Goal: Task Accomplishment & Management: Manage account settings

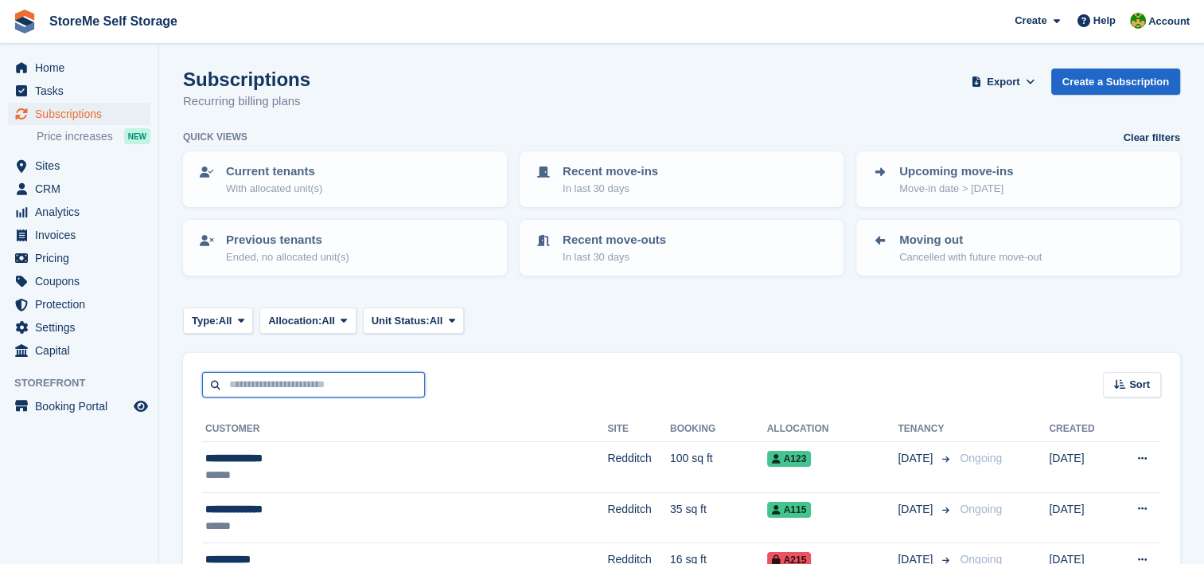
click at [317, 383] on input "text" at bounding box center [313, 385] width 223 height 26
type input "****"
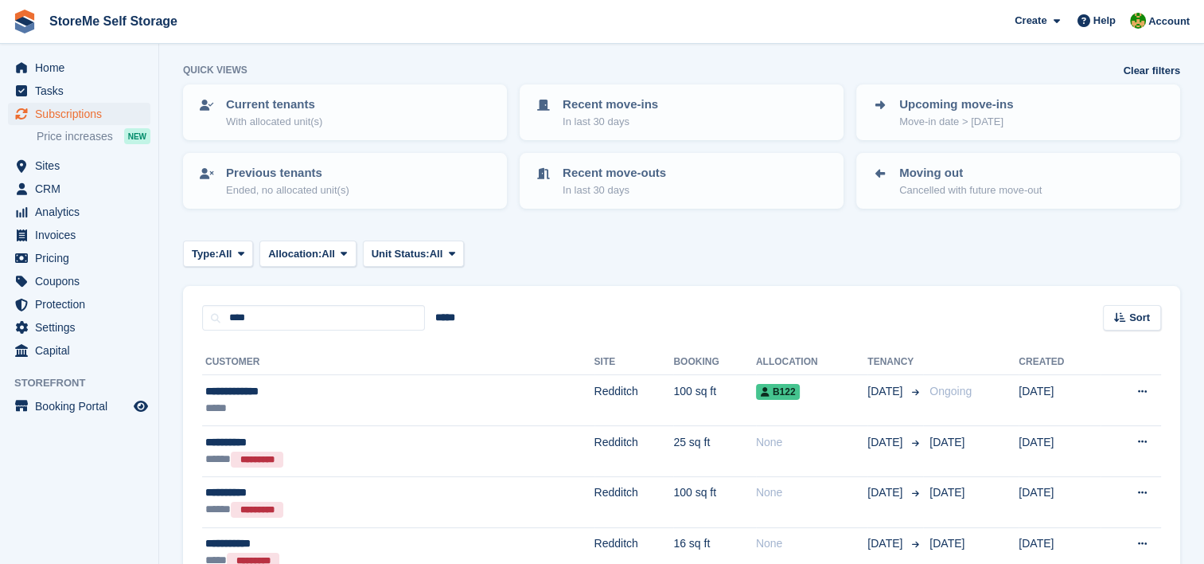
scroll to position [80, 0]
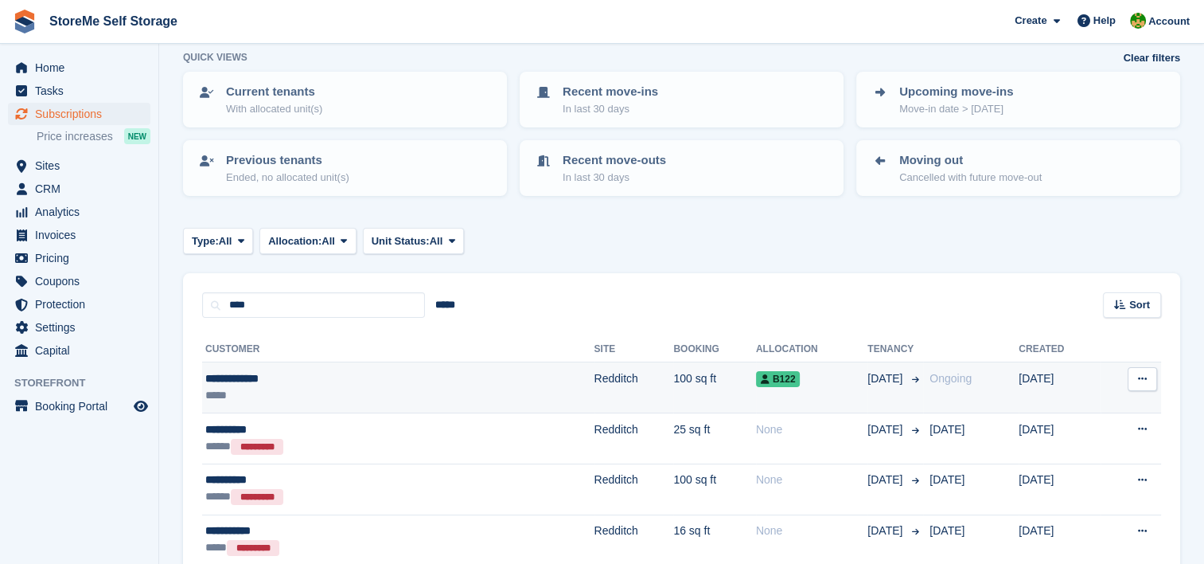
click at [595, 378] on td "Redditch" at bounding box center [635, 387] width 80 height 51
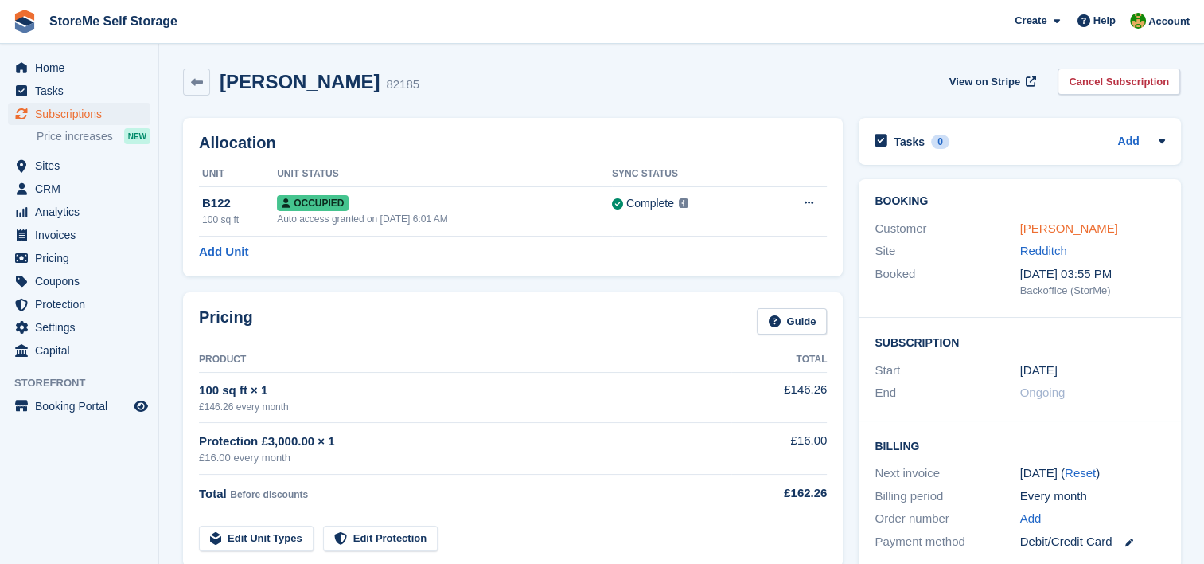
click at [1041, 225] on link "Beverley Cook" at bounding box center [1069, 228] width 98 height 14
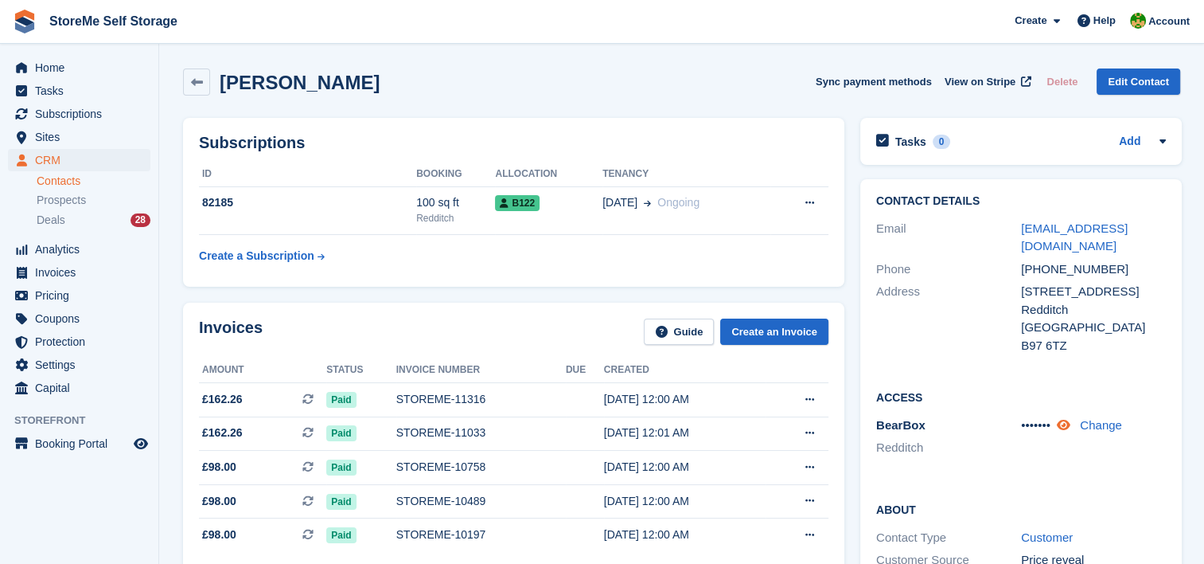
click at [1064, 424] on icon at bounding box center [1064, 425] width 14 height 12
click at [684, 113] on div "Subscriptions ID Booking Allocation Tenancy 82185 100 sq ft Redditch B122 27 Ma…" at bounding box center [513, 202] width 677 height 185
click at [56, 154] on span "CRM" at bounding box center [83, 160] width 96 height 22
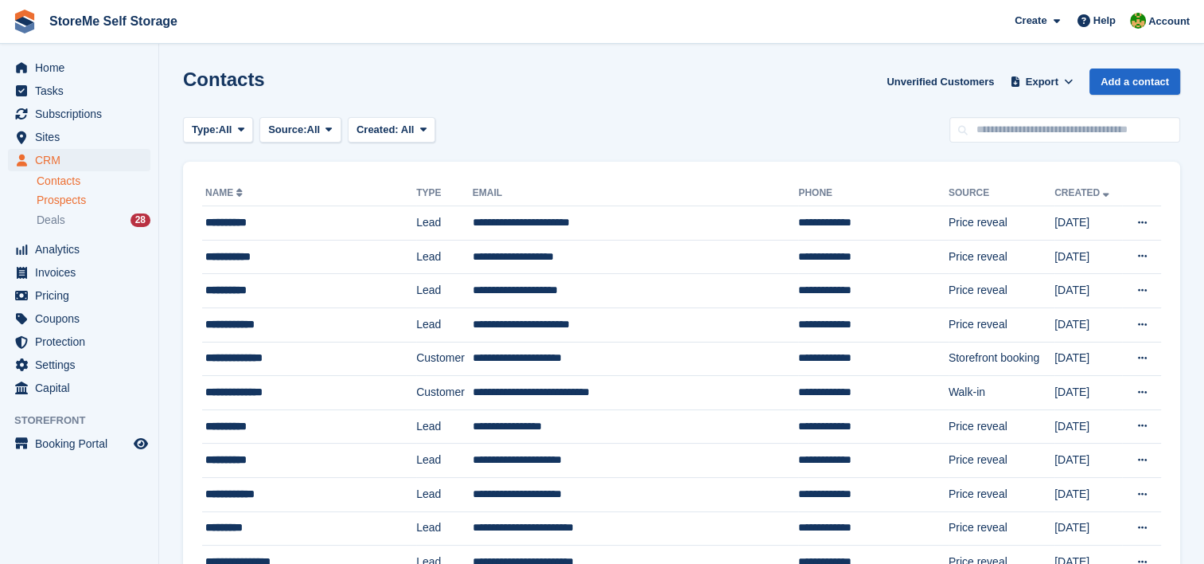
click at [69, 201] on span "Prospects" at bounding box center [61, 200] width 49 height 15
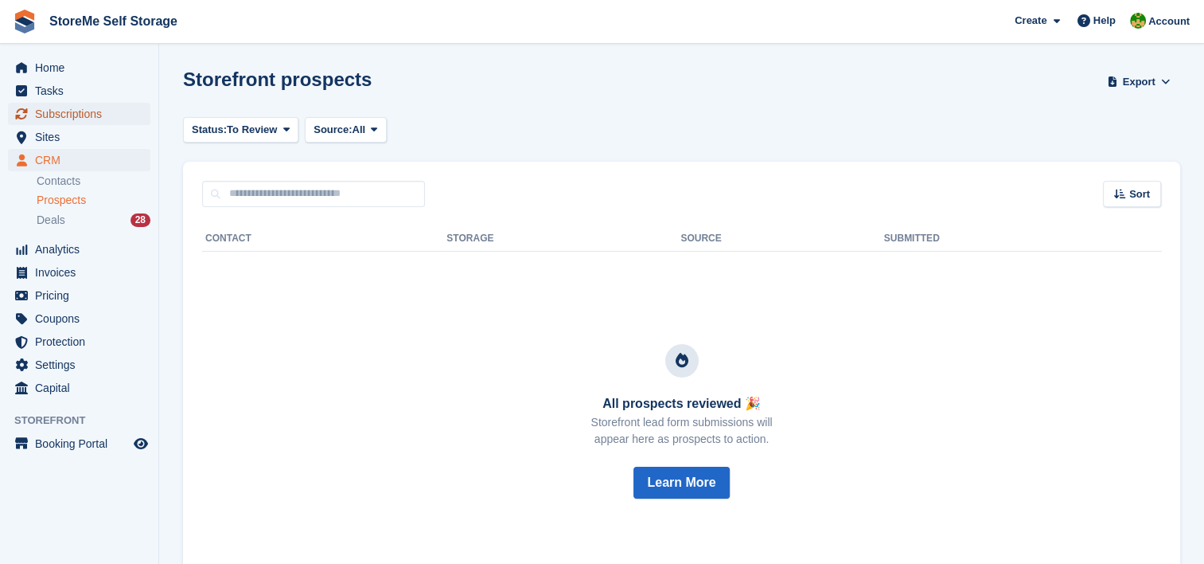
click at [59, 107] on span "Subscriptions" at bounding box center [83, 114] width 96 height 22
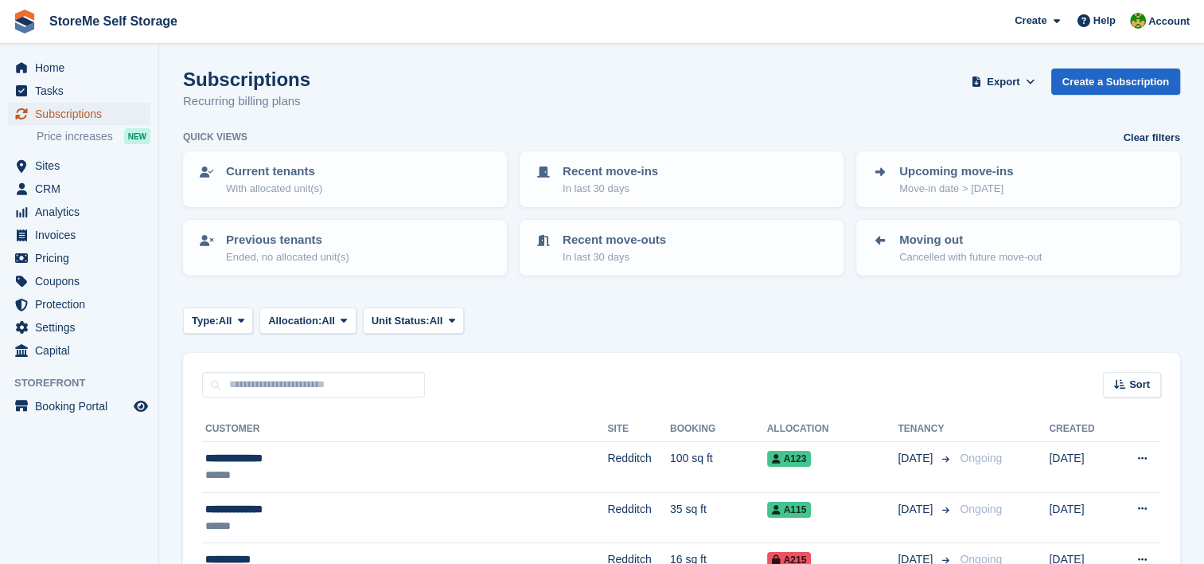
click at [76, 109] on span "Subscriptions" at bounding box center [83, 114] width 96 height 22
click at [57, 256] on span "Pricing" at bounding box center [83, 258] width 96 height 22
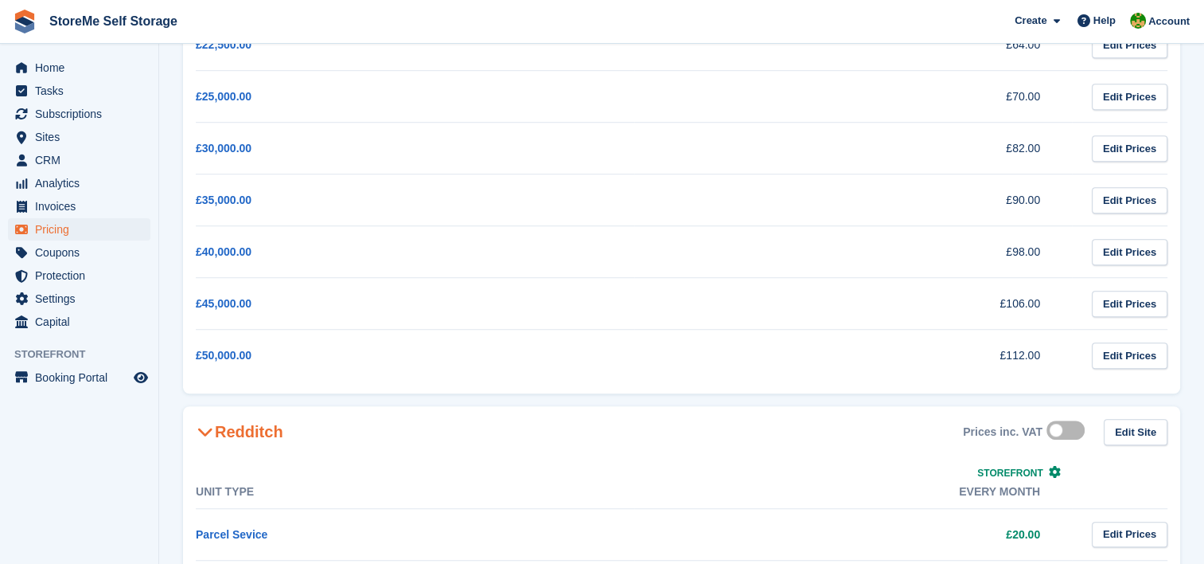
scroll to position [1353, 0]
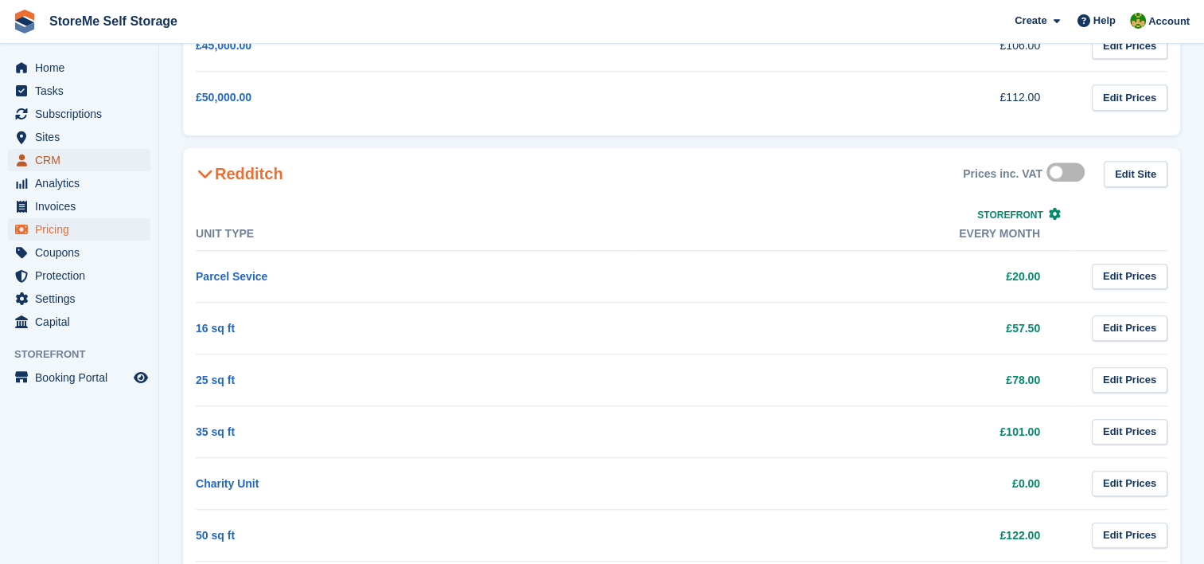
click at [45, 156] on span "CRM" at bounding box center [83, 160] width 96 height 22
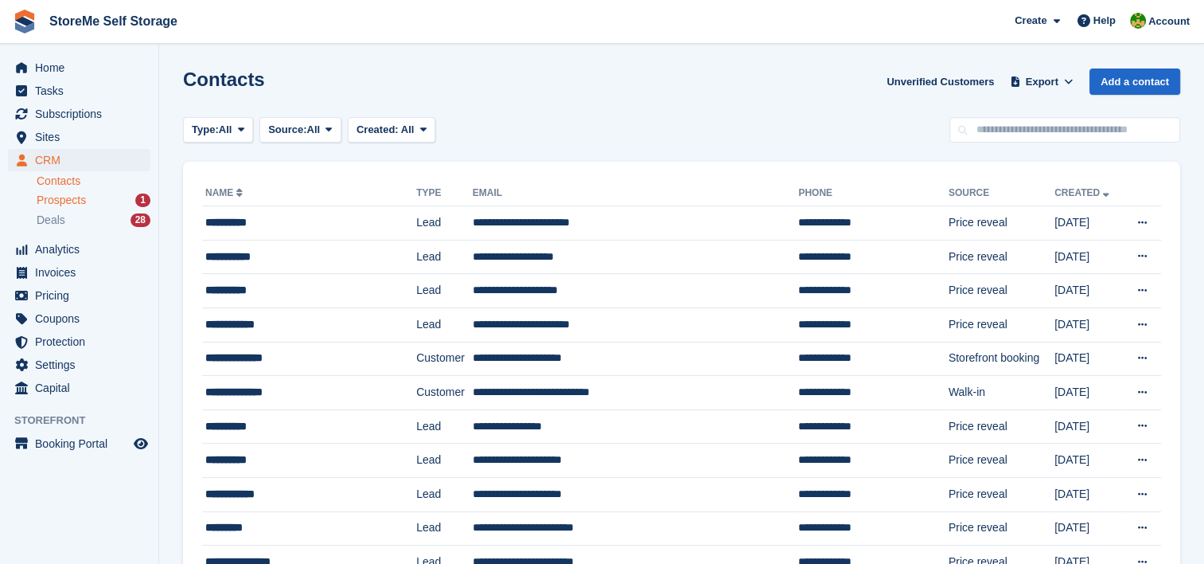
click at [57, 197] on span "Prospects" at bounding box center [61, 200] width 49 height 15
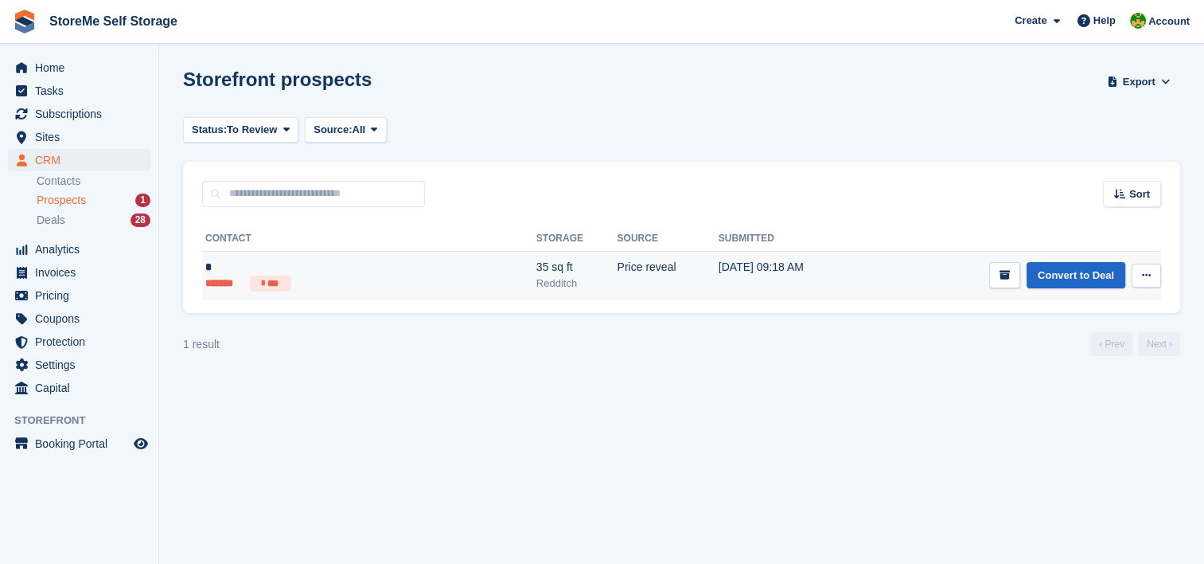
click at [1147, 275] on icon at bounding box center [1146, 275] width 9 height 10
click at [1070, 360] on p "Delete prospect" at bounding box center [1085, 361] width 139 height 21
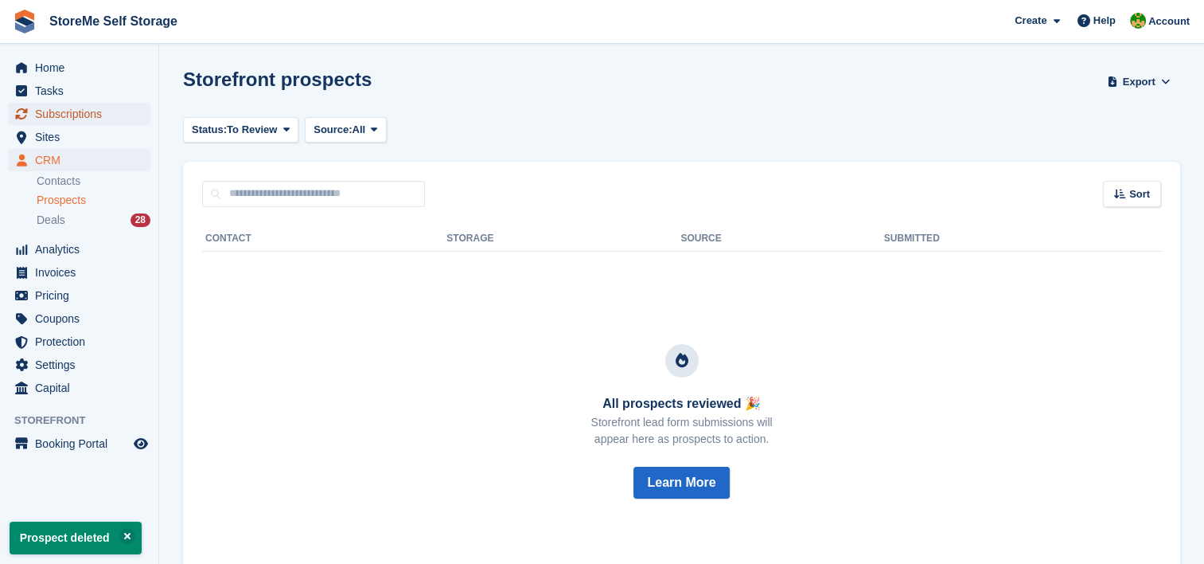
click at [53, 119] on span "Subscriptions" at bounding box center [83, 114] width 96 height 22
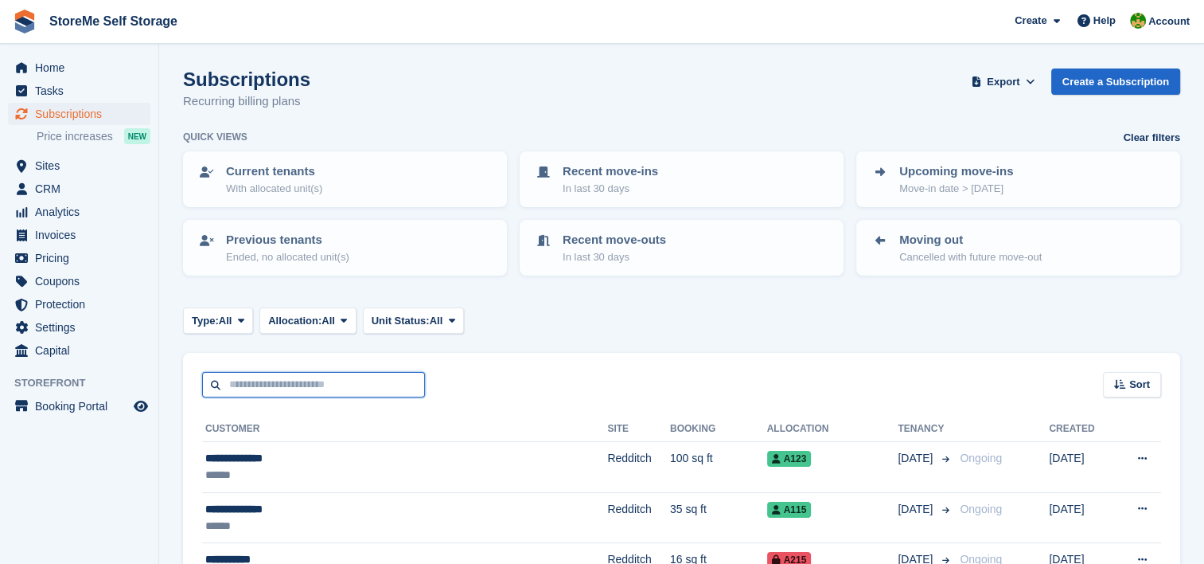
click at [306, 382] on input "text" at bounding box center [313, 385] width 223 height 26
type input "******"
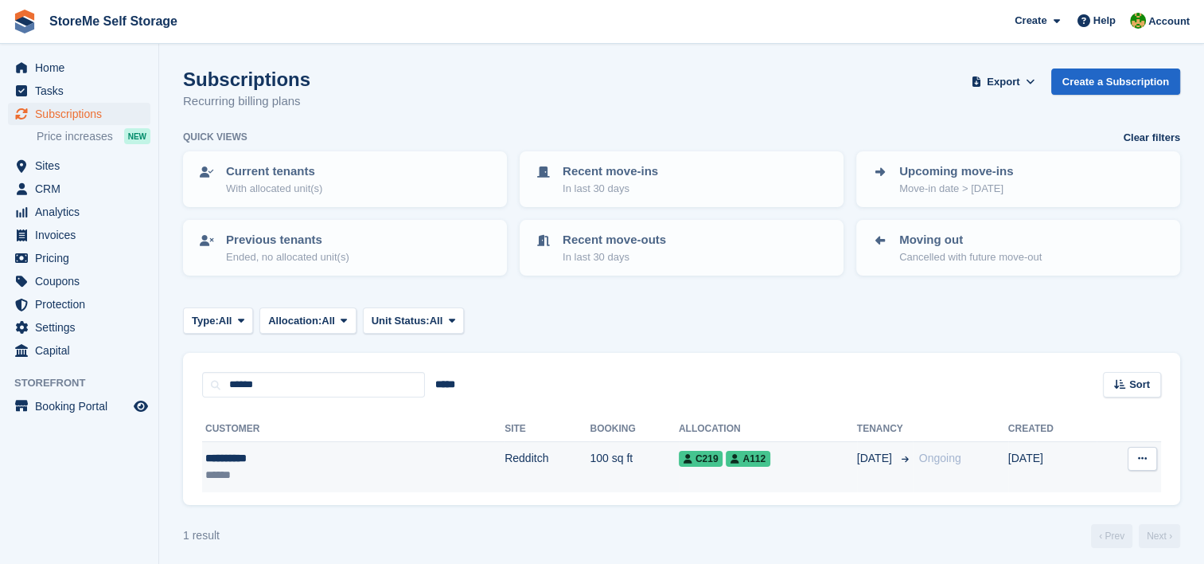
click at [505, 462] on td "Redditch" at bounding box center [547, 467] width 85 height 50
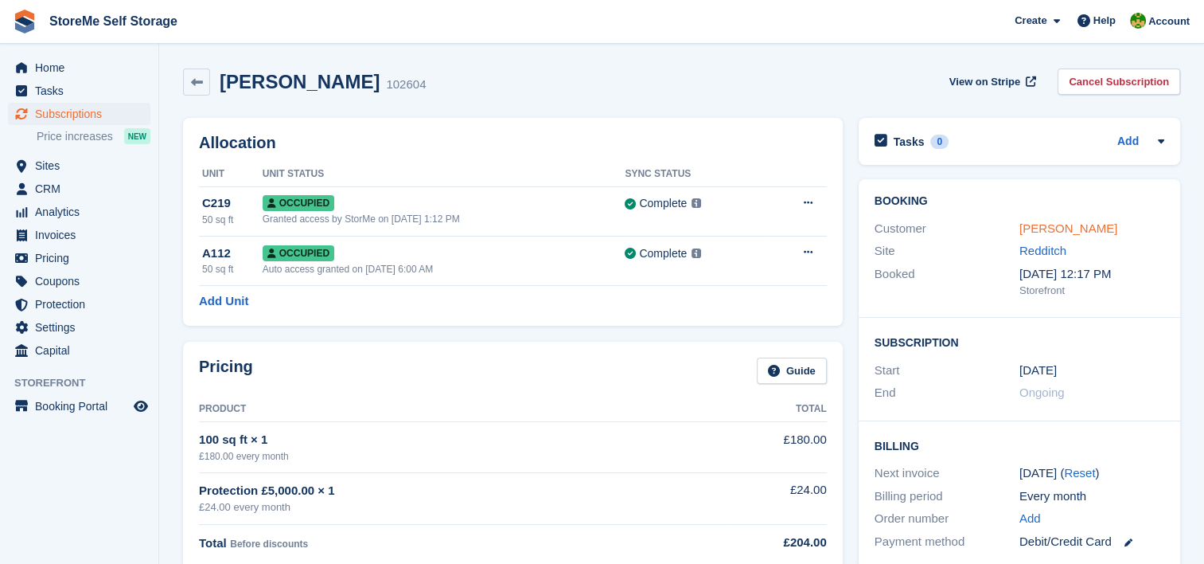
click at [1043, 232] on link "Alyson Day" at bounding box center [1069, 228] width 98 height 14
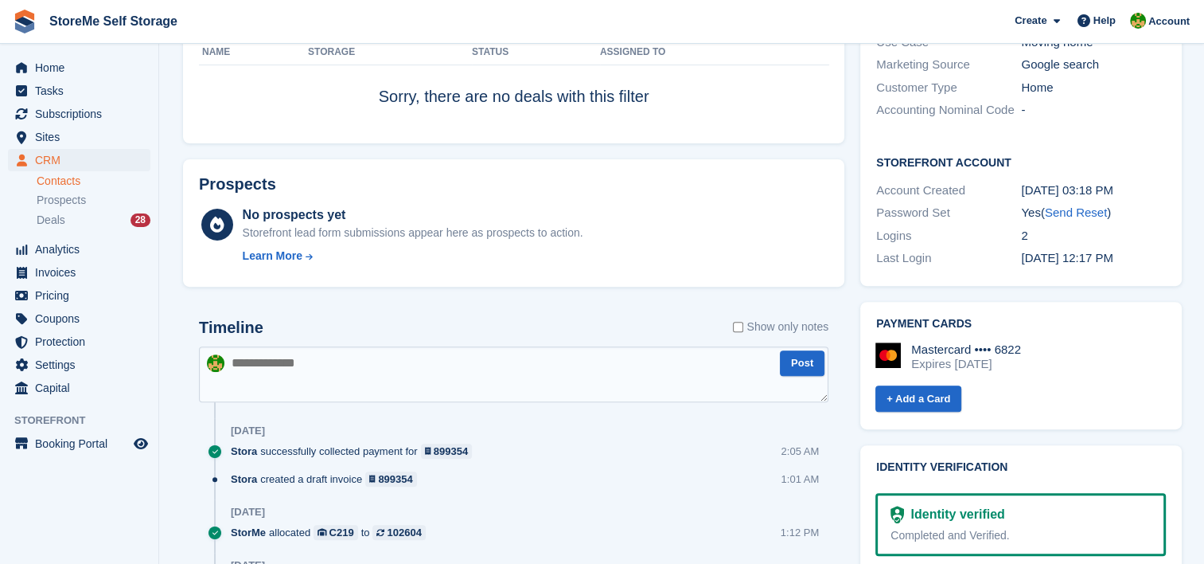
scroll to position [637, 0]
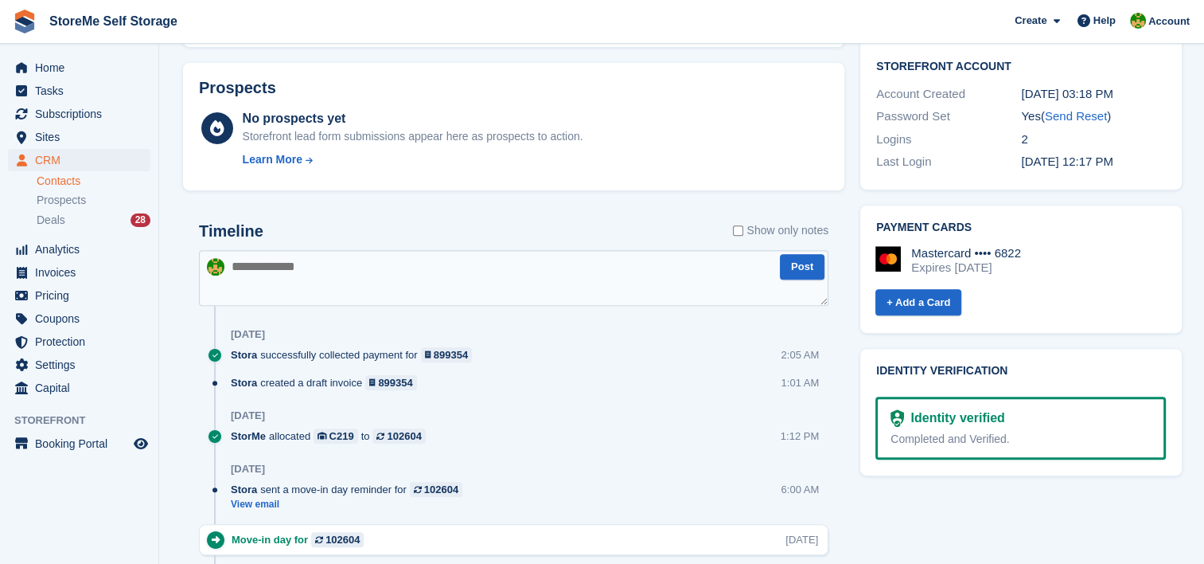
click at [404, 266] on textarea at bounding box center [514, 278] width 630 height 56
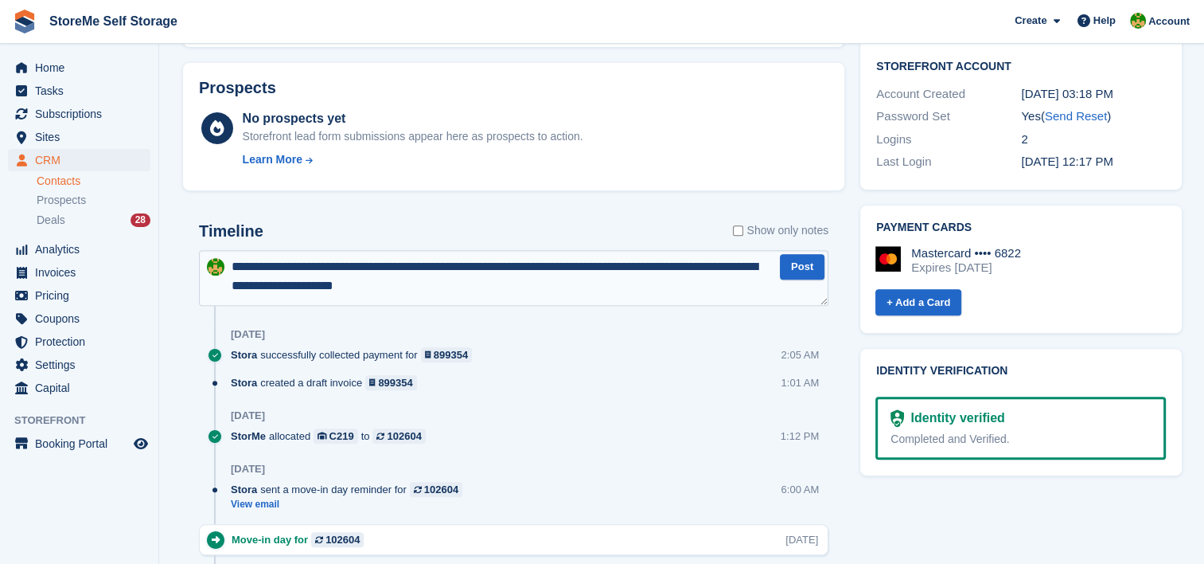
type textarea "**********"
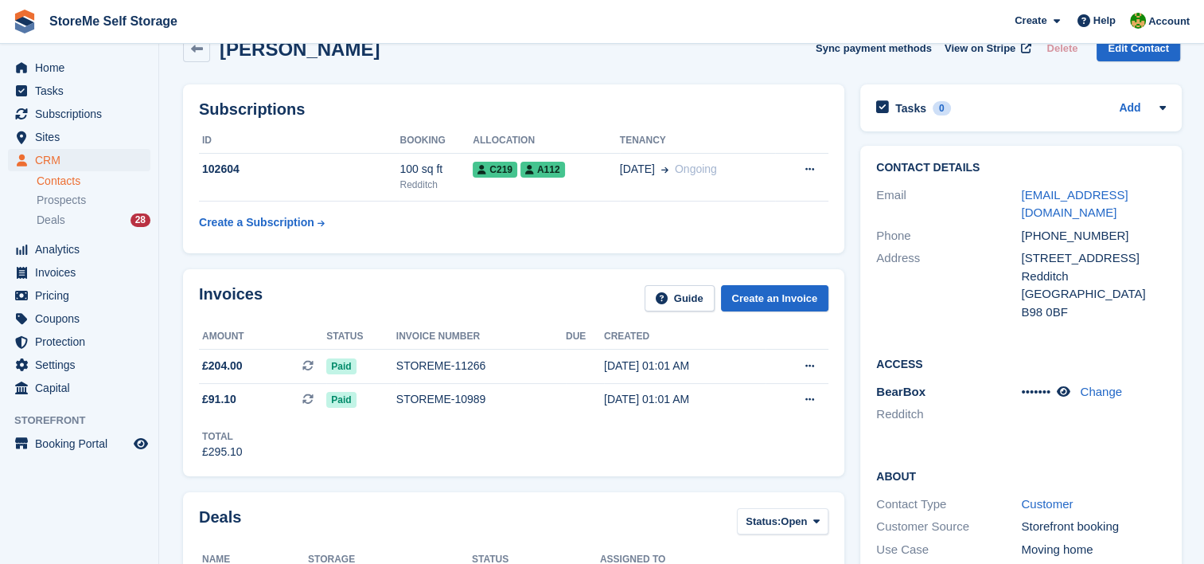
scroll to position [0, 0]
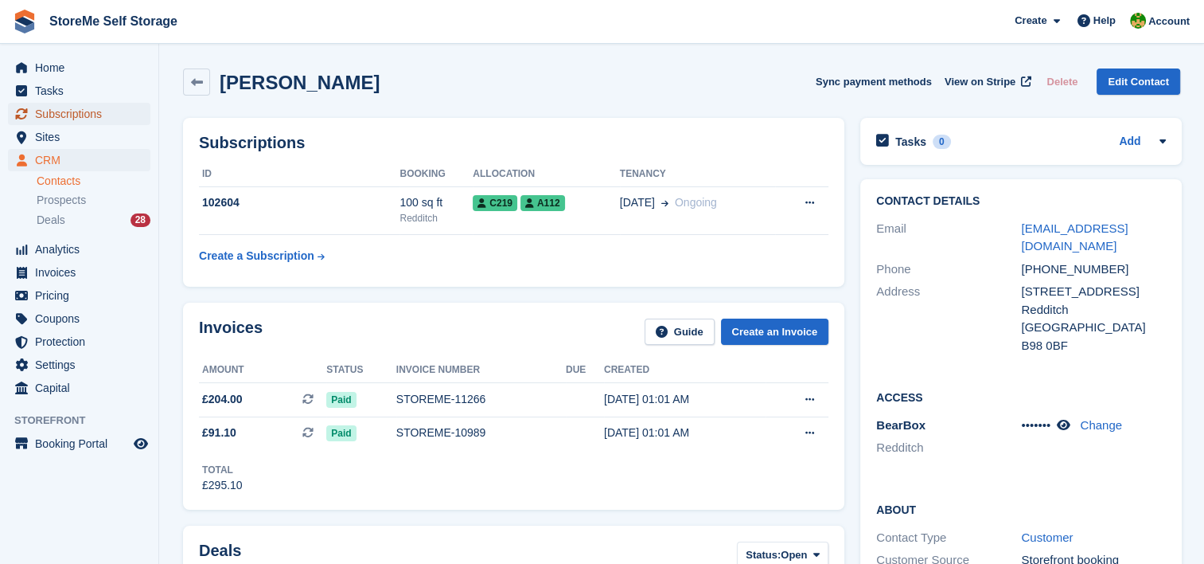
click at [105, 115] on span "Subscriptions" at bounding box center [83, 114] width 96 height 22
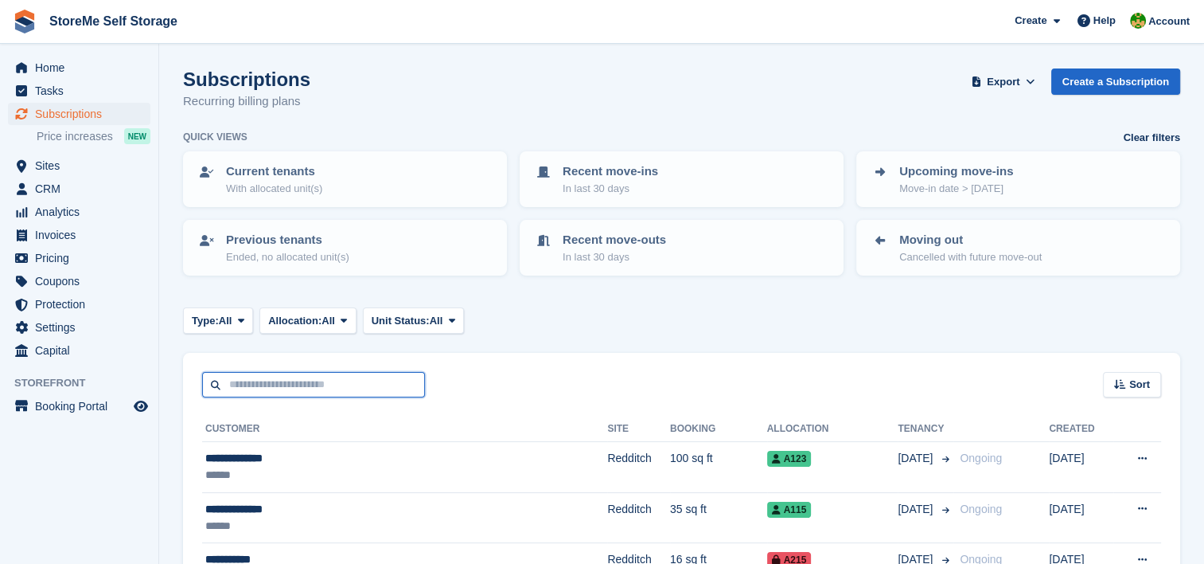
click at [314, 378] on input "text" at bounding box center [313, 385] width 223 height 26
type input "******"
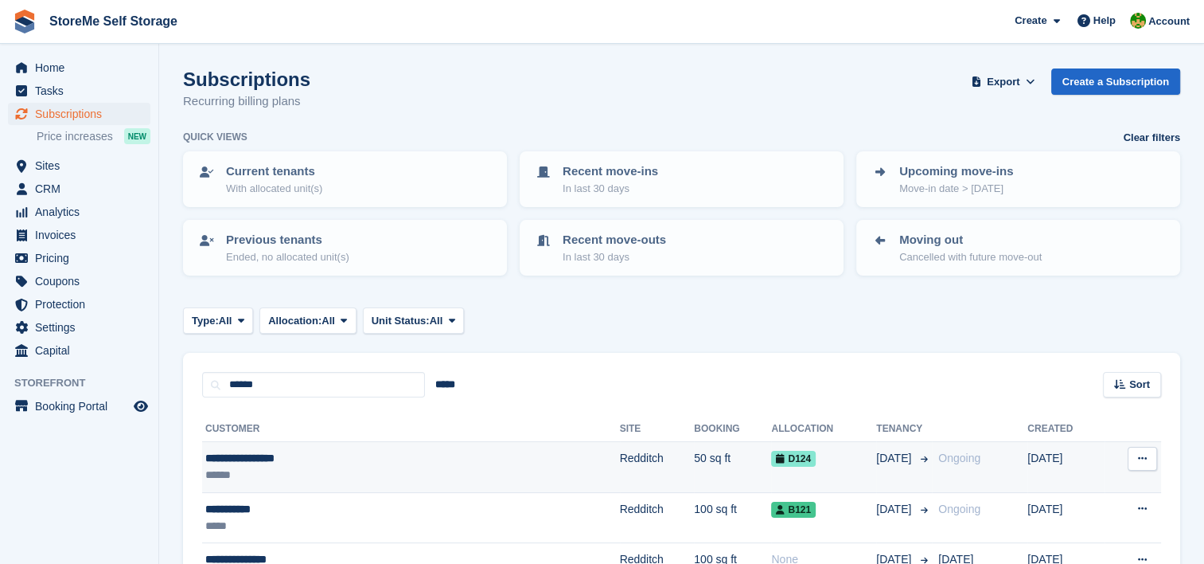
click at [694, 466] on td "50 sq ft" at bounding box center [732, 467] width 77 height 51
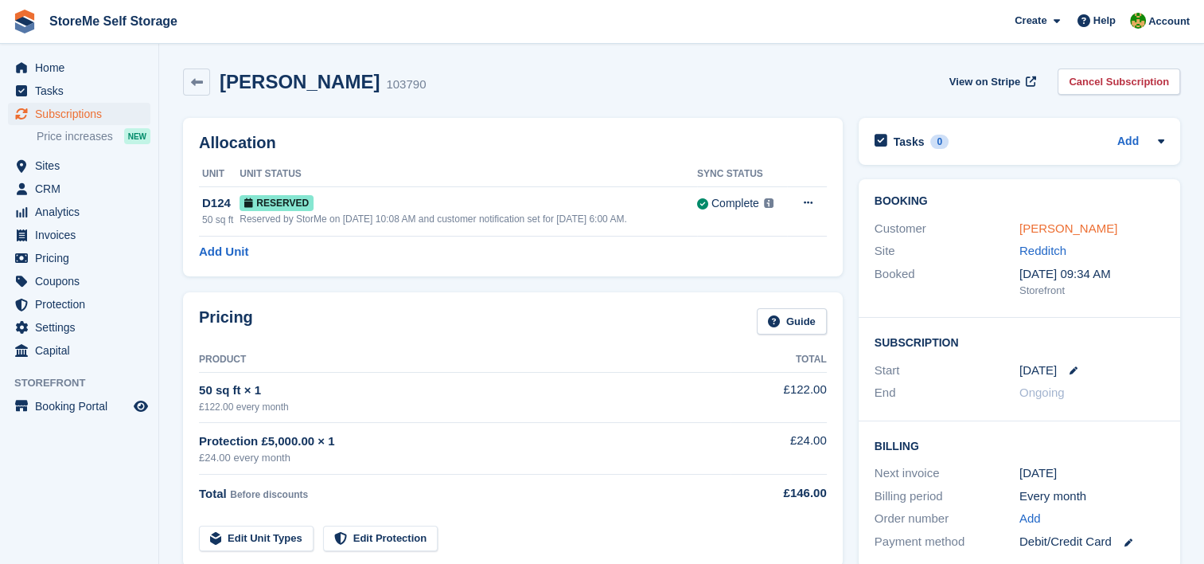
click at [1051, 232] on link "Christebel Givans" at bounding box center [1069, 228] width 98 height 14
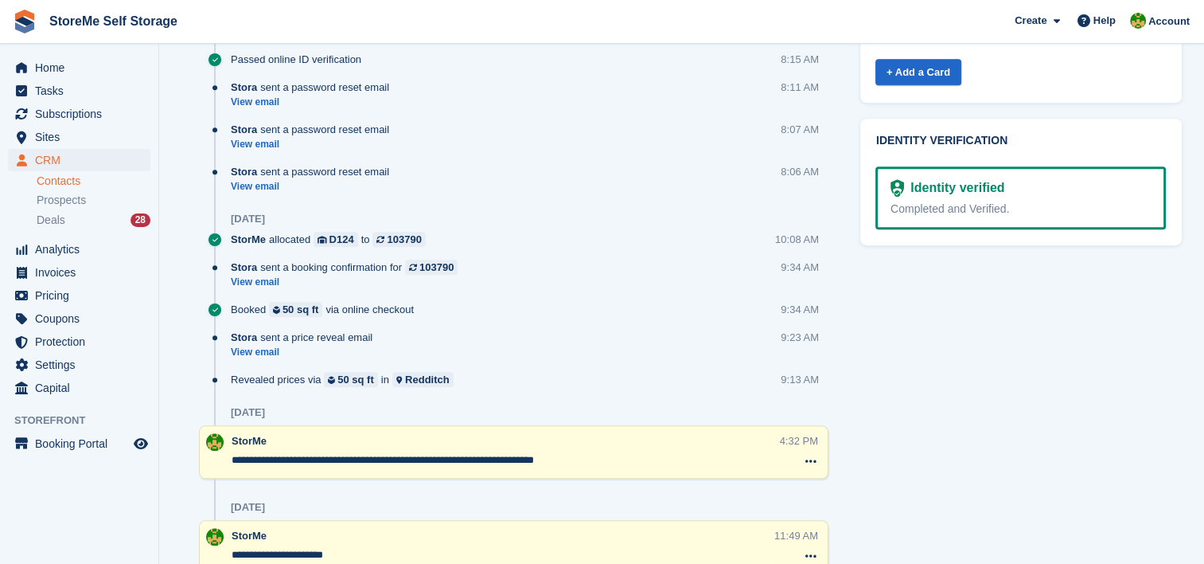
scroll to position [716, 0]
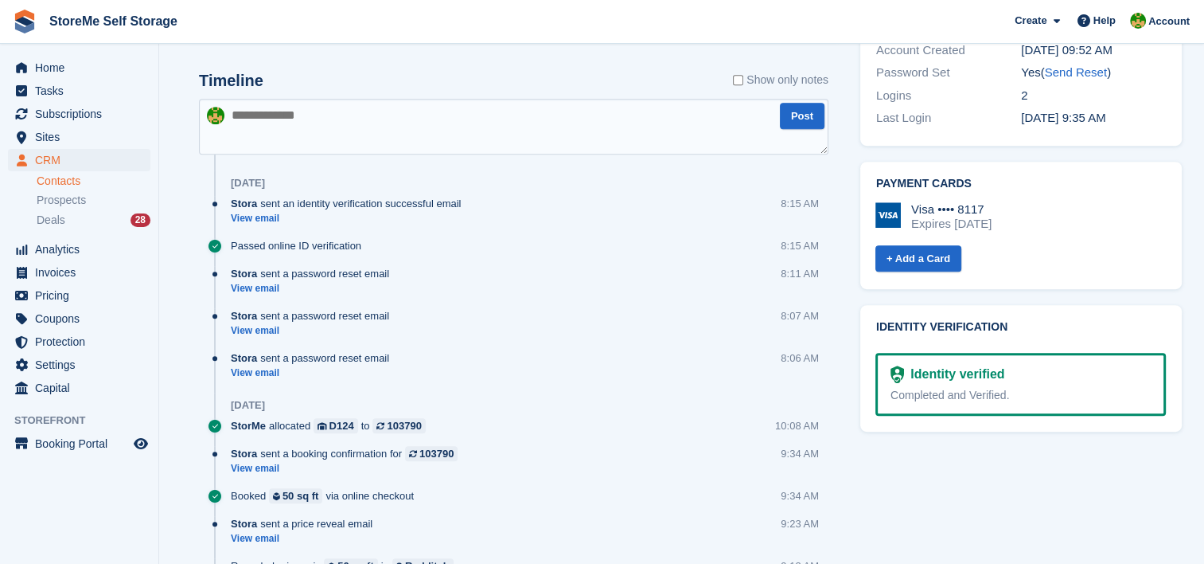
click at [404, 134] on textarea at bounding box center [514, 127] width 630 height 56
type textarea "**********"
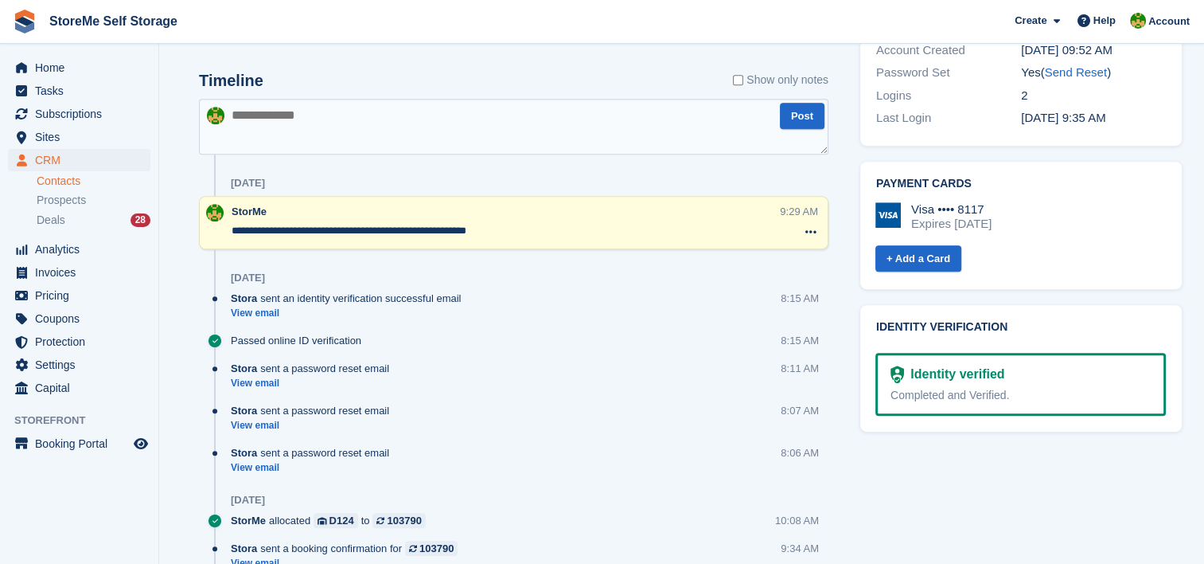
scroll to position [0, 0]
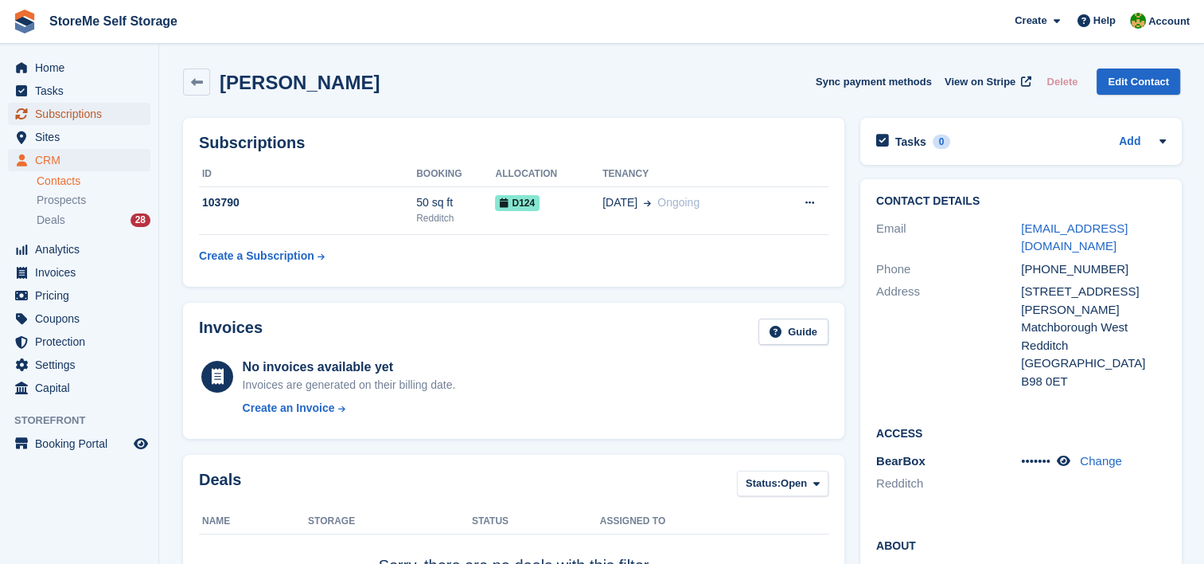
click at [80, 117] on span "Subscriptions" at bounding box center [83, 114] width 96 height 22
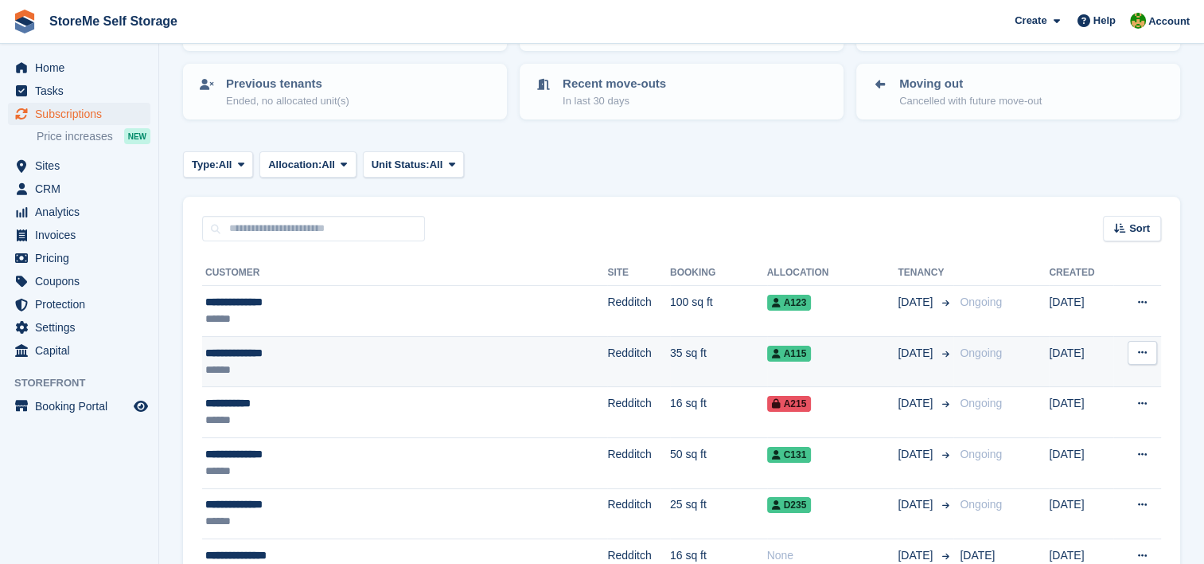
scroll to position [159, 0]
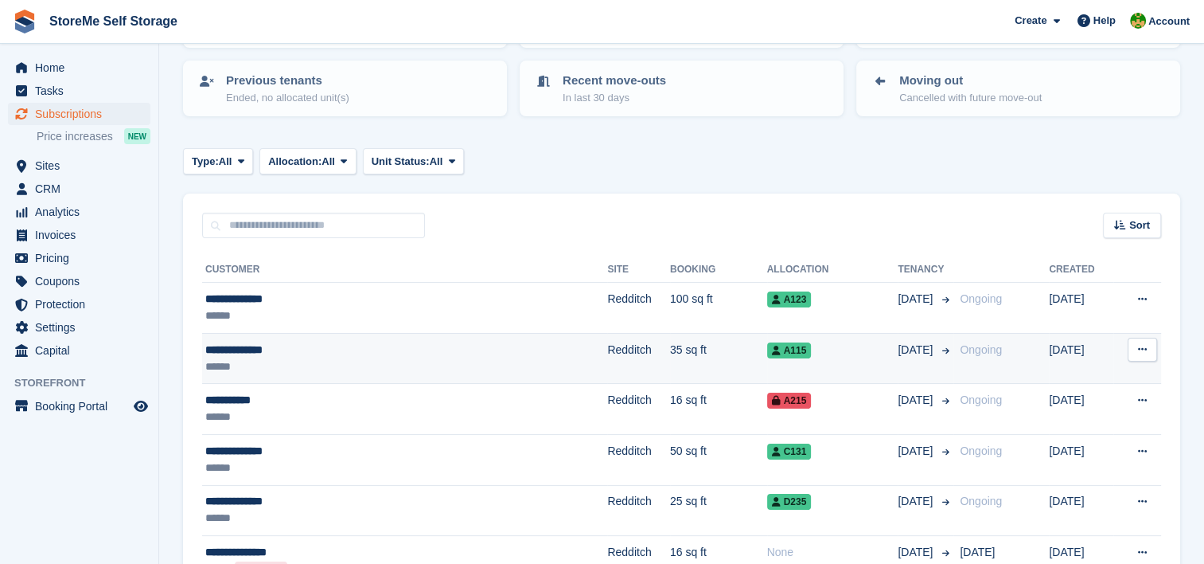
click at [607, 348] on td "Redditch" at bounding box center [638, 358] width 63 height 51
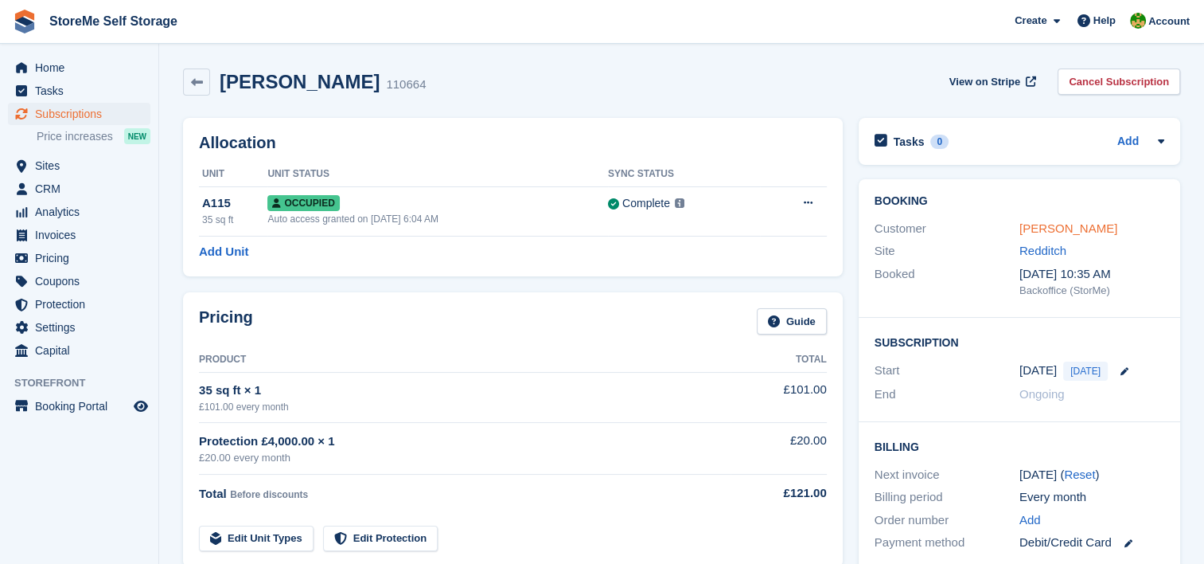
click at [1079, 229] on link "[PERSON_NAME]" at bounding box center [1069, 228] width 98 height 14
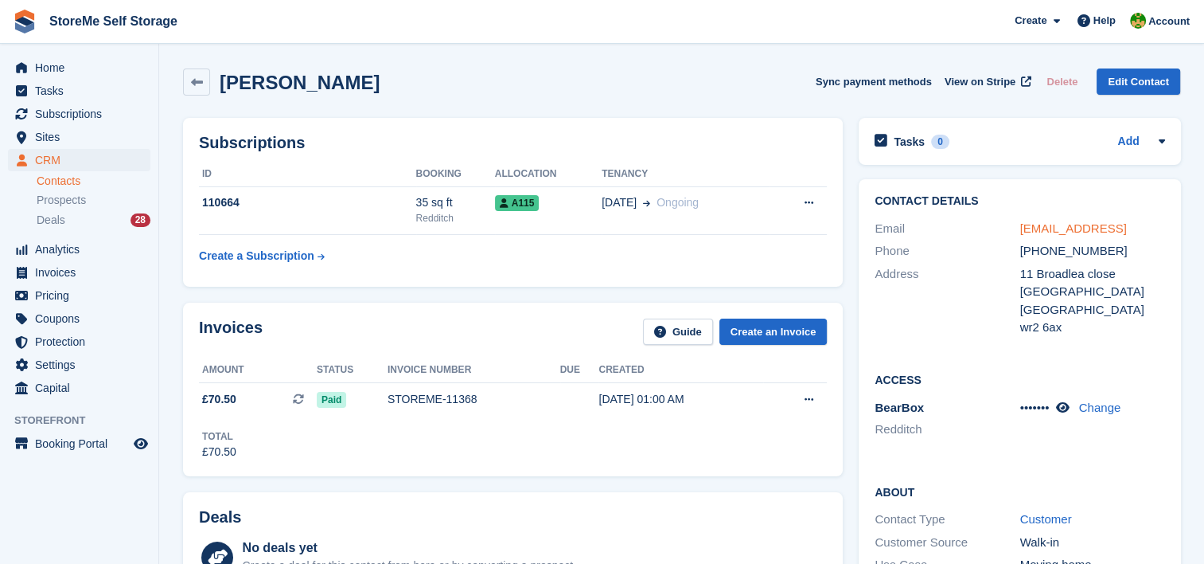
drag, startPoint x: 1065, startPoint y: 244, endPoint x: 1019, endPoint y: 232, distance: 47.7
click at [1020, 232] on div "brianpowell1970123@gmail.coml" at bounding box center [1092, 229] width 145 height 18
drag, startPoint x: 1019, startPoint y: 232, endPoint x: 1162, endPoint y: 283, distance: 152.1
click at [1162, 283] on div "11 Broadlea close" at bounding box center [1092, 274] width 145 height 18
drag, startPoint x: 1076, startPoint y: 245, endPoint x: 1020, endPoint y: 236, distance: 57.3
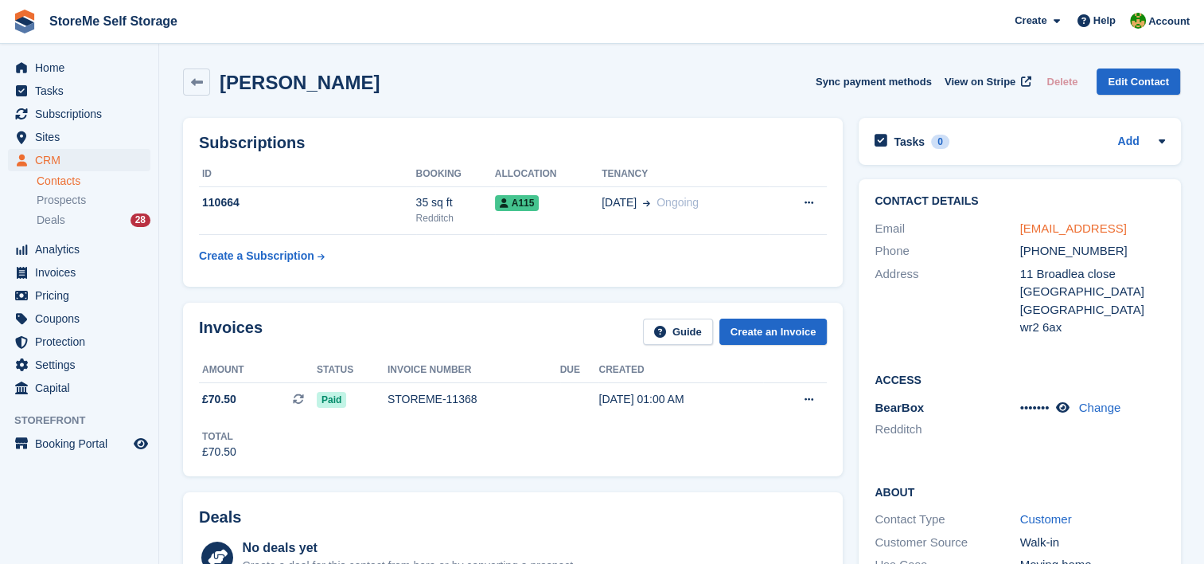
click at [1020, 236] on div "brianpowell1970123@gmail.coml" at bounding box center [1092, 229] width 145 height 18
copy link "brianpowell1970123@gmail.coml"
click at [990, 84] on span "View on Stripe" at bounding box center [980, 82] width 71 height 16
drag, startPoint x: 1113, startPoint y: 263, endPoint x: 1038, endPoint y: 258, distance: 75.0
click at [1038, 258] on div "Phone +447469690356" at bounding box center [1020, 251] width 290 height 23
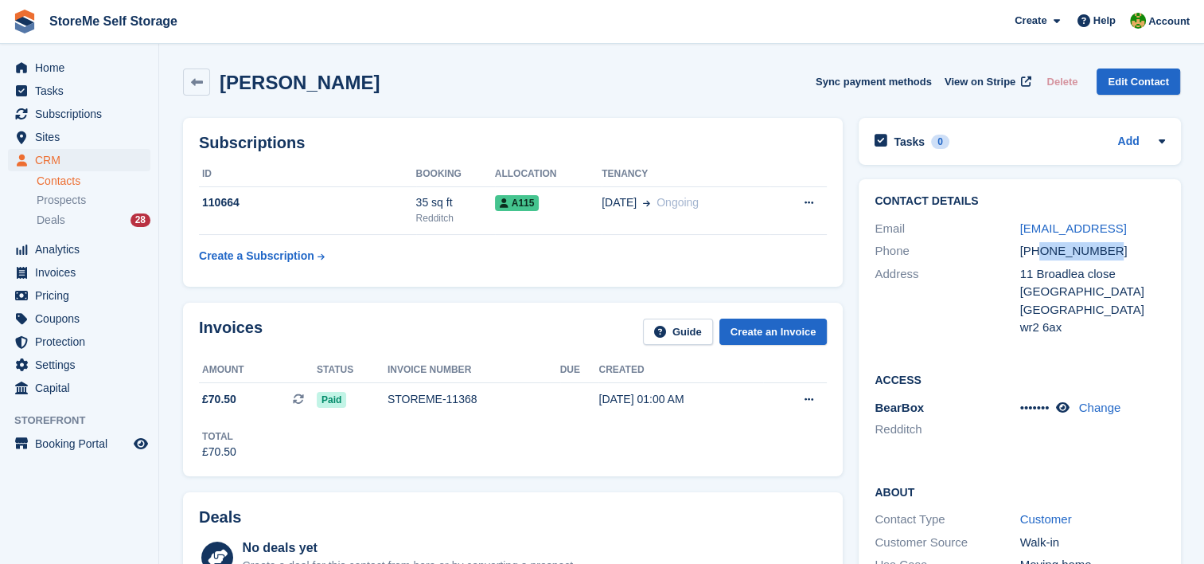
copy div "7469690356"
drag, startPoint x: 1057, startPoint y: 242, endPoint x: 1013, endPoint y: 232, distance: 44.8
click at [1013, 232] on div "Email brianpowell1970123@gmail.coml" at bounding box center [1020, 228] width 290 height 23
copy div "brianpowell1970123@gmail.coml"
click at [61, 112] on span "Subscriptions" at bounding box center [83, 114] width 96 height 22
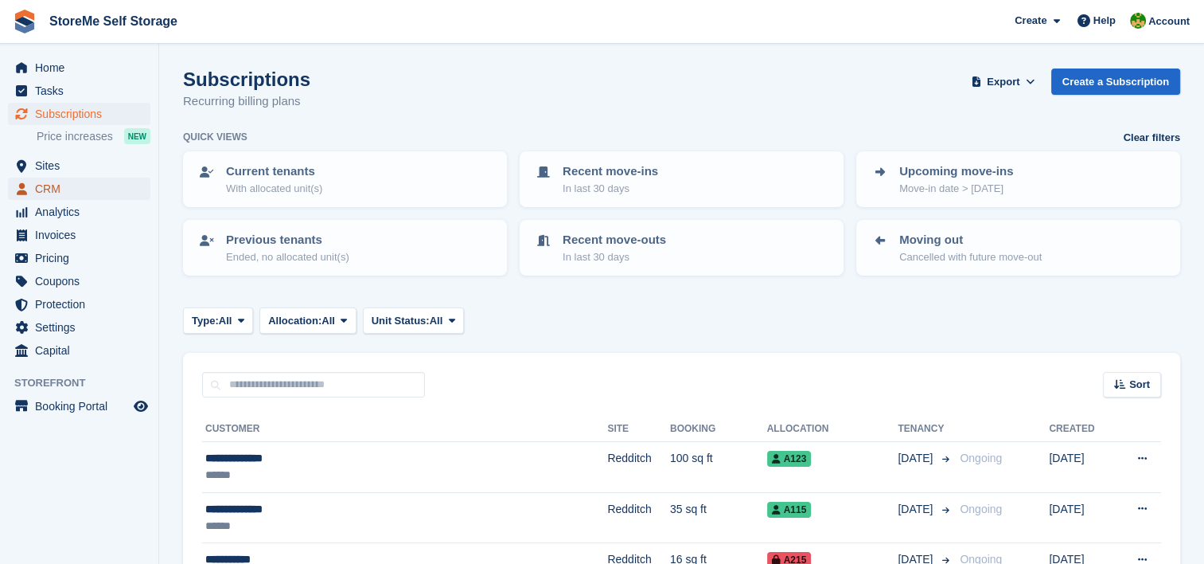
click at [49, 181] on span "CRM" at bounding box center [83, 189] width 96 height 22
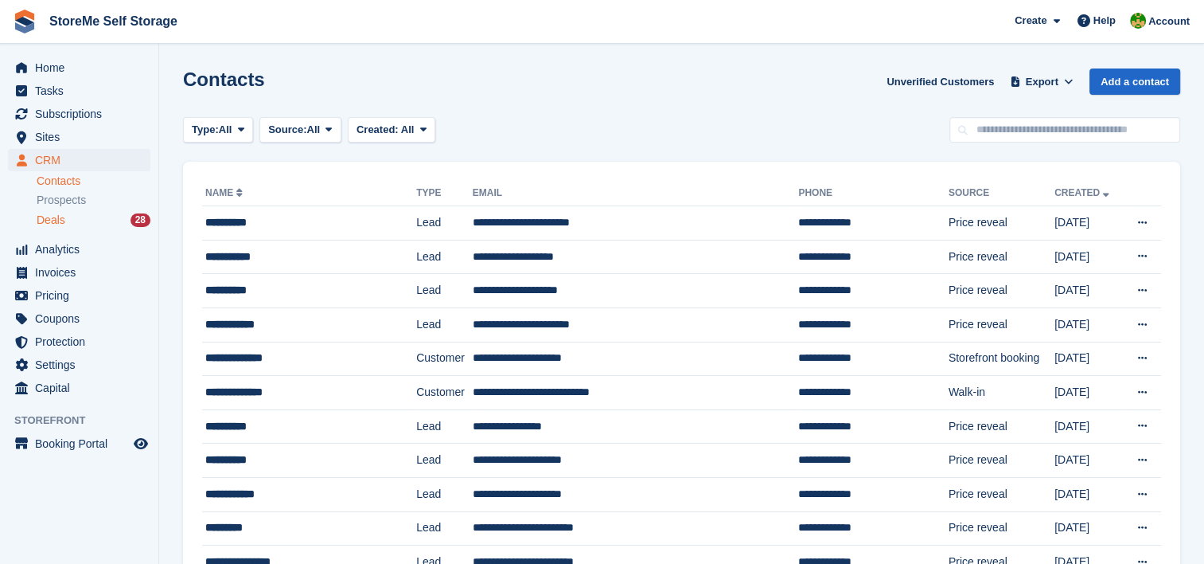
click at [53, 223] on span "Deals" at bounding box center [51, 220] width 29 height 15
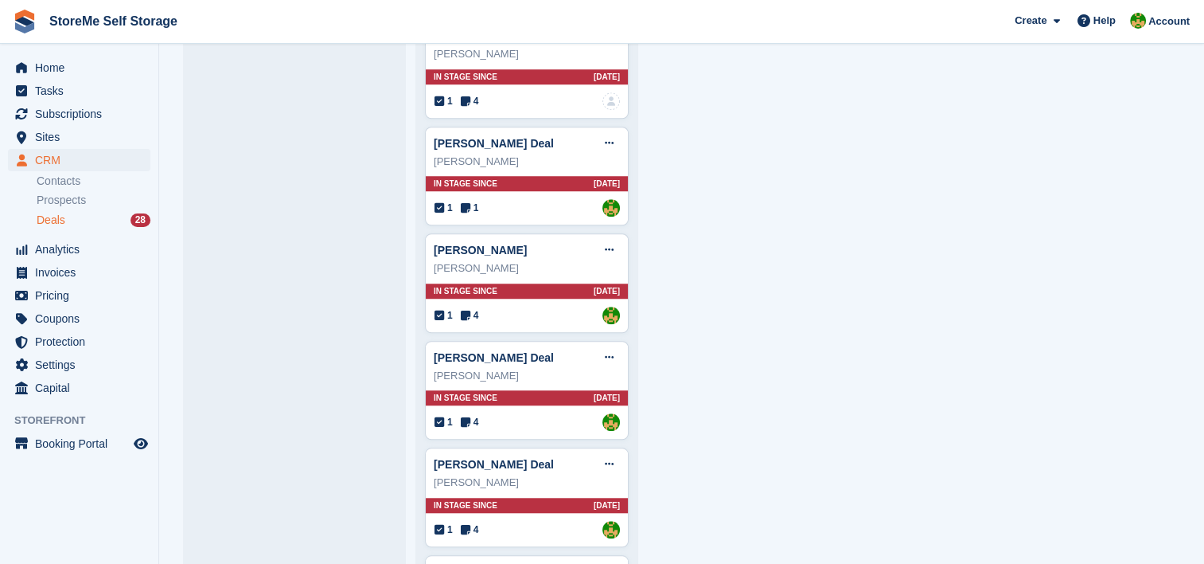
scroll to position [1274, 0]
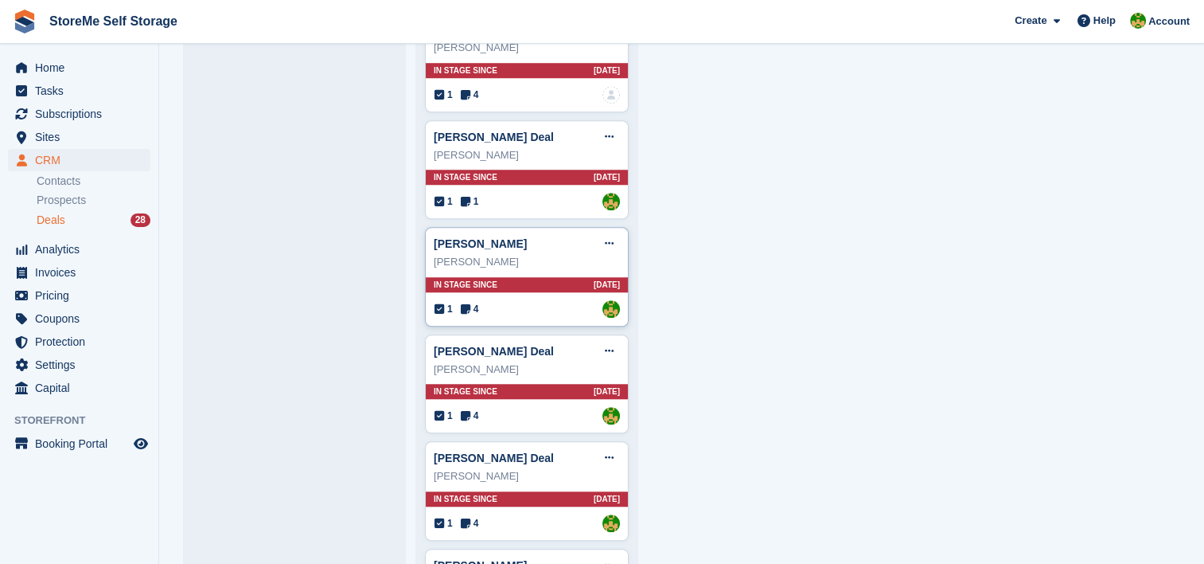
click at [497, 277] on div "In stage since 12D AGO" at bounding box center [527, 284] width 202 height 15
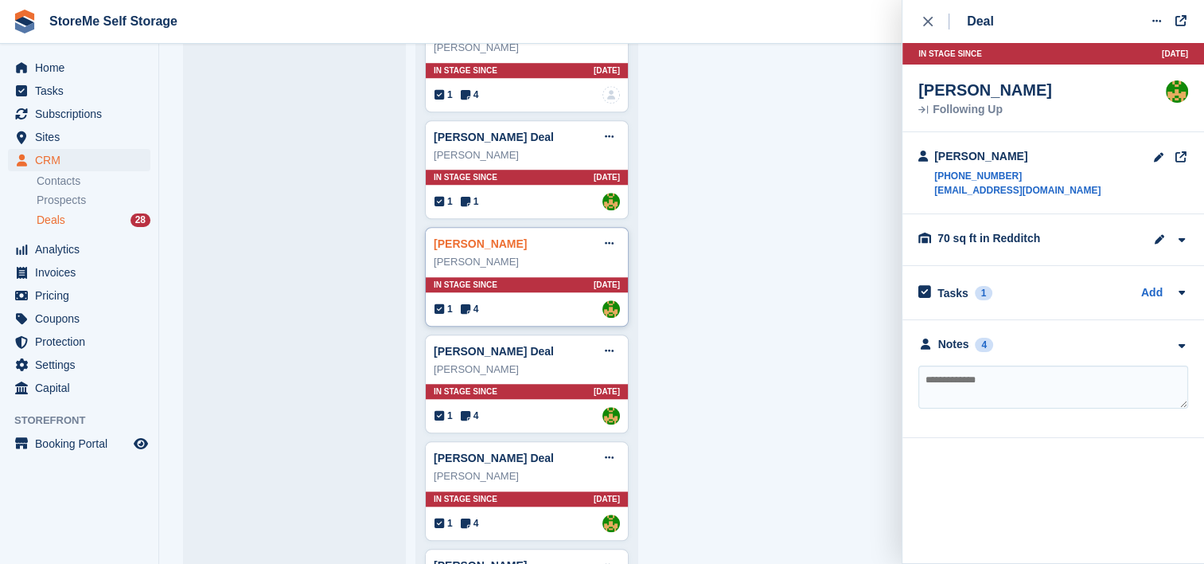
click at [474, 242] on link "[PERSON_NAME]" at bounding box center [480, 243] width 93 height 13
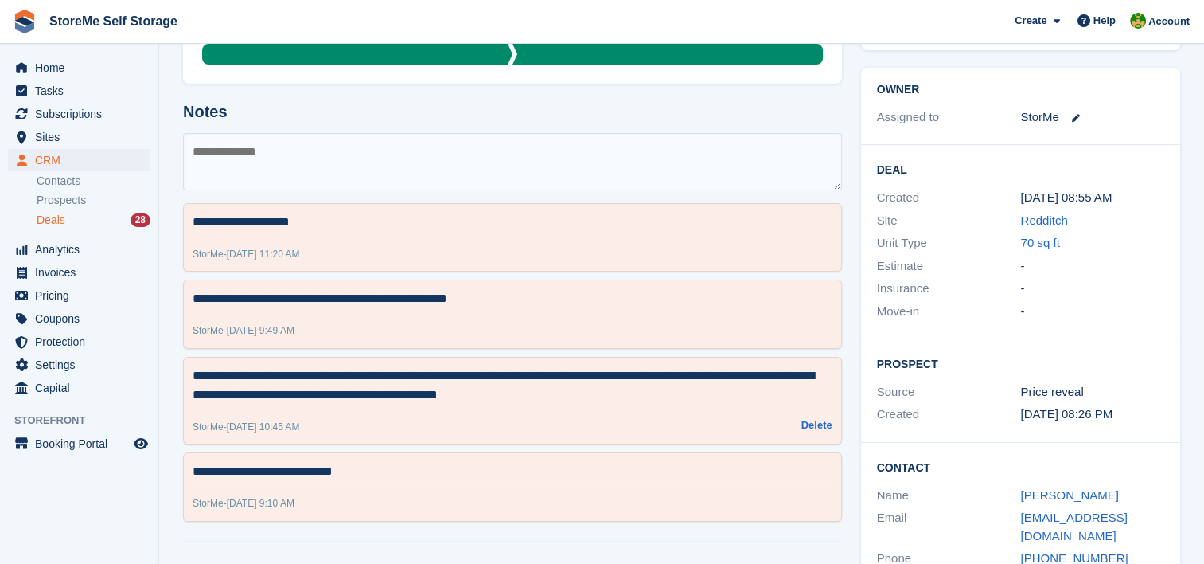
scroll to position [133, 0]
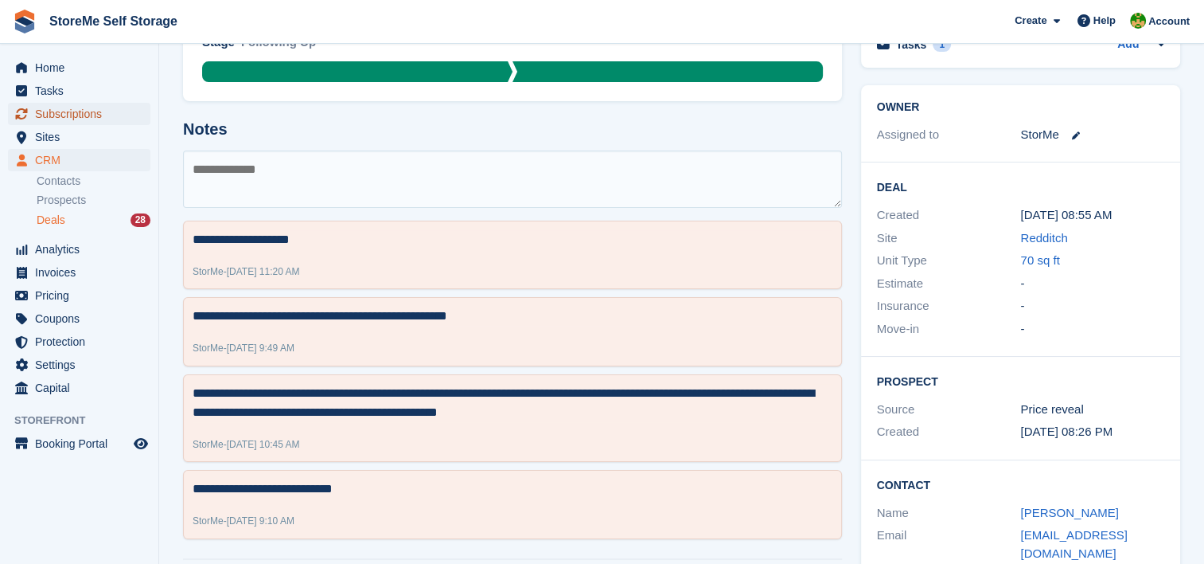
click at [89, 111] on span "Subscriptions" at bounding box center [83, 114] width 96 height 22
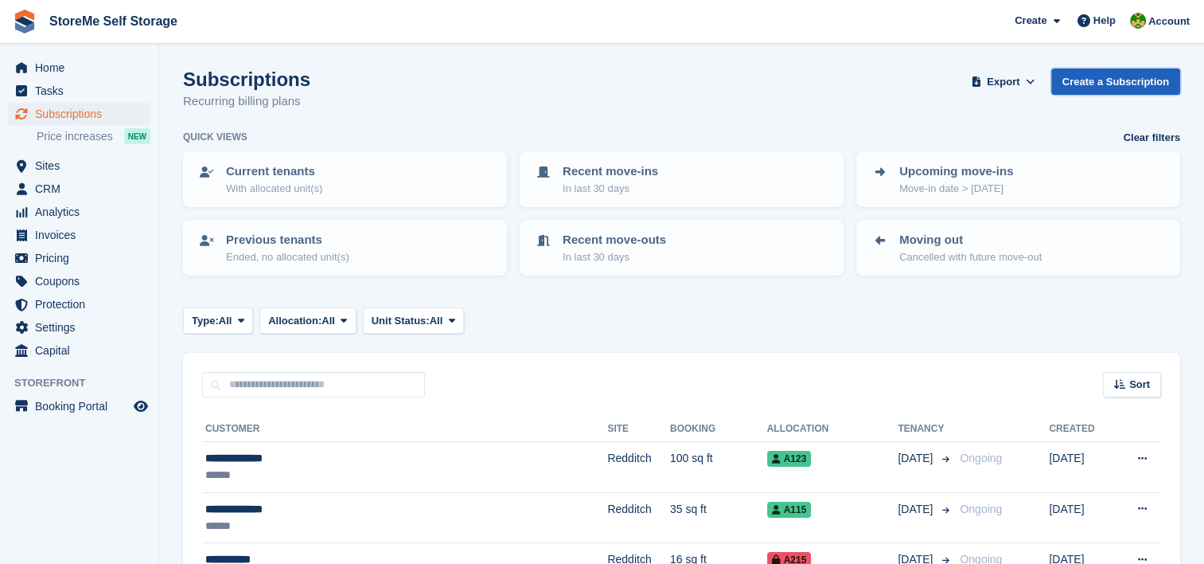
click at [1075, 80] on link "Create a Subscription" at bounding box center [1116, 81] width 129 height 26
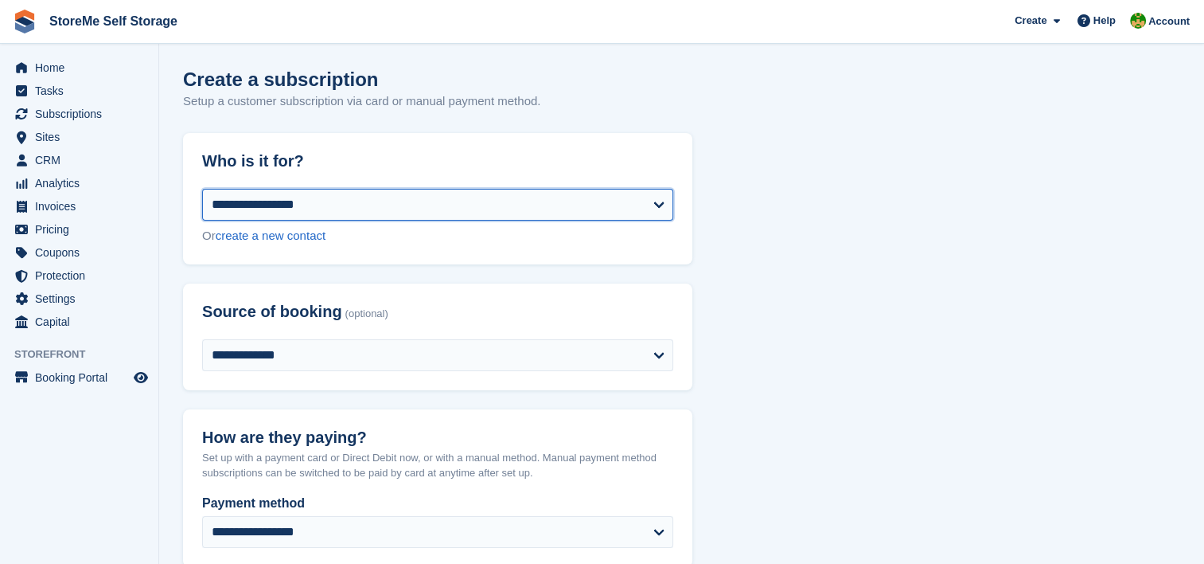
click at [273, 206] on select "**********" at bounding box center [437, 205] width 471 height 32
select select "******"
click at [202, 189] on select "**********" at bounding box center [437, 205] width 471 height 32
select select "**********"
select select "**"
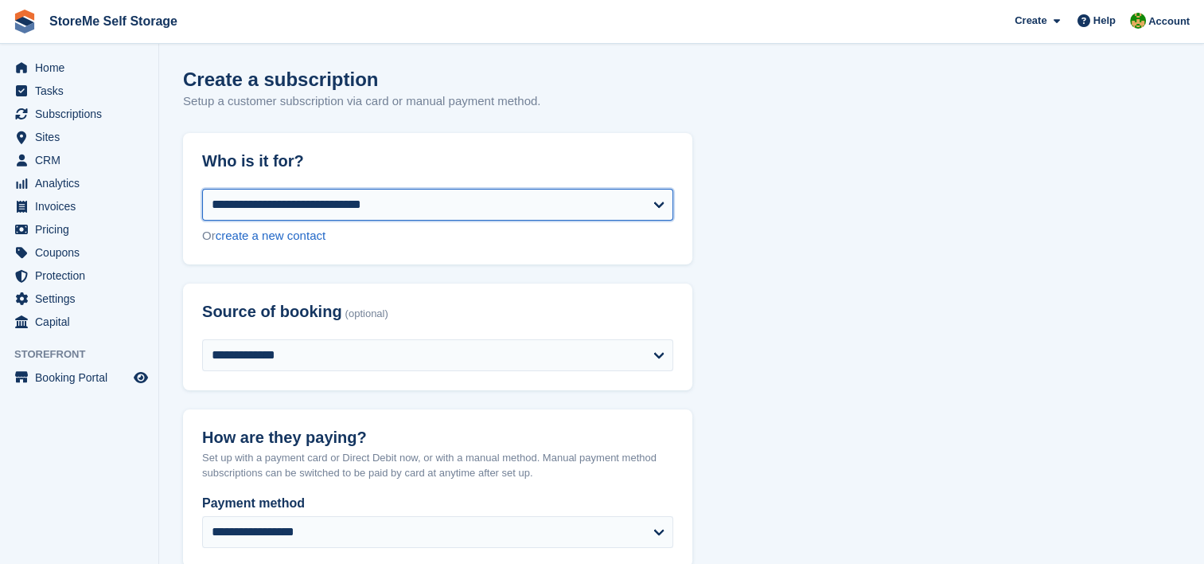
select select "*"
select select "*****"
select select
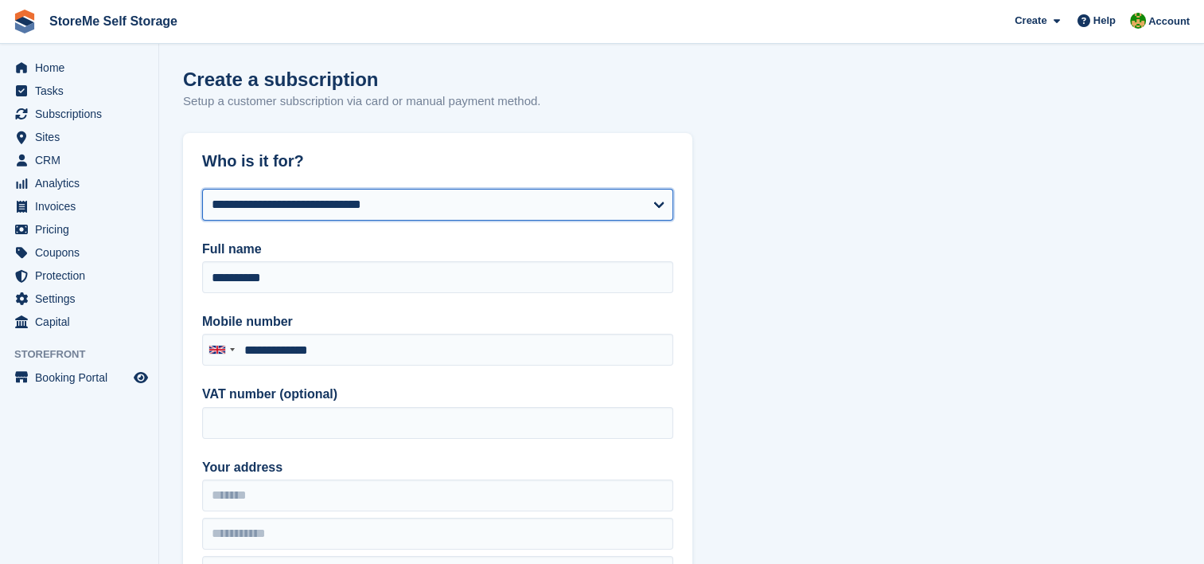
type input "**********"
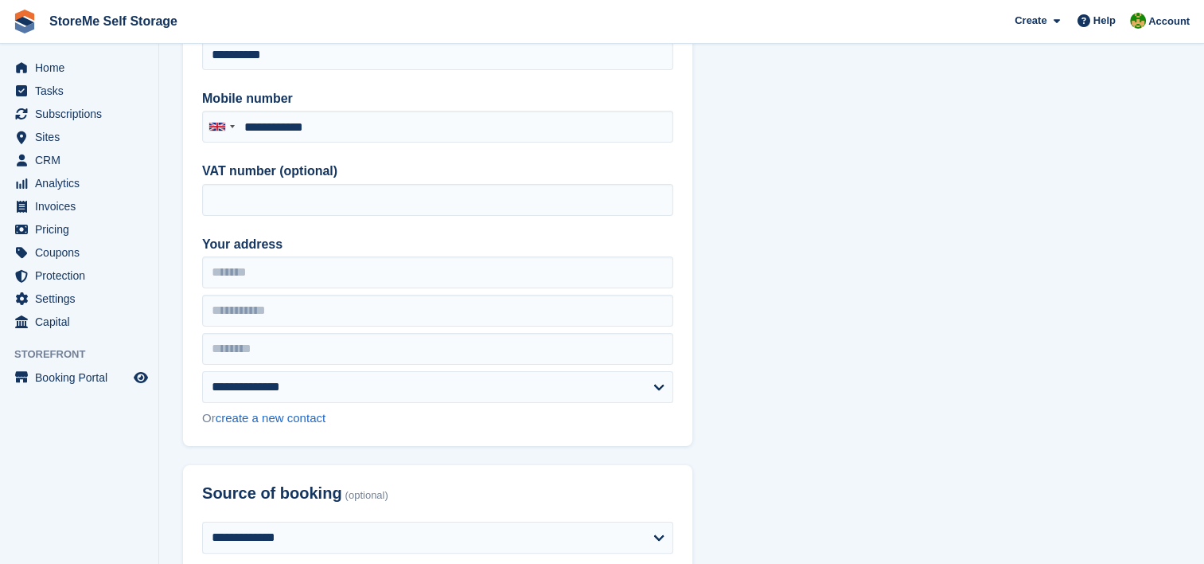
scroll to position [239, 0]
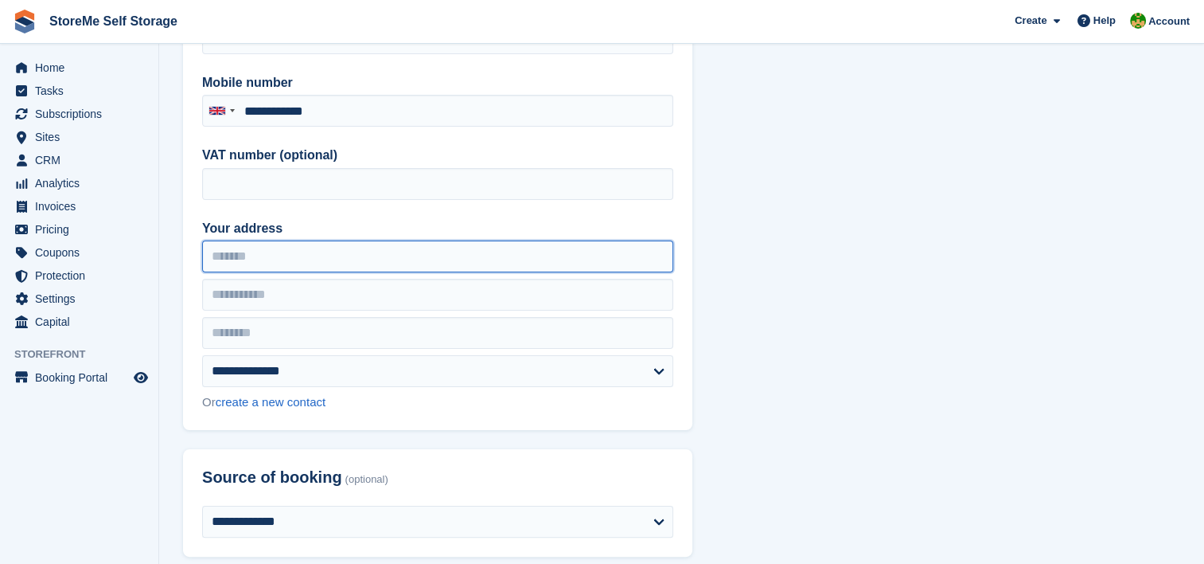
click at [475, 253] on input "Your address" at bounding box center [437, 256] width 471 height 32
type input "**********"
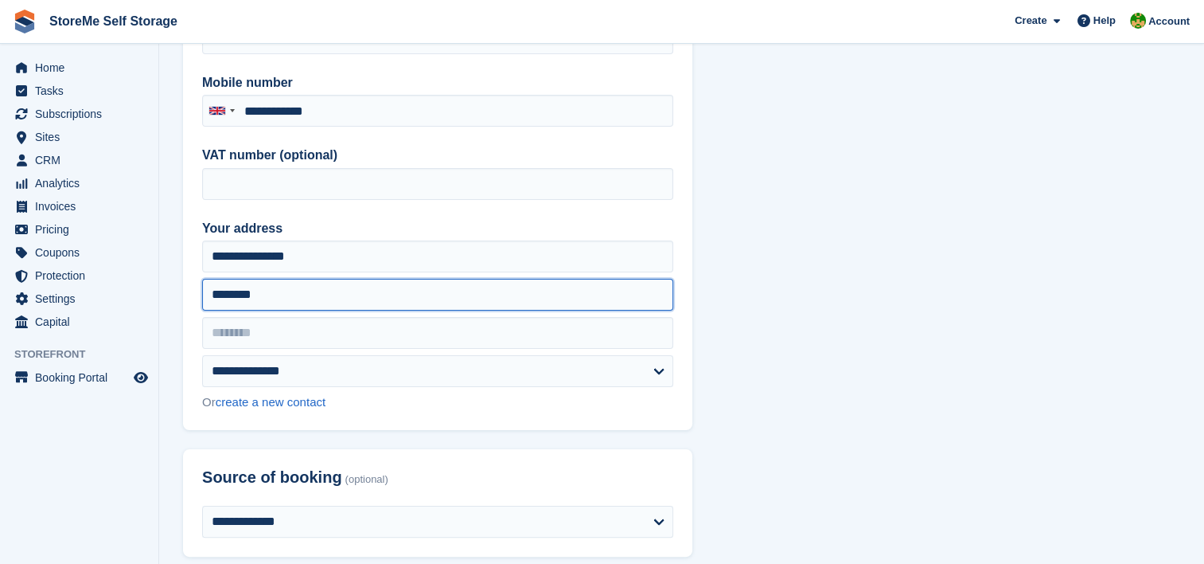
type input "********"
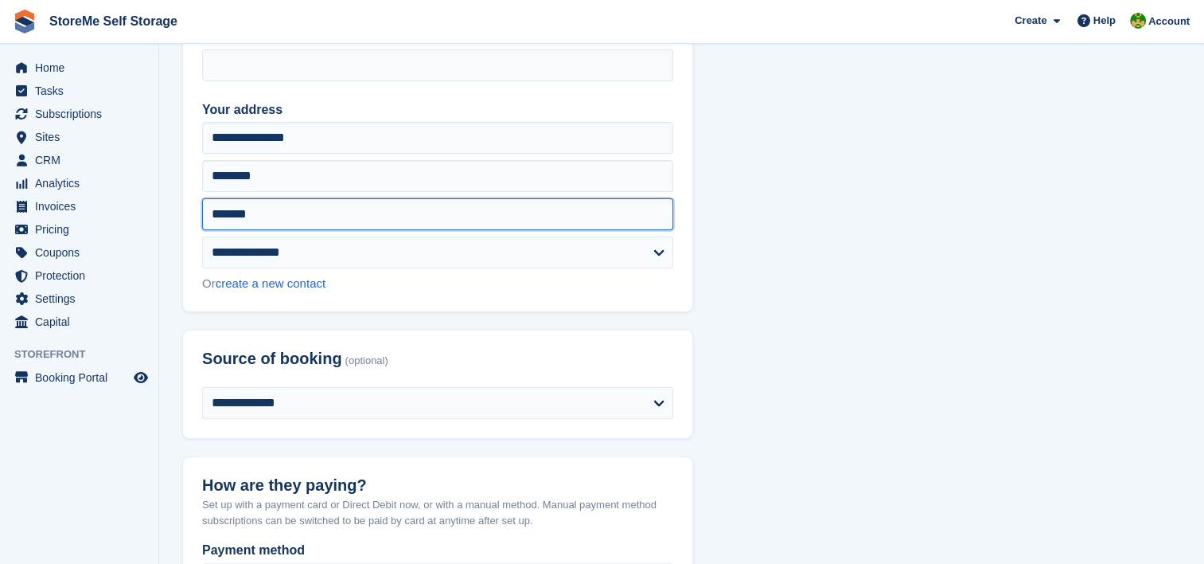
scroll to position [398, 0]
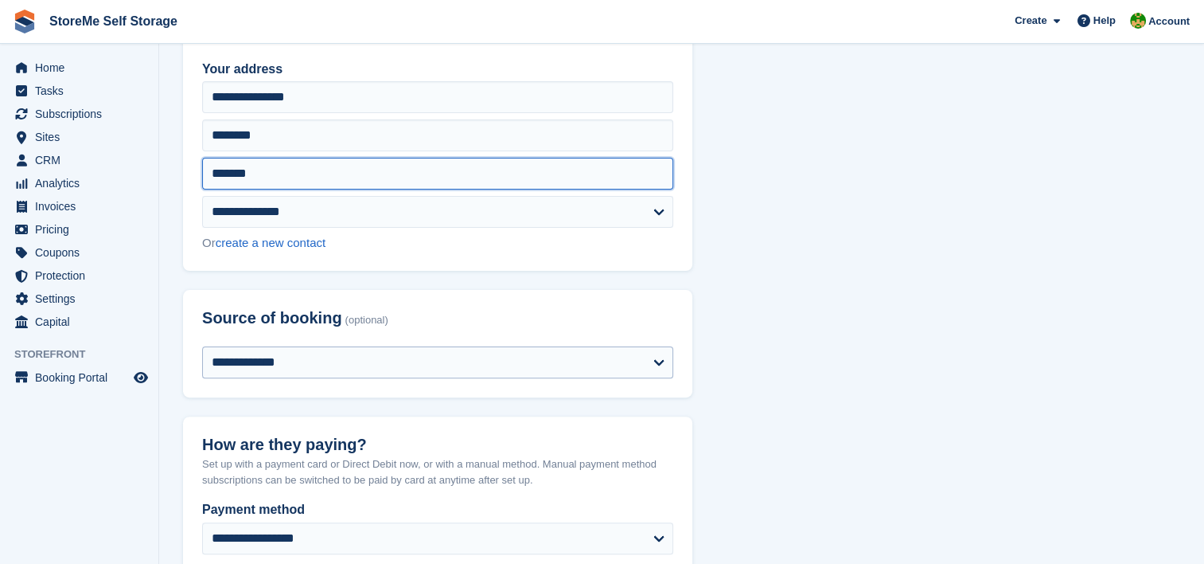
type input "*******"
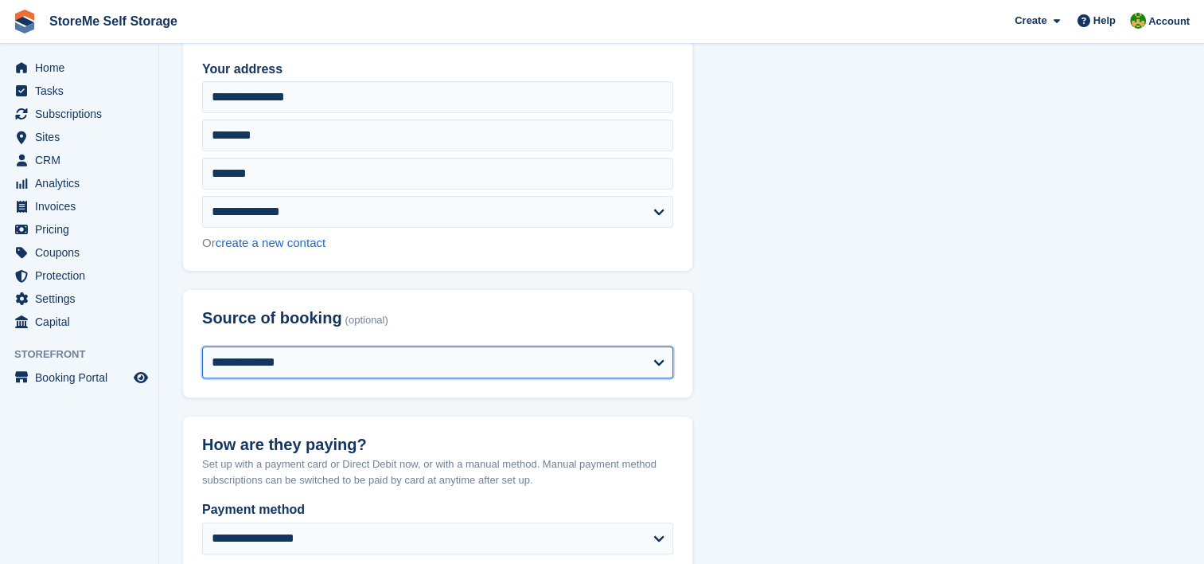
click at [347, 347] on select "**********" at bounding box center [437, 362] width 471 height 32
select select "*****"
click at [202, 346] on select "**********" at bounding box center [437, 362] width 471 height 32
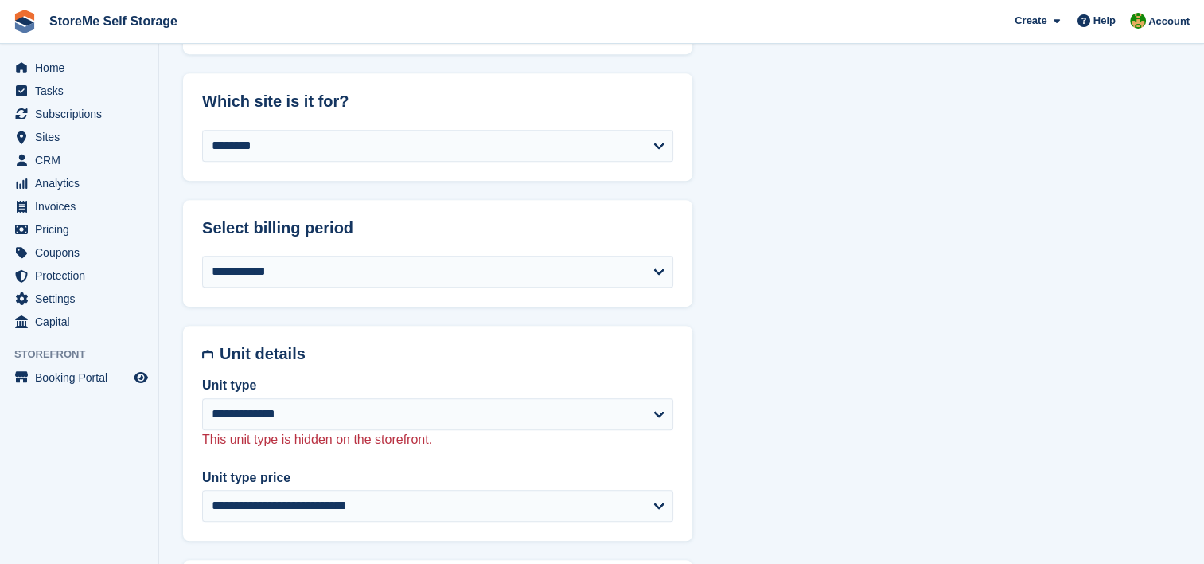
scroll to position [955, 0]
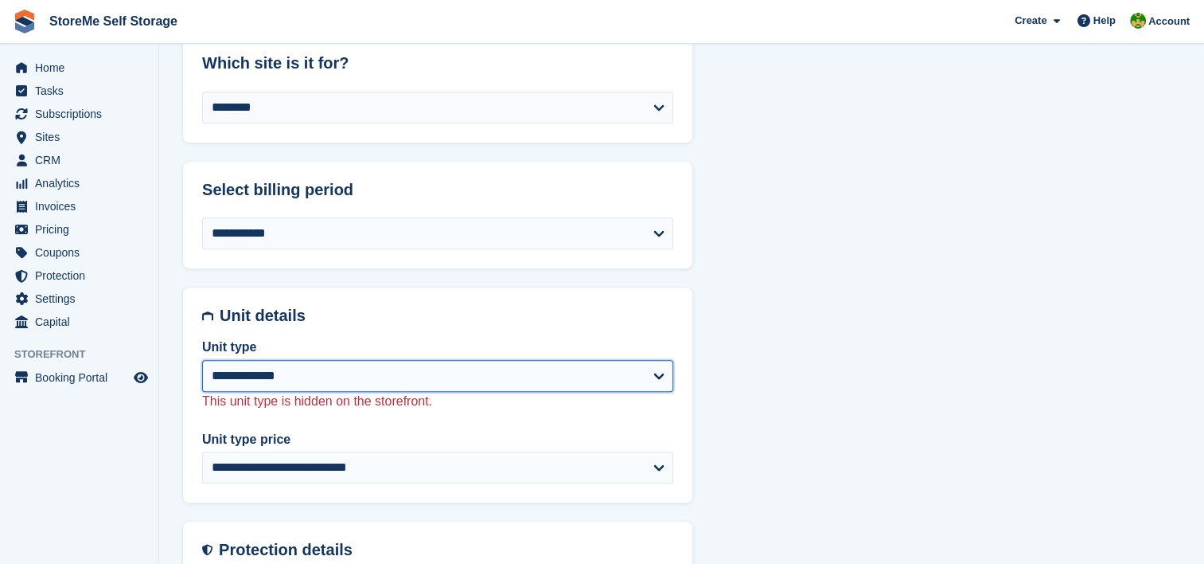
click at [264, 373] on select "**********" at bounding box center [437, 376] width 471 height 32
select select "***"
click at [202, 360] on select "**********" at bounding box center [437, 376] width 471 height 32
select select "******"
select select "**********"
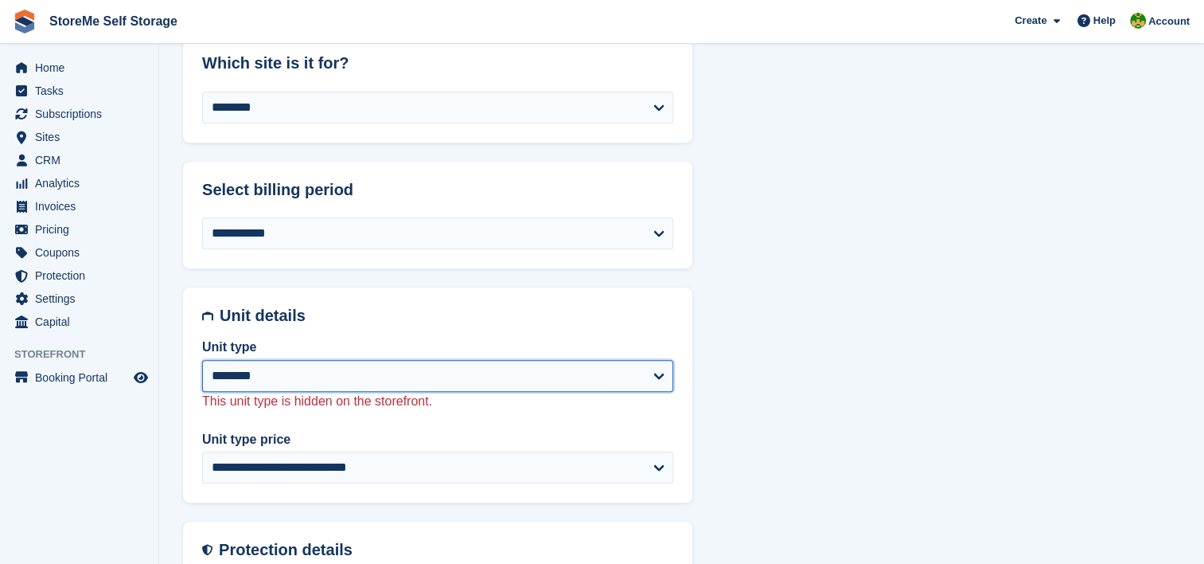
select select "**"
select select "*"
select select
select select "**"
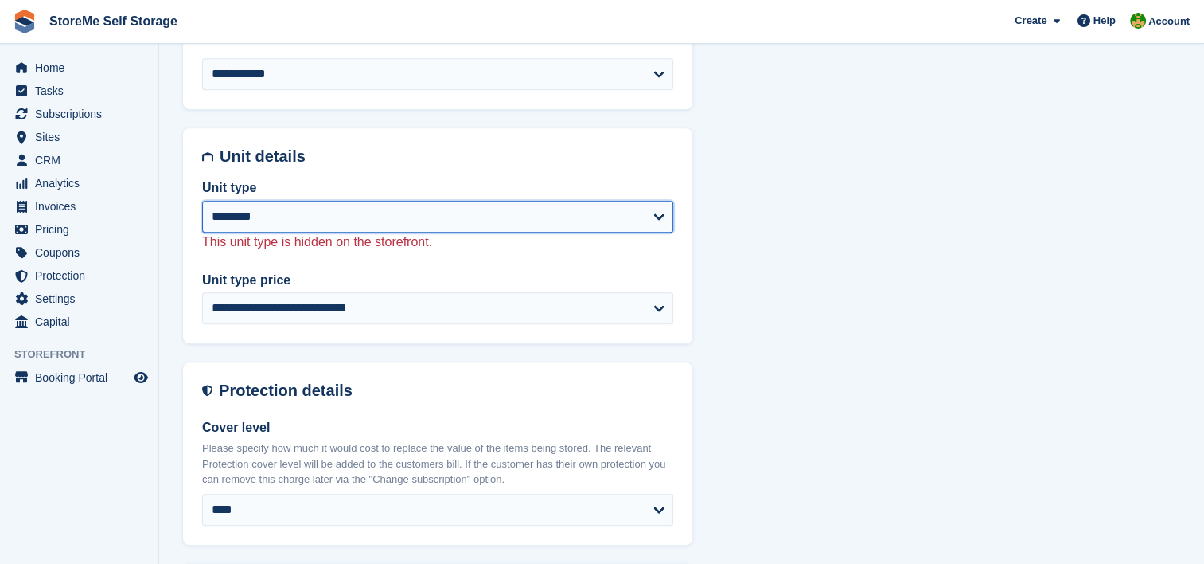
select select "*****"
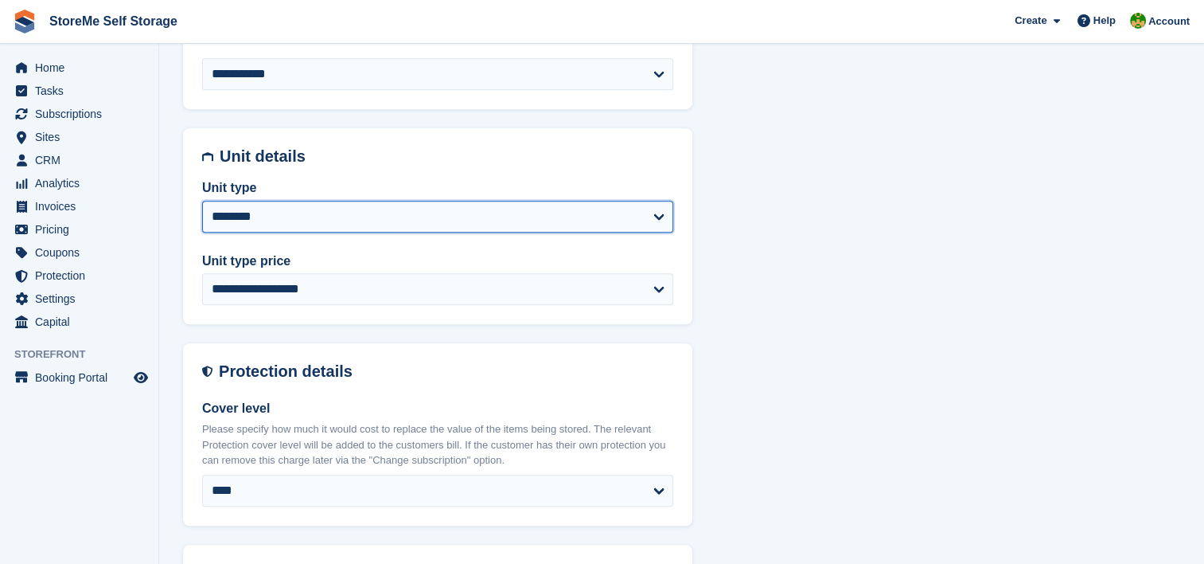
scroll to position [1274, 0]
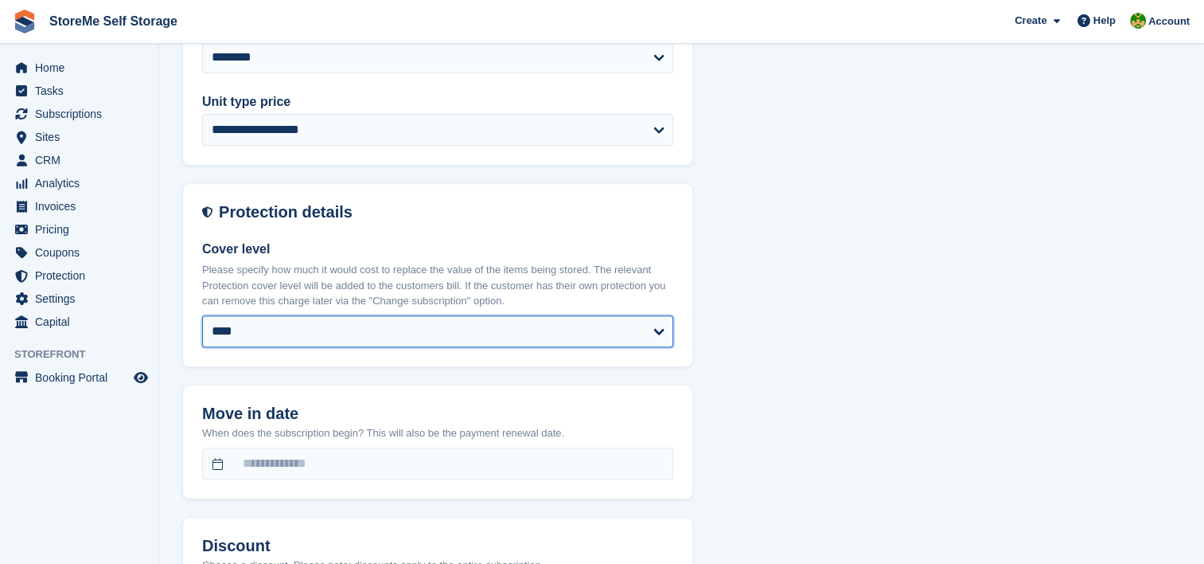
click at [316, 338] on select "**** ****** ****** ****** ****** ****** ****** ****** ****** ****** ****** ****…" at bounding box center [437, 331] width 471 height 32
select select "*****"
click at [202, 315] on select "**** ****** ****** ****** ****** ****** ****** ****** ****** ****** ****** ****…" at bounding box center [437, 331] width 471 height 32
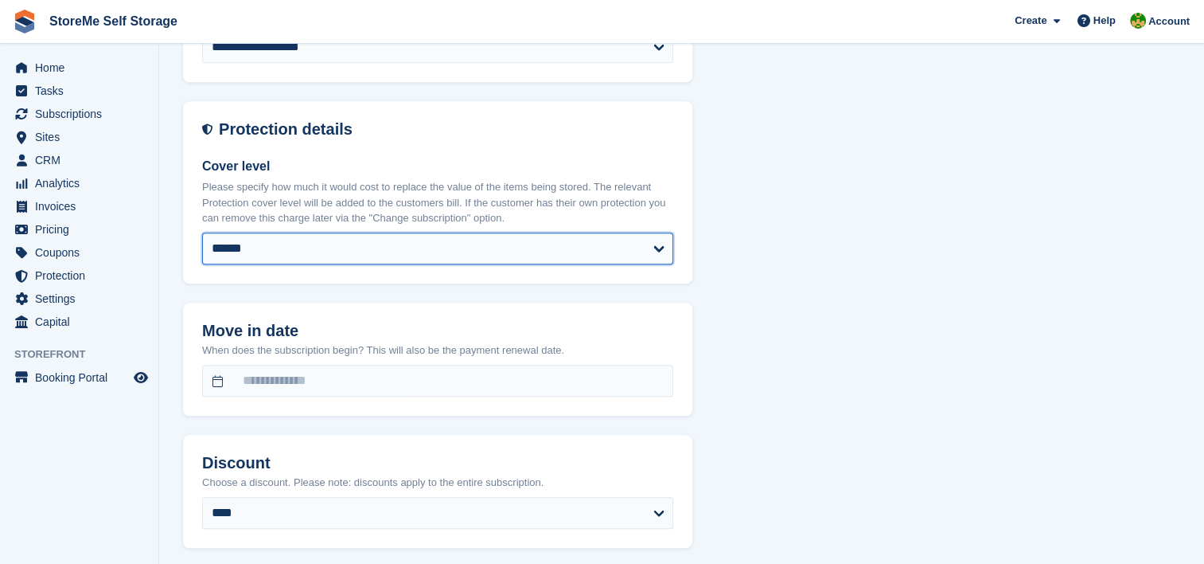
scroll to position [1433, 0]
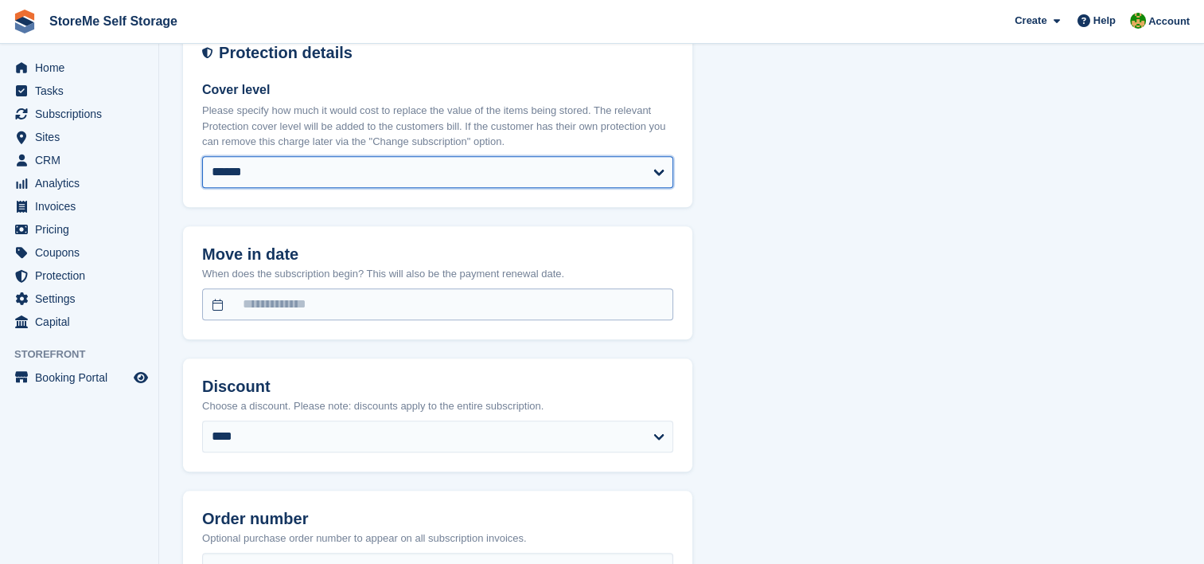
select select "******"
select select "**********"
select select "**"
select select "*"
select select "***"
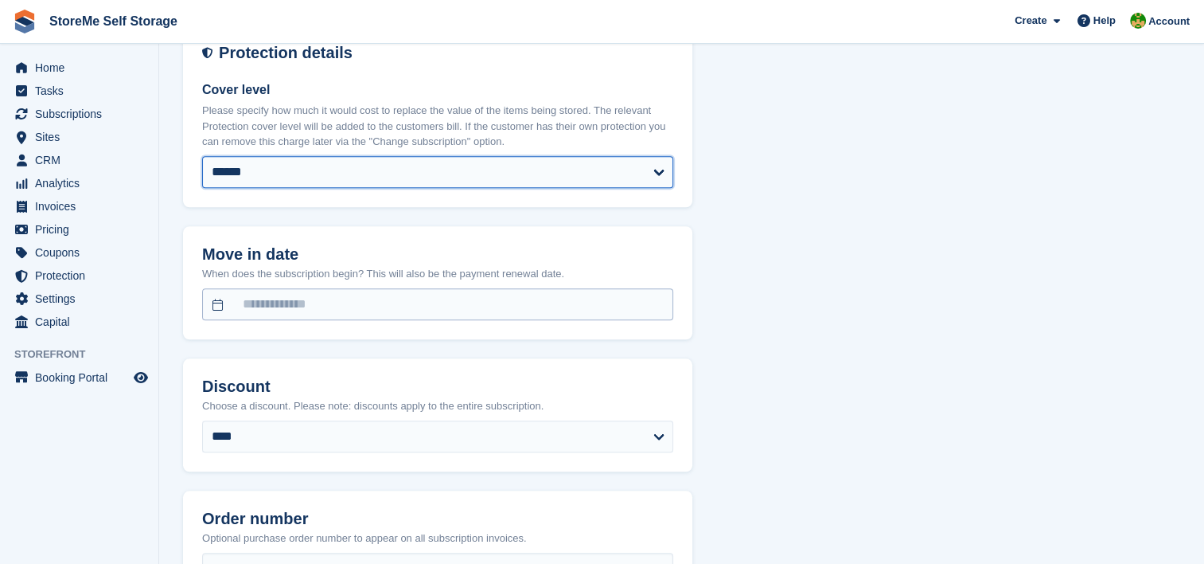
select select "*****"
select select
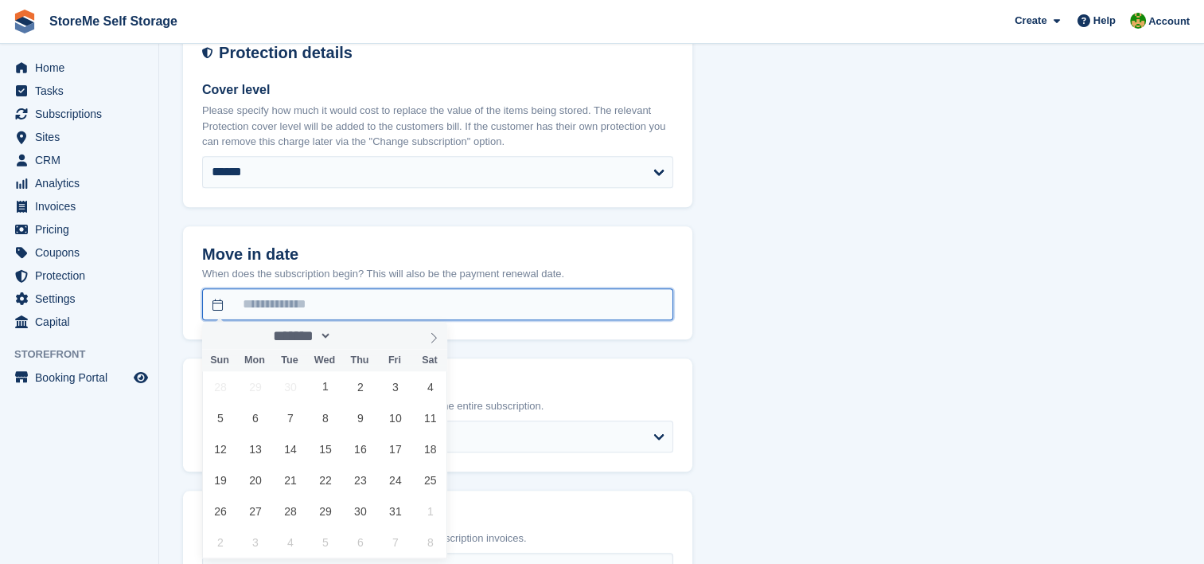
click at [293, 300] on input "text" at bounding box center [437, 304] width 471 height 32
type input "**********"
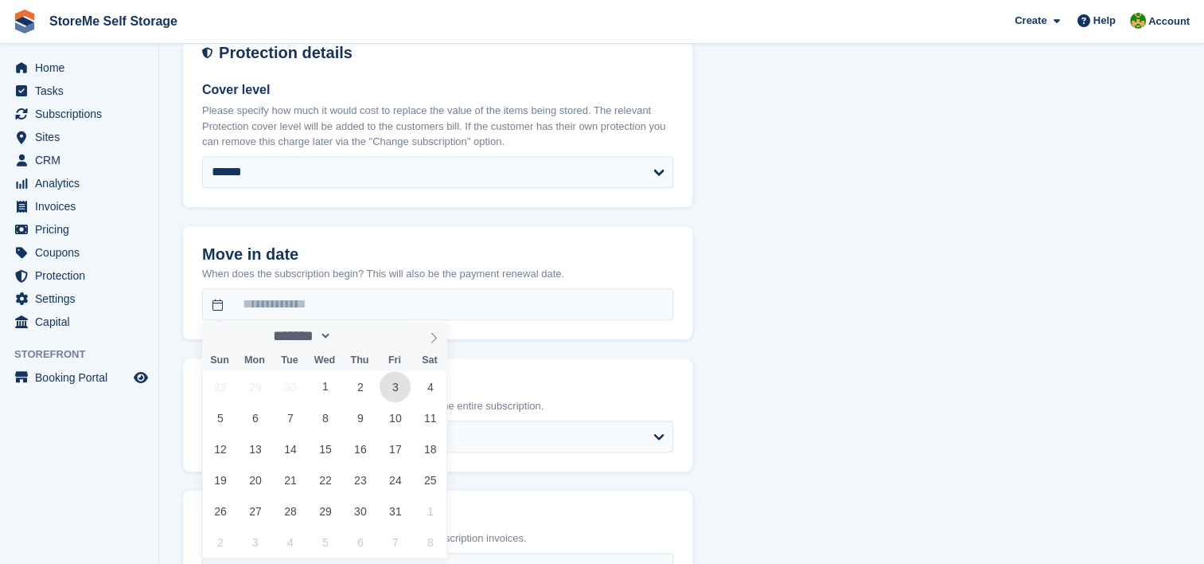
click at [395, 382] on span "3" at bounding box center [395, 386] width 31 height 31
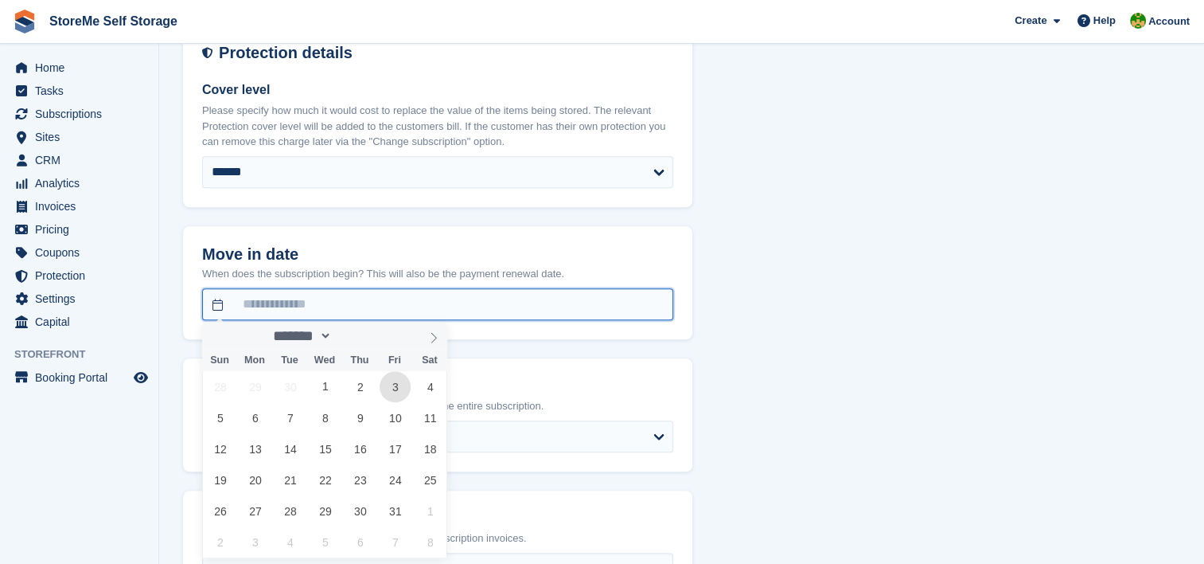
type input "**********"
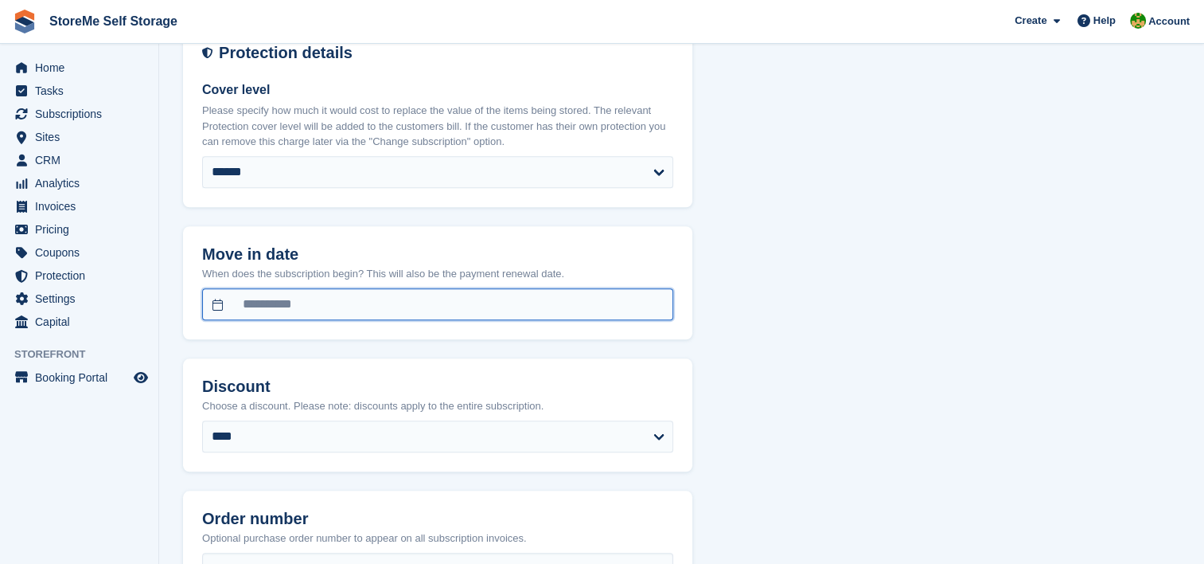
scroll to position [1513, 0]
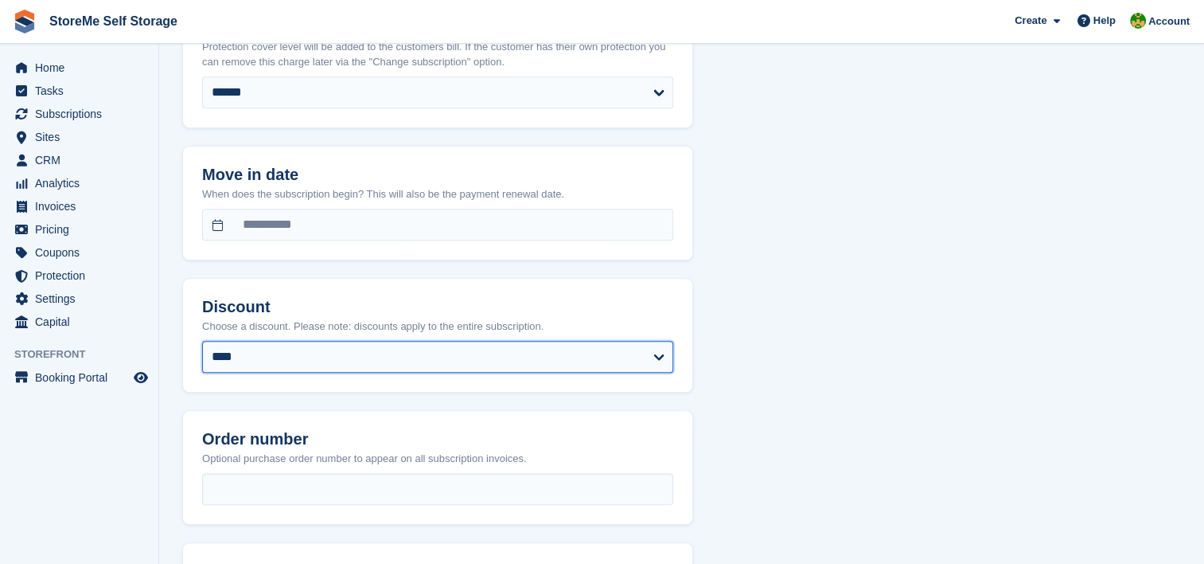
click at [271, 354] on select "**********" at bounding box center [437, 357] width 471 height 32
select select "****"
click at [202, 341] on select "**********" at bounding box center [437, 357] width 471 height 32
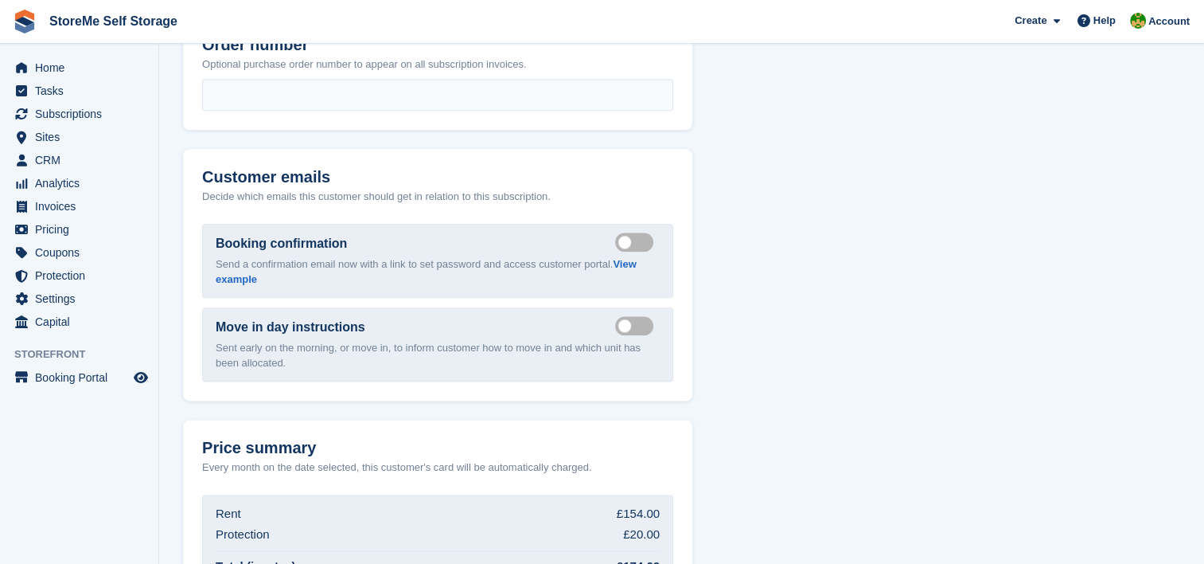
select select "******"
select select "**********"
select select "**"
select select "*"
select select "***"
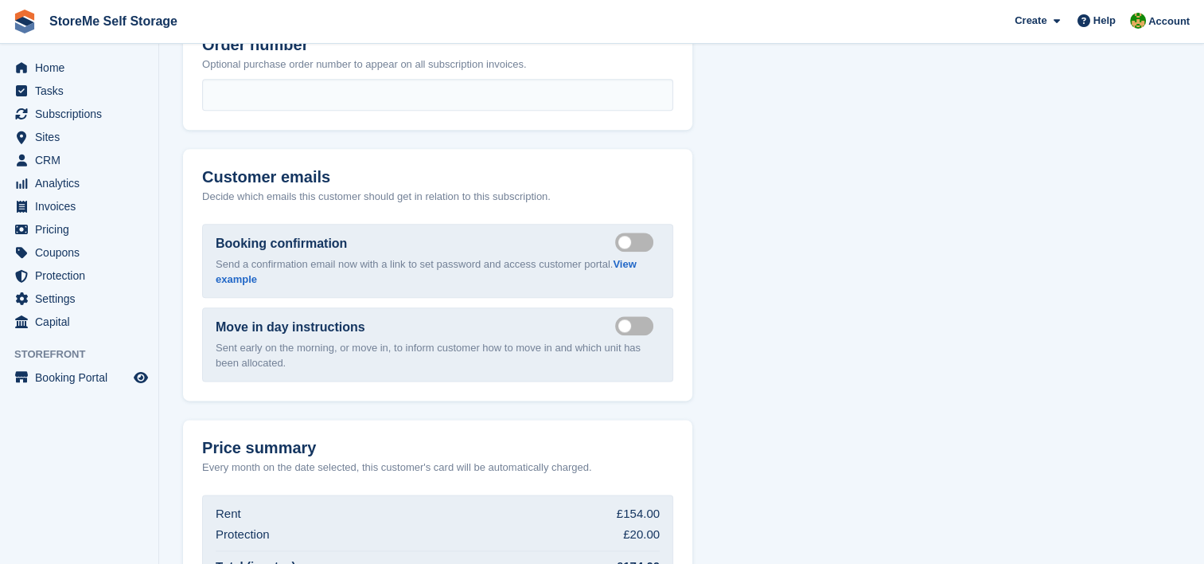
select select "*****"
type input "**********"
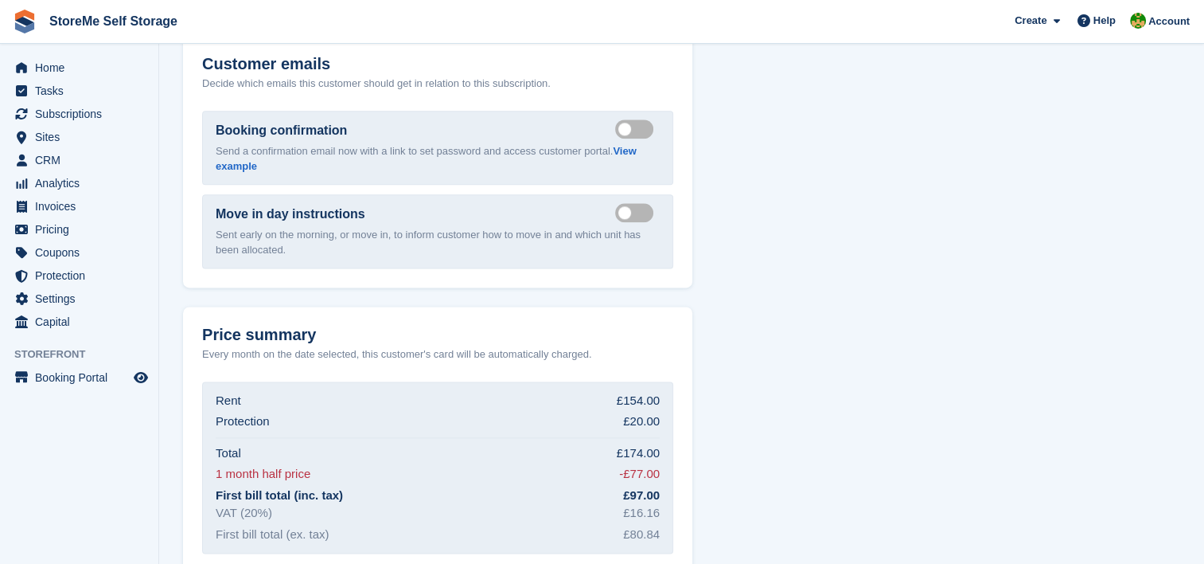
scroll to position [2149, 0]
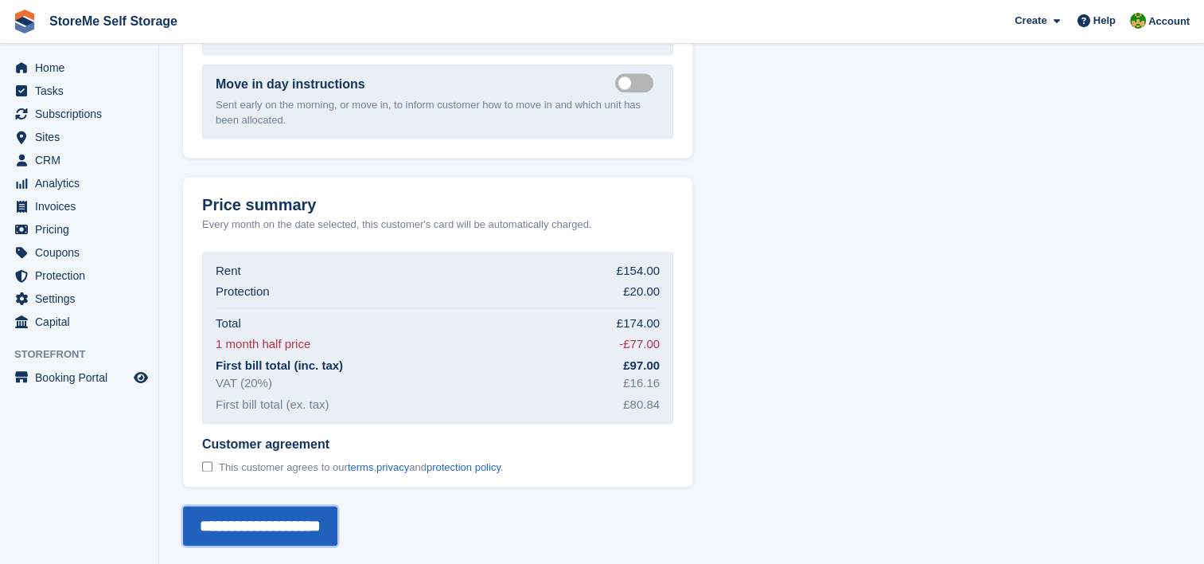
click at [330, 523] on input "**********" at bounding box center [260, 526] width 154 height 40
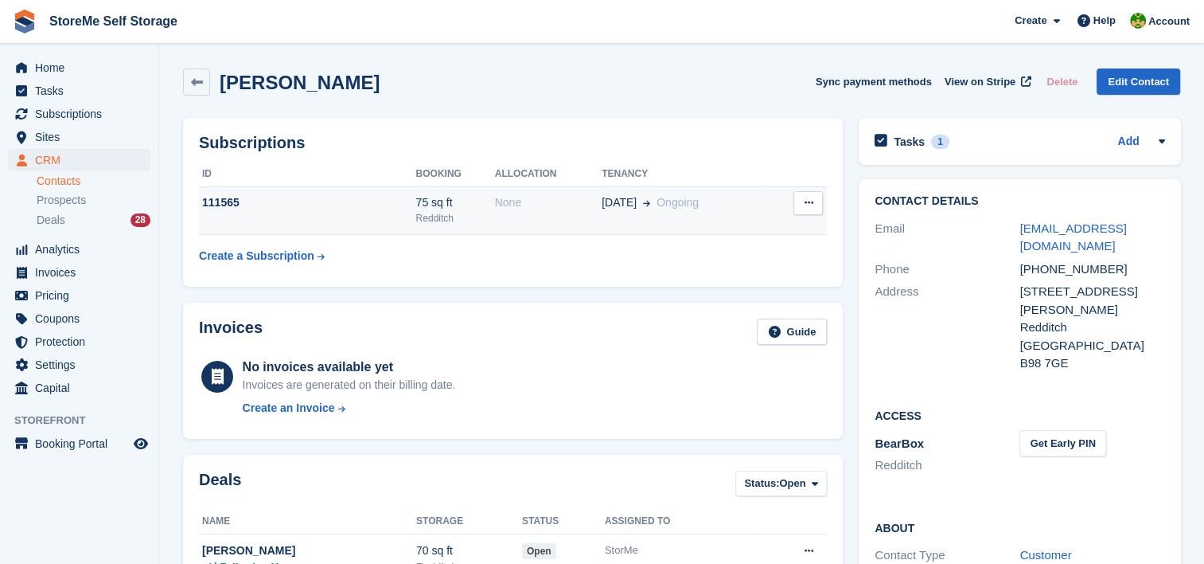
click at [528, 210] on div "None" at bounding box center [548, 202] width 107 height 17
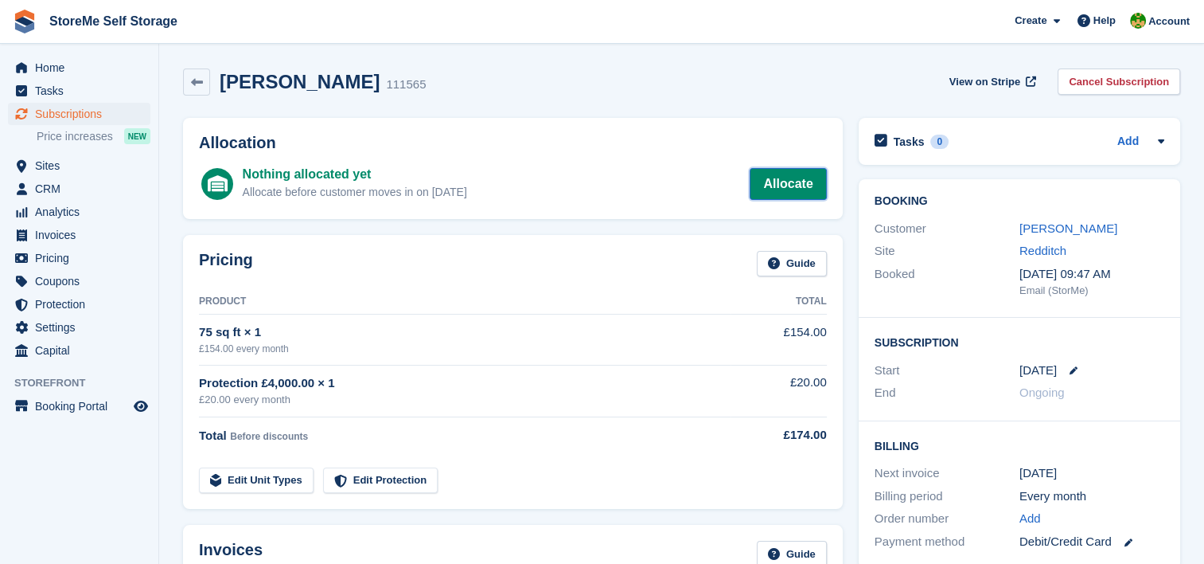
click at [770, 188] on link "Allocate" at bounding box center [788, 184] width 76 height 32
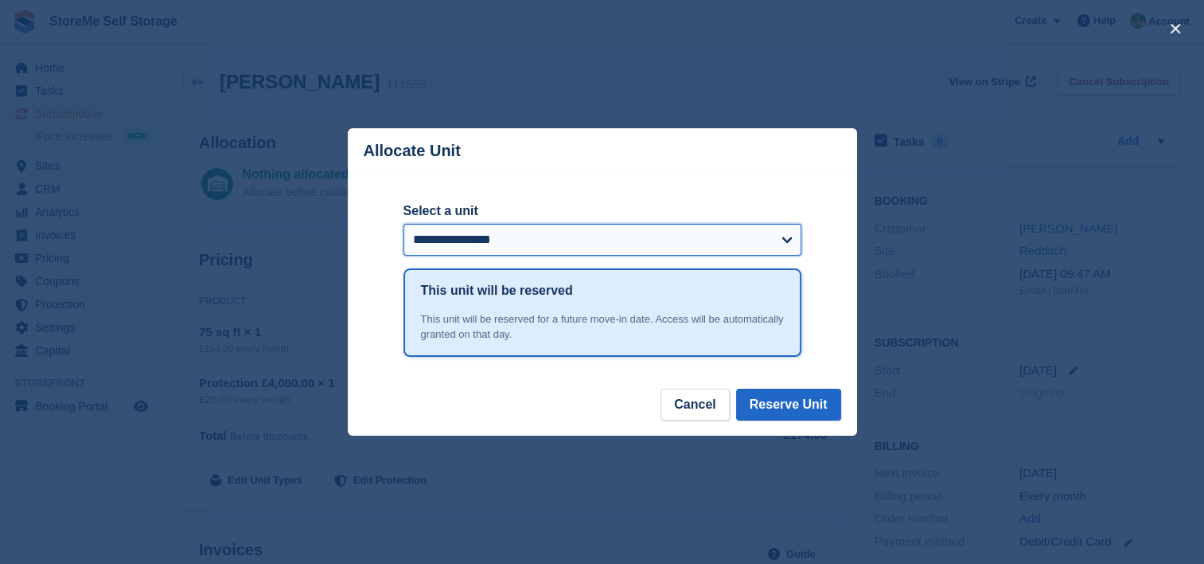
click at [521, 229] on select "**********" at bounding box center [603, 240] width 398 height 32
select select "****"
click at [404, 224] on select "**********" at bounding box center [603, 240] width 398 height 32
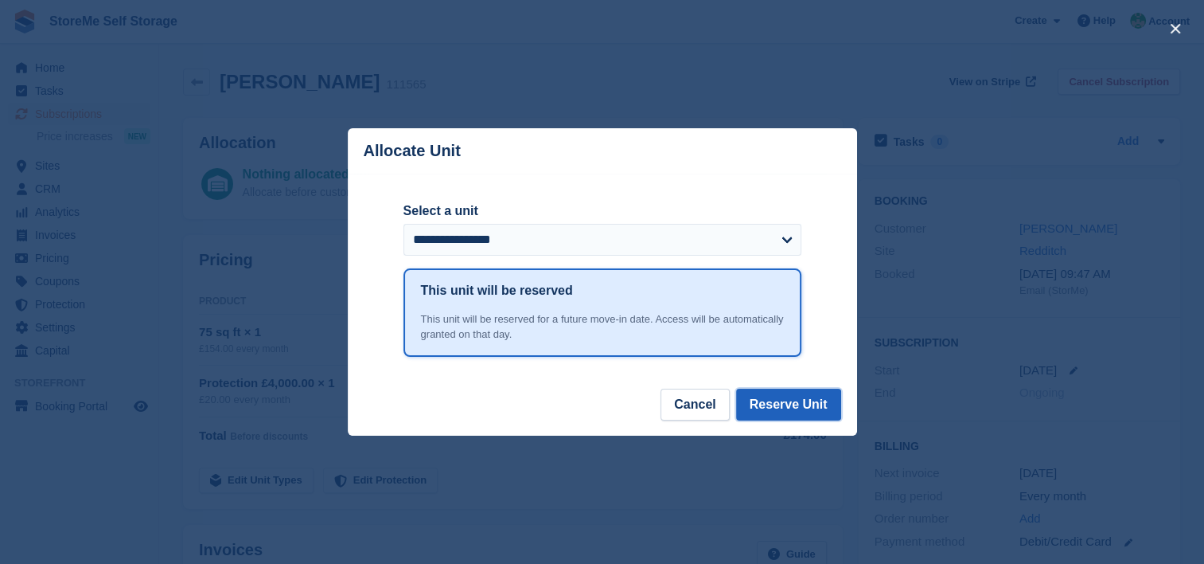
click at [794, 412] on button "Reserve Unit" at bounding box center [788, 404] width 105 height 32
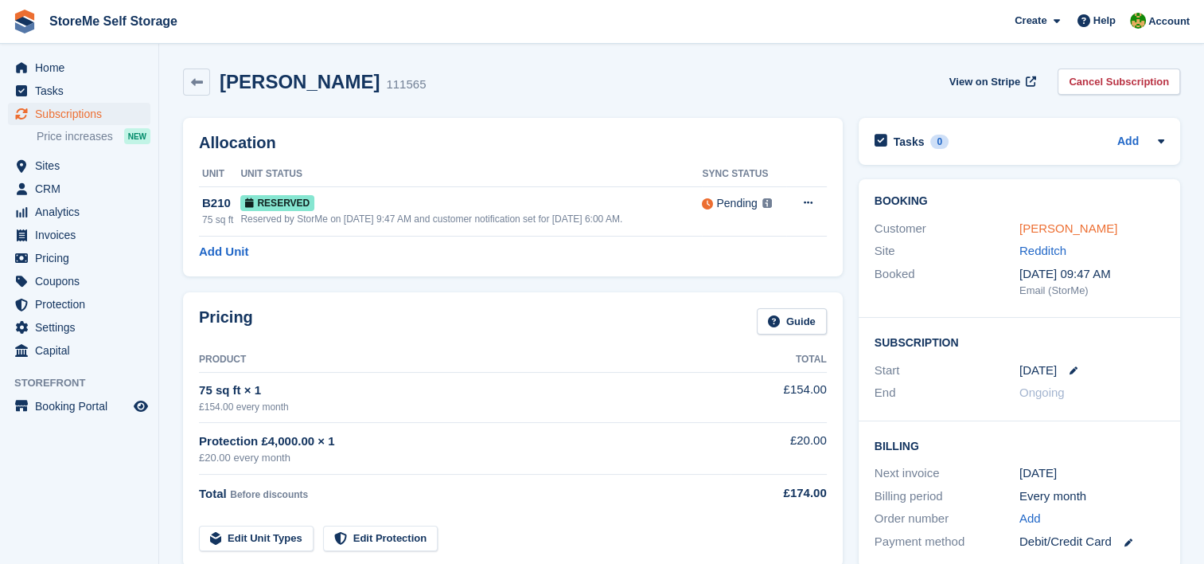
click at [1067, 222] on link "EWen Blake" at bounding box center [1069, 228] width 98 height 14
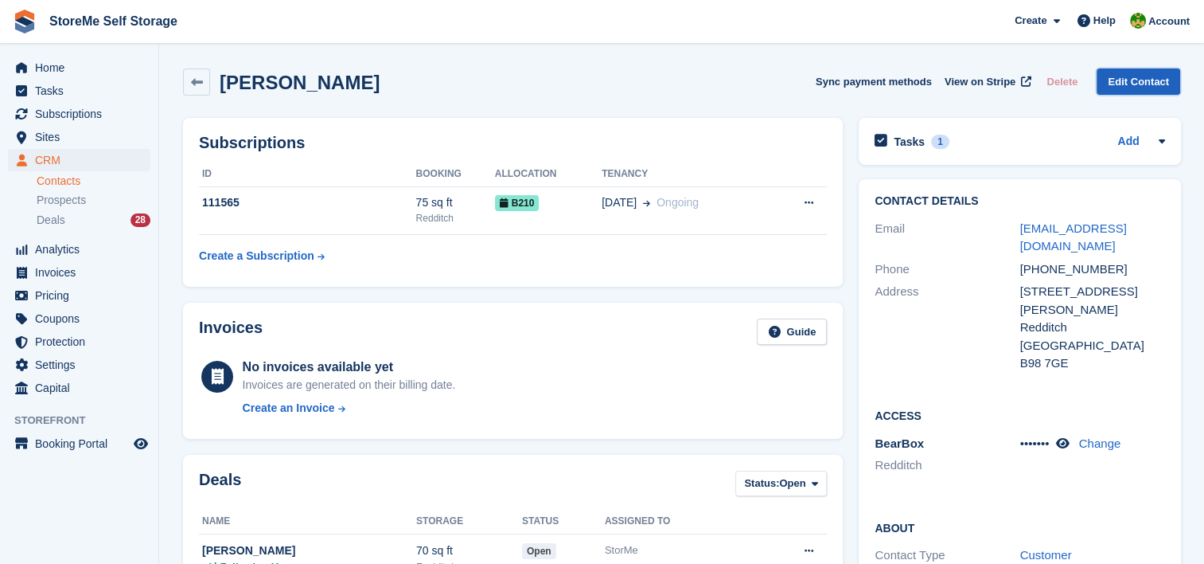
click at [1133, 77] on link "Edit Contact" at bounding box center [1139, 81] width 84 height 26
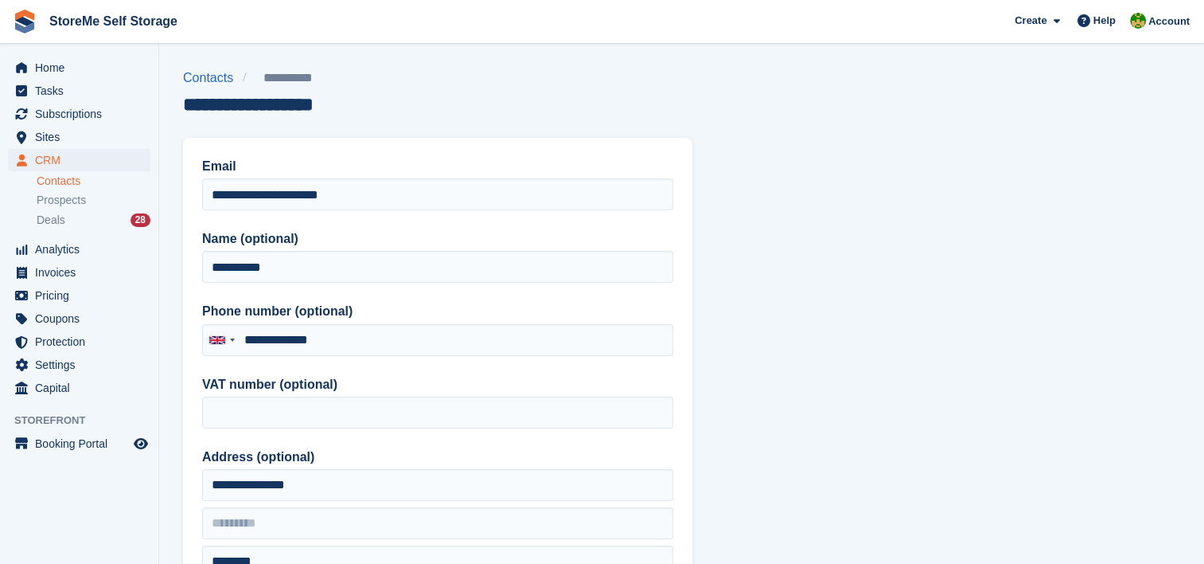
type input "**********"
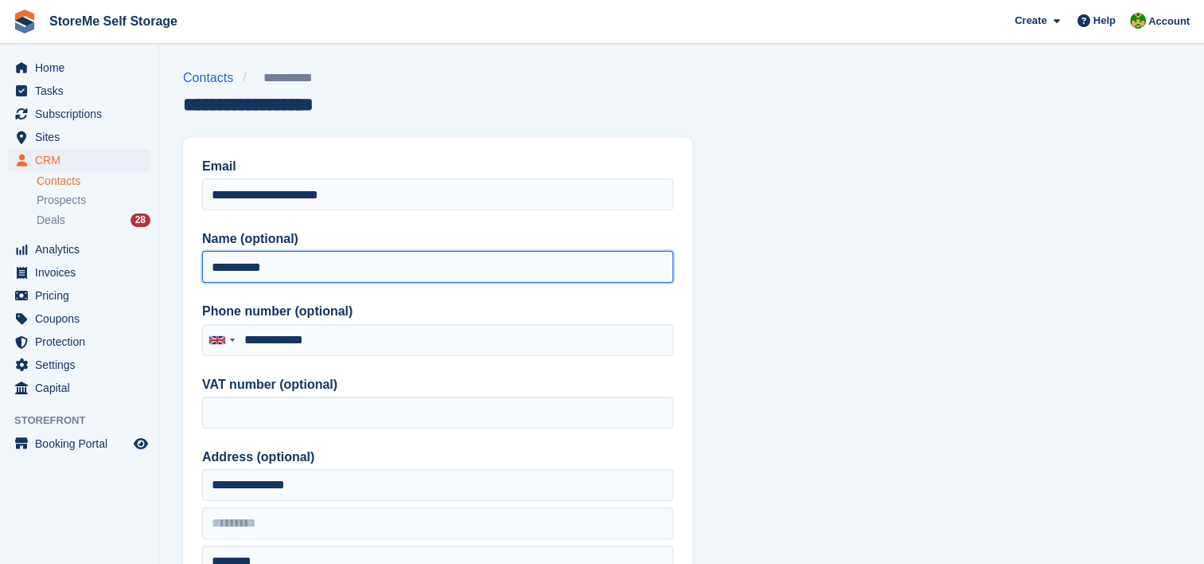
click at [227, 269] on input "**********" at bounding box center [437, 267] width 471 height 32
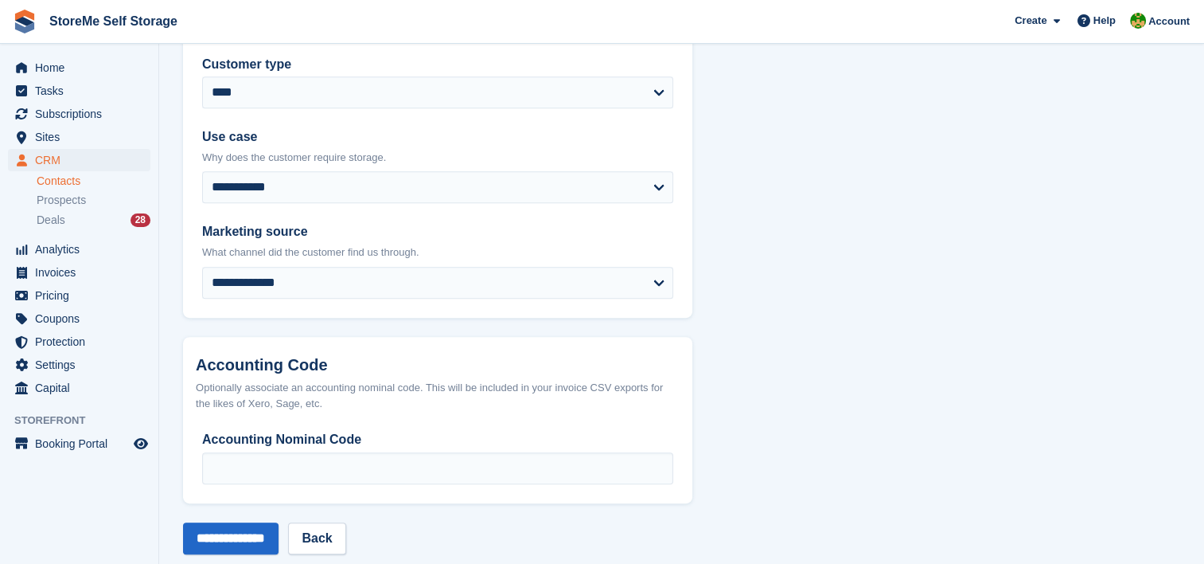
scroll to position [793, 0]
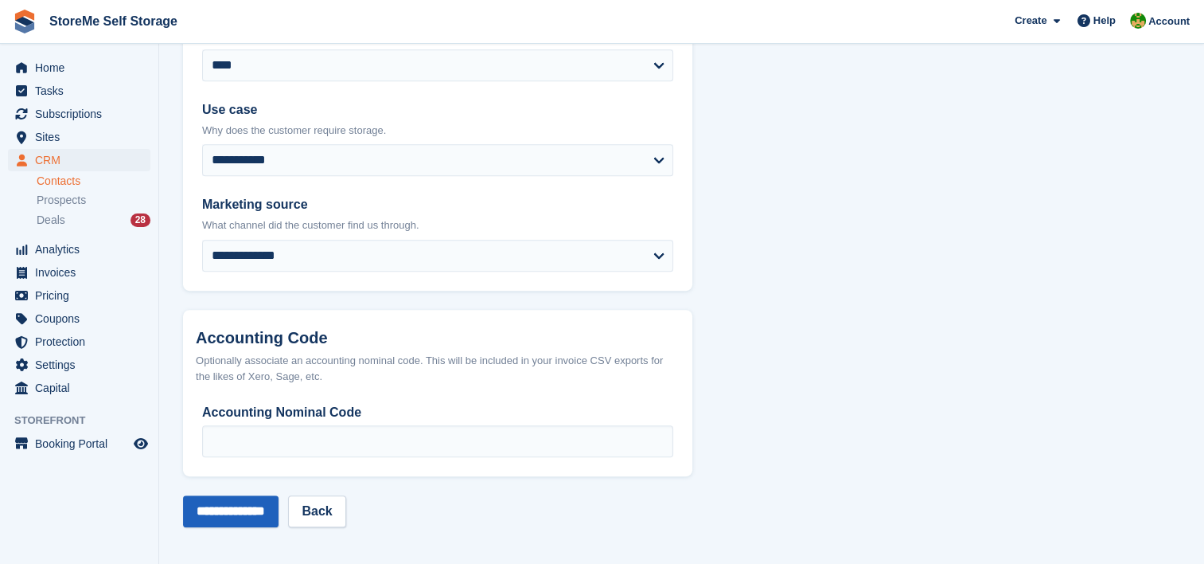
type input "**********"
click at [240, 511] on input "**********" at bounding box center [231, 511] width 96 height 32
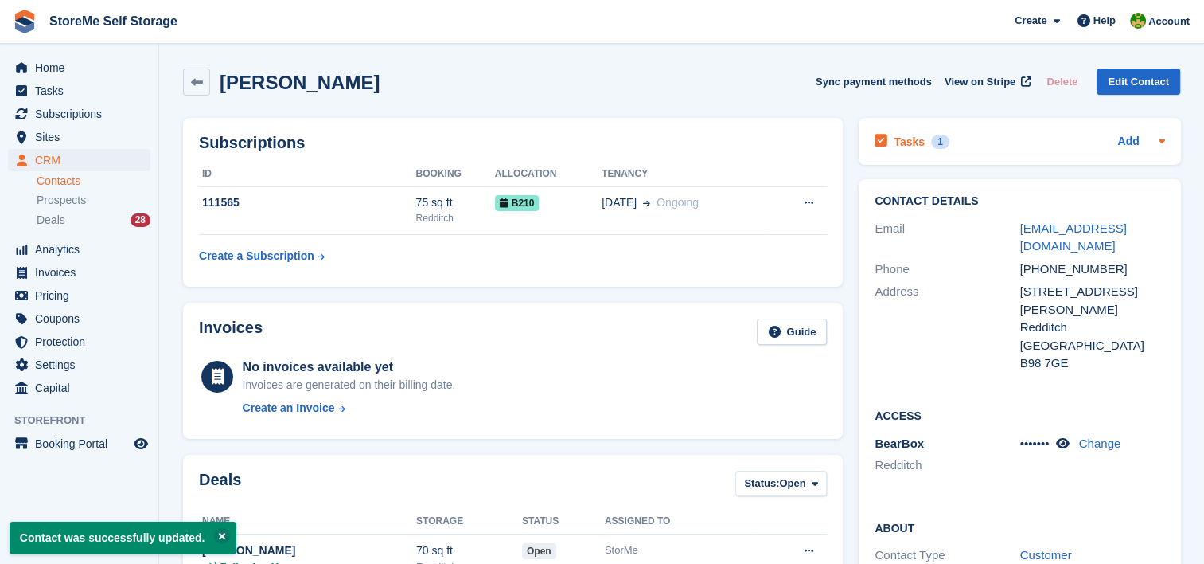
click at [911, 141] on h2 "Tasks" at bounding box center [909, 142] width 31 height 14
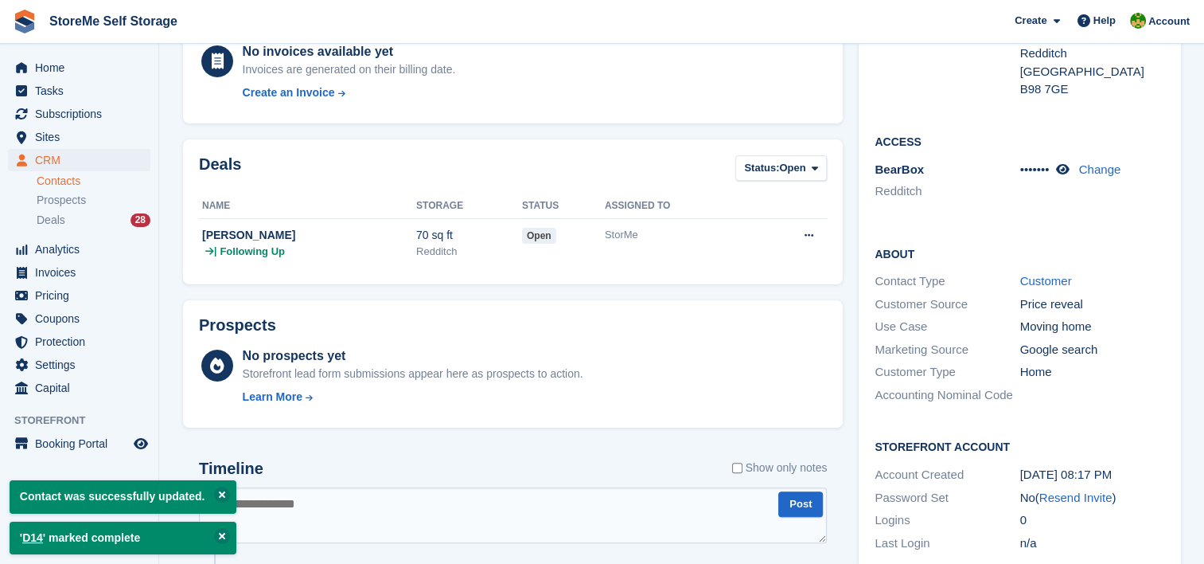
scroll to position [318, 0]
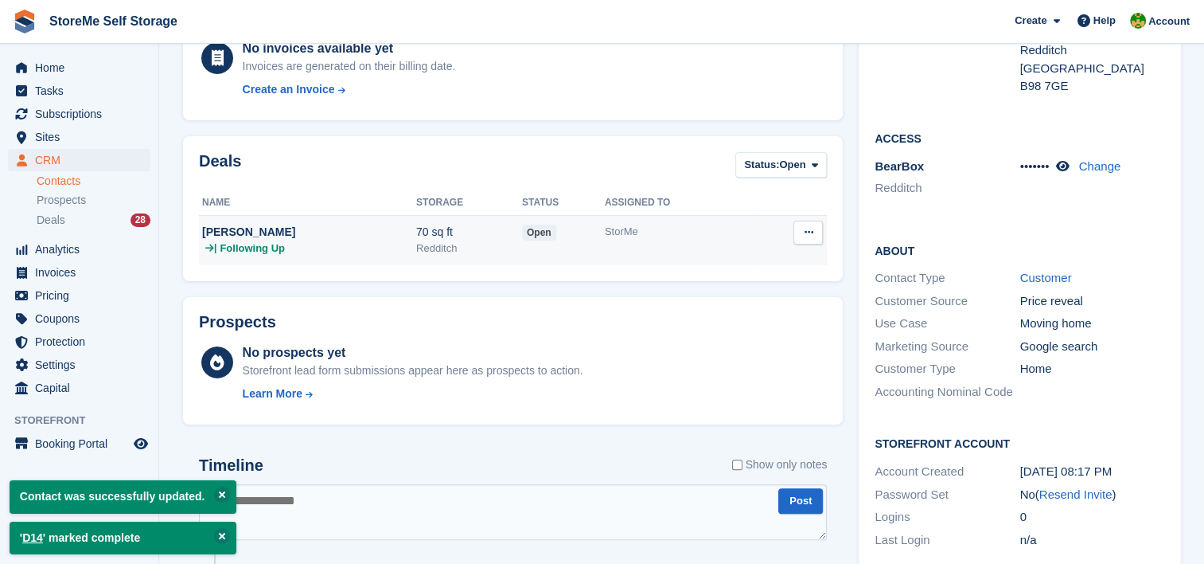
click at [615, 248] on td "StorMe" at bounding box center [678, 240] width 147 height 49
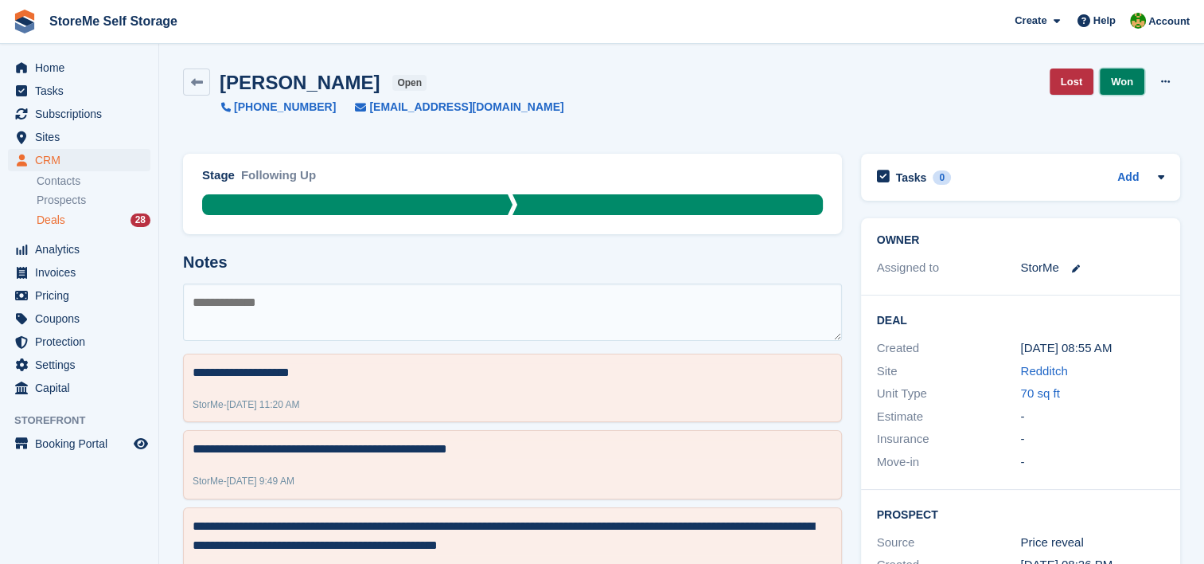
click at [1127, 81] on link "Won" at bounding box center [1122, 81] width 45 height 26
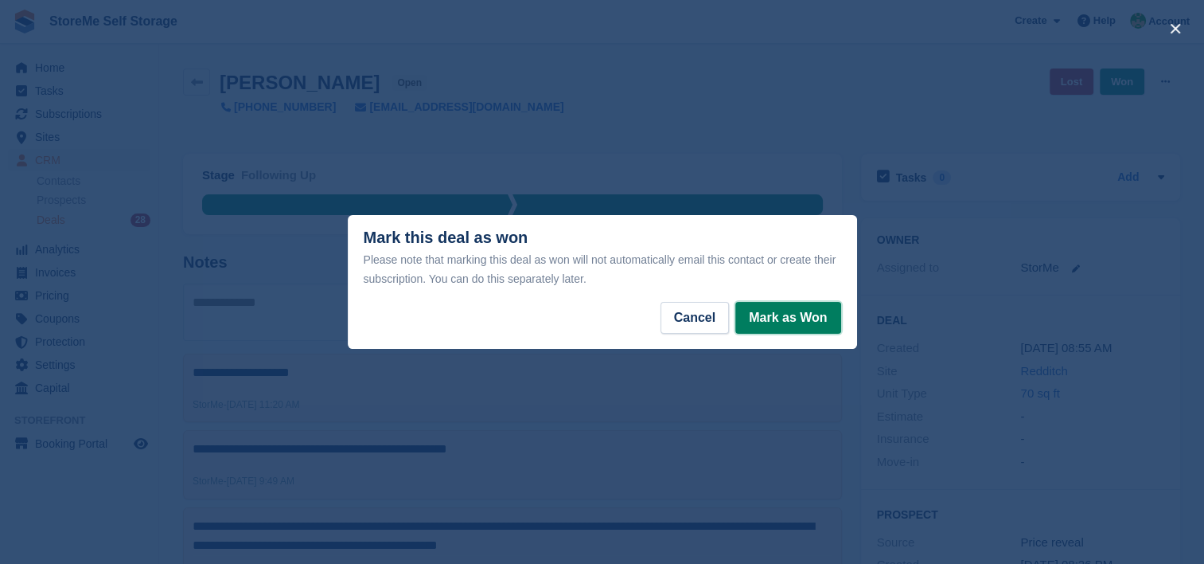
click at [770, 318] on button "Mark as Won" at bounding box center [788, 318] width 105 height 32
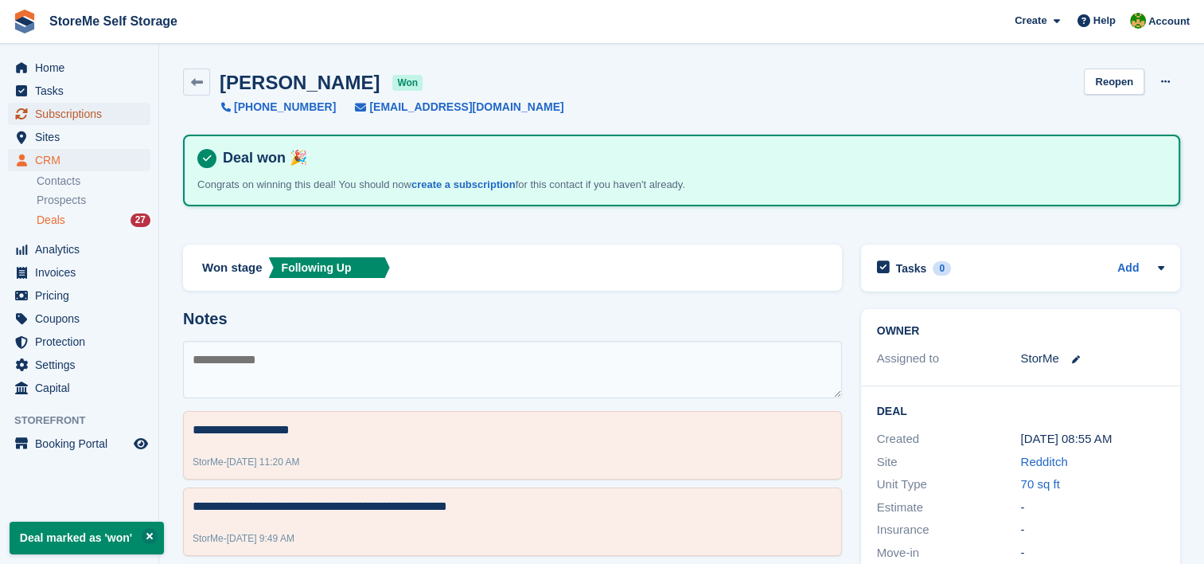
click at [64, 115] on span "Subscriptions" at bounding box center [83, 114] width 96 height 22
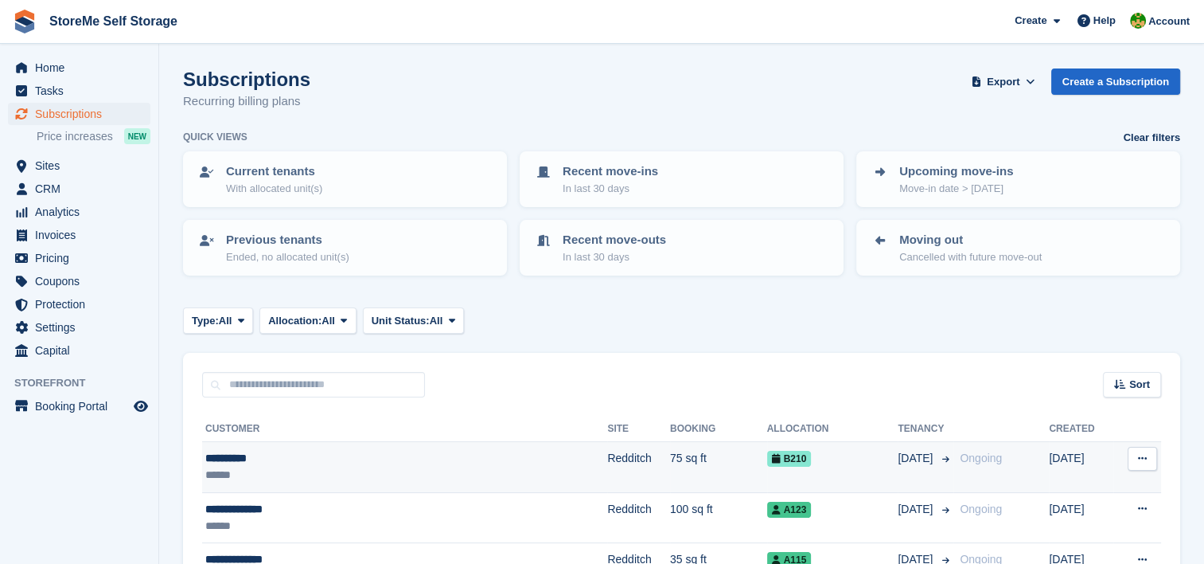
click at [607, 469] on td "Redditch" at bounding box center [638, 467] width 63 height 51
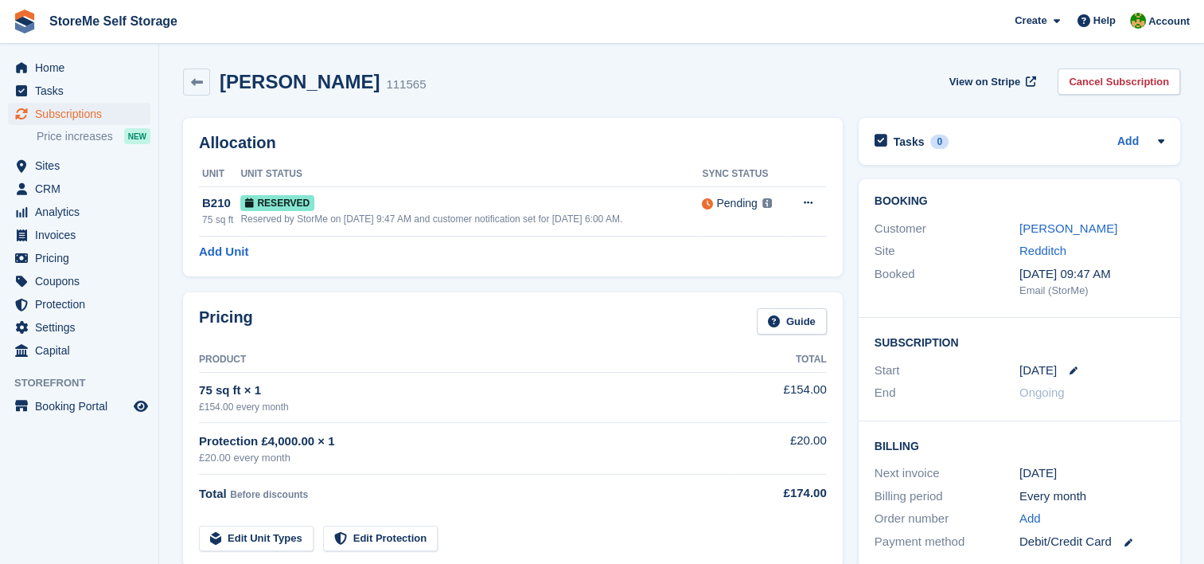
click at [1045, 224] on link "[PERSON_NAME]" at bounding box center [1069, 228] width 98 height 14
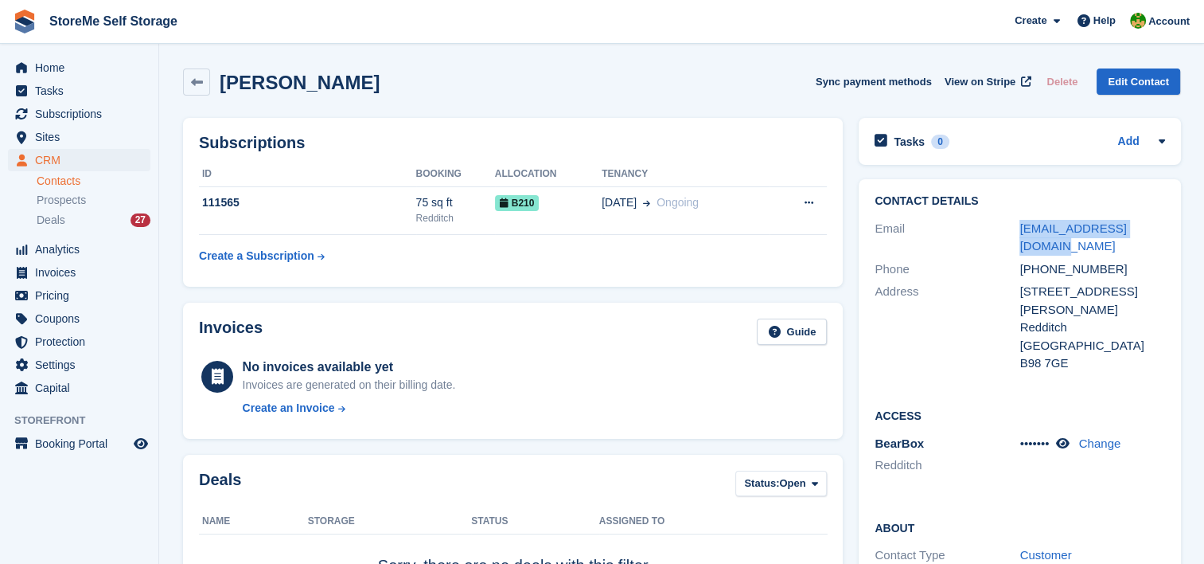
drag, startPoint x: 1163, startPoint y: 228, endPoint x: 1013, endPoint y: 225, distance: 149.7
click at [1013, 225] on div "Email ewen.blake@outlook.com" at bounding box center [1020, 237] width 290 height 41
copy div "[EMAIL_ADDRESS][DOMAIN_NAME]"
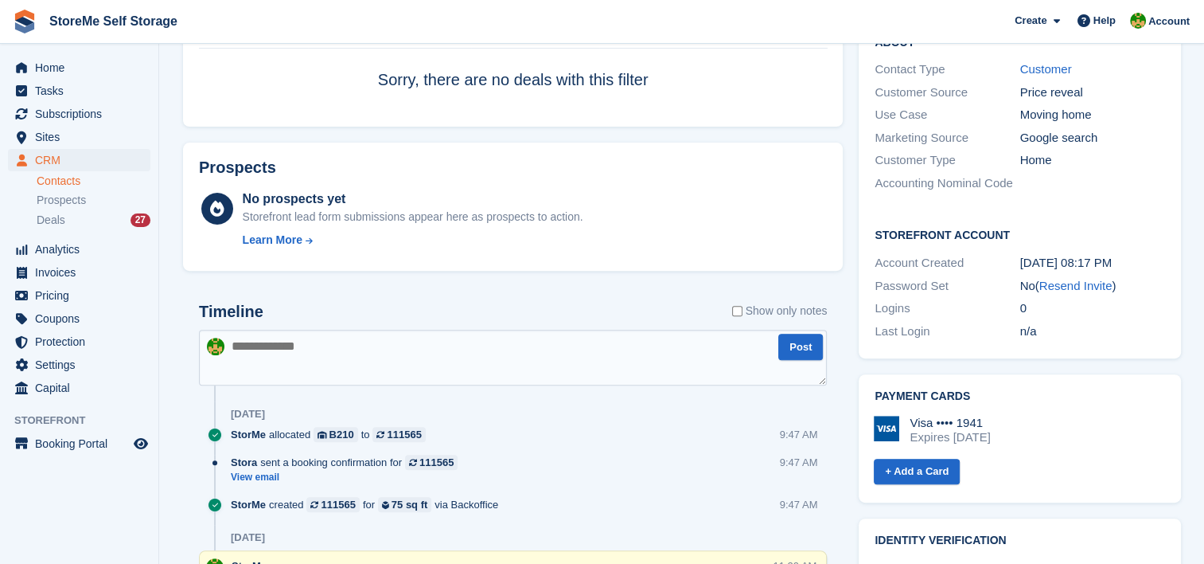
scroll to position [557, 0]
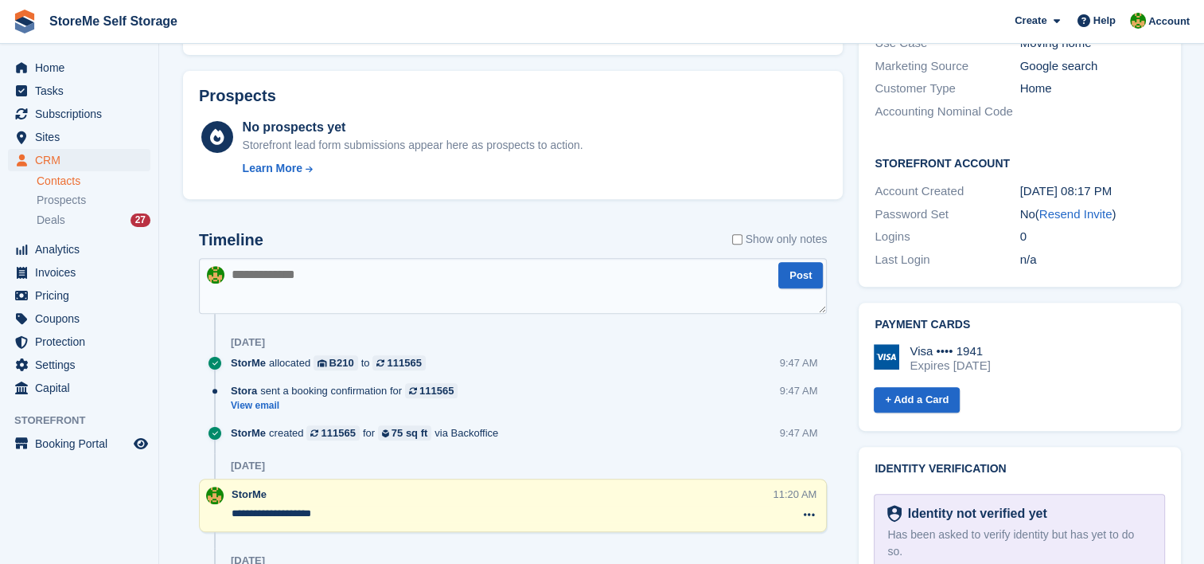
click at [379, 280] on textarea at bounding box center [513, 286] width 628 height 56
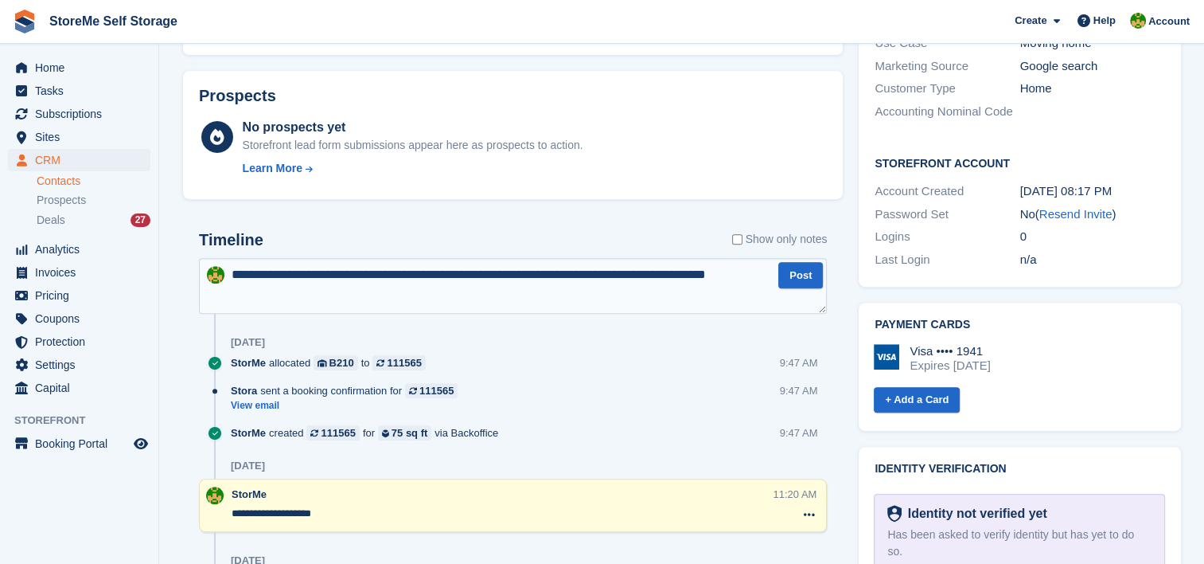
type textarea "**********"
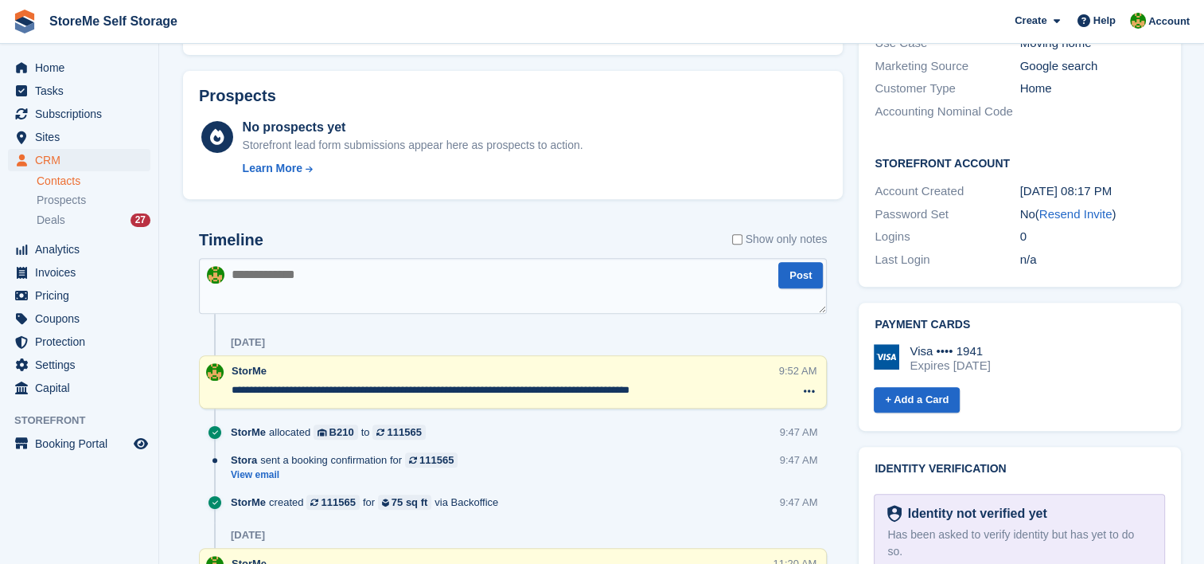
drag, startPoint x: 903, startPoint y: 539, endPoint x: 686, endPoint y: 96, distance: 493.5
click at [903, 563] on span "Skip ID Check" at bounding box center [925, 570] width 74 height 13
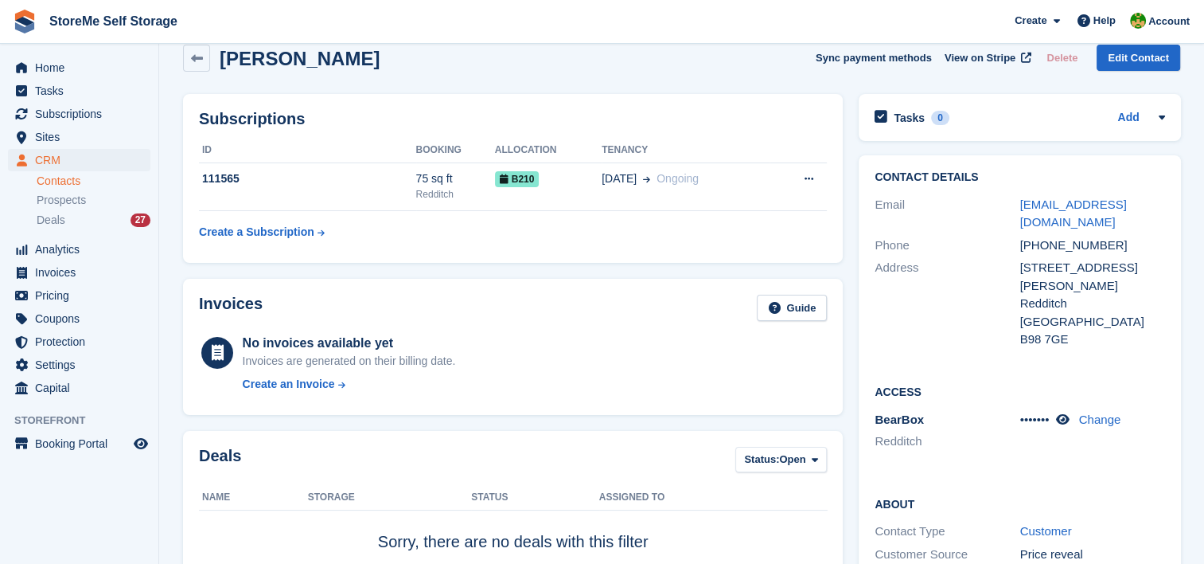
scroll to position [0, 0]
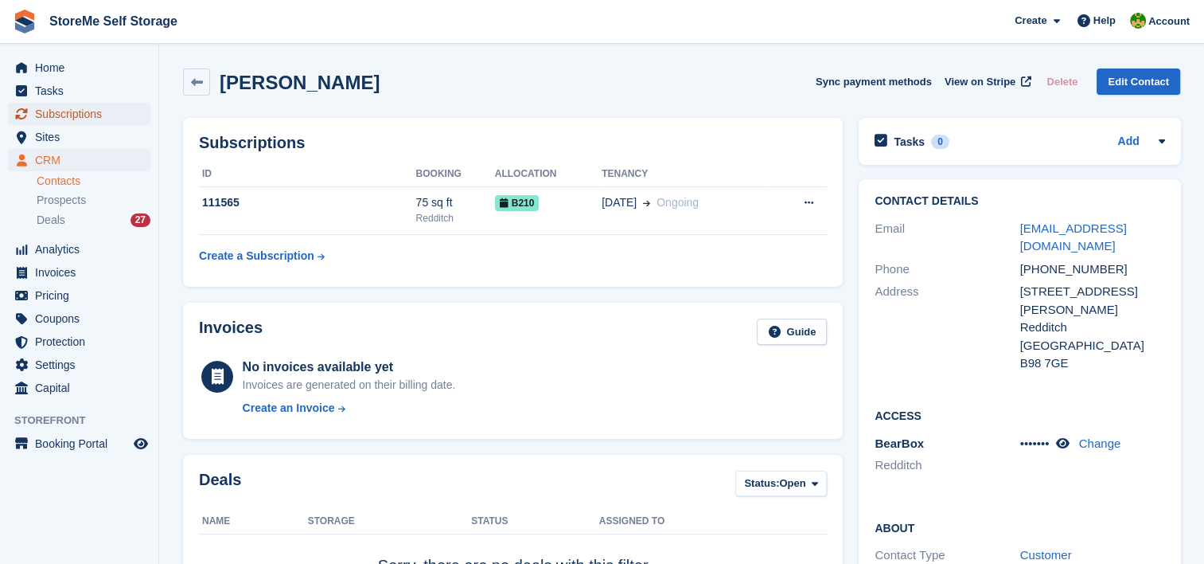
click at [90, 115] on span "Subscriptions" at bounding box center [83, 114] width 96 height 22
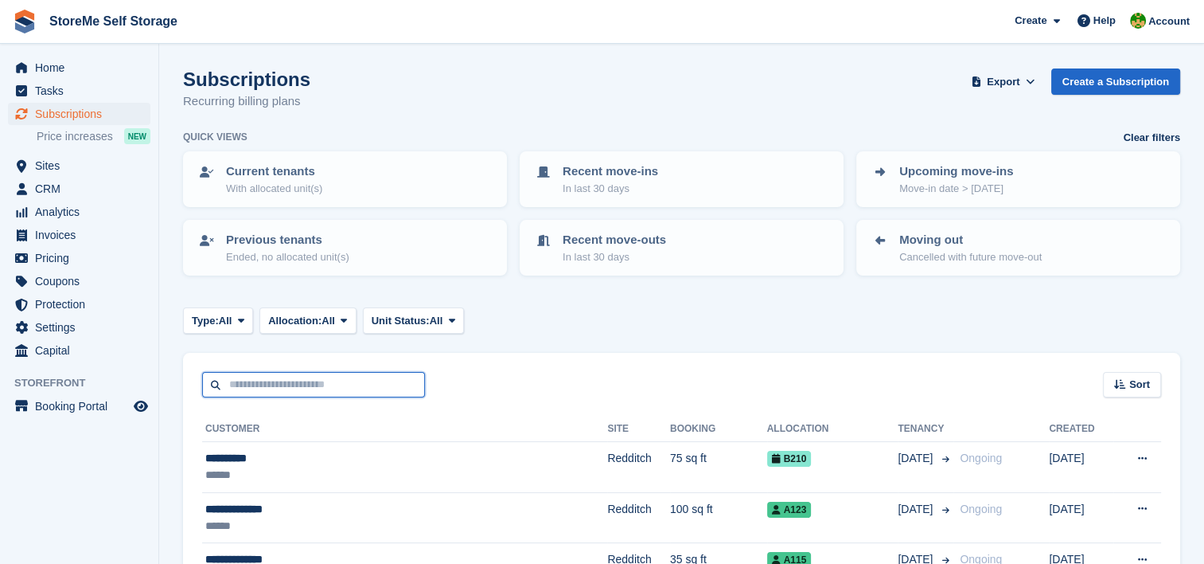
click at [307, 387] on input "text" at bounding box center [313, 385] width 223 height 26
type input "****"
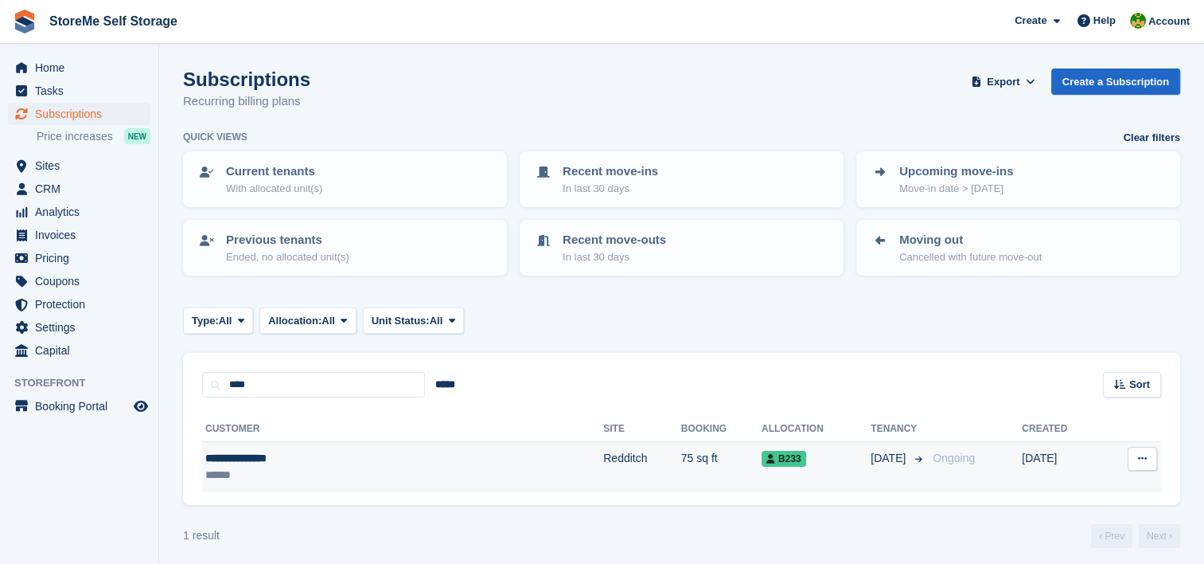
click at [603, 447] on td "Redditch" at bounding box center [642, 467] width 78 height 50
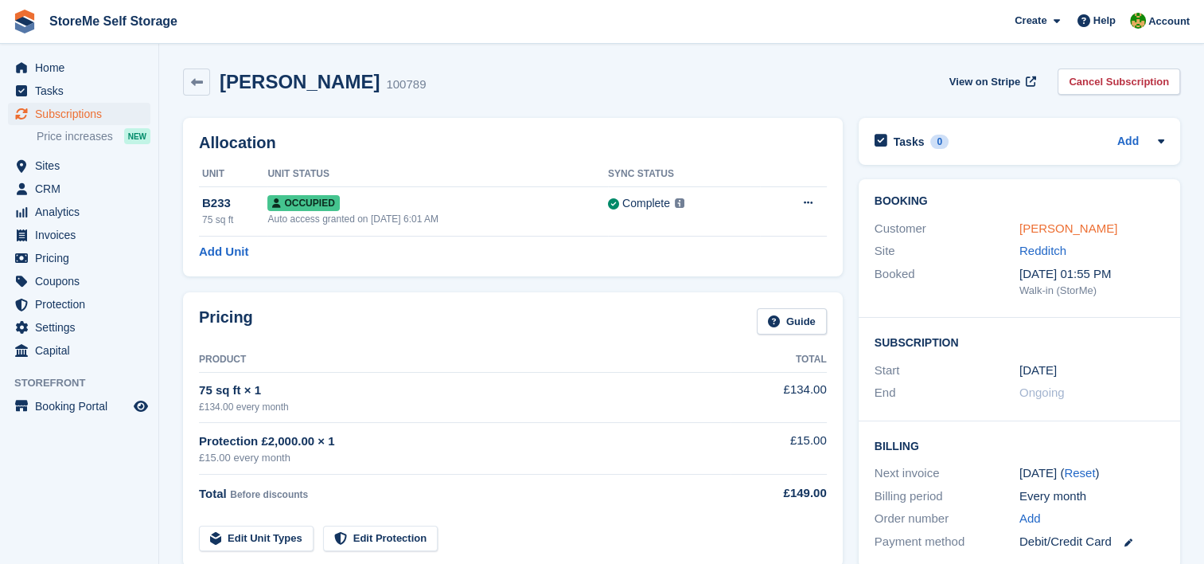
click at [1044, 232] on link "Mrs Aran Saghir" at bounding box center [1069, 228] width 98 height 14
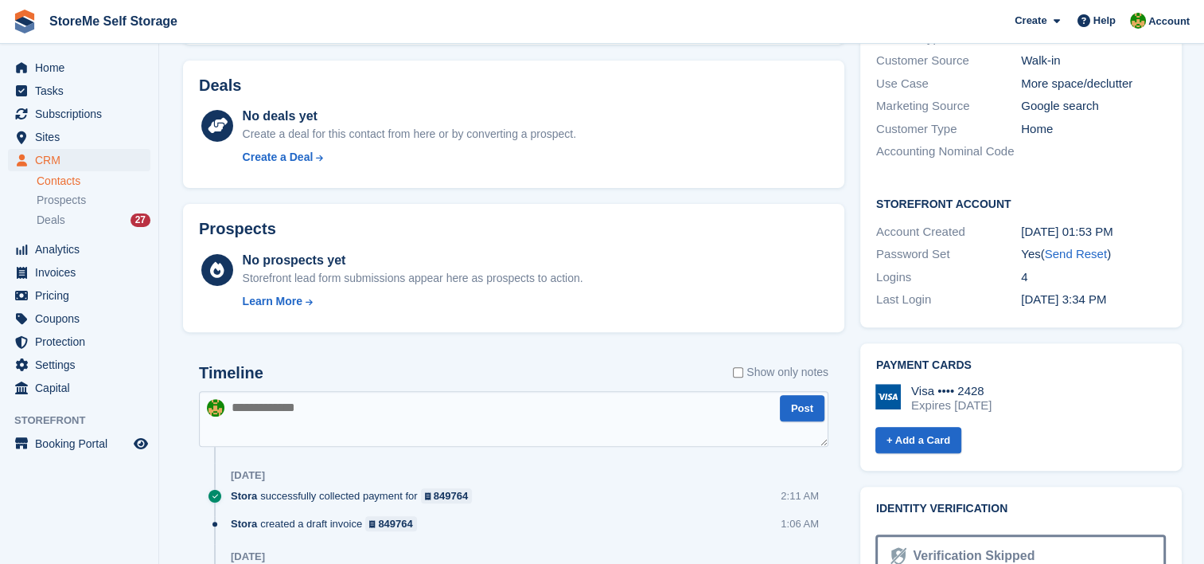
scroll to position [557, 0]
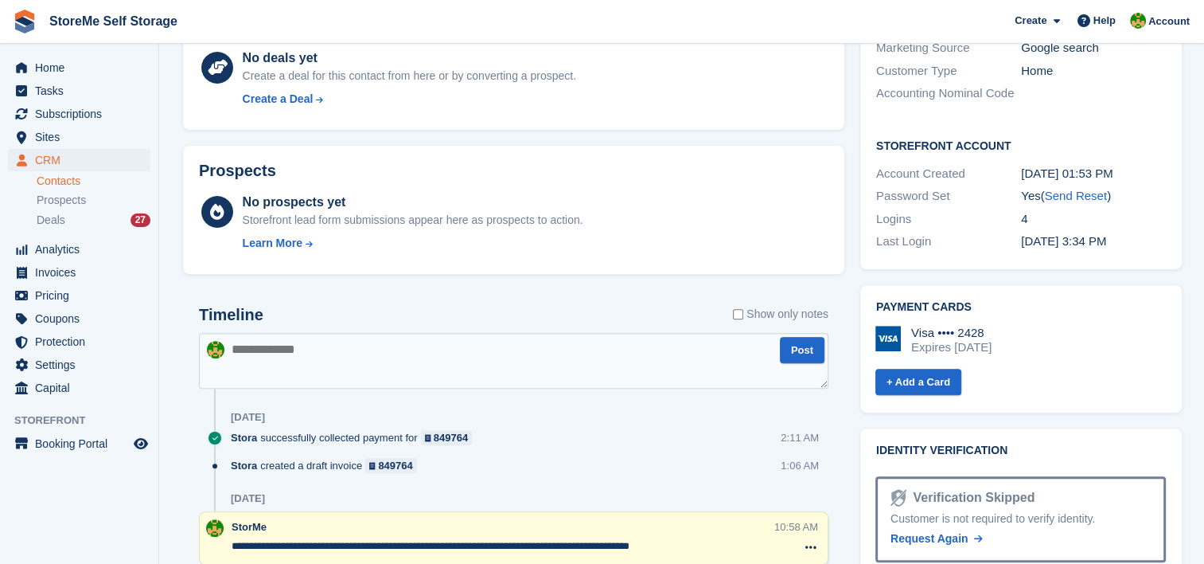
click at [427, 345] on textarea at bounding box center [514, 361] width 630 height 56
type textarea "**********"
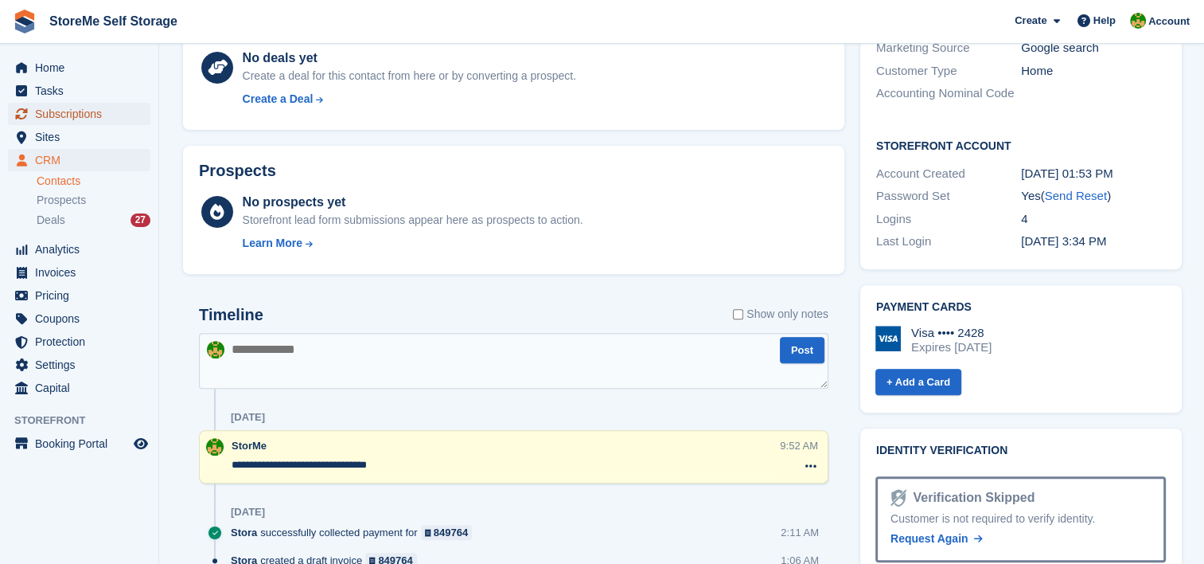
click at [49, 117] on span "Subscriptions" at bounding box center [83, 114] width 96 height 22
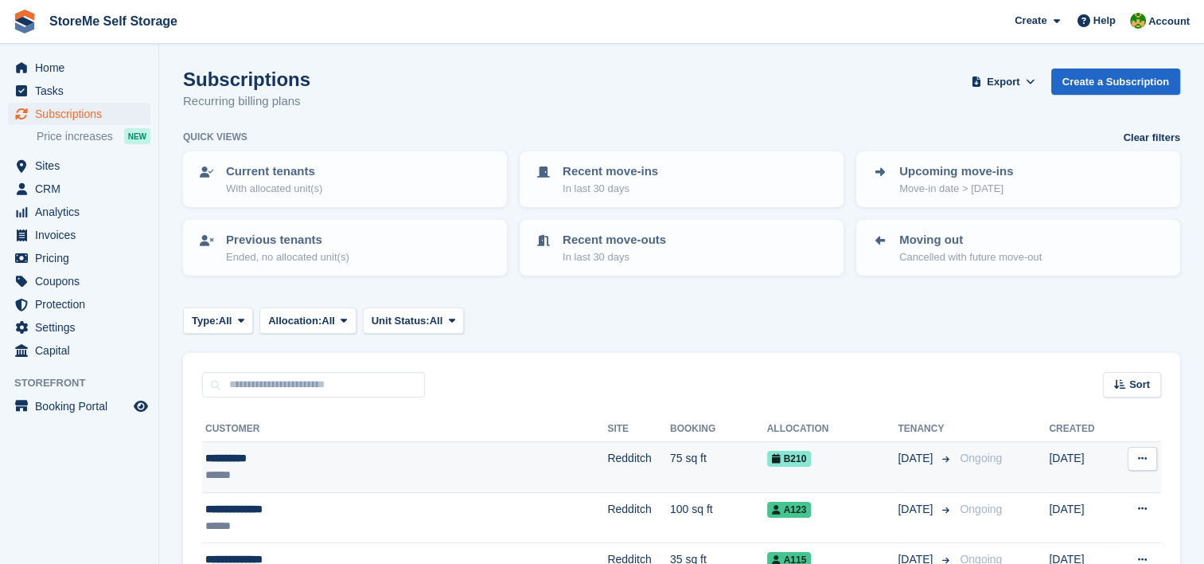
click at [670, 470] on td "75 sq ft" at bounding box center [718, 467] width 97 height 51
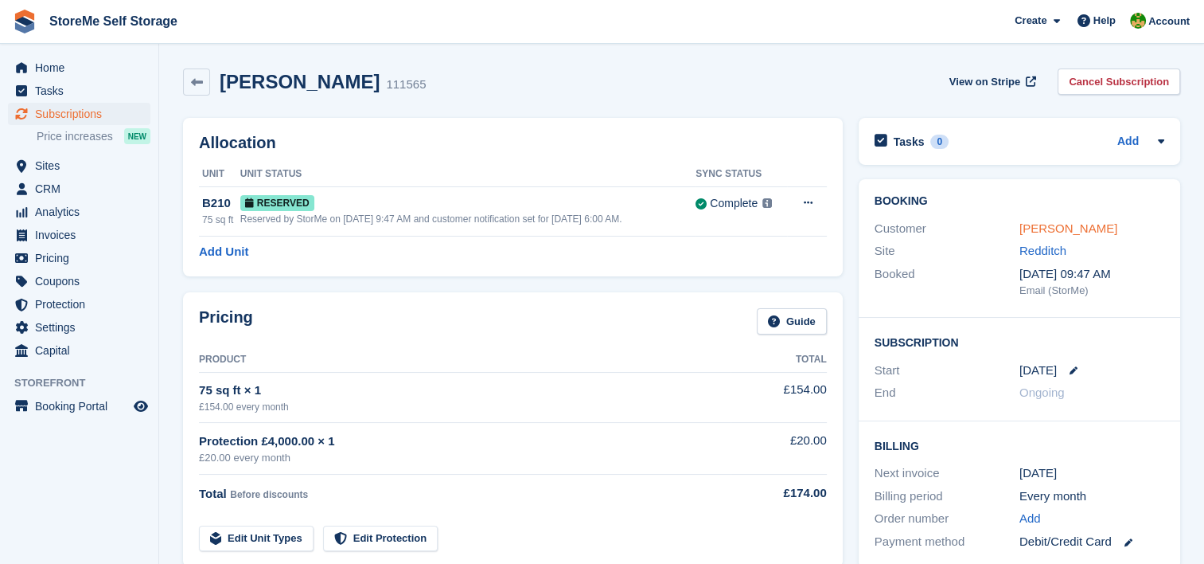
click at [1041, 228] on link "[PERSON_NAME]" at bounding box center [1069, 228] width 98 height 14
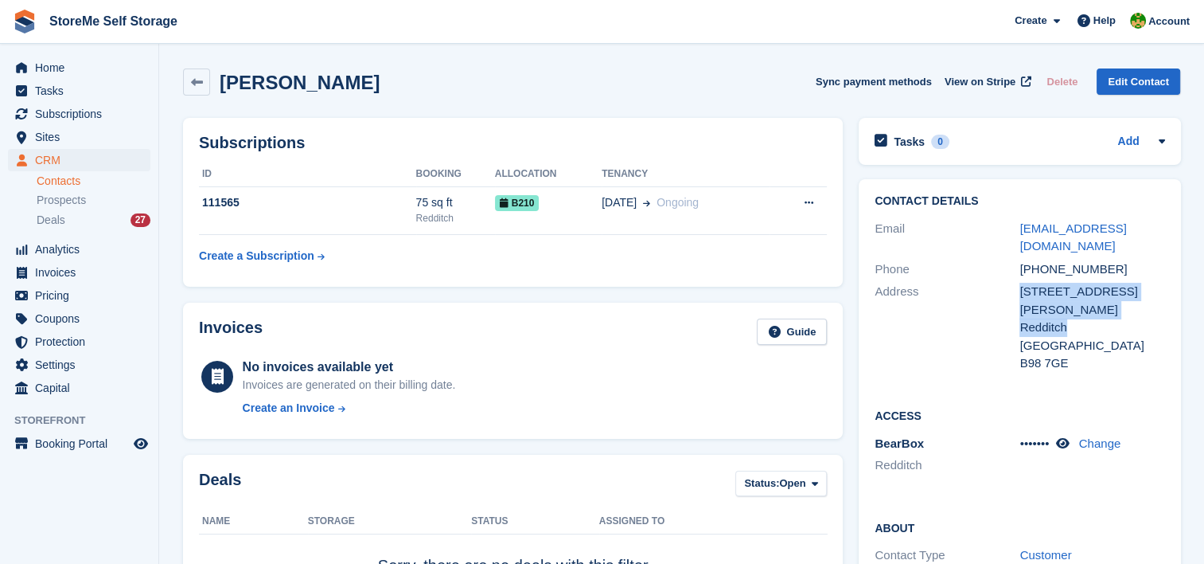
drag, startPoint x: 1073, startPoint y: 293, endPoint x: 1017, endPoint y: 276, distance: 58.2
click at [1017, 280] on div "Address 37 Hatton close Redditch United Kingdom B98 7GE" at bounding box center [1020, 327] width 290 height 95
copy div "37 Hatton close Redditch"
drag, startPoint x: 1077, startPoint y: 331, endPoint x: 1019, endPoint y: 331, distance: 58.1
click at [1020, 354] on div "B98 7GE" at bounding box center [1092, 363] width 145 height 18
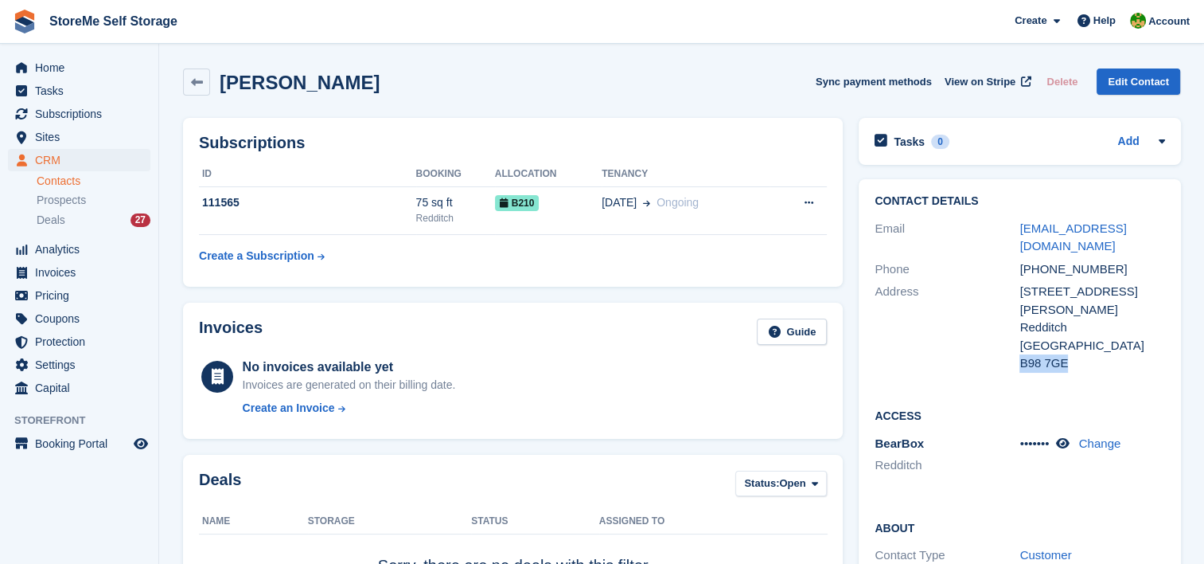
copy div "B98 7GE"
drag, startPoint x: 1111, startPoint y: 247, endPoint x: 1039, endPoint y: 241, distance: 72.7
click at [1039, 258] on div "Phone +447732375450" at bounding box center [1020, 269] width 290 height 23
copy div "7732375450"
drag, startPoint x: 1161, startPoint y: 228, endPoint x: 1021, endPoint y: 230, distance: 140.9
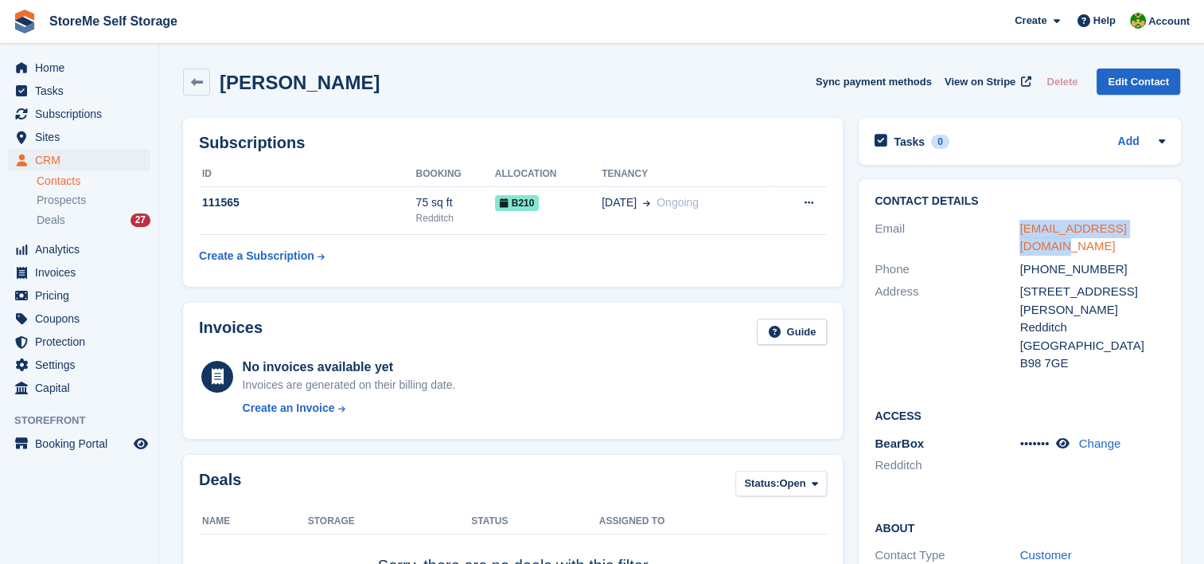
click at [1021, 230] on div "[EMAIL_ADDRESS][DOMAIN_NAME]" at bounding box center [1092, 238] width 145 height 36
copy link "[EMAIL_ADDRESS][DOMAIN_NAME]"
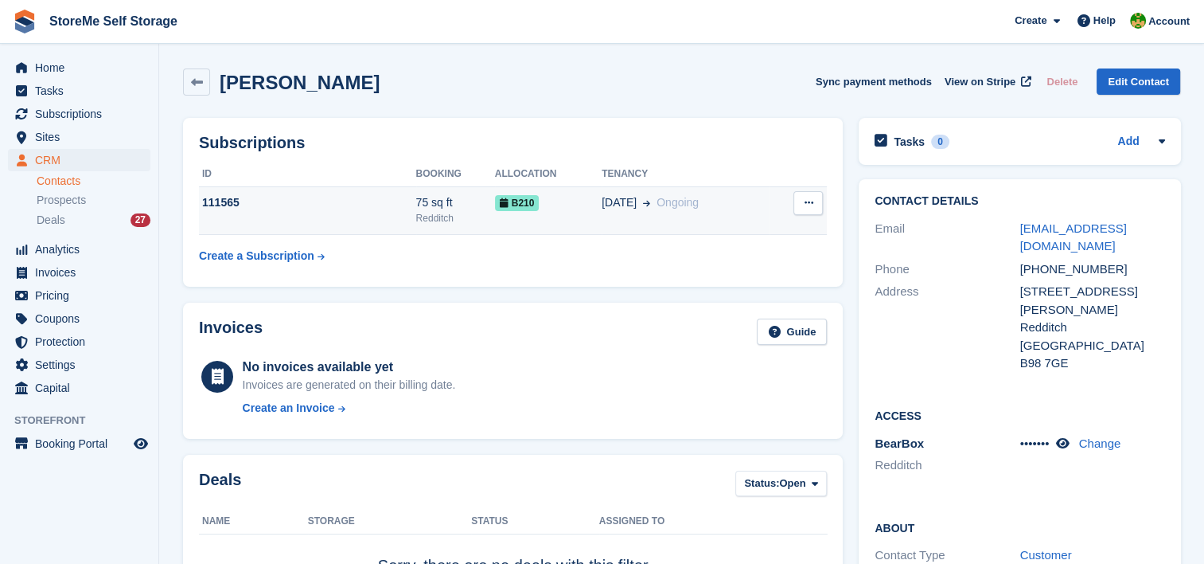
click at [334, 207] on div "111565" at bounding box center [307, 202] width 217 height 17
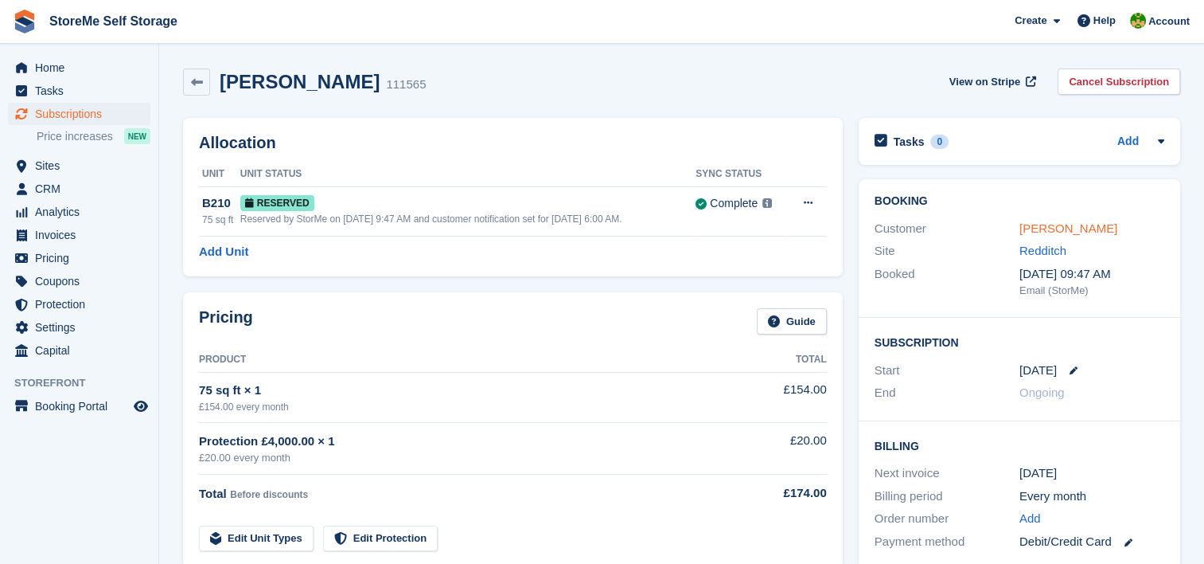
click at [1055, 224] on link "Ewen Blake" at bounding box center [1069, 228] width 98 height 14
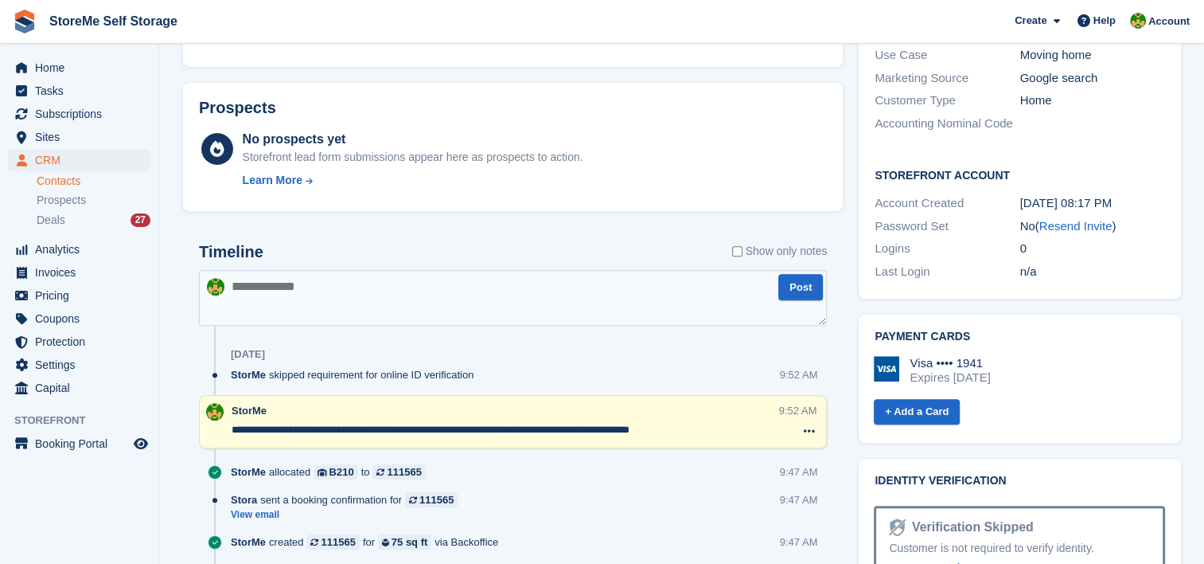
scroll to position [557, 0]
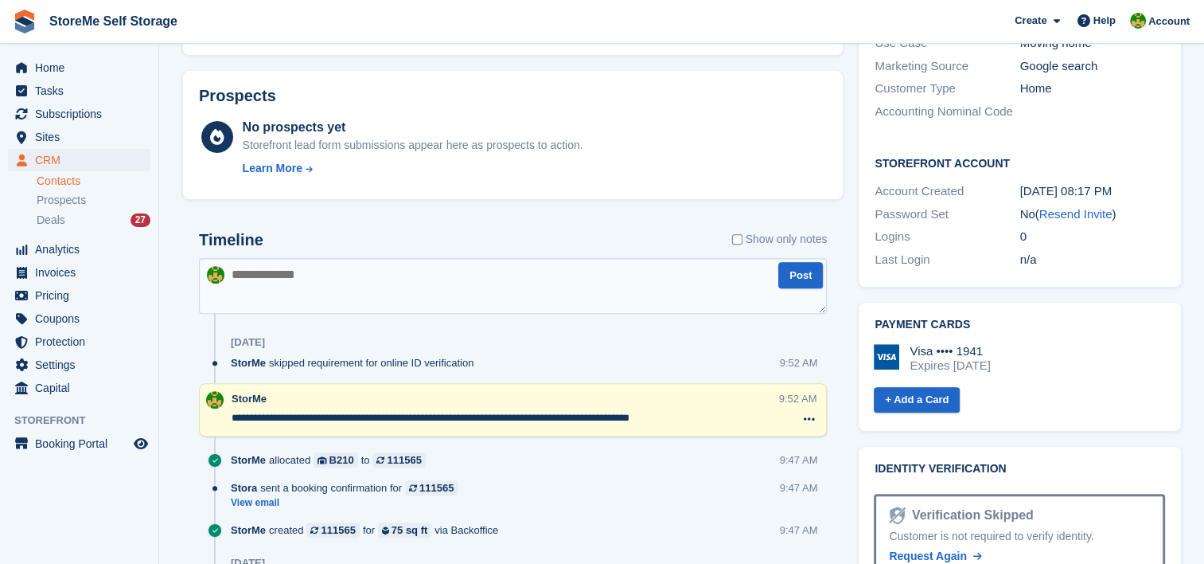
click at [374, 292] on textarea at bounding box center [513, 286] width 628 height 56
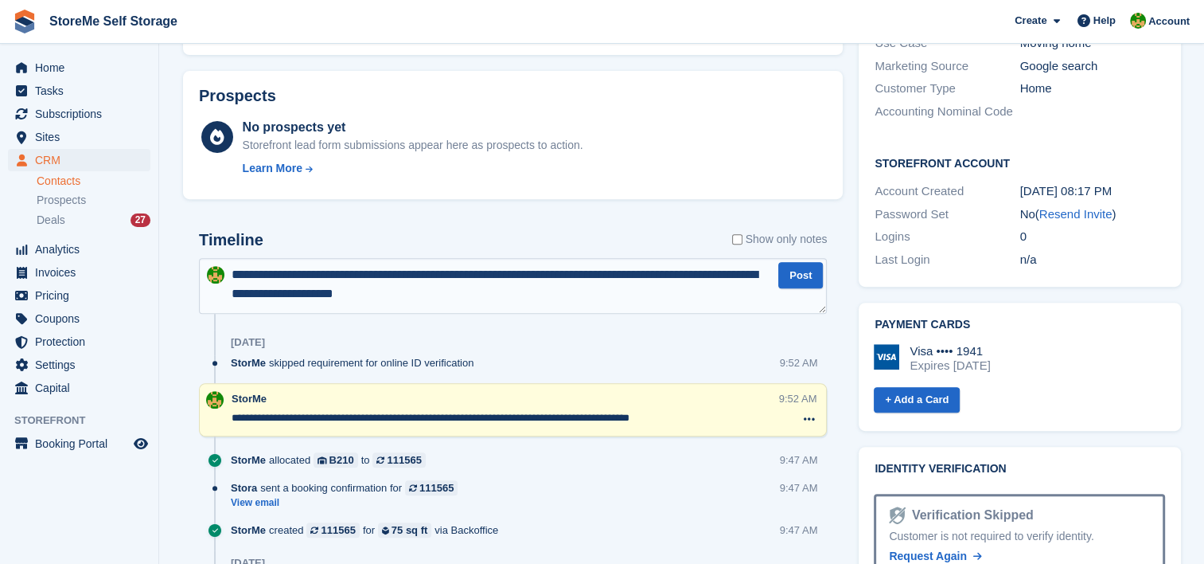
type textarea "**********"
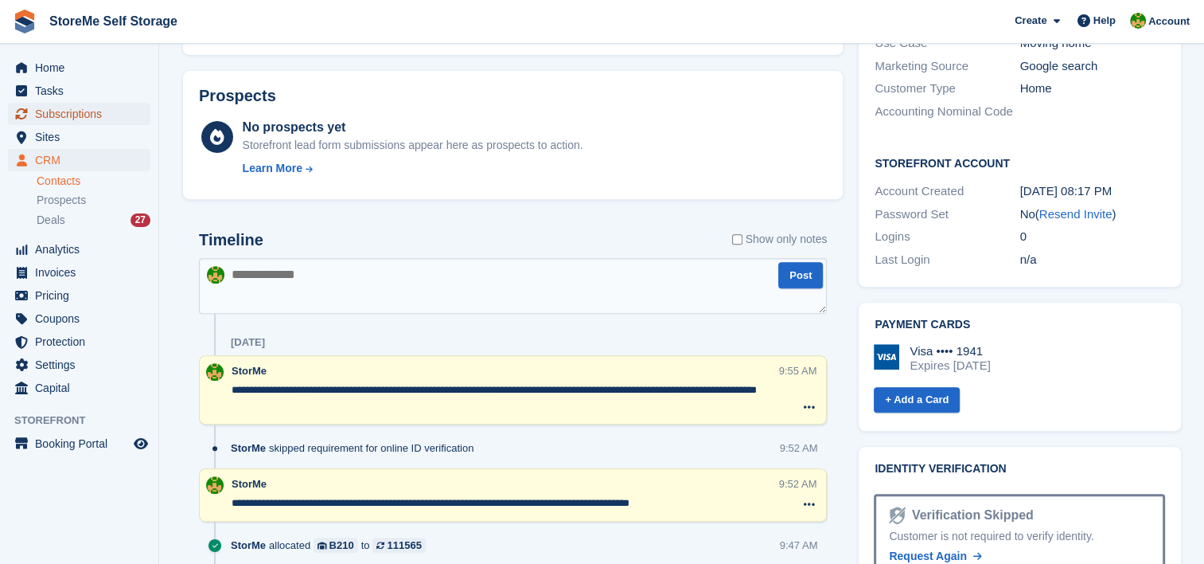
click at [64, 107] on span "Subscriptions" at bounding box center [83, 114] width 96 height 22
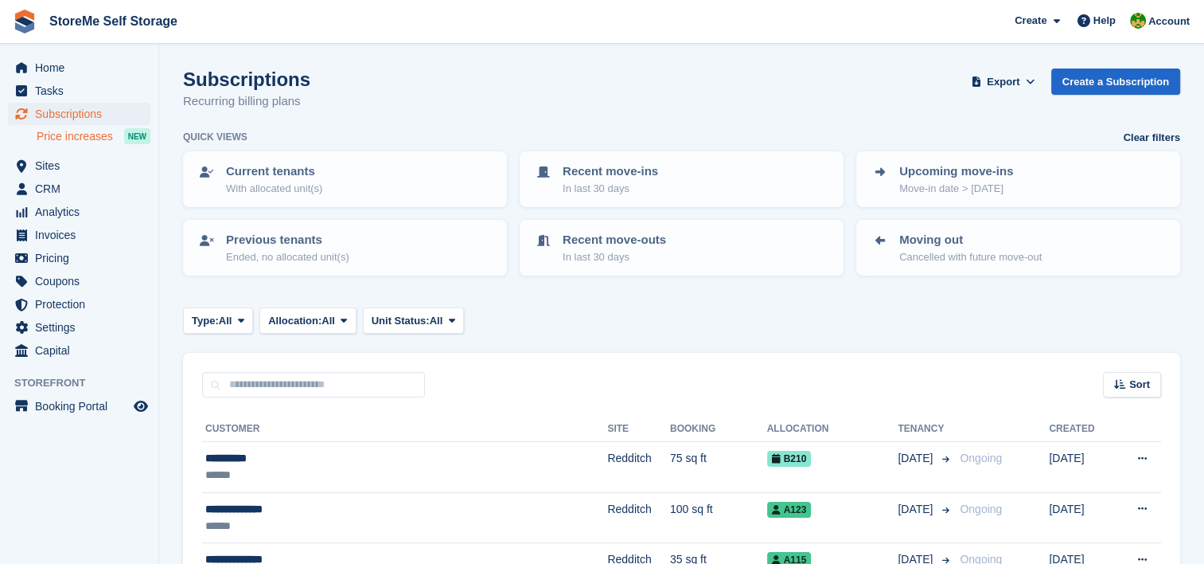
click at [84, 142] on span "Price increases" at bounding box center [75, 136] width 76 height 15
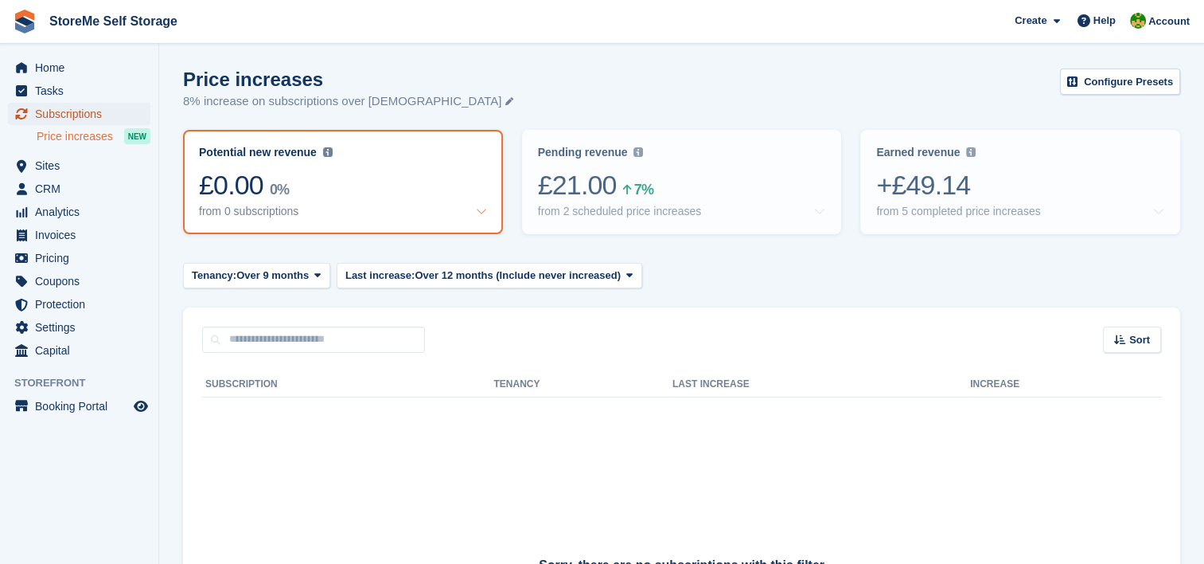
click at [67, 113] on span "Subscriptions" at bounding box center [83, 114] width 96 height 22
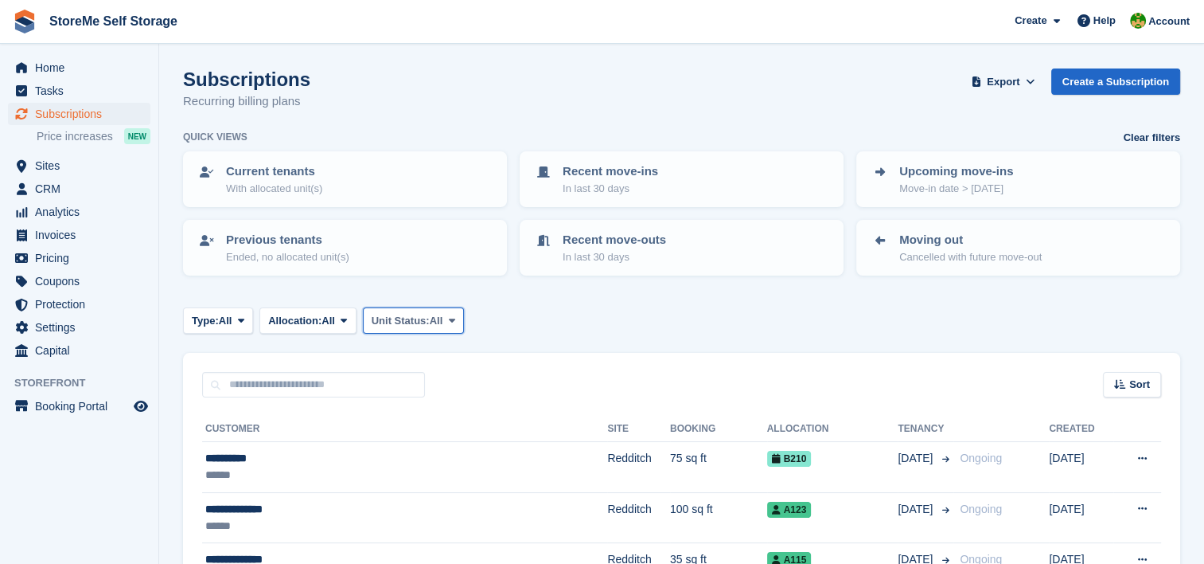
click at [408, 326] on button "Unit Status: All" at bounding box center [413, 320] width 101 height 26
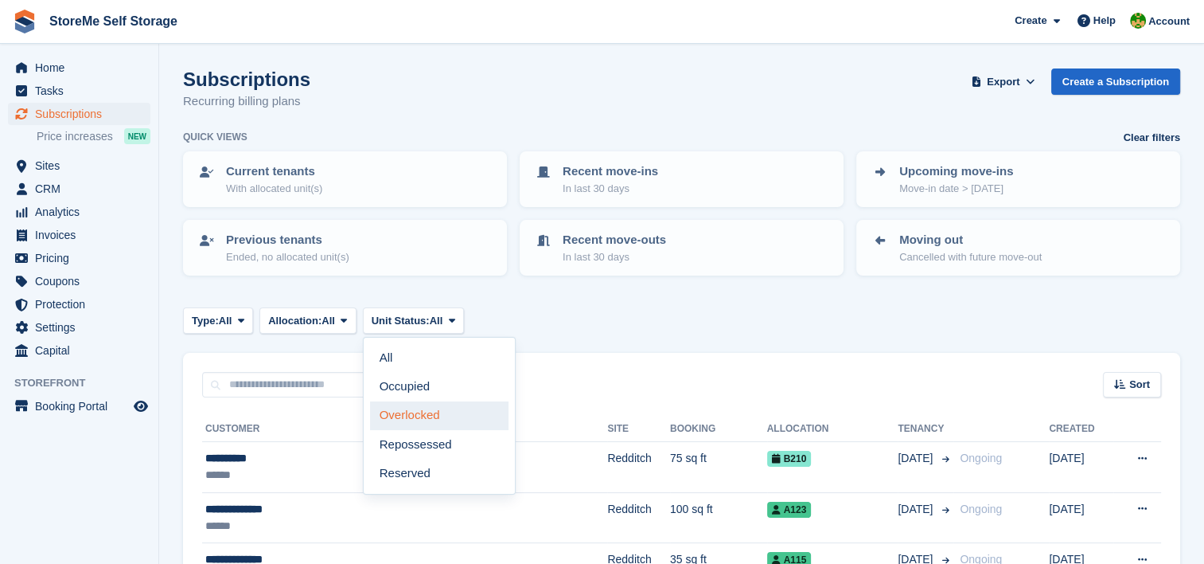
click at [424, 404] on link "Overlocked" at bounding box center [439, 415] width 139 height 29
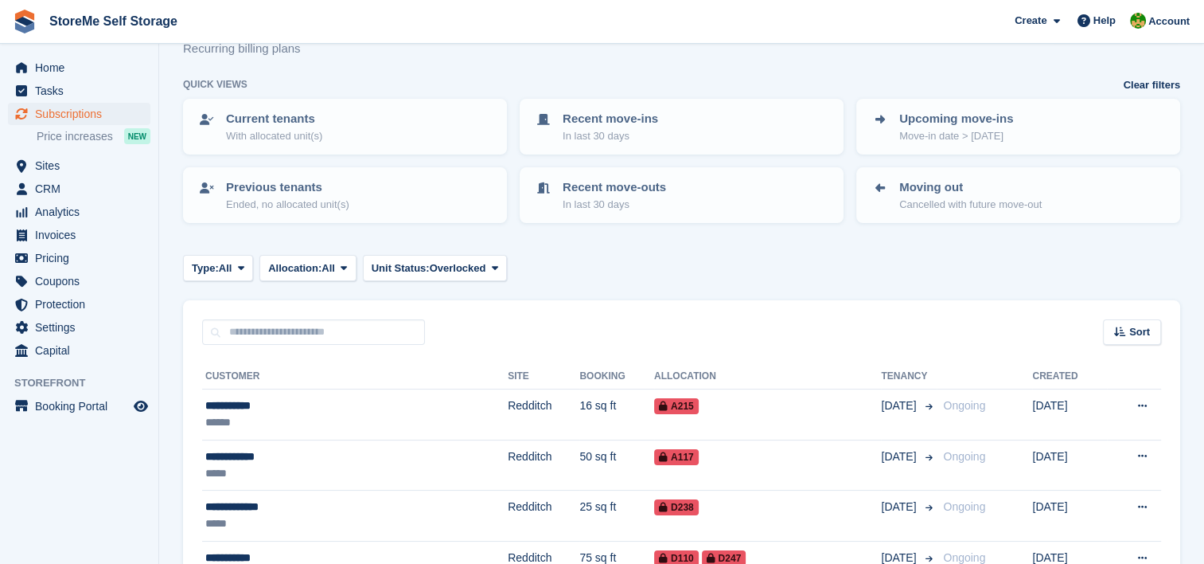
scroll to position [80, 0]
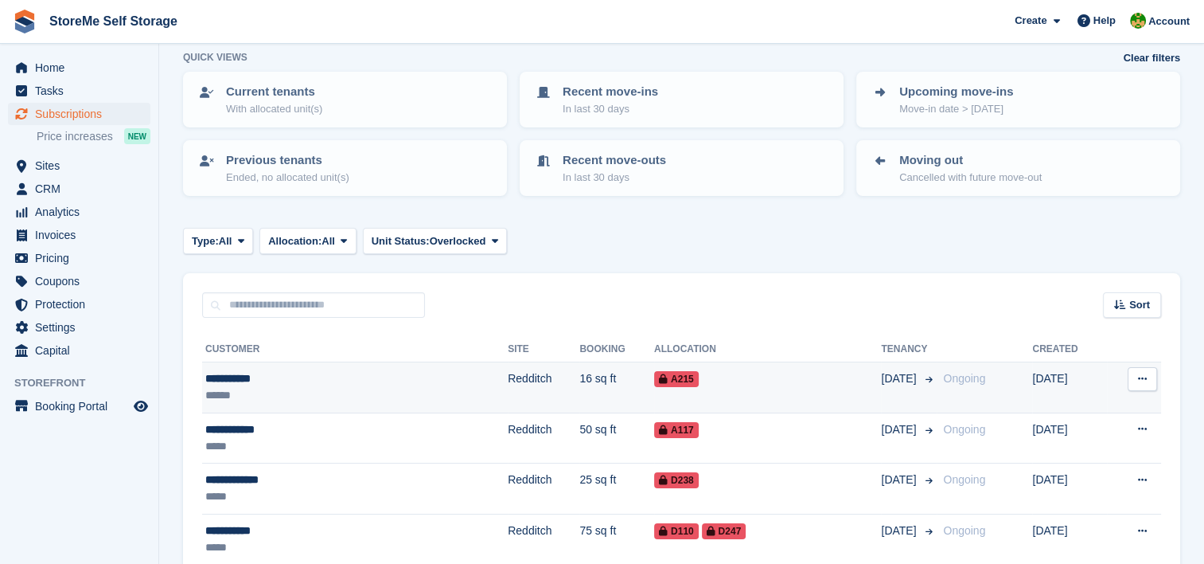
click at [654, 377] on div "A215" at bounding box center [767, 378] width 227 height 17
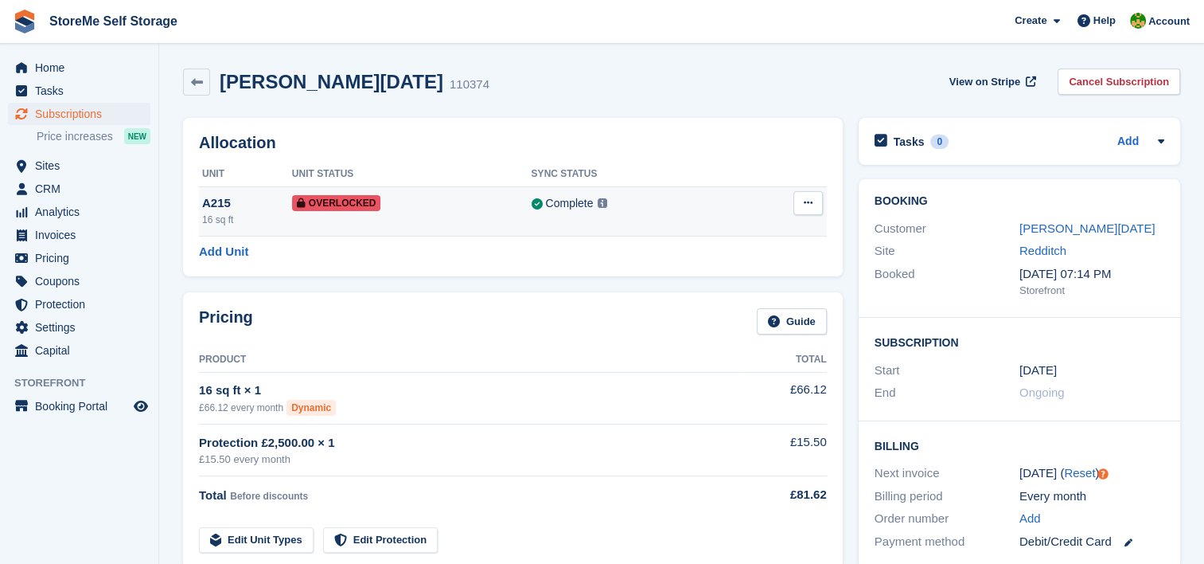
click at [809, 201] on icon at bounding box center [808, 202] width 9 height 10
click at [768, 232] on p "Remove Overlock" at bounding box center [746, 234] width 139 height 21
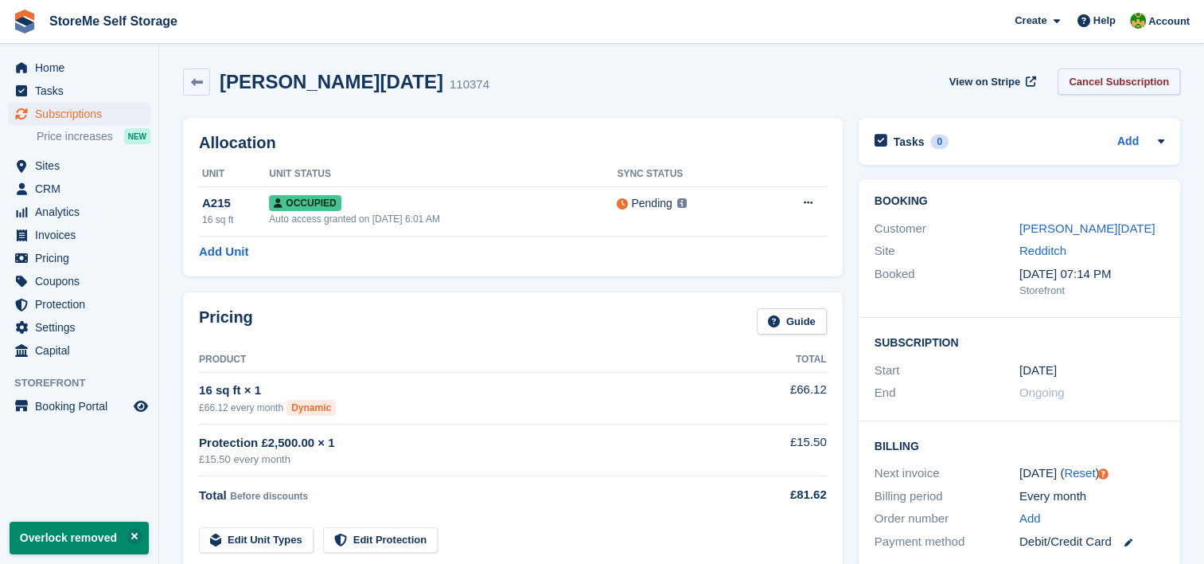
click at [1087, 81] on link "Cancel Subscription" at bounding box center [1119, 81] width 123 height 26
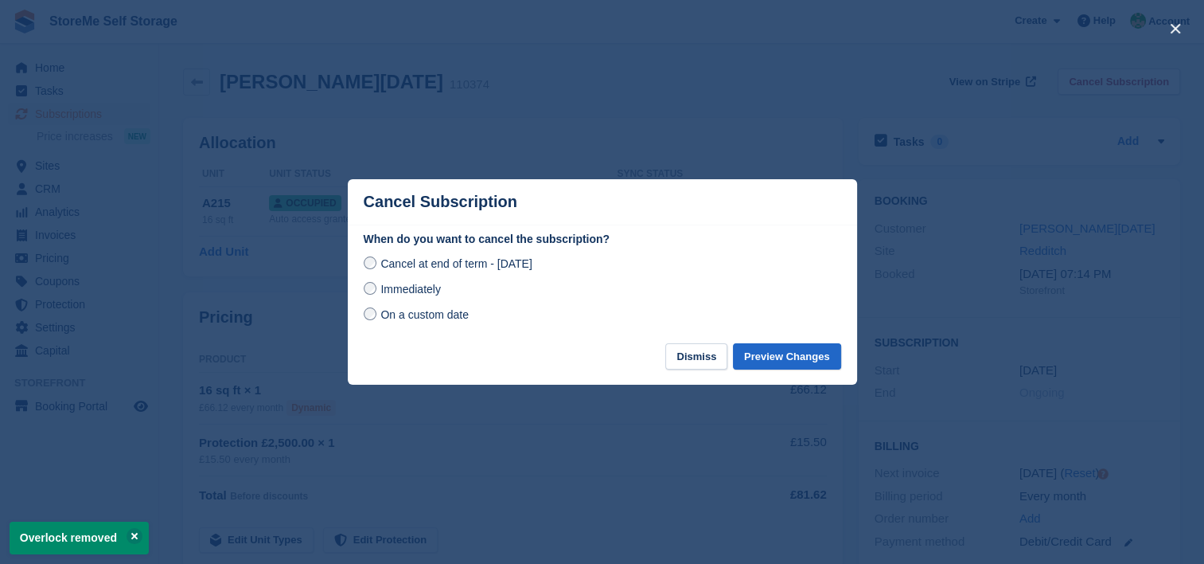
click at [424, 290] on span "Immediately" at bounding box center [411, 289] width 60 height 13
click at [815, 353] on button "Preview Changes" at bounding box center [787, 356] width 108 height 26
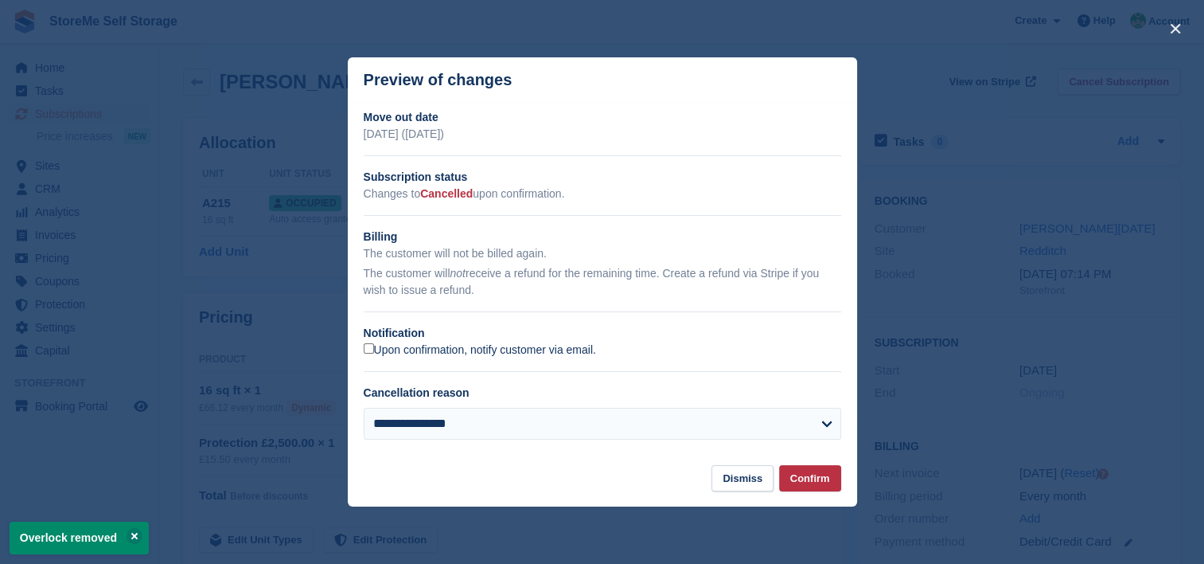
click at [452, 353] on label "Upon confirmation, notify customer via email." at bounding box center [480, 350] width 232 height 14
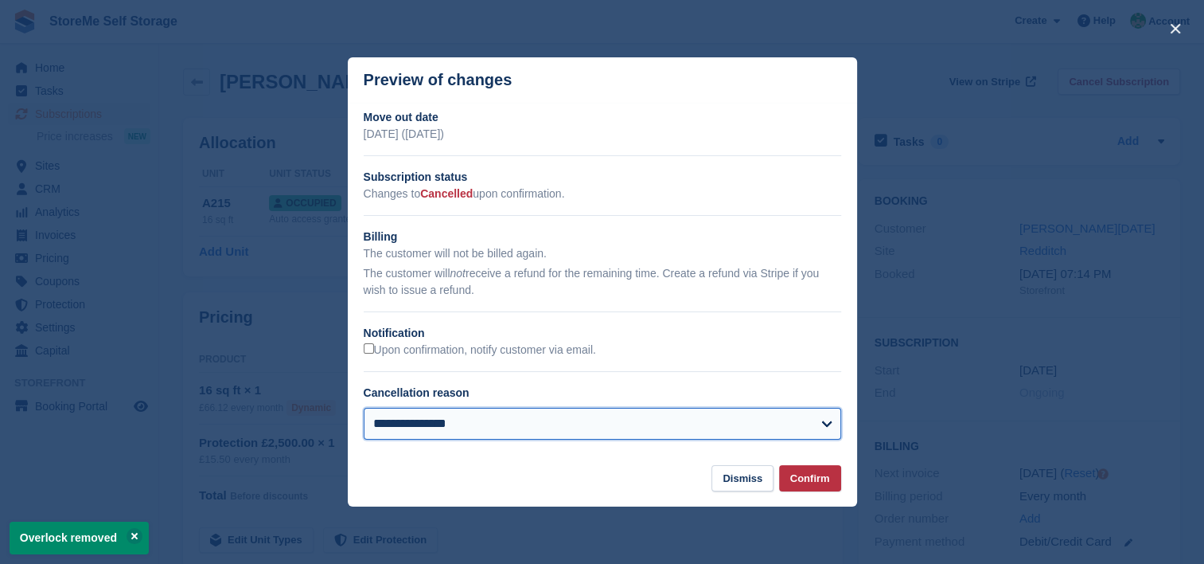
click at [471, 426] on select "**********" at bounding box center [603, 424] width 478 height 32
select select "*******"
click at [364, 408] on select "**********" at bounding box center [603, 424] width 478 height 32
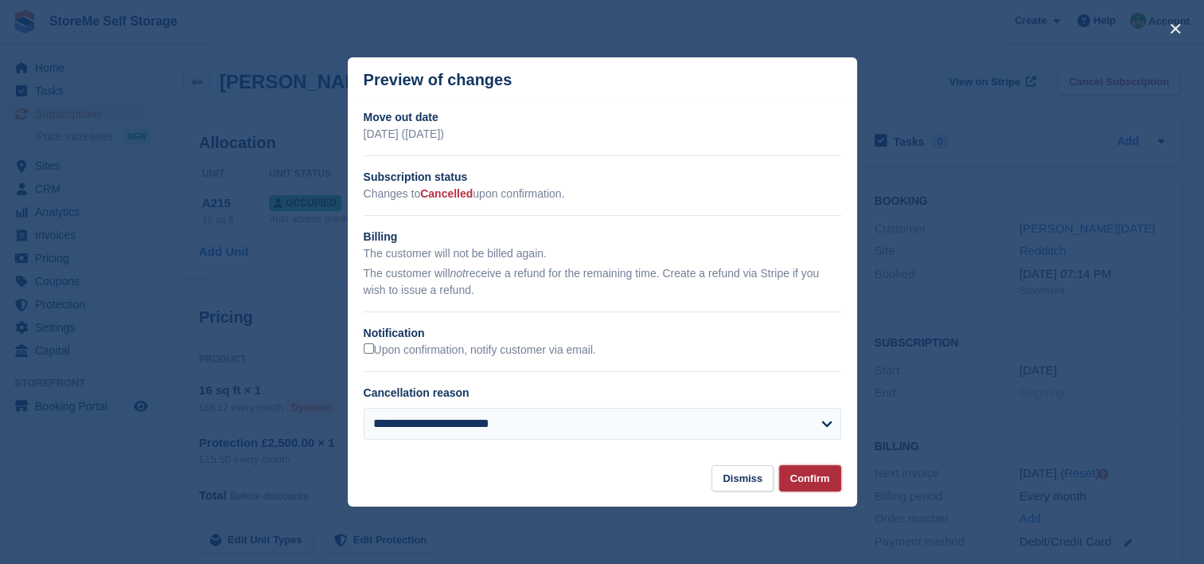
click at [795, 478] on button "Confirm" at bounding box center [810, 478] width 62 height 26
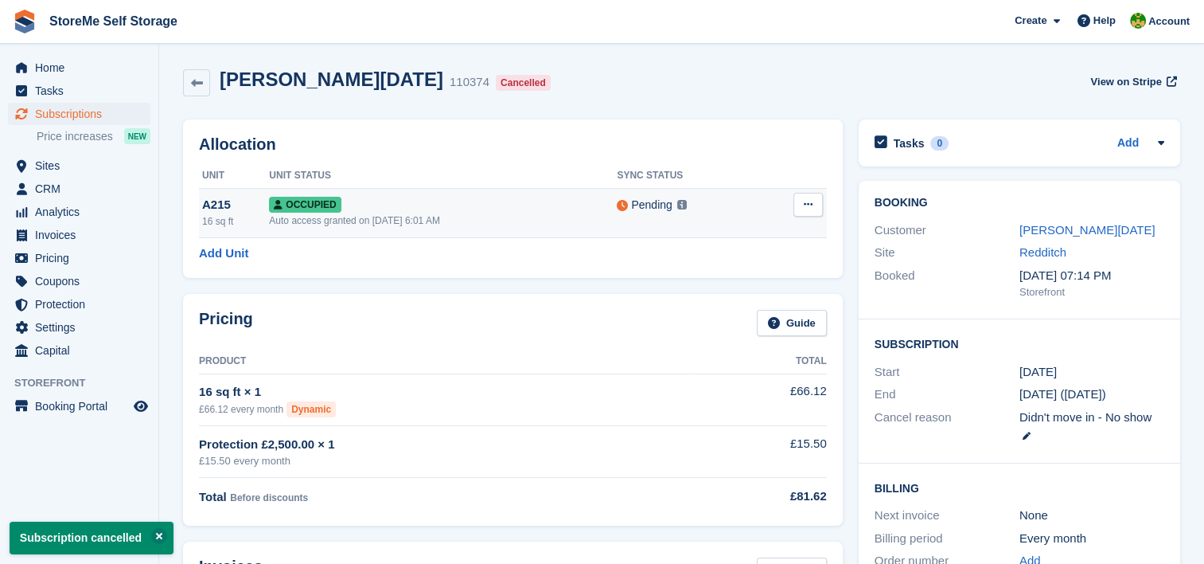
click at [810, 207] on icon at bounding box center [808, 204] width 9 height 10
click at [716, 265] on p "Deallocate" at bounding box center [746, 270] width 139 height 21
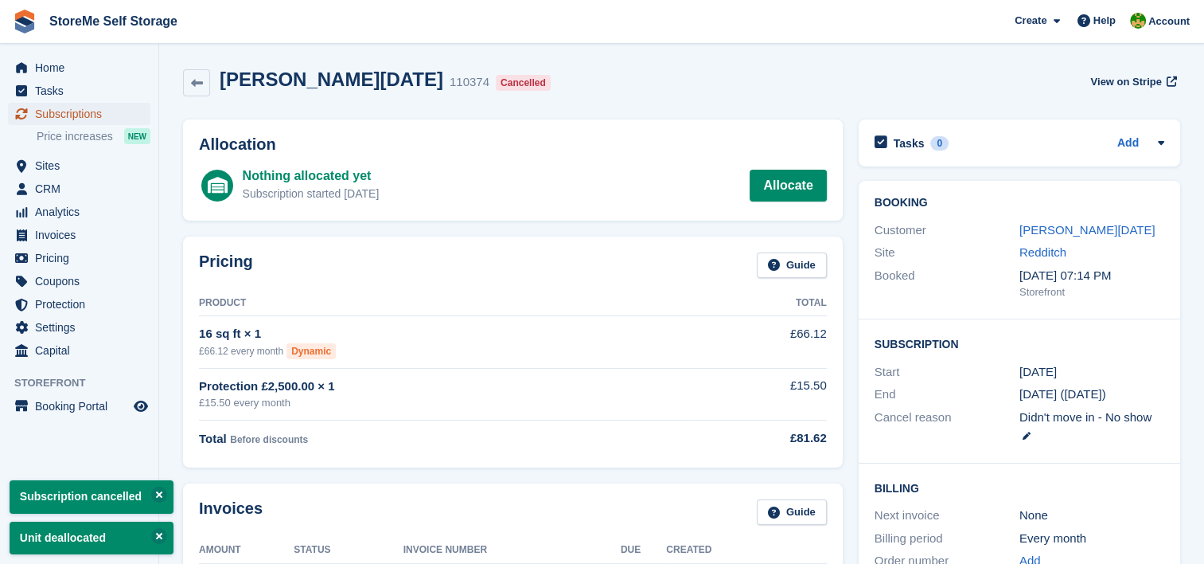
click at [83, 111] on span "Subscriptions" at bounding box center [83, 114] width 96 height 22
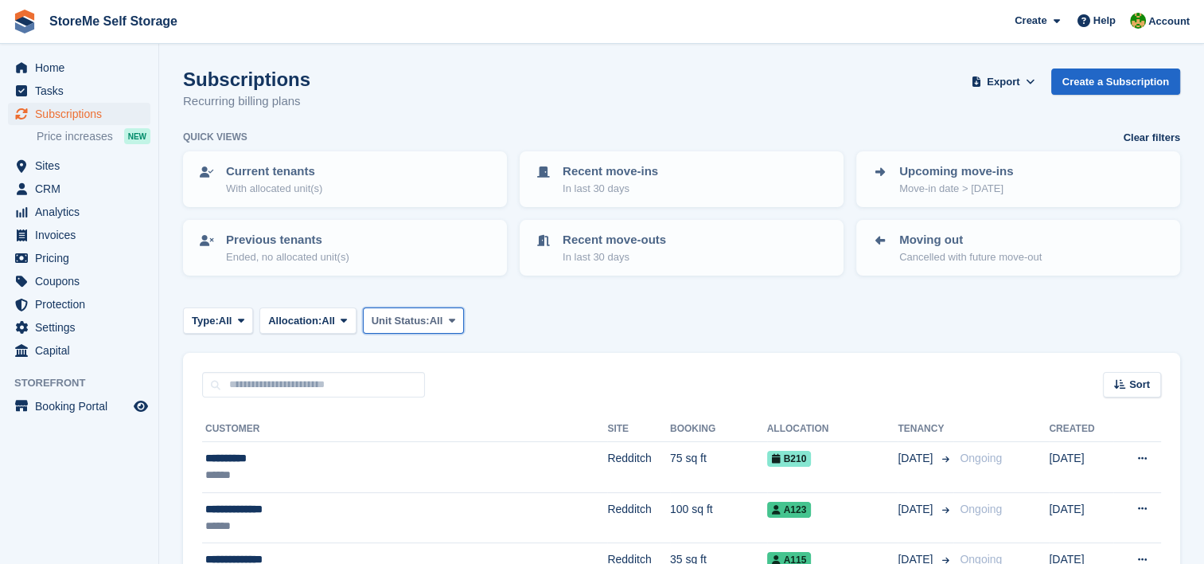
click at [411, 319] on span "Unit Status:" at bounding box center [401, 321] width 58 height 16
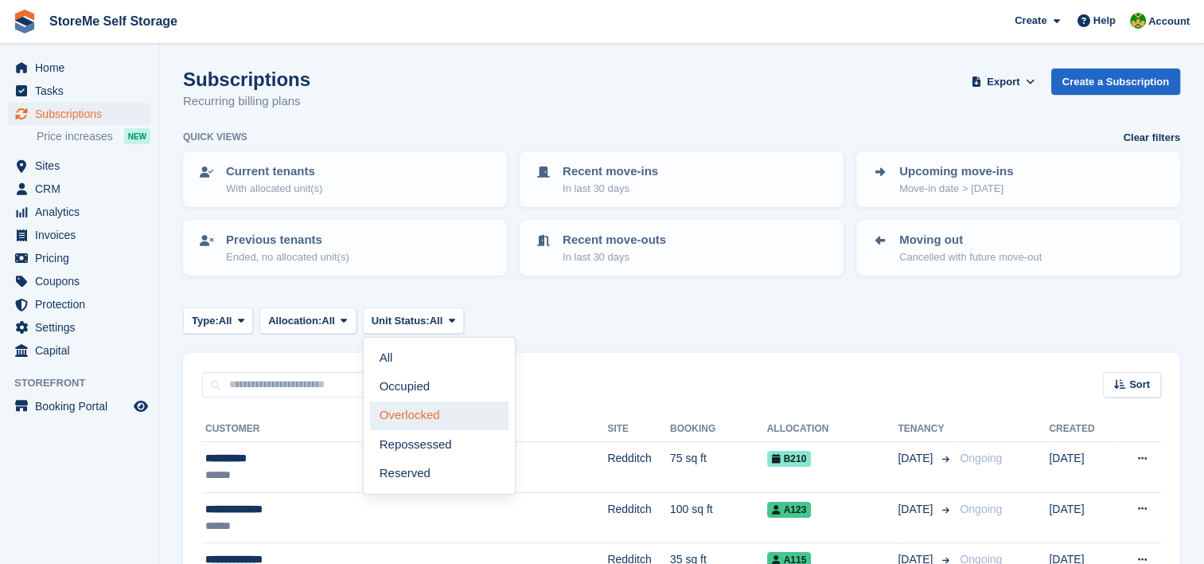
click at [424, 424] on link "Overlocked" at bounding box center [439, 415] width 139 height 29
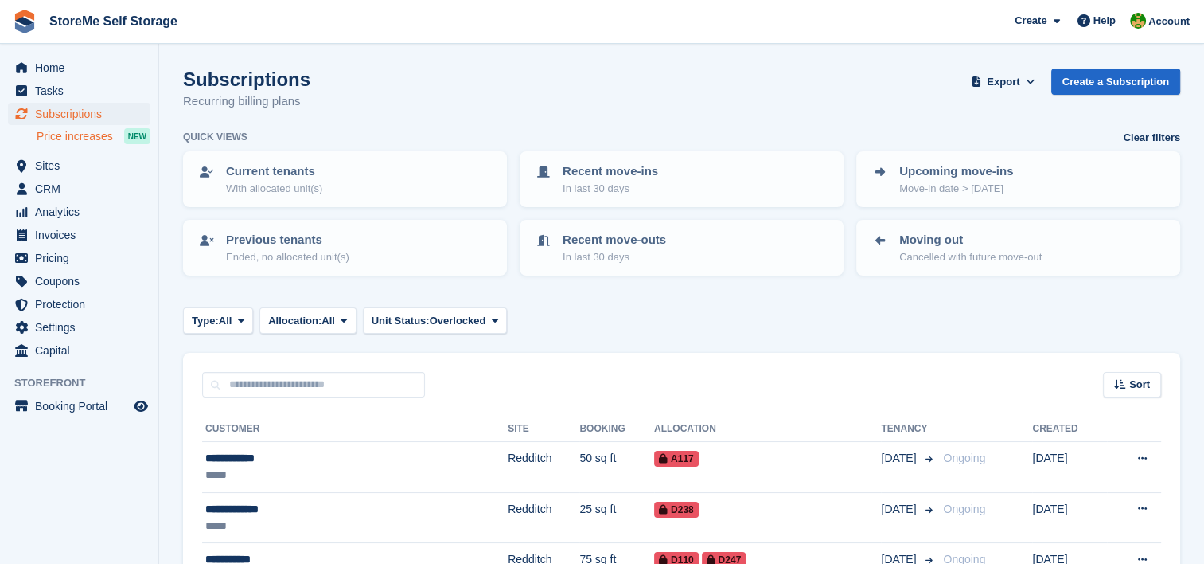
click at [89, 138] on span "Price increases" at bounding box center [75, 136] width 76 height 15
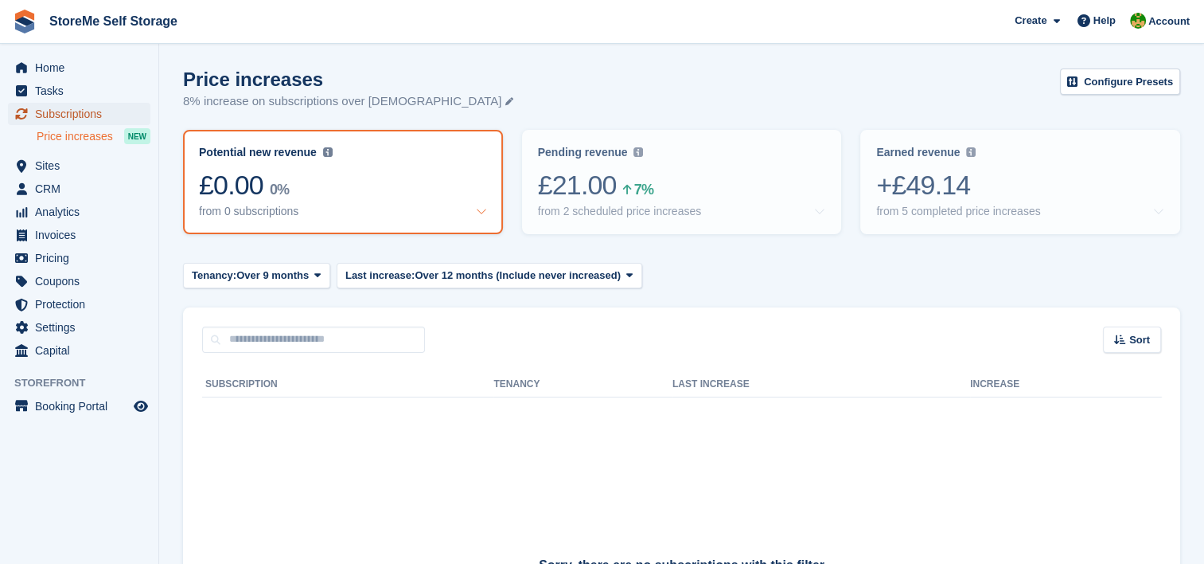
click at [71, 118] on span "Subscriptions" at bounding box center [83, 114] width 96 height 22
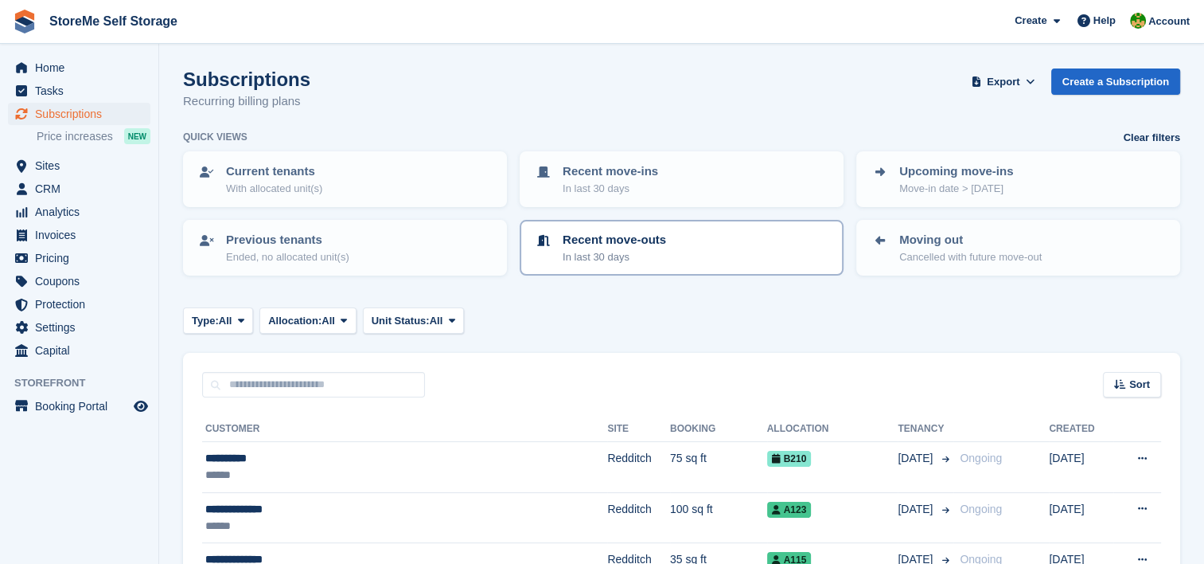
click at [622, 252] on p "In last 30 days" at bounding box center [614, 257] width 103 height 16
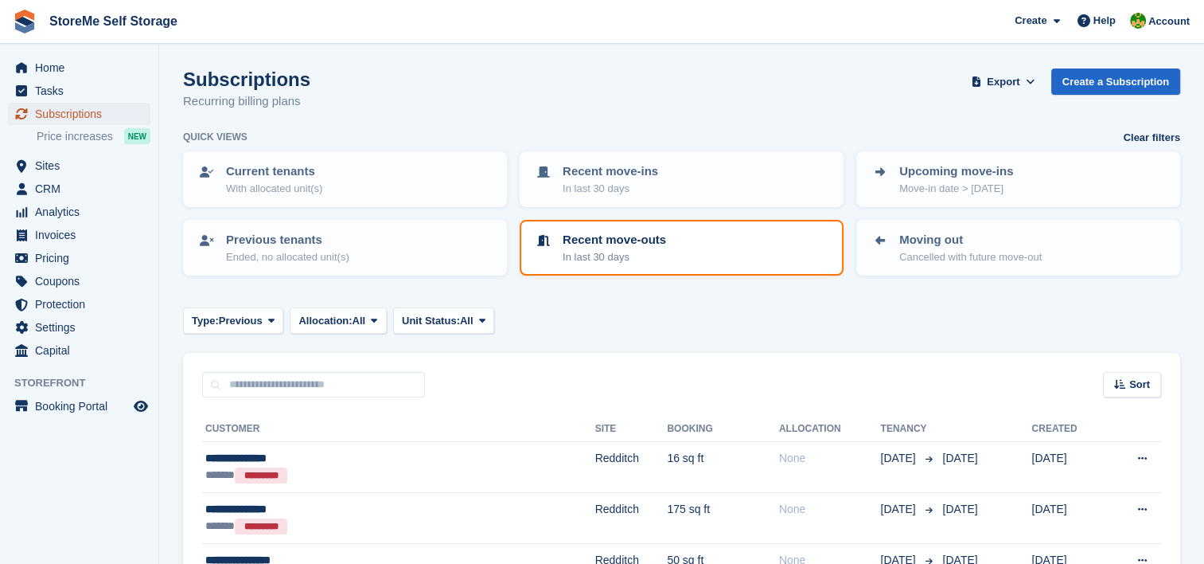
click at [53, 110] on span "Subscriptions" at bounding box center [83, 114] width 96 height 22
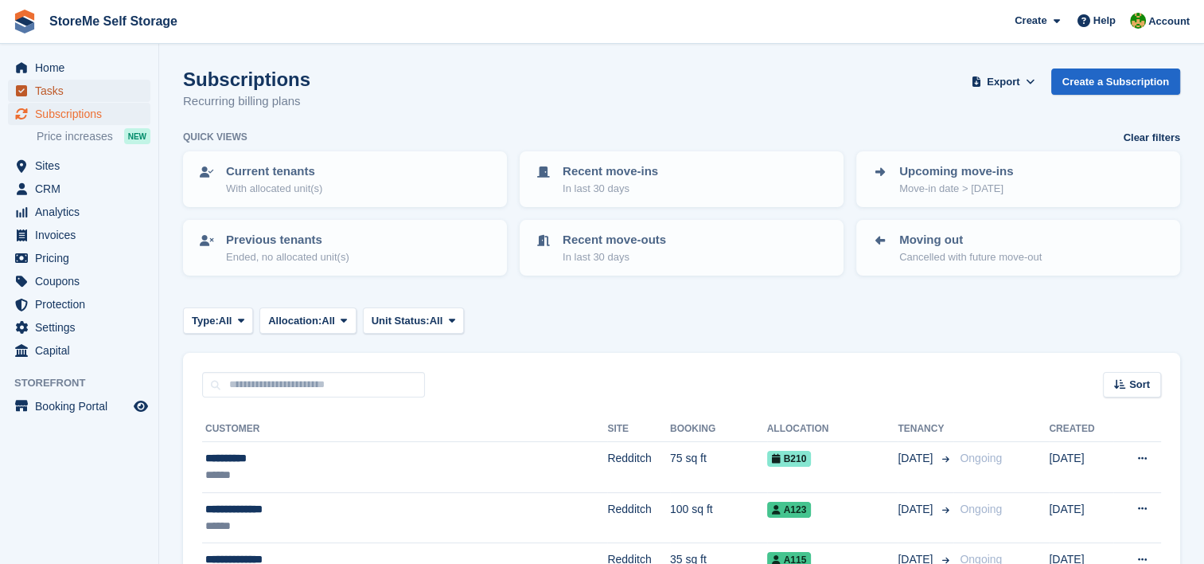
click at [64, 89] on span "Tasks" at bounding box center [83, 91] width 96 height 22
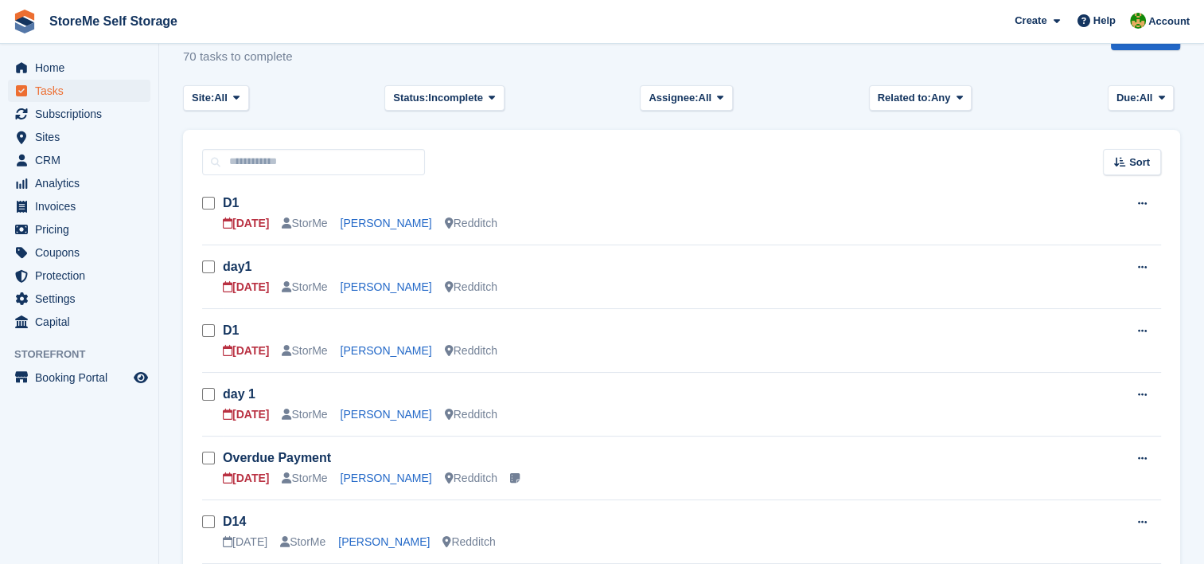
scroll to position [80, 0]
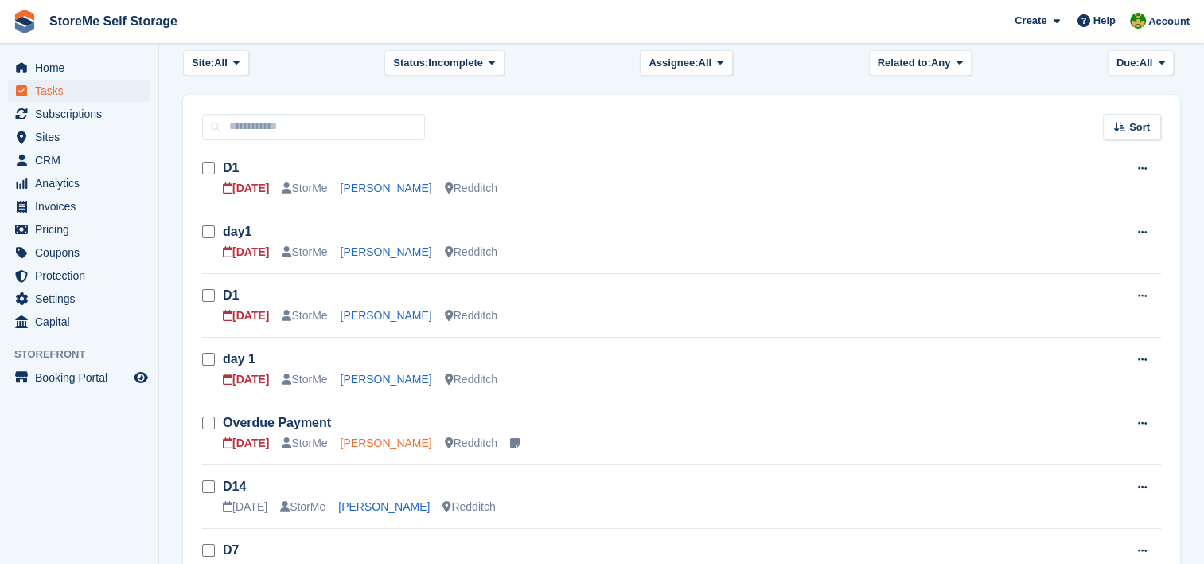
click at [386, 443] on link "[PERSON_NAME]" at bounding box center [387, 442] width 92 height 13
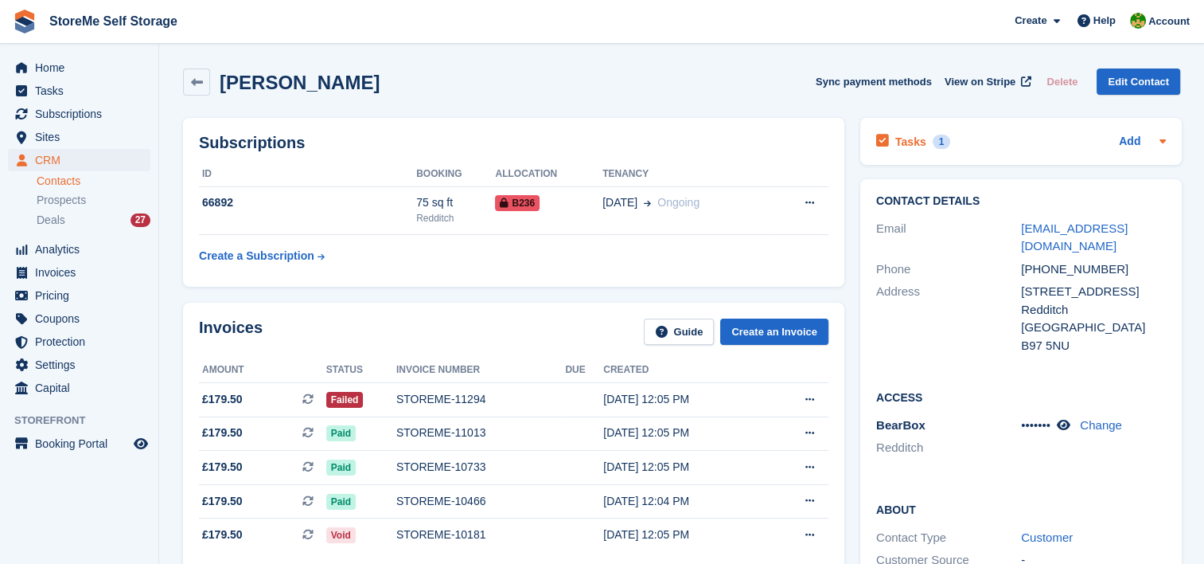
click at [898, 143] on h2 "Tasks" at bounding box center [911, 142] width 31 height 14
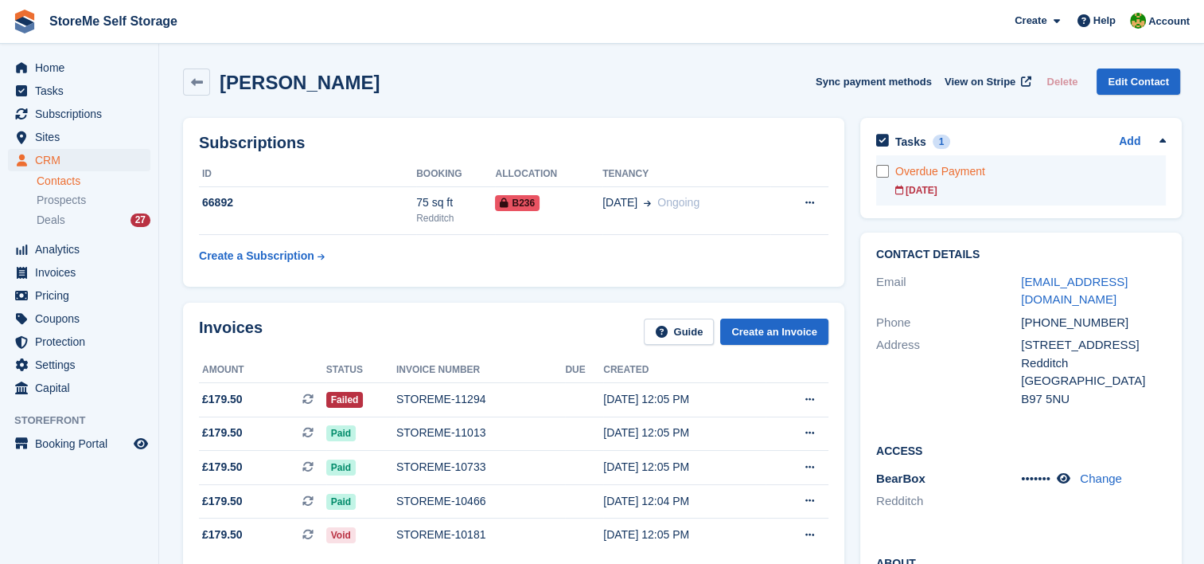
click at [927, 164] on div "Overdue Payment" at bounding box center [1031, 171] width 271 height 17
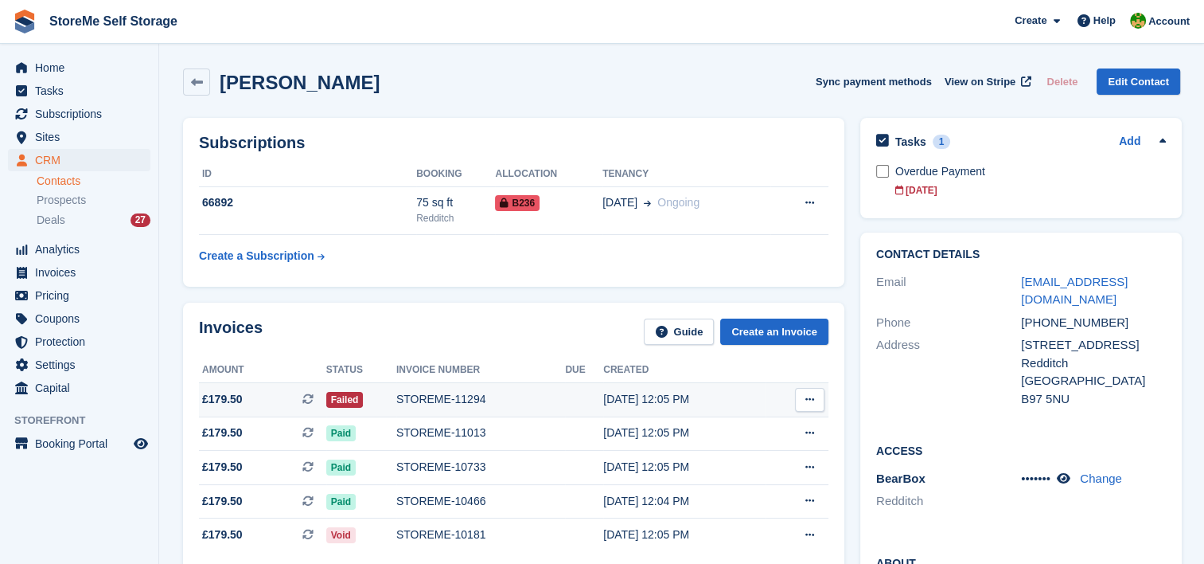
click at [454, 392] on div "STOREME-11294" at bounding box center [480, 399] width 169 height 17
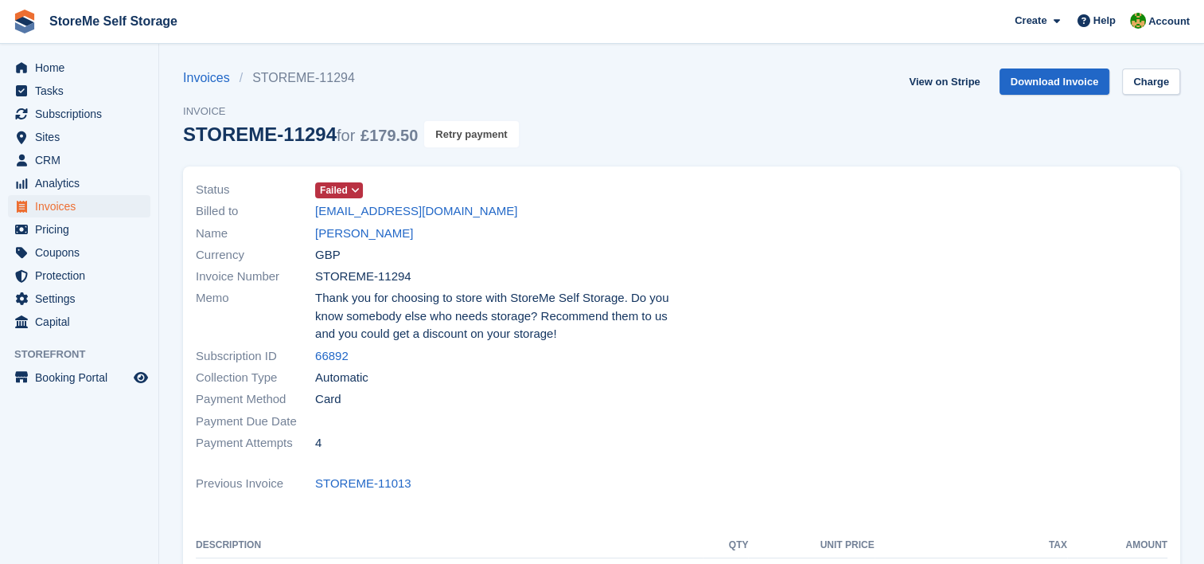
click at [475, 131] on button "Retry payment" at bounding box center [471, 134] width 94 height 26
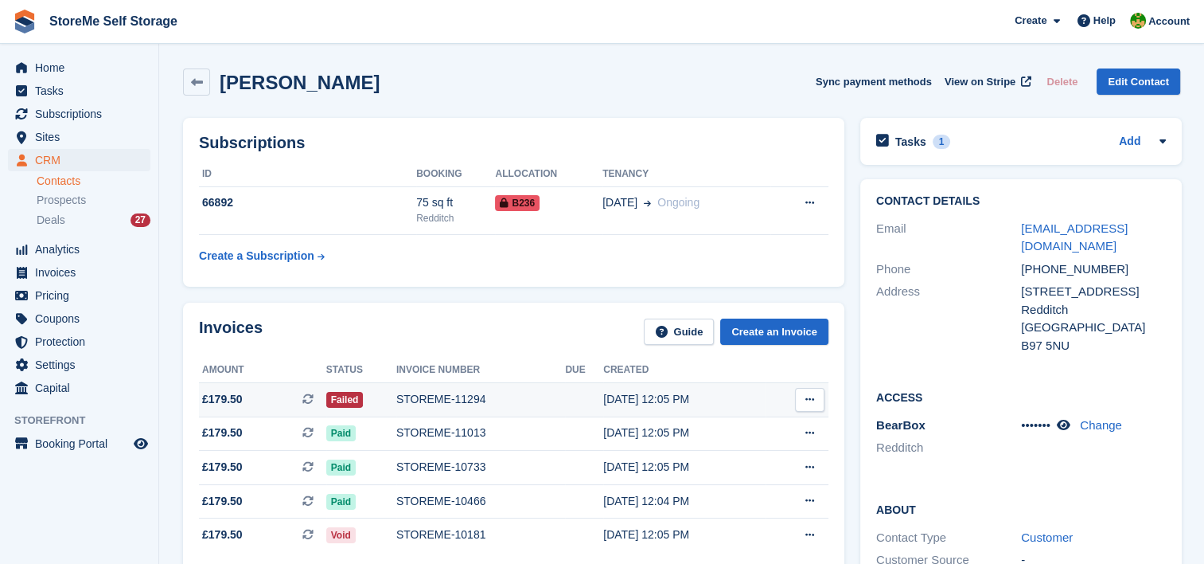
click at [459, 400] on div "STOREME-11294" at bounding box center [480, 399] width 169 height 17
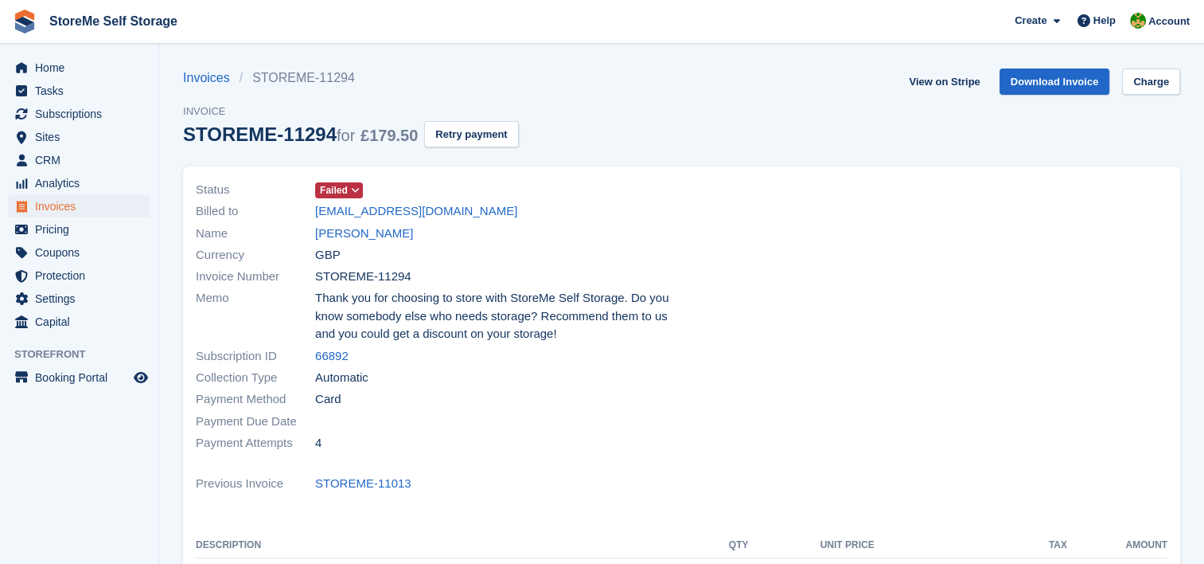
click at [350, 195] on span at bounding box center [355, 190] width 13 height 13
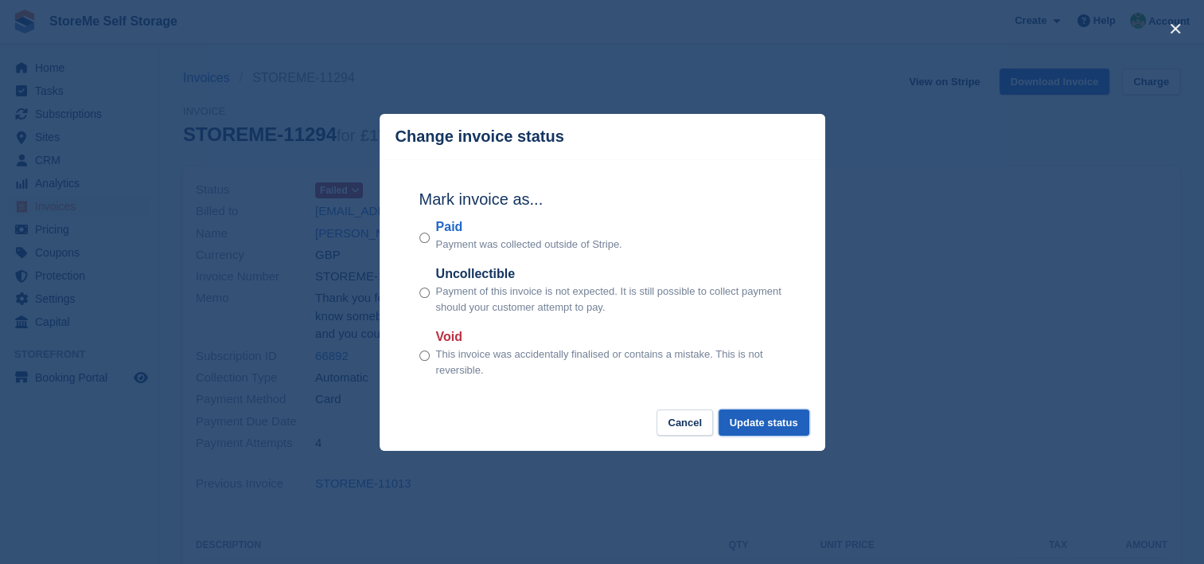
click at [767, 430] on button "Update status" at bounding box center [764, 422] width 91 height 26
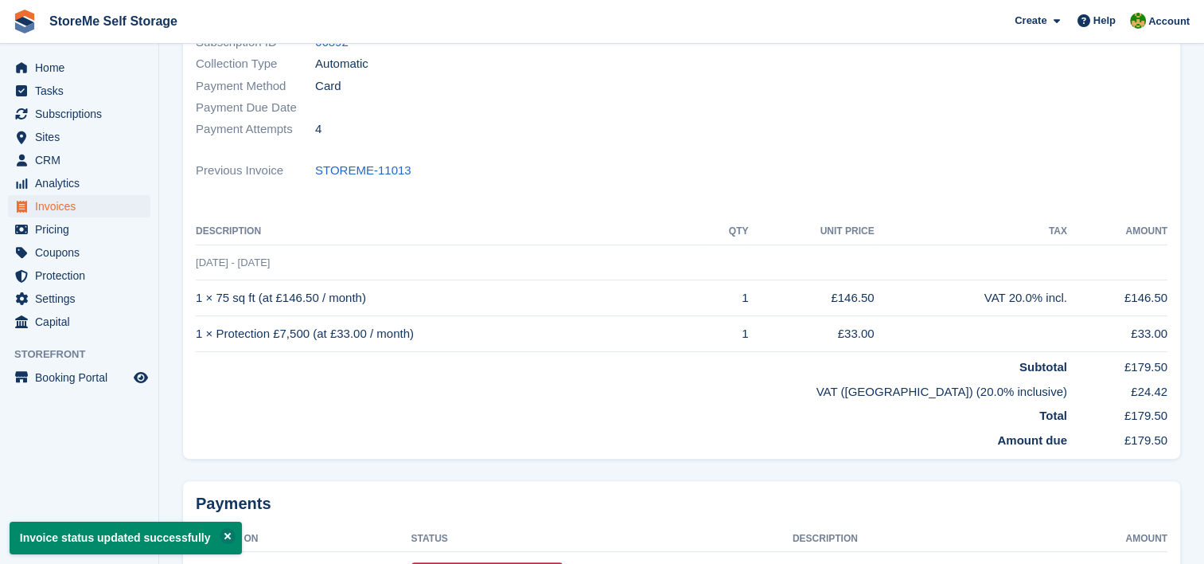
scroll to position [318, 0]
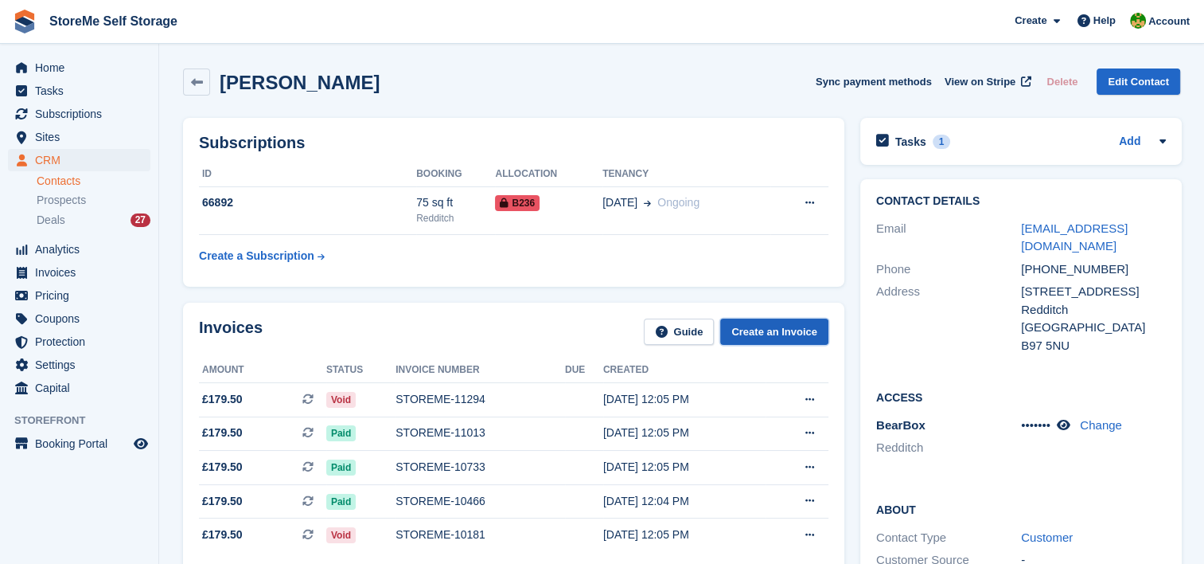
click at [797, 329] on link "Create an Invoice" at bounding box center [774, 331] width 108 height 26
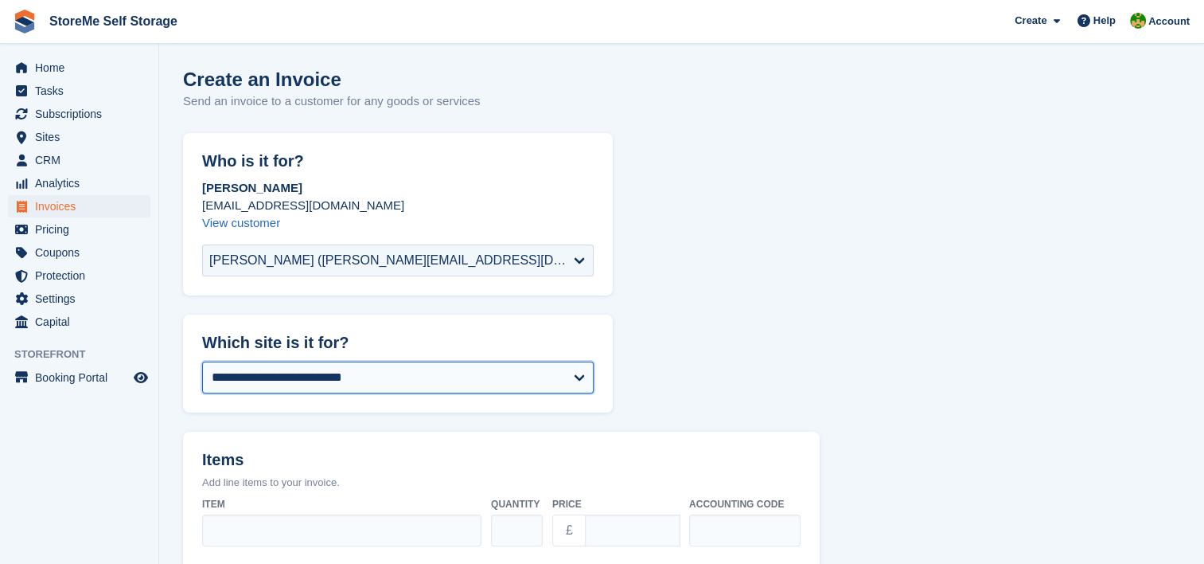
click at [273, 373] on select "**********" at bounding box center [398, 377] width 392 height 32
select select "**"
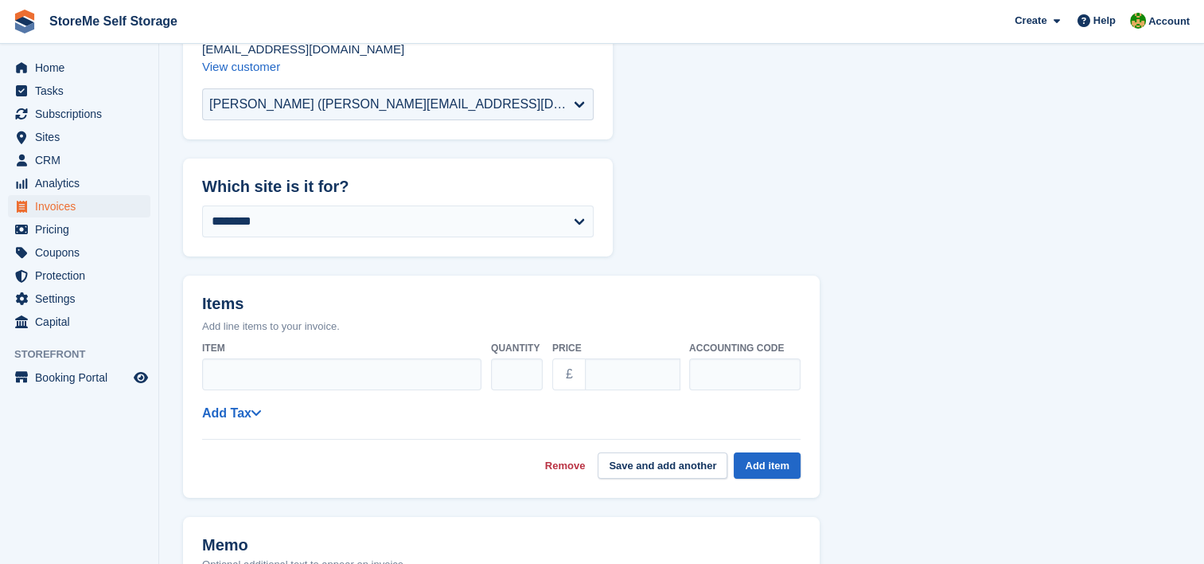
scroll to position [159, 0]
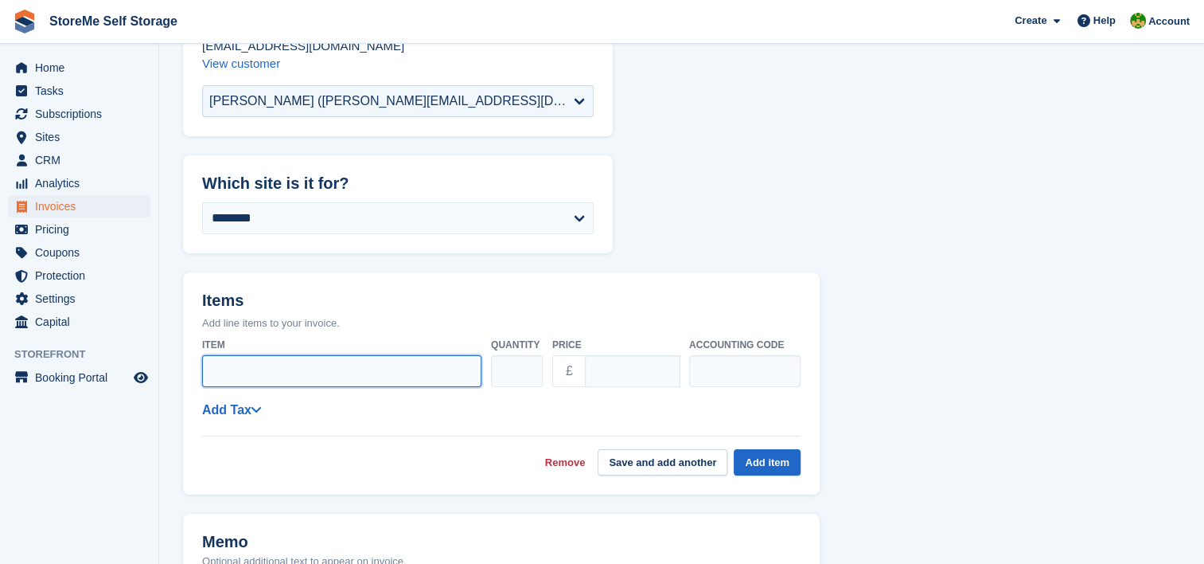
click at [280, 370] on input "Item" at bounding box center [341, 371] width 279 height 32
type input "**********"
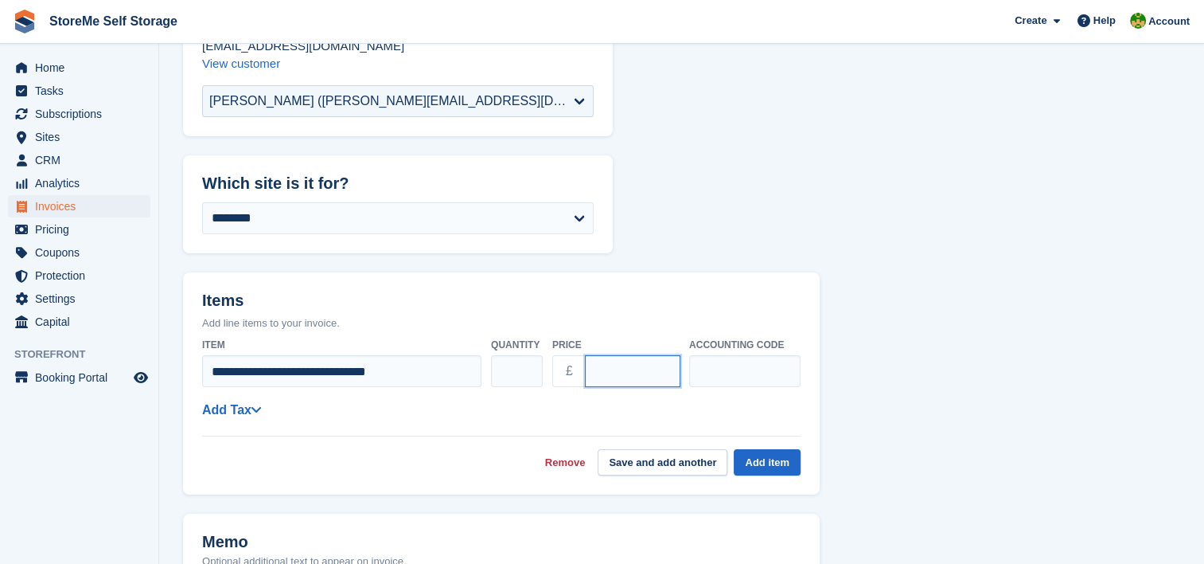
drag, startPoint x: 644, startPoint y: 369, endPoint x: 553, endPoint y: 372, distance: 90.8
click at [553, 372] on div "£ ****" at bounding box center [615, 371] width 127 height 32
type input "******"
click at [639, 460] on button "Save and add another" at bounding box center [663, 462] width 130 height 26
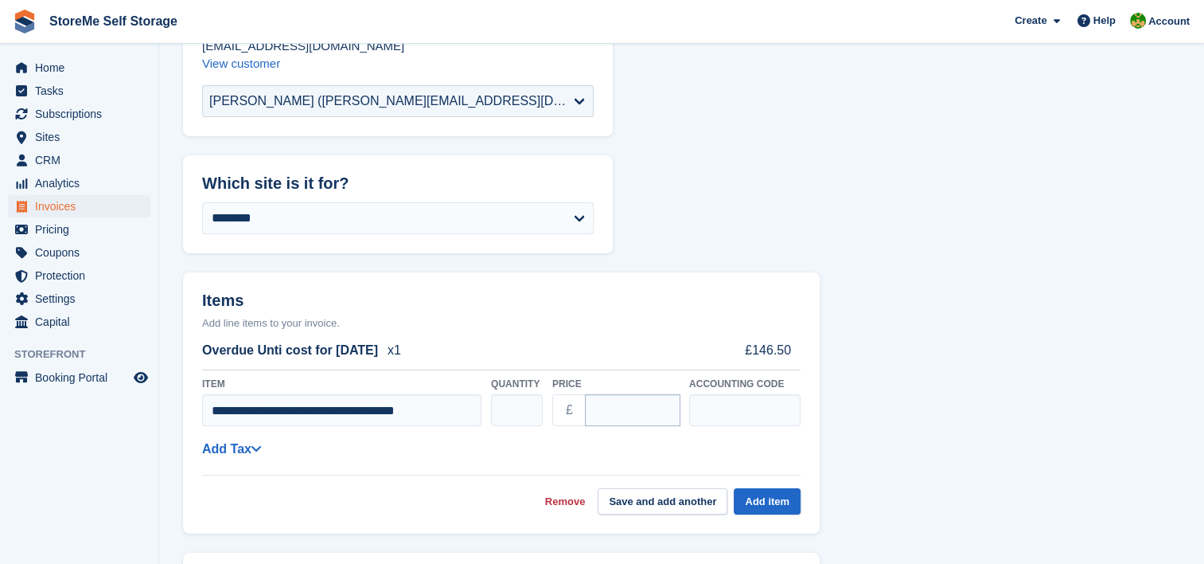
type input "**********"
drag, startPoint x: 627, startPoint y: 410, endPoint x: 550, endPoint y: 403, distance: 77.5
click at [550, 403] on div "**********" at bounding box center [501, 401] width 599 height 63
type input "*****"
click at [650, 497] on button "Save and add another" at bounding box center [663, 501] width 130 height 26
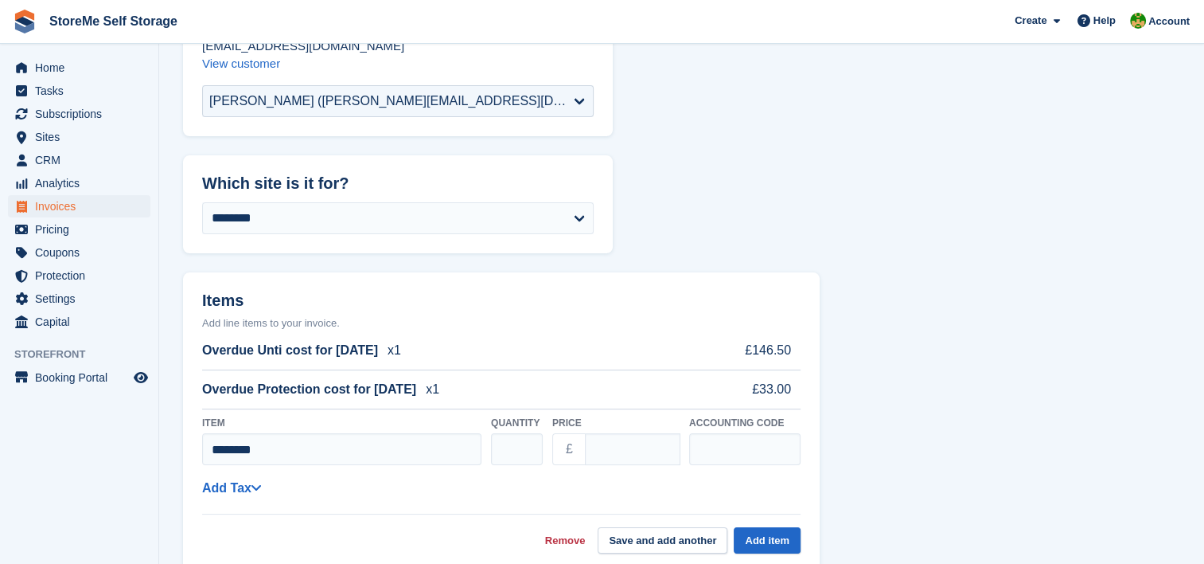
type input "********"
click at [611, 445] on input "****" at bounding box center [633, 449] width 96 height 32
drag, startPoint x: 572, startPoint y: 446, endPoint x: 525, endPoint y: 442, distance: 47.1
click at [525, 442] on div "Item ******** Quantity * Price £ **** Accounting code" at bounding box center [501, 440] width 599 height 63
type input "*****"
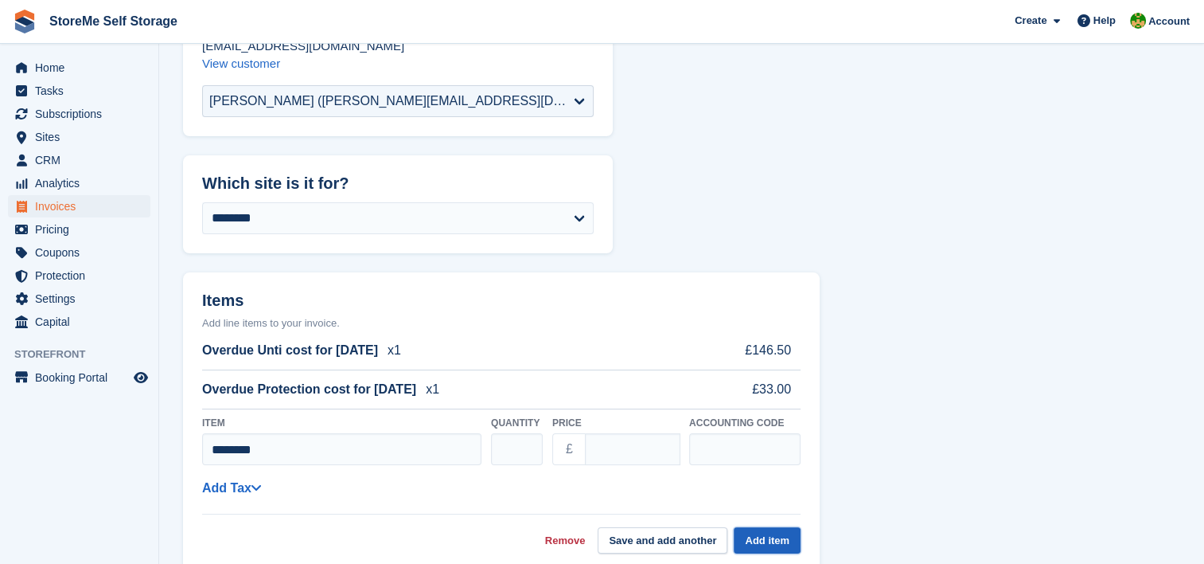
click at [765, 541] on button "Add item" at bounding box center [767, 540] width 67 height 26
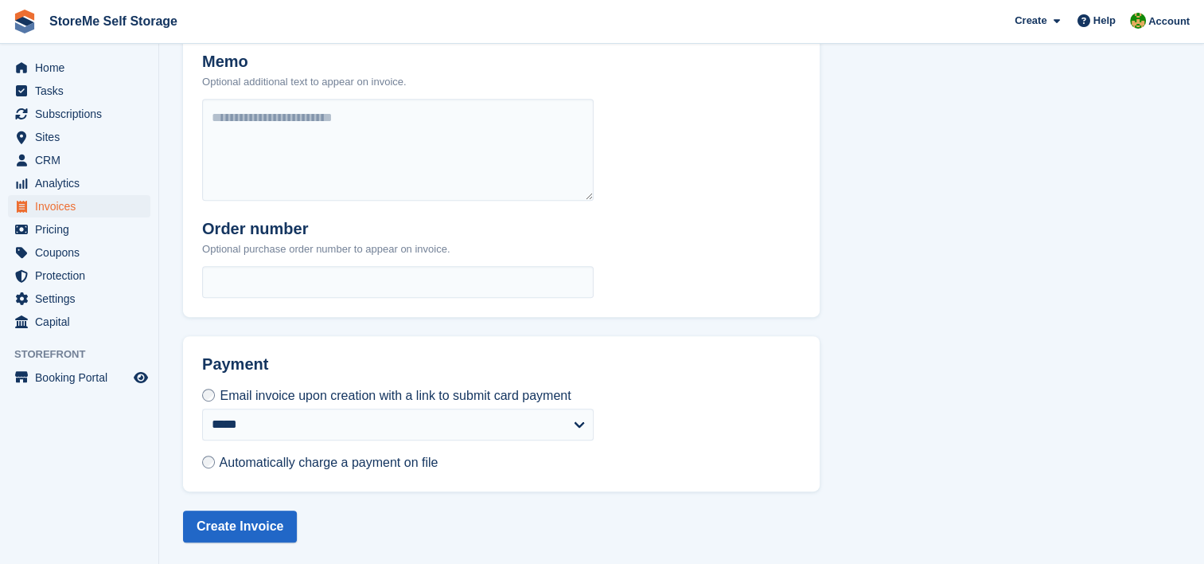
scroll to position [697, 0]
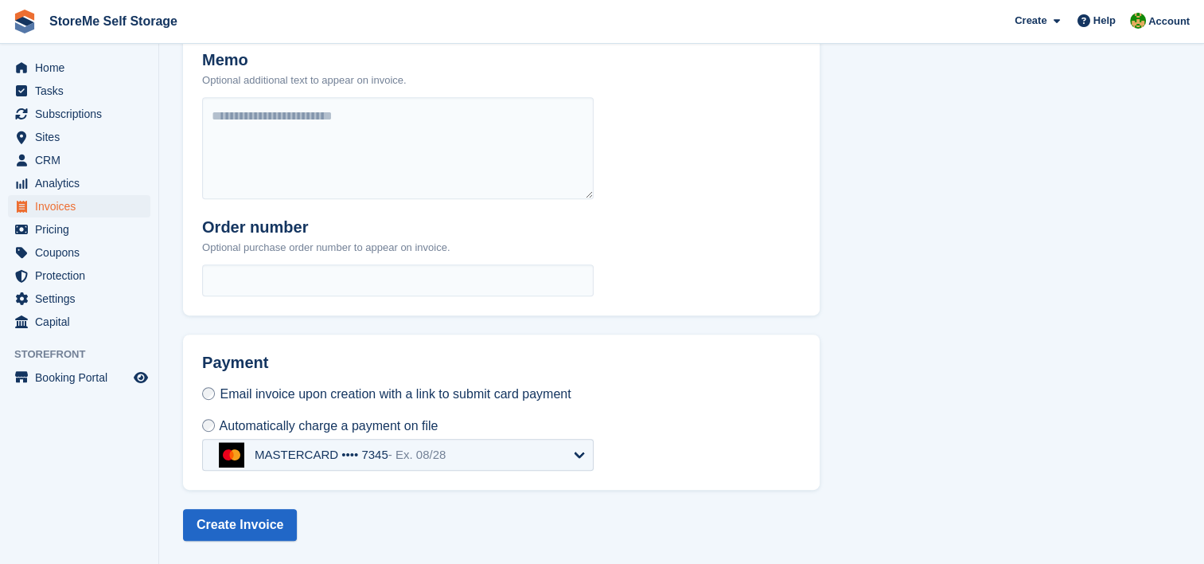
click at [309, 455] on div "MASTERCARD •••• 7345 - Ex. 08/28" at bounding box center [350, 454] width 191 height 14
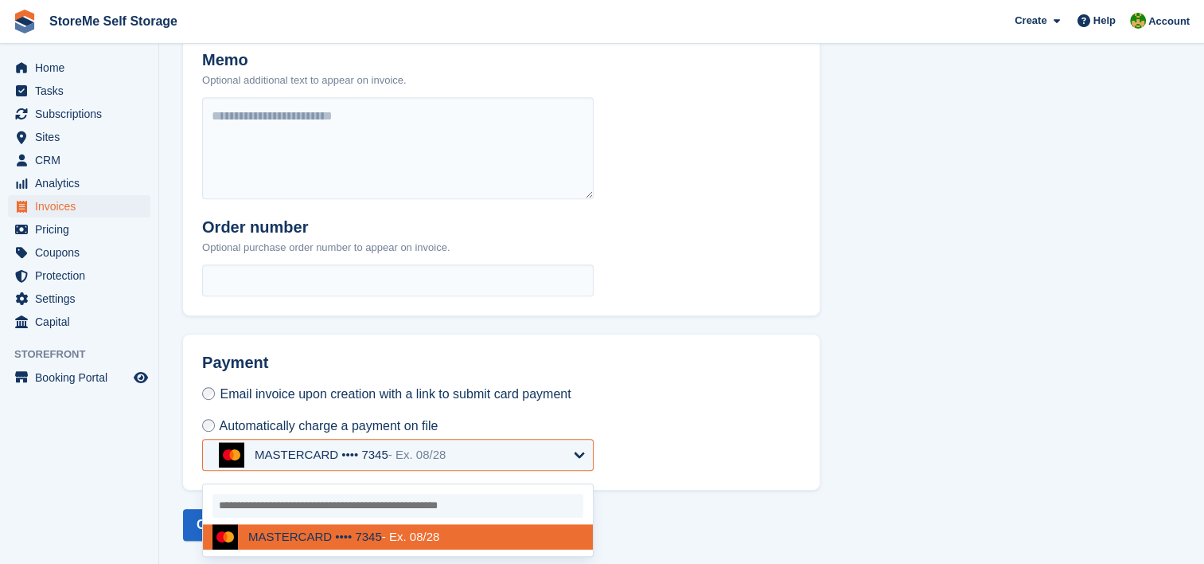
click at [309, 455] on div "MASTERCARD •••• 7345 - Ex. 08/28" at bounding box center [350, 454] width 191 height 14
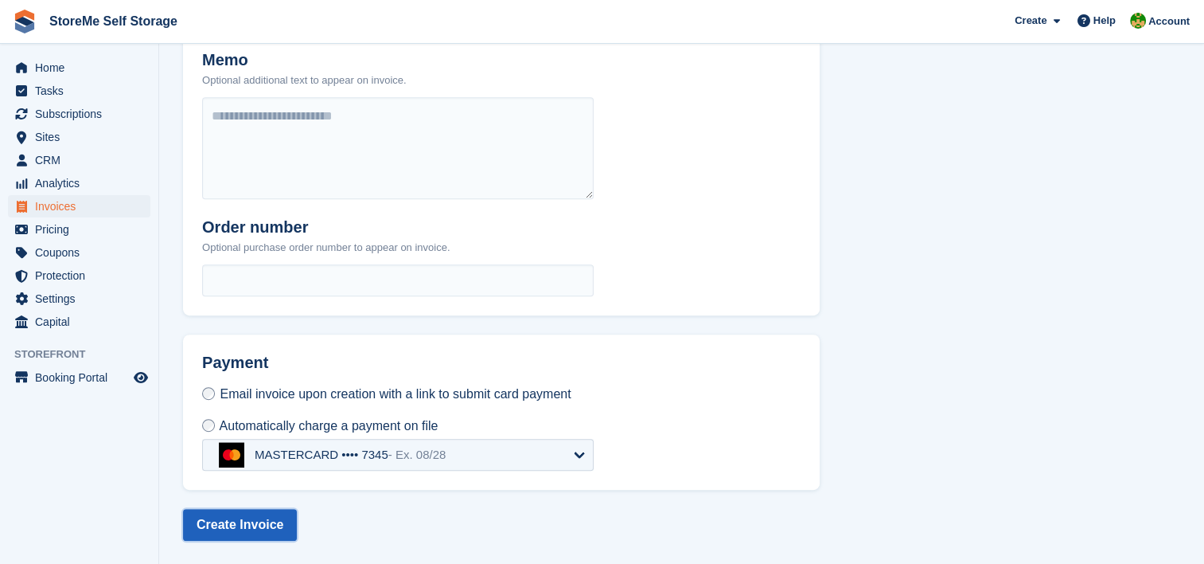
click at [274, 532] on button "Create Invoice" at bounding box center [240, 525] width 114 height 32
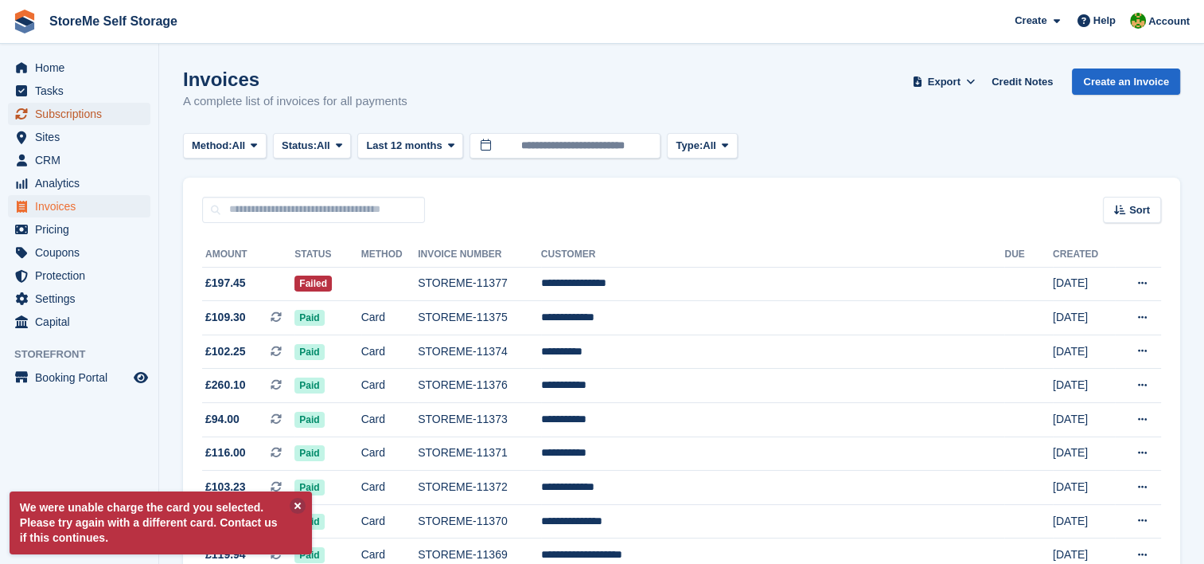
click at [88, 108] on span "Subscriptions" at bounding box center [83, 114] width 96 height 22
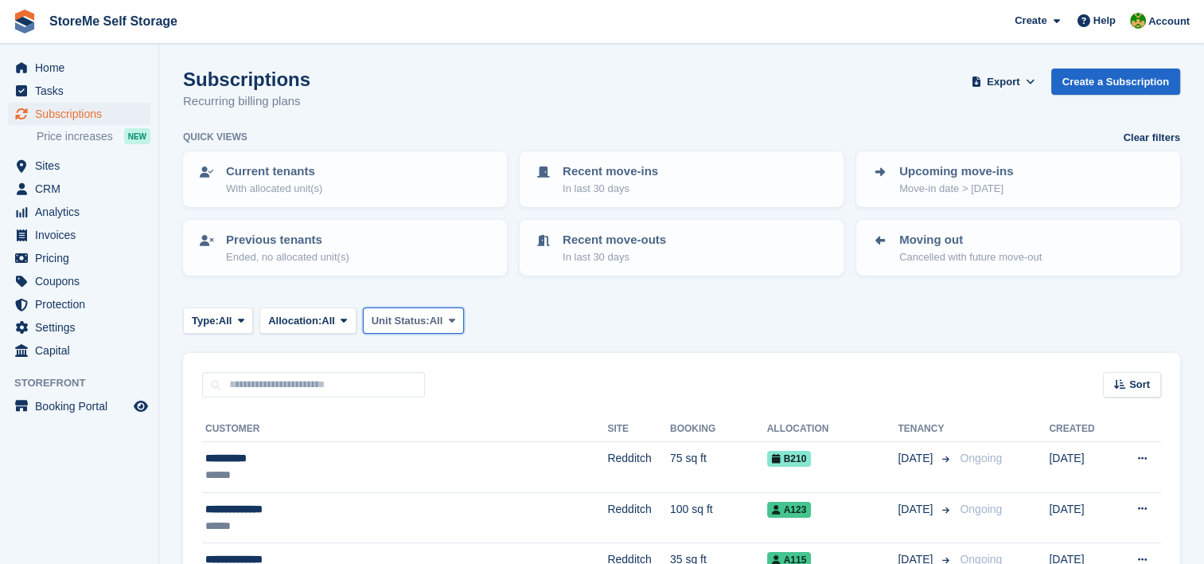
click at [430, 315] on span "Unit Status:" at bounding box center [401, 321] width 58 height 16
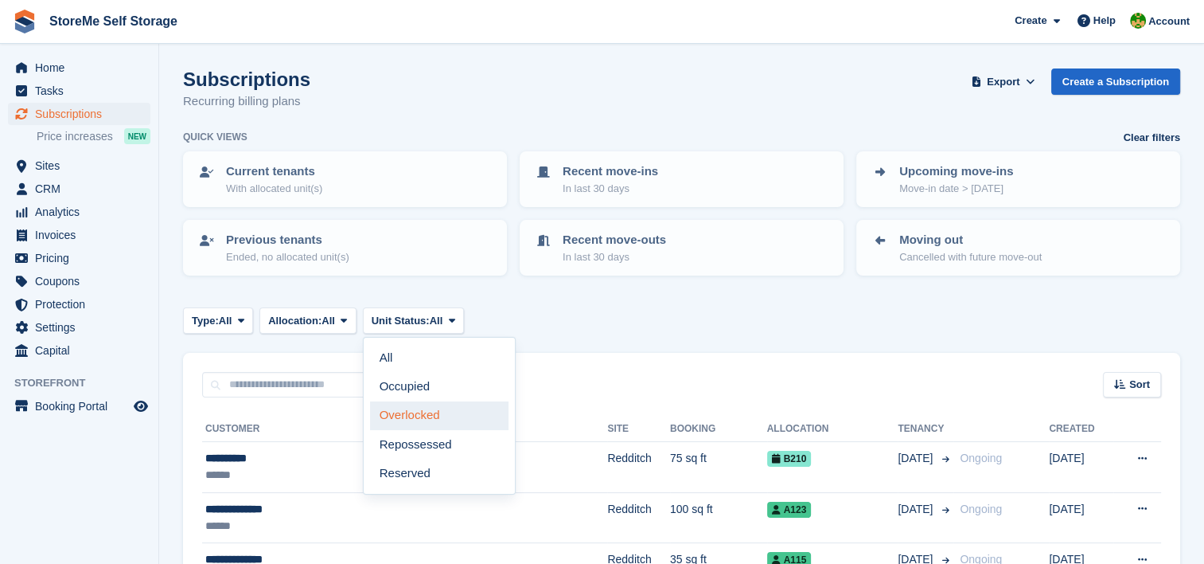
click at [430, 409] on link "Overlocked" at bounding box center [439, 415] width 139 height 29
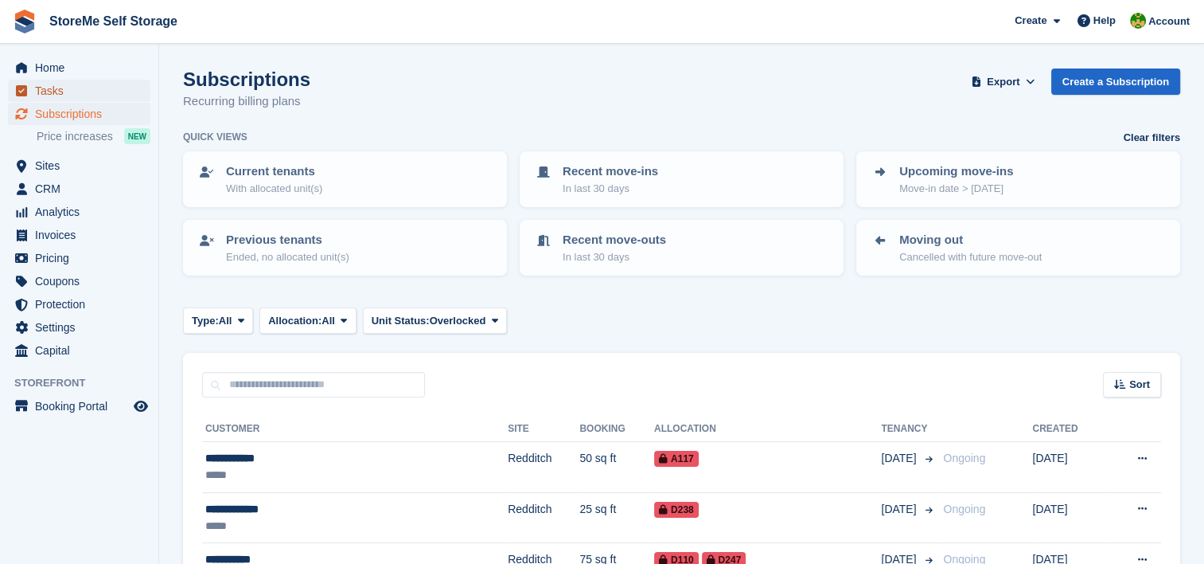
click at [38, 88] on span "Tasks" at bounding box center [83, 91] width 96 height 22
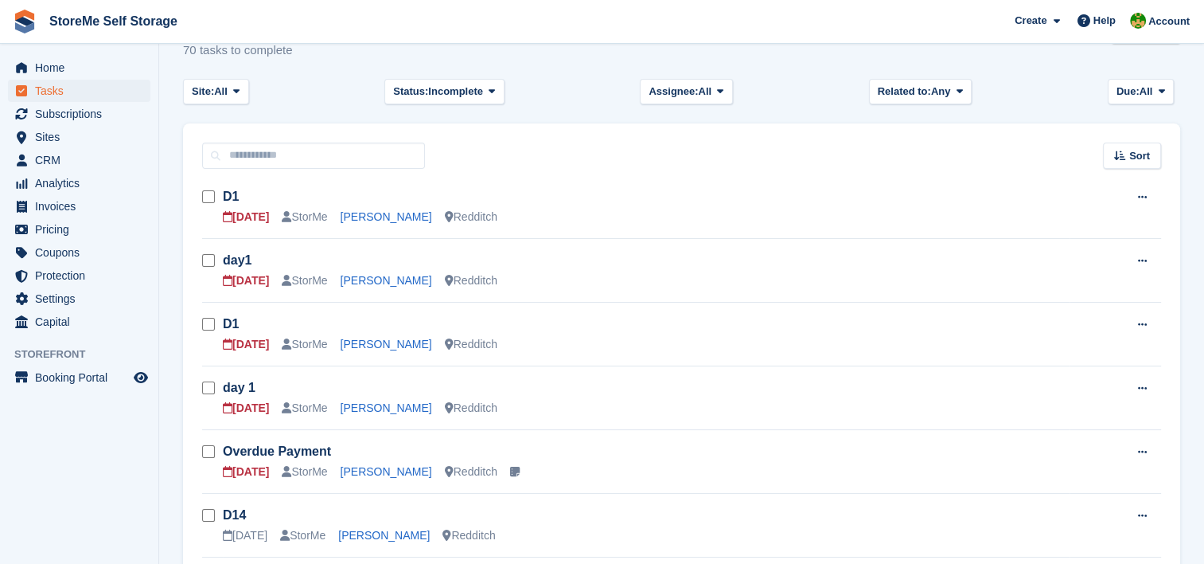
scroll to position [80, 0]
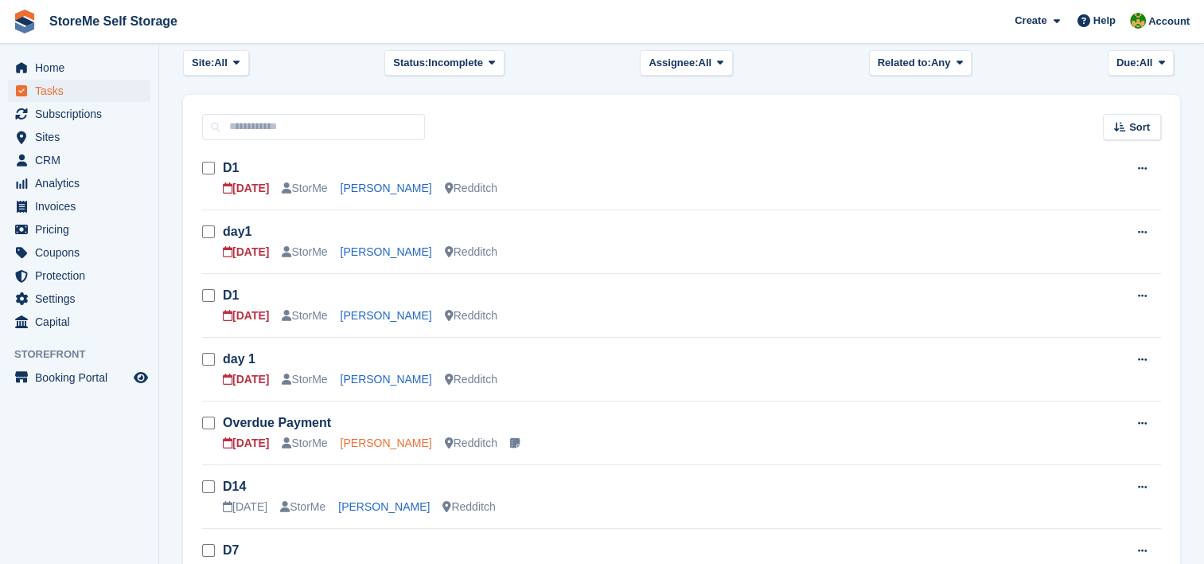
click at [384, 443] on link "Bartosz Sasorski" at bounding box center [387, 442] width 92 height 13
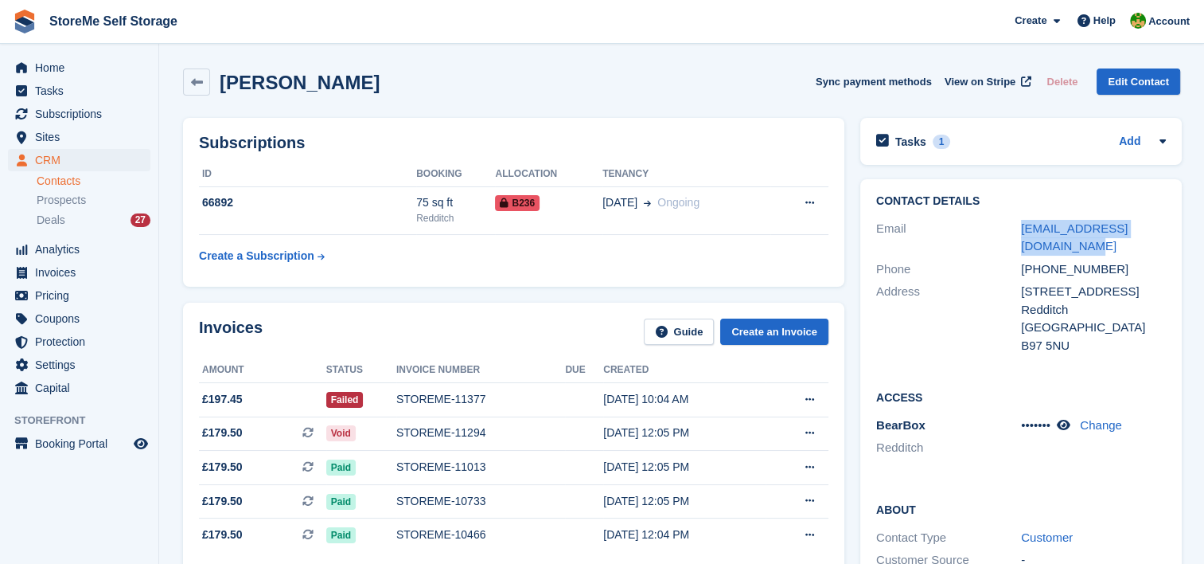
drag, startPoint x: 1042, startPoint y: 250, endPoint x: 1011, endPoint y: 232, distance: 35.6
click at [1011, 232] on div "Email bartosz.sasorski@gmail.com" at bounding box center [1021, 237] width 290 height 41
copy div "bartosz.sasorski@gmail.com"
click at [983, 77] on span "View on Stripe" at bounding box center [980, 82] width 71 height 16
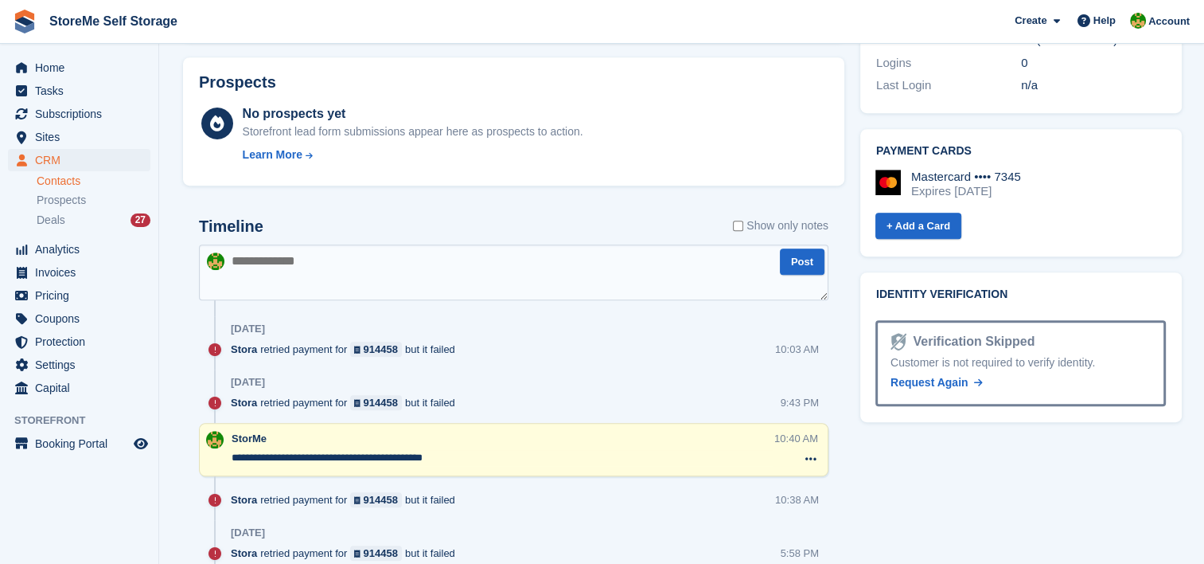
scroll to position [716, 0]
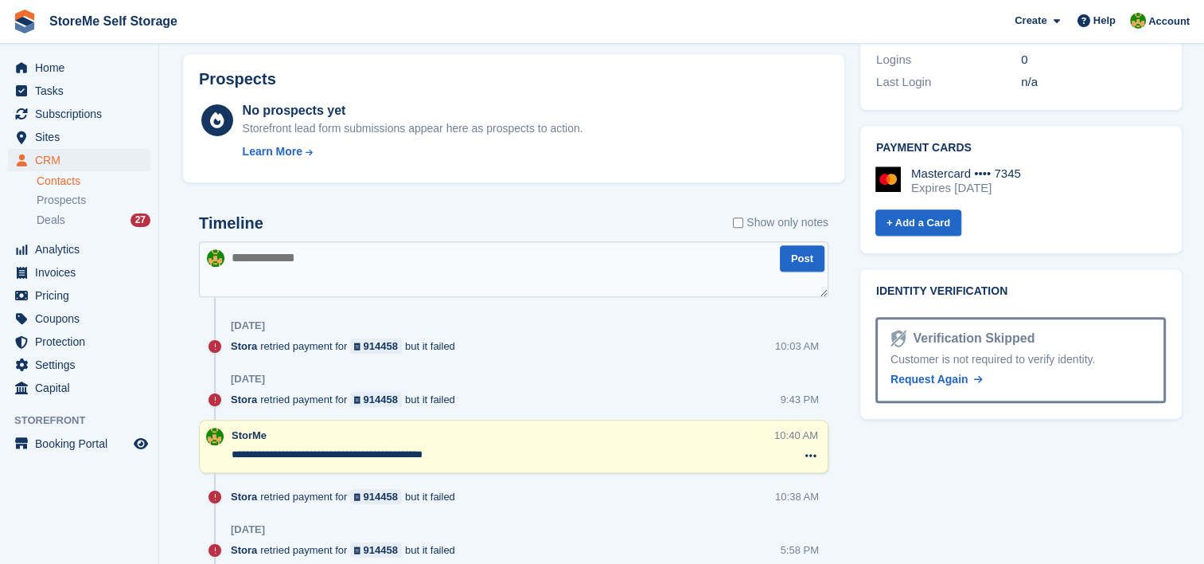
click at [374, 262] on textarea at bounding box center [514, 269] width 630 height 56
type textarea "**********"
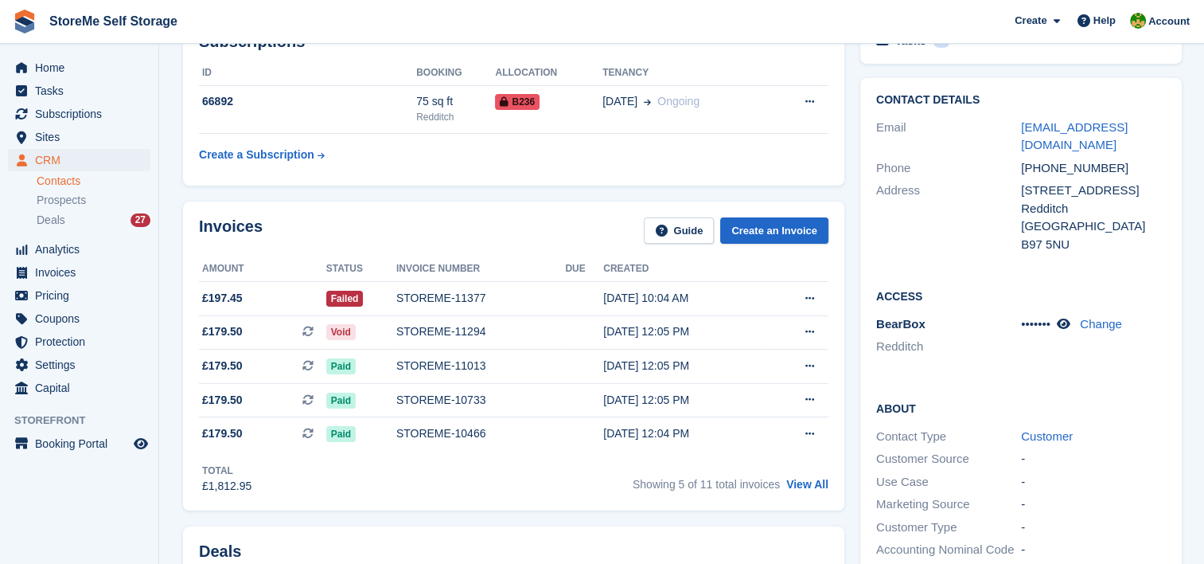
scroll to position [0, 0]
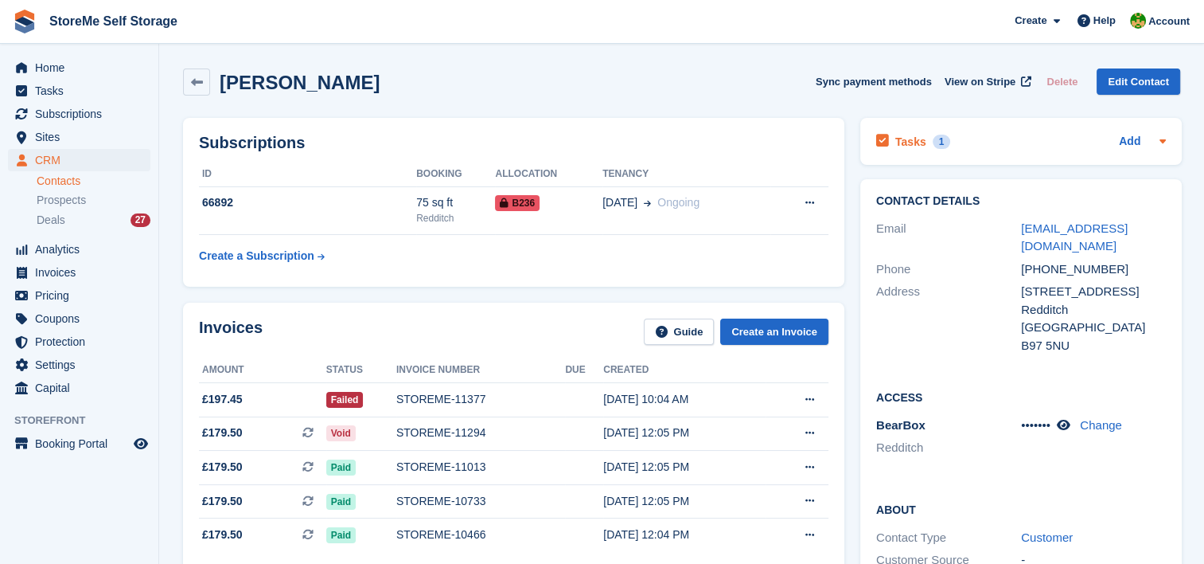
click at [907, 146] on h2 "Tasks" at bounding box center [911, 142] width 31 height 14
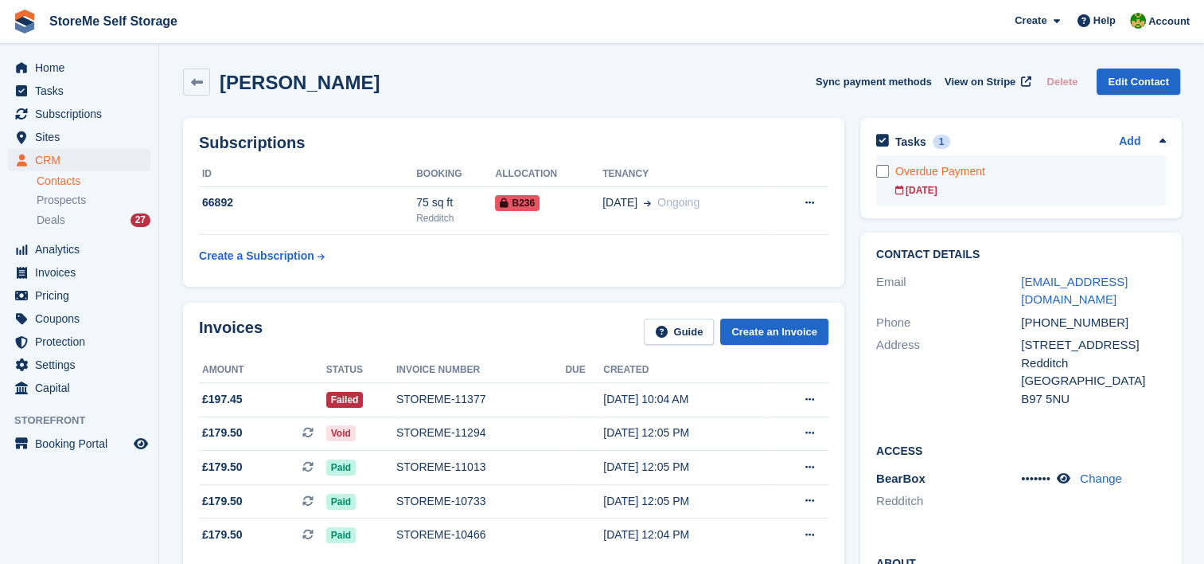
click at [936, 166] on div "Overdue Payment" at bounding box center [1031, 171] width 271 height 17
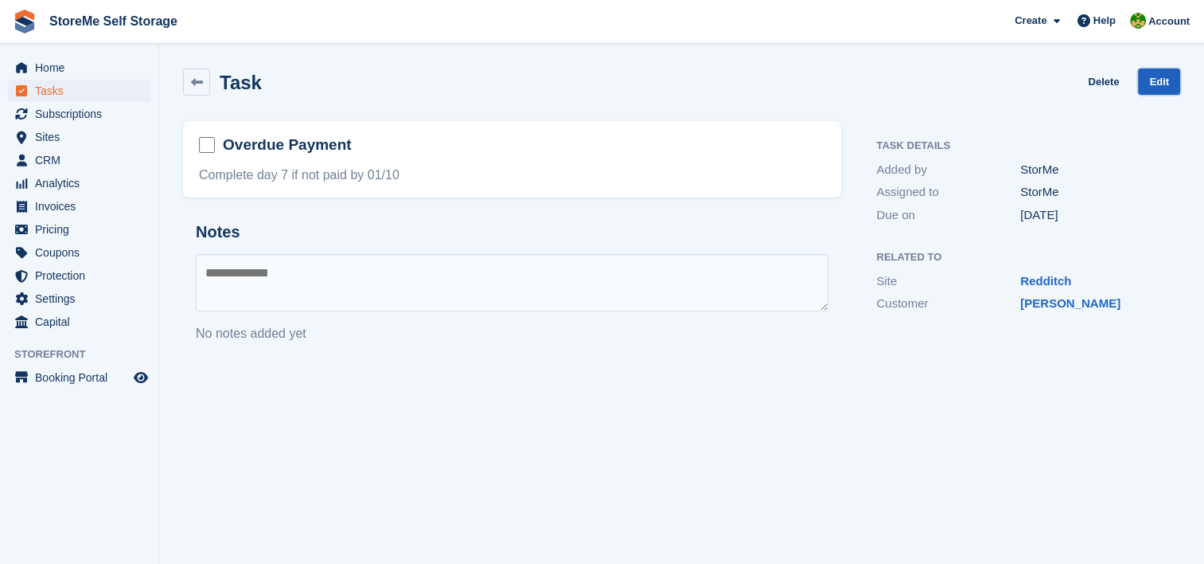
click at [1172, 83] on link "Edit" at bounding box center [1159, 81] width 42 height 26
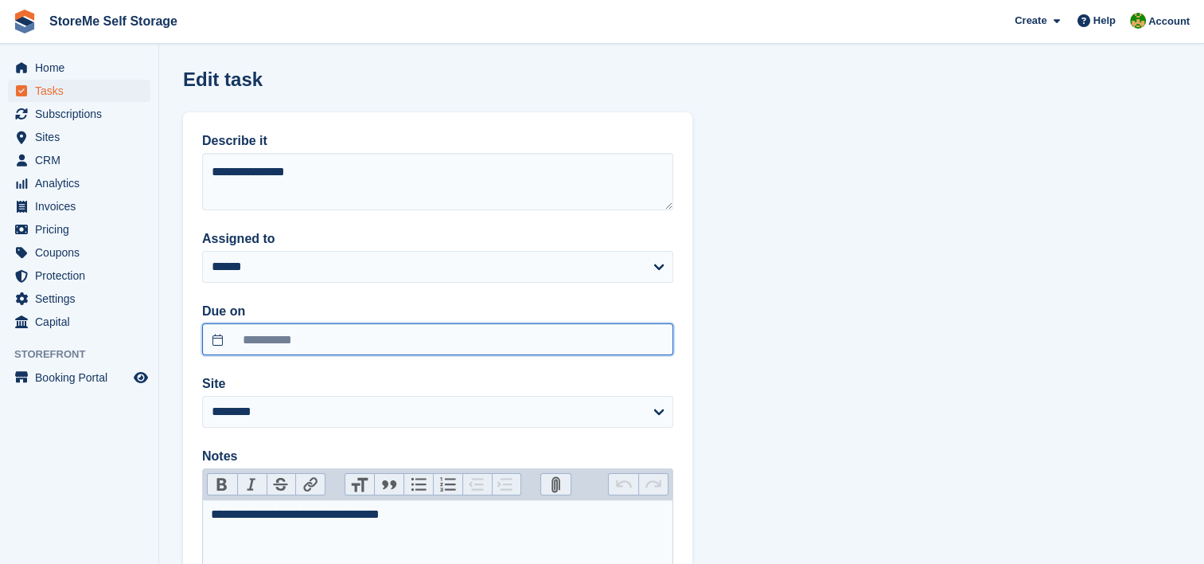
click at [278, 328] on input "**********" at bounding box center [437, 339] width 471 height 32
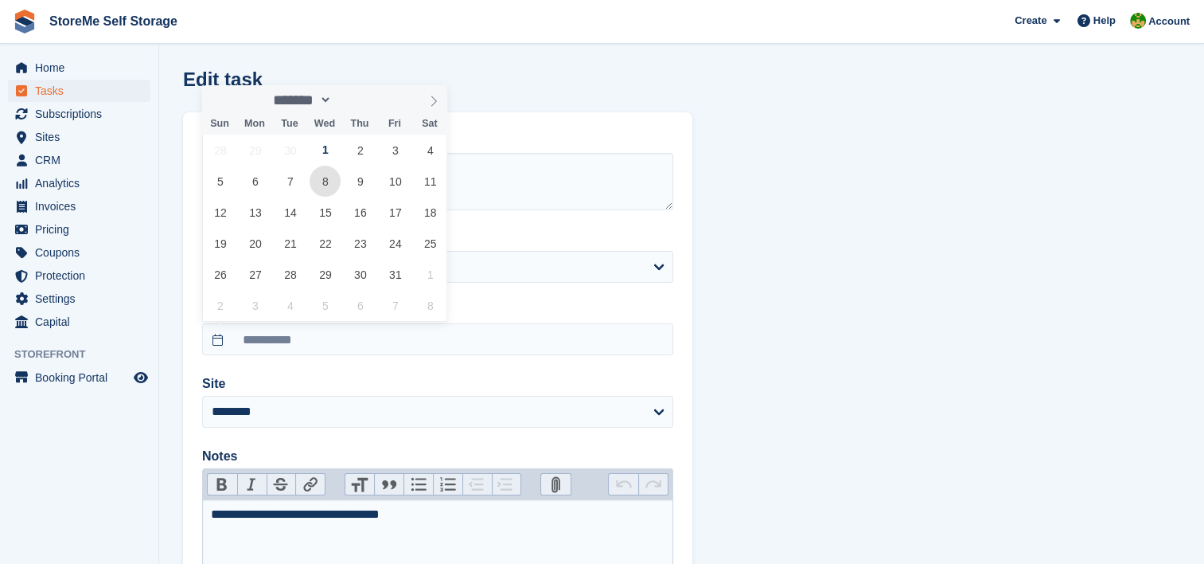
click at [326, 182] on span "8" at bounding box center [325, 181] width 31 height 31
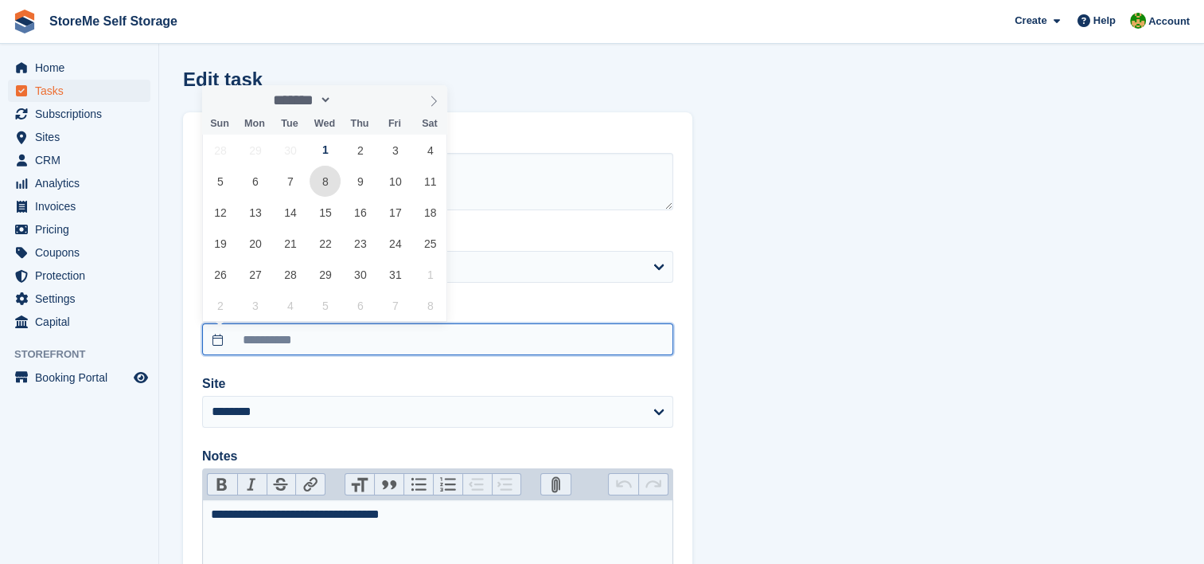
type input "**********"
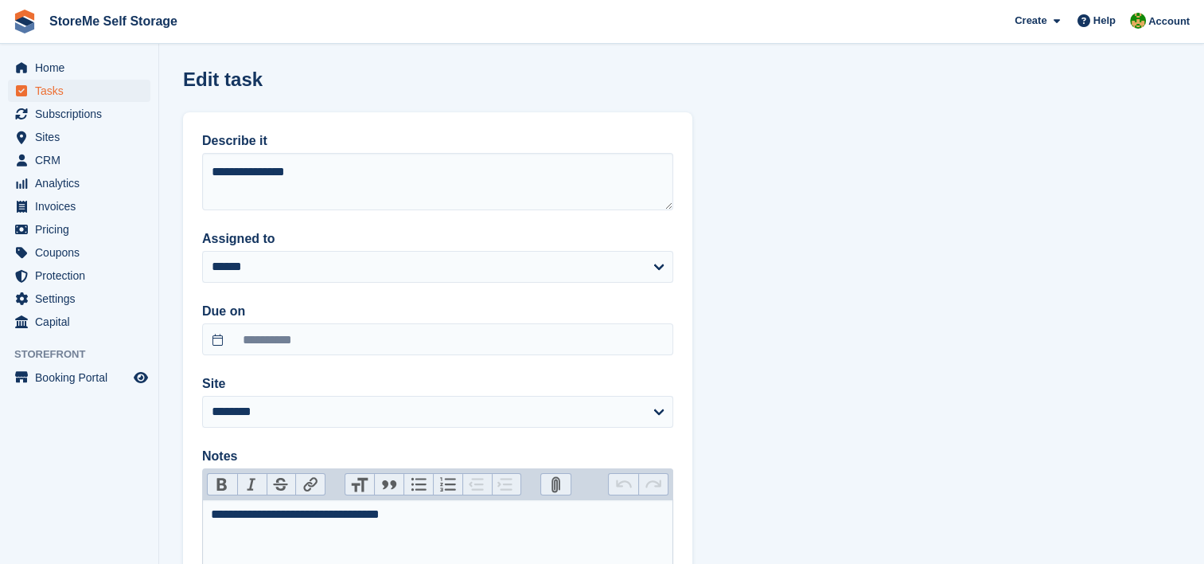
click at [299, 511] on div "**********" at bounding box center [438, 514] width 455 height 19
click at [401, 515] on div "**********" at bounding box center [438, 514] width 455 height 19
type trix-editor "**********"
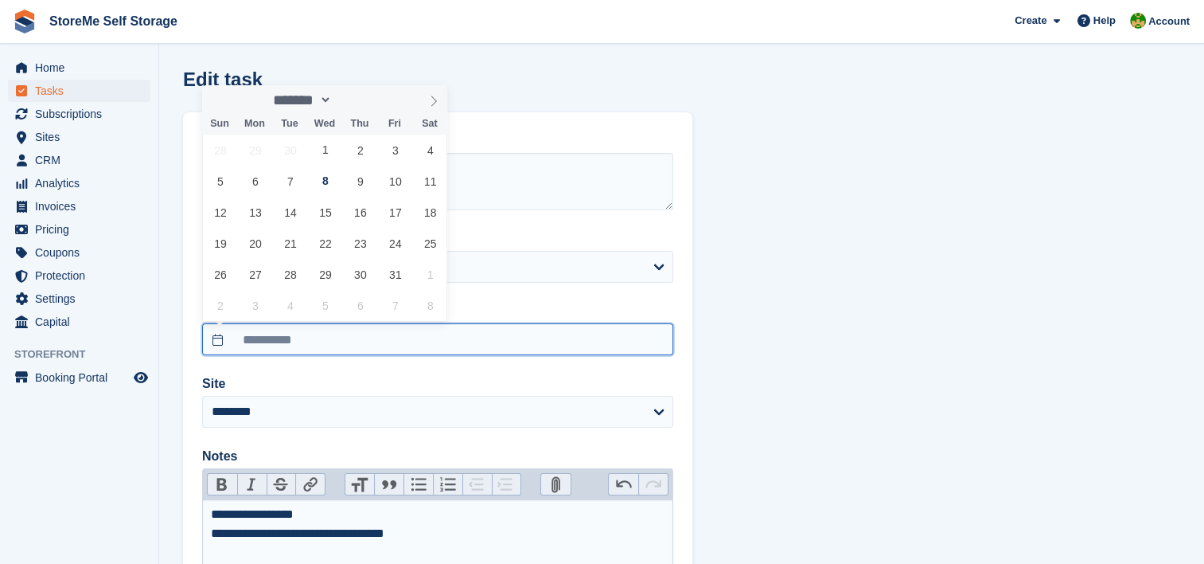
click at [288, 338] on input "**********" at bounding box center [437, 339] width 471 height 32
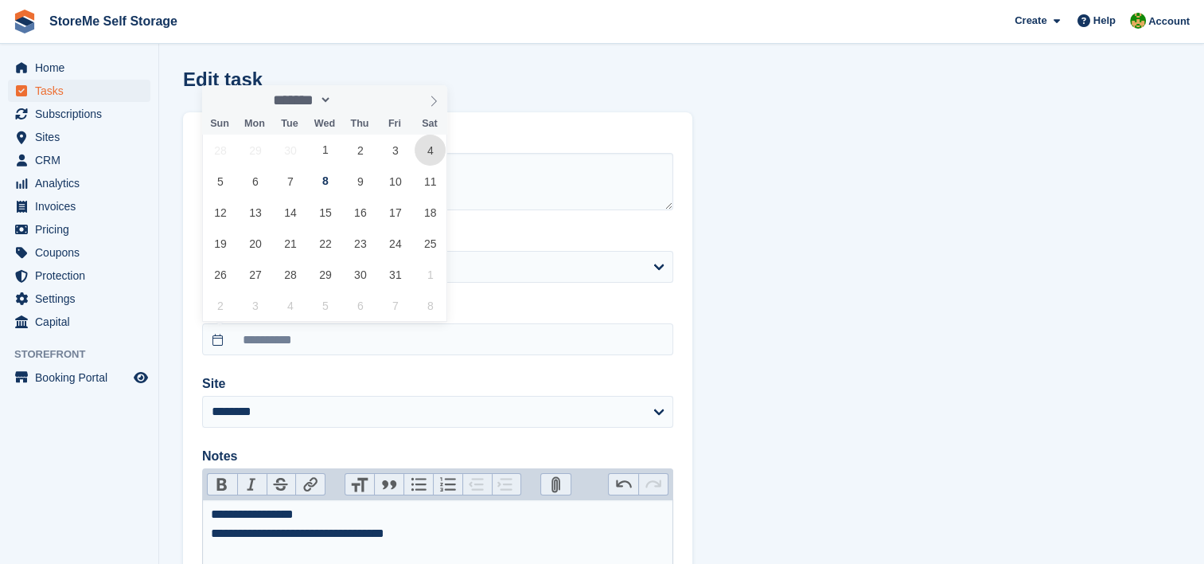
click at [427, 150] on span "4" at bounding box center [430, 150] width 31 height 31
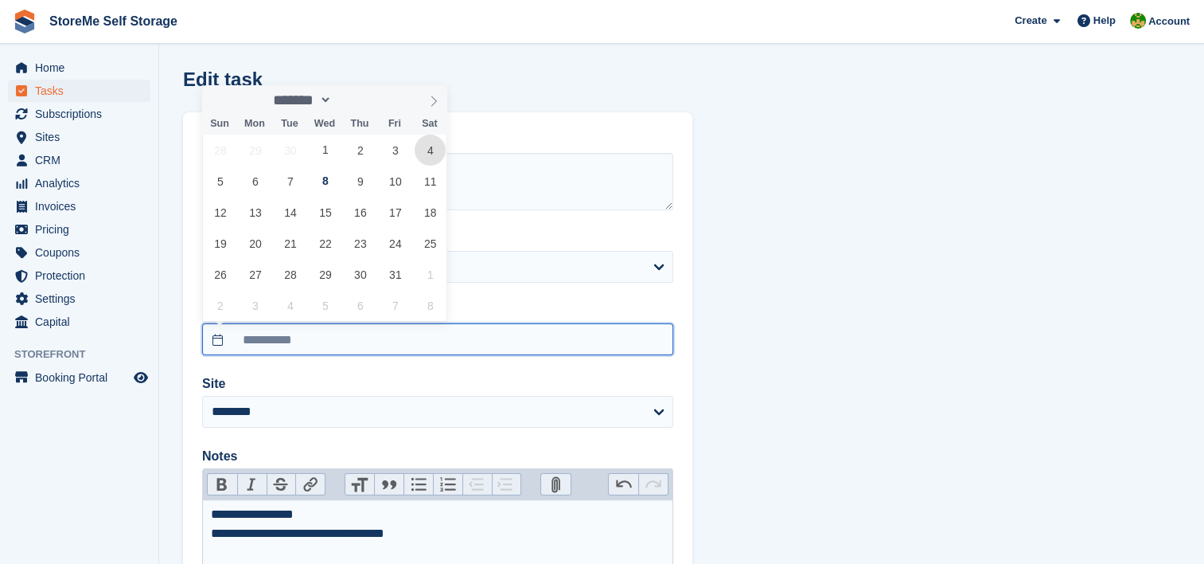
type input "**********"
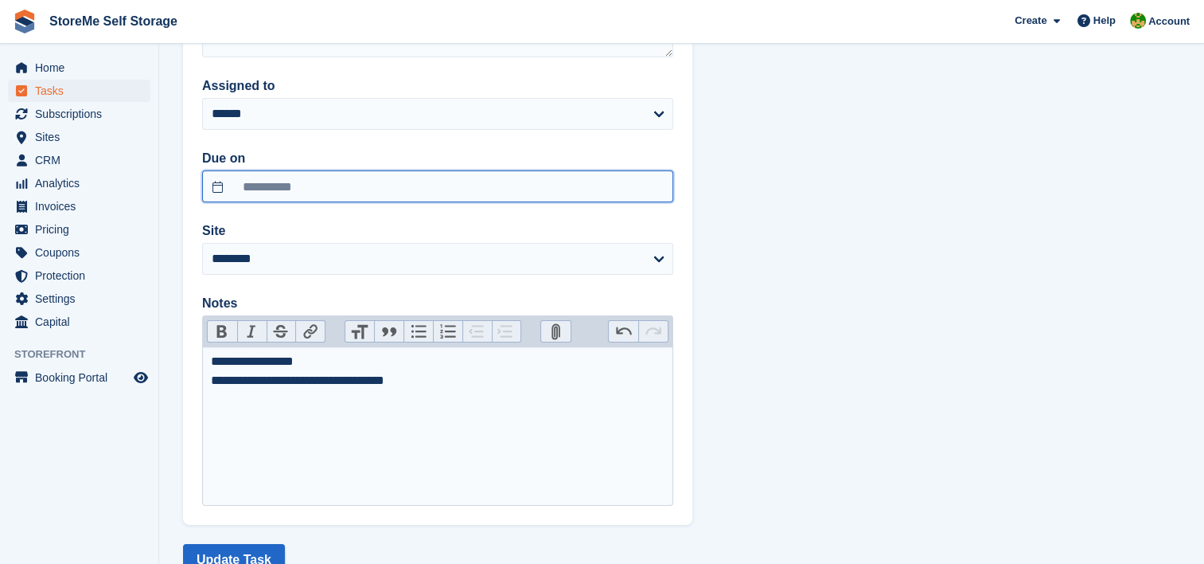
scroll to position [207, 0]
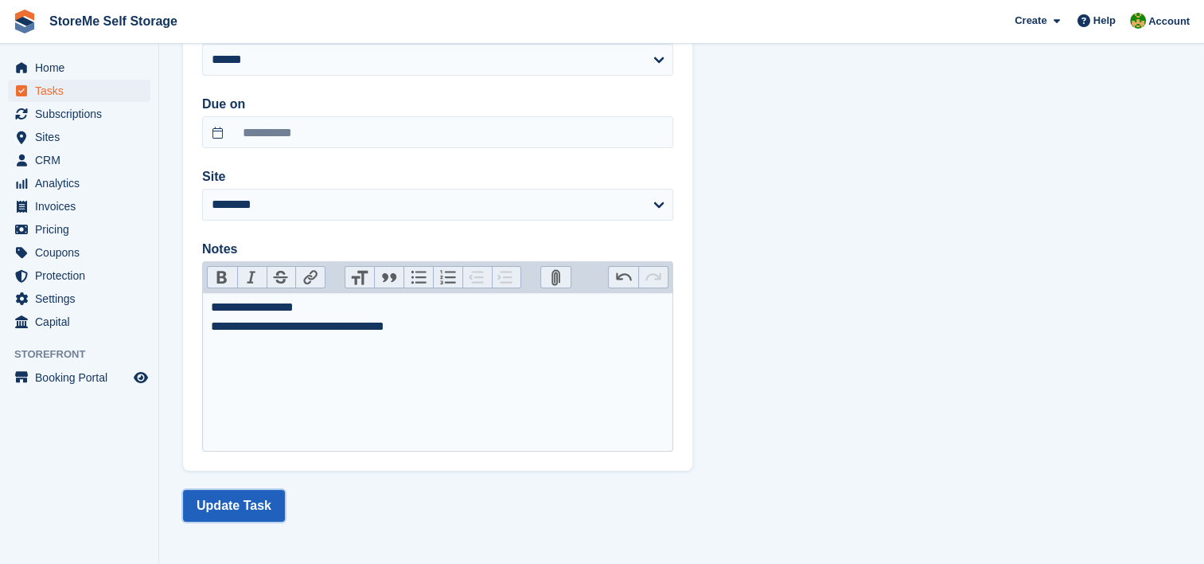
click at [256, 494] on button "Update Task" at bounding box center [234, 506] width 102 height 32
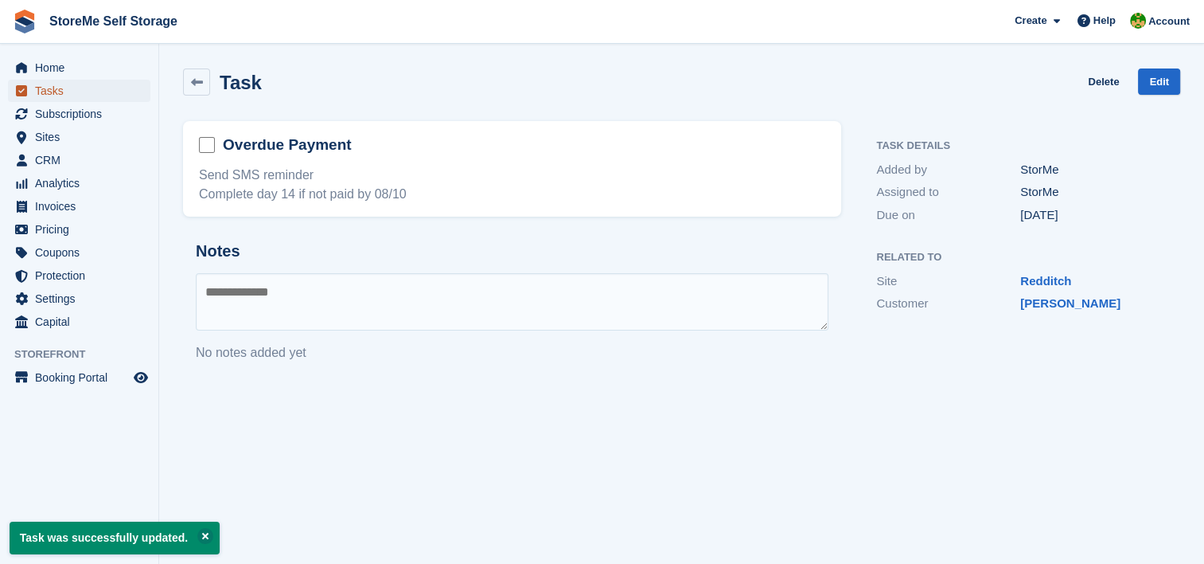
click at [46, 91] on span "Tasks" at bounding box center [83, 91] width 96 height 22
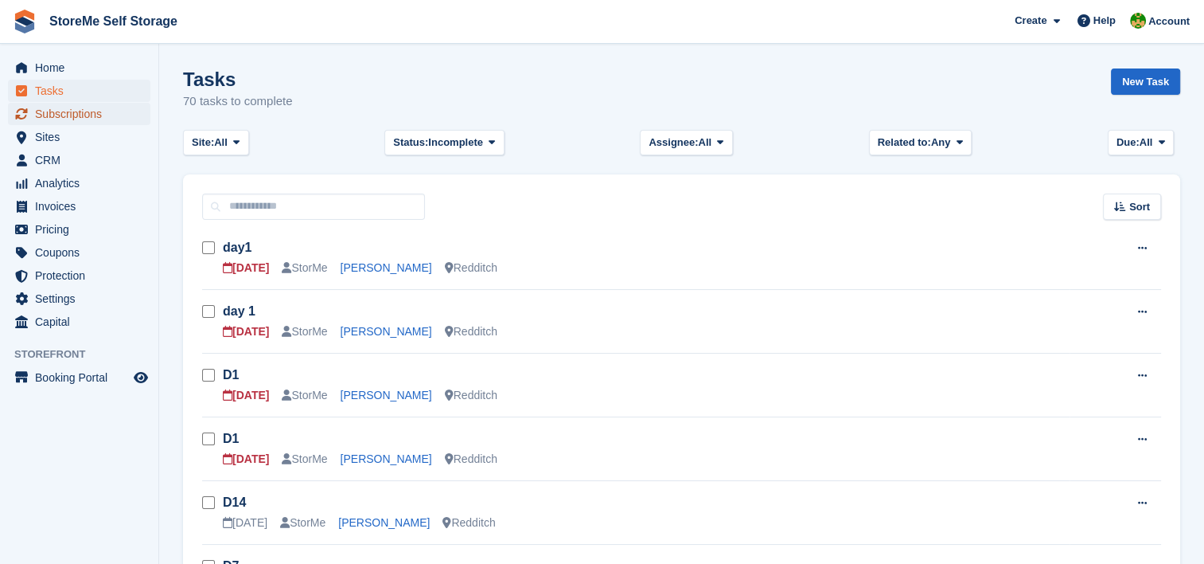
click at [97, 111] on span "Subscriptions" at bounding box center [83, 114] width 96 height 22
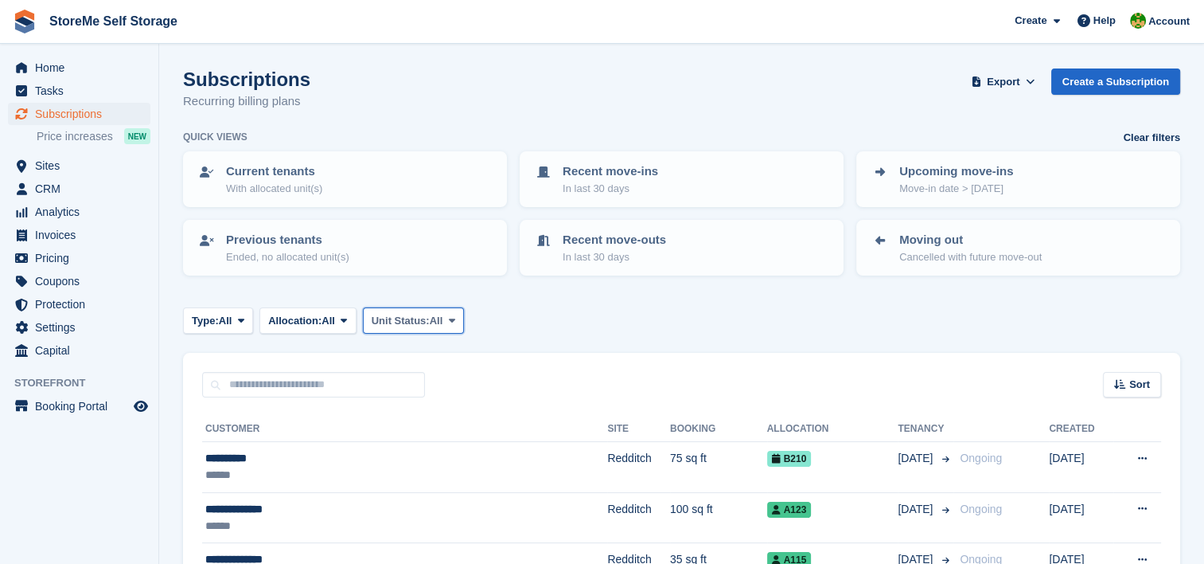
click at [428, 313] on span "Unit Status:" at bounding box center [401, 321] width 58 height 16
click at [411, 417] on link "Overlocked" at bounding box center [439, 415] width 139 height 29
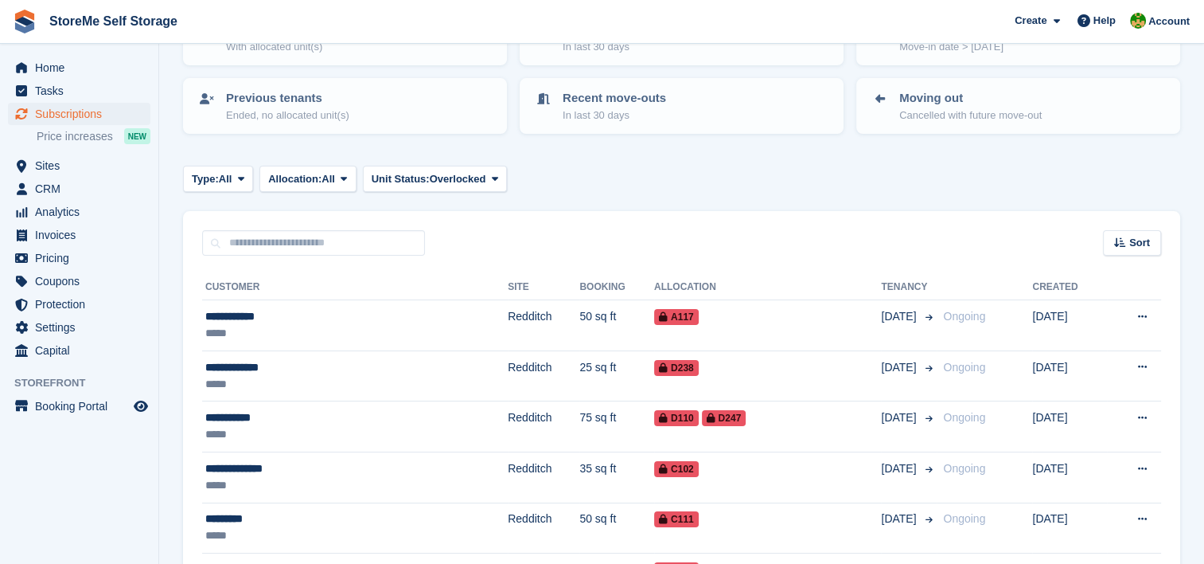
scroll to position [159, 0]
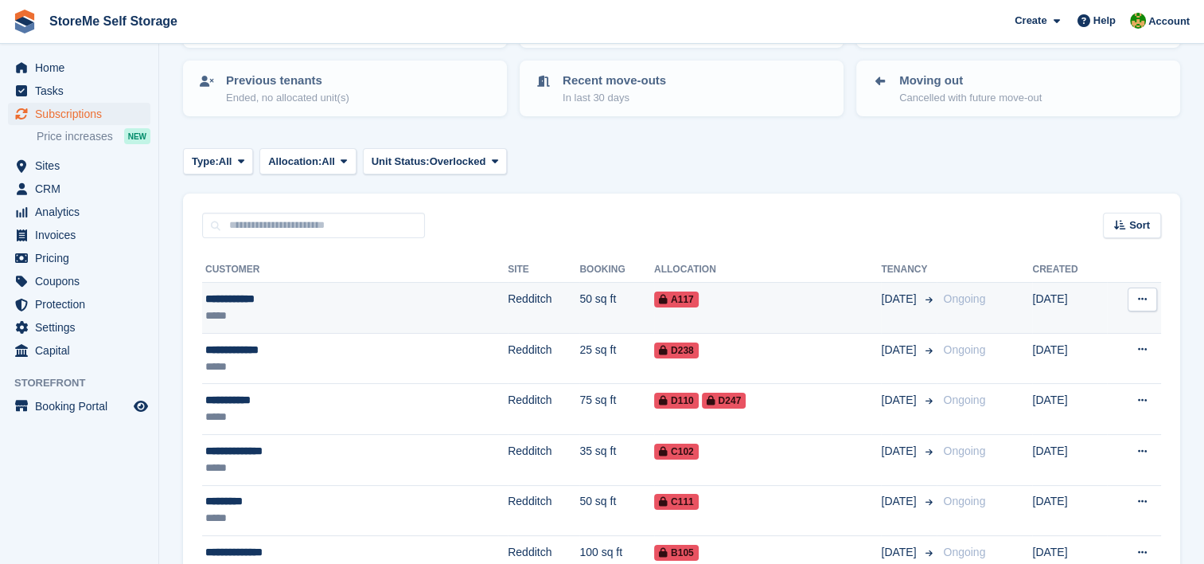
click at [654, 299] on div "A117" at bounding box center [767, 299] width 227 height 17
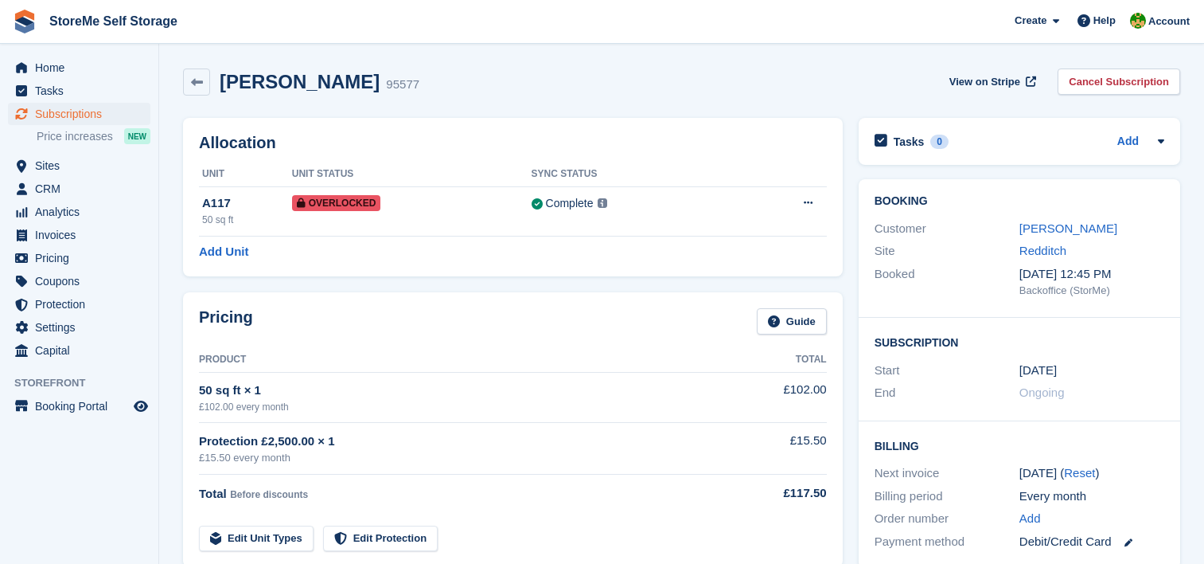
click at [1060, 229] on link "[PERSON_NAME]" at bounding box center [1069, 228] width 98 height 14
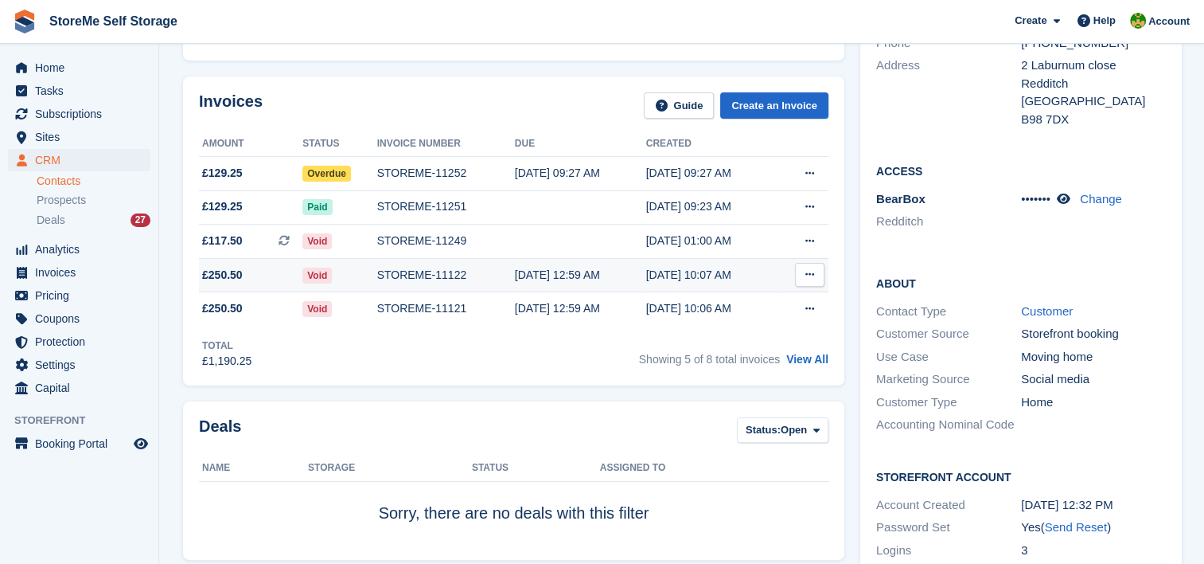
scroll to position [159, 0]
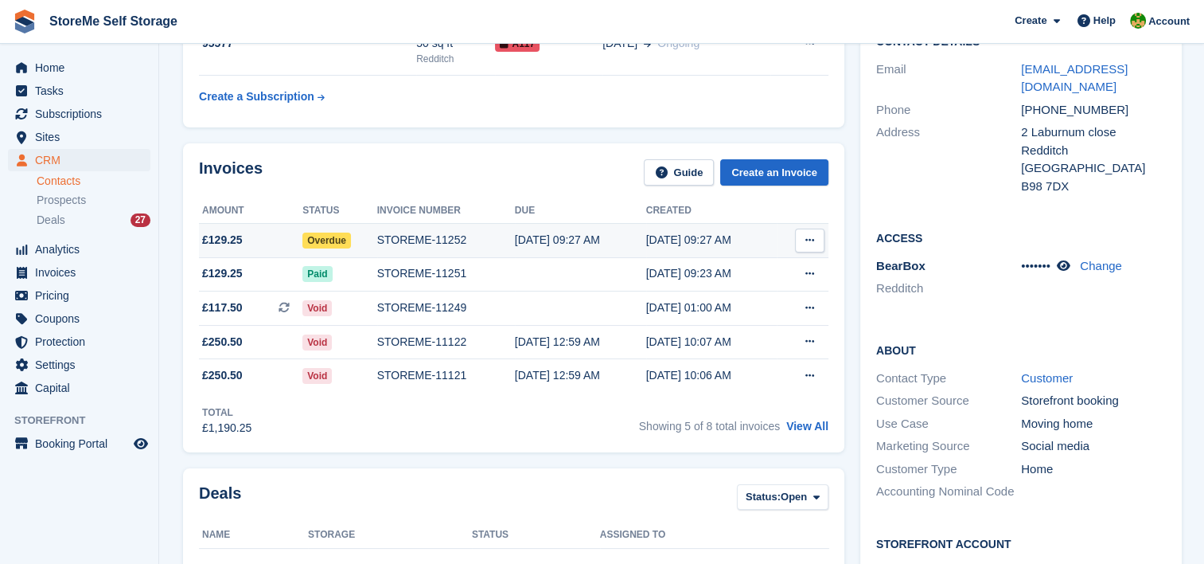
click at [498, 233] on div "STOREME-11252" at bounding box center [446, 240] width 138 height 17
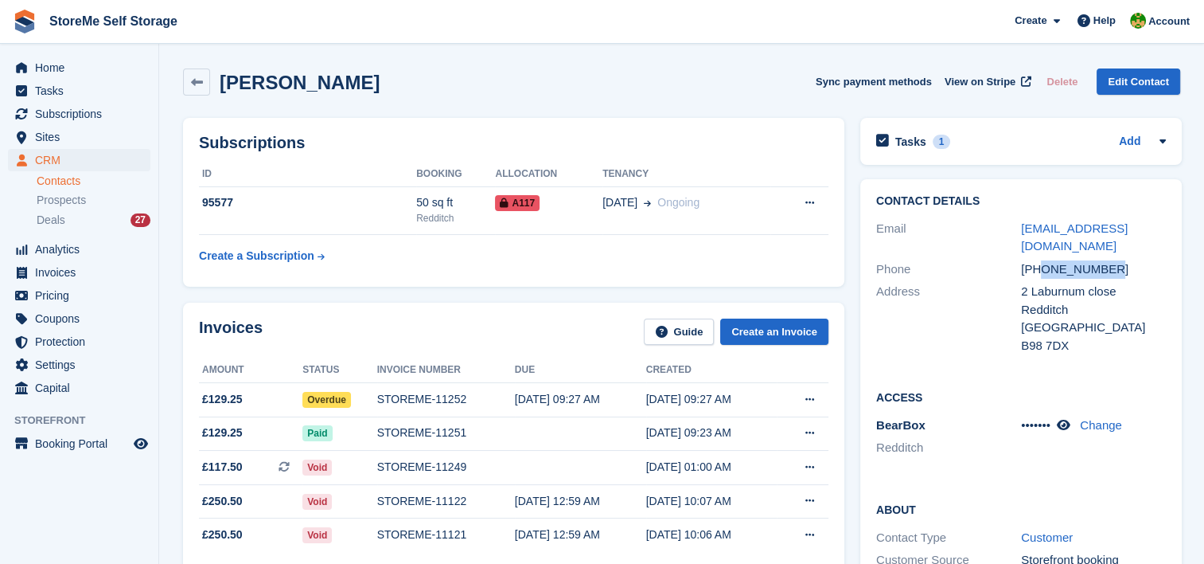
drag, startPoint x: 1119, startPoint y: 250, endPoint x: 1040, endPoint y: 244, distance: 79.1
click at [1040, 260] on div "[PHONE_NUMBER]" at bounding box center [1093, 269] width 145 height 18
copy div "7553407764"
click at [982, 79] on span "View on Stripe" at bounding box center [980, 82] width 71 height 16
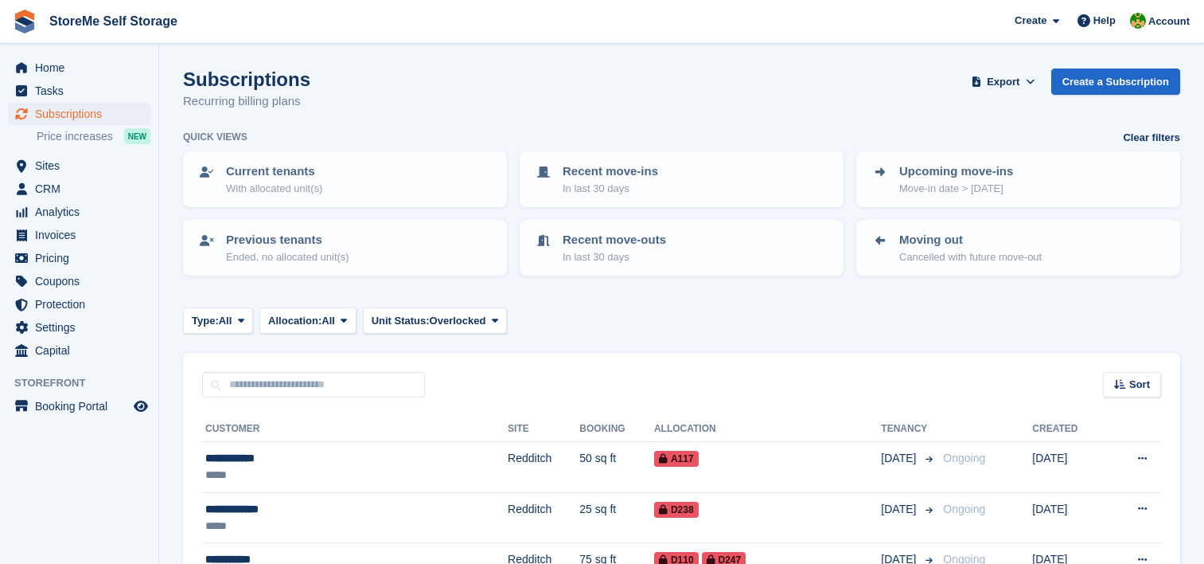
scroll to position [159, 0]
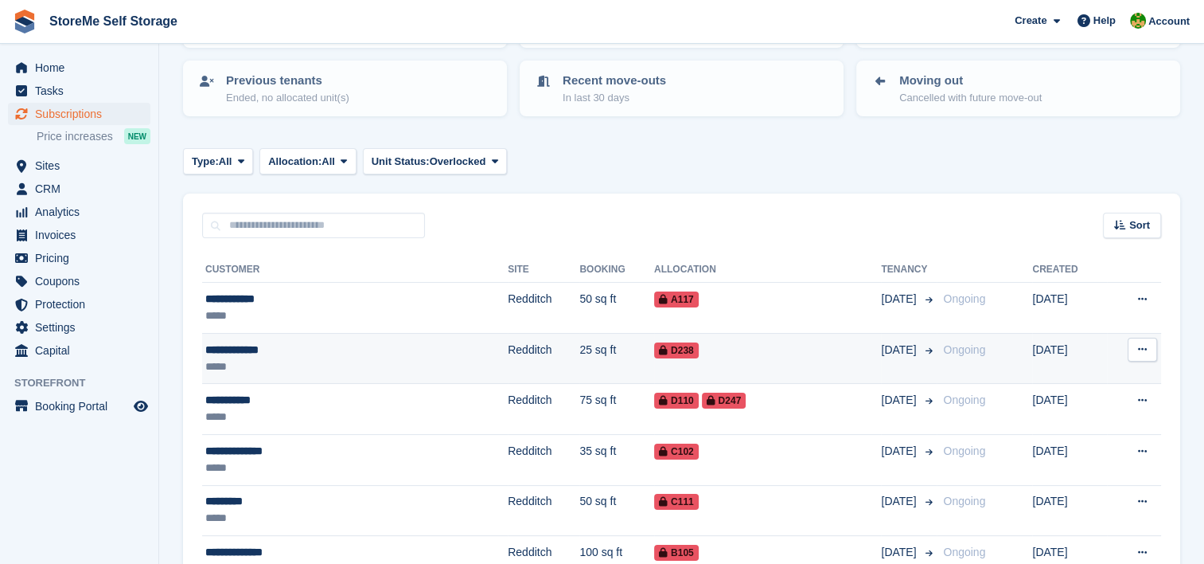
click at [580, 361] on td "25 sq ft" at bounding box center [617, 358] width 75 height 51
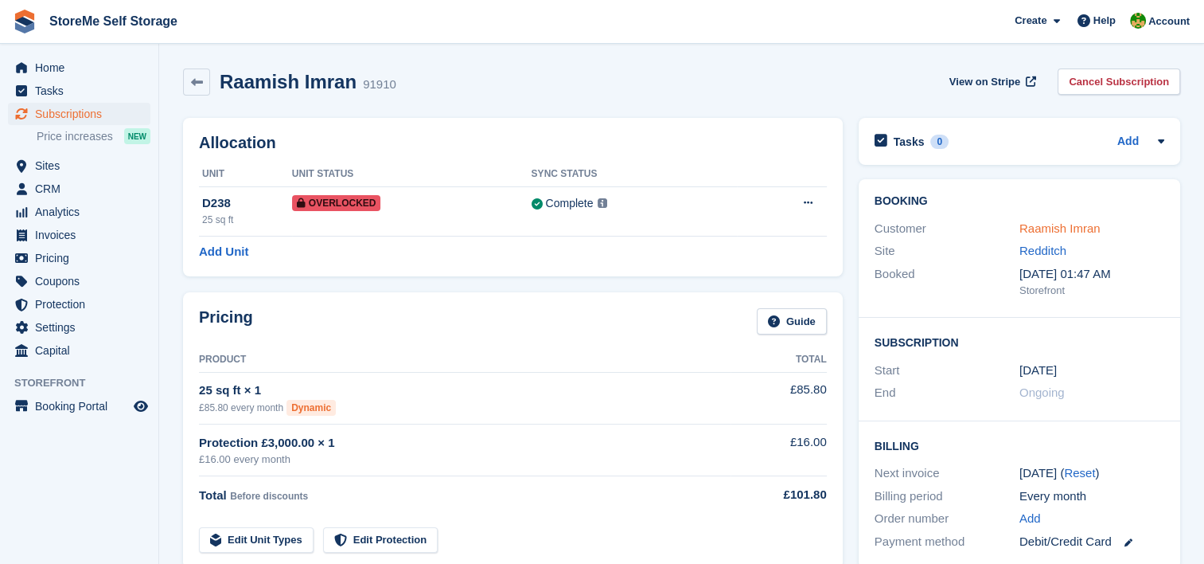
click at [1052, 229] on link "Raamish Imran" at bounding box center [1060, 228] width 81 height 14
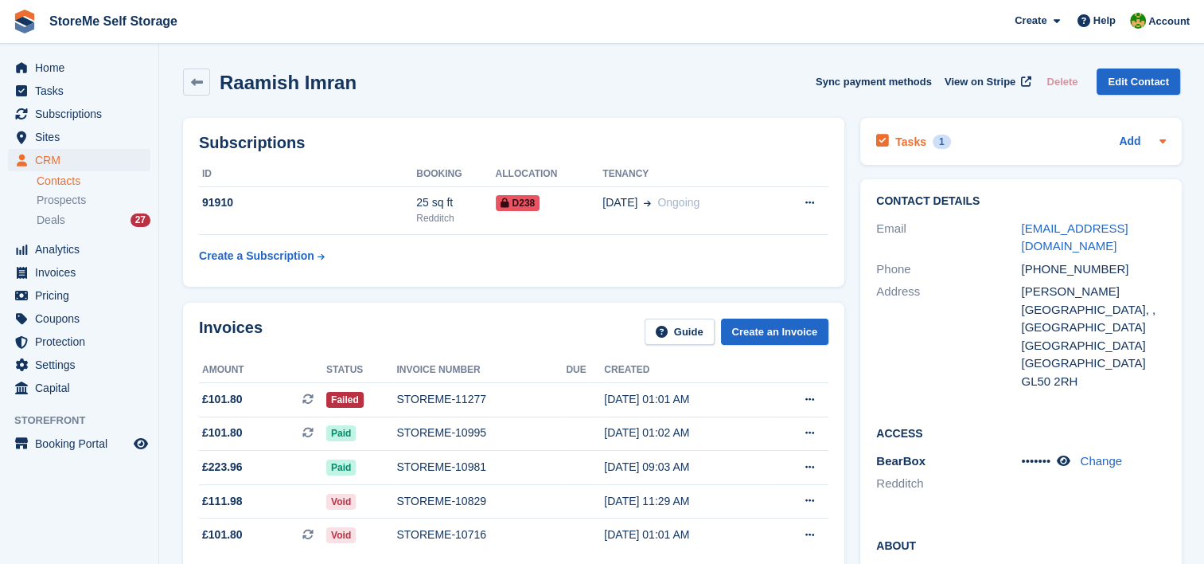
click at [920, 138] on div "Tasks 1" at bounding box center [913, 141] width 74 height 21
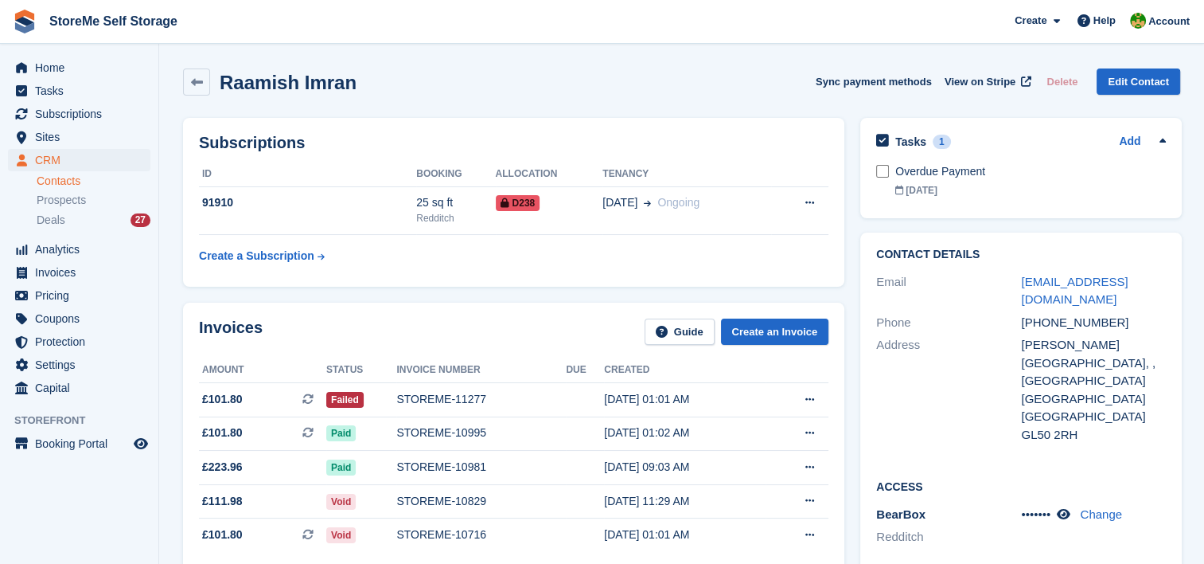
click at [920, 138] on div "Tasks 1" at bounding box center [913, 141] width 74 height 21
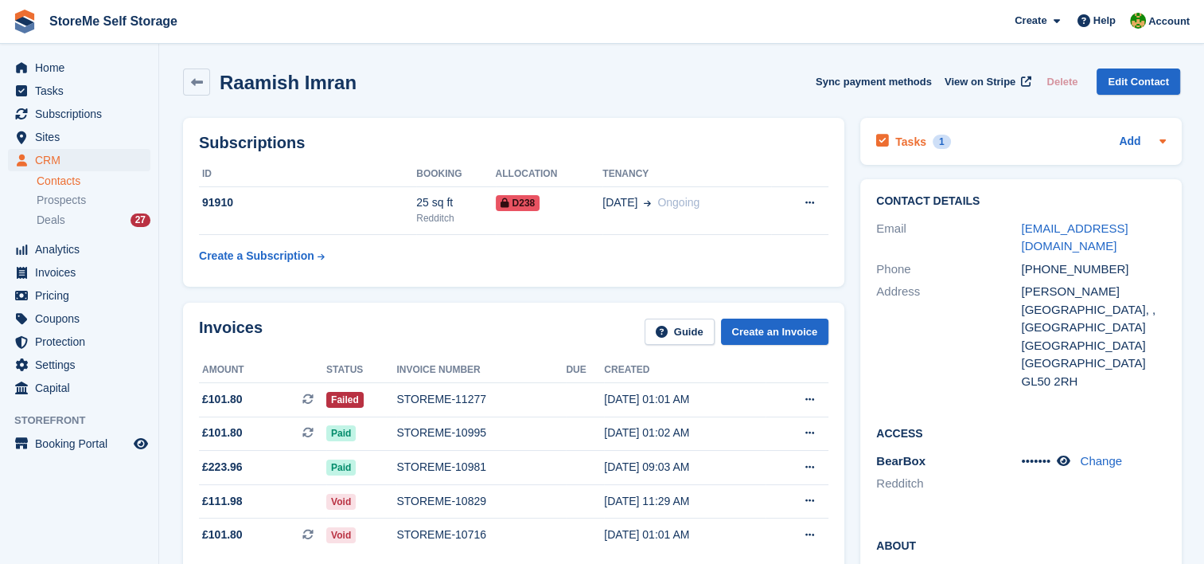
click at [926, 146] on div "Tasks 1" at bounding box center [913, 141] width 74 height 21
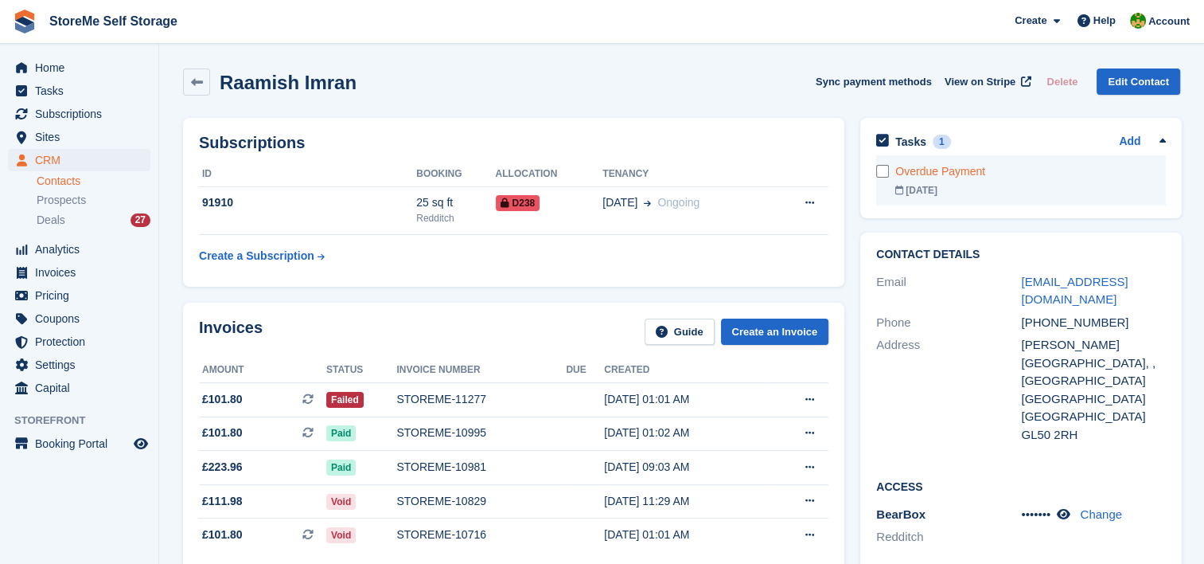
click at [923, 173] on div "Overdue Payment" at bounding box center [1031, 171] width 271 height 17
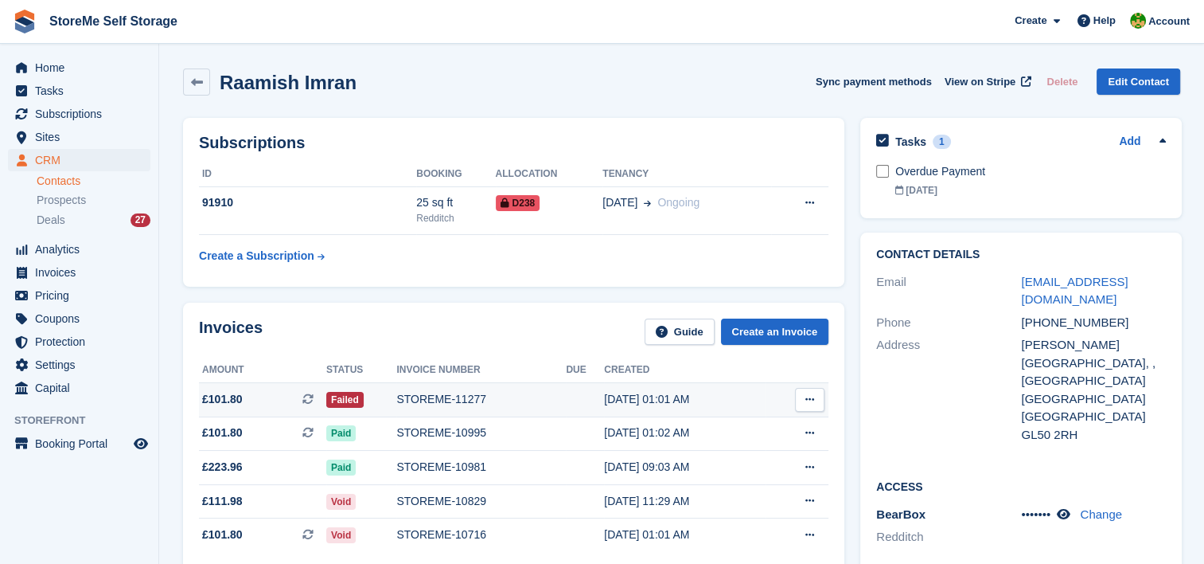
click at [412, 404] on div "STOREME-11277" at bounding box center [481, 399] width 170 height 17
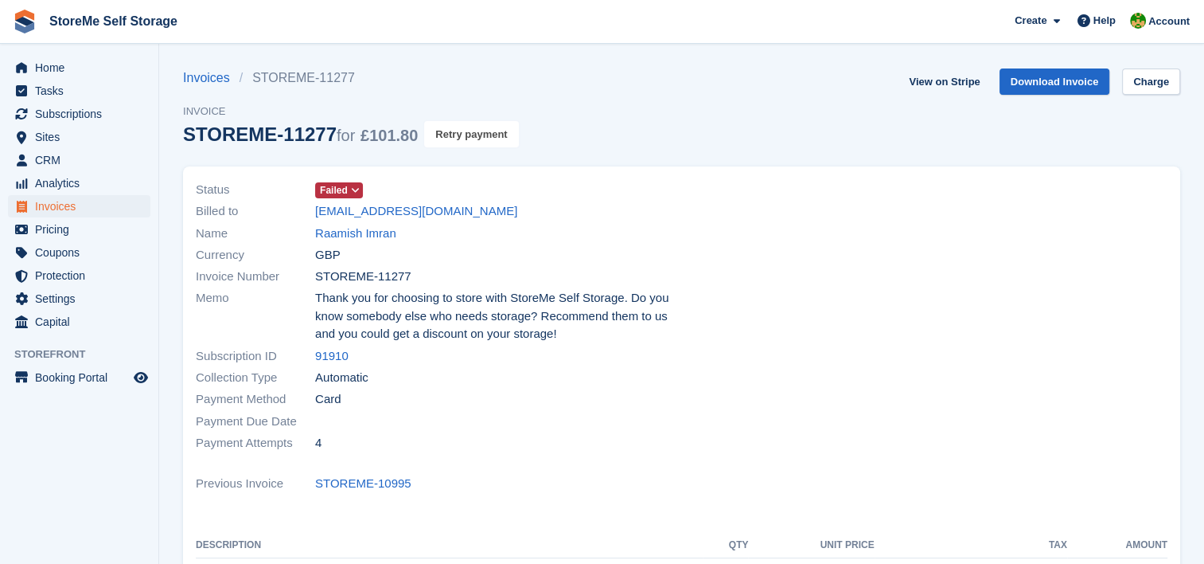
drag, startPoint x: 458, startPoint y: 143, endPoint x: 676, endPoint y: 54, distance: 235.6
click at [458, 143] on button "Retry payment" at bounding box center [471, 134] width 94 height 26
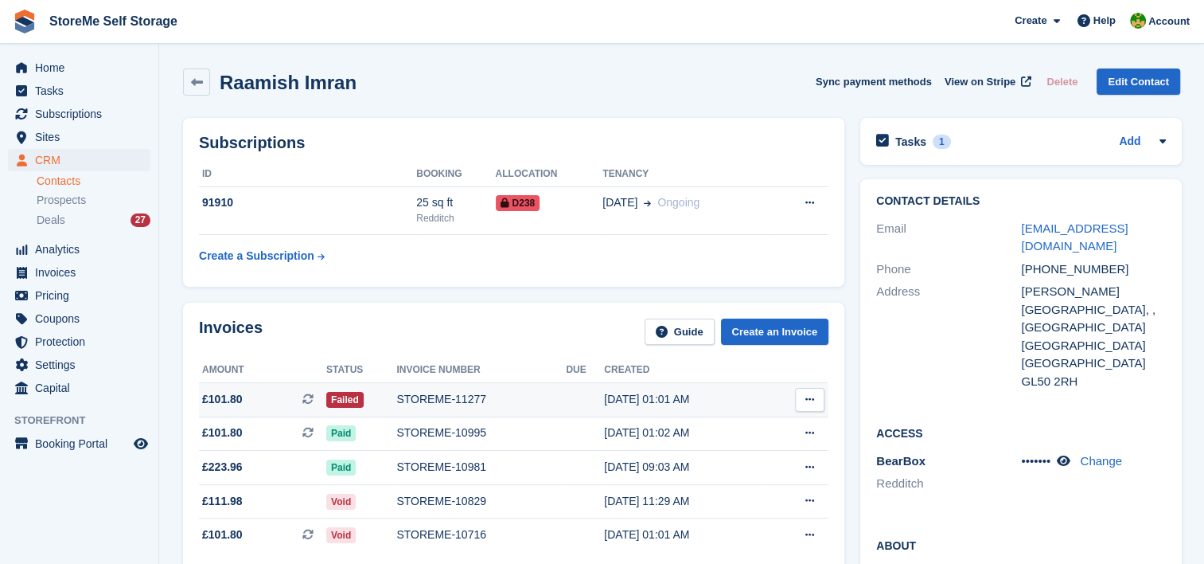
click at [424, 399] on div "STOREME-11277" at bounding box center [481, 399] width 170 height 17
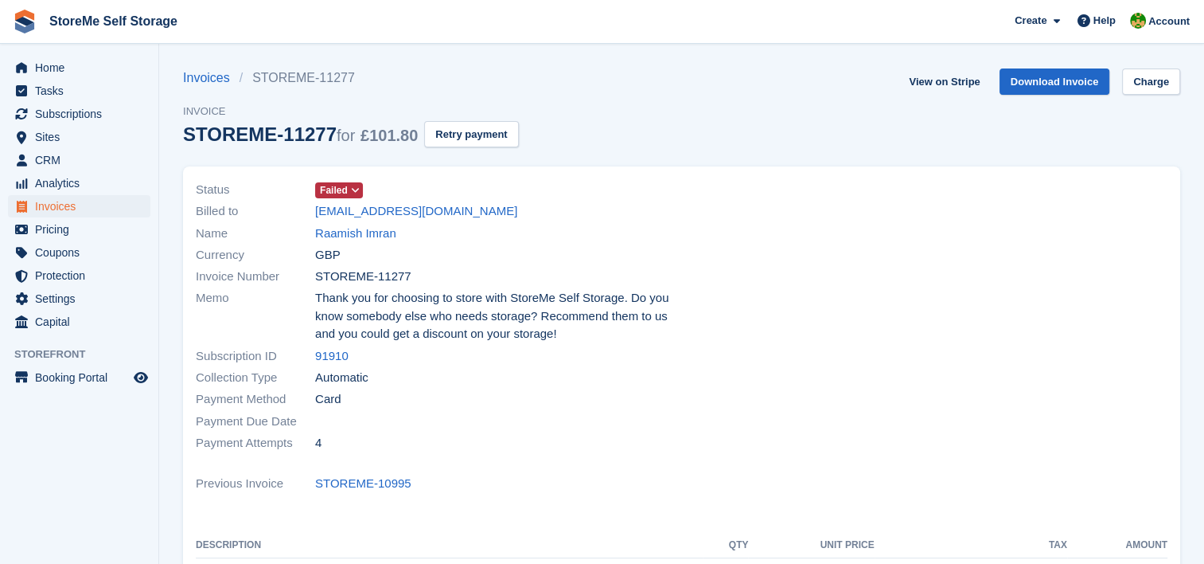
click at [349, 194] on span at bounding box center [355, 190] width 13 height 13
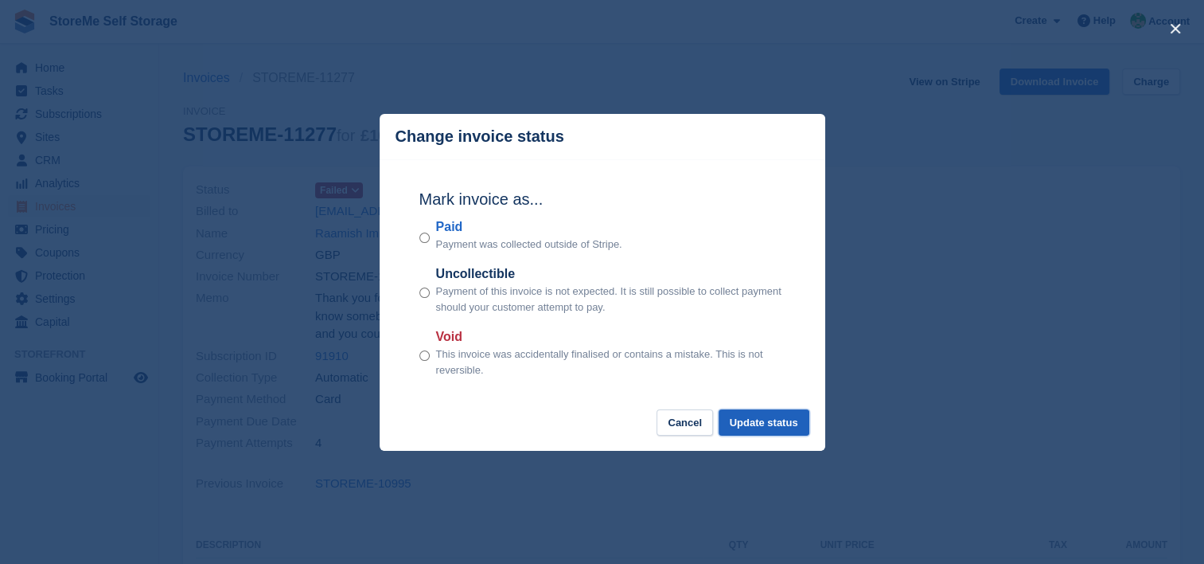
click at [763, 427] on button "Update status" at bounding box center [764, 422] width 91 height 26
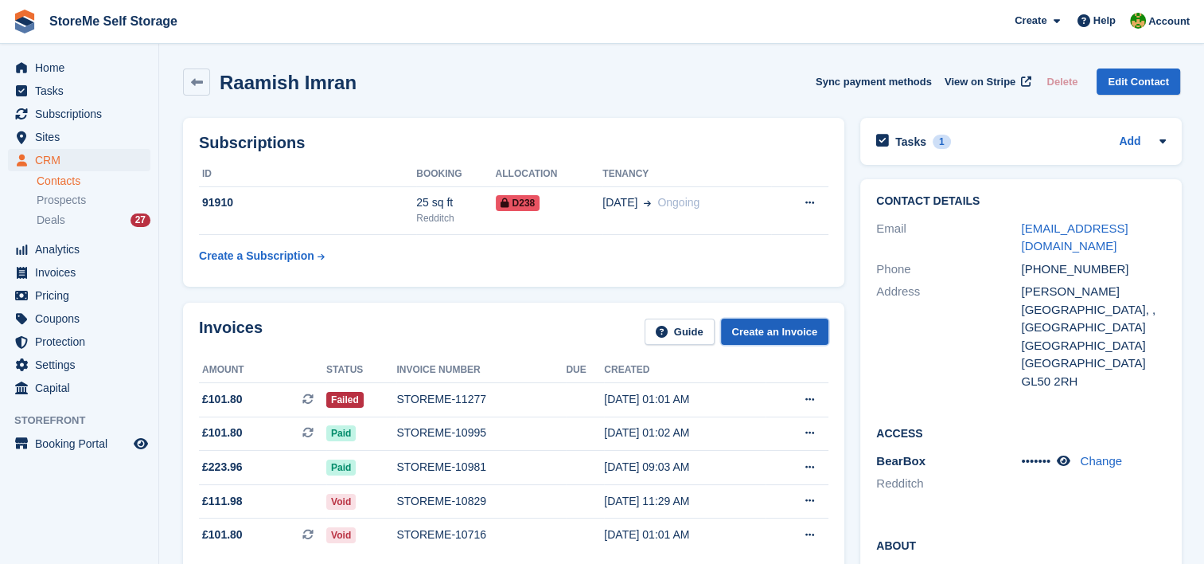
click at [793, 339] on link "Create an Invoice" at bounding box center [775, 331] width 108 height 26
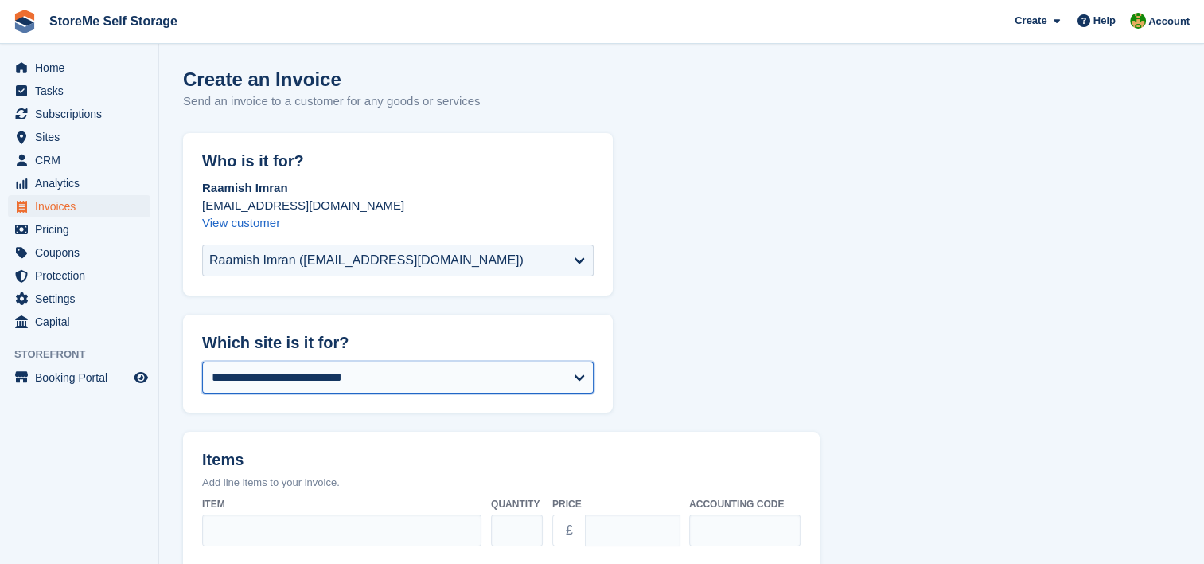
click at [258, 374] on select "**********" at bounding box center [398, 377] width 392 height 32
select select "**"
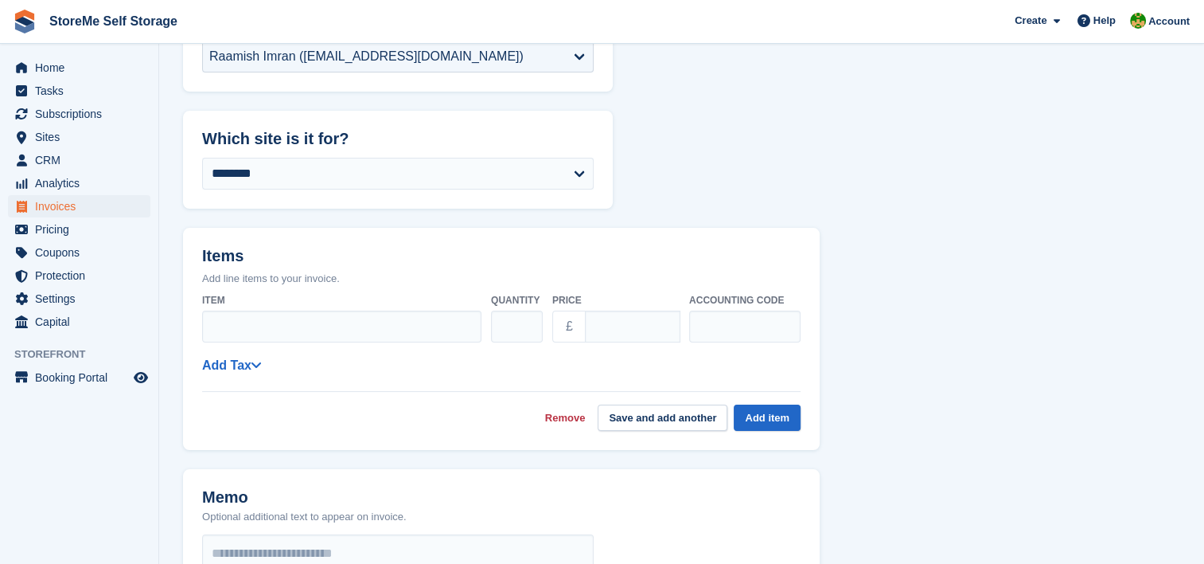
scroll to position [239, 0]
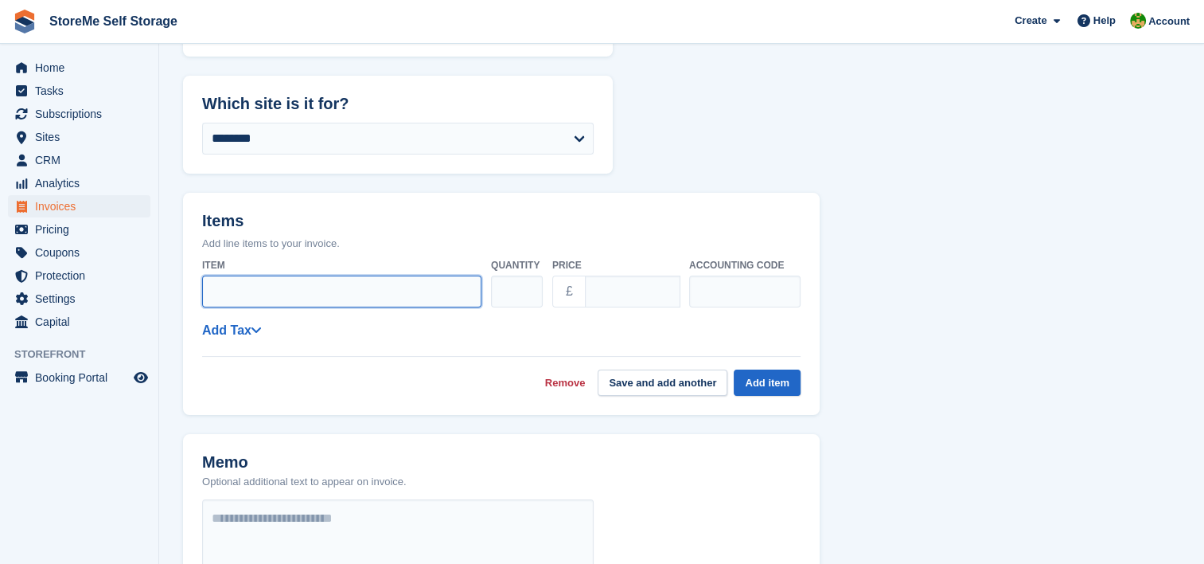
click at [254, 285] on input "Item" at bounding box center [341, 291] width 279 height 32
type input "**********"
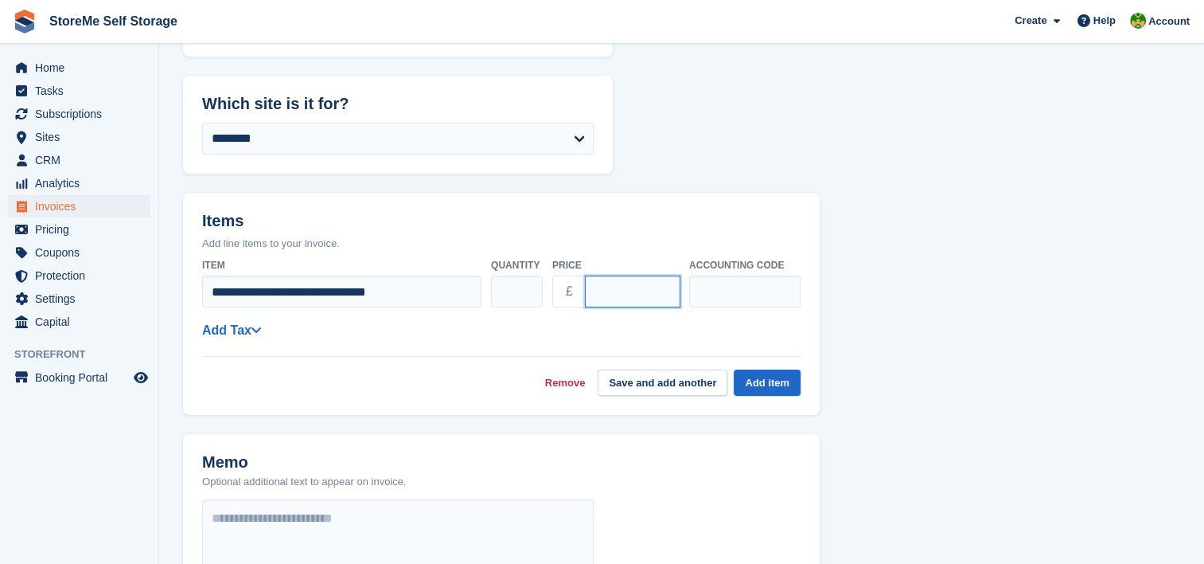
drag, startPoint x: 636, startPoint y: 295, endPoint x: 570, endPoint y: 292, distance: 66.1
click at [570, 292] on div "£ ****" at bounding box center [615, 291] width 127 height 32
type input "*****"
click at [709, 381] on button "Save and add another" at bounding box center [663, 382] width 130 height 26
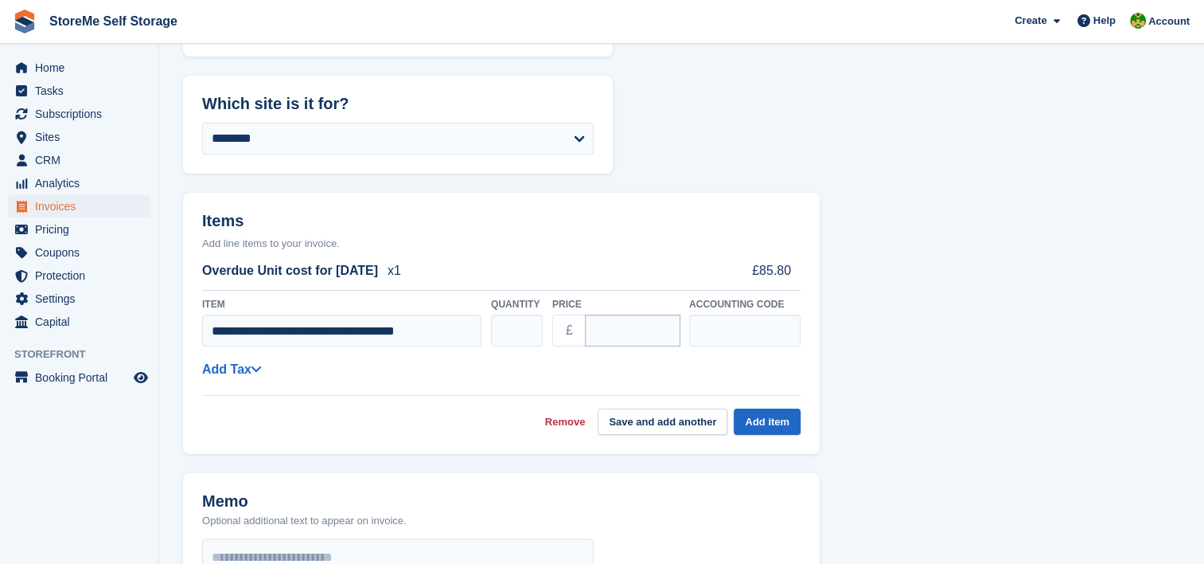
type input "**********"
drag, startPoint x: 630, startPoint y: 331, endPoint x: 568, endPoint y: 322, distance: 62.7
click at [568, 322] on div "£ ****" at bounding box center [615, 330] width 127 height 32
type input "*****"
click at [630, 424] on button "Save and add another" at bounding box center [663, 421] width 130 height 26
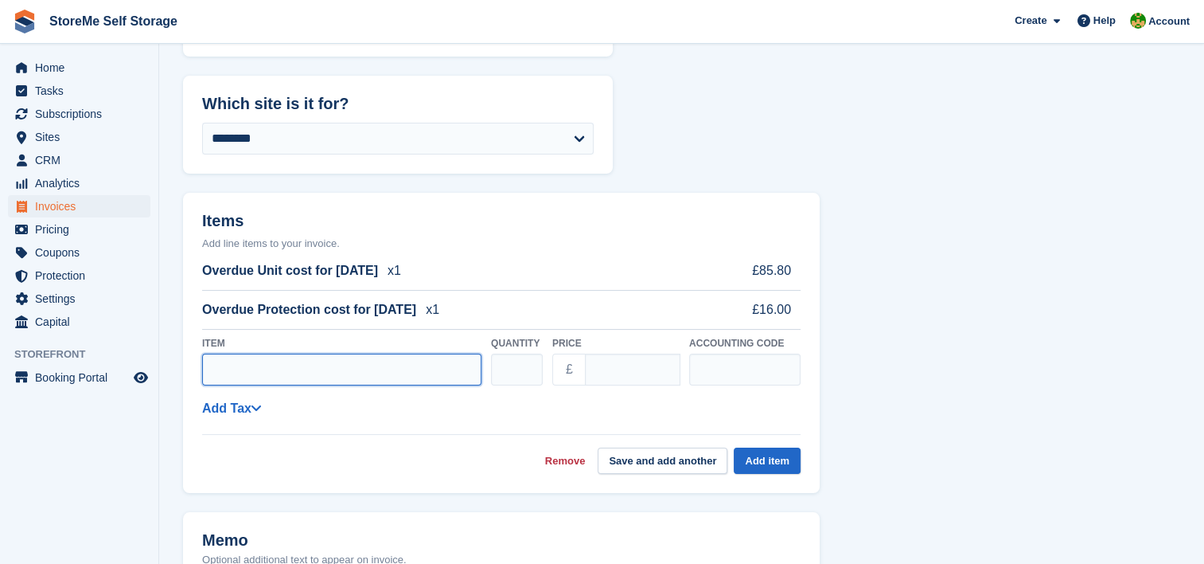
click at [344, 371] on input "Item" at bounding box center [341, 369] width 279 height 32
type input "********"
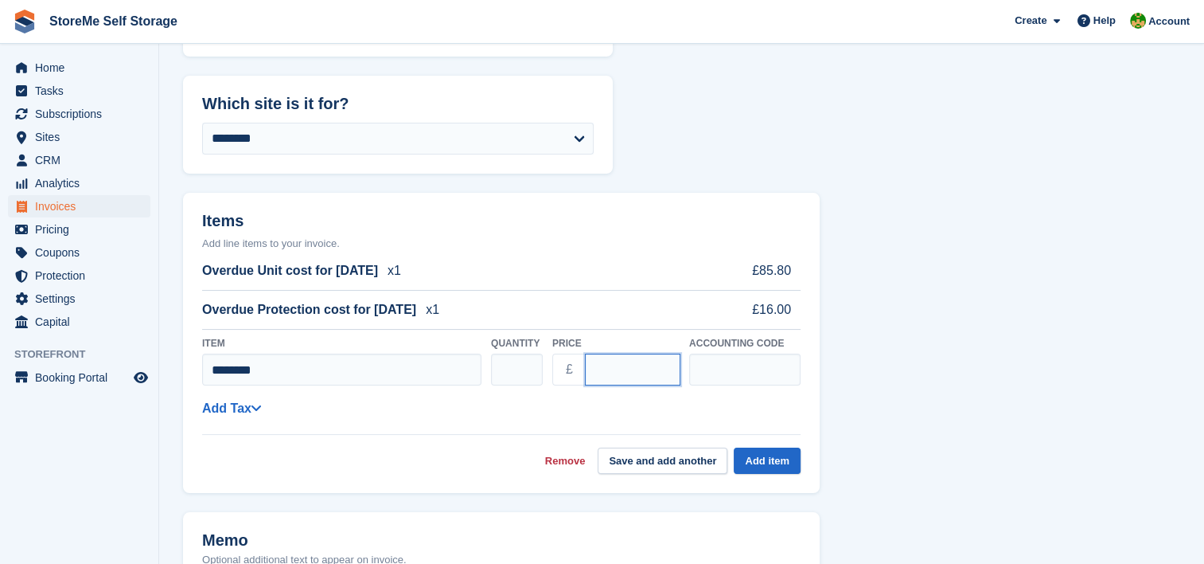
drag, startPoint x: 639, startPoint y: 371, endPoint x: 560, endPoint y: 368, distance: 78.9
click at [560, 368] on div "£ ****" at bounding box center [615, 369] width 127 height 32
type input "*****"
click at [780, 457] on button "Add item" at bounding box center [767, 460] width 67 height 26
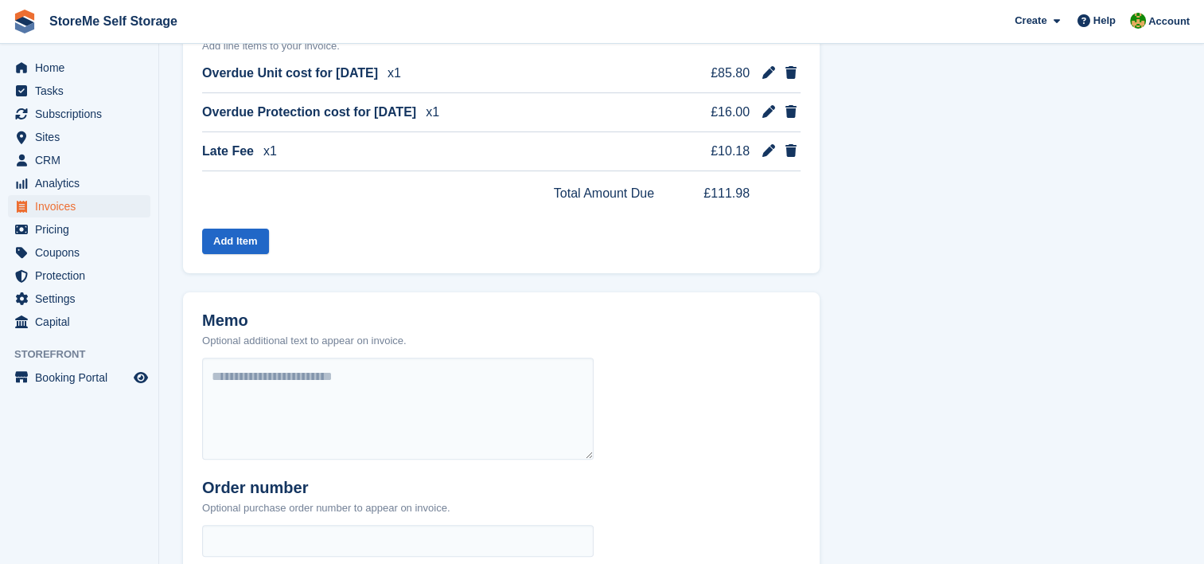
scroll to position [697, 0]
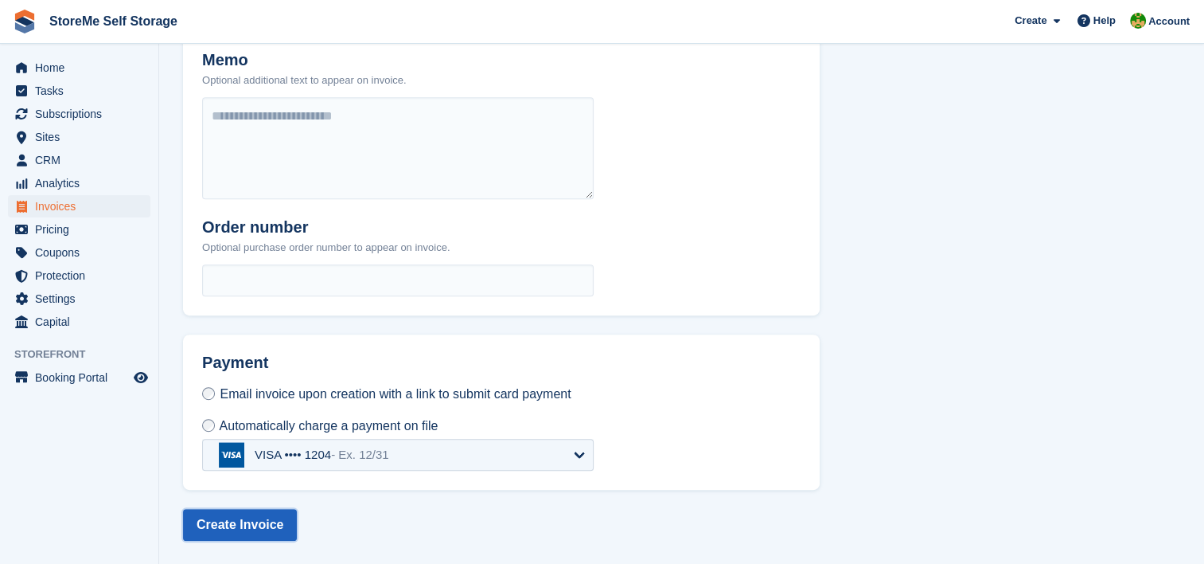
click at [242, 532] on button "Create Invoice" at bounding box center [240, 525] width 114 height 32
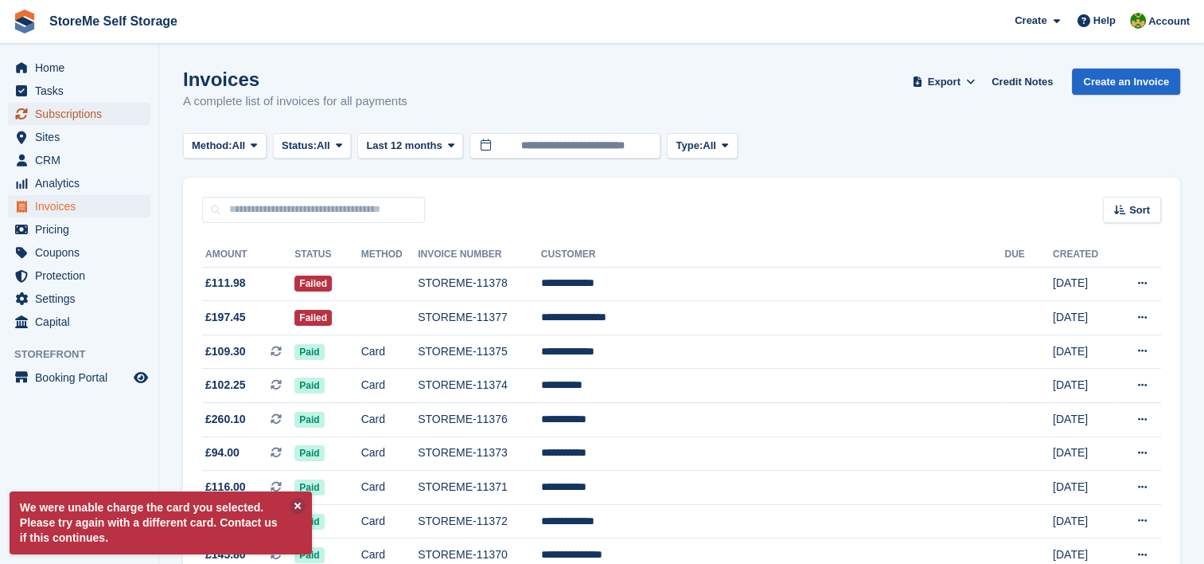
click at [64, 118] on span "Subscriptions" at bounding box center [83, 114] width 96 height 22
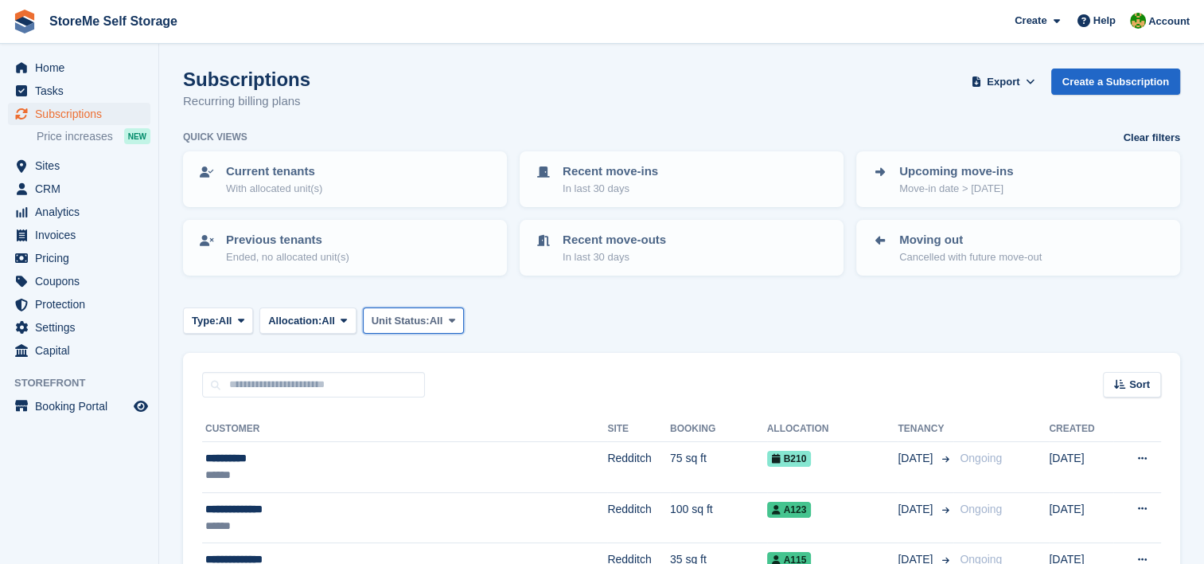
click at [434, 315] on span "All" at bounding box center [437, 321] width 14 height 16
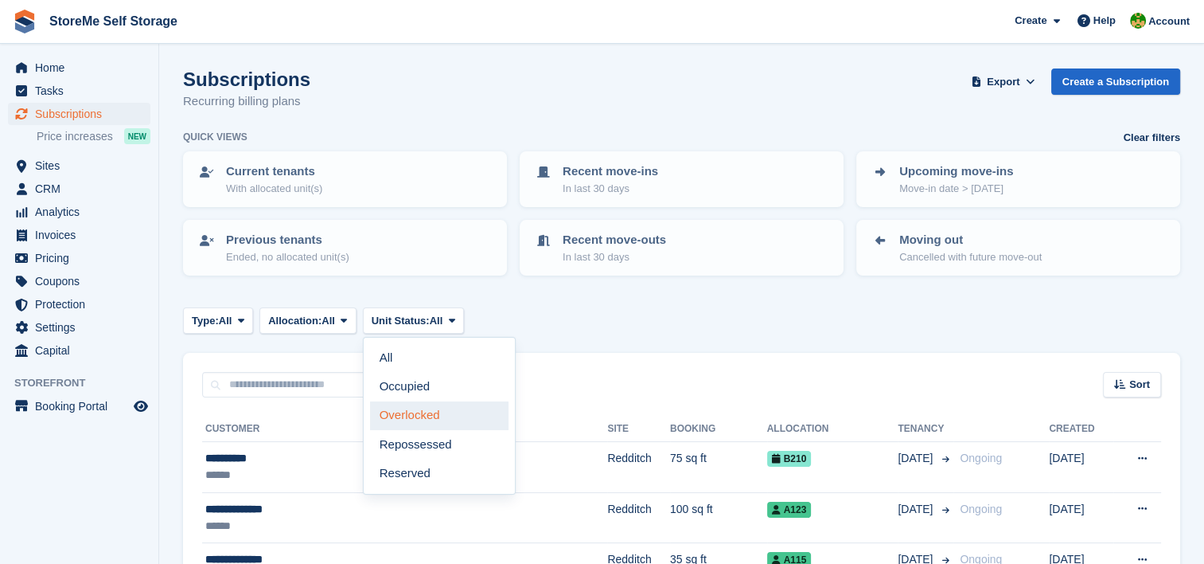
click at [449, 417] on link "Overlocked" at bounding box center [439, 415] width 139 height 29
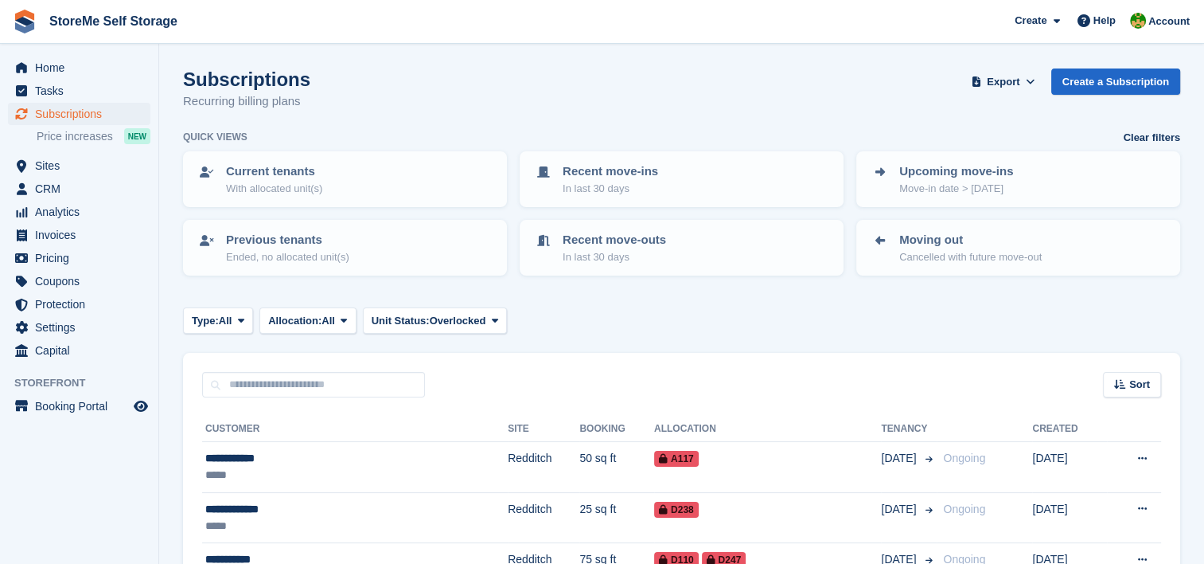
scroll to position [159, 0]
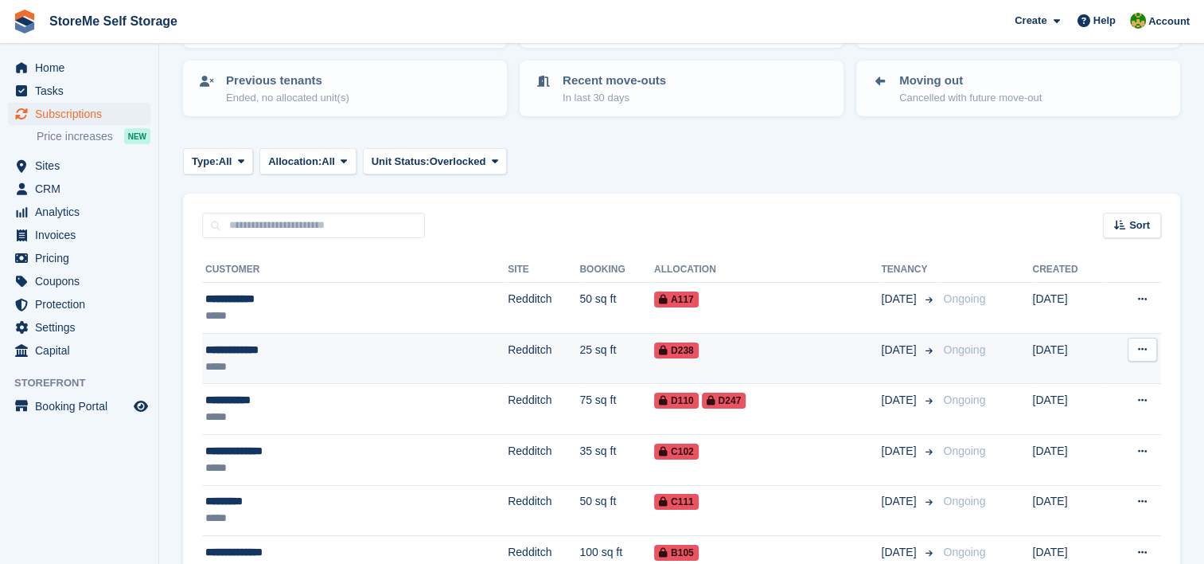
click at [580, 360] on td "25 sq ft" at bounding box center [617, 358] width 75 height 51
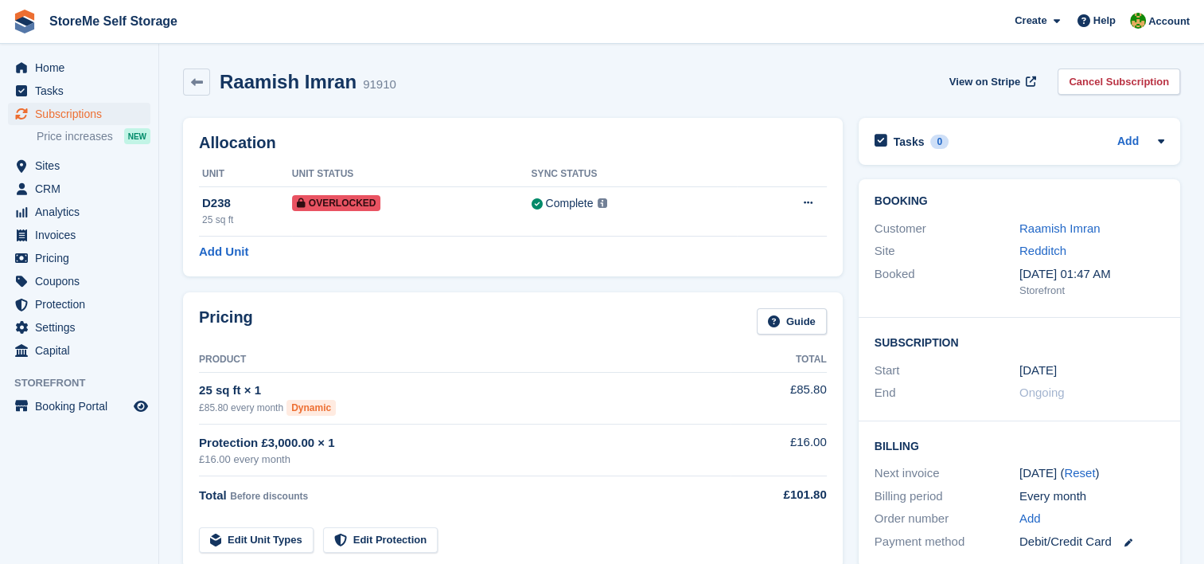
click at [1025, 226] on link "Raamish Imran" at bounding box center [1060, 228] width 81 height 14
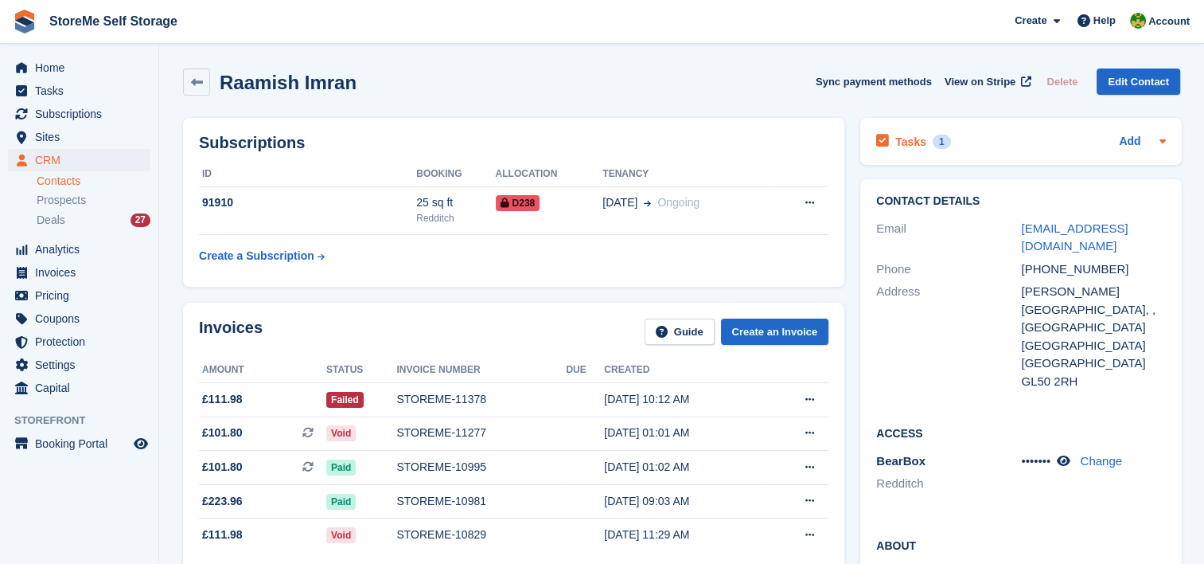
click at [905, 143] on h2 "Tasks" at bounding box center [911, 142] width 31 height 14
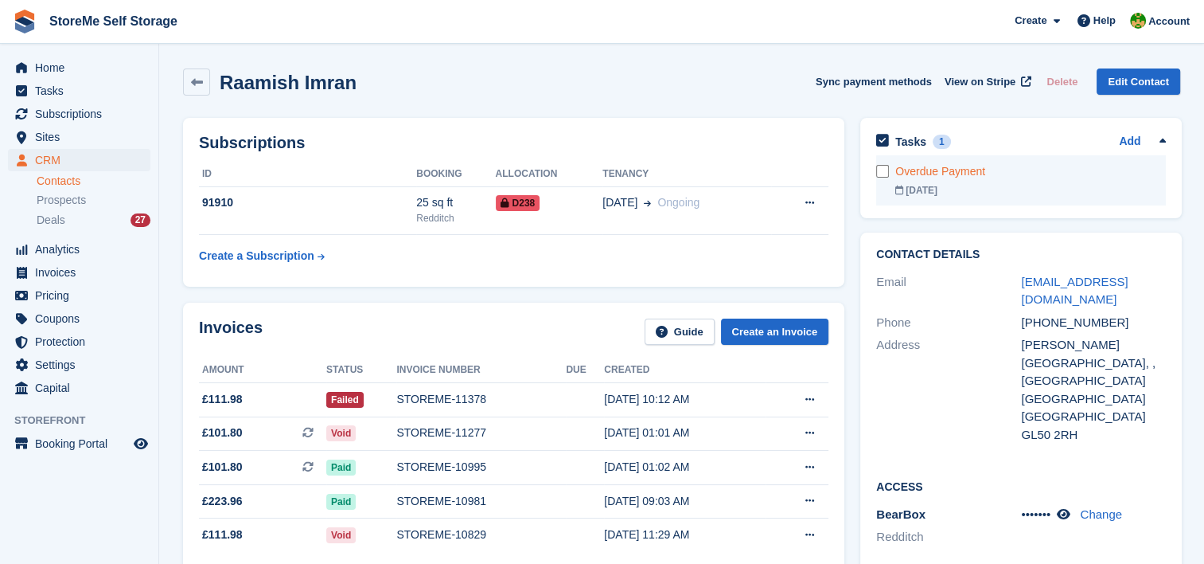
click at [923, 182] on link "Overdue Payment [DATE]" at bounding box center [1031, 180] width 271 height 50
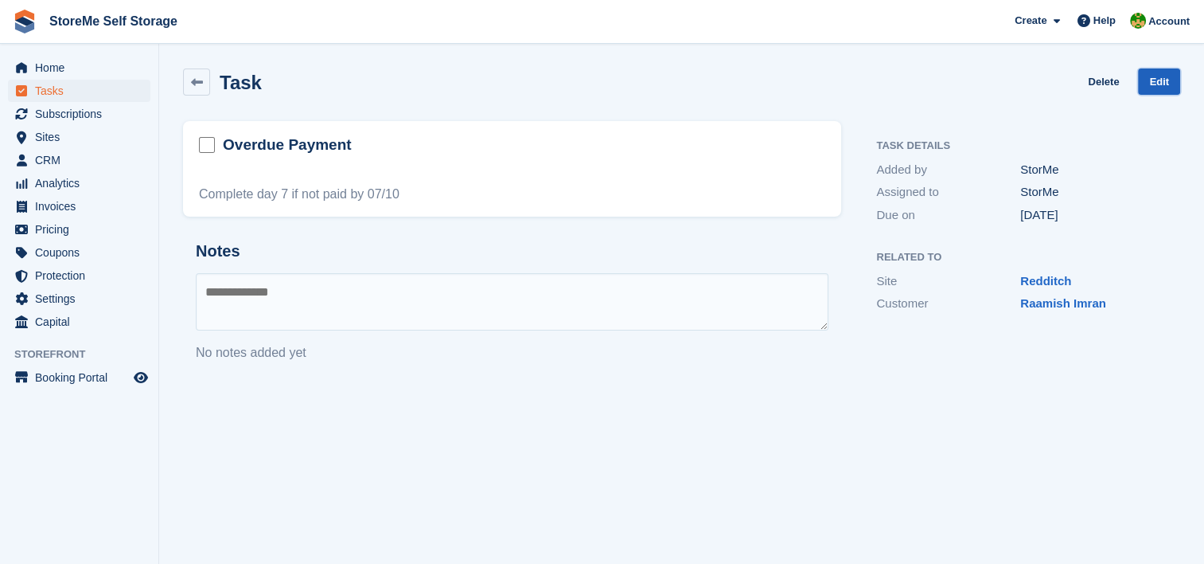
click at [1176, 84] on link "Edit" at bounding box center [1159, 81] width 42 height 26
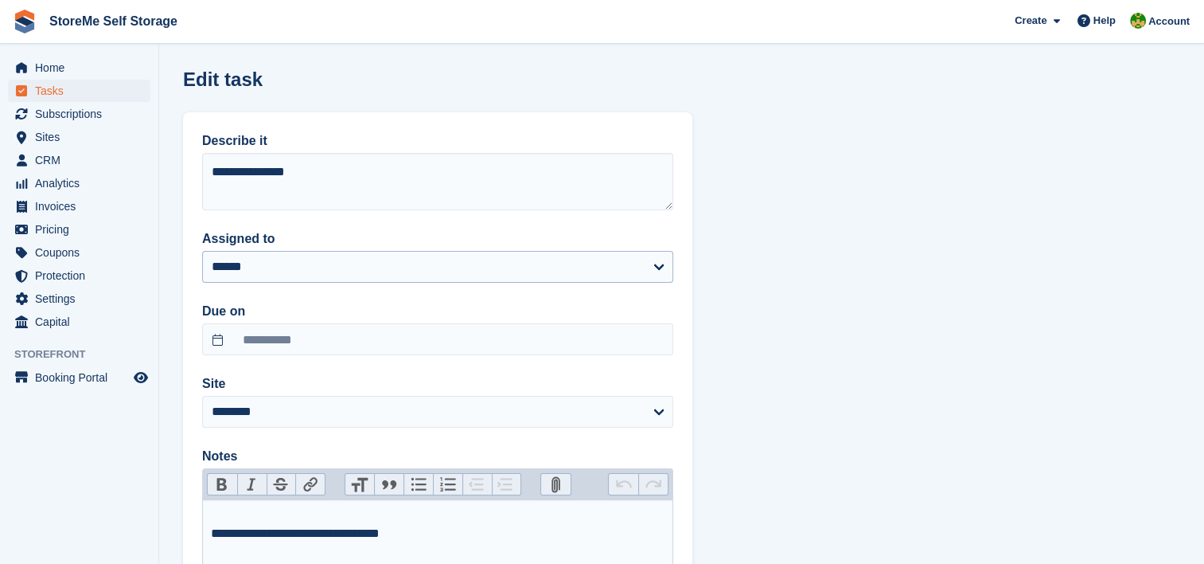
scroll to position [80, 0]
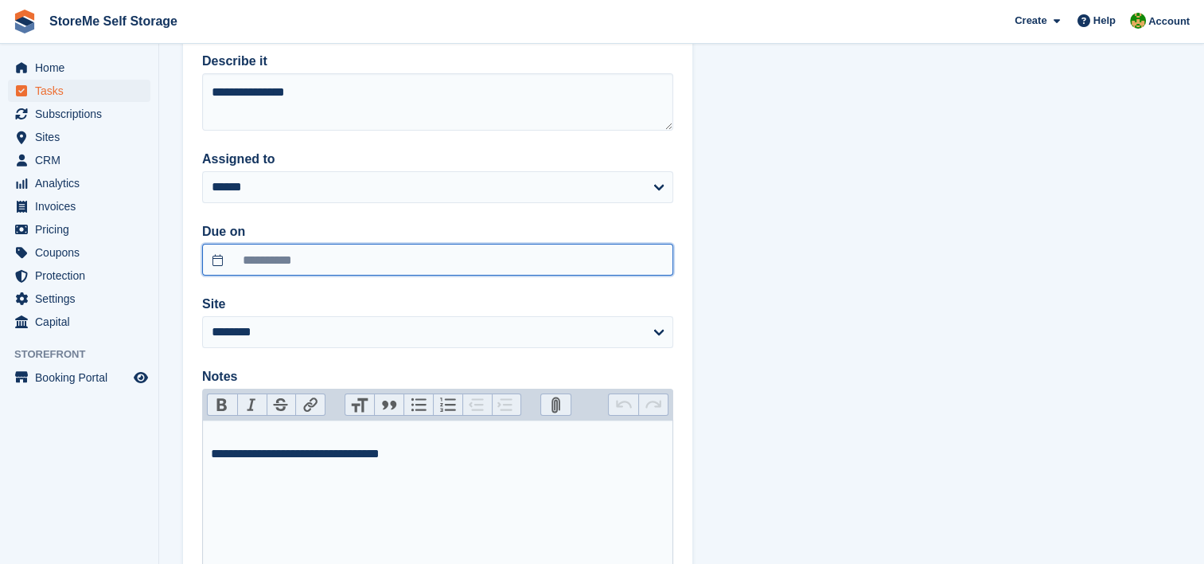
click at [318, 252] on input "**********" at bounding box center [437, 260] width 471 height 32
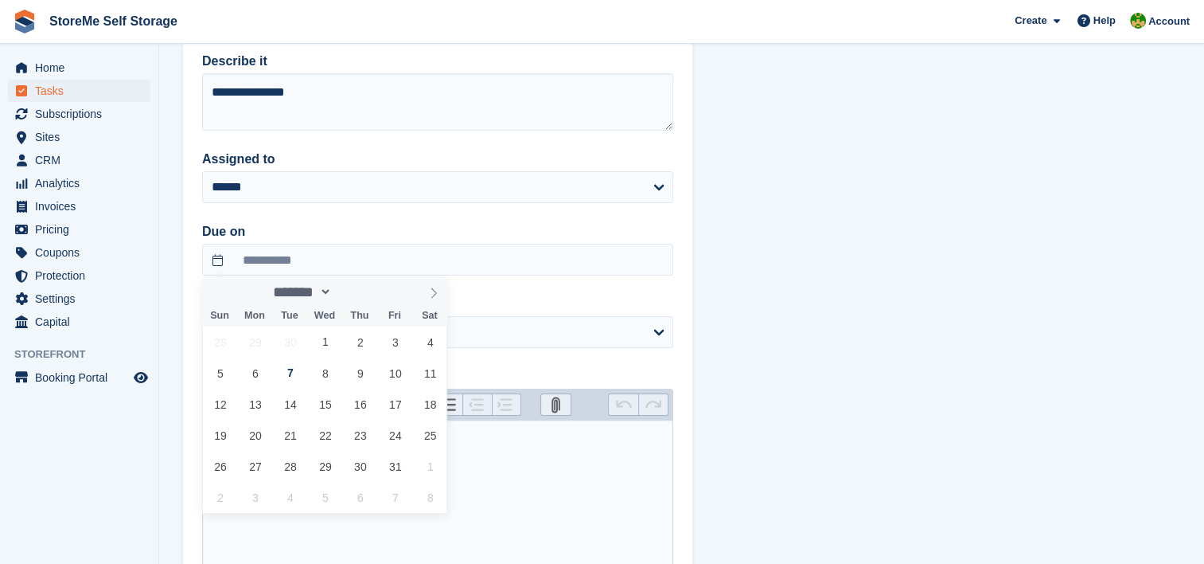
click at [587, 531] on trix-editor "**********" at bounding box center [437, 499] width 471 height 159
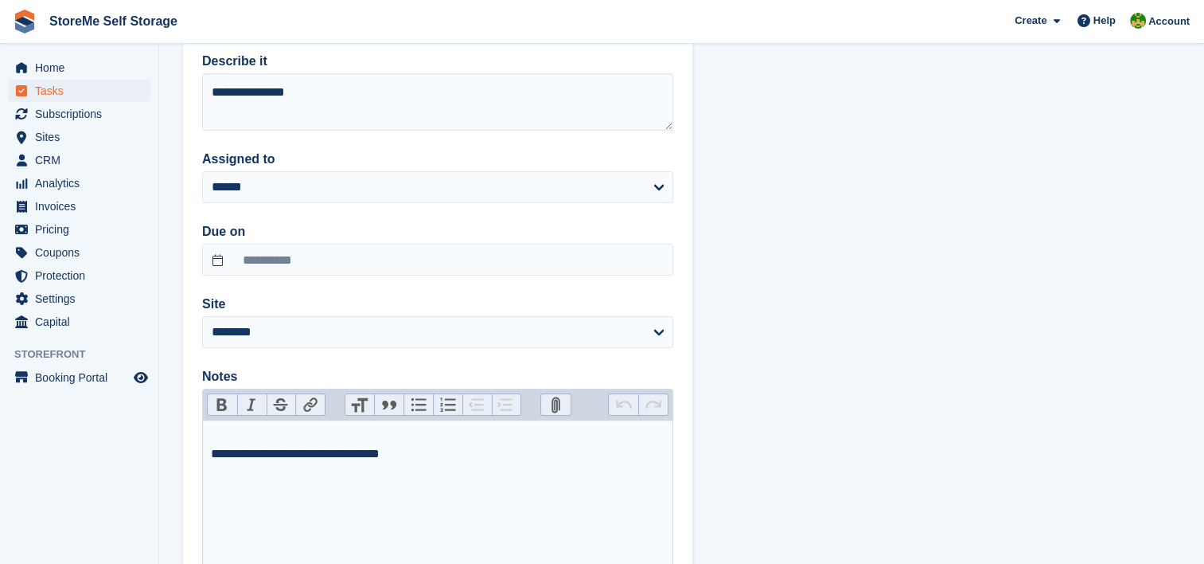
click at [280, 428] on div "**********" at bounding box center [438, 444] width 455 height 38
type trix-editor "**********"
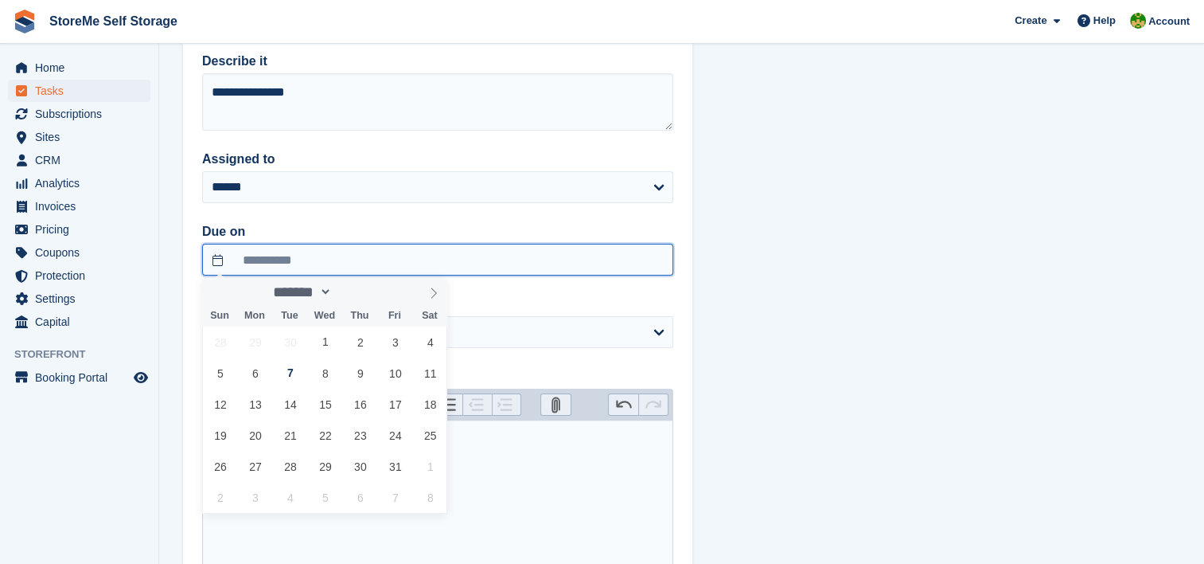
click at [268, 267] on input "**********" at bounding box center [437, 260] width 471 height 32
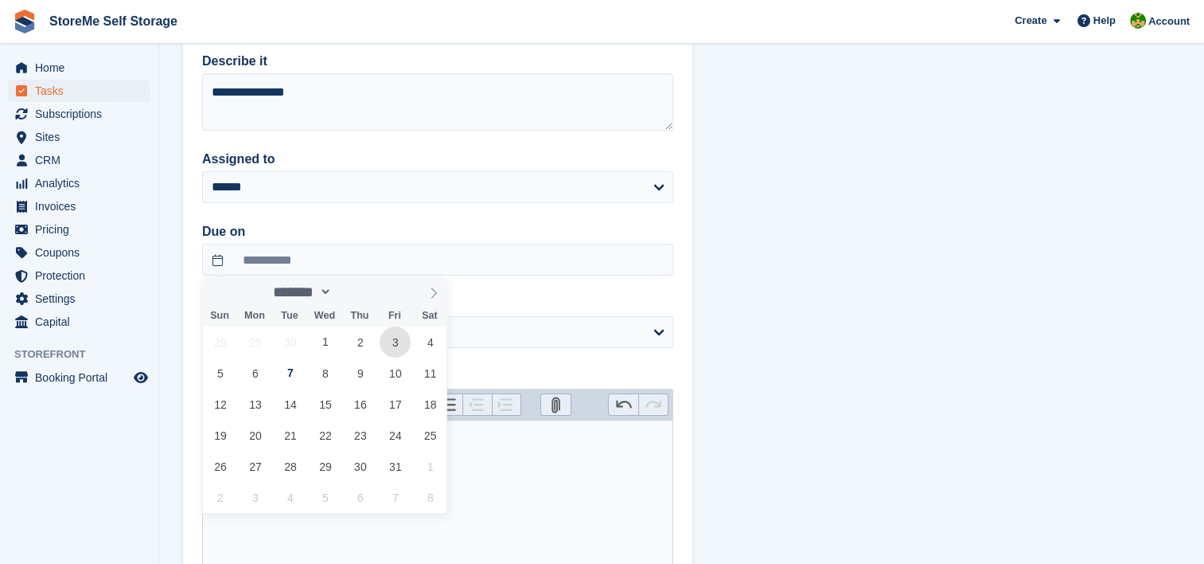
click at [399, 347] on span "3" at bounding box center [395, 341] width 31 height 31
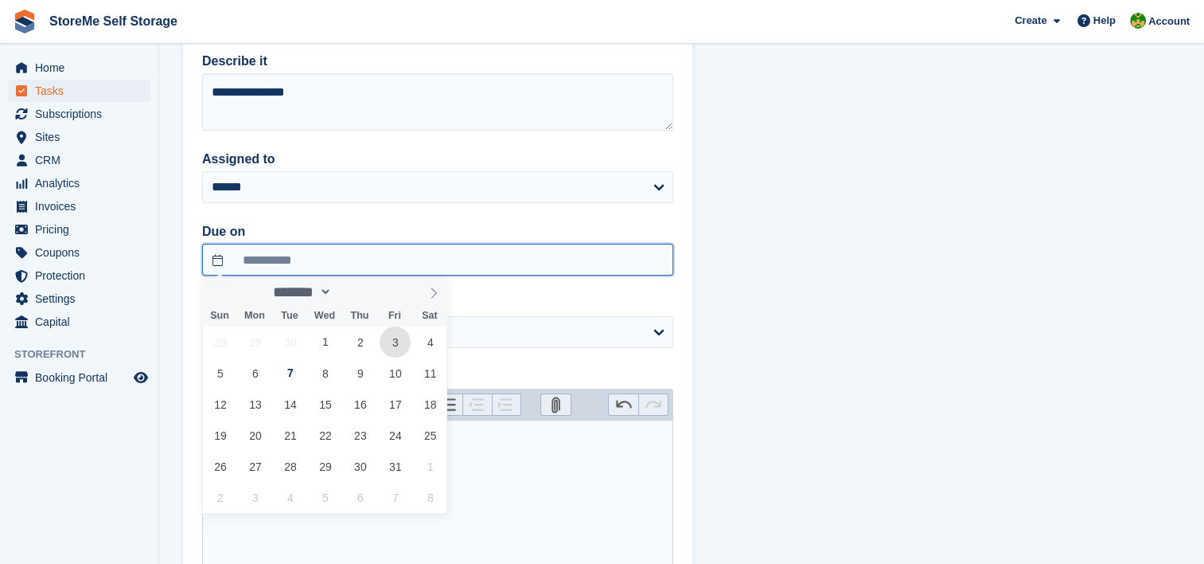
type input "**********"
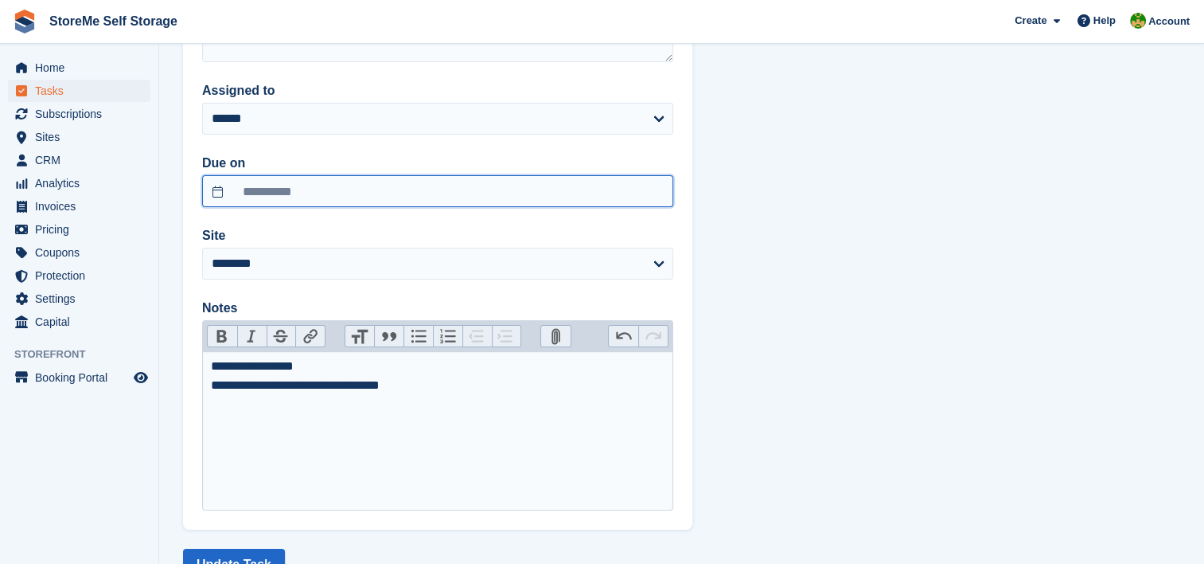
scroll to position [207, 0]
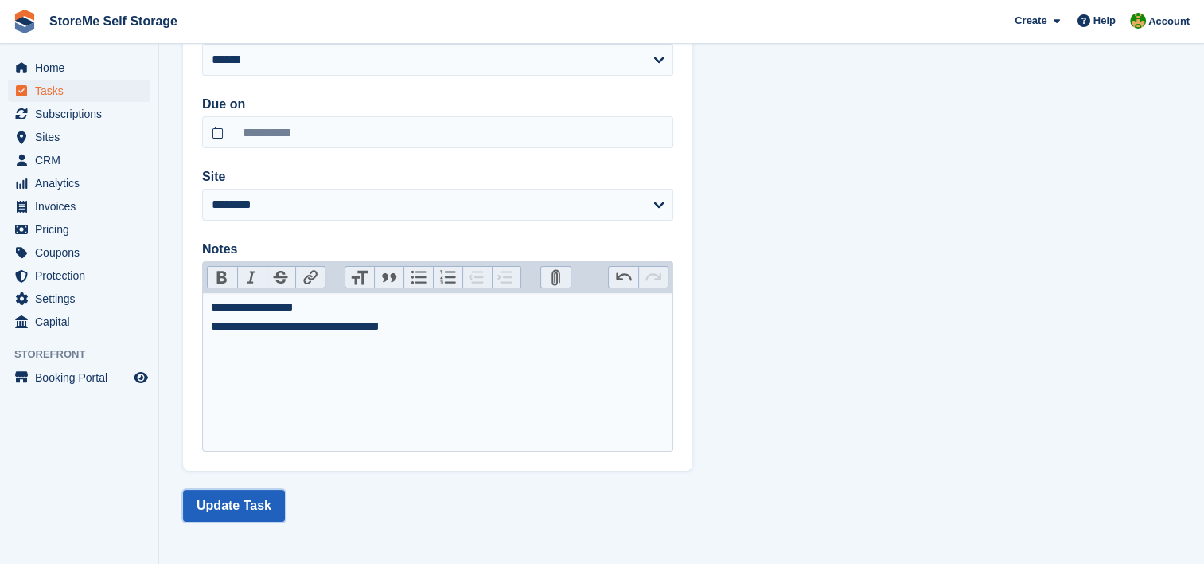
click at [236, 509] on button "Update Task" at bounding box center [234, 506] width 102 height 32
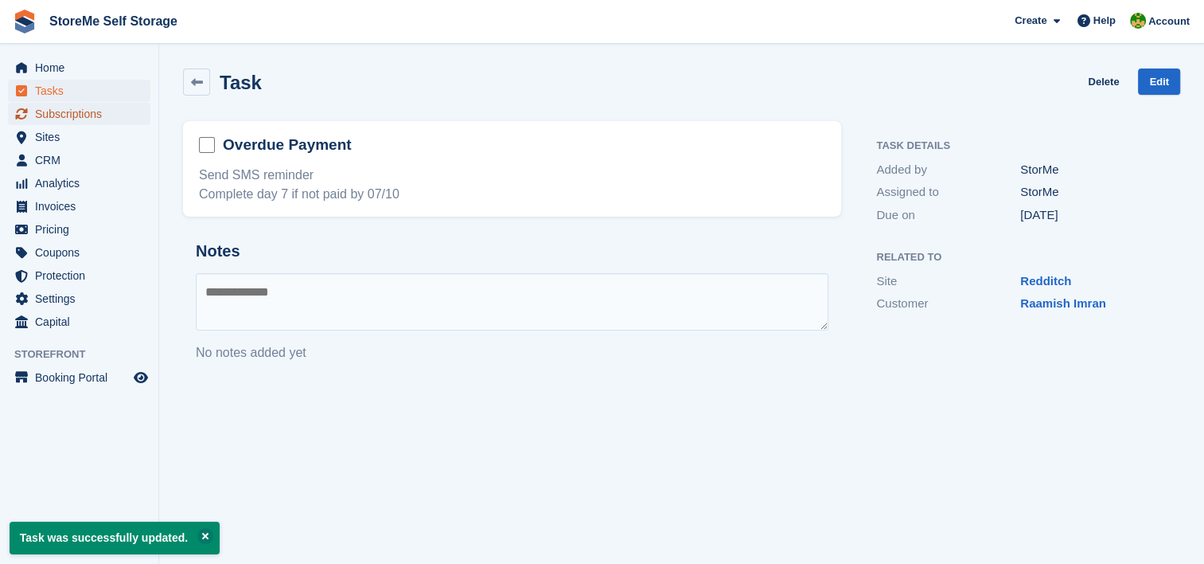
click at [67, 115] on span "Subscriptions" at bounding box center [83, 114] width 96 height 22
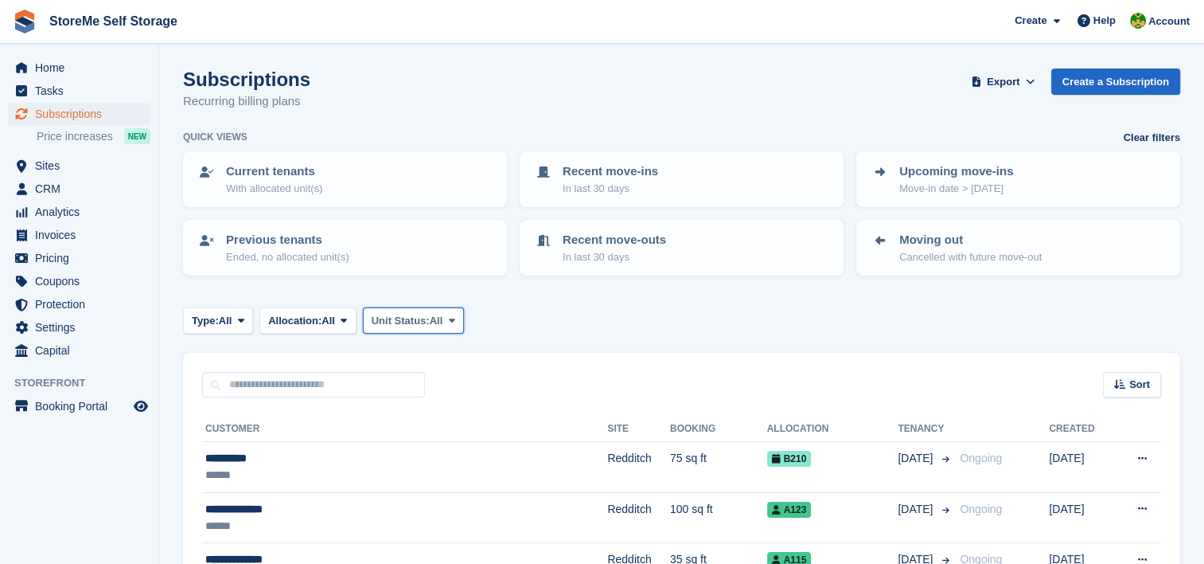
click at [430, 326] on span "Unit Status:" at bounding box center [401, 321] width 58 height 16
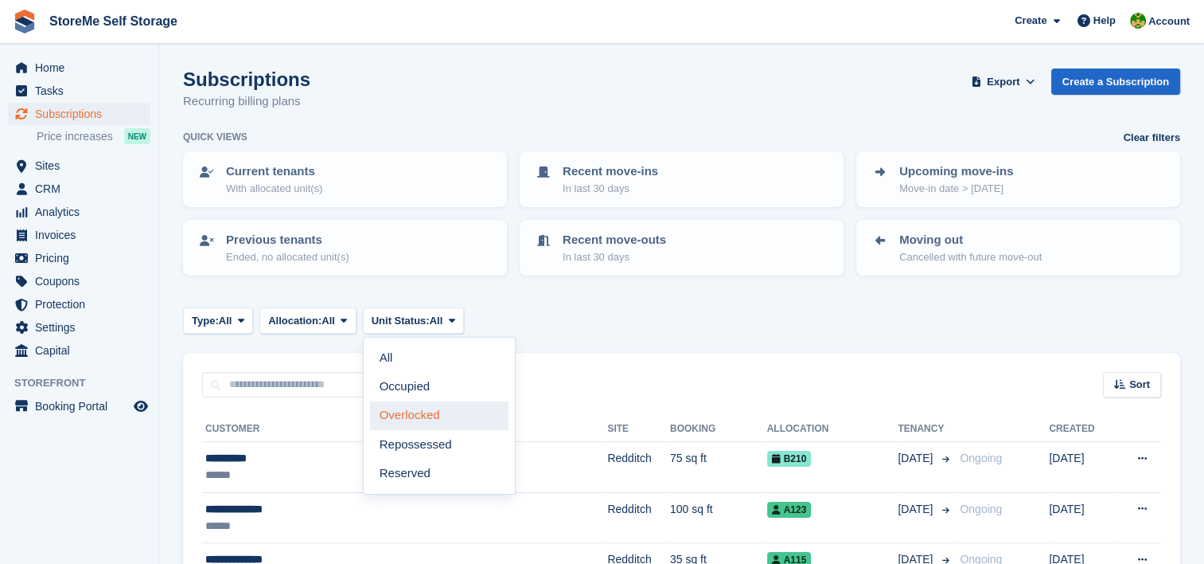
click at [430, 413] on link "Overlocked" at bounding box center [439, 415] width 139 height 29
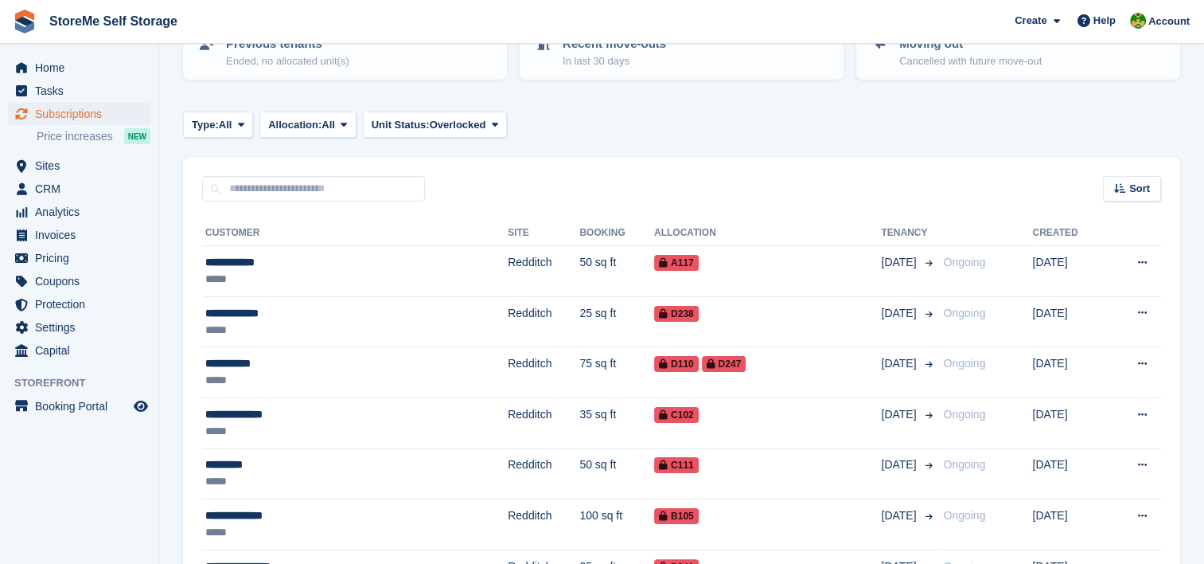
scroll to position [239, 0]
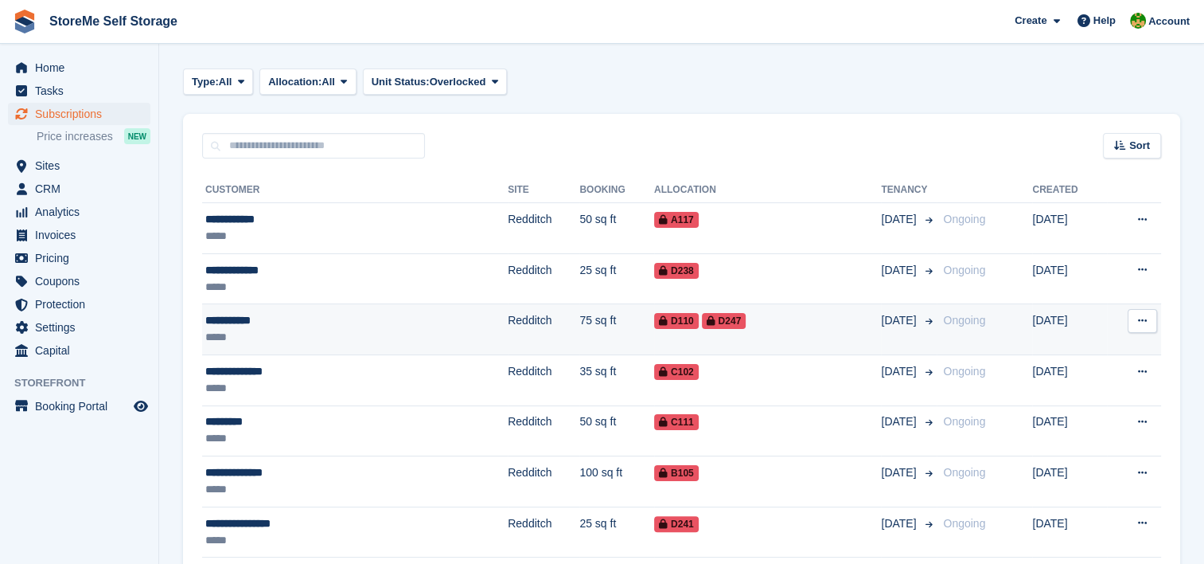
click at [508, 330] on td "Redditch" at bounding box center [544, 329] width 72 height 51
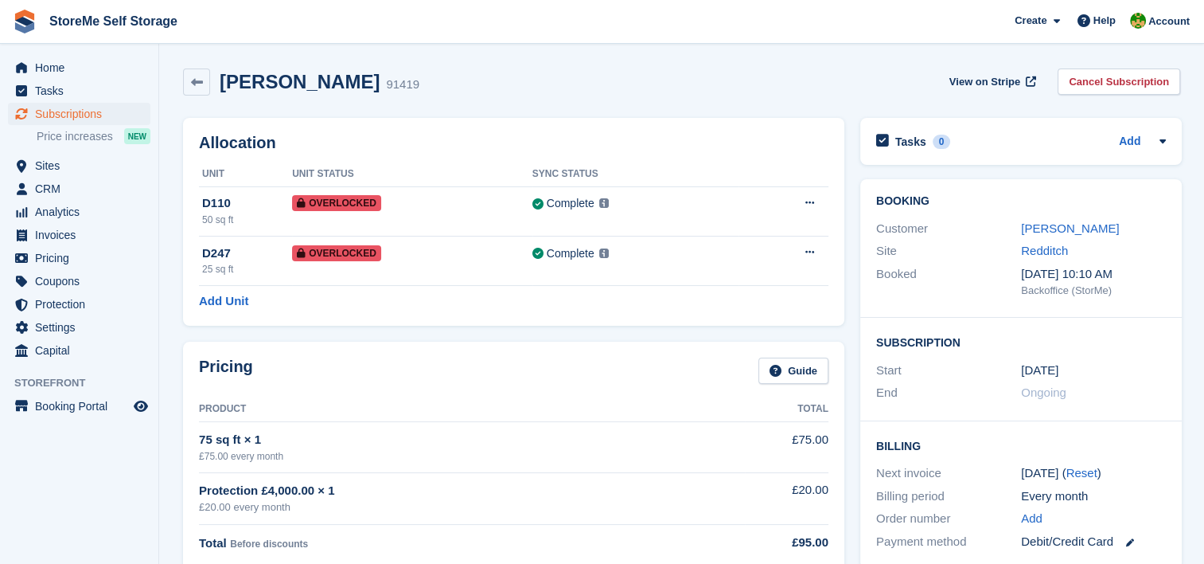
click at [1053, 229] on link "[PERSON_NAME]" at bounding box center [1070, 228] width 98 height 14
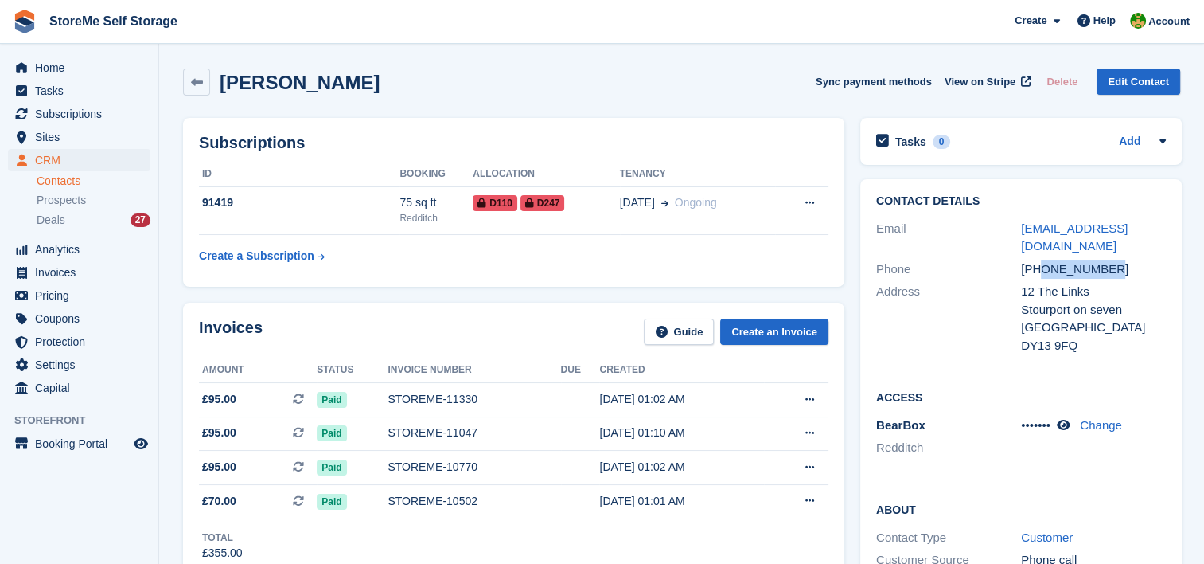
drag, startPoint x: 1123, startPoint y: 245, endPoint x: 1039, endPoint y: 252, distance: 84.6
click at [1039, 260] on div "+447398234772" at bounding box center [1093, 269] width 145 height 18
copy div "7398234772"
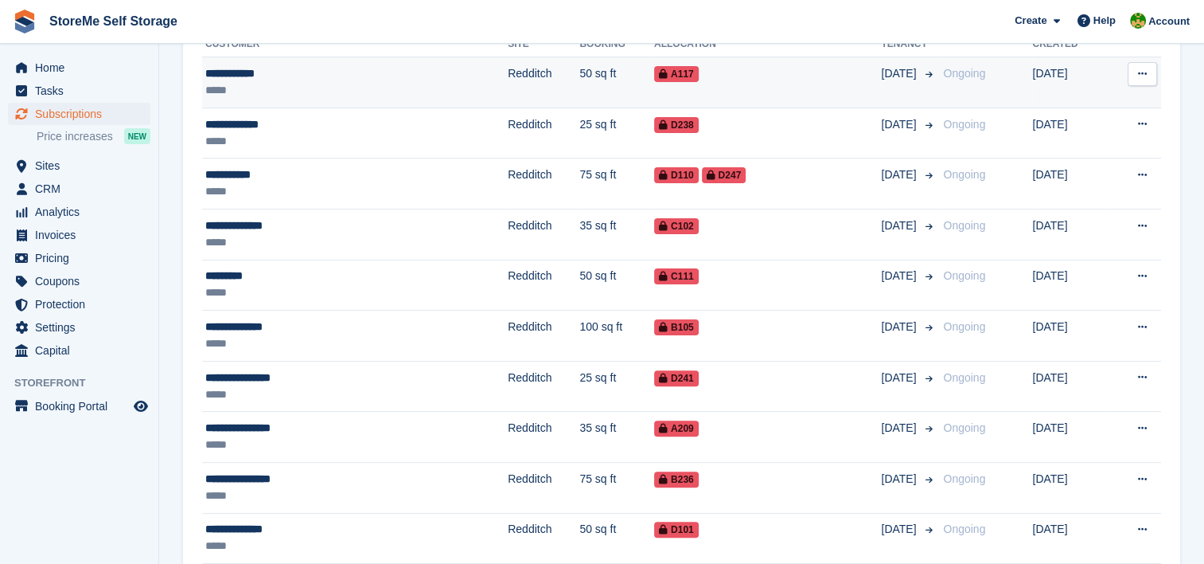
scroll to position [398, 0]
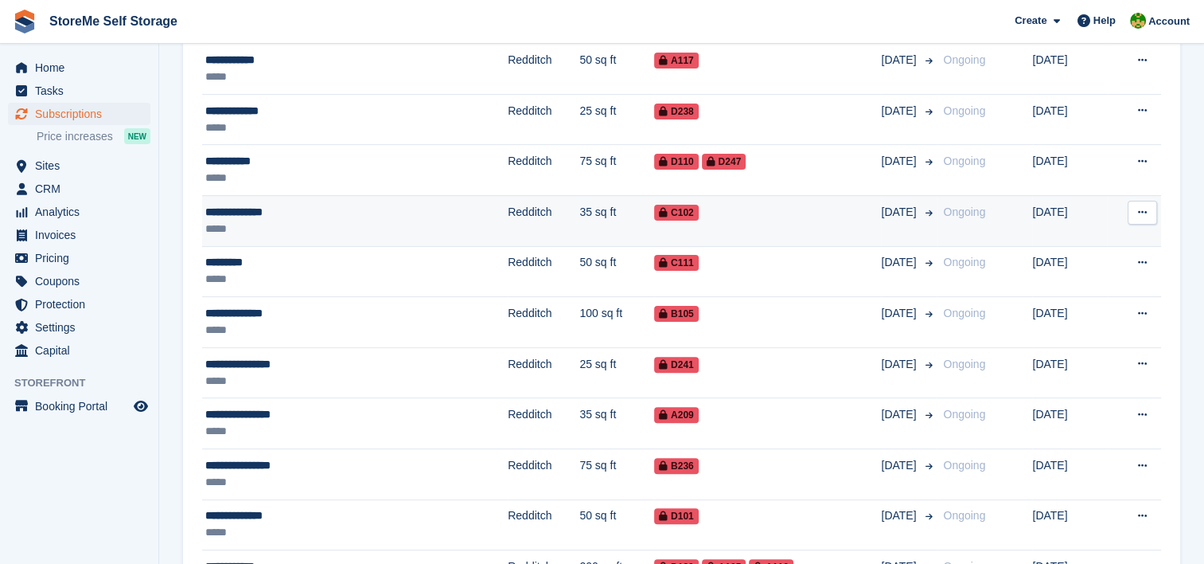
click at [508, 220] on td "Redditch" at bounding box center [544, 220] width 72 height 51
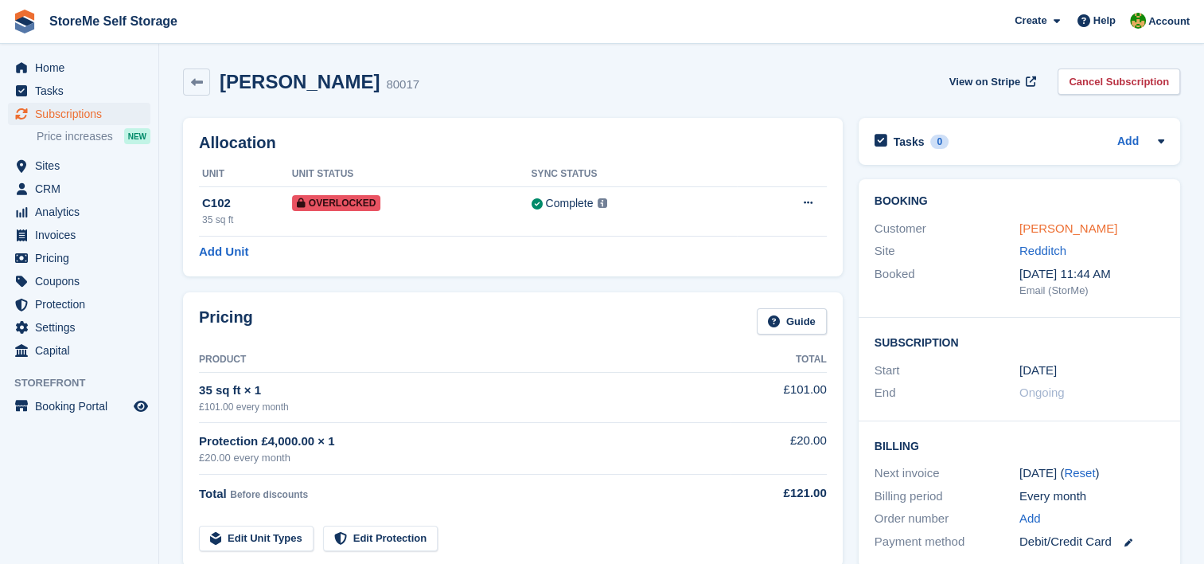
click at [1023, 231] on link "Megan Atherton" at bounding box center [1069, 228] width 98 height 14
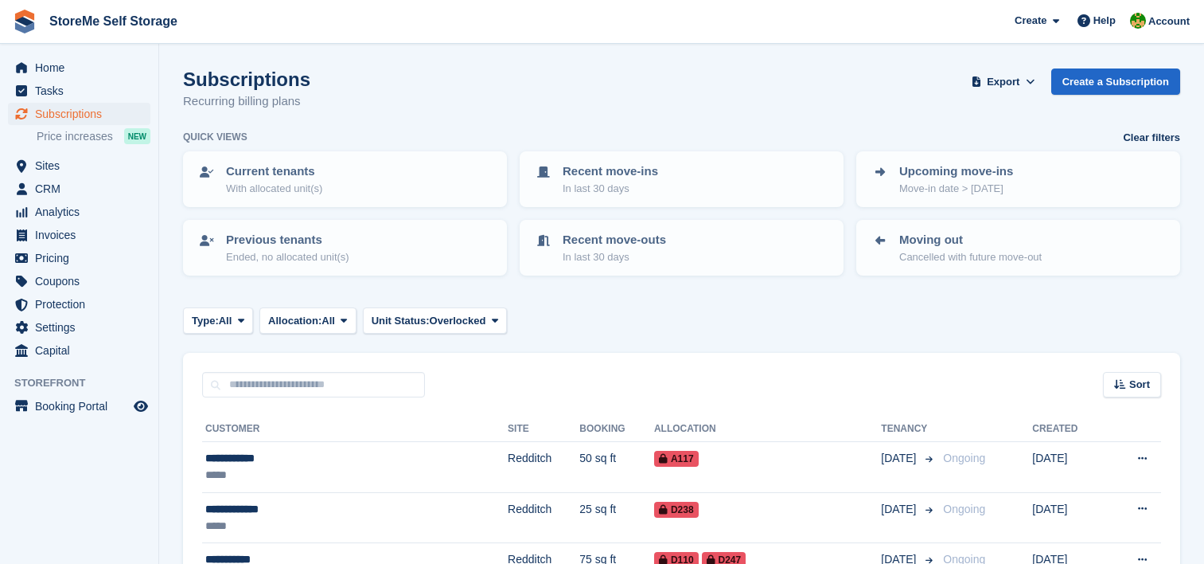
scroll to position [398, 0]
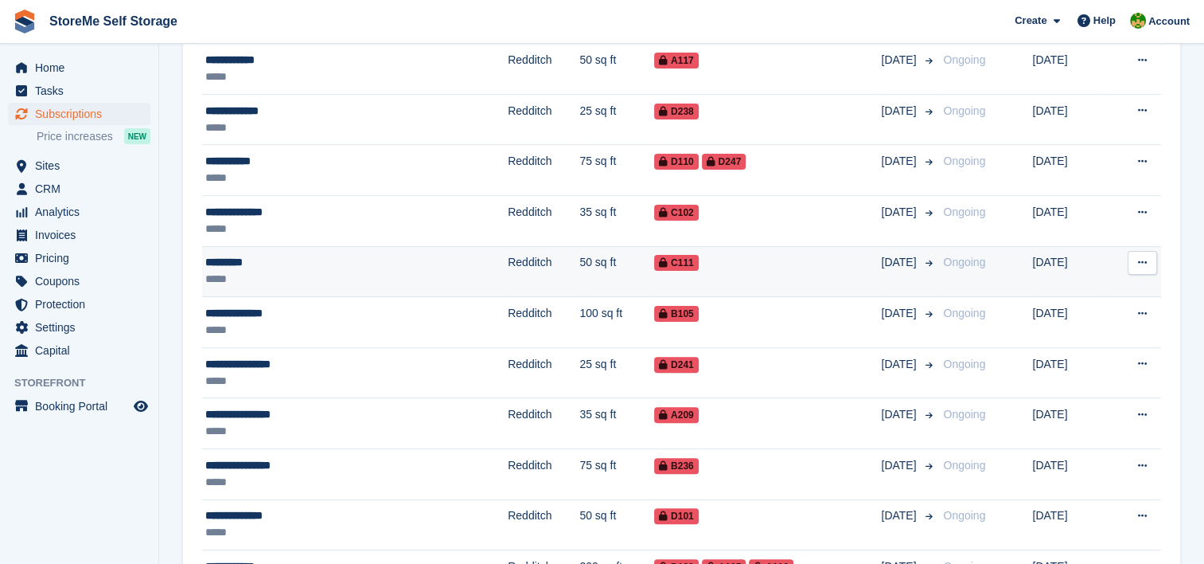
click at [580, 258] on td "50 sq ft" at bounding box center [617, 271] width 75 height 51
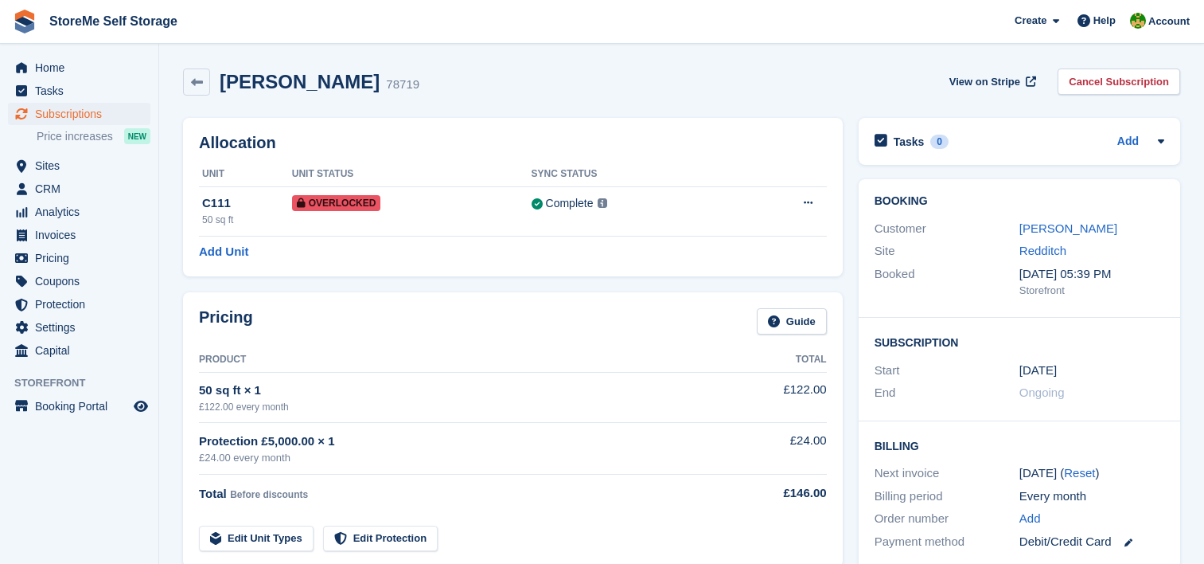
click at [1027, 228] on link "[PERSON_NAME]" at bounding box center [1069, 228] width 98 height 14
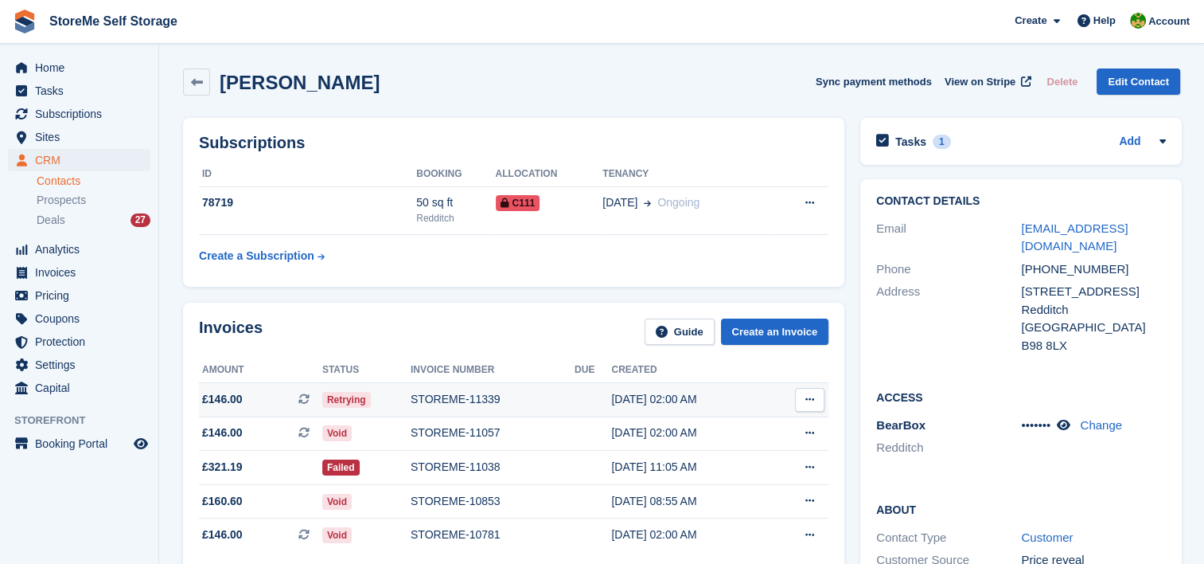
click at [451, 396] on div "STOREME-11339" at bounding box center [493, 399] width 164 height 17
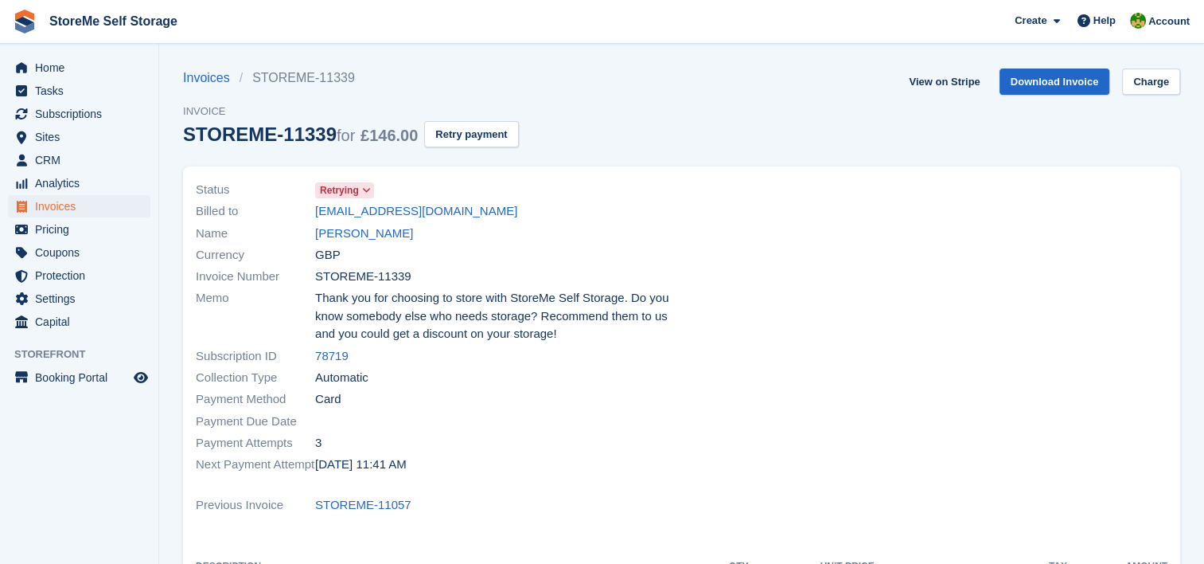
click at [348, 194] on span "Retrying" at bounding box center [339, 190] width 39 height 14
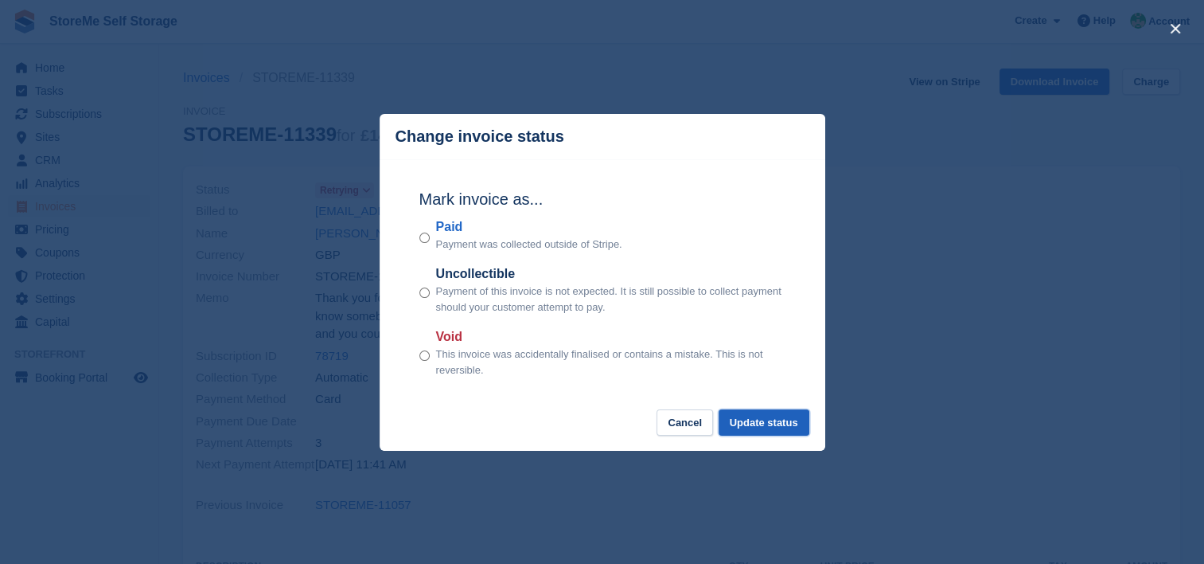
click at [757, 425] on button "Update status" at bounding box center [764, 422] width 91 height 26
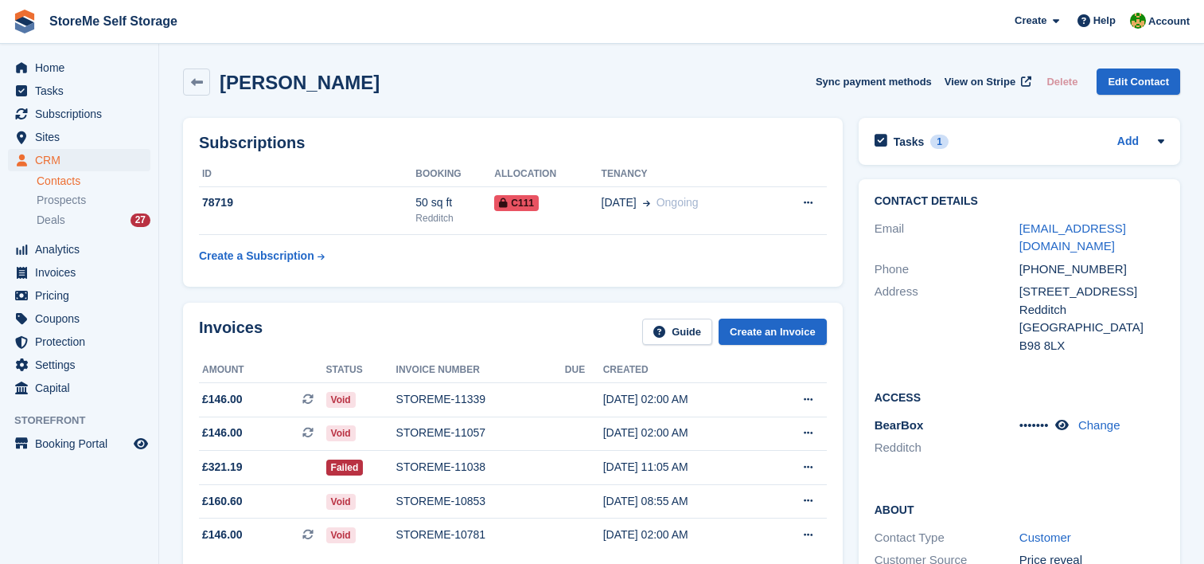
scroll to position [159, 0]
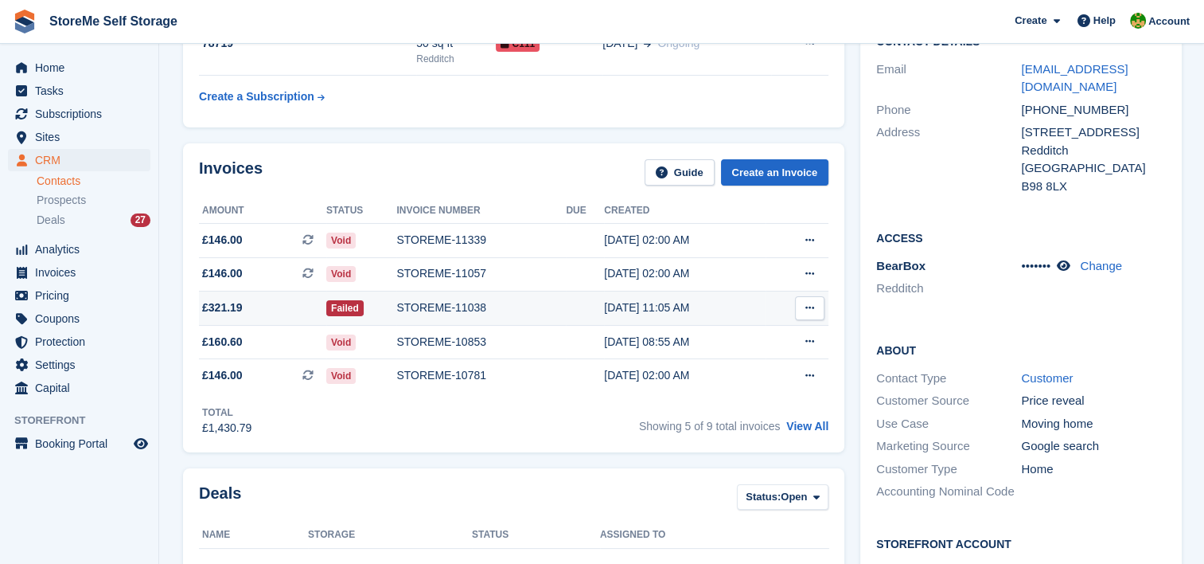
click at [462, 306] on div "STOREME-11038" at bounding box center [481, 307] width 170 height 17
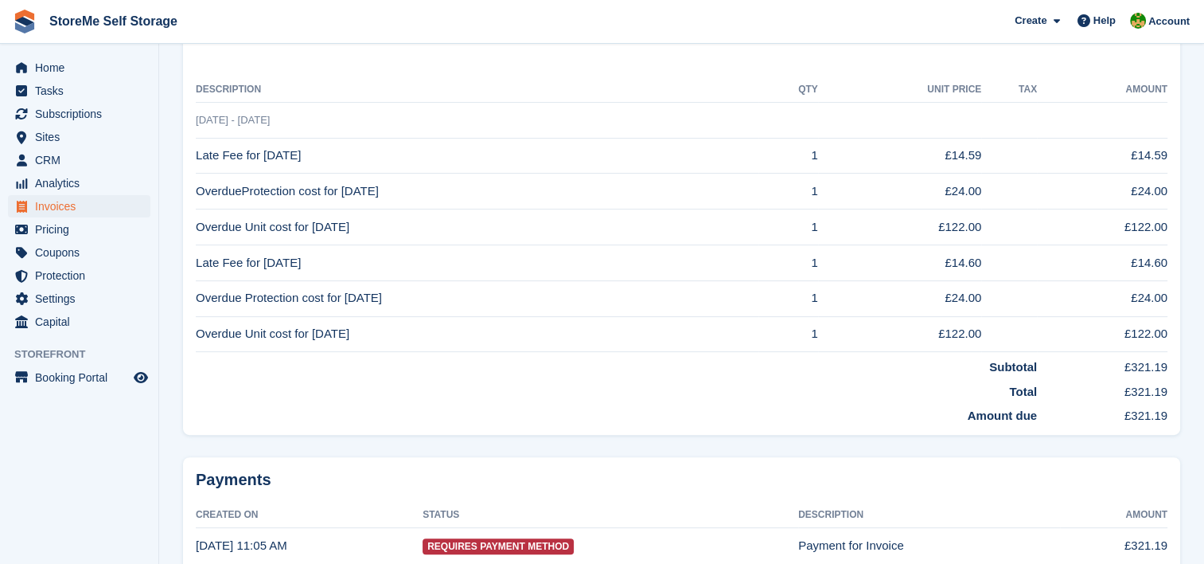
scroll to position [398, 0]
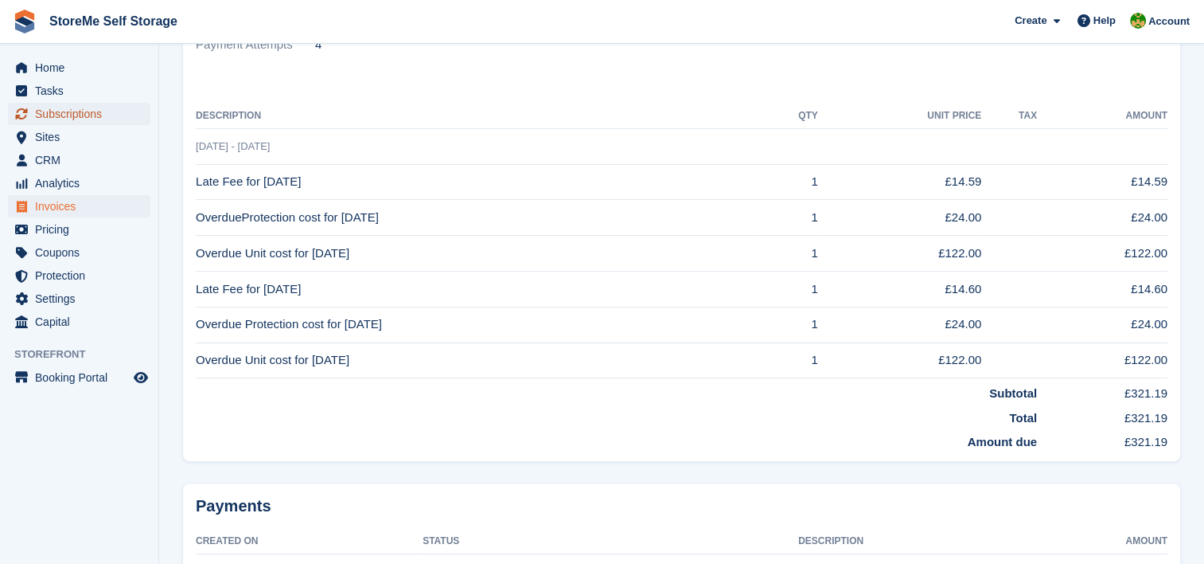
click at [51, 111] on span "Subscriptions" at bounding box center [83, 114] width 96 height 22
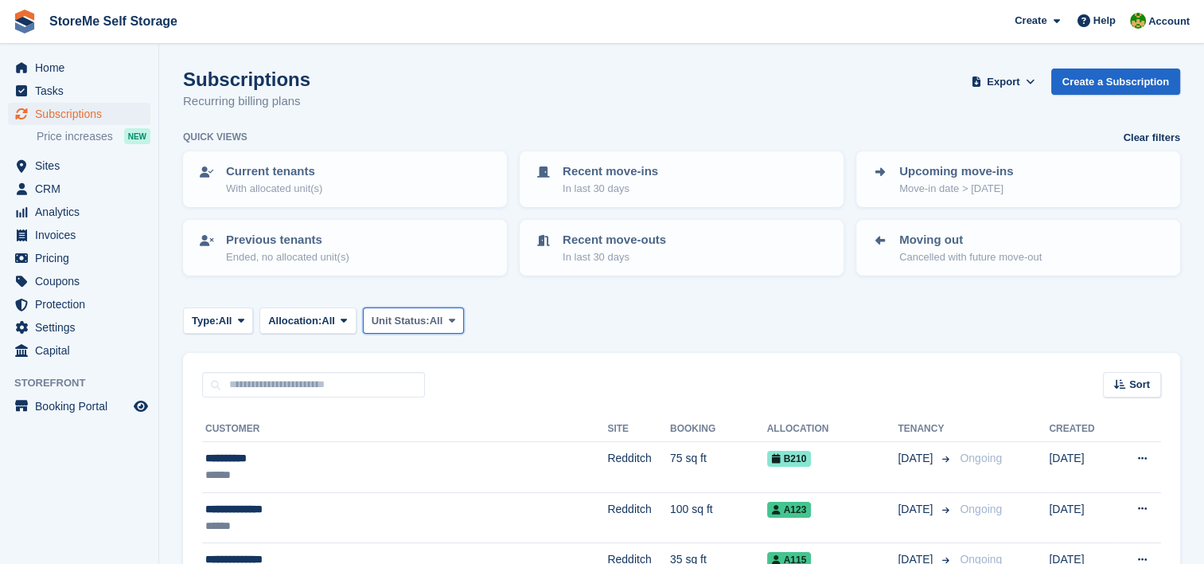
click at [396, 321] on span "Unit Status:" at bounding box center [401, 321] width 58 height 16
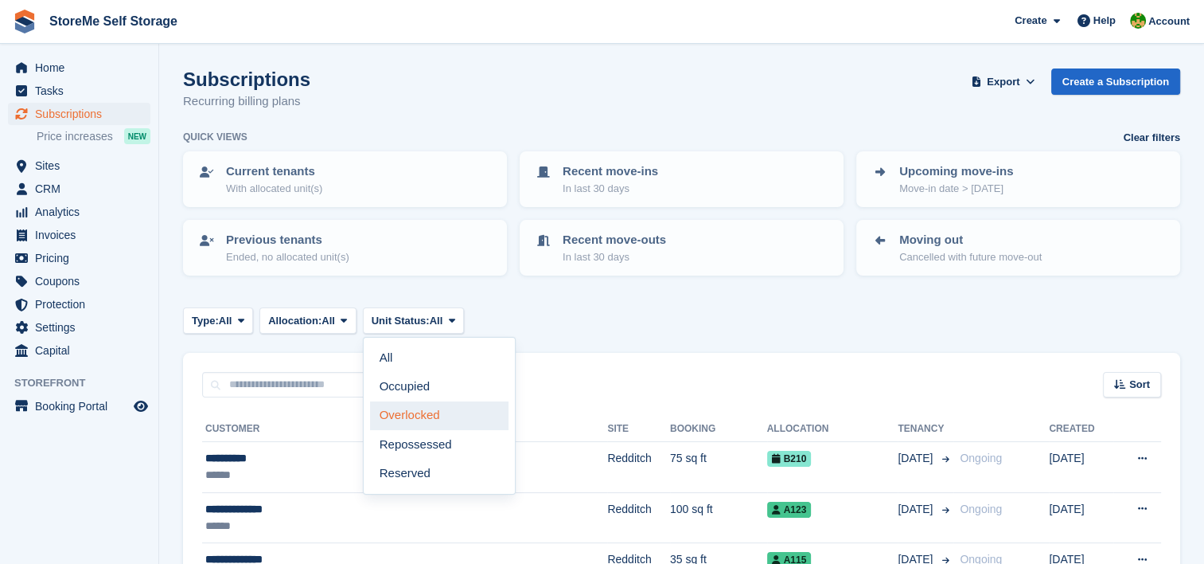
click at [428, 413] on link "Overlocked" at bounding box center [439, 415] width 139 height 29
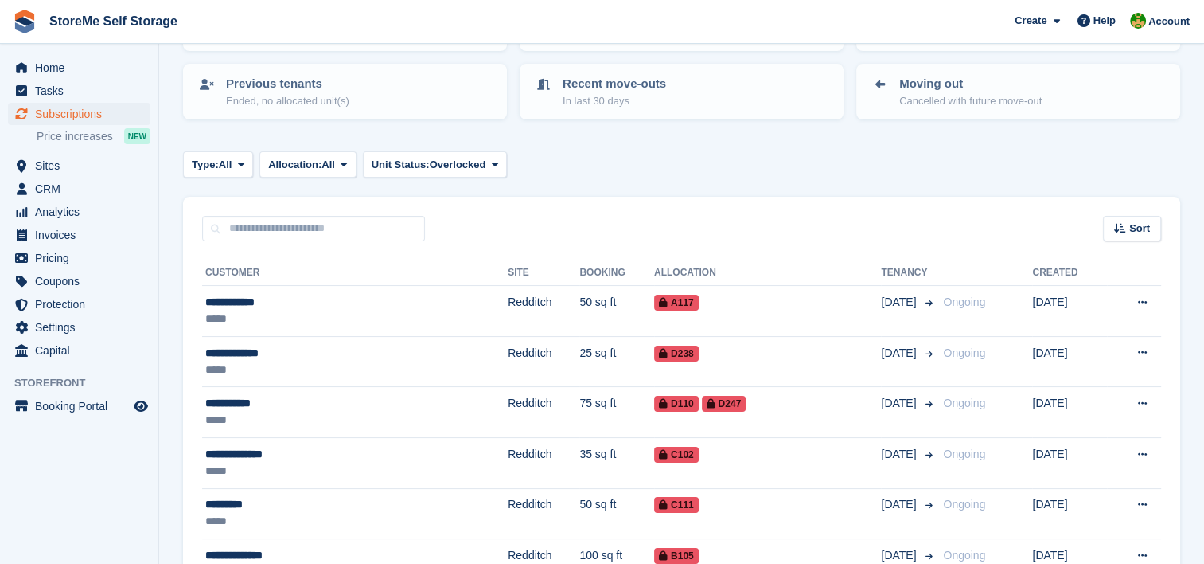
scroll to position [159, 0]
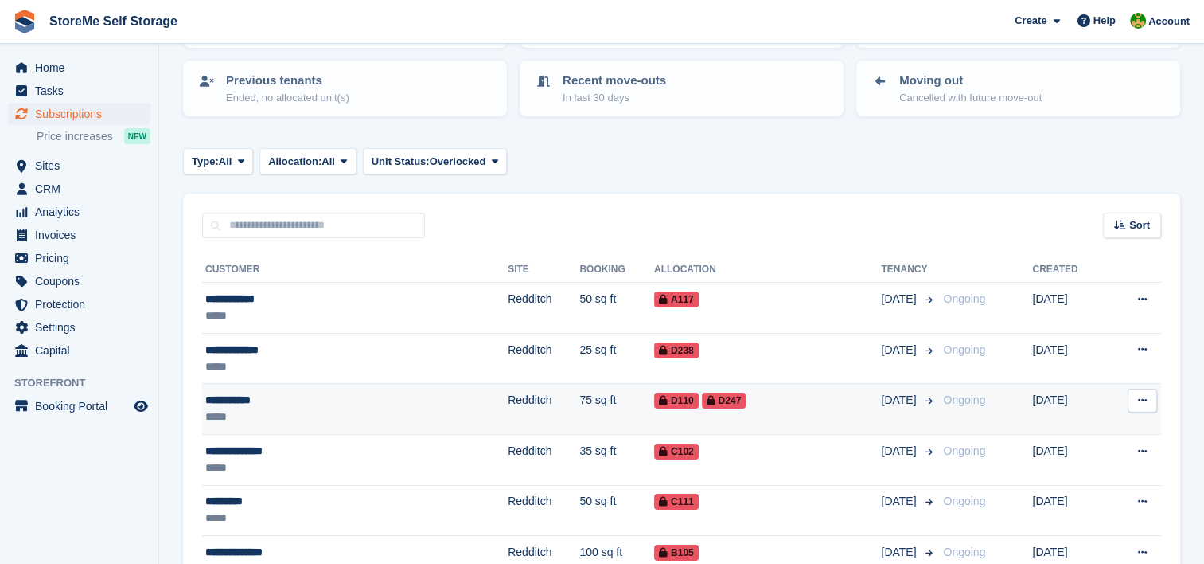
click at [580, 408] on td "75 sq ft" at bounding box center [617, 409] width 75 height 51
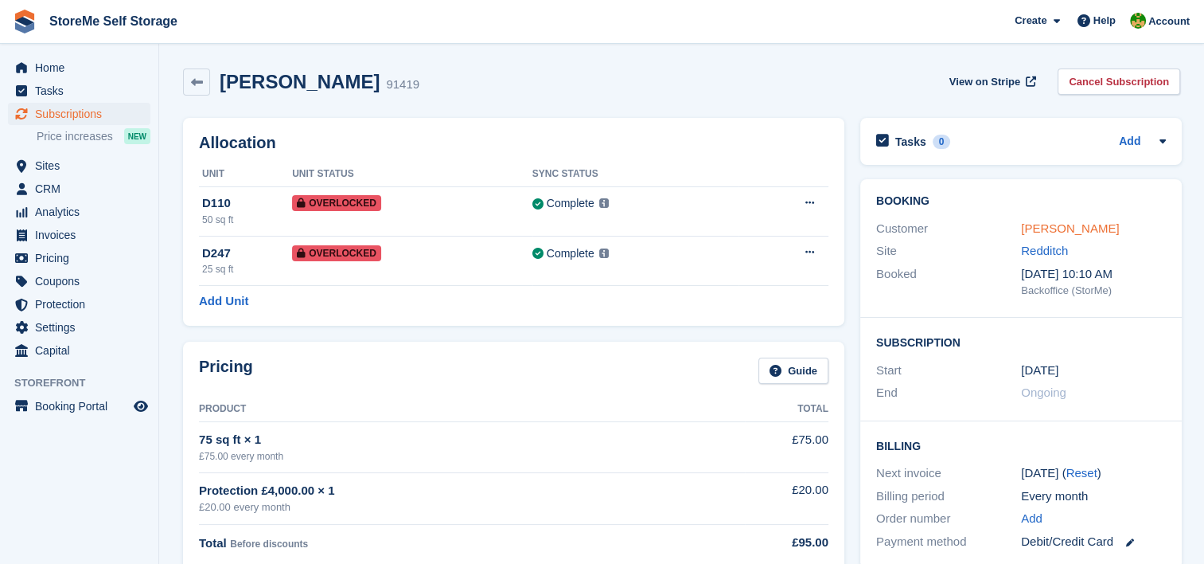
click at [1035, 228] on link "[PERSON_NAME]" at bounding box center [1070, 228] width 98 height 14
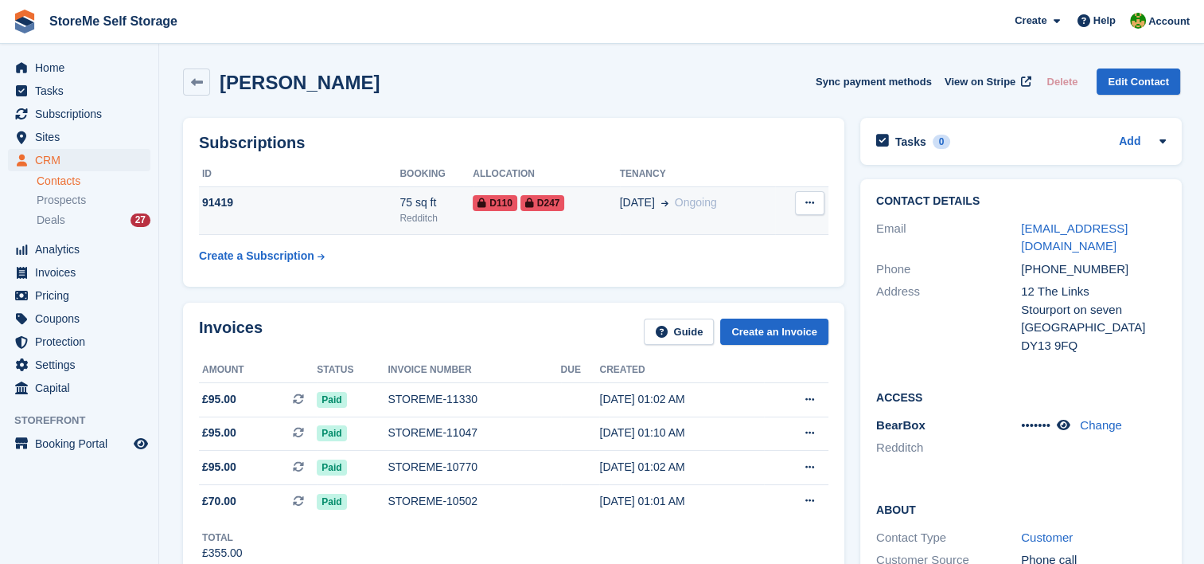
click at [635, 227] on td "[DATE] Ongoing" at bounding box center [697, 210] width 155 height 49
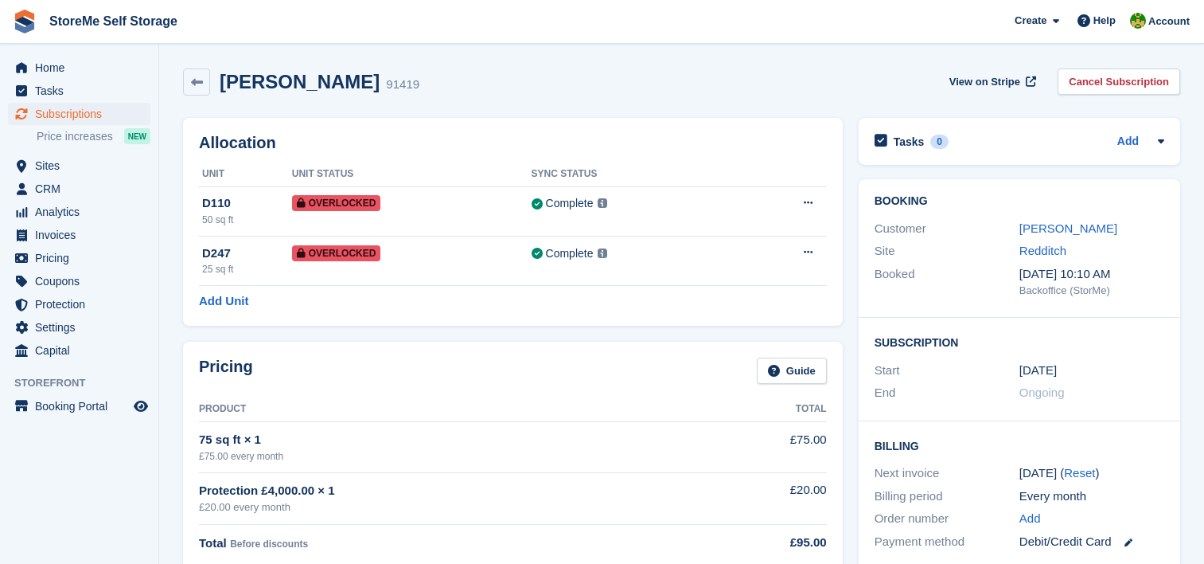
click at [805, 205] on icon at bounding box center [808, 202] width 9 height 10
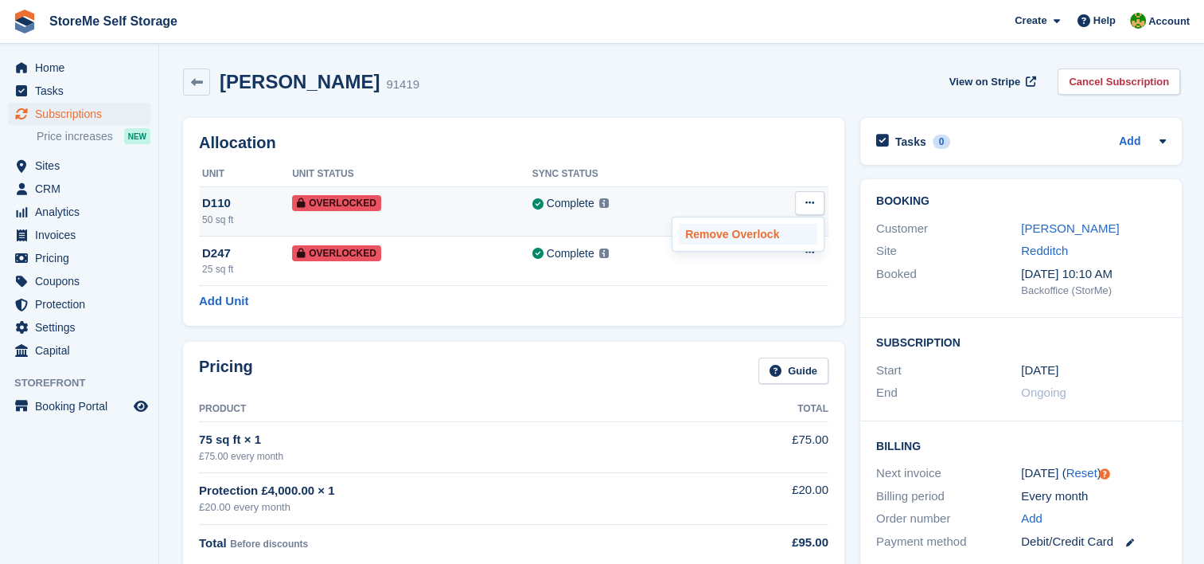
click at [745, 227] on p "Remove Overlock" at bounding box center [748, 234] width 139 height 21
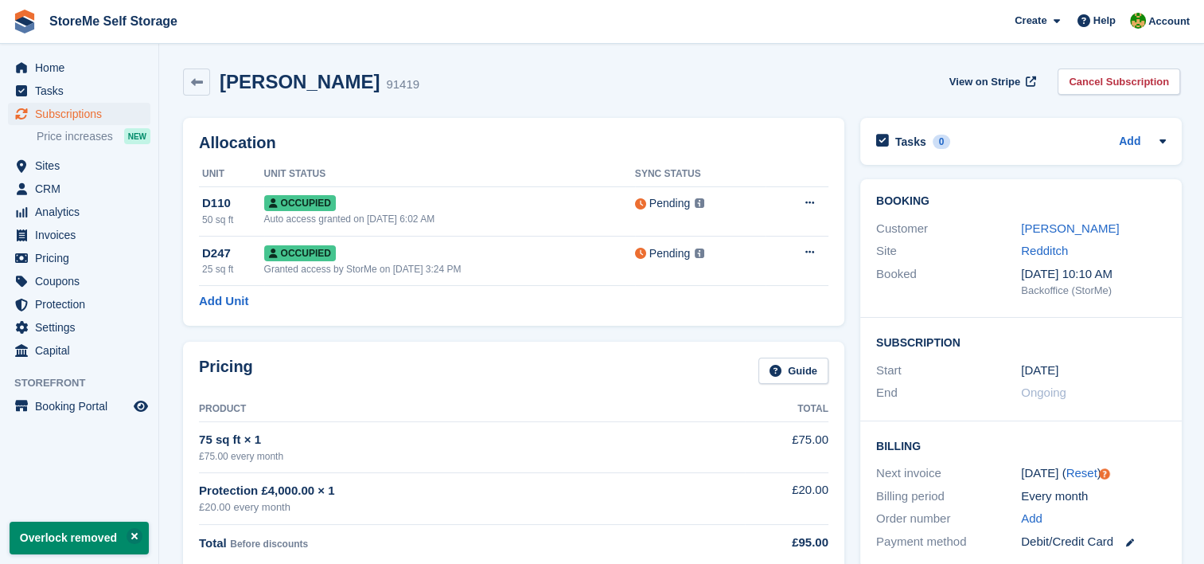
click at [533, 92] on div "Susie Walsh 91419 View on Stripe Cancel Subscription" at bounding box center [681, 81] width 997 height 27
click at [76, 115] on span "Subscriptions" at bounding box center [83, 114] width 96 height 22
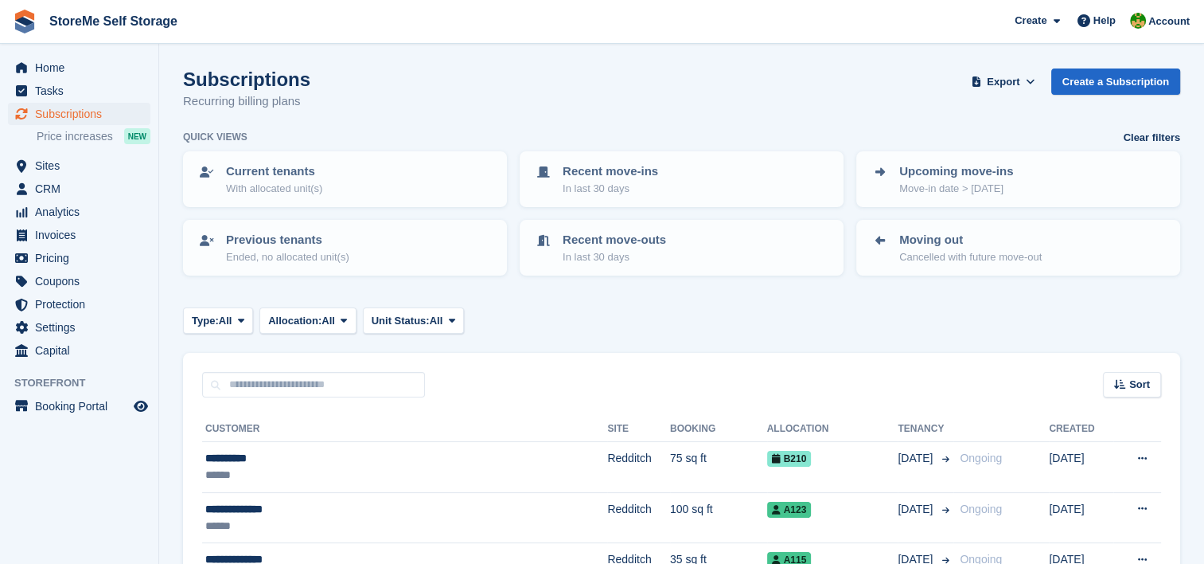
click at [330, 386] on input "text" at bounding box center [313, 385] width 223 height 26
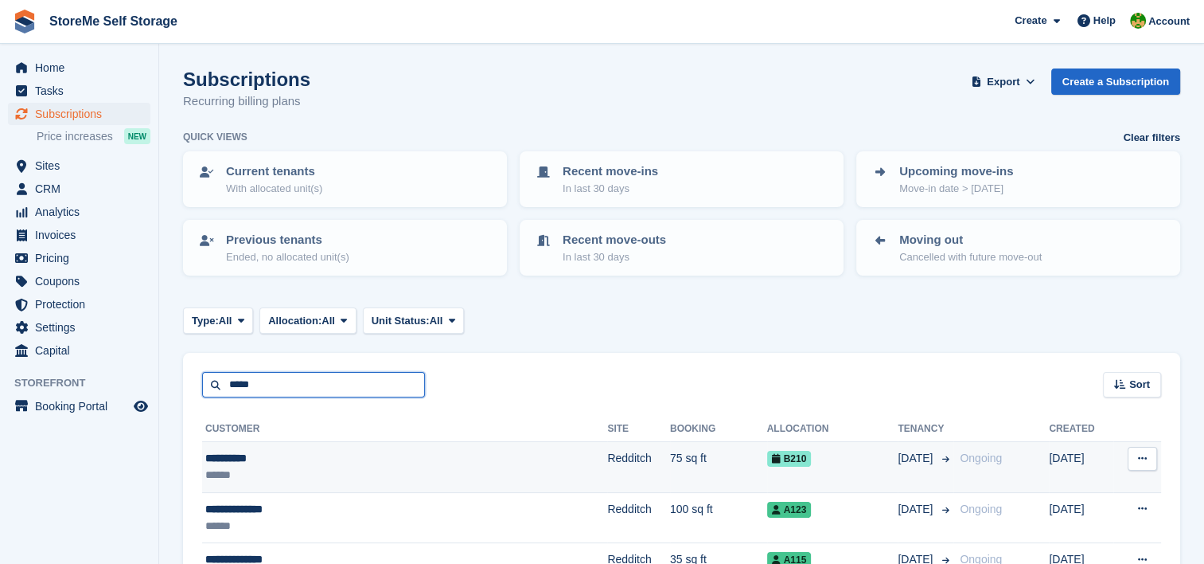
type input "*****"
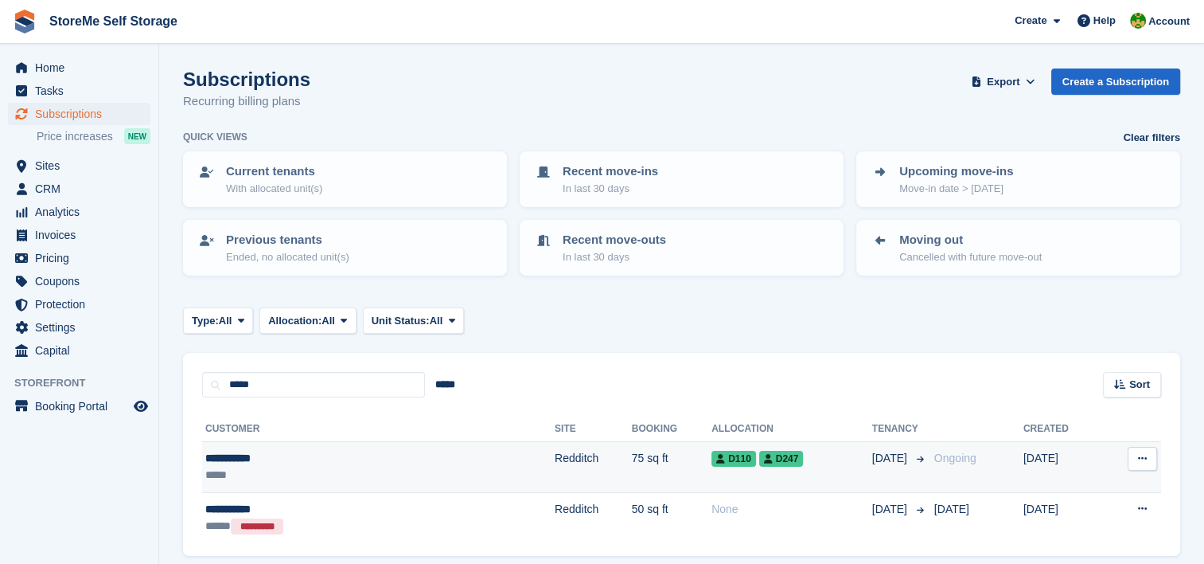
click at [632, 451] on td "75 sq ft" at bounding box center [672, 467] width 80 height 51
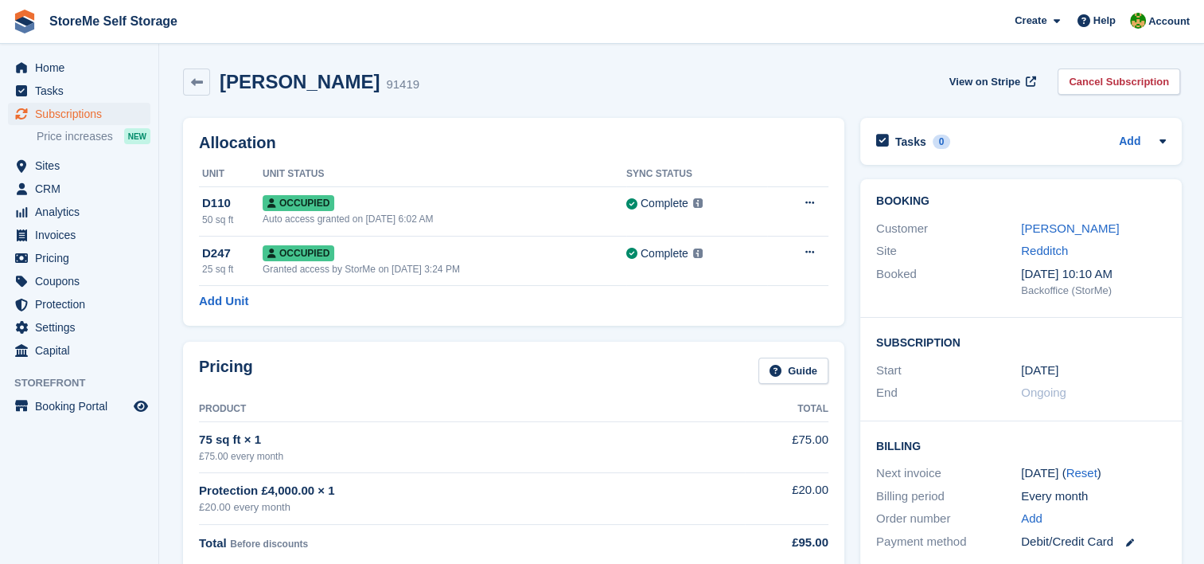
click at [1057, 225] on link "[PERSON_NAME]" at bounding box center [1070, 228] width 98 height 14
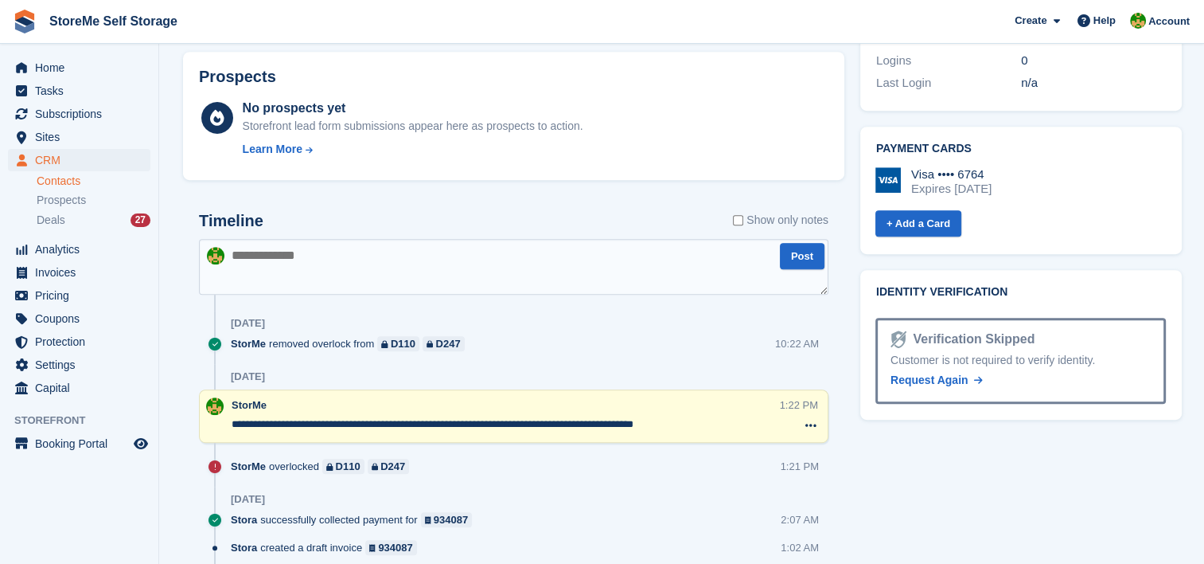
scroll to position [716, 0]
click at [424, 267] on textarea at bounding box center [514, 266] width 630 height 56
type textarea "**********"
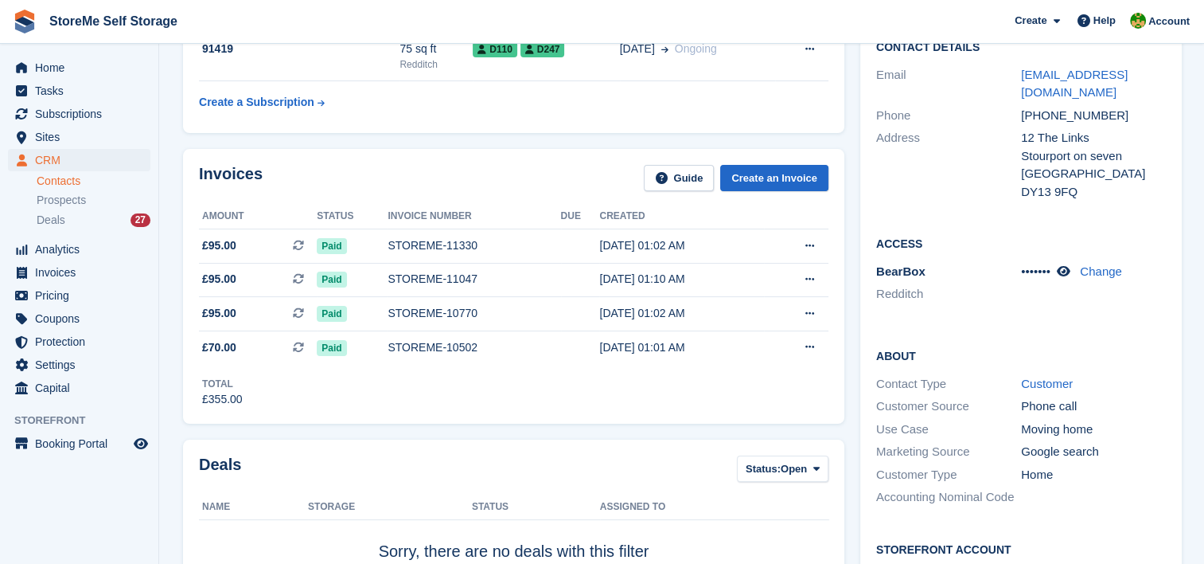
scroll to position [0, 0]
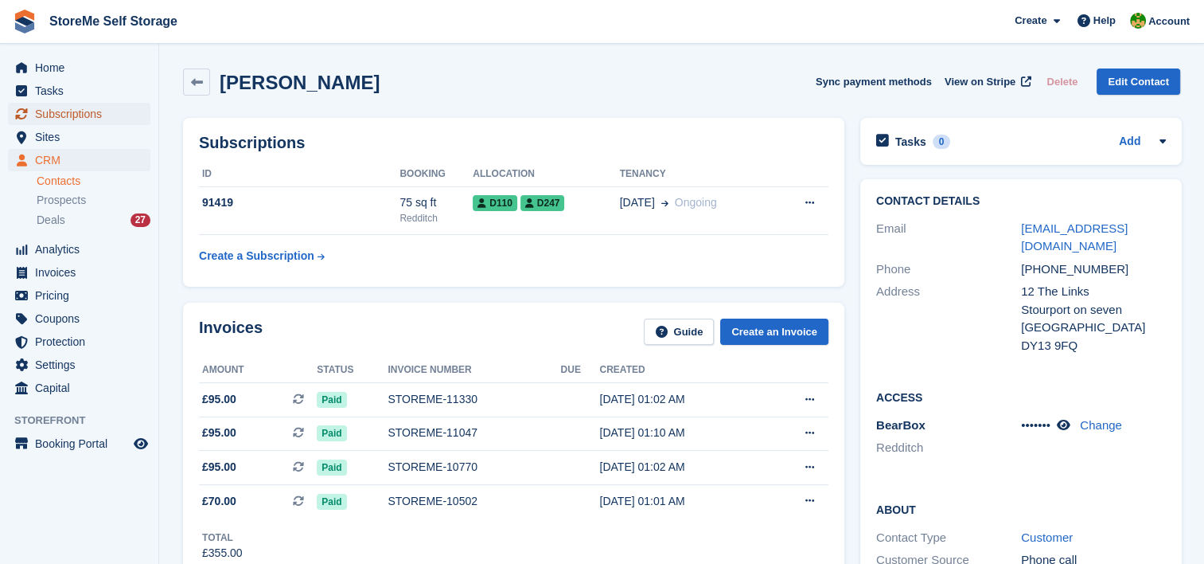
click at [92, 117] on span "Subscriptions" at bounding box center [83, 114] width 96 height 22
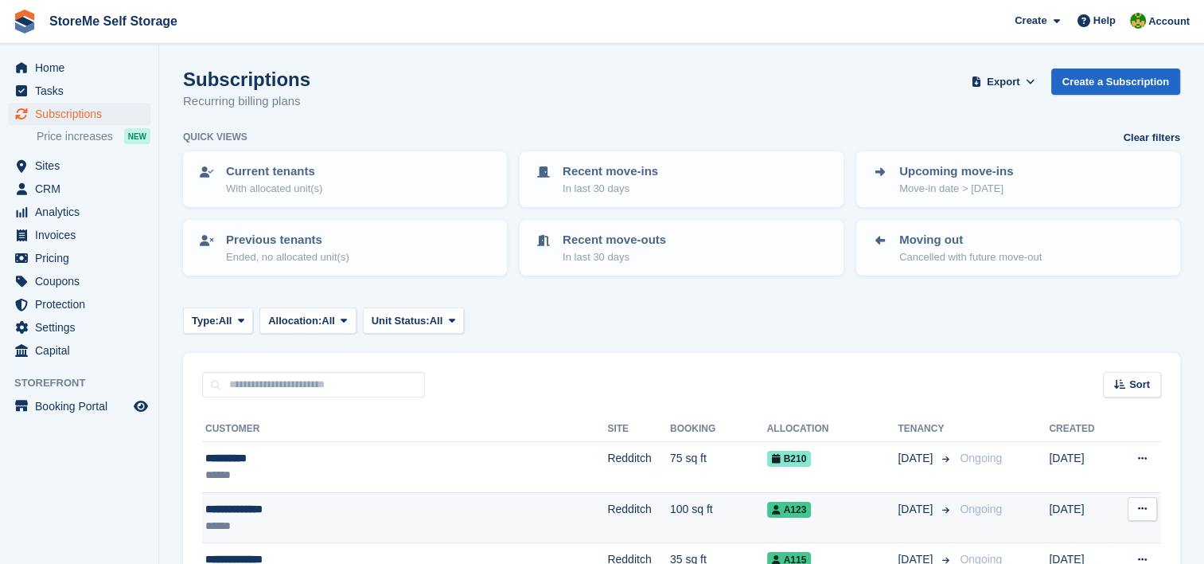
click at [607, 495] on td "Redditch" at bounding box center [638, 517] width 63 height 51
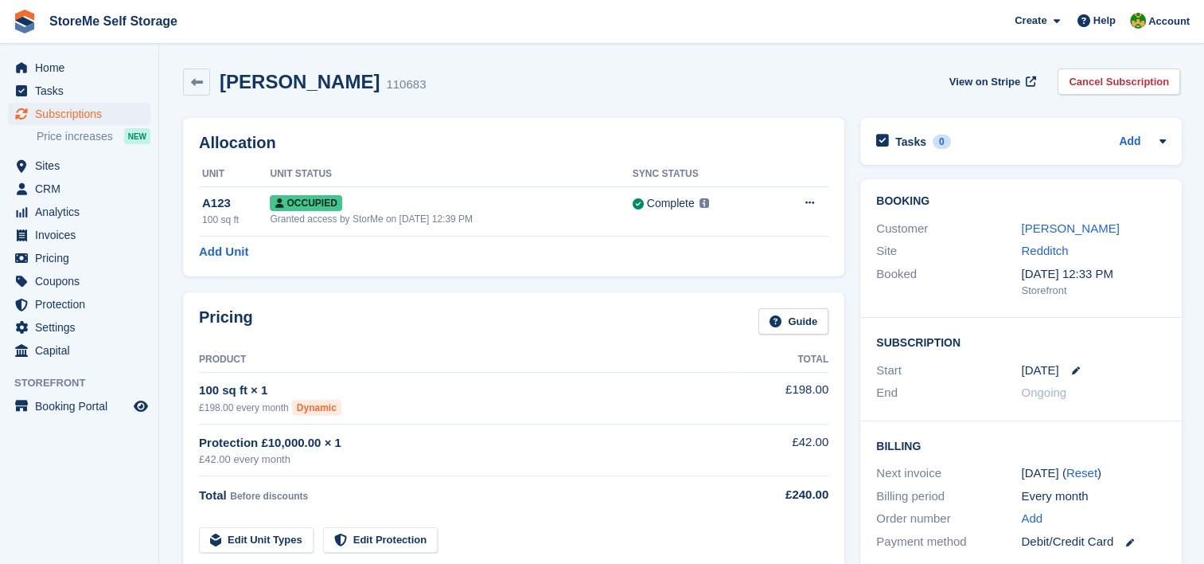
click at [1051, 221] on link "[PERSON_NAME]" at bounding box center [1070, 228] width 98 height 14
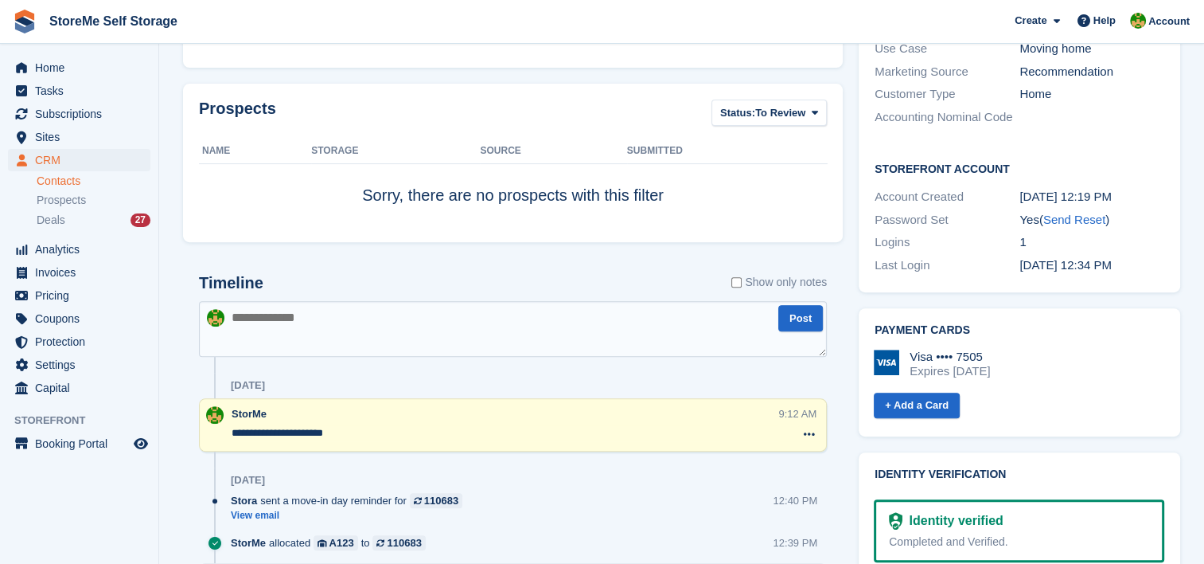
scroll to position [549, 0]
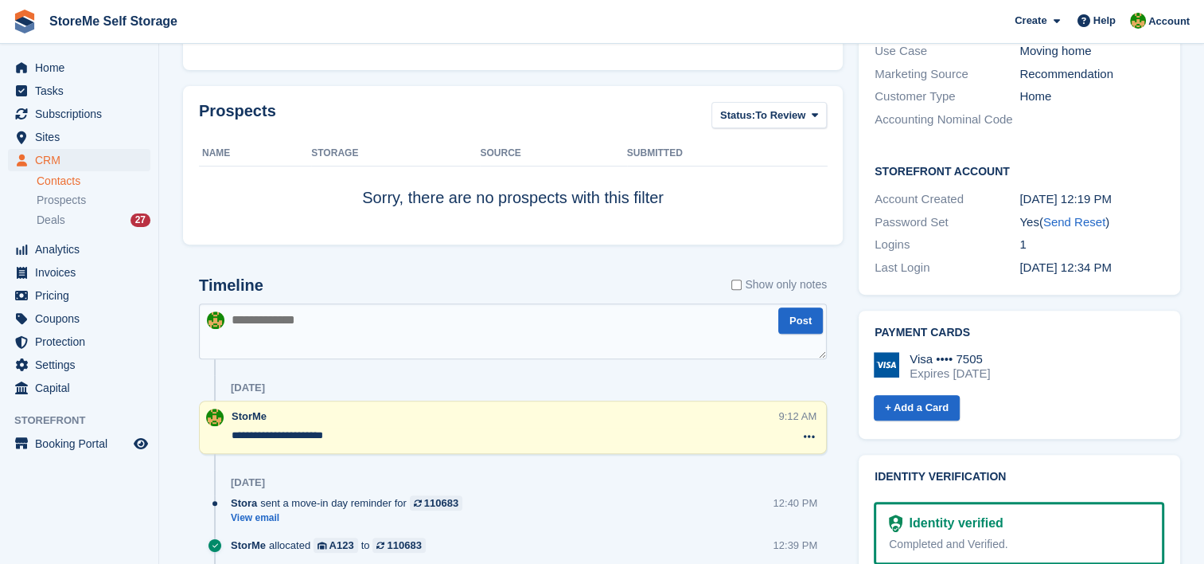
click at [391, 319] on textarea at bounding box center [513, 331] width 628 height 56
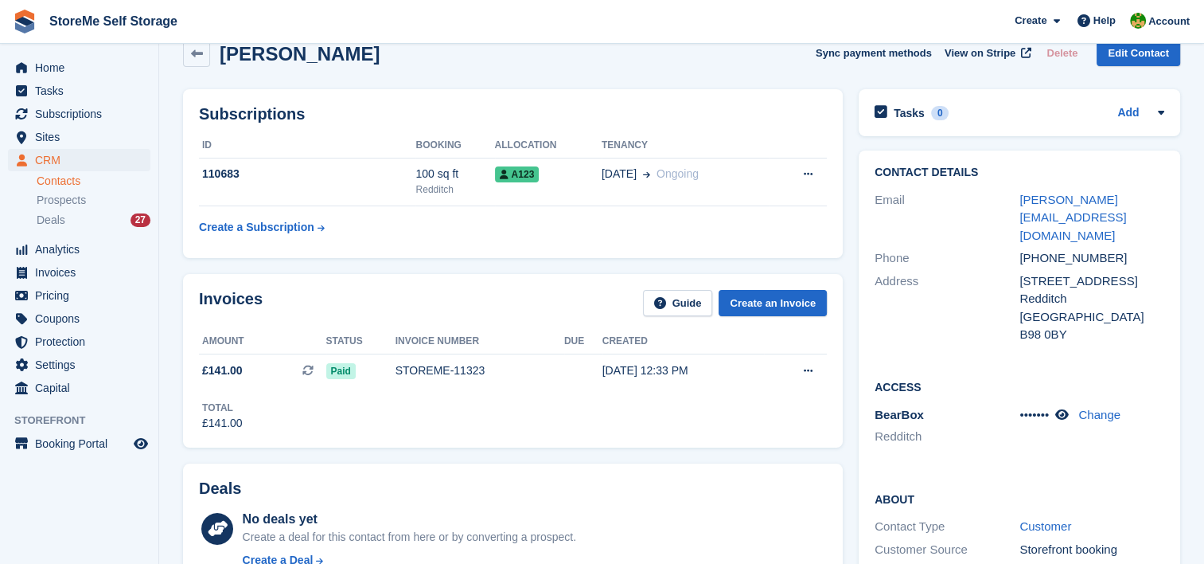
scroll to position [0, 0]
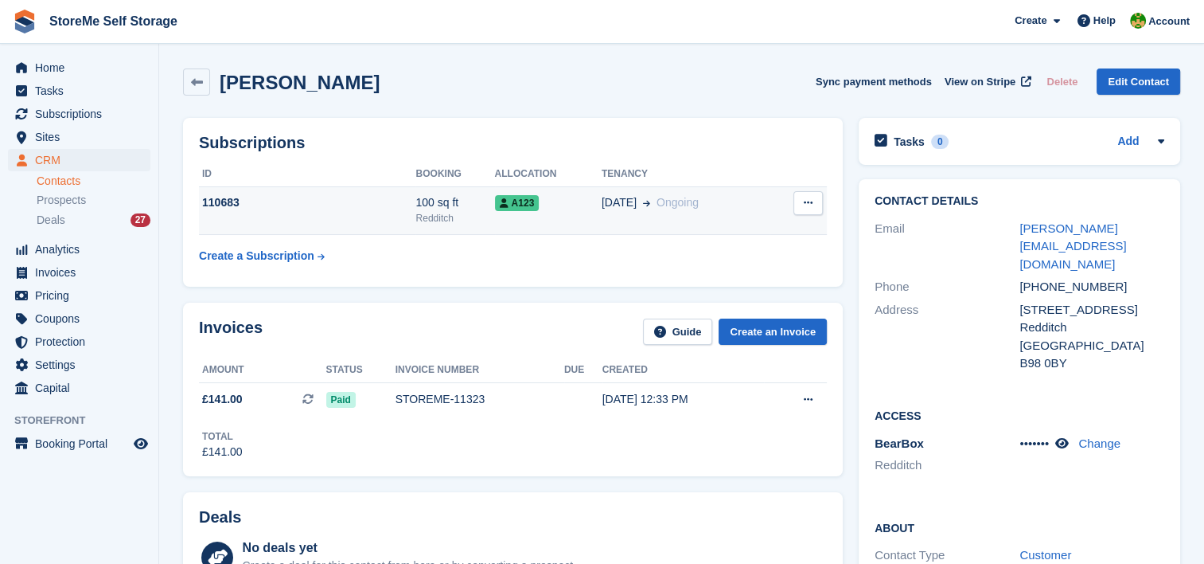
click at [472, 217] on div "Redditch" at bounding box center [455, 218] width 79 height 14
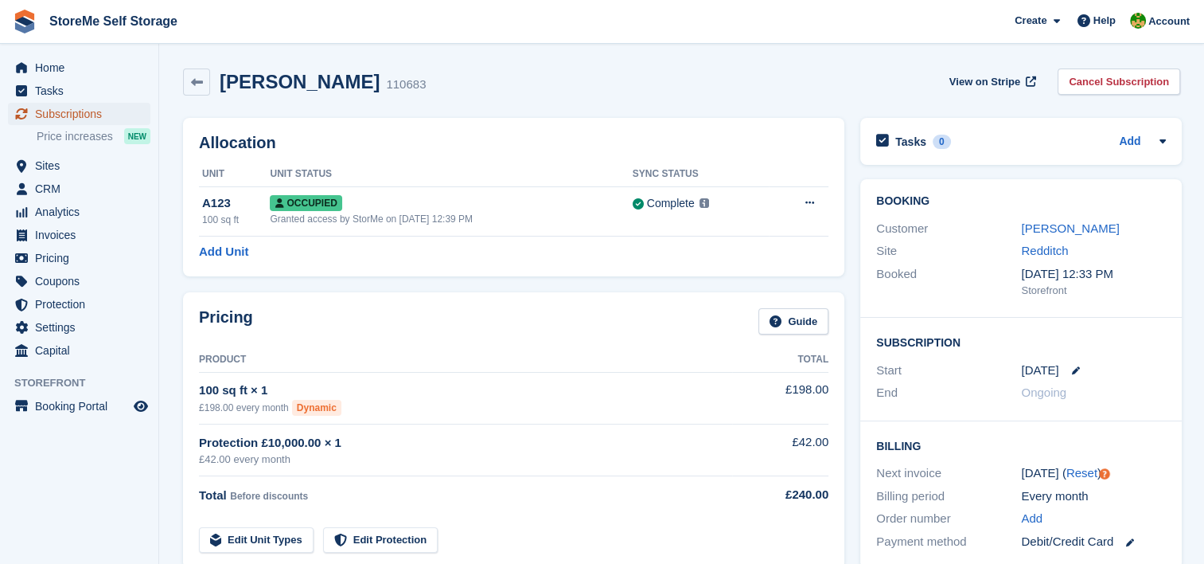
click at [69, 109] on span "Subscriptions" at bounding box center [83, 114] width 96 height 22
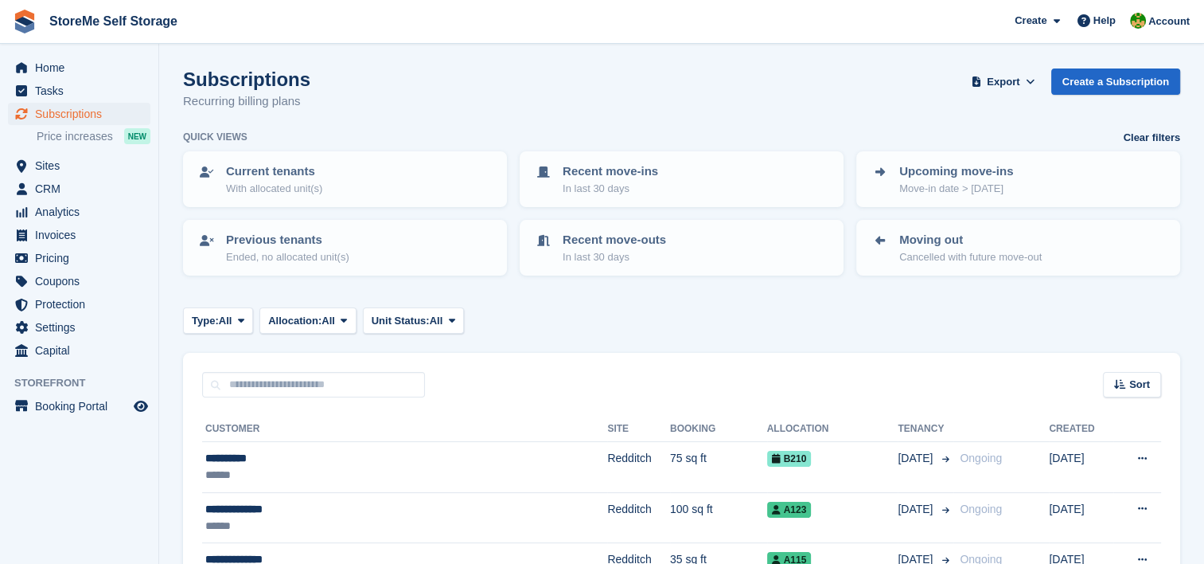
scroll to position [80, 0]
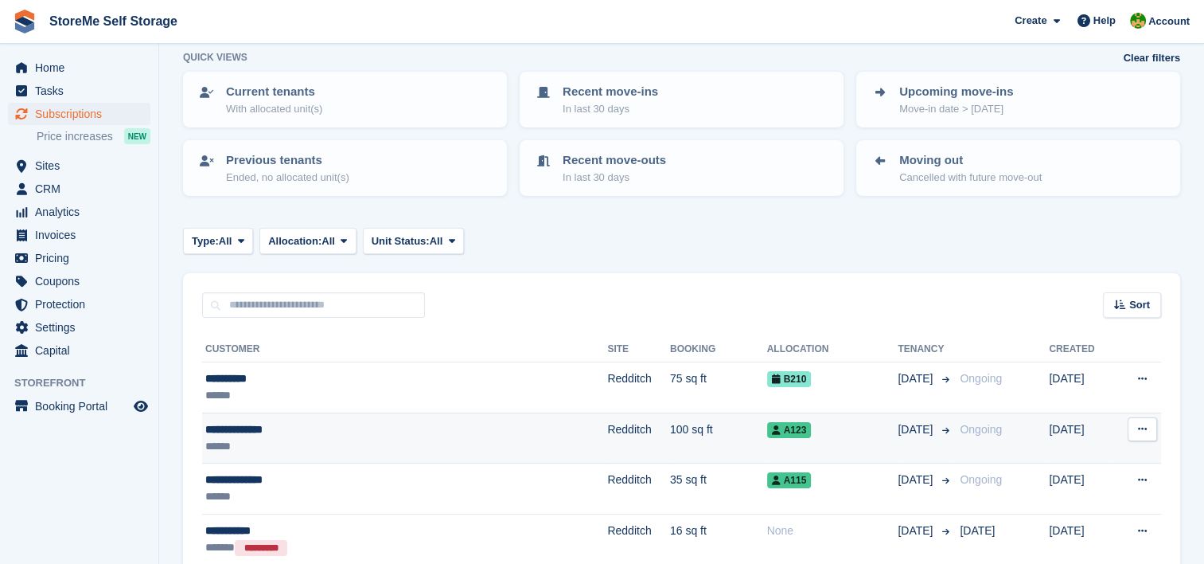
click at [670, 421] on td "100 sq ft" at bounding box center [718, 437] width 97 height 51
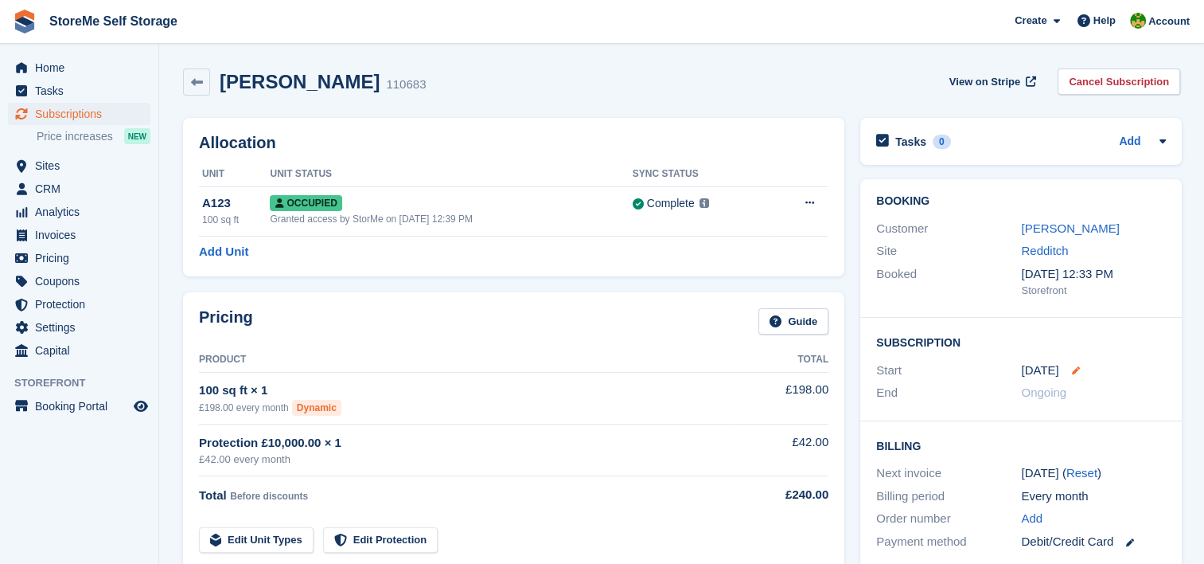
click at [1073, 368] on icon at bounding box center [1076, 370] width 8 height 8
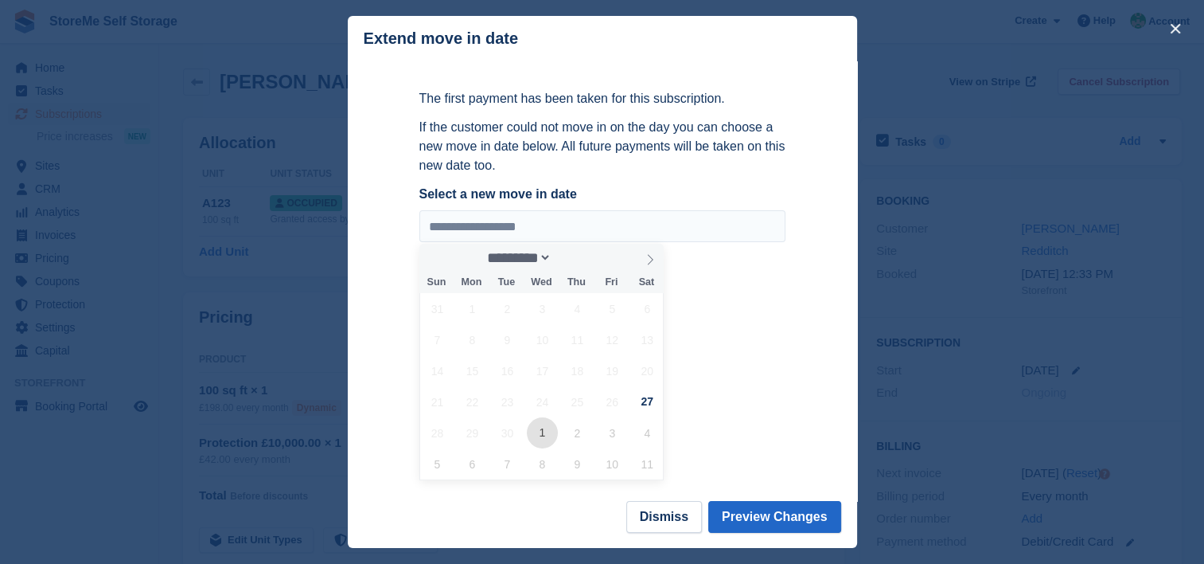
click at [539, 435] on span "1" at bounding box center [542, 432] width 31 height 31
click at [637, 265] on span at bounding box center [650, 257] width 27 height 27
select select "*"
click at [573, 309] on span "2" at bounding box center [577, 308] width 31 height 31
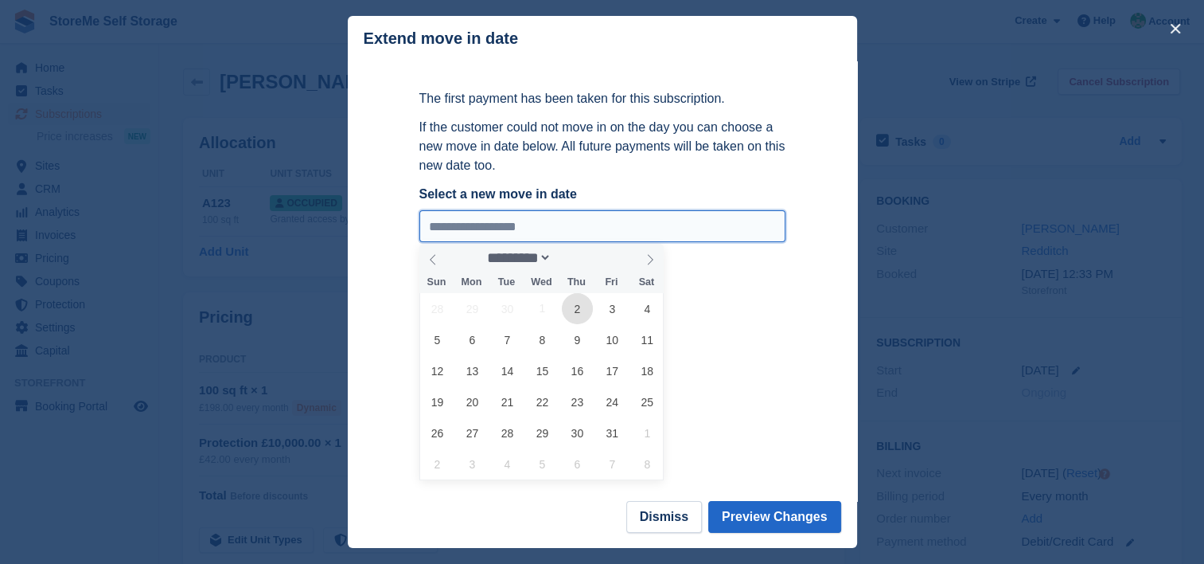
type input "**********"
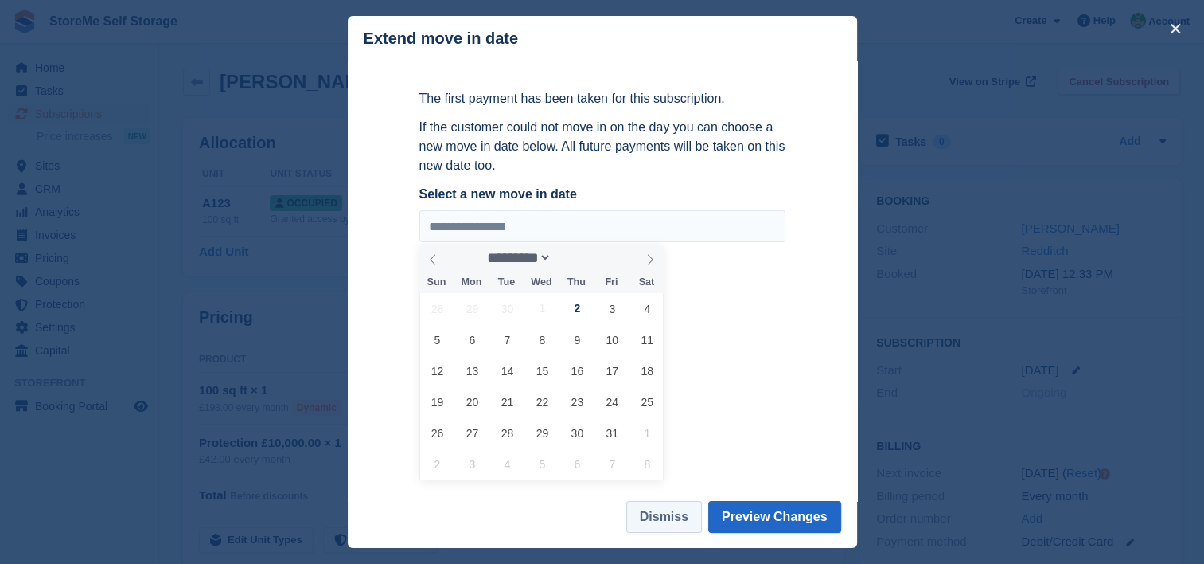
click at [683, 518] on button "Dismiss" at bounding box center [665, 517] width 76 height 32
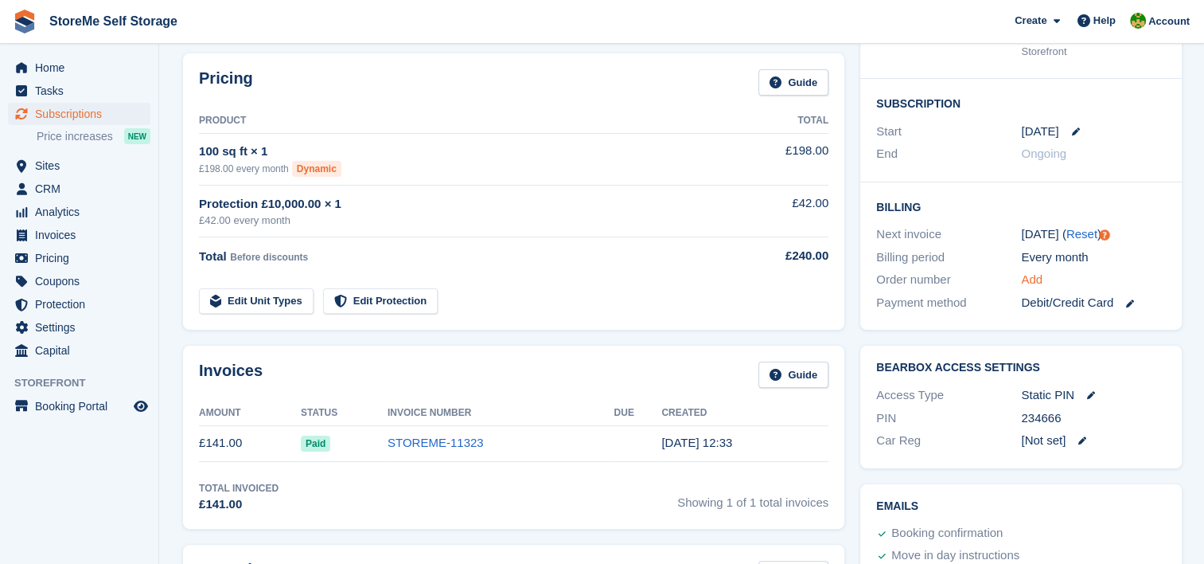
scroll to position [239, 0]
click at [1081, 234] on link "Reset" at bounding box center [1082, 234] width 31 height 14
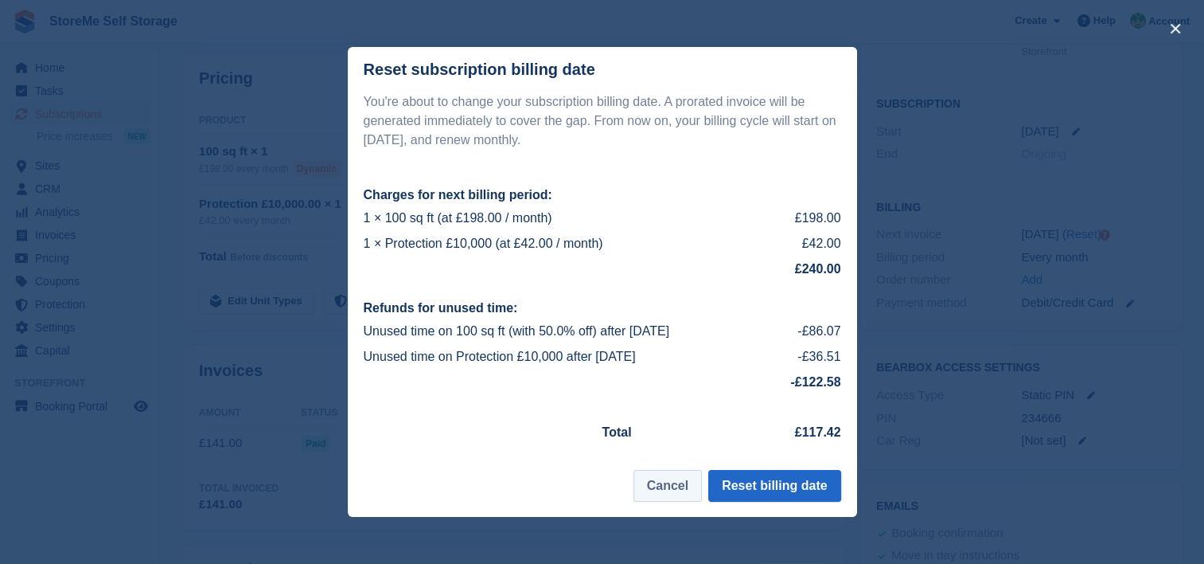
click at [669, 495] on button "Cancel" at bounding box center [668, 486] width 68 height 32
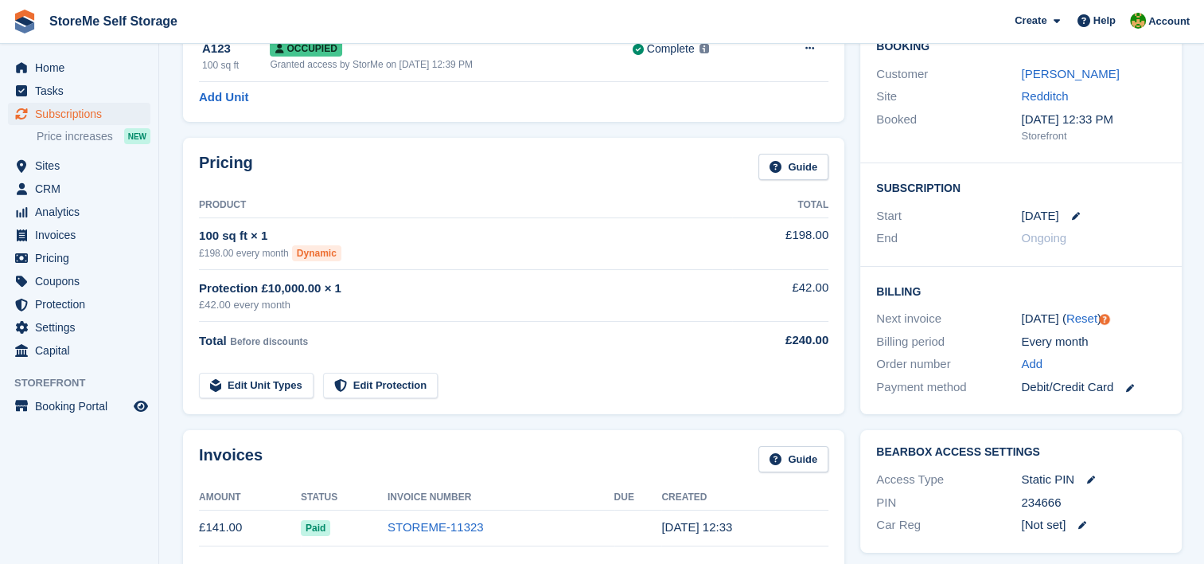
scroll to position [0, 0]
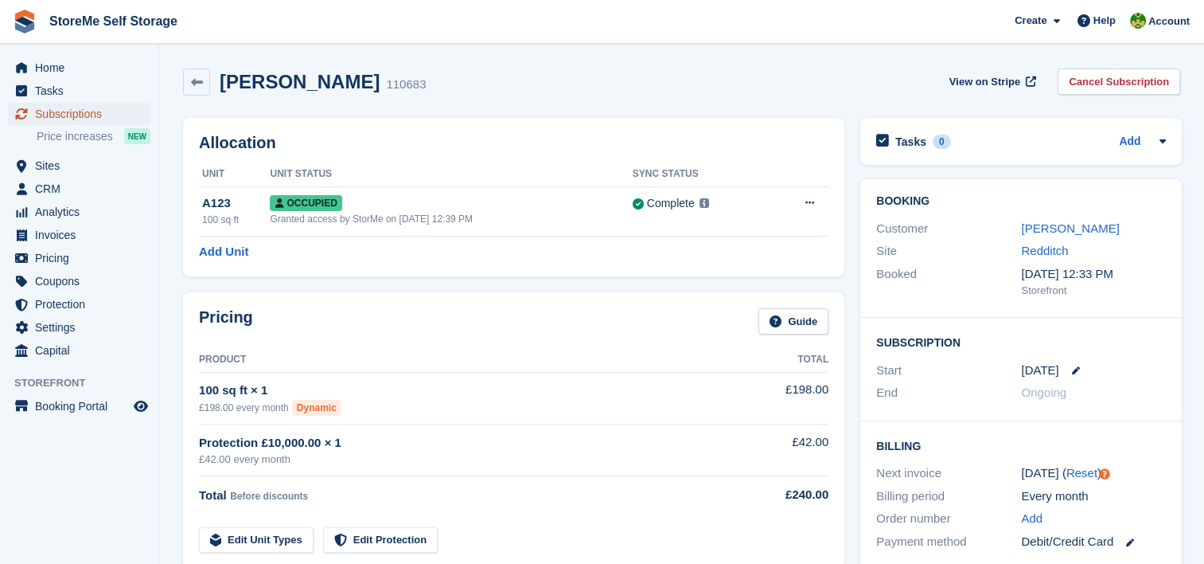
click at [86, 115] on span "Subscriptions" at bounding box center [83, 114] width 96 height 22
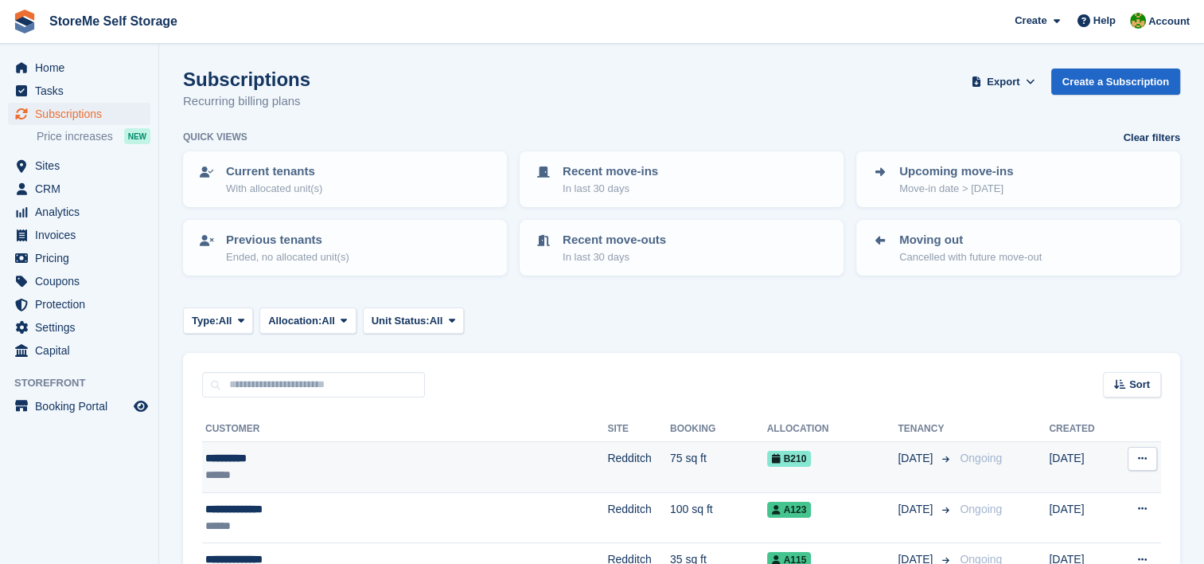
click at [607, 490] on td "Redditch" at bounding box center [638, 467] width 63 height 51
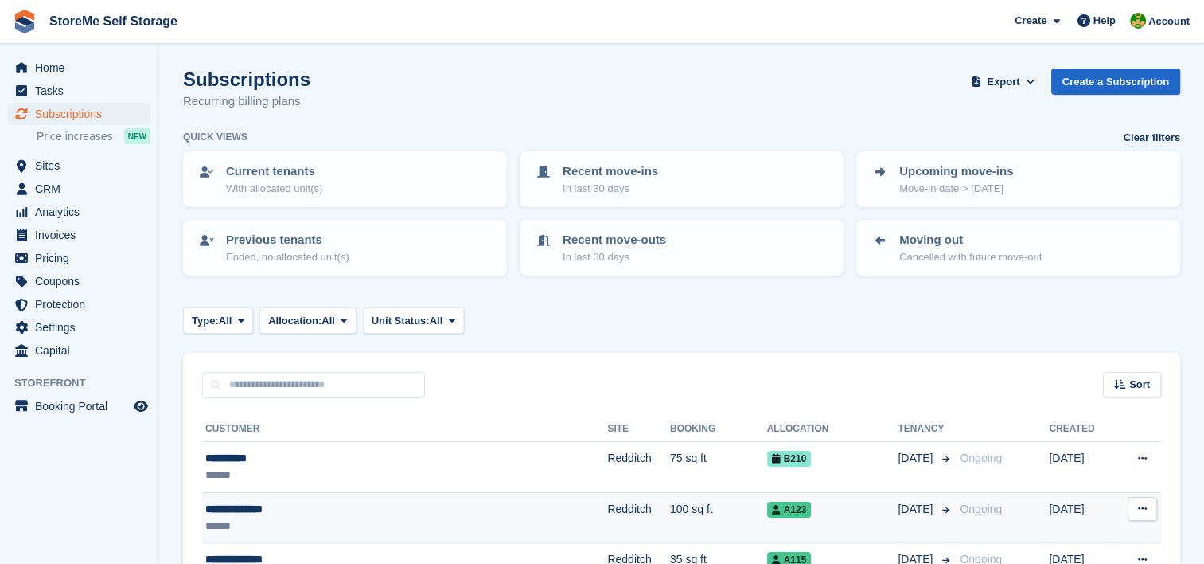
click at [607, 503] on td "Redditch" at bounding box center [638, 517] width 63 height 51
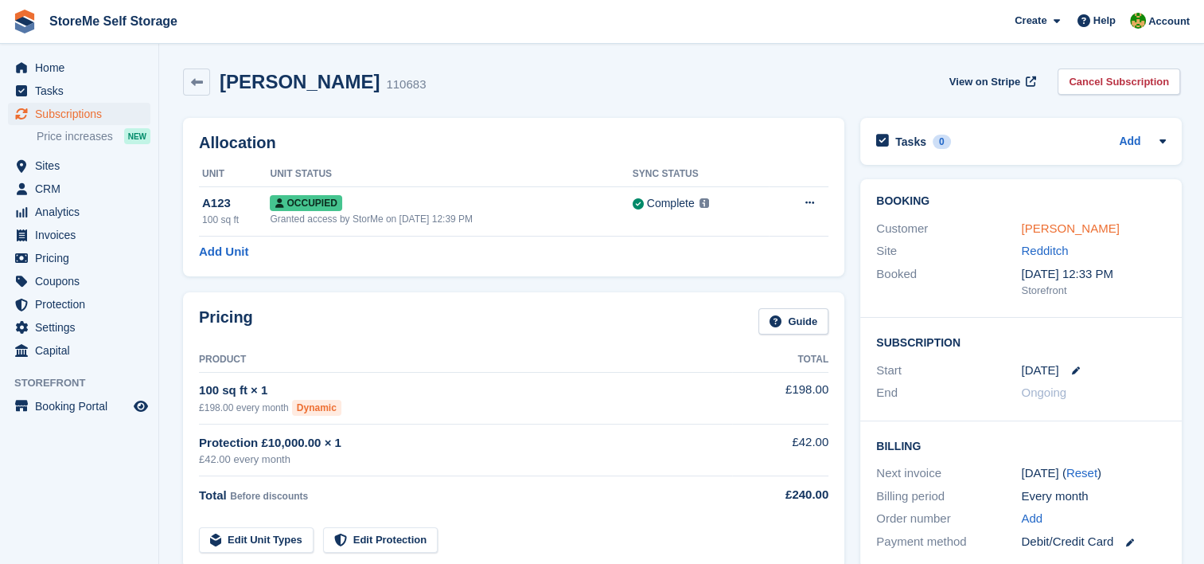
click at [1047, 224] on link "[PERSON_NAME]" at bounding box center [1070, 228] width 98 height 14
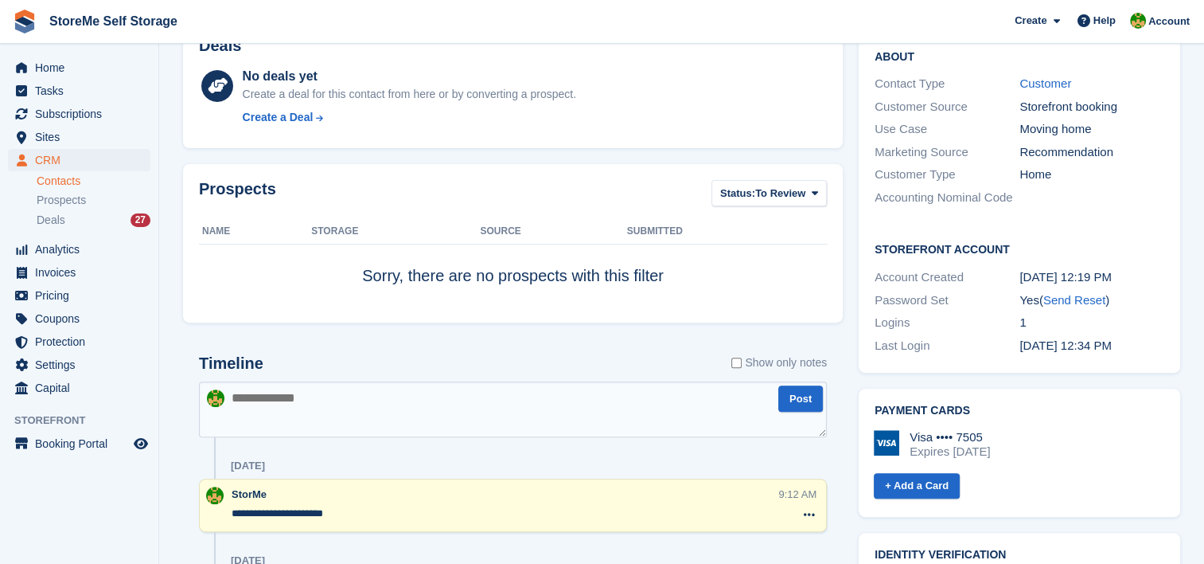
scroll to position [478, 0]
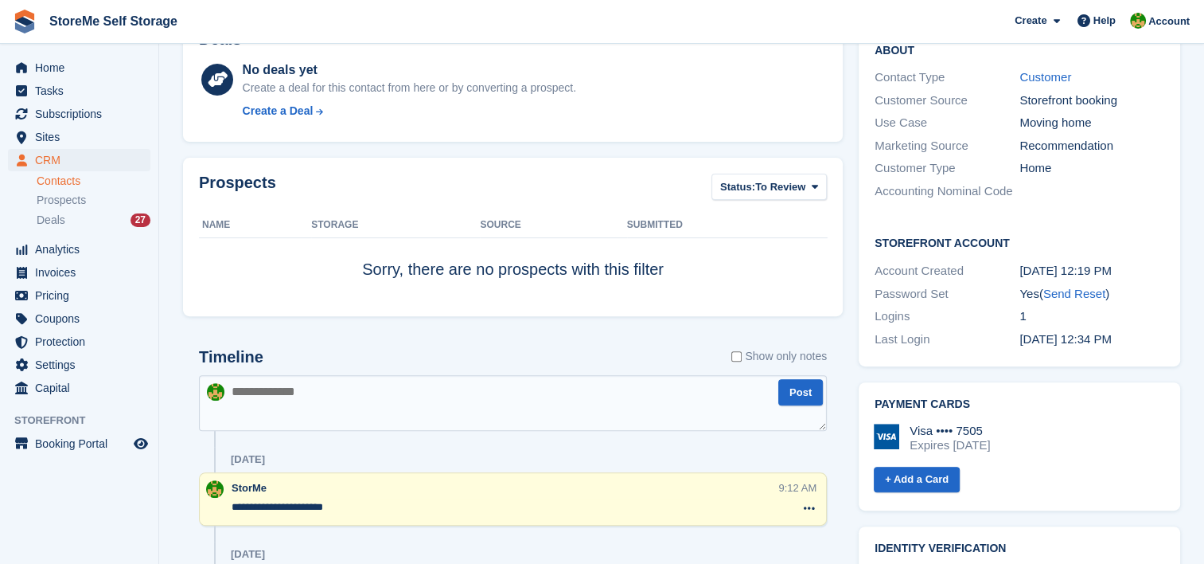
click at [385, 408] on textarea at bounding box center [513, 403] width 628 height 56
type textarea "**********"
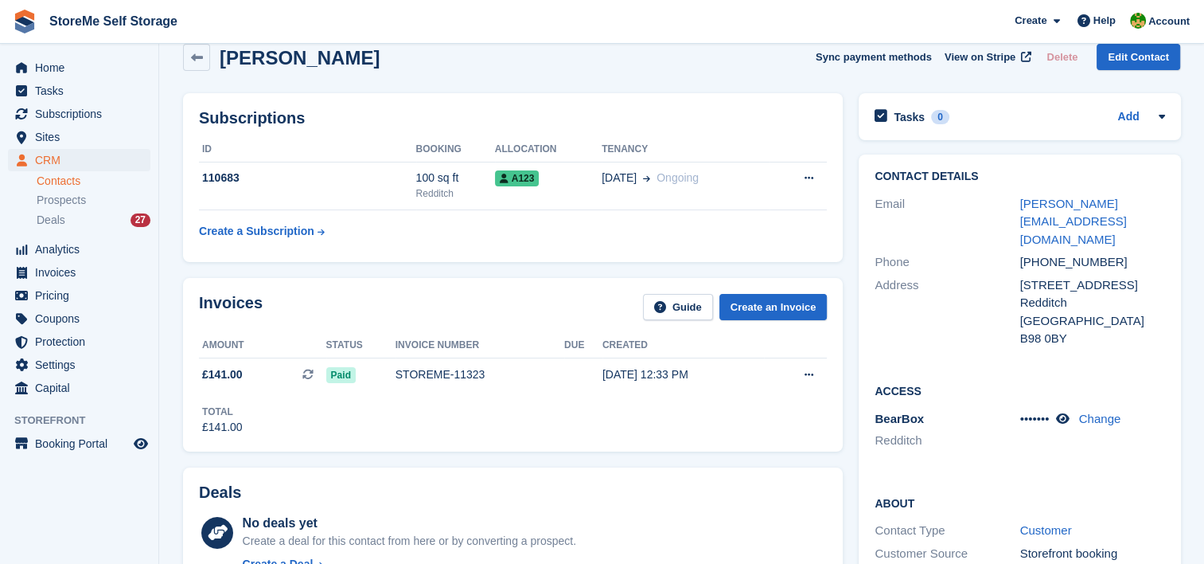
scroll to position [0, 0]
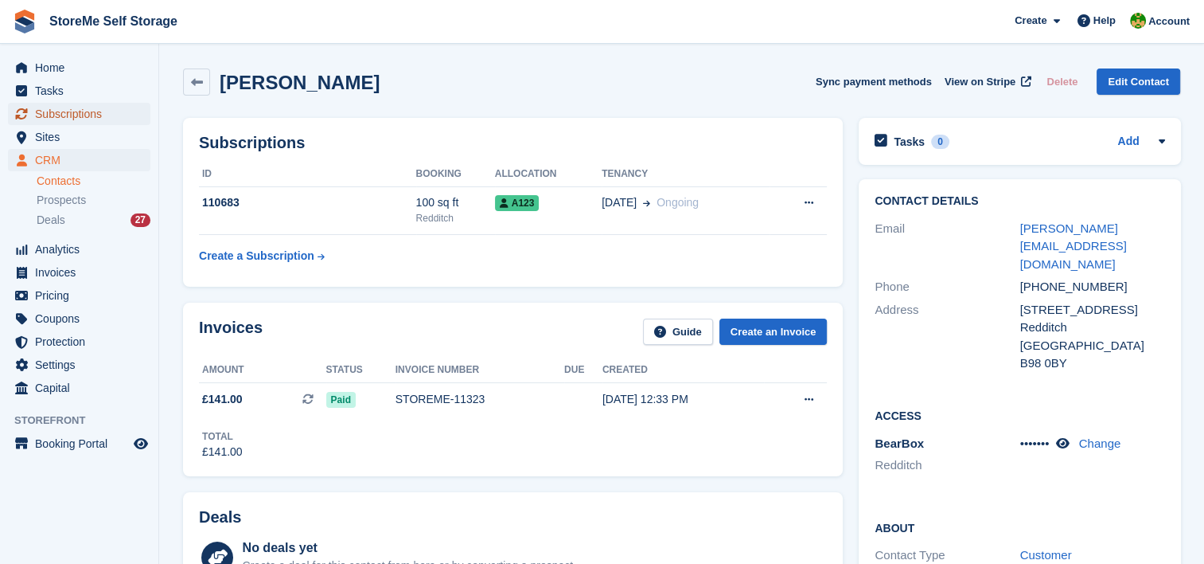
click at [105, 115] on span "Subscriptions" at bounding box center [83, 114] width 96 height 22
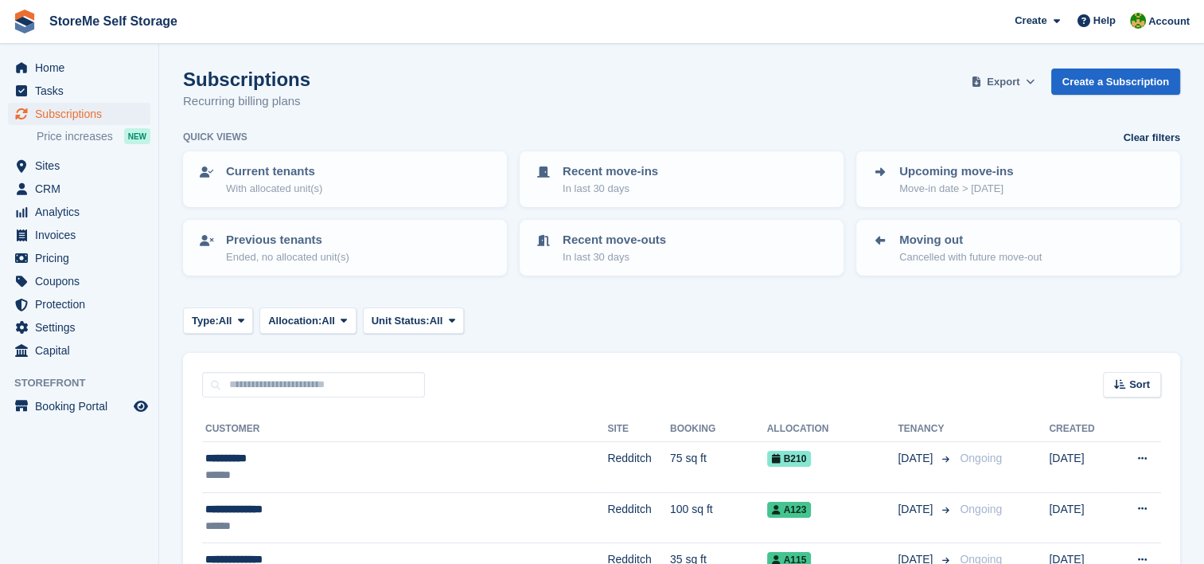
click at [1001, 76] on span "Export" at bounding box center [1003, 82] width 33 height 16
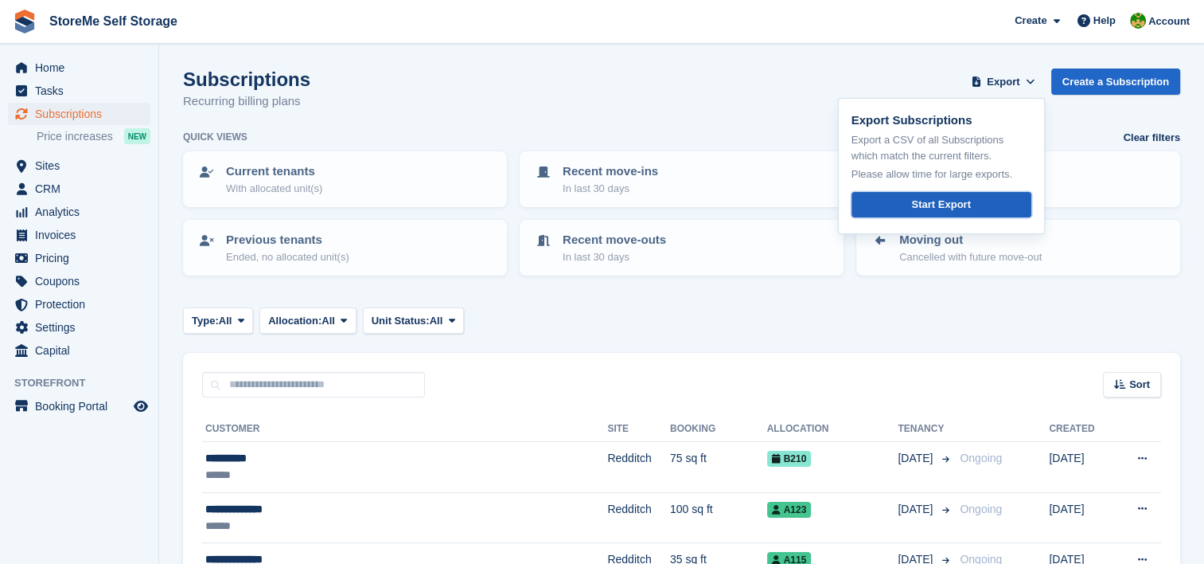
click at [1000, 201] on link "Start Export" at bounding box center [942, 205] width 180 height 26
click at [633, 105] on div "Subscriptions Recurring billing plans Export Export Subscriptions Export a CSV …" at bounding box center [681, 98] width 997 height 61
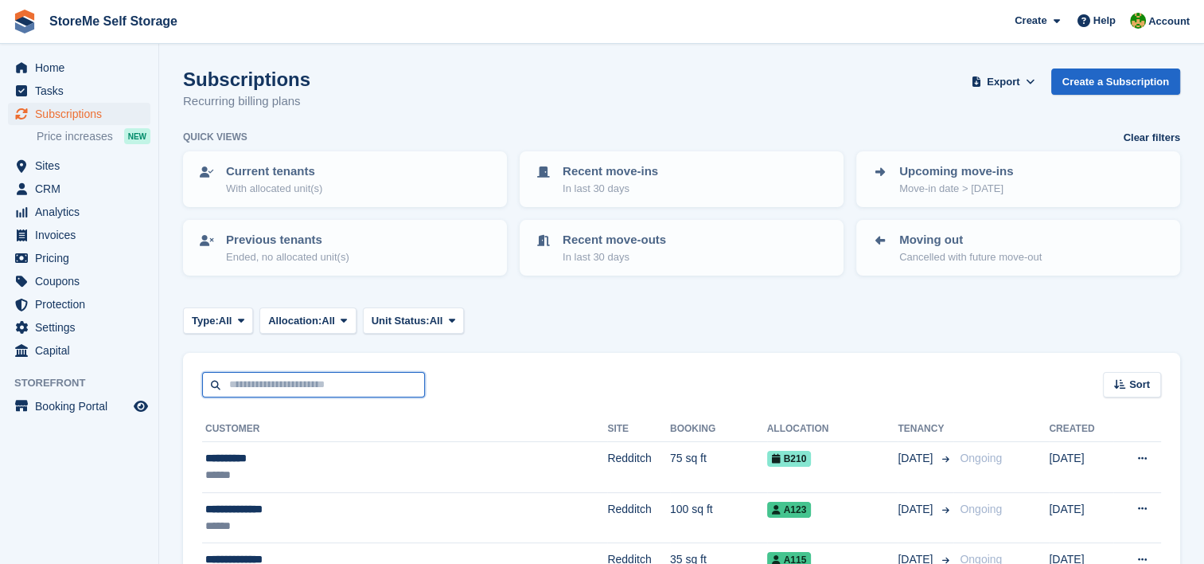
click at [388, 382] on input "text" at bounding box center [313, 385] width 223 height 26
type input "****"
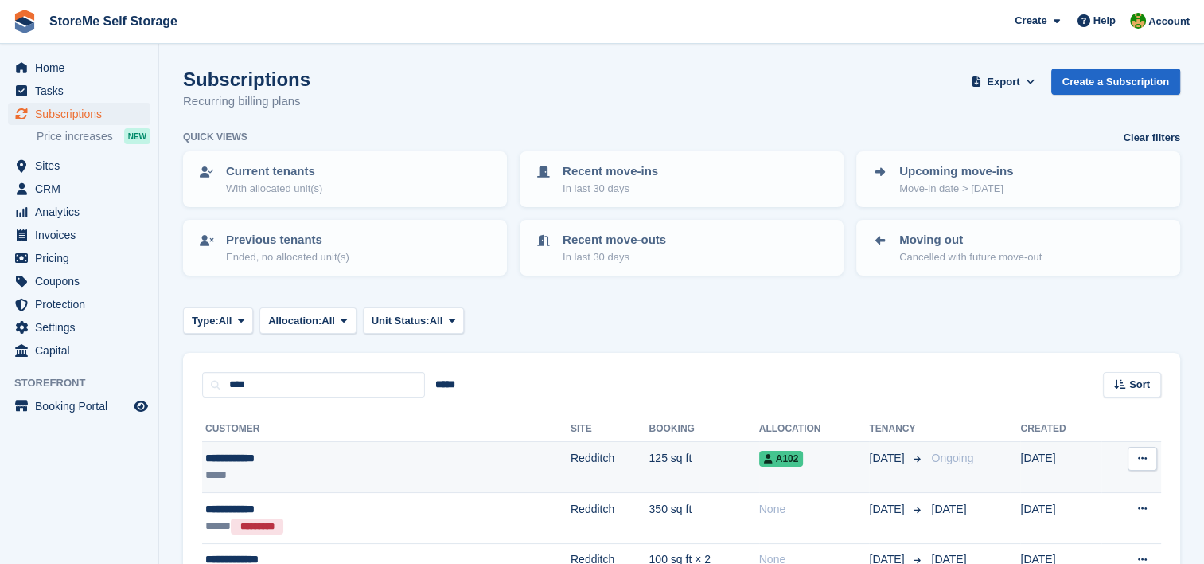
click at [571, 472] on td "Redditch" at bounding box center [610, 467] width 79 height 51
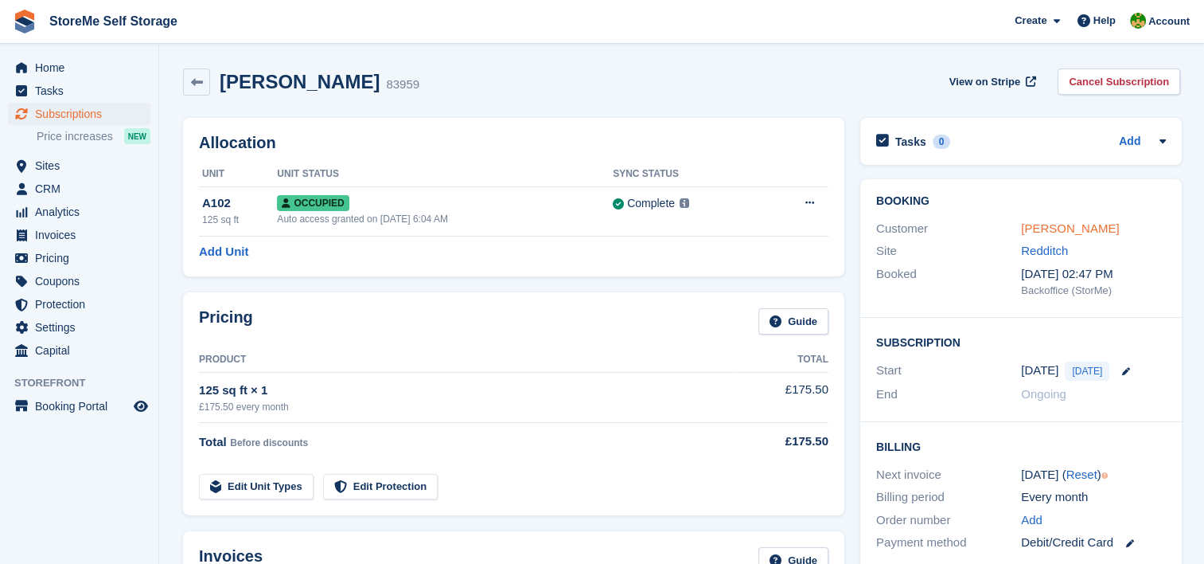
click at [1023, 228] on link "[PERSON_NAME]" at bounding box center [1070, 228] width 98 height 14
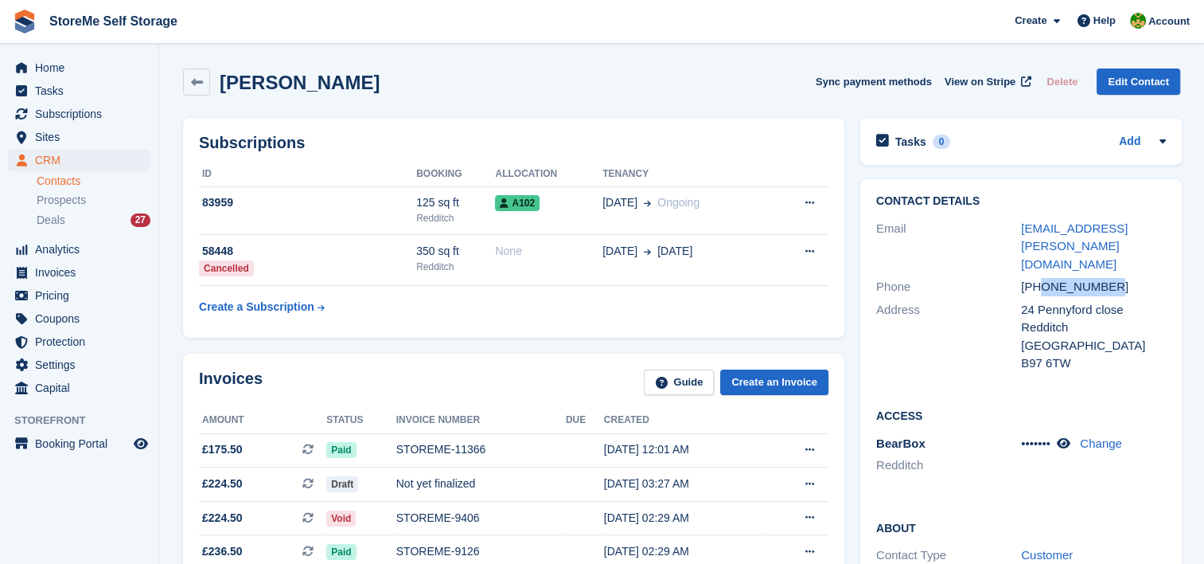
drag, startPoint x: 1111, startPoint y: 266, endPoint x: 1039, endPoint y: 262, distance: 71.8
click at [1039, 278] on div "[PHONE_NUMBER]" at bounding box center [1093, 287] width 145 height 18
copy div "7966410770"
click at [573, 103] on div "Jill Summers Sync payment methods View on Stripe Delete Edit Contact" at bounding box center [681, 85] width 1013 height 49
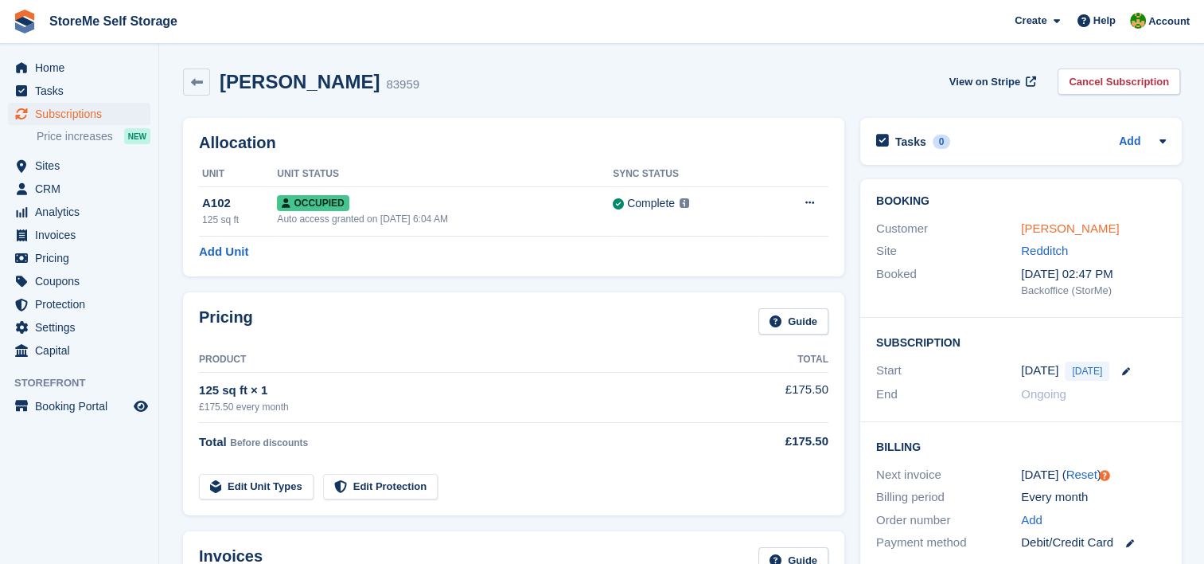
click at [1037, 232] on link "[PERSON_NAME]" at bounding box center [1070, 228] width 98 height 14
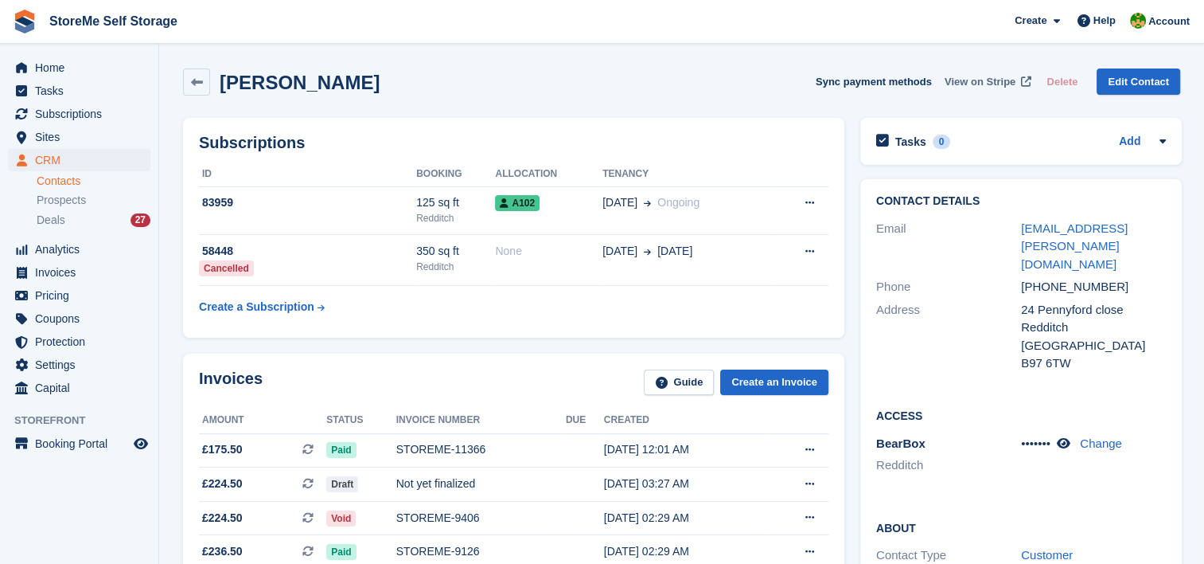
click at [993, 80] on span "View on Stripe" at bounding box center [980, 82] width 71 height 16
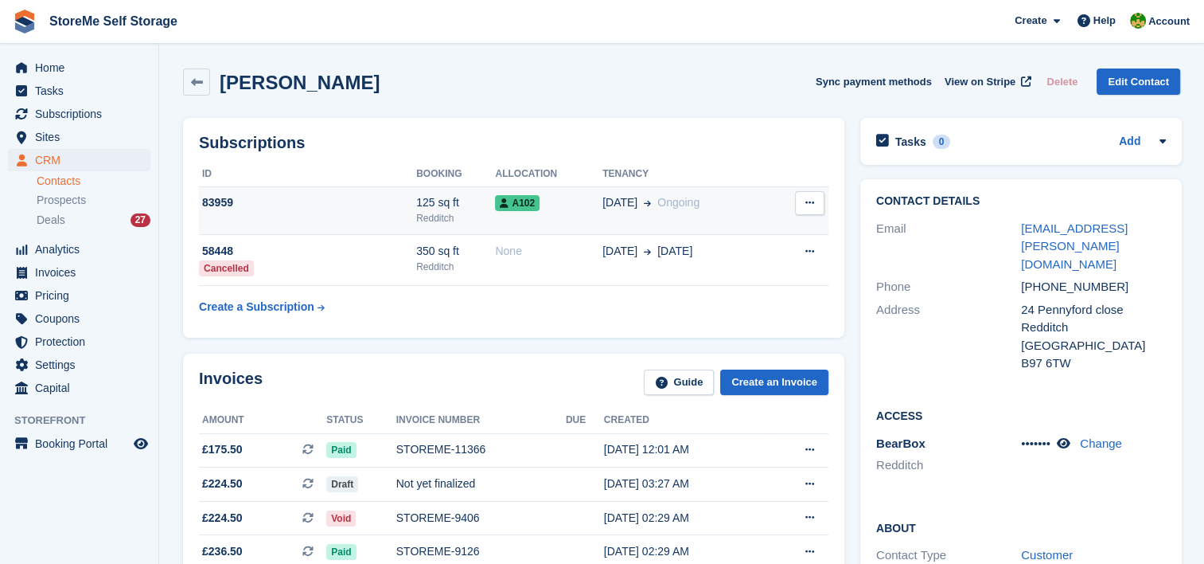
click at [568, 201] on div "A102" at bounding box center [548, 202] width 107 height 17
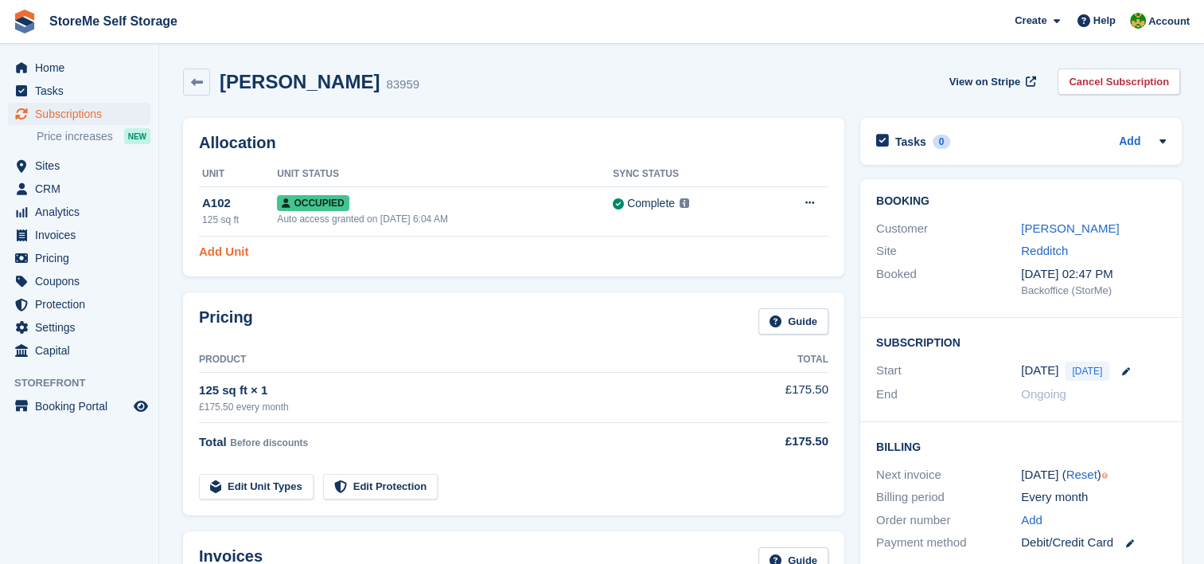
click at [242, 245] on link "Add Unit" at bounding box center [223, 252] width 49 height 18
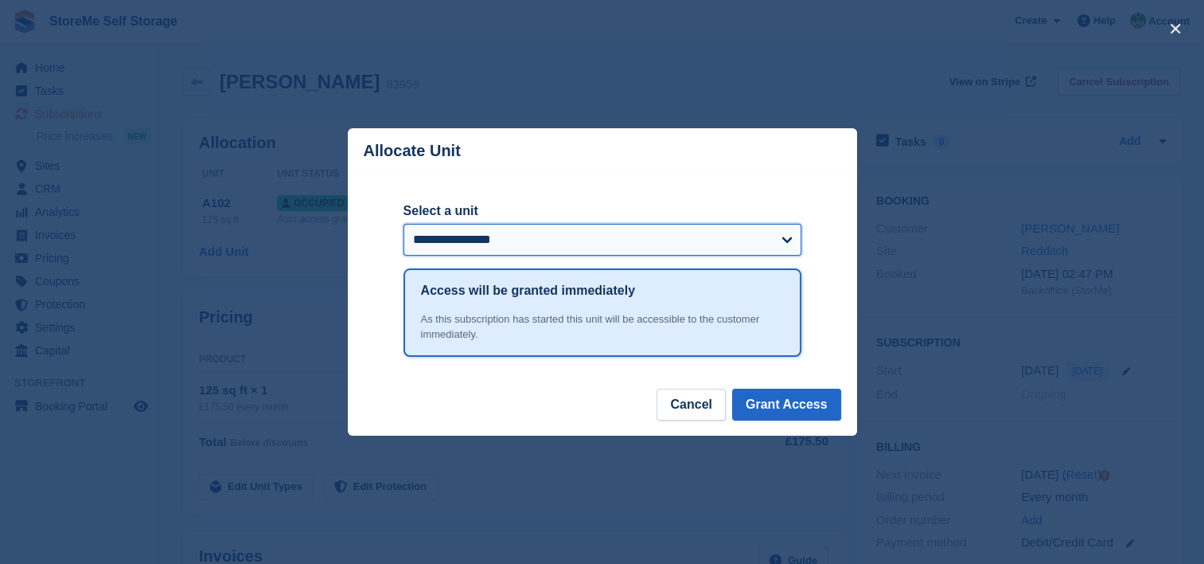
click at [548, 241] on select "**********" at bounding box center [603, 240] width 398 height 32
select select "****"
click at [404, 224] on select "**********" at bounding box center [603, 240] width 398 height 32
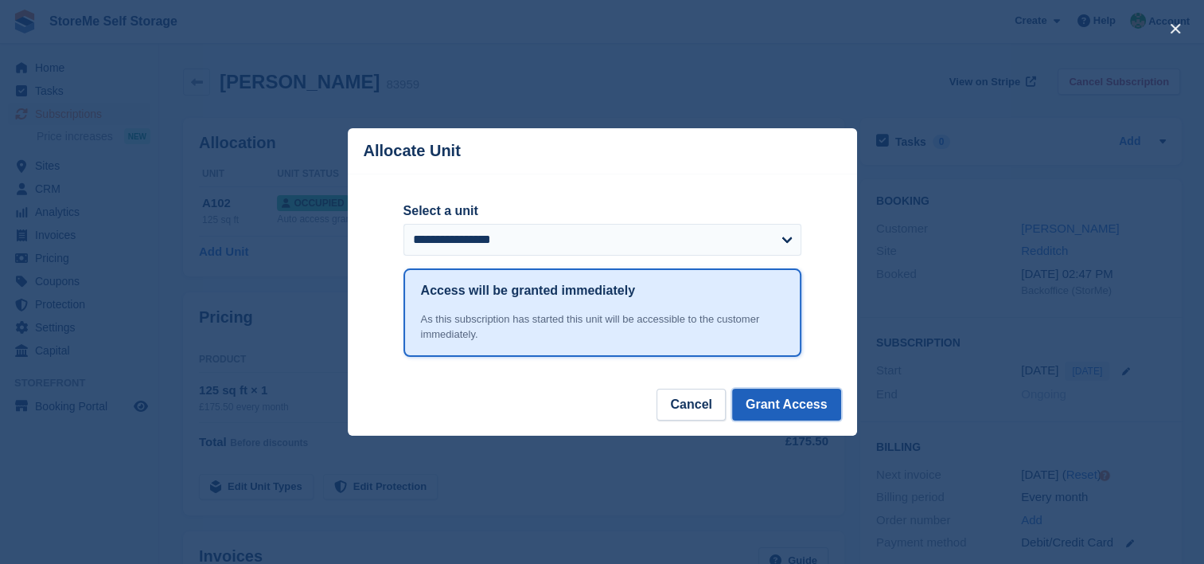
click at [810, 407] on button "Grant Access" at bounding box center [786, 404] width 109 height 32
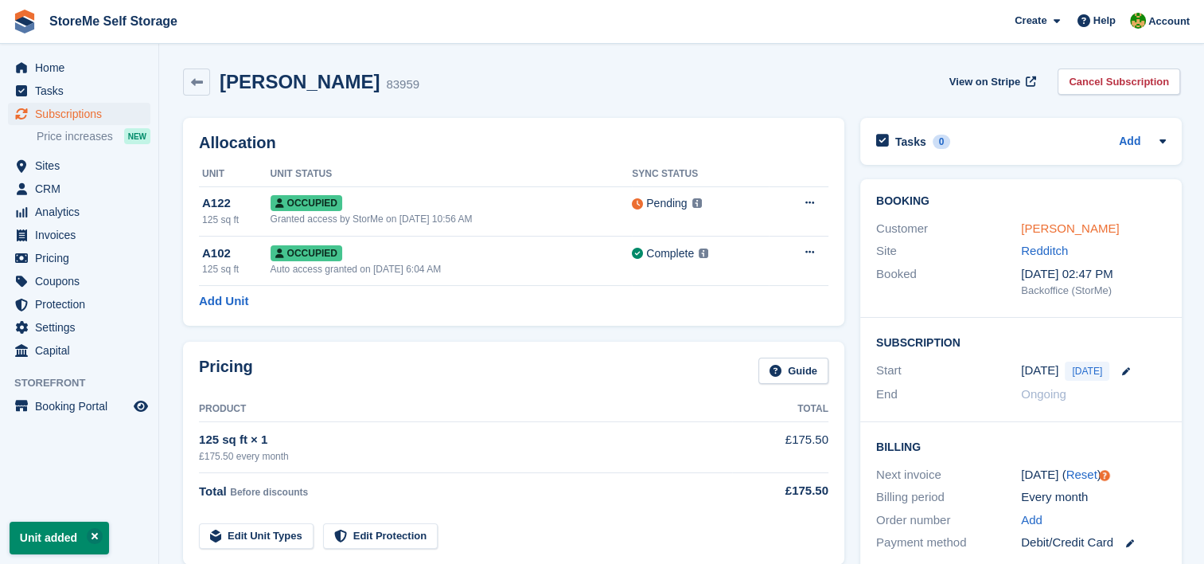
click at [1062, 232] on link "[PERSON_NAME]" at bounding box center [1070, 228] width 98 height 14
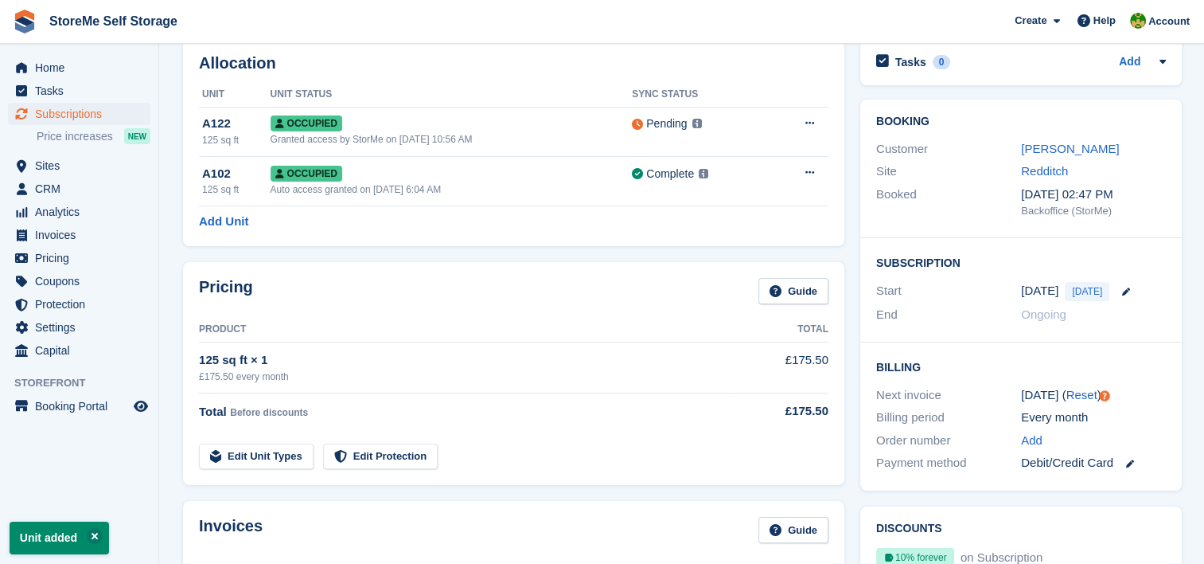
scroll to position [239, 0]
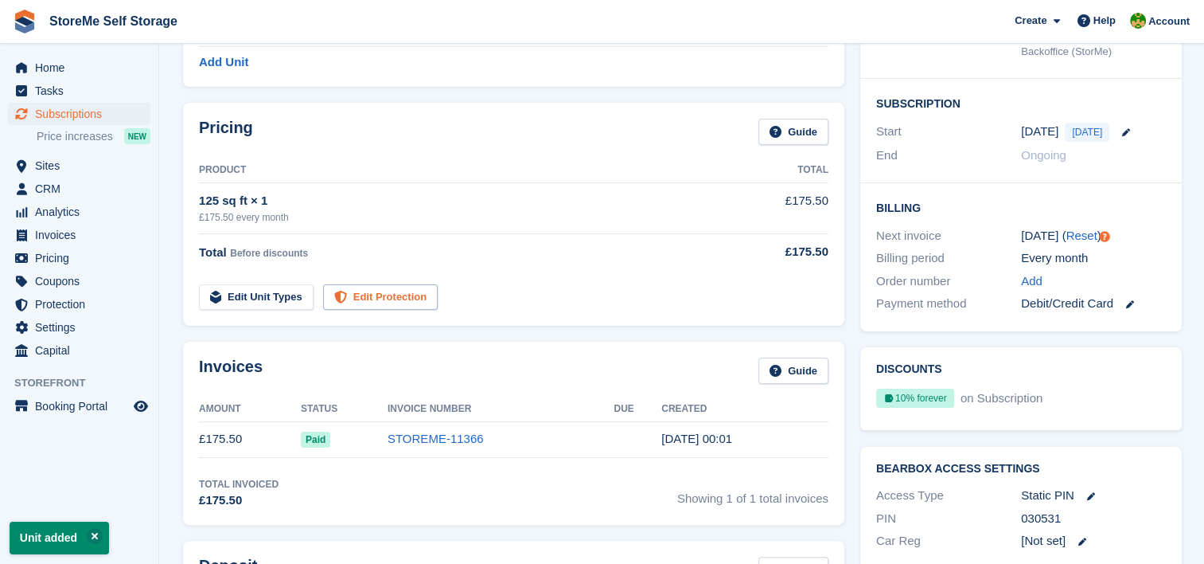
click at [362, 299] on link "Edit Protection" at bounding box center [380, 297] width 115 height 26
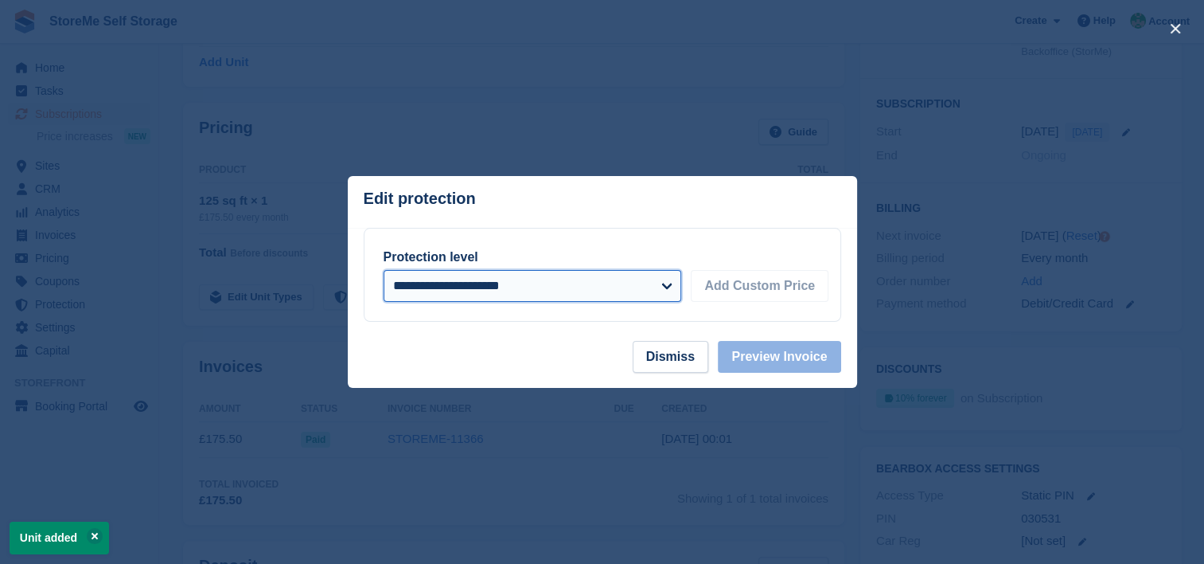
click at [503, 285] on select "**********" at bounding box center [533, 286] width 299 height 32
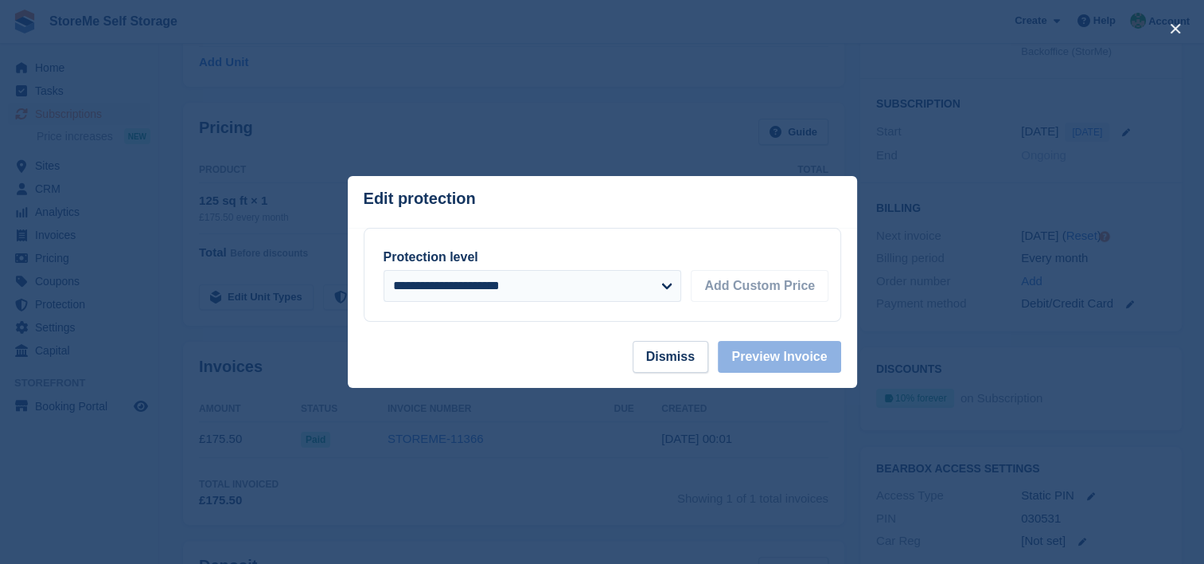
click at [563, 344] on footer "Dismiss Preview Invoice" at bounding box center [602, 364] width 509 height 47
click at [692, 357] on button "Dismiss" at bounding box center [671, 357] width 76 height 32
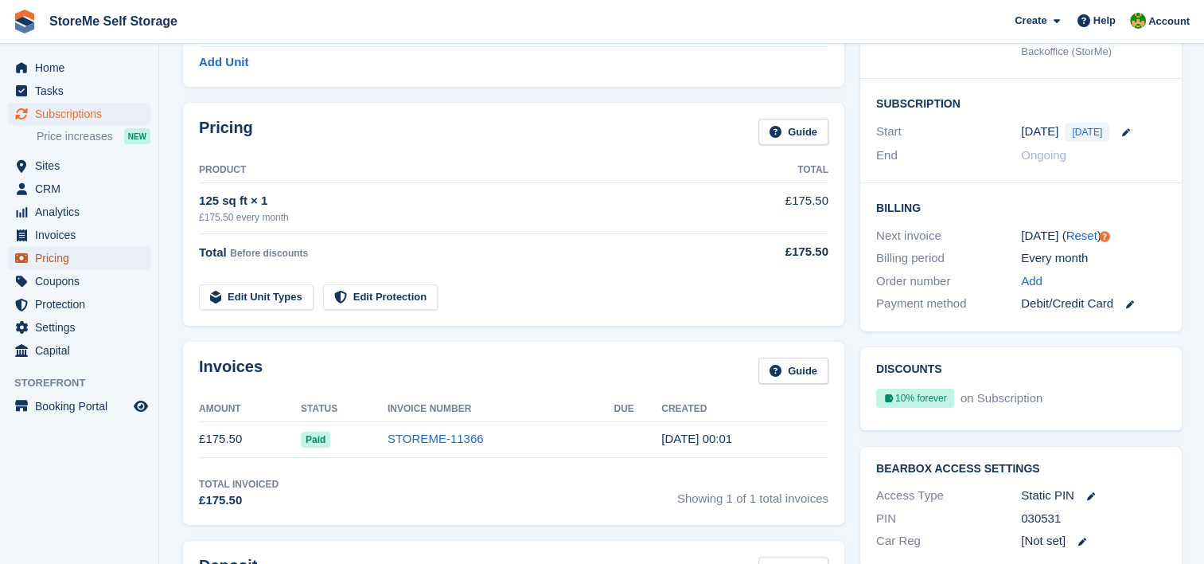
click at [61, 258] on span "Pricing" at bounding box center [83, 258] width 96 height 22
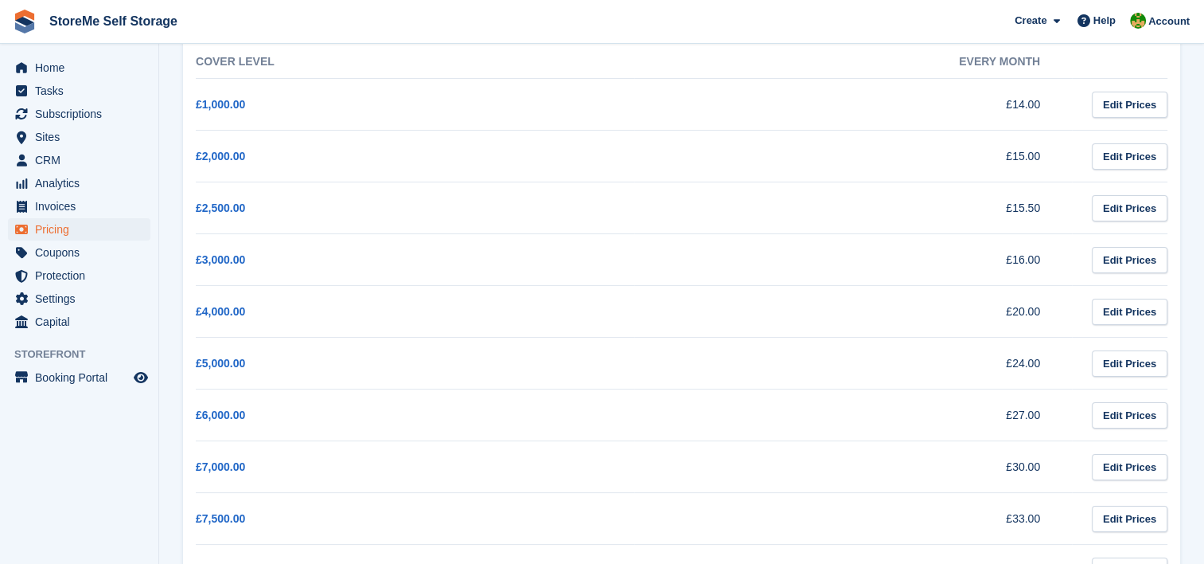
scroll to position [159, 0]
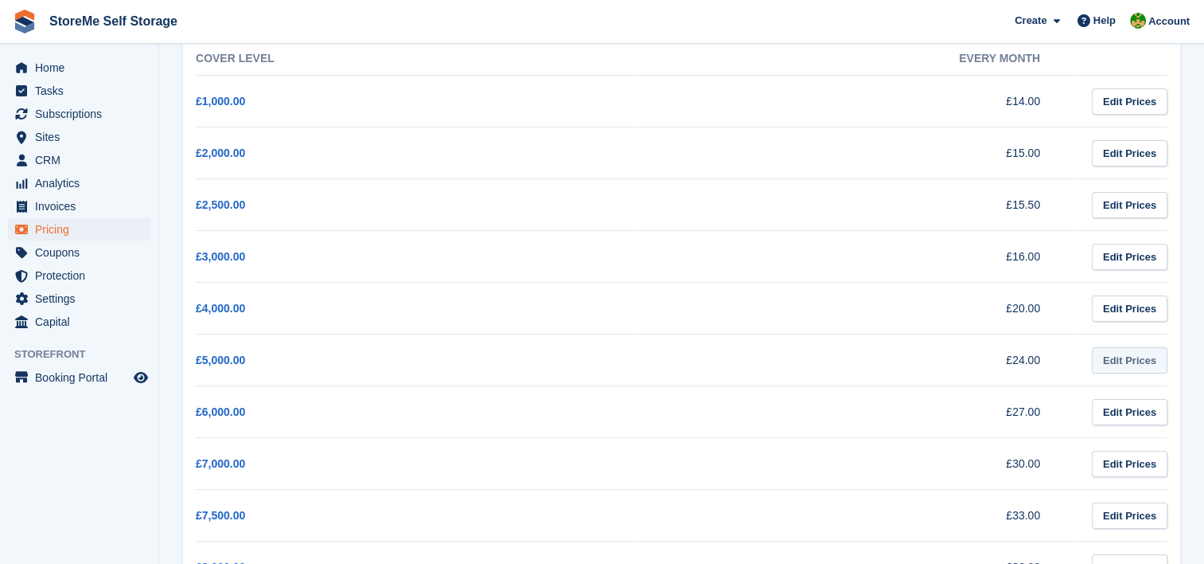
click at [1126, 350] on link "Edit Prices" at bounding box center [1130, 360] width 76 height 26
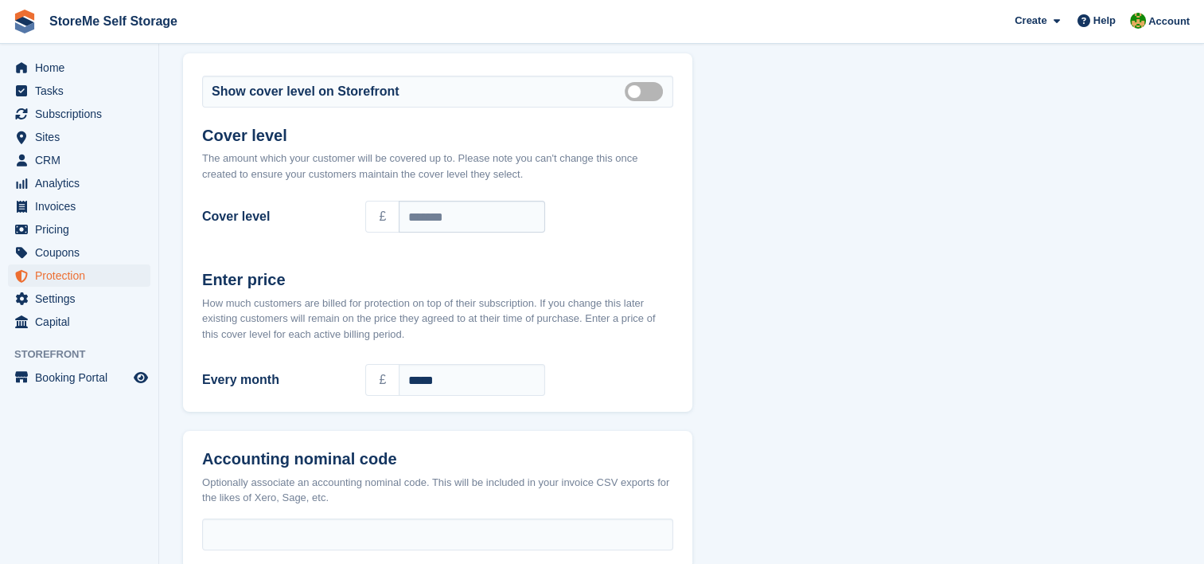
scroll to position [159, 0]
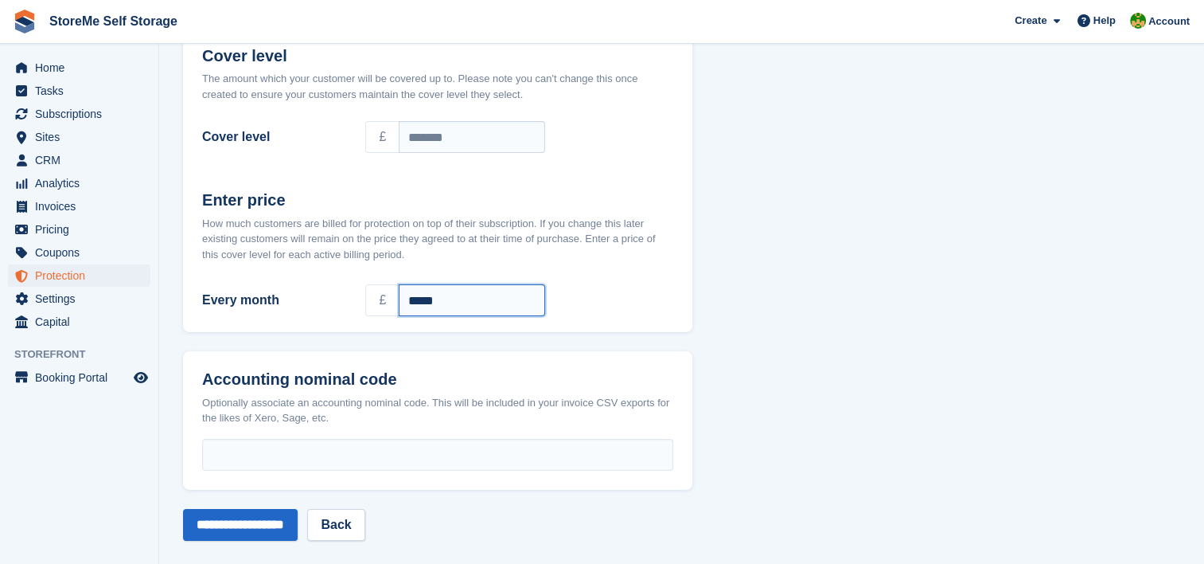
drag, startPoint x: 468, startPoint y: 308, endPoint x: 362, endPoint y: 293, distance: 107.0
click at [362, 293] on div "£ *****" at bounding box center [519, 300] width 327 height 45
type input "****"
click at [235, 521] on input "**********" at bounding box center [240, 525] width 115 height 32
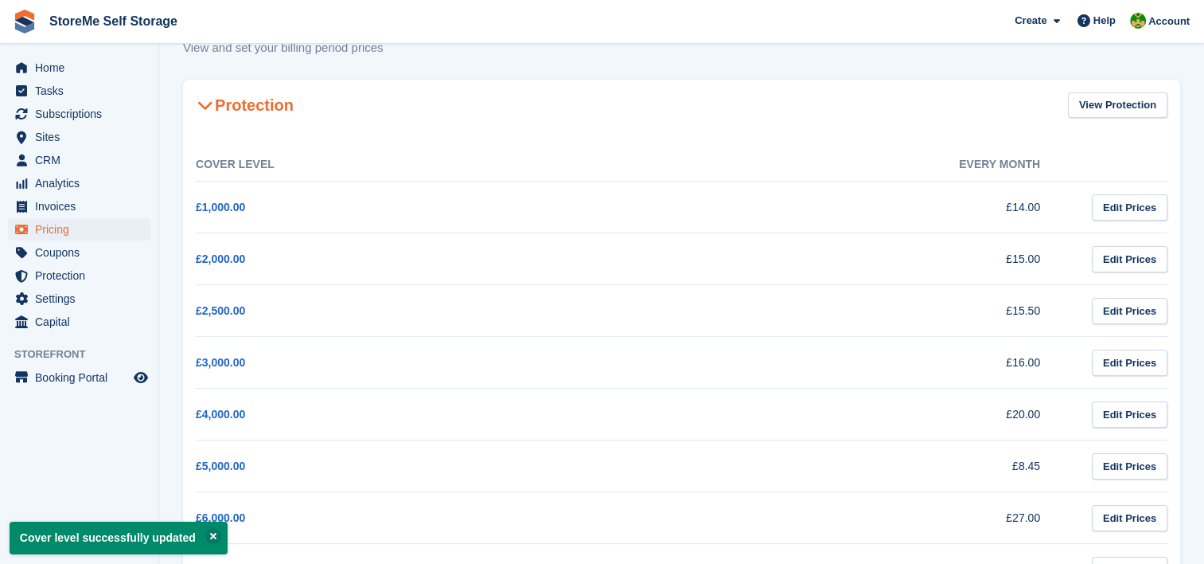
scroll to position [80, 0]
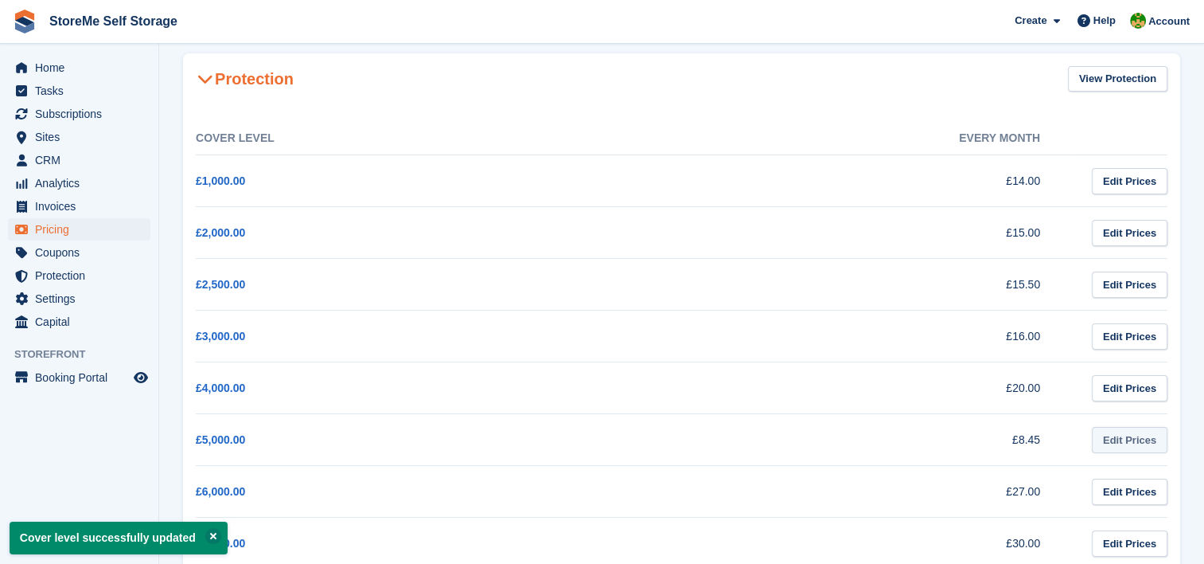
click at [1118, 441] on link "Edit Prices" at bounding box center [1130, 440] width 76 height 26
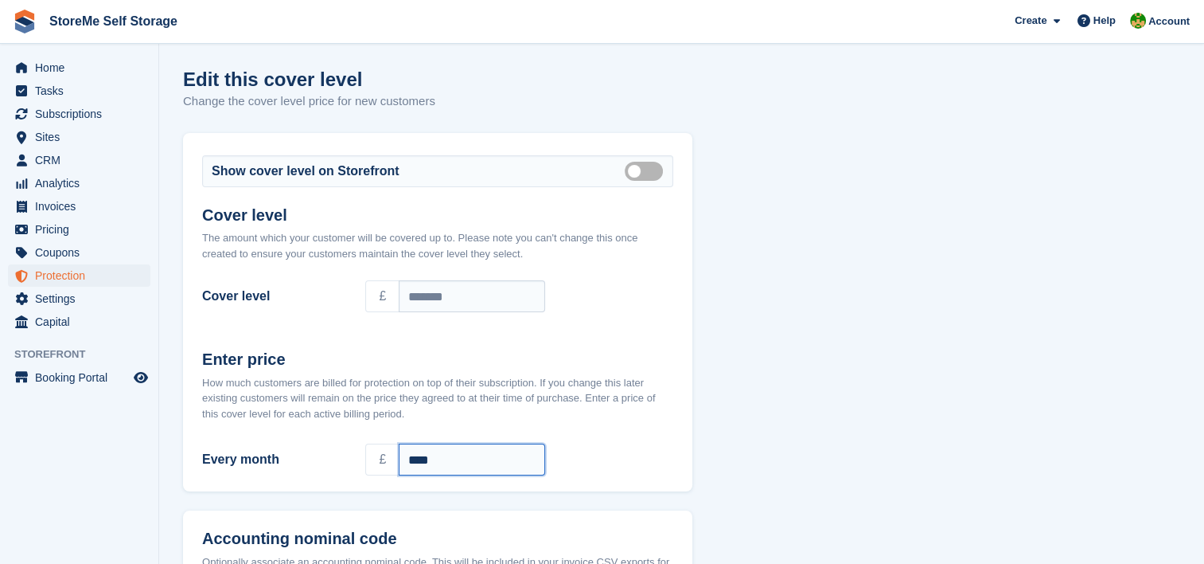
drag, startPoint x: 462, startPoint y: 455, endPoint x: 368, endPoint y: 459, distance: 94.0
click at [368, 459] on div "£ ****" at bounding box center [519, 459] width 308 height 32
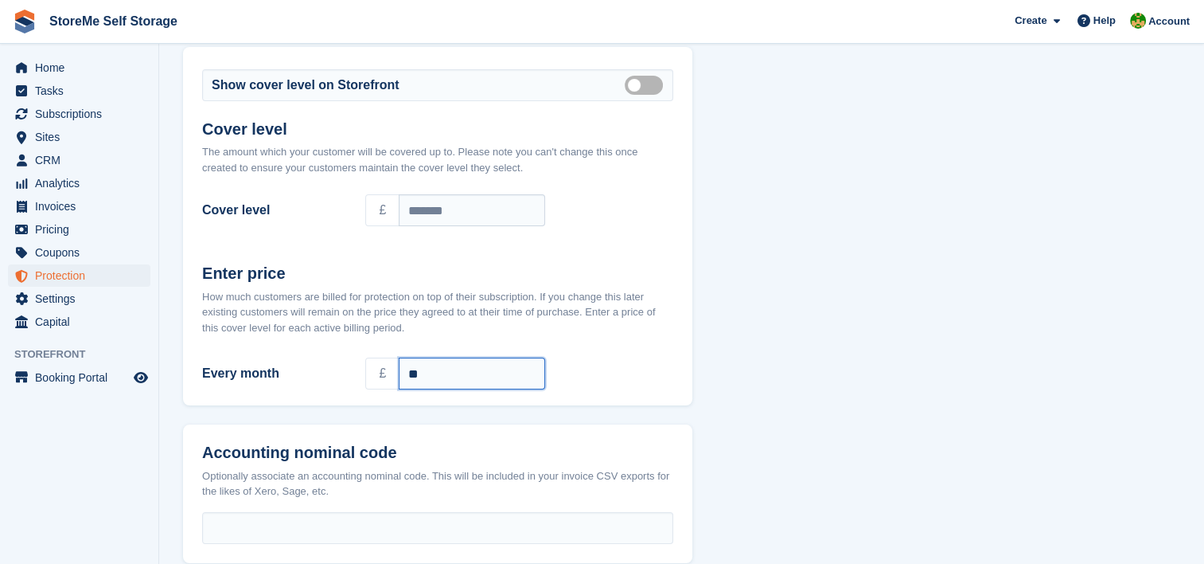
scroll to position [172, 0]
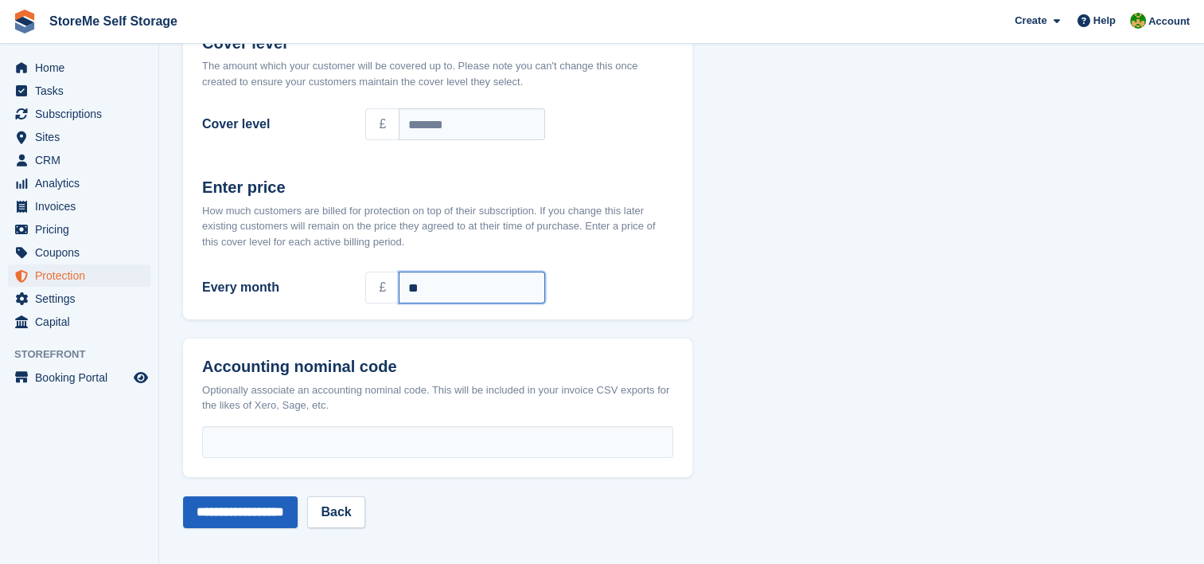
type input "**"
click at [228, 518] on input "**********" at bounding box center [240, 512] width 115 height 32
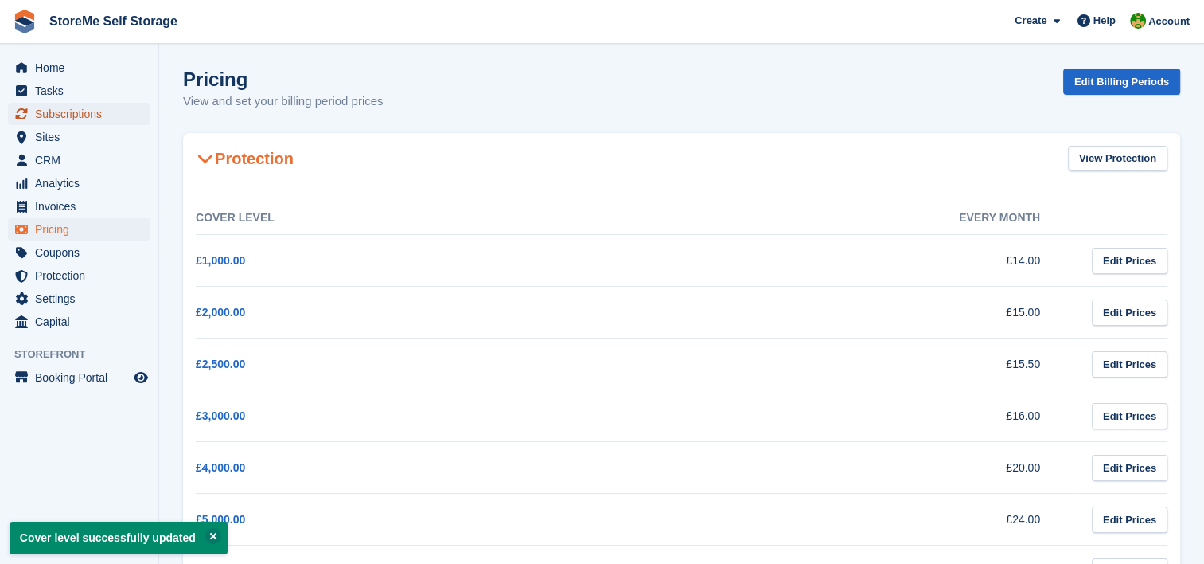
click at [76, 115] on span "Subscriptions" at bounding box center [83, 114] width 96 height 22
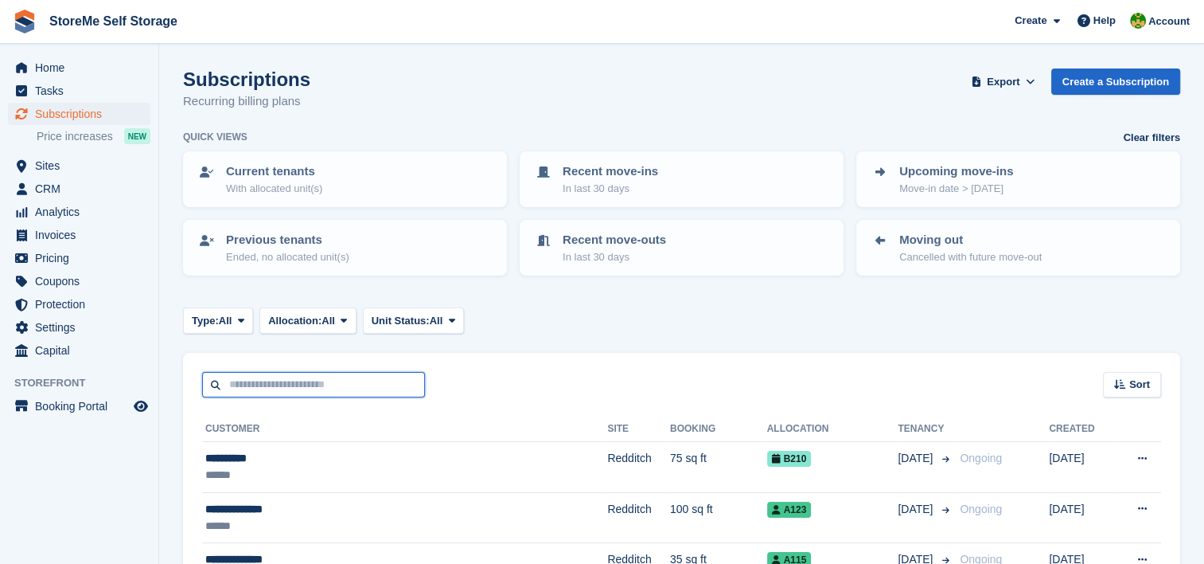
click at [336, 388] on input "text" at bounding box center [313, 385] width 223 height 26
type input "******"
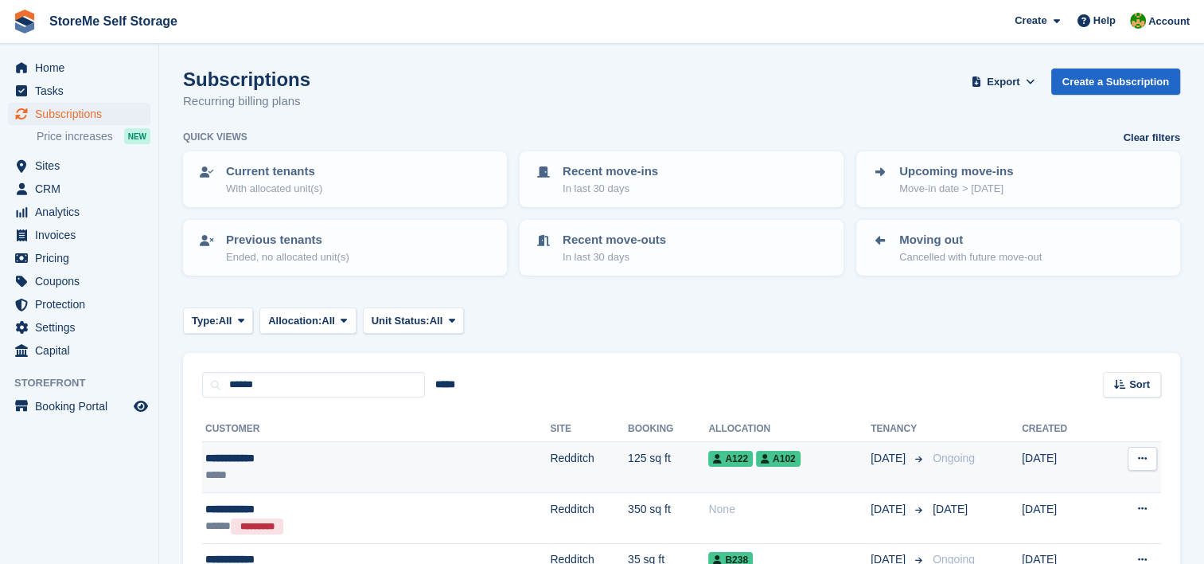
click at [628, 469] on td "125 sq ft" at bounding box center [668, 467] width 80 height 51
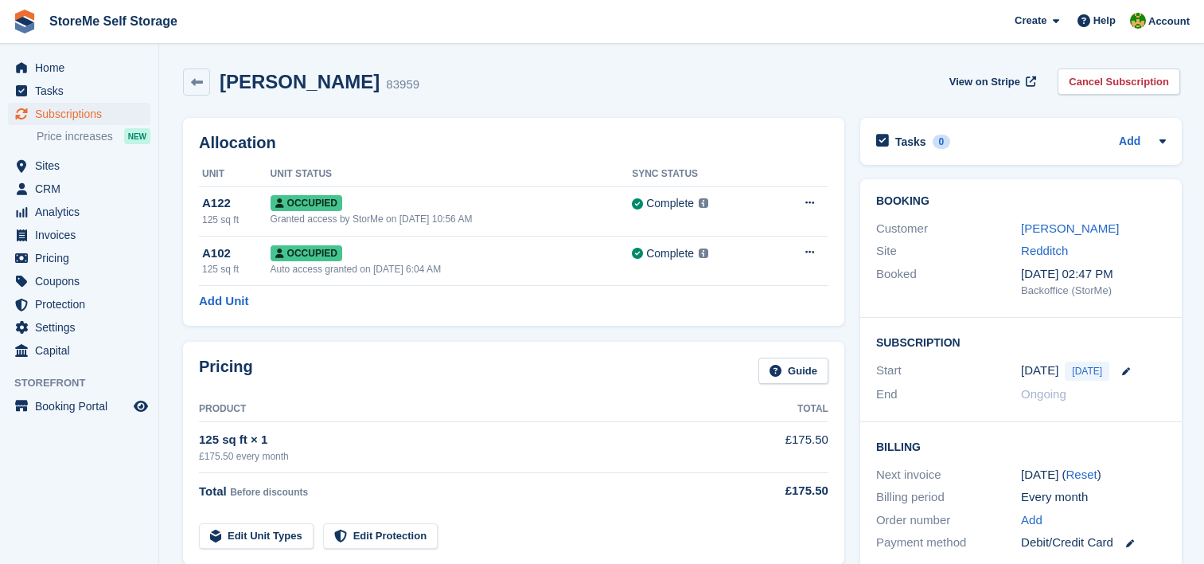
scroll to position [159, 0]
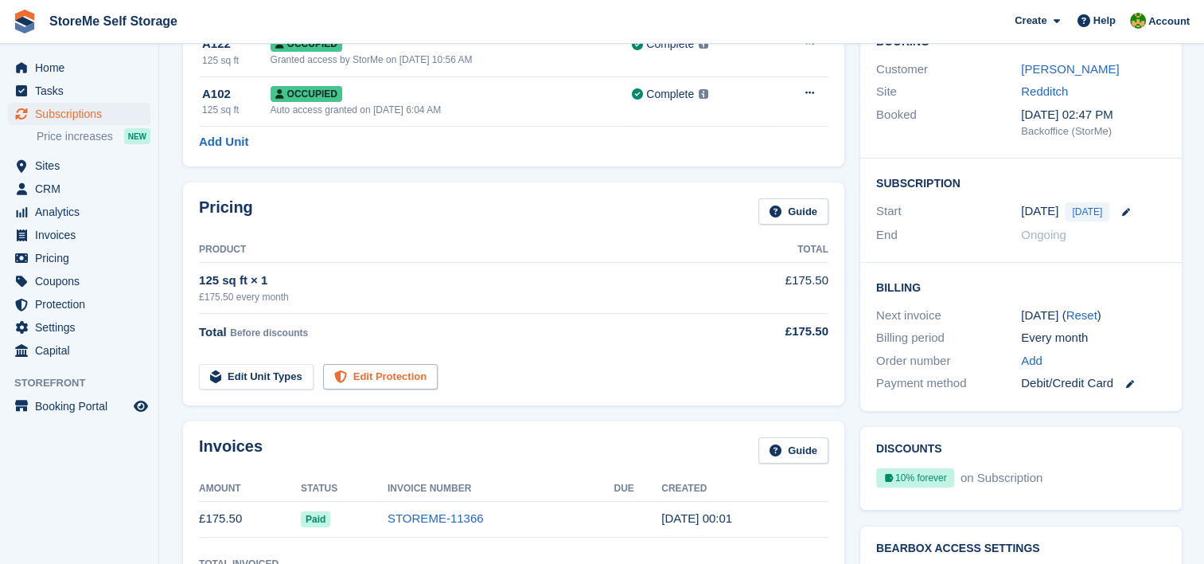
click at [357, 373] on link "Edit Protection" at bounding box center [380, 377] width 115 height 26
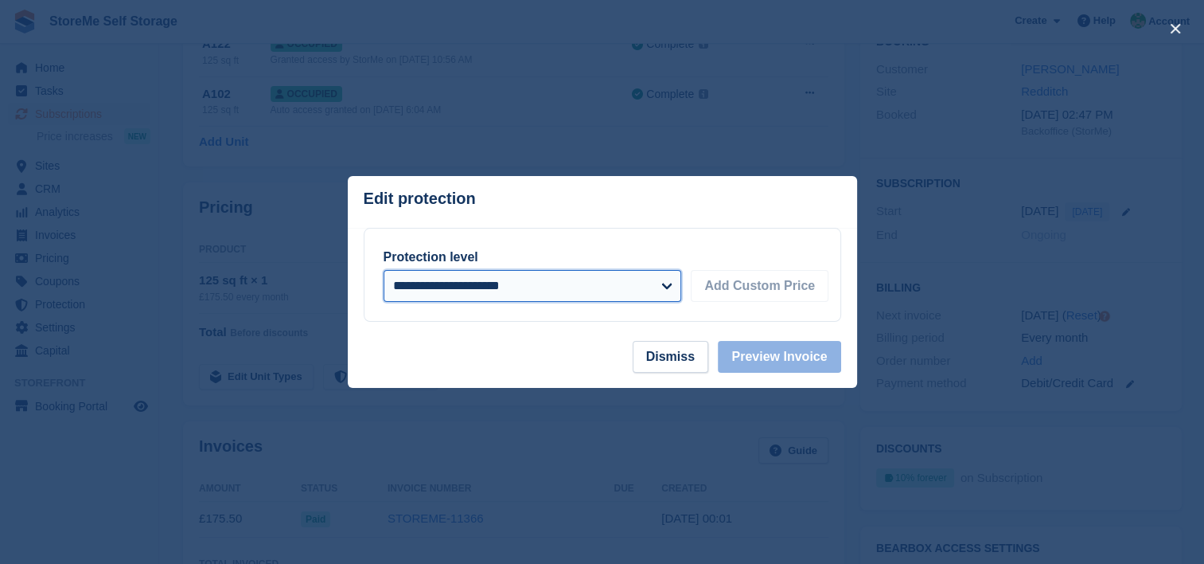
click at [433, 284] on select "**********" at bounding box center [533, 286] width 299 height 32
select select "*****"
click at [384, 270] on select "**********" at bounding box center [533, 286] width 299 height 32
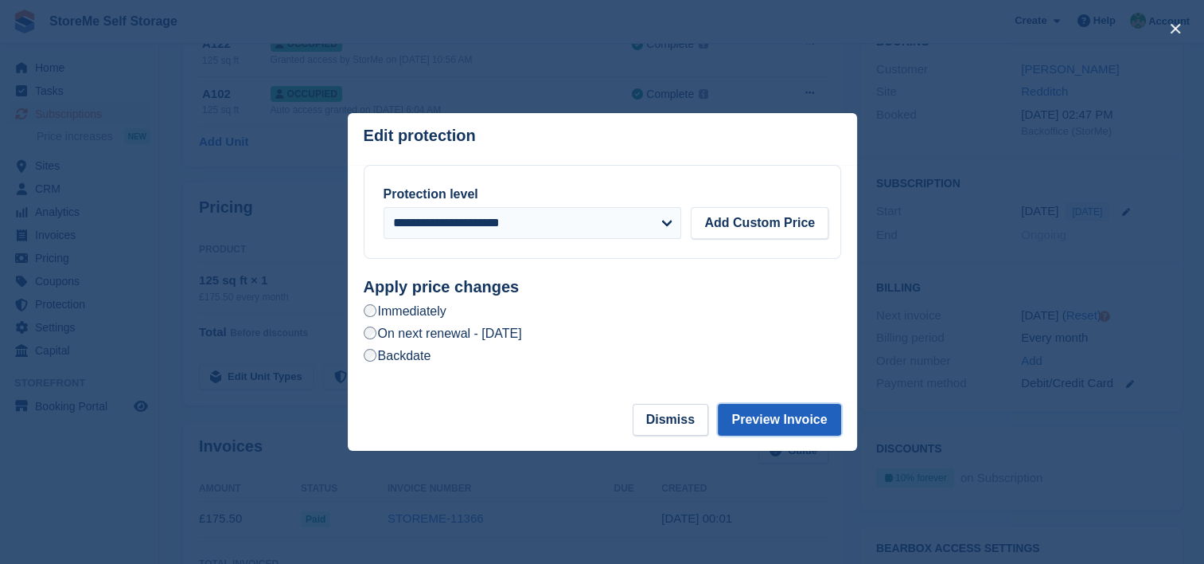
click at [805, 420] on button "Preview Invoice" at bounding box center [779, 420] width 123 height 32
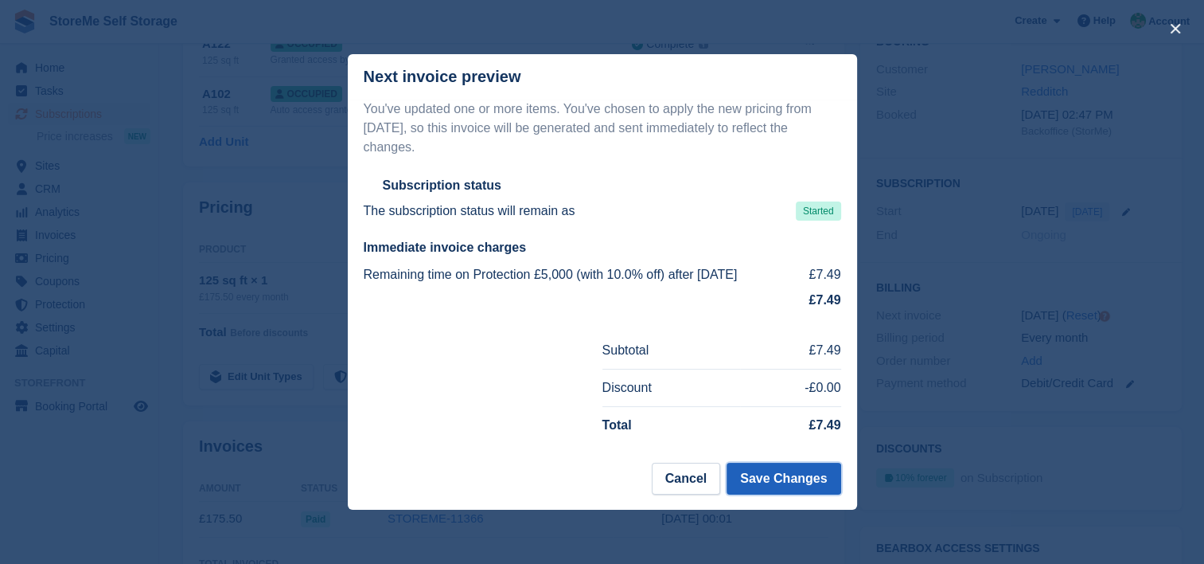
click at [771, 472] on button "Save Changes" at bounding box center [784, 479] width 114 height 32
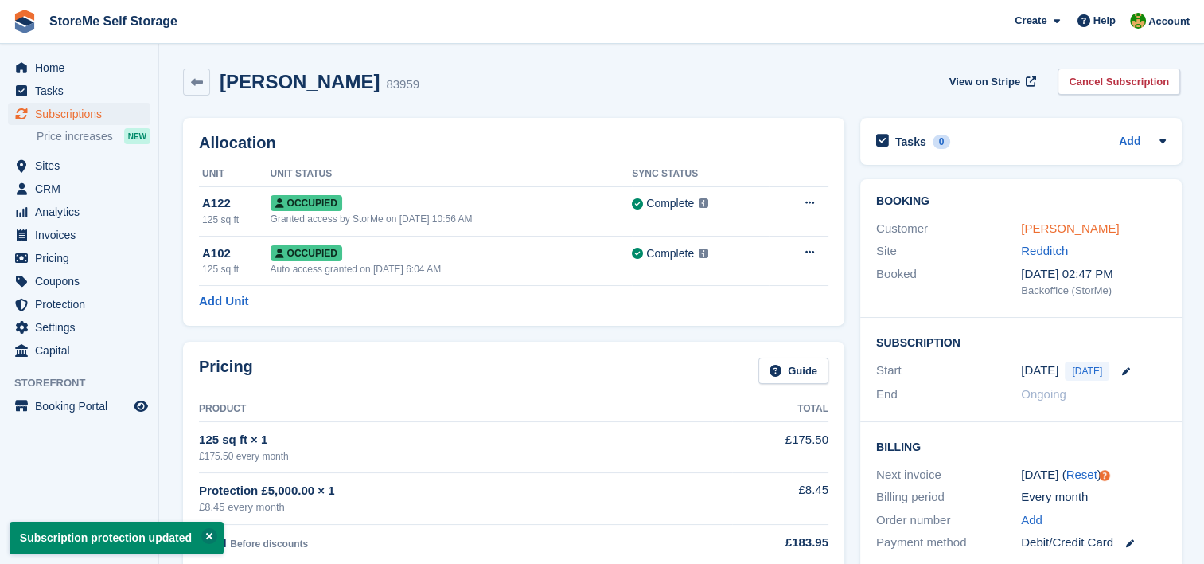
click at [1067, 226] on link "Jill Summers" at bounding box center [1070, 228] width 98 height 14
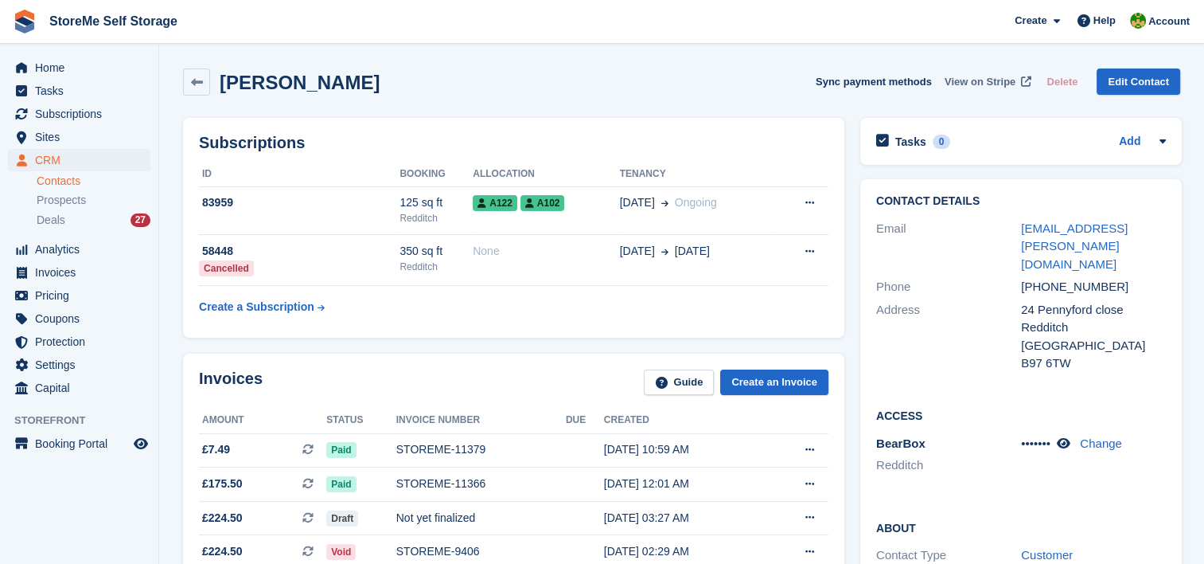
click at [975, 80] on span "View on Stripe" at bounding box center [980, 82] width 71 height 16
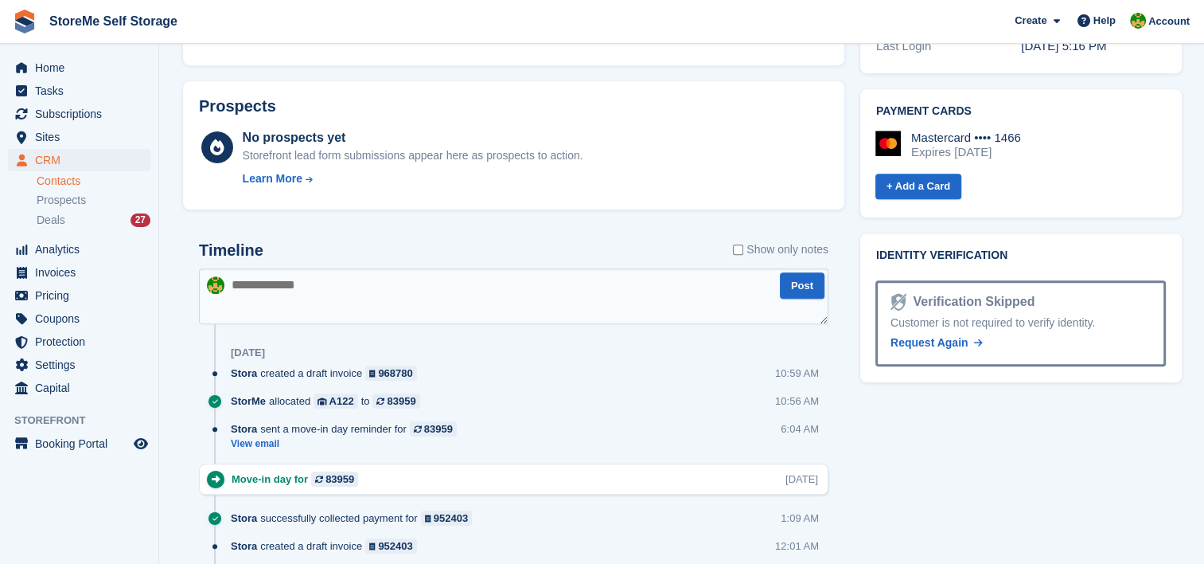
scroll to position [796, 0]
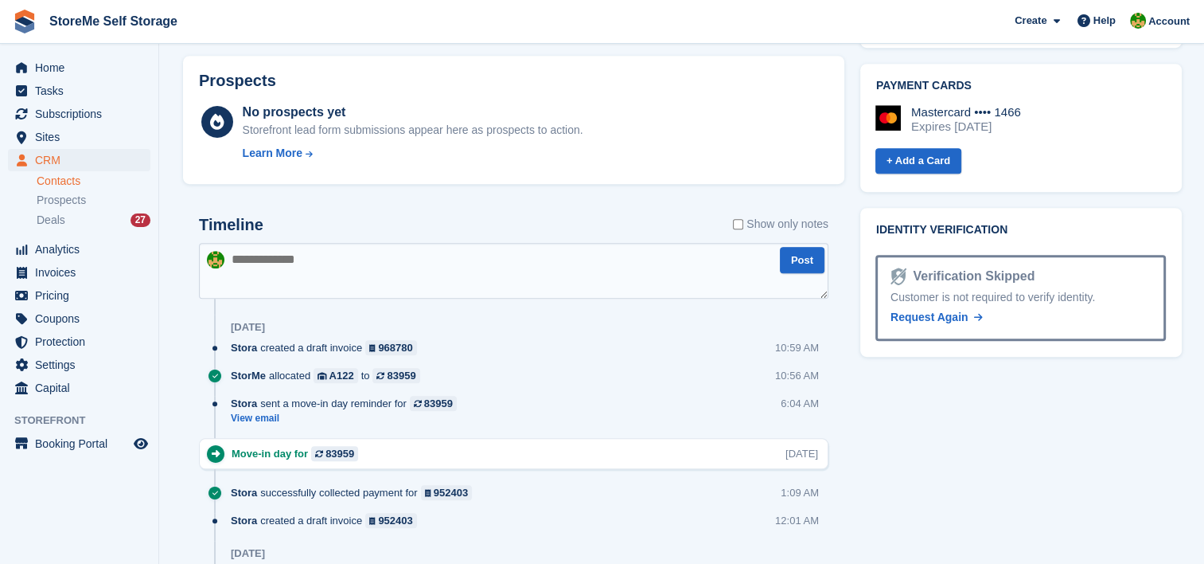
click at [330, 270] on textarea at bounding box center [514, 271] width 630 height 56
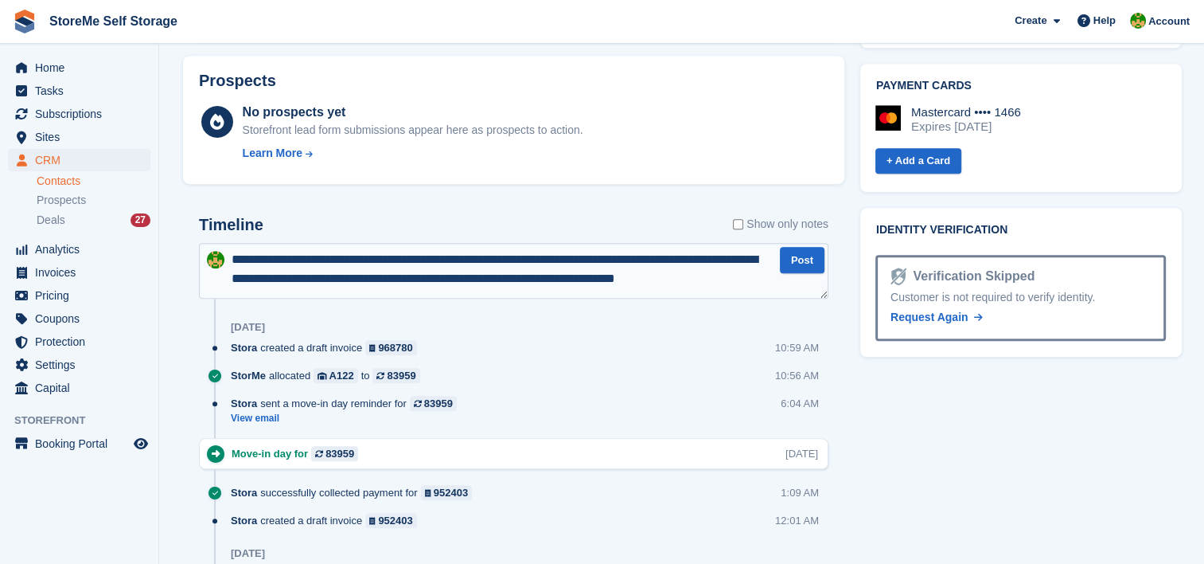
scroll to position [9, 0]
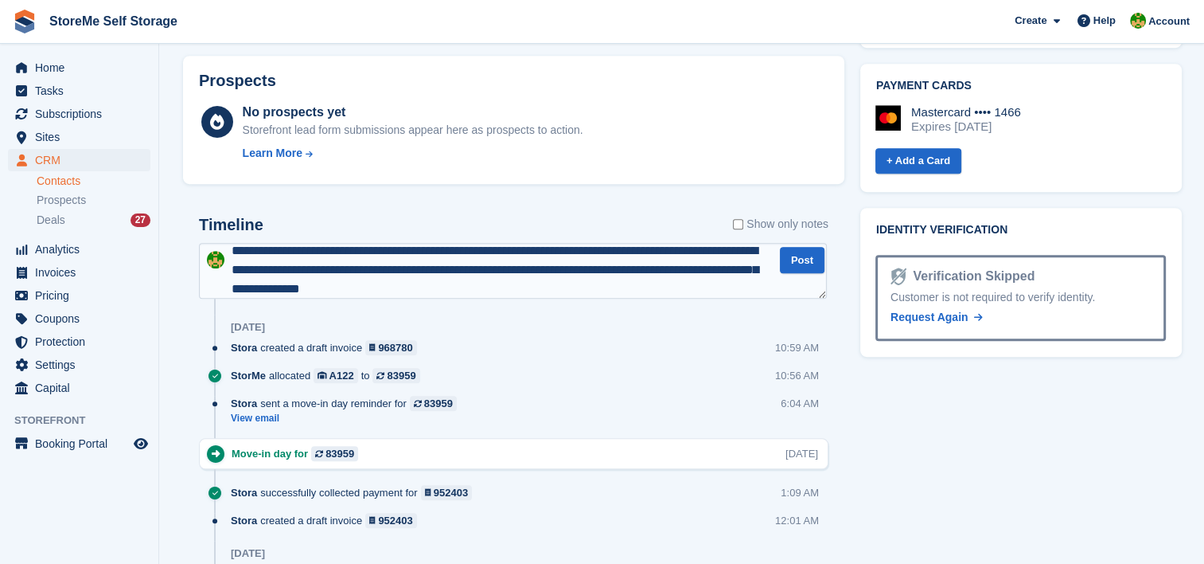
type textarea "**********"
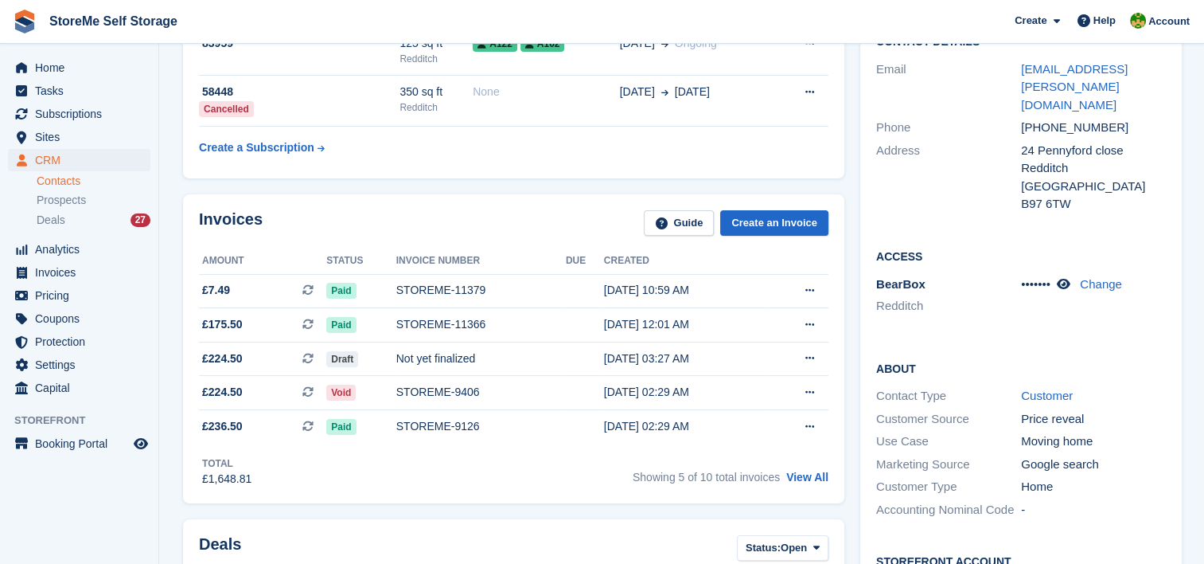
scroll to position [0, 0]
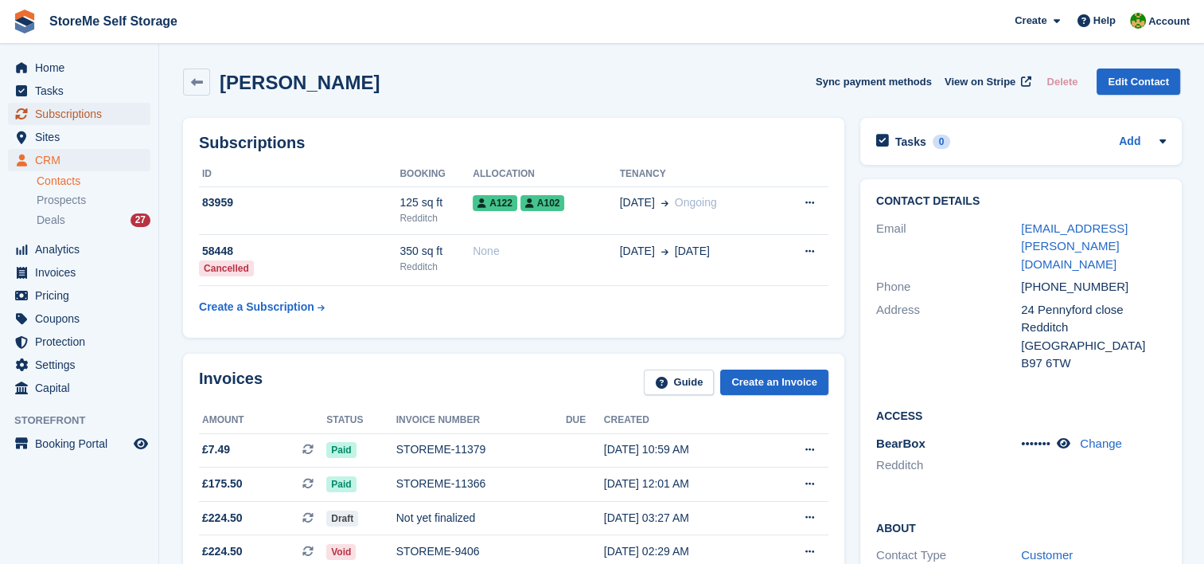
click at [111, 115] on span "Subscriptions" at bounding box center [83, 114] width 96 height 22
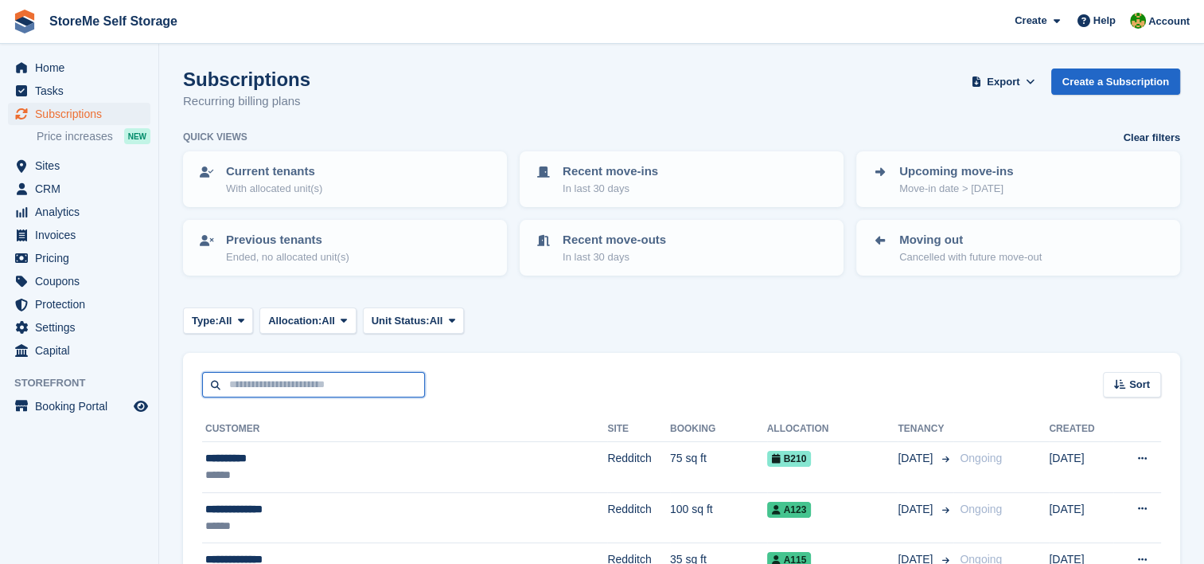
click at [392, 382] on input "text" at bounding box center [313, 385] width 223 height 26
type input "******"
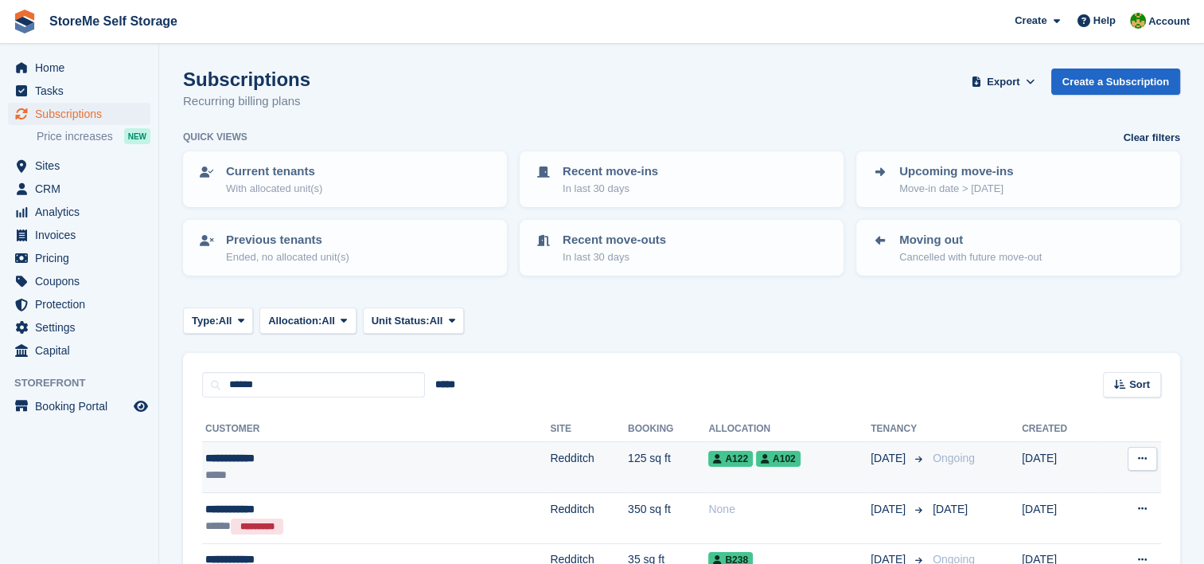
click at [628, 468] on td "125 sq ft" at bounding box center [668, 467] width 80 height 51
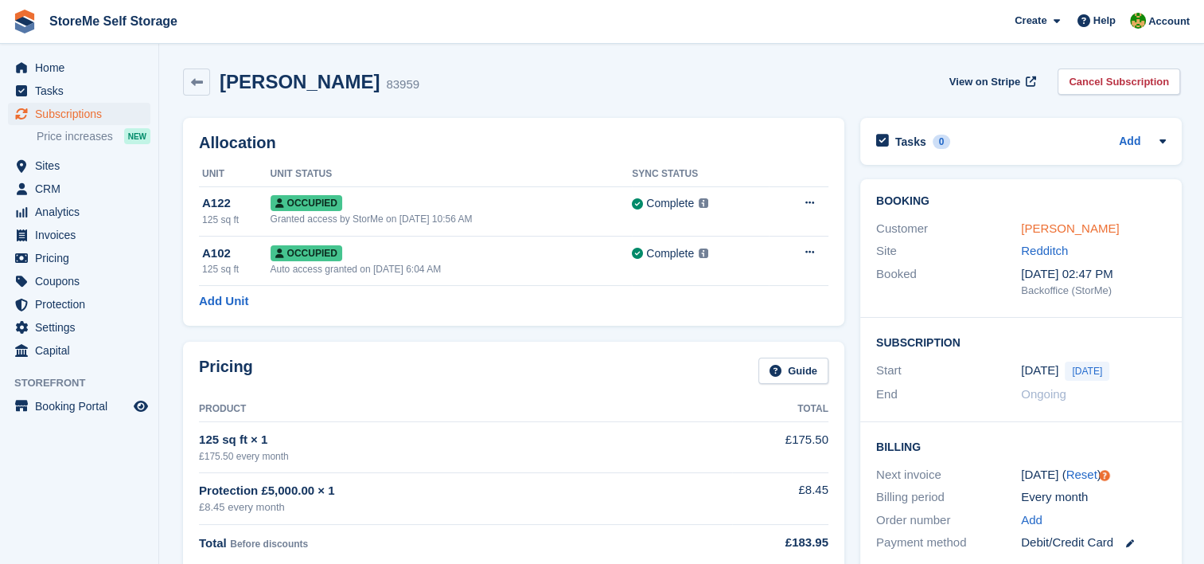
click at [1051, 230] on link "[PERSON_NAME]" at bounding box center [1070, 228] width 98 height 14
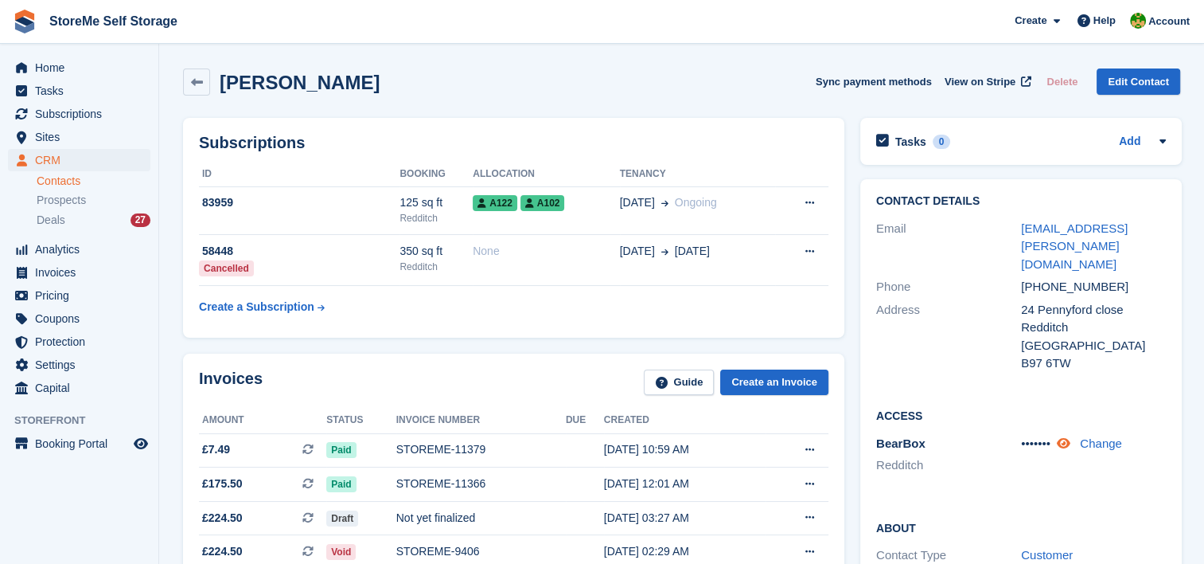
click at [1062, 437] on icon at bounding box center [1064, 443] width 14 height 12
click at [78, 120] on span "Subscriptions" at bounding box center [83, 114] width 96 height 22
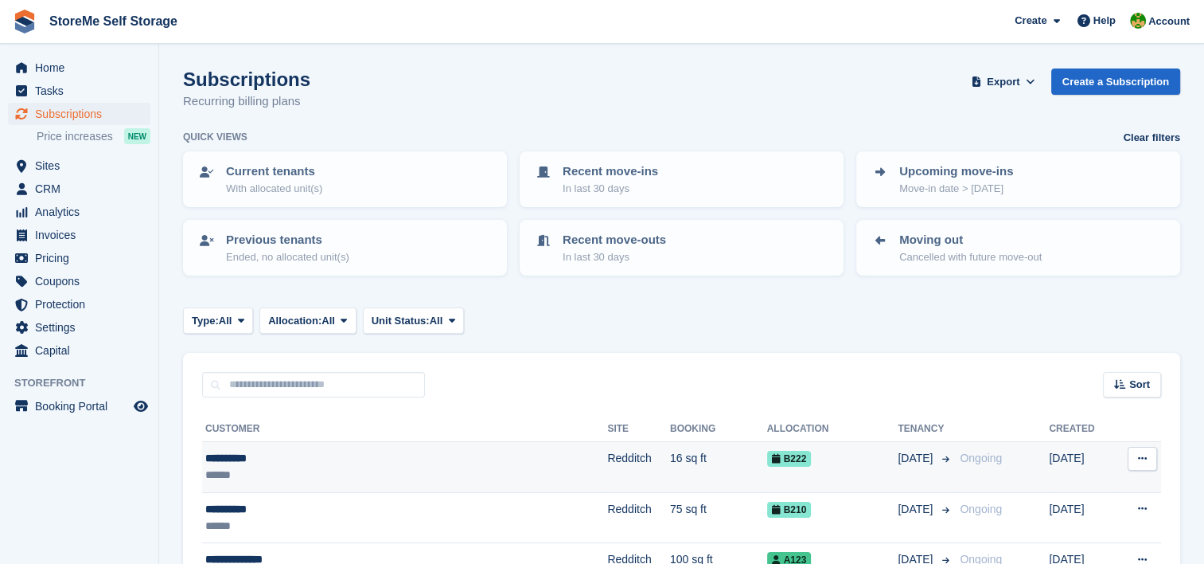
click at [607, 454] on td "Redditch" at bounding box center [638, 467] width 63 height 51
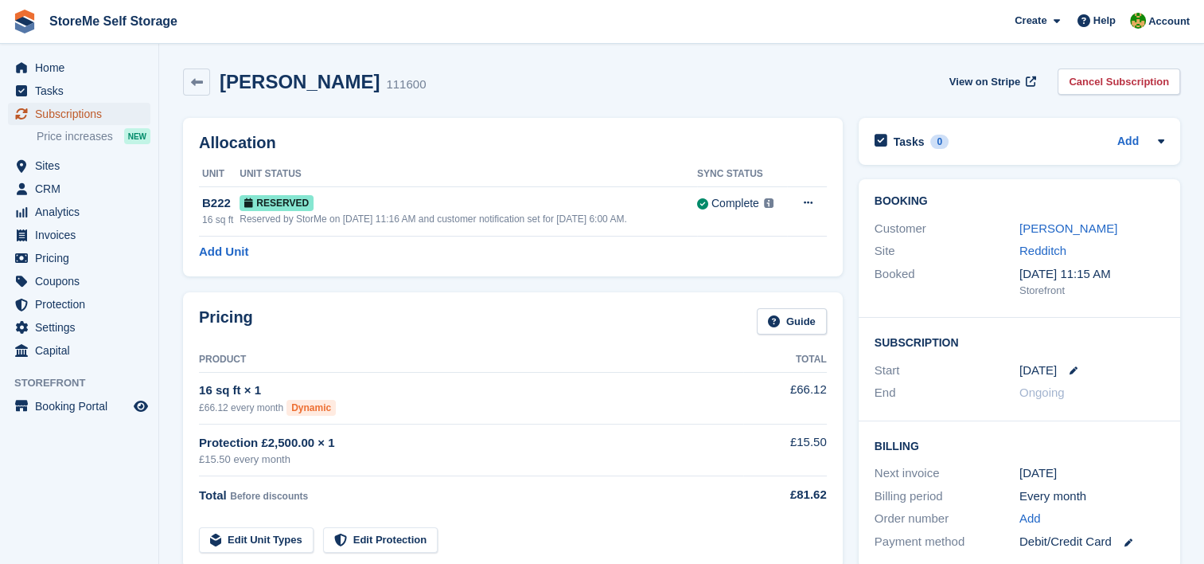
click at [94, 111] on span "Subscriptions" at bounding box center [83, 114] width 96 height 22
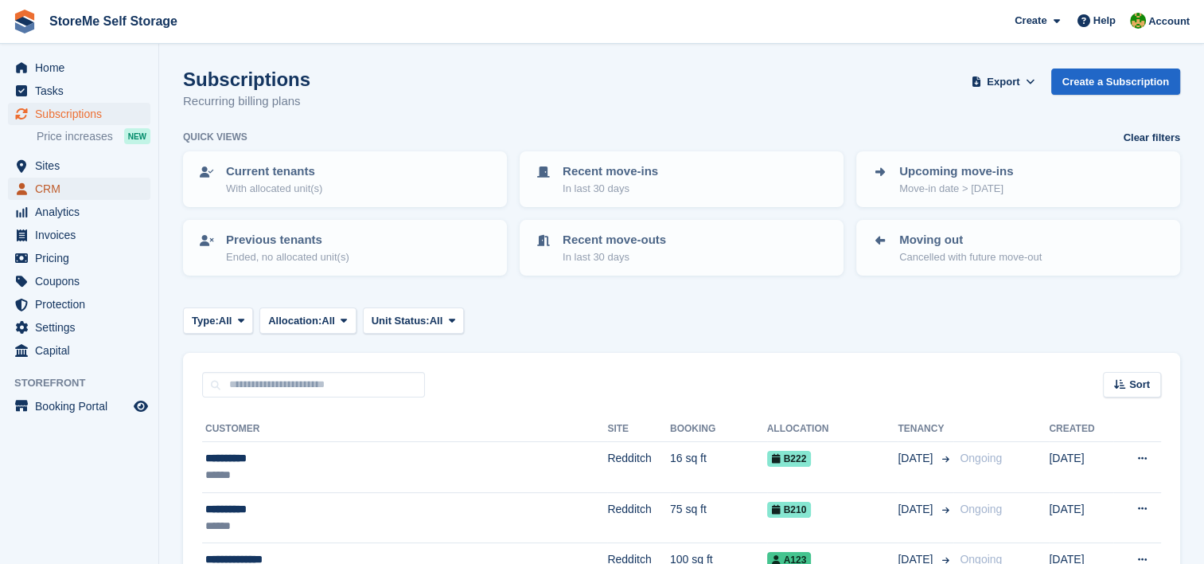
click at [45, 194] on span "CRM" at bounding box center [83, 189] width 96 height 22
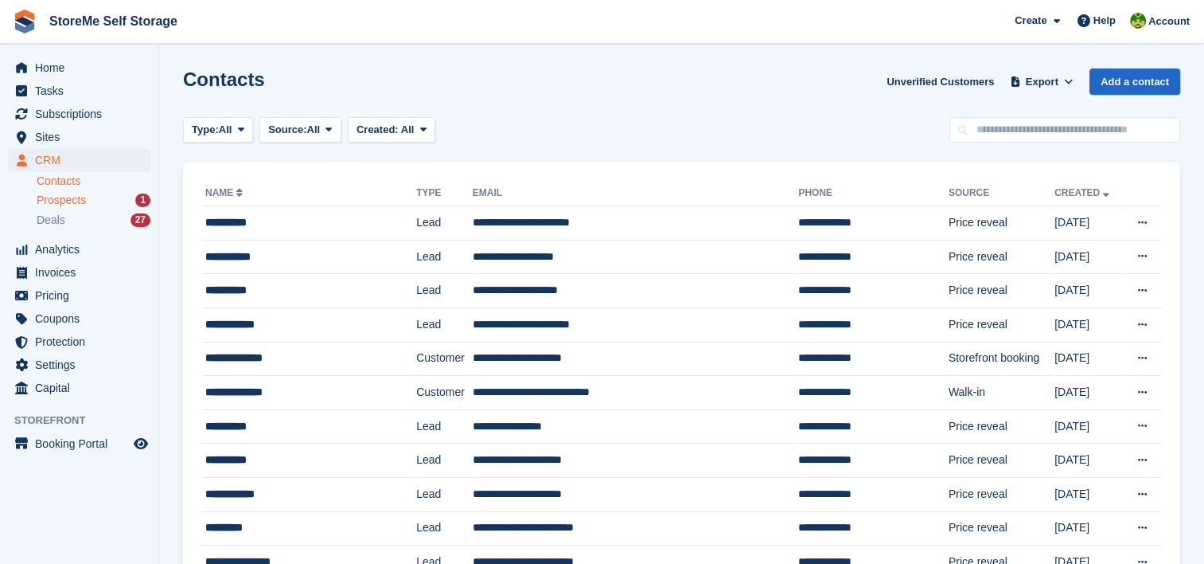
click at [64, 201] on span "Prospects" at bounding box center [61, 200] width 49 height 15
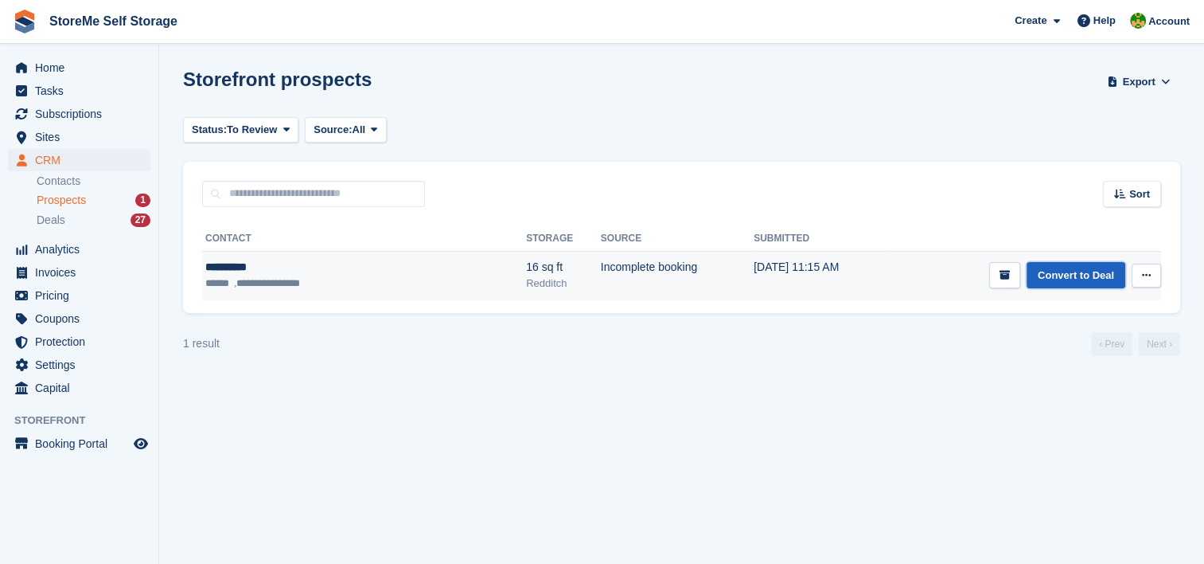
click at [1091, 275] on link "Convert to Deal" at bounding box center [1076, 275] width 99 height 26
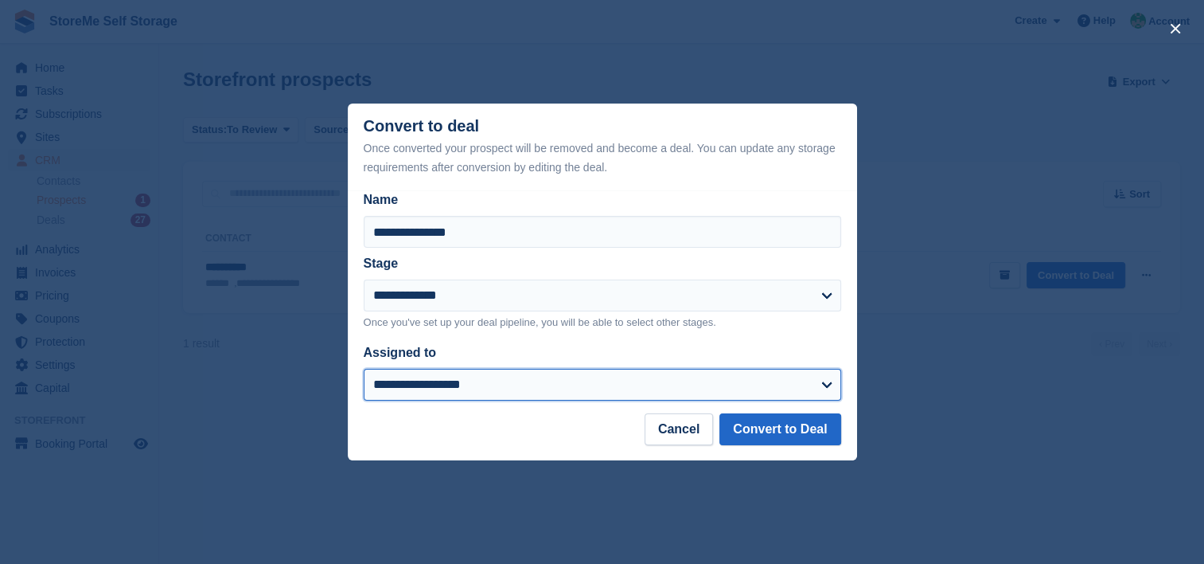
drag, startPoint x: 545, startPoint y: 385, endPoint x: 533, endPoint y: 390, distance: 12.1
click at [545, 385] on select "**********" at bounding box center [603, 385] width 478 height 32
select select "**"
click at [364, 369] on select "**********" at bounding box center [603, 385] width 478 height 32
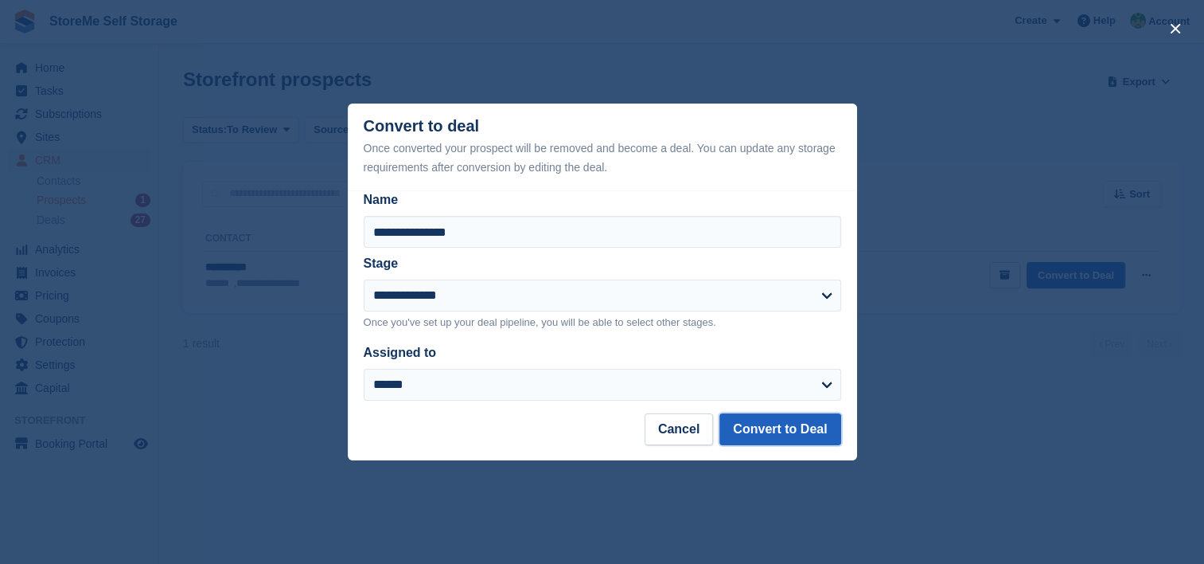
click at [790, 417] on button "Convert to Deal" at bounding box center [780, 429] width 121 height 32
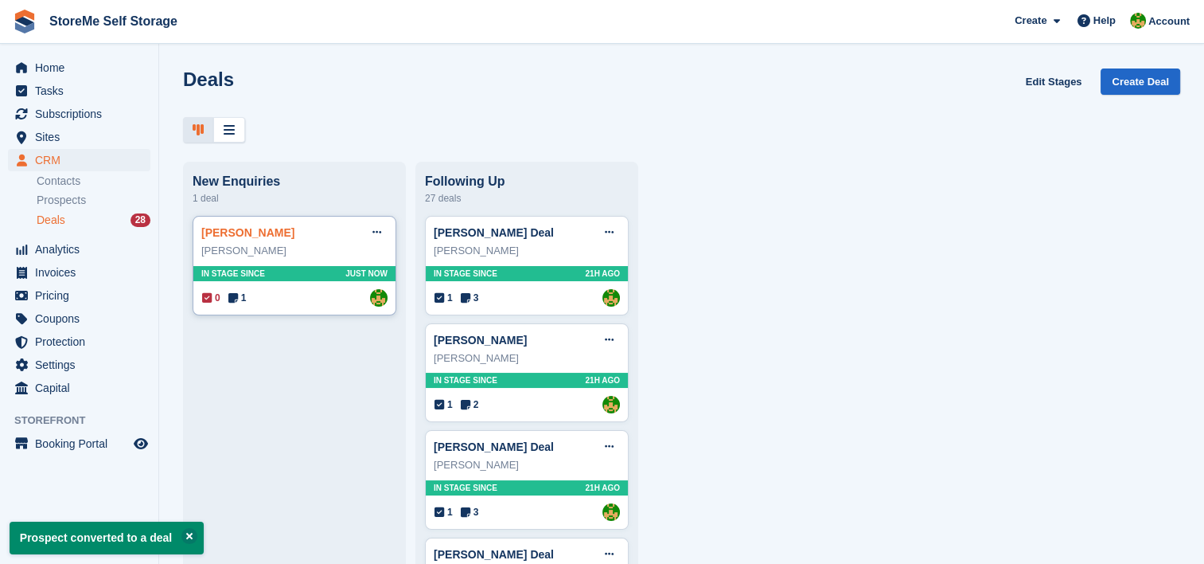
click at [236, 235] on link "John Boden Deal" at bounding box center [247, 232] width 93 height 13
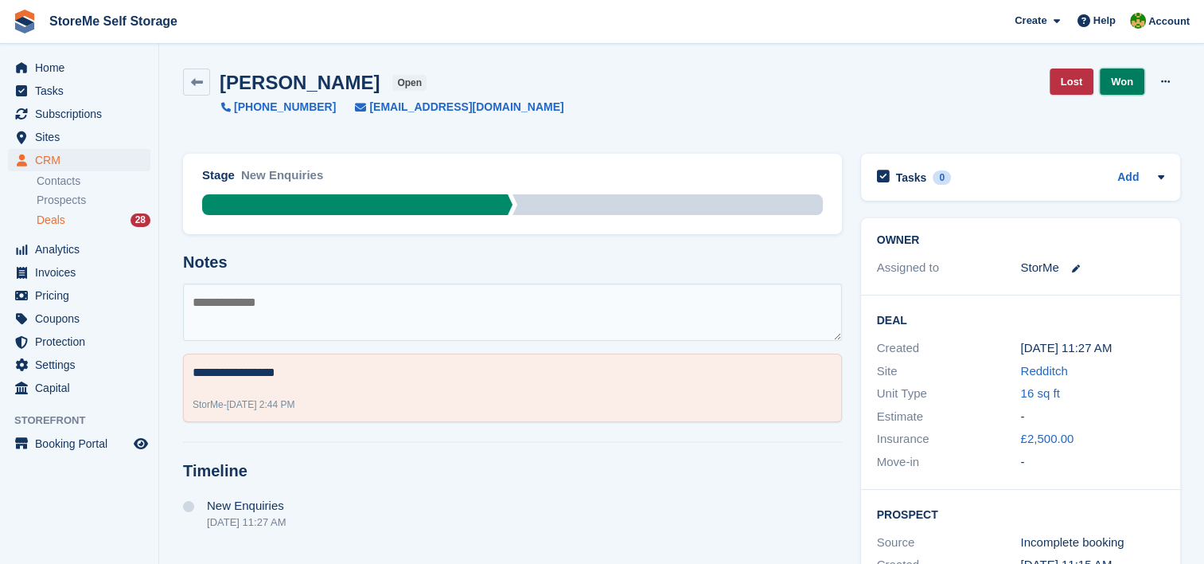
click at [1131, 77] on link "Won" at bounding box center [1122, 81] width 45 height 26
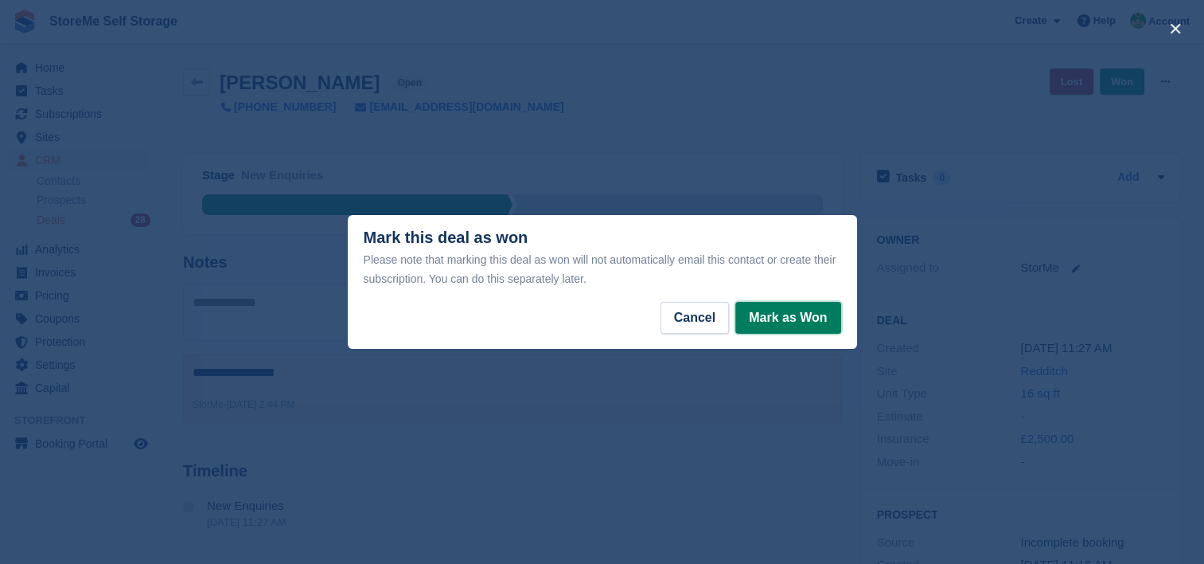
click at [803, 313] on button "Mark as Won" at bounding box center [788, 318] width 105 height 32
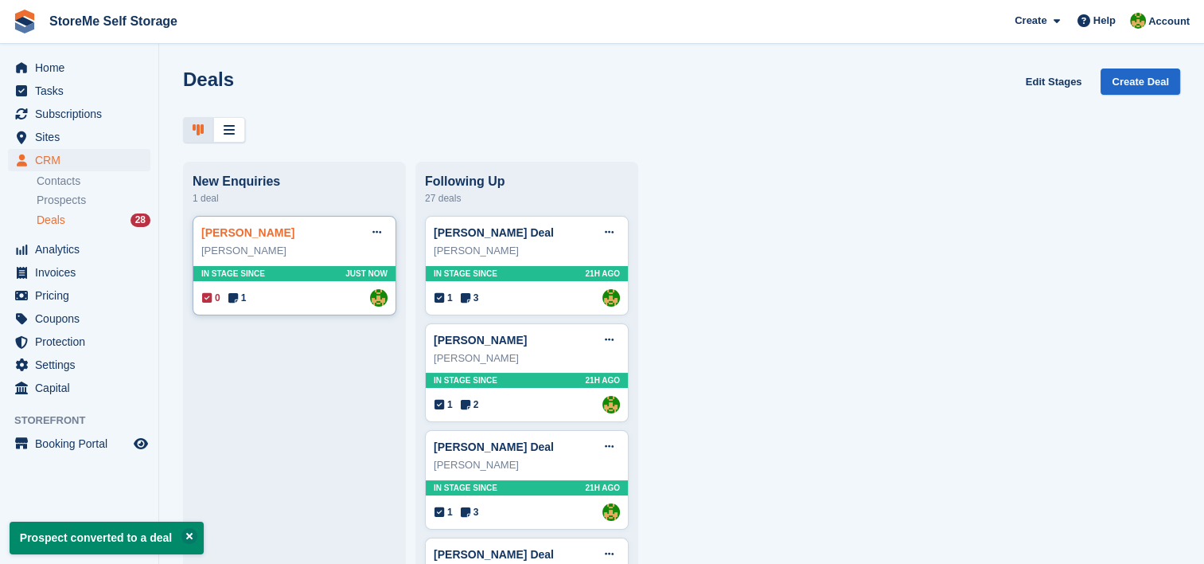
click at [262, 232] on link "John Boden Deal" at bounding box center [247, 232] width 93 height 13
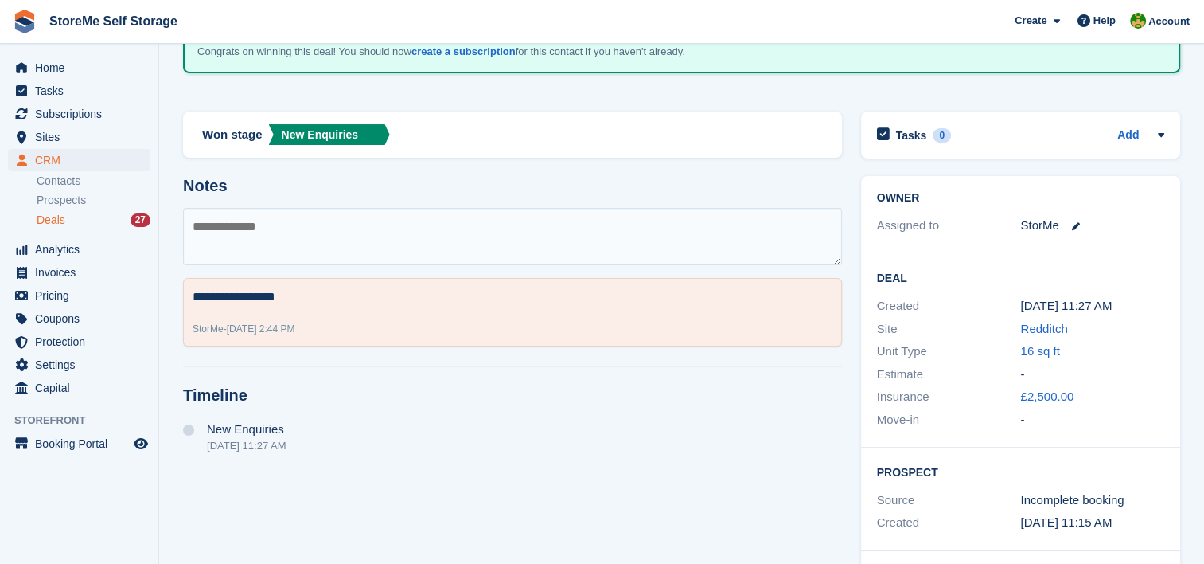
scroll to position [381, 0]
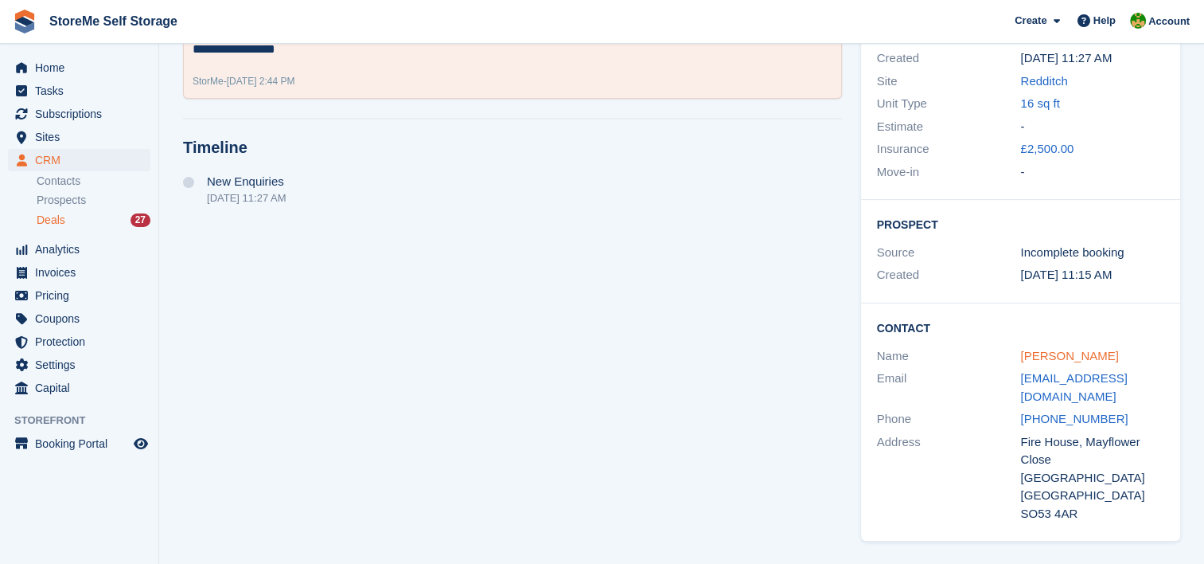
click at [1031, 349] on link "[PERSON_NAME]" at bounding box center [1070, 356] width 98 height 14
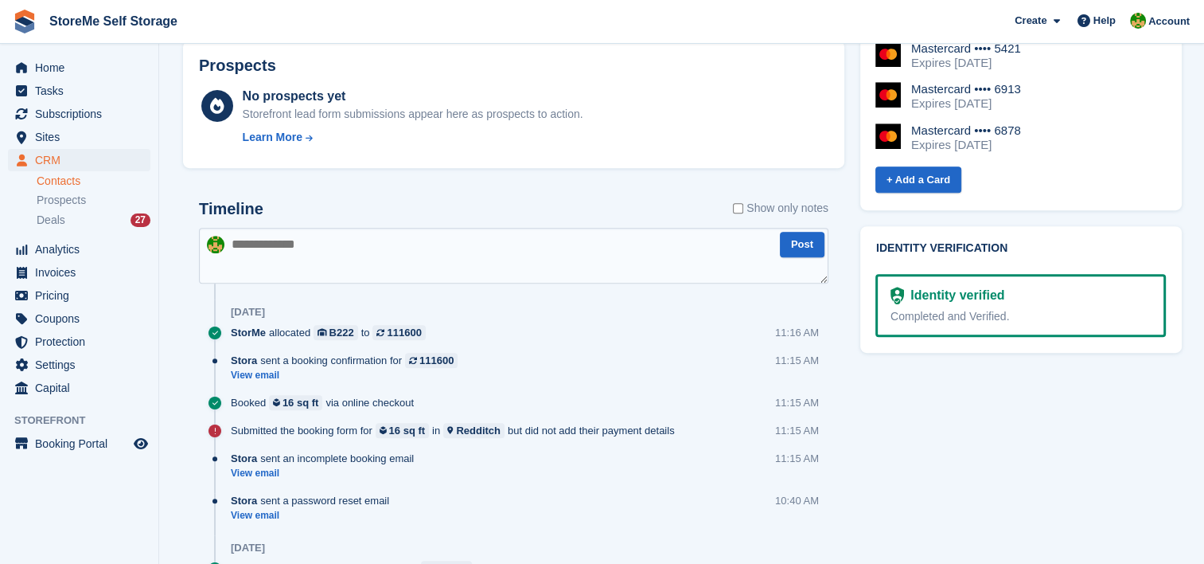
scroll to position [876, 0]
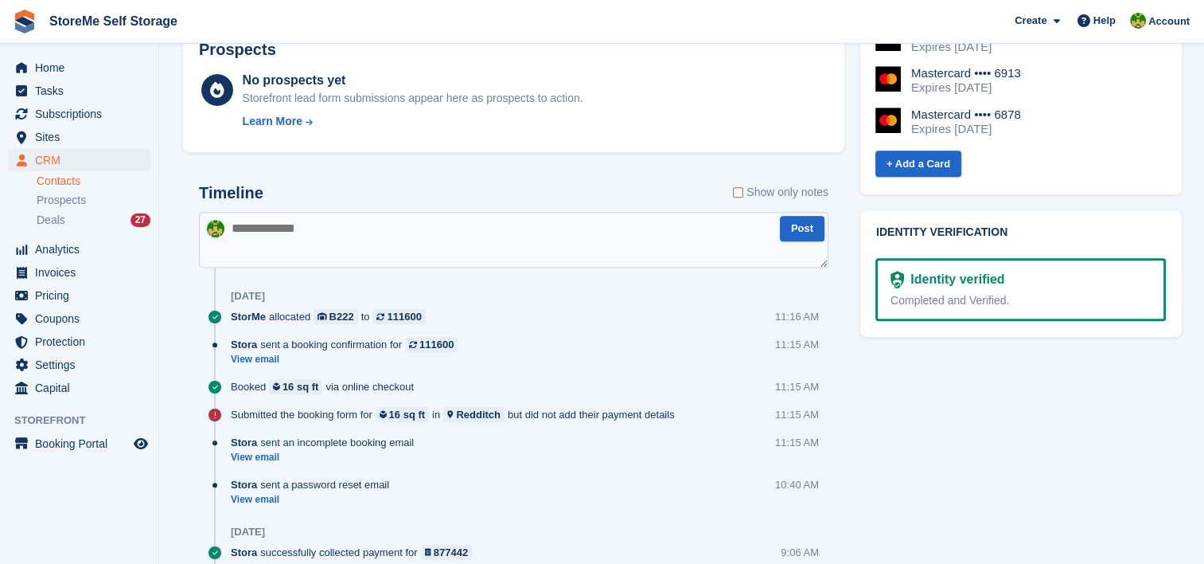
click at [360, 250] on textarea at bounding box center [514, 240] width 630 height 56
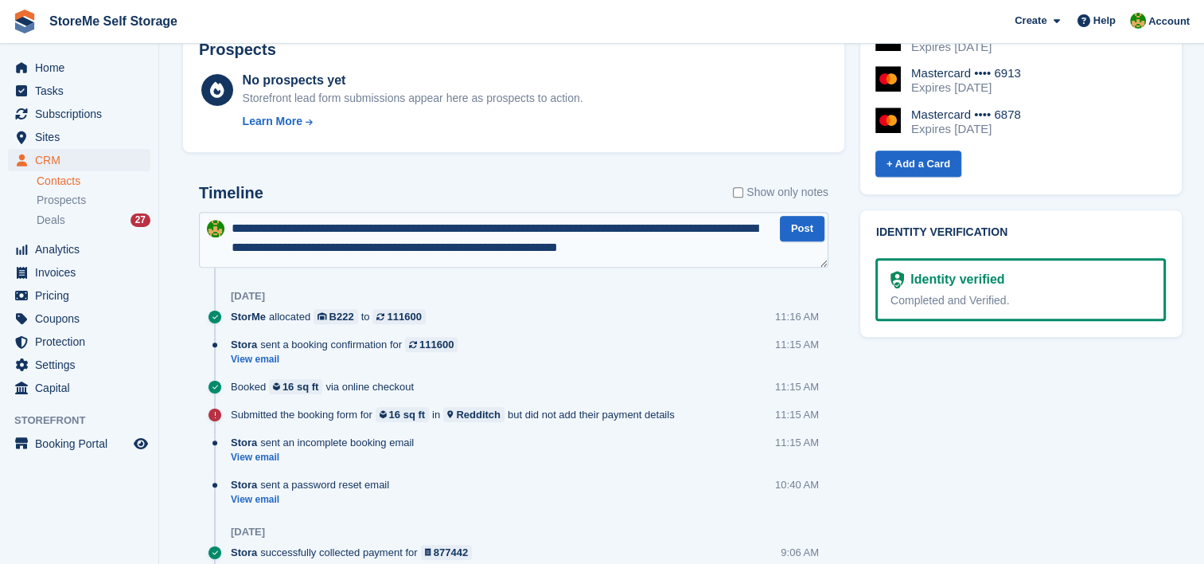
type textarea "**********"
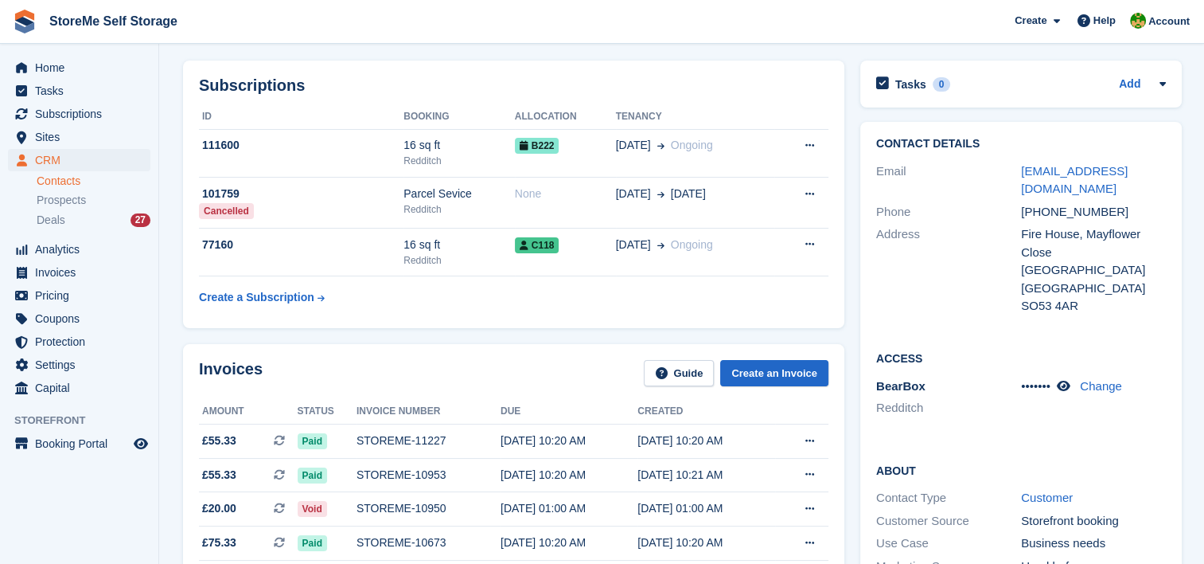
scroll to position [0, 0]
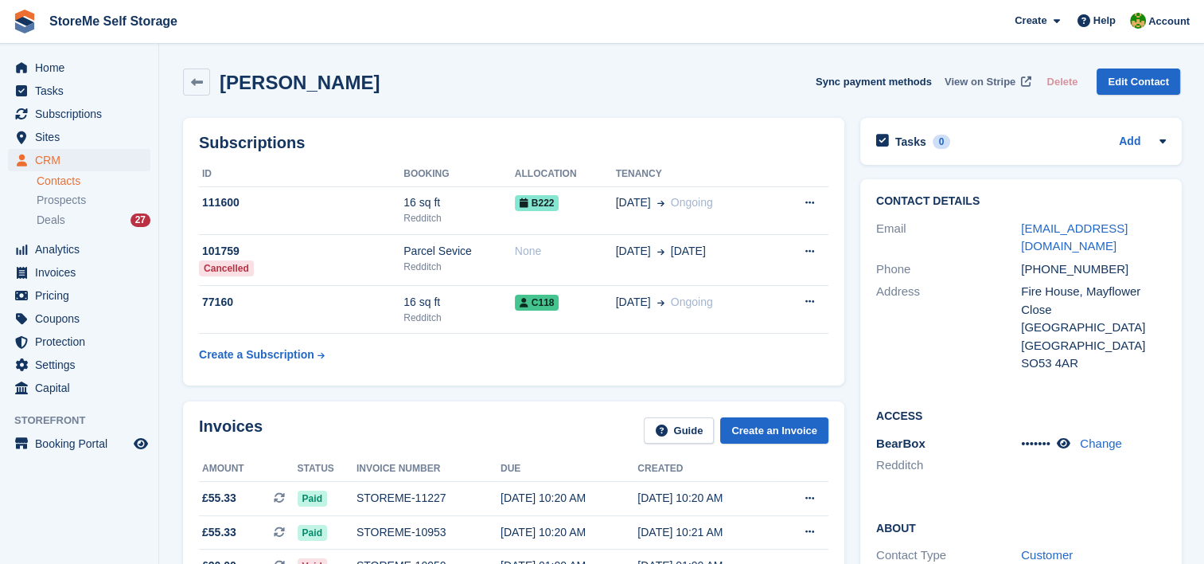
click at [974, 77] on span "View on Stripe" at bounding box center [980, 82] width 71 height 16
click at [94, 118] on span "Subscriptions" at bounding box center [83, 114] width 96 height 22
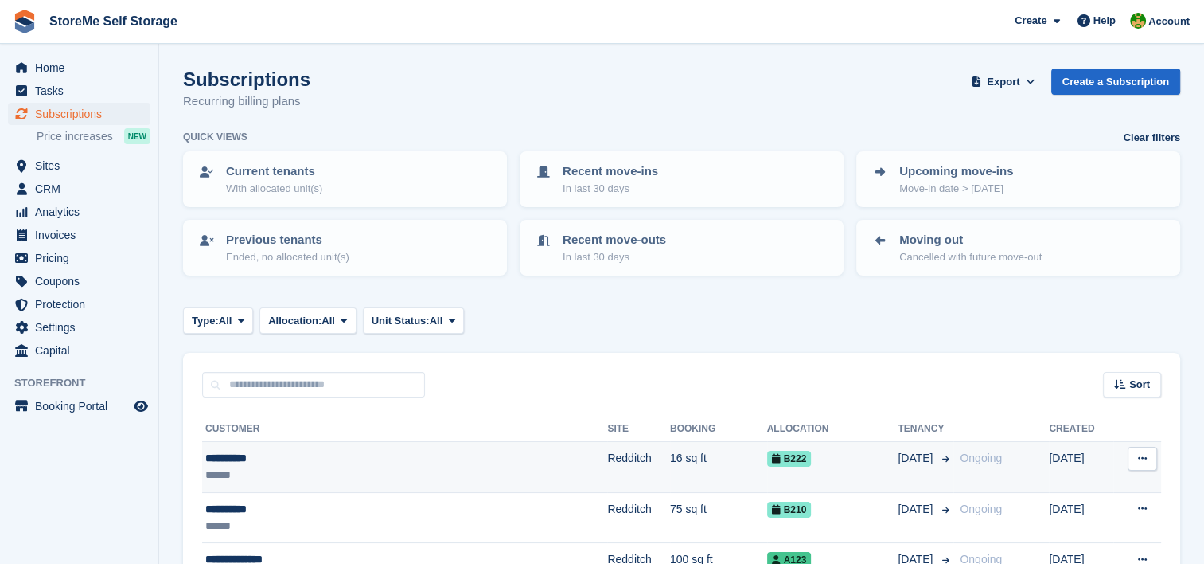
click at [607, 463] on td "Redditch" at bounding box center [638, 467] width 63 height 51
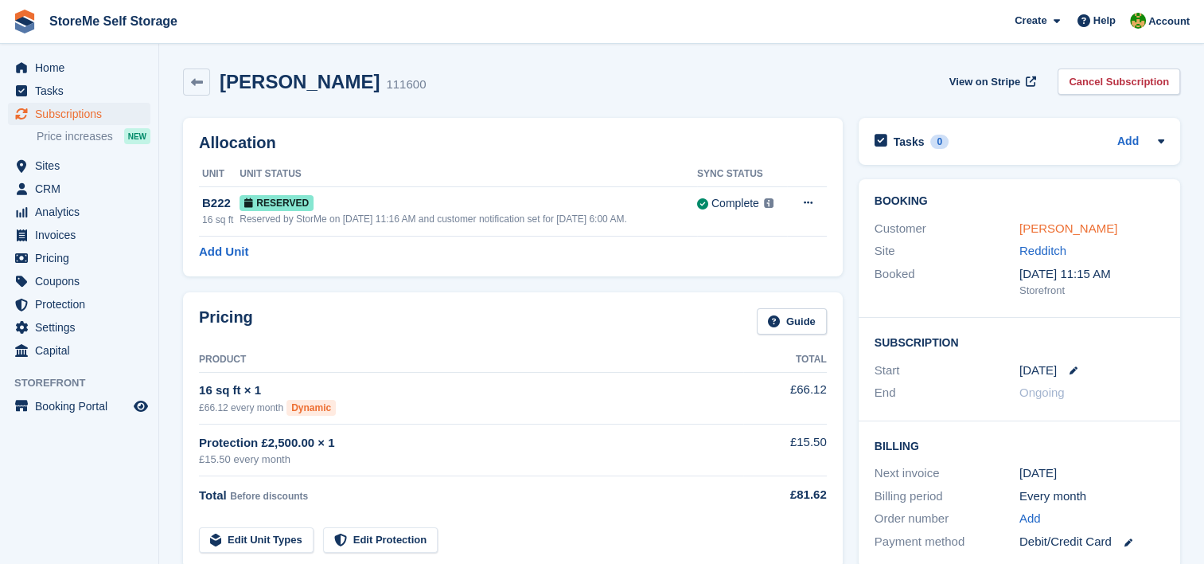
click at [1078, 229] on link "[PERSON_NAME]" at bounding box center [1069, 228] width 98 height 14
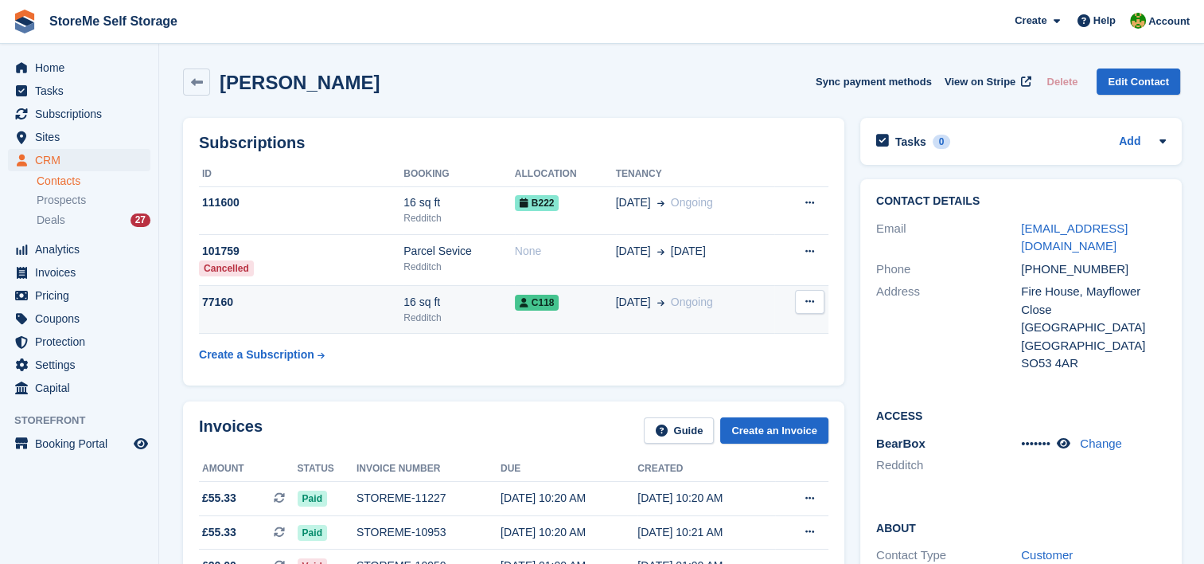
click at [568, 304] on div "C118" at bounding box center [565, 302] width 101 height 17
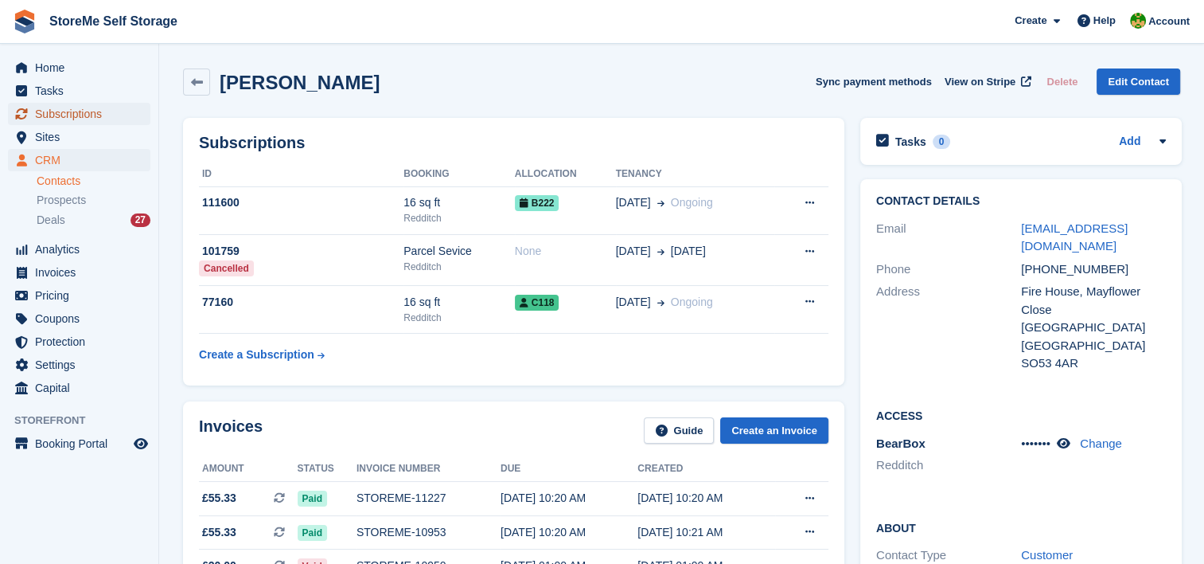
click at [99, 115] on span "Subscriptions" at bounding box center [83, 114] width 96 height 22
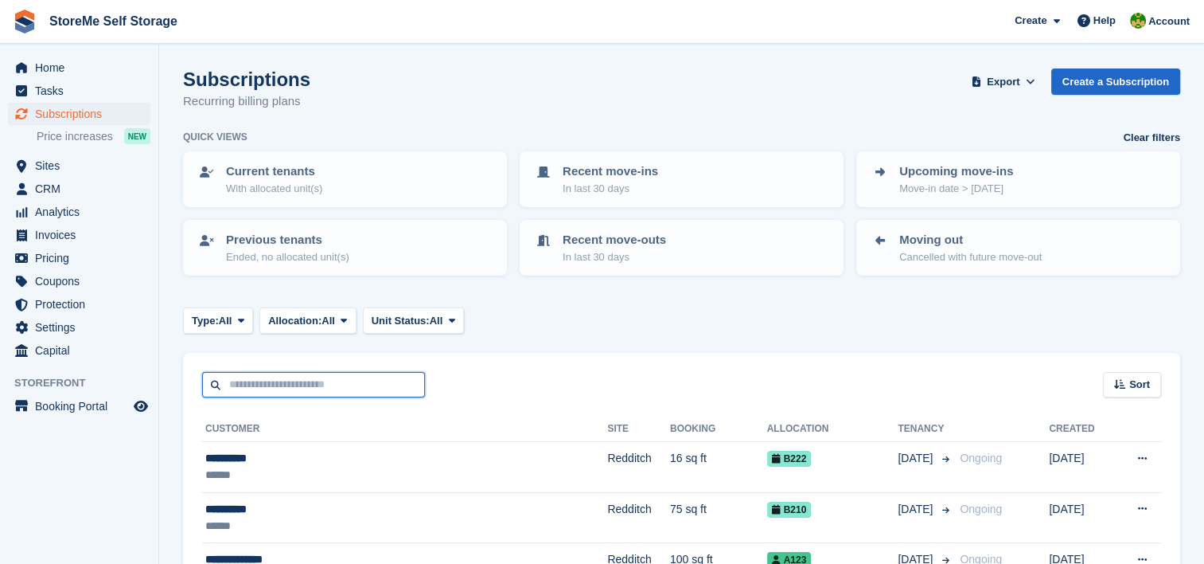
click at [284, 372] on input "text" at bounding box center [313, 385] width 223 height 26
type input "******"
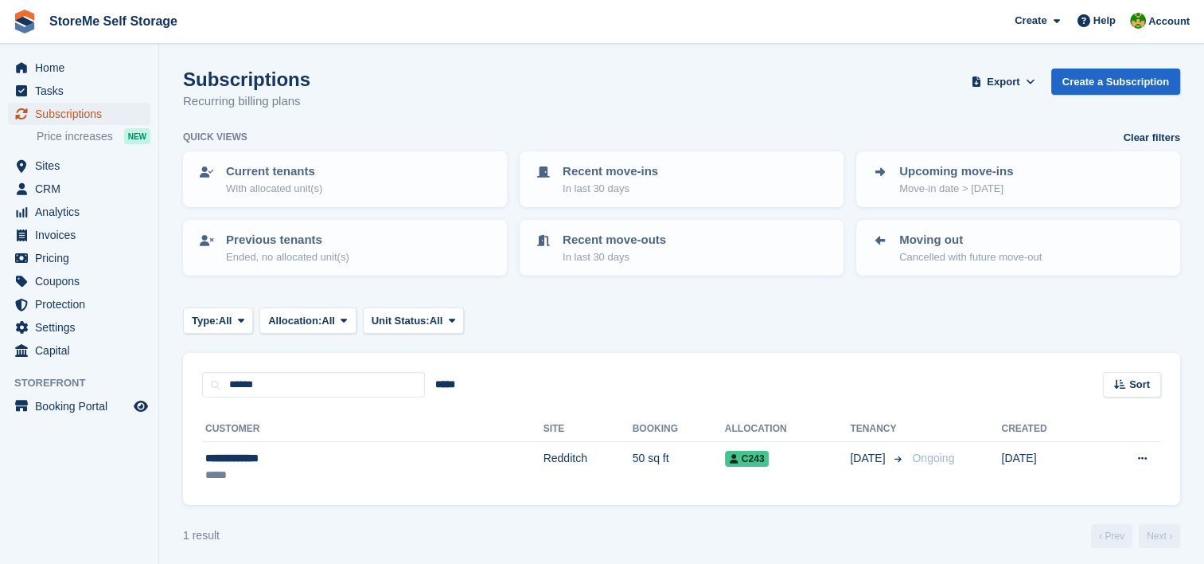
click at [76, 110] on span "Subscriptions" at bounding box center [83, 114] width 96 height 22
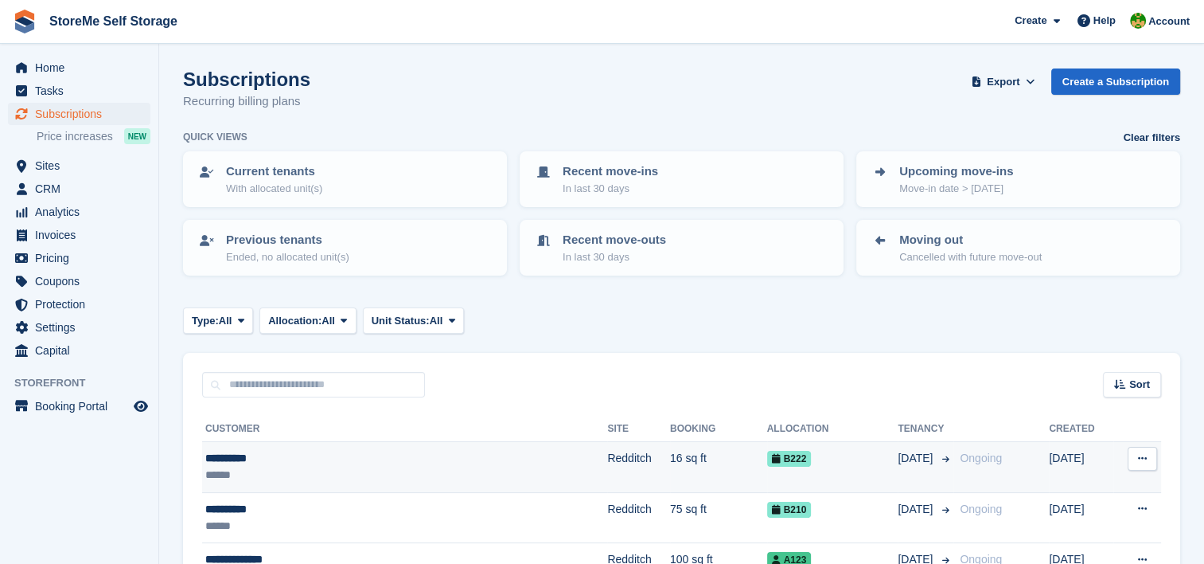
click at [670, 481] on td "16 sq ft" at bounding box center [718, 467] width 97 height 51
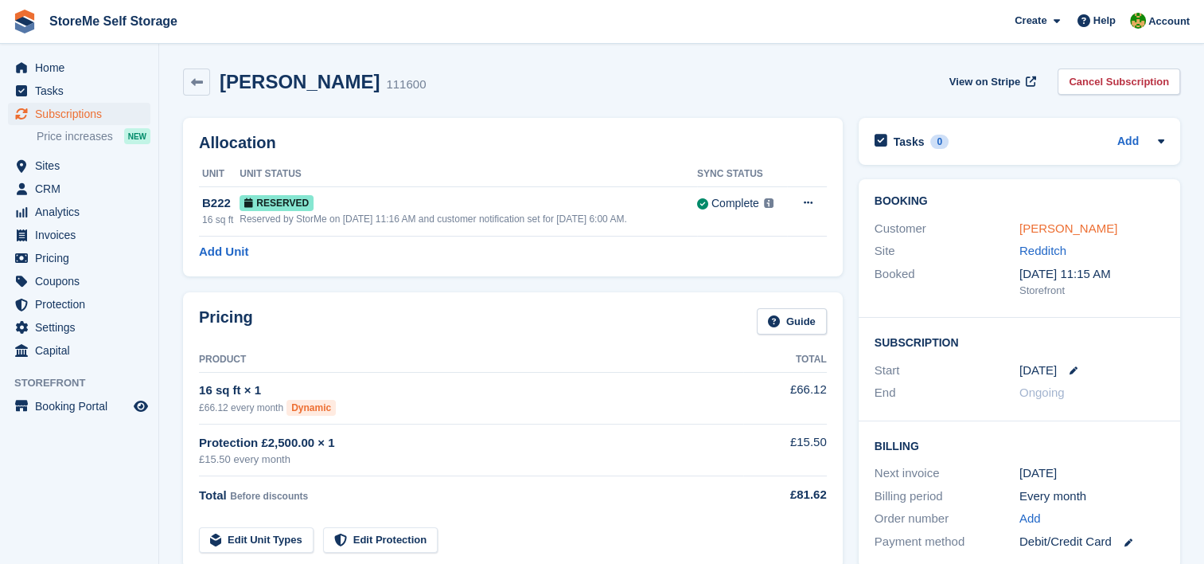
click at [1035, 226] on link "[PERSON_NAME]" at bounding box center [1069, 228] width 98 height 14
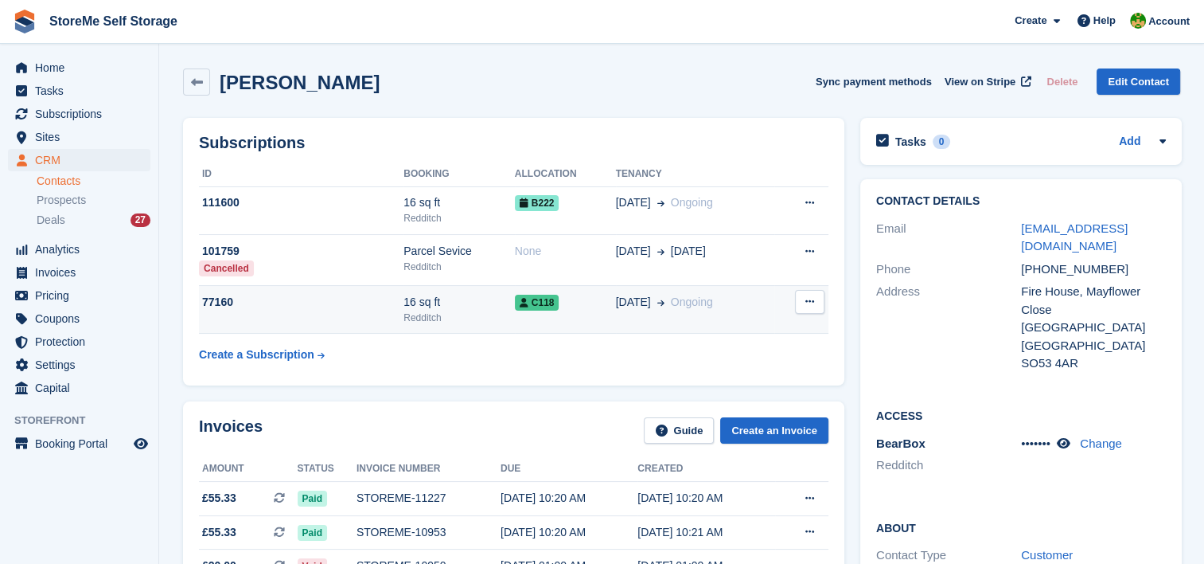
click at [478, 307] on div "16 sq ft" at bounding box center [459, 302] width 111 height 17
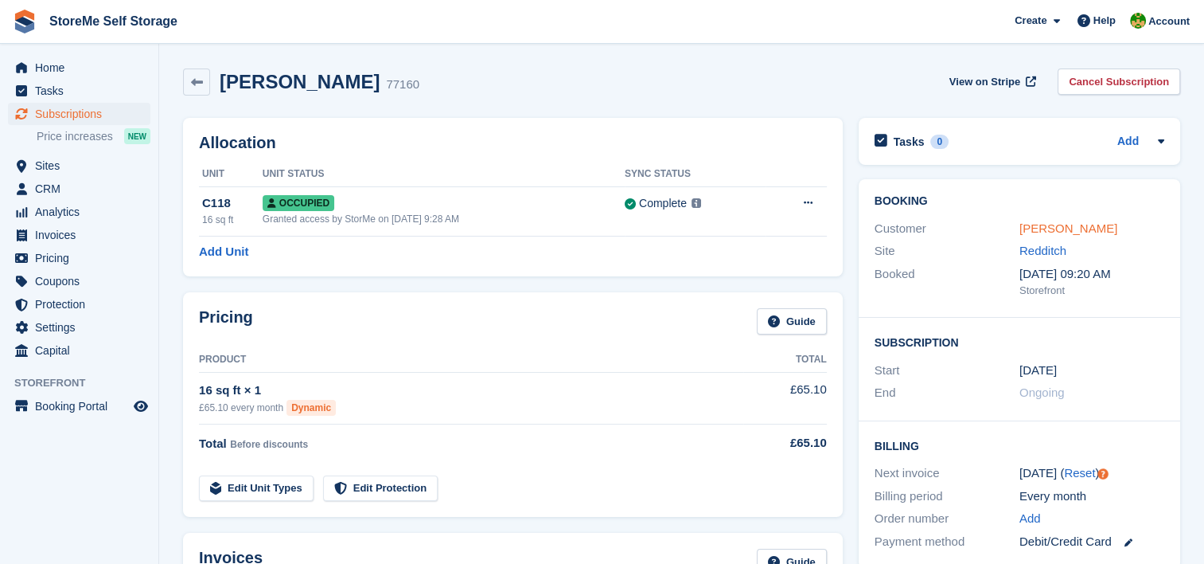
click at [1067, 232] on link "[PERSON_NAME]" at bounding box center [1069, 228] width 98 height 14
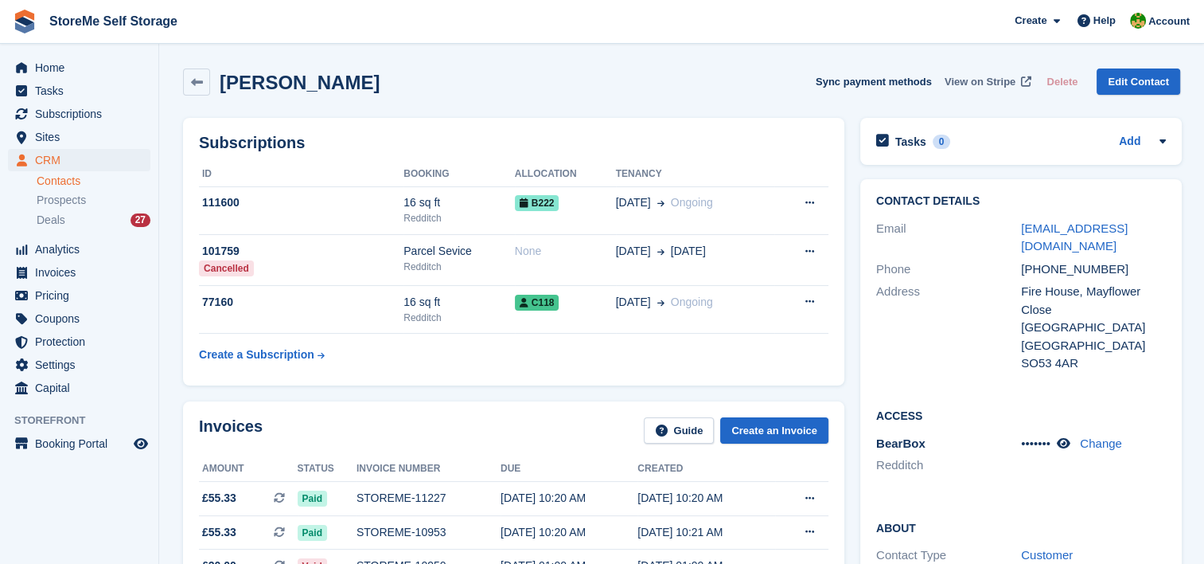
click at [990, 80] on span "View on Stripe" at bounding box center [980, 82] width 71 height 16
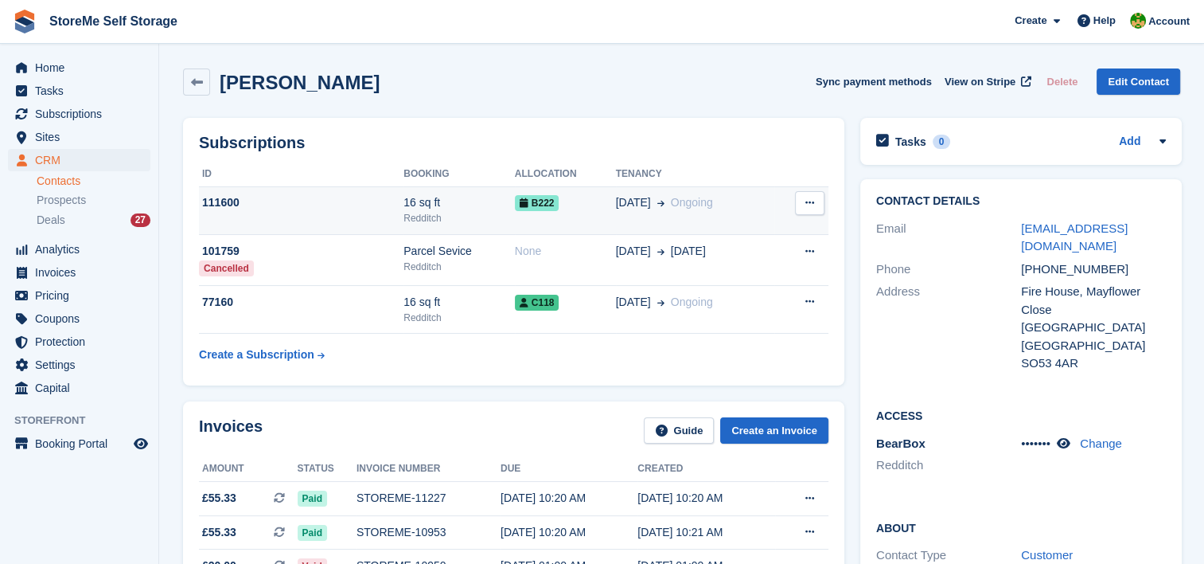
click at [481, 207] on div "16 sq ft" at bounding box center [459, 202] width 111 height 17
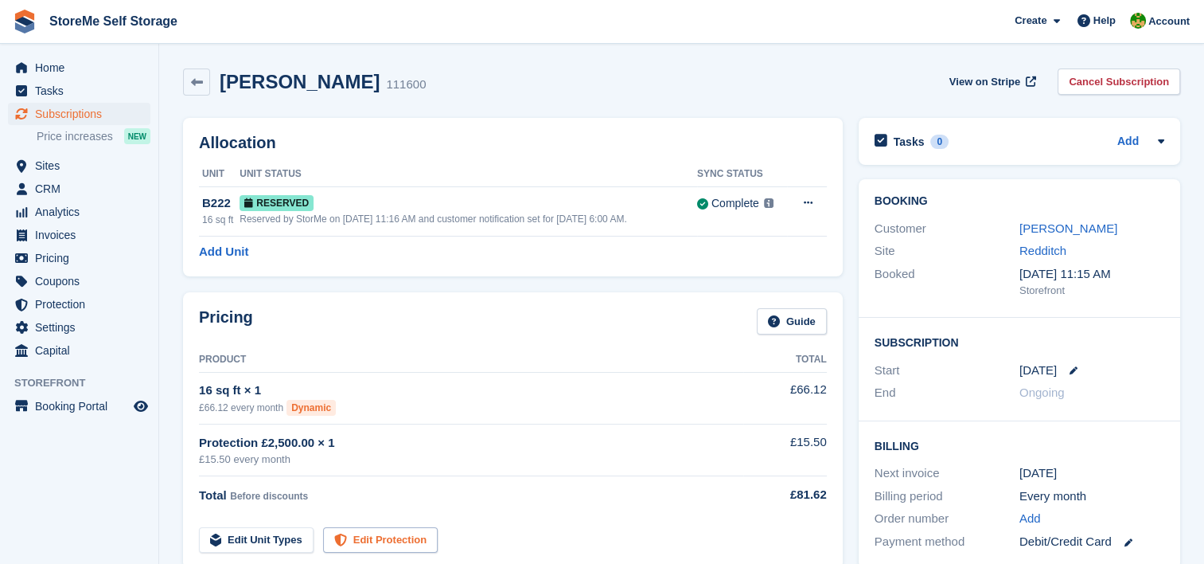
click at [392, 541] on link "Edit Protection" at bounding box center [380, 540] width 115 height 26
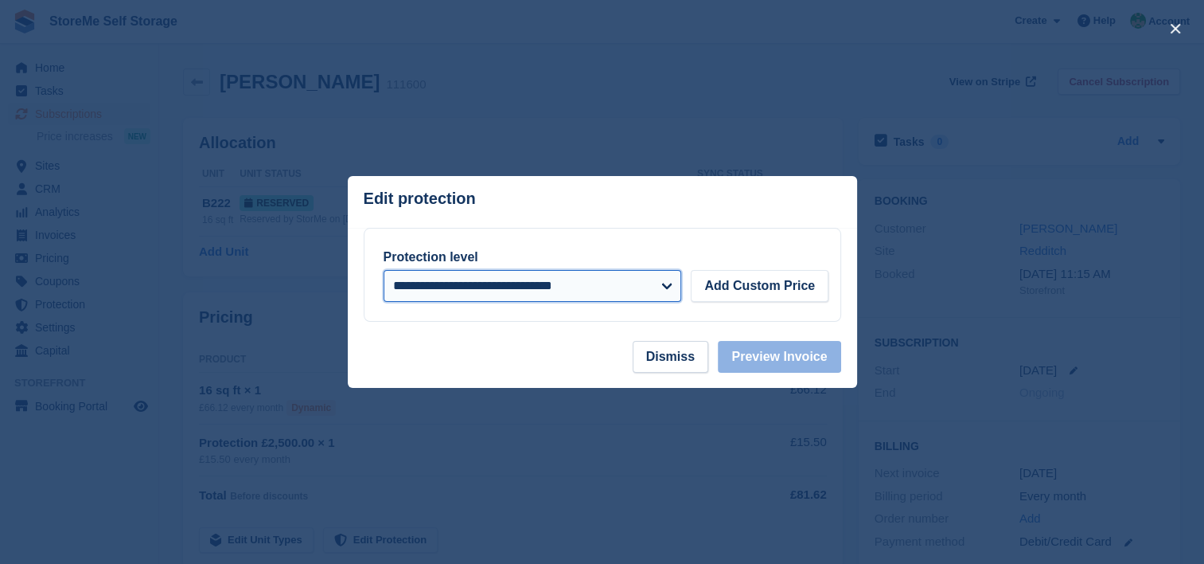
click at [482, 283] on select "**********" at bounding box center [533, 286] width 299 height 32
select select
click at [384, 271] on select "**********" at bounding box center [533, 286] width 299 height 32
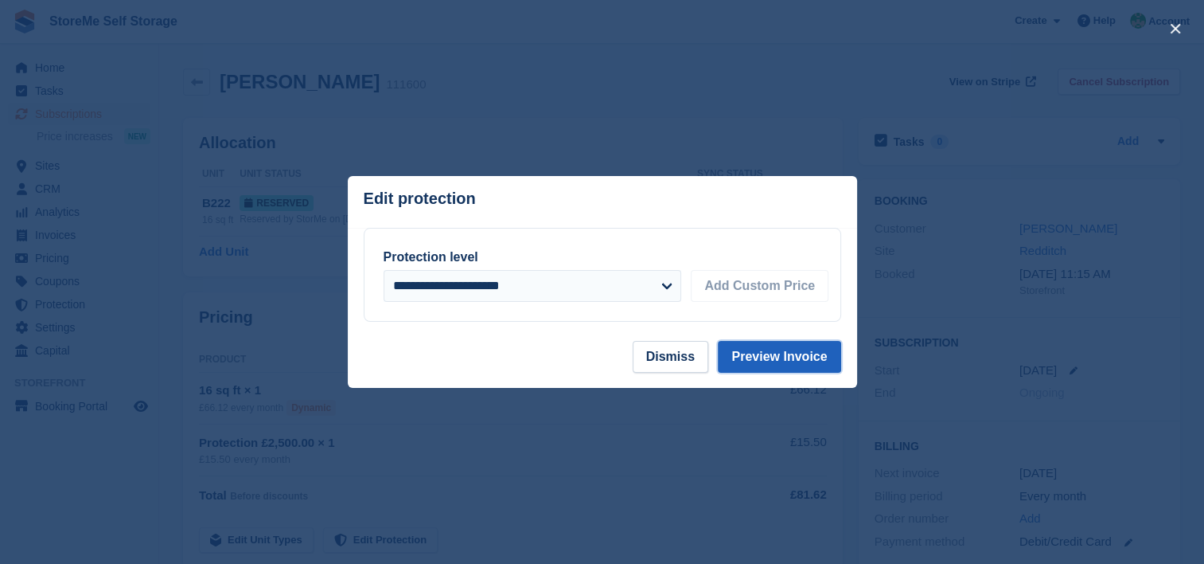
click at [782, 353] on button "Preview Invoice" at bounding box center [779, 357] width 123 height 32
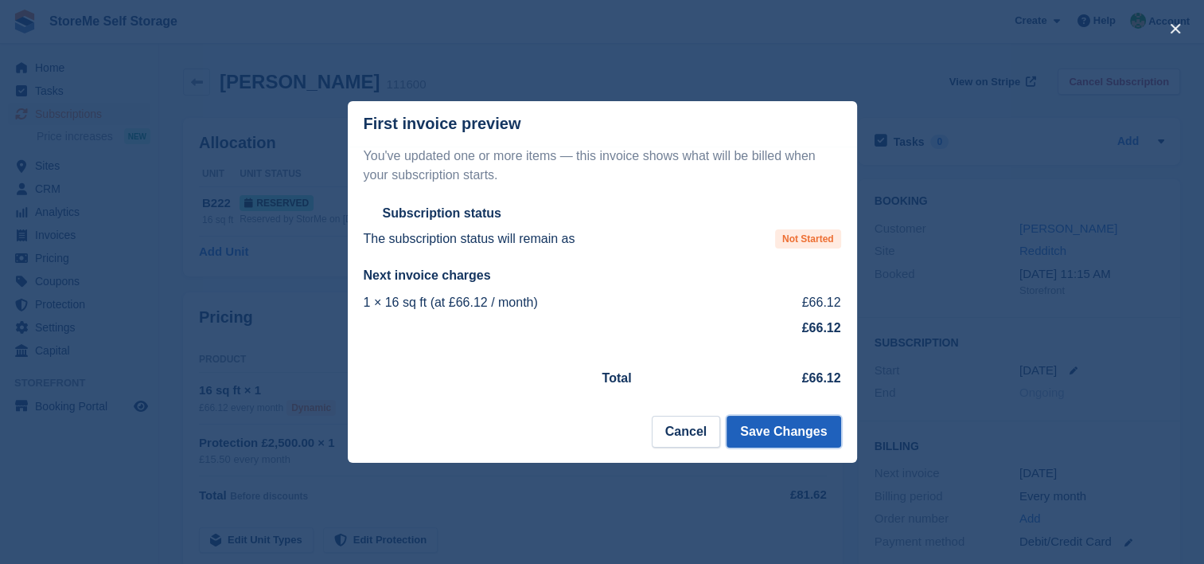
click at [791, 430] on button "Save Changes" at bounding box center [784, 432] width 114 height 32
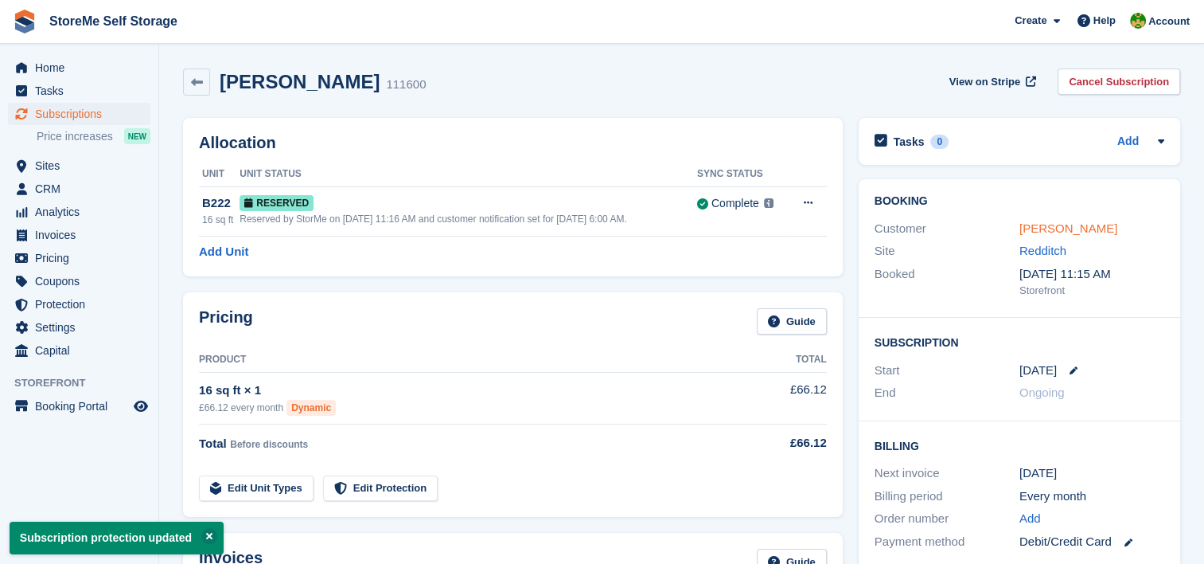
click at [1045, 229] on link "John Boden" at bounding box center [1069, 228] width 98 height 14
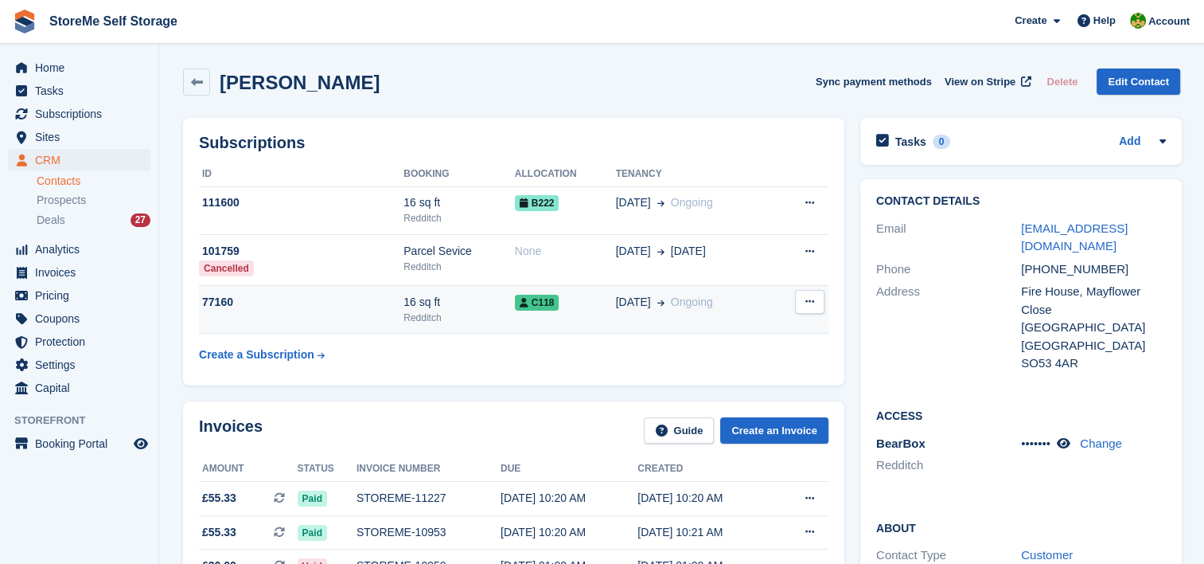
click at [465, 303] on div "16 sq ft" at bounding box center [459, 302] width 111 height 17
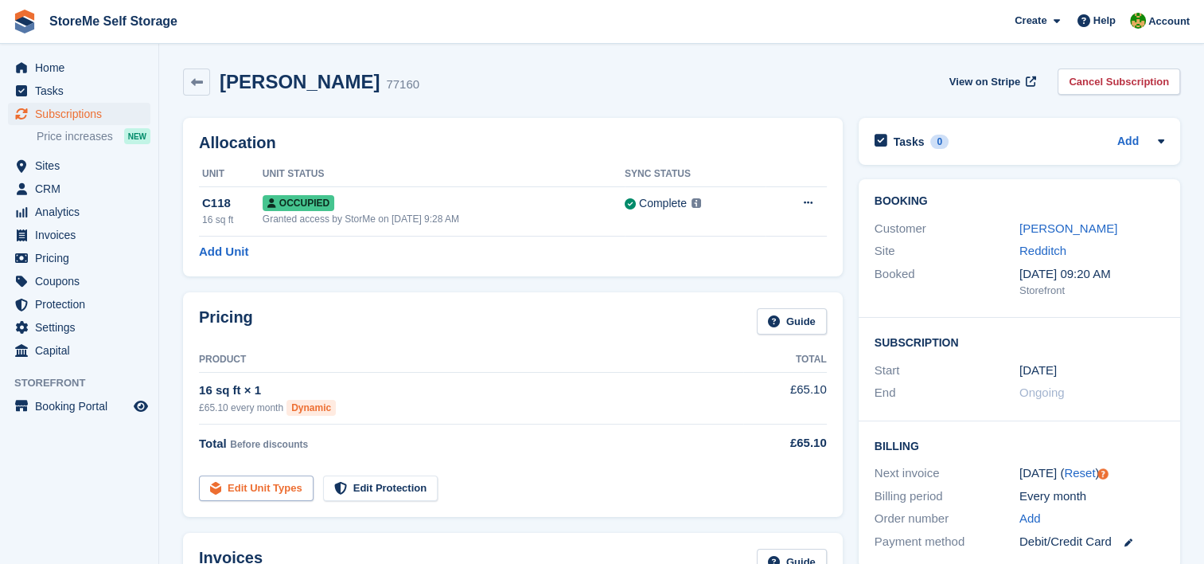
click at [283, 486] on link "Edit Unit Types" at bounding box center [256, 488] width 115 height 26
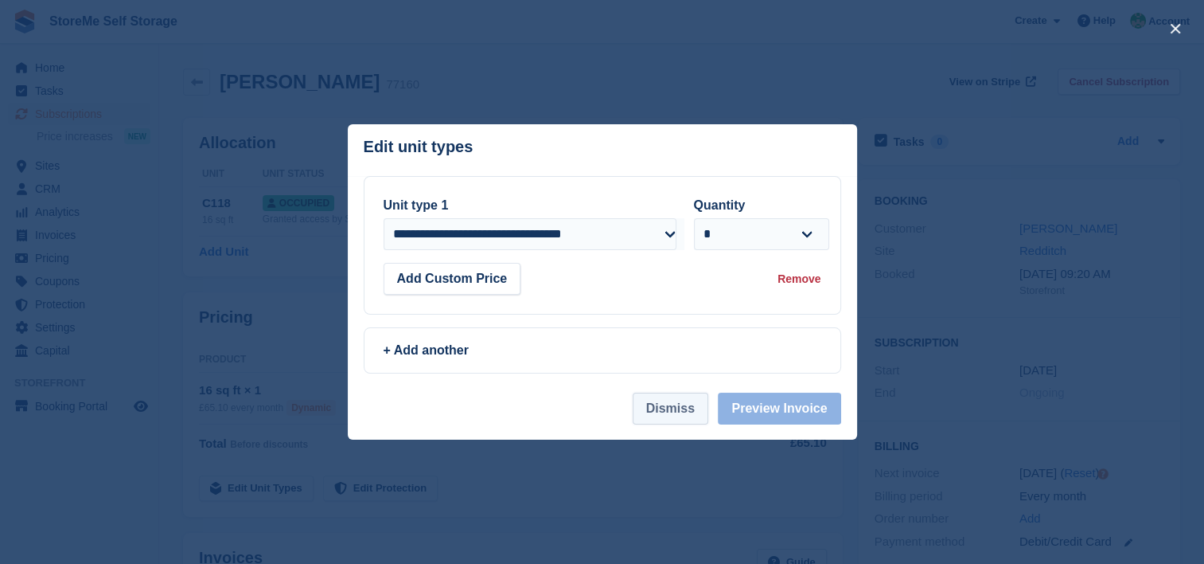
click at [674, 417] on button "Dismiss" at bounding box center [671, 408] width 76 height 32
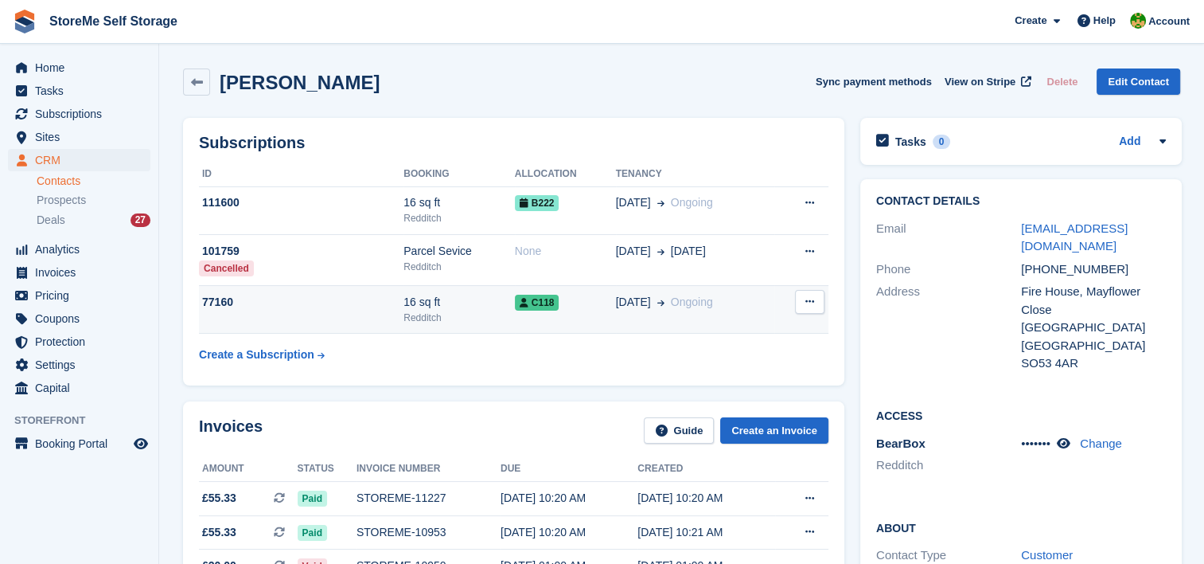
click at [571, 305] on div "C118" at bounding box center [565, 302] width 101 height 17
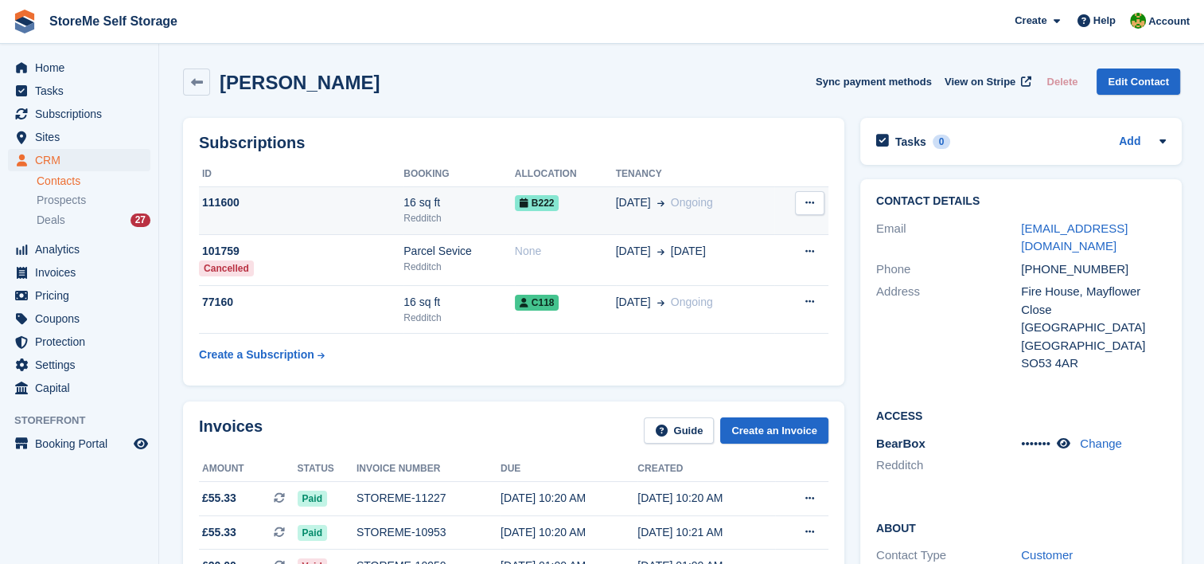
click at [576, 201] on div "B222" at bounding box center [565, 202] width 101 height 17
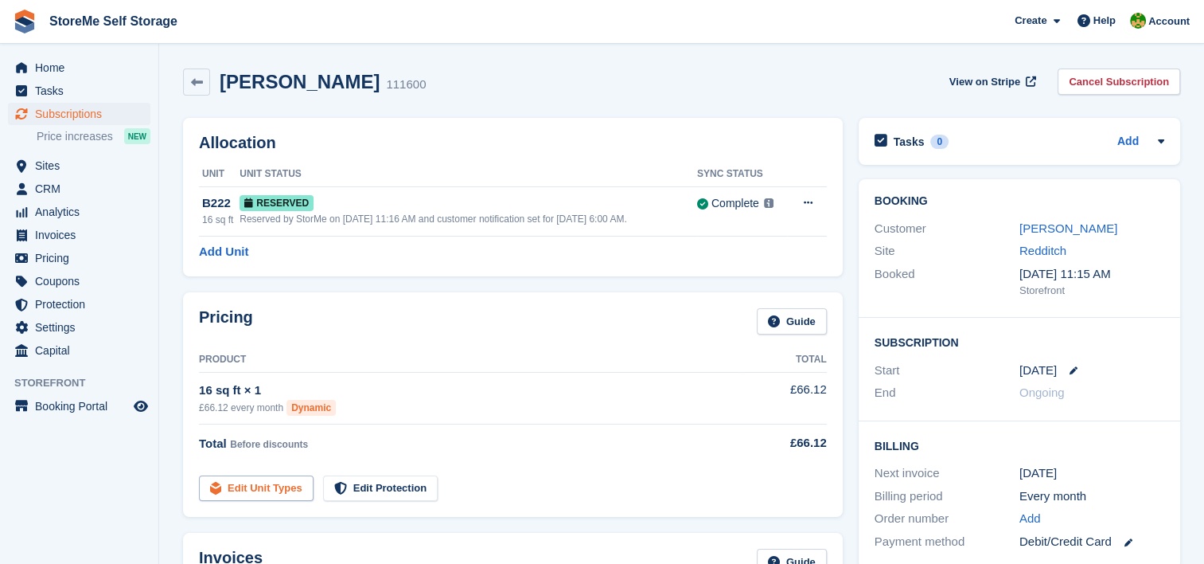
click at [268, 490] on link "Edit Unit Types" at bounding box center [256, 488] width 115 height 26
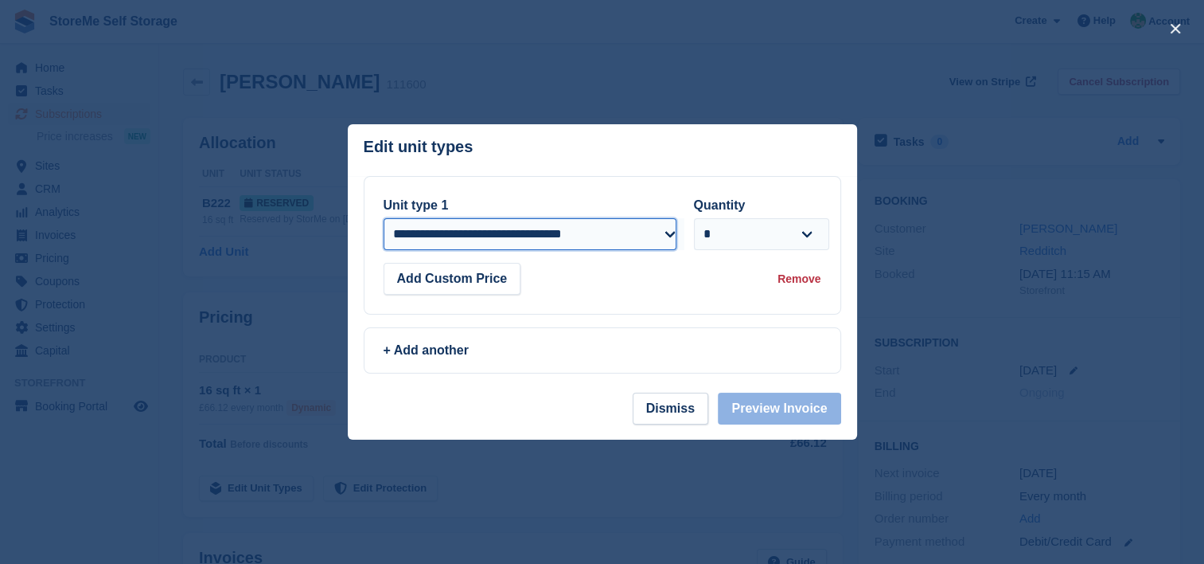
click at [513, 244] on select "**********" at bounding box center [530, 234] width 293 height 32
click at [384, 219] on select "**********" at bounding box center [530, 234] width 293 height 32
click at [669, 406] on button "Dismiss" at bounding box center [671, 408] width 76 height 32
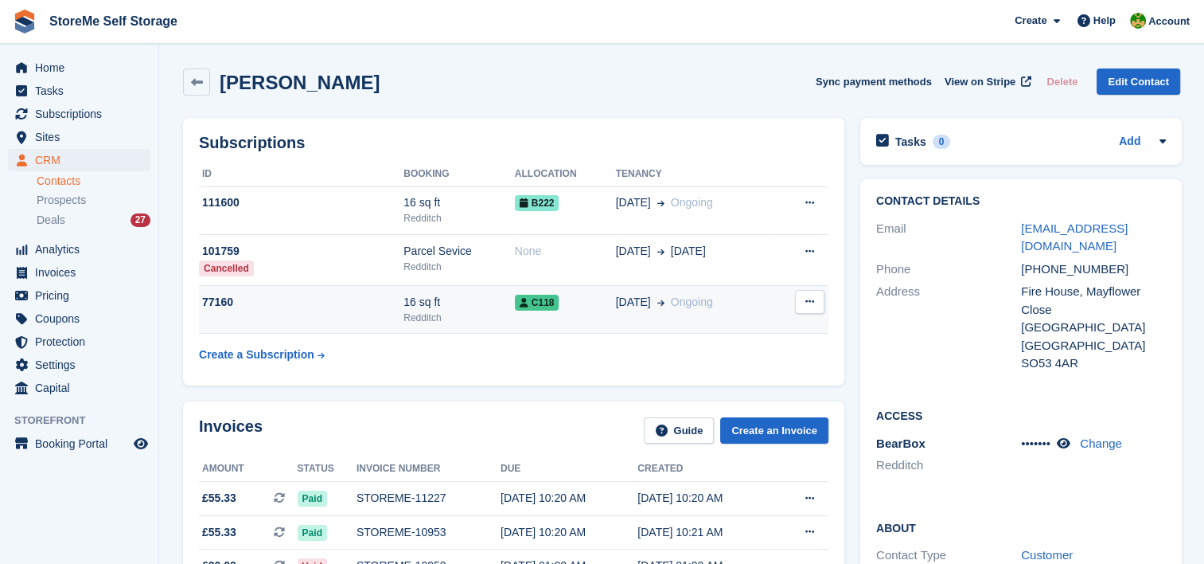
click at [476, 317] on div "Redditch" at bounding box center [459, 317] width 111 height 14
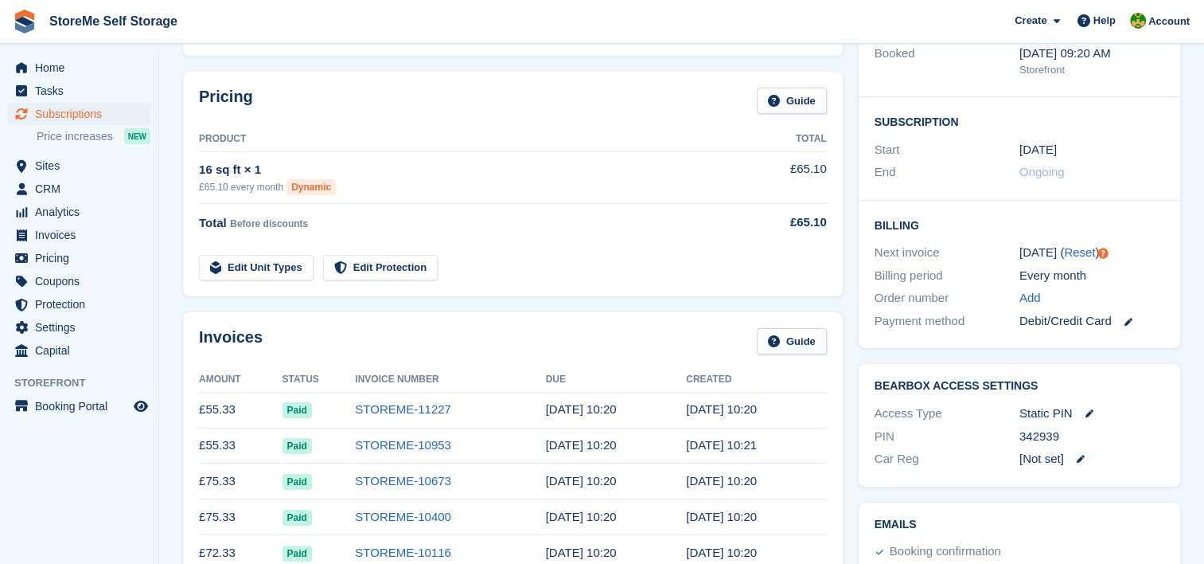
scroll to position [239, 0]
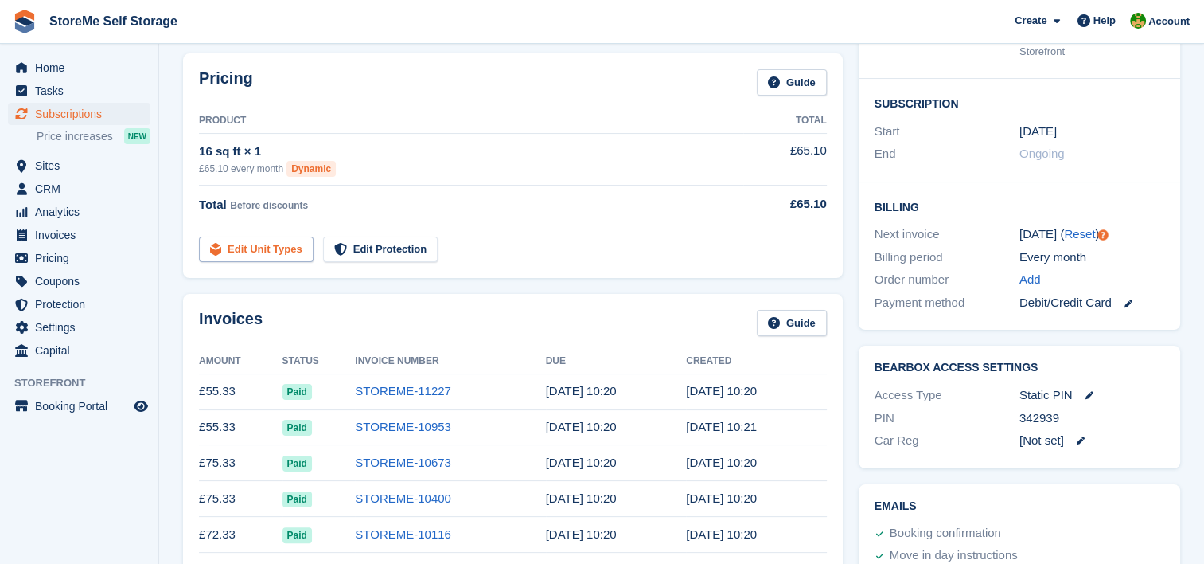
click at [265, 252] on link "Edit Unit Types" at bounding box center [256, 249] width 115 height 26
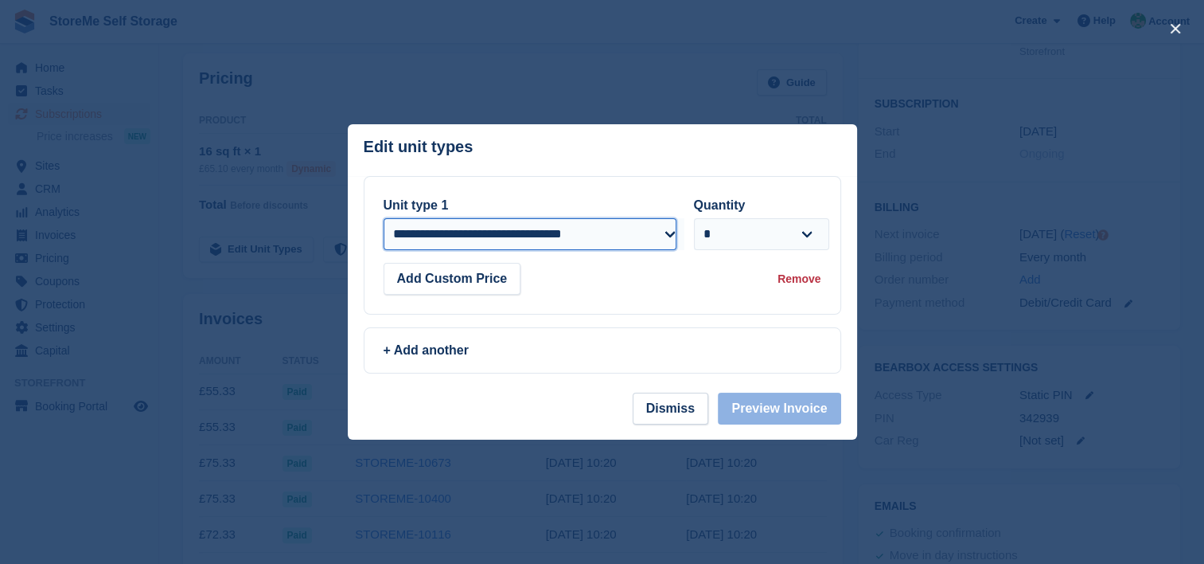
click at [529, 232] on select "**********" at bounding box center [530, 234] width 293 height 32
select select "*****"
click at [384, 218] on select "**********" at bounding box center [530, 234] width 293 height 32
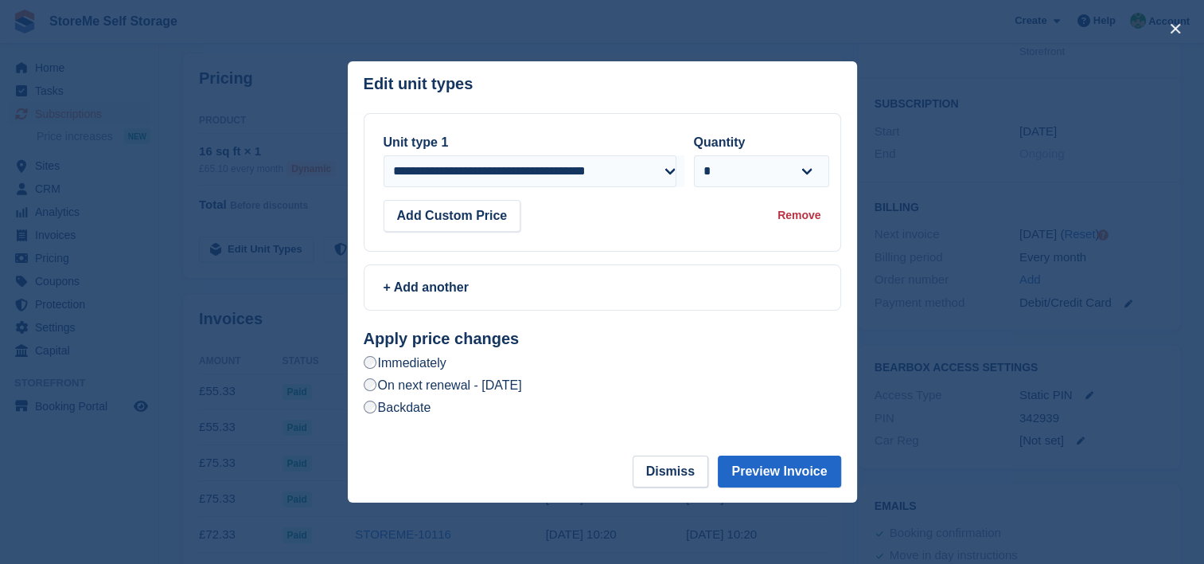
click at [477, 379] on label "On next renewal - Friday, 17th October, 2025" at bounding box center [443, 385] width 158 height 17
click at [762, 473] on button "Preview Invoice" at bounding box center [779, 471] width 123 height 32
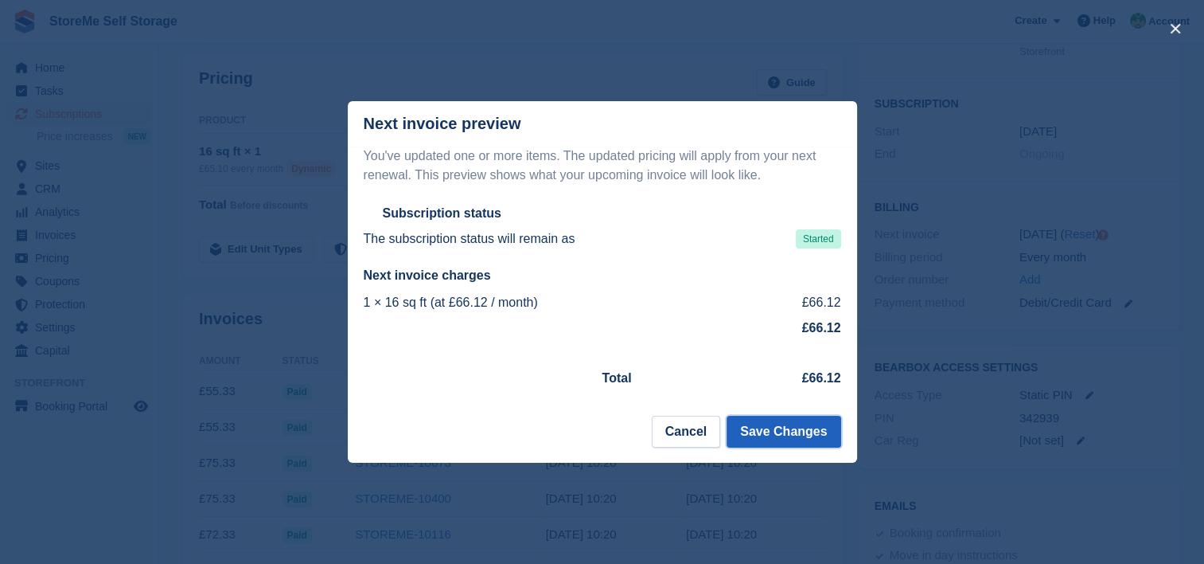
click at [787, 425] on button "Save Changes" at bounding box center [784, 432] width 114 height 32
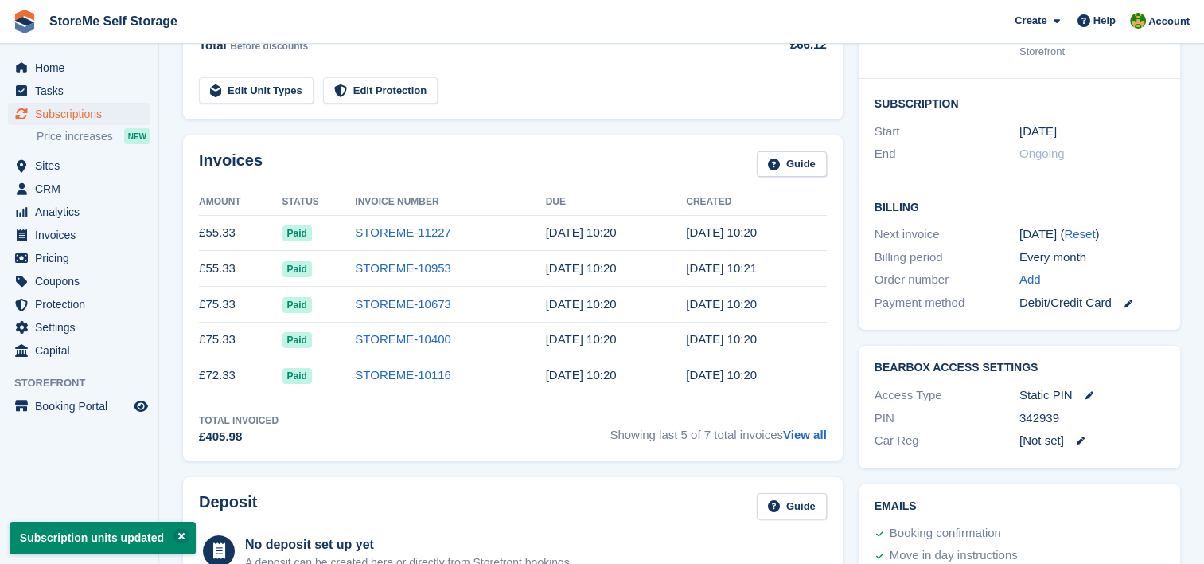
scroll to position [0, 0]
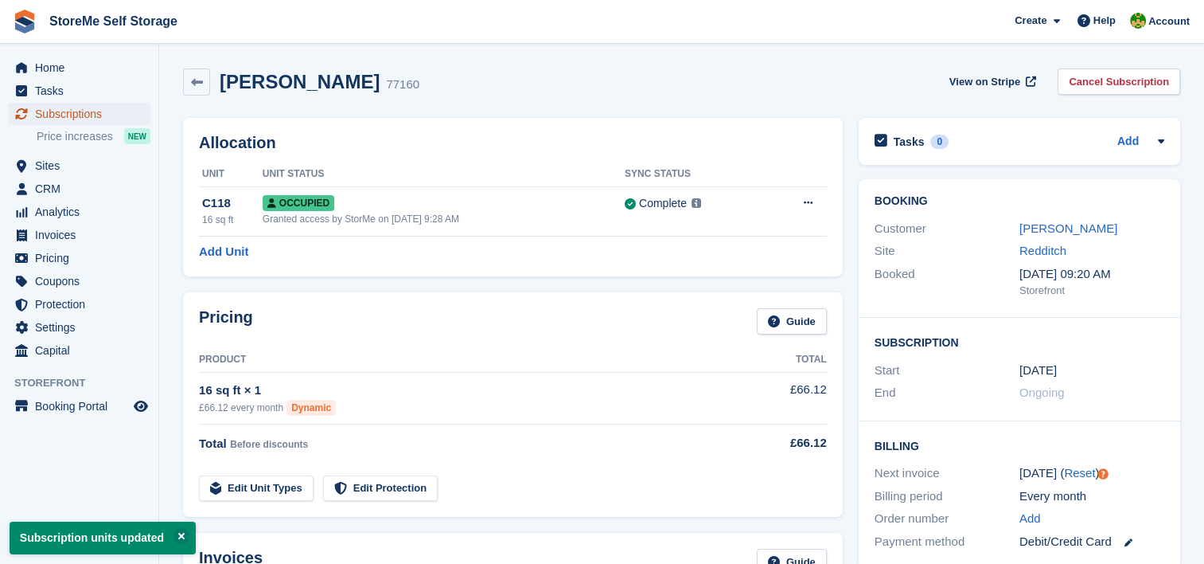
click at [59, 119] on span "Subscriptions" at bounding box center [83, 114] width 96 height 22
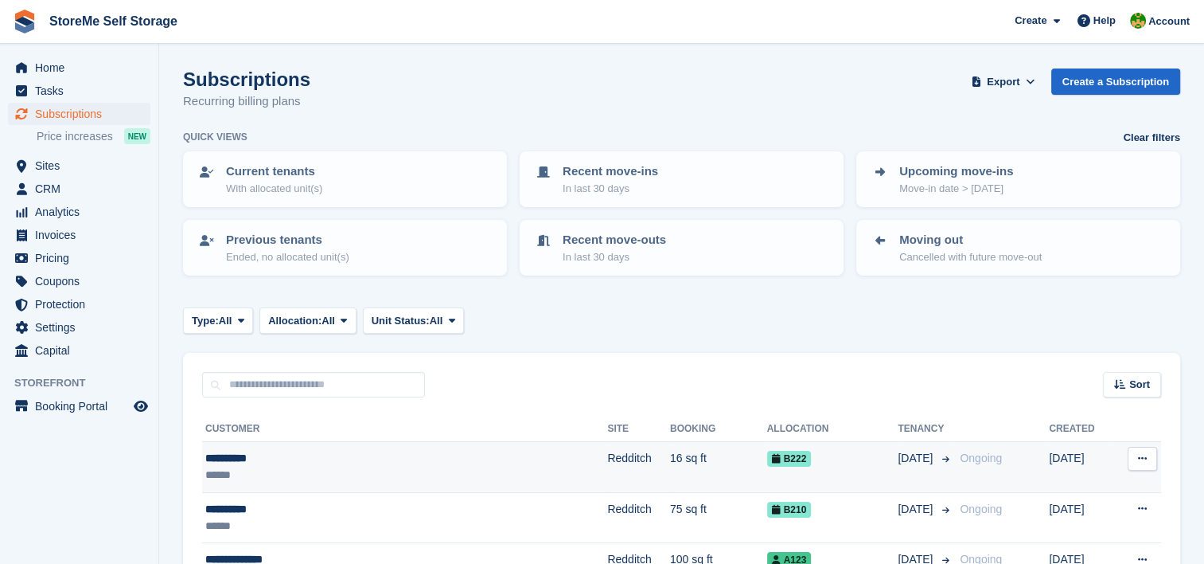
click at [607, 457] on td "Redditch" at bounding box center [638, 467] width 63 height 51
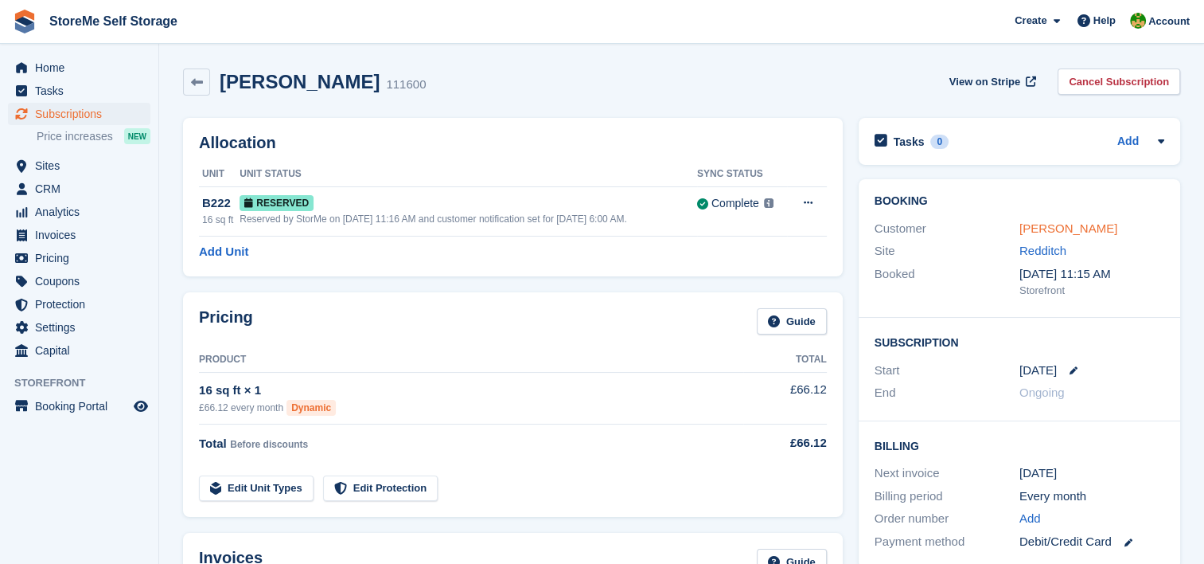
click at [1073, 225] on link "[PERSON_NAME]" at bounding box center [1069, 228] width 98 height 14
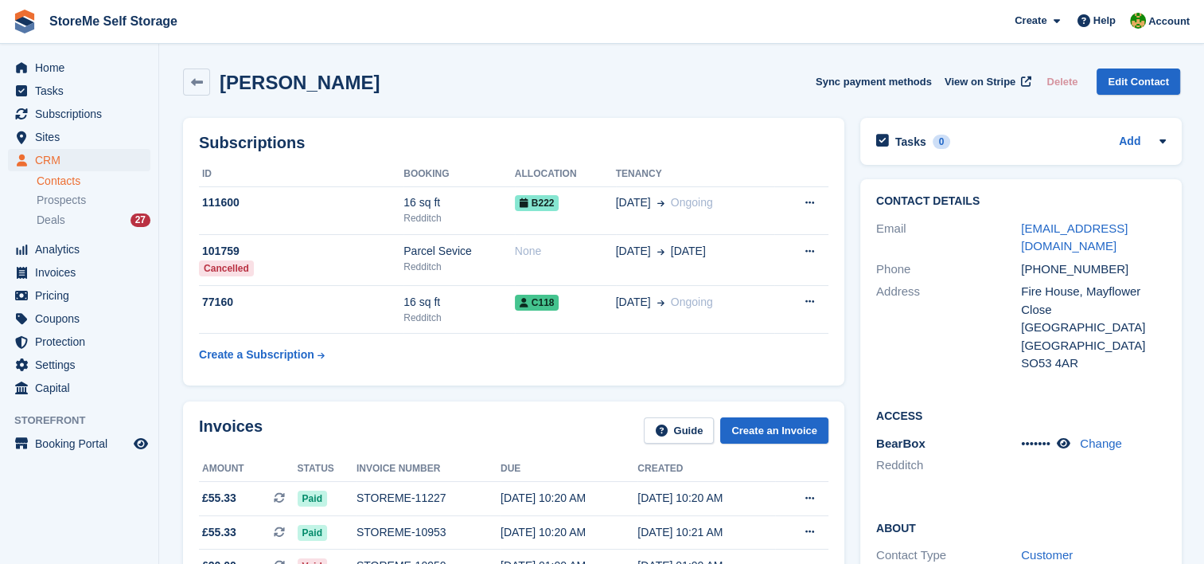
drag, startPoint x: 1087, startPoint y: 245, endPoint x: 1011, endPoint y: 236, distance: 76.2
click at [1011, 236] on div "Email [EMAIL_ADDRESS][DOMAIN_NAME]" at bounding box center [1021, 237] width 290 height 41
copy div "[EMAIL_ADDRESS][DOMAIN_NAME]"
click at [89, 111] on span "Subscriptions" at bounding box center [83, 114] width 96 height 22
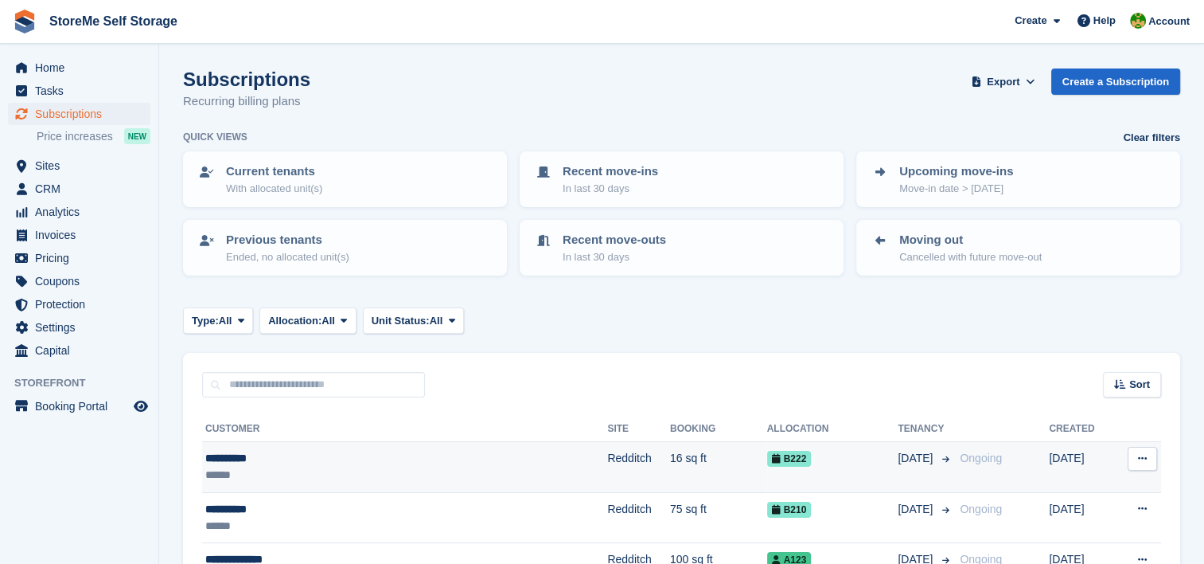
click at [607, 471] on td "Redditch" at bounding box center [638, 467] width 63 height 51
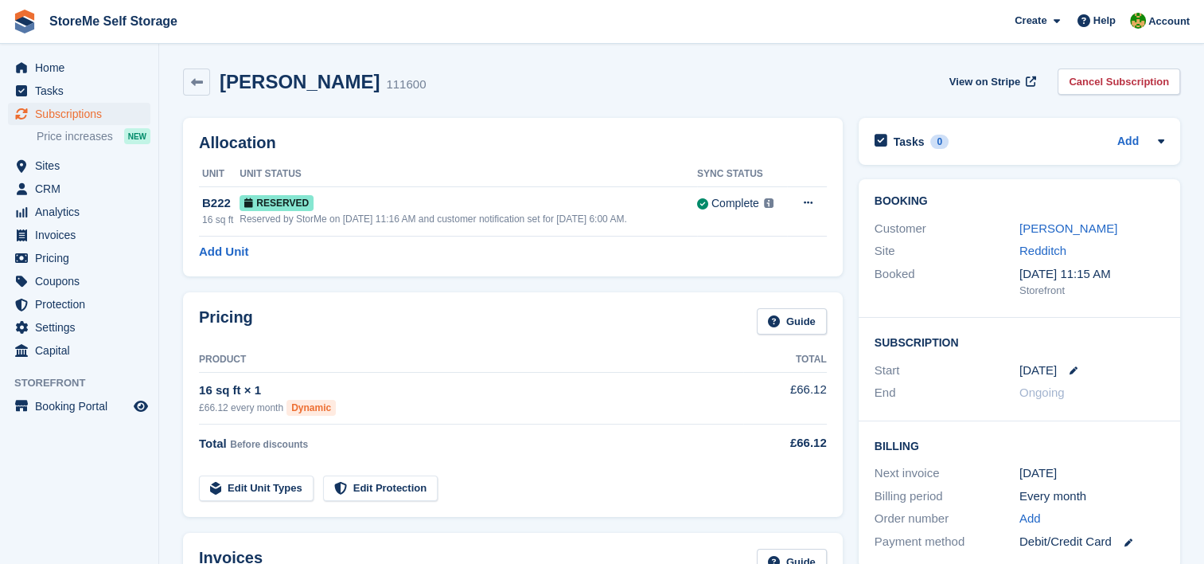
click at [1048, 226] on link "[PERSON_NAME]" at bounding box center [1069, 228] width 98 height 14
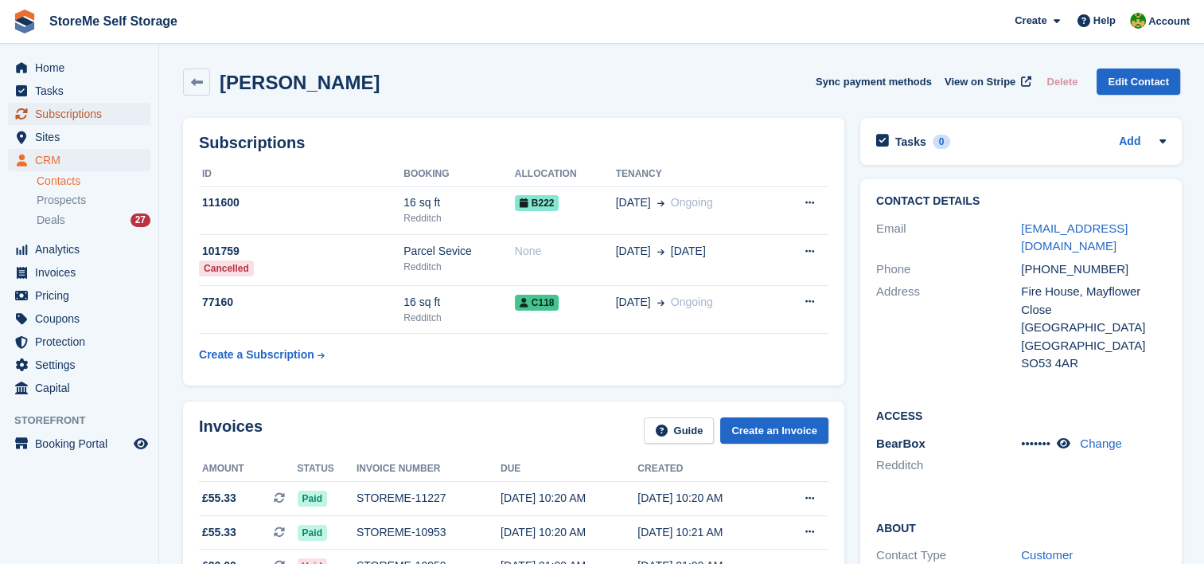
click at [92, 111] on span "Subscriptions" at bounding box center [83, 114] width 96 height 22
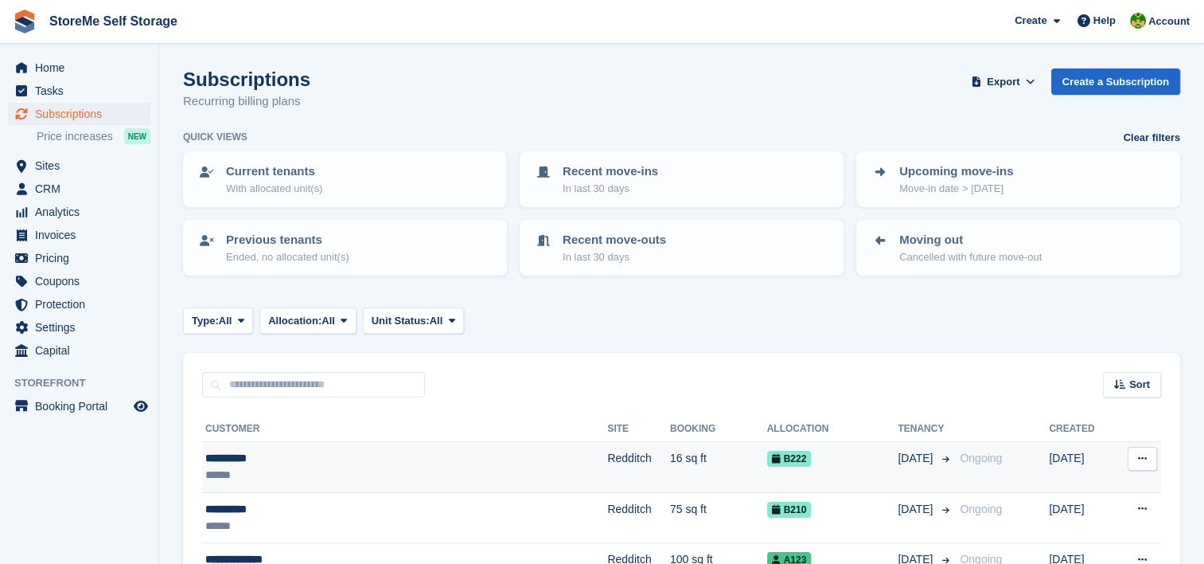
drag, startPoint x: 566, startPoint y: 470, endPoint x: 573, endPoint y: 455, distance: 16.0
click at [607, 470] on td "Redditch" at bounding box center [638, 467] width 63 height 51
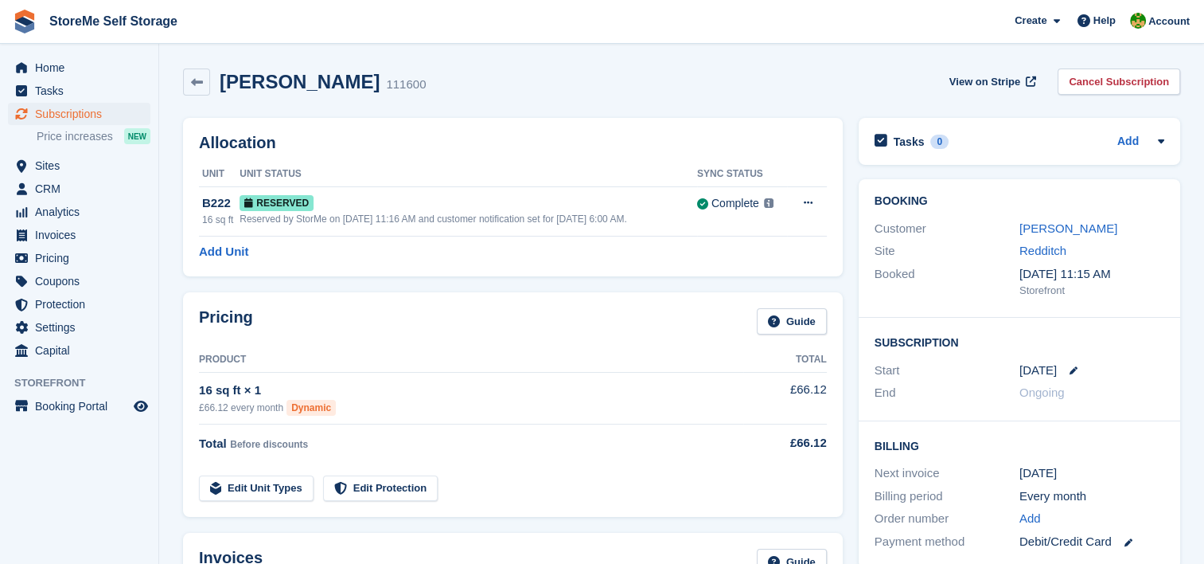
click at [1054, 231] on link "[PERSON_NAME]" at bounding box center [1069, 228] width 98 height 14
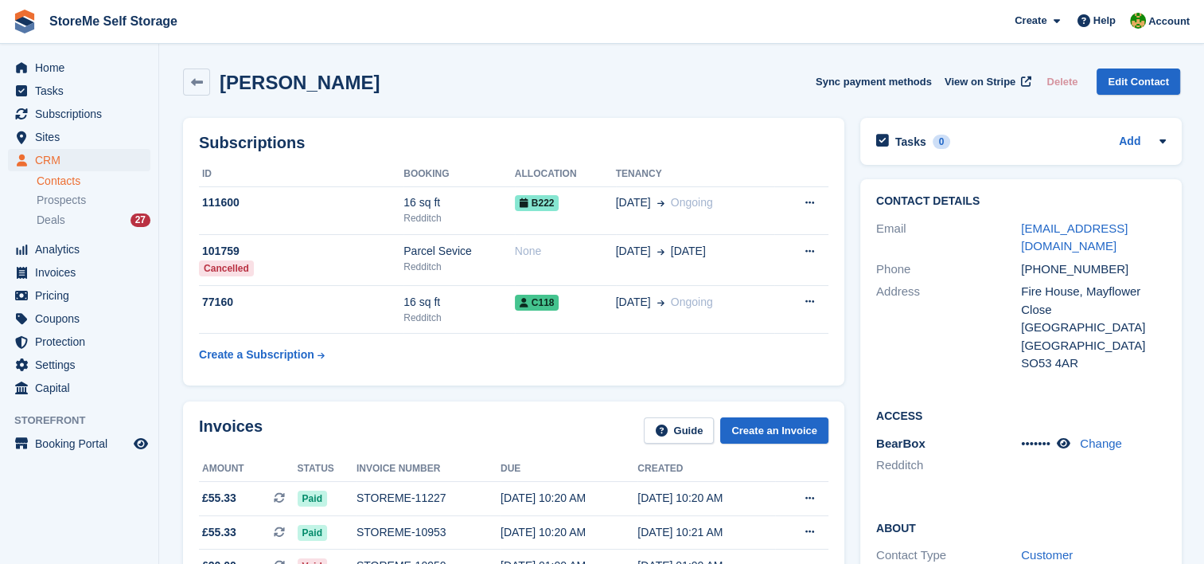
drag, startPoint x: 1094, startPoint y: 244, endPoint x: 1014, endPoint y: 231, distance: 80.6
click at [1014, 231] on div "Email [EMAIL_ADDRESS][DOMAIN_NAME]" at bounding box center [1021, 237] width 290 height 41
copy div "[EMAIL_ADDRESS][DOMAIN_NAME]"
click at [1097, 25] on span "Help" at bounding box center [1105, 21] width 22 height 16
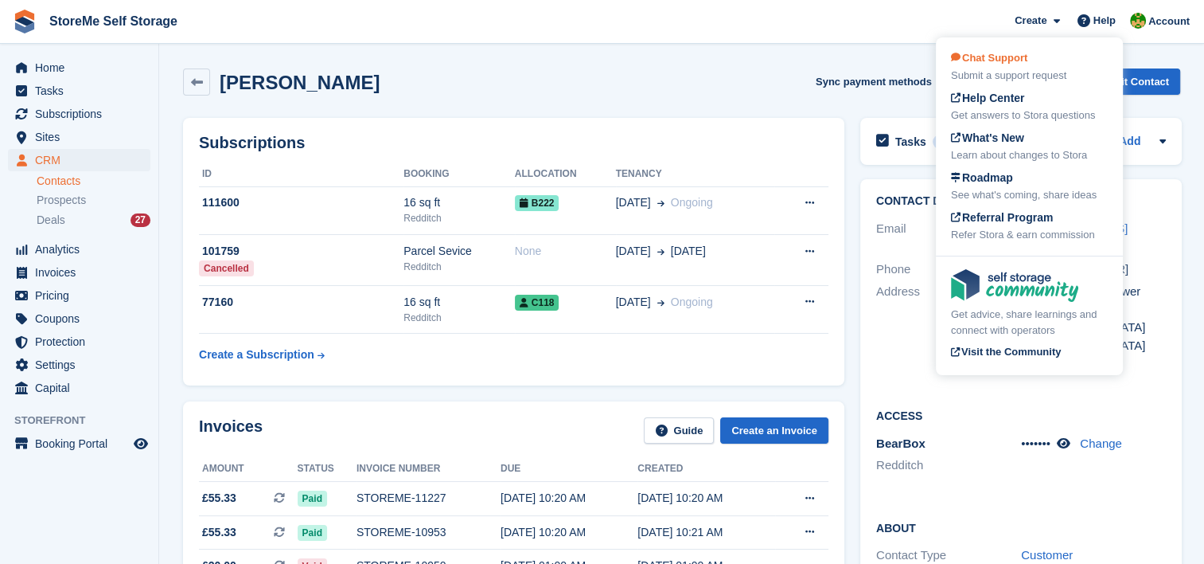
click at [1026, 64] on span "Chat Support" at bounding box center [989, 58] width 76 height 12
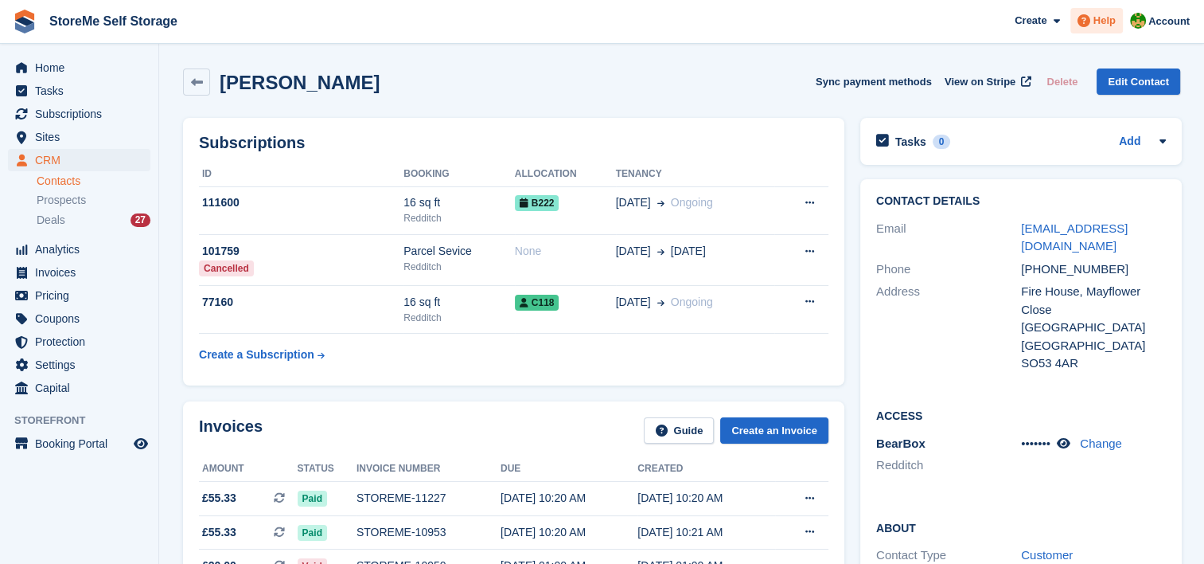
click at [1096, 21] on span "Help" at bounding box center [1105, 21] width 22 height 16
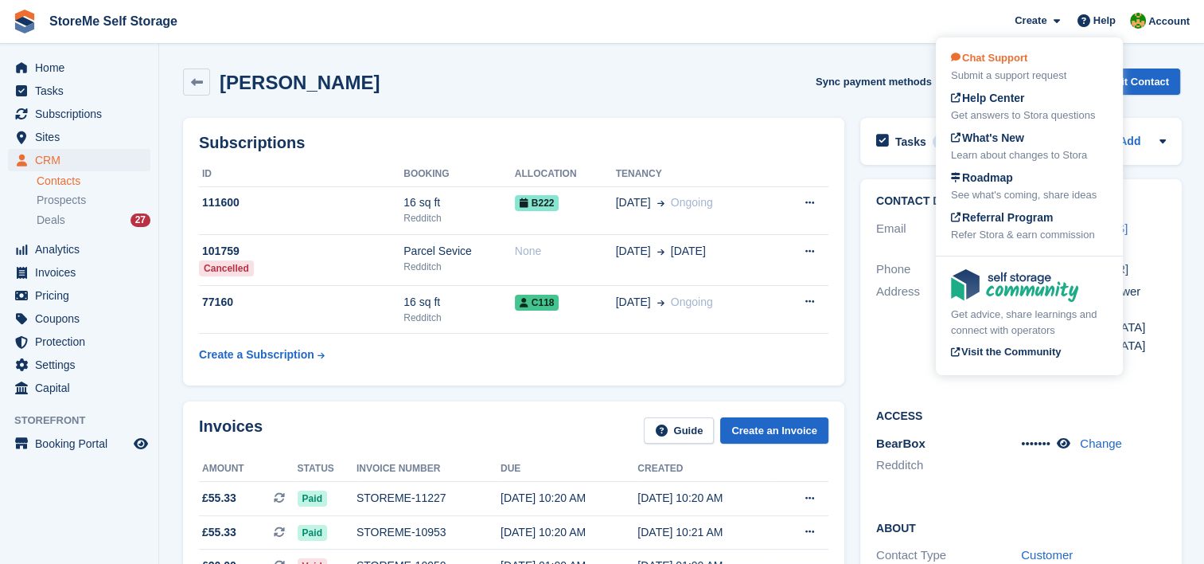
click at [1010, 53] on span "Chat Support" at bounding box center [989, 58] width 76 height 12
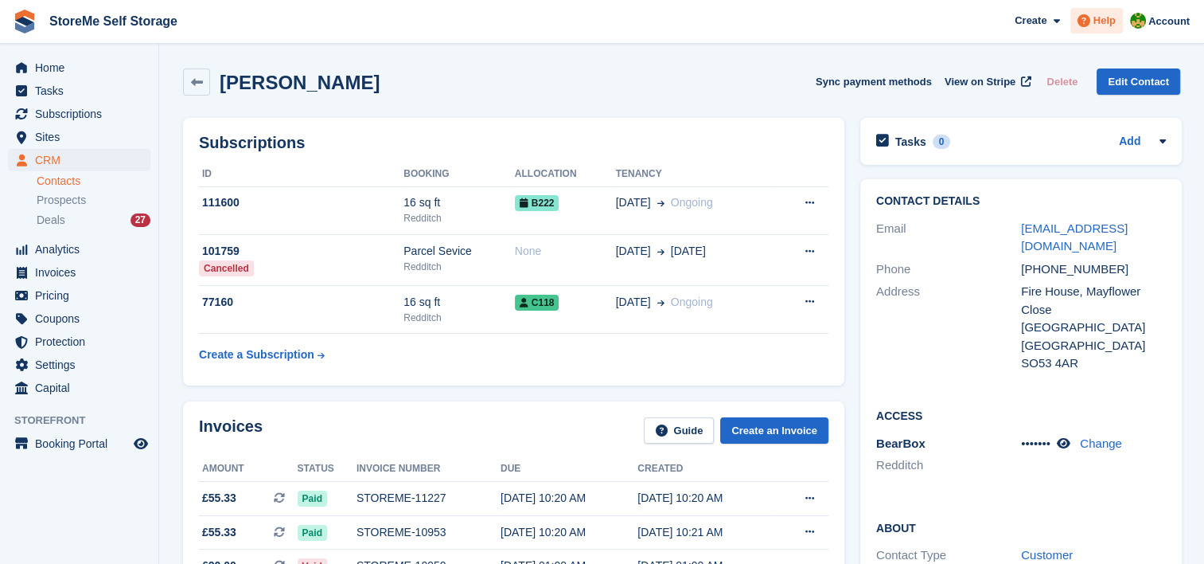
click at [1099, 25] on span "Help" at bounding box center [1105, 21] width 22 height 16
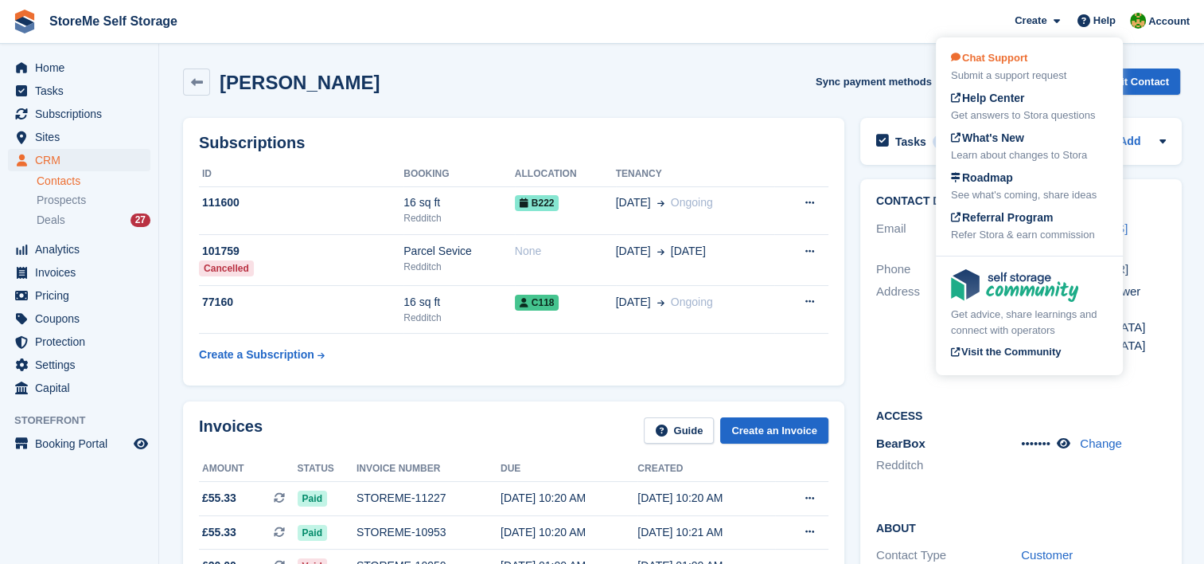
click at [1020, 80] on div "Submit a support request" at bounding box center [1029, 76] width 157 height 16
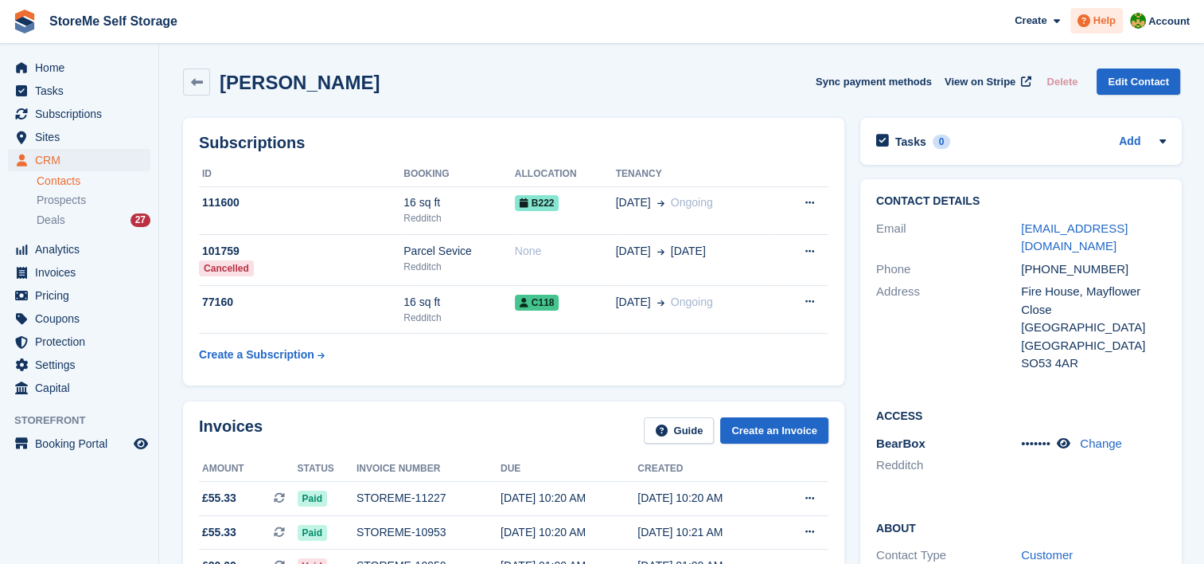
click at [1112, 22] on span "Help" at bounding box center [1105, 21] width 22 height 16
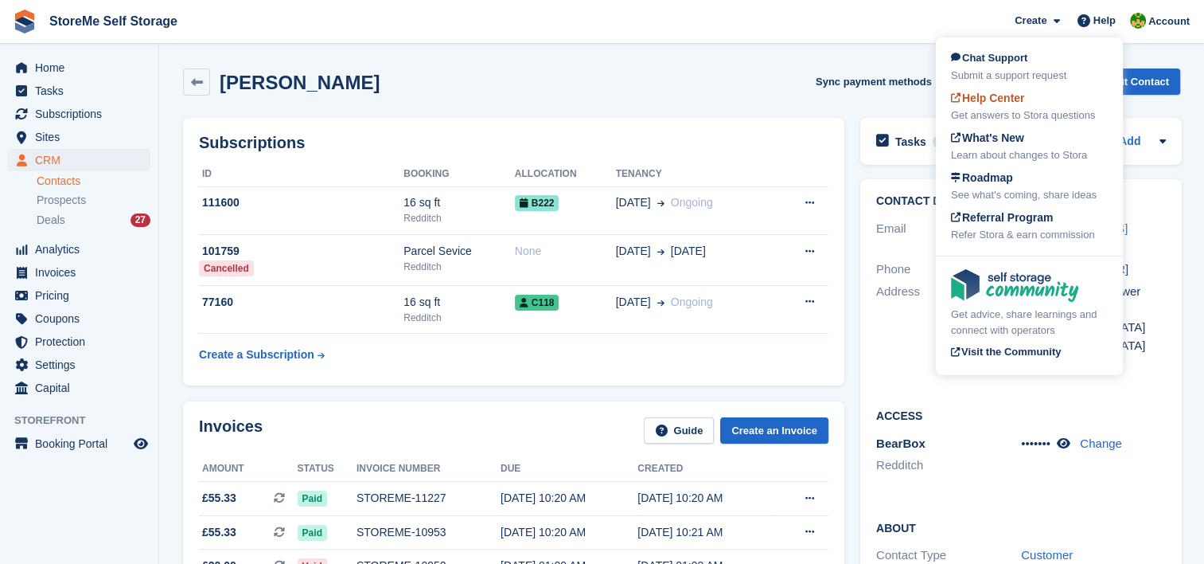
click at [1008, 99] on span "Help Center" at bounding box center [988, 98] width 74 height 13
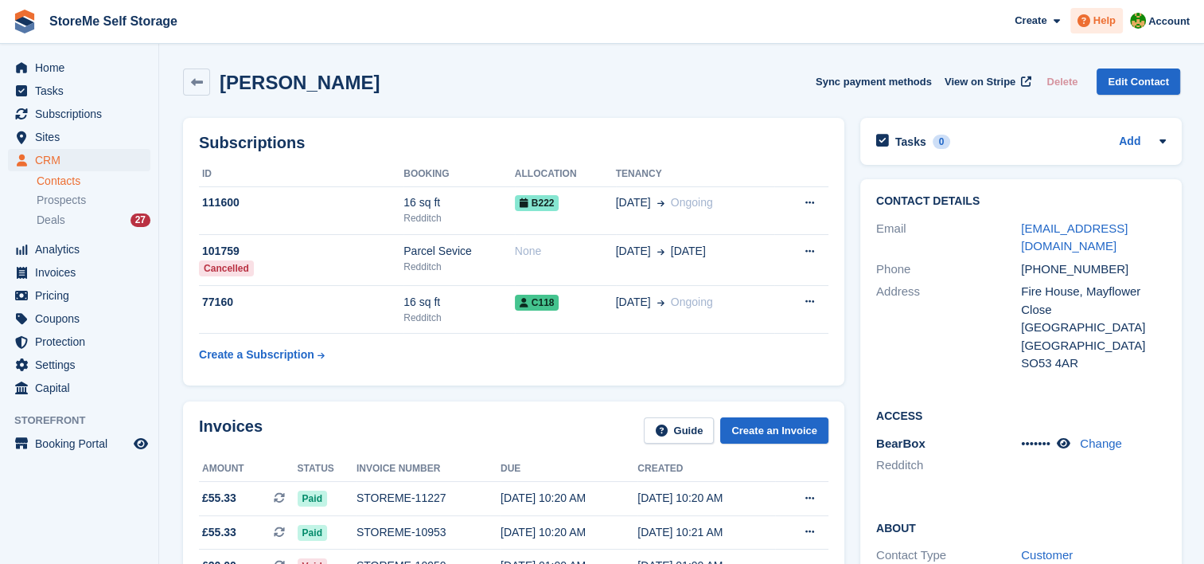
click at [1109, 25] on span "Help" at bounding box center [1105, 21] width 22 height 16
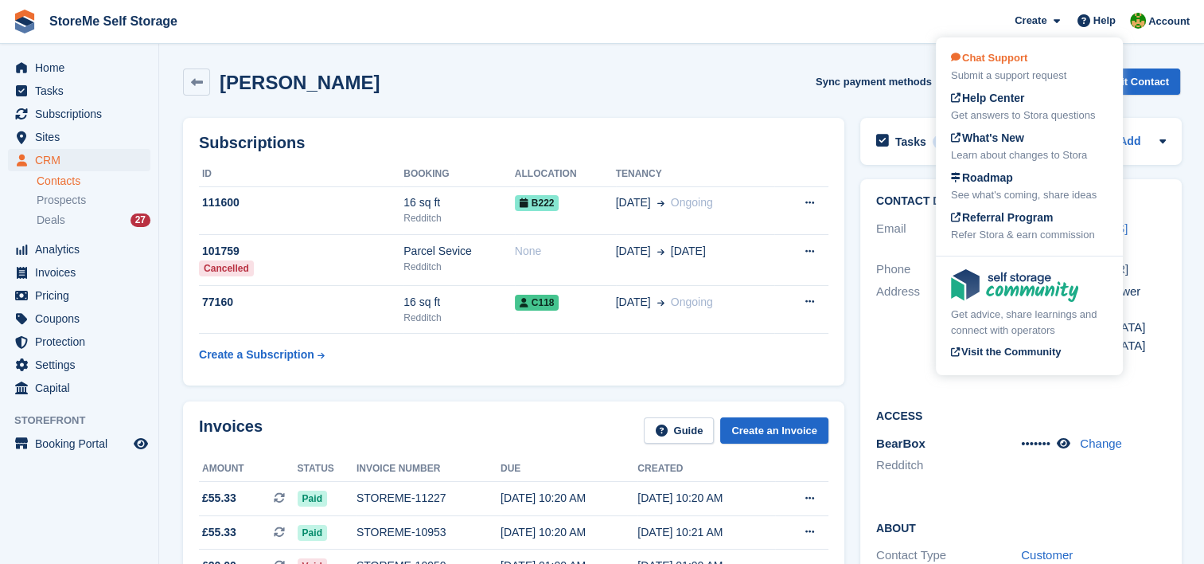
click at [1000, 61] on span "Chat Support" at bounding box center [989, 58] width 76 height 12
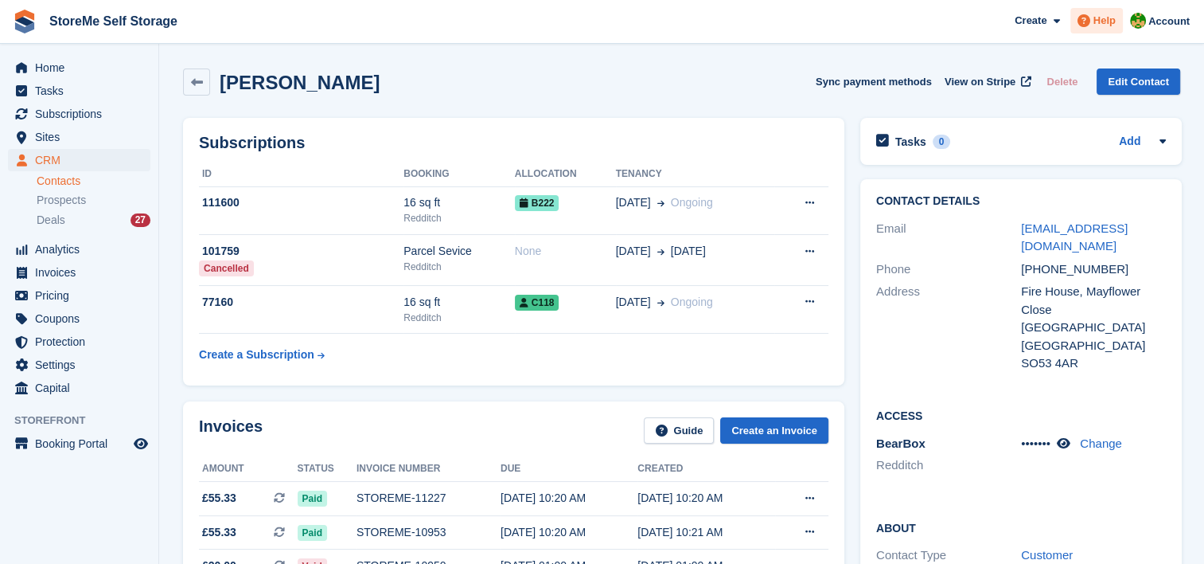
click at [1086, 21] on icon at bounding box center [1084, 20] width 13 height 13
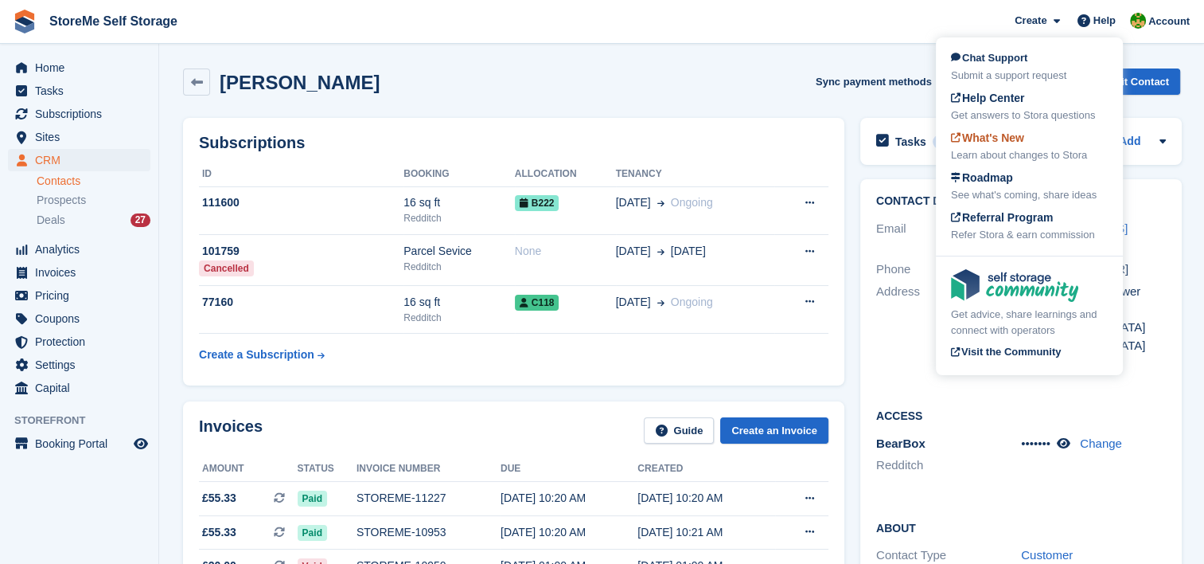
click at [1025, 153] on div "Learn about changes to Stora" at bounding box center [1029, 155] width 157 height 16
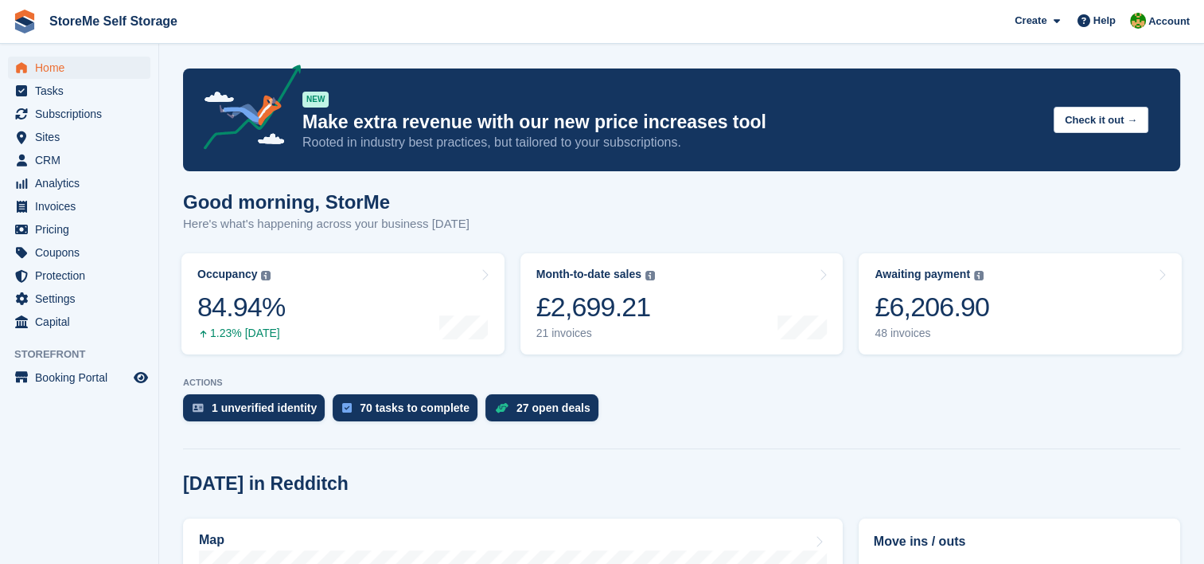
click at [1090, 18] on icon at bounding box center [1084, 20] width 13 height 13
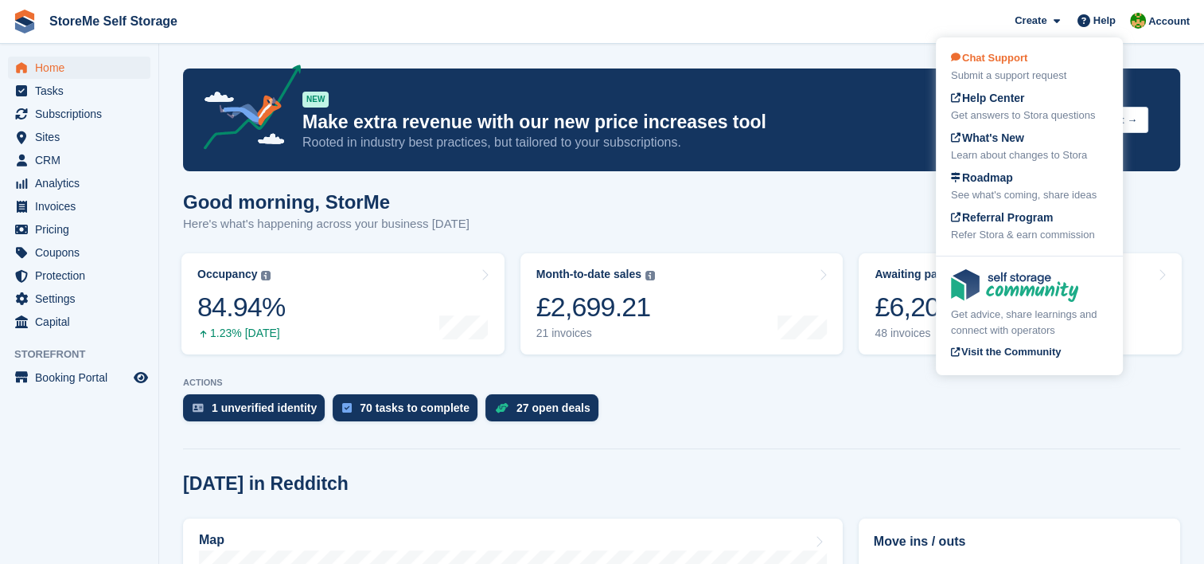
click at [993, 58] on span "Chat Support" at bounding box center [989, 58] width 76 height 12
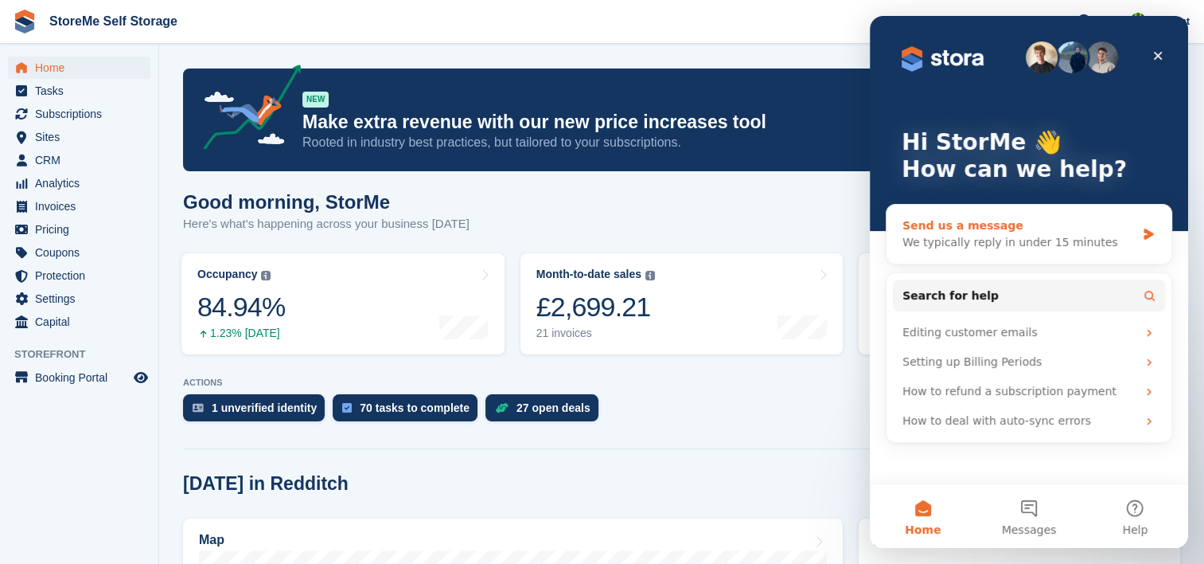
click at [957, 237] on div "We typically reply in under 15 minutes" at bounding box center [1019, 242] width 233 height 17
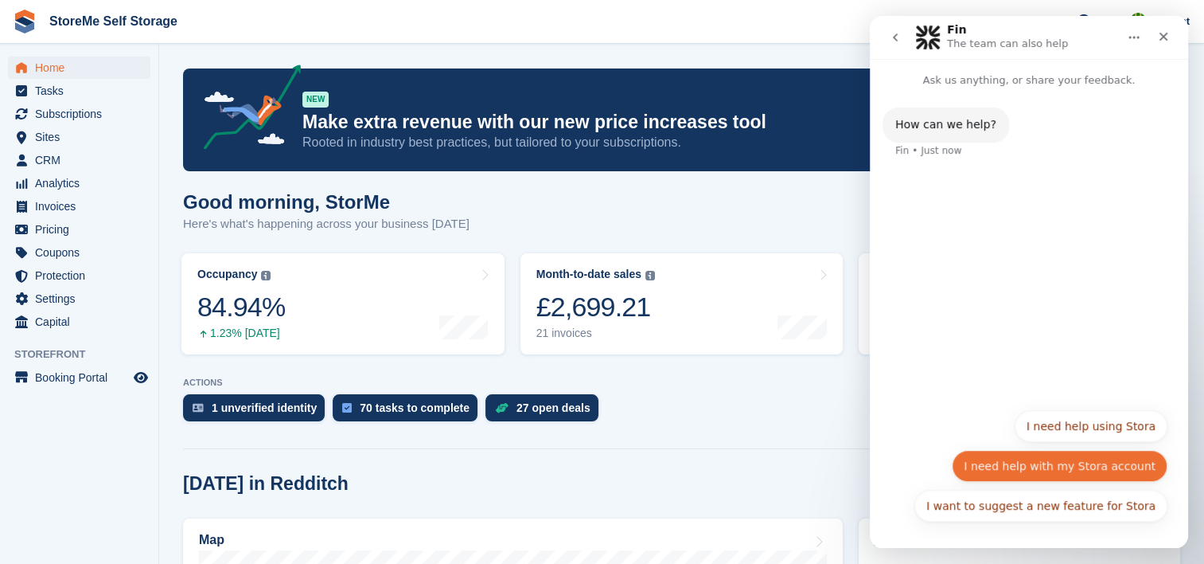
click at [1060, 461] on button "I need help with my Stora account" at bounding box center [1060, 466] width 216 height 32
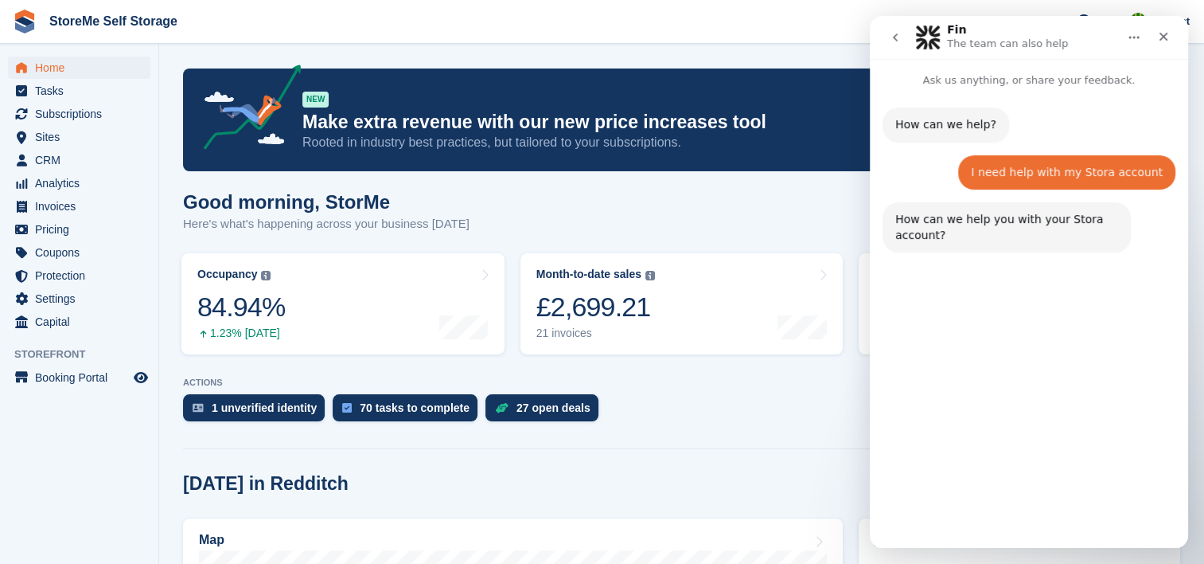
click at [1113, 501] on button "Other account help" at bounding box center [1101, 506] width 131 height 32
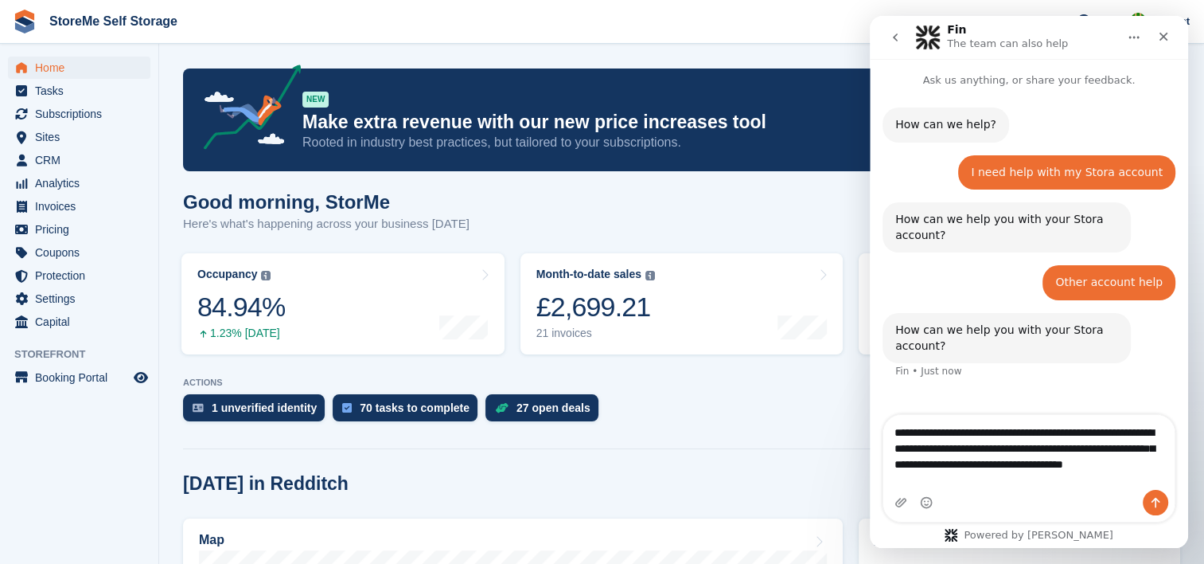
type textarea "**********"
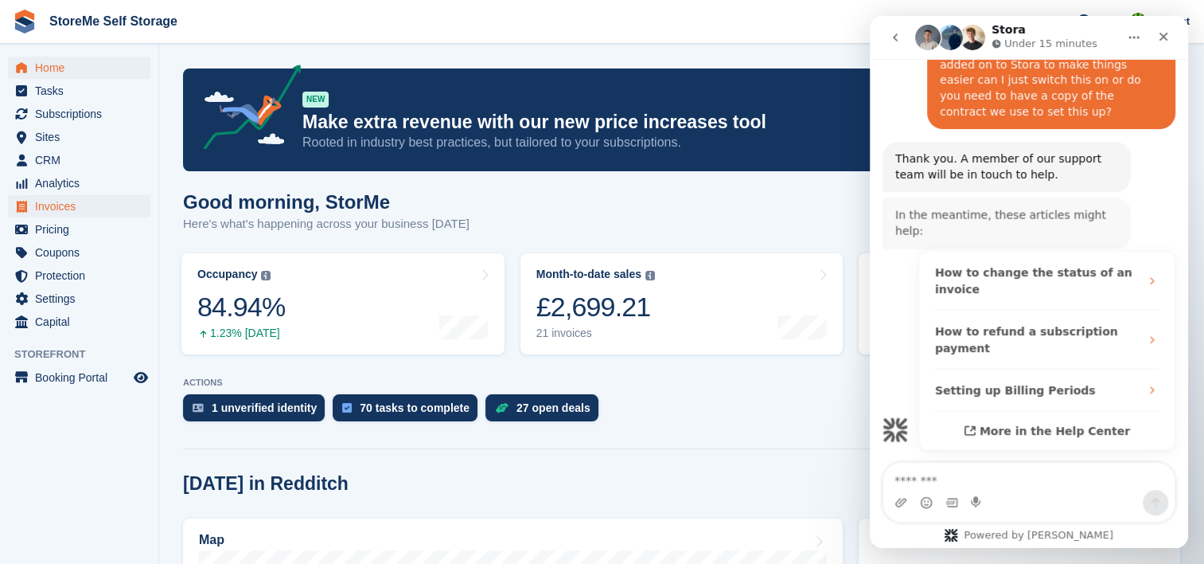
scroll to position [341, 0]
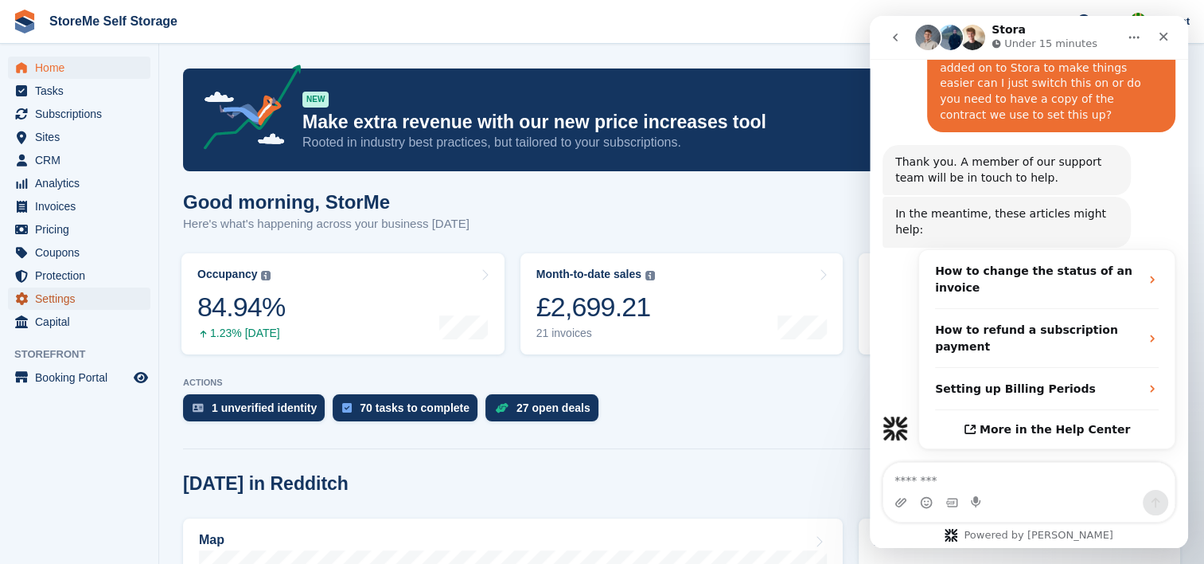
click at [63, 302] on span "Settings" at bounding box center [83, 298] width 96 height 22
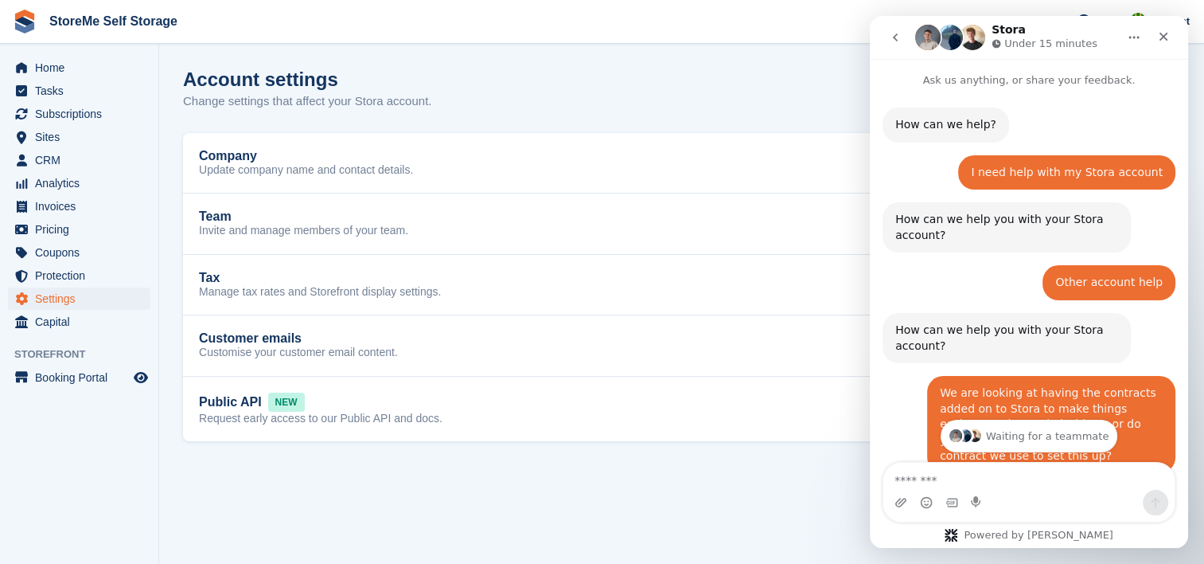
scroll to position [341, 0]
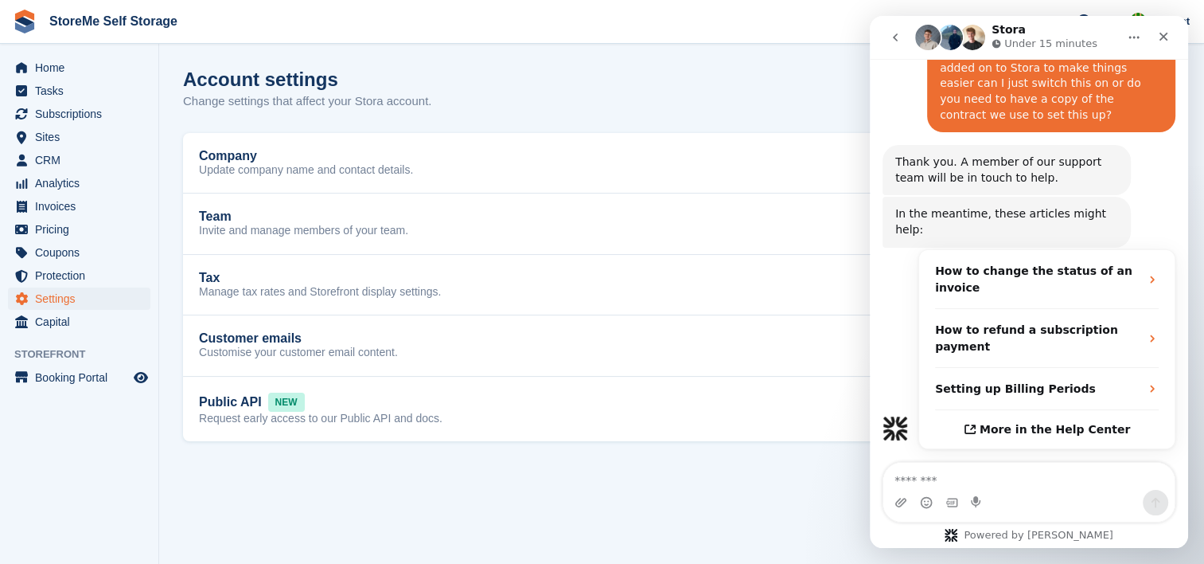
click at [760, 474] on section "Account settings Change settings that affect your Stora account. Company Update…" at bounding box center [681, 282] width 1045 height 564
click at [1131, 35] on icon "Home" at bounding box center [1134, 37] width 13 height 13
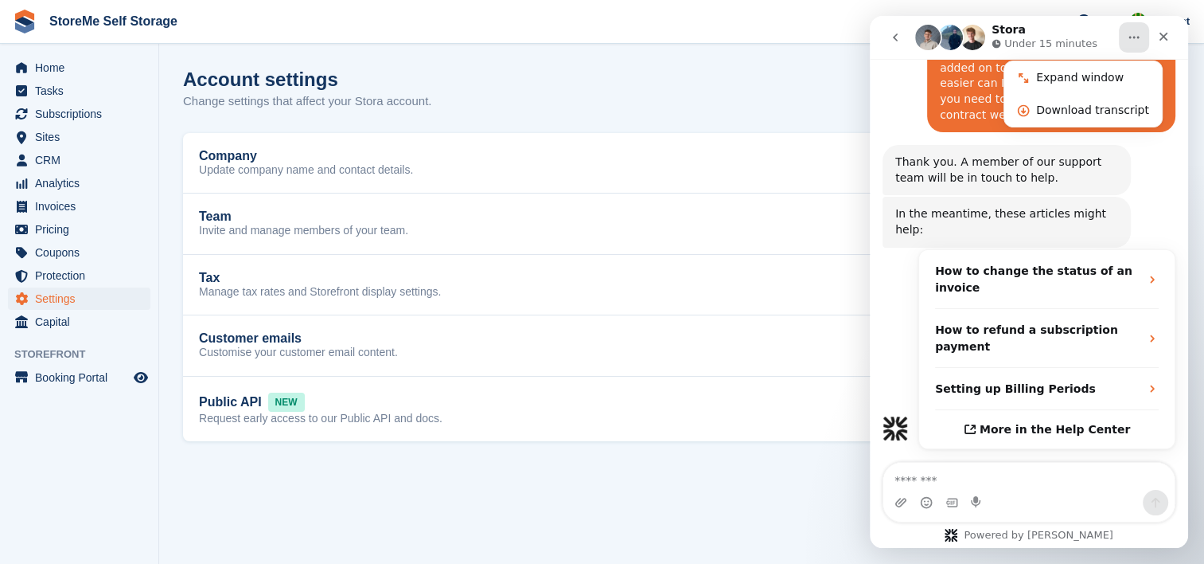
click at [516, 92] on div "Account settings Change settings that affect your Stora account." at bounding box center [681, 98] width 997 height 61
click at [53, 105] on span "Subscriptions" at bounding box center [83, 114] width 96 height 22
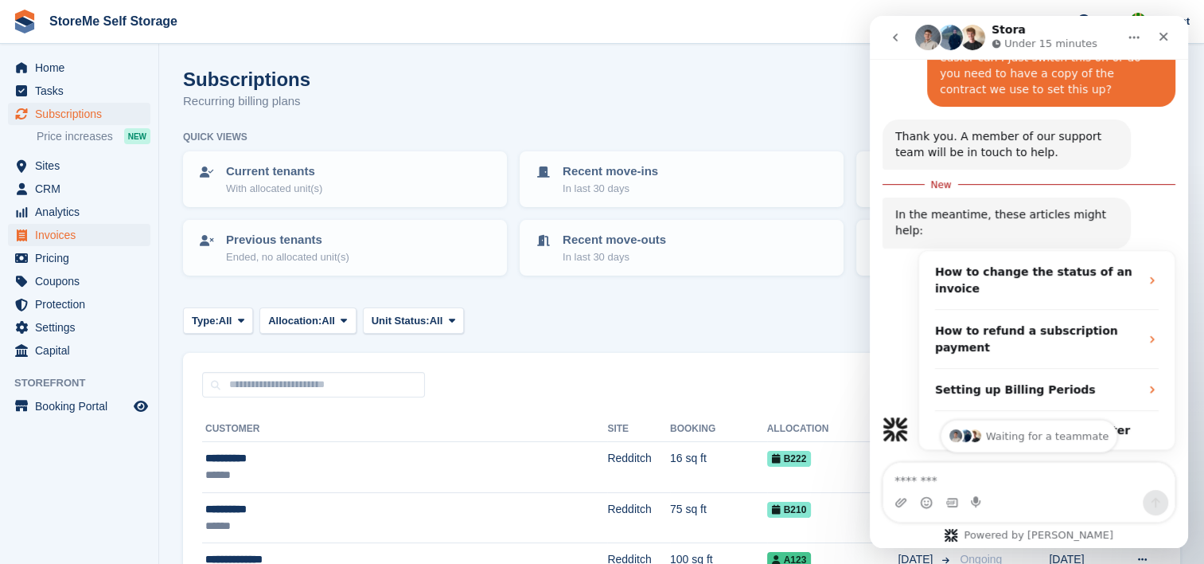
scroll to position [367, 0]
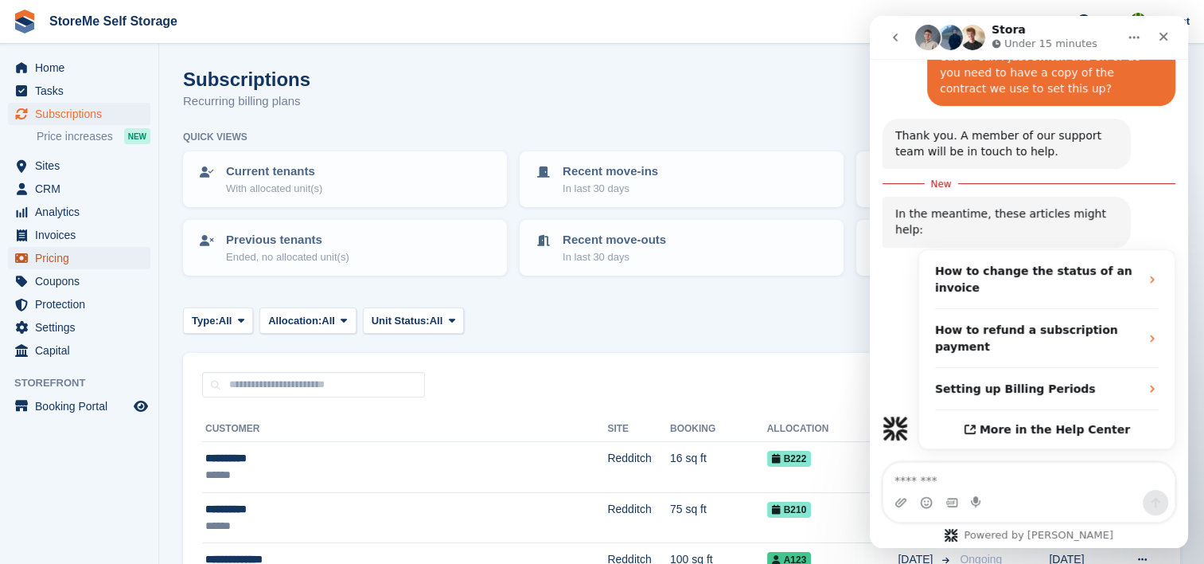
click at [58, 257] on span "Pricing" at bounding box center [83, 258] width 96 height 22
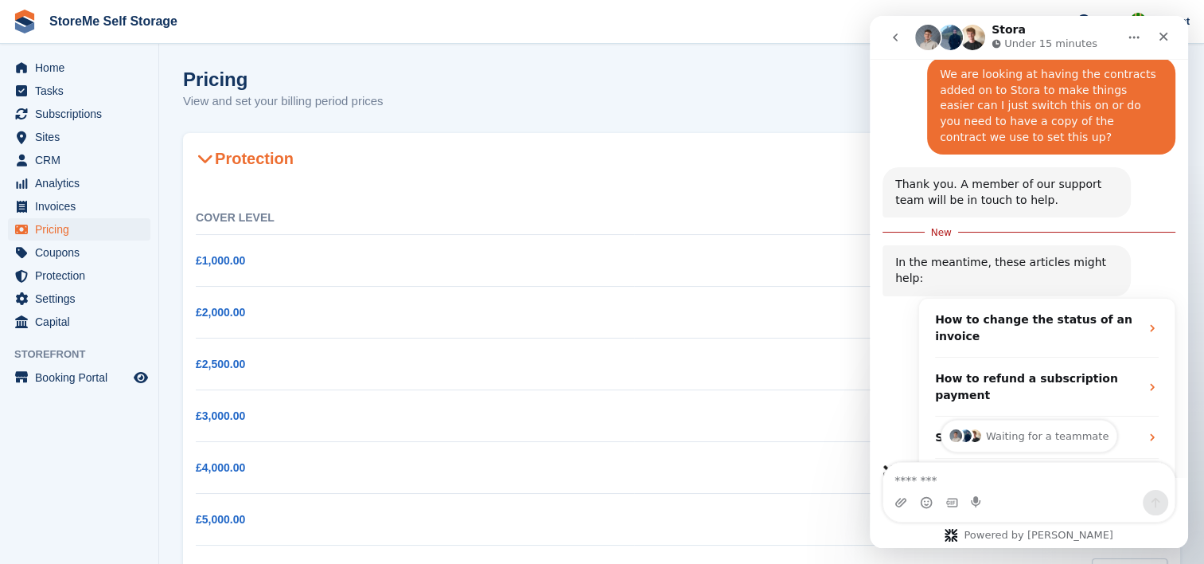
scroll to position [367, 0]
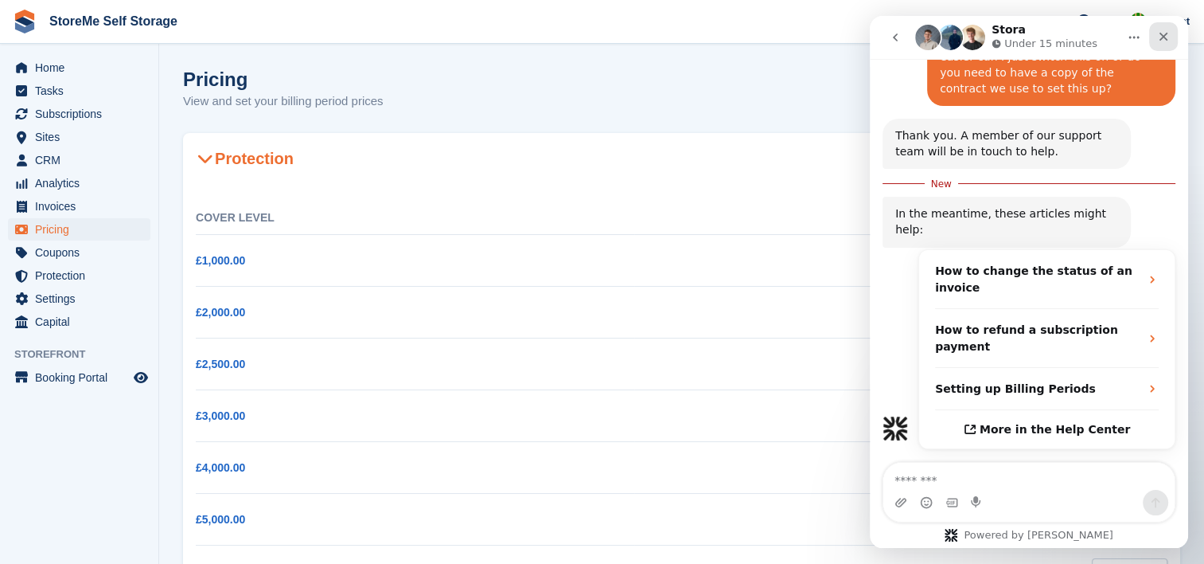
click at [1165, 27] on div "Close" at bounding box center [1164, 36] width 29 height 29
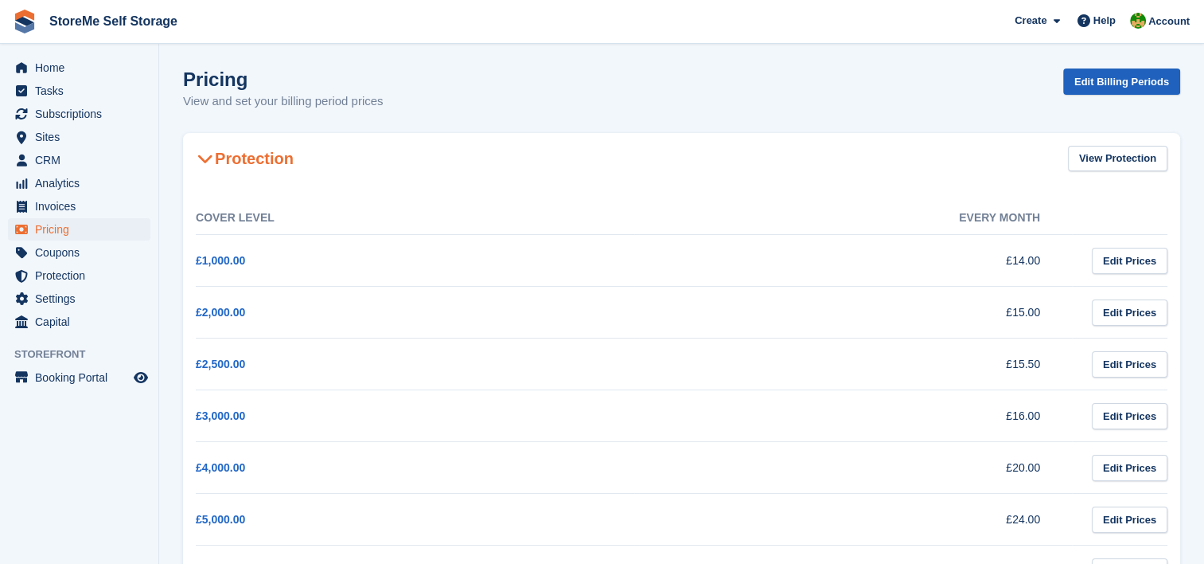
scroll to position [366, 0]
click at [201, 158] on icon at bounding box center [205, 158] width 16 height 16
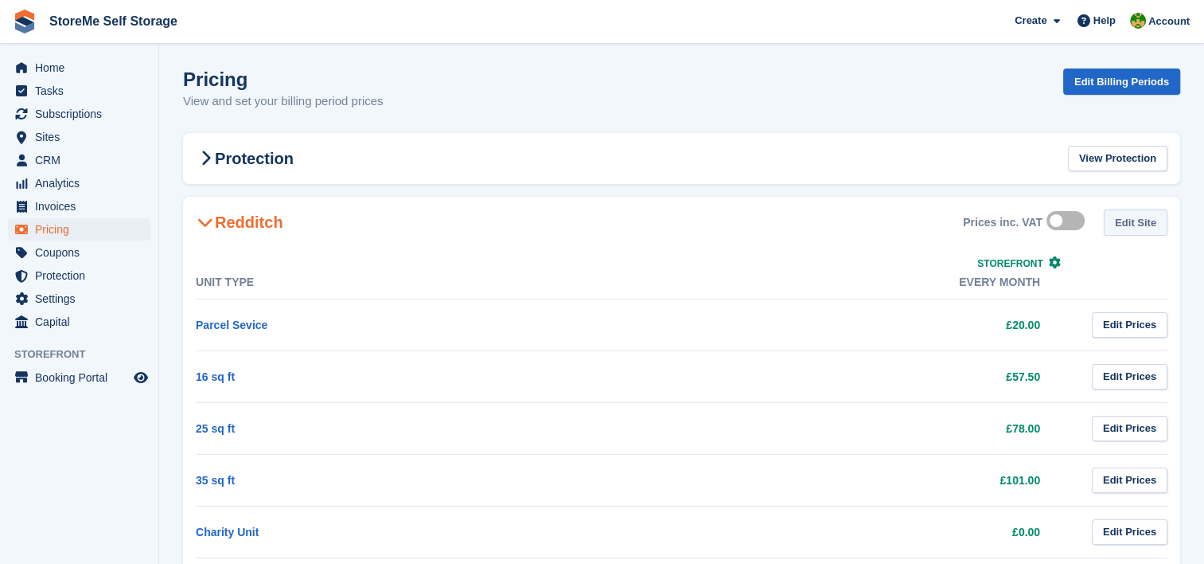
click at [1130, 219] on link "Edit Site" at bounding box center [1136, 222] width 64 height 26
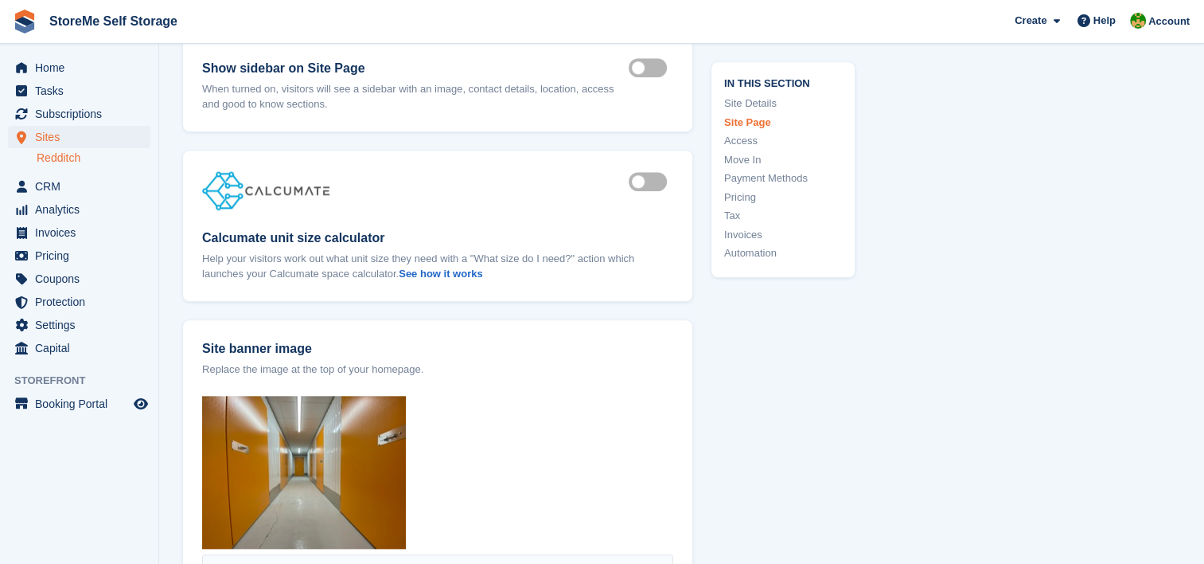
scroll to position [1513, 0]
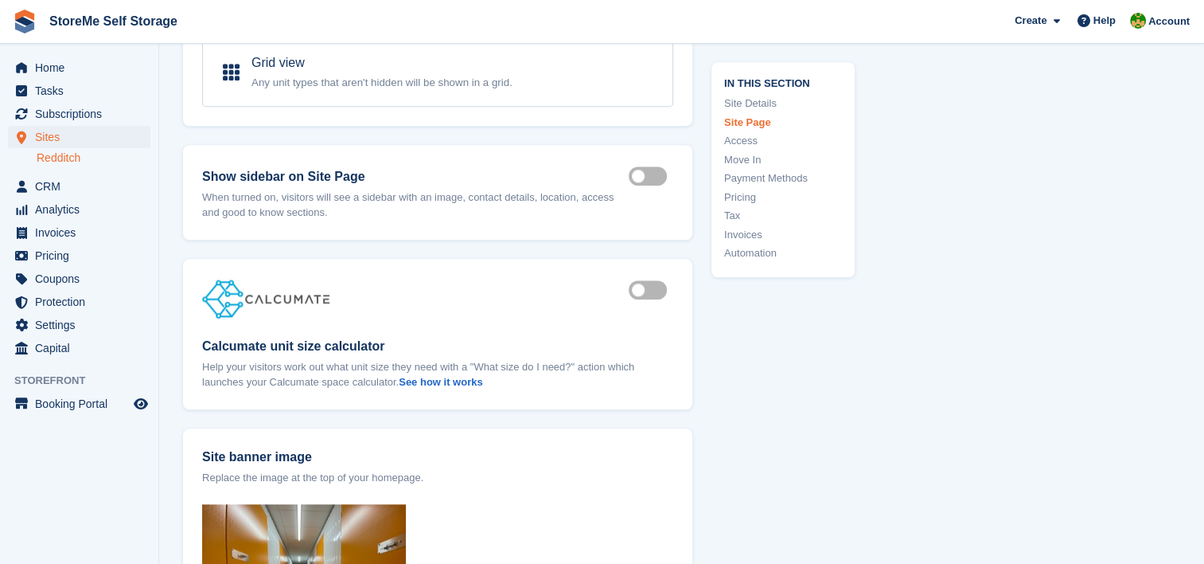
click at [640, 290] on label "Is active" at bounding box center [651, 290] width 45 height 2
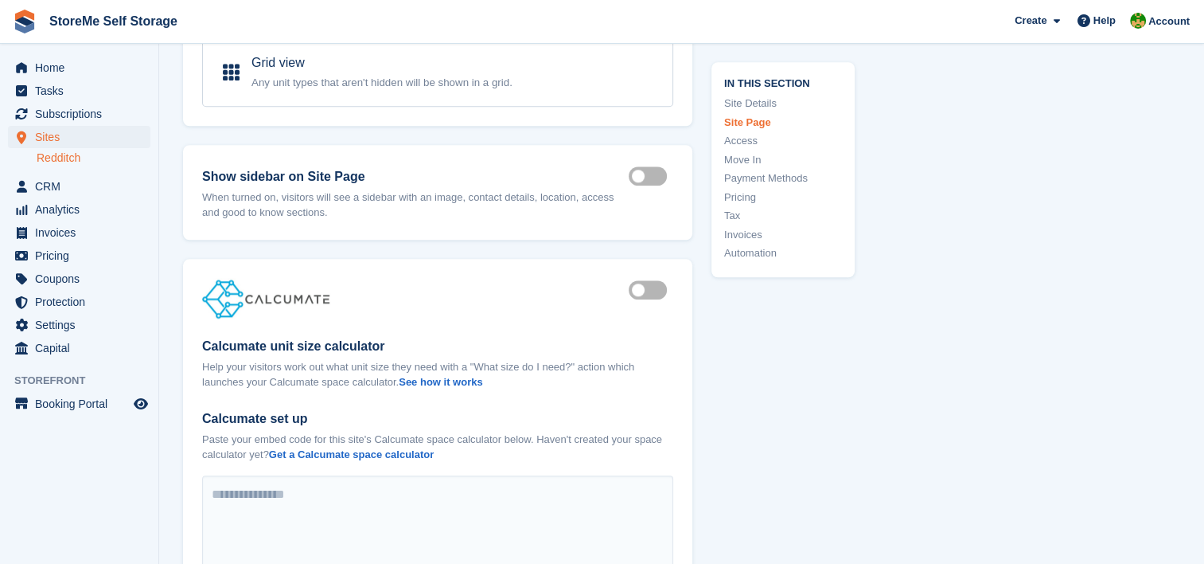
click at [658, 289] on label "Is active" at bounding box center [651, 290] width 45 height 2
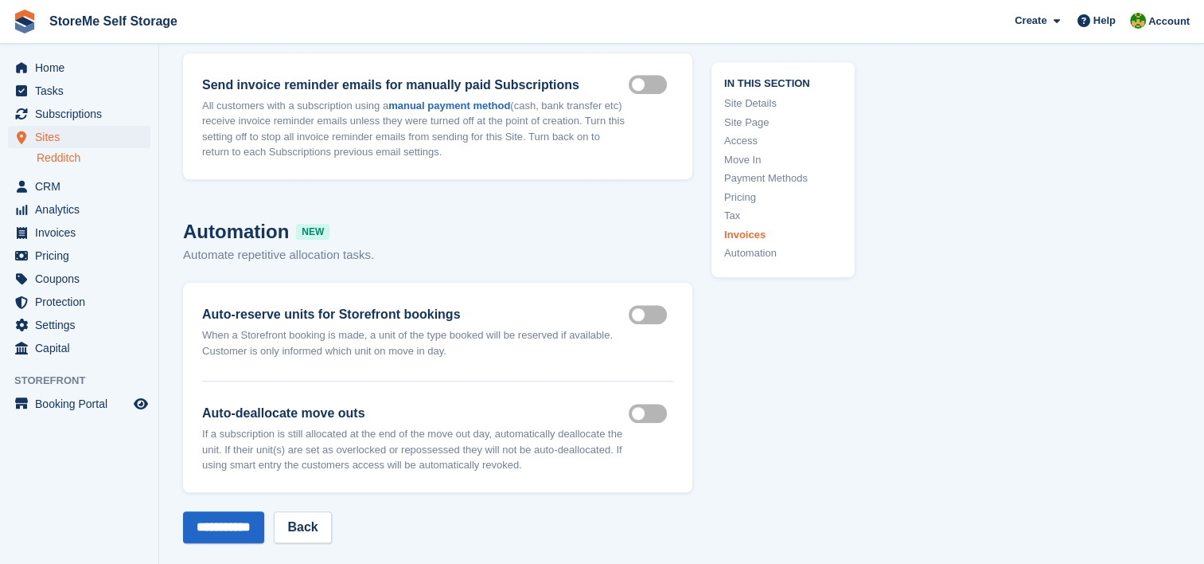
scroll to position [7483, 0]
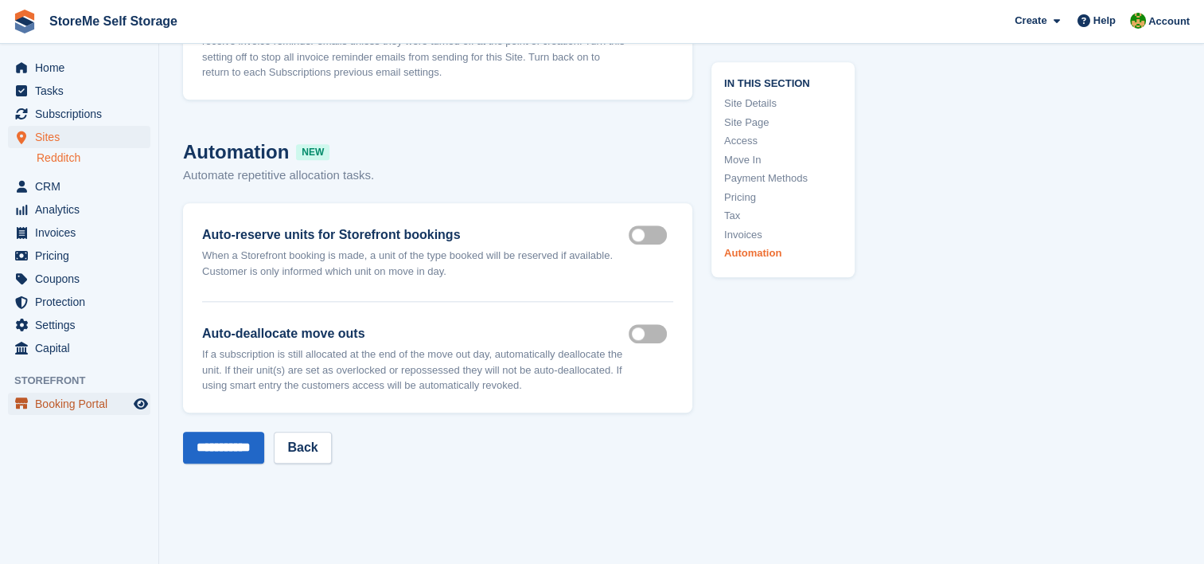
click at [76, 398] on span "Booking Portal" at bounding box center [83, 403] width 96 height 22
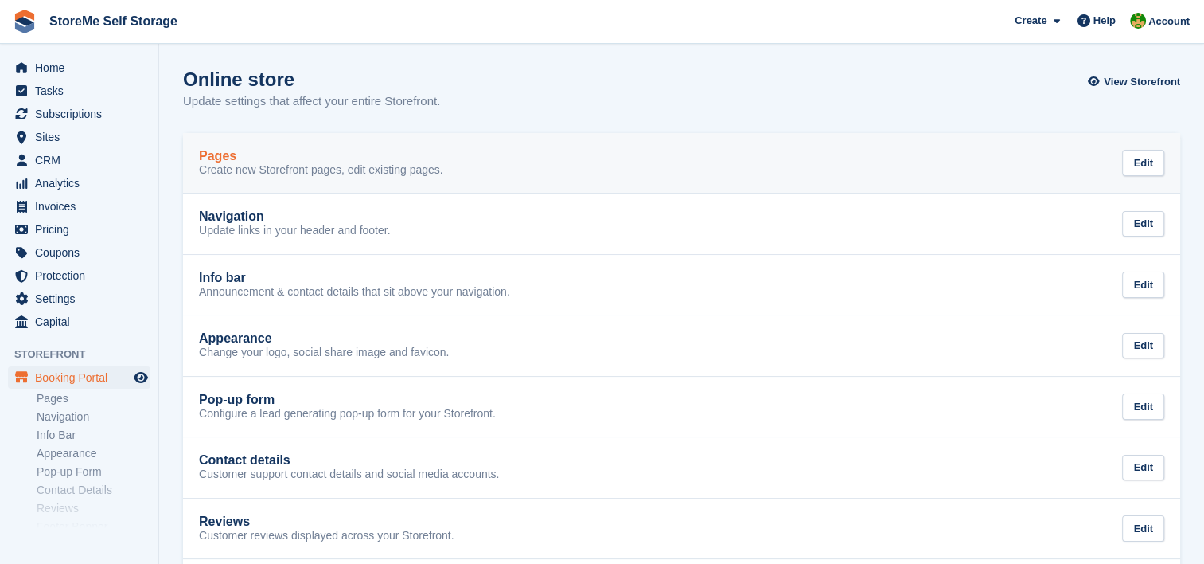
click at [314, 182] on link "Pages Create new Storefront pages, edit existing pages. Edit" at bounding box center [681, 163] width 997 height 61
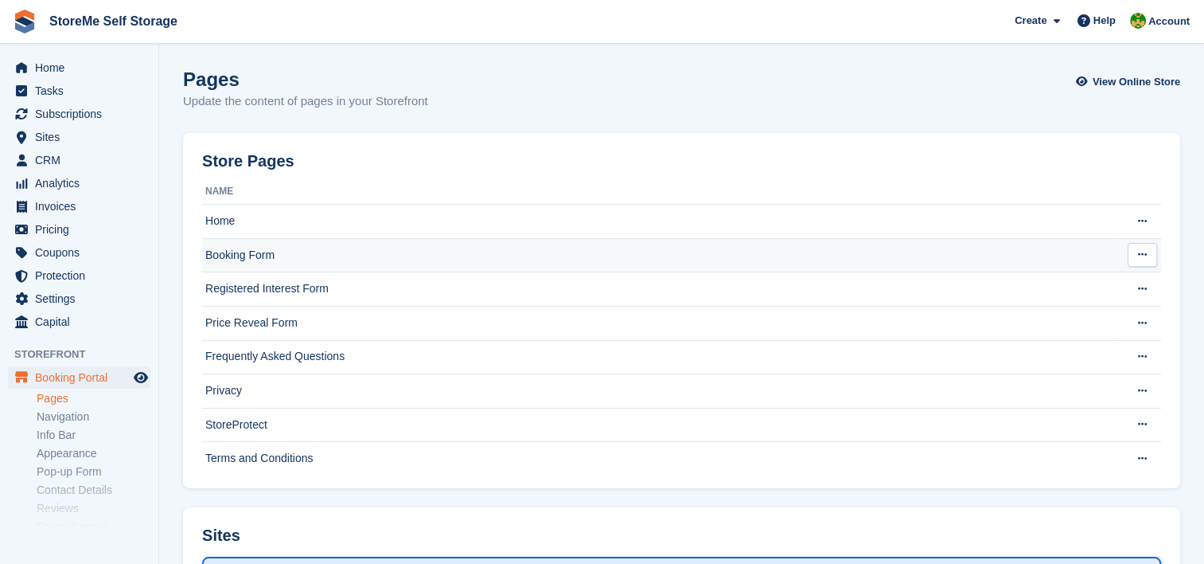
click at [252, 263] on td "Booking Form" at bounding box center [657, 255] width 911 height 34
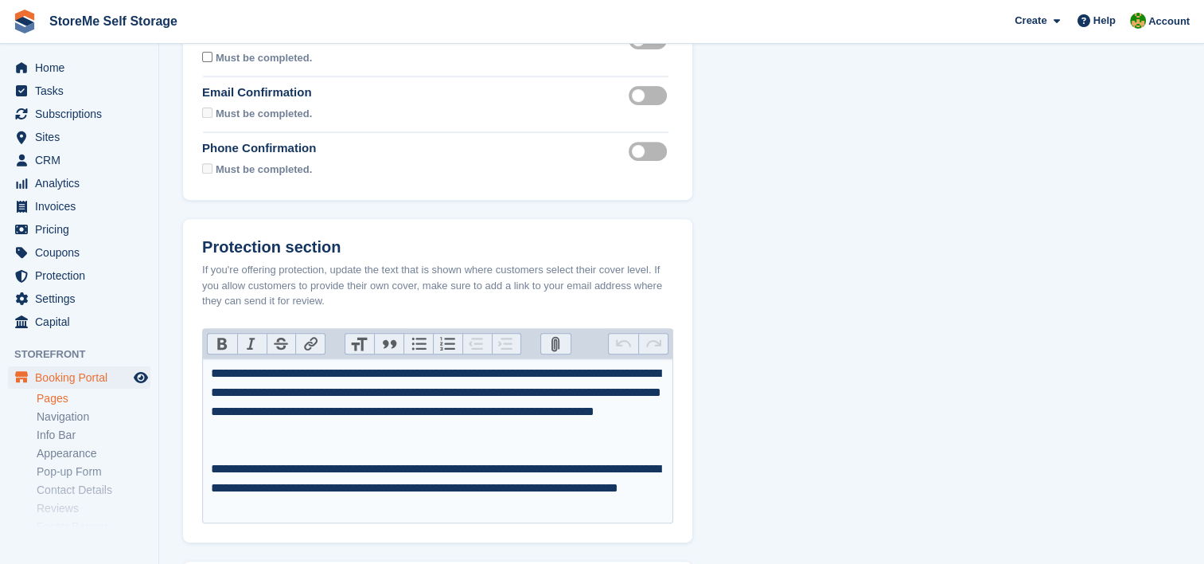
scroll to position [1105, 0]
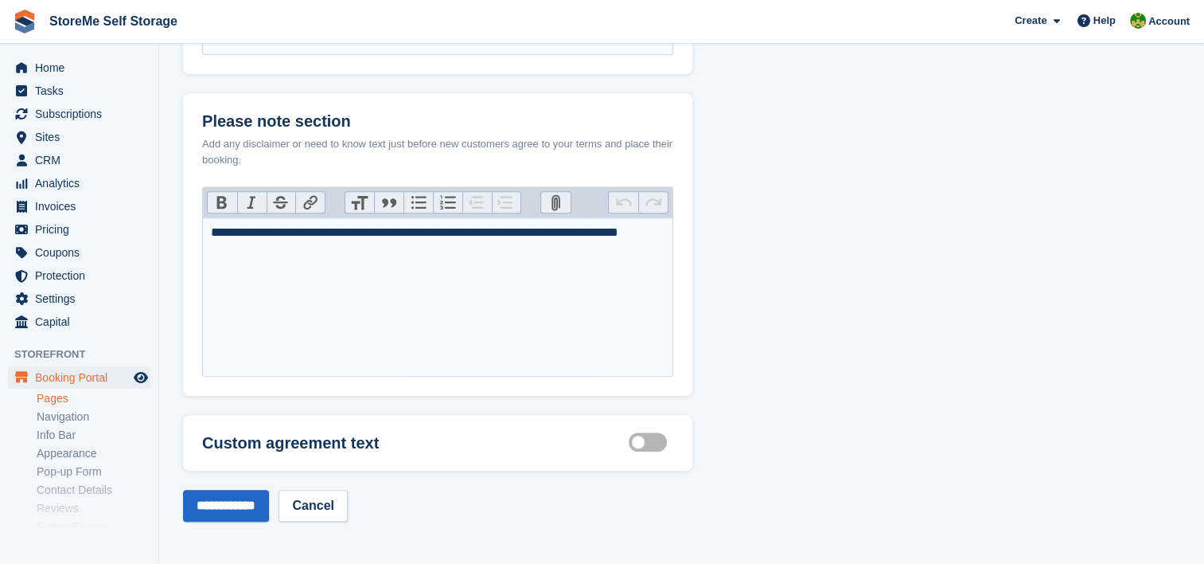
click at [635, 441] on label "Customisable terms active" at bounding box center [651, 442] width 45 height 2
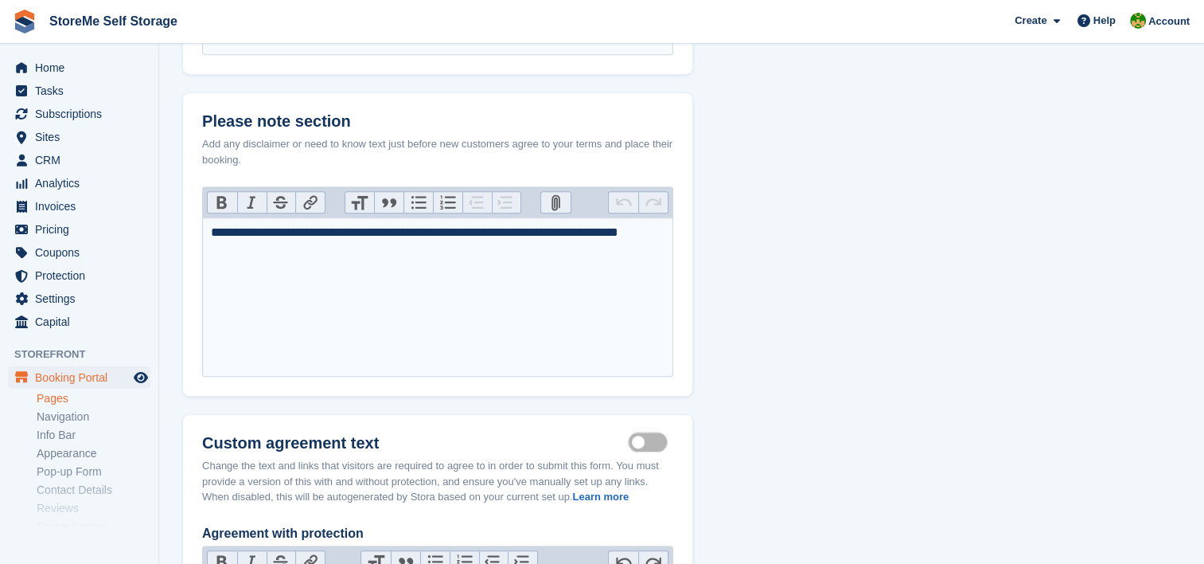
scroll to position [1423, 0]
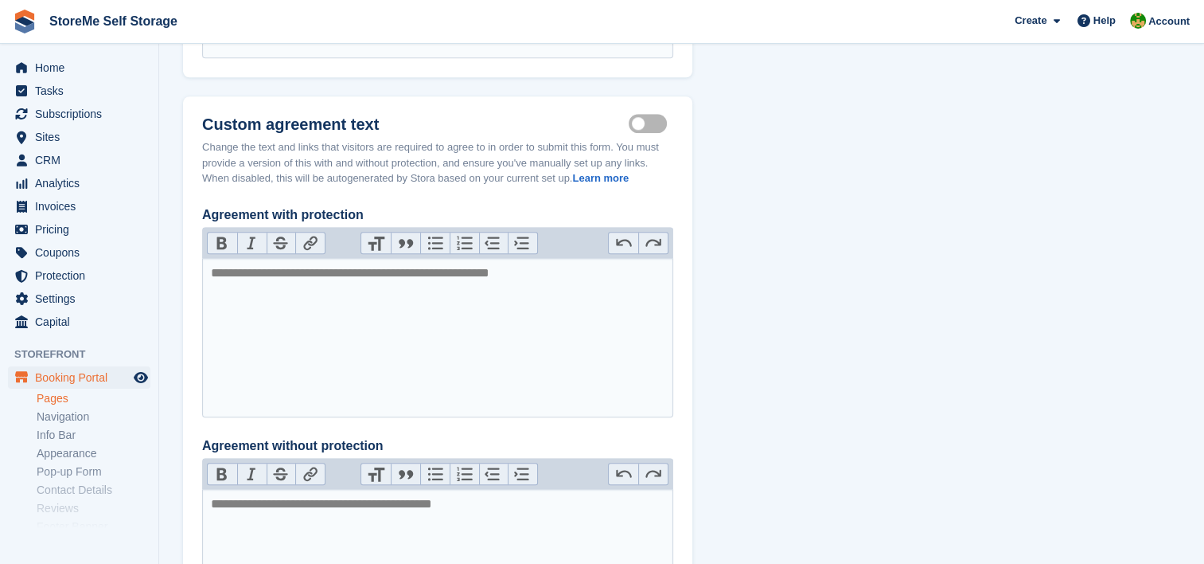
click at [653, 125] on label "Customisable terms active" at bounding box center [651, 124] width 45 height 2
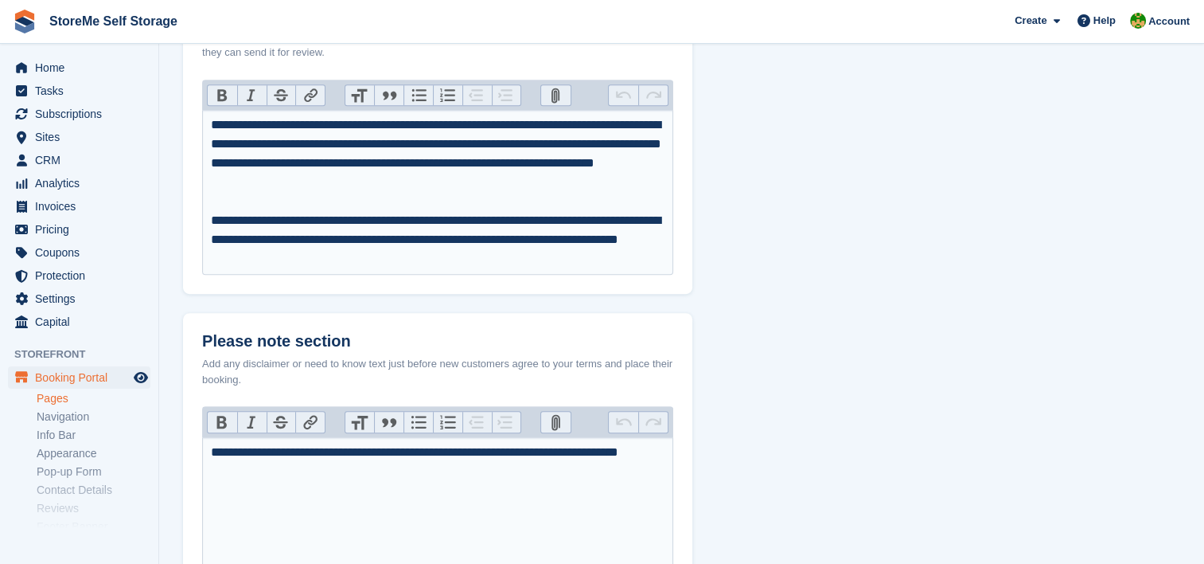
scroll to position [866, 0]
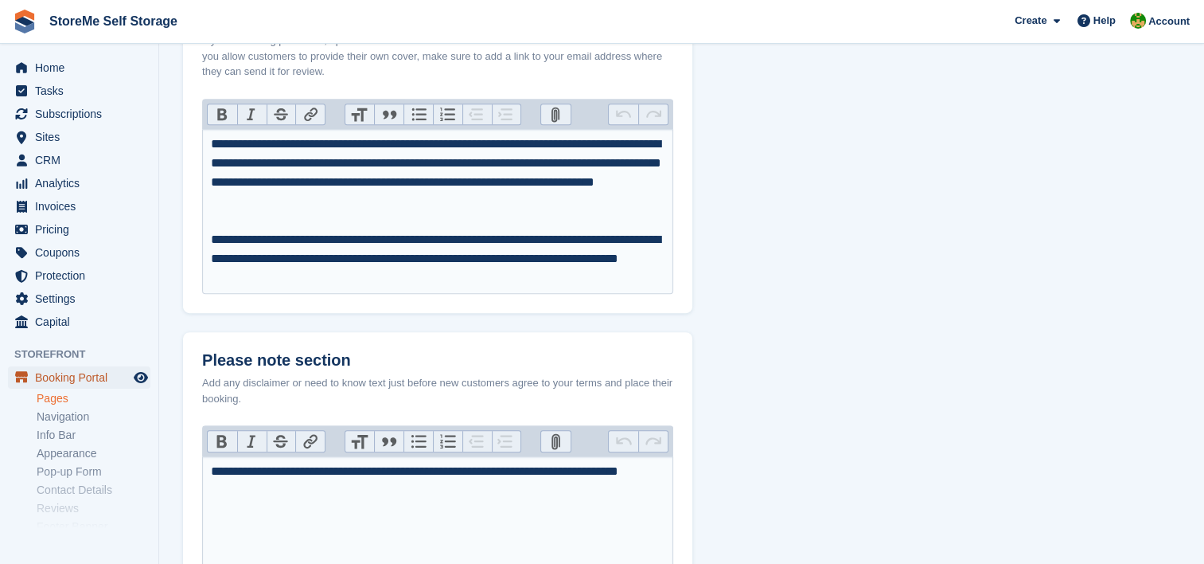
click at [51, 377] on span "Booking Portal" at bounding box center [83, 377] width 96 height 22
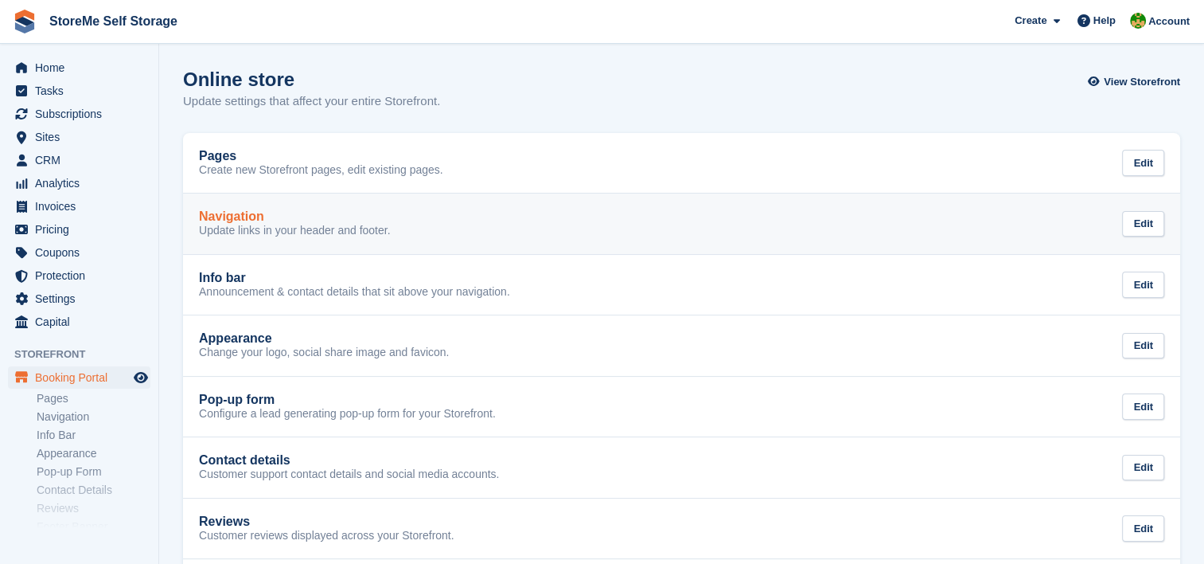
click at [337, 224] on p "Update links in your header and footer." at bounding box center [295, 231] width 192 height 14
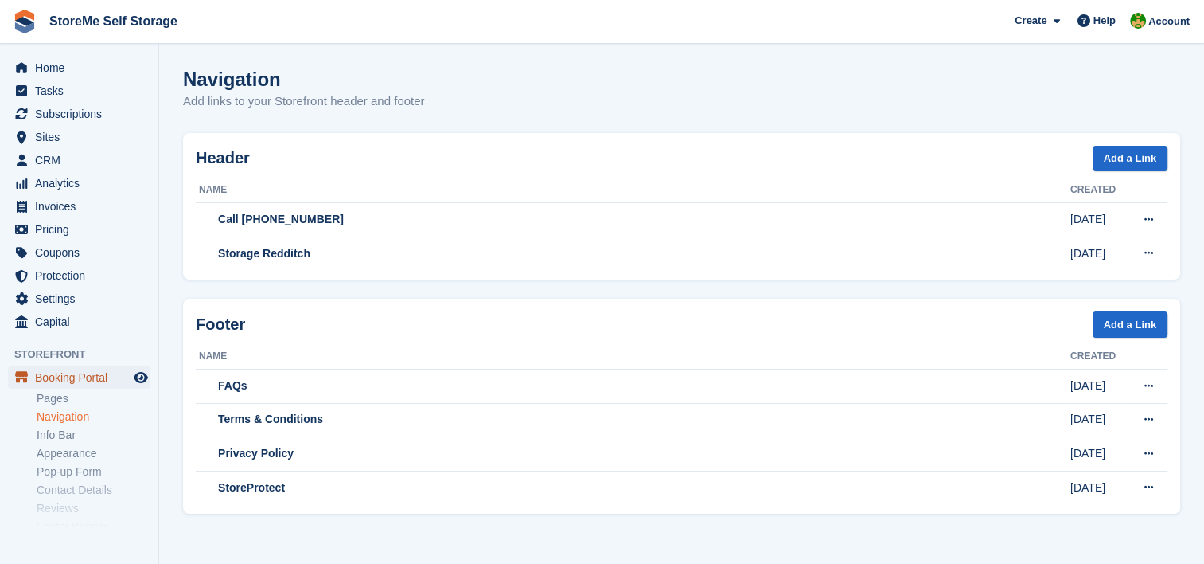
click at [83, 375] on span "Booking Portal" at bounding box center [83, 377] width 96 height 22
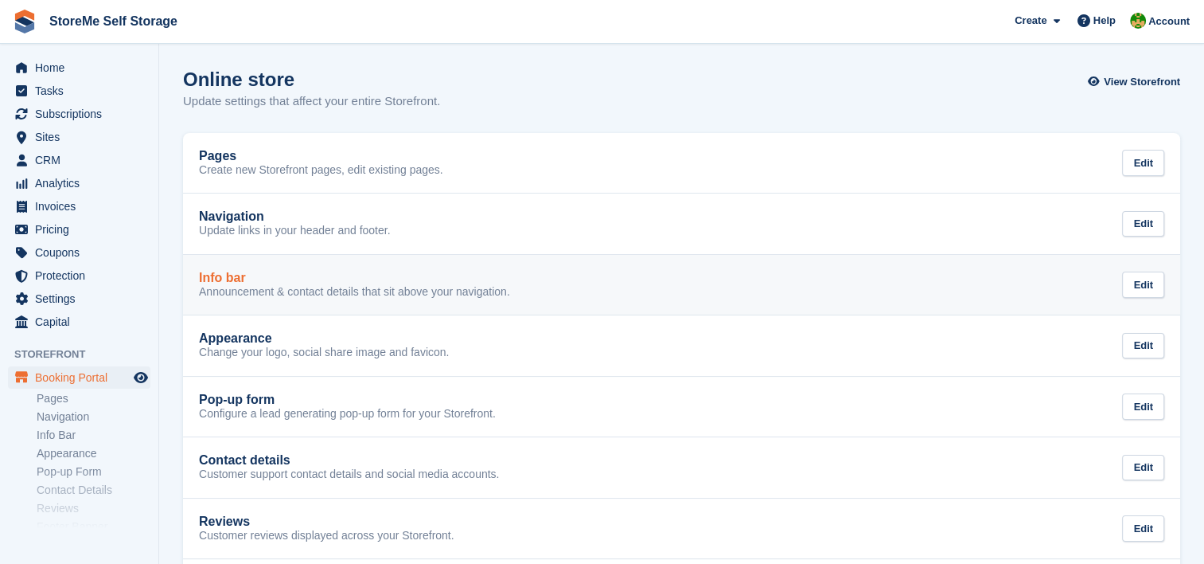
click at [284, 295] on p "Announcement & contact details that sit above your navigation." at bounding box center [354, 292] width 311 height 14
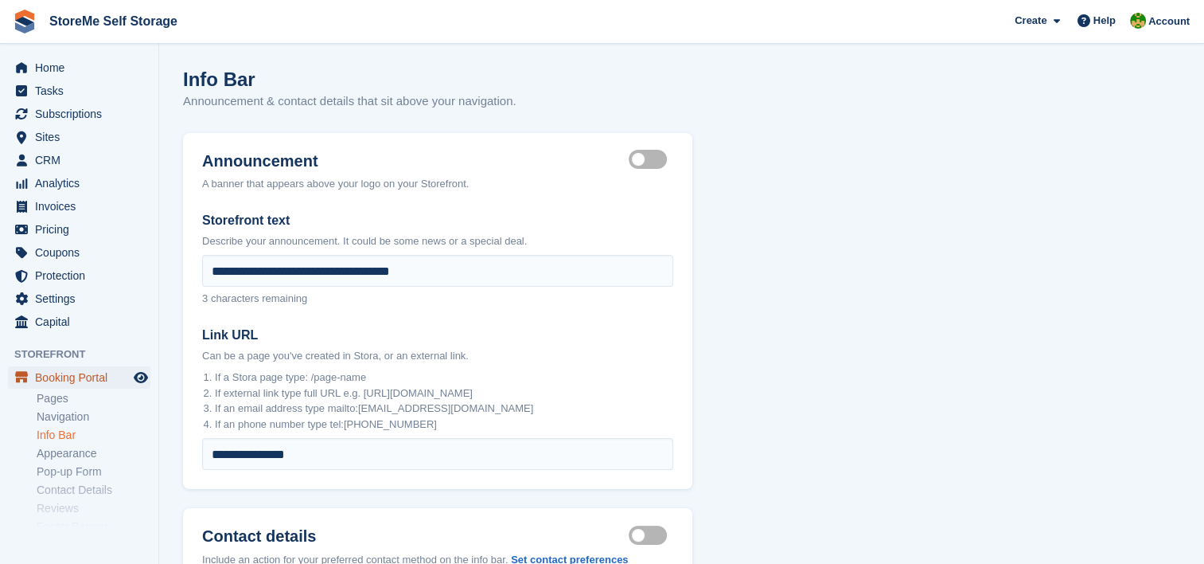
click at [68, 376] on span "Booking Portal" at bounding box center [83, 377] width 96 height 22
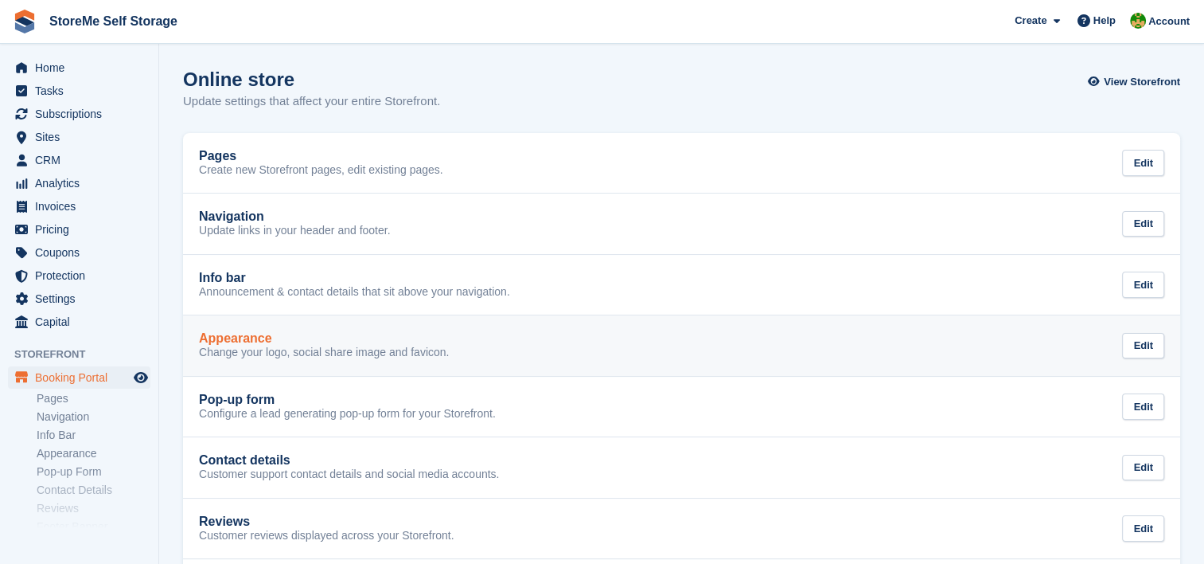
click at [341, 349] on p "Change your logo, social share image and favicon." at bounding box center [324, 352] width 250 height 14
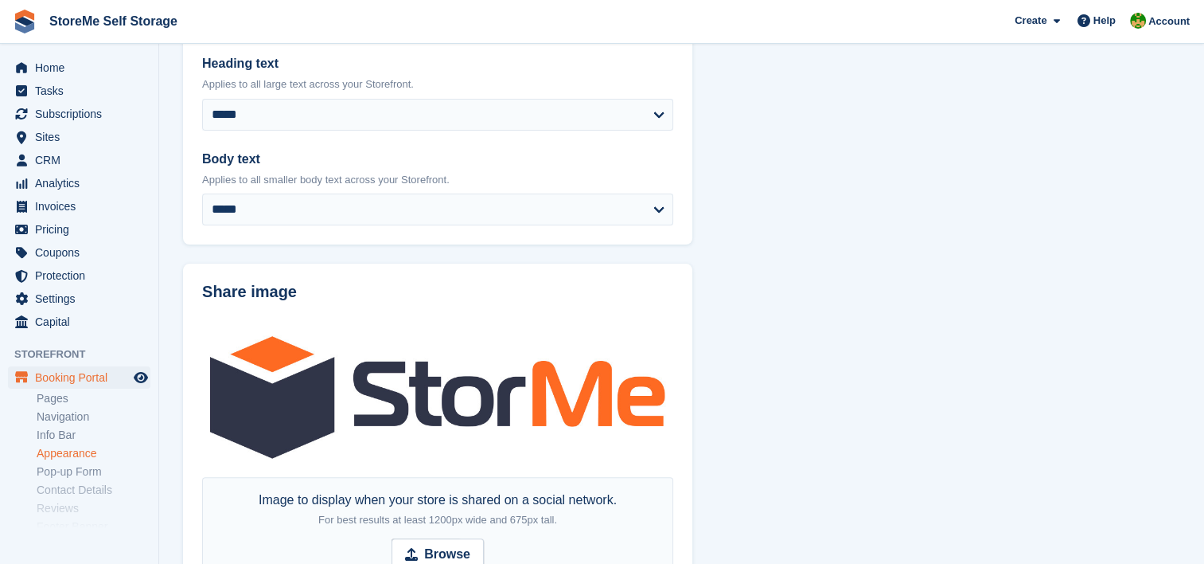
scroll to position [919, 0]
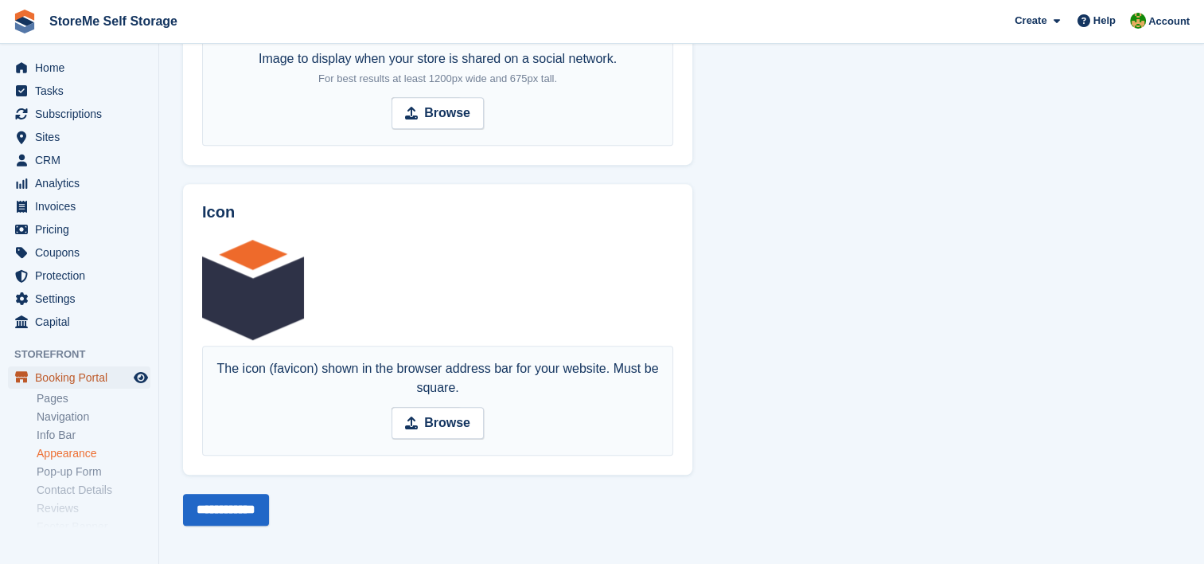
click at [42, 375] on span "Booking Portal" at bounding box center [83, 377] width 96 height 22
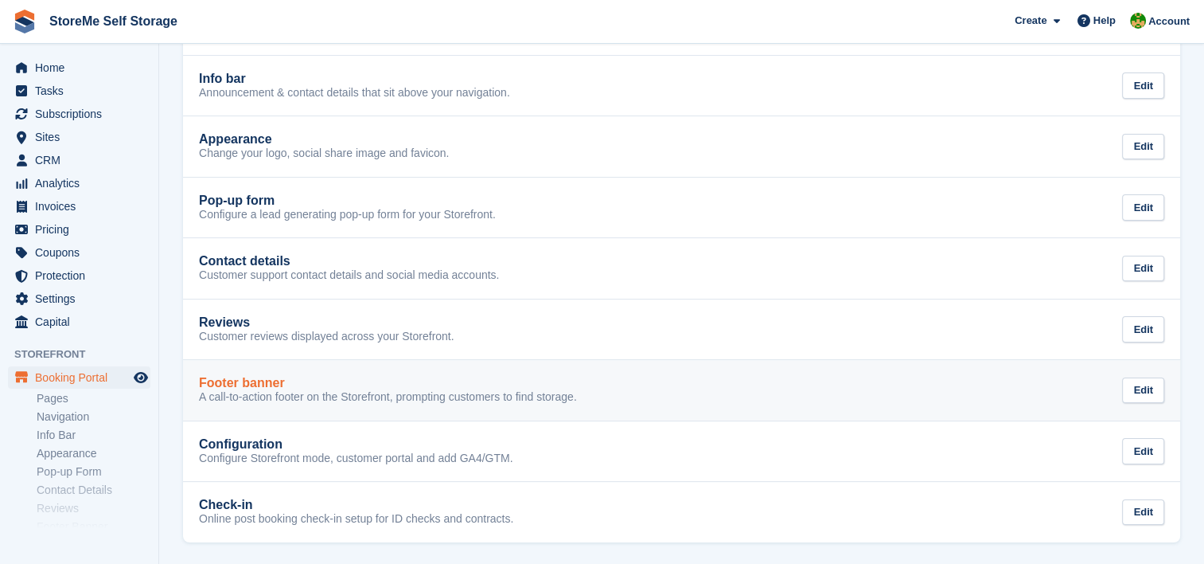
scroll to position [201, 0]
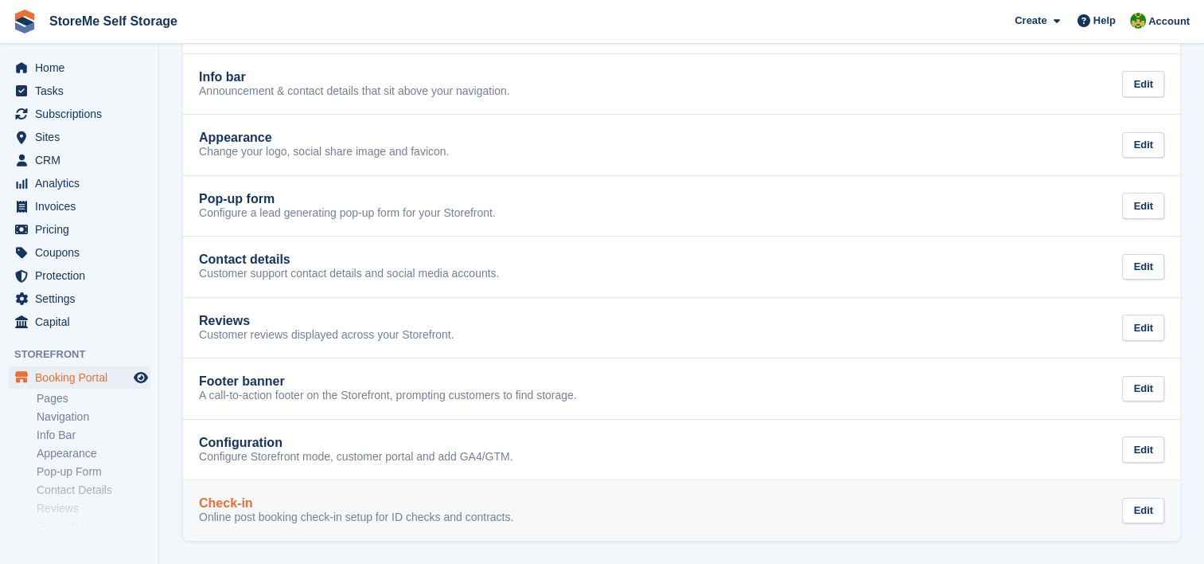
click at [312, 499] on div "Check-in" at bounding box center [356, 503] width 314 height 14
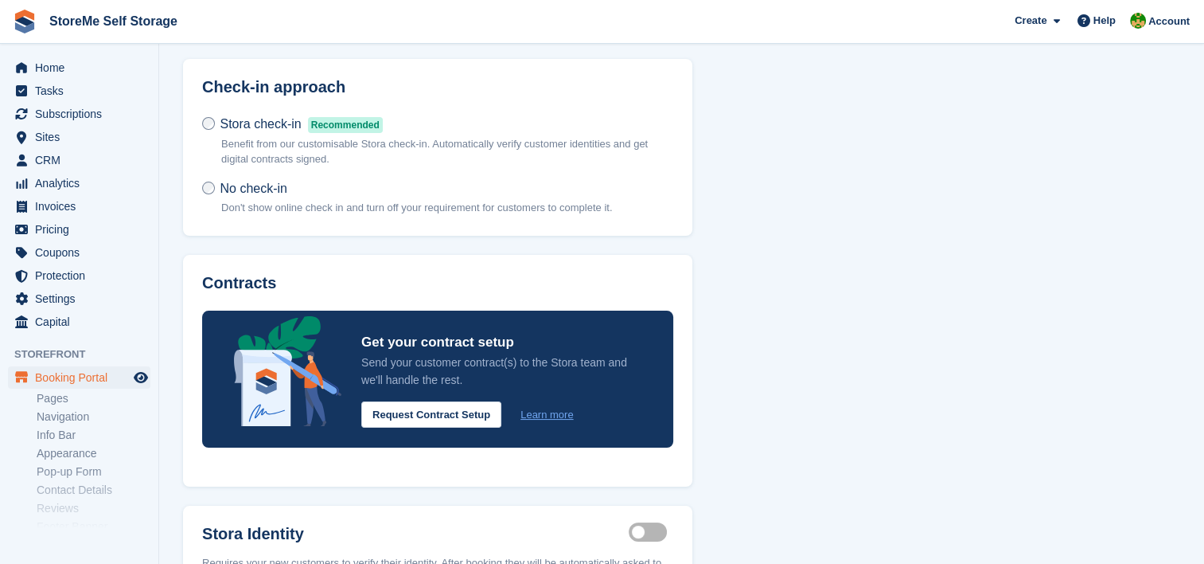
scroll to position [80, 0]
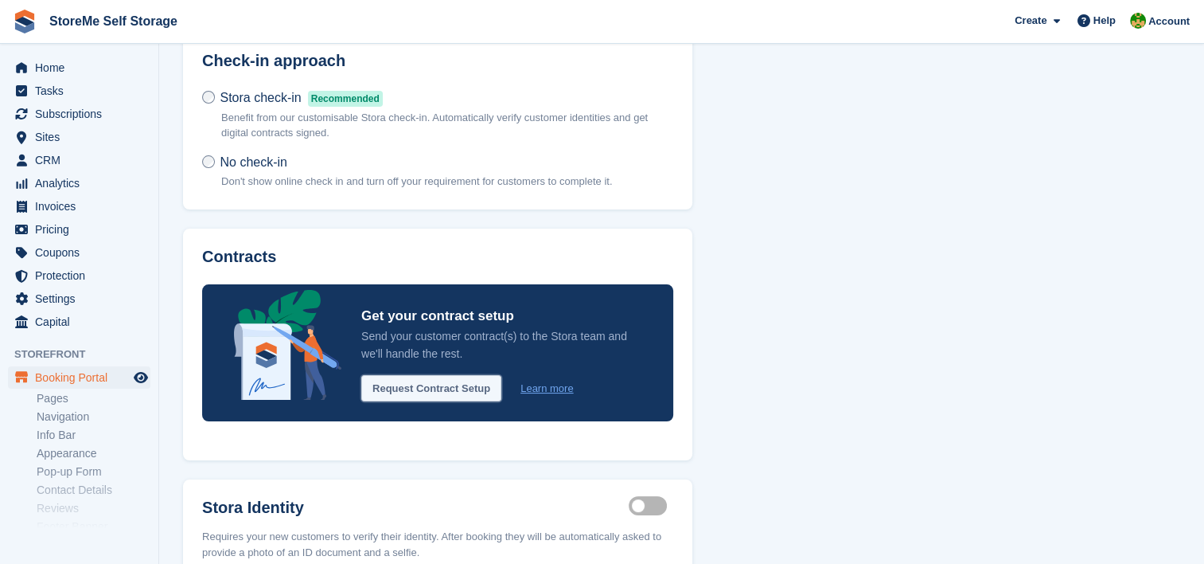
click at [382, 386] on button "Request Contract Setup" at bounding box center [431, 388] width 140 height 26
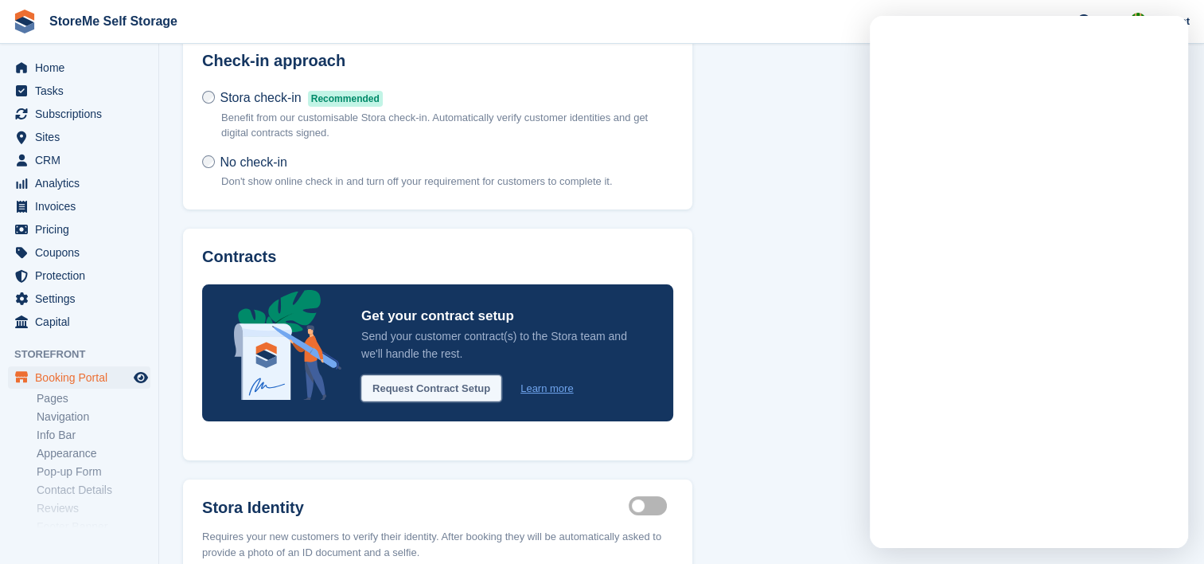
scroll to position [0, 0]
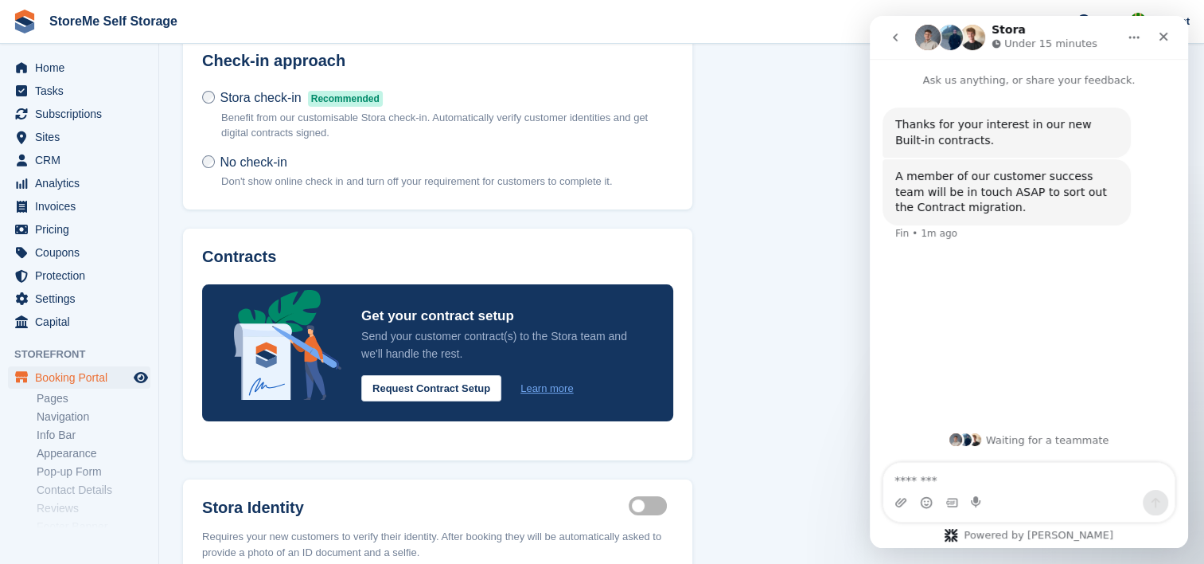
click at [900, 38] on icon "go back" at bounding box center [895, 37] width 13 height 13
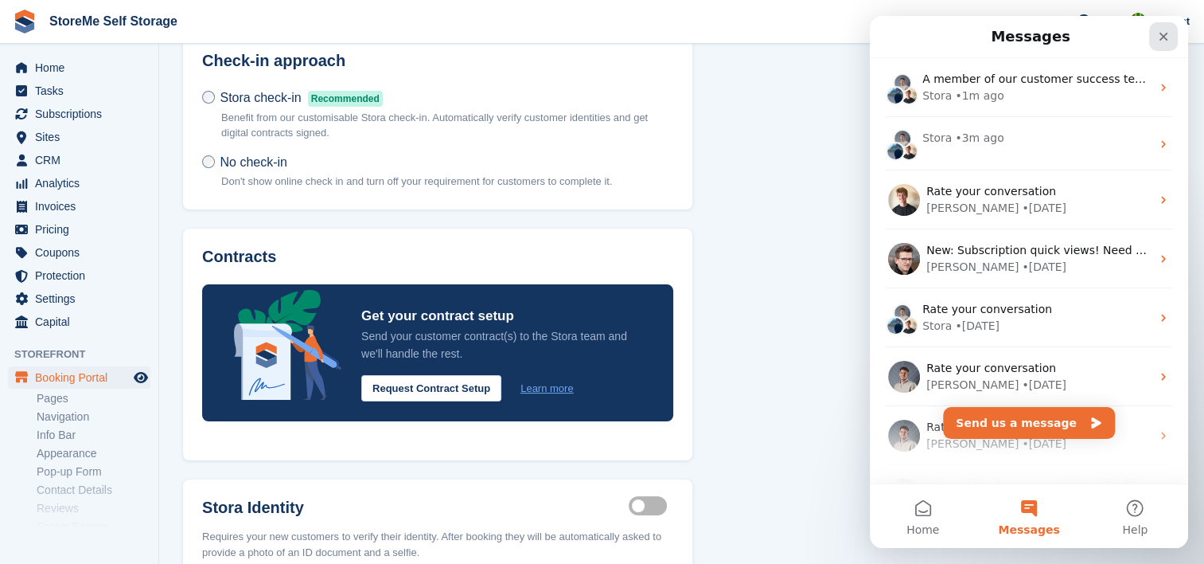
click at [1163, 37] on icon "Close" at bounding box center [1164, 37] width 9 height 9
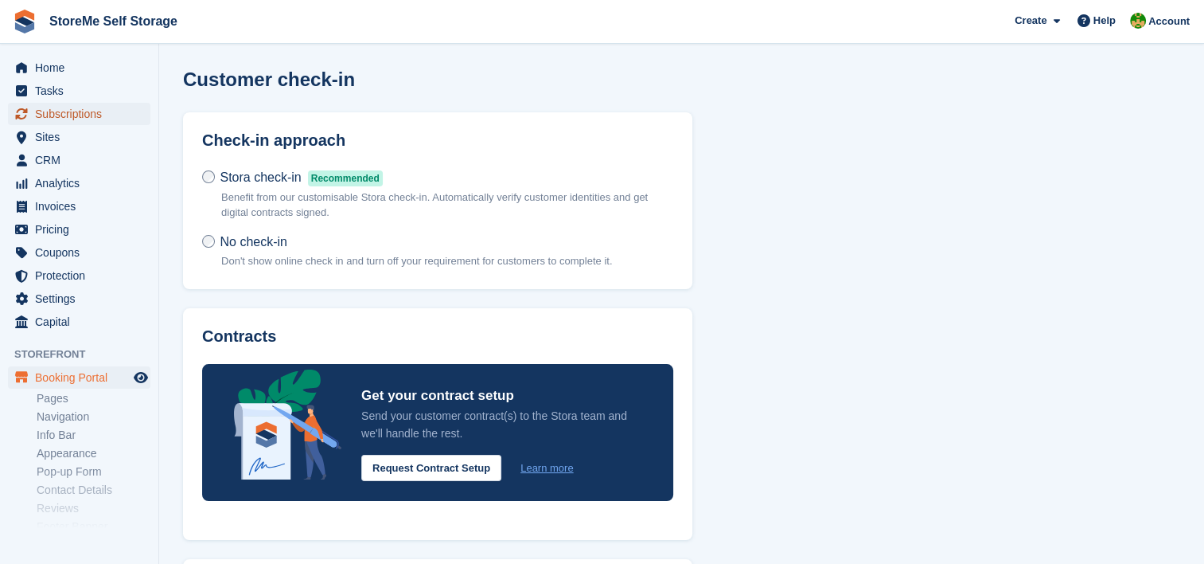
click at [58, 116] on span "Subscriptions" at bounding box center [83, 114] width 96 height 22
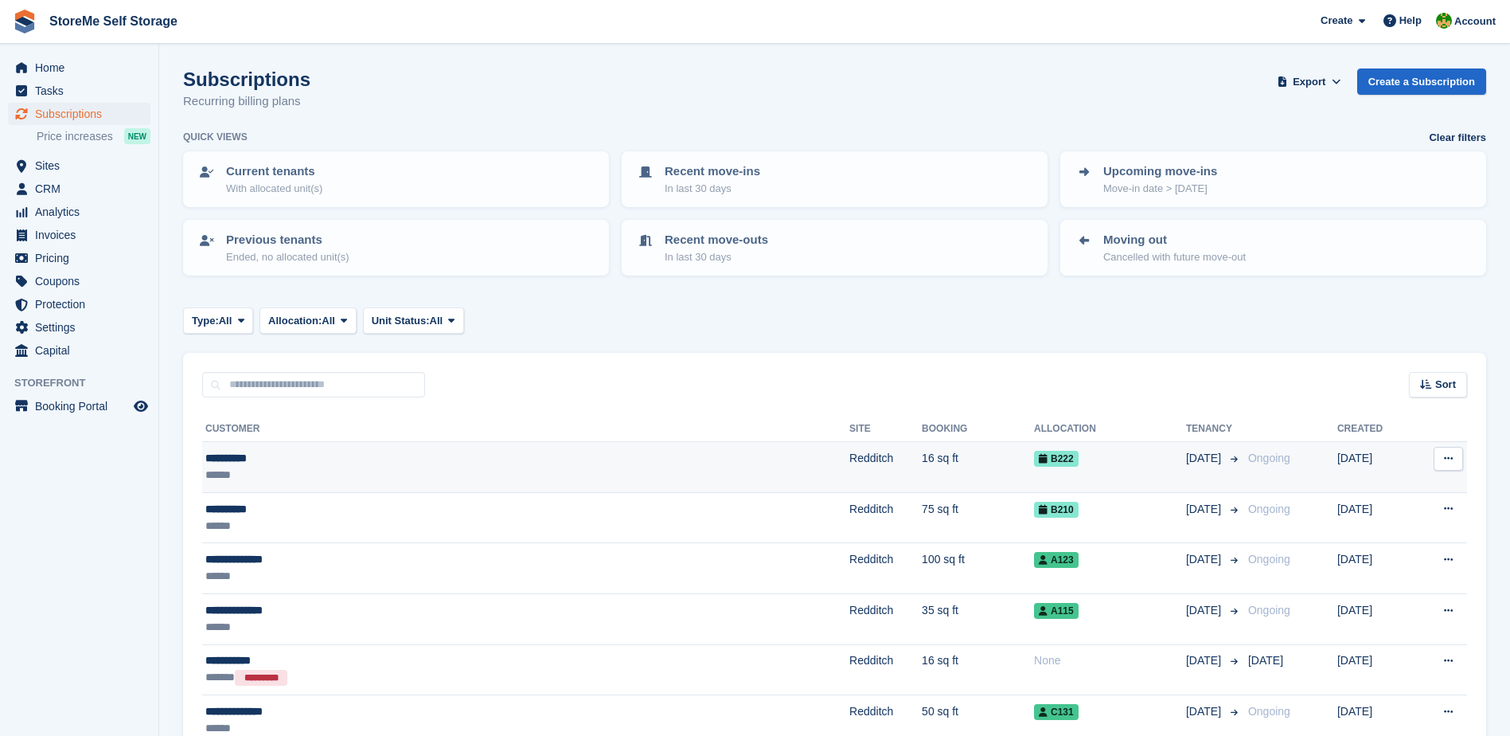
click at [922, 478] on td "16 sq ft" at bounding box center [978, 467] width 112 height 51
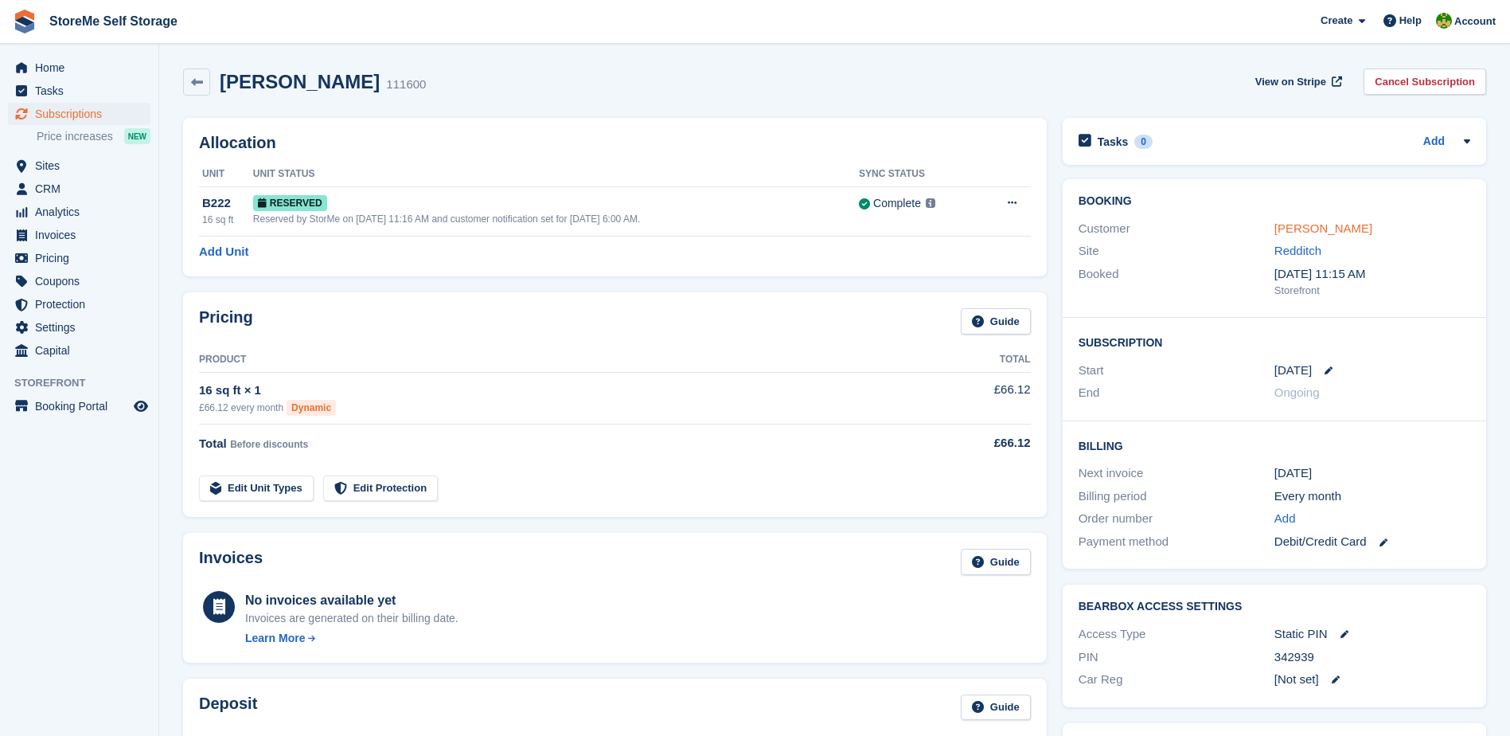
click at [1309, 230] on link "[PERSON_NAME]" at bounding box center [1323, 228] width 98 height 14
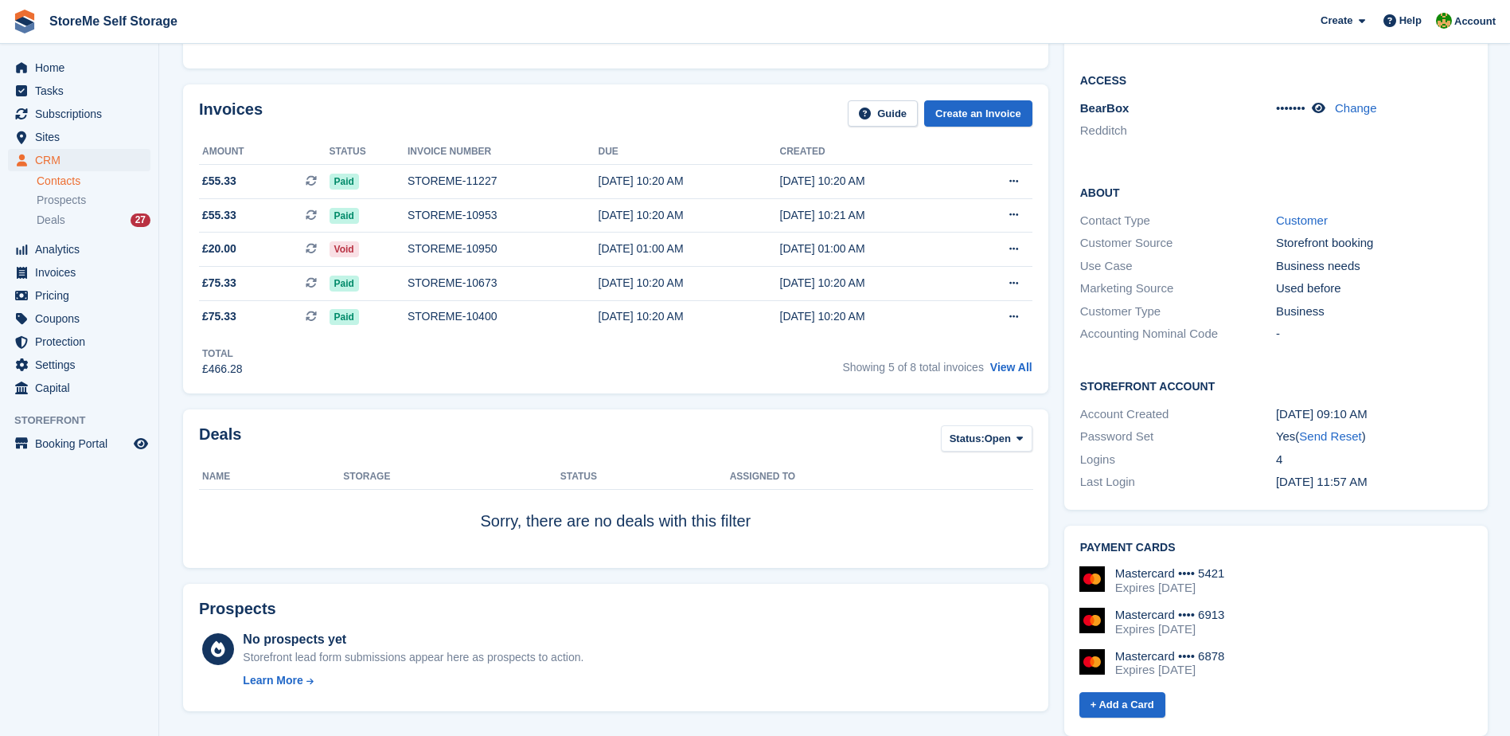
scroll to position [318, 0]
click at [1374, 548] on h2 "Payment cards" at bounding box center [1276, 546] width 392 height 13
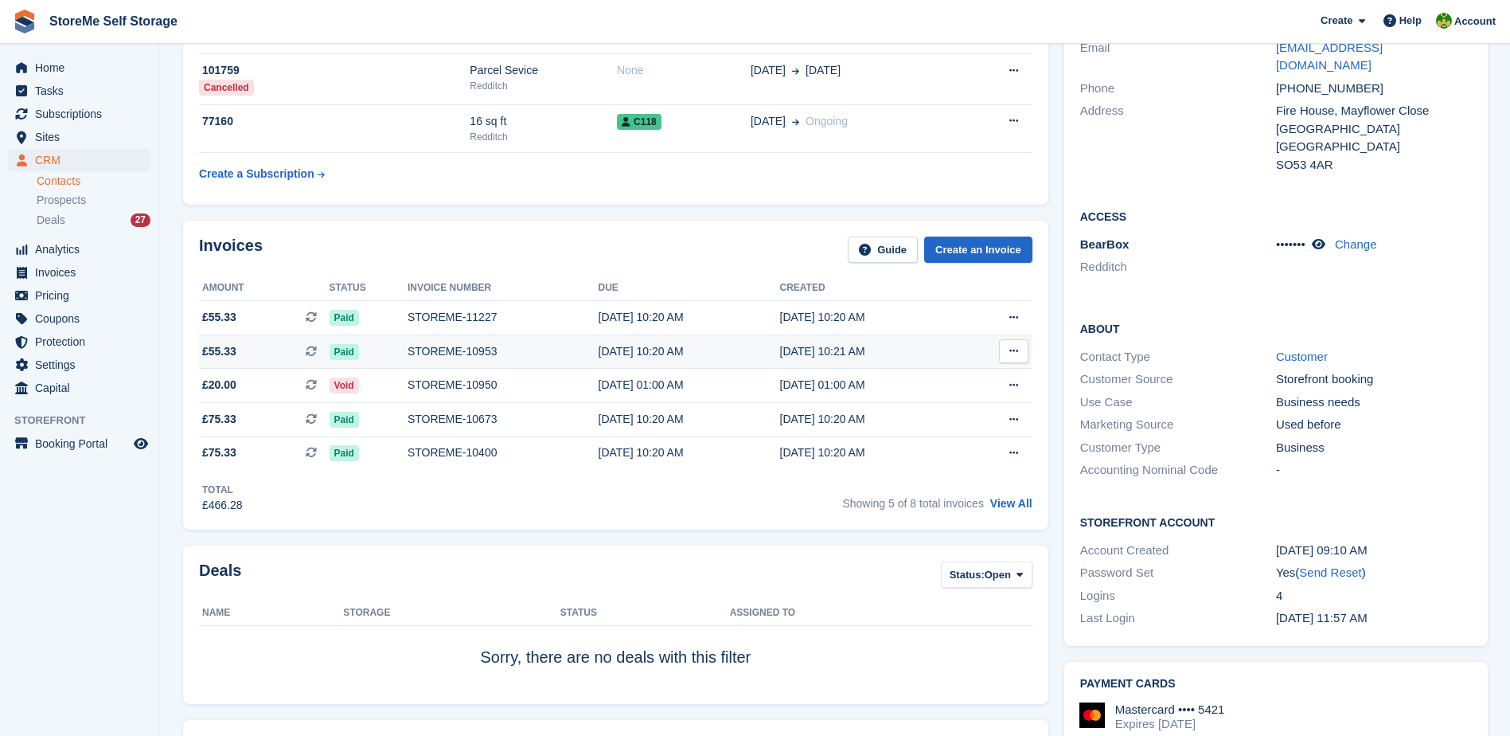
scroll to position [0, 0]
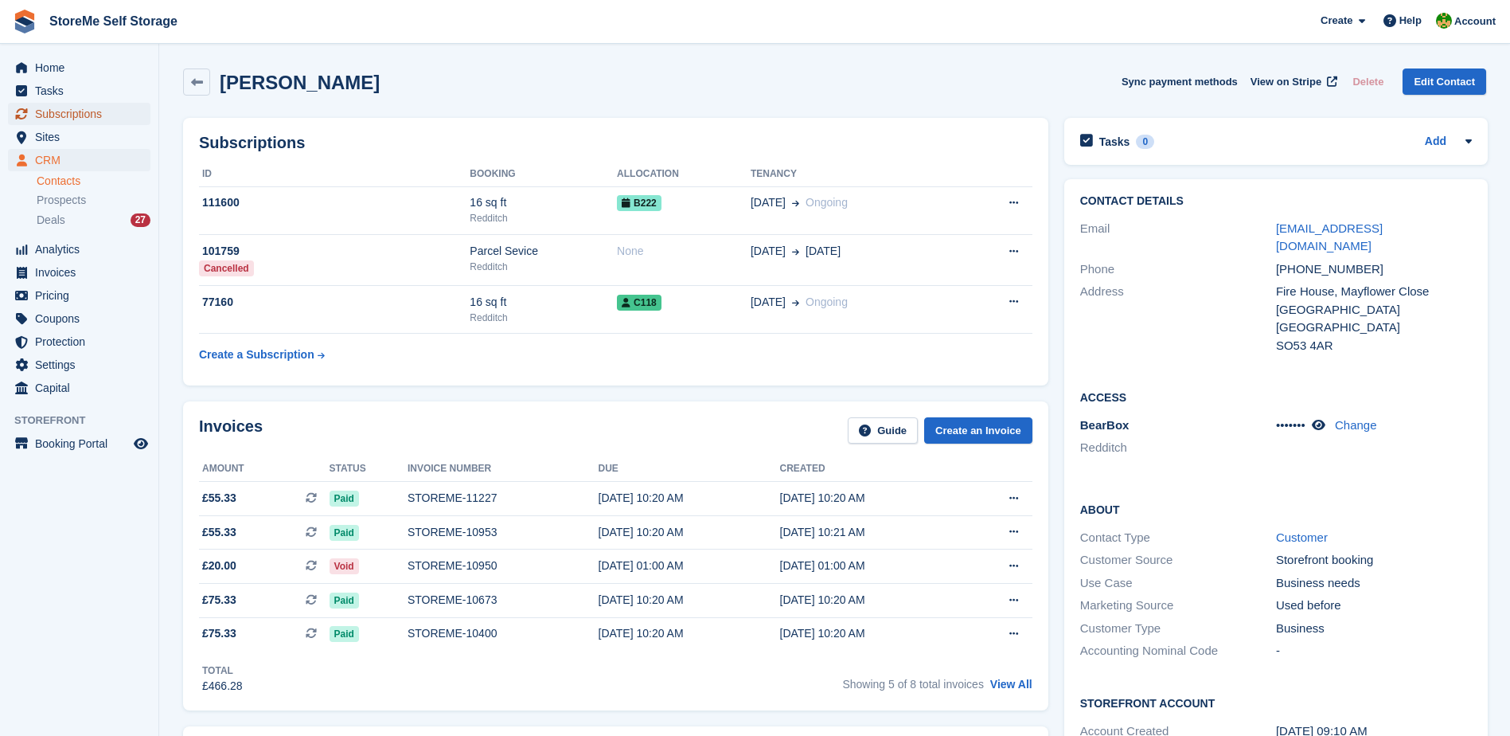
click at [77, 107] on span "Subscriptions" at bounding box center [83, 114] width 96 height 22
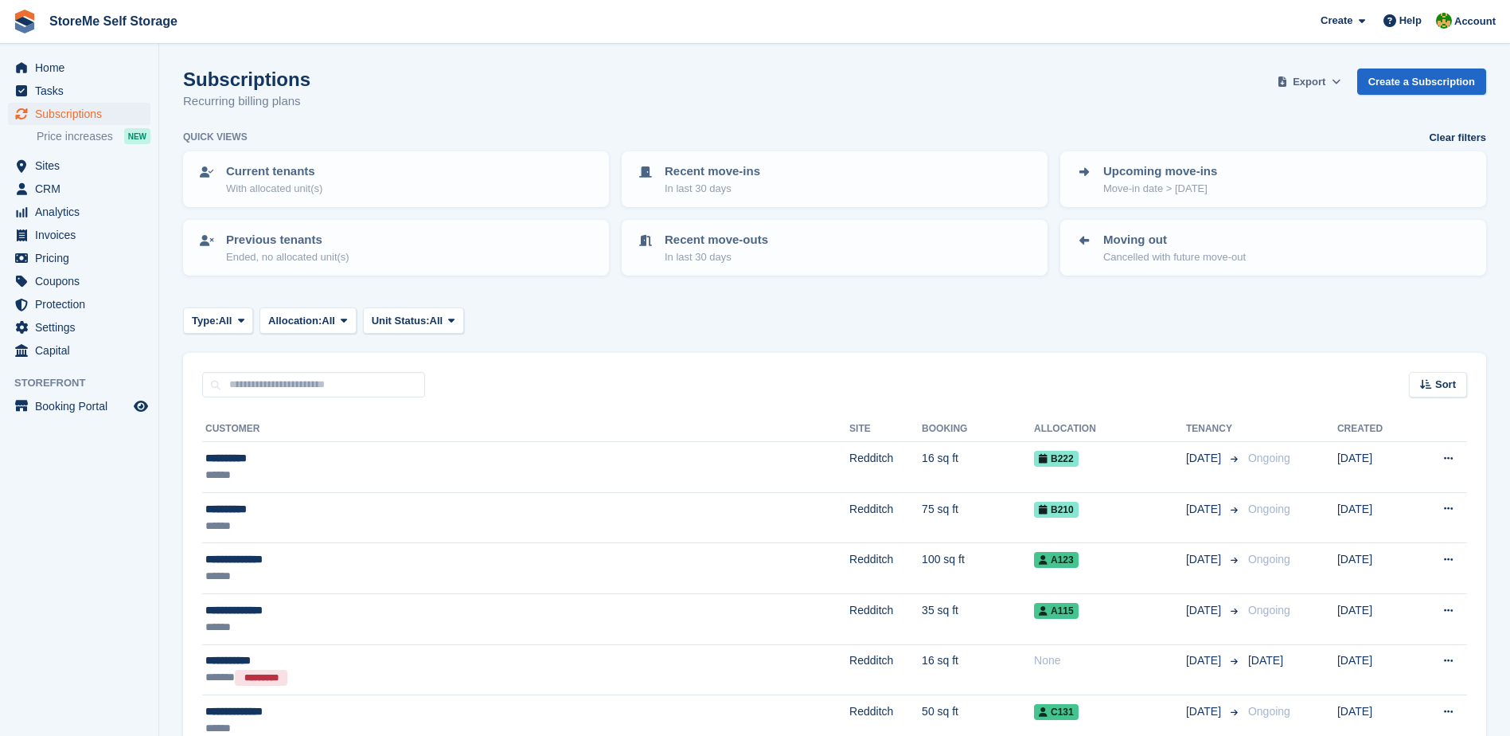
click at [1320, 86] on span "Export" at bounding box center [1309, 82] width 33 height 16
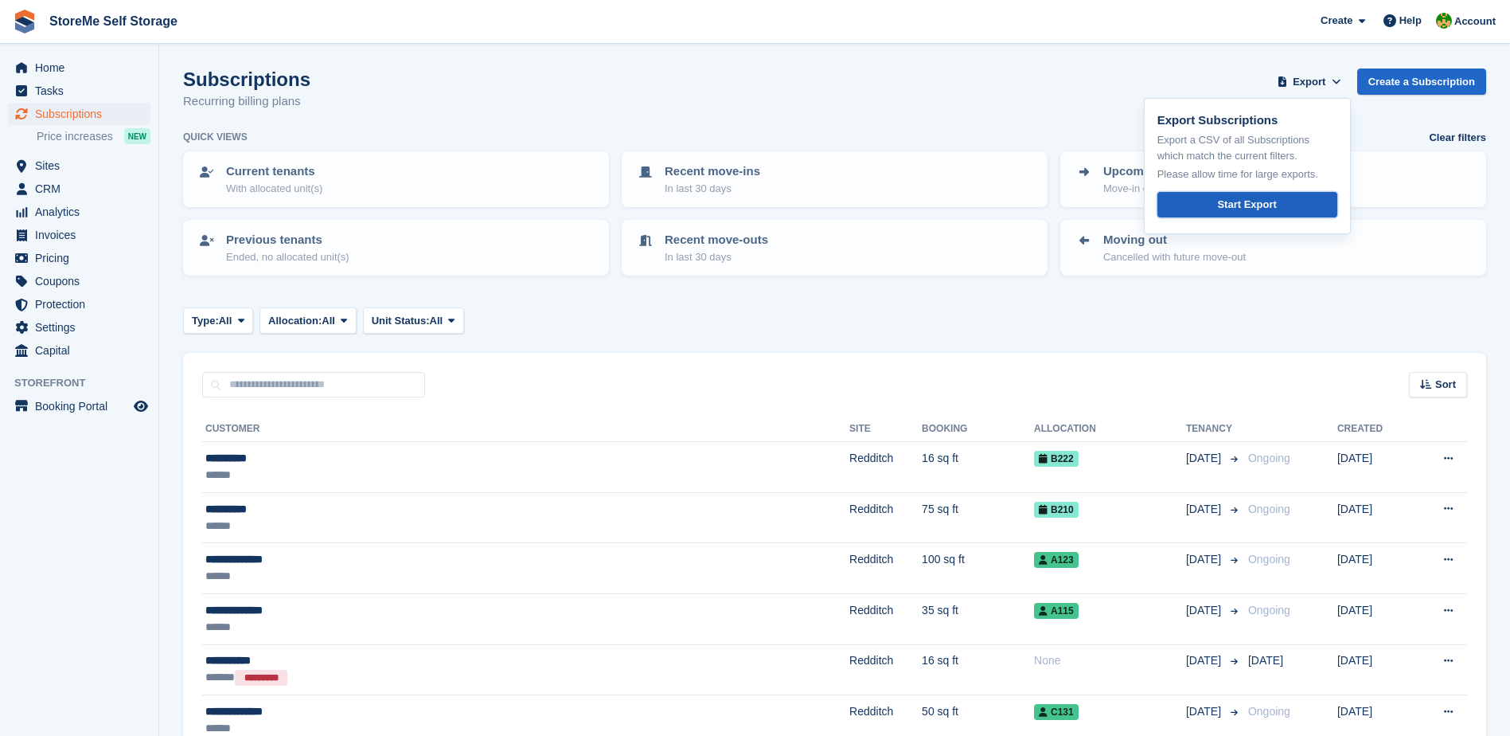
click at [1289, 203] on link "Start Export" at bounding box center [1247, 205] width 180 height 26
click at [48, 189] on span "CRM" at bounding box center [83, 189] width 96 height 22
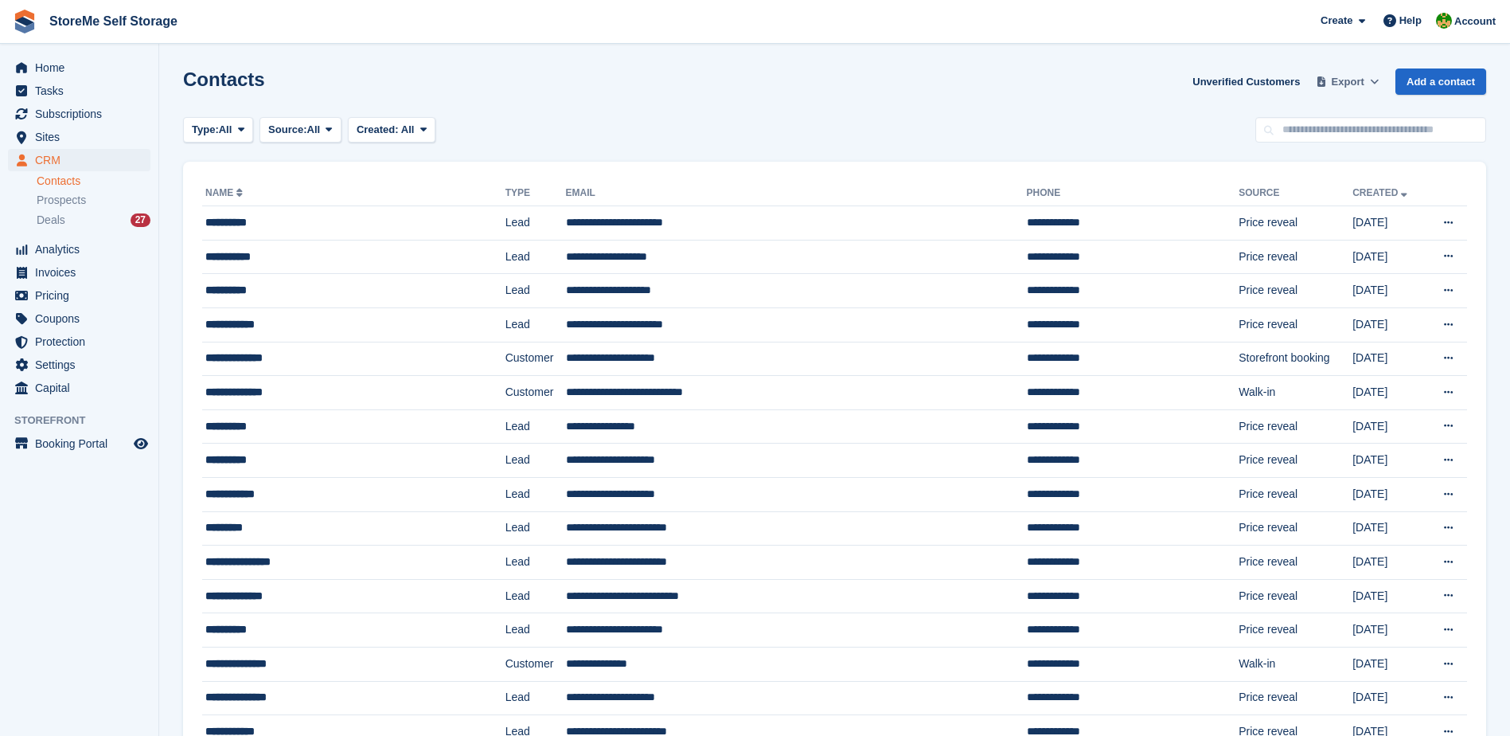
click at [1356, 84] on span "Export" at bounding box center [1348, 82] width 33 height 16
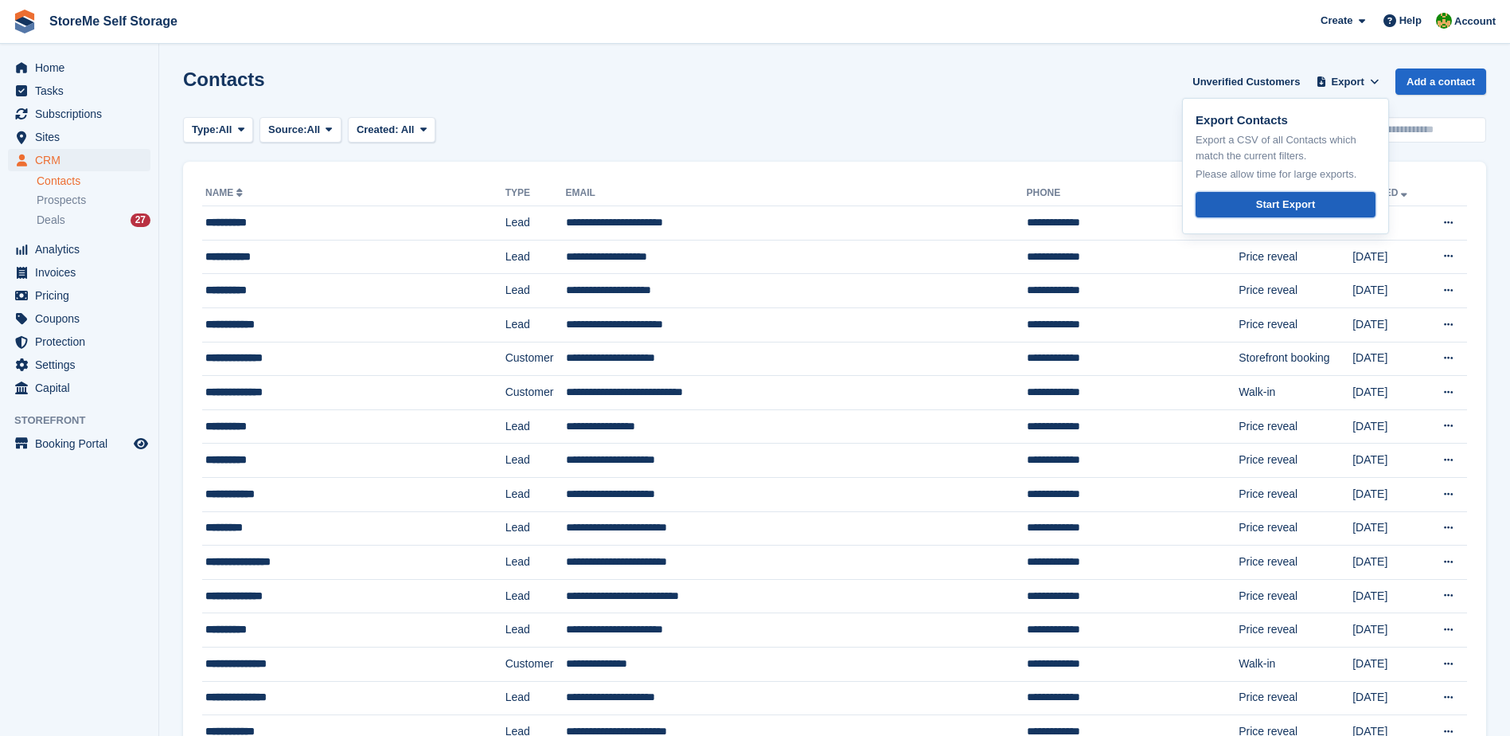
click at [1306, 198] on div "Start Export" at bounding box center [1285, 205] width 59 height 16
click at [82, 111] on span "Subscriptions" at bounding box center [83, 114] width 96 height 22
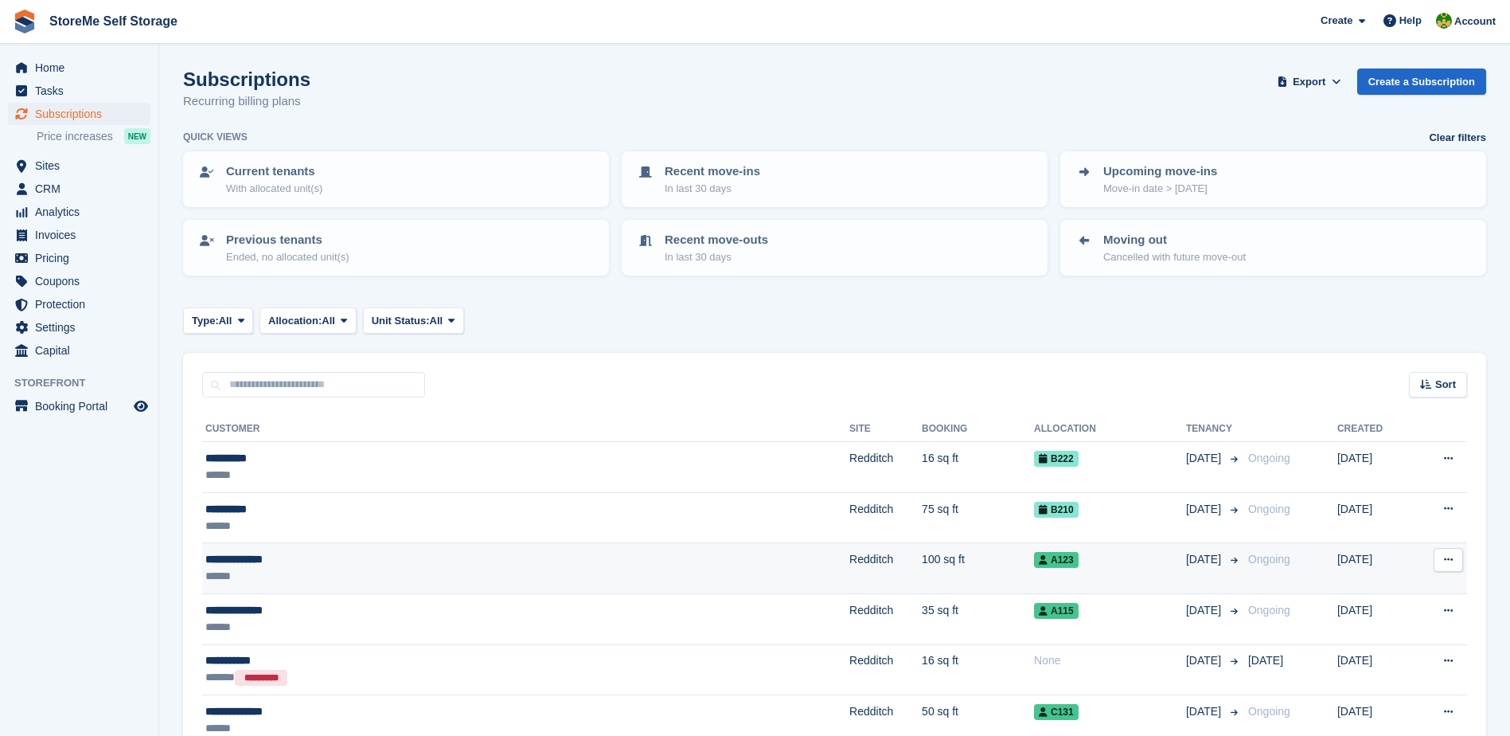
click at [849, 568] on td "Redditch" at bounding box center [885, 568] width 72 height 51
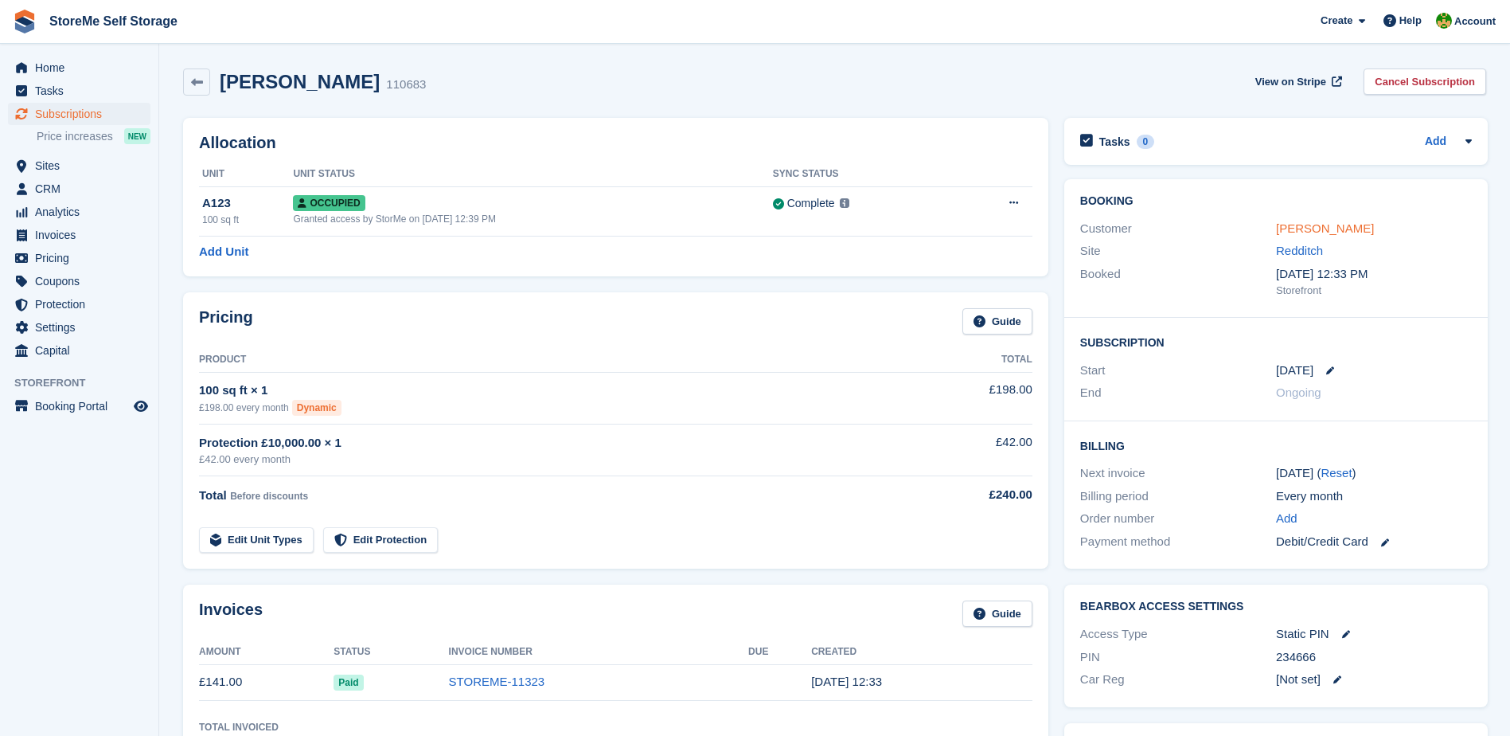
click at [1329, 228] on link "Gemma Mitchell" at bounding box center [1325, 228] width 98 height 14
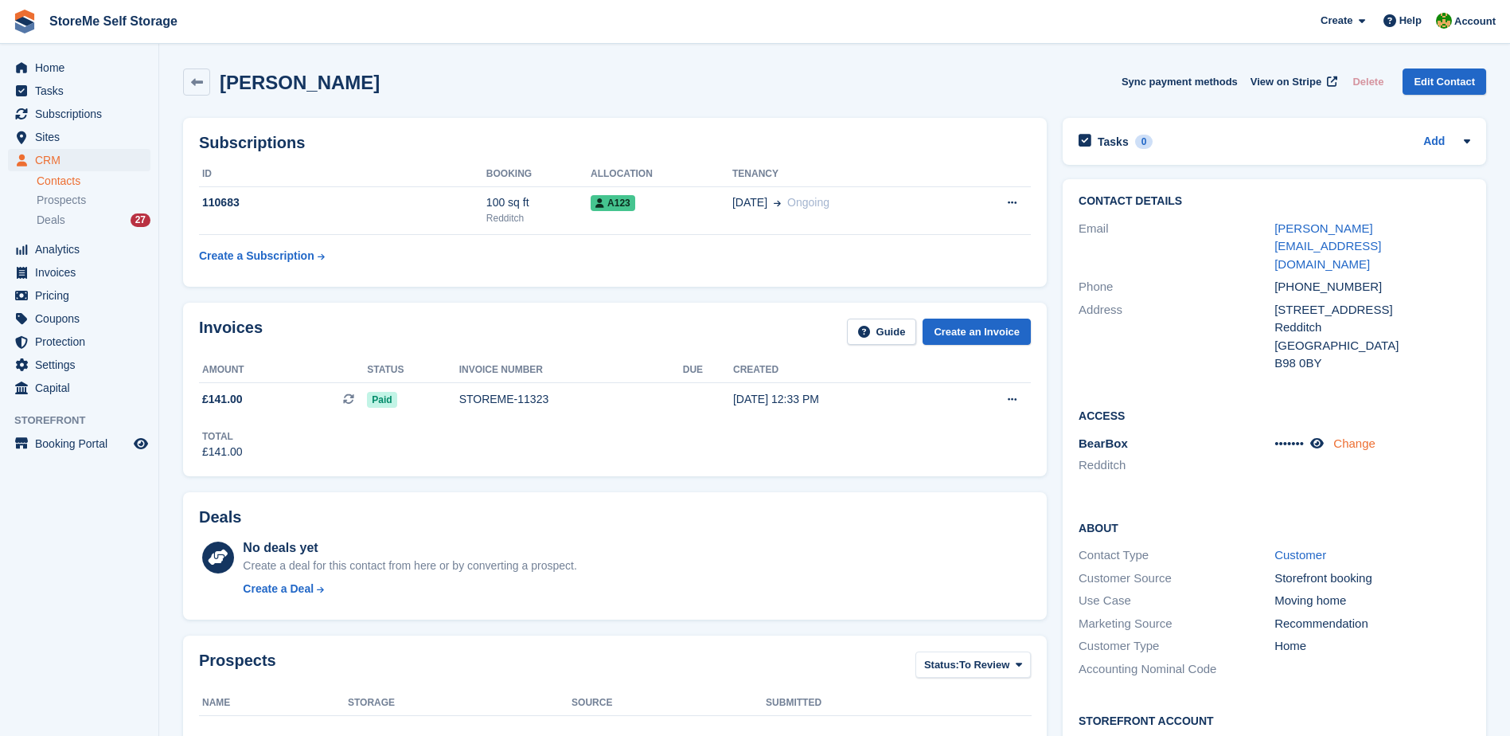
click at [1369, 436] on link "Change" at bounding box center [1354, 443] width 42 height 14
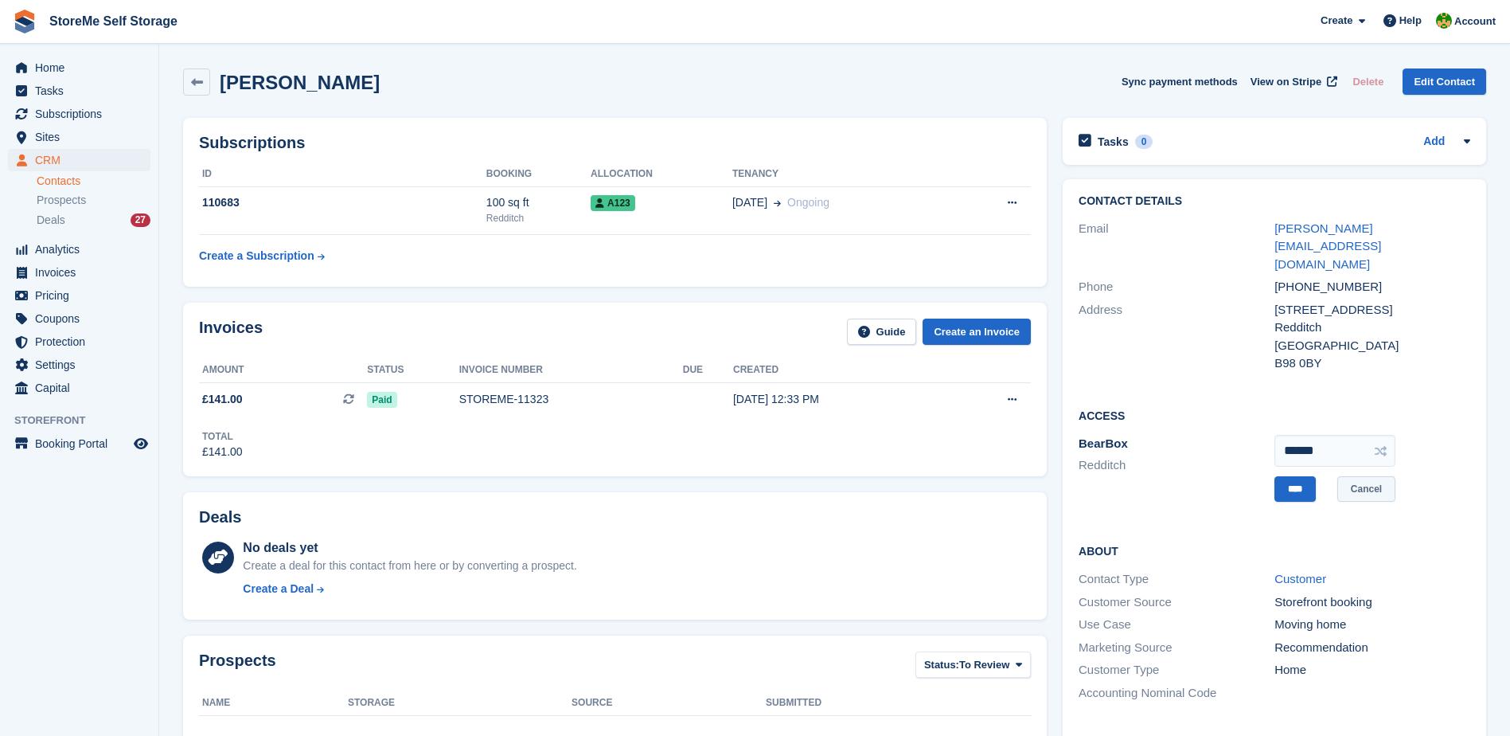
click at [1358, 476] on link "Cancel" at bounding box center [1366, 489] width 58 height 26
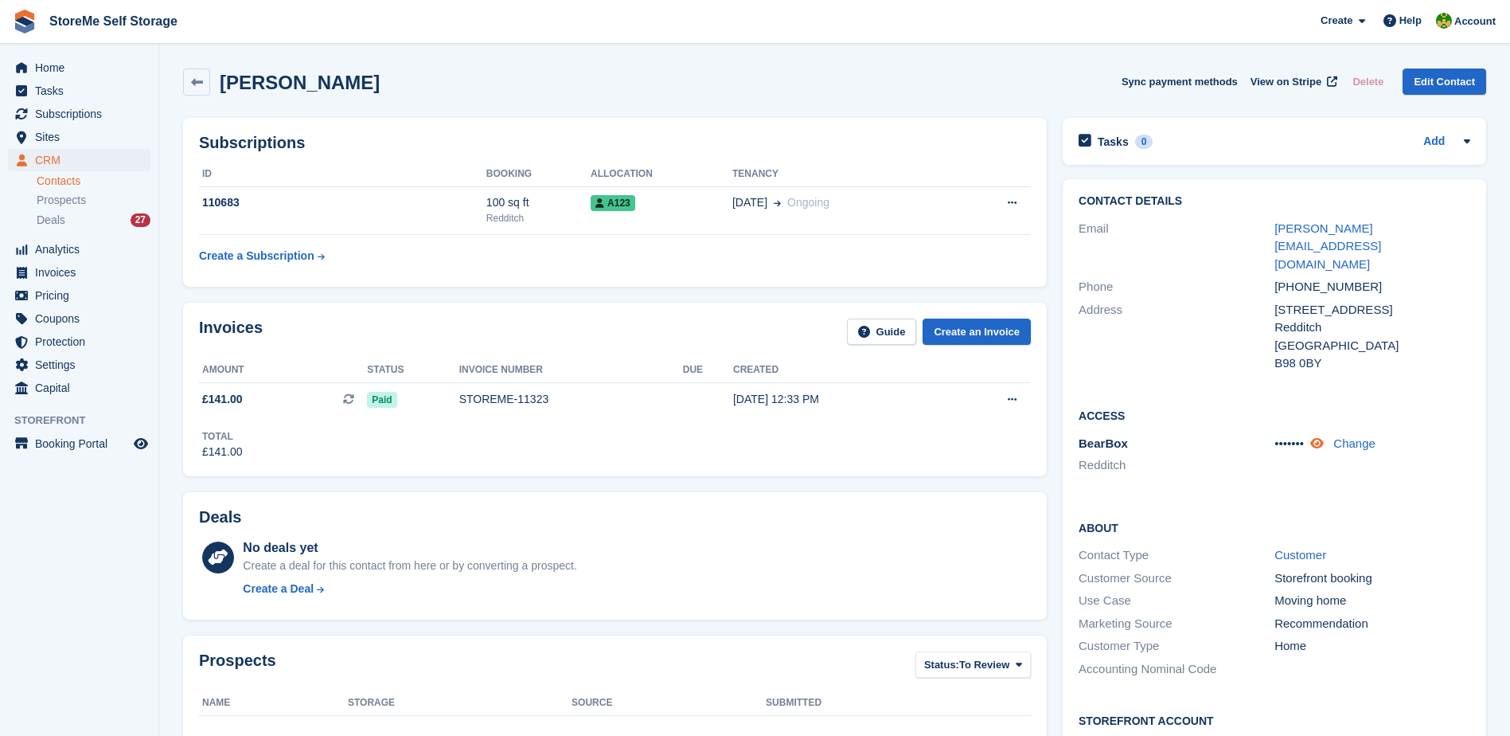
click at [1322, 437] on icon at bounding box center [1317, 443] width 14 height 12
click at [1321, 437] on icon at bounding box center [1328, 443] width 15 height 12
click at [96, 121] on span "Subscriptions" at bounding box center [83, 114] width 96 height 22
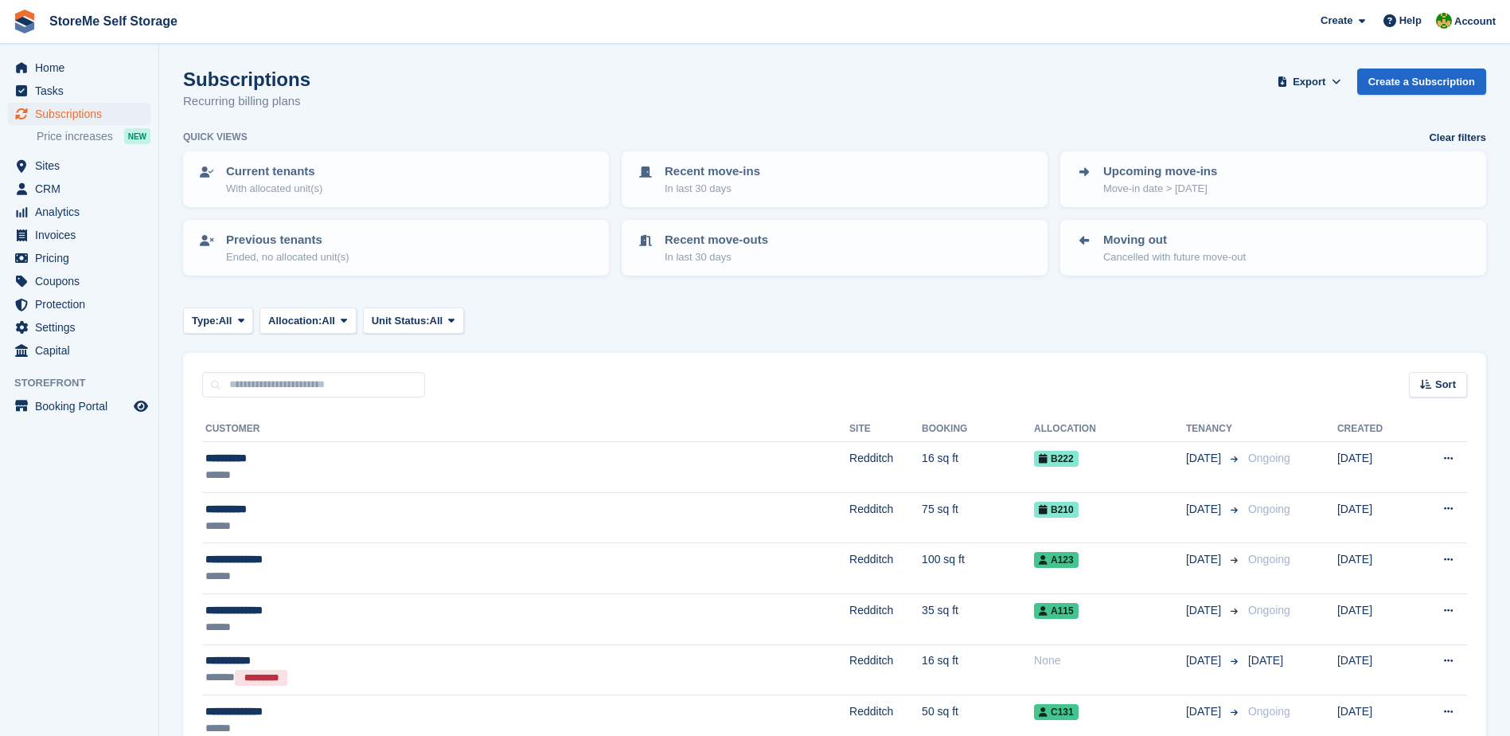
click at [753, 80] on div "Subscriptions Recurring billing plans Export Export Subscriptions Export a CSV …" at bounding box center [834, 98] width 1303 height 61
click at [54, 212] on span "Analytics" at bounding box center [83, 212] width 96 height 22
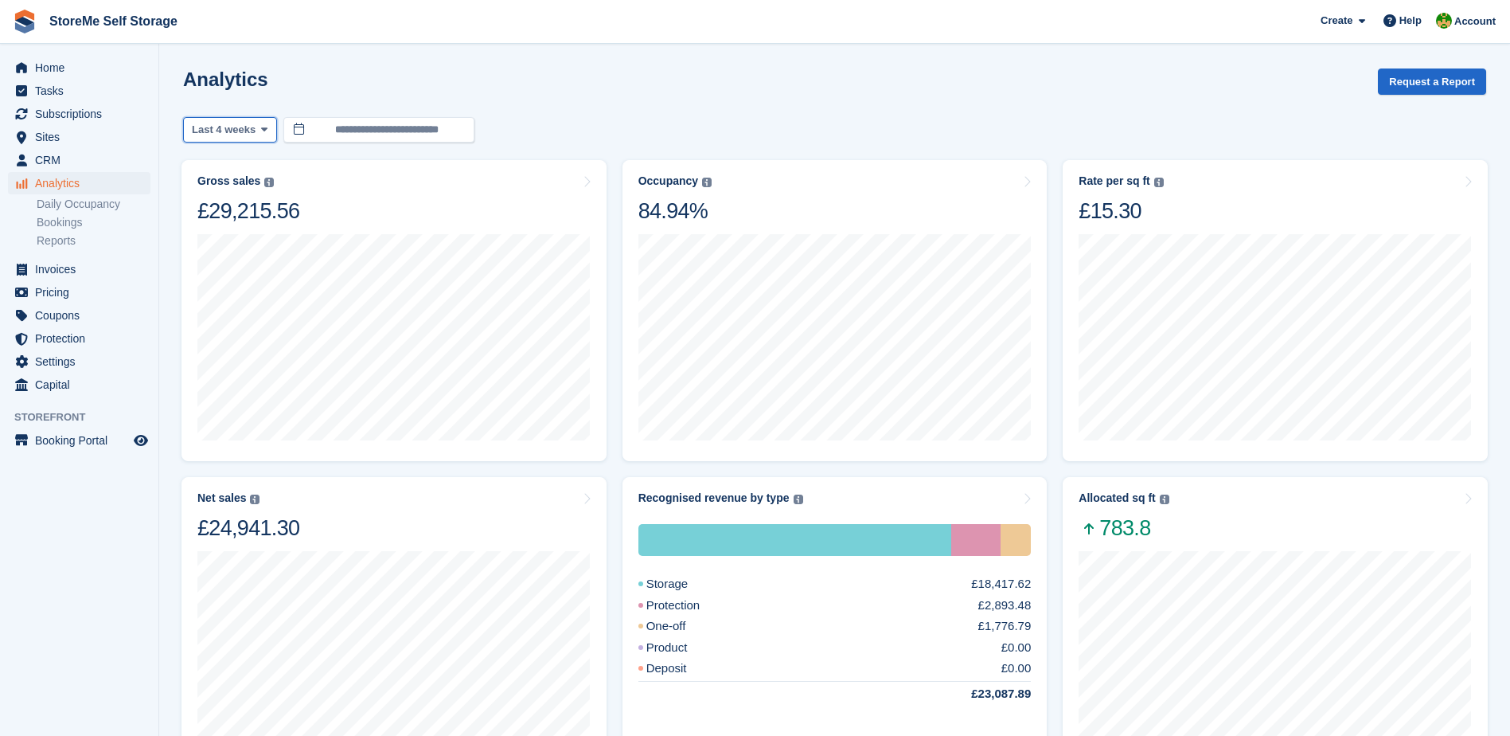
click at [251, 130] on span "Last 4 weeks" at bounding box center [224, 130] width 64 height 16
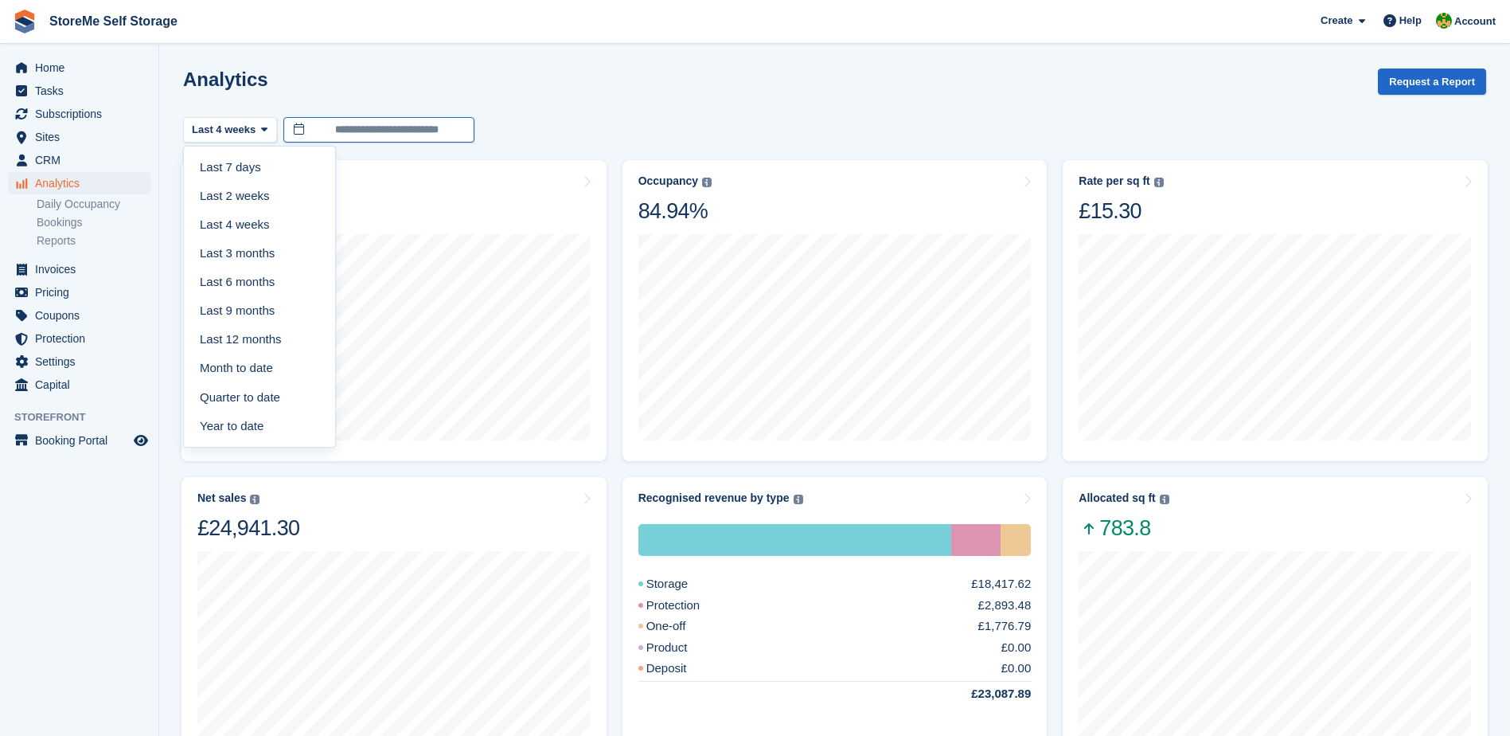
click at [356, 125] on input "**********" at bounding box center [378, 130] width 191 height 26
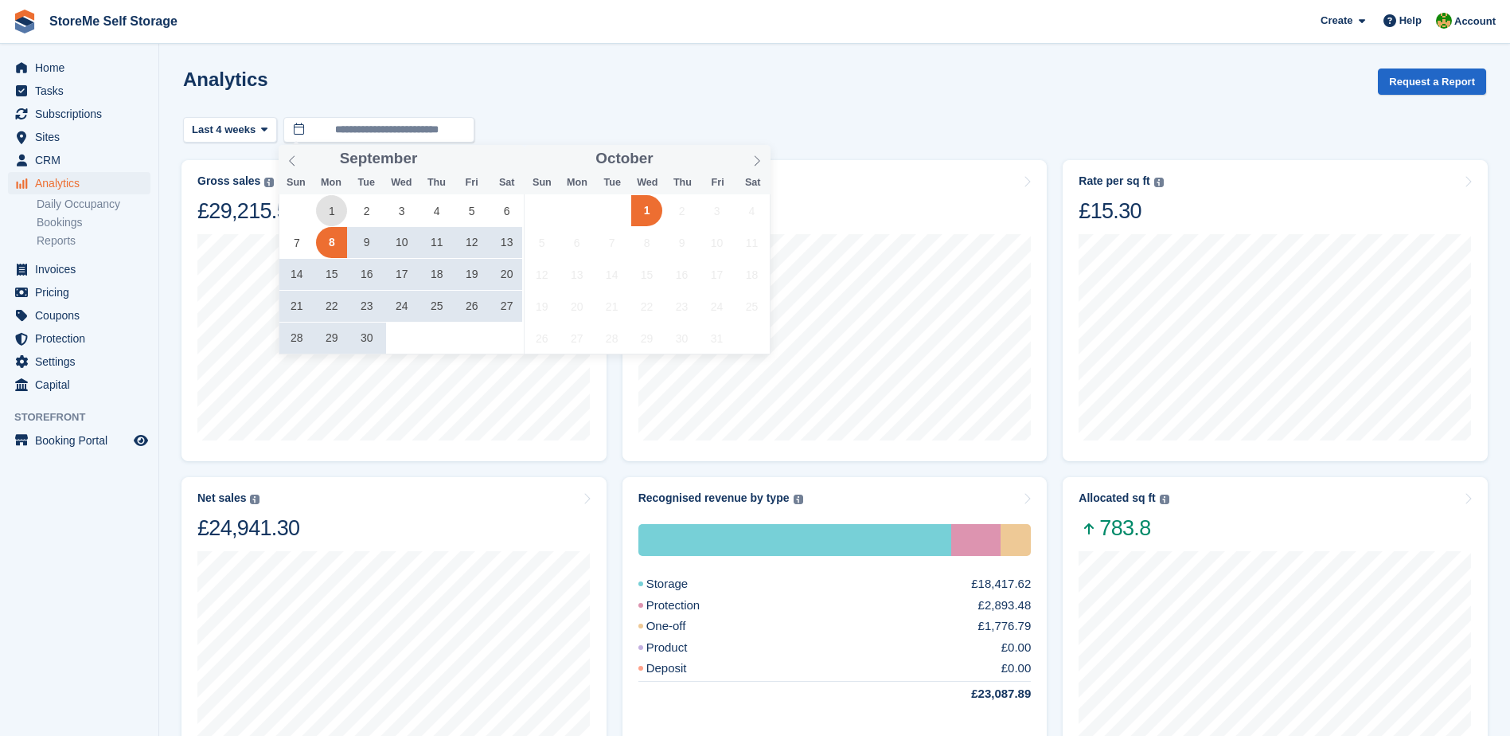
click at [334, 213] on span "1" at bounding box center [331, 210] width 31 height 31
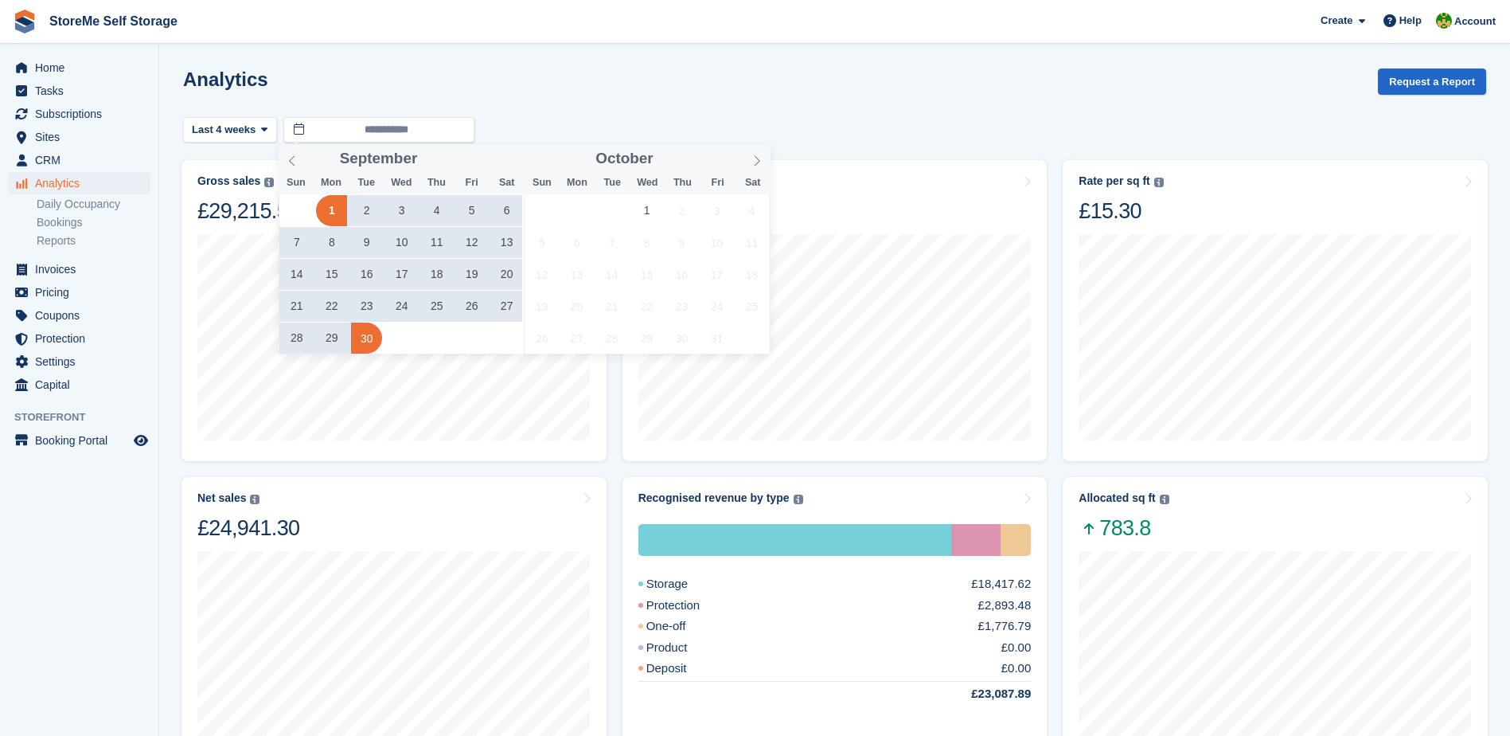
click at [357, 341] on span "30" at bounding box center [366, 337] width 31 height 31
type input "**********"
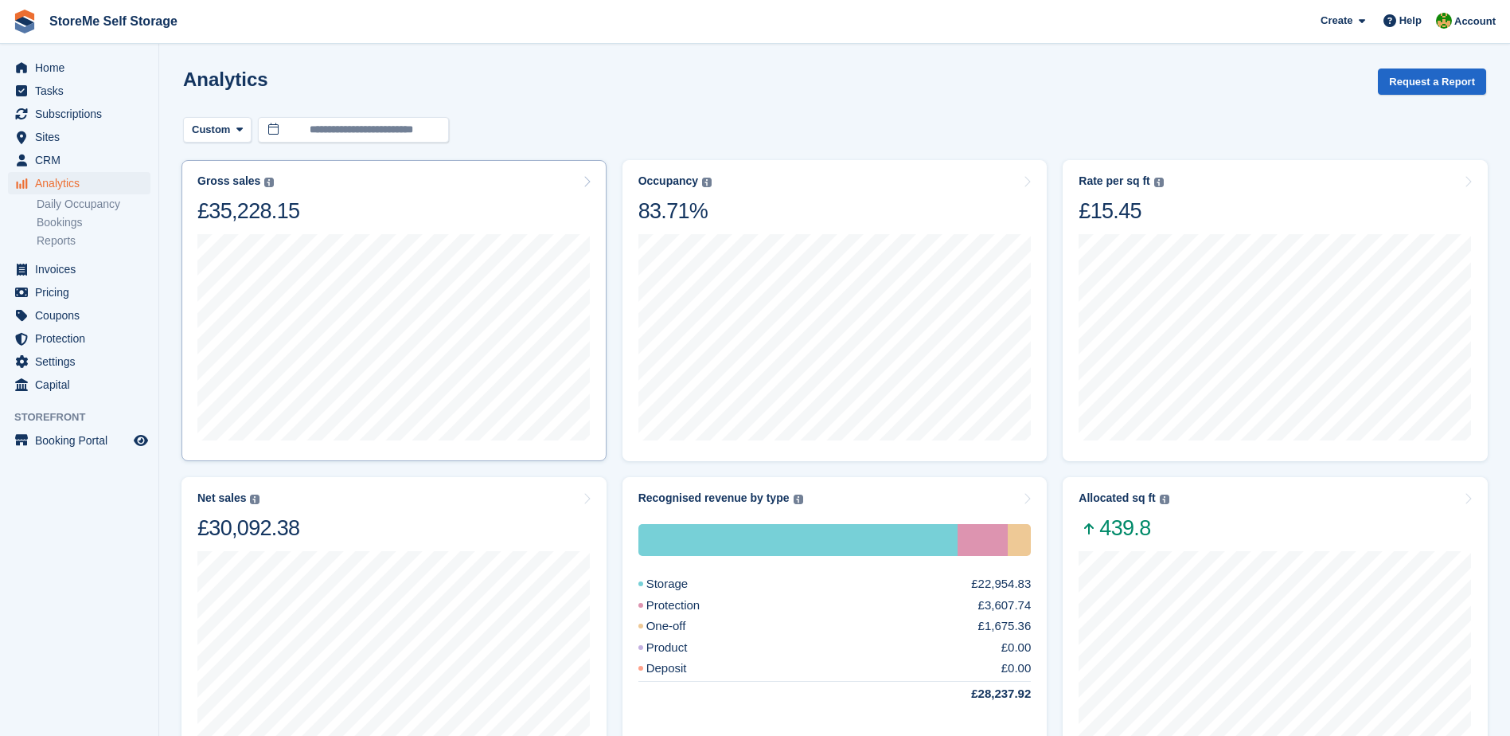
click at [396, 193] on div "Gross sales The sum of all finalised invoices, after discount and including tax…" at bounding box center [393, 199] width 393 height 50
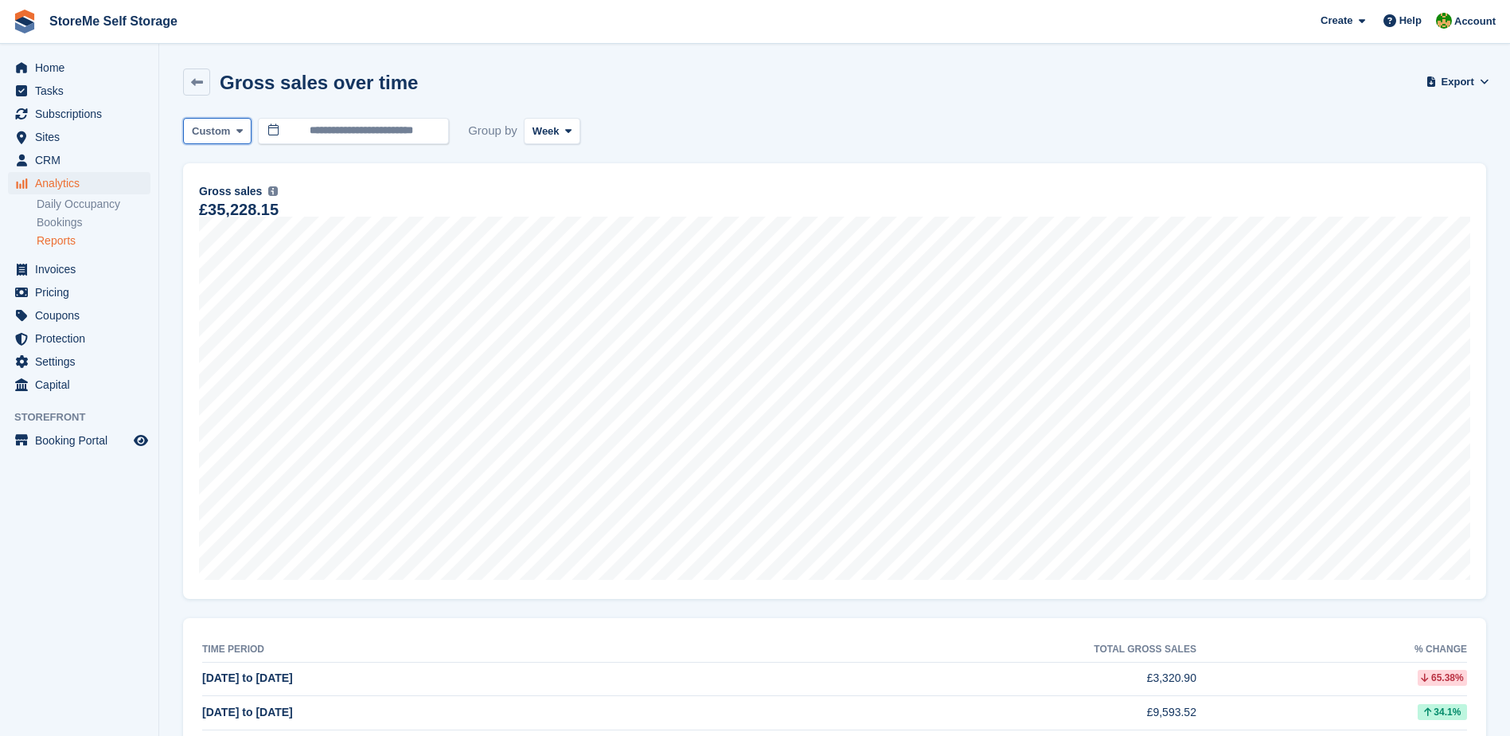
click at [210, 131] on span "Custom" at bounding box center [211, 131] width 38 height 16
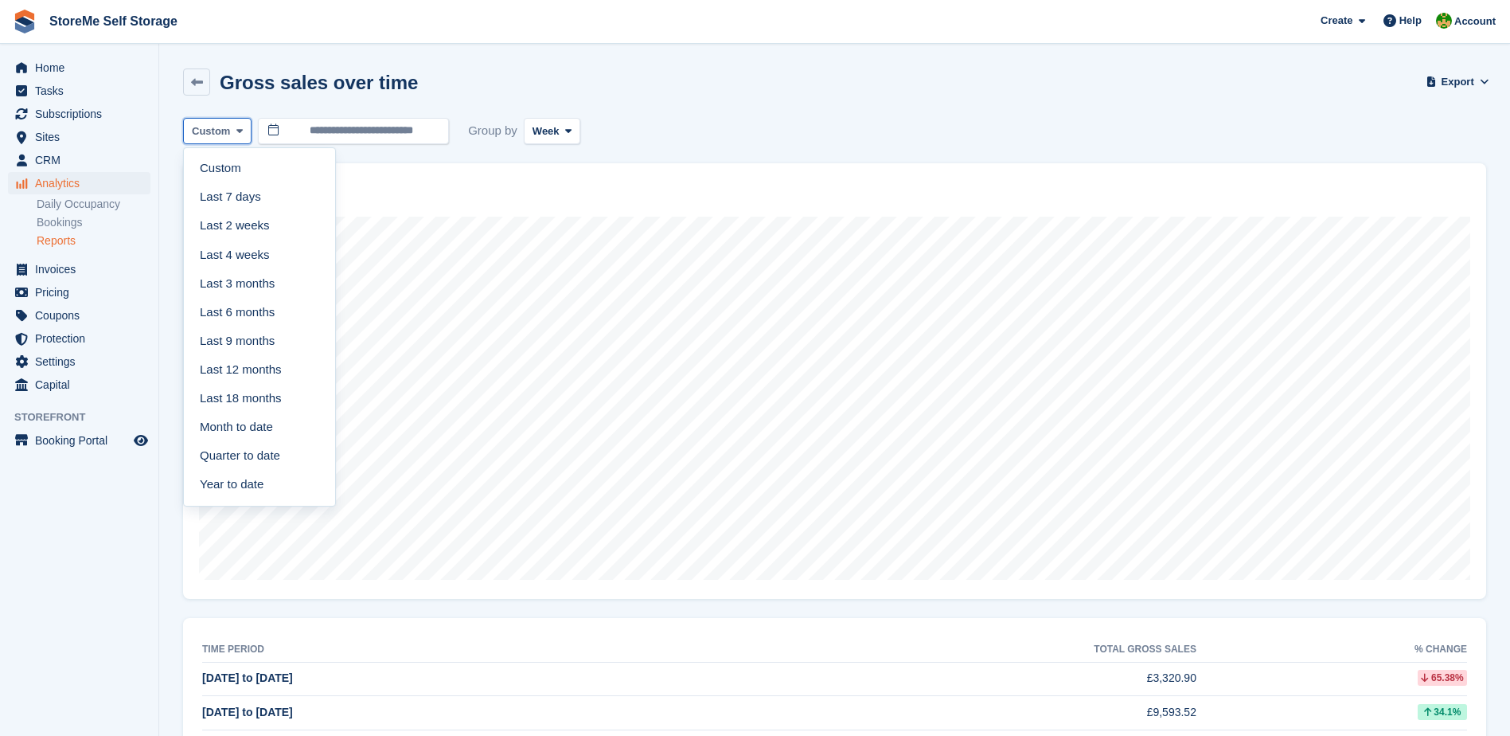
click at [210, 132] on span "Custom" at bounding box center [211, 131] width 38 height 16
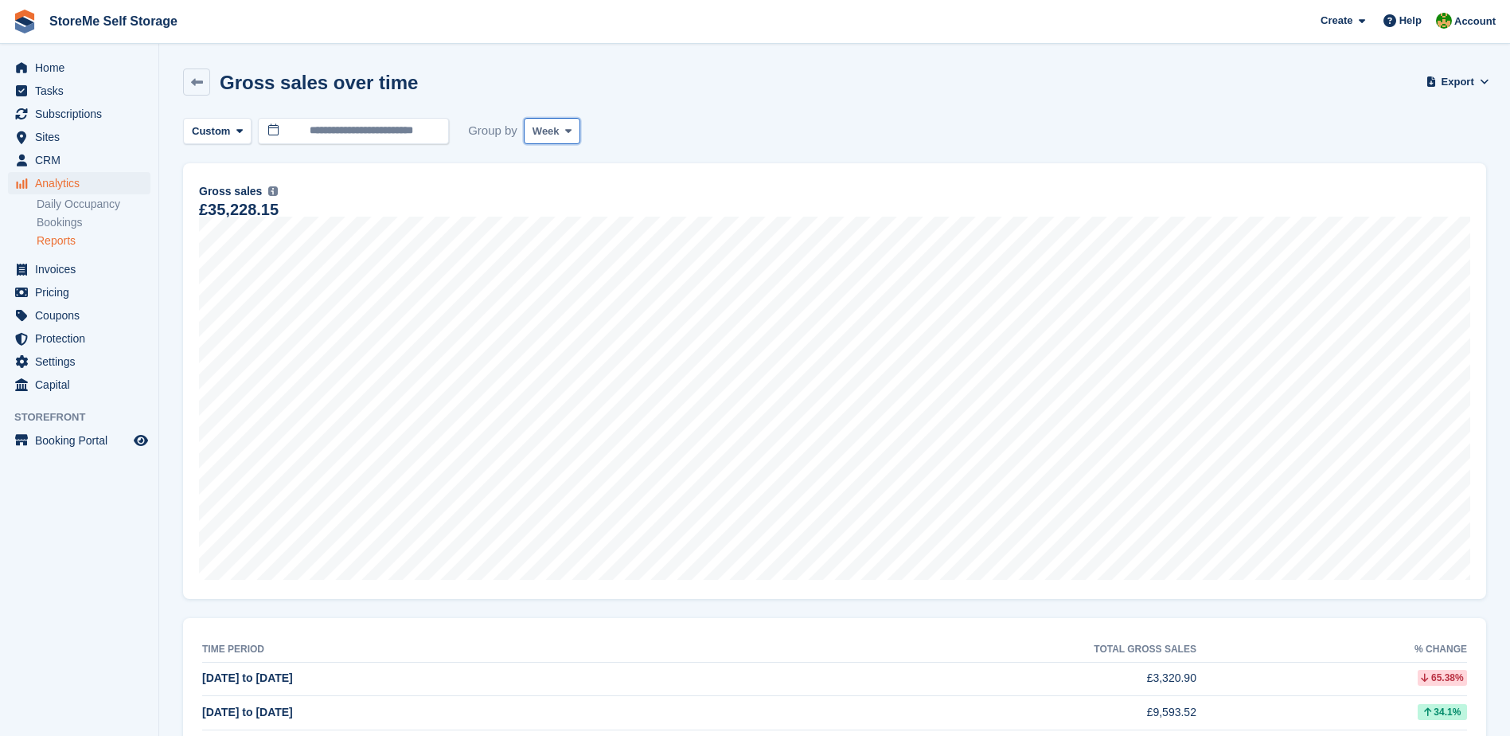
click at [565, 135] on icon at bounding box center [568, 131] width 6 height 10
click at [556, 231] on link "Month" at bounding box center [600, 226] width 139 height 29
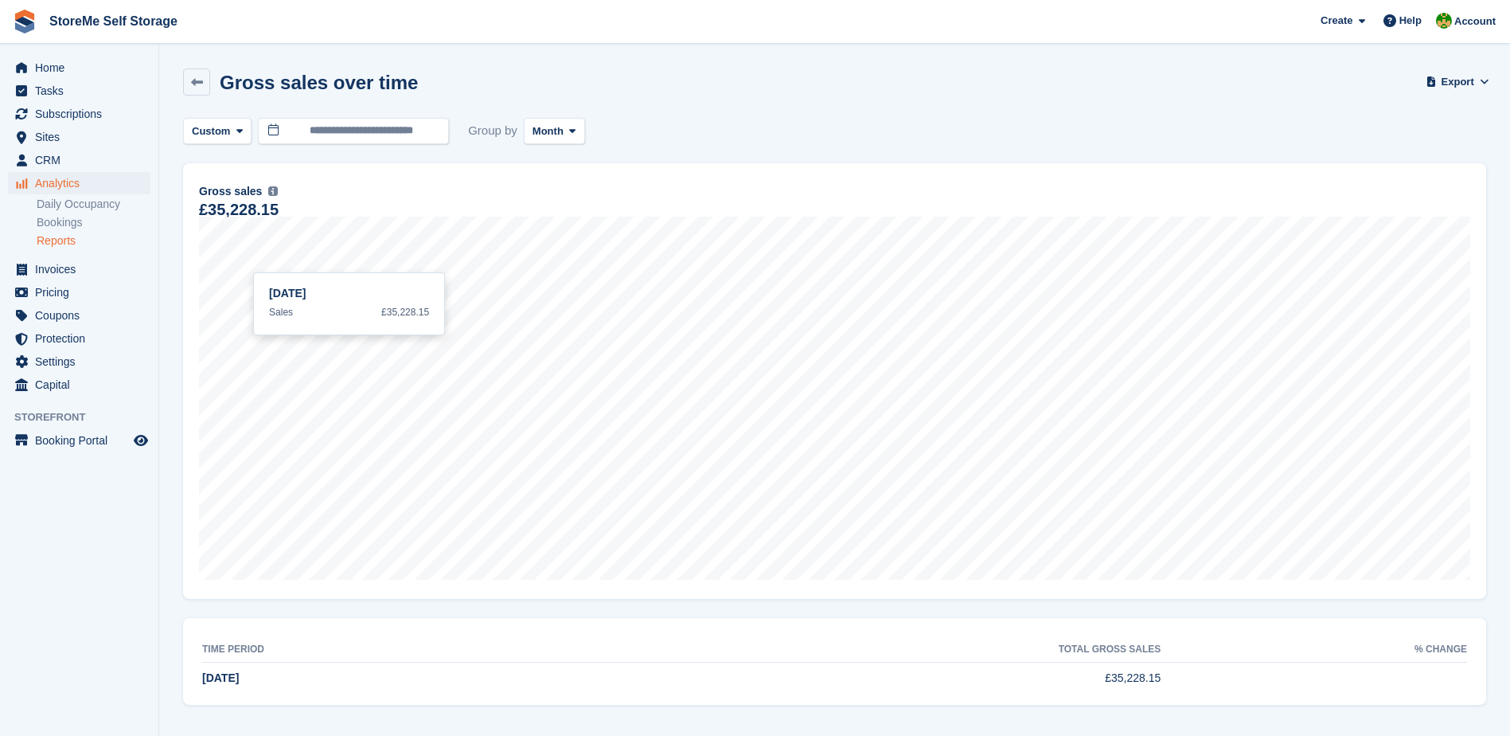
scroll to position [2, 0]
click at [202, 87] on link at bounding box center [196, 79] width 27 height 27
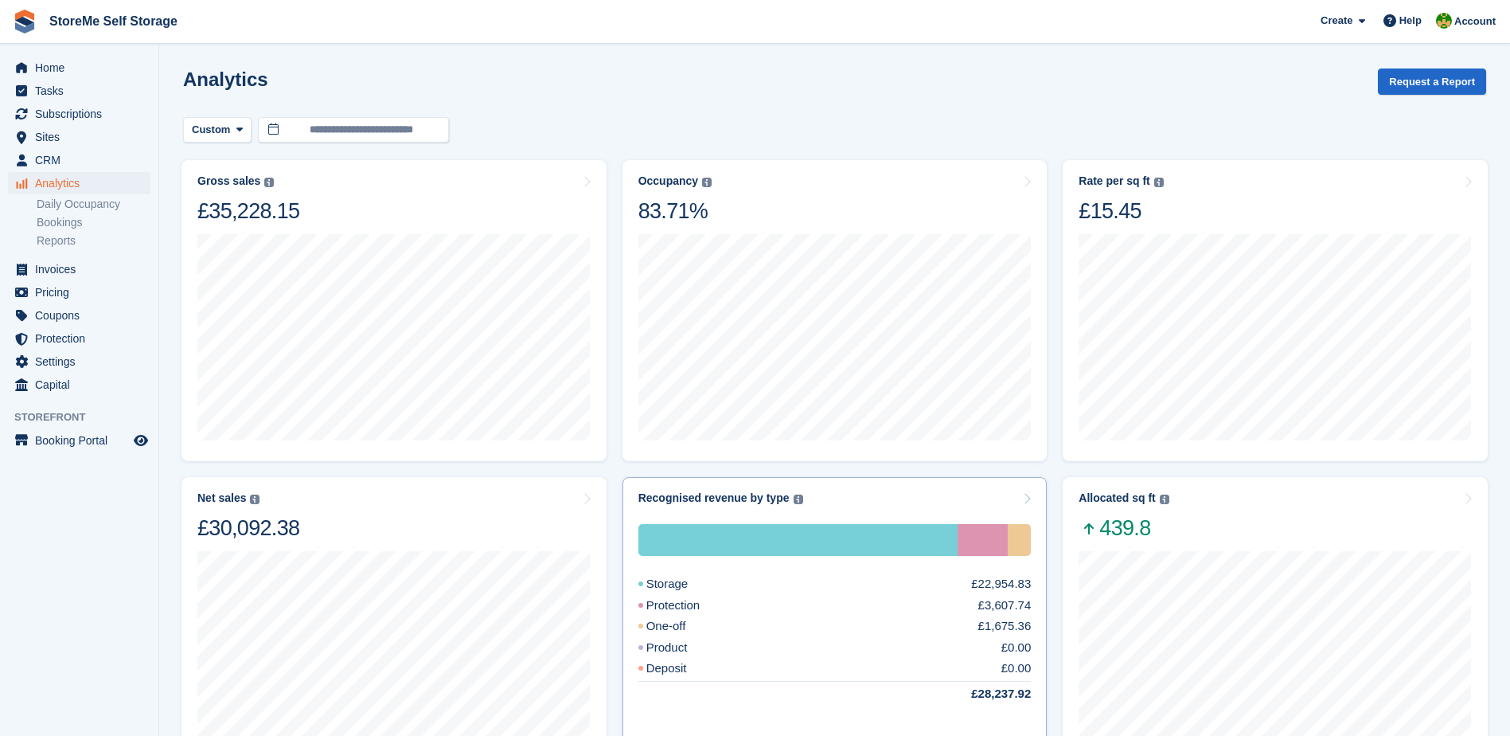
click at [849, 485] on div "Recognised revenue by type The sum of all finalised invoices, after discount an…" at bounding box center [835, 627] width 425 height 301
click at [1019, 493] on div "Recognised revenue by type The sum of all finalised invoices, after discount an…" at bounding box center [834, 498] width 393 height 14
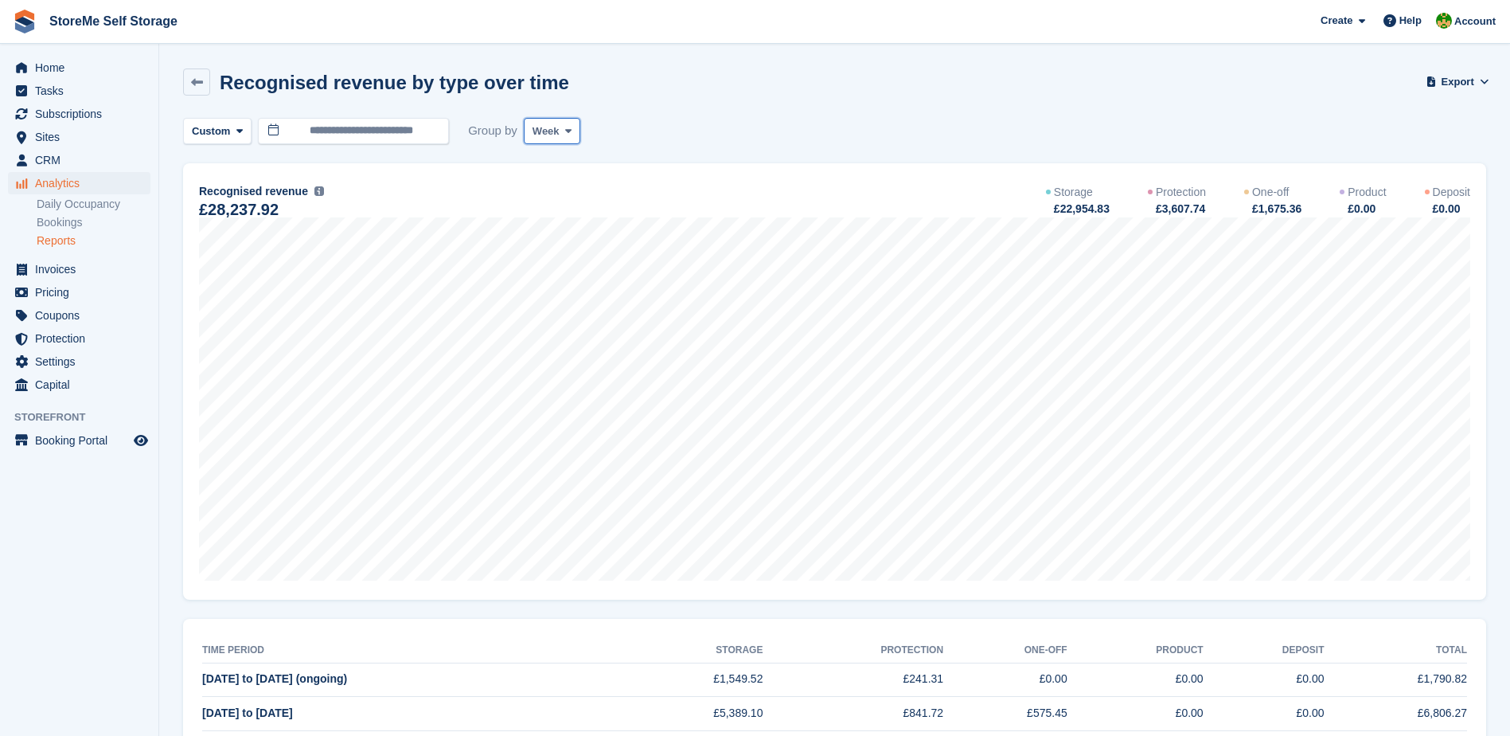
click at [555, 127] on span "Week" at bounding box center [546, 131] width 27 height 16
click at [554, 219] on link "Month" at bounding box center [600, 226] width 139 height 29
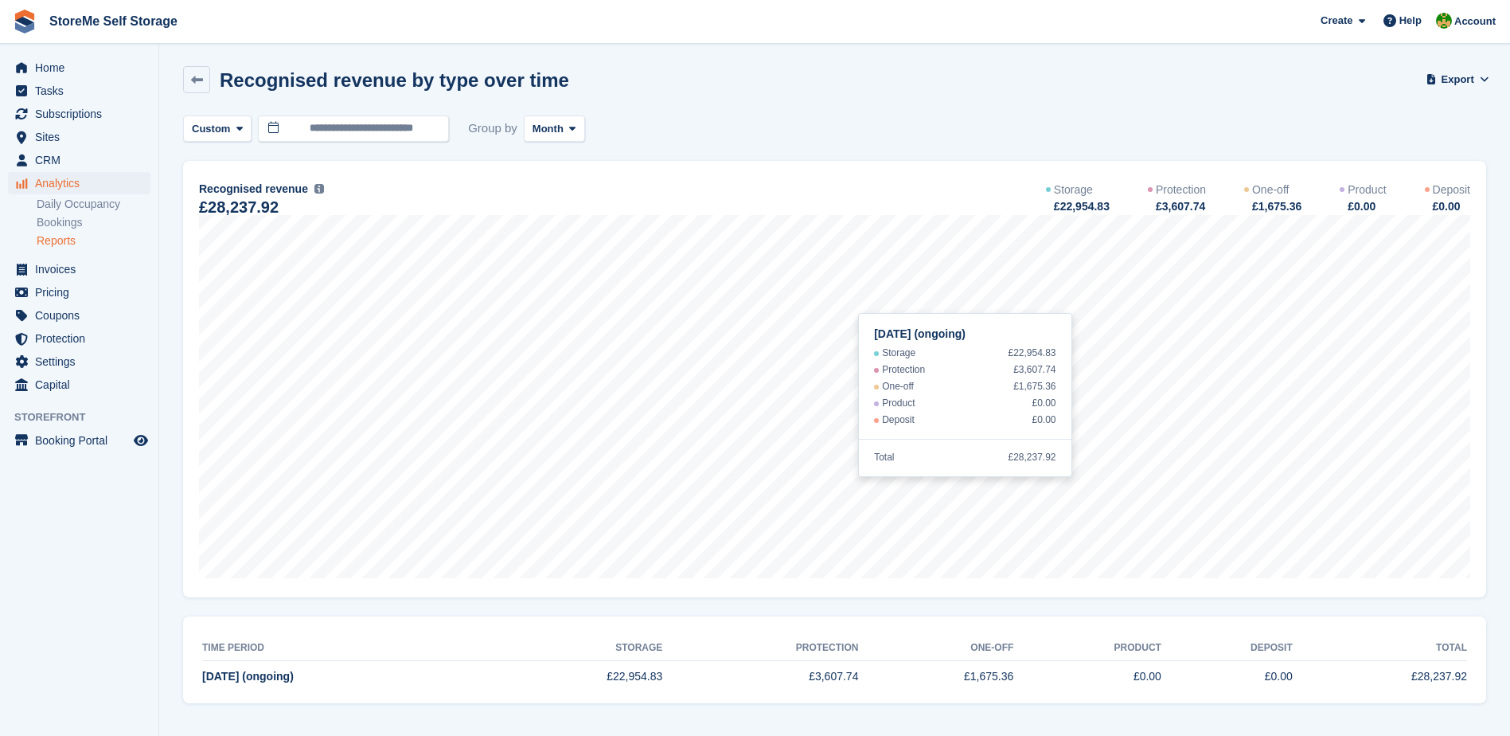
scroll to position [3, 0]
click at [199, 76] on icon at bounding box center [197, 79] width 12 height 12
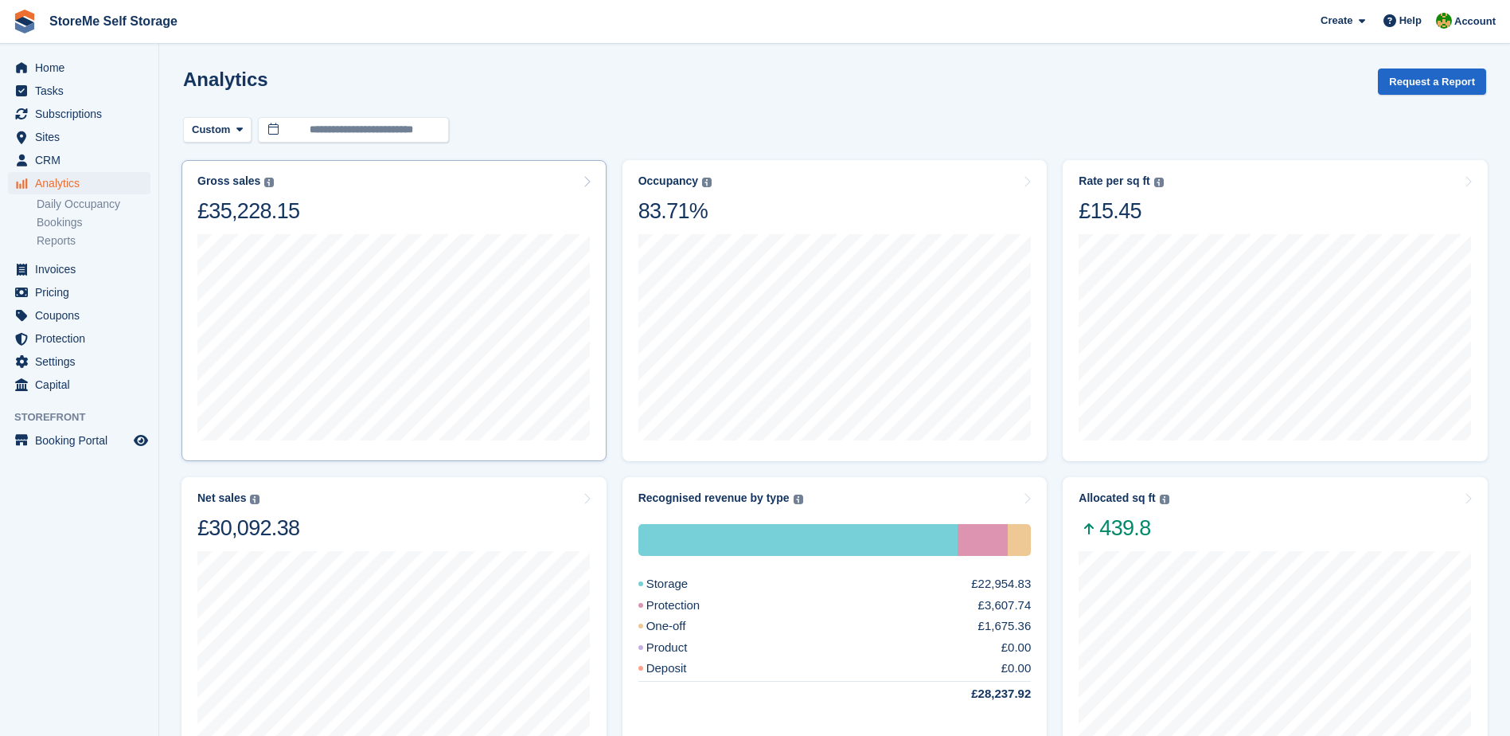
click at [483, 206] on div "Gross sales The sum of all finalised invoices, after discount and including tax…" at bounding box center [393, 199] width 393 height 50
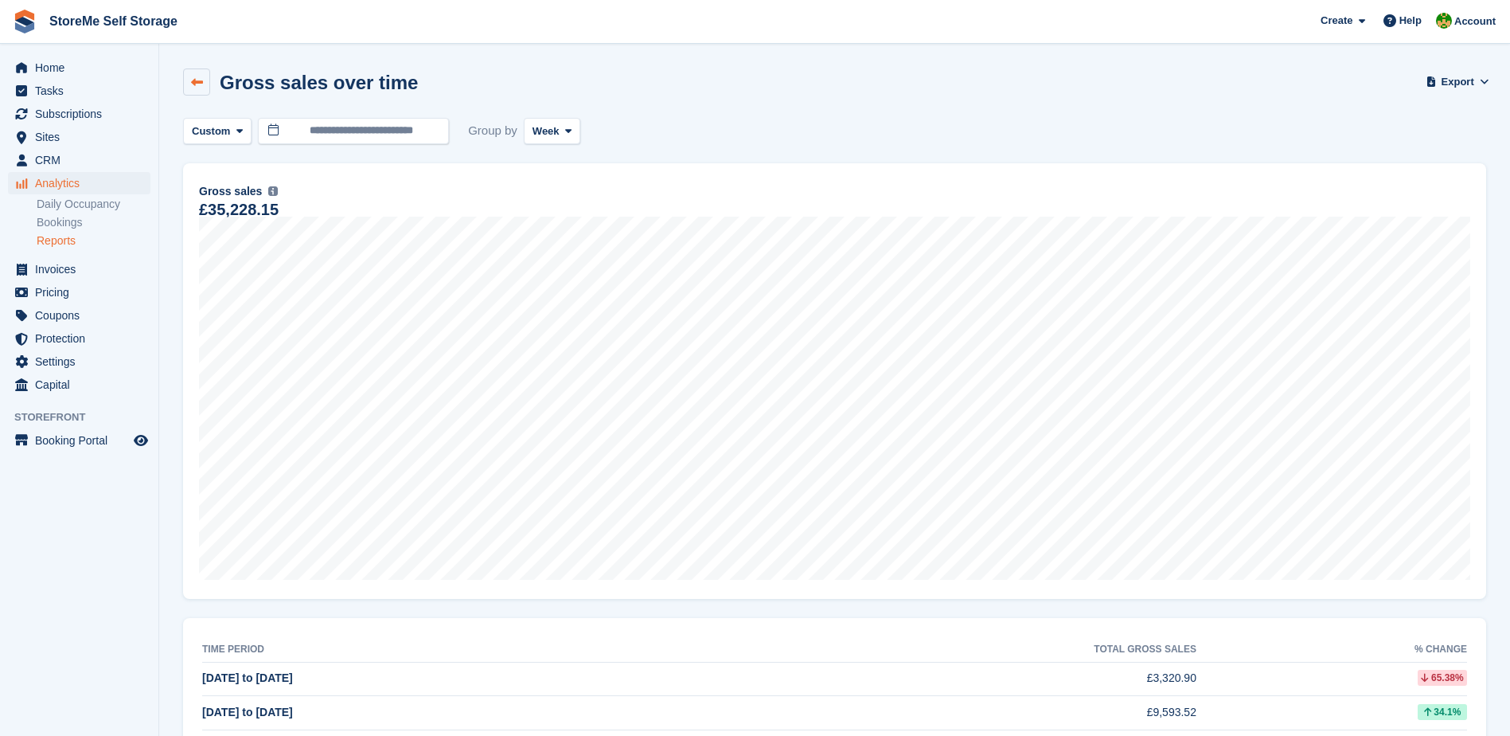
click at [201, 84] on icon at bounding box center [197, 82] width 12 height 12
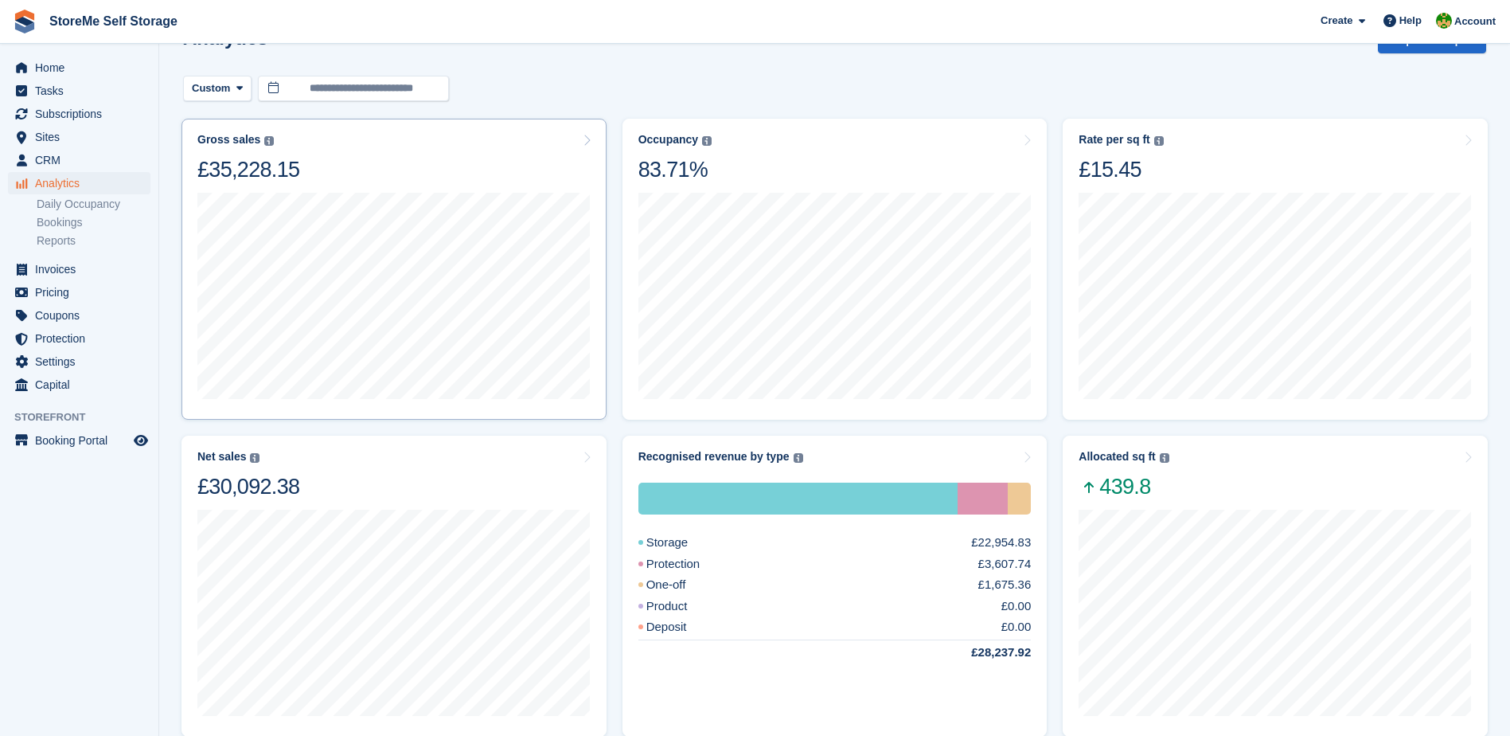
scroll to position [80, 0]
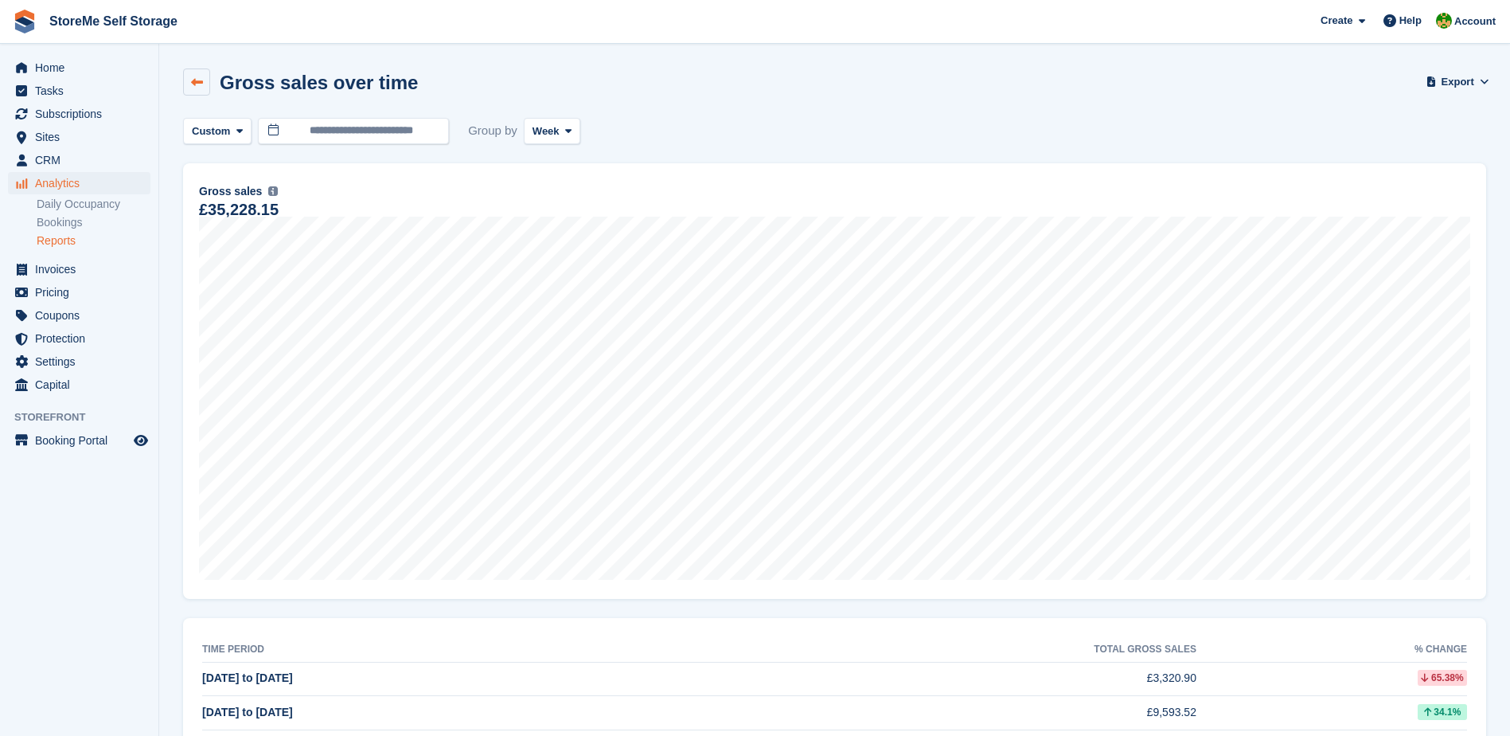
click at [201, 85] on icon at bounding box center [197, 82] width 12 height 12
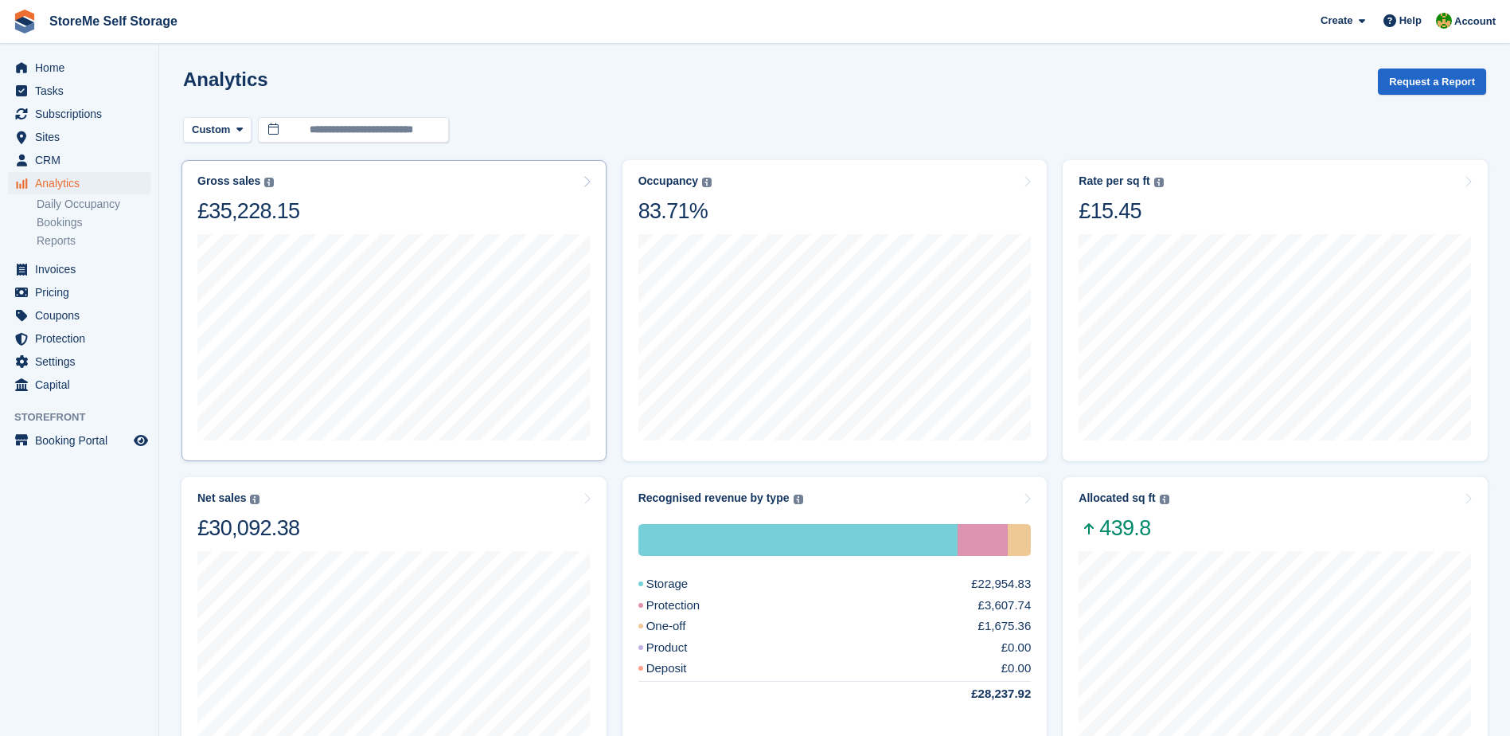
click at [575, 178] on div "Gross sales The sum of all finalised invoices, after discount and including tax…" at bounding box center [393, 199] width 393 height 50
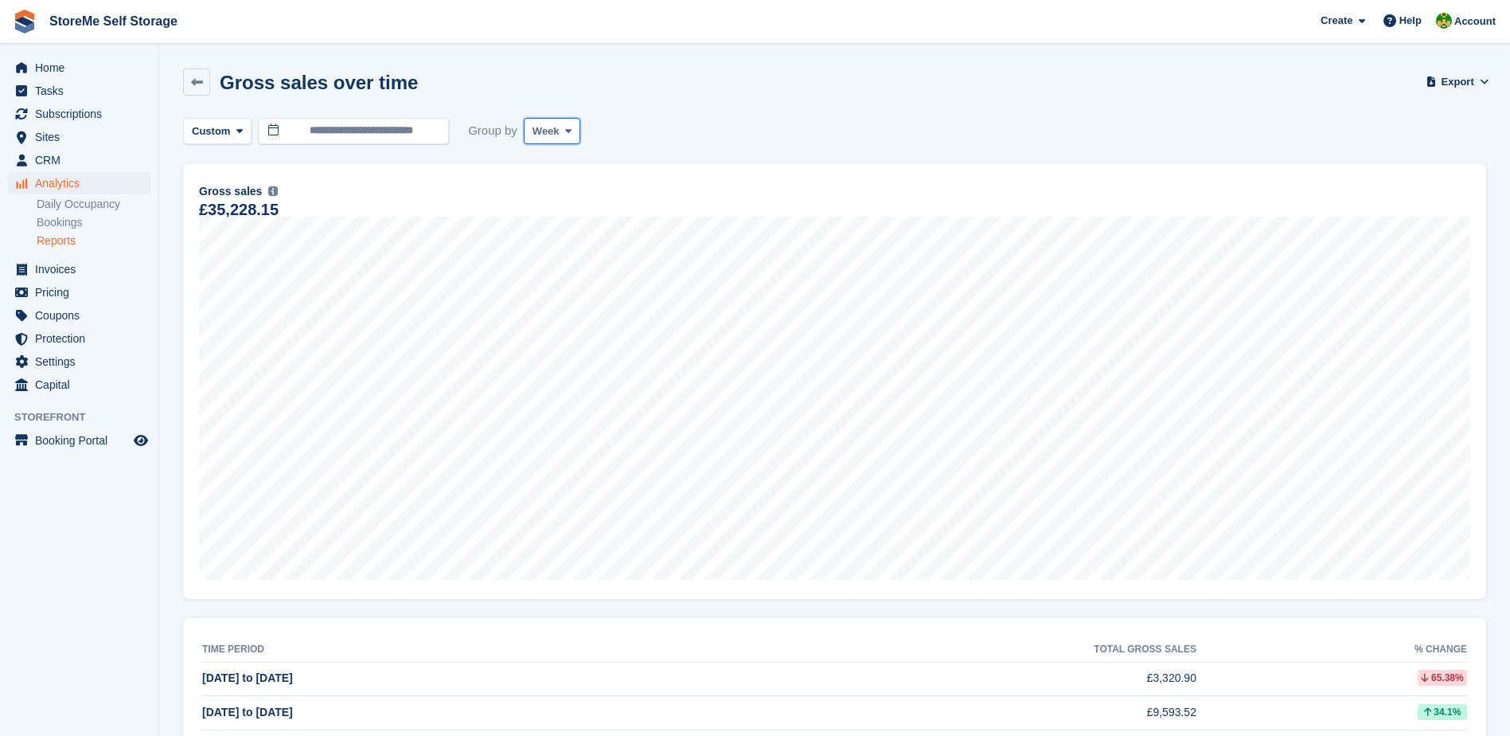
click at [565, 135] on icon at bounding box center [568, 131] width 6 height 10
click at [554, 224] on link "Month" at bounding box center [600, 226] width 139 height 29
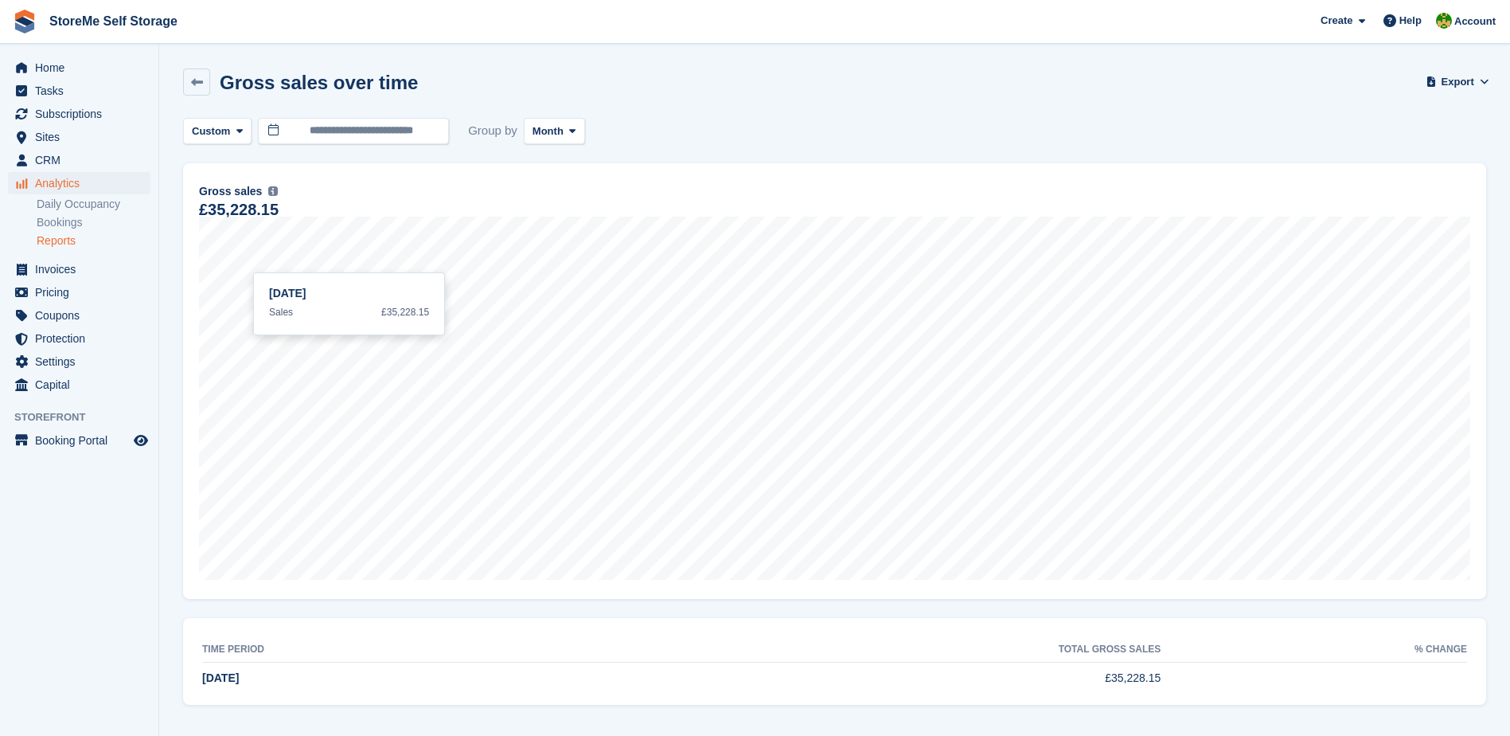
scroll to position [2, 0]
click at [201, 76] on icon at bounding box center [197, 80] width 12 height 12
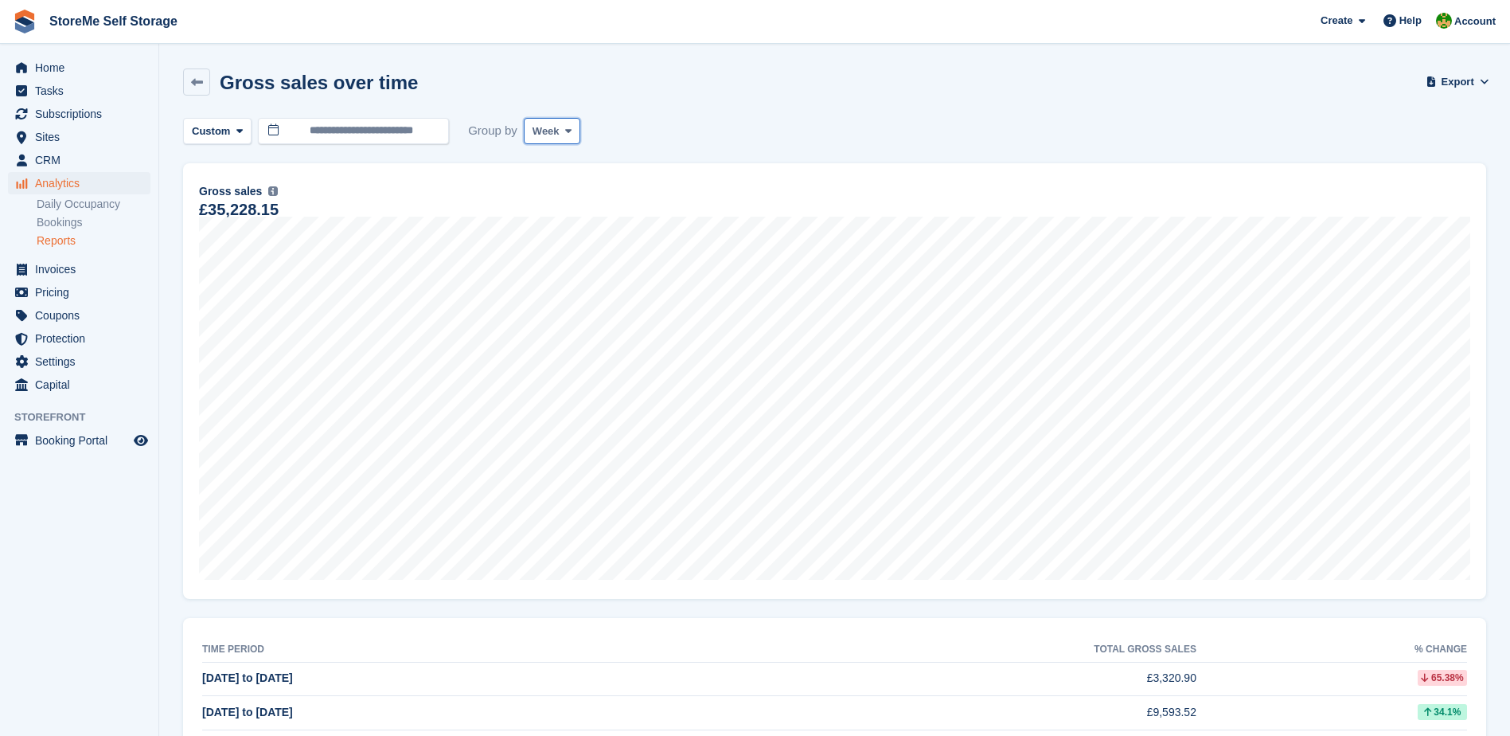
click at [567, 139] on button "Week" at bounding box center [552, 131] width 57 height 26
click at [567, 185] on link "Week" at bounding box center [600, 197] width 139 height 29
click at [265, 681] on span "[DATE] to [DATE]" at bounding box center [247, 677] width 91 height 13
click at [193, 81] on icon at bounding box center [197, 82] width 12 height 12
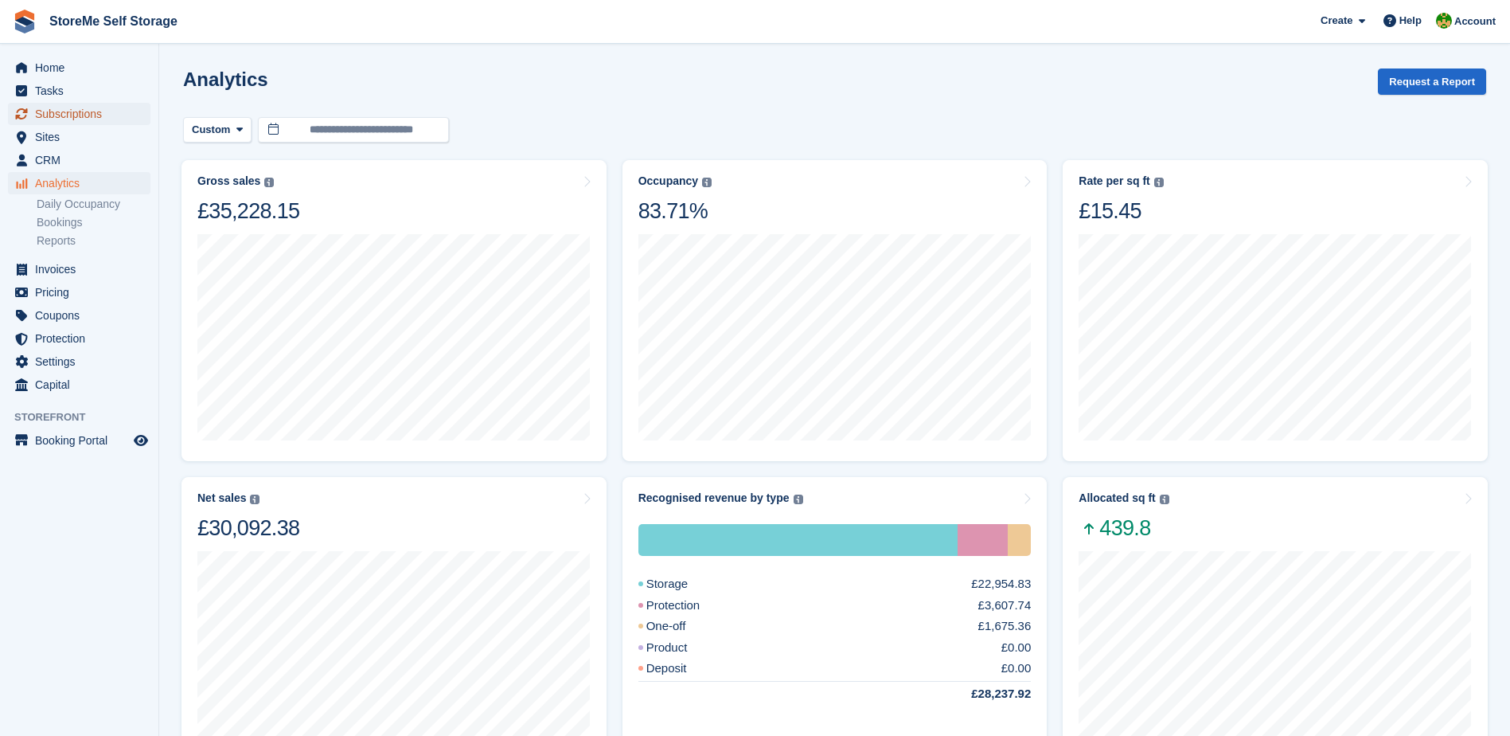
click at [66, 107] on span "Subscriptions" at bounding box center [83, 114] width 96 height 22
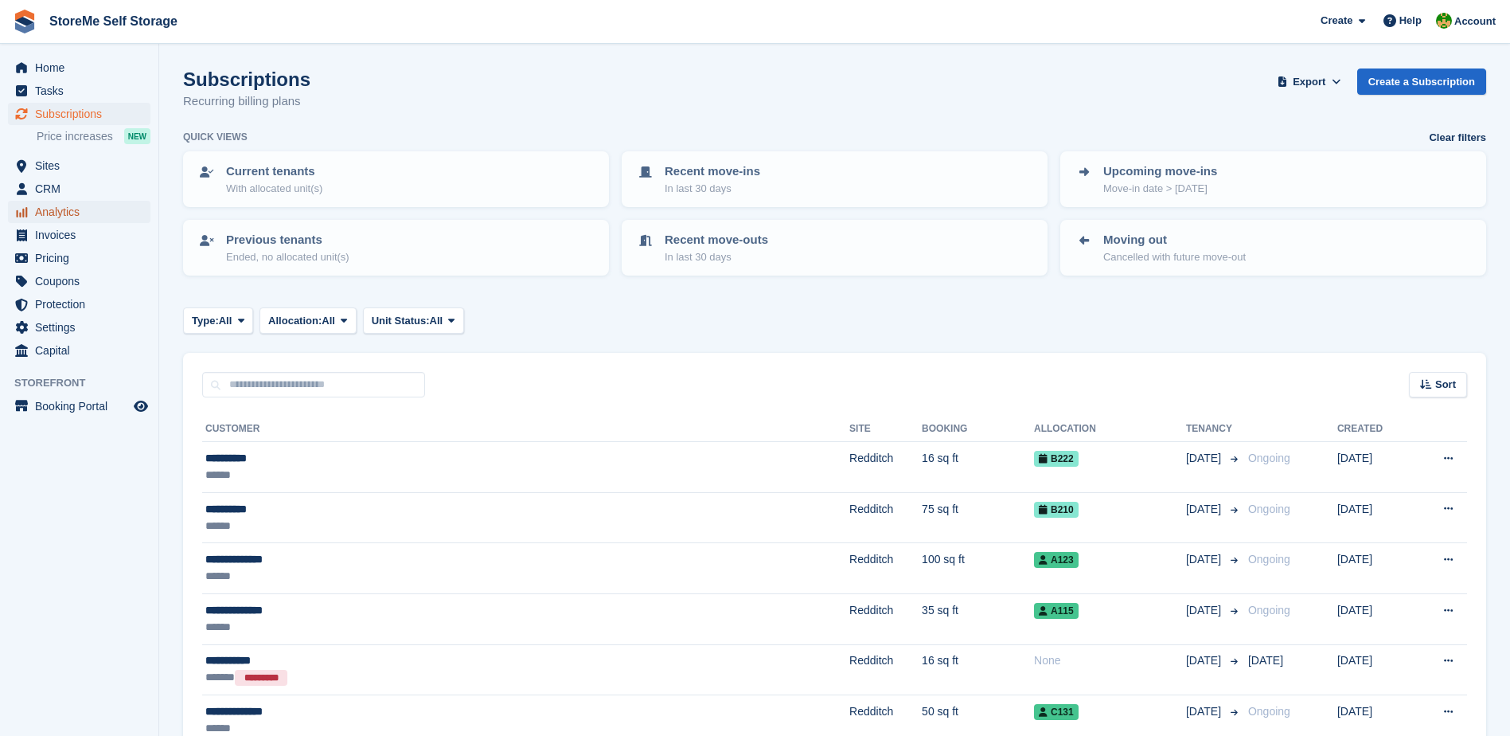
click at [57, 215] on span "Analytics" at bounding box center [83, 212] width 96 height 22
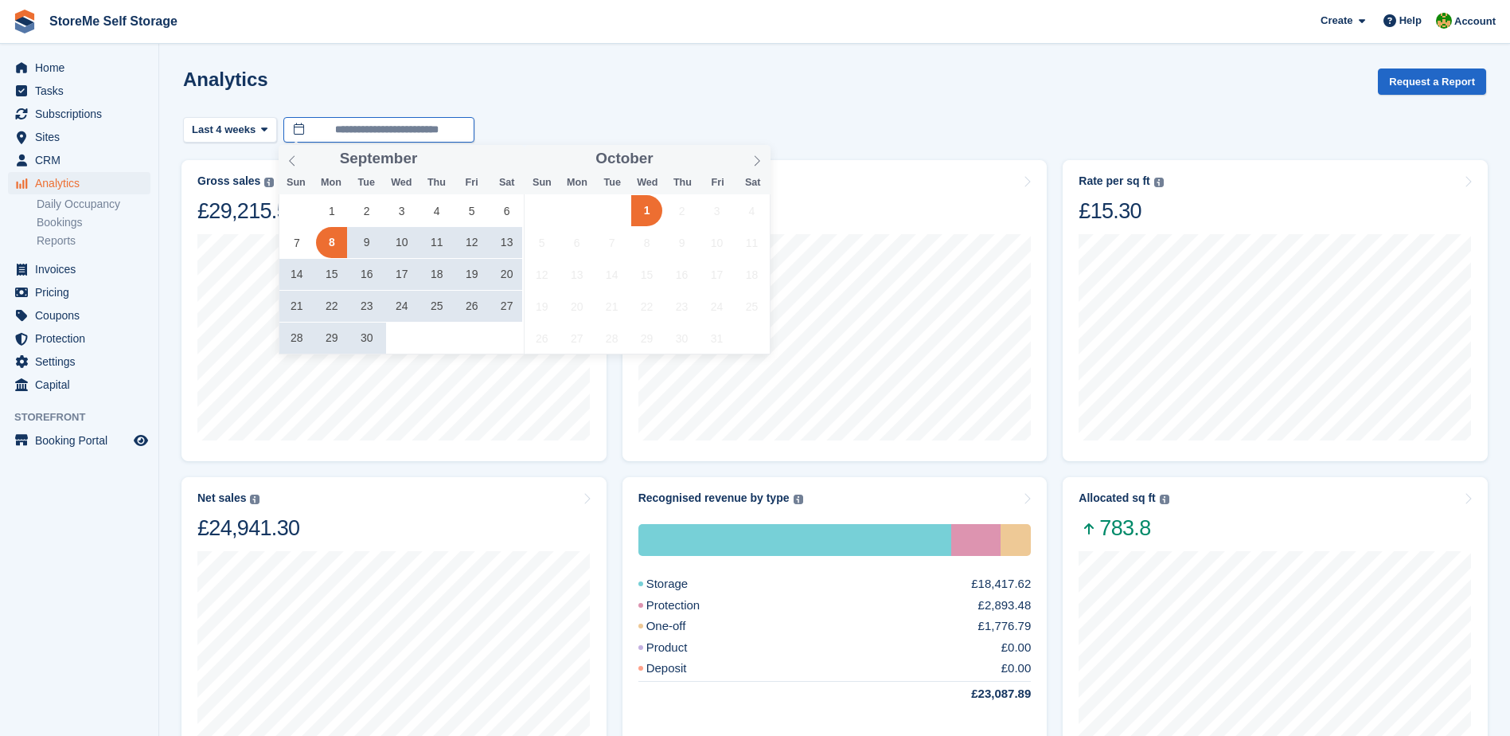
click at [383, 121] on input "**********" at bounding box center [378, 130] width 191 height 26
click at [335, 203] on span "1" at bounding box center [331, 210] width 31 height 31
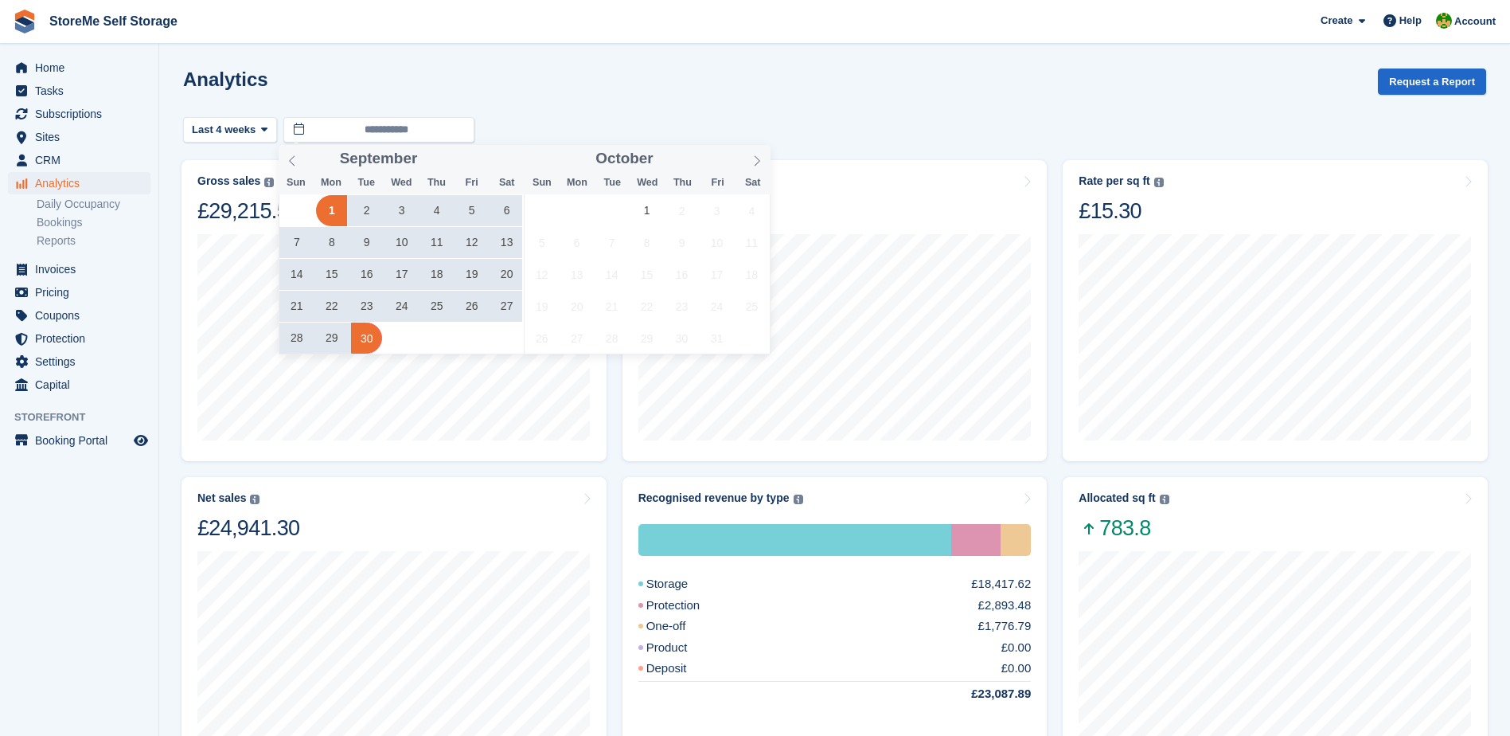
click at [372, 338] on span "30" at bounding box center [366, 337] width 31 height 31
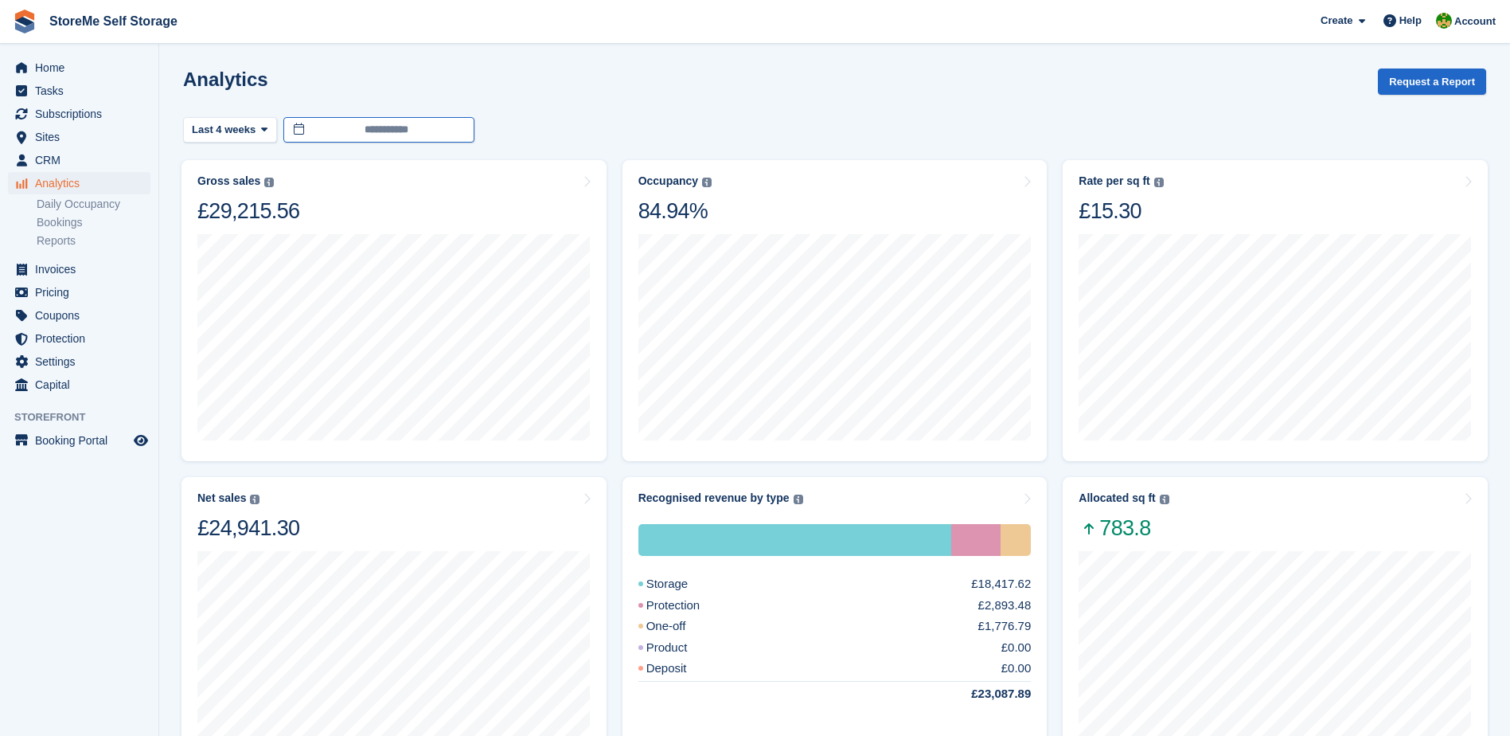
type input "**********"
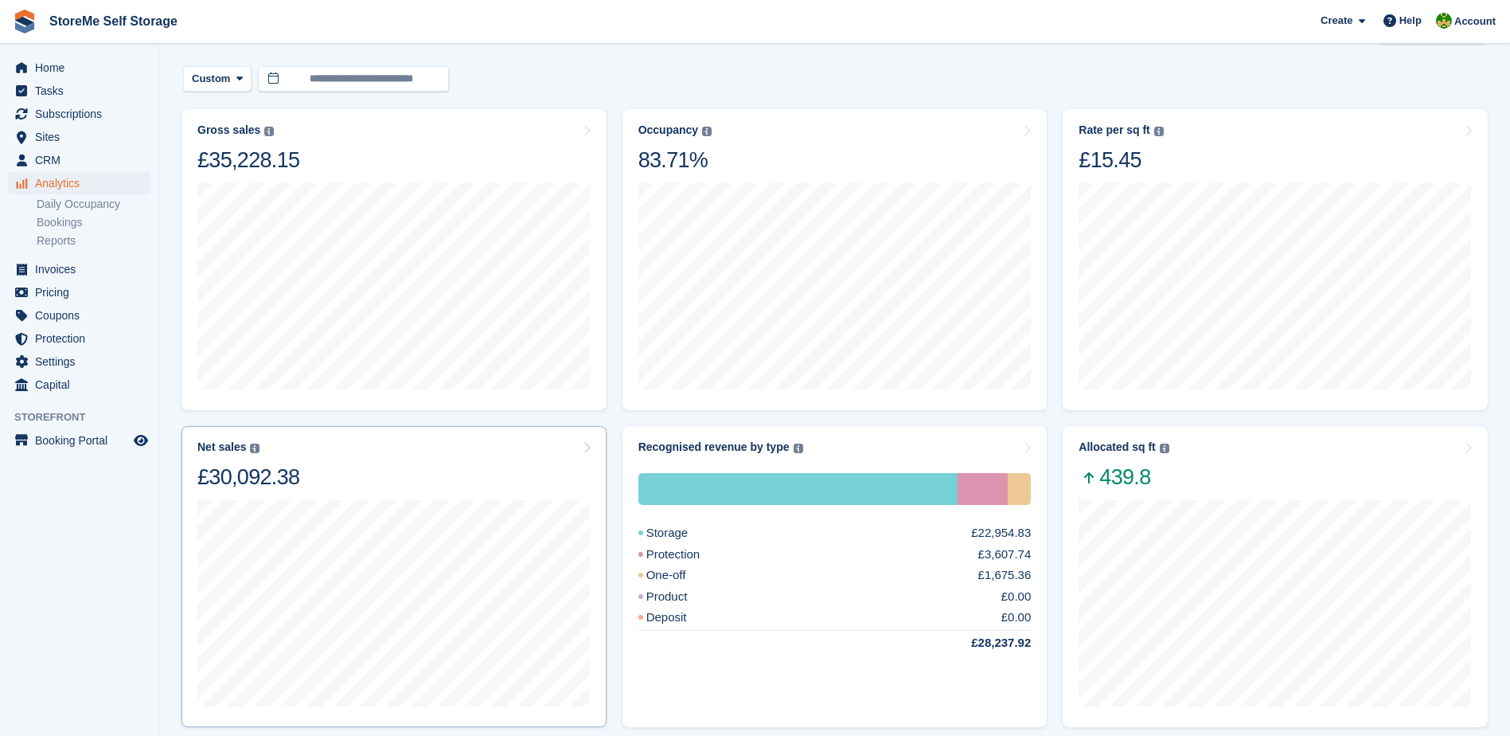
scroll to position [80, 0]
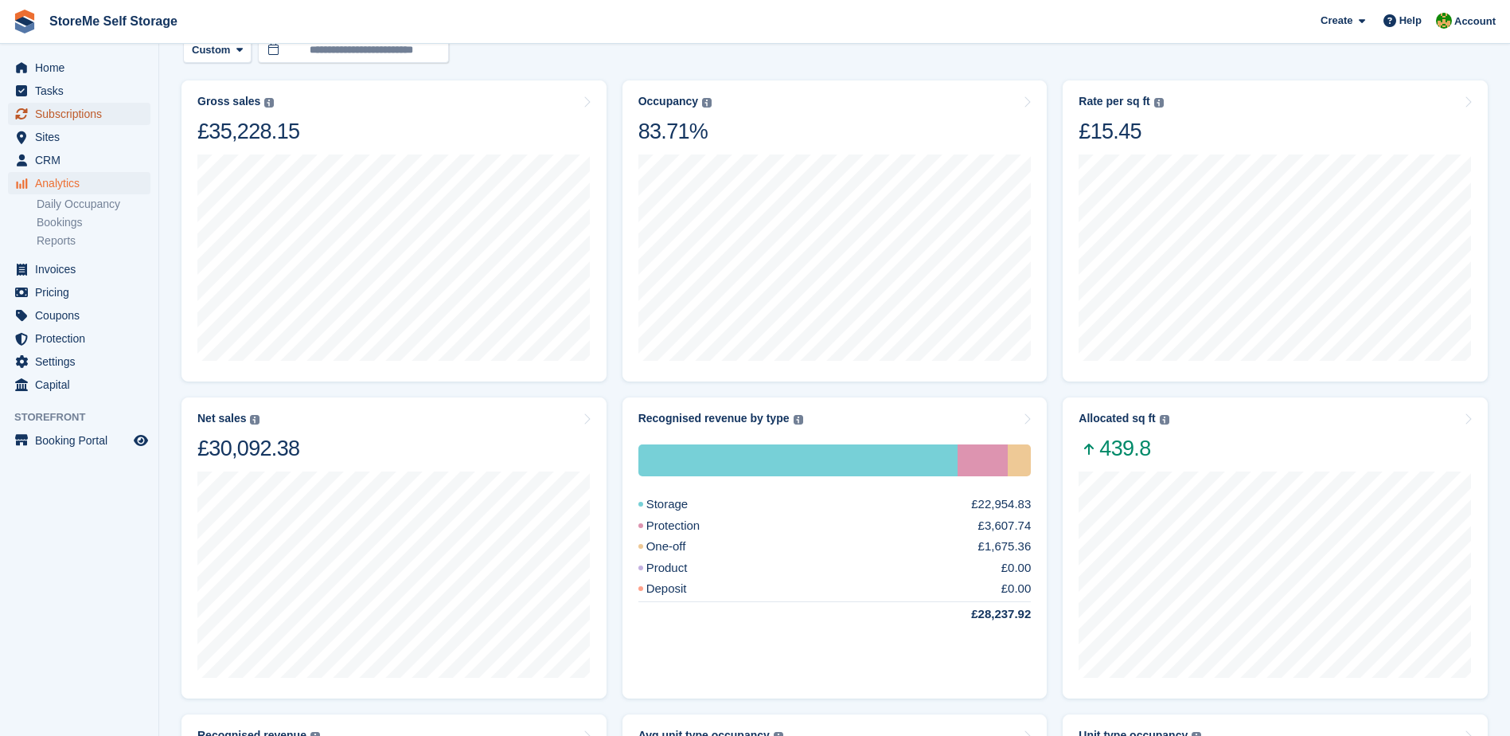
click at [80, 111] on span "Subscriptions" at bounding box center [83, 114] width 96 height 22
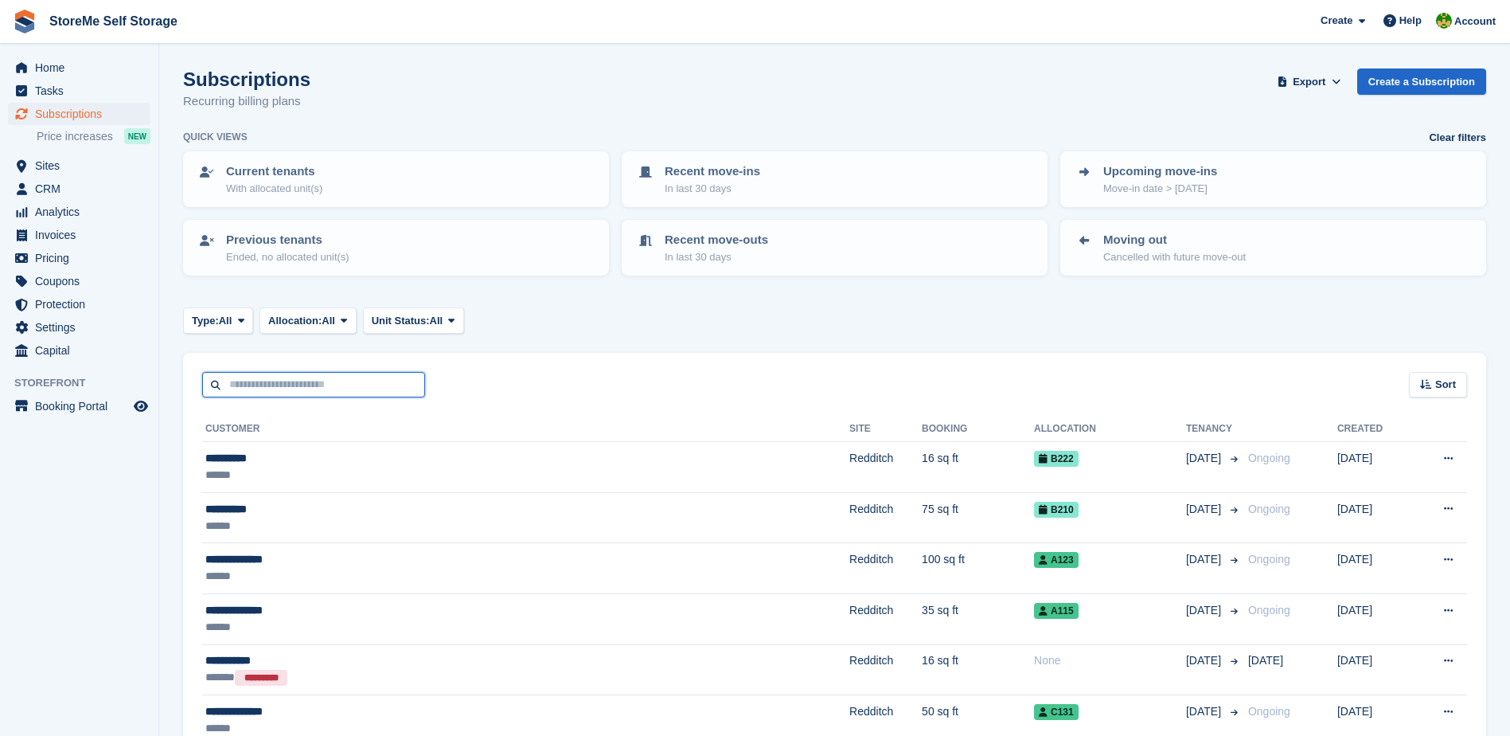
click at [380, 384] on input "text" at bounding box center [313, 385] width 223 height 26
type input "****"
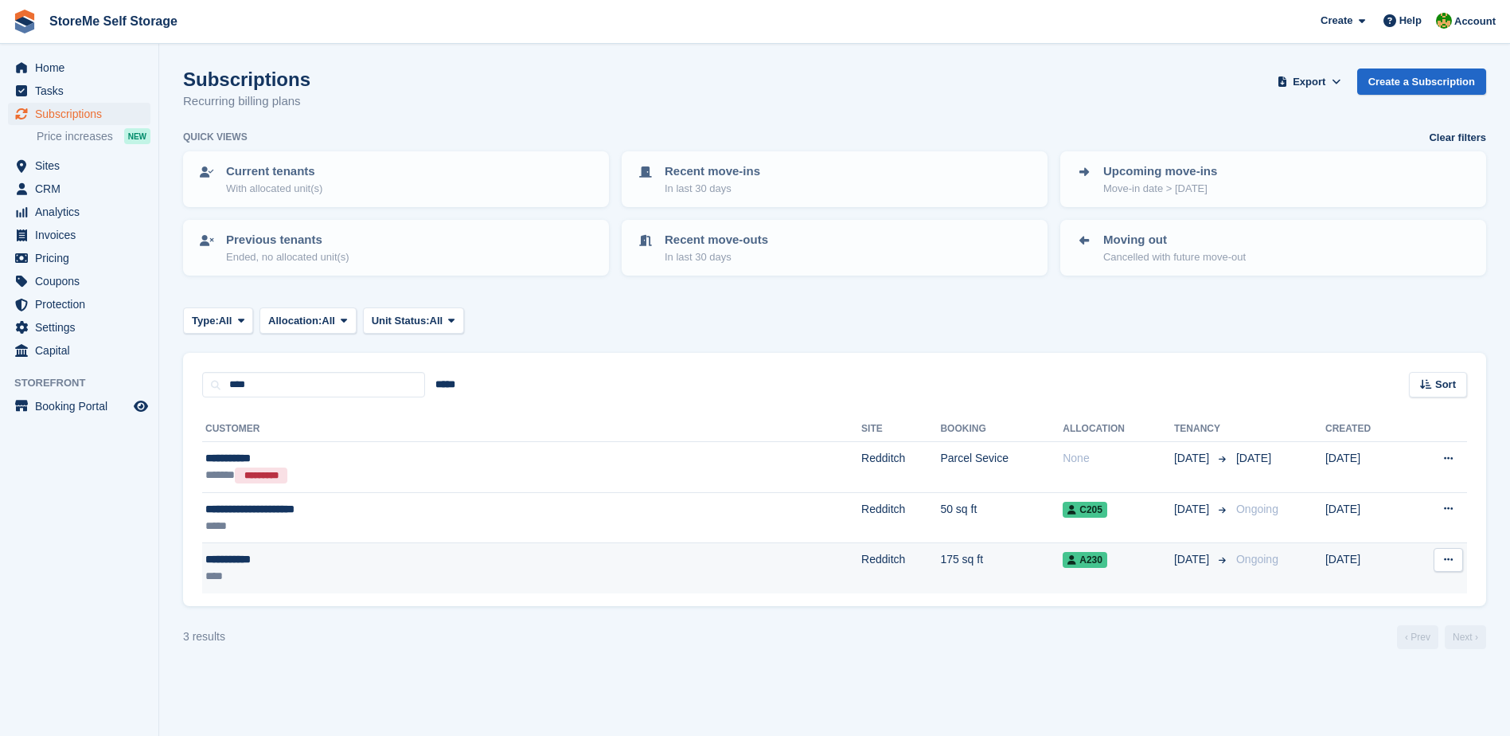
click at [861, 585] on td "Redditch" at bounding box center [900, 568] width 79 height 50
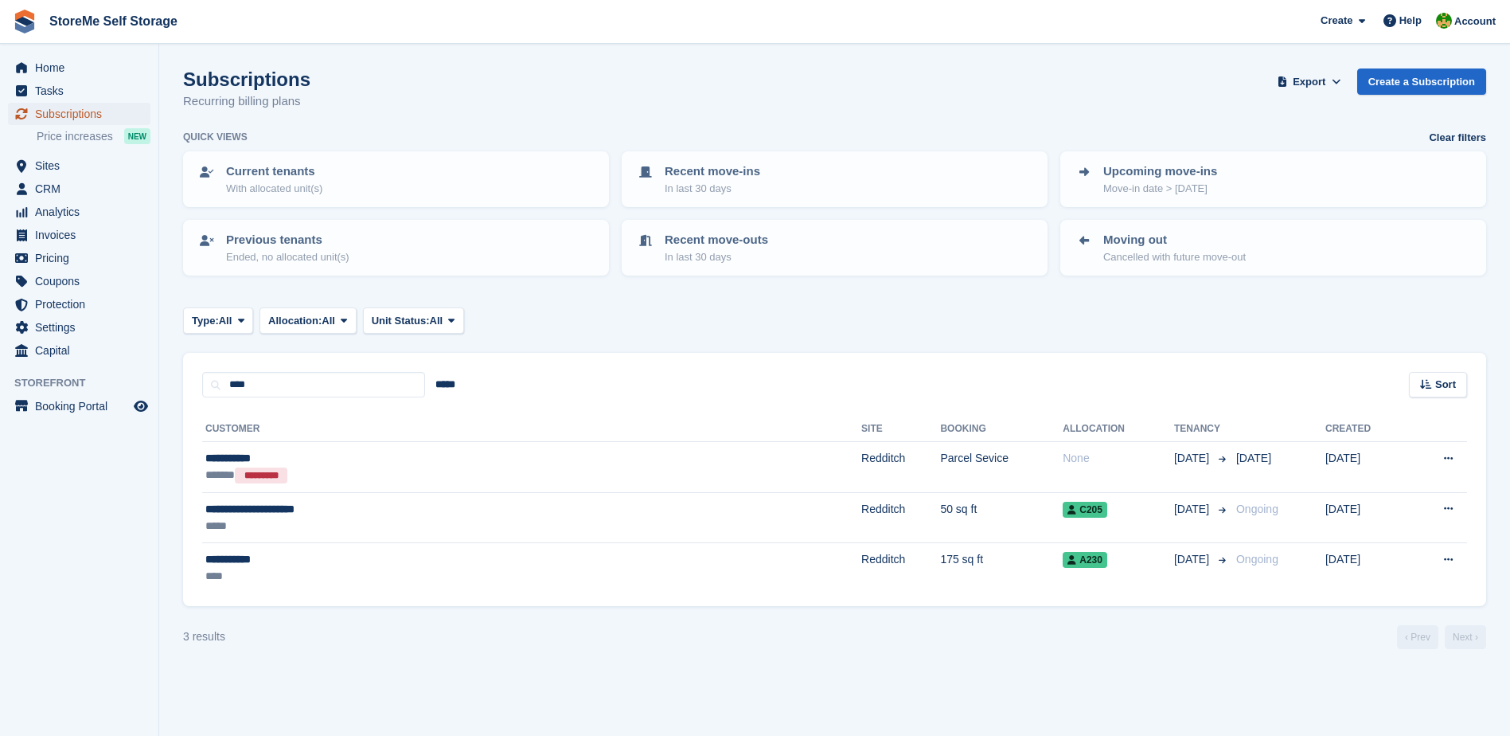
click at [76, 107] on span "Subscriptions" at bounding box center [83, 114] width 96 height 22
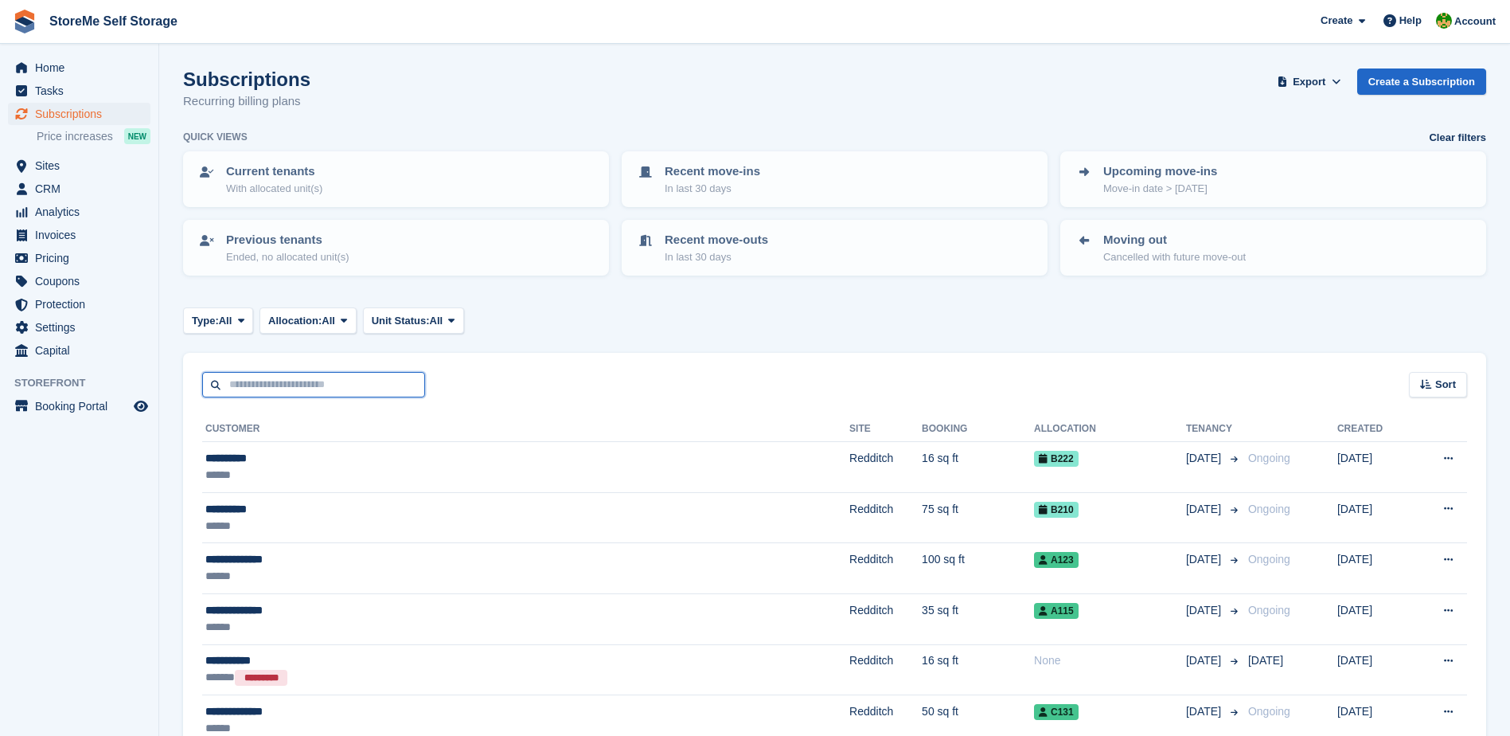
click at [389, 384] on input "text" at bounding box center [313, 385] width 223 height 26
type input "****"
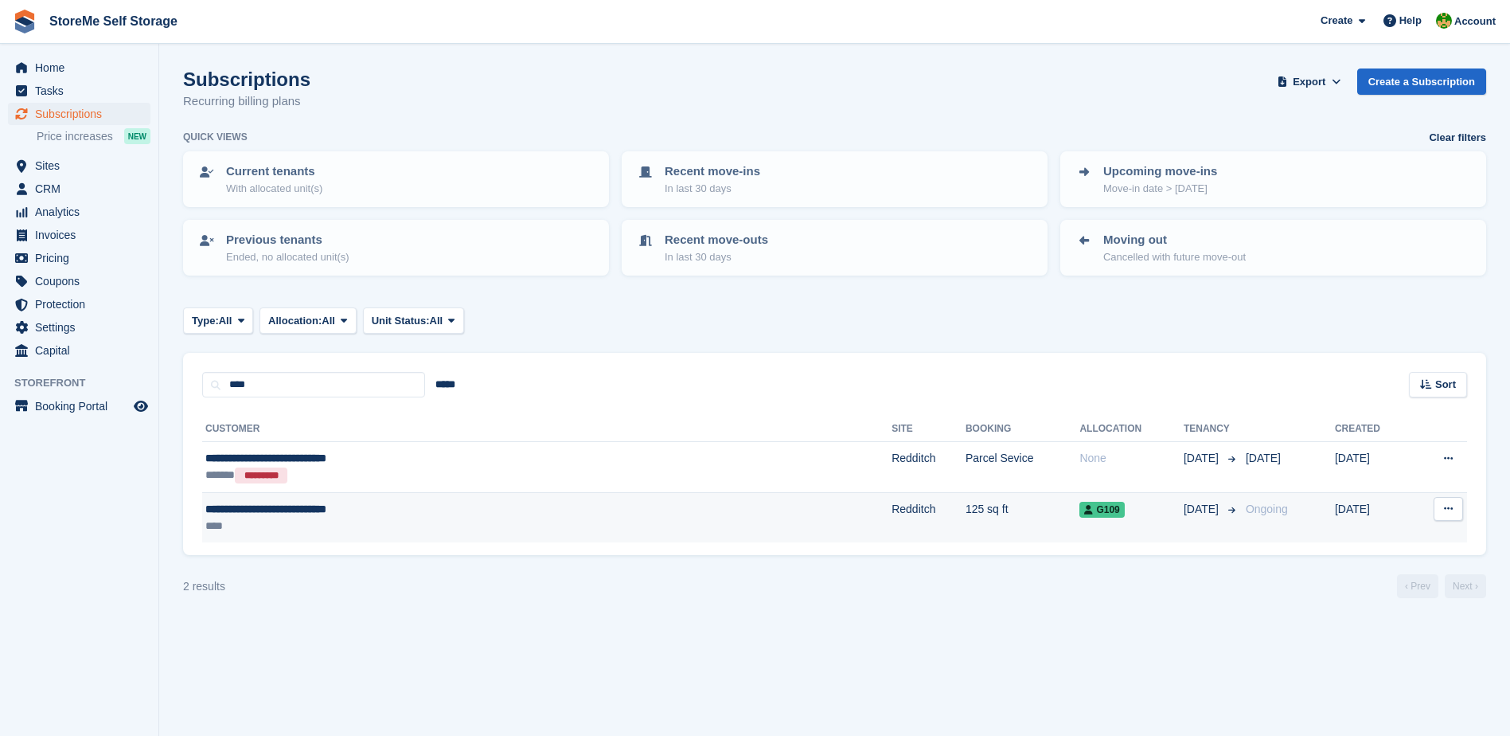
click at [606, 517] on div "****" at bounding box center [409, 525] width 408 height 17
click at [966, 523] on td "125 sq ft" at bounding box center [1023, 517] width 115 height 50
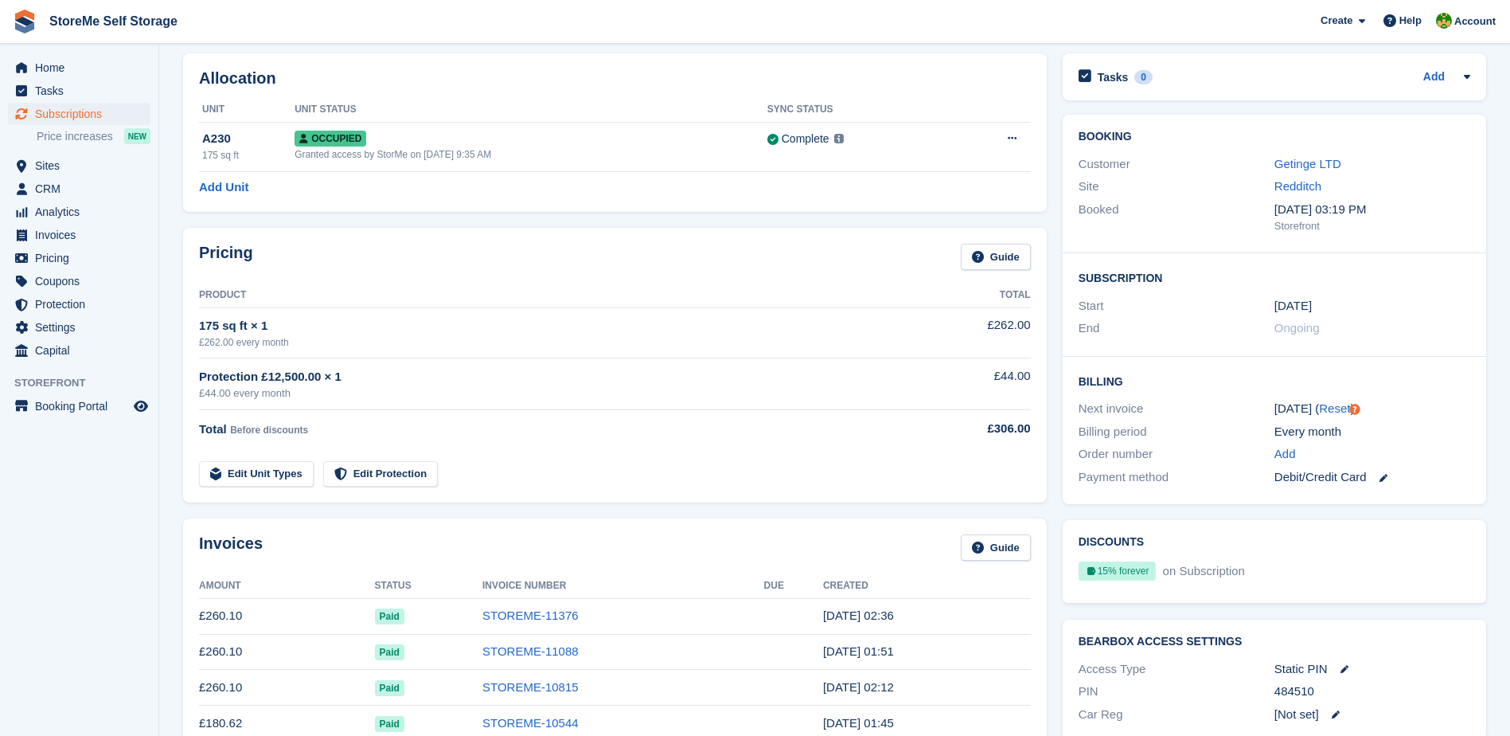
scroll to position [80, 0]
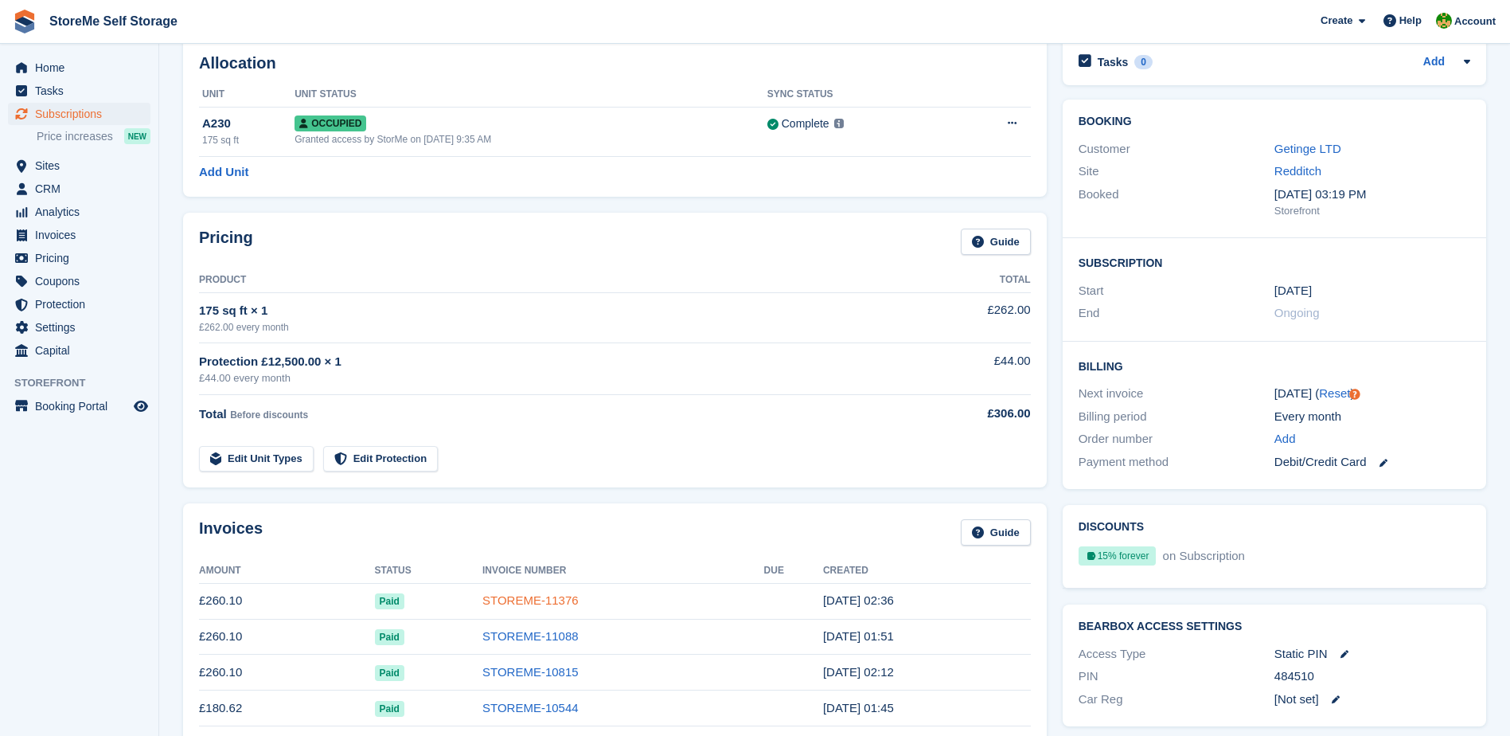
click at [513, 605] on link "STOREME-11376" at bounding box center [530, 600] width 96 height 14
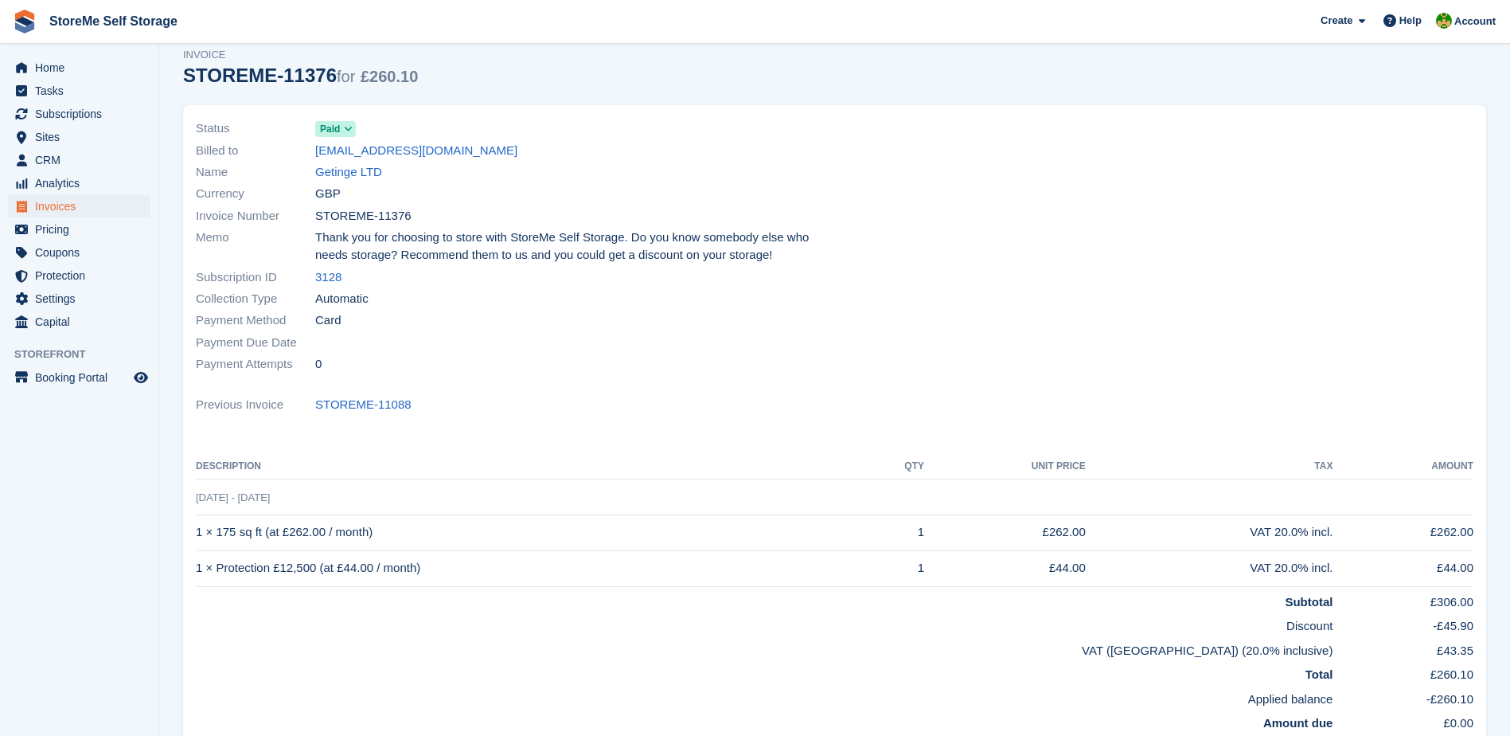
scroll to position [128, 0]
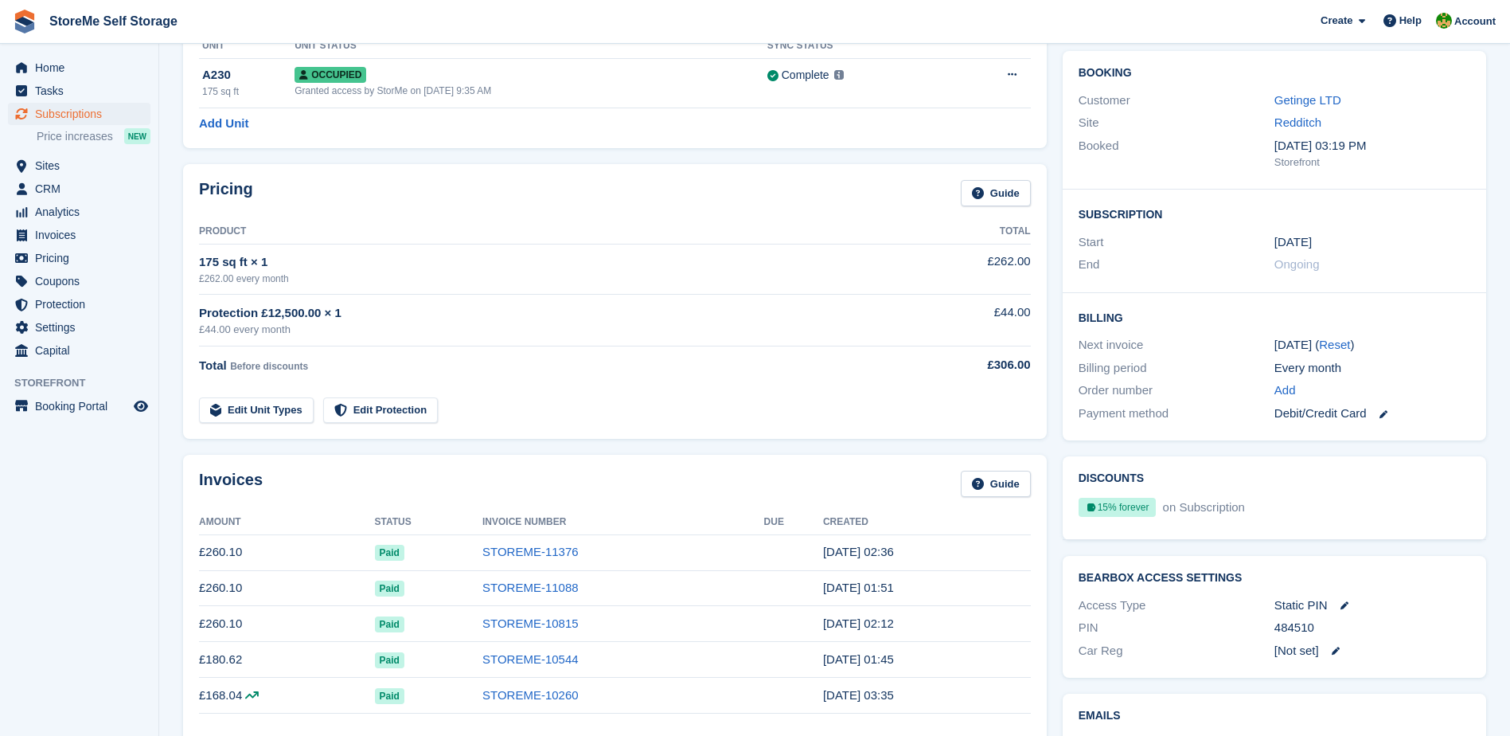
scroll to position [80, 0]
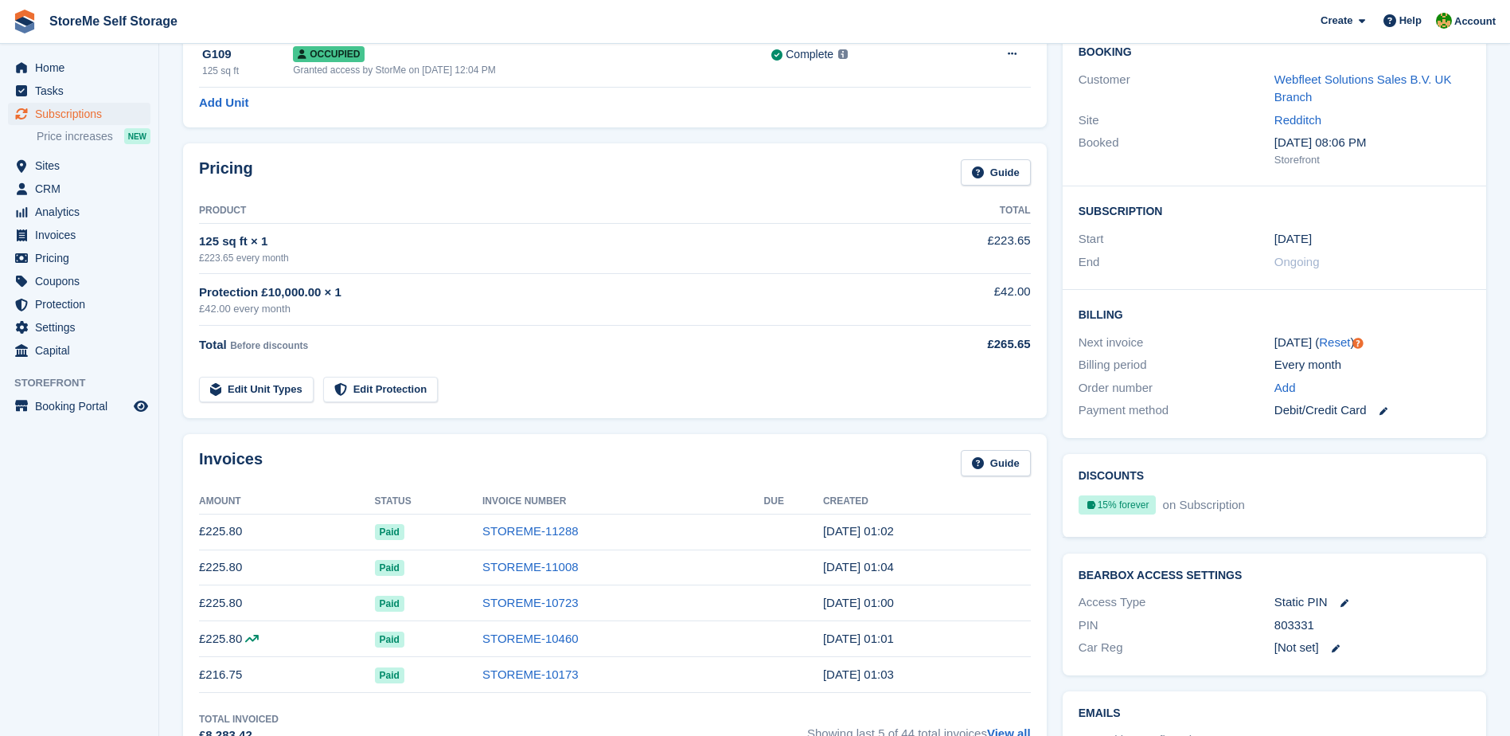
scroll to position [159, 0]
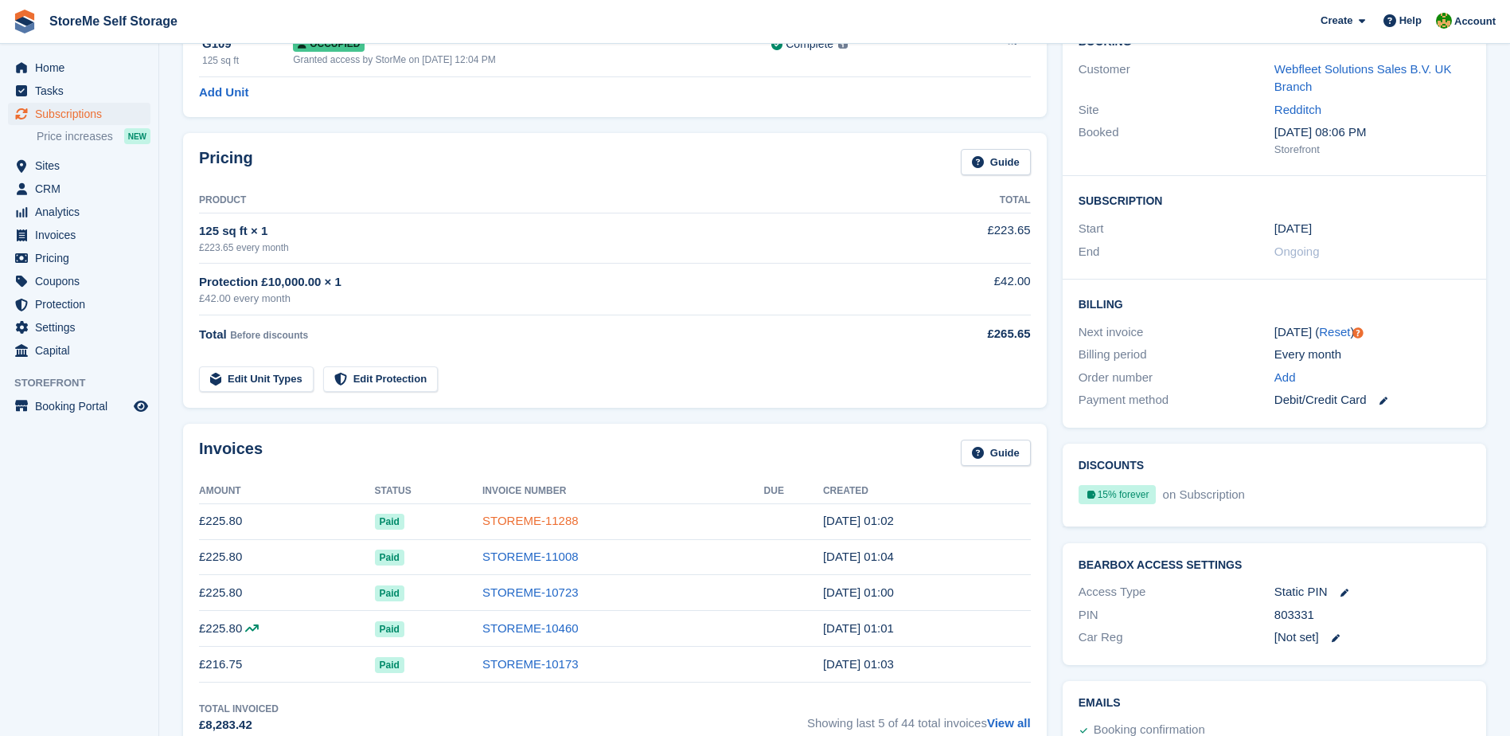
click at [564, 521] on link "STOREME-11288" at bounding box center [530, 520] width 96 height 14
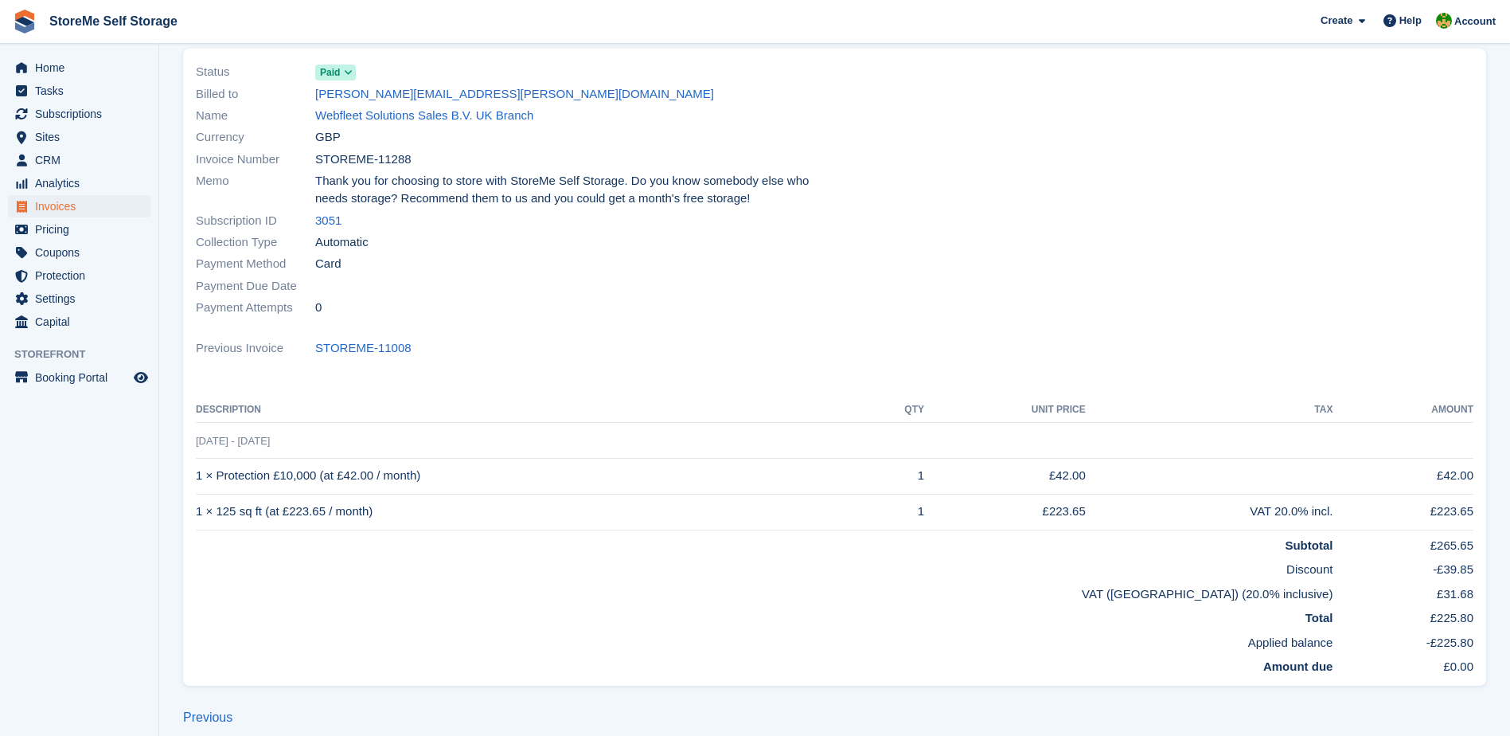
scroll to position [128, 0]
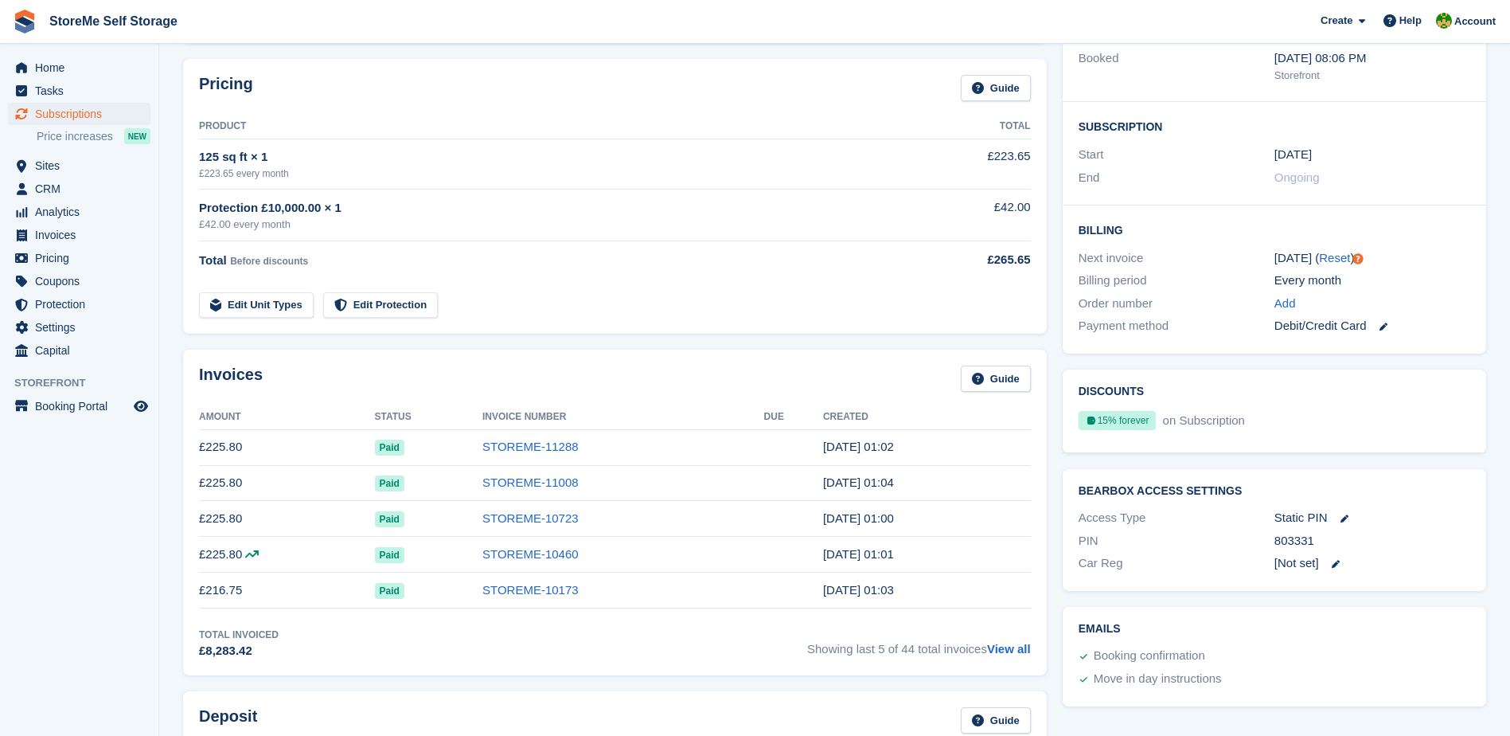
scroll to position [239, 0]
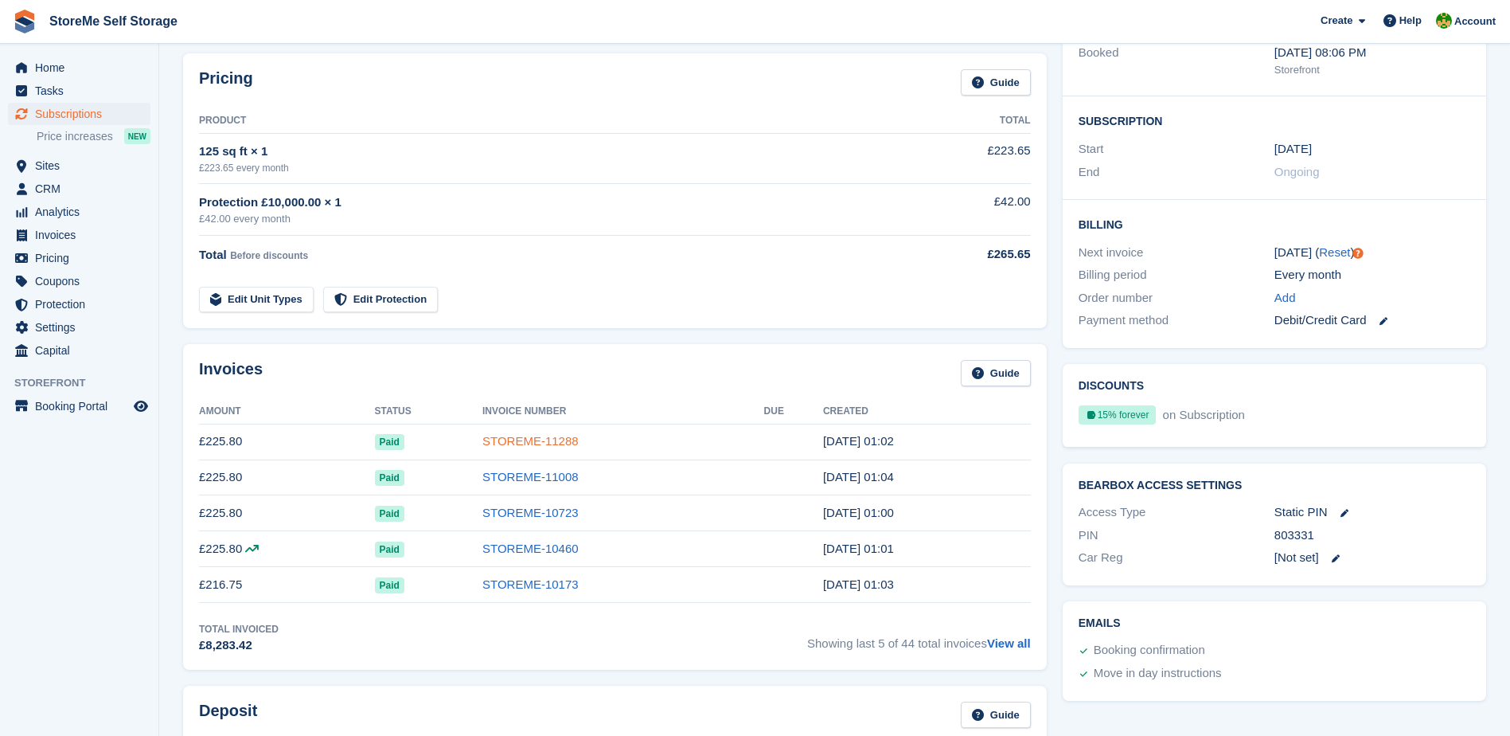
click at [546, 443] on link "STOREME-11288" at bounding box center [530, 441] width 96 height 14
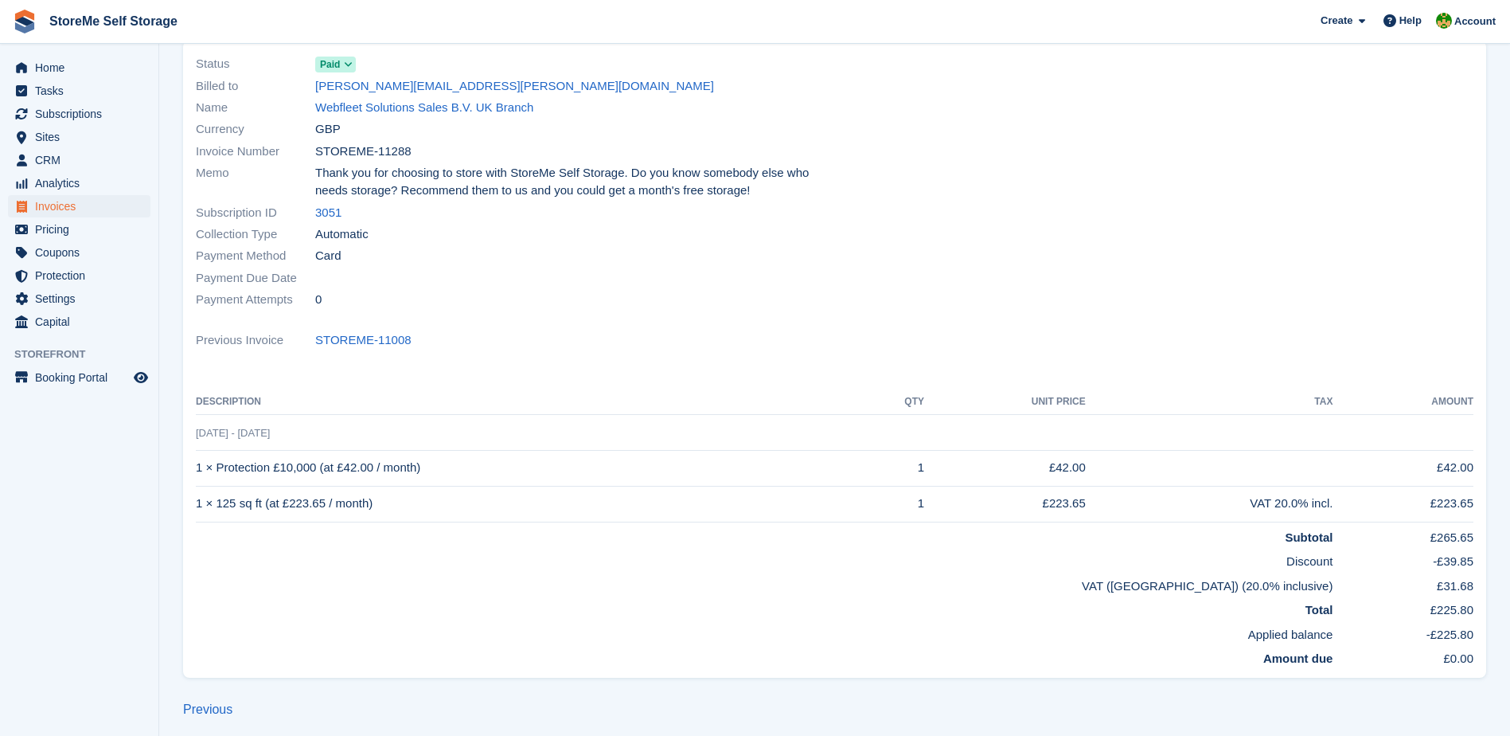
scroll to position [128, 0]
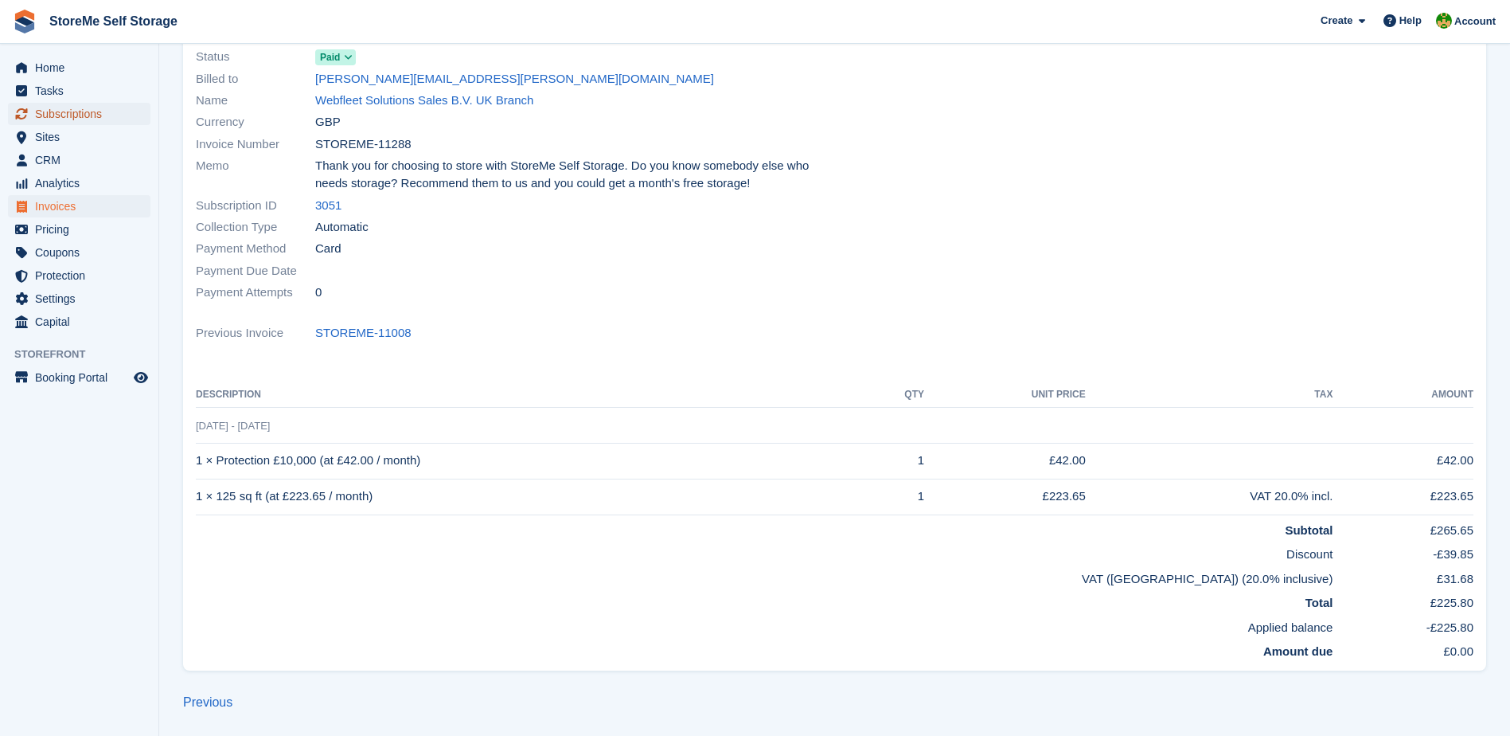
click at [64, 114] on span "Subscriptions" at bounding box center [83, 114] width 96 height 22
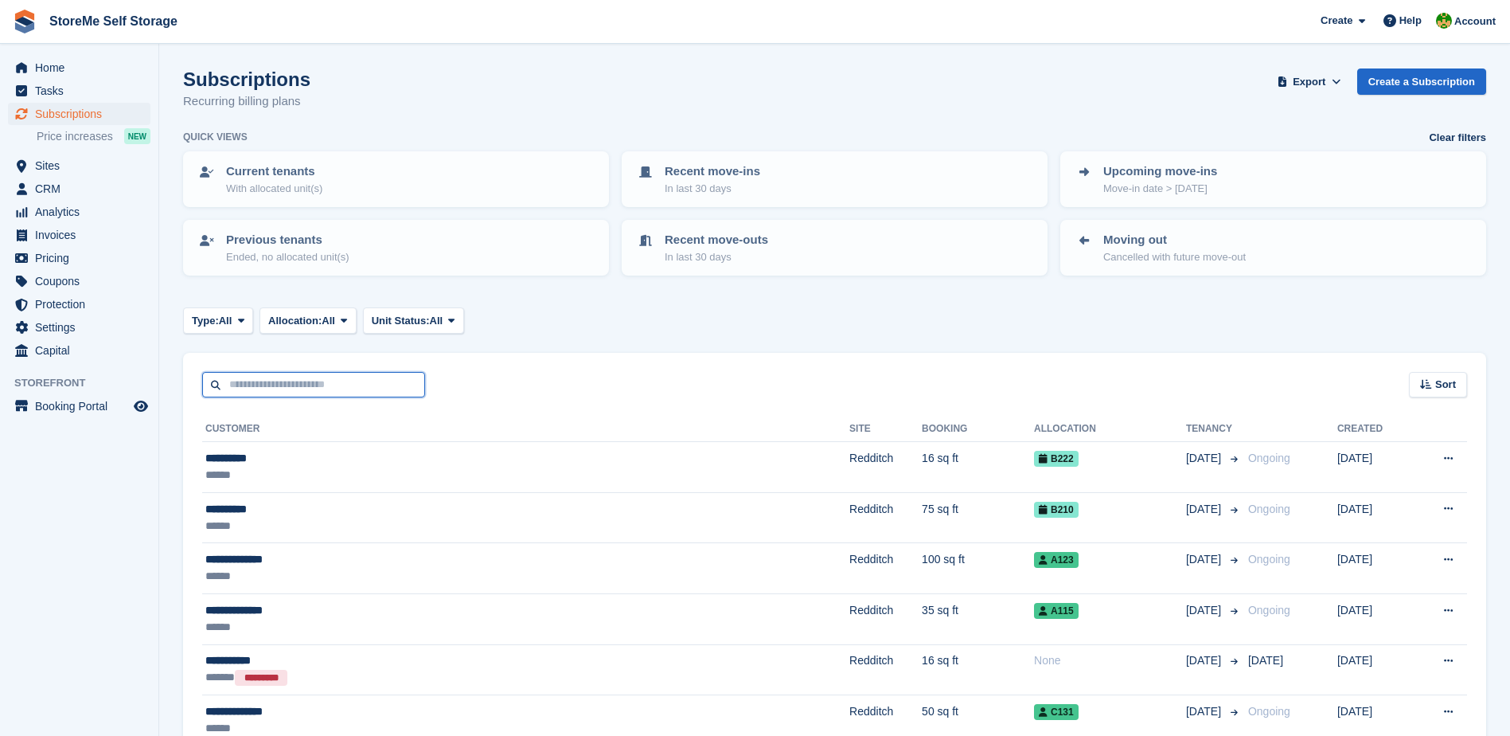
click at [290, 376] on input "text" at bounding box center [313, 385] width 223 height 26
type input "*****"
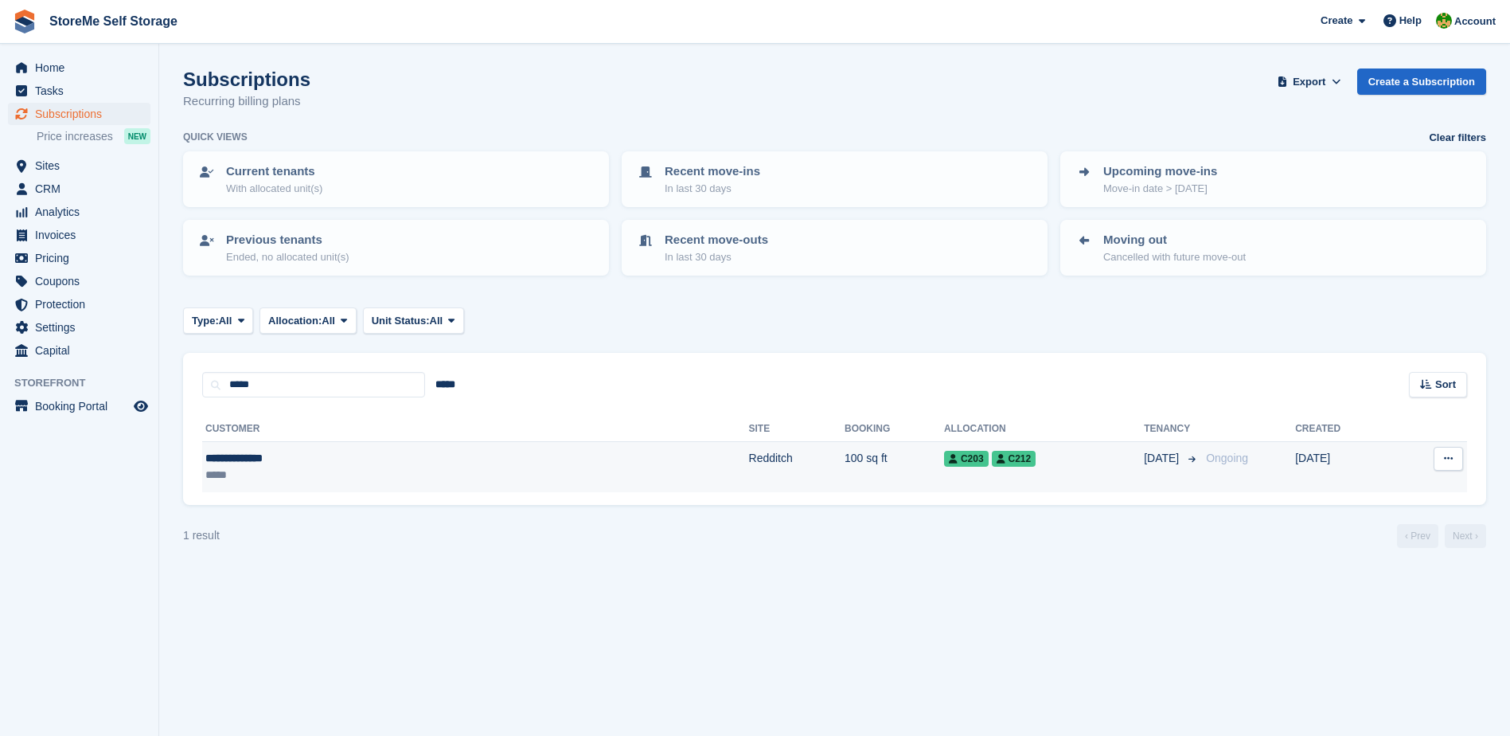
click at [749, 450] on td "Redditch" at bounding box center [797, 467] width 96 height 50
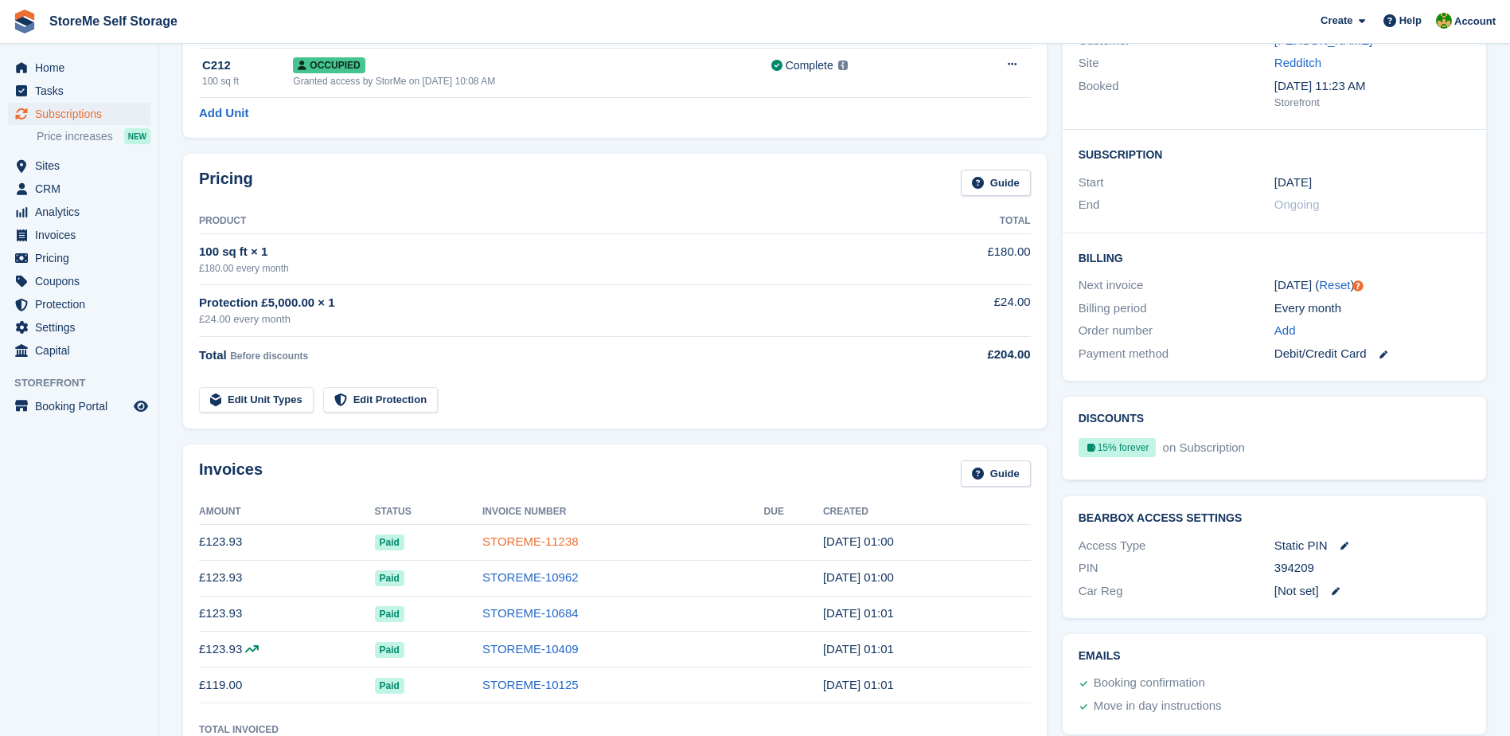
scroll to position [80, 0]
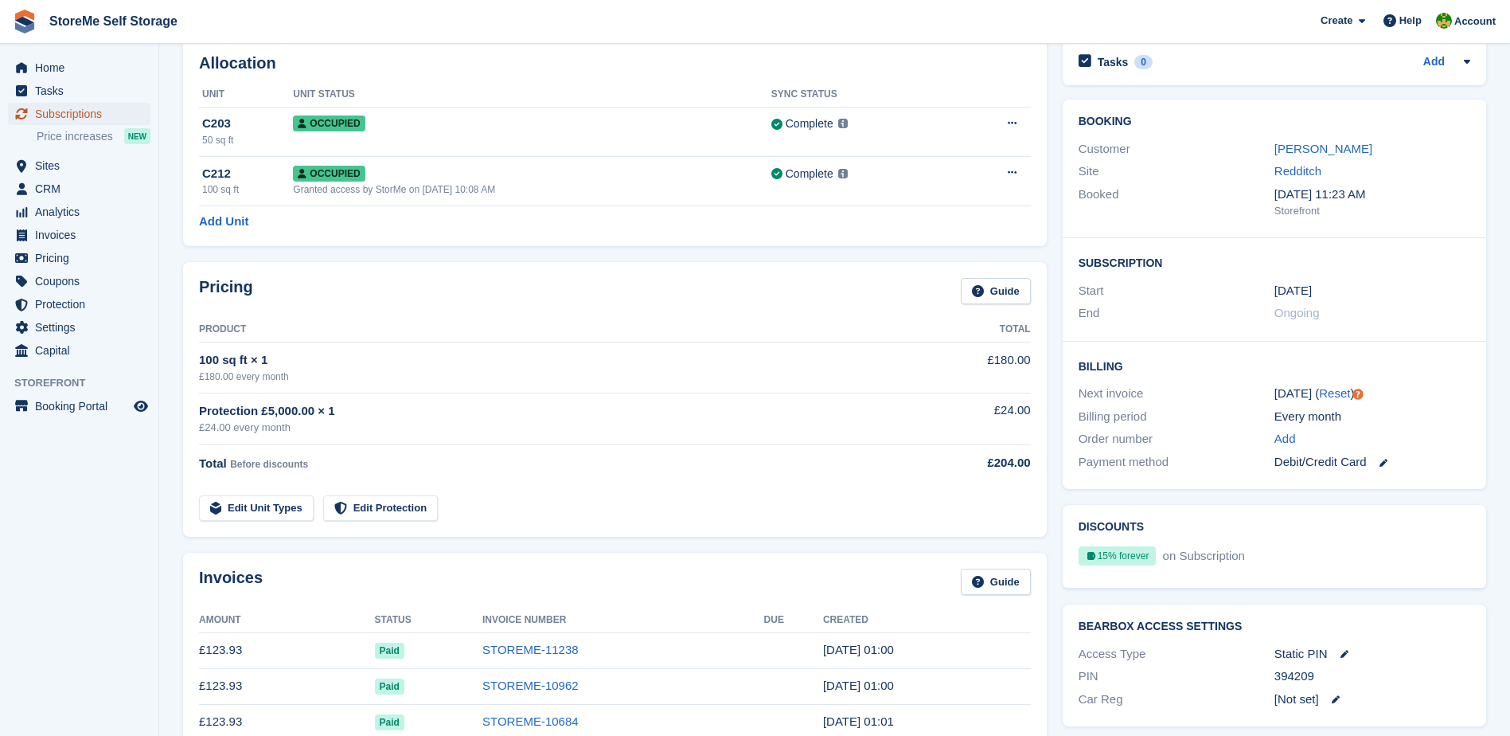
click at [62, 114] on span "Subscriptions" at bounding box center [83, 114] width 96 height 22
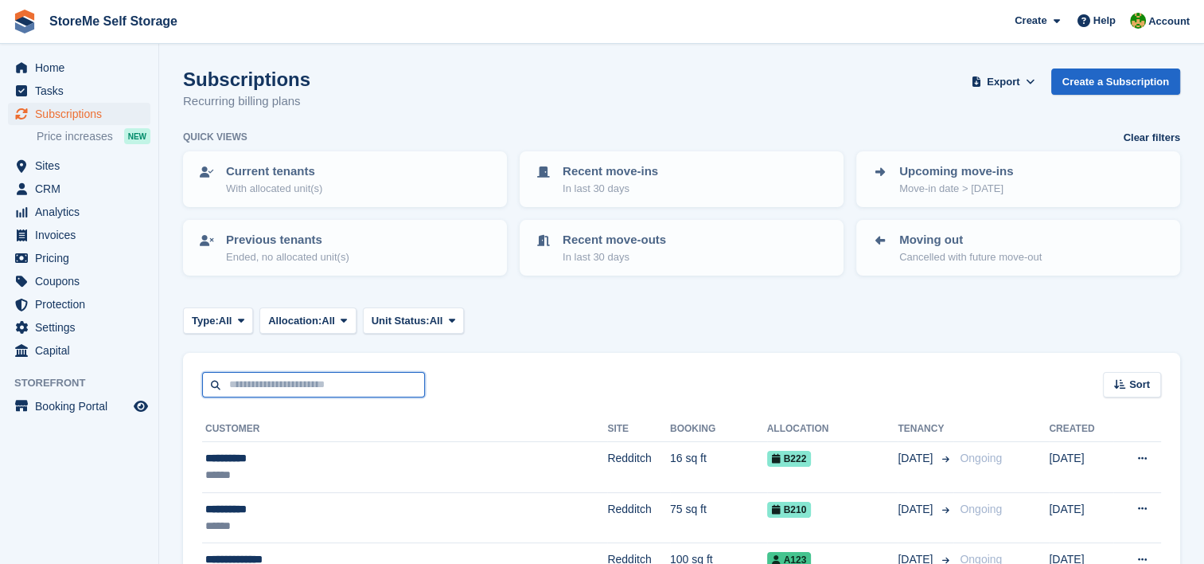
click at [260, 385] on input "text" at bounding box center [313, 385] width 223 height 26
type input "****"
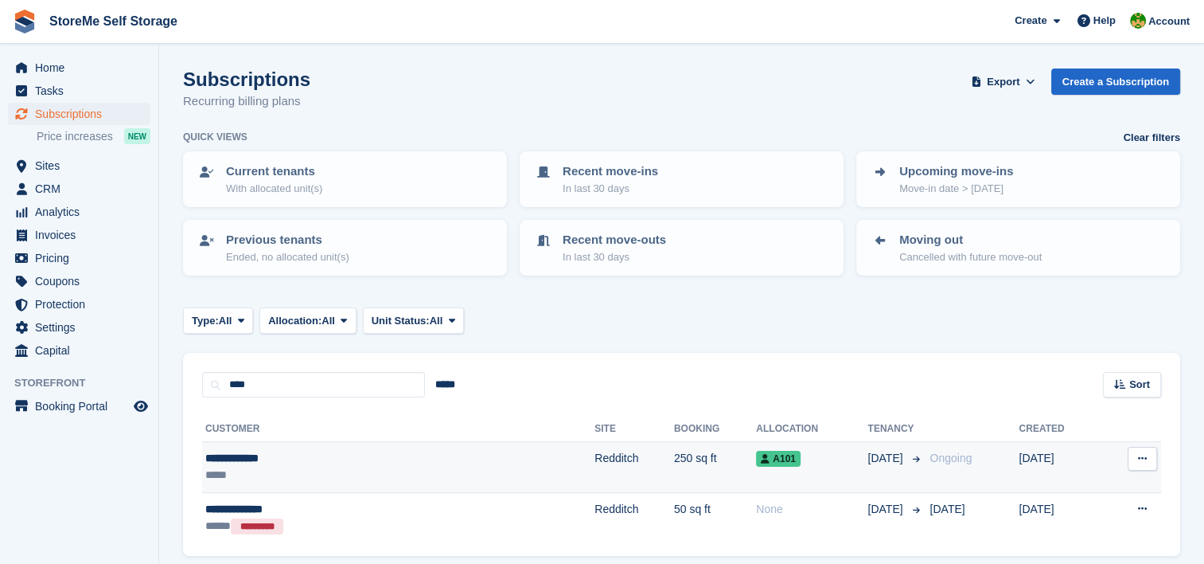
click at [674, 464] on td "250 sq ft" at bounding box center [715, 467] width 82 height 51
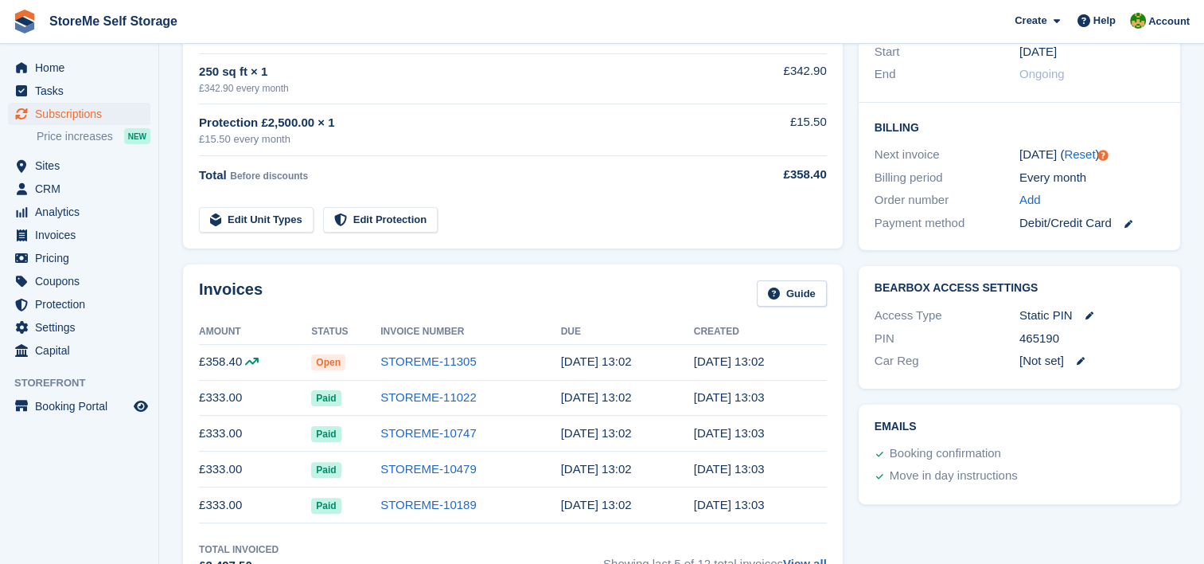
scroll to position [239, 0]
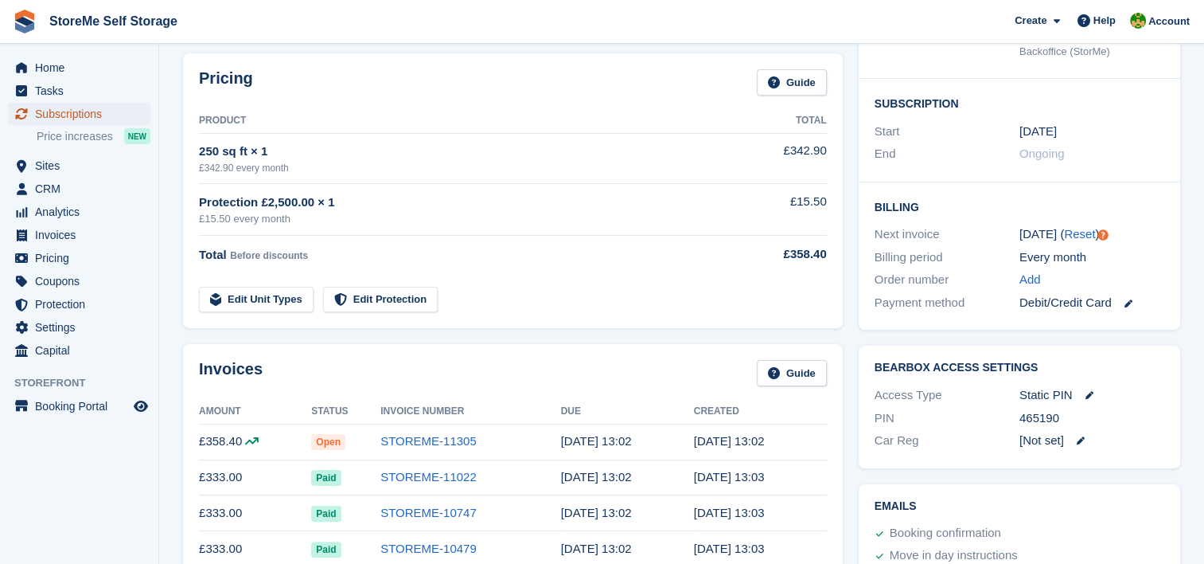
click at [91, 117] on span "Subscriptions" at bounding box center [83, 114] width 96 height 22
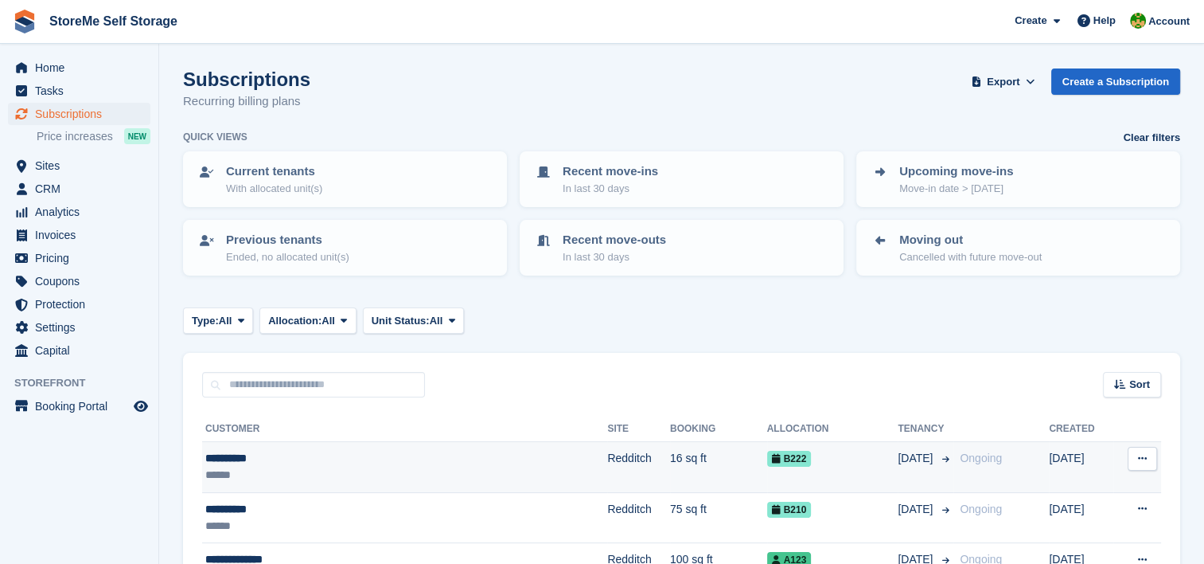
click at [607, 463] on td "Redditch" at bounding box center [638, 467] width 63 height 51
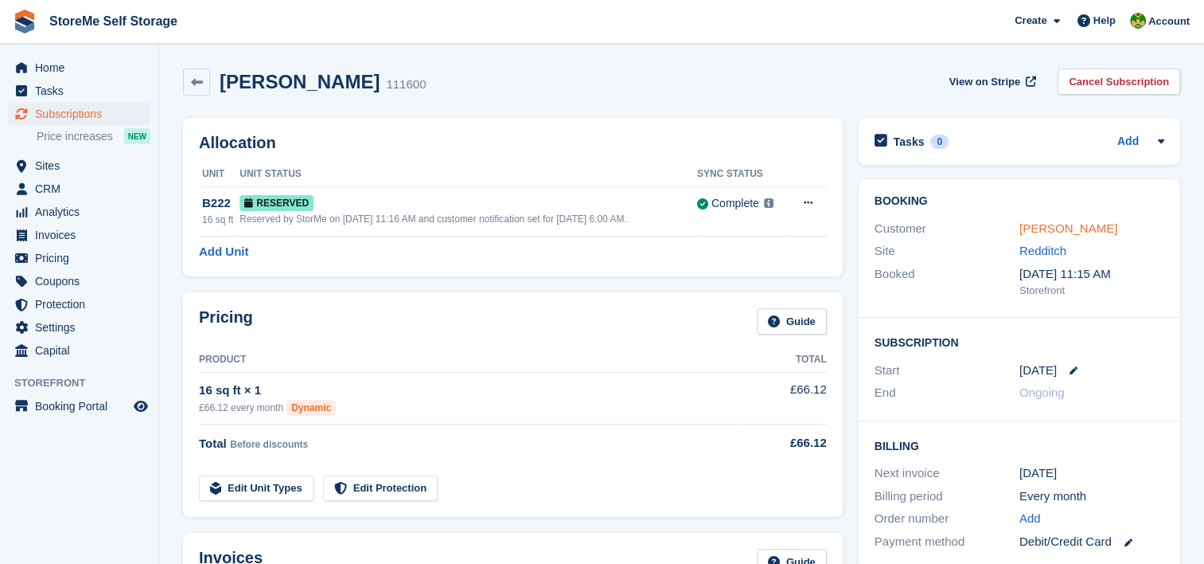
click at [1072, 226] on link "[PERSON_NAME]" at bounding box center [1069, 228] width 98 height 14
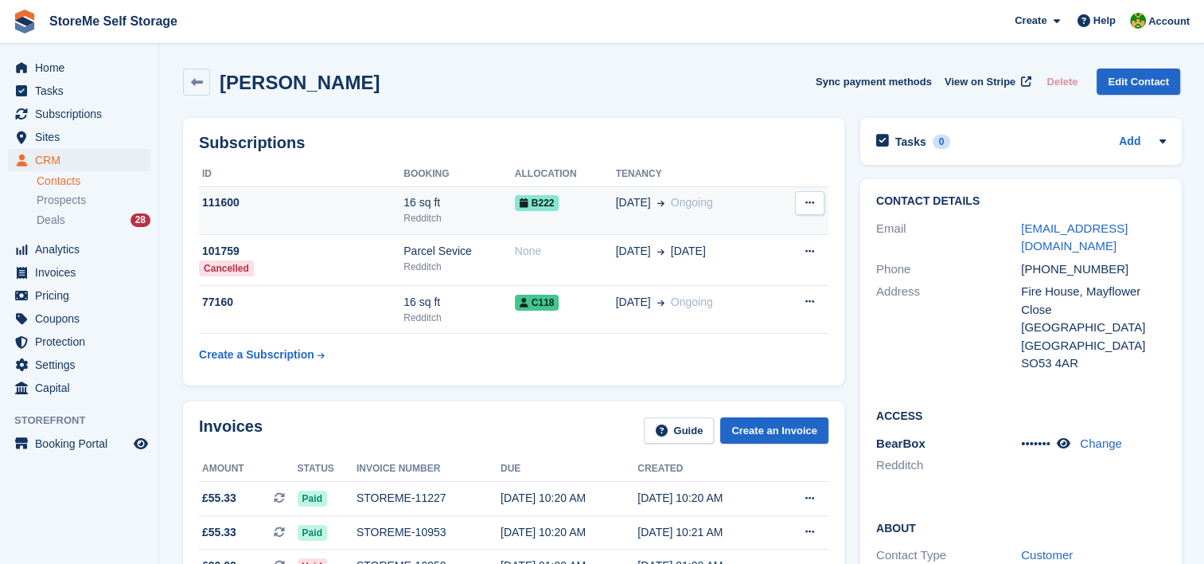
click at [580, 215] on td "B222" at bounding box center [565, 210] width 101 height 49
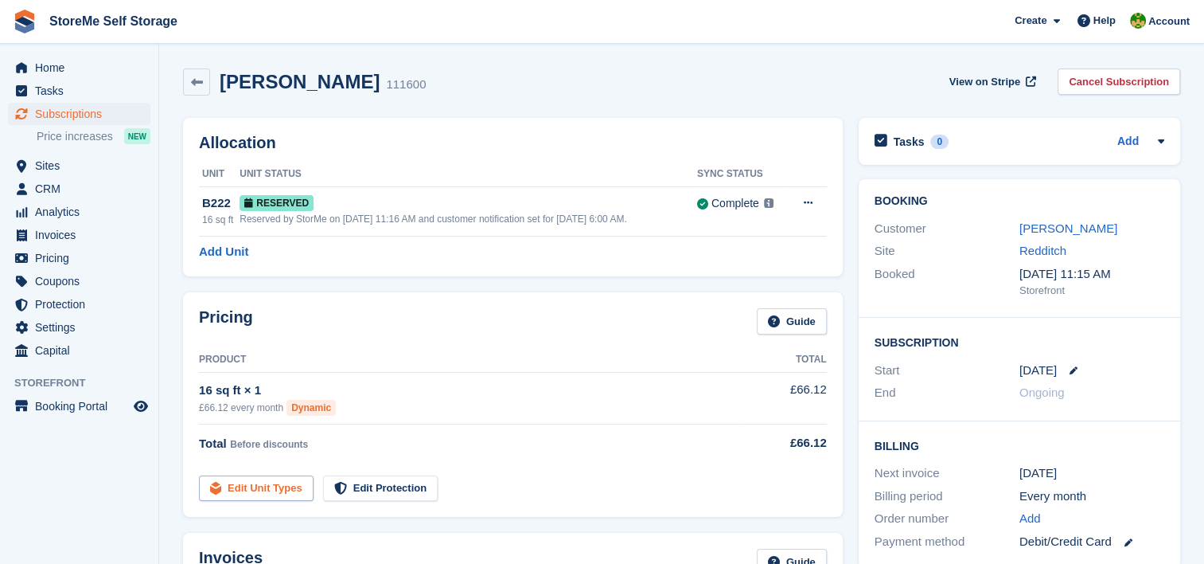
click at [268, 478] on link "Edit Unit Types" at bounding box center [256, 488] width 115 height 26
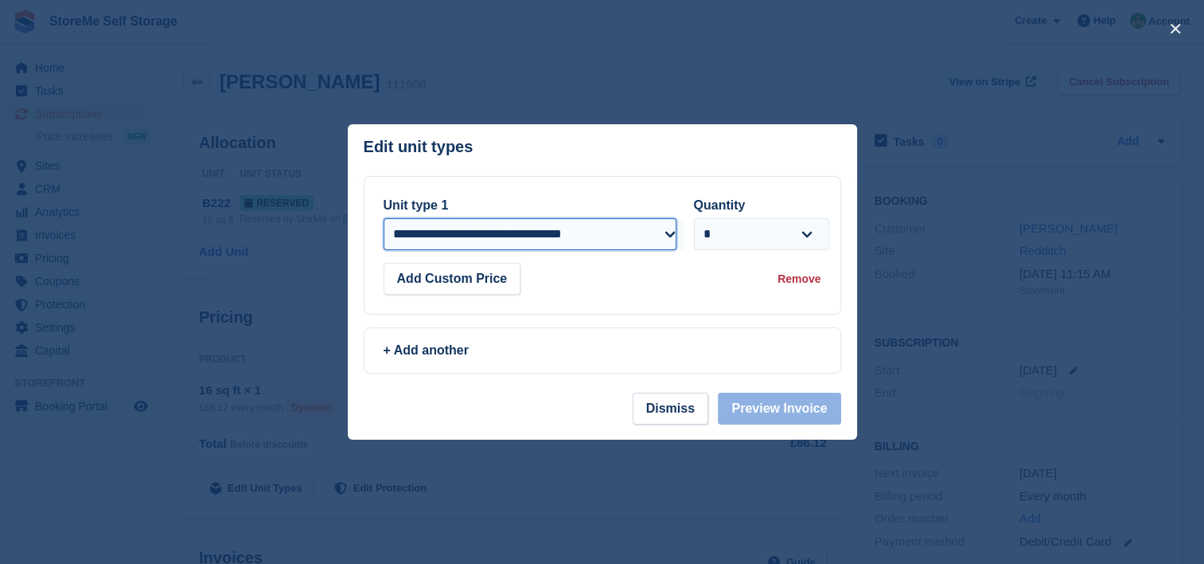
click at [506, 235] on select "**********" at bounding box center [530, 234] width 293 height 32
select select "*****"
click at [384, 219] on select "**********" at bounding box center [530, 234] width 293 height 32
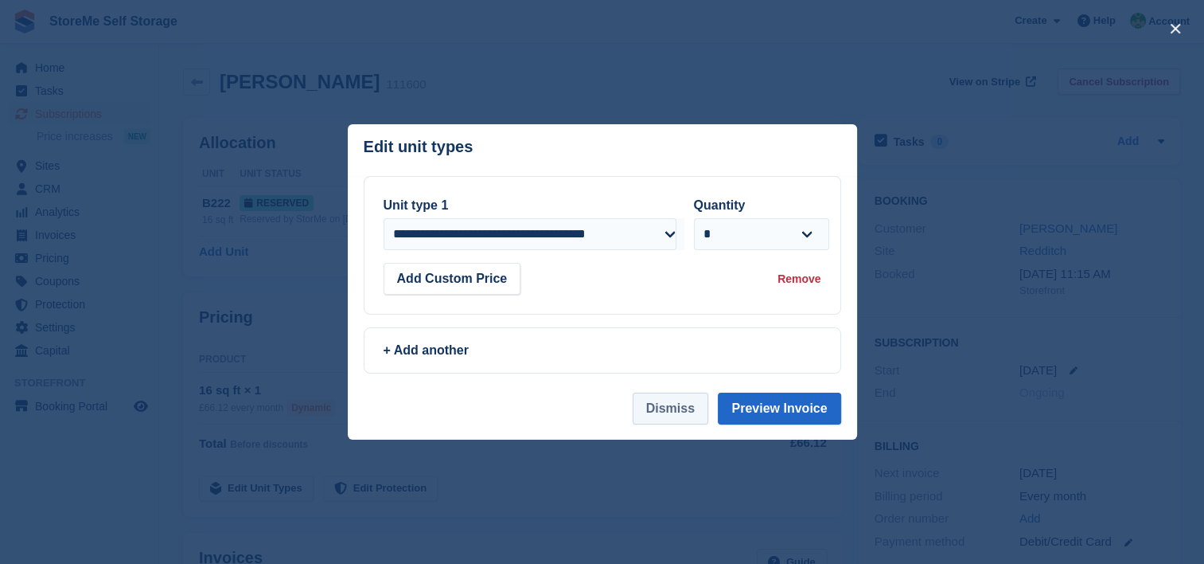
click at [697, 409] on button "Dismiss" at bounding box center [671, 408] width 76 height 32
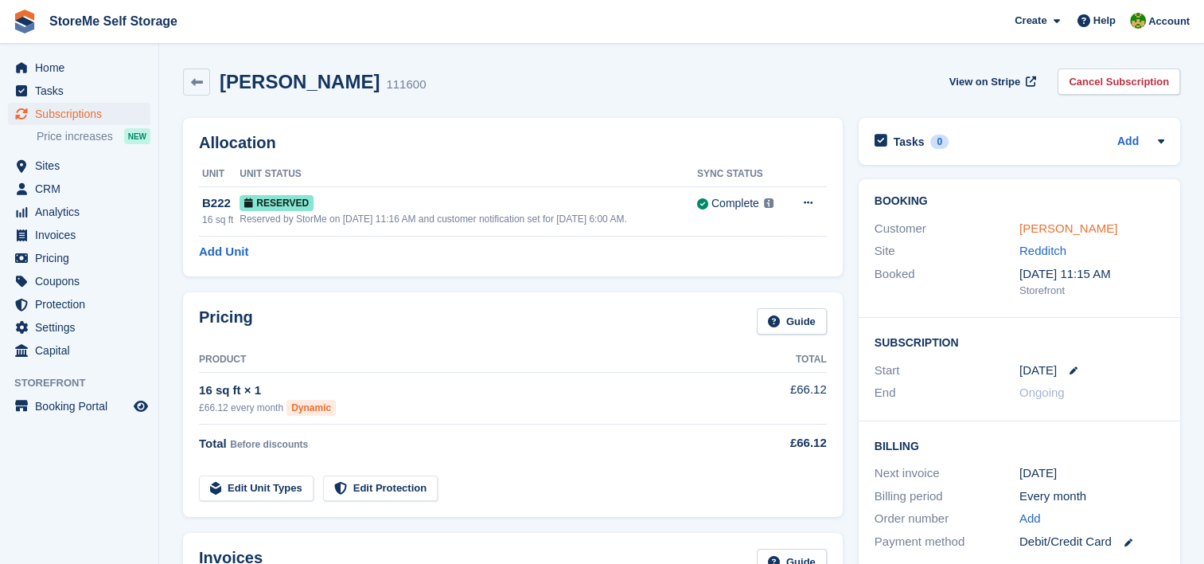
click at [1047, 226] on link "[PERSON_NAME]" at bounding box center [1069, 228] width 98 height 14
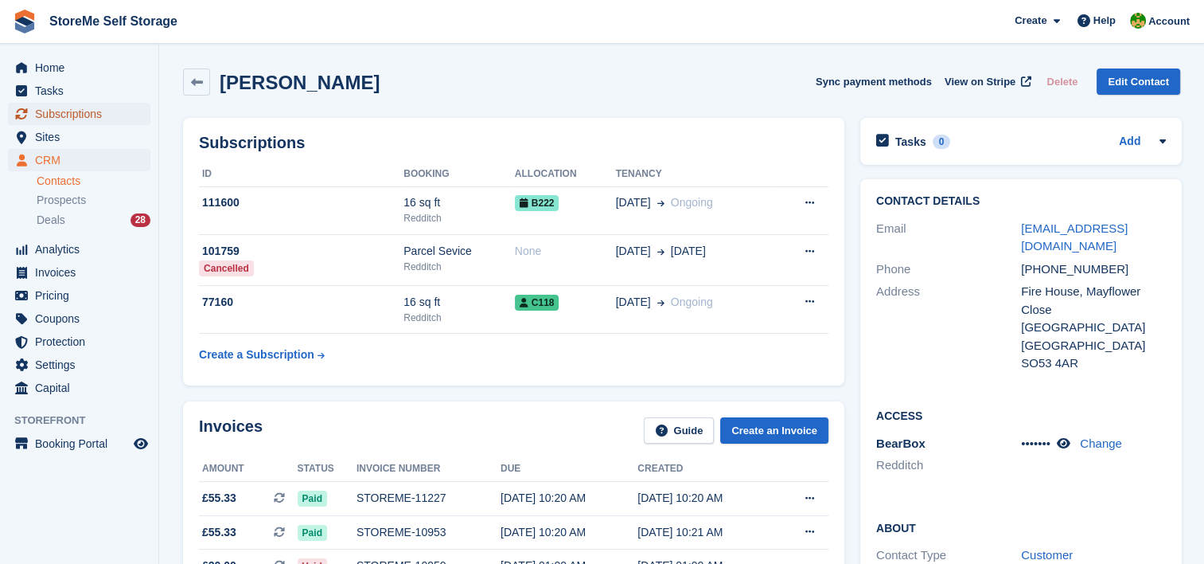
click at [68, 107] on span "Subscriptions" at bounding box center [83, 114] width 96 height 22
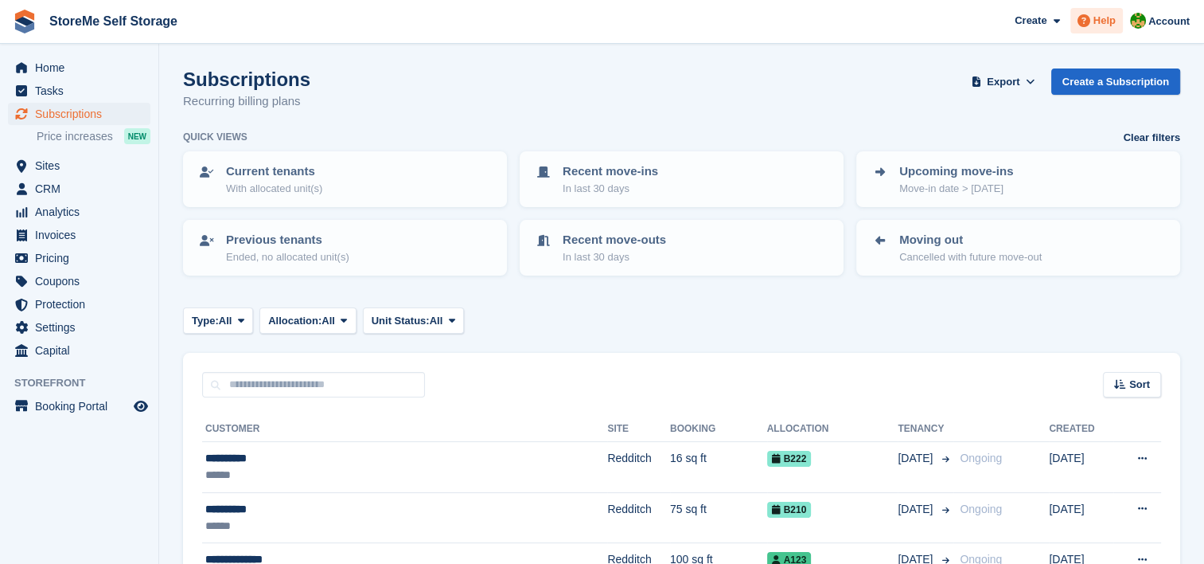
click at [1114, 18] on span "Help" at bounding box center [1105, 21] width 22 height 16
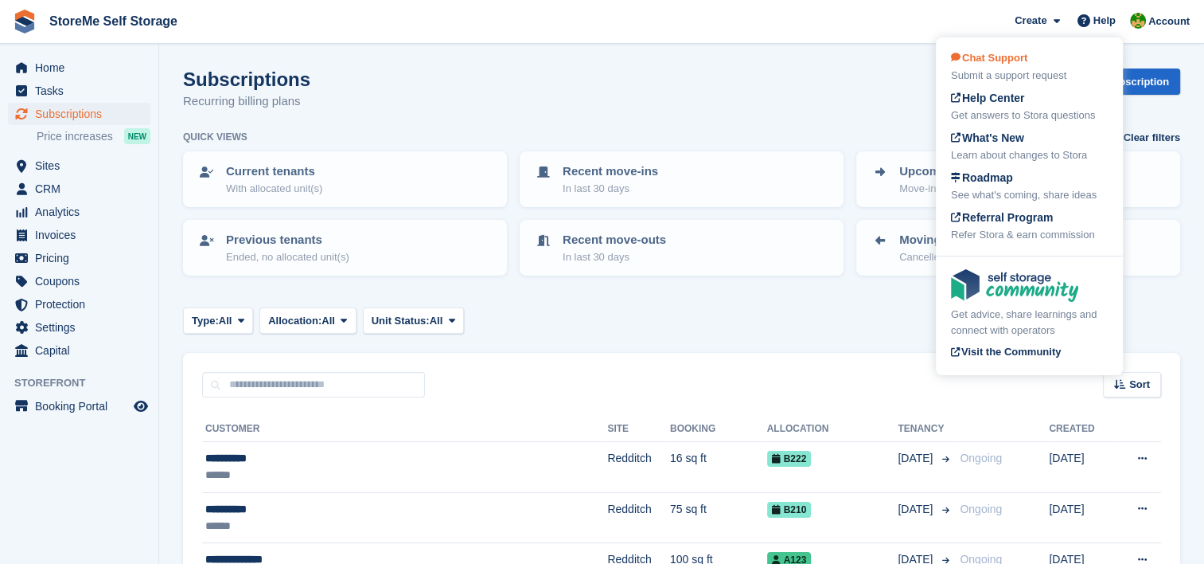
click at [1013, 69] on div "Submit a support request" at bounding box center [1029, 76] width 157 height 16
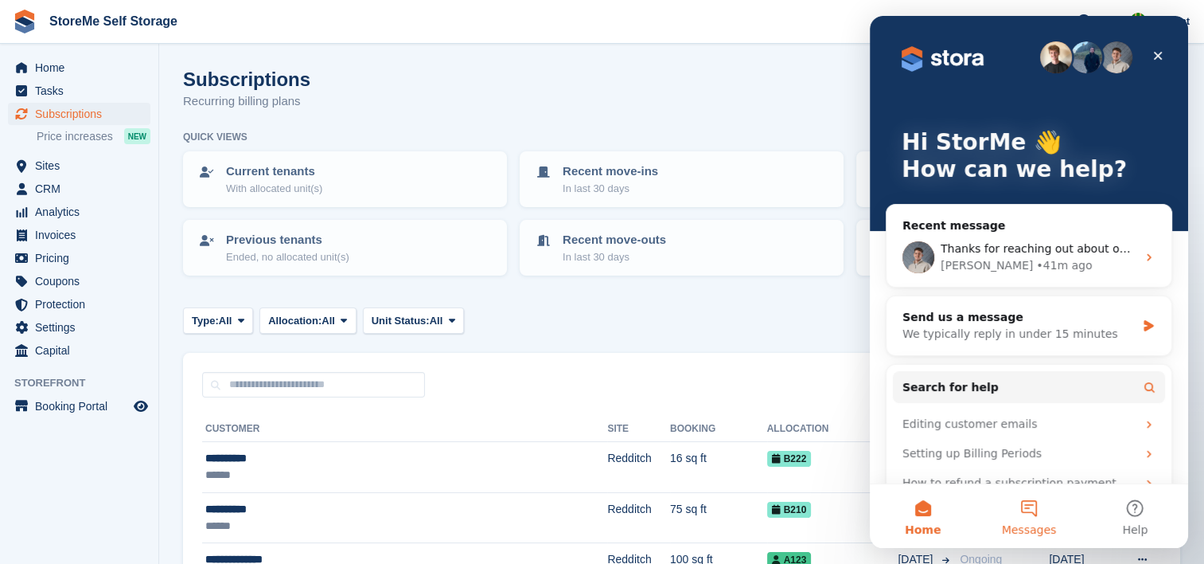
click at [1024, 518] on button "Messages" at bounding box center [1029, 516] width 106 height 64
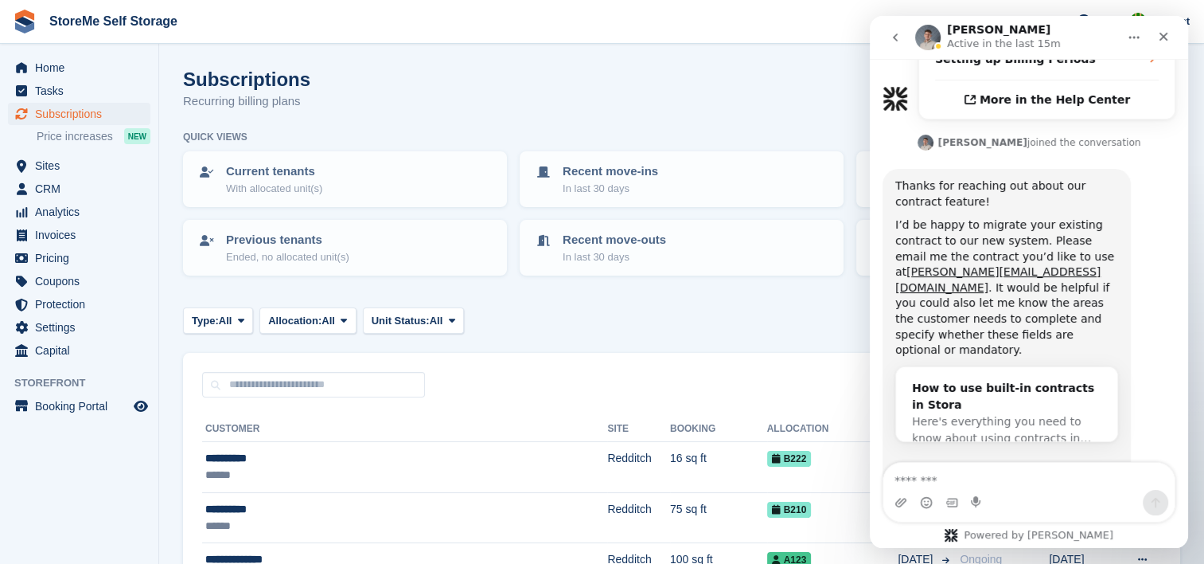
scroll to position [674, 0]
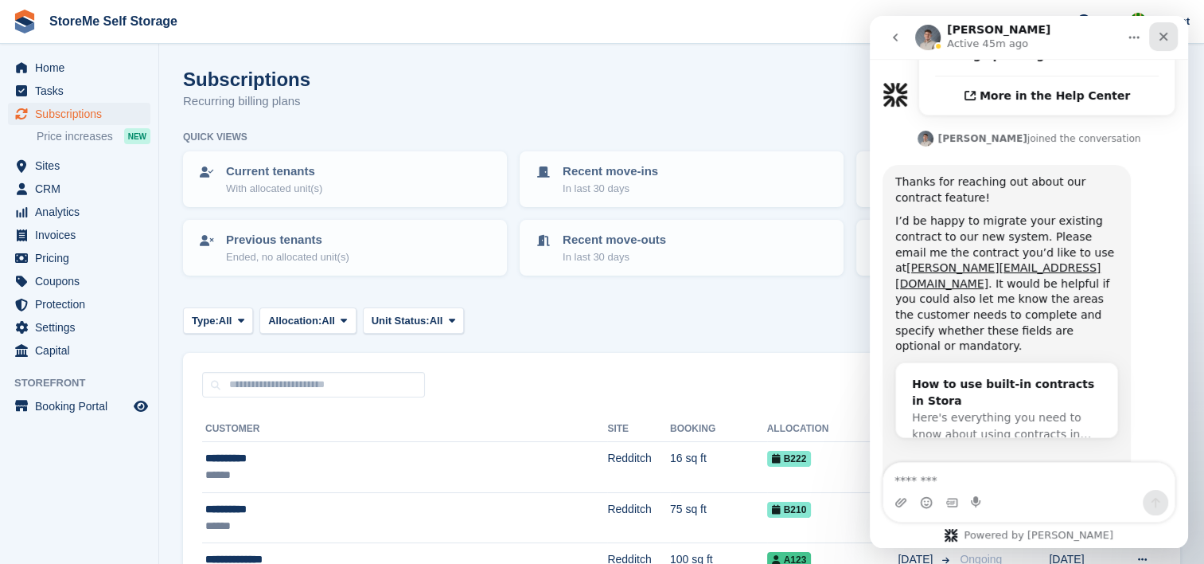
click at [1169, 35] on icon "Close" at bounding box center [1163, 36] width 13 height 13
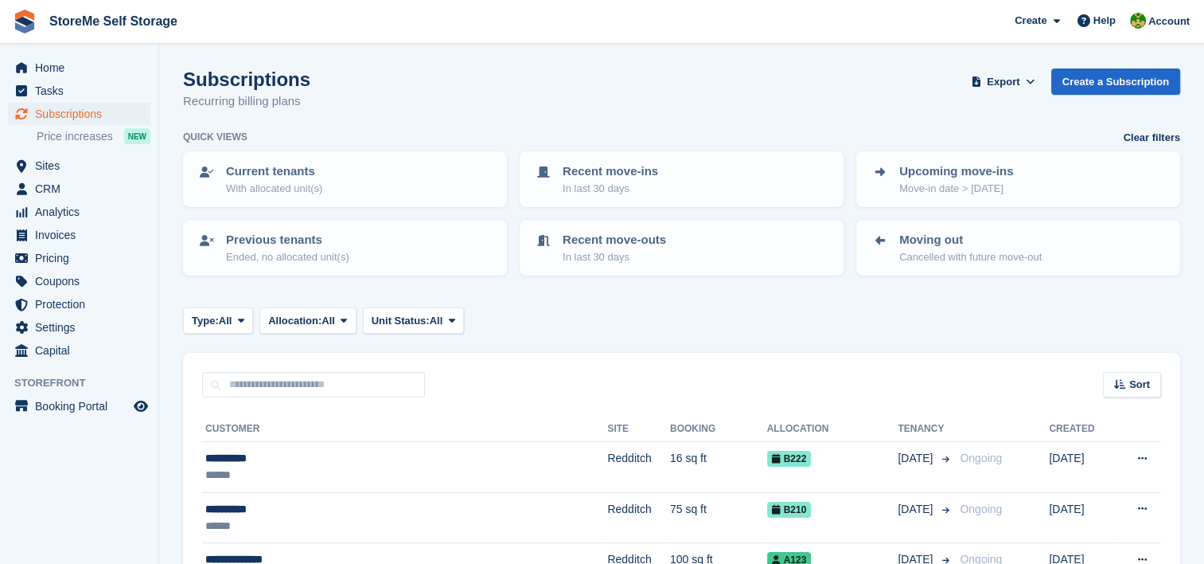
scroll to position [673, 0]
click at [436, 315] on span "All" at bounding box center [437, 321] width 14 height 16
click at [420, 416] on link "Overlocked" at bounding box center [439, 415] width 139 height 29
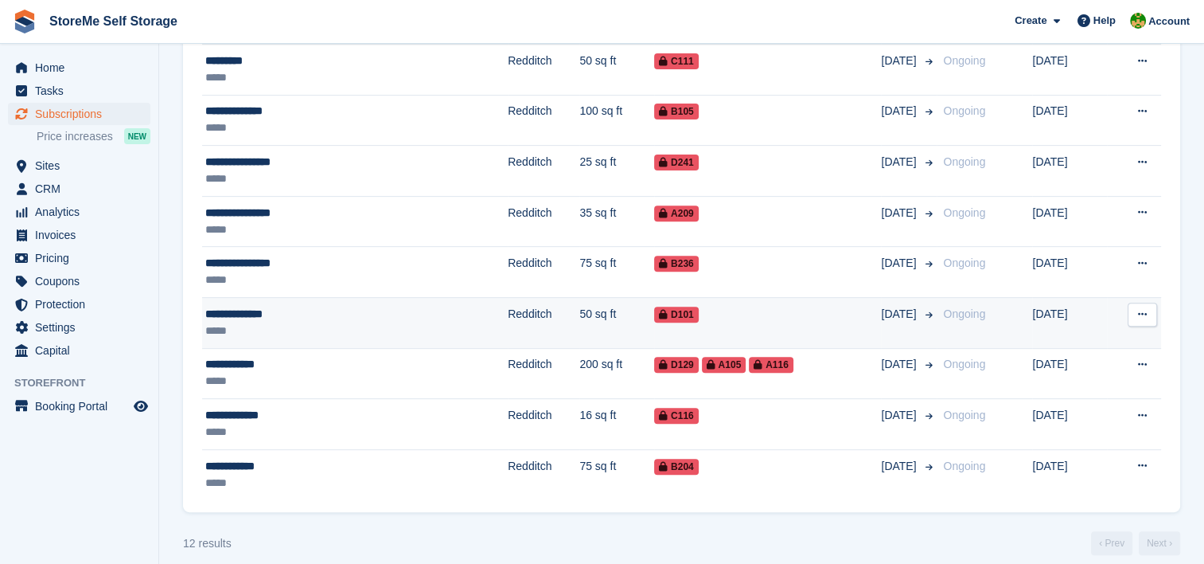
scroll to position [557, 0]
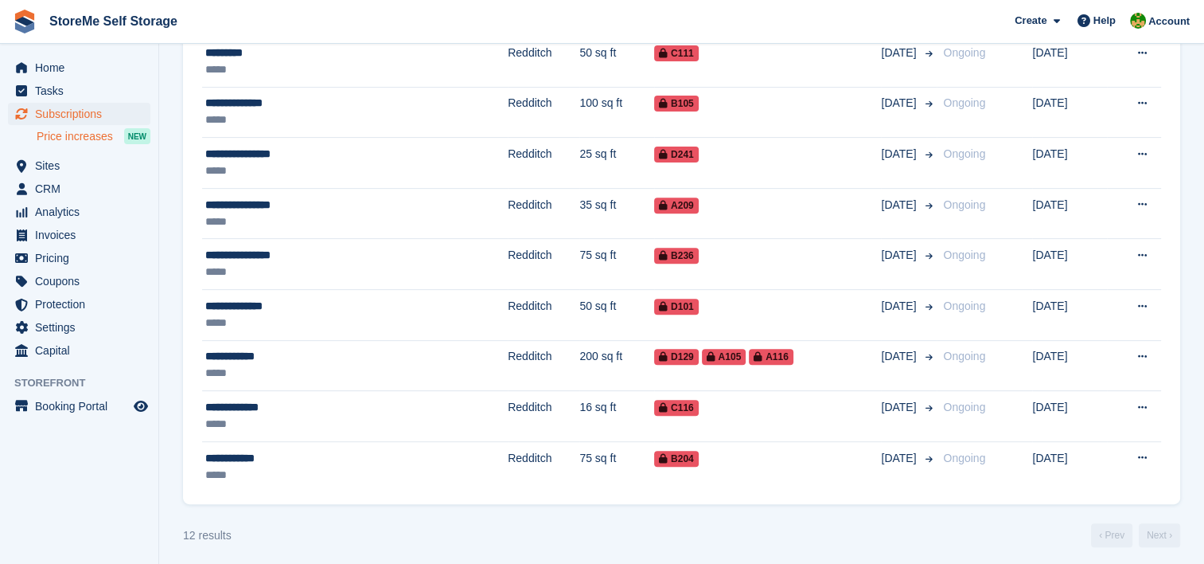
click at [79, 135] on span "Price increases" at bounding box center [75, 136] width 76 height 15
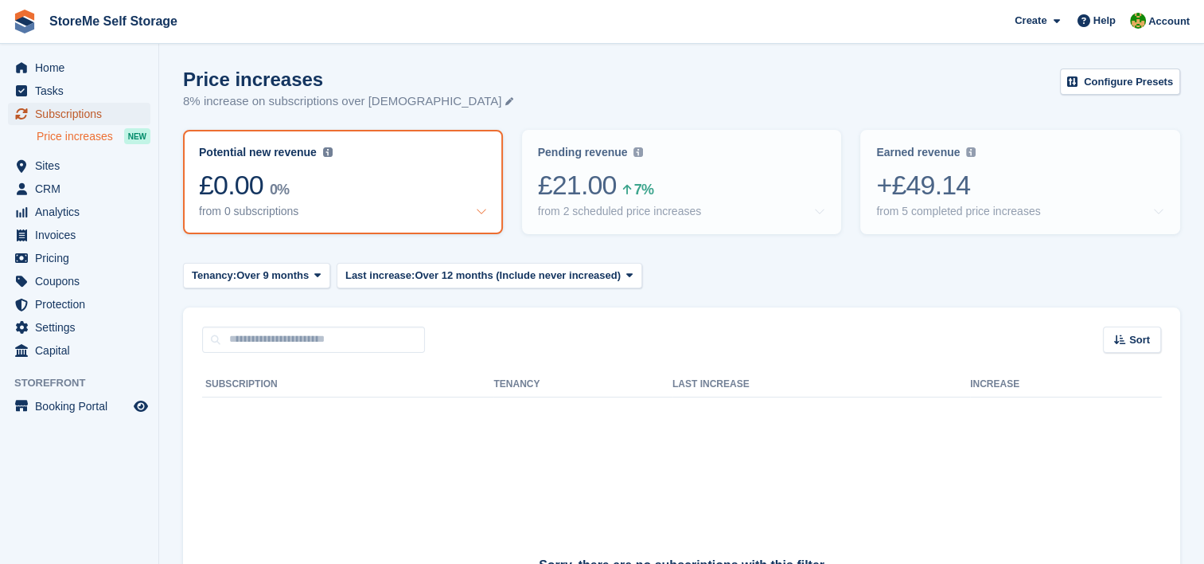
click at [71, 106] on span "Subscriptions" at bounding box center [83, 114] width 96 height 22
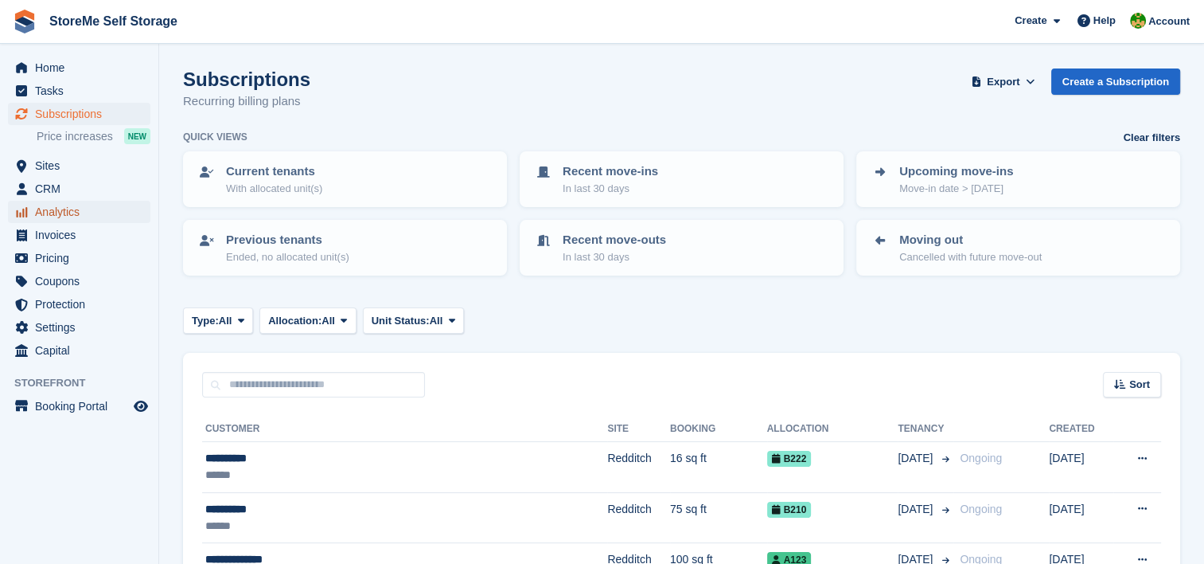
click at [54, 206] on span "Analytics" at bounding box center [83, 212] width 96 height 22
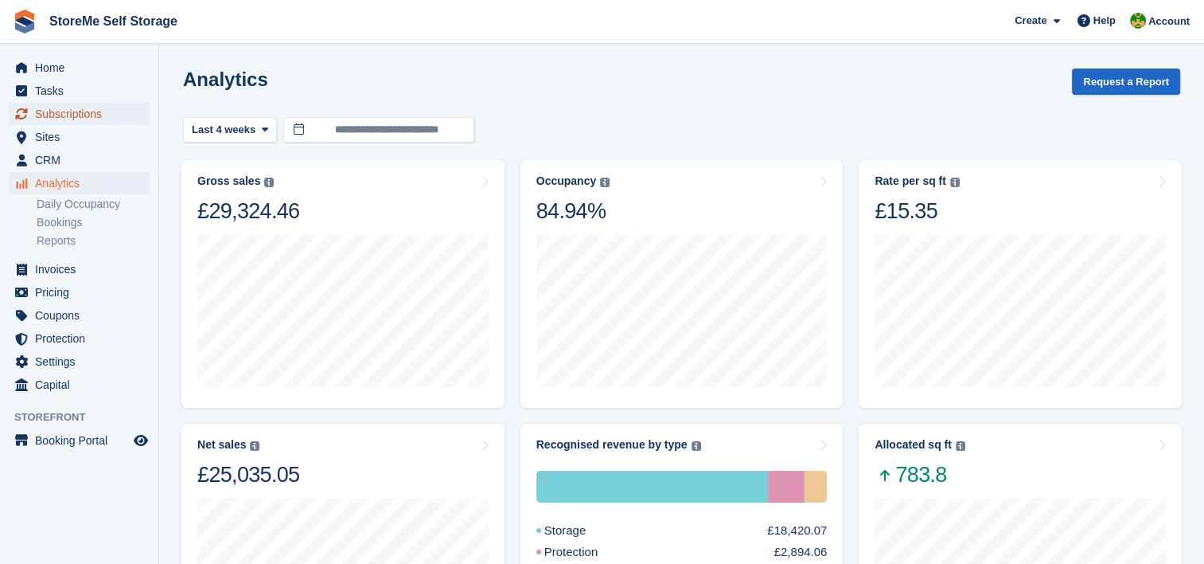
click at [105, 119] on span "Subscriptions" at bounding box center [83, 114] width 96 height 22
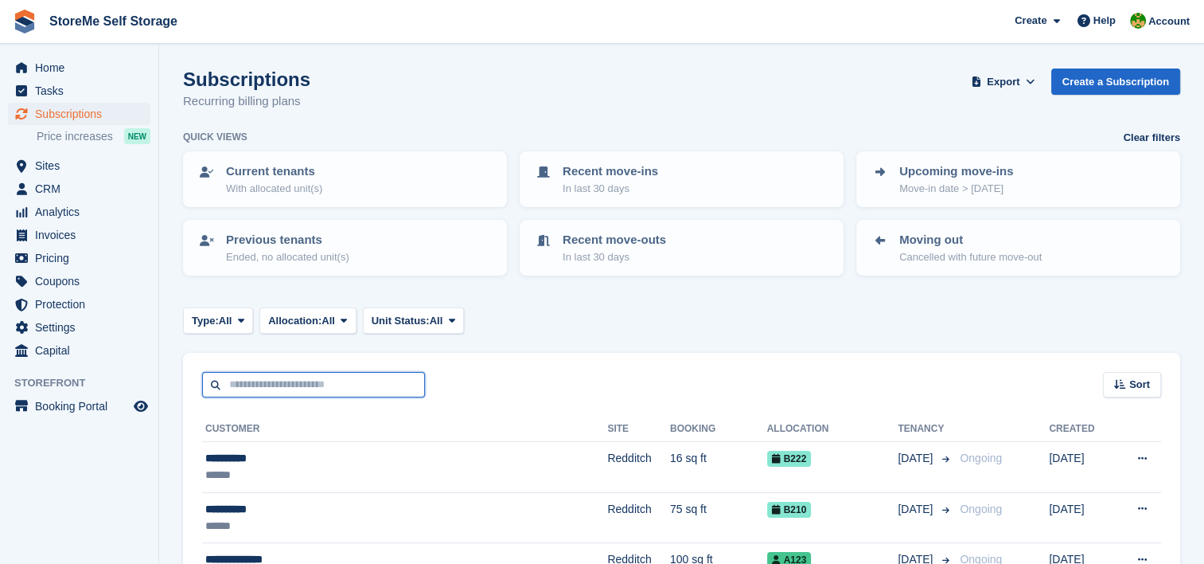
click at [403, 392] on input "text" at bounding box center [313, 385] width 223 height 26
type input "*****"
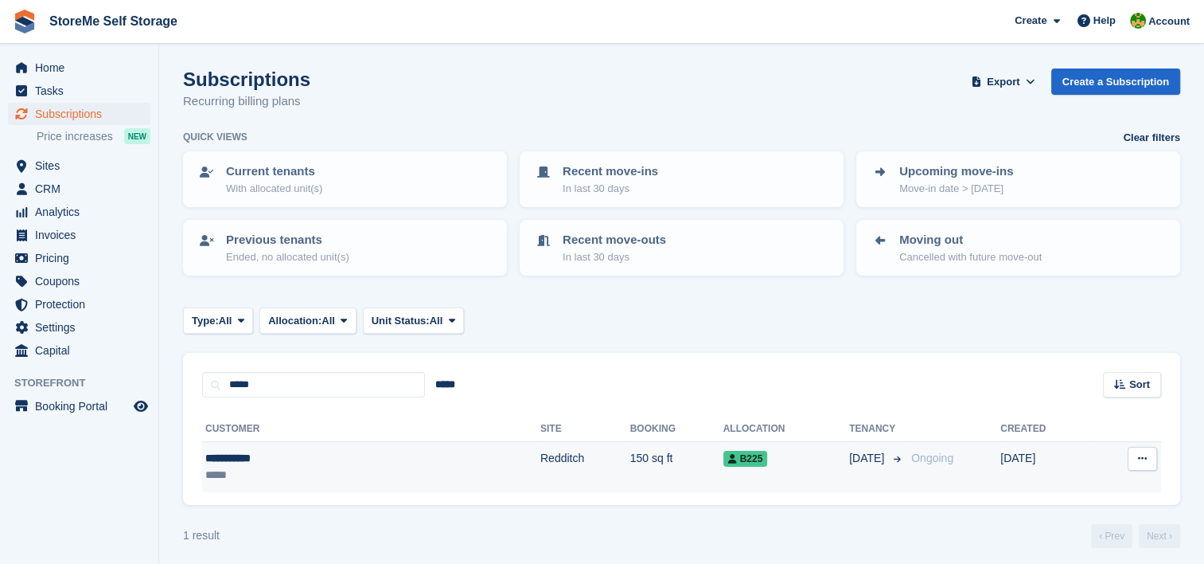
click at [541, 453] on td "Redditch" at bounding box center [586, 467] width 90 height 50
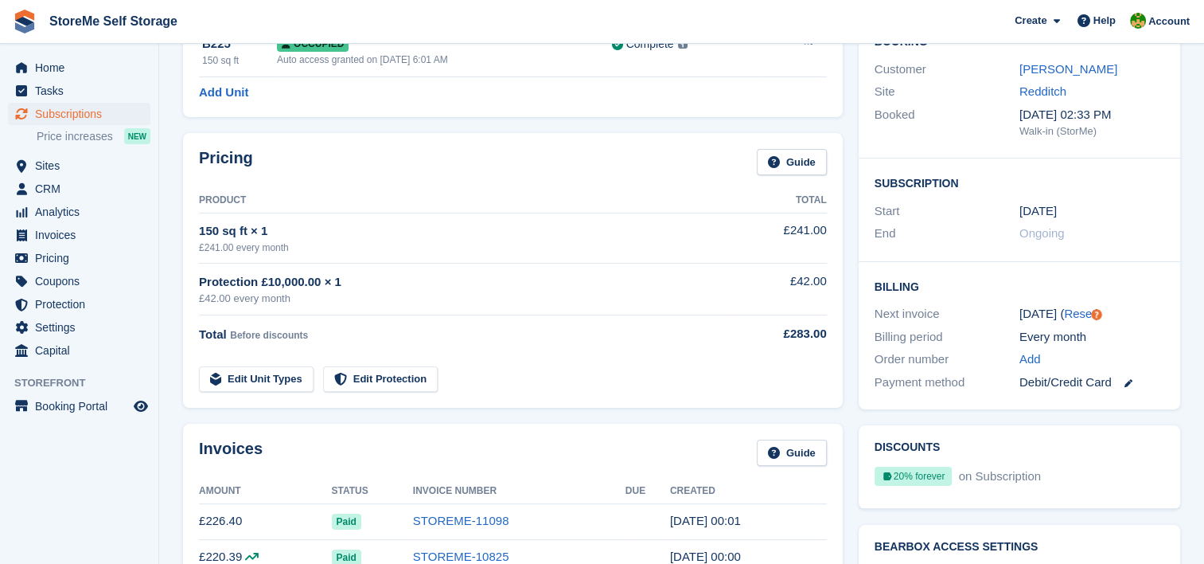
scroll to position [239, 0]
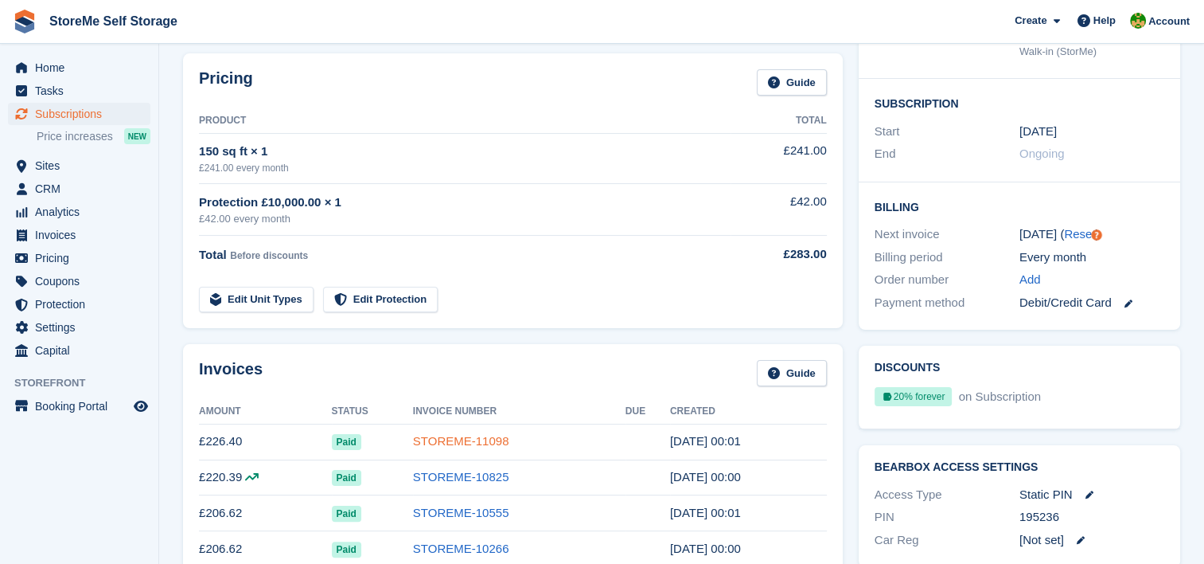
click at [478, 439] on link "STOREME-11098" at bounding box center [461, 441] width 96 height 14
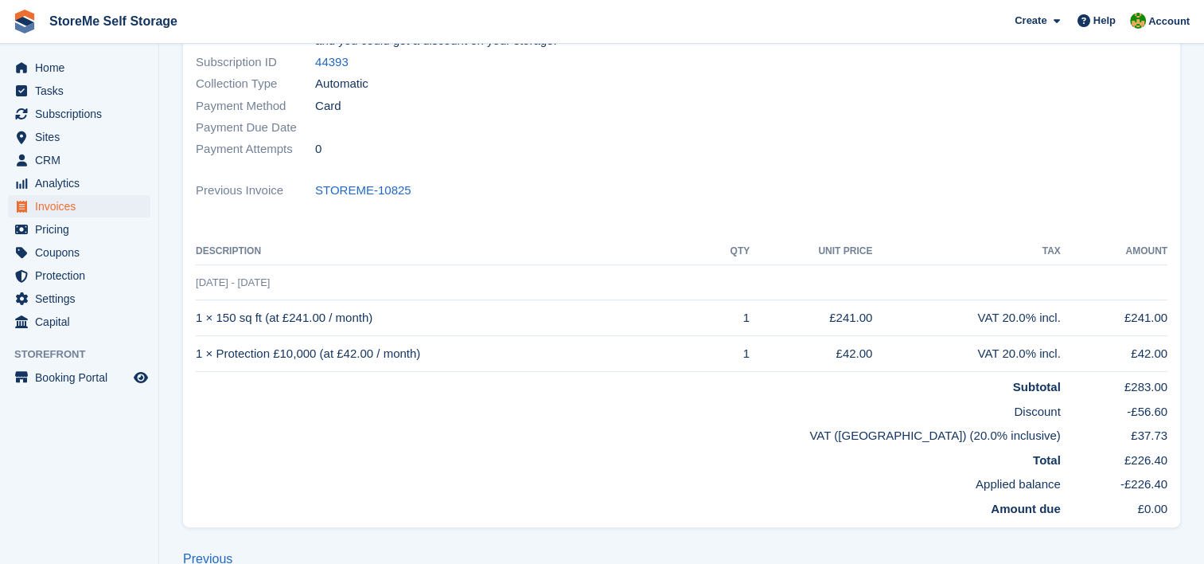
scroll to position [317, 0]
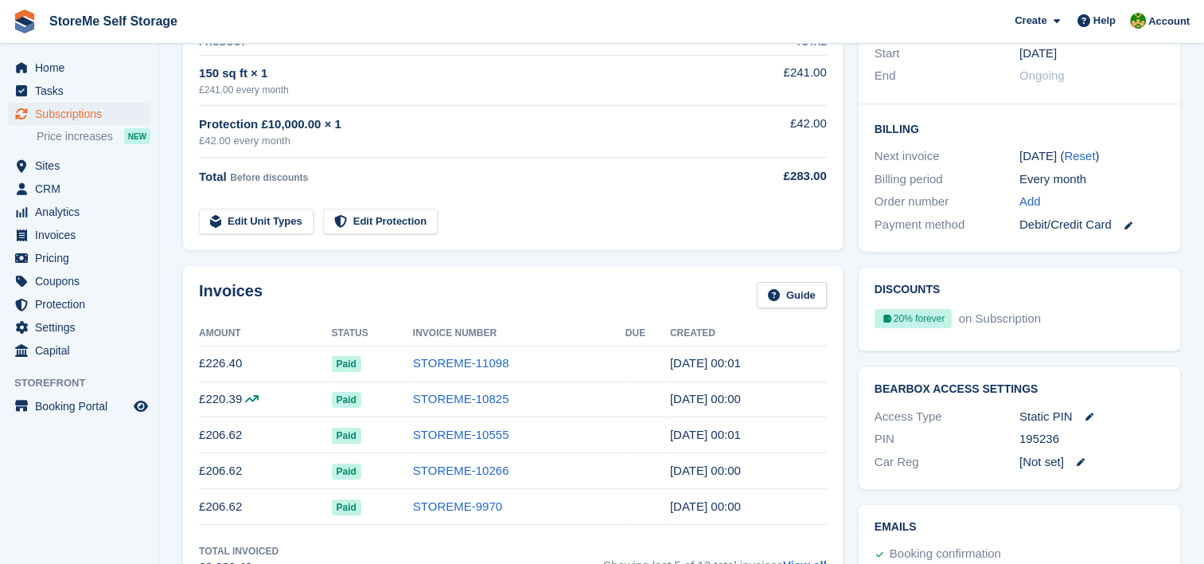
scroll to position [239, 0]
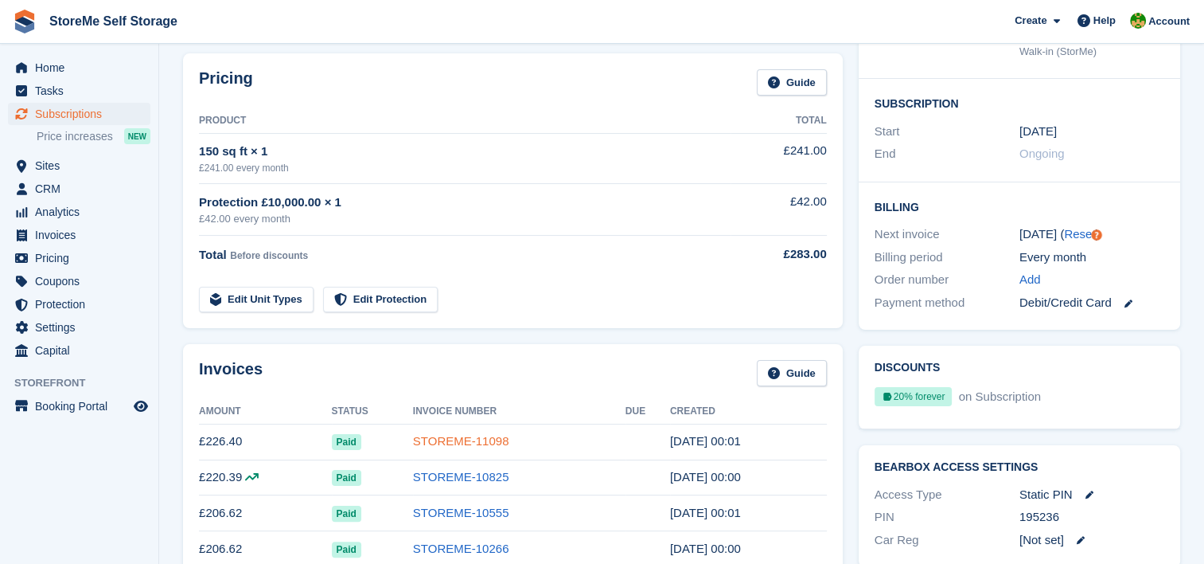
click at [503, 440] on link "STOREME-11098" at bounding box center [461, 441] width 96 height 14
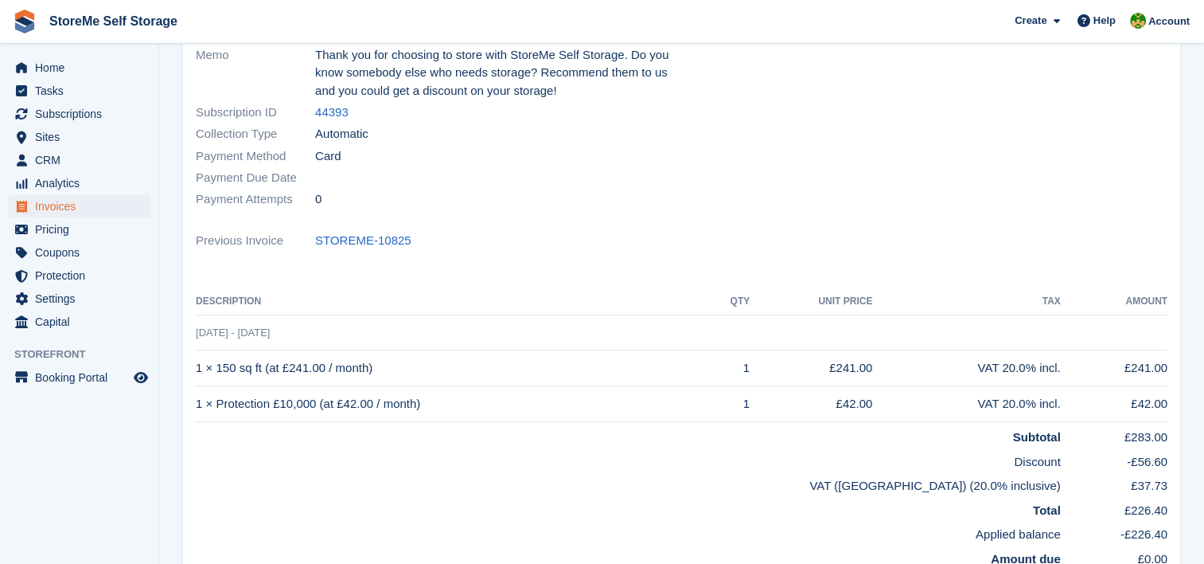
scroll to position [317, 0]
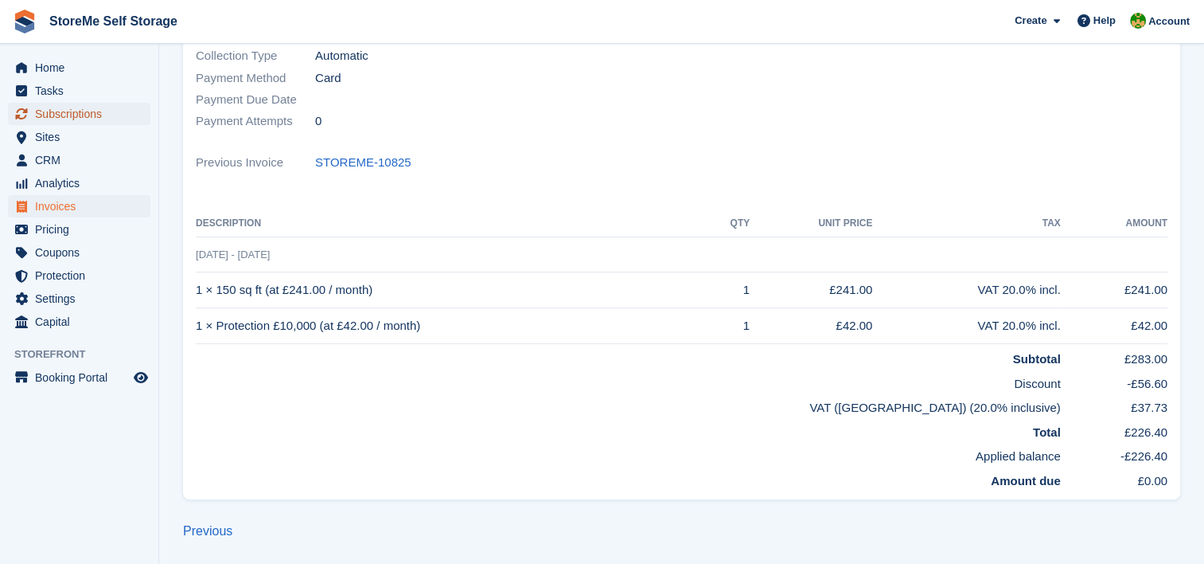
click at [92, 118] on span "Subscriptions" at bounding box center [83, 114] width 96 height 22
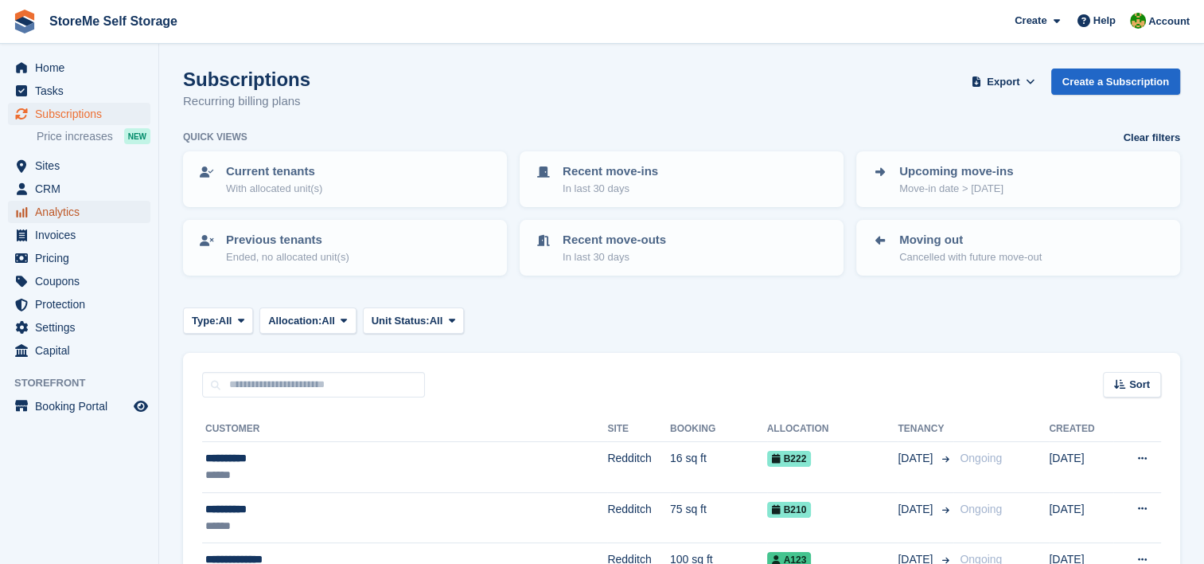
click at [39, 211] on span "Analytics" at bounding box center [83, 212] width 96 height 22
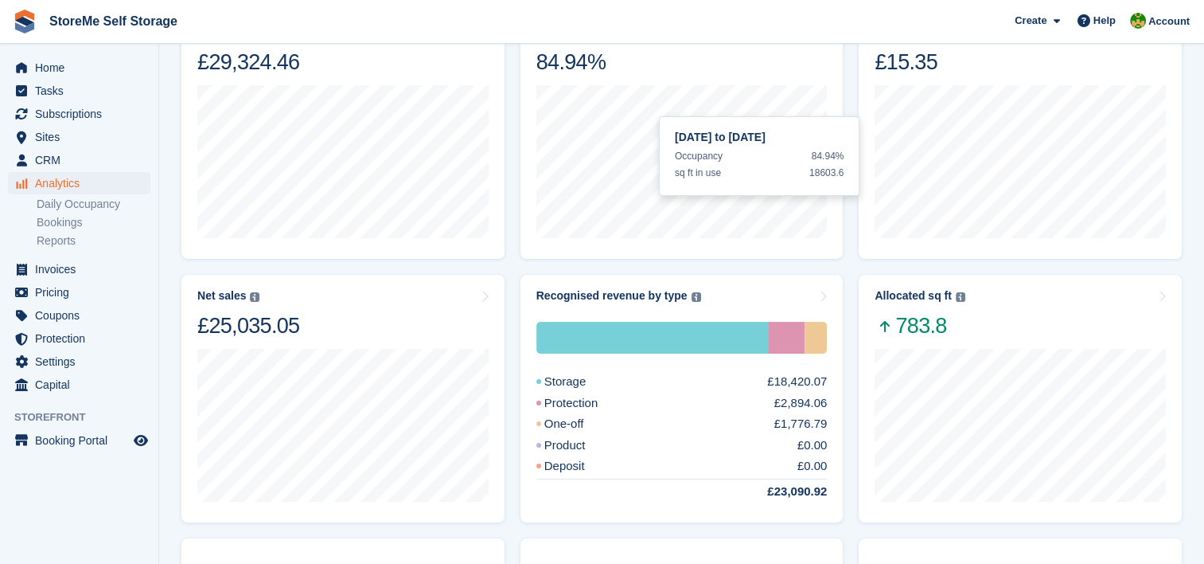
scroll to position [159, 0]
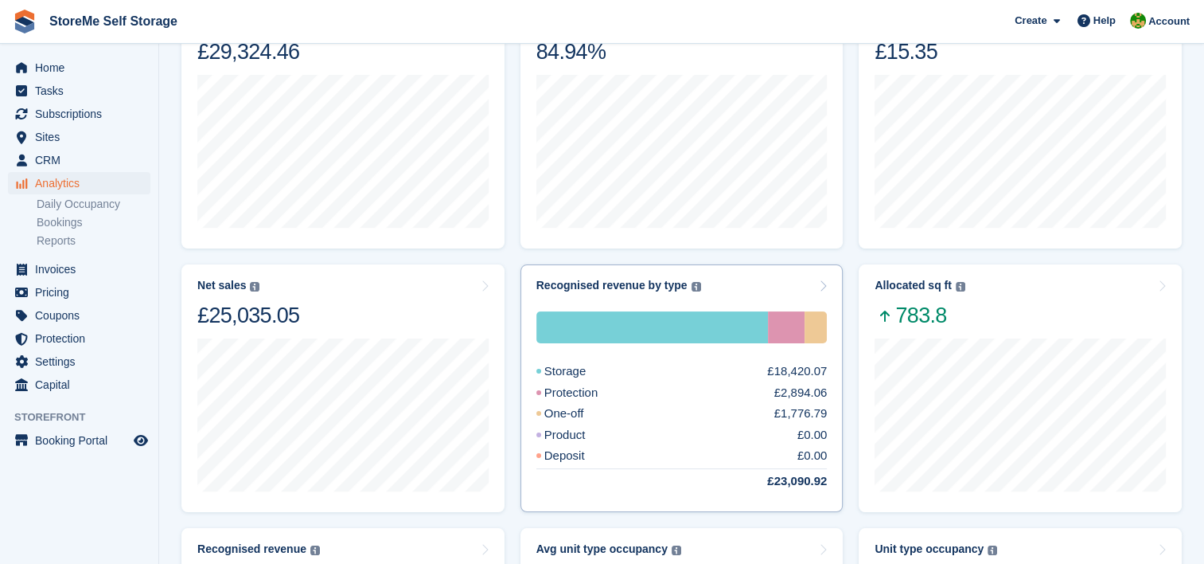
click at [580, 416] on div "One-off" at bounding box center [580, 413] width 86 height 18
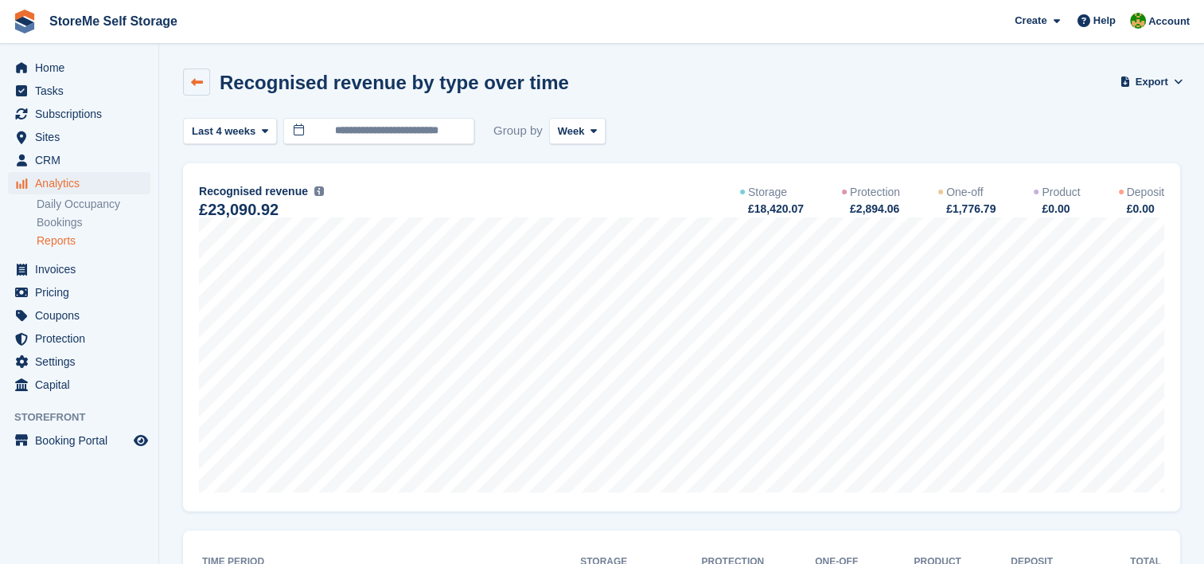
click at [203, 87] on link at bounding box center [196, 81] width 27 height 27
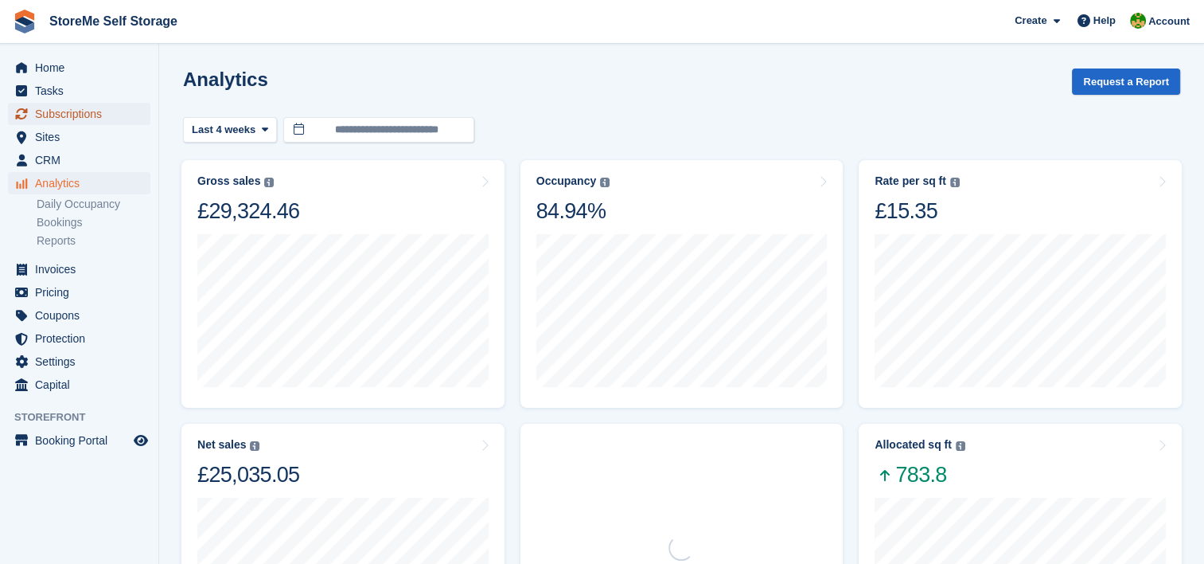
click at [63, 121] on span "Subscriptions" at bounding box center [83, 114] width 96 height 22
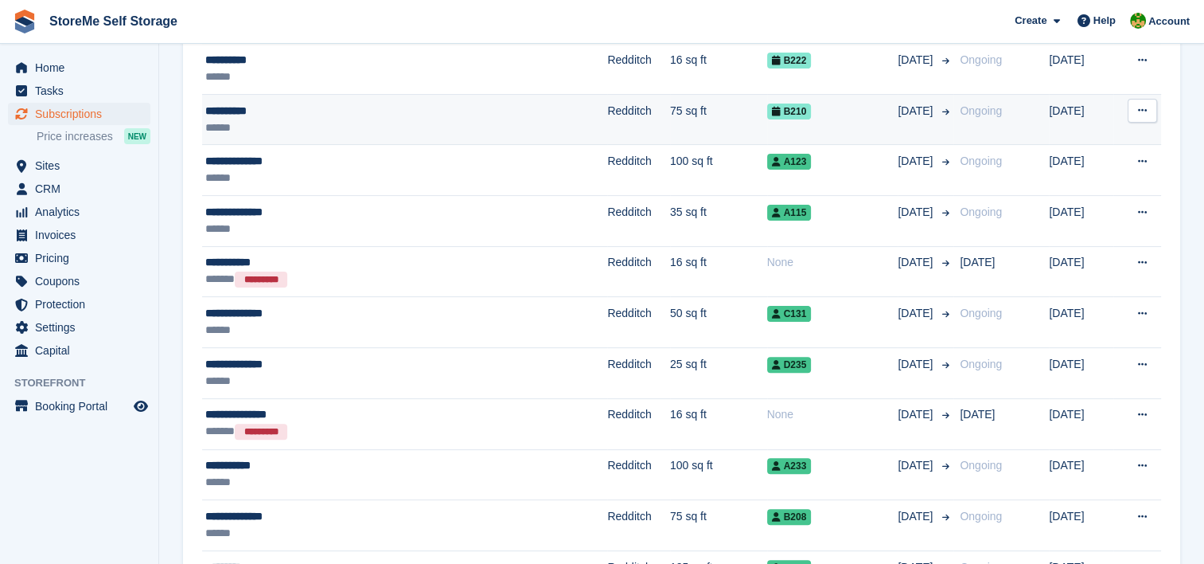
scroll to position [478, 0]
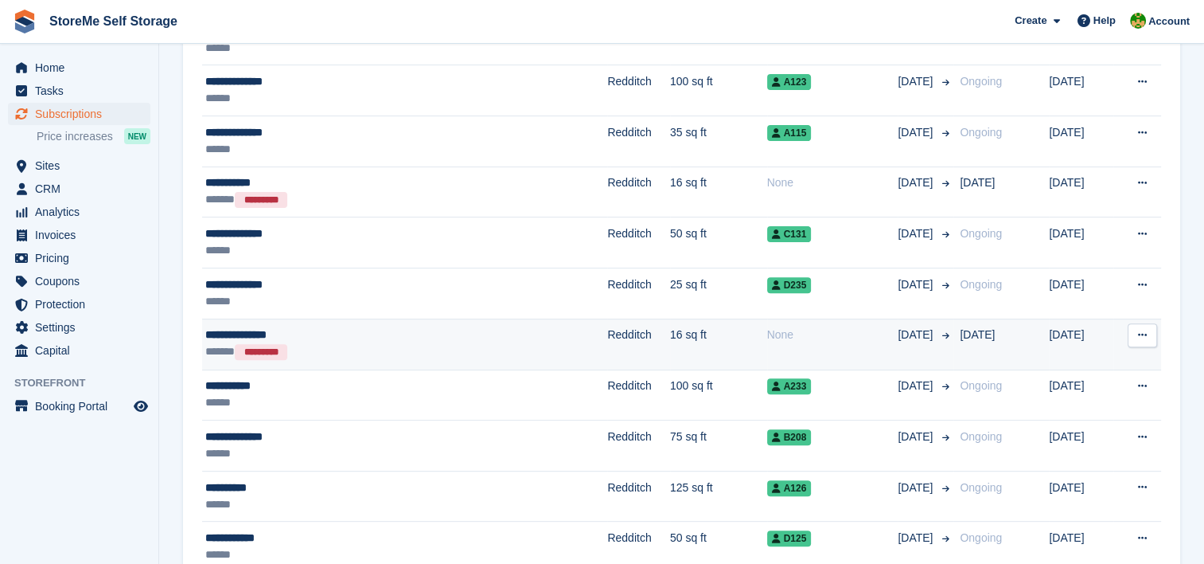
click at [607, 338] on td "Redditch" at bounding box center [638, 343] width 63 height 51
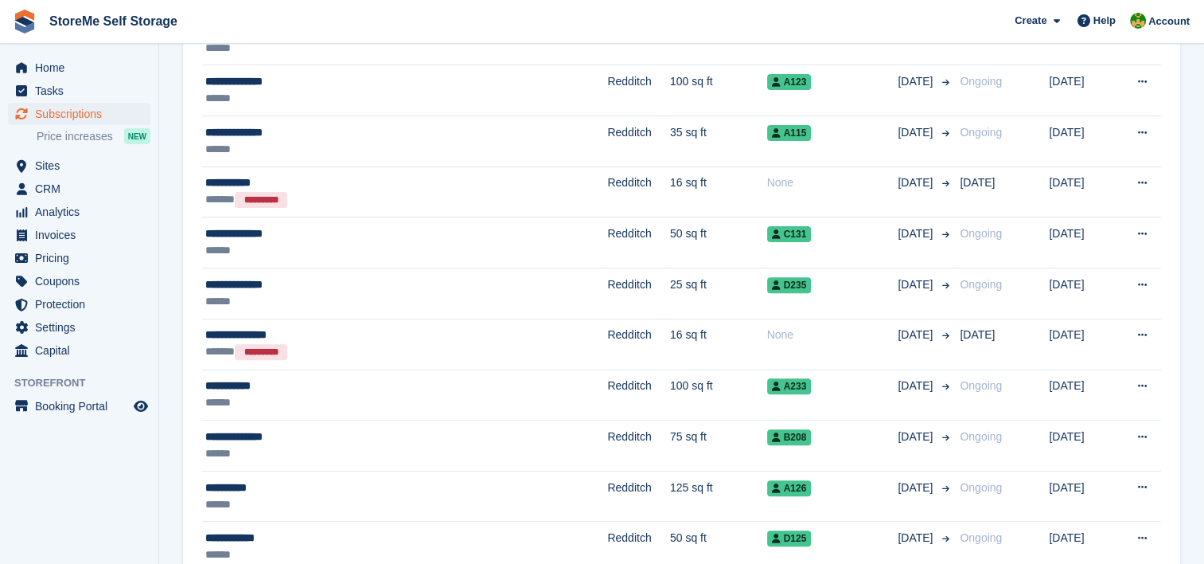
scroll to position [557, 0]
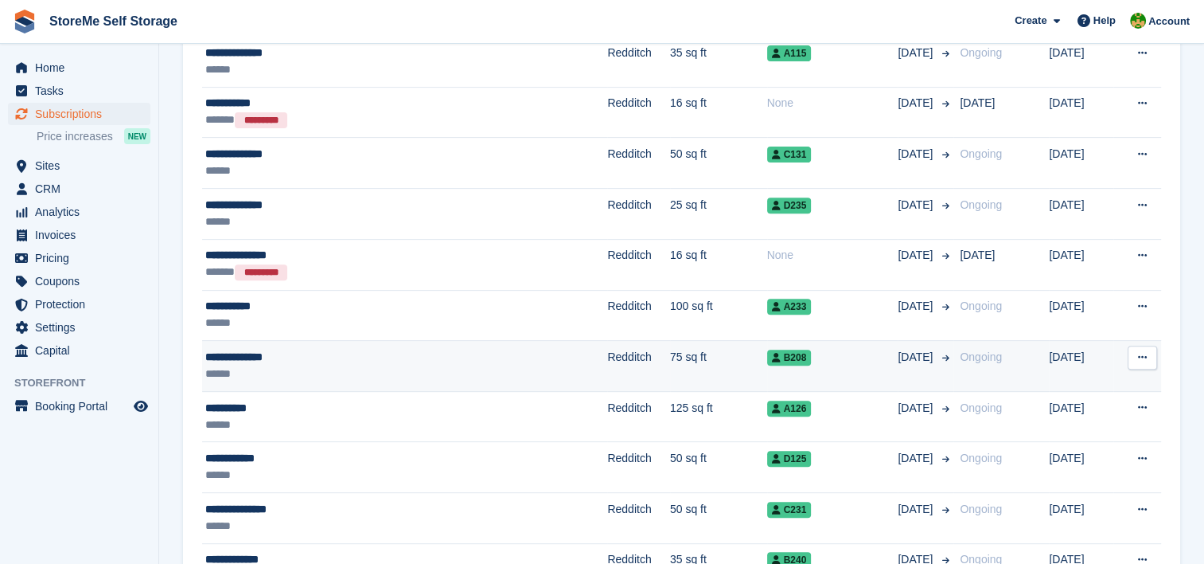
click at [607, 343] on td "Redditch" at bounding box center [638, 366] width 63 height 51
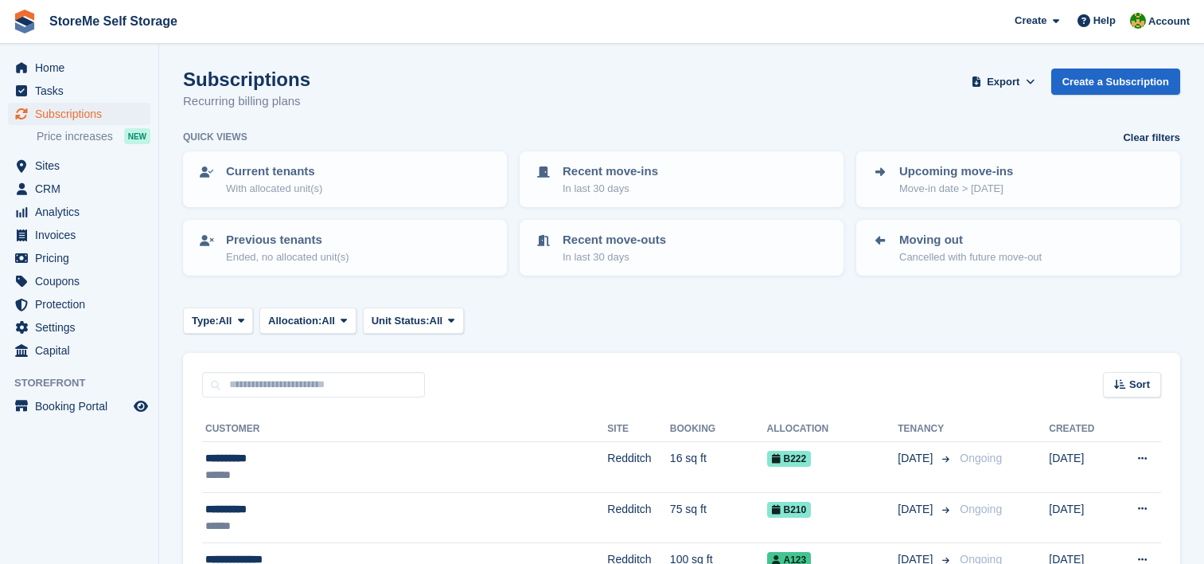
scroll to position [557, 0]
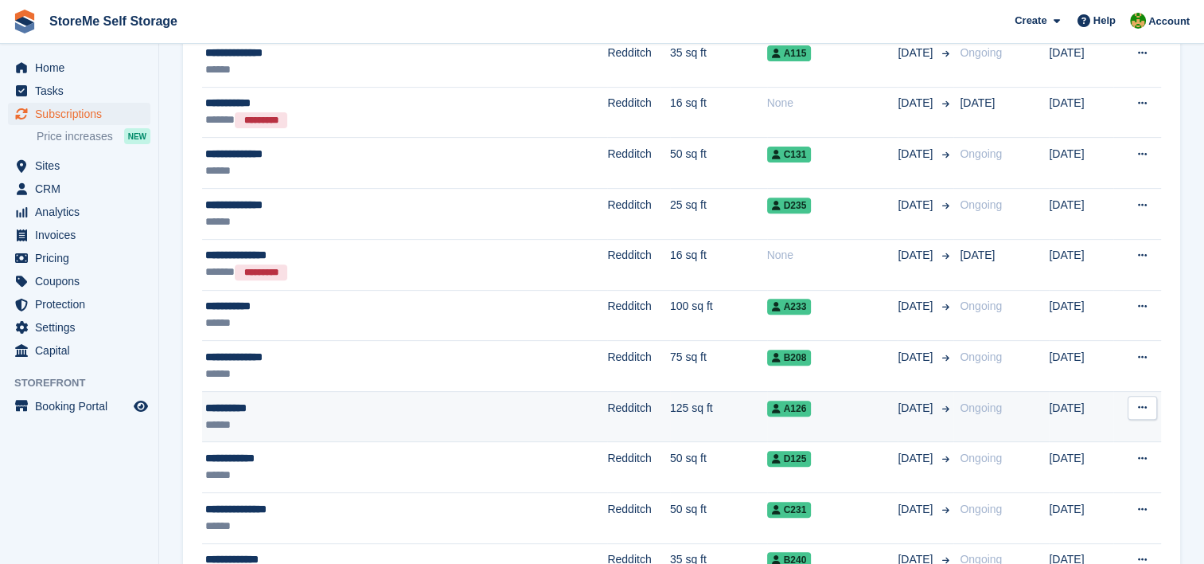
click at [670, 404] on td "125 sq ft" at bounding box center [718, 416] width 97 height 51
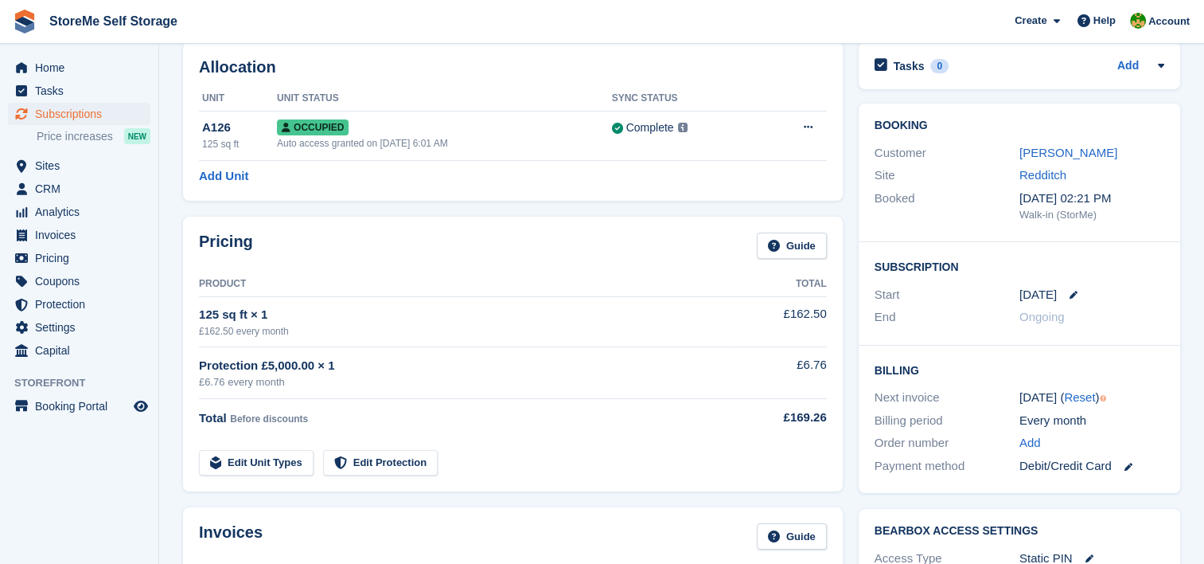
scroll to position [80, 0]
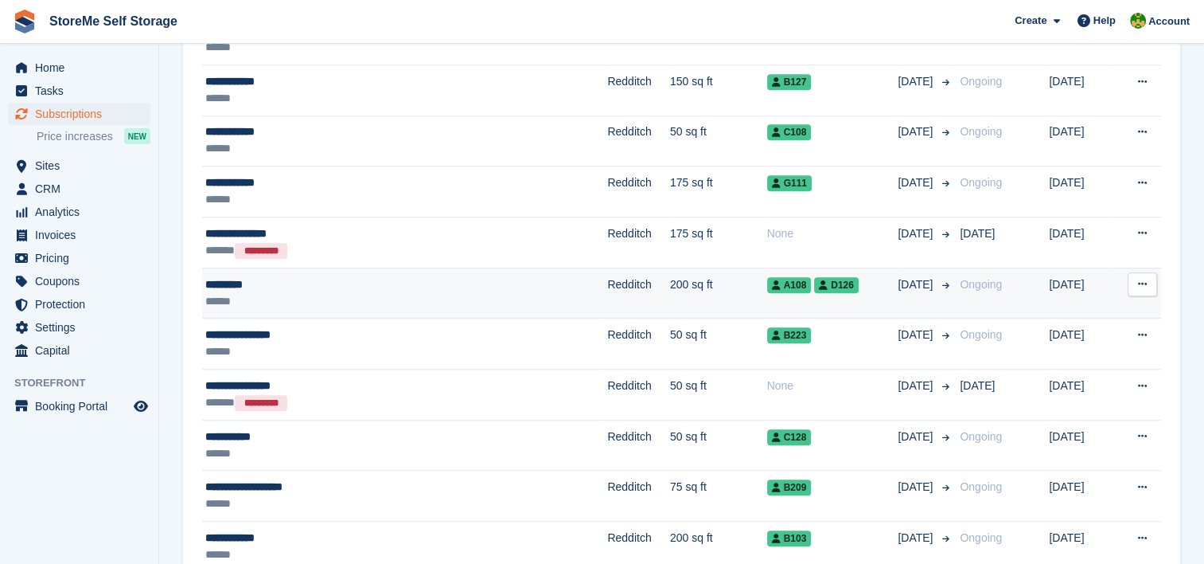
scroll to position [1114, 0]
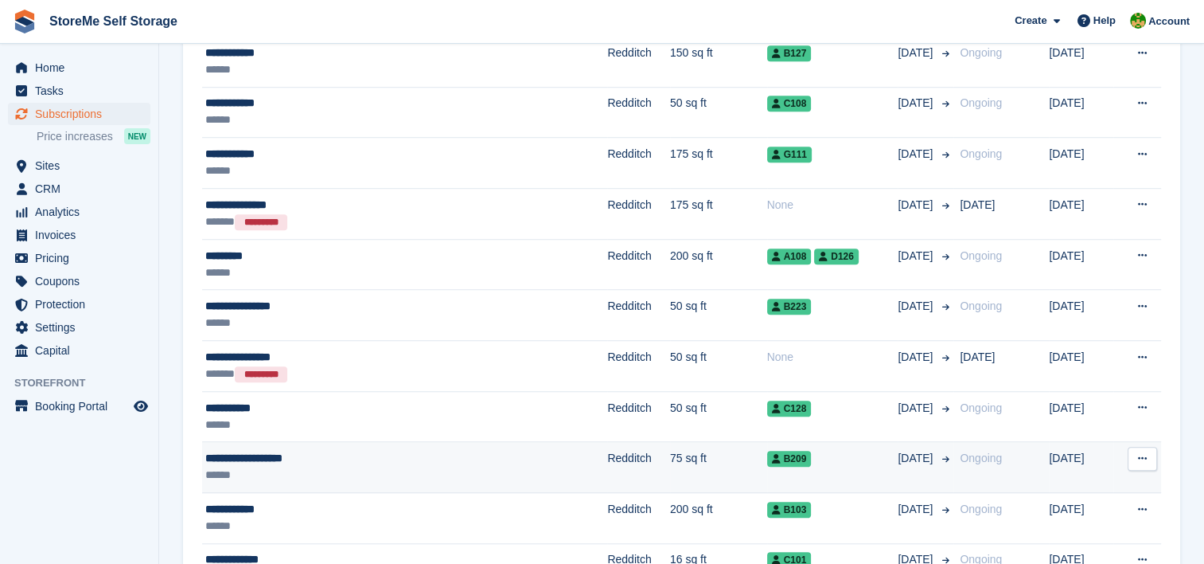
click at [607, 459] on td "Redditch" at bounding box center [638, 467] width 63 height 51
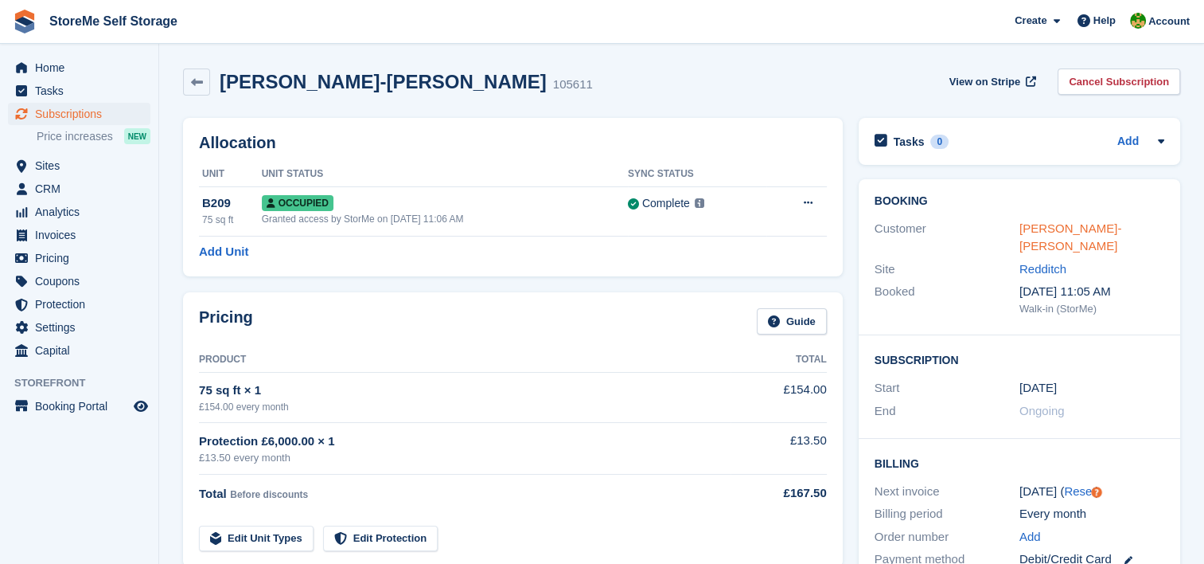
click at [1083, 231] on link "Ashanti-Jade Walton" at bounding box center [1071, 237] width 102 height 32
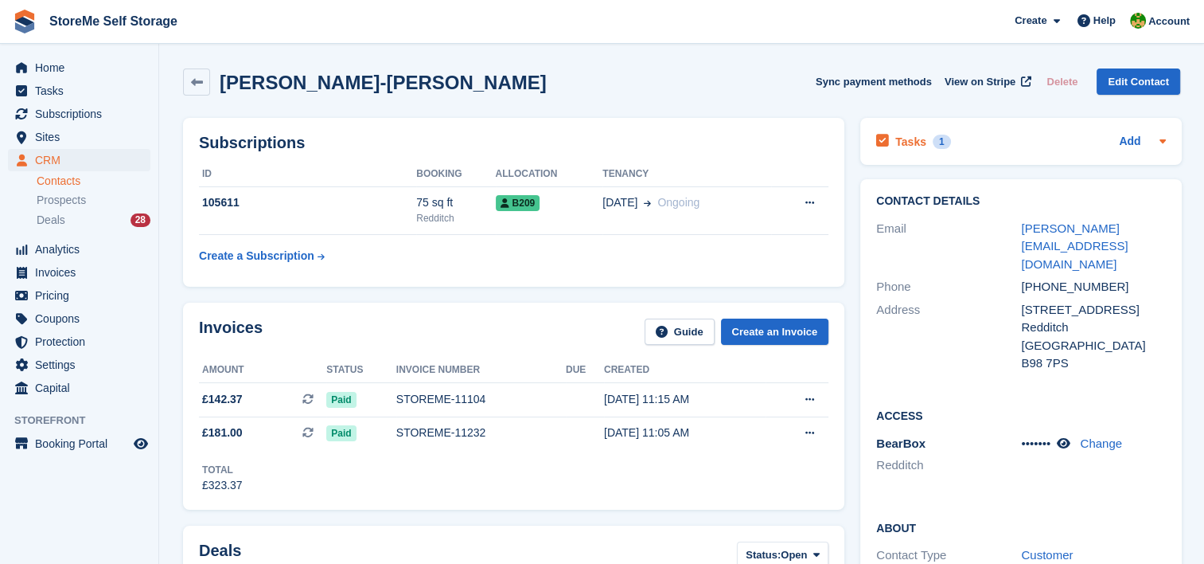
click at [911, 140] on h2 "Tasks" at bounding box center [911, 142] width 31 height 14
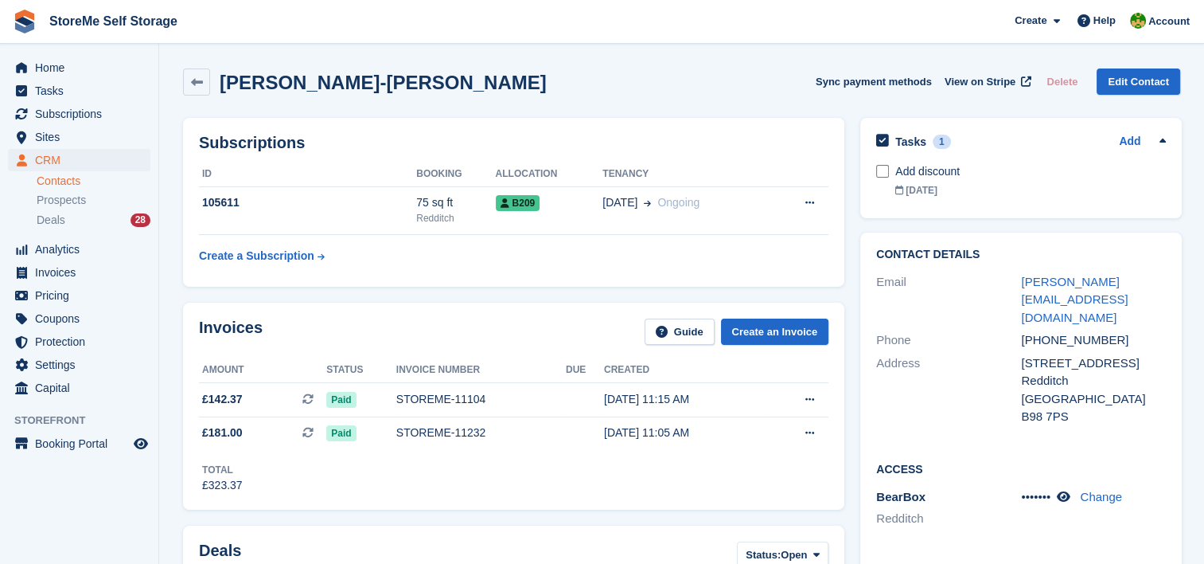
click at [911, 140] on h2 "Tasks" at bounding box center [911, 142] width 31 height 14
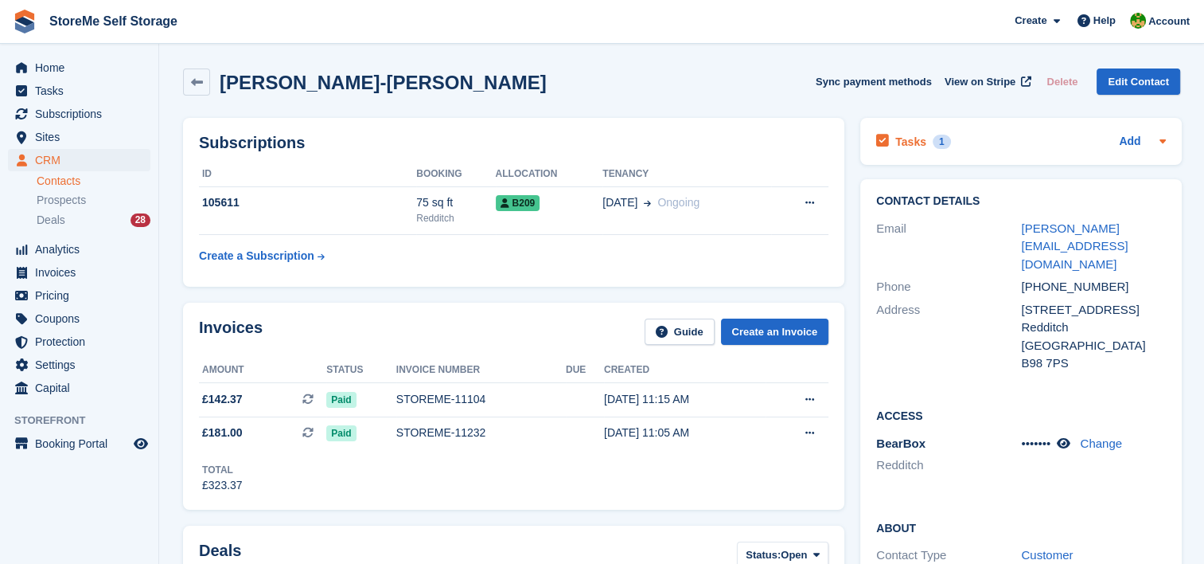
click at [912, 139] on h2 "Tasks" at bounding box center [911, 142] width 31 height 14
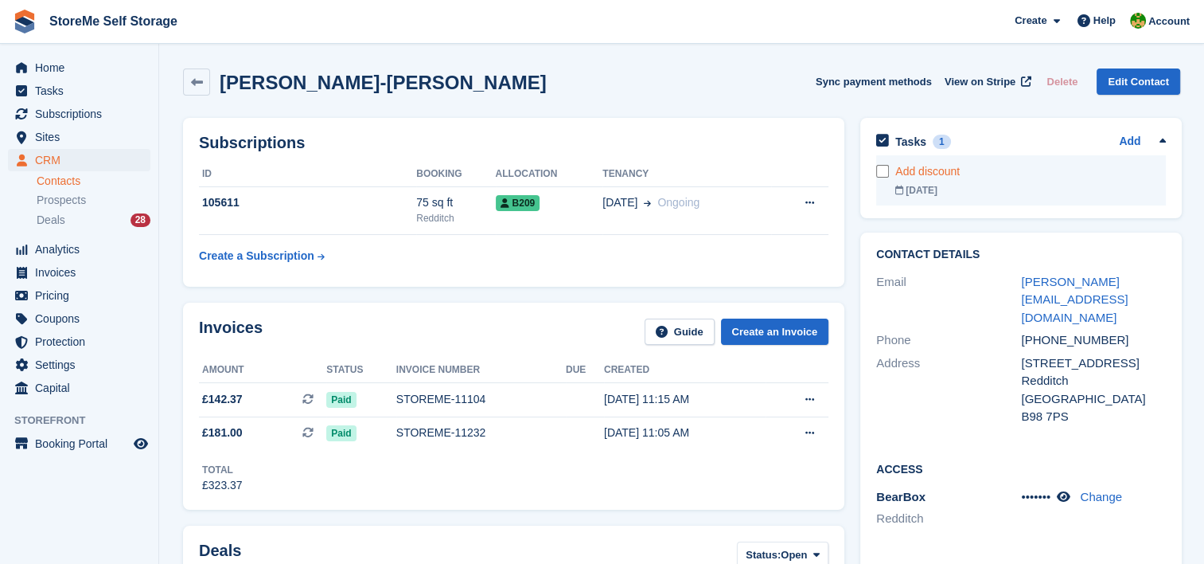
click at [920, 185] on div "06 Jan" at bounding box center [1031, 190] width 271 height 14
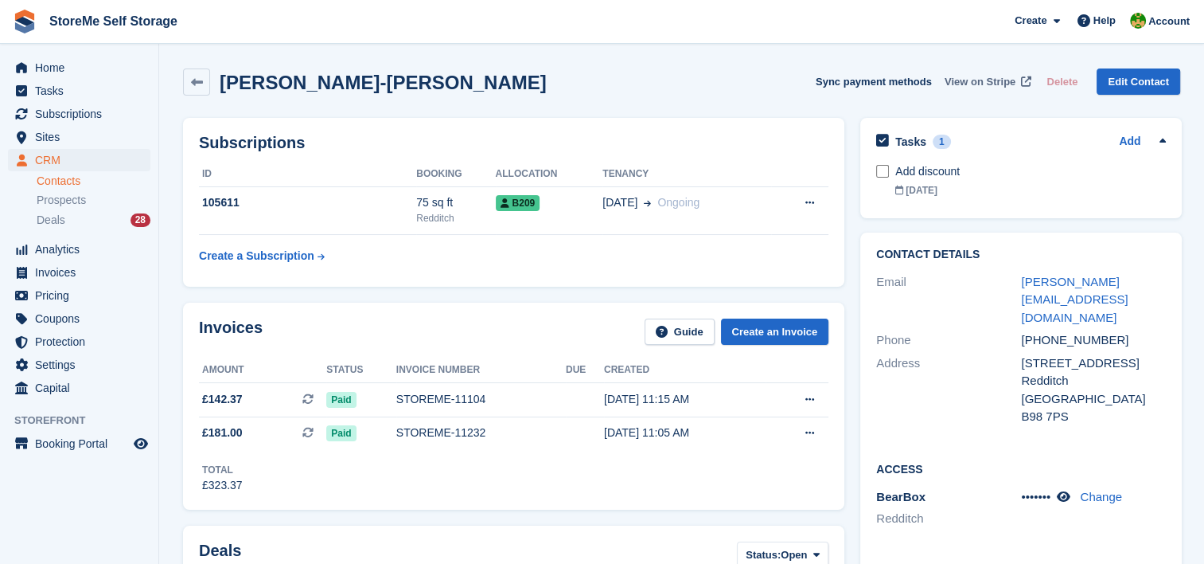
click at [969, 75] on span "View on Stripe" at bounding box center [980, 82] width 71 height 16
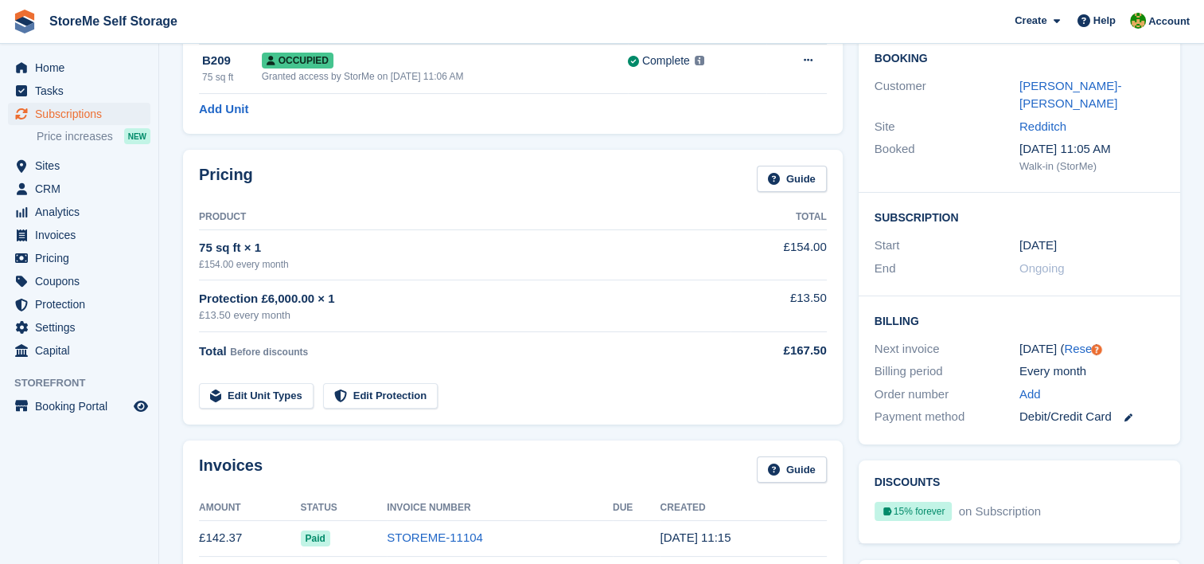
scroll to position [159, 0]
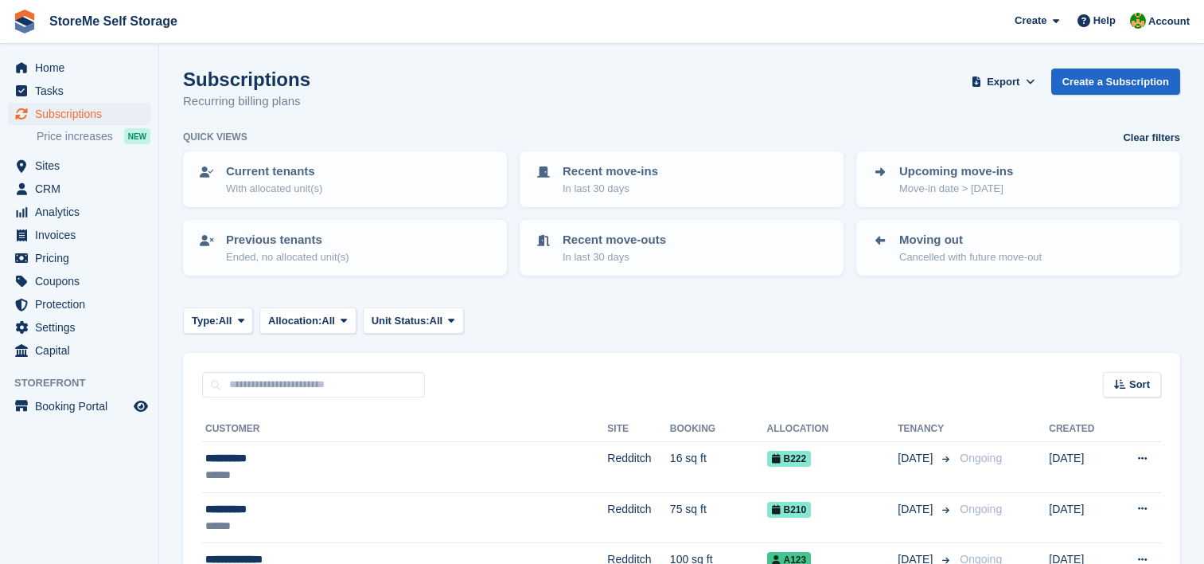
scroll to position [1114, 0]
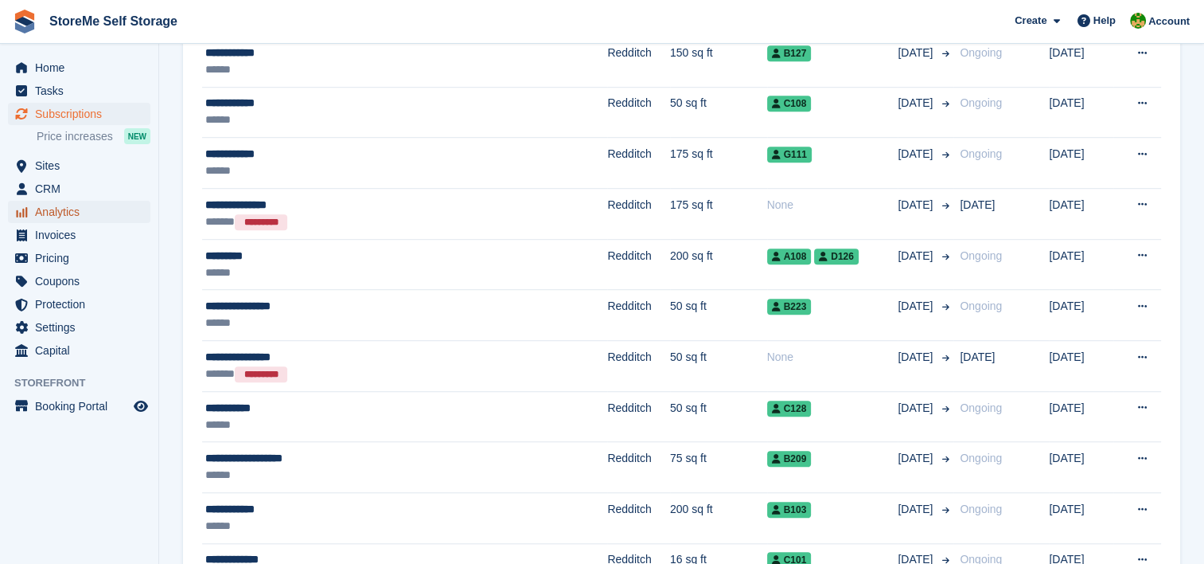
click at [76, 210] on span "Analytics" at bounding box center [83, 212] width 96 height 22
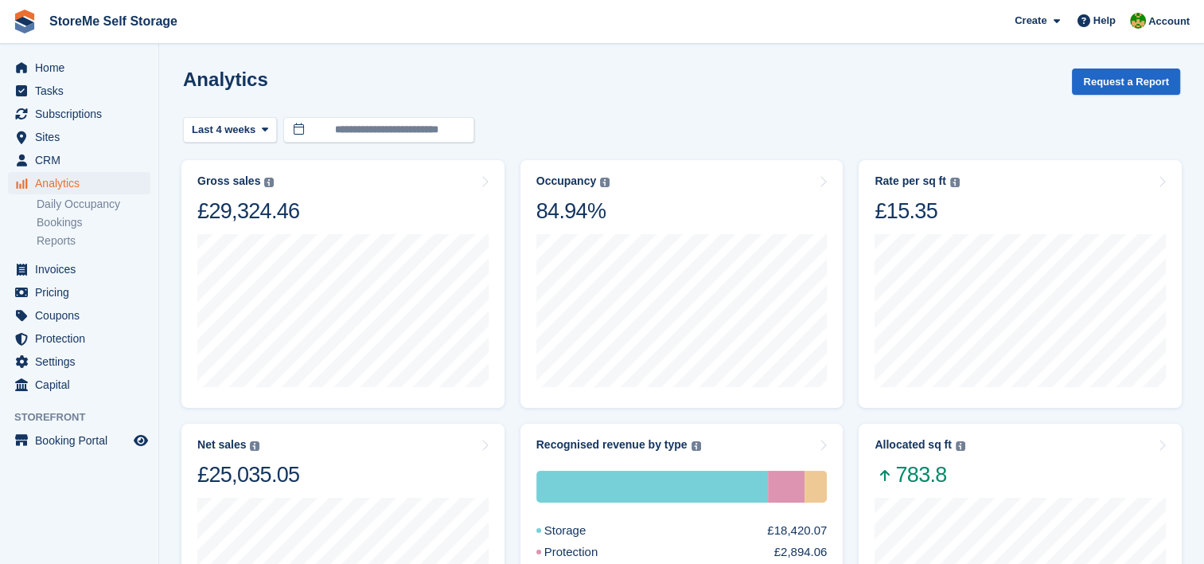
click at [697, 96] on div "Analytics Request a Report" at bounding box center [681, 90] width 997 height 45
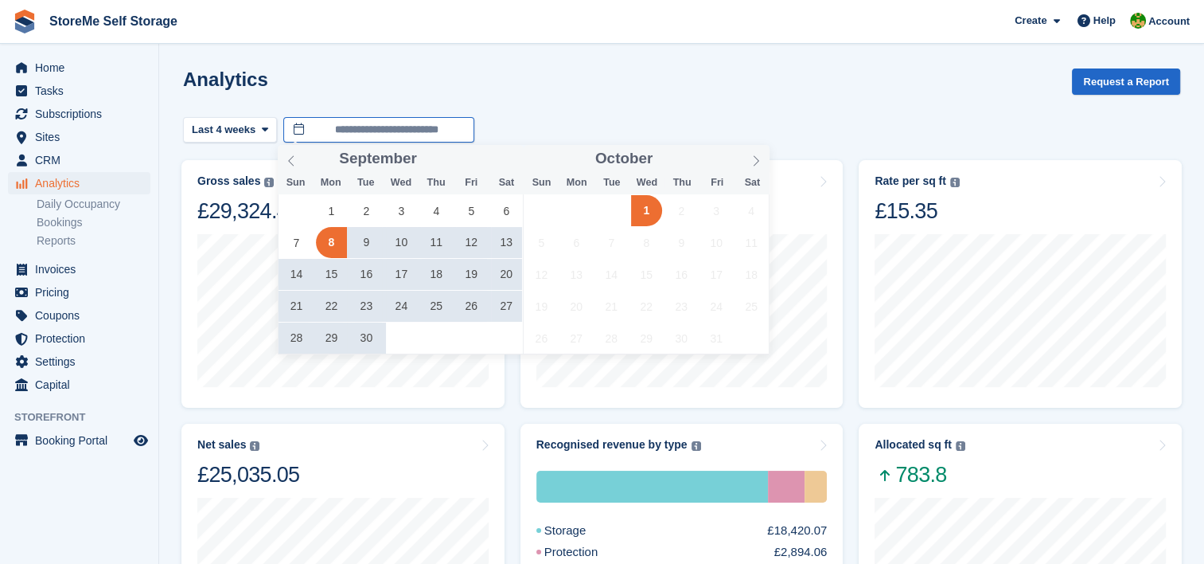
click at [362, 123] on input "**********" at bounding box center [378, 130] width 191 height 26
click at [329, 213] on span "1" at bounding box center [331, 210] width 31 height 31
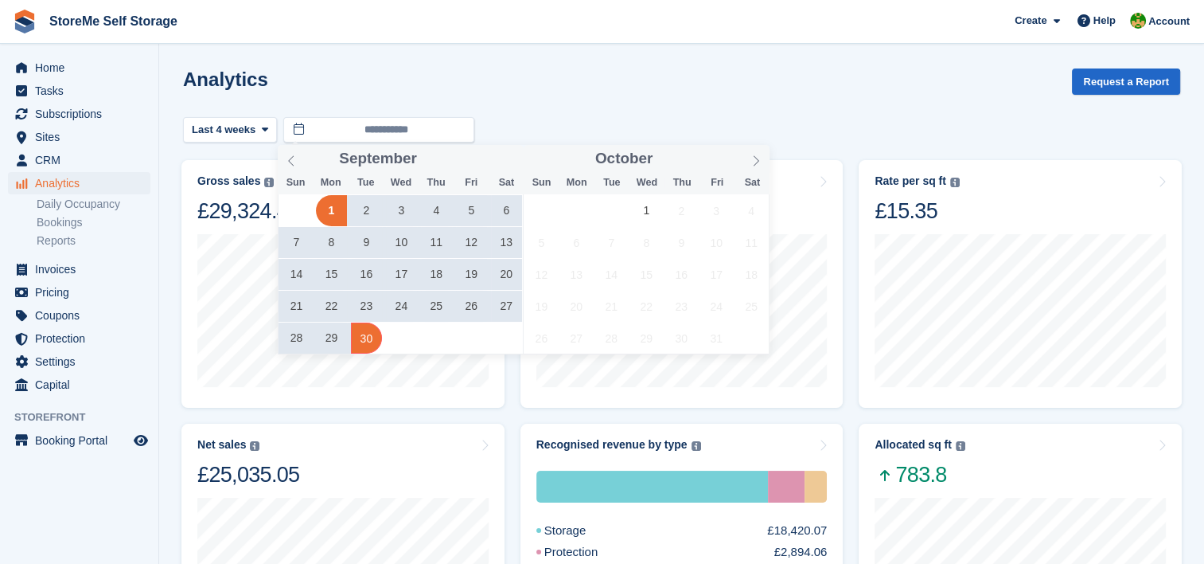
click at [363, 339] on span "30" at bounding box center [366, 337] width 31 height 31
type input "**********"
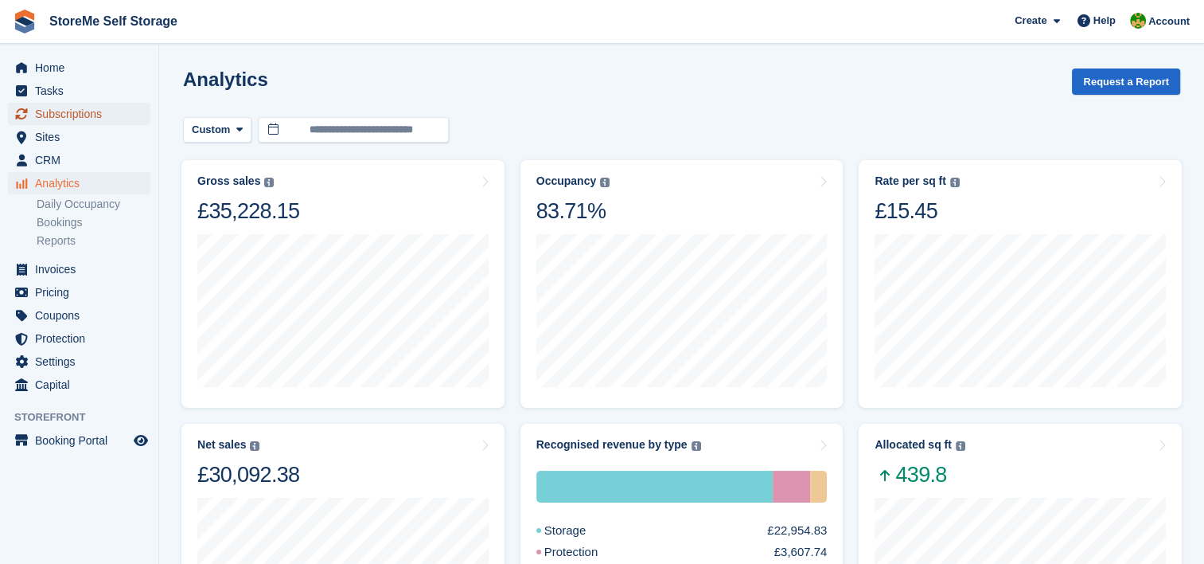
click at [73, 116] on span "Subscriptions" at bounding box center [83, 114] width 96 height 22
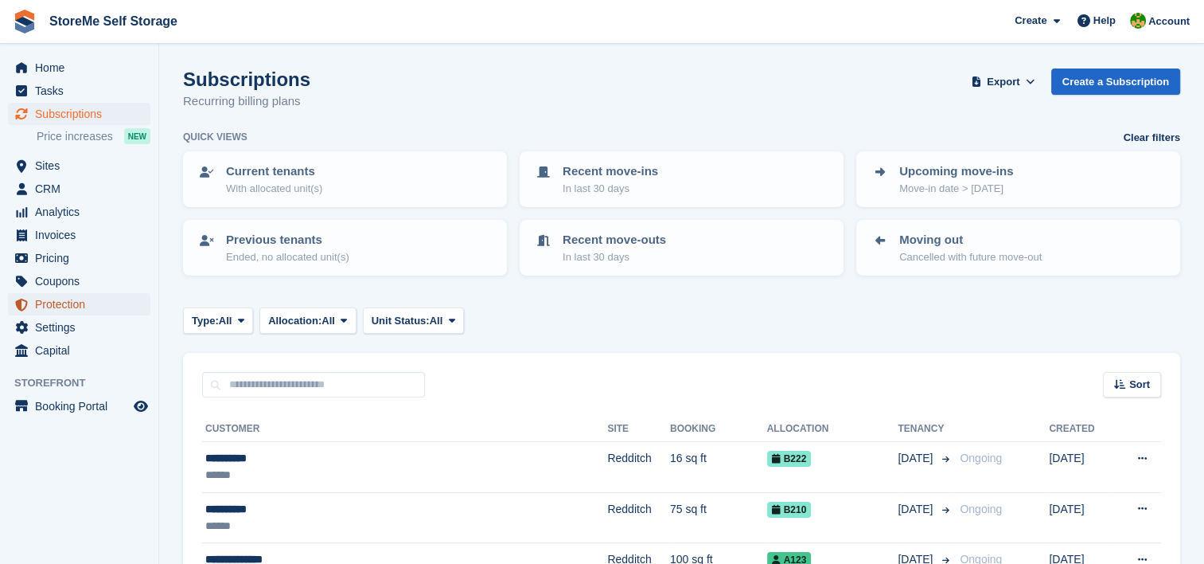
click at [68, 308] on span "Protection" at bounding box center [83, 304] width 96 height 22
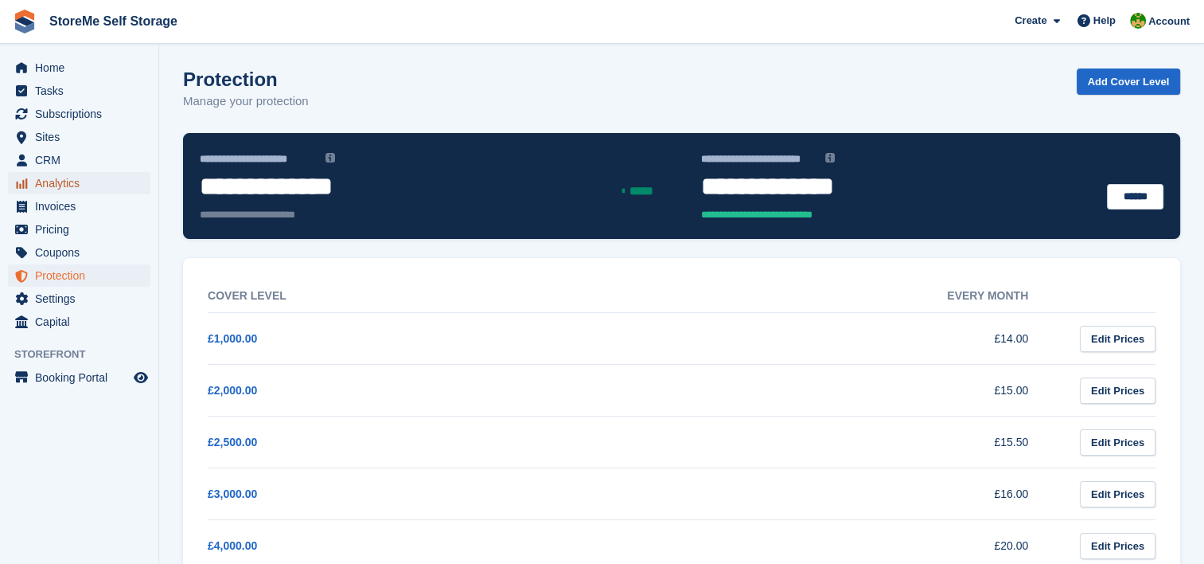
click at [48, 185] on span "Analytics" at bounding box center [83, 183] width 96 height 22
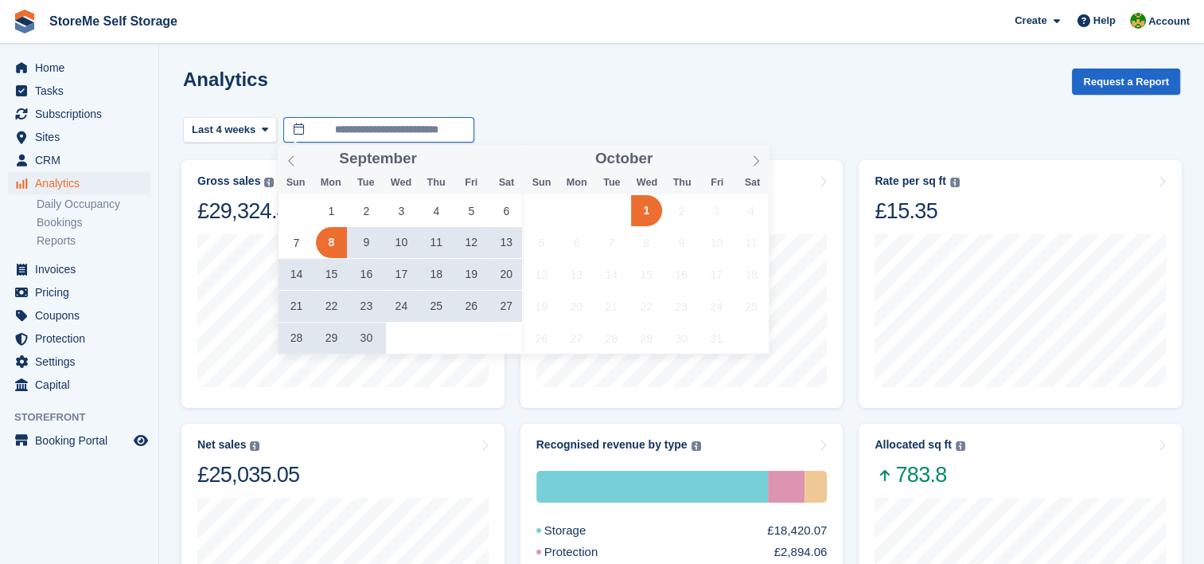
click at [382, 134] on input "**********" at bounding box center [378, 130] width 191 height 26
click at [325, 210] on span "1" at bounding box center [331, 210] width 31 height 31
type input "**********"
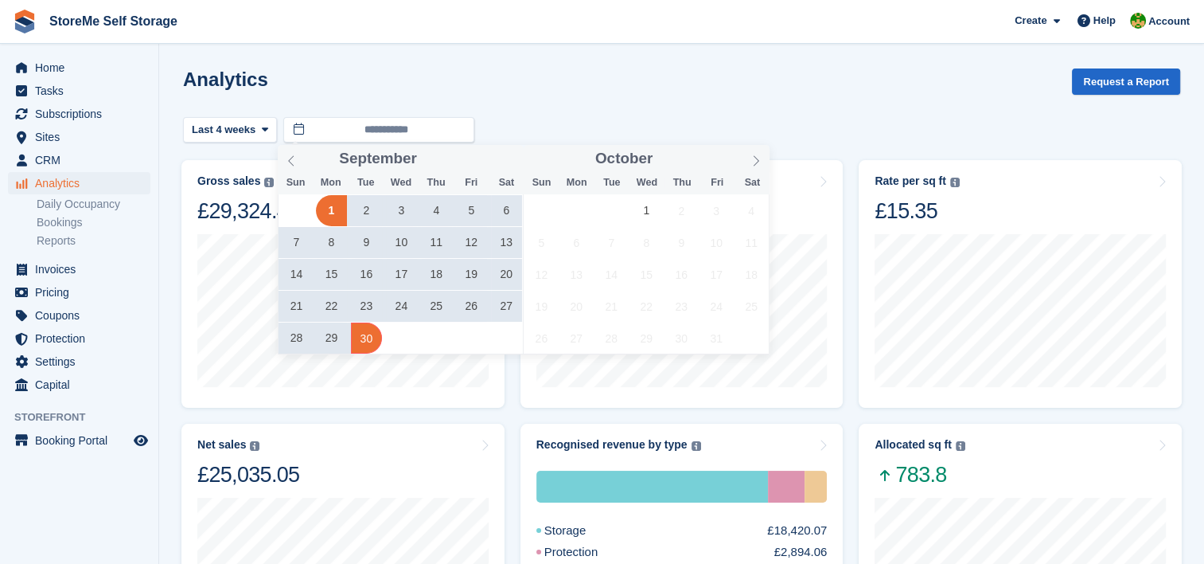
click at [363, 344] on span "30" at bounding box center [366, 337] width 31 height 31
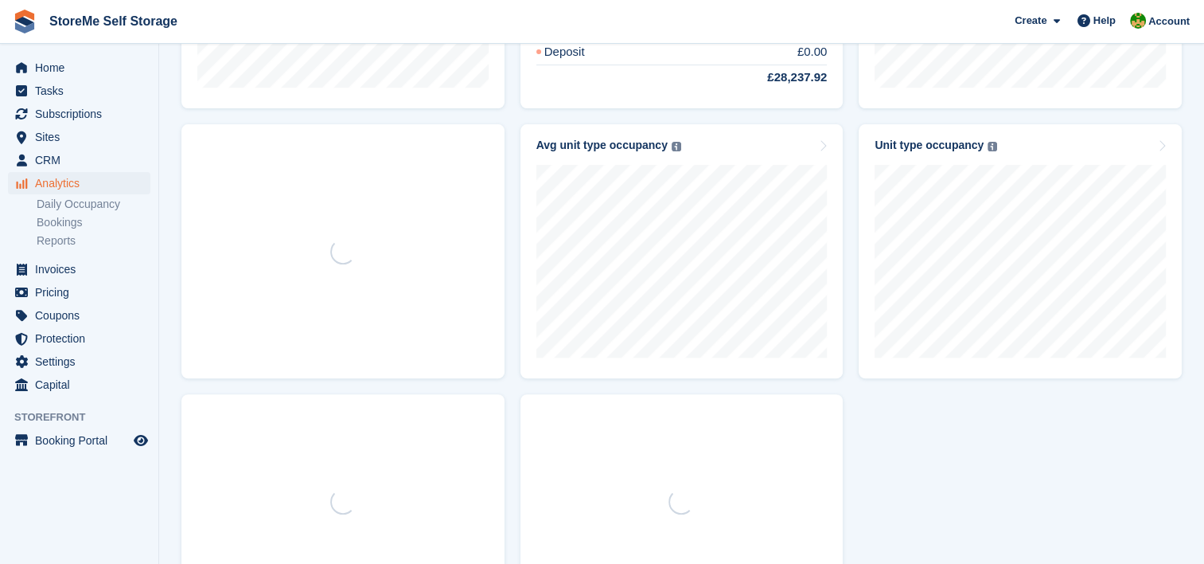
scroll to position [677, 0]
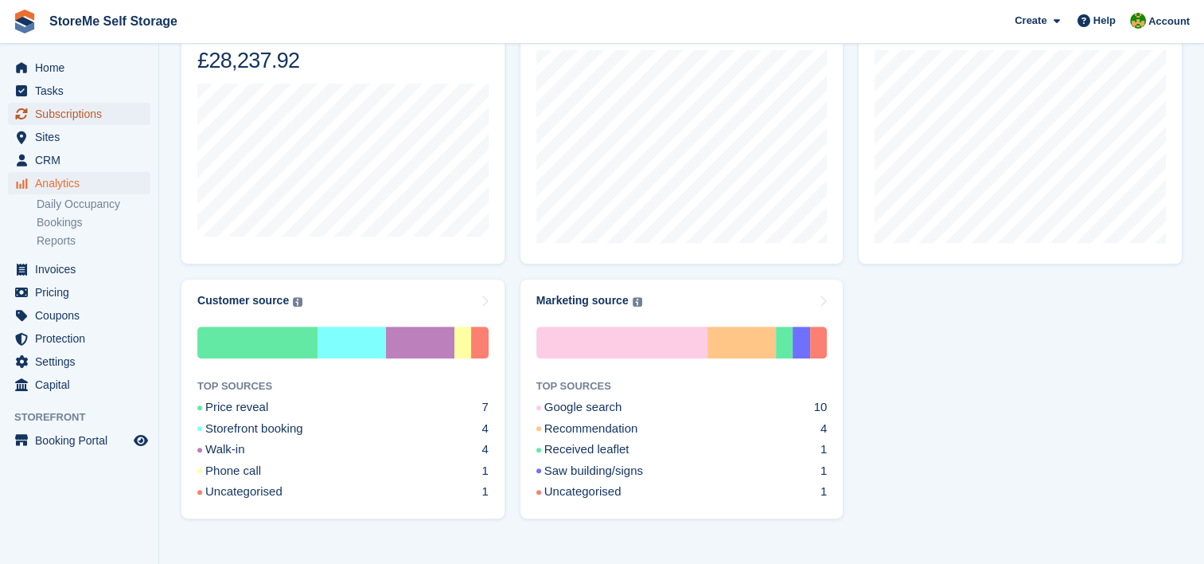
click at [102, 113] on span "Subscriptions" at bounding box center [83, 114] width 96 height 22
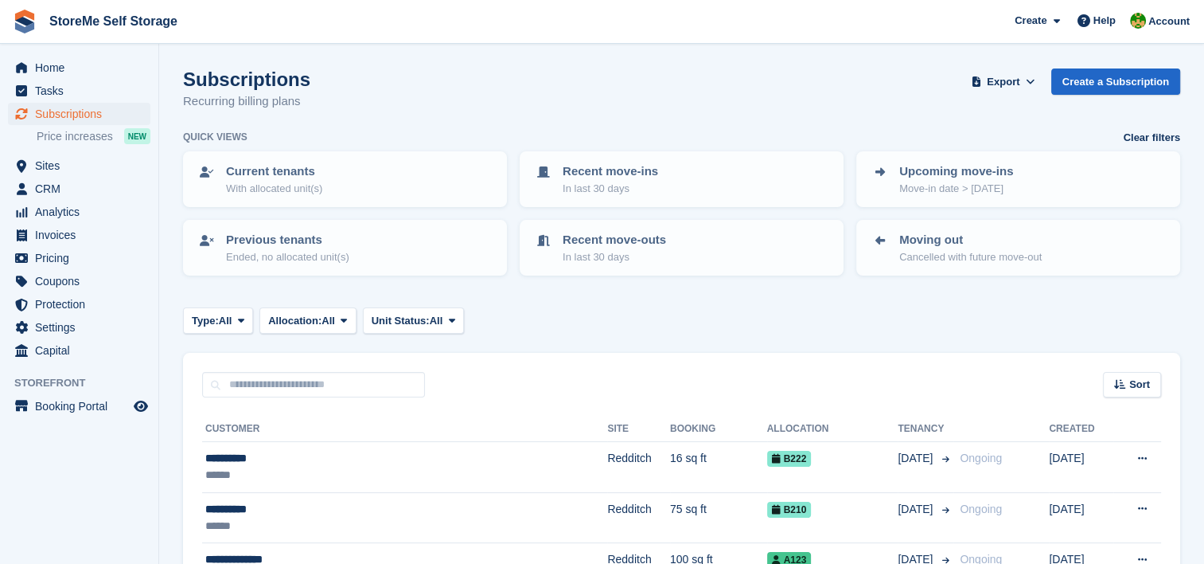
click at [741, 41] on span "StoreMe Self Storage Create Subscription Invoice Contact Deal Discount Page Hel…" at bounding box center [602, 21] width 1204 height 43
click at [435, 319] on span "All" at bounding box center [437, 321] width 14 height 16
click at [441, 424] on link "Overlocked" at bounding box center [439, 415] width 139 height 29
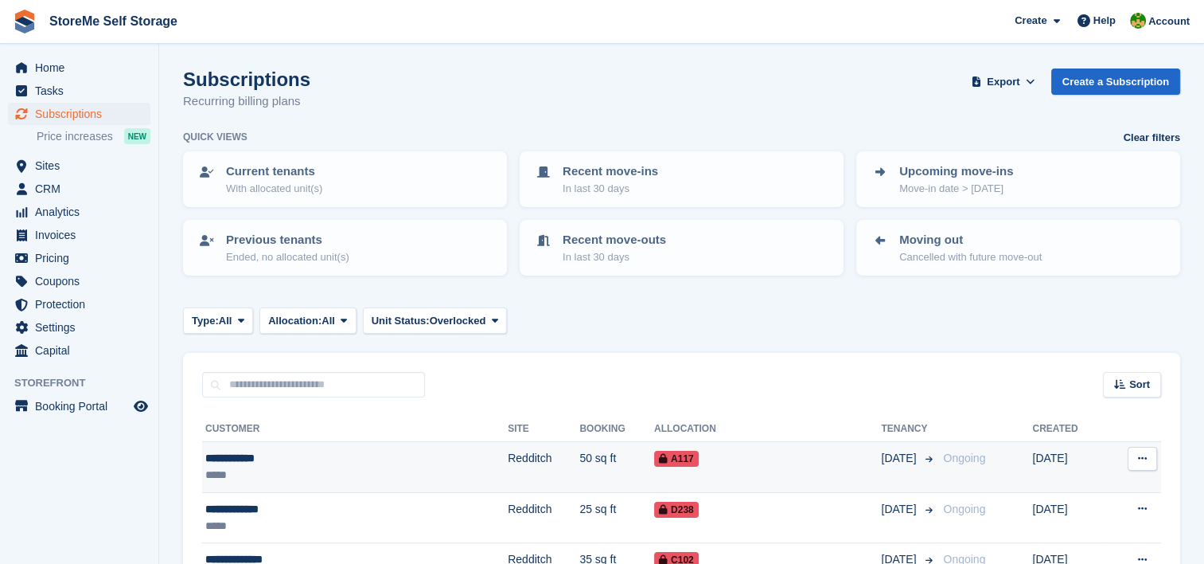
click at [508, 455] on td "Redditch" at bounding box center [544, 467] width 72 height 51
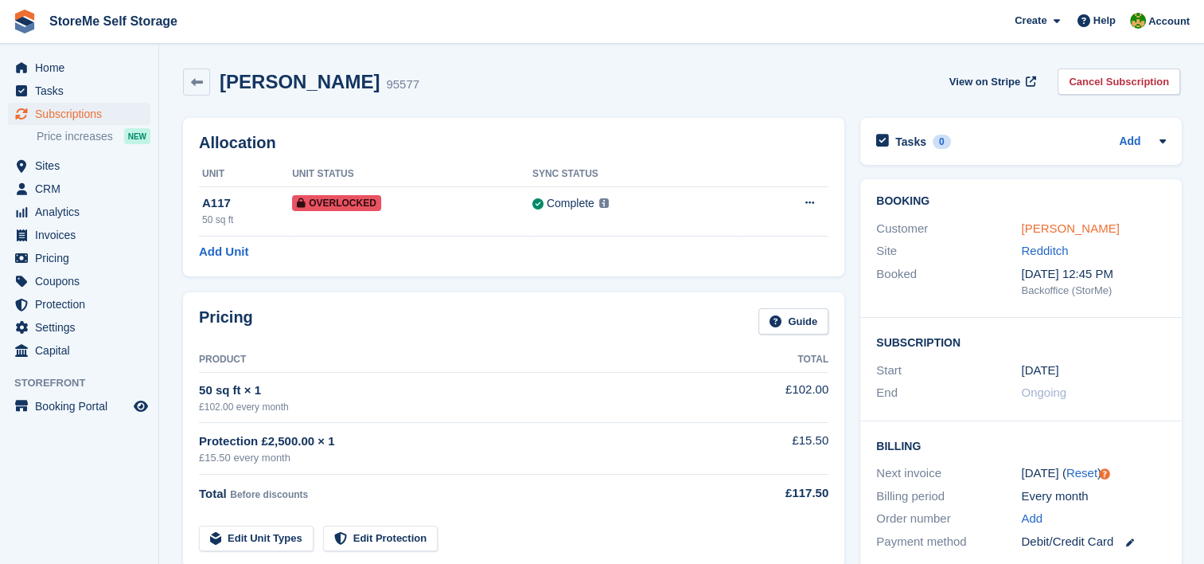
click at [1078, 228] on link "Mason Jeynes" at bounding box center [1070, 228] width 98 height 14
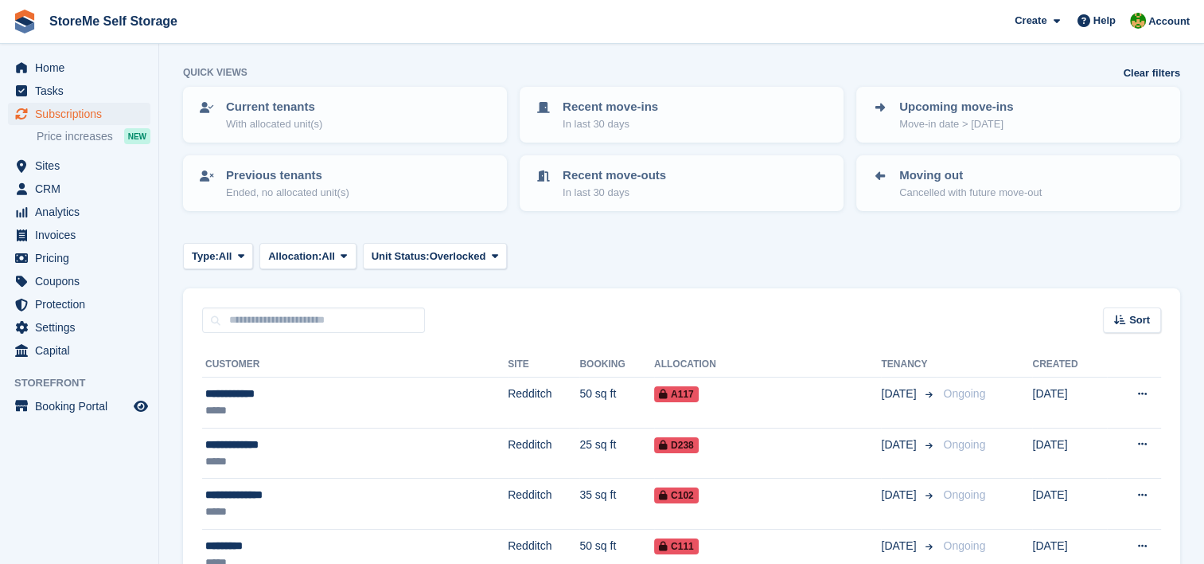
scroll to position [159, 0]
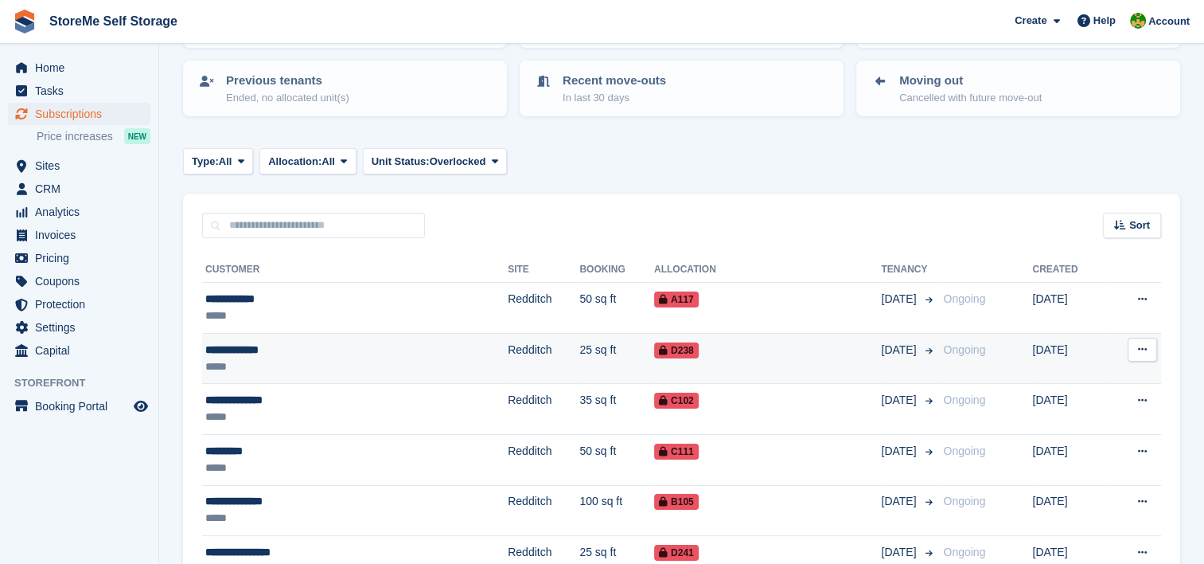
click at [787, 359] on td "D238" at bounding box center [767, 358] width 227 height 51
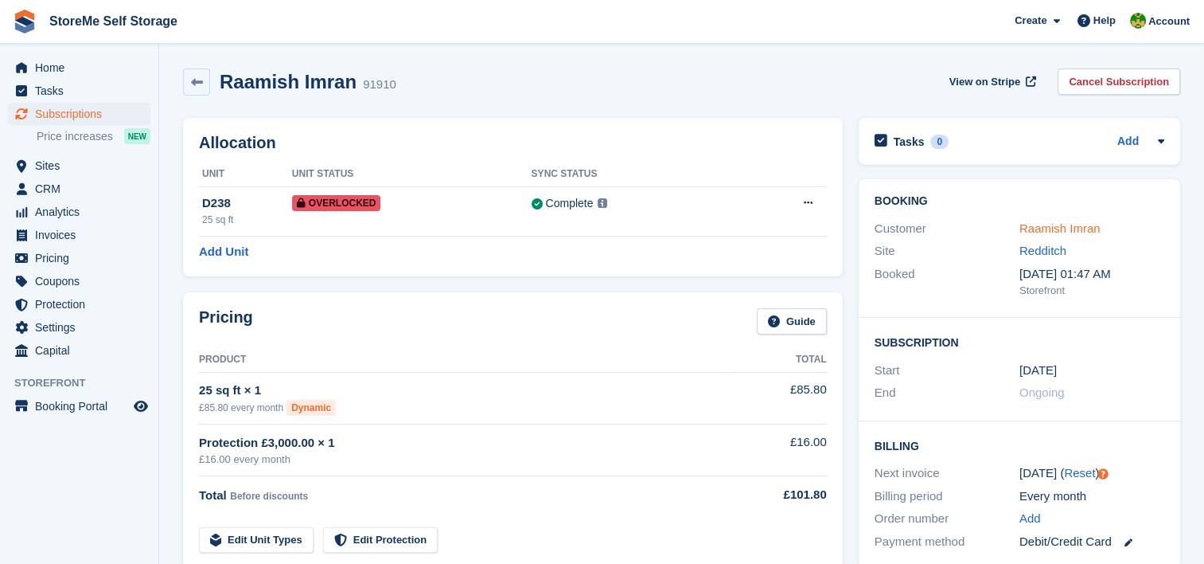
click at [1075, 229] on link "Raamish Imran" at bounding box center [1060, 228] width 81 height 14
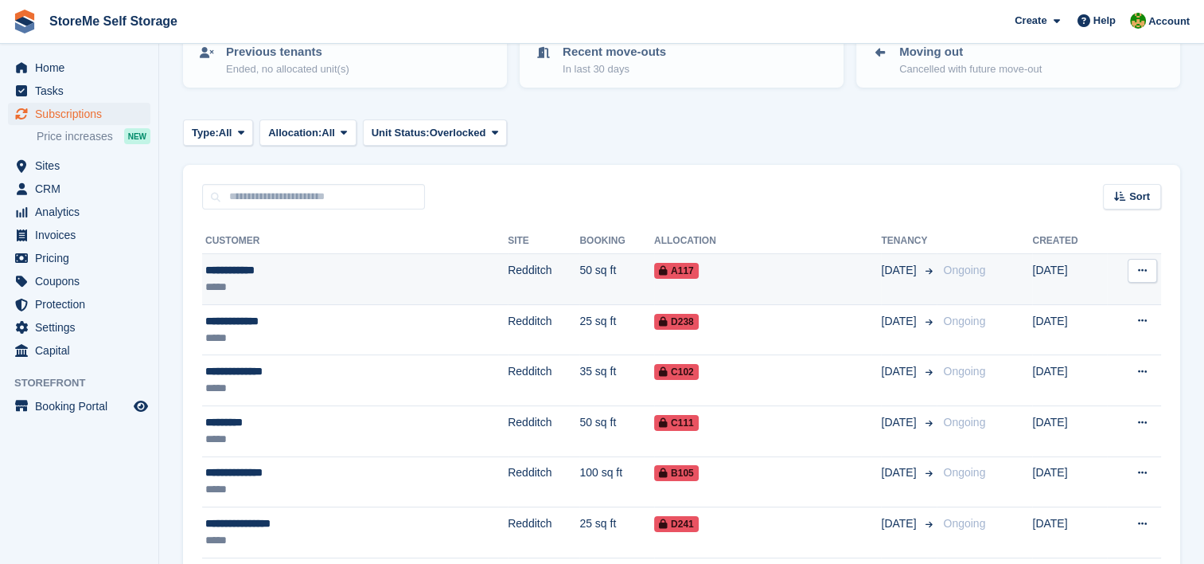
scroll to position [239, 0]
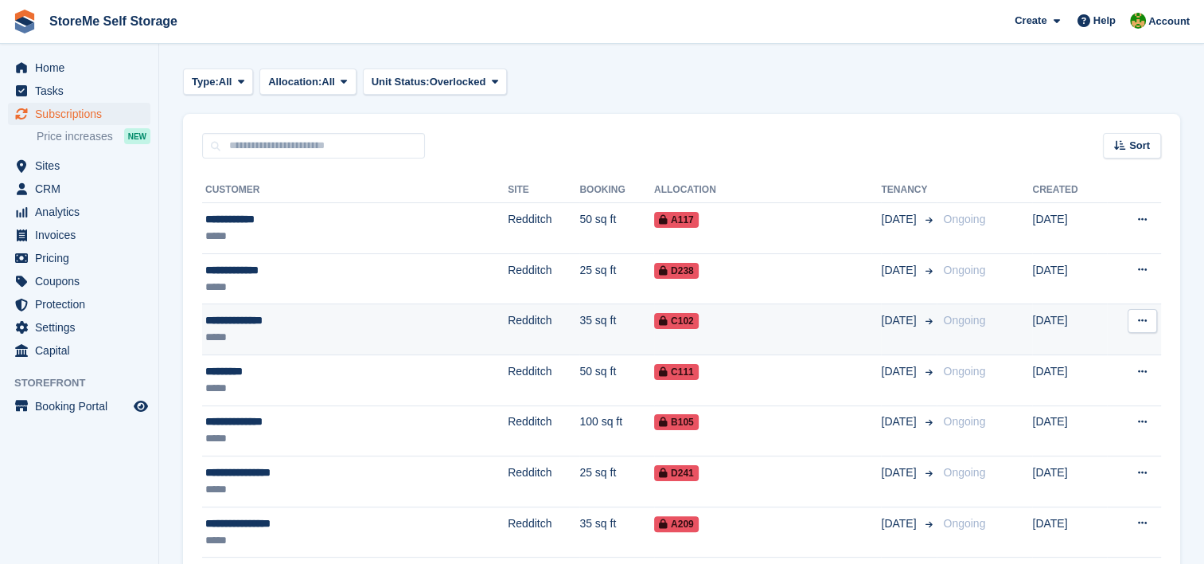
click at [580, 325] on td "35 sq ft" at bounding box center [617, 329] width 75 height 51
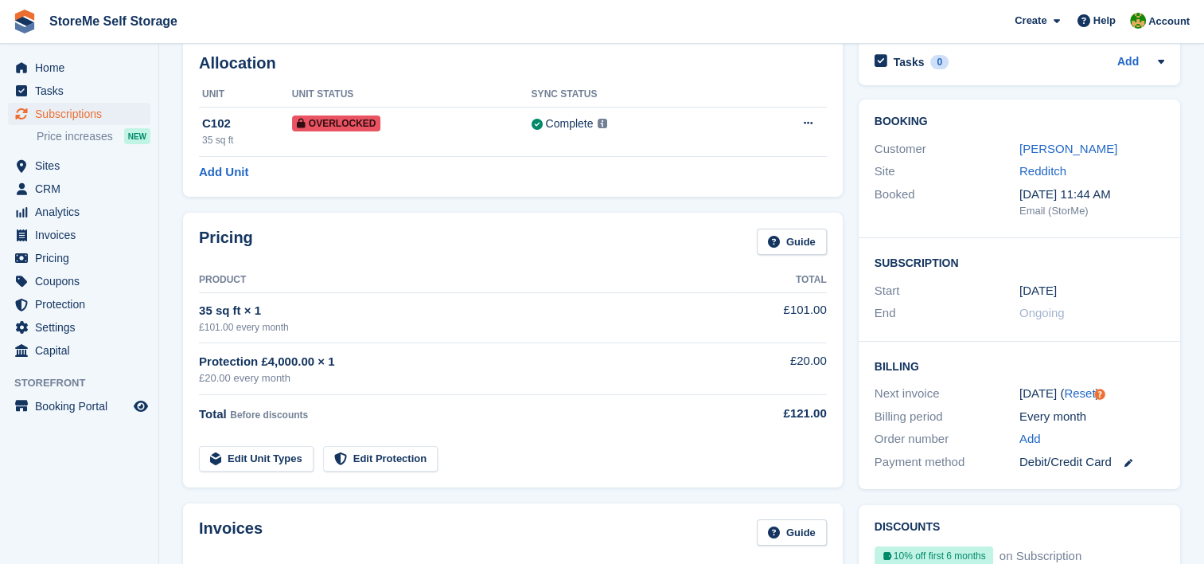
scroll to position [239, 0]
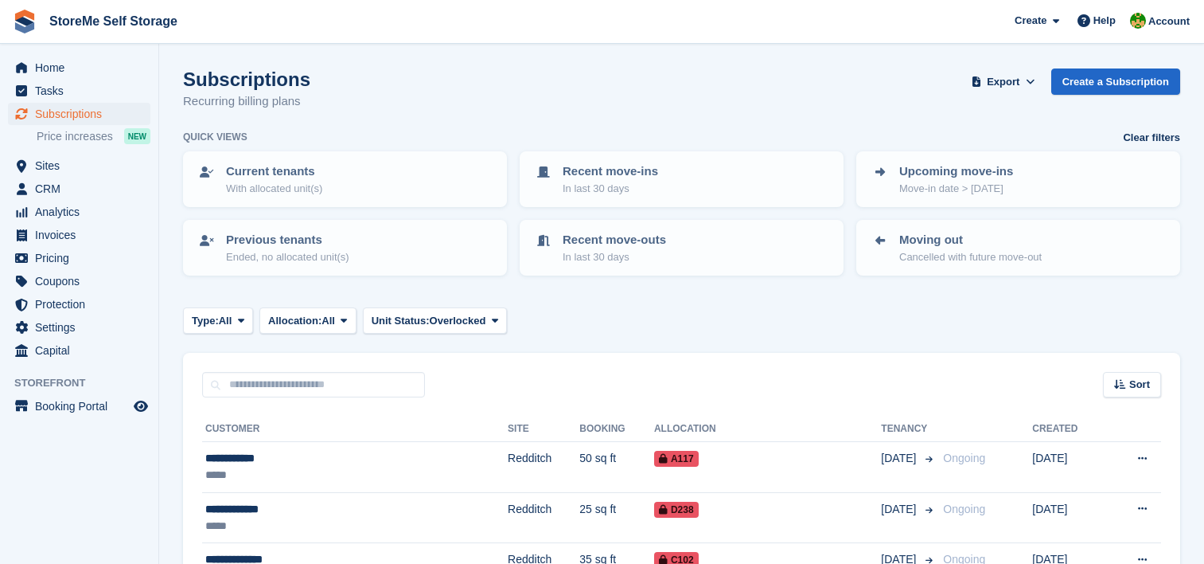
scroll to position [239, 0]
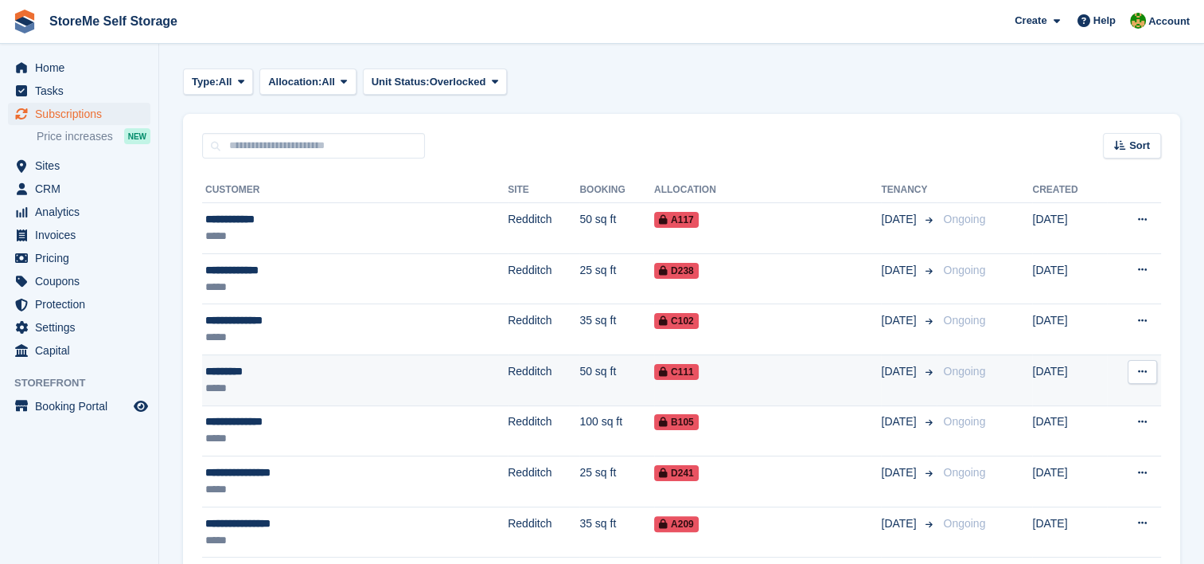
click at [508, 377] on td "Redditch" at bounding box center [544, 379] width 72 height 51
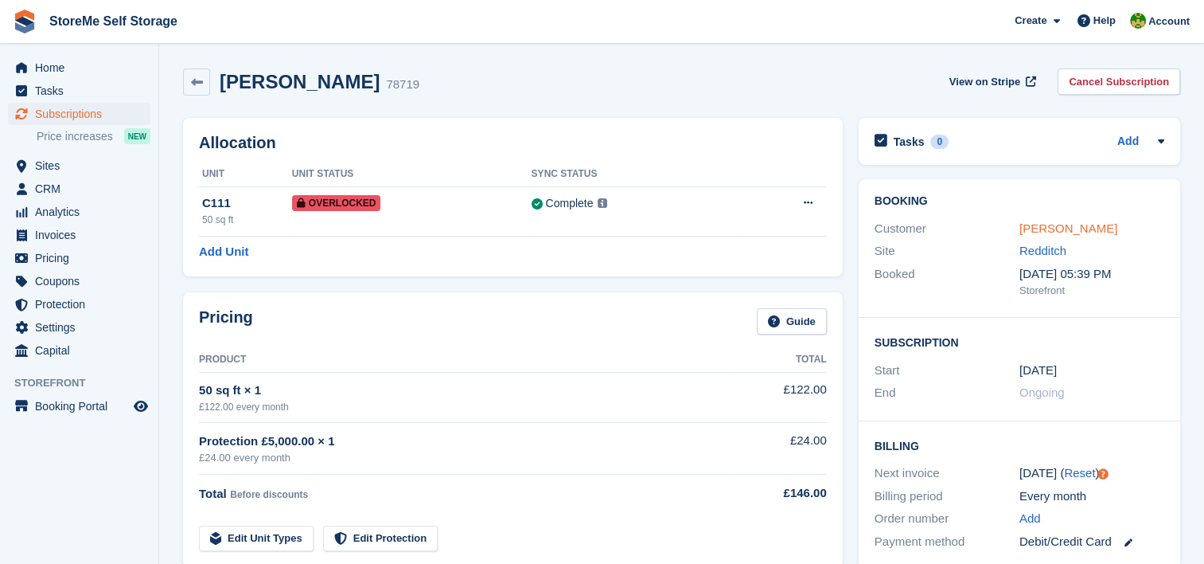
click at [1035, 226] on link "[PERSON_NAME]" at bounding box center [1069, 228] width 98 height 14
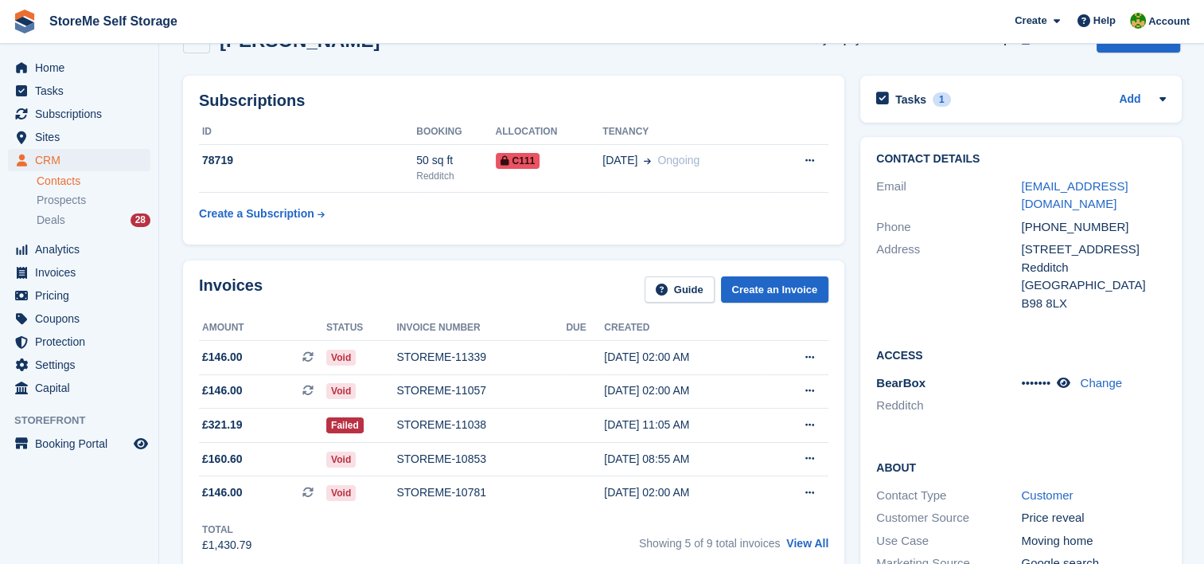
scroll to position [80, 0]
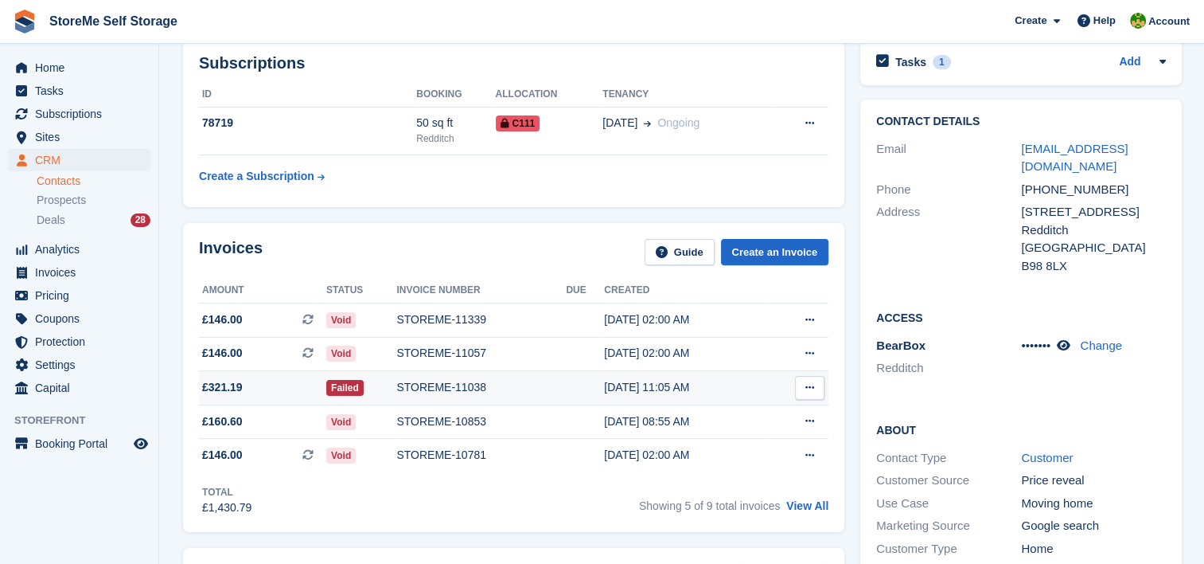
click at [423, 386] on div "STOREME-11038" at bounding box center [481, 387] width 170 height 17
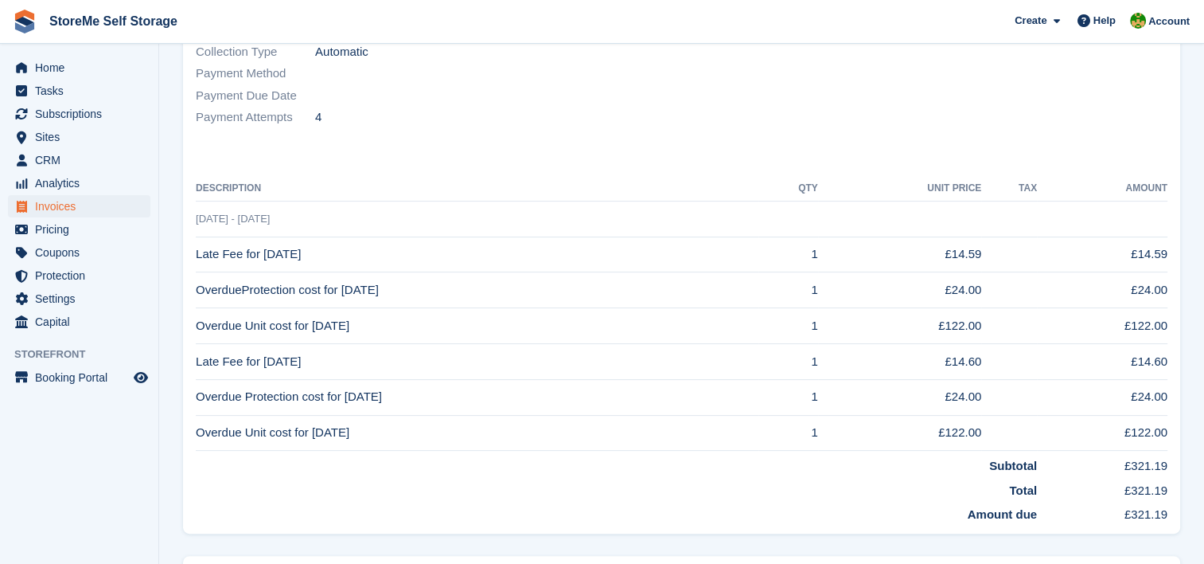
scroll to position [318, 0]
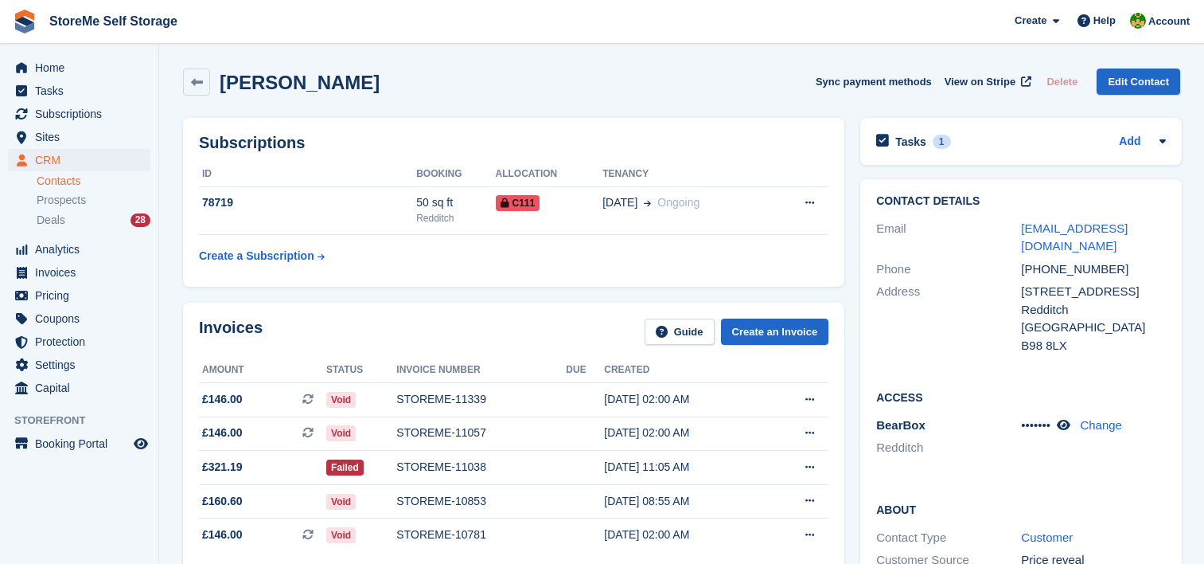
scroll to position [80, 0]
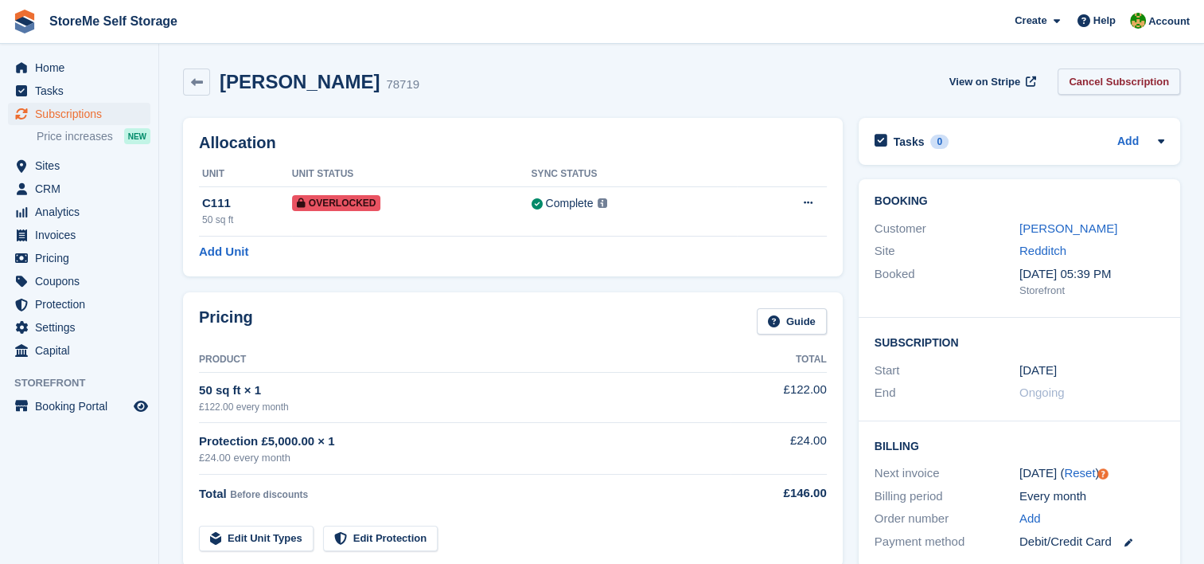
click at [1108, 76] on link "Cancel Subscription" at bounding box center [1119, 81] width 123 height 26
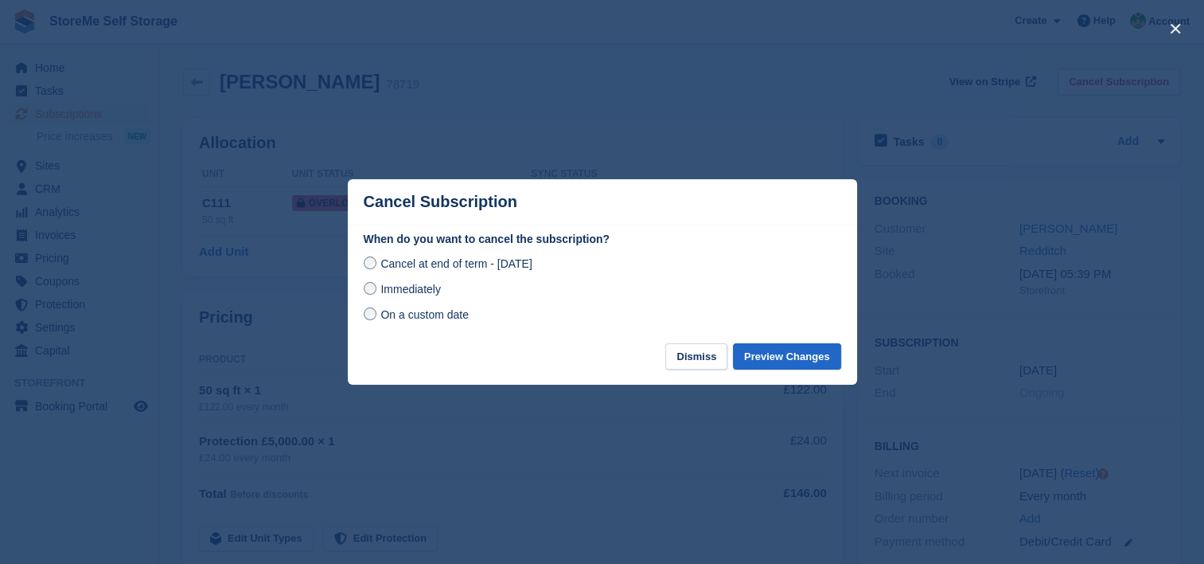
click at [384, 295] on span "Immediately" at bounding box center [411, 289] width 60 height 13
click at [787, 349] on button "Preview Changes" at bounding box center [787, 356] width 108 height 26
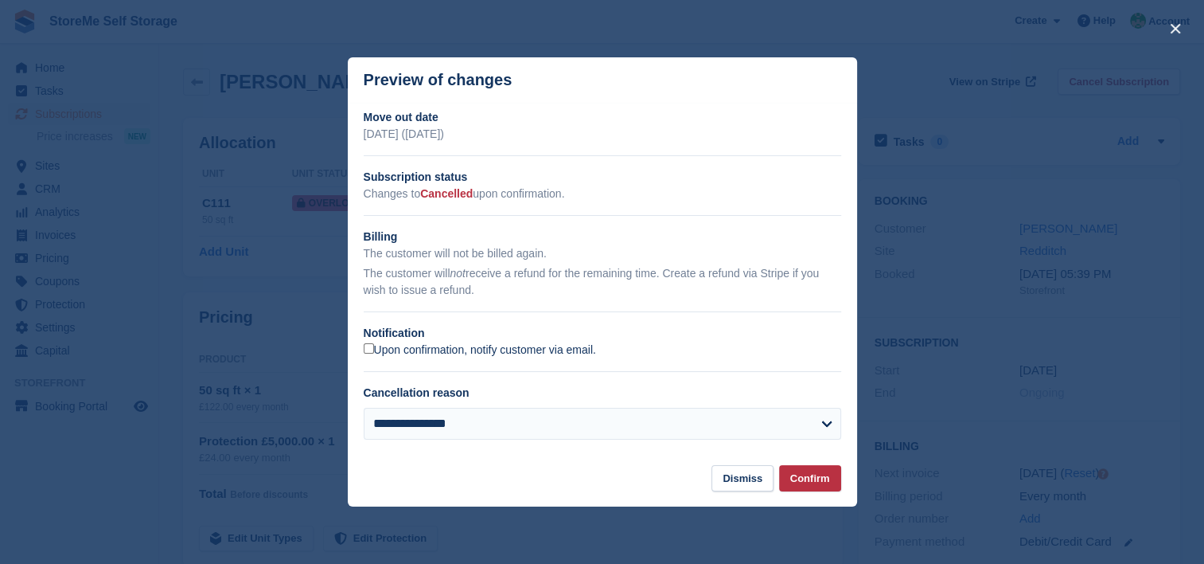
click at [476, 353] on label "Upon confirmation, notify customer via email." at bounding box center [480, 350] width 232 height 14
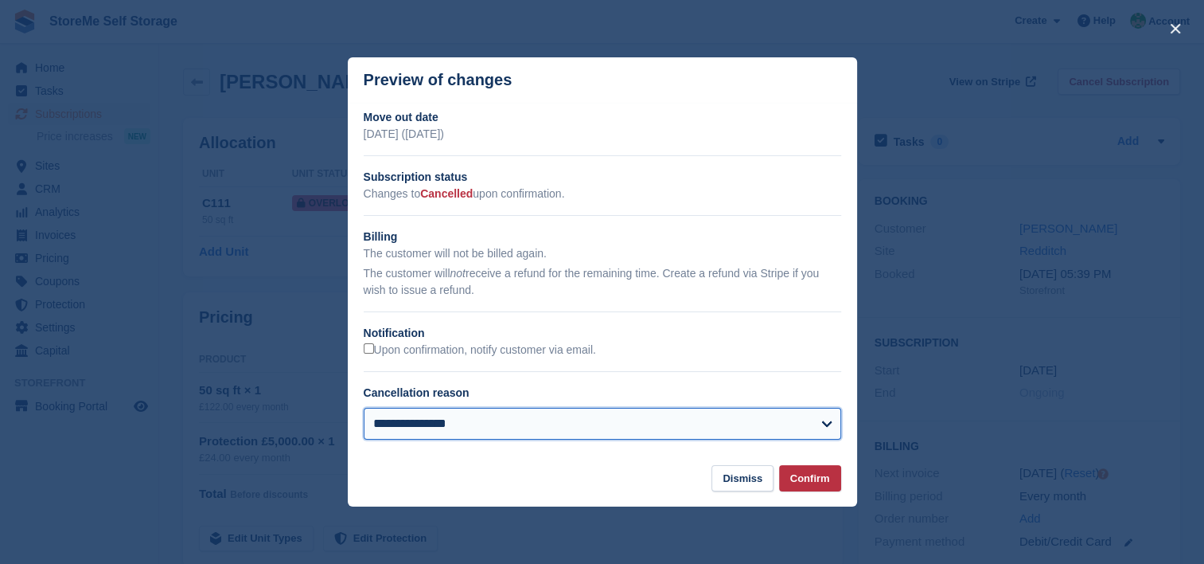
click at [468, 432] on select "**********" at bounding box center [603, 424] width 478 height 32
select select "*****"
click at [364, 408] on select "**********" at bounding box center [603, 424] width 478 height 32
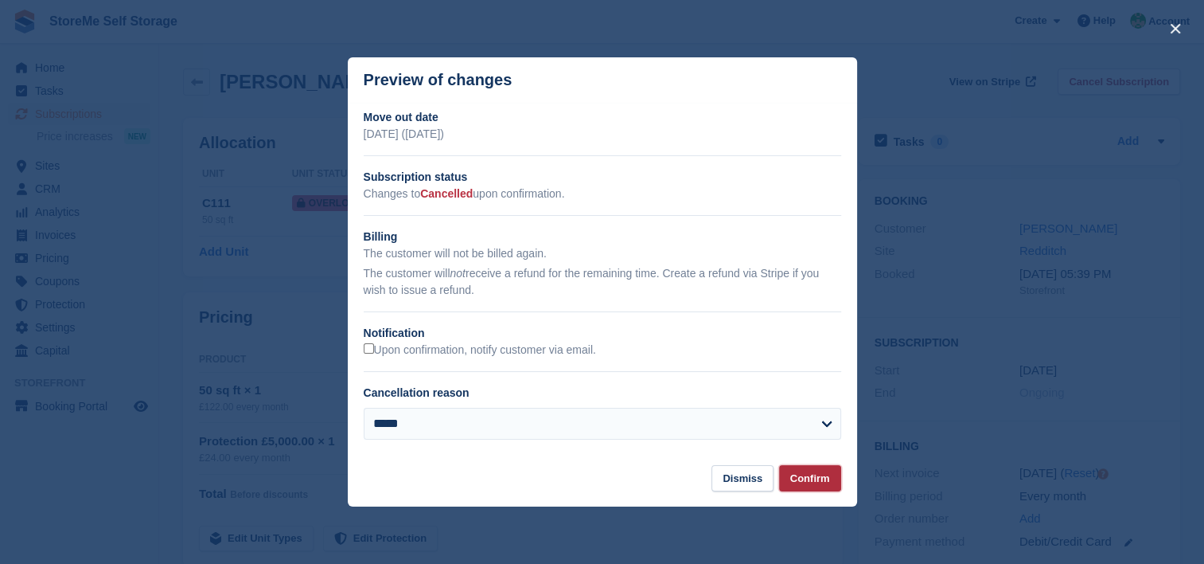
click at [836, 481] on button "Confirm" at bounding box center [810, 478] width 62 height 26
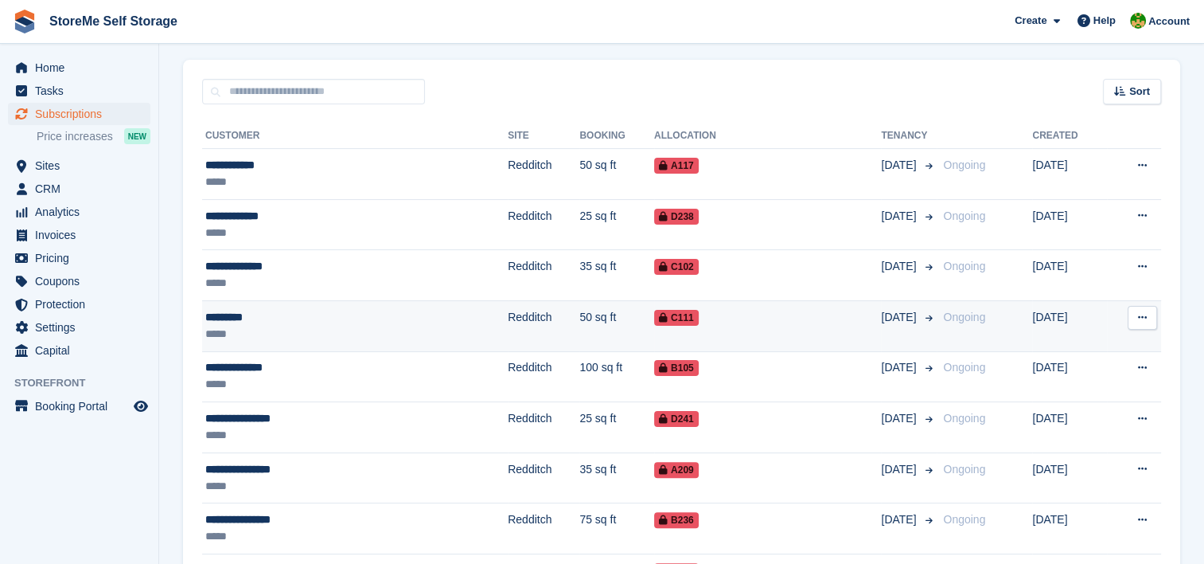
scroll to position [318, 0]
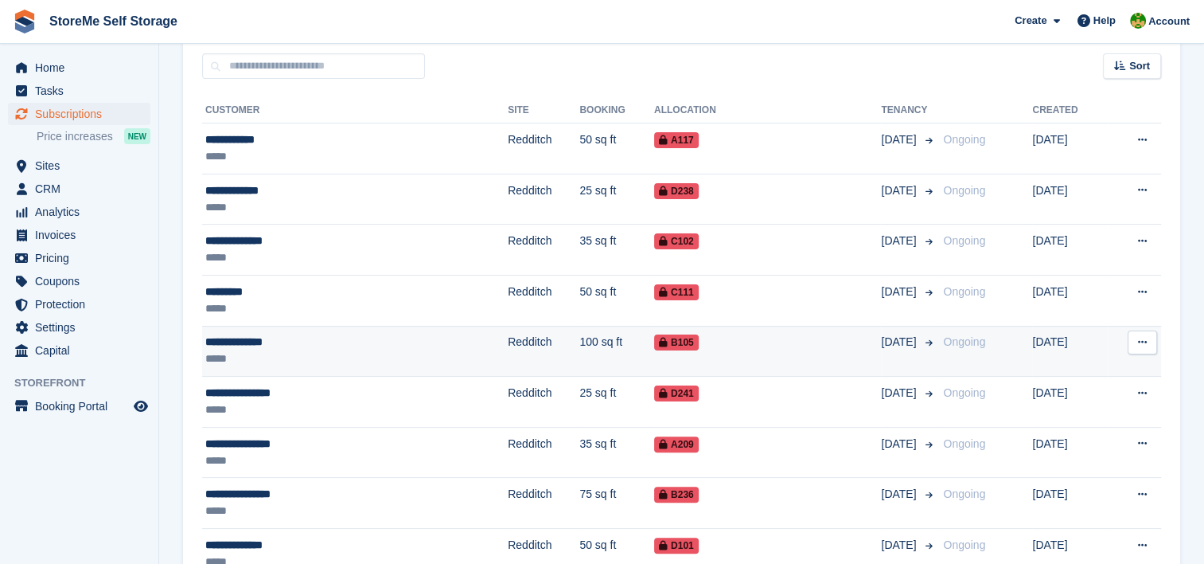
click at [580, 344] on td "100 sq ft" at bounding box center [617, 351] width 75 height 51
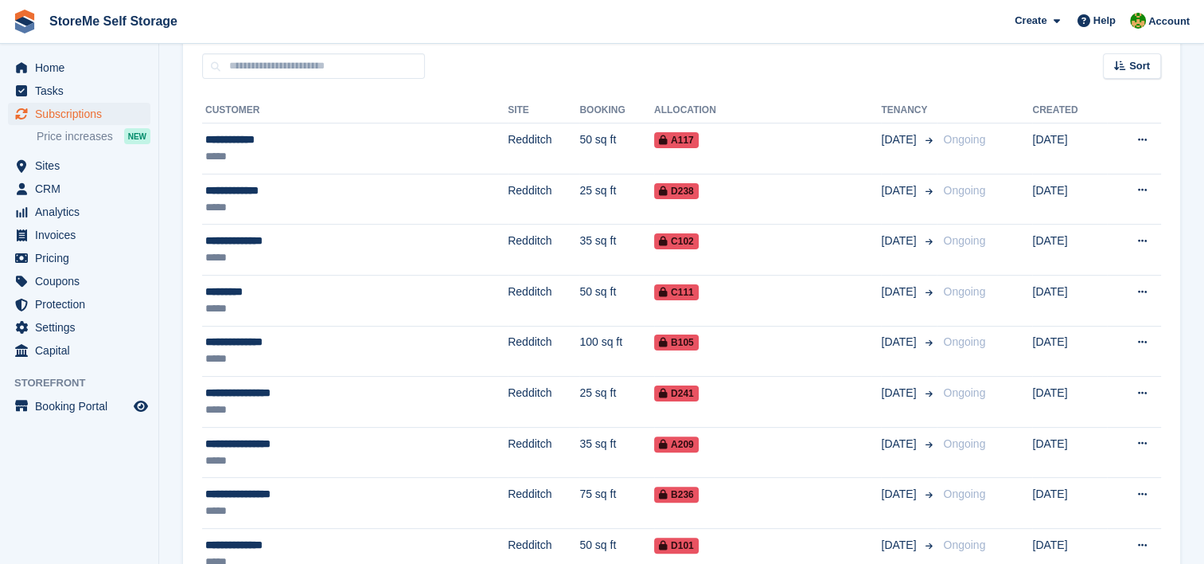
scroll to position [398, 0]
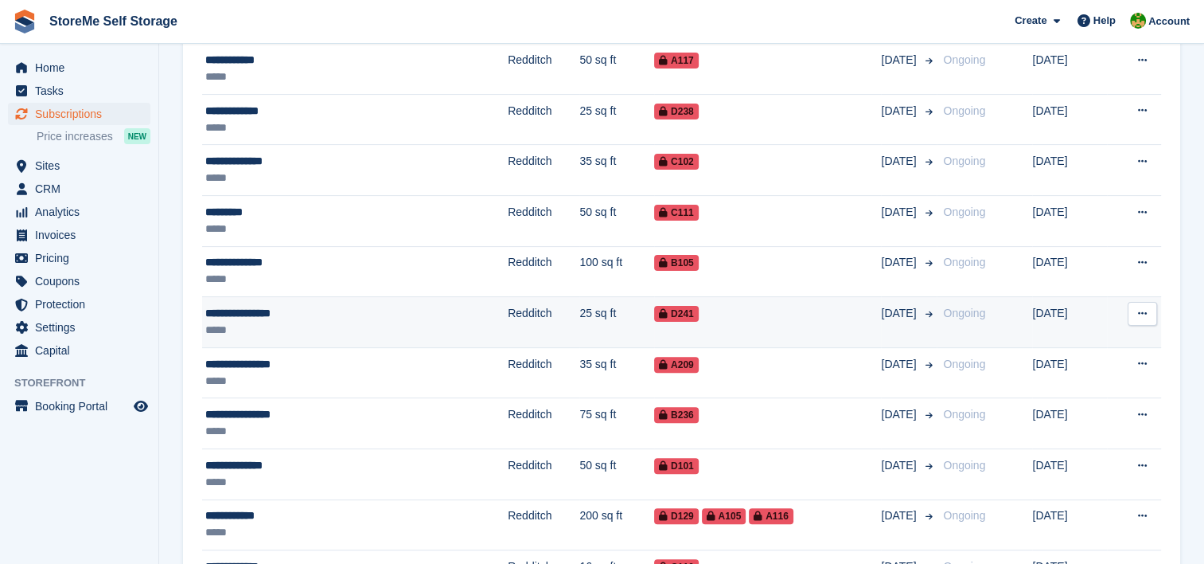
click at [508, 318] on td "Redditch" at bounding box center [544, 322] width 72 height 51
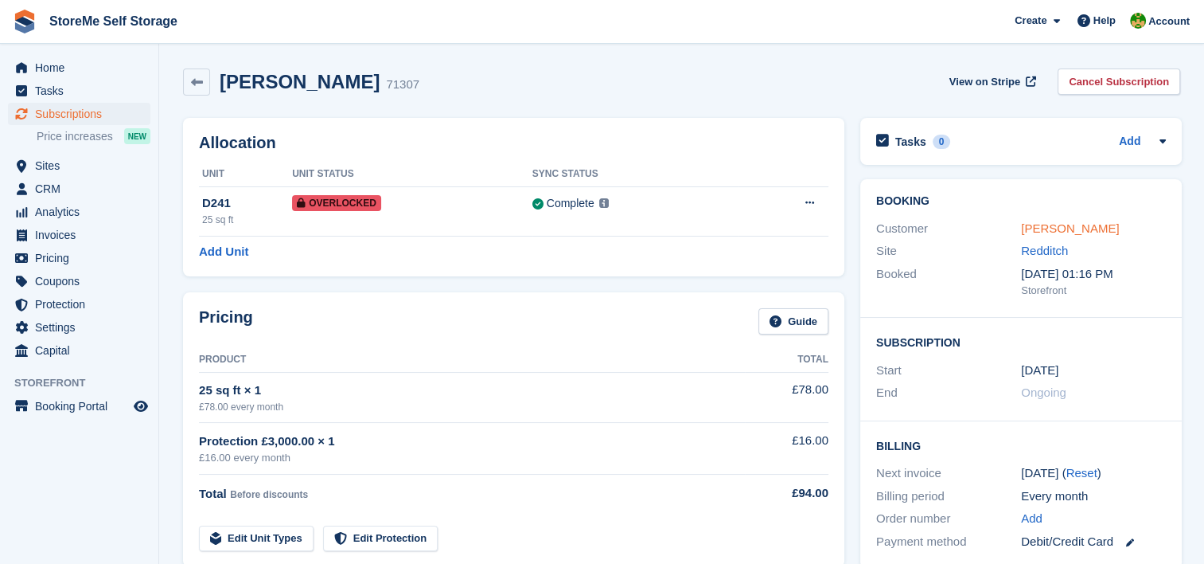
click at [1071, 232] on link "Mieszko Sochacki" at bounding box center [1070, 228] width 98 height 14
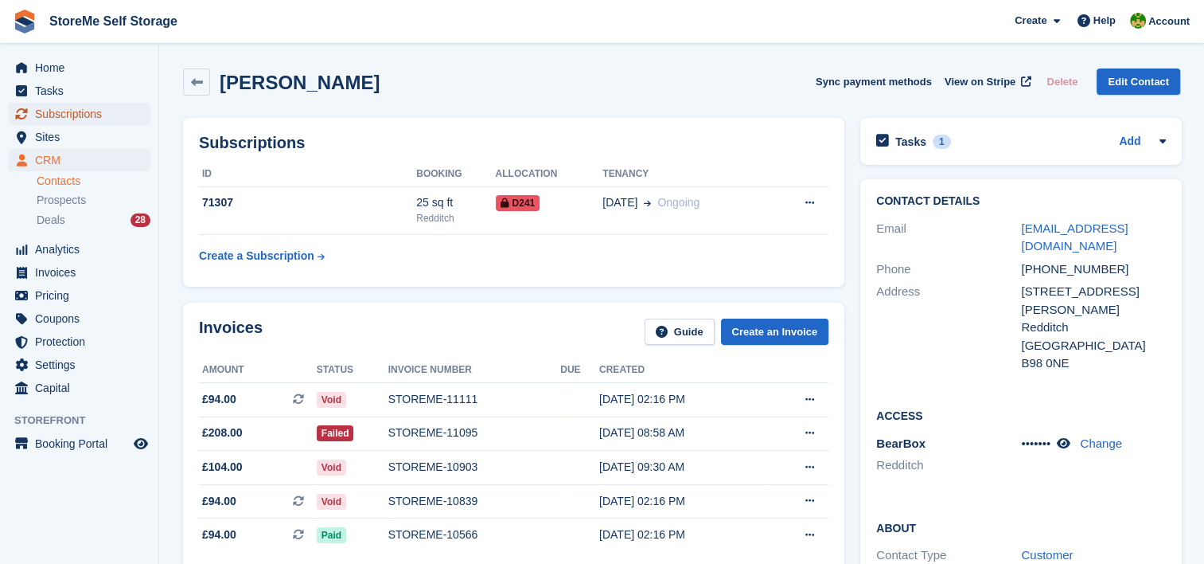
click at [73, 122] on span "Subscriptions" at bounding box center [83, 114] width 96 height 22
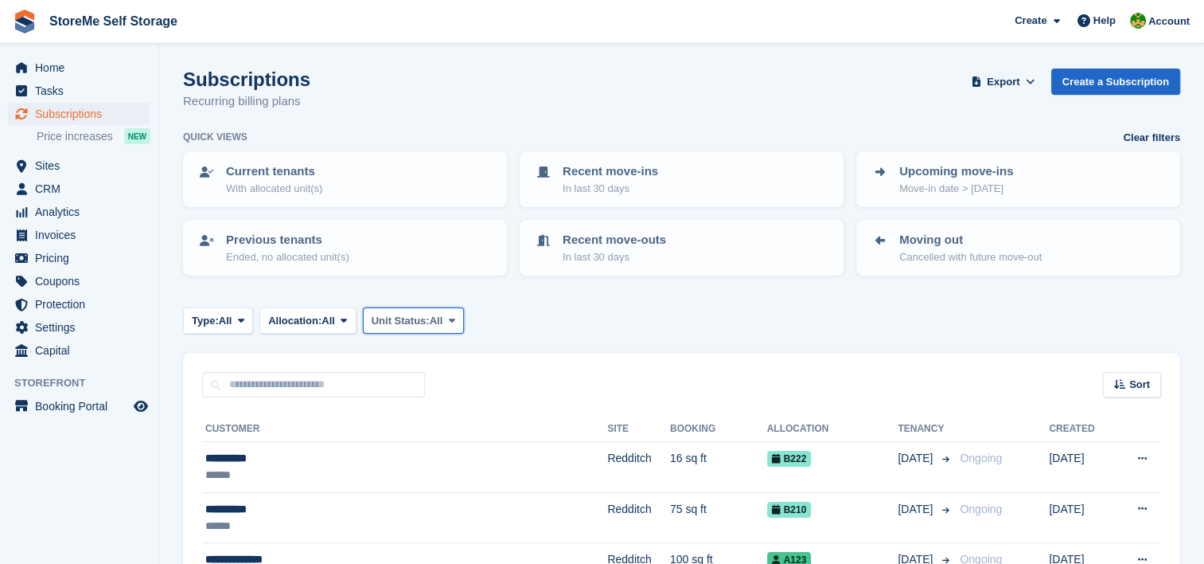
click at [429, 318] on span "Unit Status:" at bounding box center [401, 321] width 58 height 16
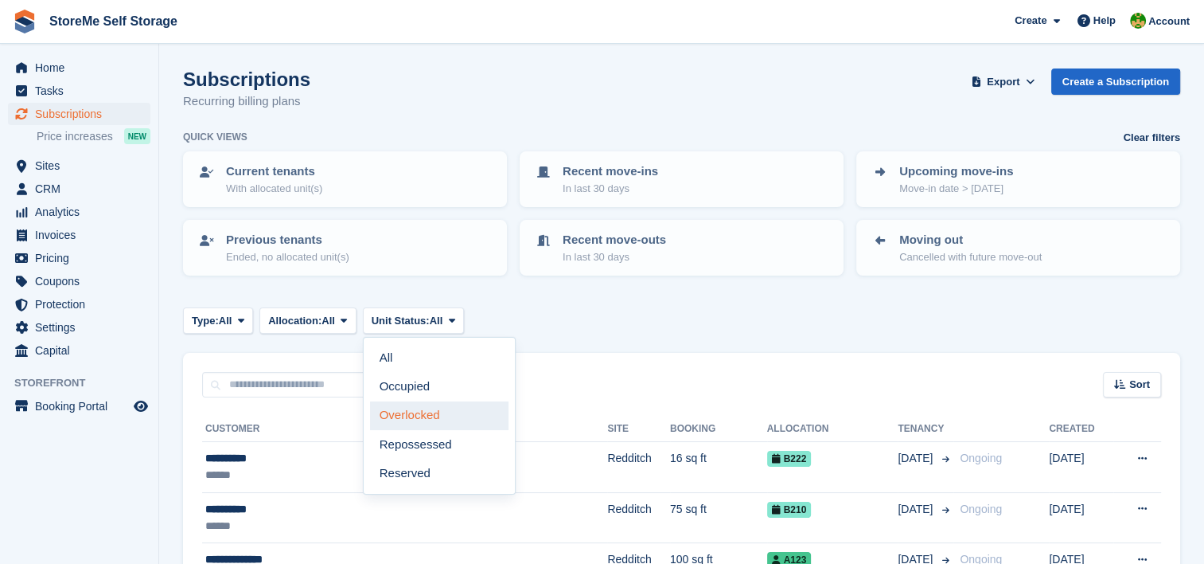
click at [426, 409] on link "Overlocked" at bounding box center [439, 415] width 139 height 29
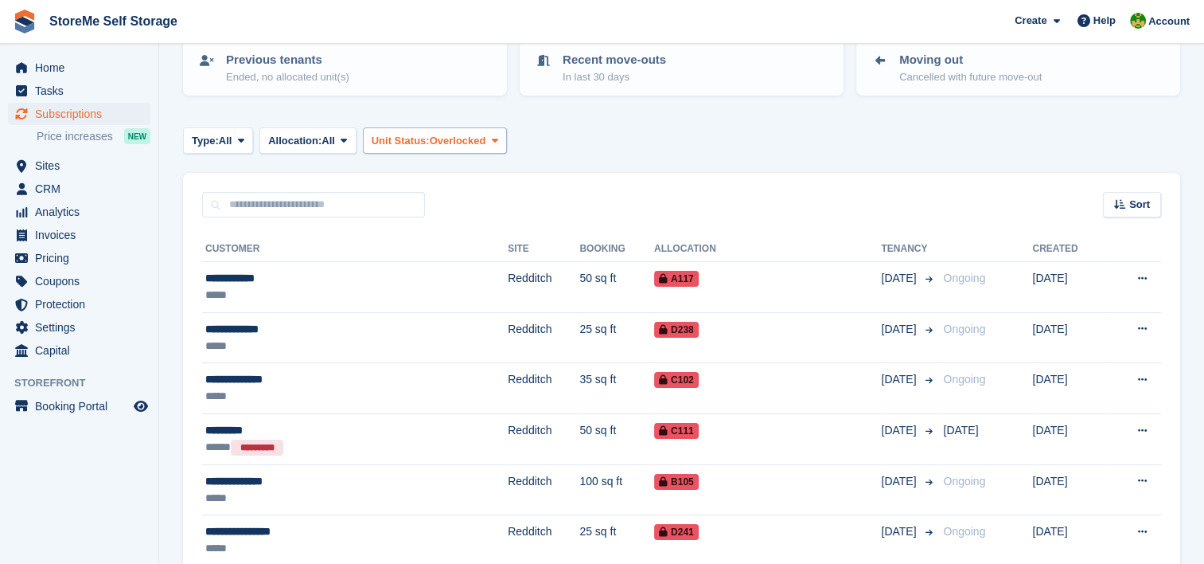
scroll to position [239, 0]
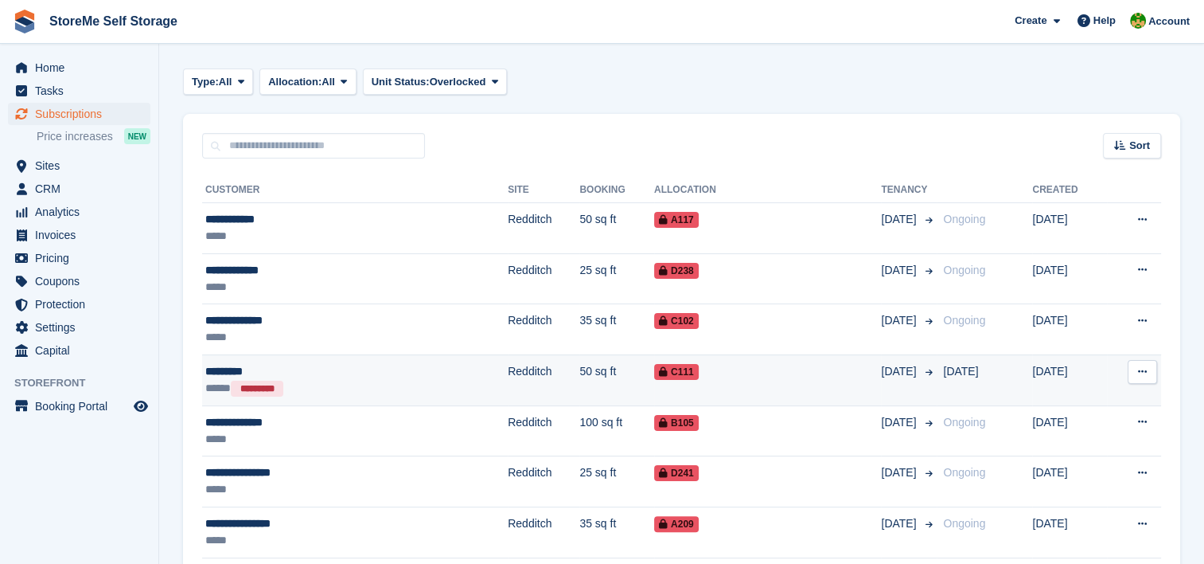
click at [580, 366] on td "50 sq ft" at bounding box center [617, 379] width 75 height 51
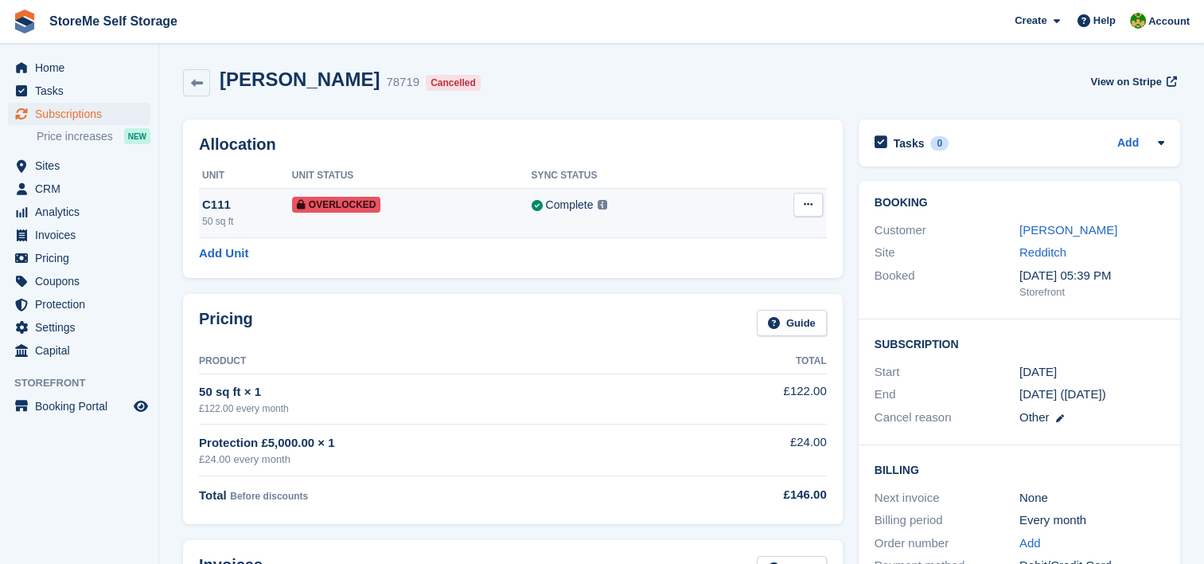
click at [809, 207] on icon at bounding box center [808, 204] width 9 height 10
click at [739, 226] on p "Remove Overlock" at bounding box center [746, 235] width 139 height 21
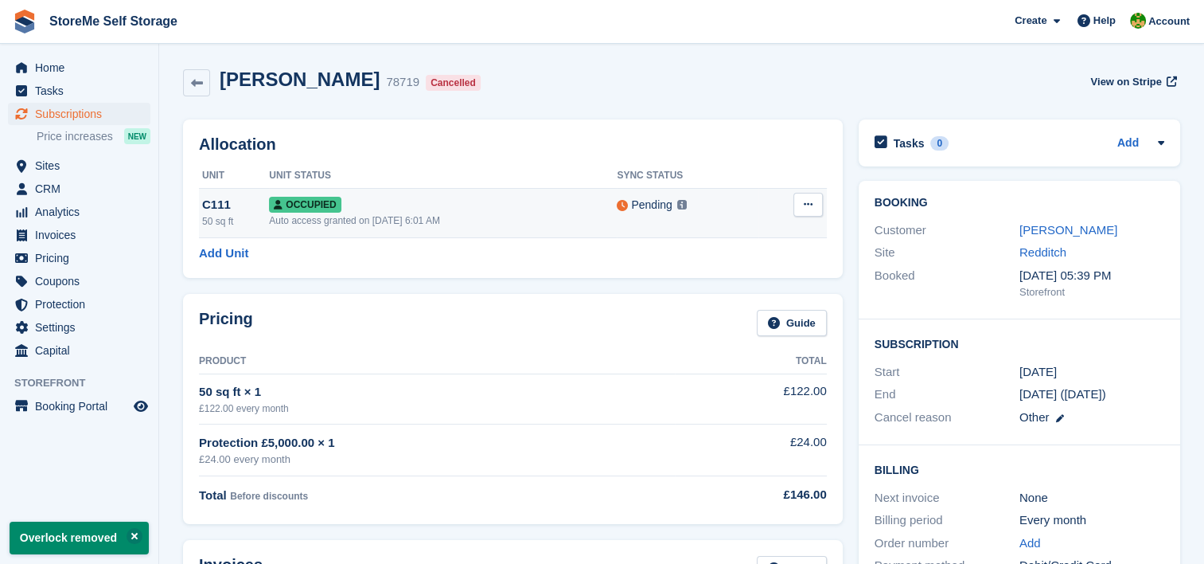
click at [804, 201] on icon at bounding box center [808, 204] width 9 height 10
click at [715, 269] on p "Deallocate" at bounding box center [746, 270] width 139 height 21
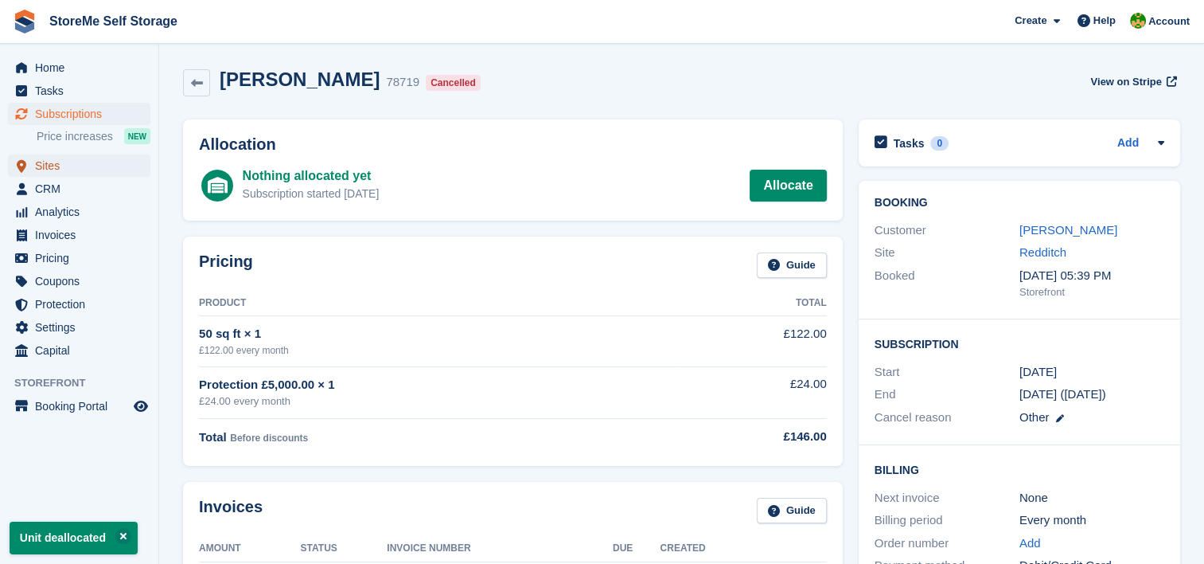
click at [53, 170] on span "Sites" at bounding box center [83, 165] width 96 height 22
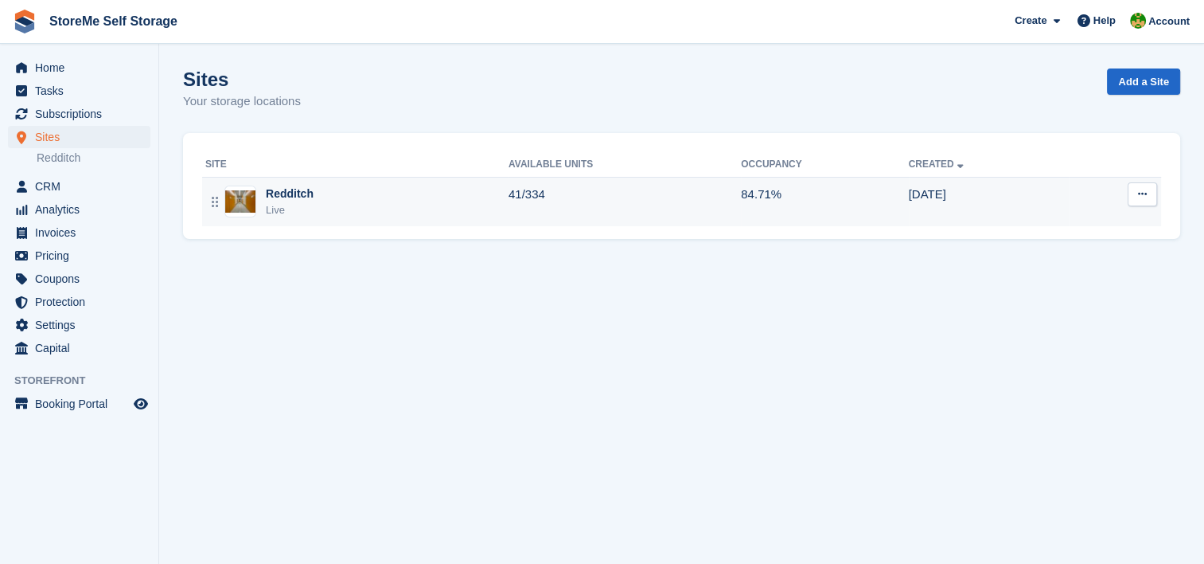
click at [452, 202] on div "Redditch Live" at bounding box center [356, 201] width 303 height 33
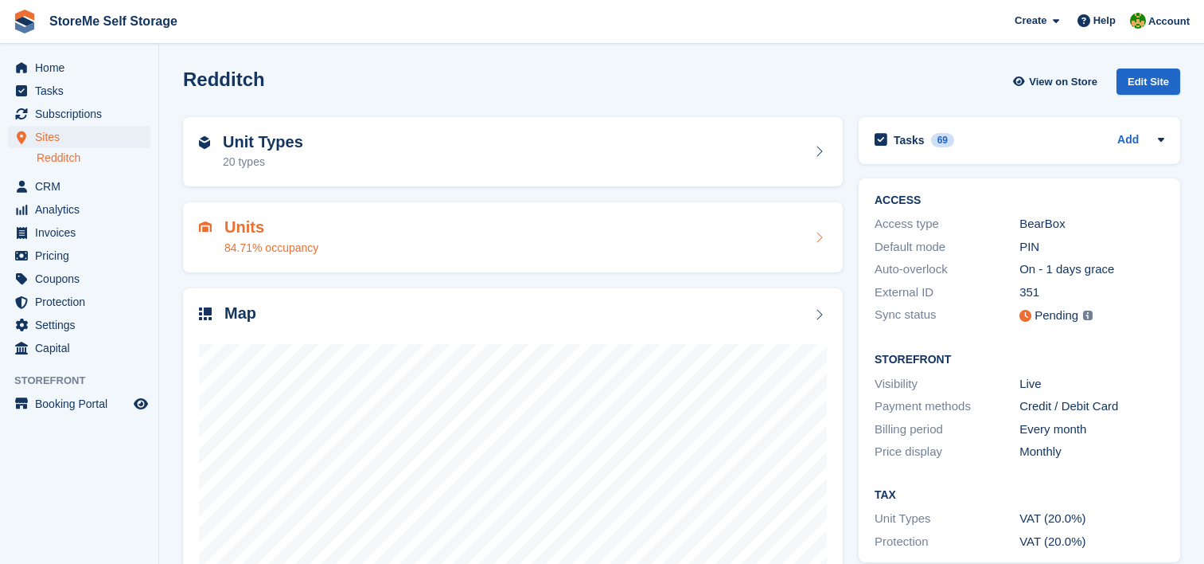
click at [449, 235] on div "Units 84.71% occupancy" at bounding box center [513, 237] width 628 height 38
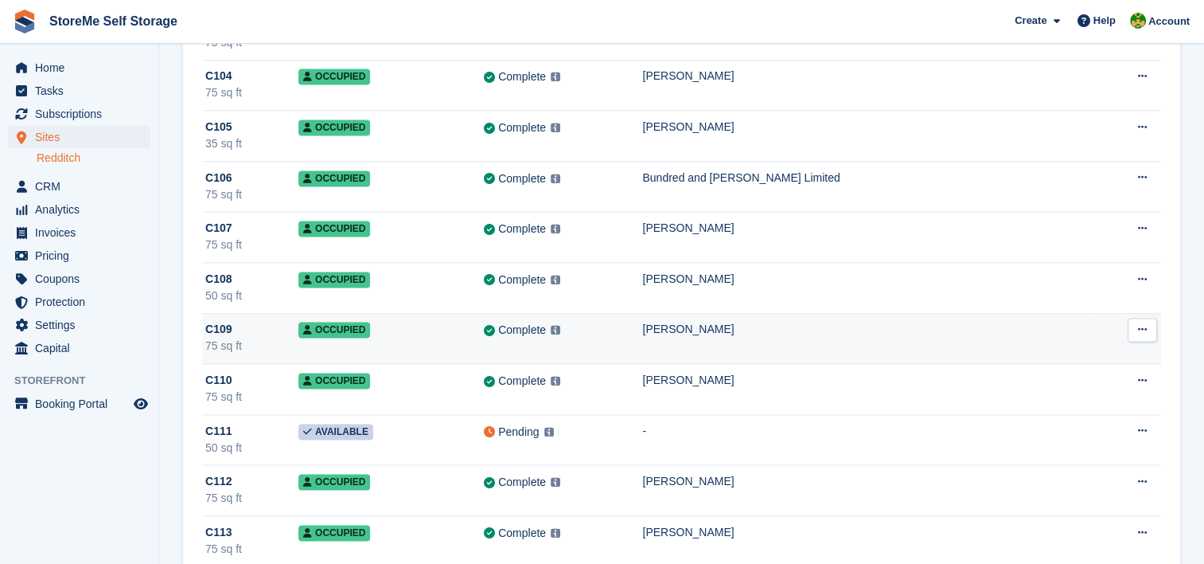
scroll to position [8279, 0]
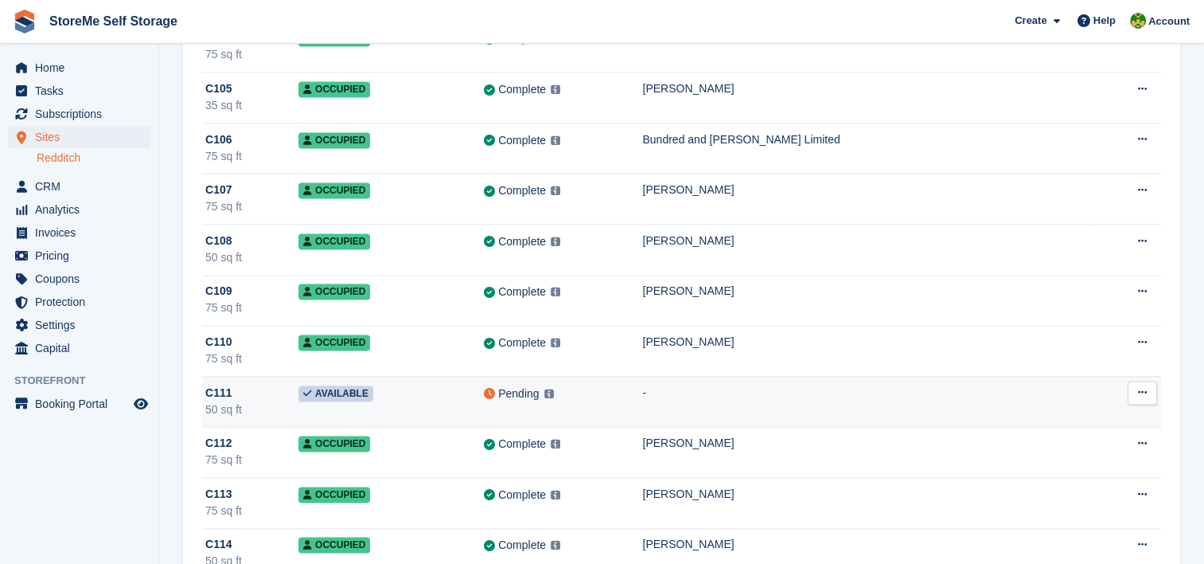
click at [1055, 377] on td "-" at bounding box center [867, 401] width 450 height 51
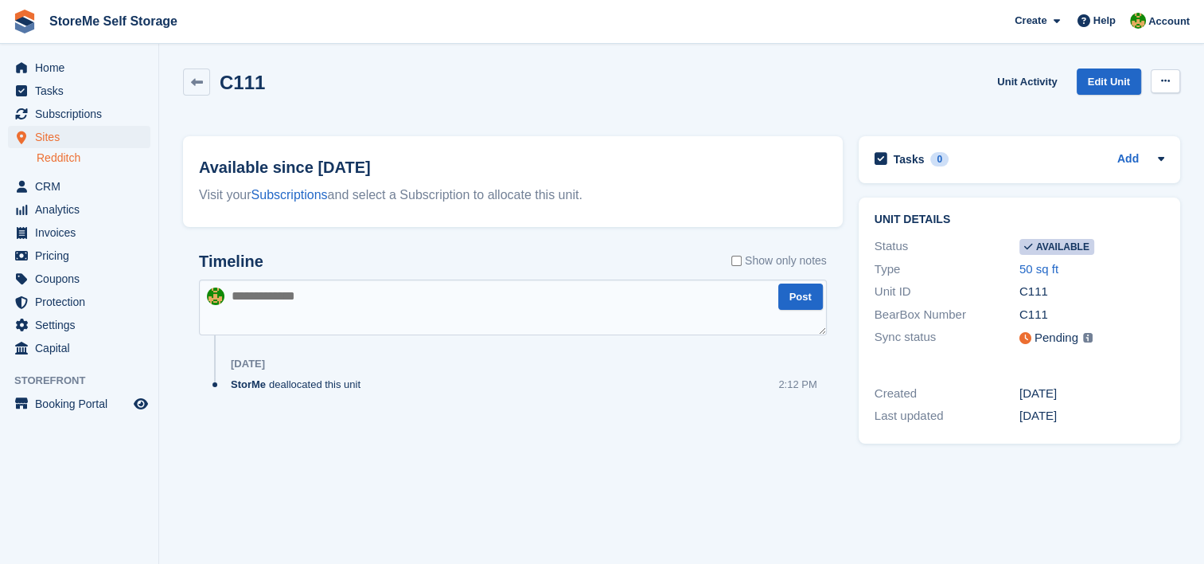
click at [1165, 80] on icon at bounding box center [1165, 81] width 9 height 10
click at [1084, 107] on p "Make unavailable" at bounding box center [1104, 112] width 139 height 21
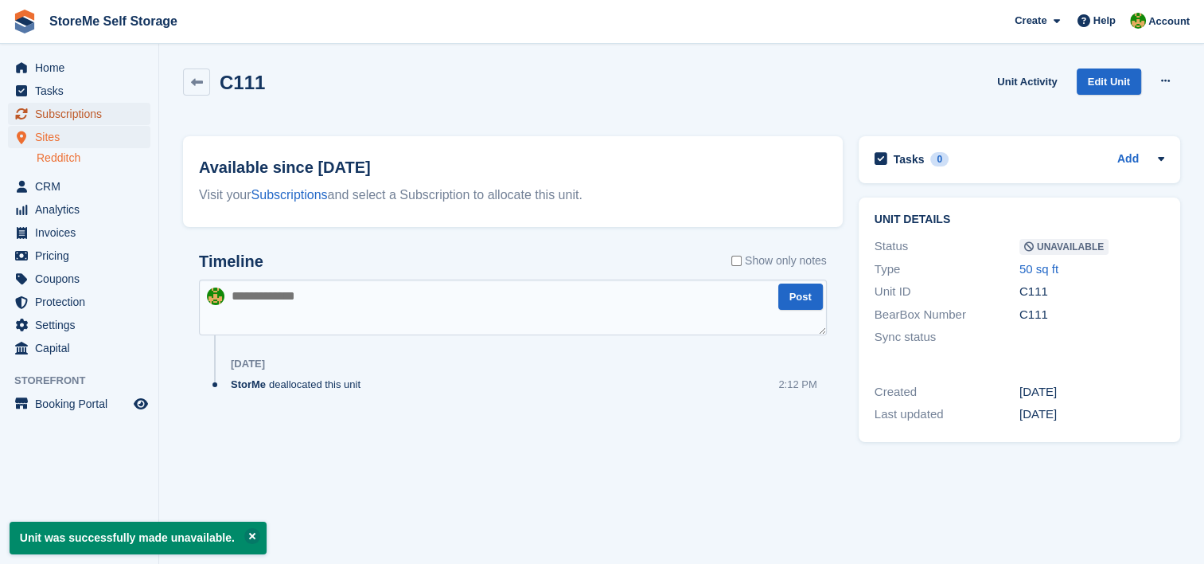
click at [51, 115] on span "Subscriptions" at bounding box center [83, 114] width 96 height 22
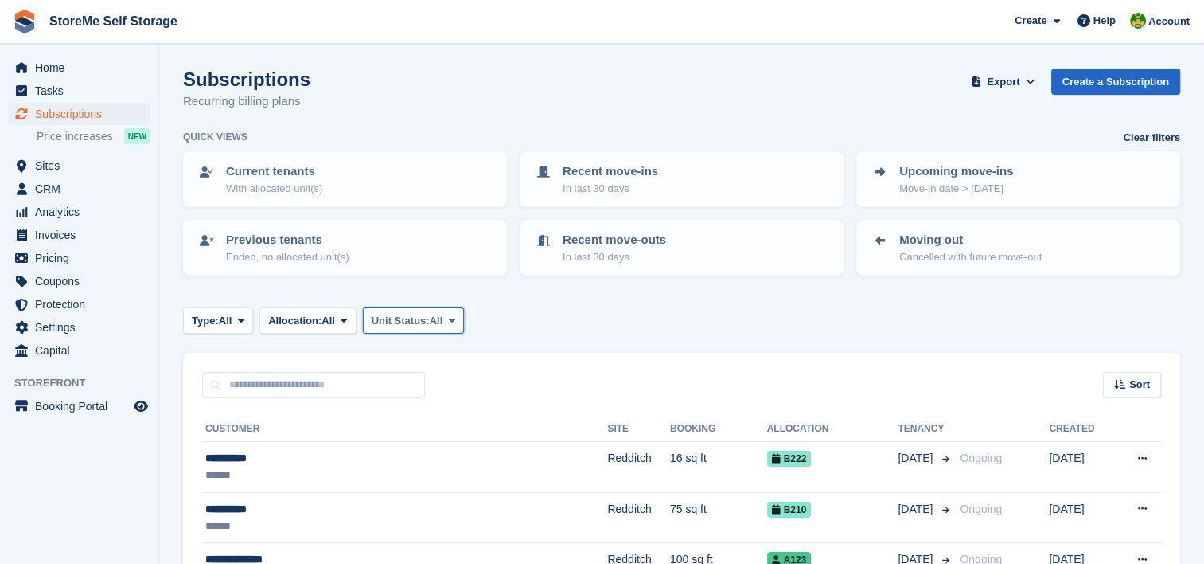
click at [404, 315] on span "Unit Status:" at bounding box center [401, 321] width 58 height 16
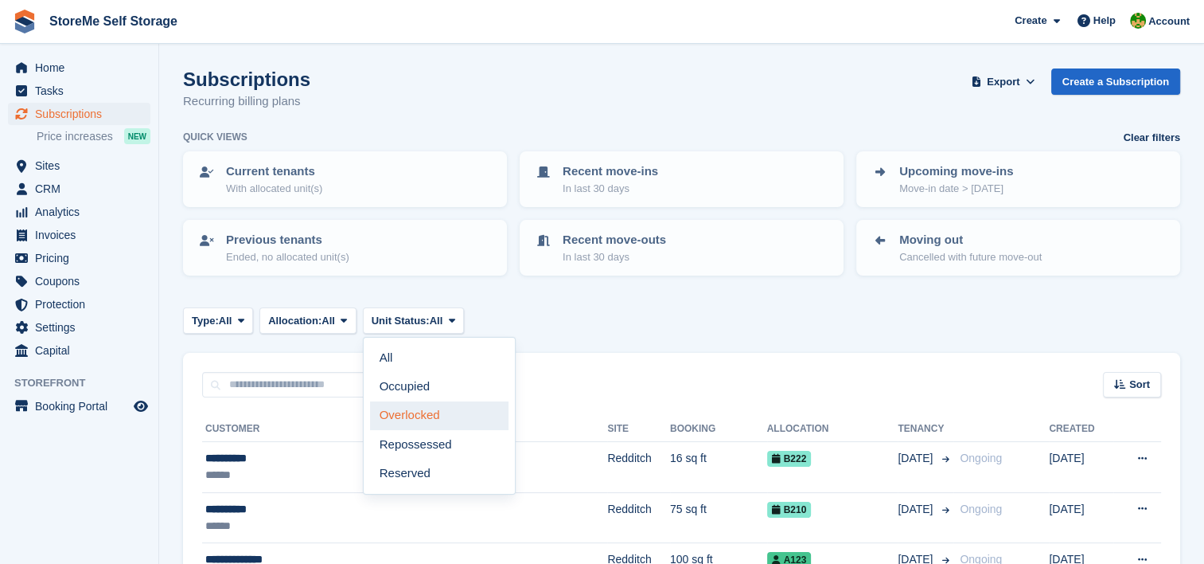
click at [428, 420] on link "Overlocked" at bounding box center [439, 415] width 139 height 29
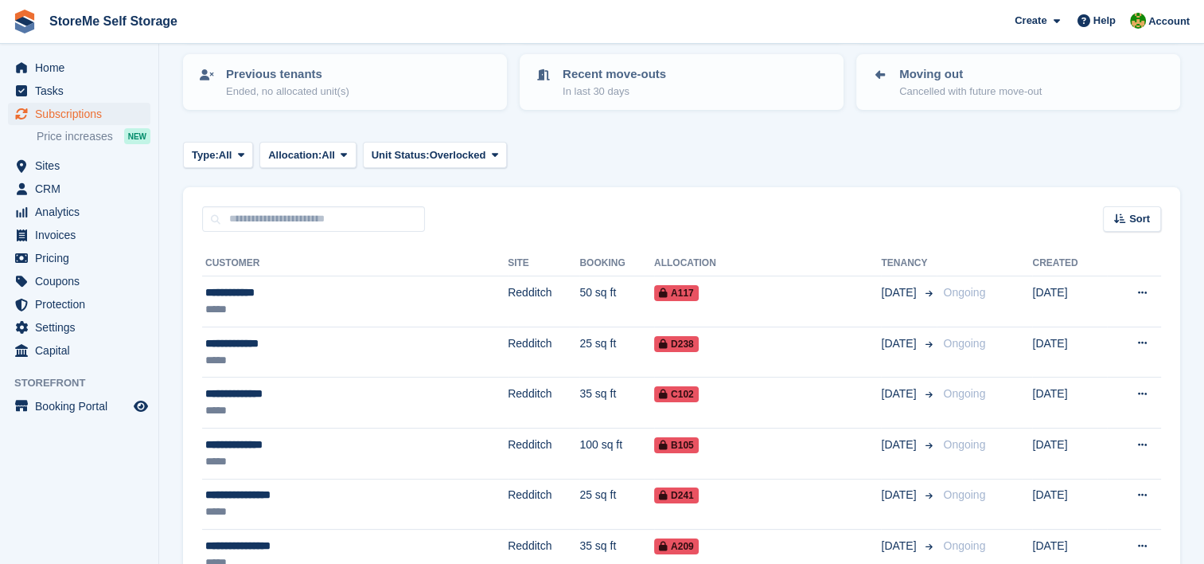
scroll to position [239, 0]
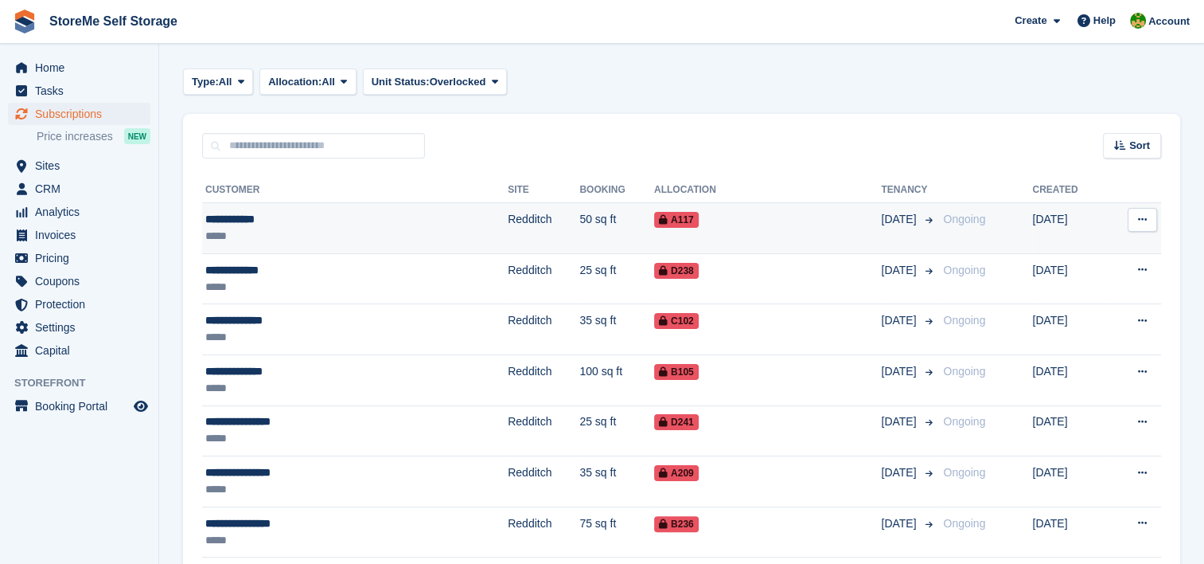
click at [708, 227] on td "A117" at bounding box center [767, 228] width 227 height 51
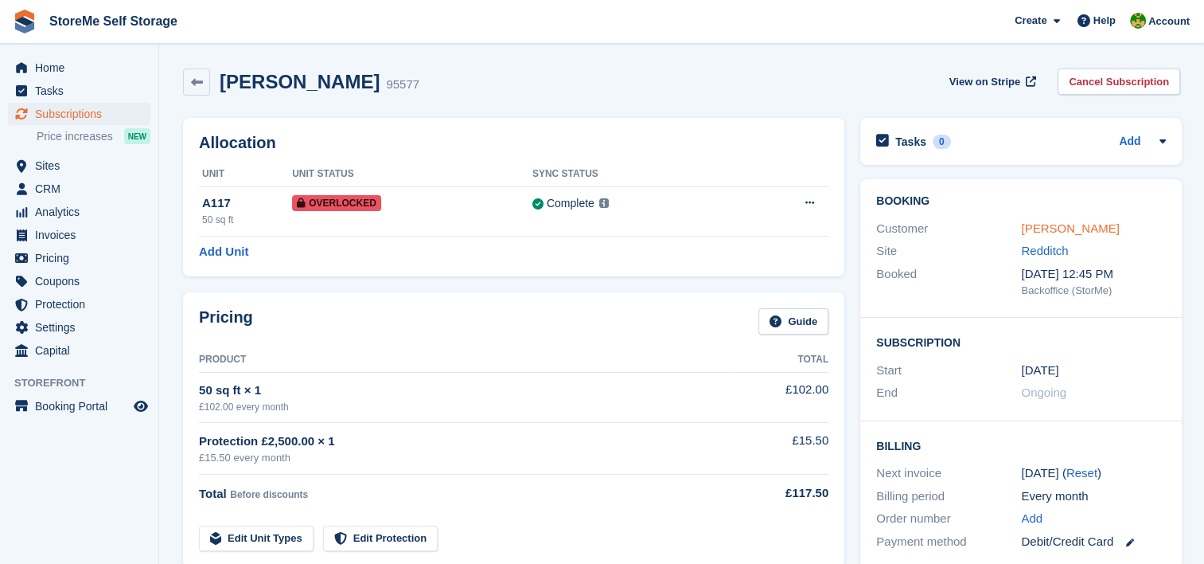
click at [1040, 225] on link "[PERSON_NAME]" at bounding box center [1070, 228] width 98 height 14
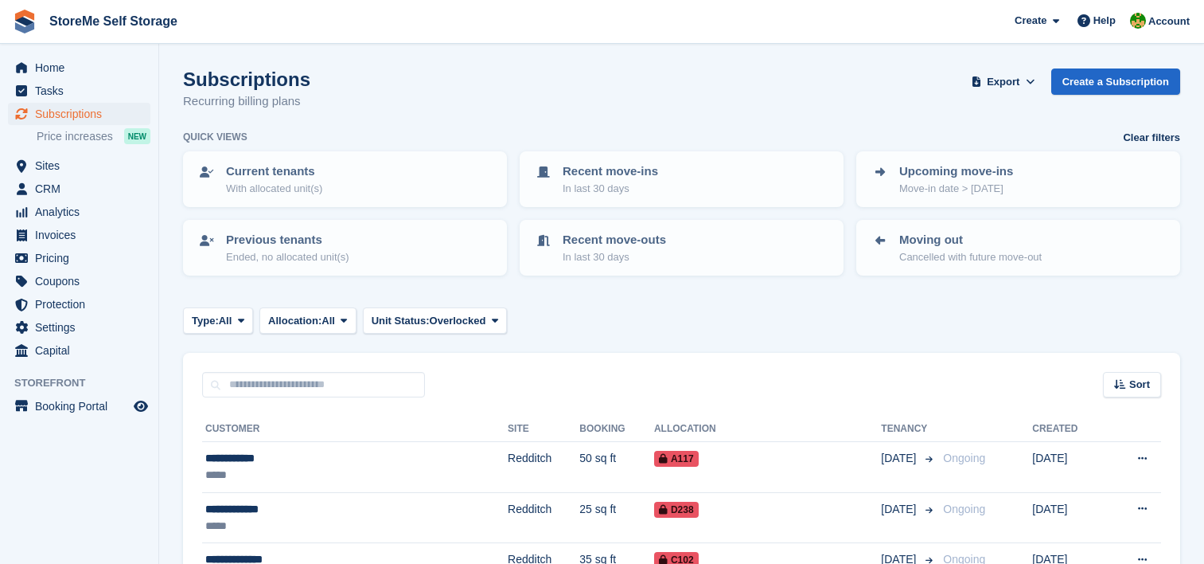
scroll to position [239, 0]
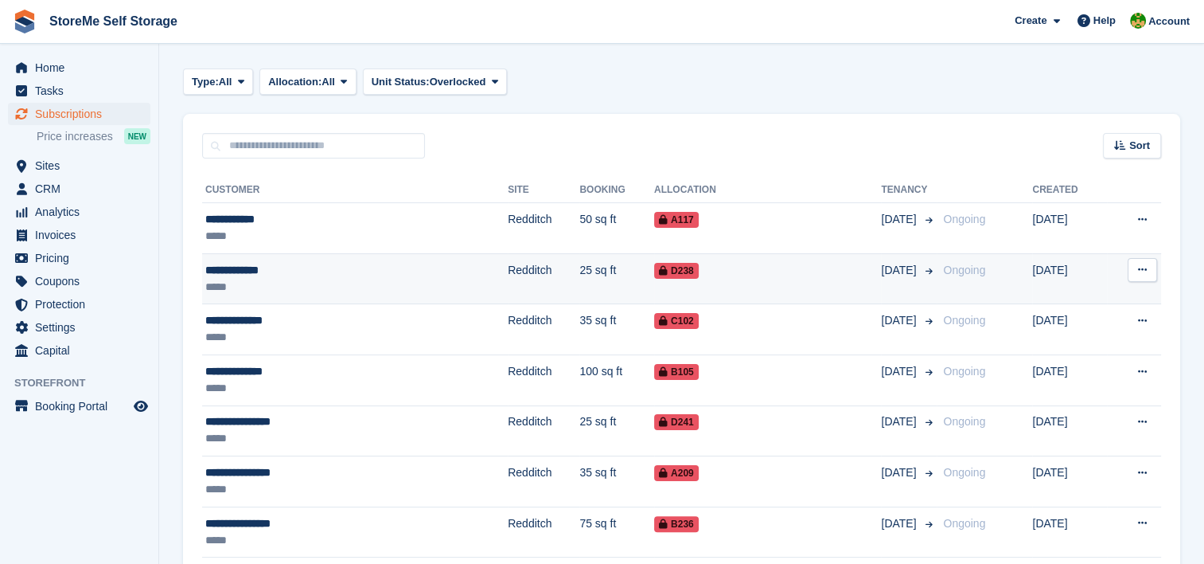
click at [580, 277] on td "25 sq ft" at bounding box center [617, 278] width 75 height 51
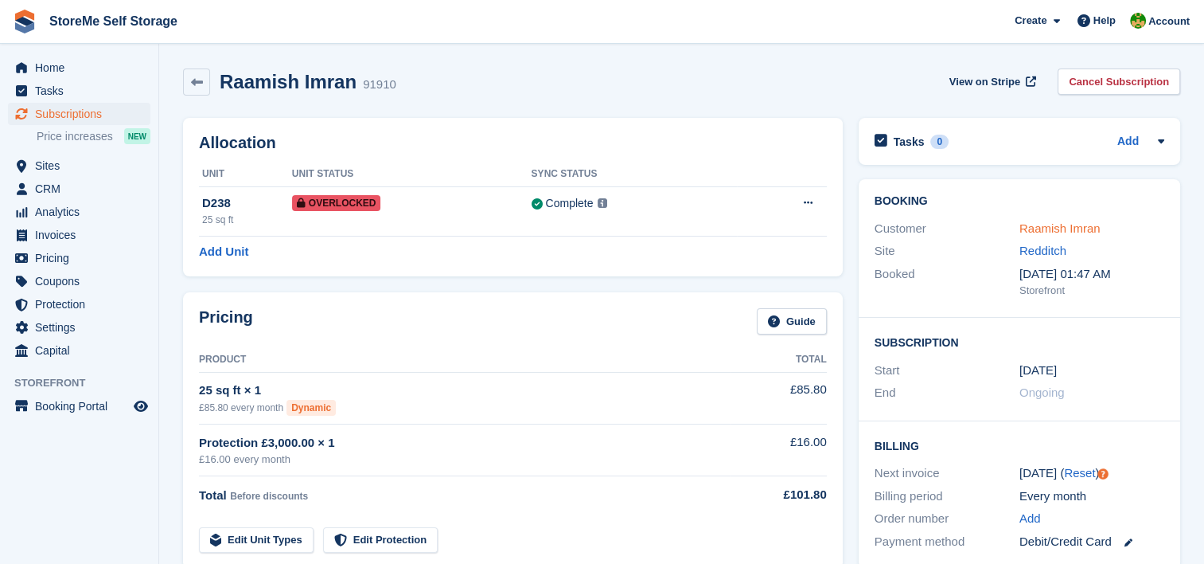
click at [1060, 228] on link "Raamish Imran" at bounding box center [1060, 228] width 81 height 14
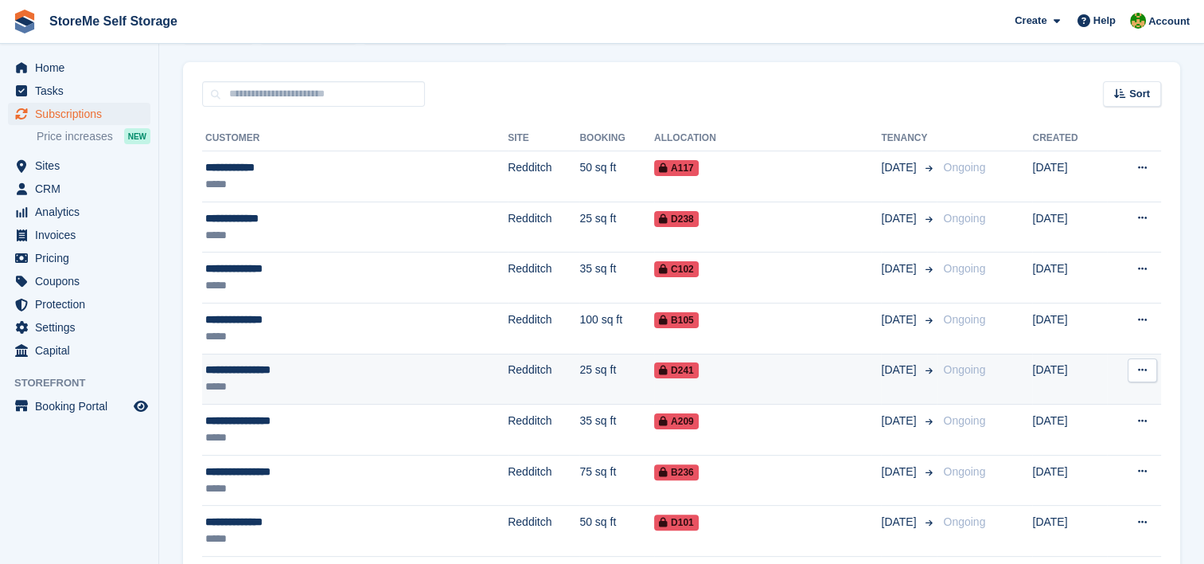
scroll to position [318, 0]
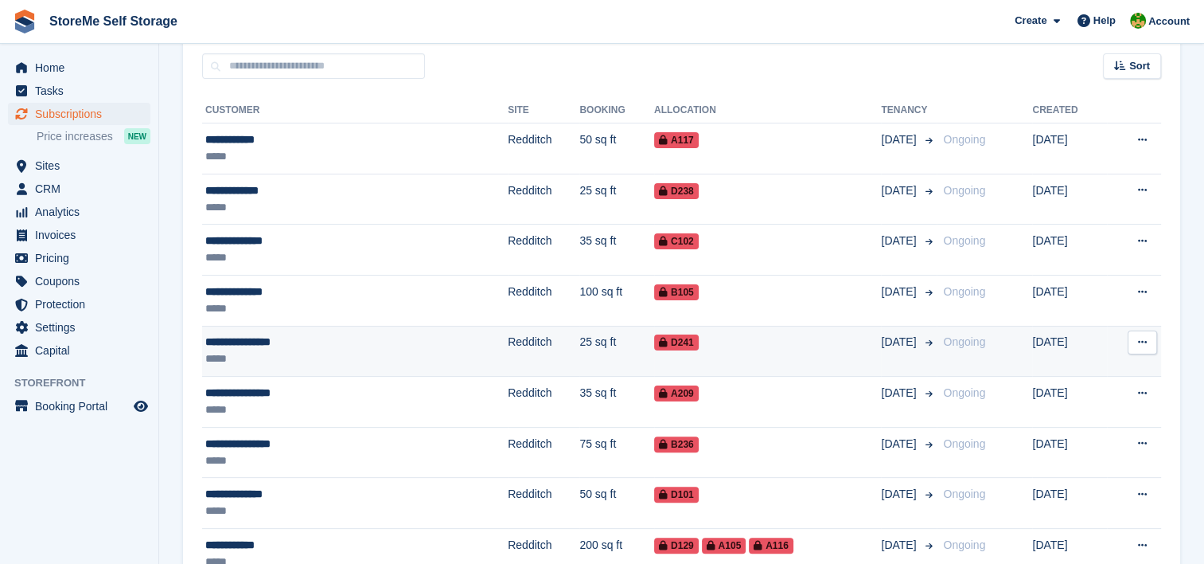
click at [580, 347] on td "25 sq ft" at bounding box center [617, 351] width 75 height 51
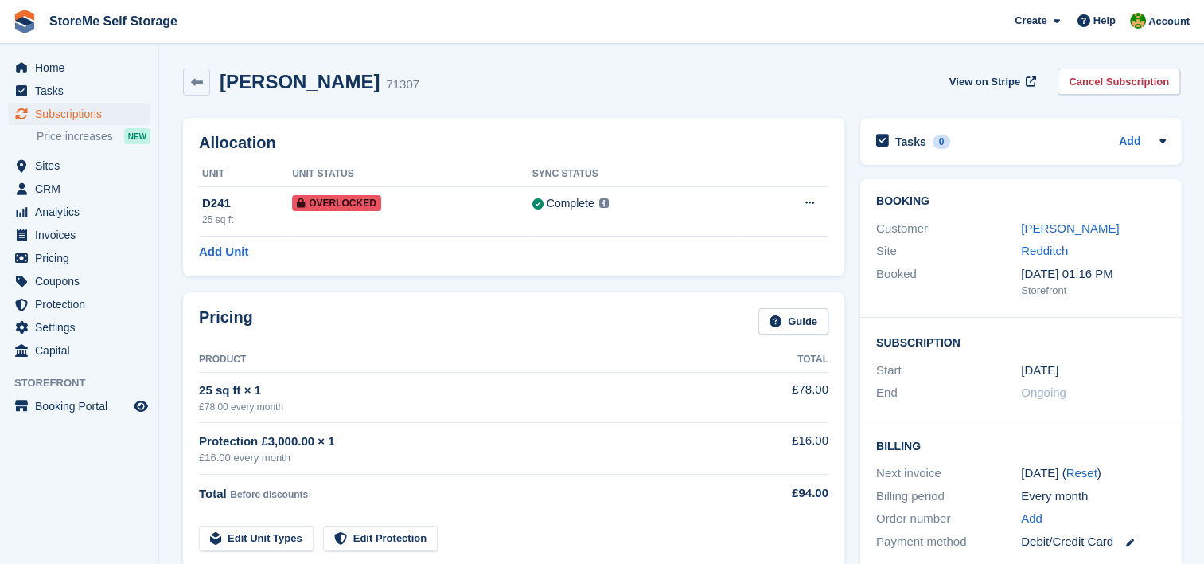
click at [1040, 226] on link "Mieszko Sochacki" at bounding box center [1070, 228] width 98 height 14
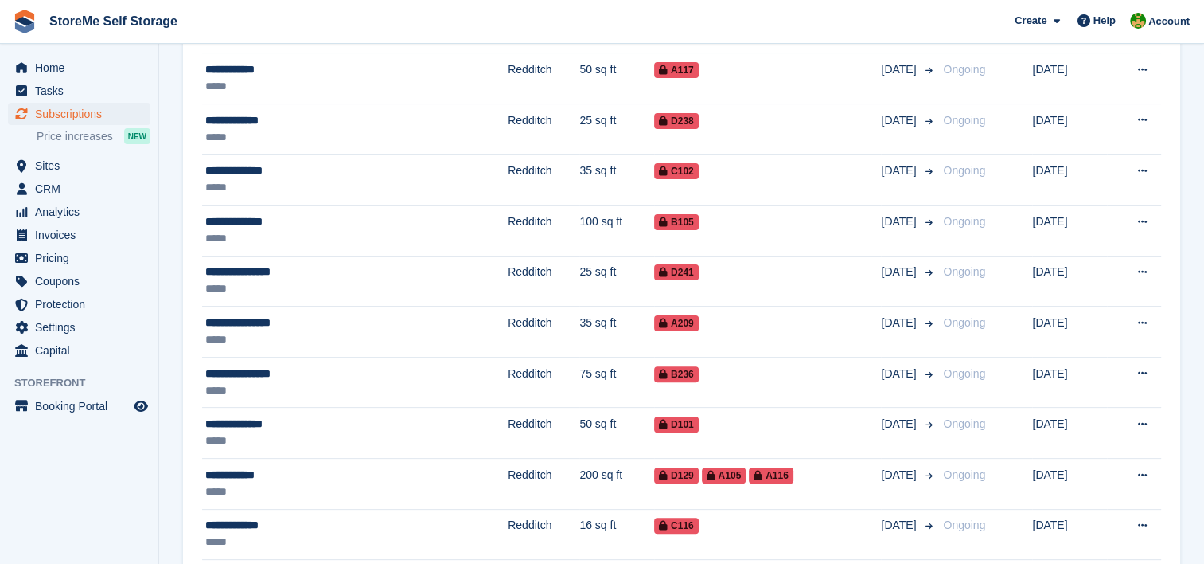
scroll to position [398, 0]
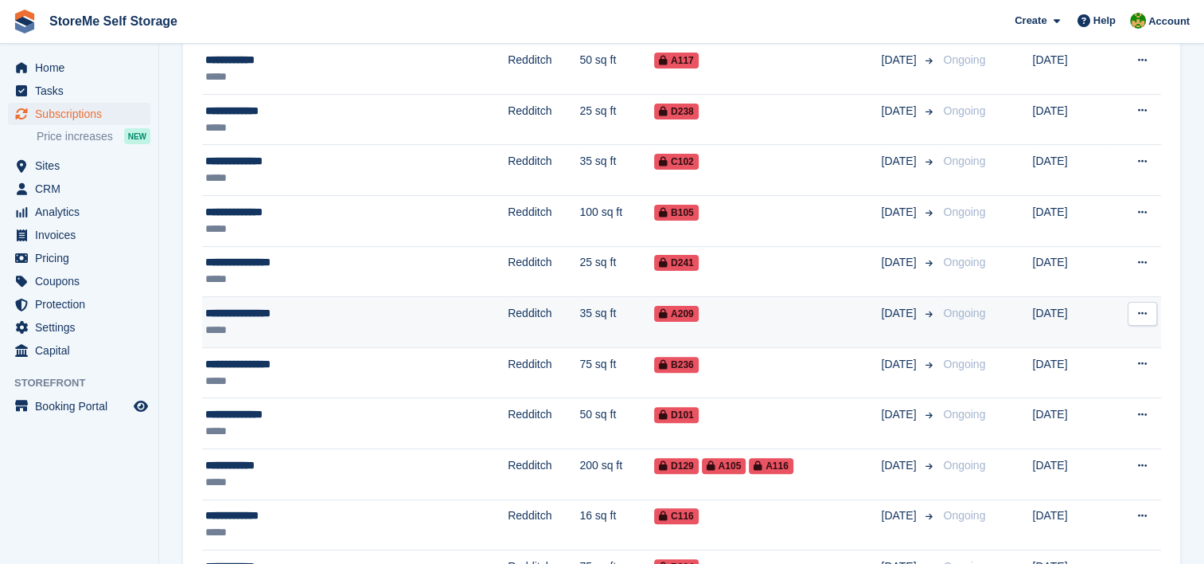
click at [580, 306] on td "35 sq ft" at bounding box center [617, 322] width 75 height 51
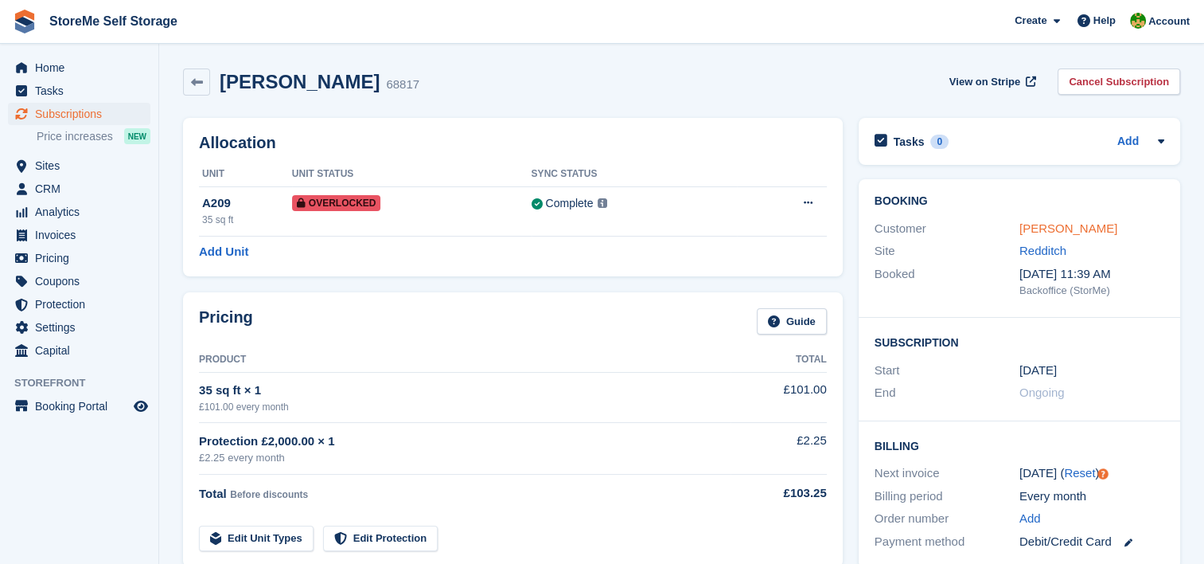
click at [1050, 221] on link "[PERSON_NAME]" at bounding box center [1069, 228] width 98 height 14
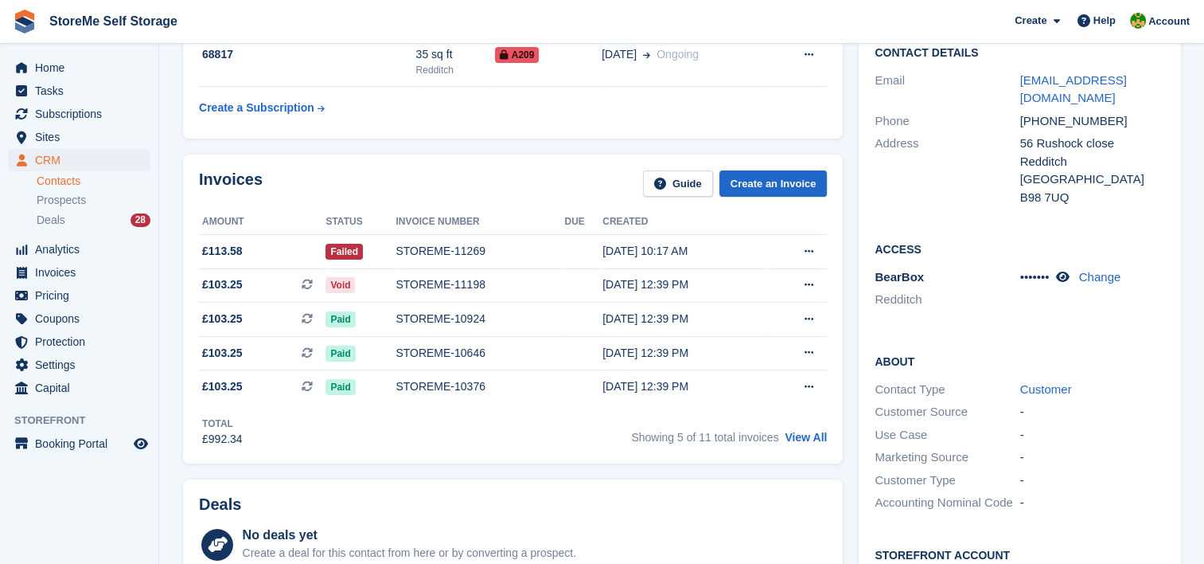
scroll to position [159, 0]
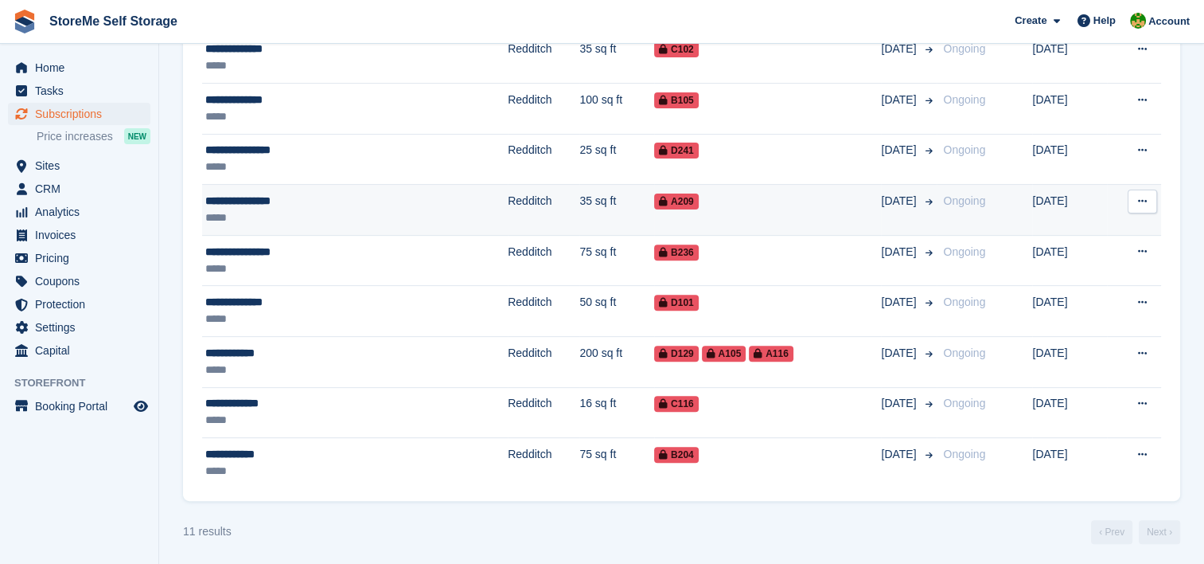
scroll to position [511, 0]
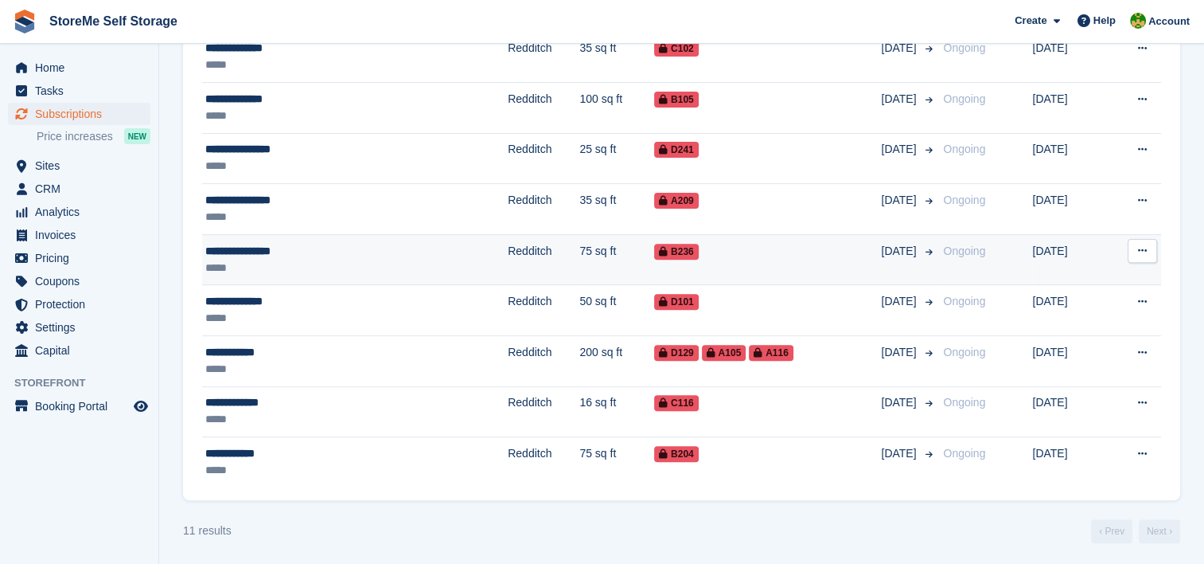
click at [580, 252] on td "75 sq ft" at bounding box center [617, 259] width 75 height 51
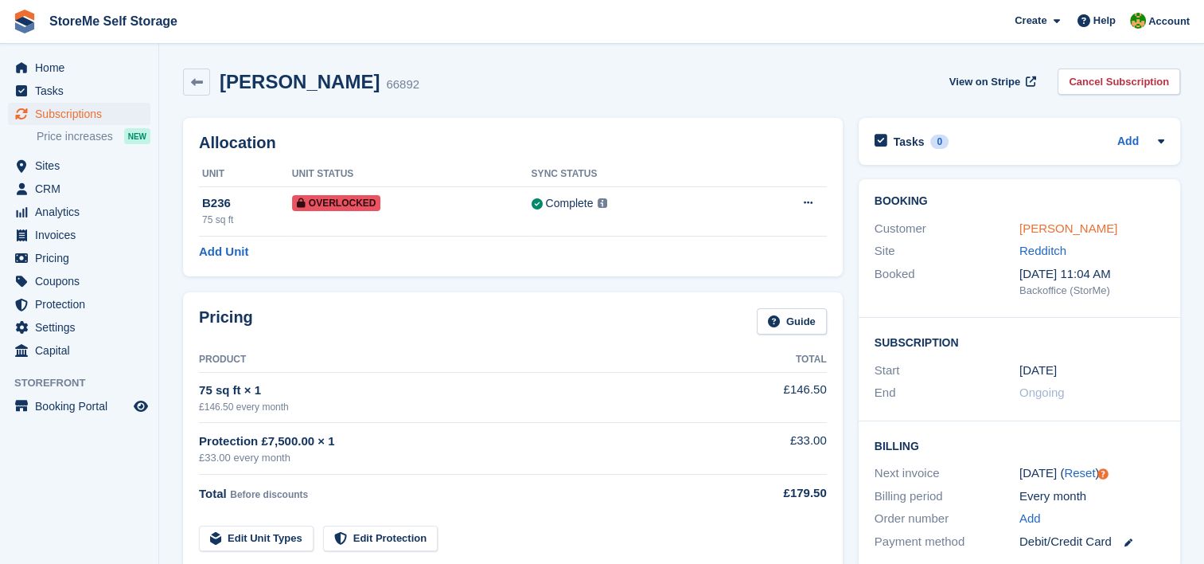
click at [1089, 226] on link "Bartosz Sasorski" at bounding box center [1069, 228] width 98 height 14
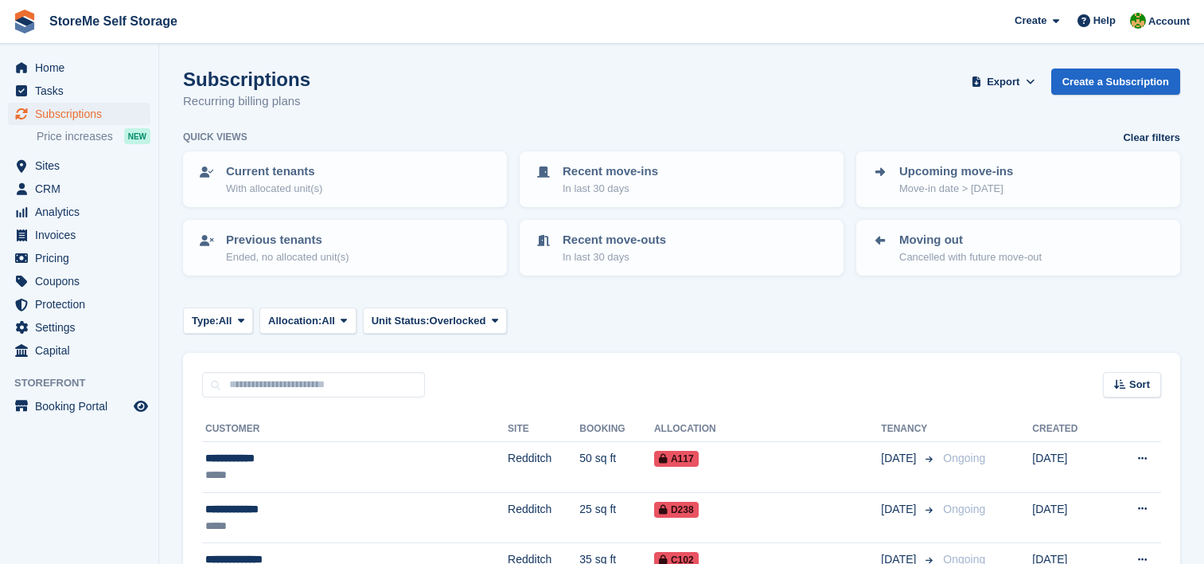
scroll to position [511, 0]
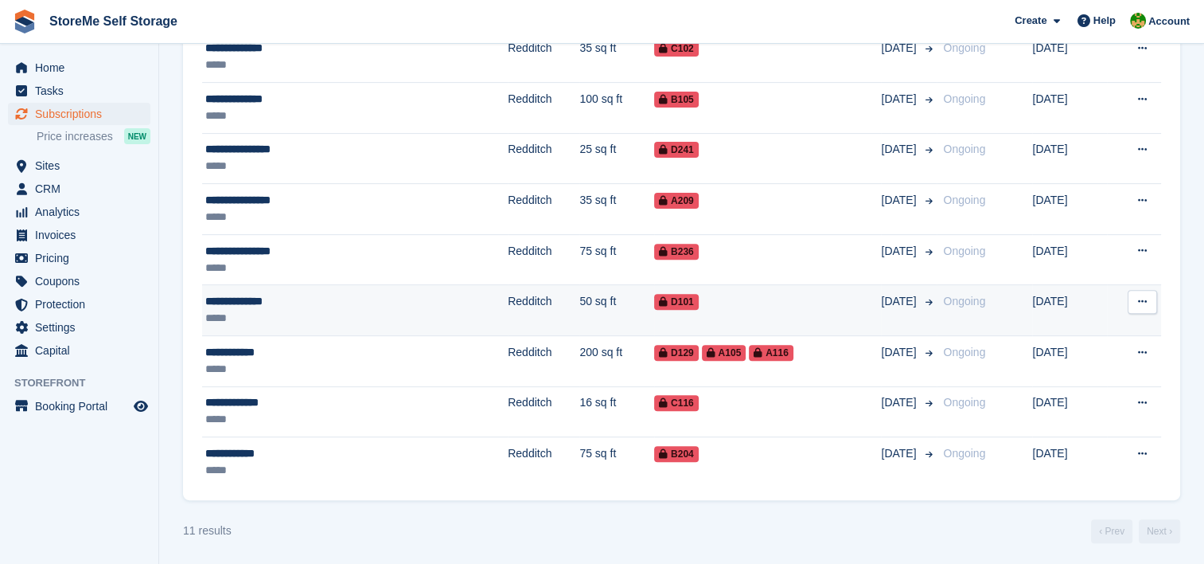
click at [580, 306] on td "50 sq ft" at bounding box center [617, 310] width 75 height 51
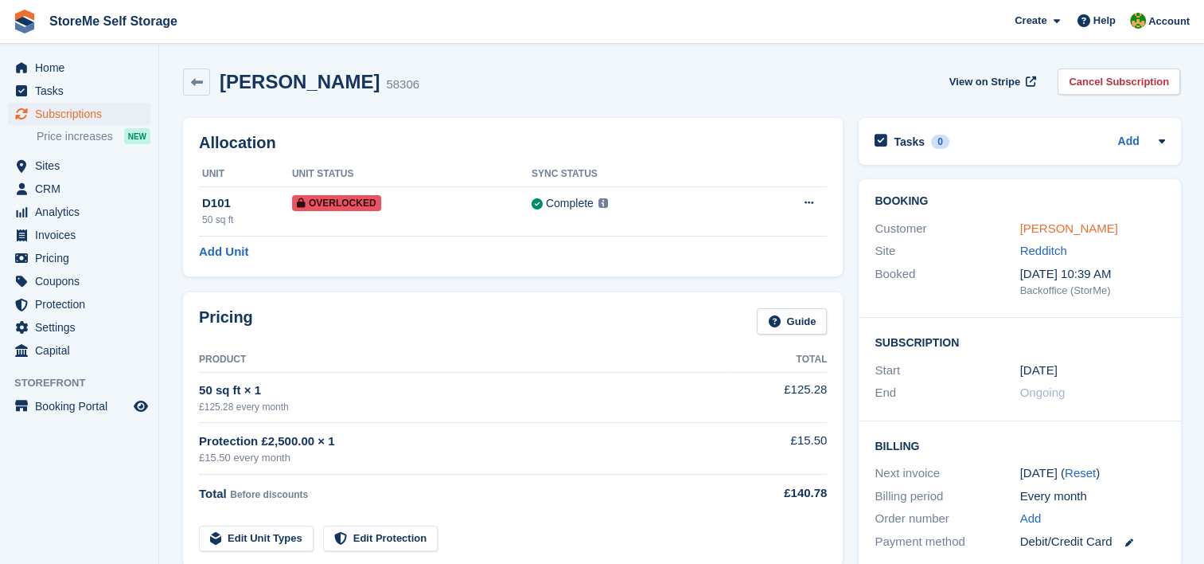
click at [1078, 229] on link "[PERSON_NAME]" at bounding box center [1069, 228] width 98 height 14
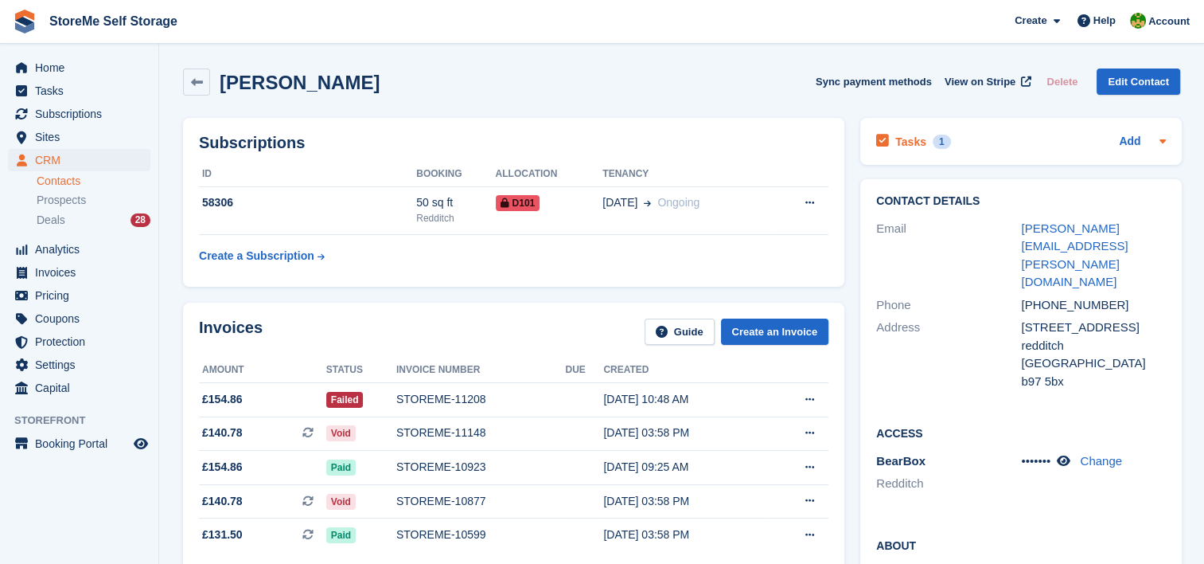
click at [900, 143] on h2 "Tasks" at bounding box center [911, 142] width 31 height 14
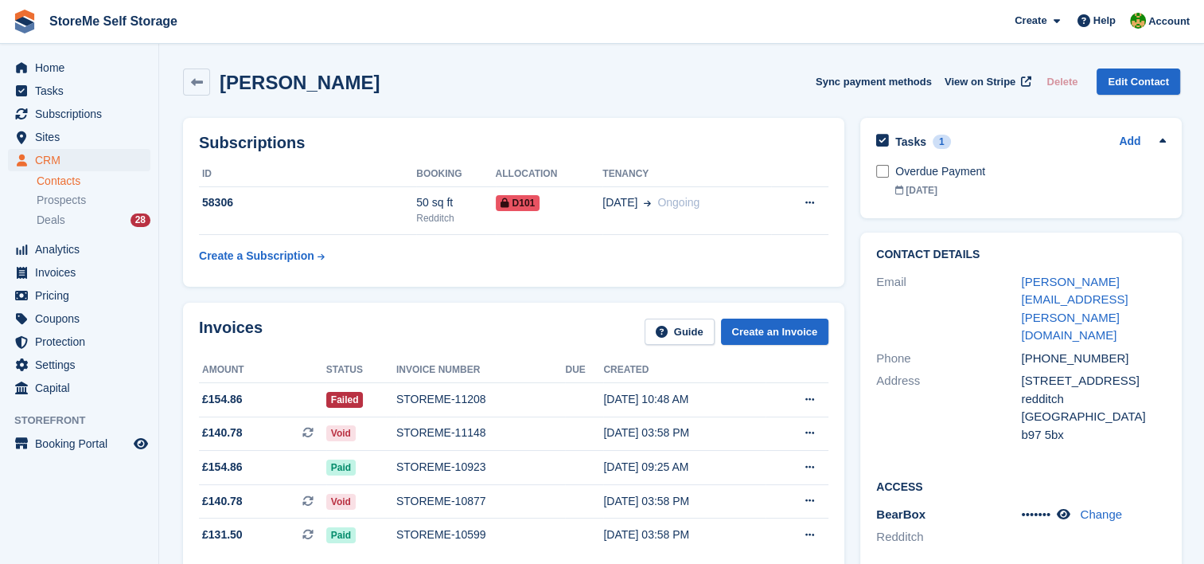
click at [922, 175] on div "Overdue Payment" at bounding box center [1031, 171] width 271 height 17
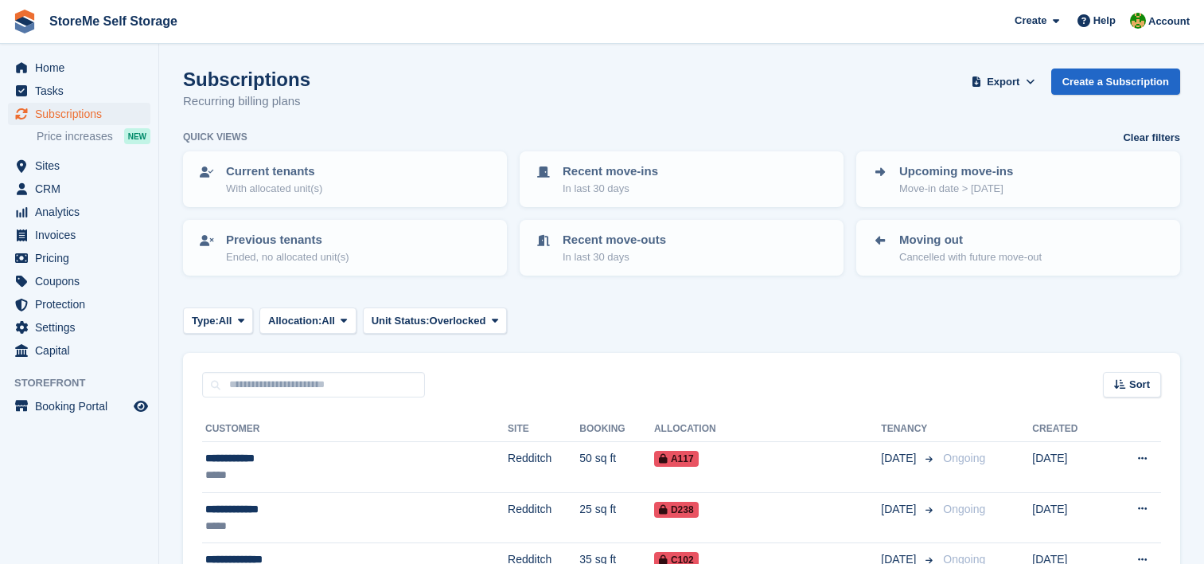
scroll to position [511, 0]
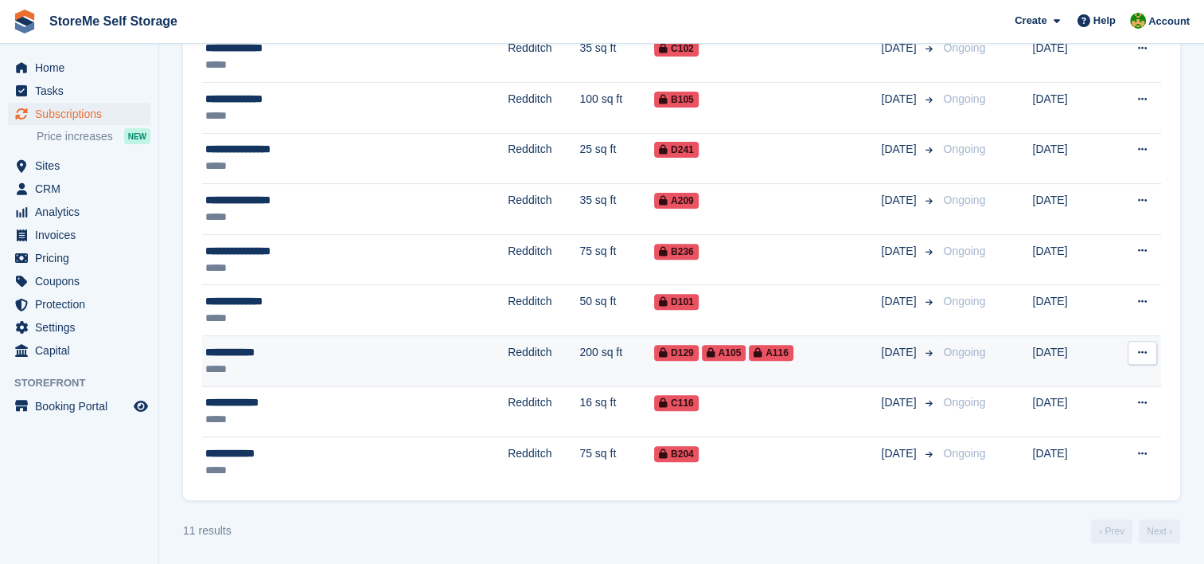
click at [508, 343] on td "Redditch" at bounding box center [544, 360] width 72 height 51
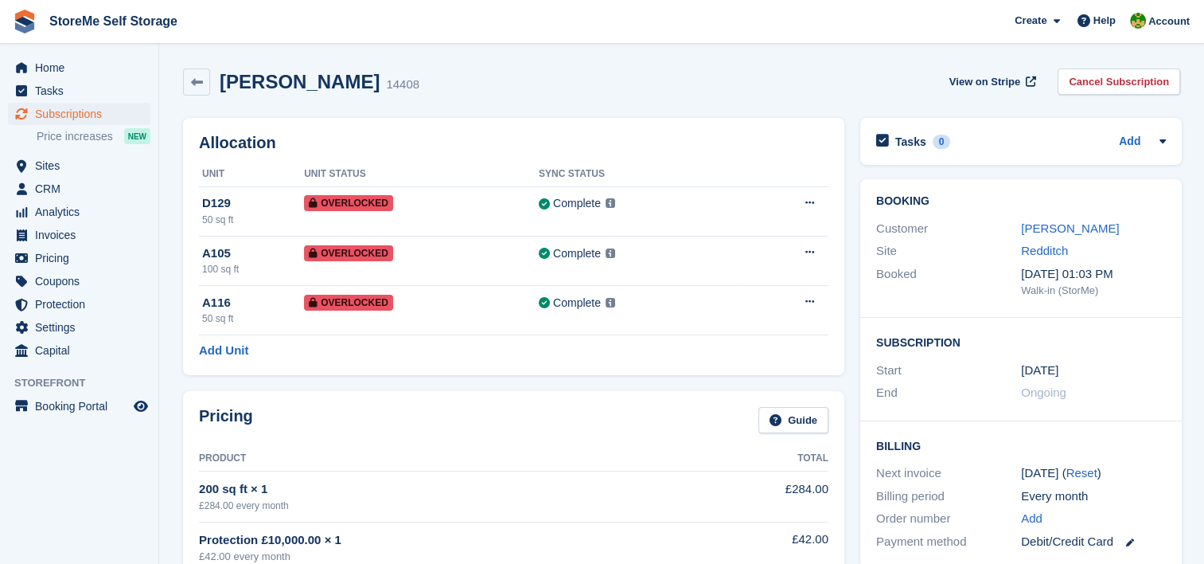
click at [1033, 225] on link "[PERSON_NAME]" at bounding box center [1070, 228] width 98 height 14
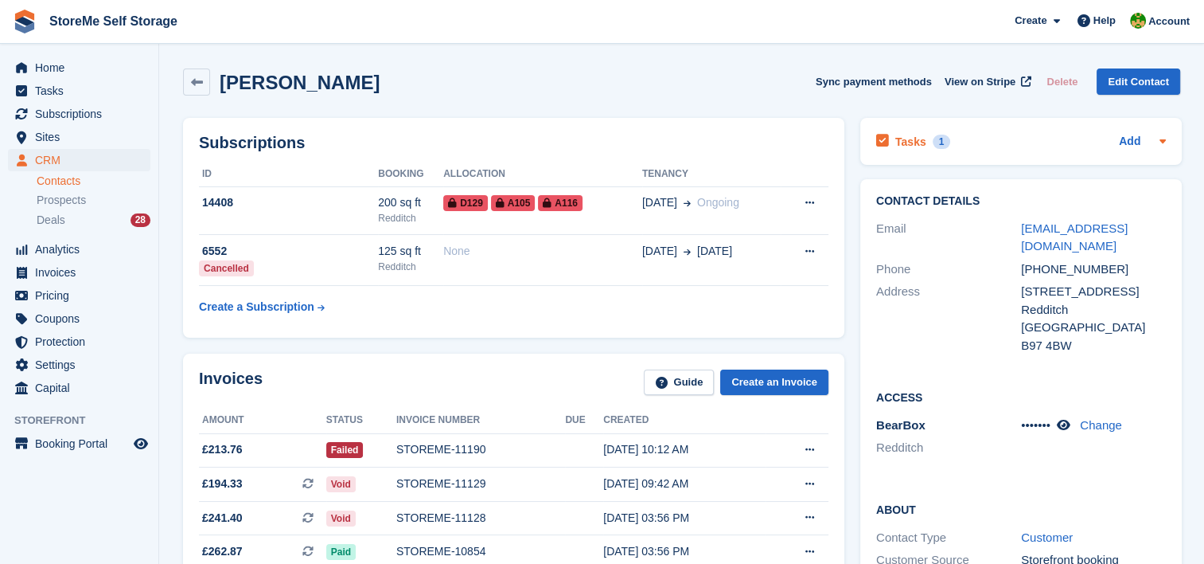
click at [921, 147] on div "Tasks 1" at bounding box center [913, 141] width 74 height 21
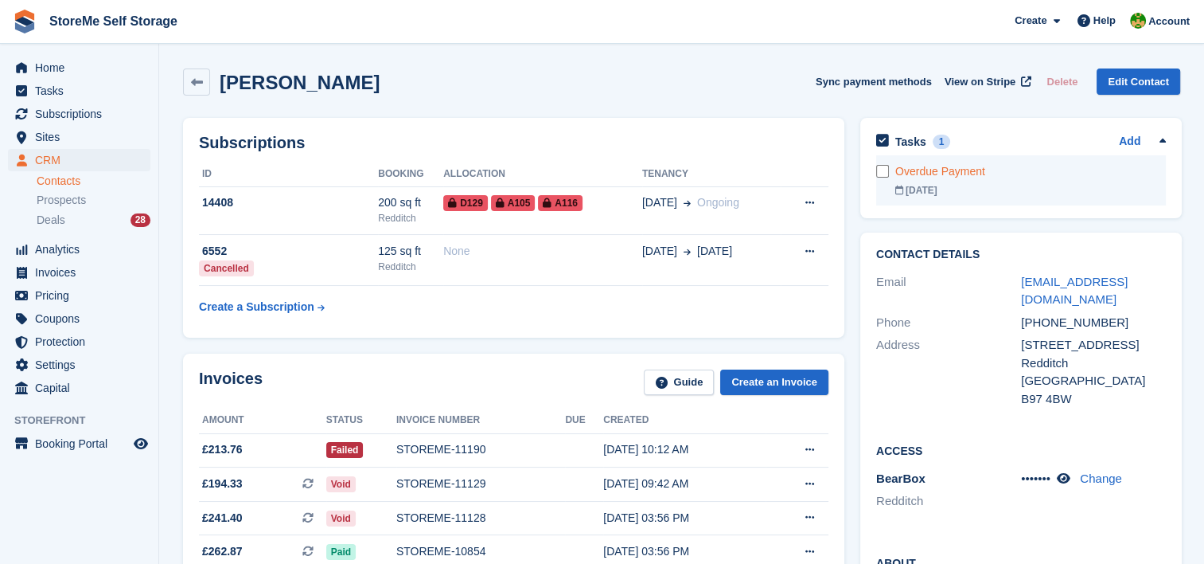
click at [927, 175] on div "Overdue Payment" at bounding box center [1031, 171] width 271 height 17
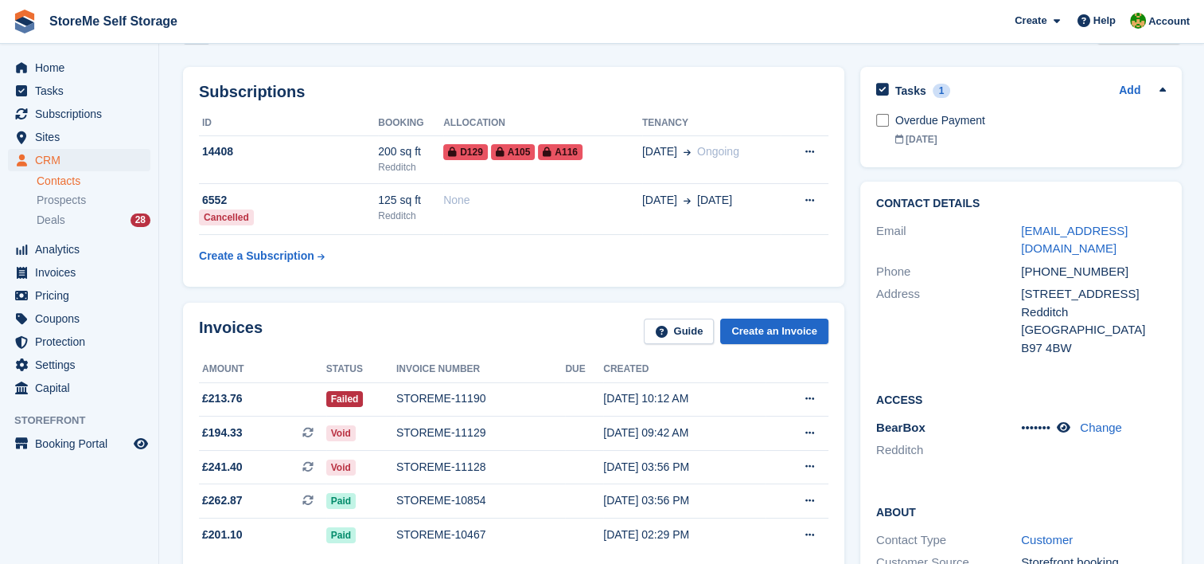
scroll to position [80, 0]
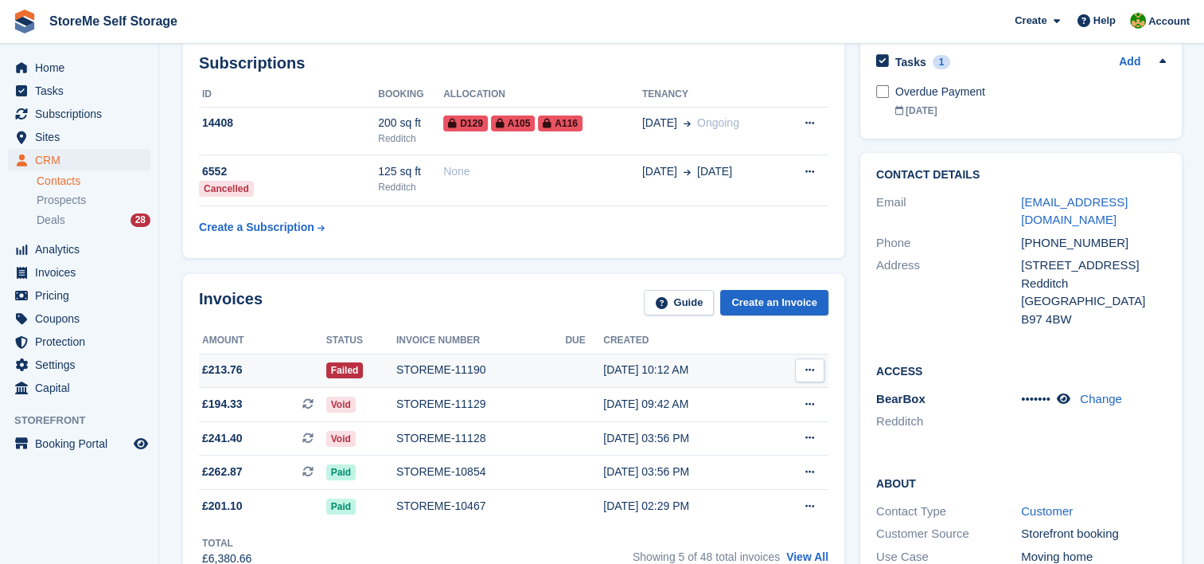
click at [424, 363] on div "STOREME-11190" at bounding box center [480, 369] width 169 height 17
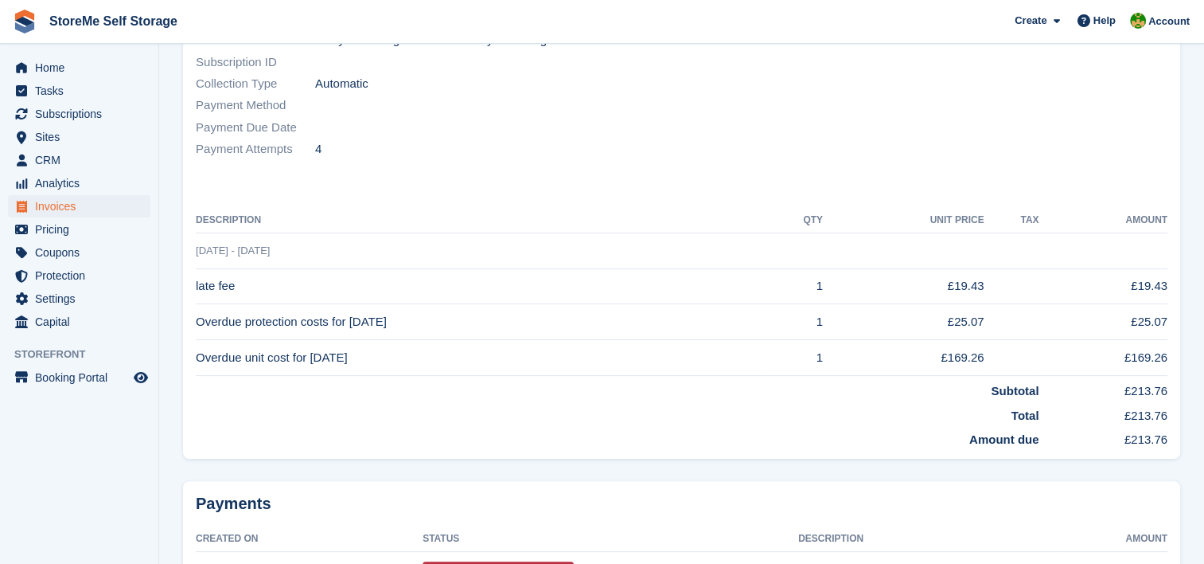
scroll to position [231, 0]
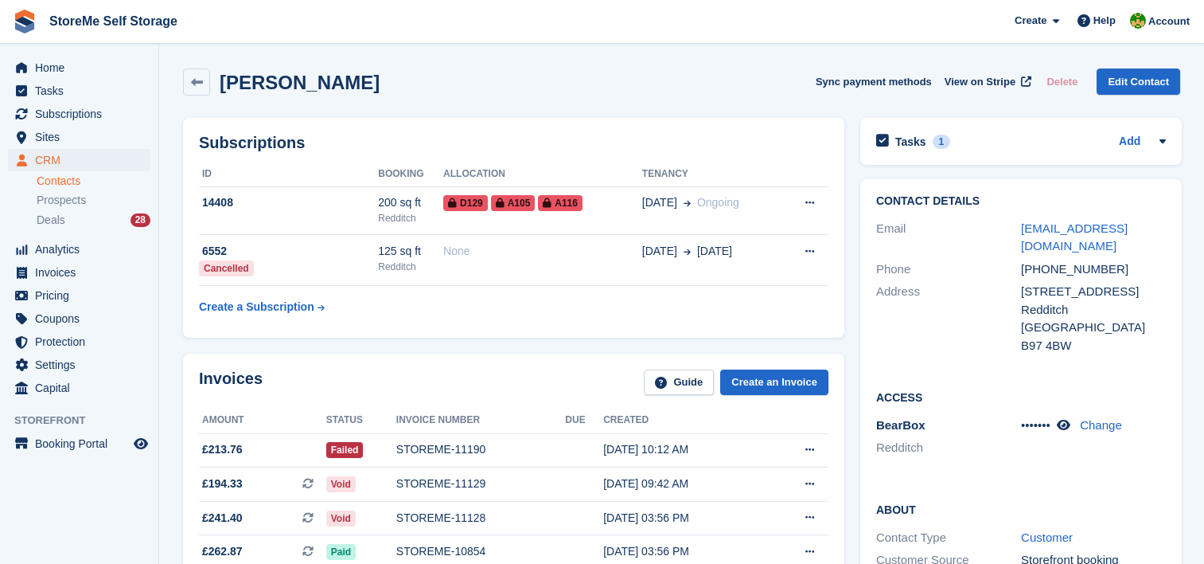
scroll to position [80, 0]
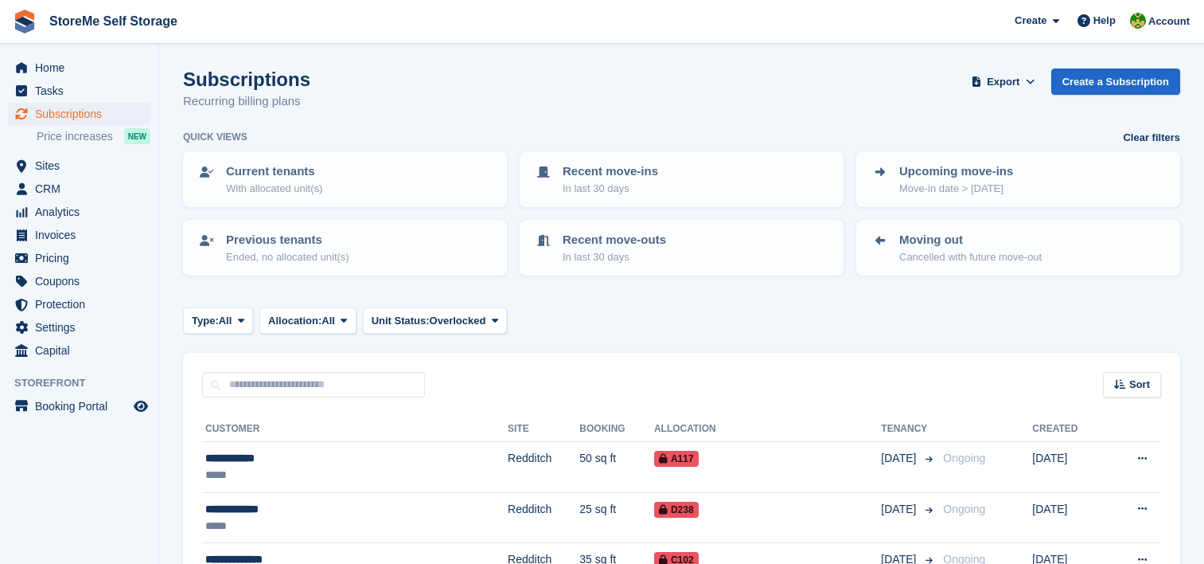
scroll to position [511, 0]
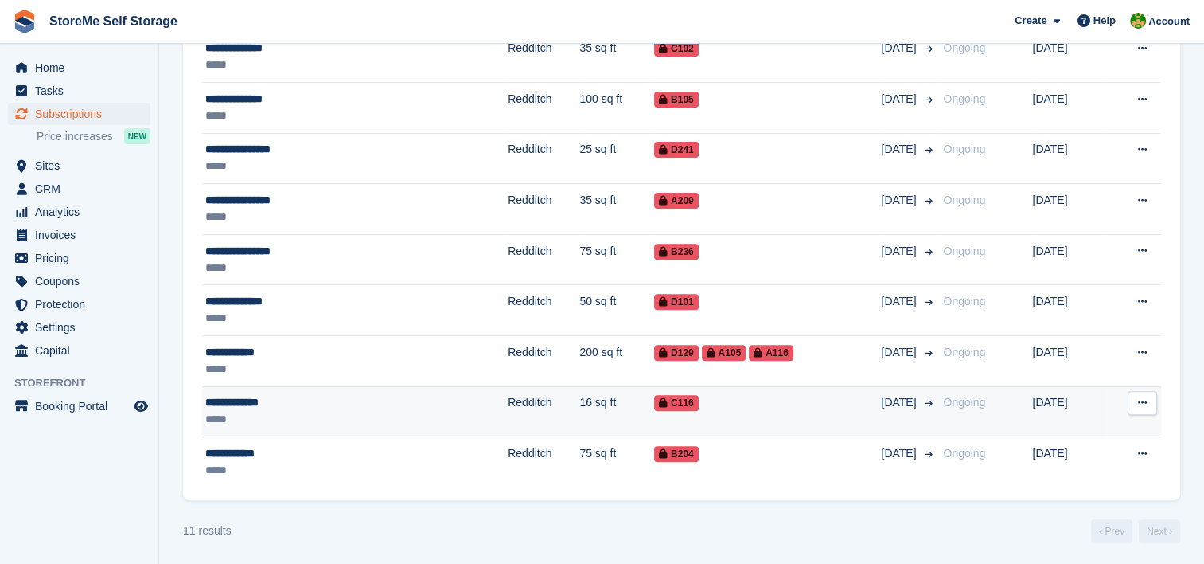
click at [508, 404] on td "Redditch" at bounding box center [544, 411] width 72 height 51
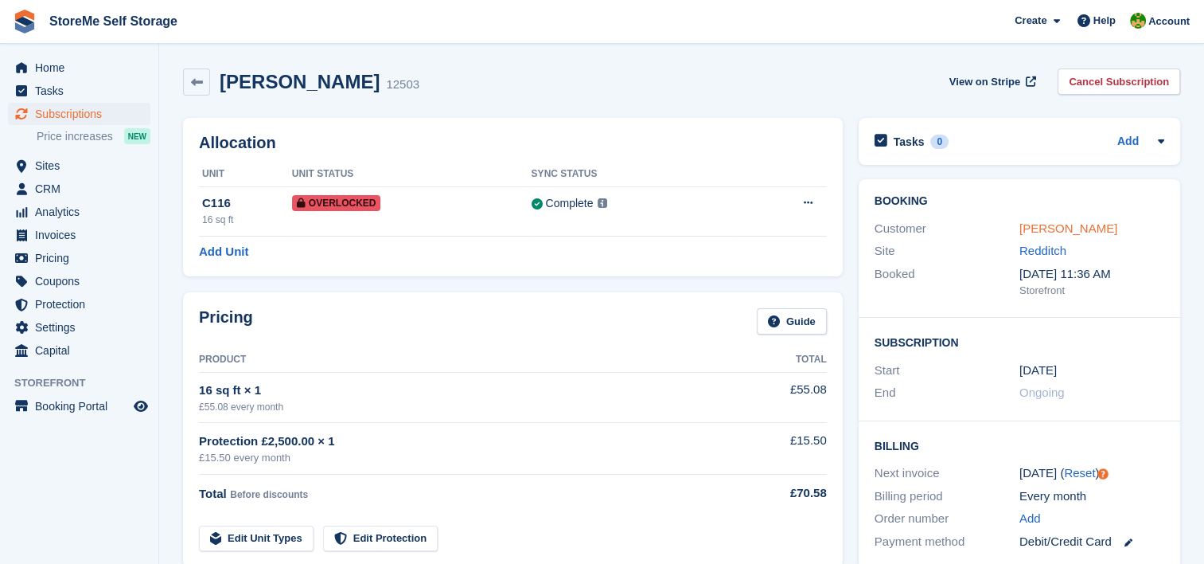
click at [1085, 226] on link "[PERSON_NAME]" at bounding box center [1069, 228] width 98 height 14
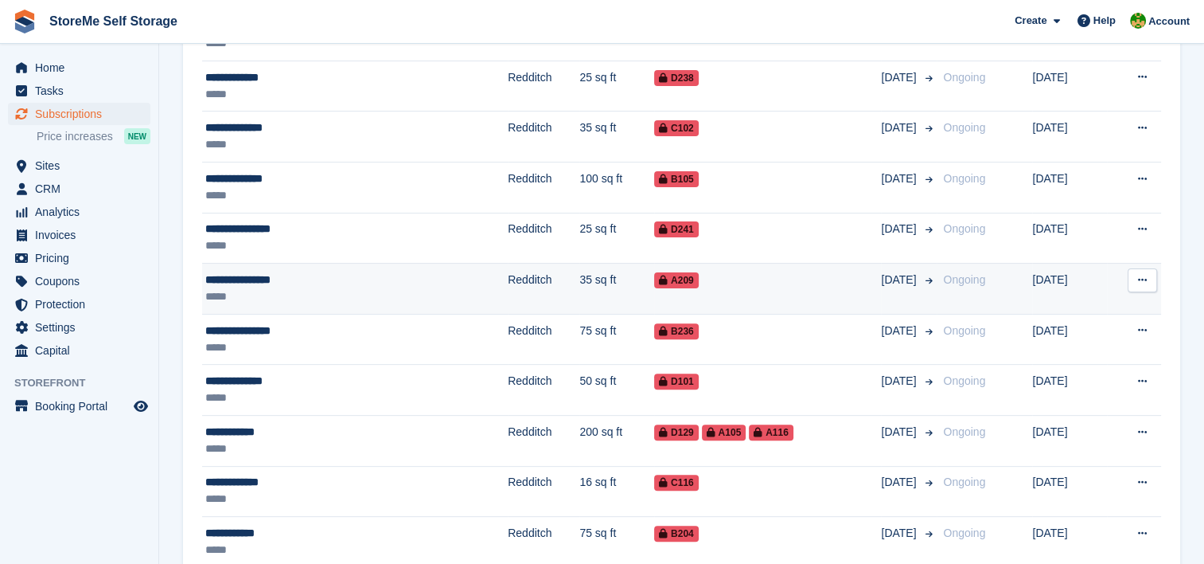
scroll to position [511, 0]
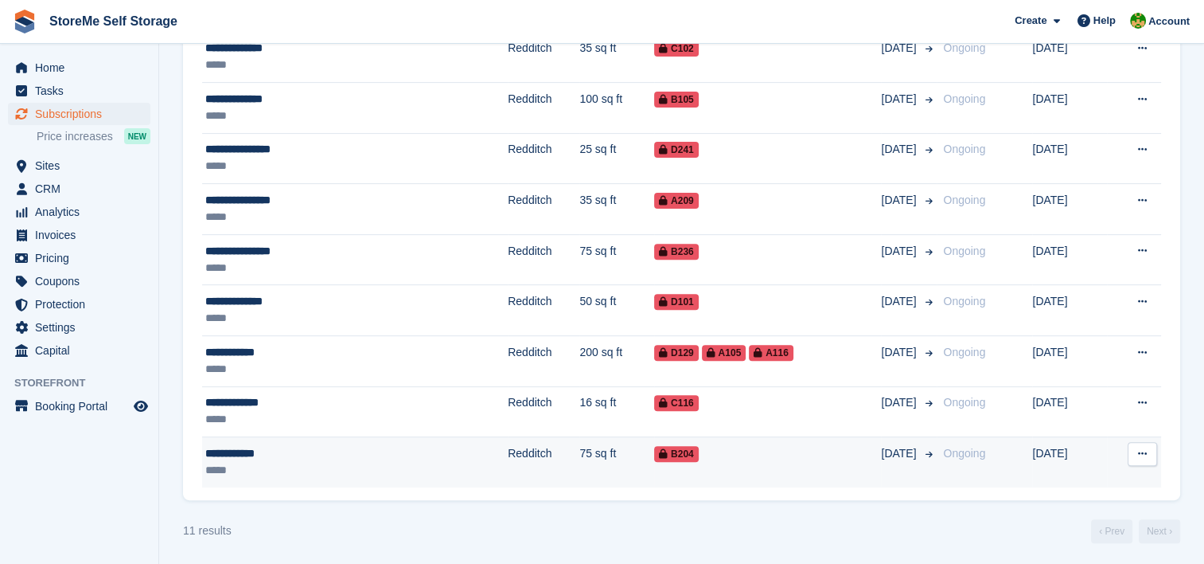
click at [580, 461] on td "75 sq ft" at bounding box center [617, 462] width 75 height 50
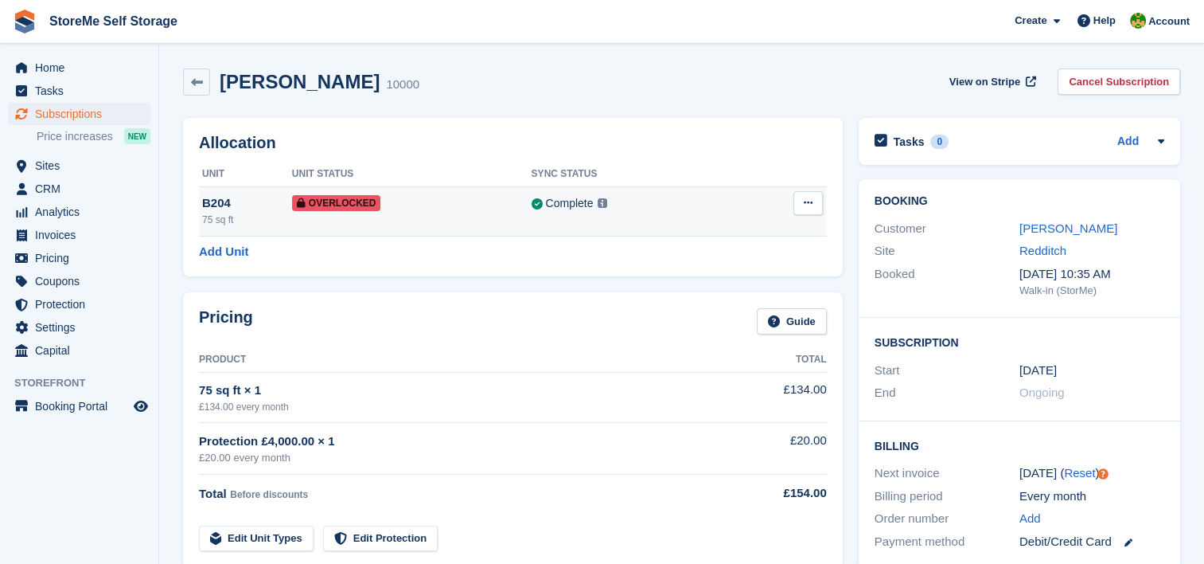
click at [804, 201] on icon at bounding box center [808, 202] width 9 height 10
click at [748, 236] on p "Remove Overlock" at bounding box center [746, 234] width 139 height 21
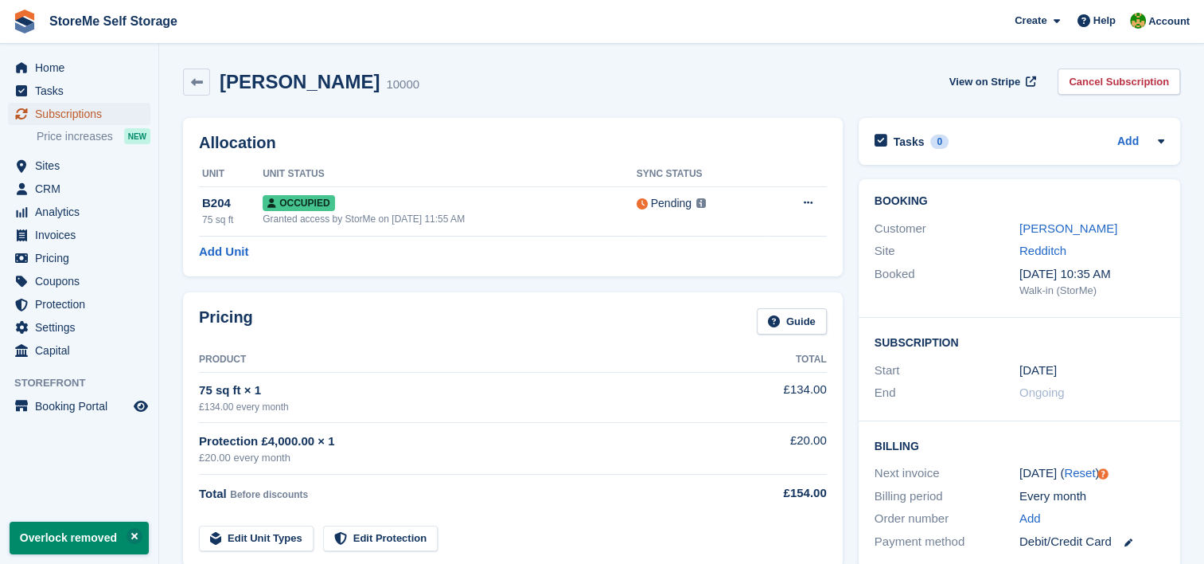
click at [99, 116] on span "Subscriptions" at bounding box center [83, 114] width 96 height 22
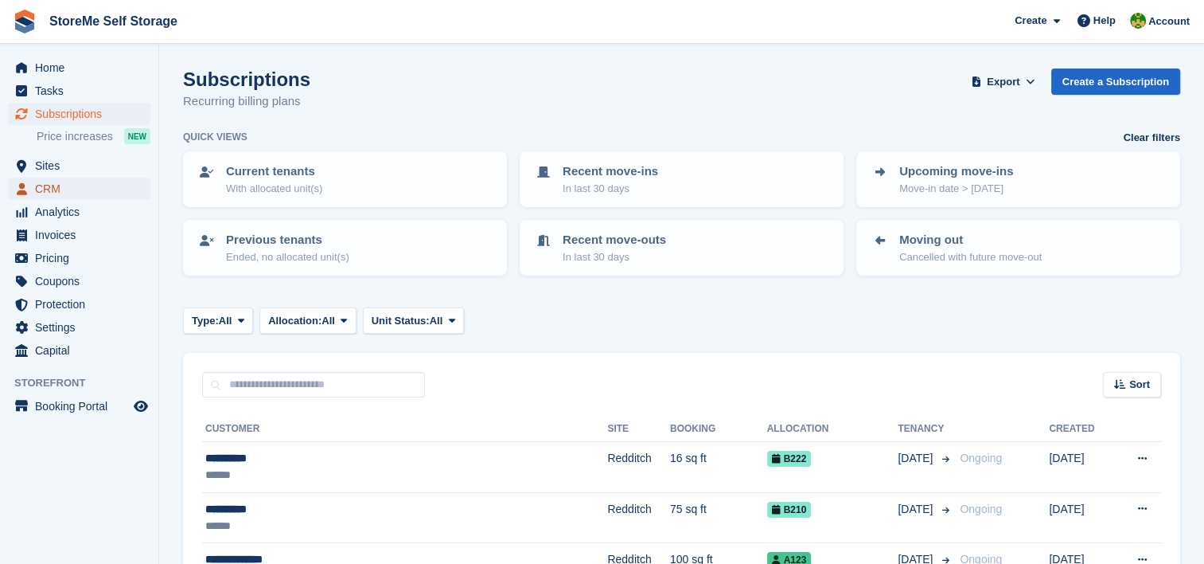
click at [36, 193] on span "CRM" at bounding box center [83, 189] width 96 height 22
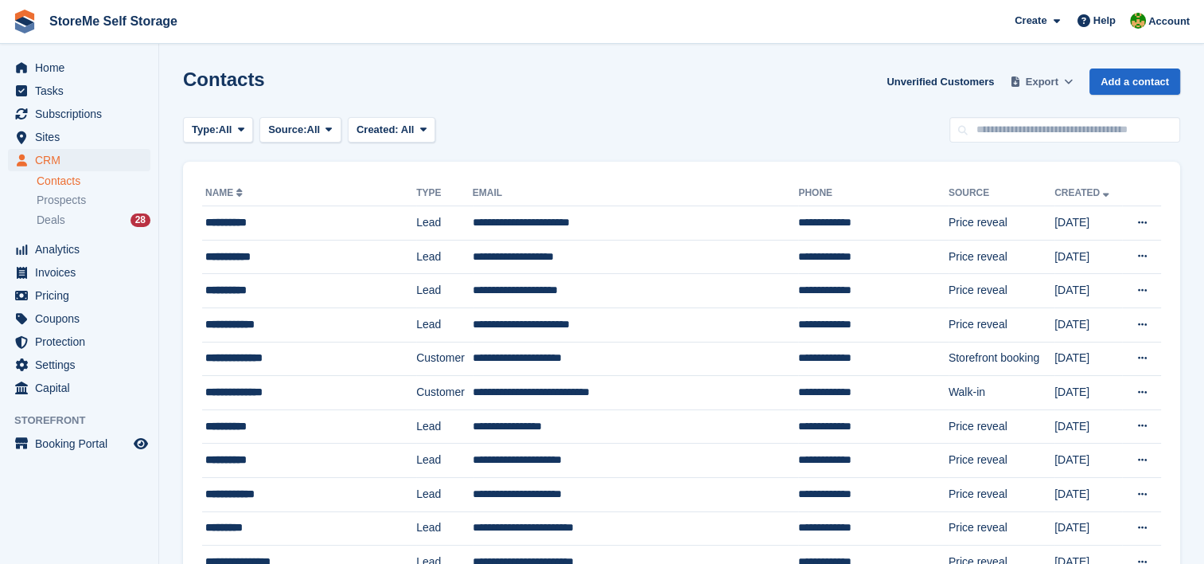
click at [1043, 76] on span "Export" at bounding box center [1042, 82] width 33 height 16
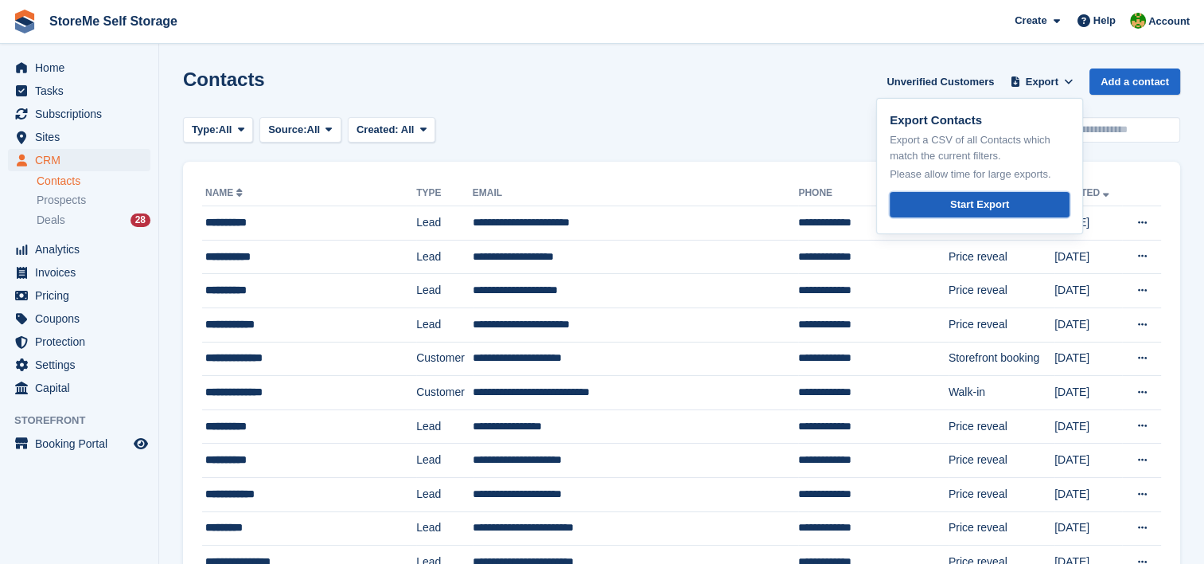
click at [992, 202] on div "Start Export" at bounding box center [980, 205] width 59 height 16
click at [661, 80] on div "Contacts Unverified Customers Export Export Contacts Export a CSV of all Contac…" at bounding box center [681, 90] width 997 height 45
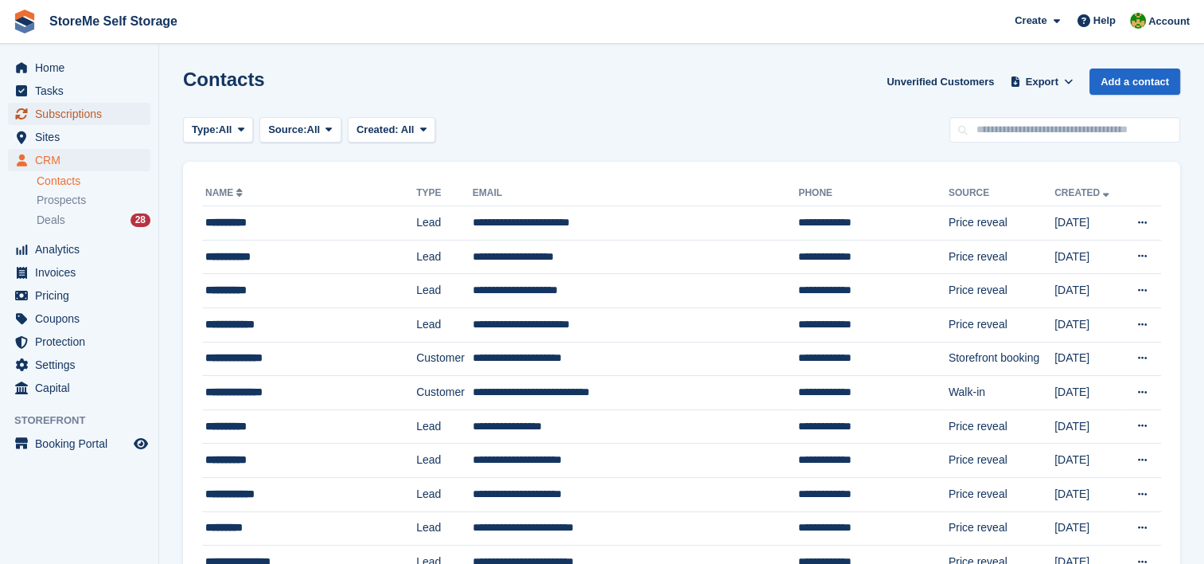
click at [102, 117] on span "Subscriptions" at bounding box center [83, 114] width 96 height 22
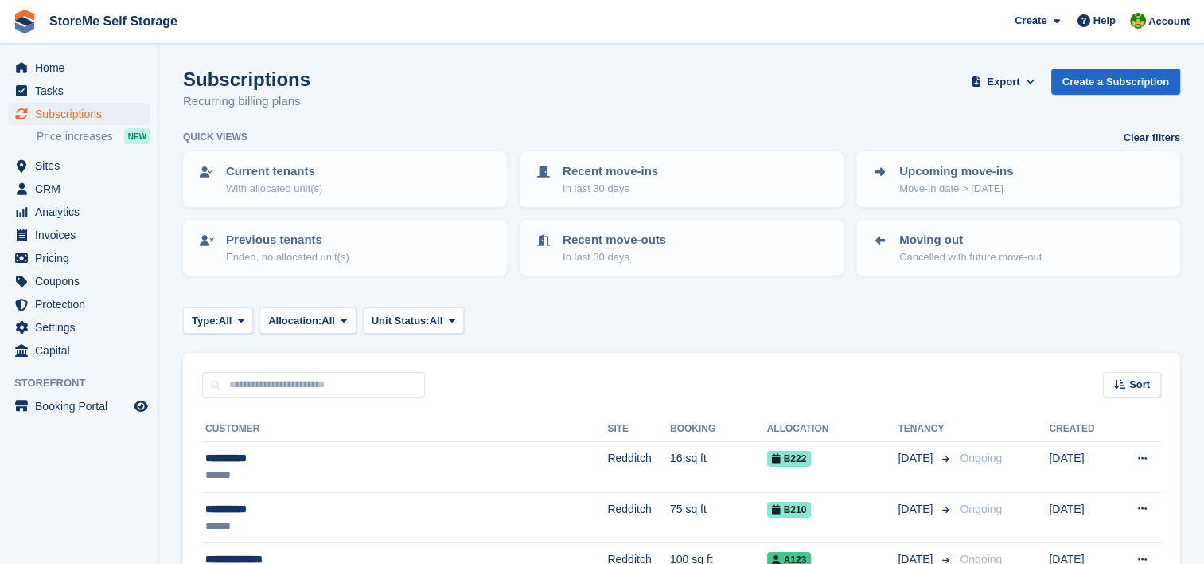
click at [736, 113] on div "Subscriptions Recurring billing plans Export Export Subscriptions Export a CSV …" at bounding box center [681, 98] width 997 height 61
click at [392, 388] on input "text" at bounding box center [313, 385] width 223 height 26
type input "******"
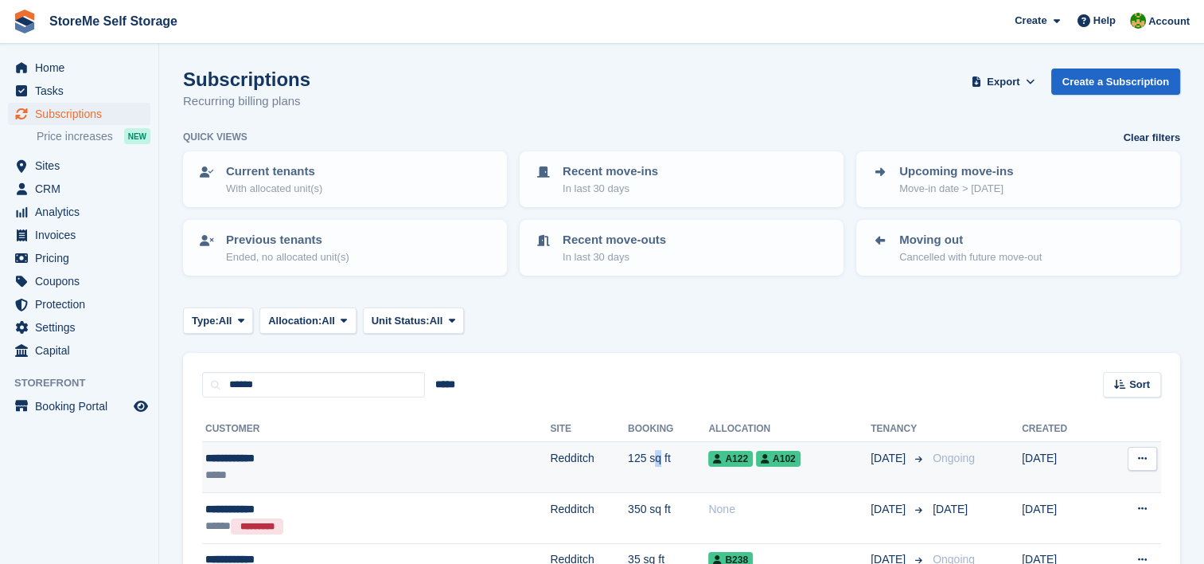
click at [628, 464] on td "125 sq ft" at bounding box center [668, 467] width 80 height 51
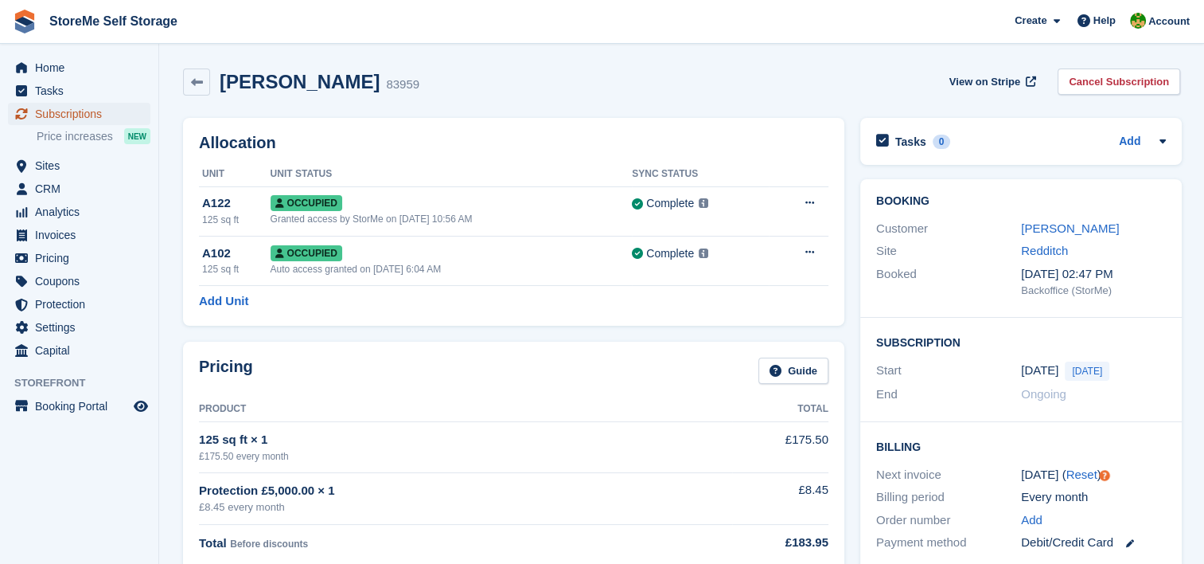
click at [61, 119] on span "Subscriptions" at bounding box center [83, 114] width 96 height 22
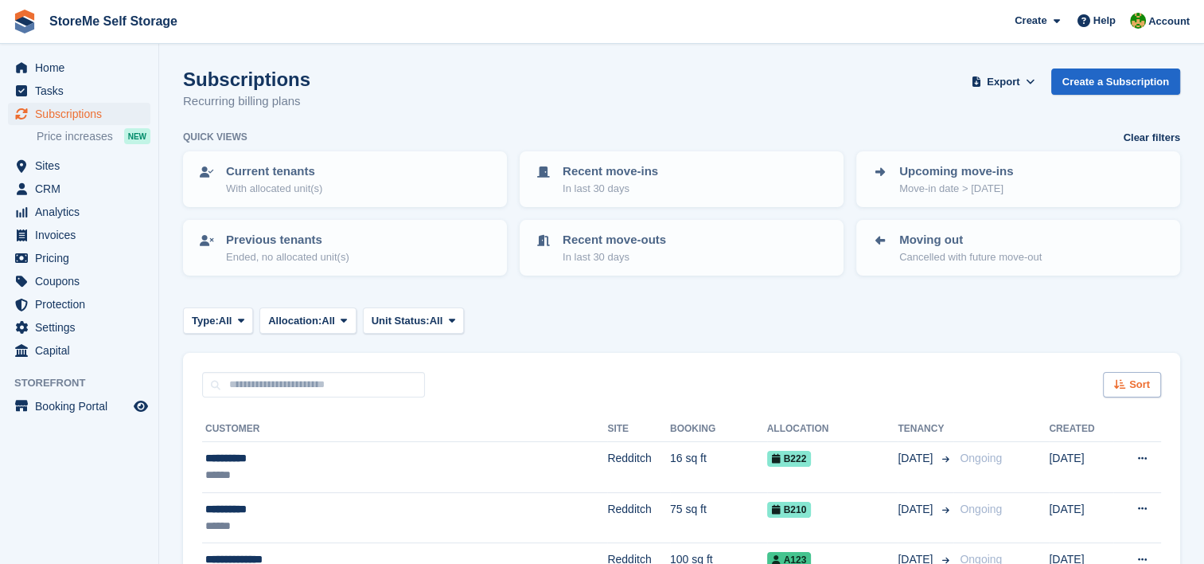
click at [1144, 377] on span "Sort" at bounding box center [1140, 385] width 21 height 16
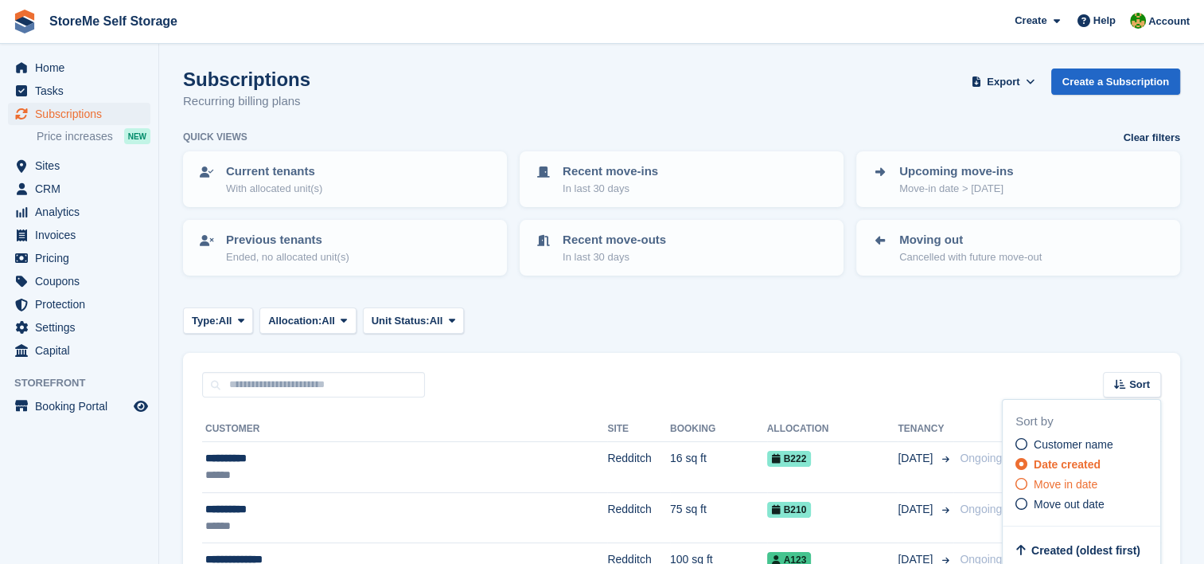
click at [1073, 478] on span "Move in date" at bounding box center [1066, 484] width 64 height 13
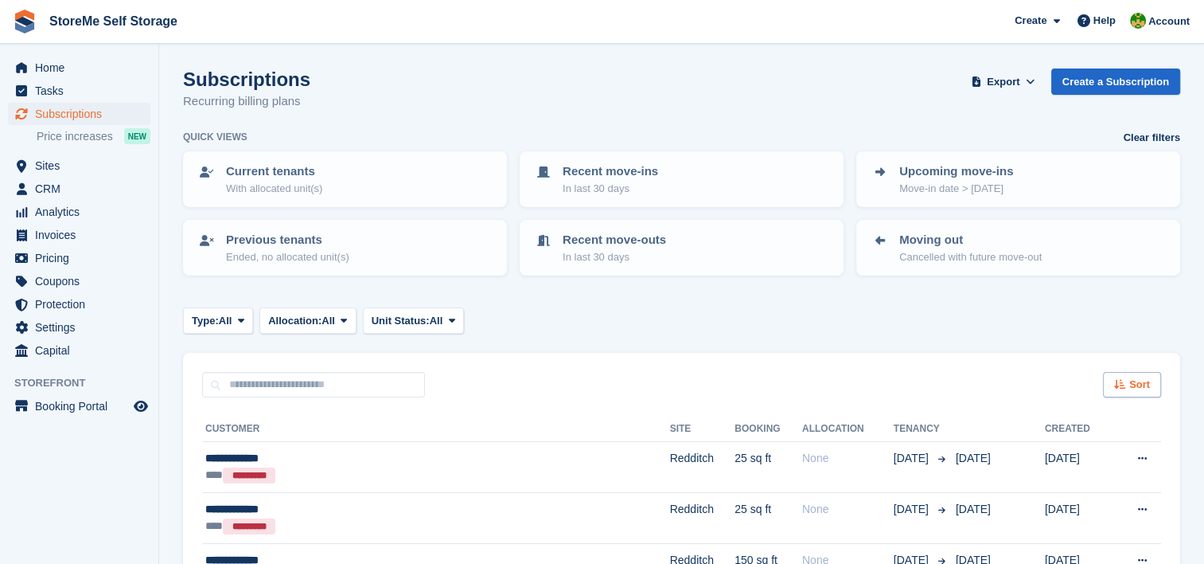
click at [1129, 386] on div "Sort" at bounding box center [1132, 385] width 58 height 26
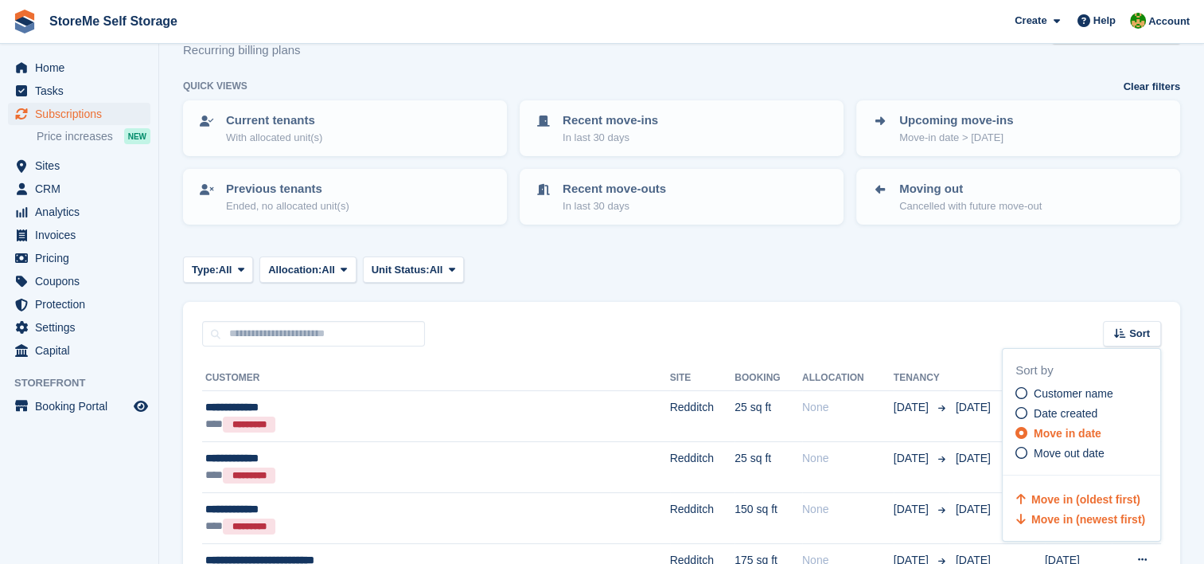
scroll to position [80, 0]
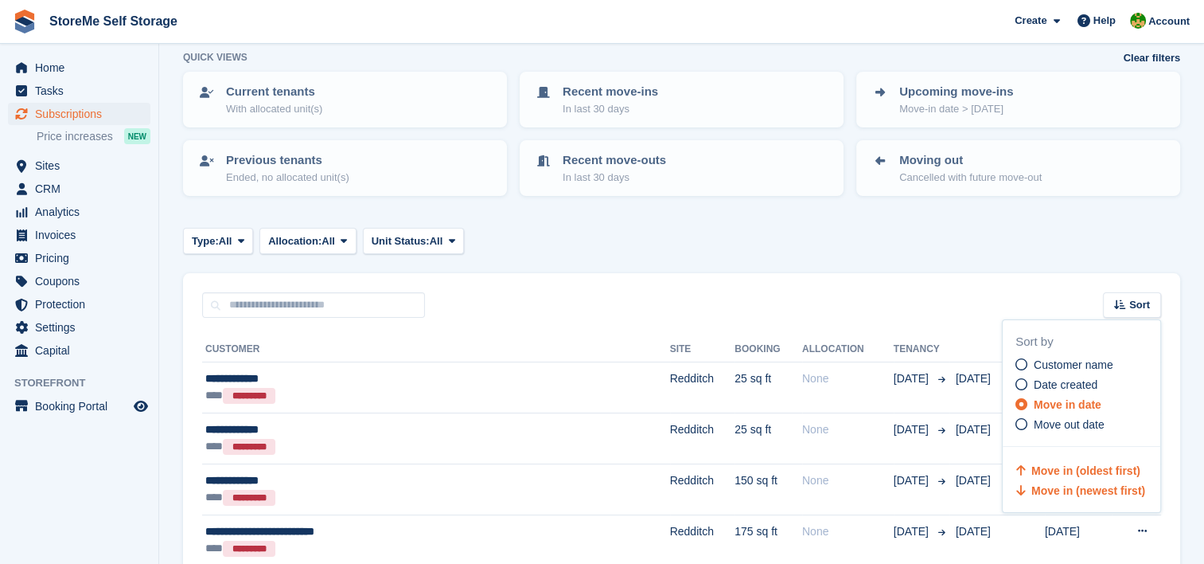
click at [1096, 489] on span "Move in (newest first)" at bounding box center [1089, 490] width 114 height 13
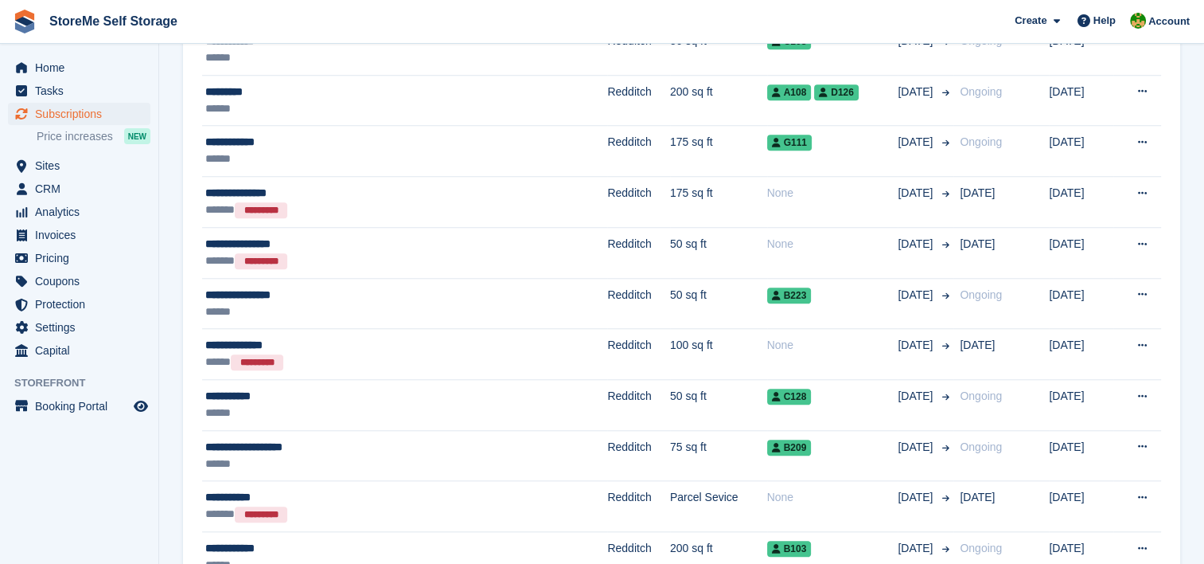
scroll to position [1433, 0]
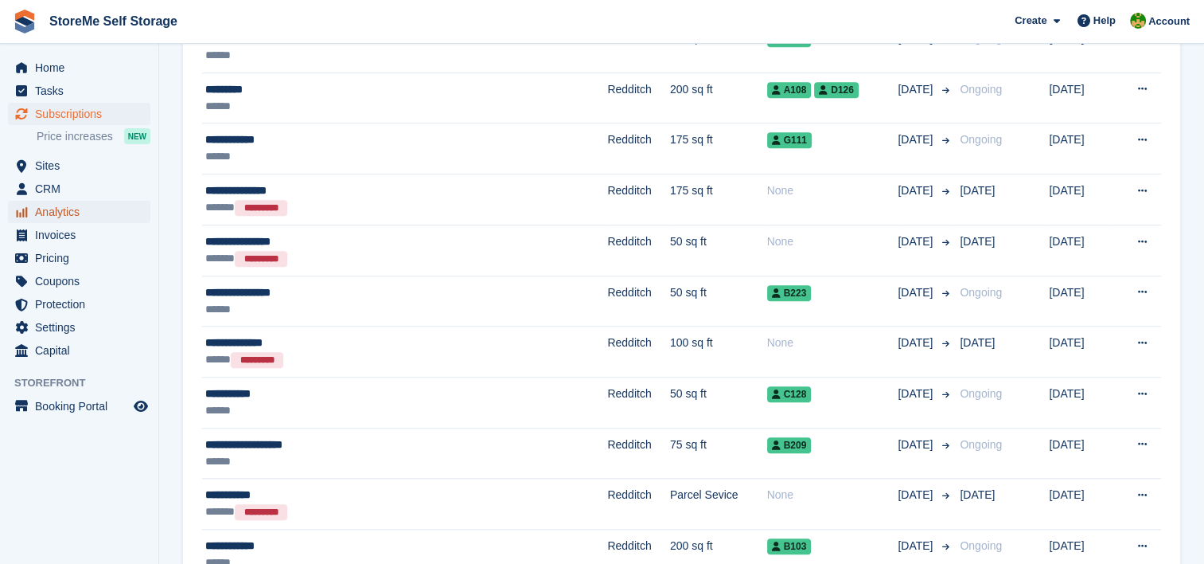
click at [66, 220] on span "Analytics" at bounding box center [83, 212] width 96 height 22
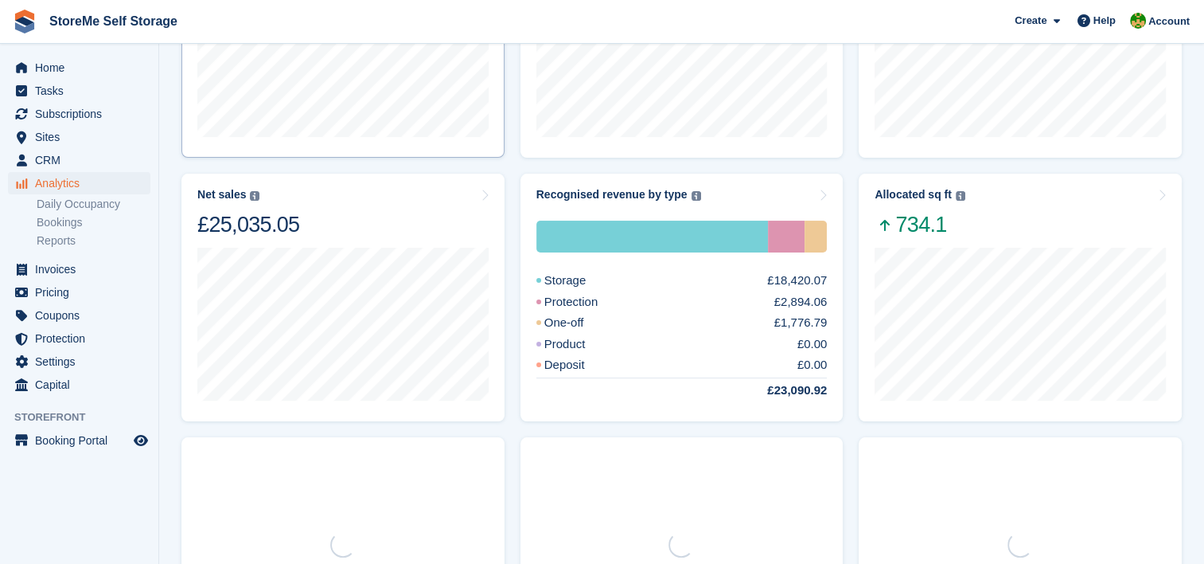
scroll to position [478, 0]
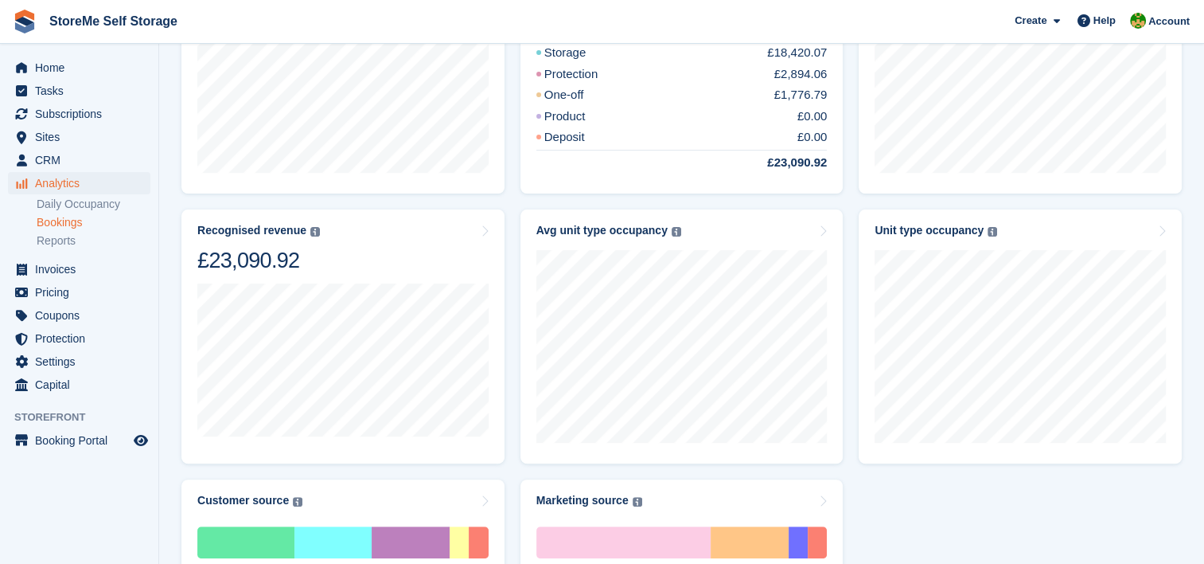
click at [53, 218] on link "Bookings" at bounding box center [94, 222] width 114 height 15
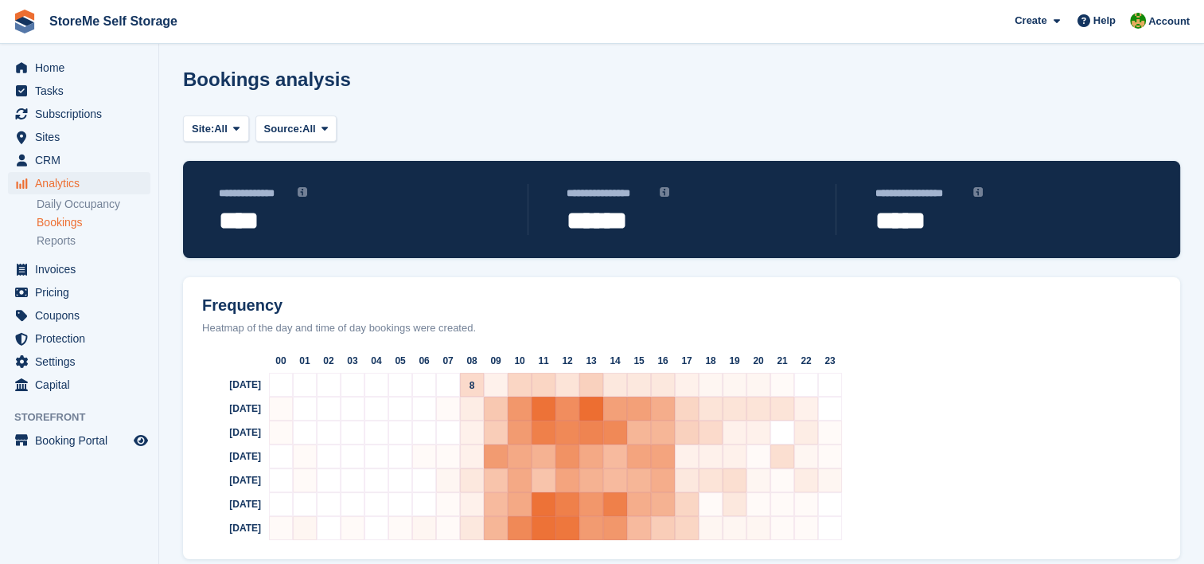
click at [471, 381] on span "8" at bounding box center [473, 385] width 6 height 11
click at [66, 242] on link "Reports" at bounding box center [94, 240] width 114 height 15
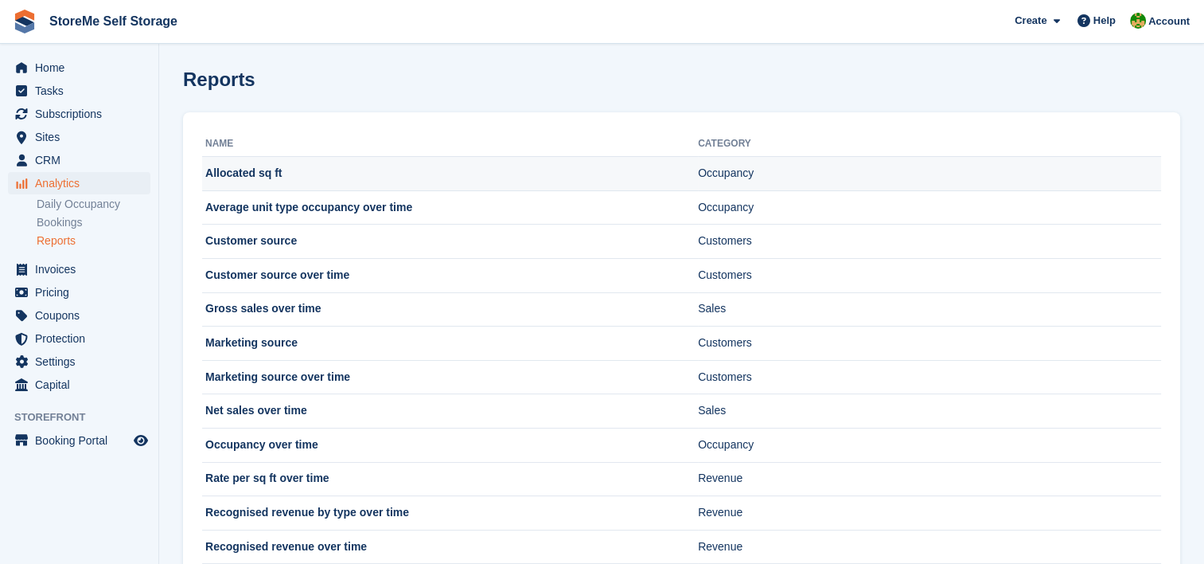
click at [255, 174] on td "Allocated sq ft" at bounding box center [450, 174] width 496 height 34
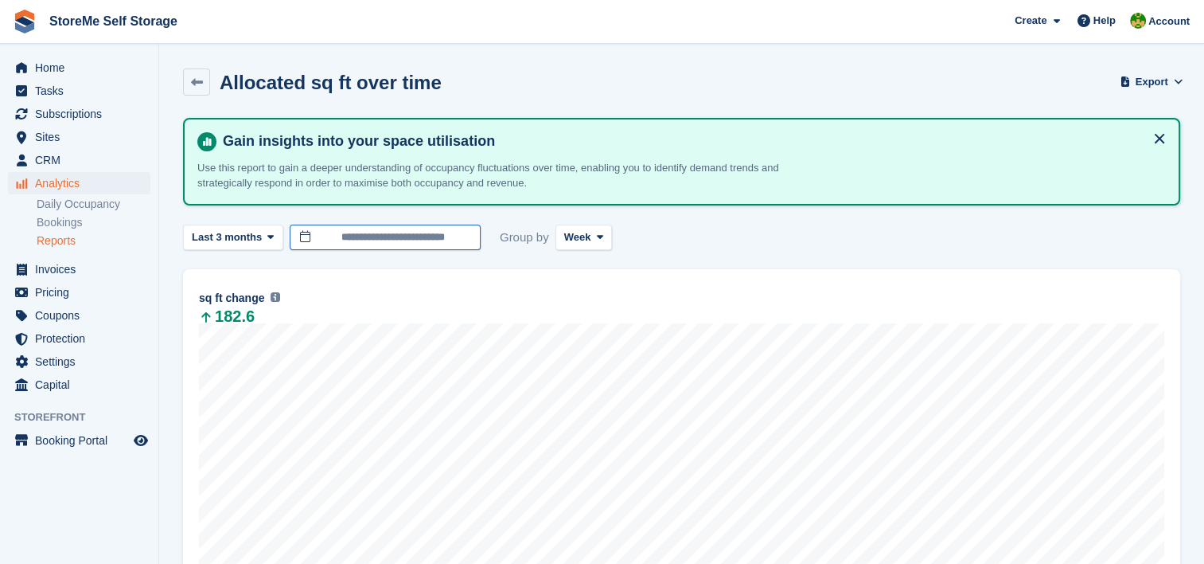
click at [338, 234] on input "**********" at bounding box center [385, 237] width 191 height 26
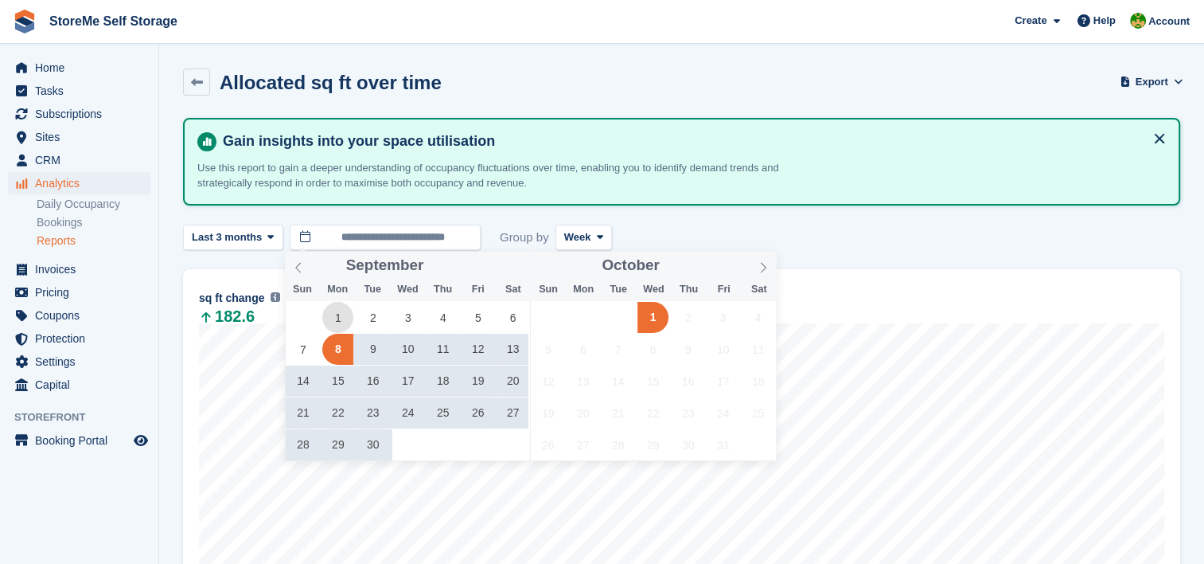
click at [338, 313] on span "1" at bounding box center [337, 317] width 31 height 31
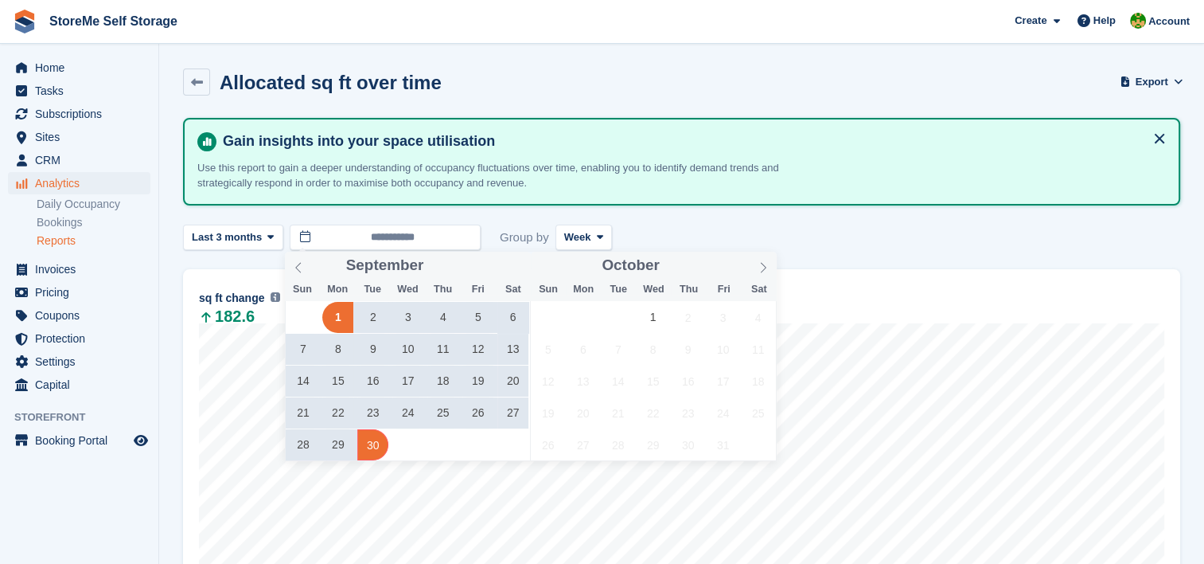
click at [373, 449] on span "30" at bounding box center [372, 444] width 31 height 31
type input "**********"
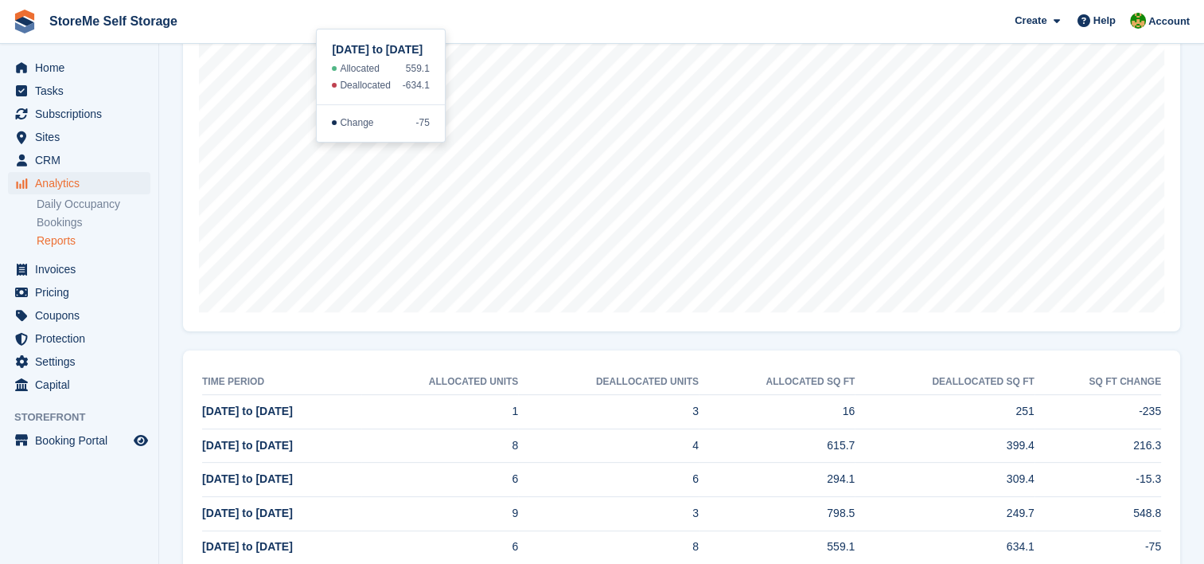
scroll to position [295, 0]
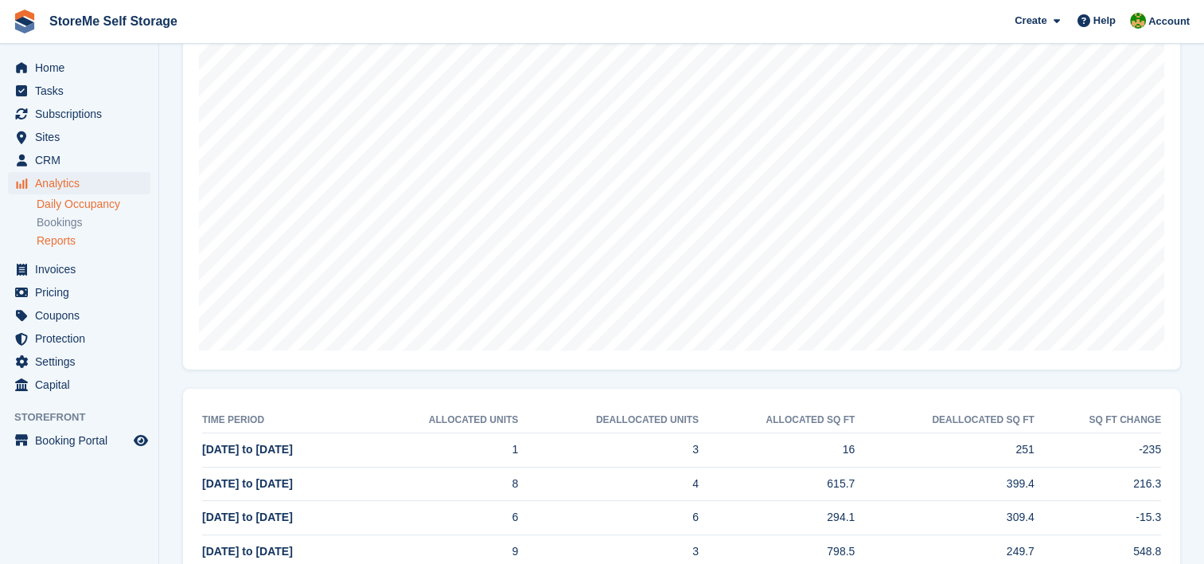
click at [82, 210] on link "Daily Occupancy" at bounding box center [94, 204] width 114 height 15
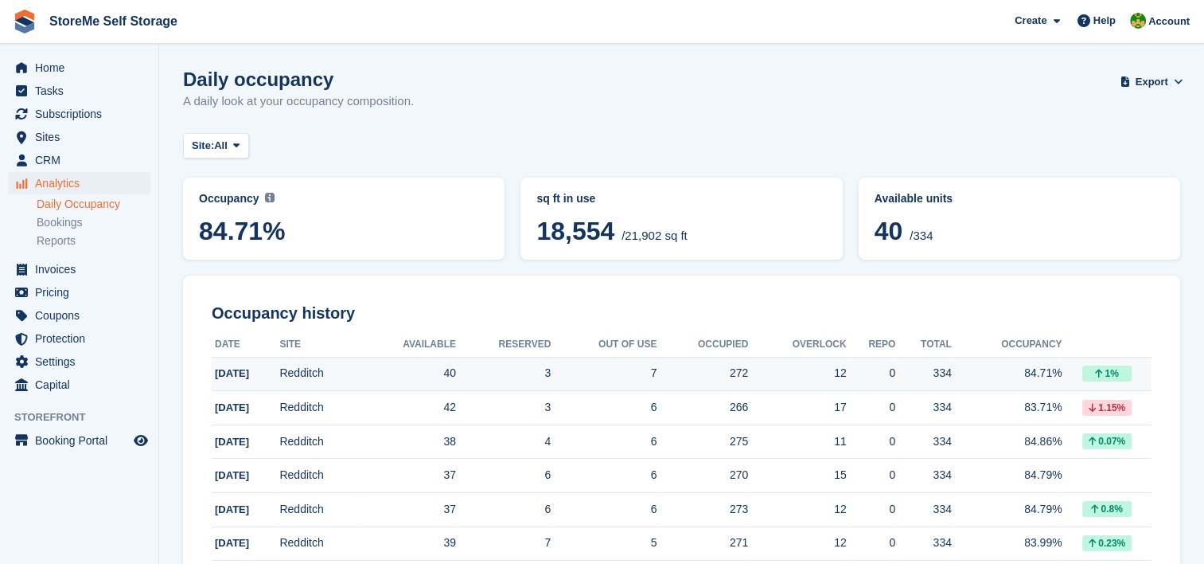
click at [586, 367] on td "7" at bounding box center [604, 374] width 106 height 34
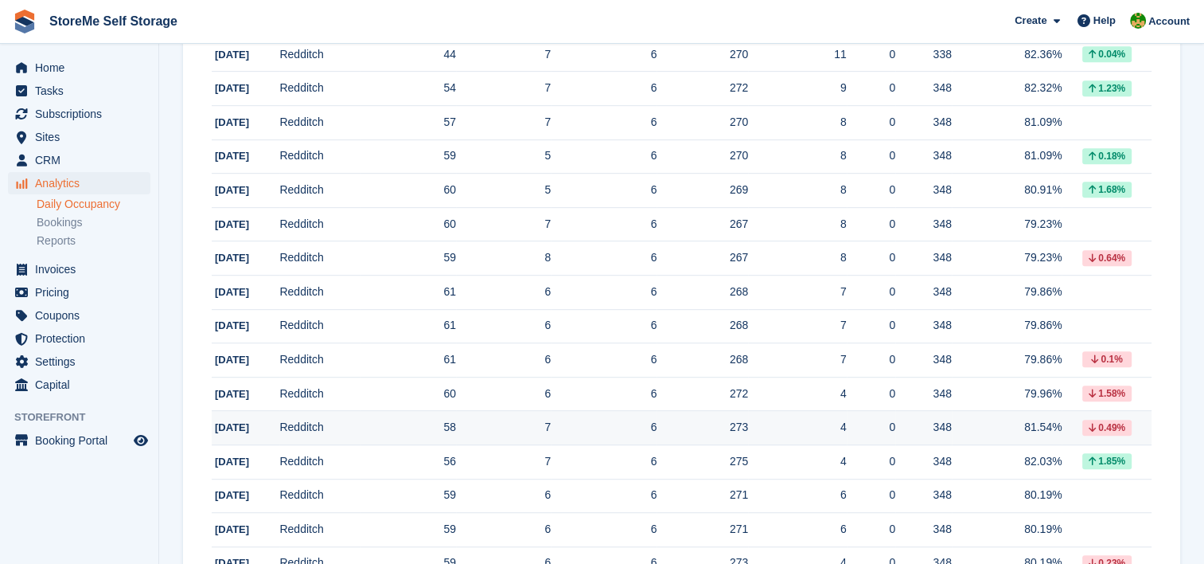
scroll to position [955, 0]
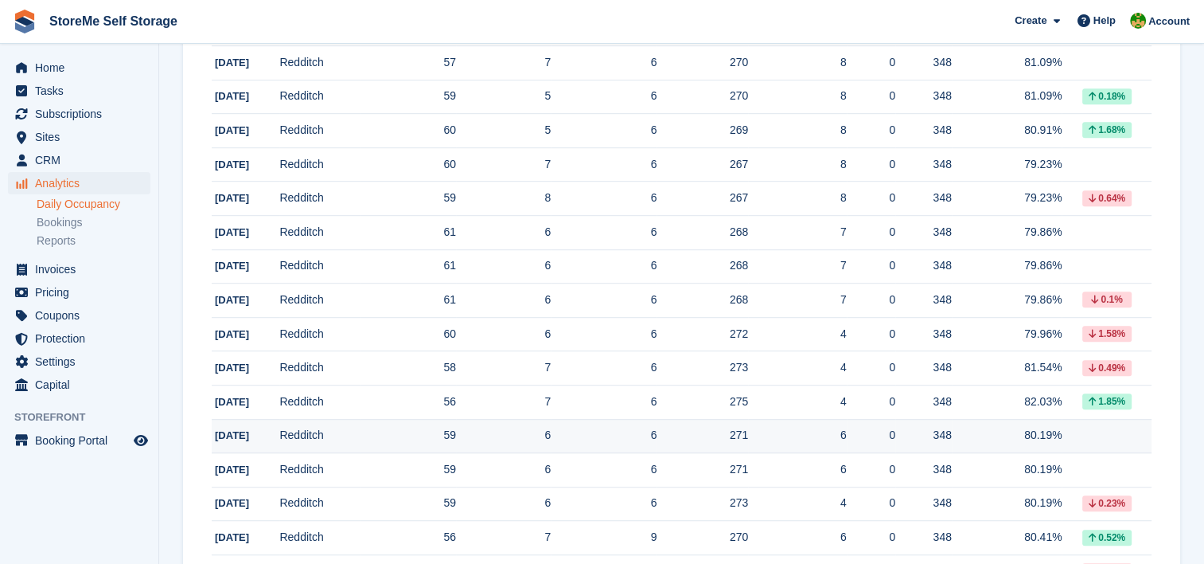
click at [611, 435] on td "6" at bounding box center [604, 436] width 106 height 34
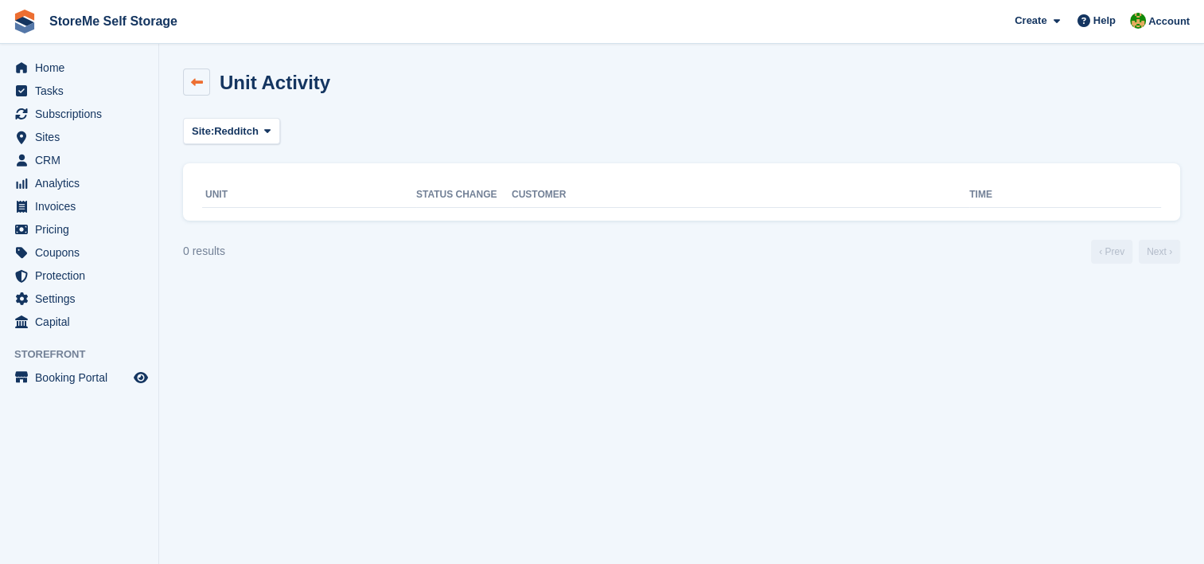
click at [201, 85] on icon at bounding box center [197, 82] width 12 height 12
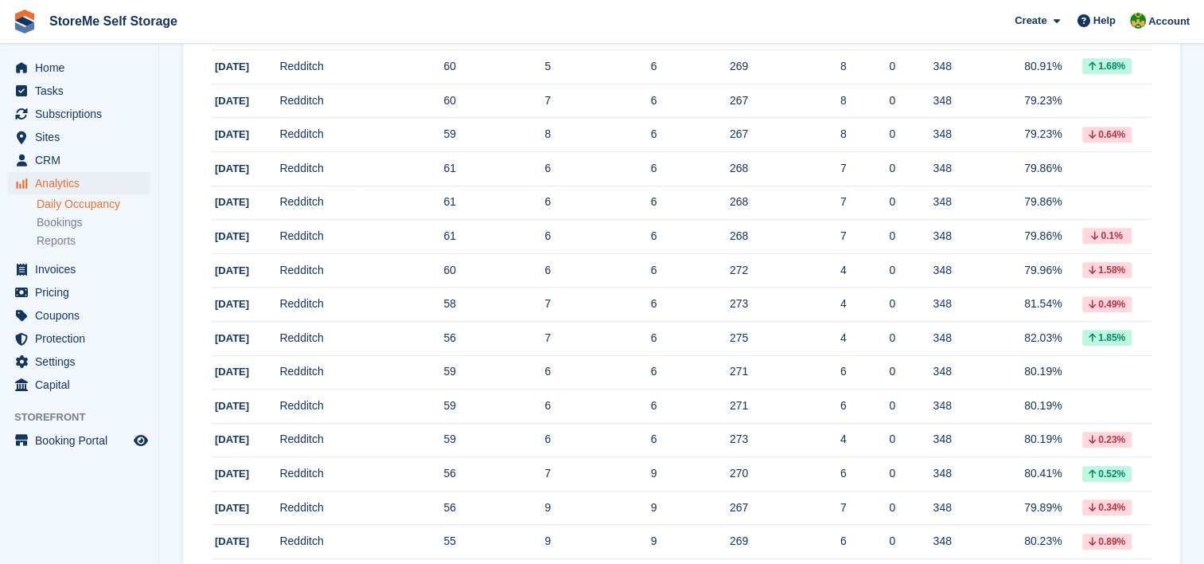
scroll to position [1035, 0]
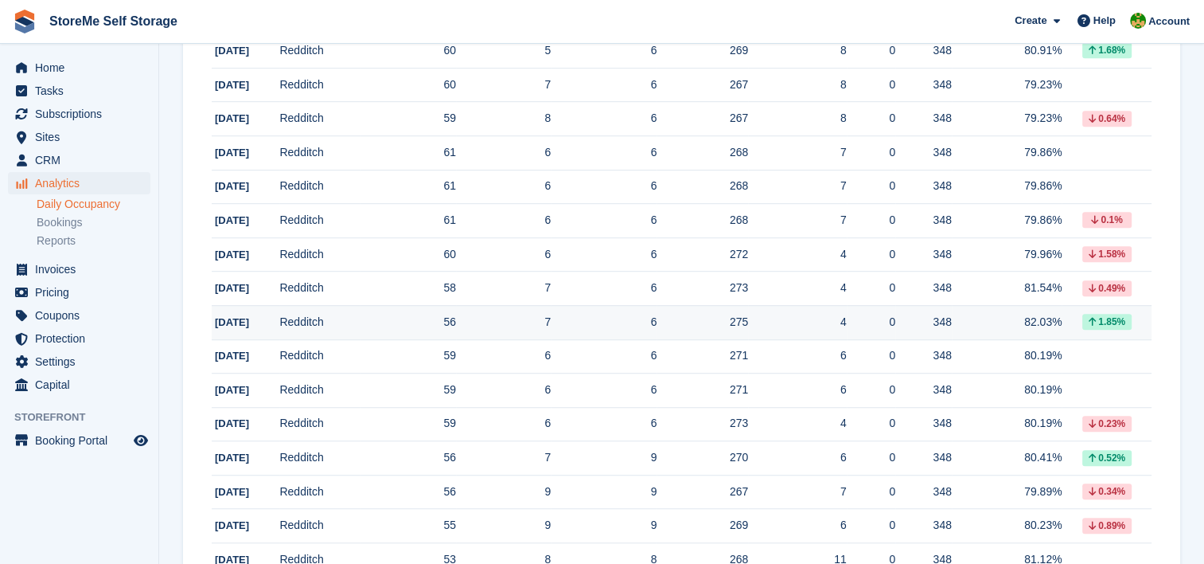
click at [523, 315] on td "7" at bounding box center [503, 322] width 95 height 34
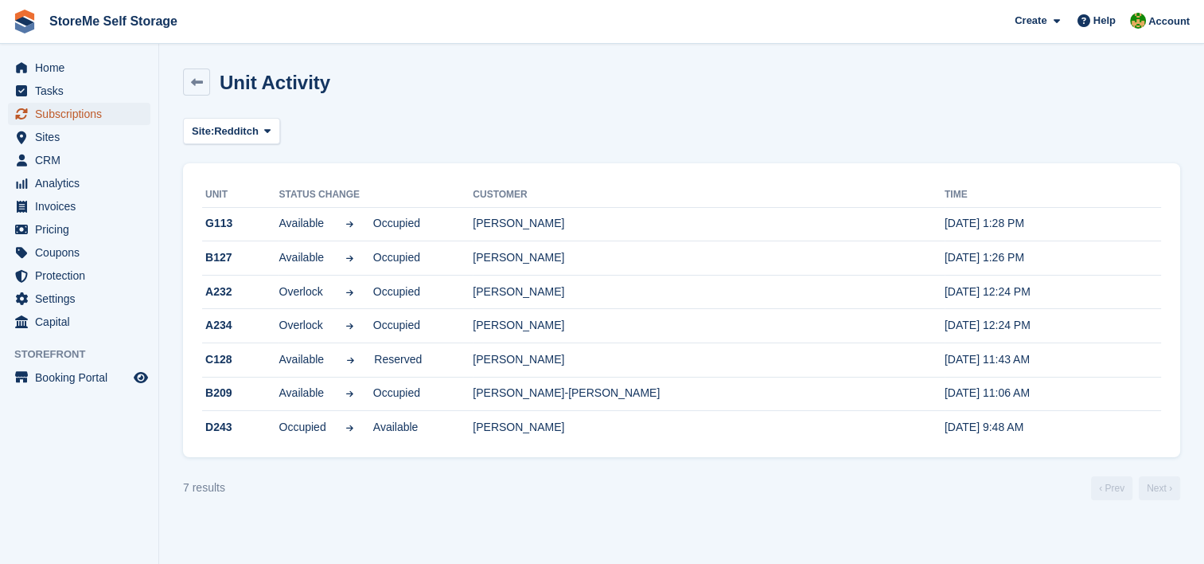
click at [98, 116] on span "Subscriptions" at bounding box center [83, 114] width 96 height 22
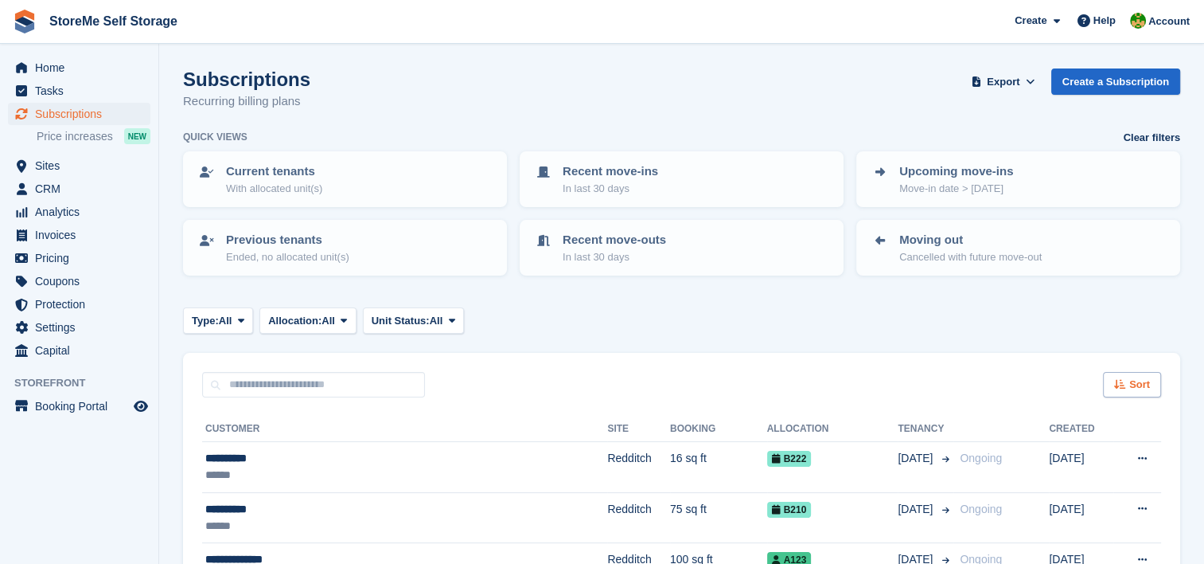
click at [1120, 385] on icon at bounding box center [1120, 384] width 12 height 10
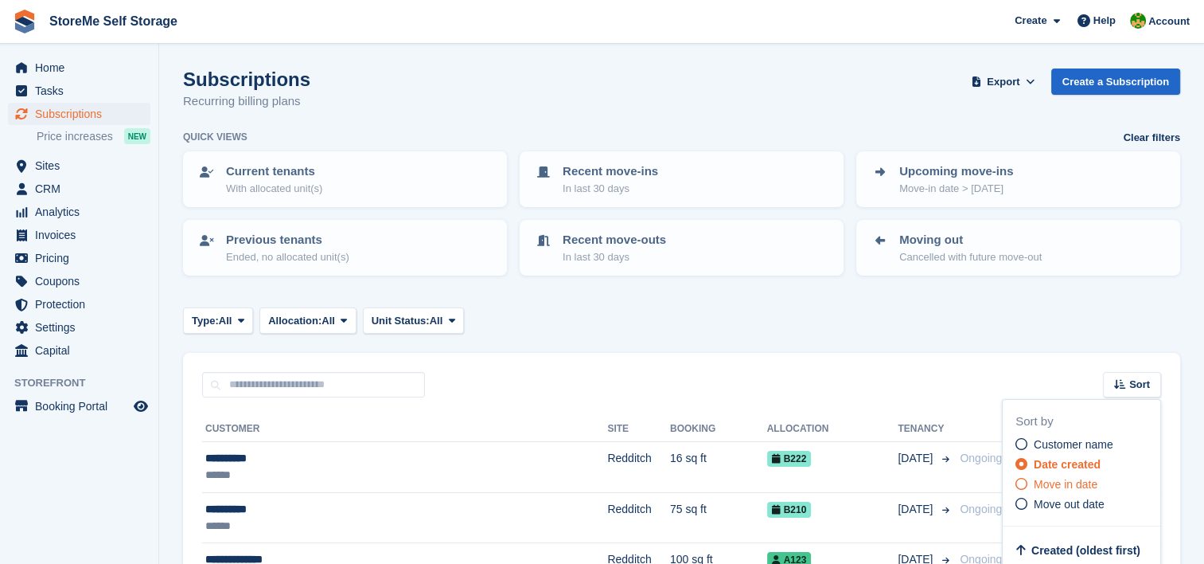
click at [1080, 482] on span "Move in date" at bounding box center [1066, 484] width 64 height 13
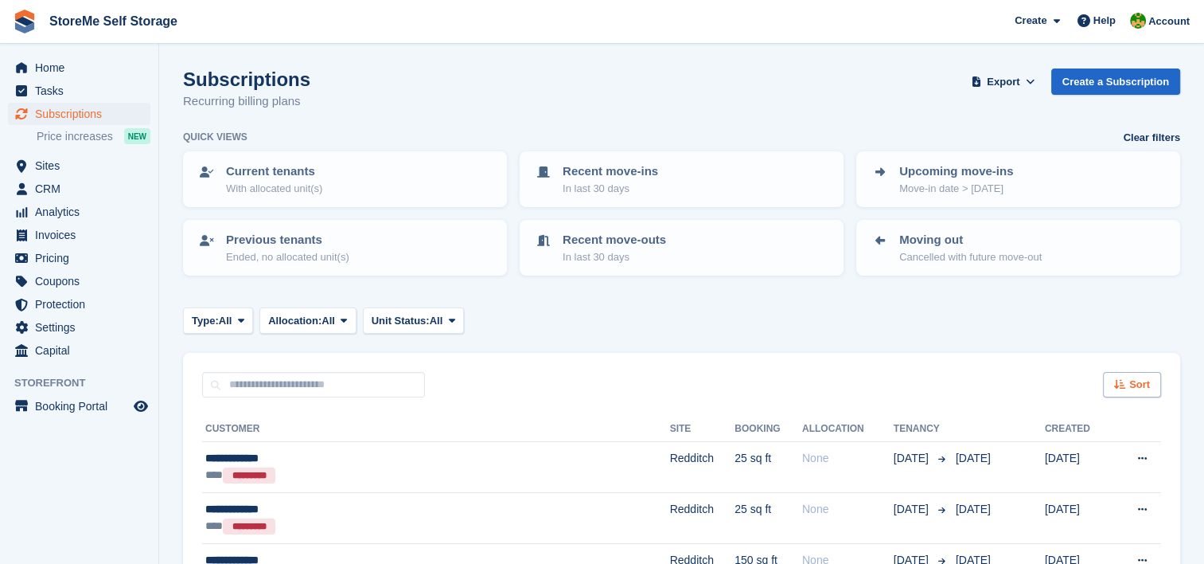
click at [1136, 381] on span "Sort" at bounding box center [1140, 385] width 21 height 16
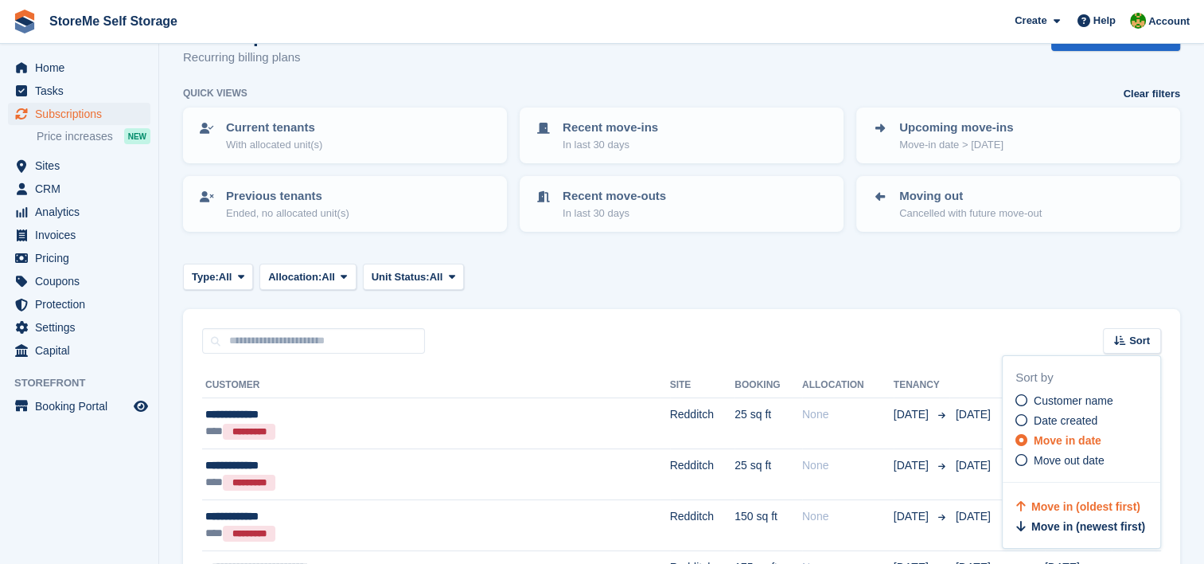
scroll to position [80, 0]
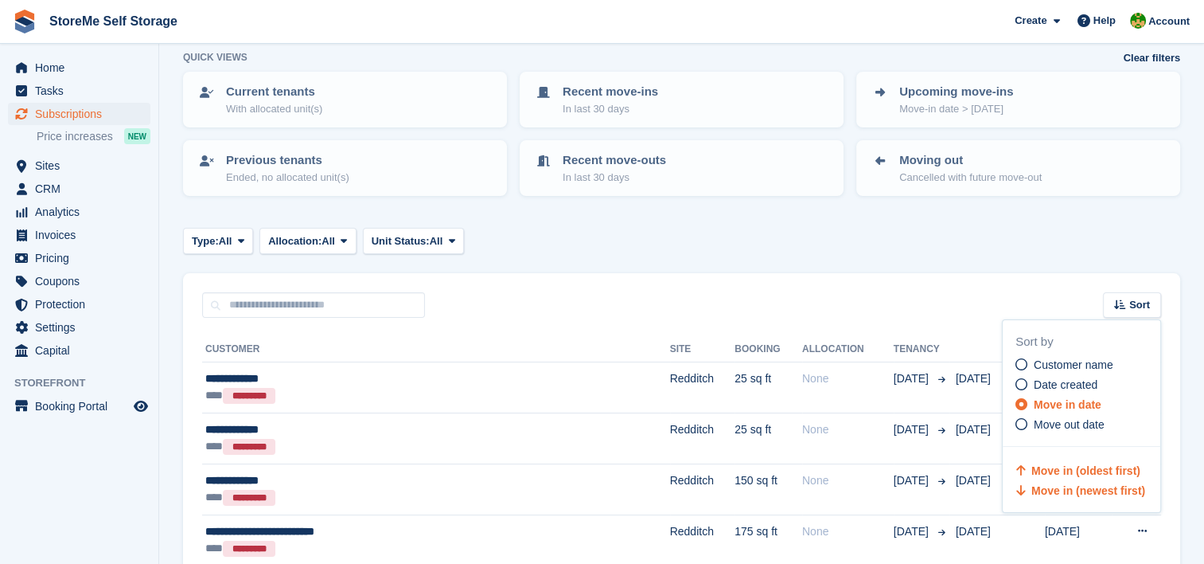
click at [1106, 484] on span "Move in (newest first)" at bounding box center [1089, 490] width 114 height 13
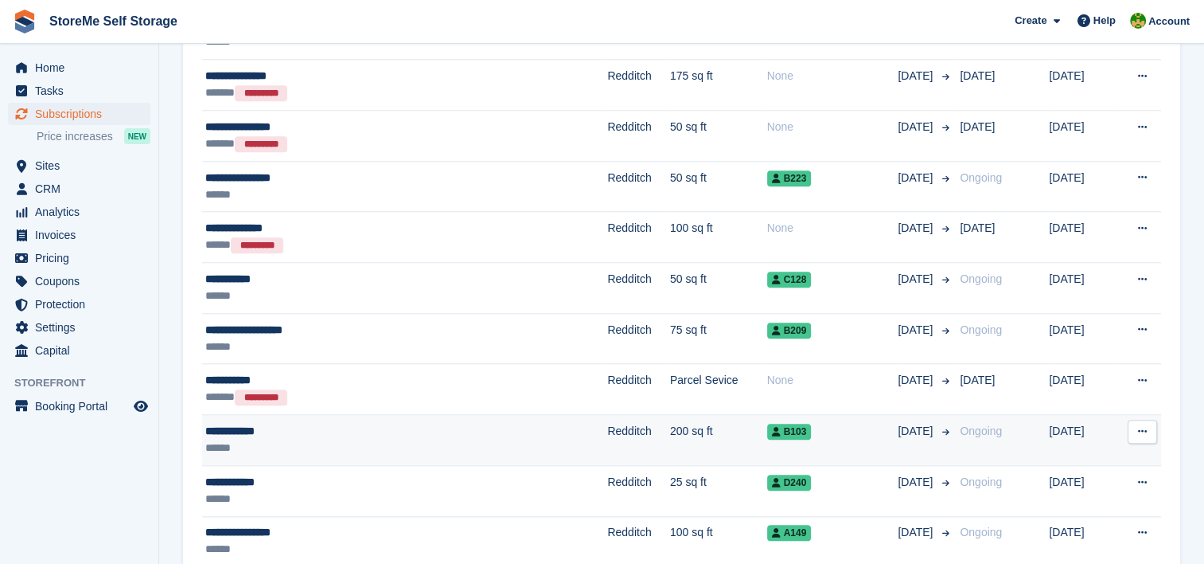
scroll to position [1513, 0]
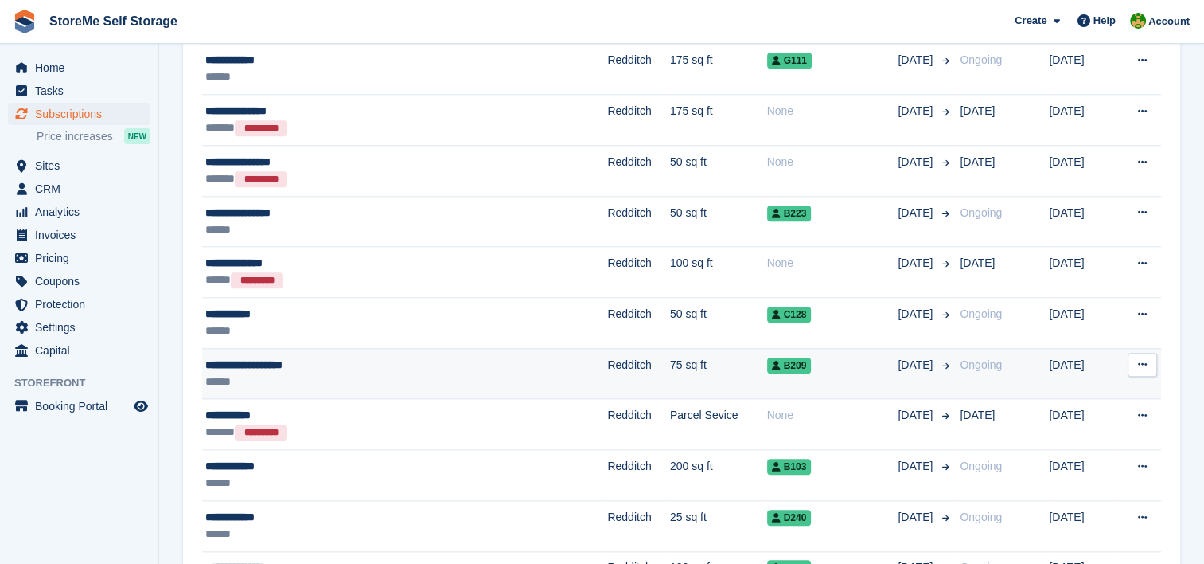
click at [474, 357] on div "**********" at bounding box center [346, 365] width 282 height 17
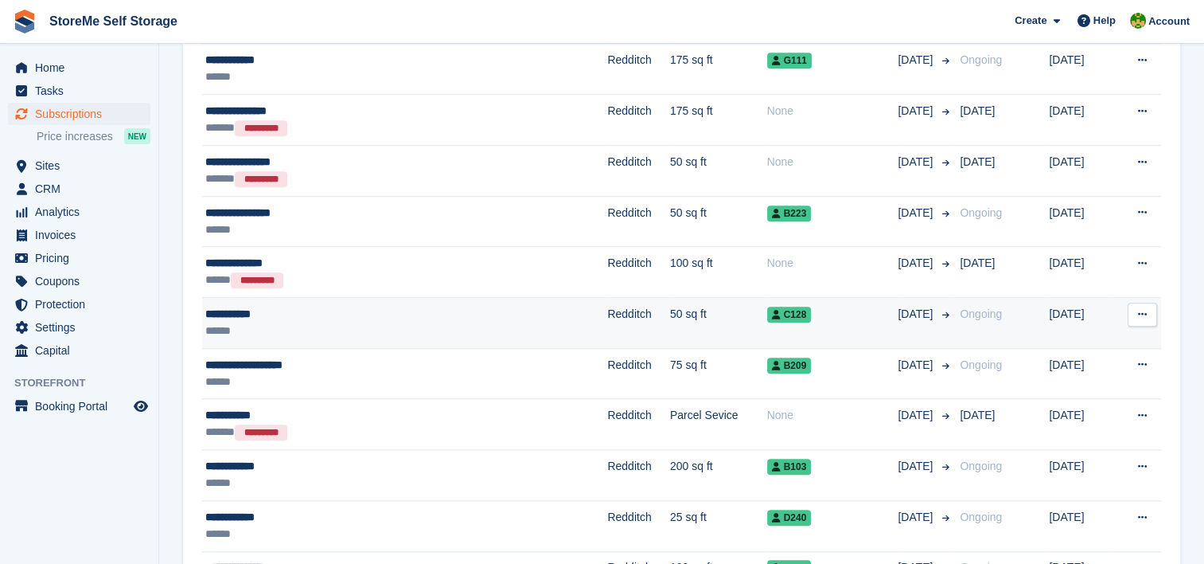
click at [607, 314] on td "Redditch" at bounding box center [638, 323] width 63 height 51
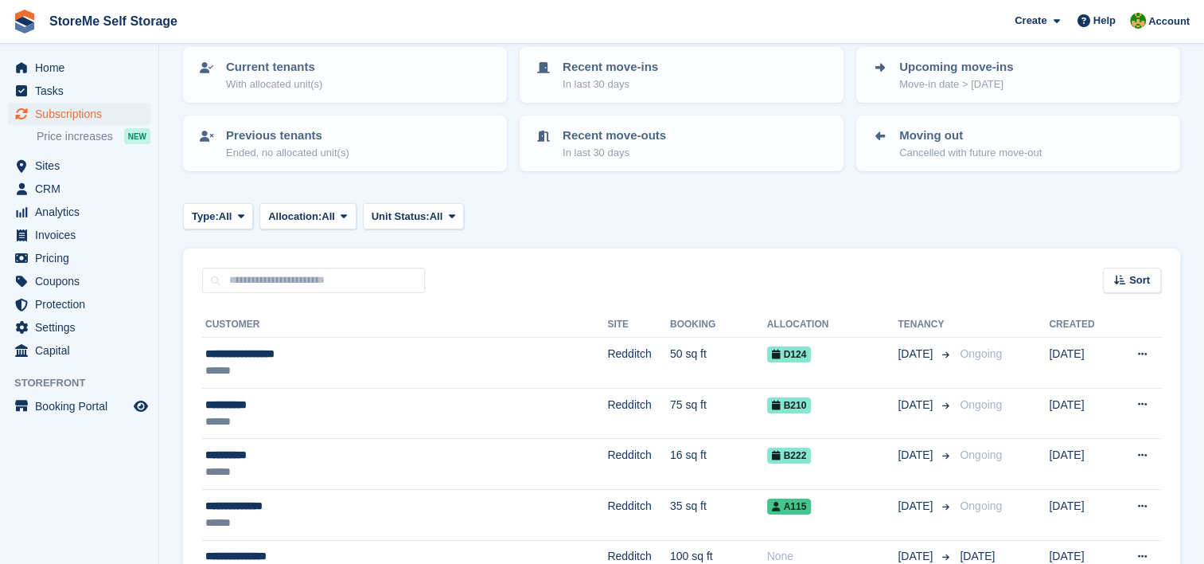
scroll to position [0, 0]
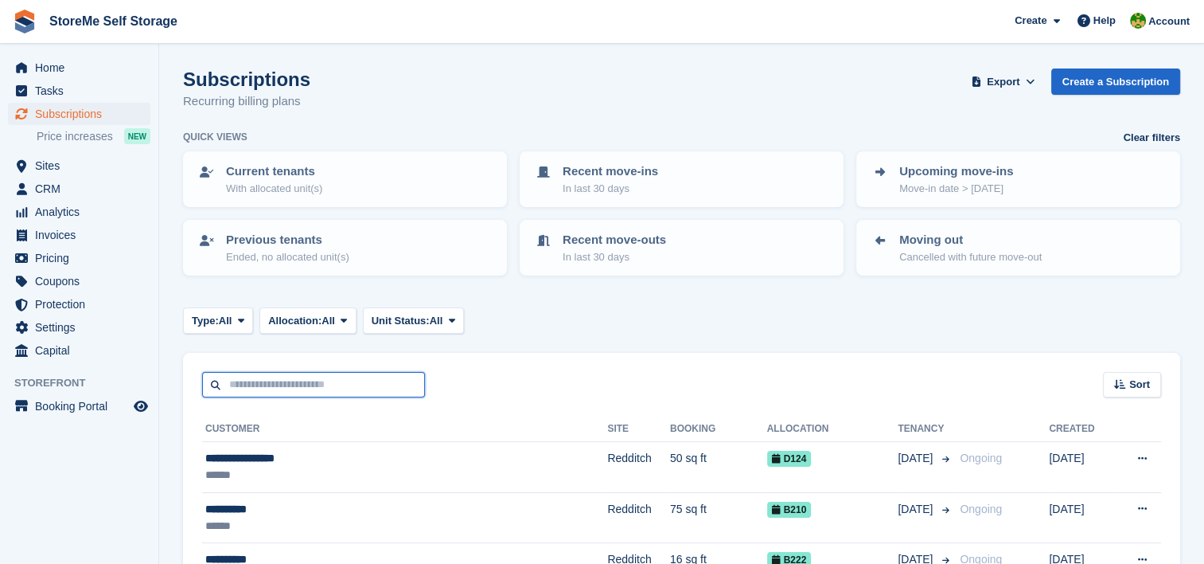
click at [283, 388] on input "text" at bounding box center [313, 385] width 223 height 26
type input "*****"
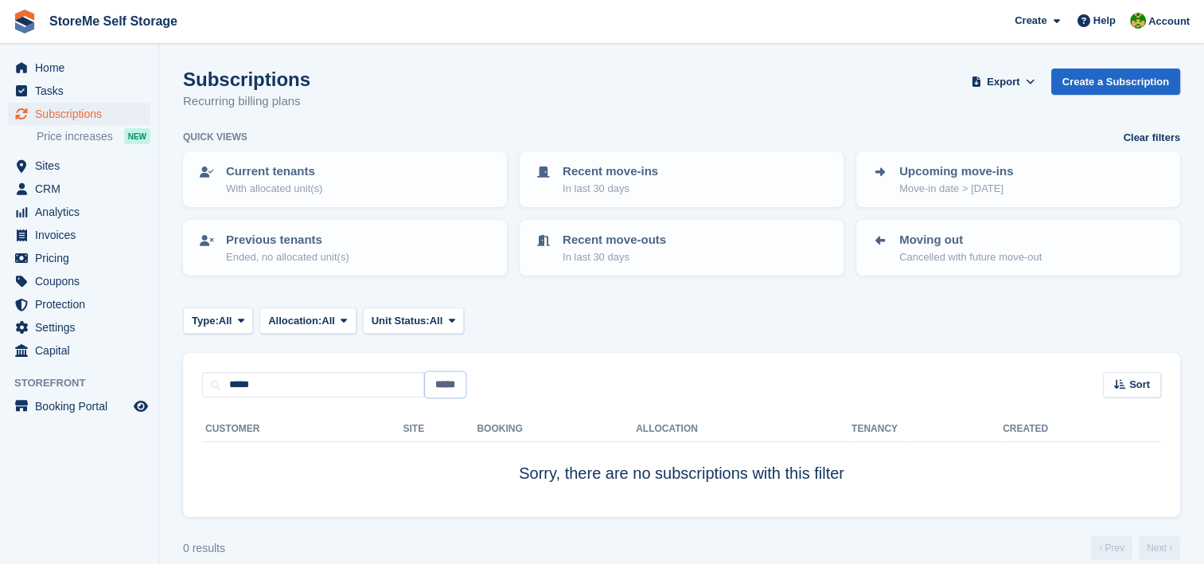
click at [451, 387] on input "*****" at bounding box center [445, 385] width 41 height 26
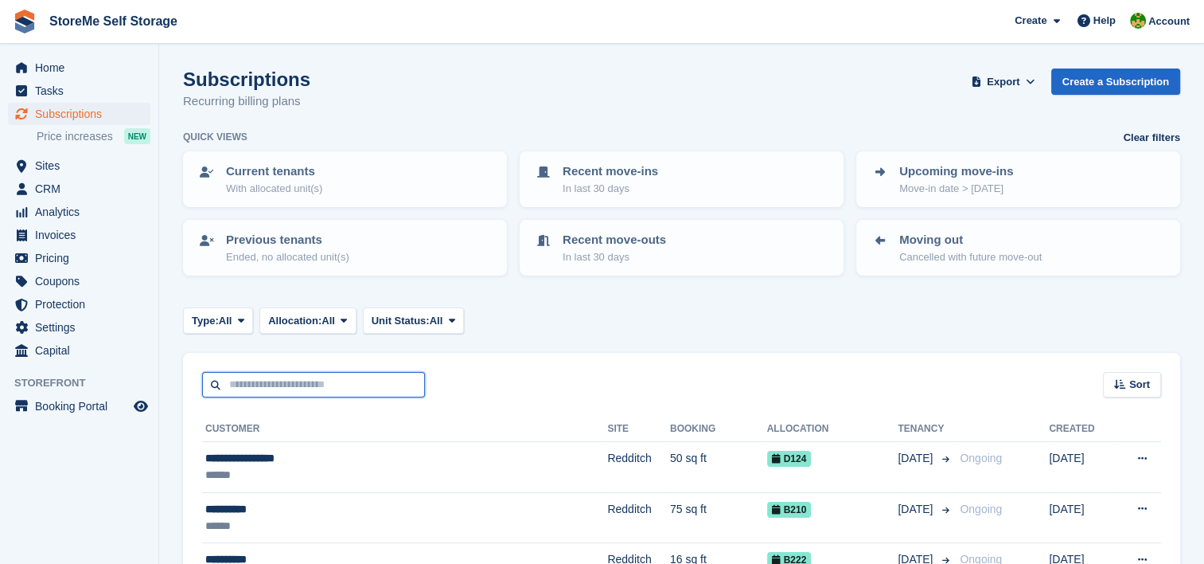
click at [286, 382] on input "text" at bounding box center [313, 385] width 223 height 26
type input "******"
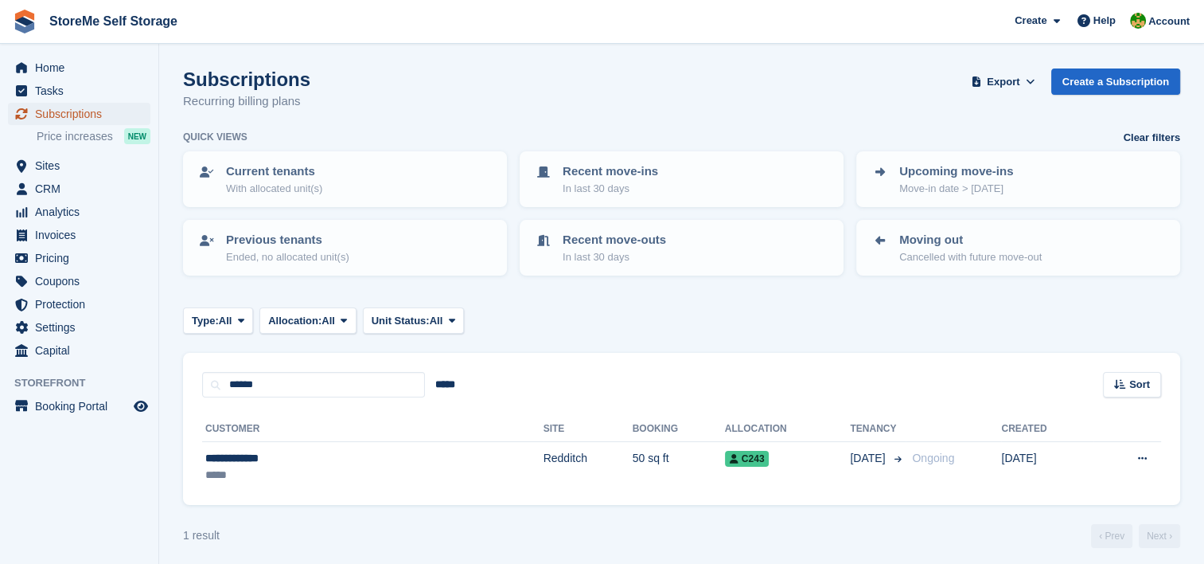
click at [85, 118] on span "Subscriptions" at bounding box center [83, 114] width 96 height 22
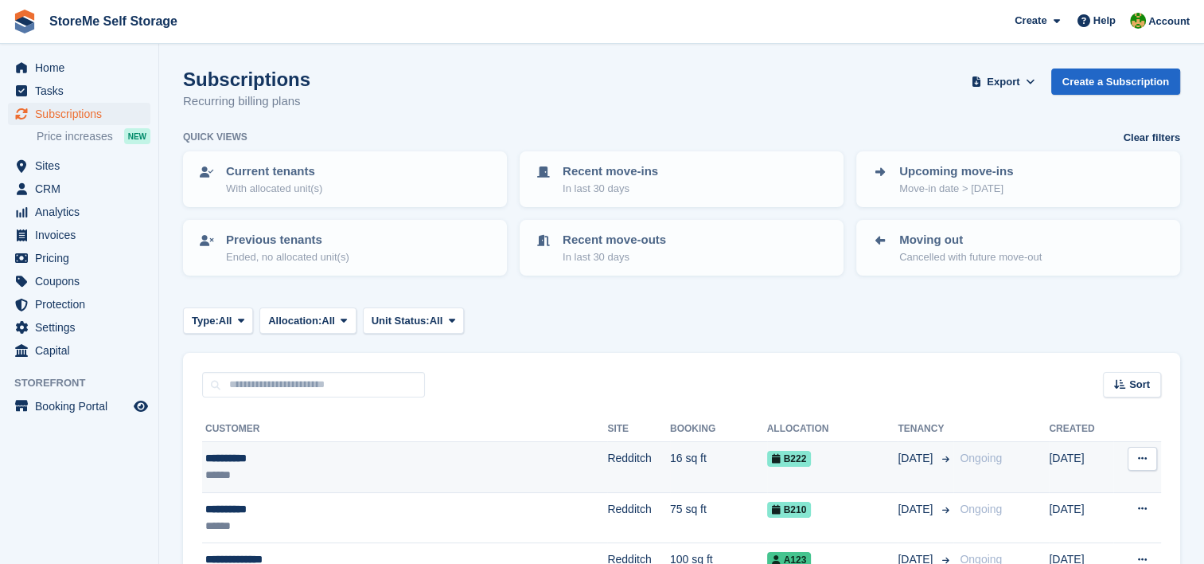
click at [347, 462] on div "**********" at bounding box center [346, 458] width 282 height 17
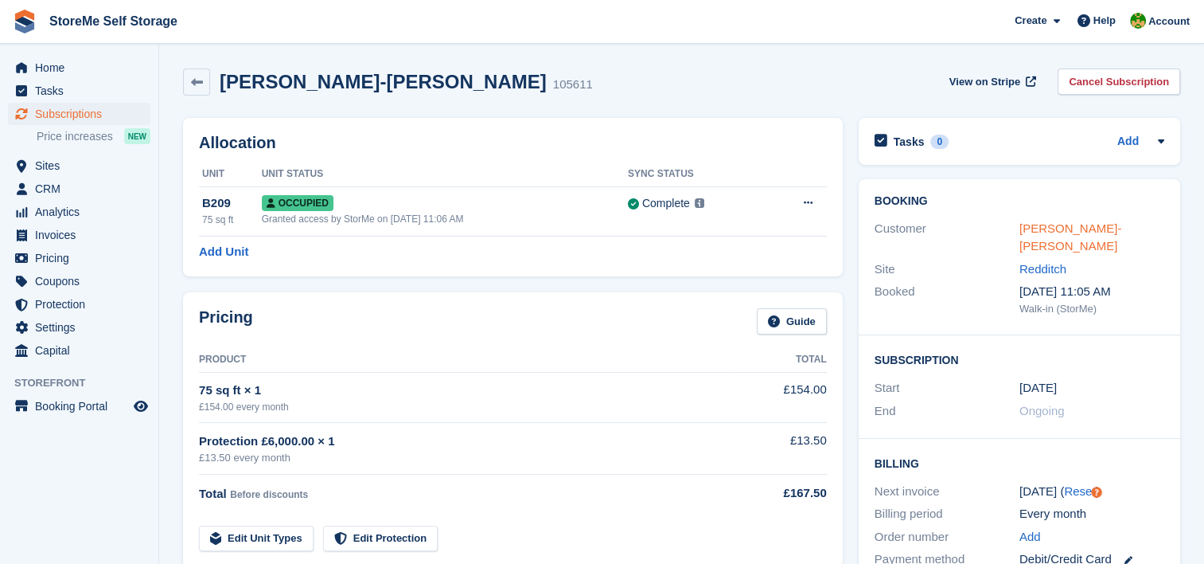
click at [1088, 228] on link "[PERSON_NAME]-[PERSON_NAME]" at bounding box center [1071, 237] width 102 height 32
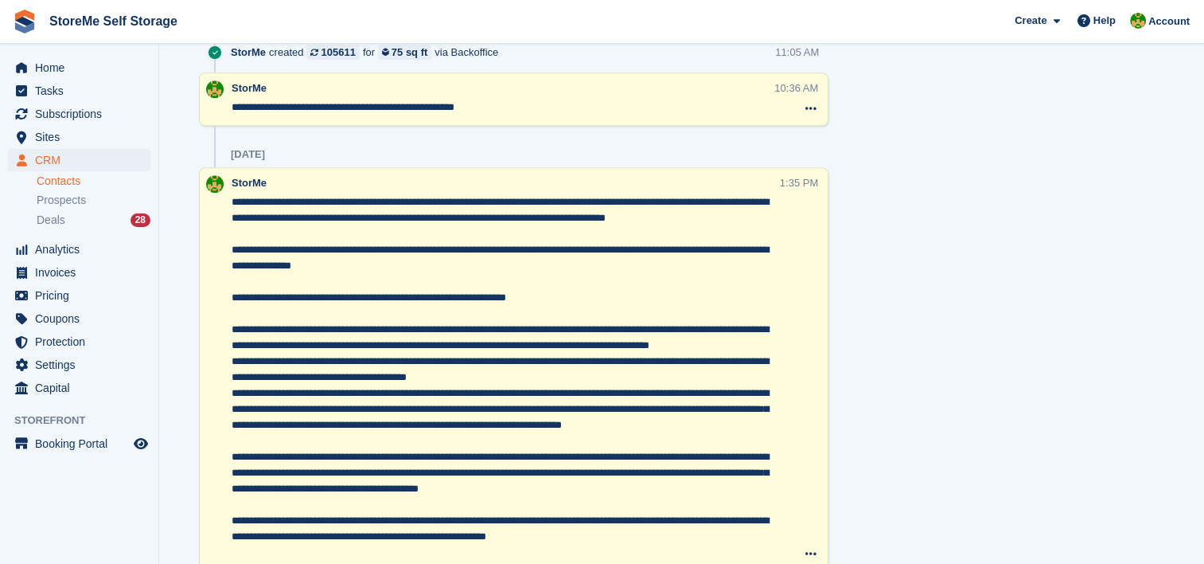
scroll to position [1134, 0]
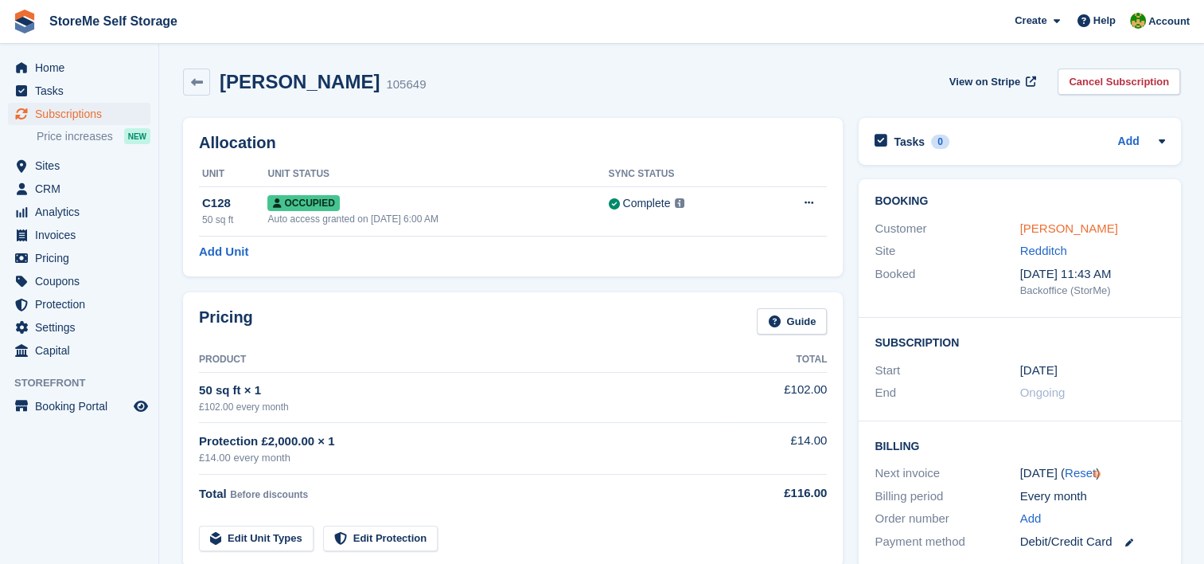
click at [1057, 221] on link "[PERSON_NAME]" at bounding box center [1069, 228] width 98 height 14
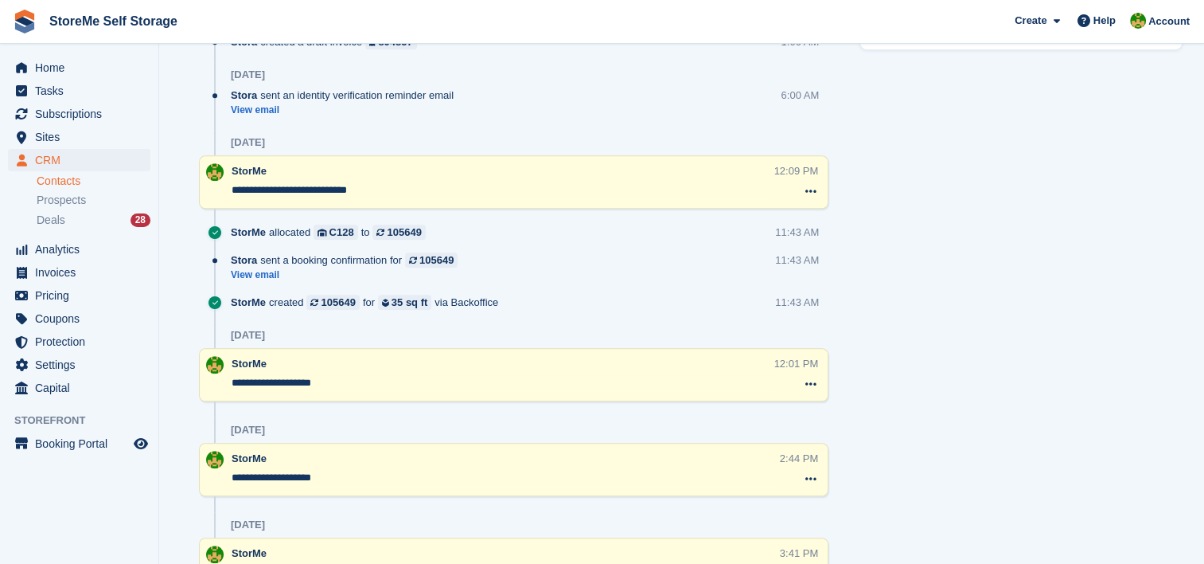
scroll to position [1057, 0]
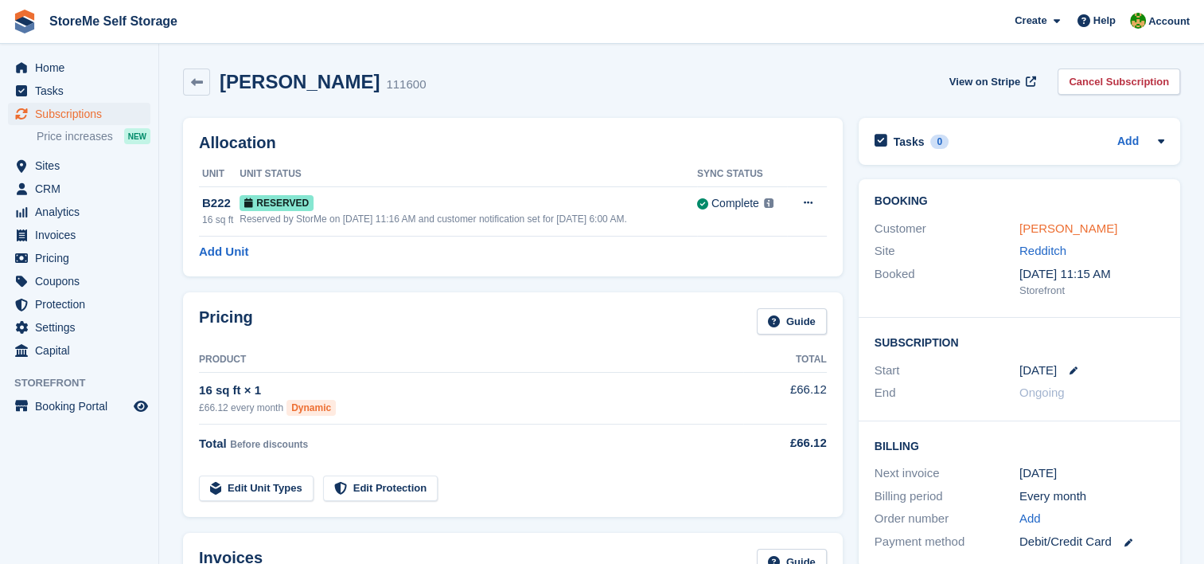
click at [1060, 232] on link "[PERSON_NAME]" at bounding box center [1069, 228] width 98 height 14
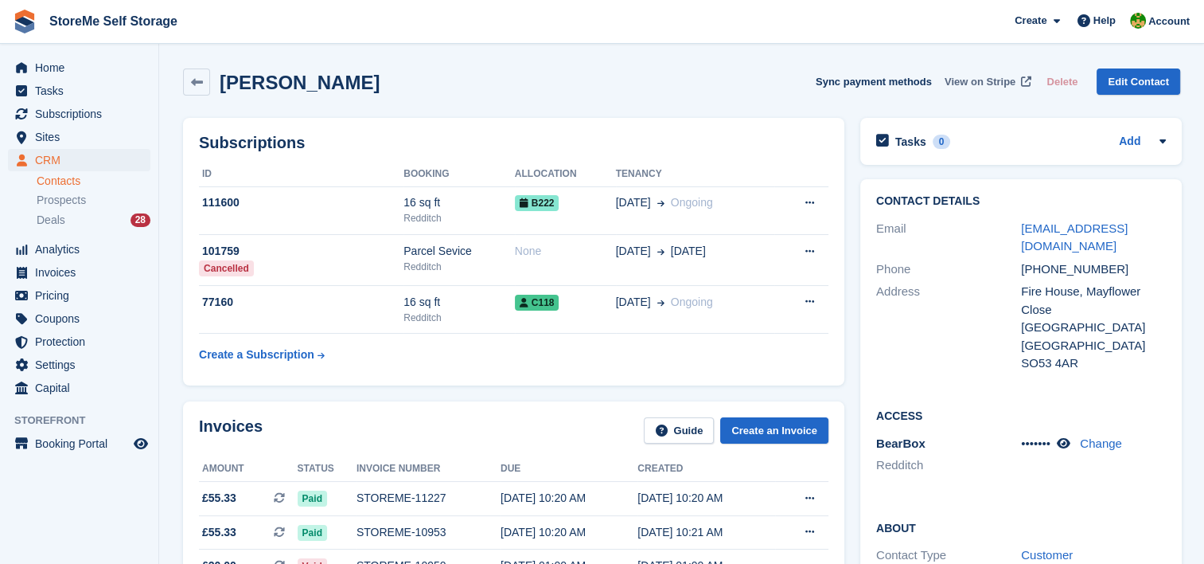
click at [986, 80] on span "View on Stripe" at bounding box center [980, 82] width 71 height 16
click at [49, 113] on span "Subscriptions" at bounding box center [83, 114] width 96 height 22
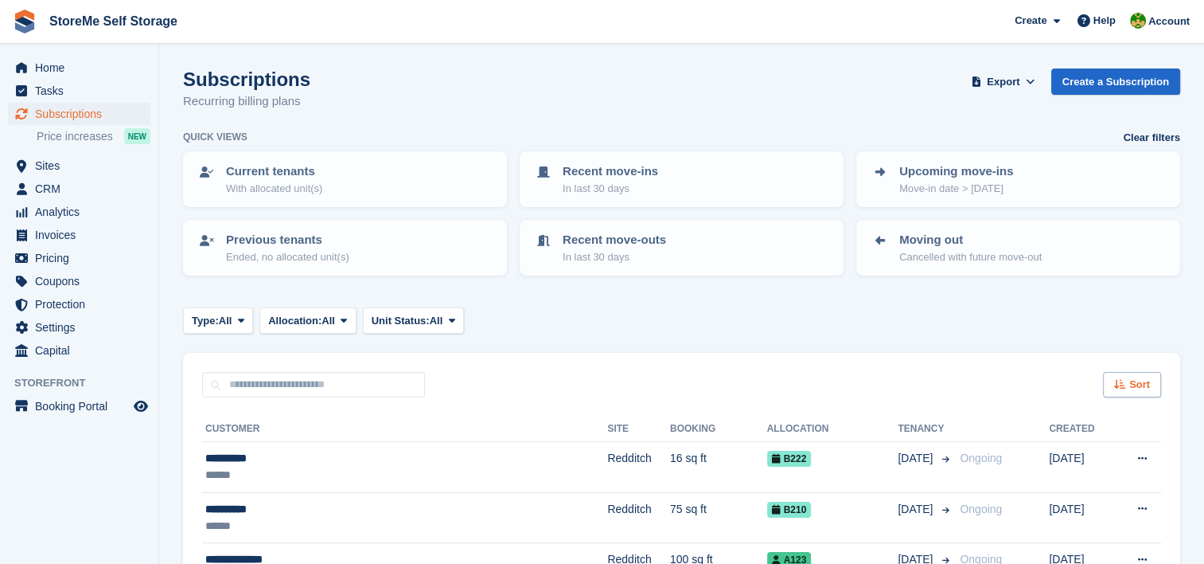
click at [1140, 385] on span "Sort" at bounding box center [1140, 385] width 21 height 16
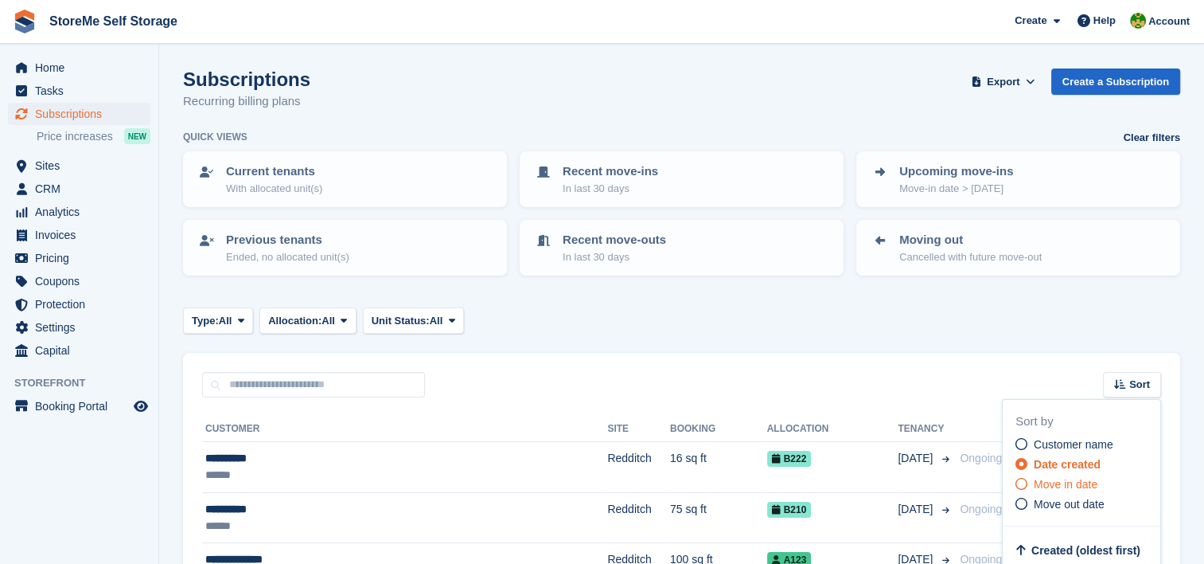
click at [1080, 481] on span "Move in date" at bounding box center [1066, 484] width 64 height 13
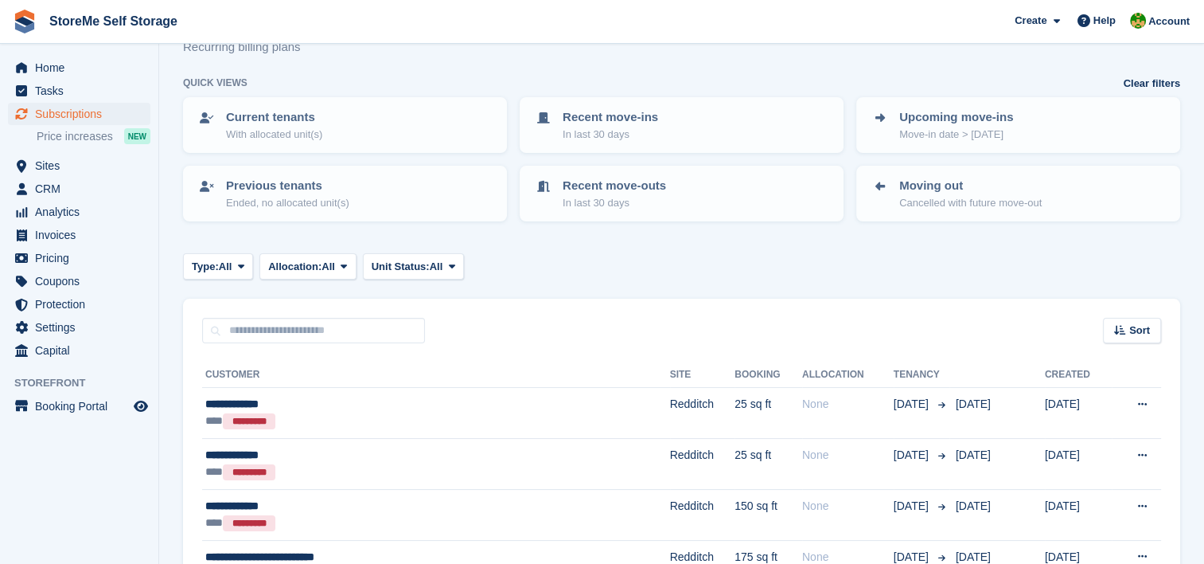
scroll to position [80, 0]
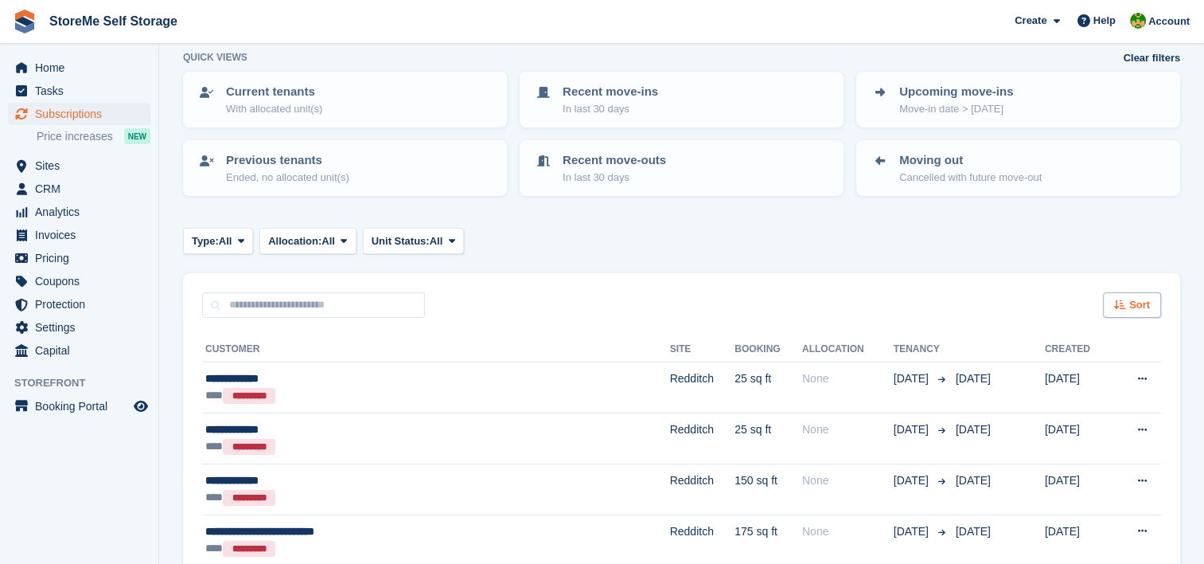
click at [1108, 305] on div "Sort" at bounding box center [1132, 305] width 58 height 26
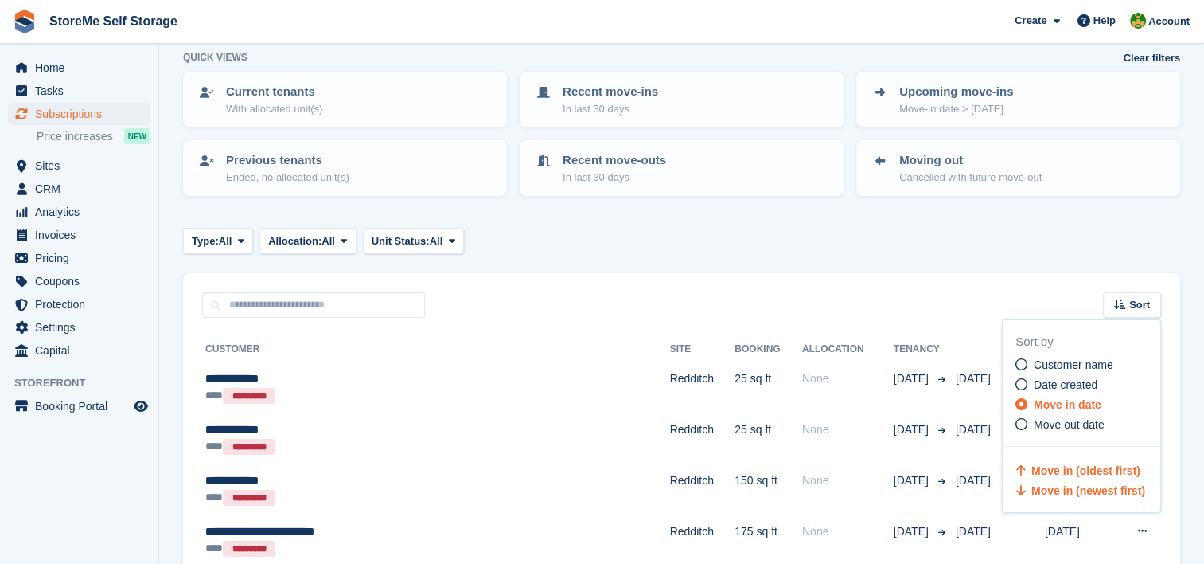
click at [1099, 485] on span "Move in (newest first)" at bounding box center [1089, 490] width 114 height 13
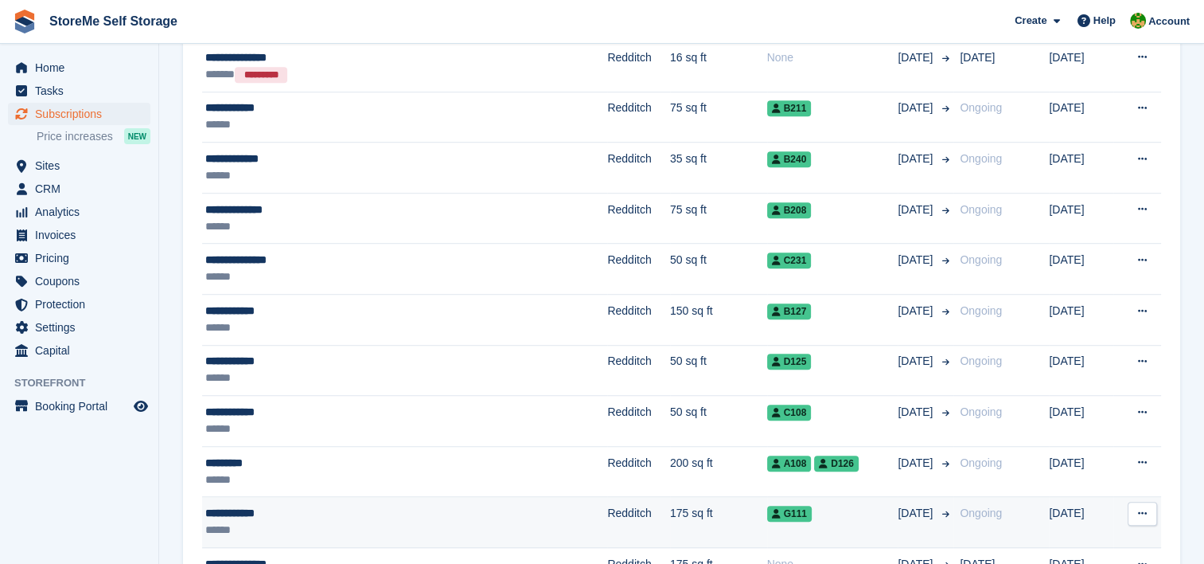
scroll to position [1433, 0]
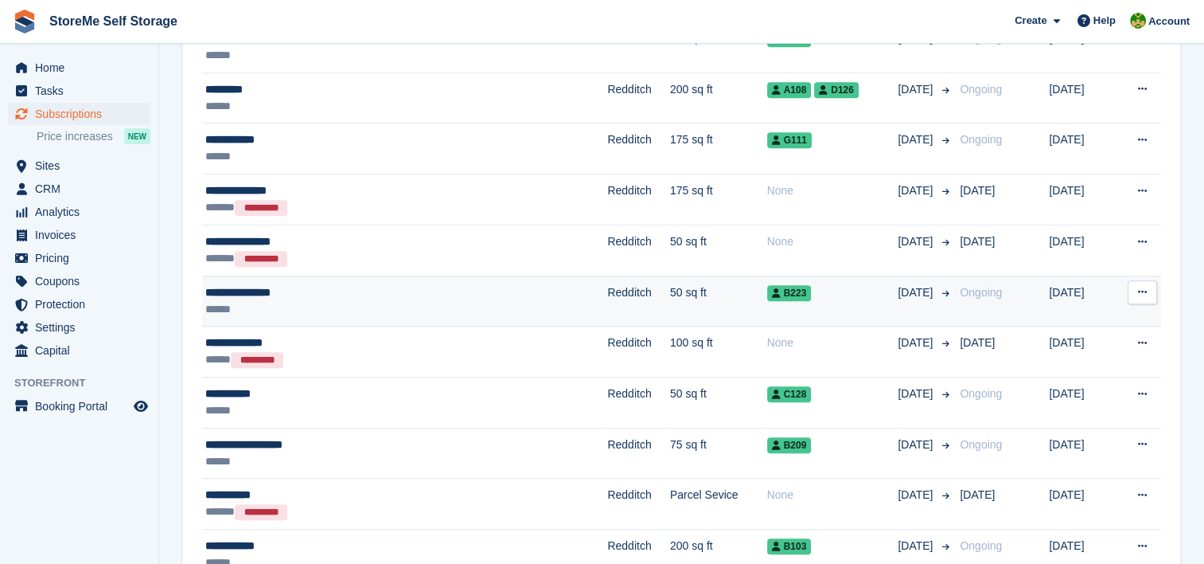
click at [483, 301] on div "******" at bounding box center [346, 309] width 282 height 17
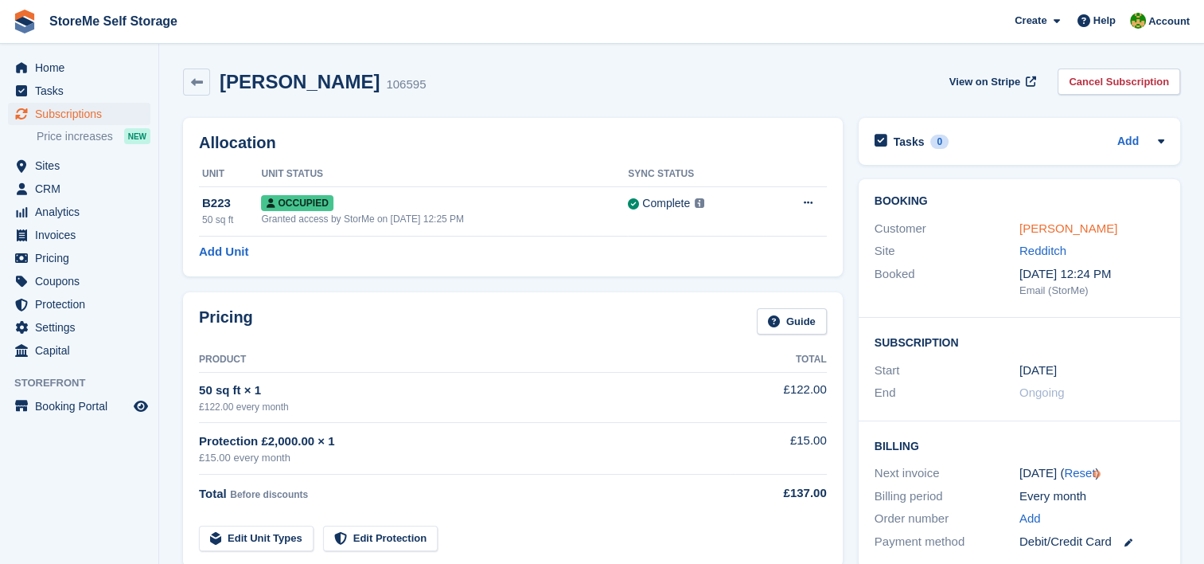
click at [1052, 229] on link "[PERSON_NAME]" at bounding box center [1069, 228] width 98 height 14
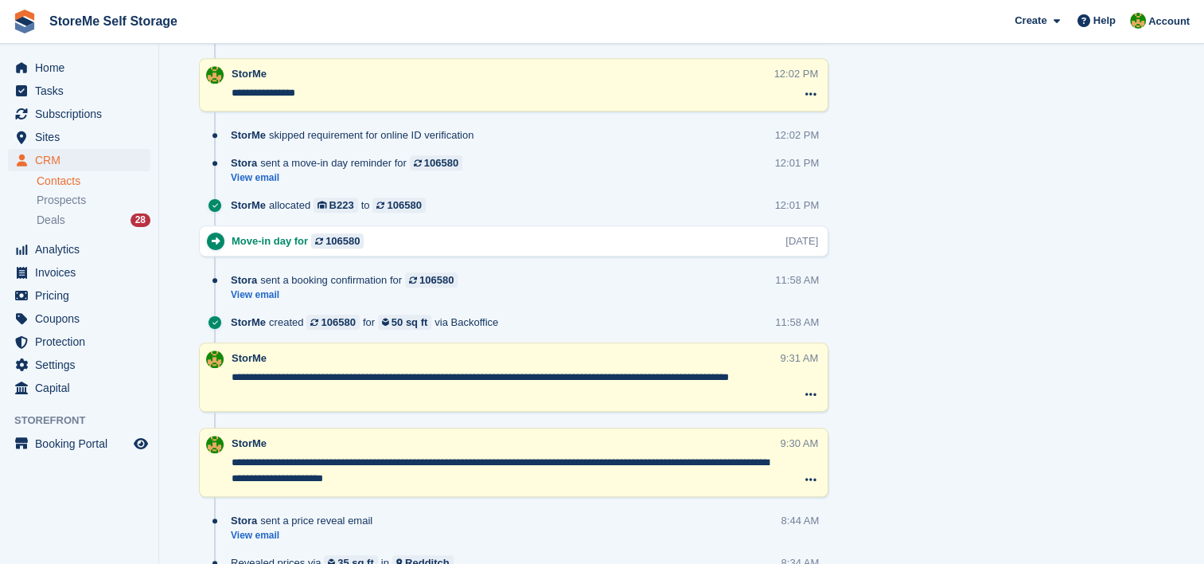
scroll to position [1513, 0]
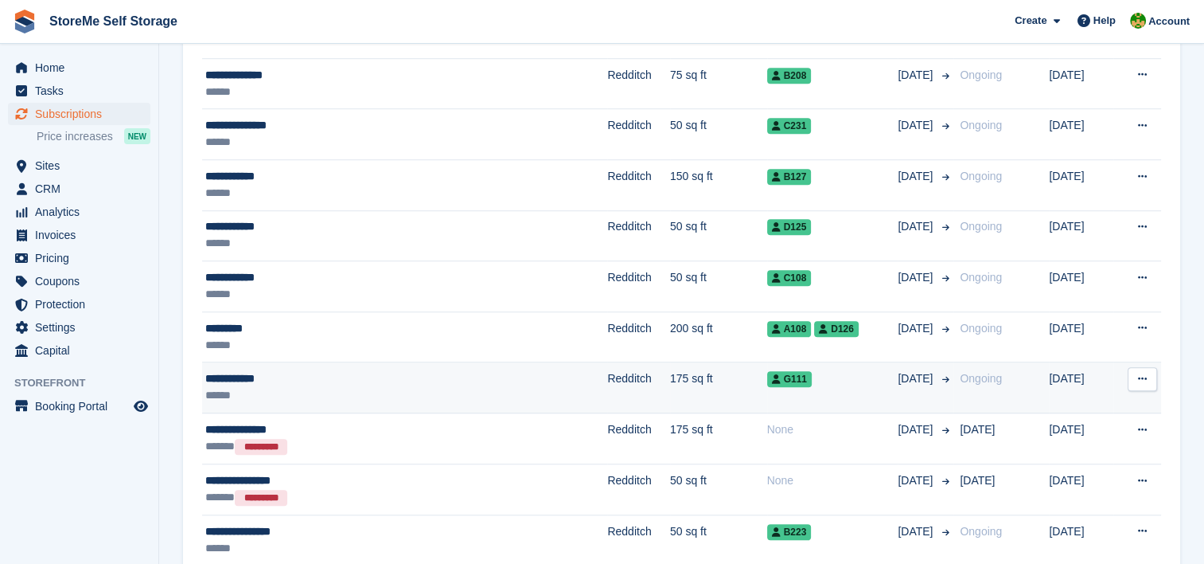
scroll to position [1194, 0]
click at [607, 388] on td "Redditch" at bounding box center [638, 387] width 63 height 51
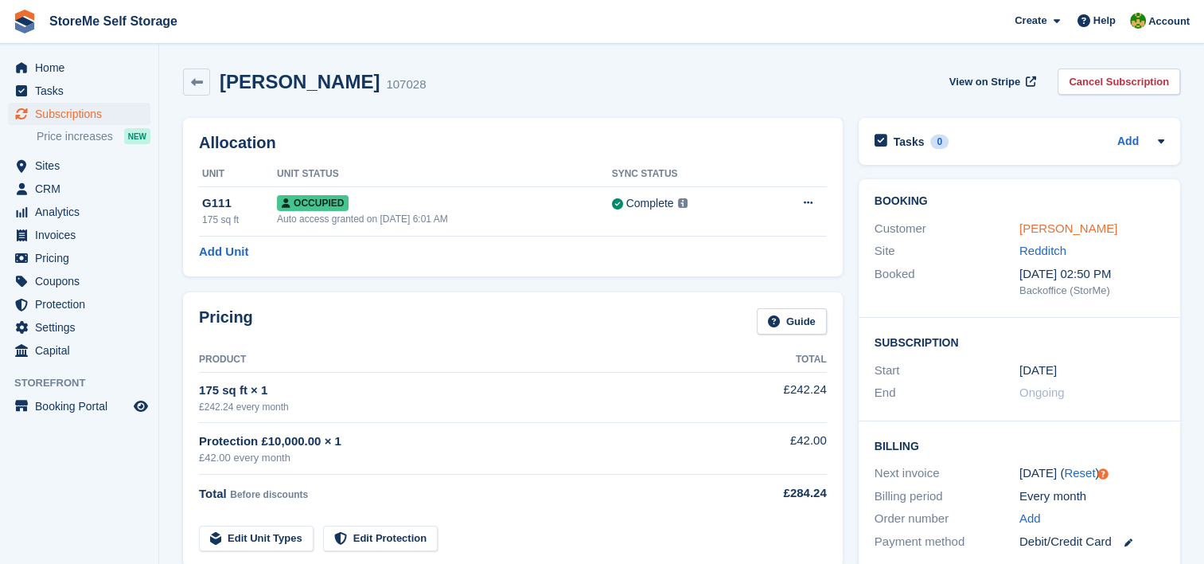
click at [1036, 226] on link "[PERSON_NAME]" at bounding box center [1069, 228] width 98 height 14
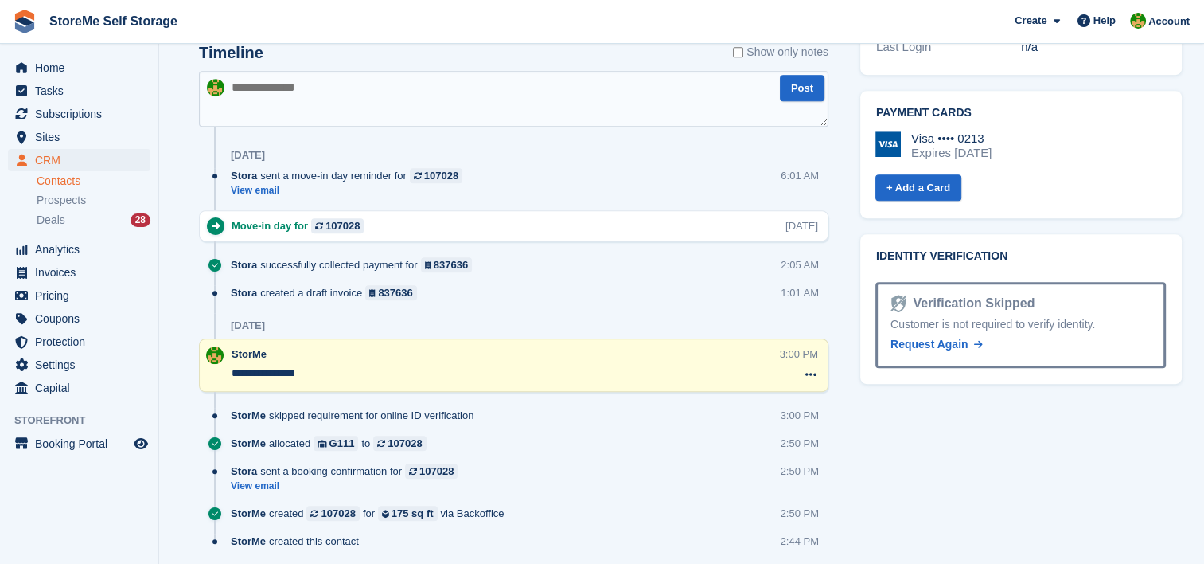
scroll to position [796, 0]
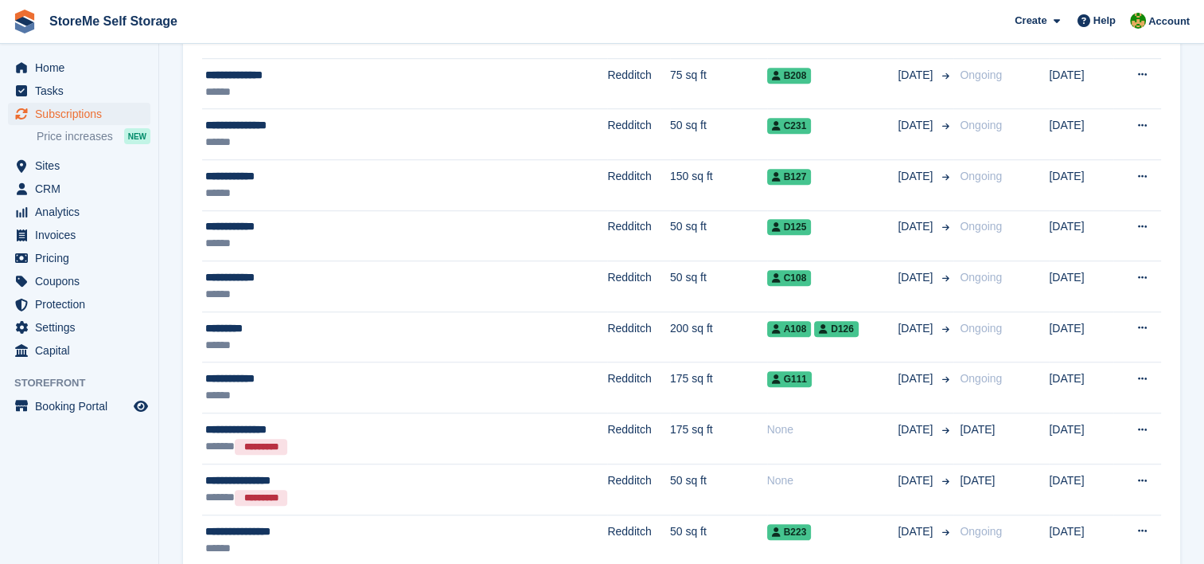
scroll to position [1114, 0]
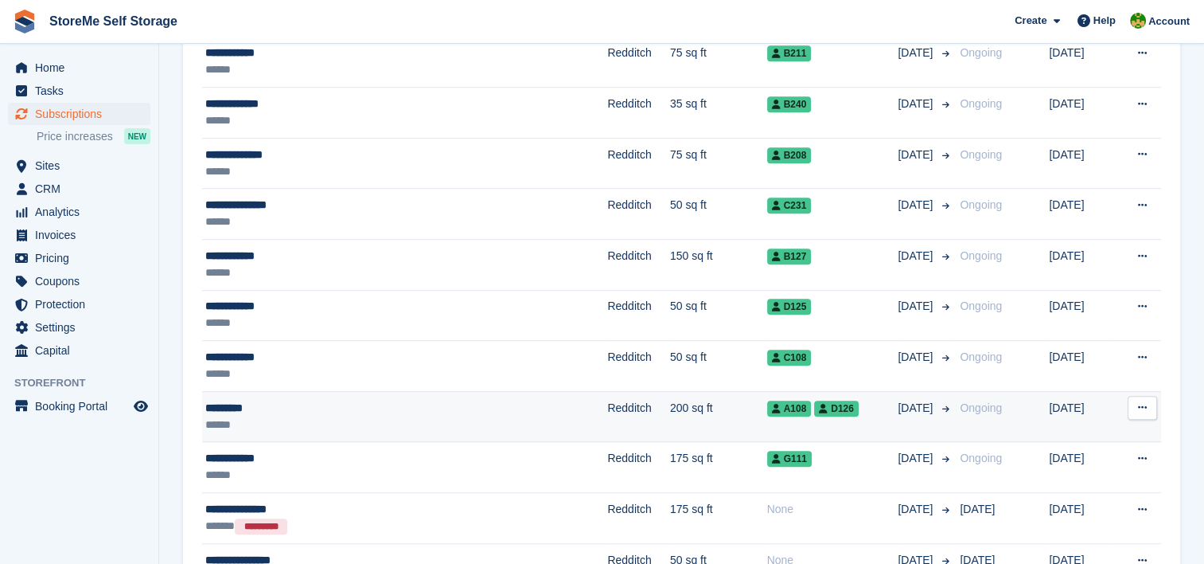
click at [607, 404] on td "Redditch" at bounding box center [638, 416] width 63 height 51
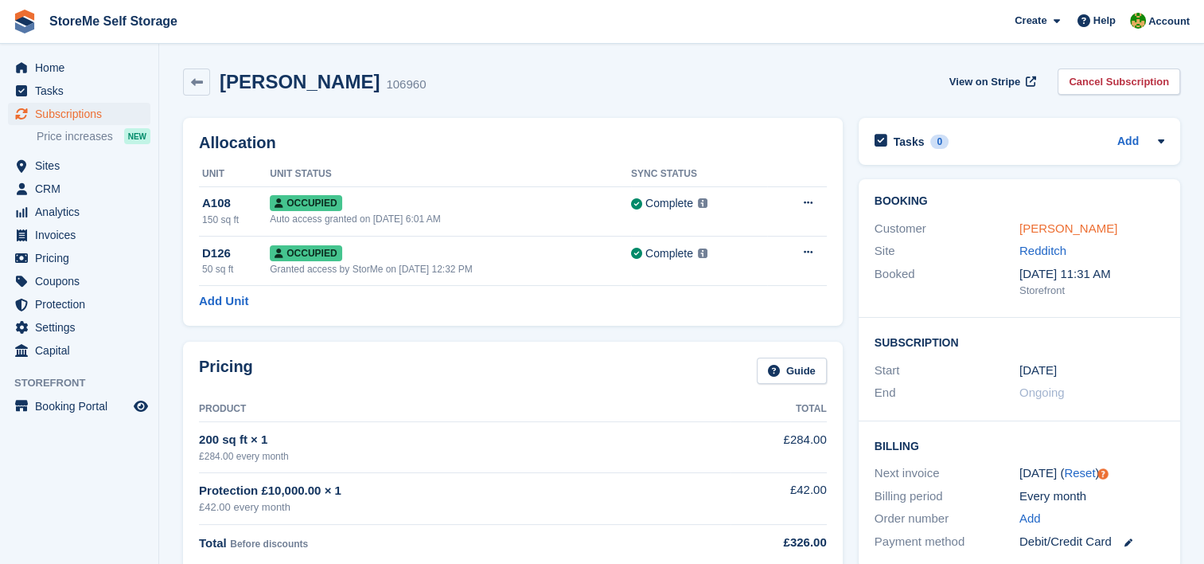
click at [1023, 222] on link "Matt Dyer" at bounding box center [1069, 228] width 98 height 14
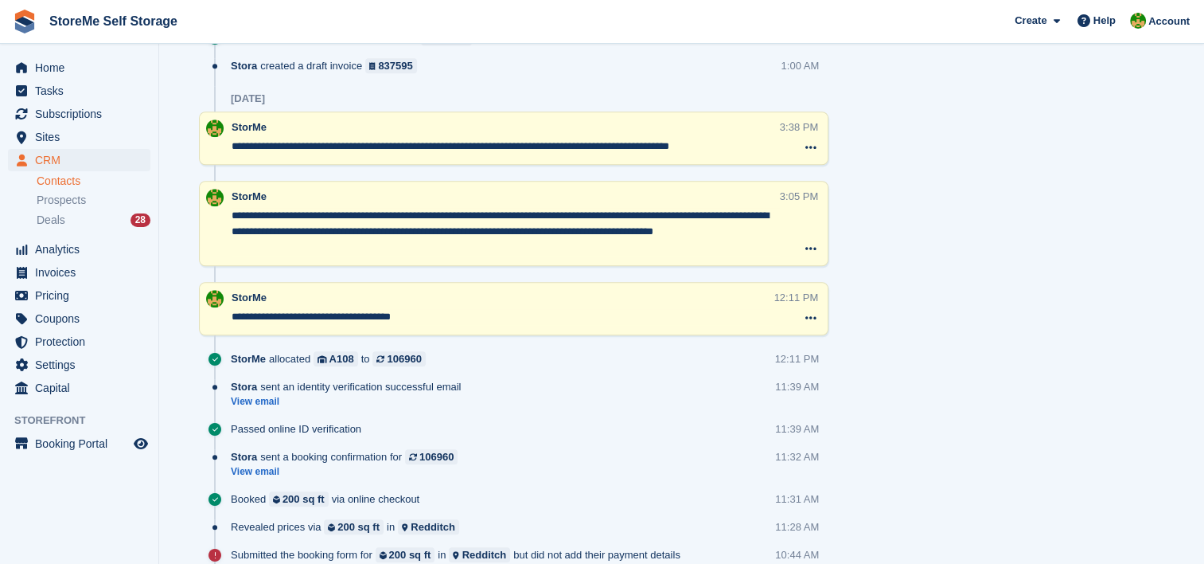
scroll to position [1294, 0]
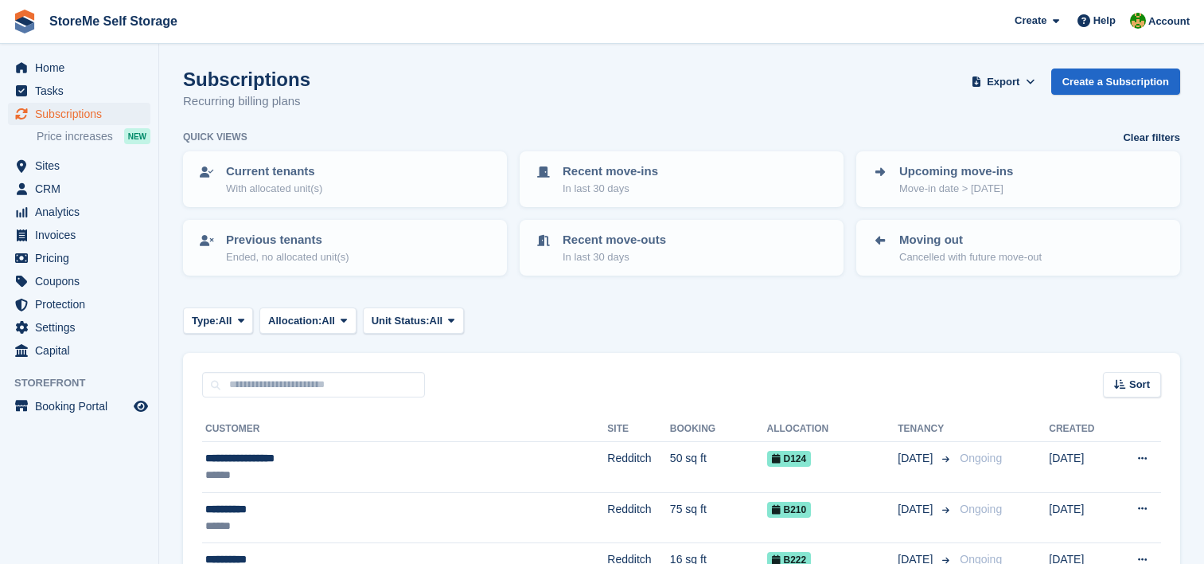
scroll to position [1114, 0]
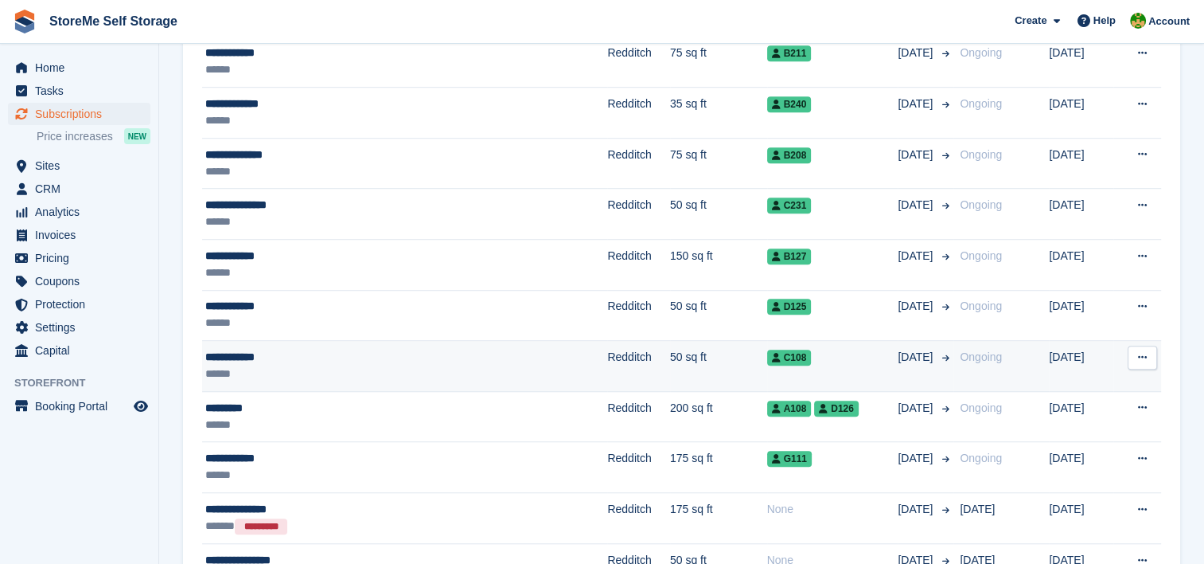
click at [670, 369] on td "50 sq ft" at bounding box center [718, 366] width 97 height 51
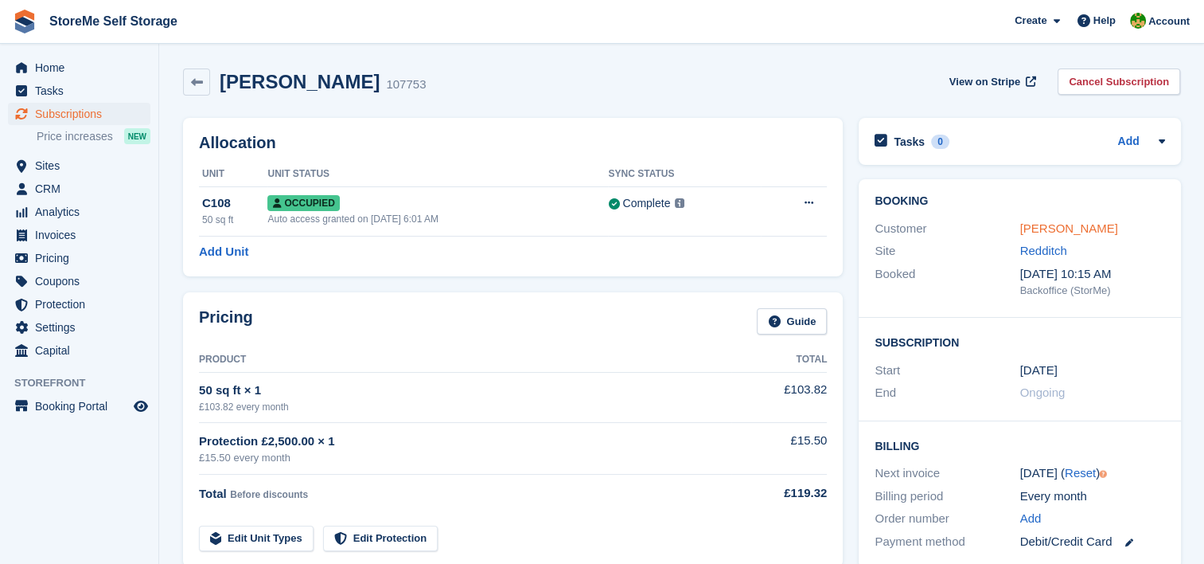
click at [1029, 226] on link "[PERSON_NAME]" at bounding box center [1069, 228] width 98 height 14
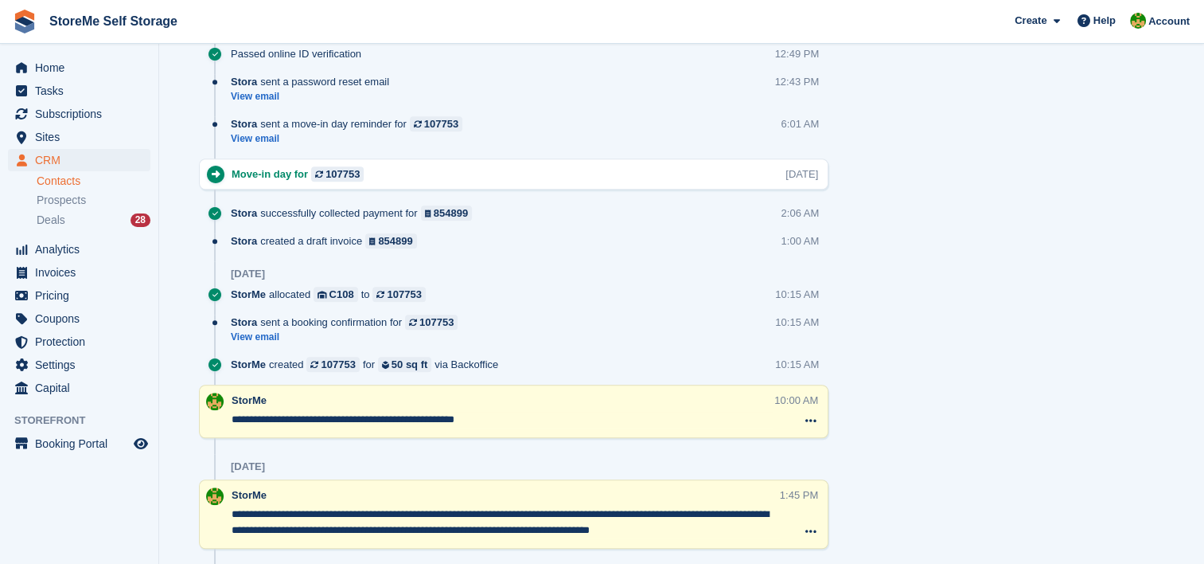
scroll to position [1091, 0]
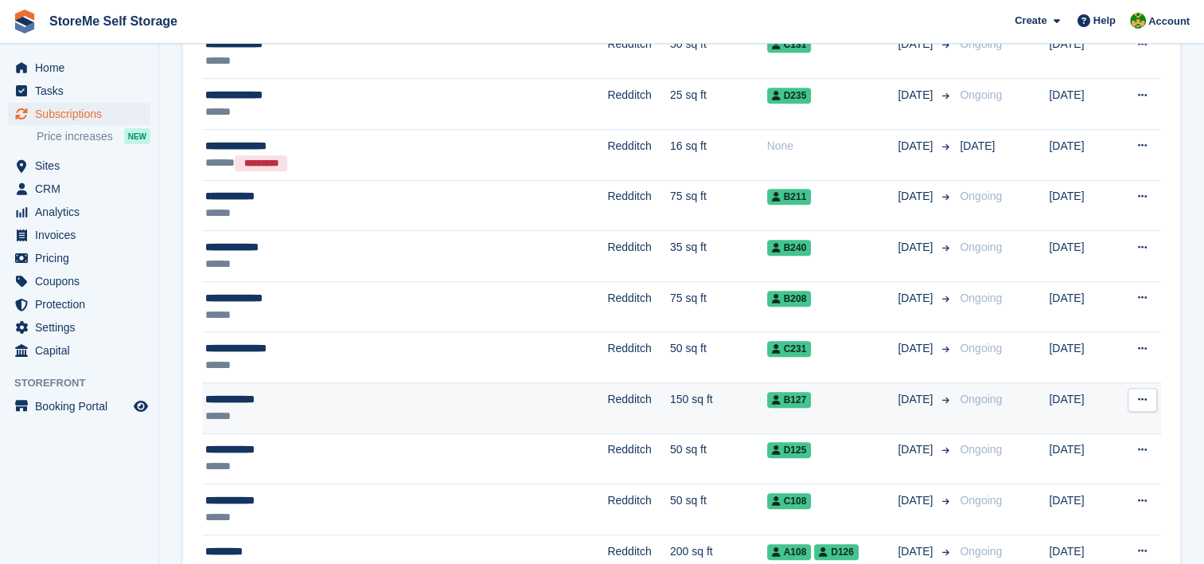
scroll to position [955, 0]
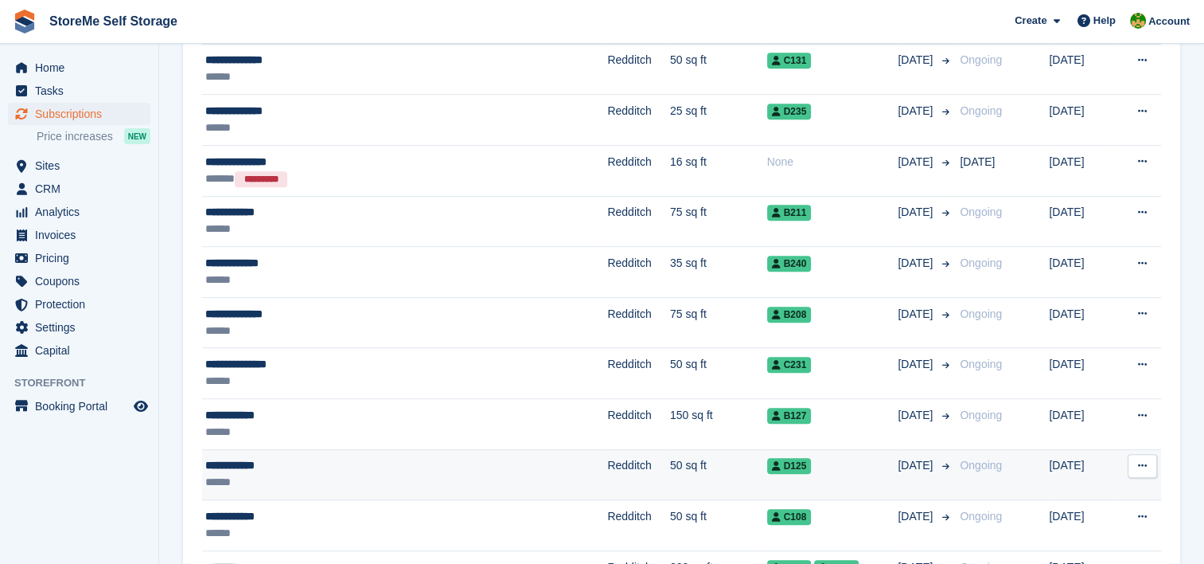
click at [471, 460] on div "**********" at bounding box center [346, 465] width 282 height 17
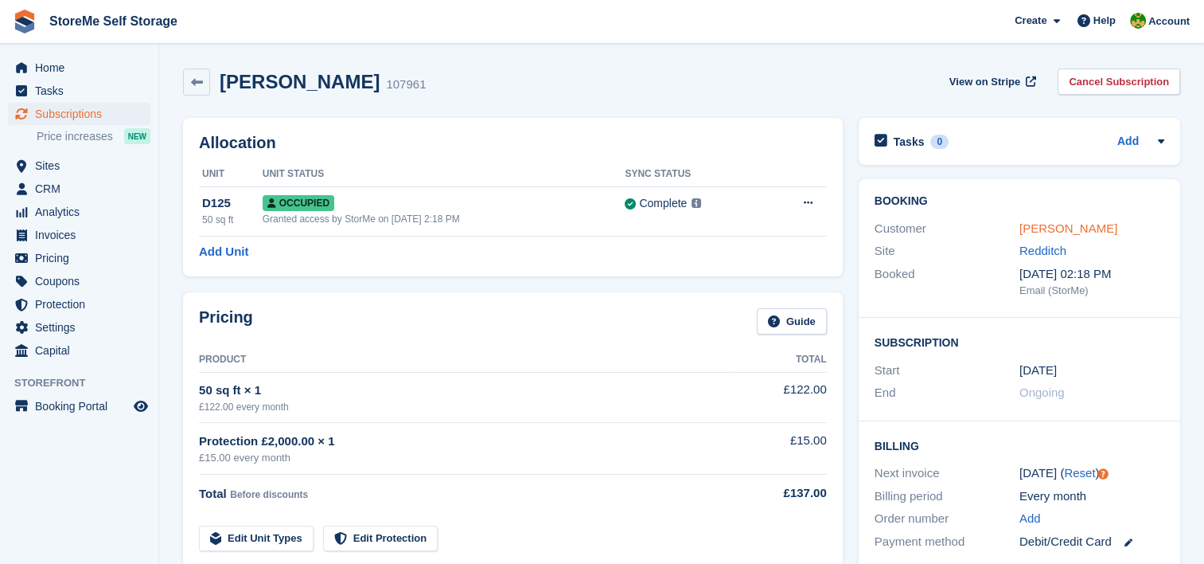
click at [1079, 229] on link "[PERSON_NAME]" at bounding box center [1069, 228] width 98 height 14
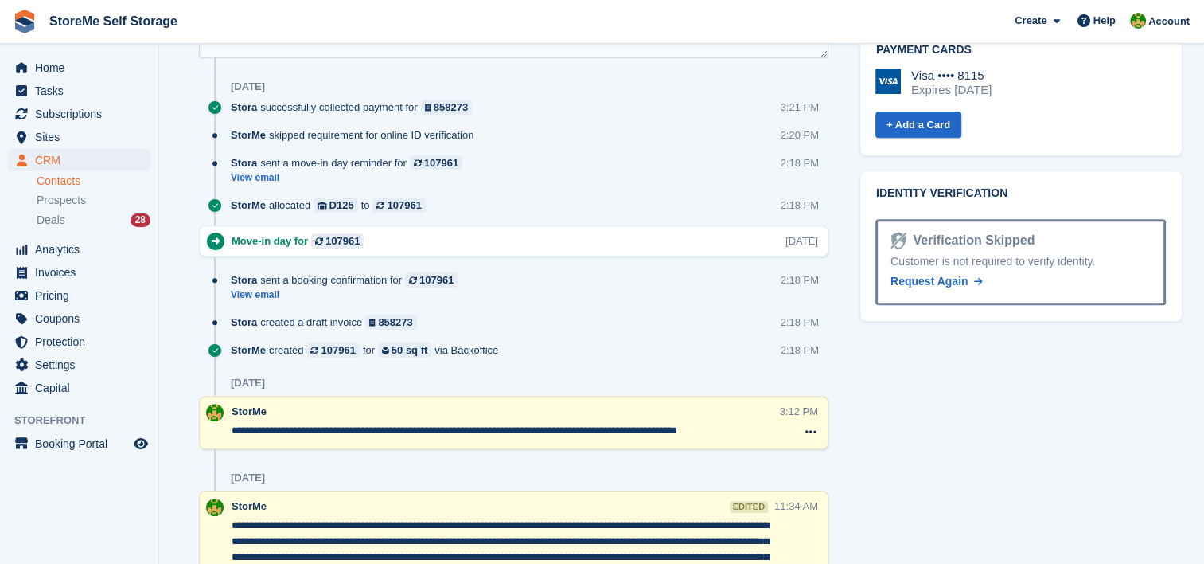
scroll to position [771, 0]
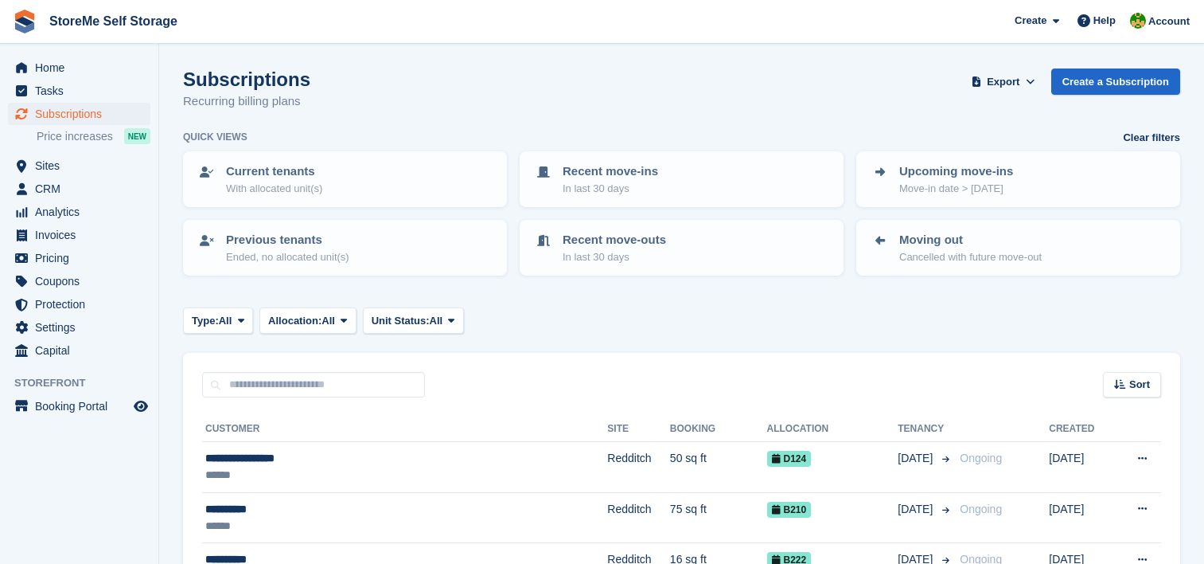
scroll to position [955, 0]
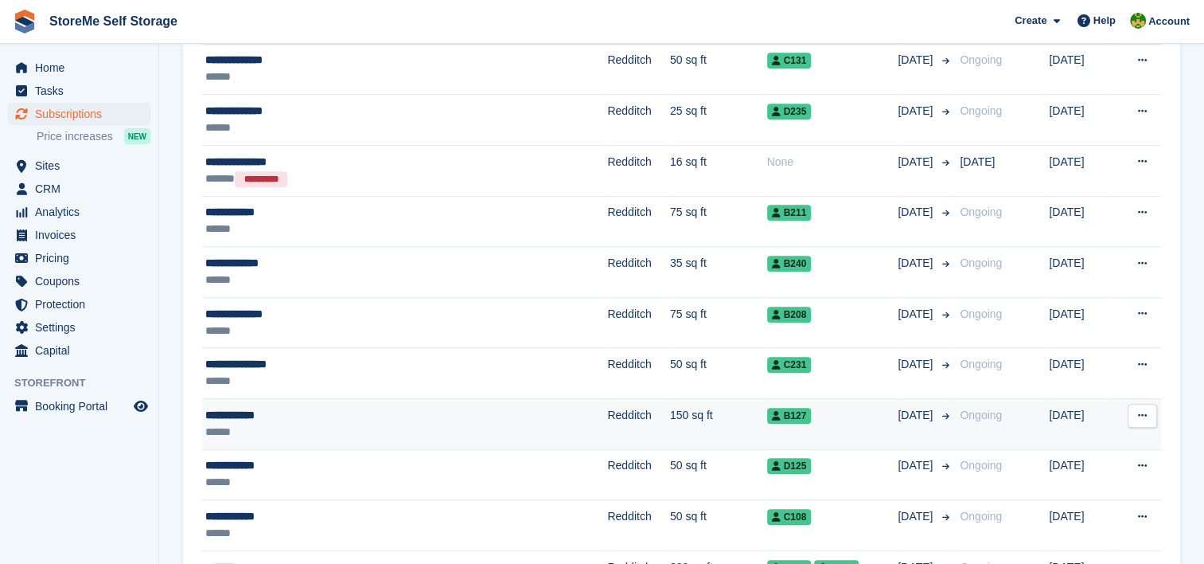
click at [424, 417] on div "**********" at bounding box center [346, 415] width 282 height 17
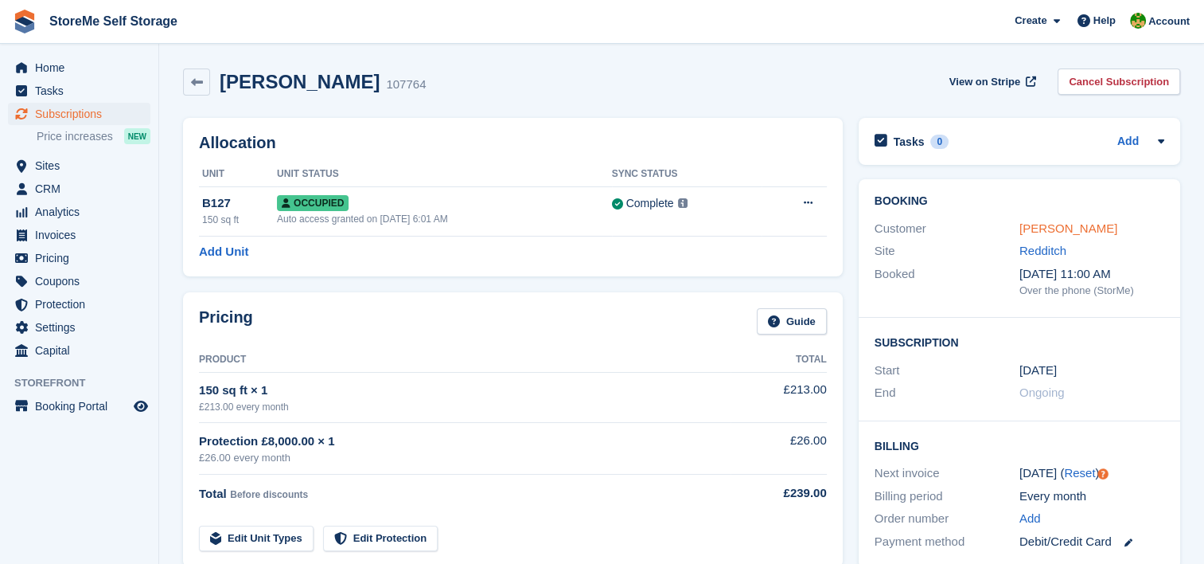
click at [1039, 233] on link "[PERSON_NAME]" at bounding box center [1069, 228] width 98 height 14
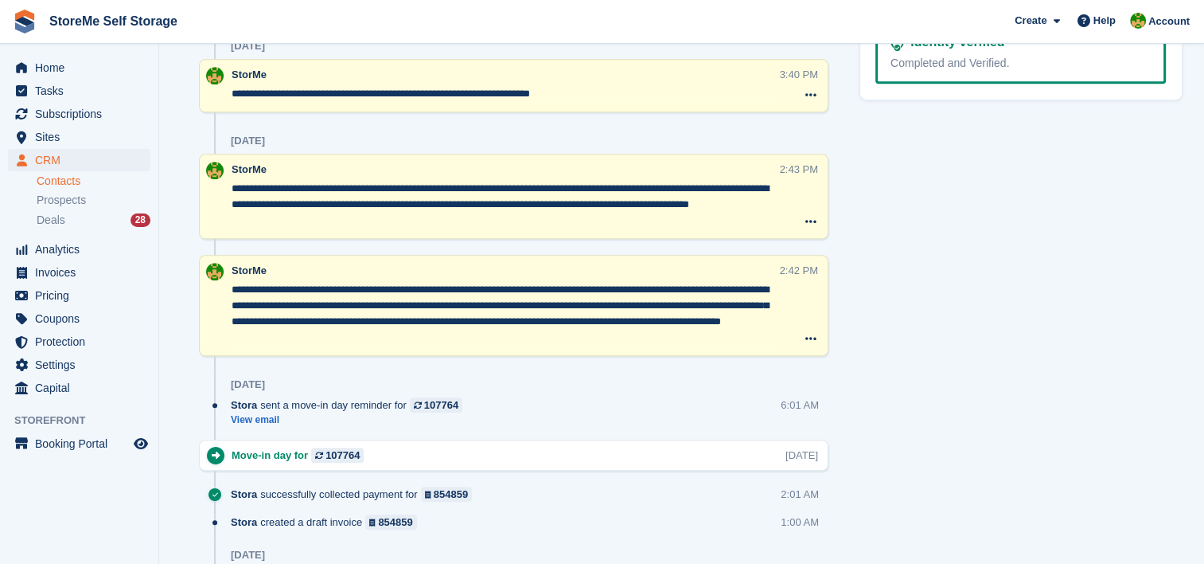
scroll to position [1012, 0]
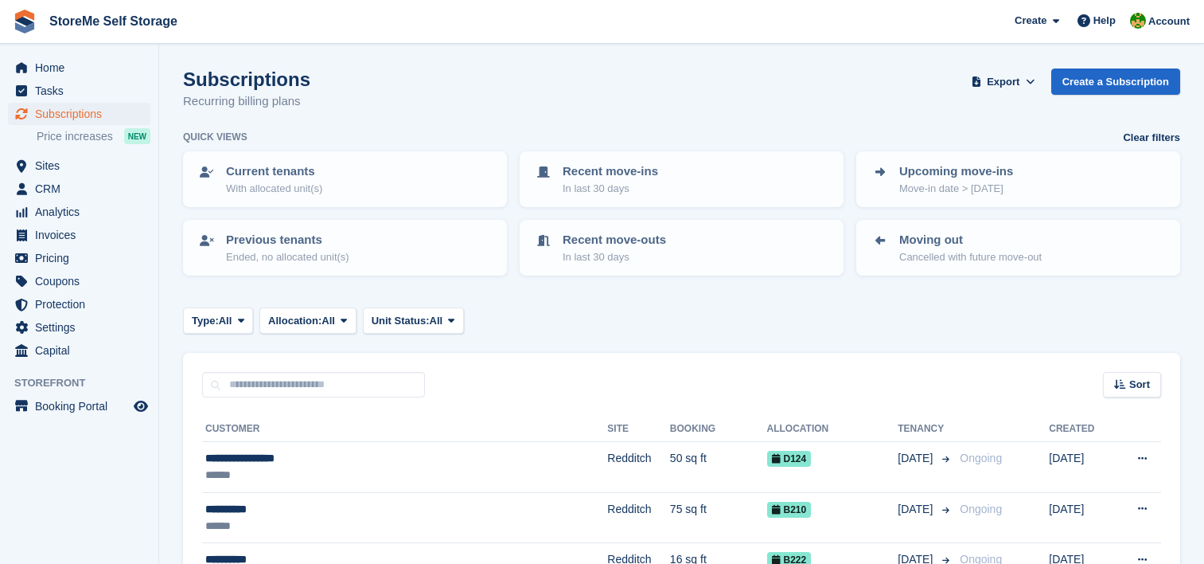
scroll to position [955, 0]
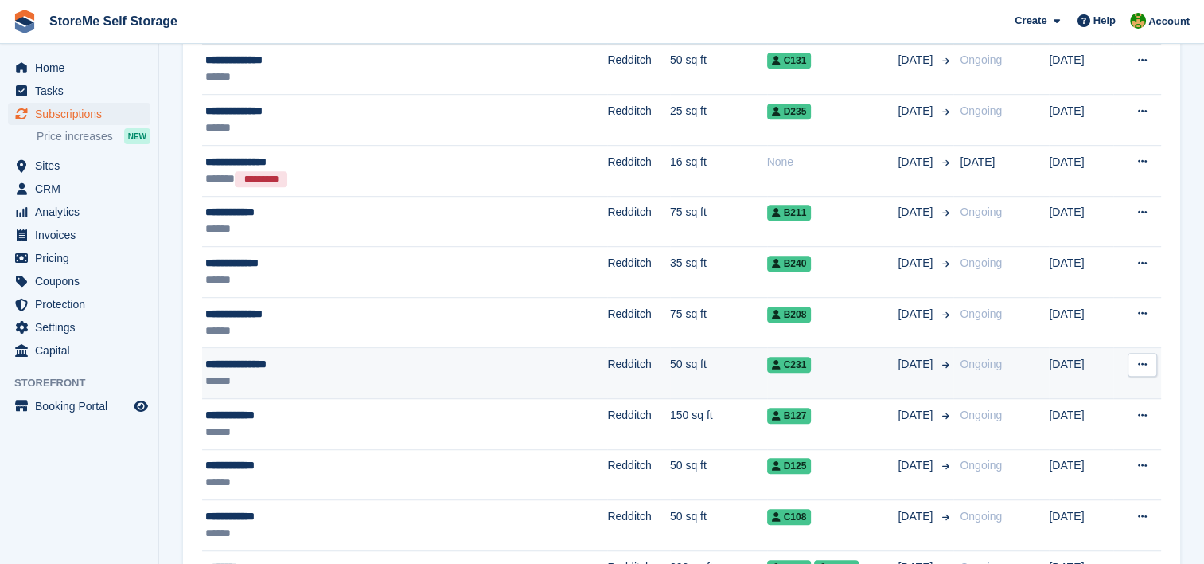
click at [607, 374] on td "Redditch" at bounding box center [638, 373] width 63 height 51
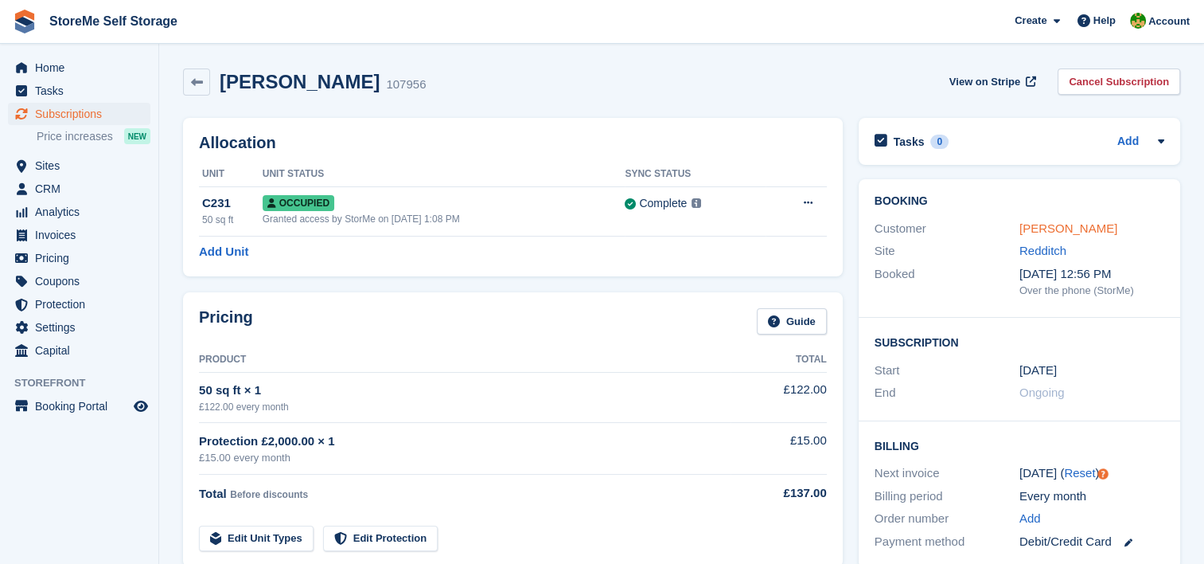
click at [1075, 231] on link "Richard Higgott" at bounding box center [1069, 228] width 98 height 14
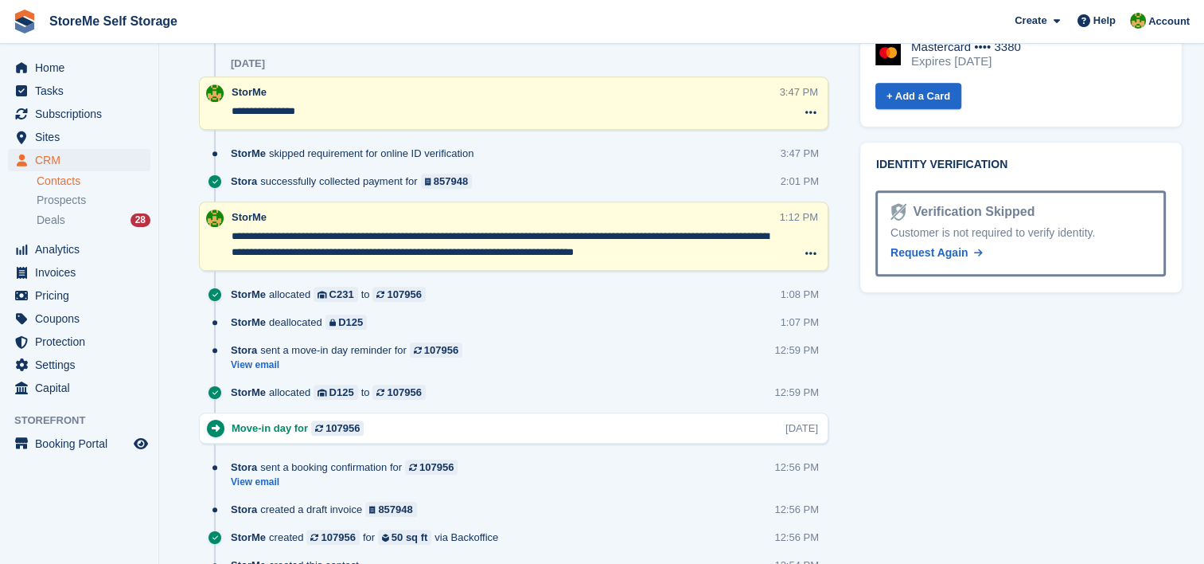
scroll to position [920, 0]
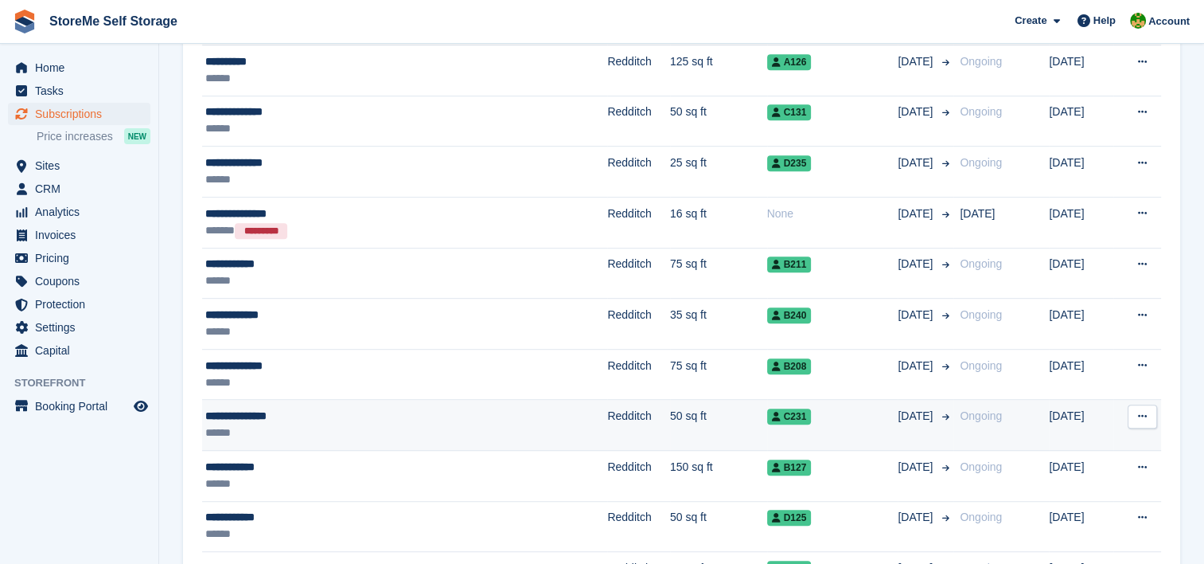
scroll to position [876, 0]
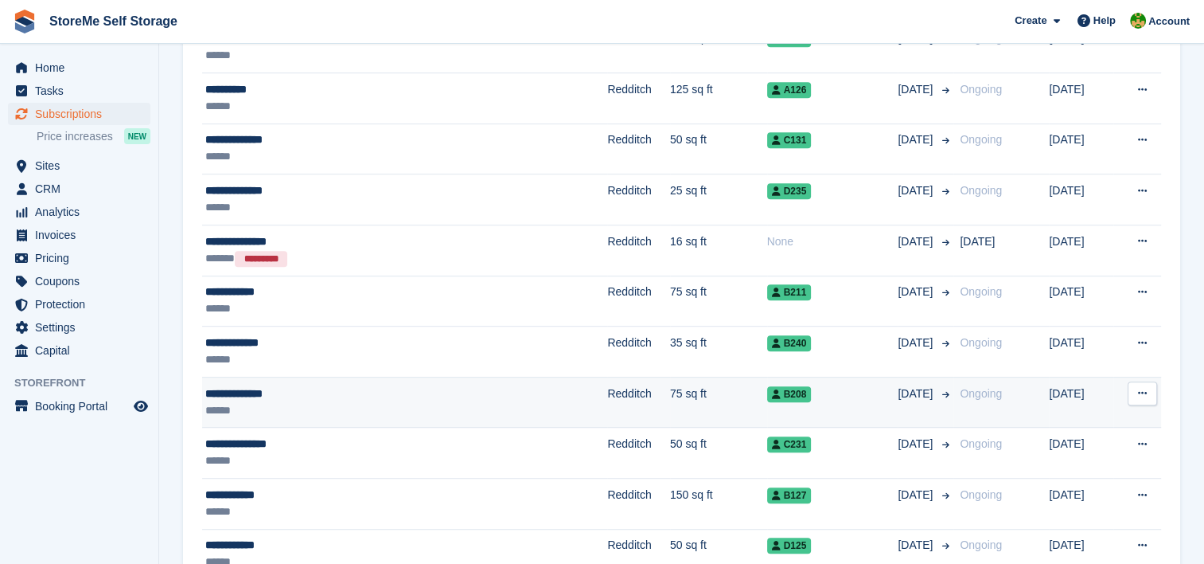
click at [459, 388] on div "**********" at bounding box center [346, 393] width 282 height 17
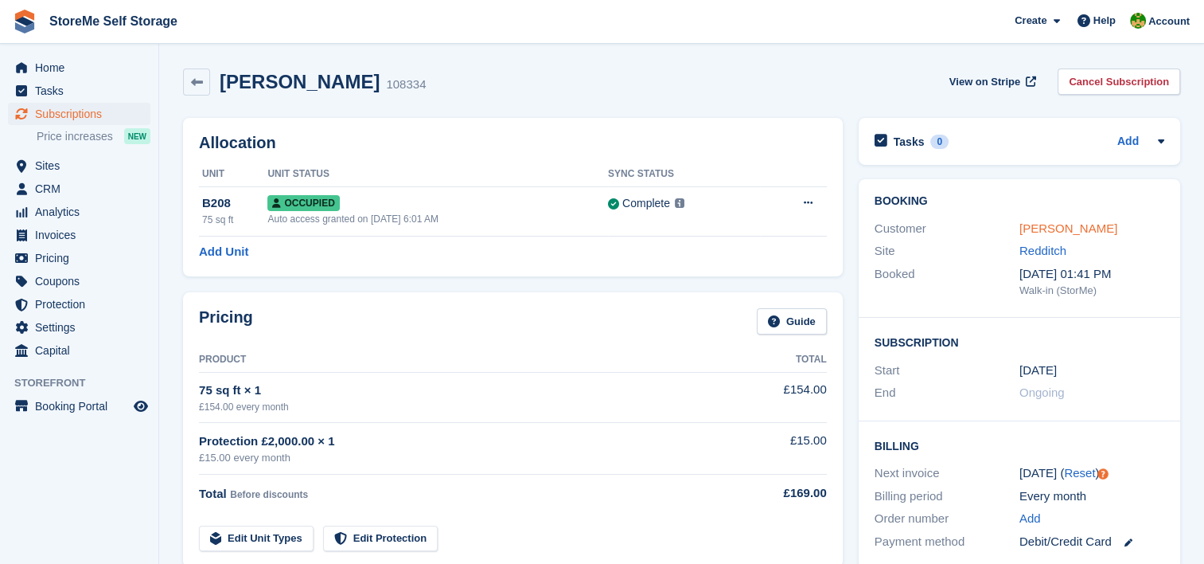
click at [1031, 233] on link "[PERSON_NAME]" at bounding box center [1069, 228] width 98 height 14
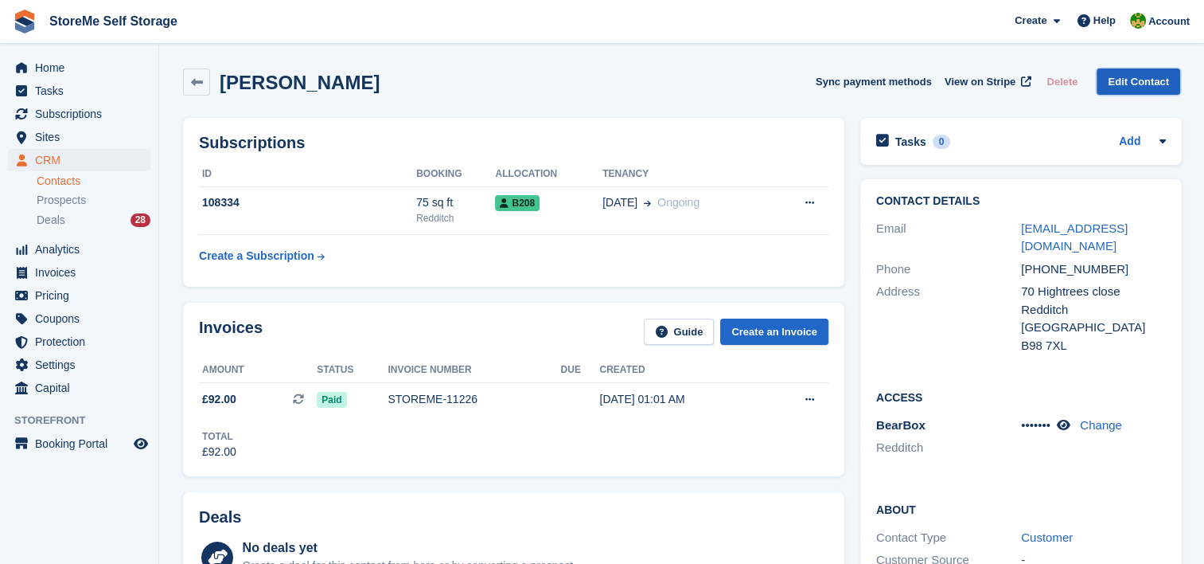
click at [1126, 84] on link "Edit Contact" at bounding box center [1139, 81] width 84 height 26
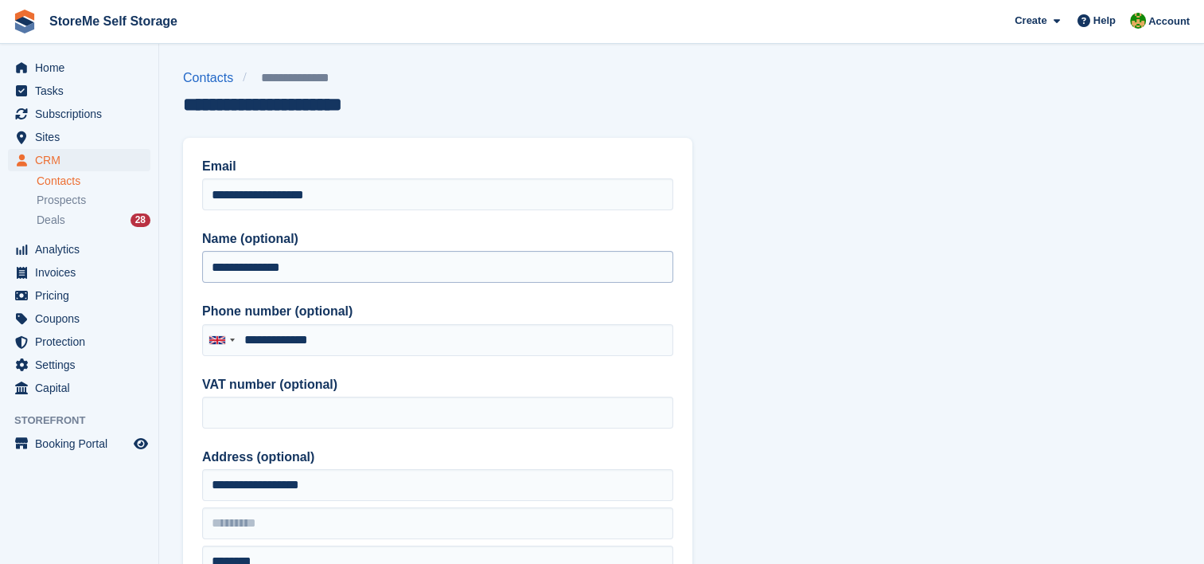
type input "**********"
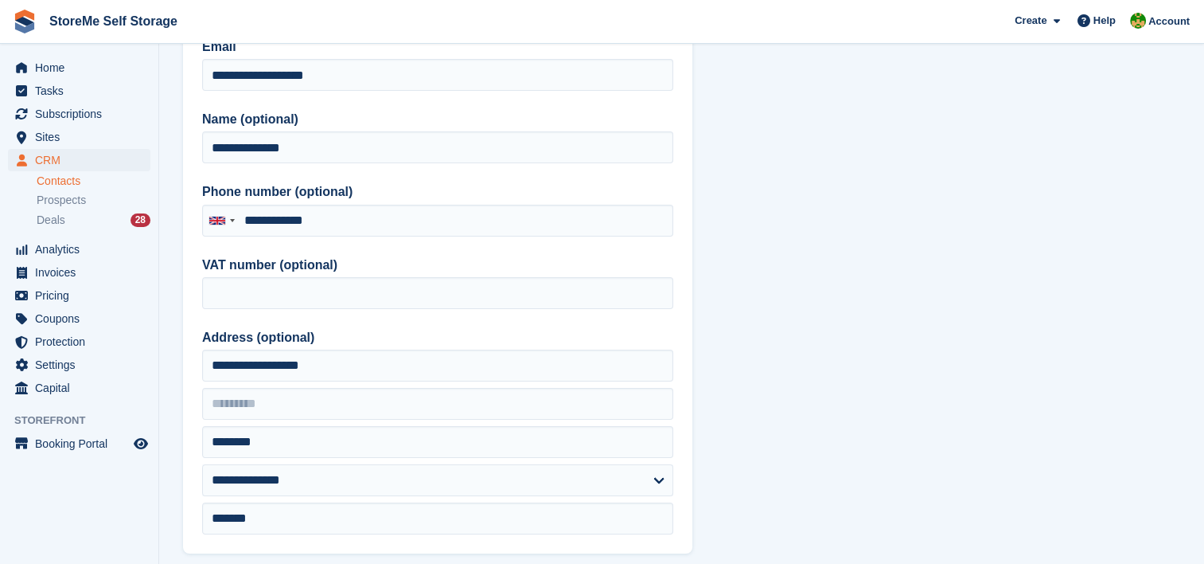
scroll to position [478, 0]
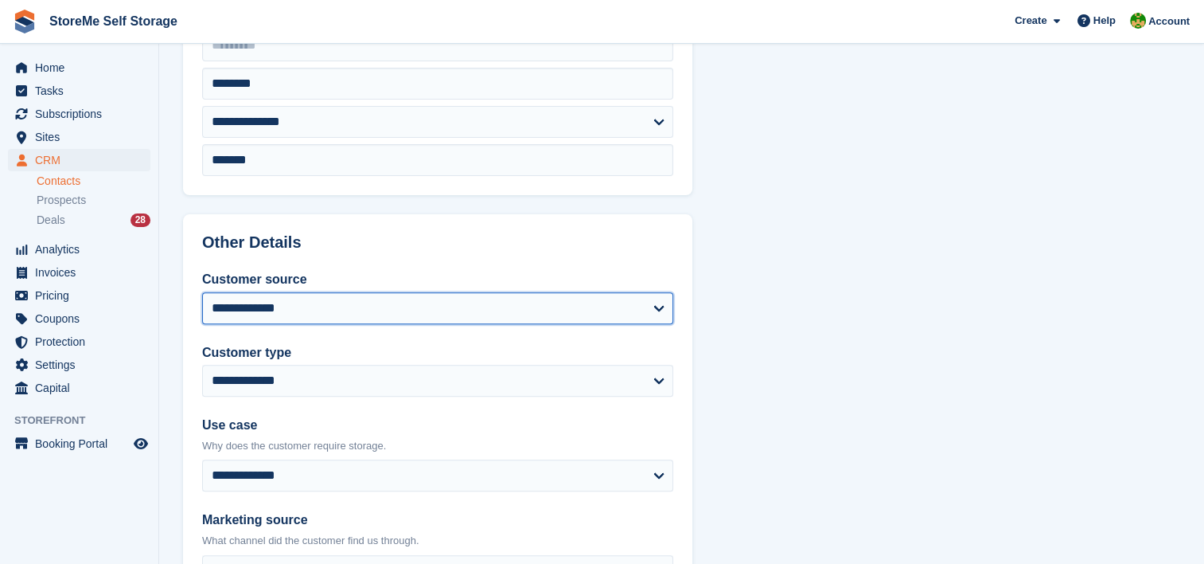
click at [290, 303] on select "**********" at bounding box center [437, 308] width 471 height 32
select select "******"
click at [202, 292] on select "**********" at bounding box center [437, 308] width 471 height 32
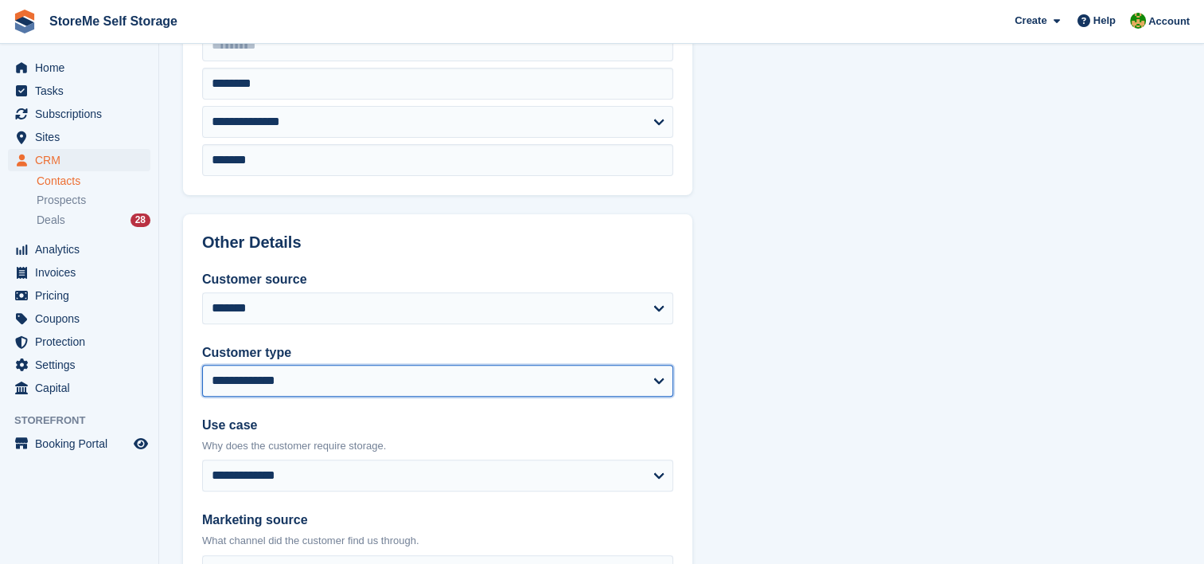
click at [291, 376] on select "**********" at bounding box center [437, 381] width 471 height 32
select select "********"
click at [202, 365] on select "**********" at bounding box center [437, 381] width 471 height 32
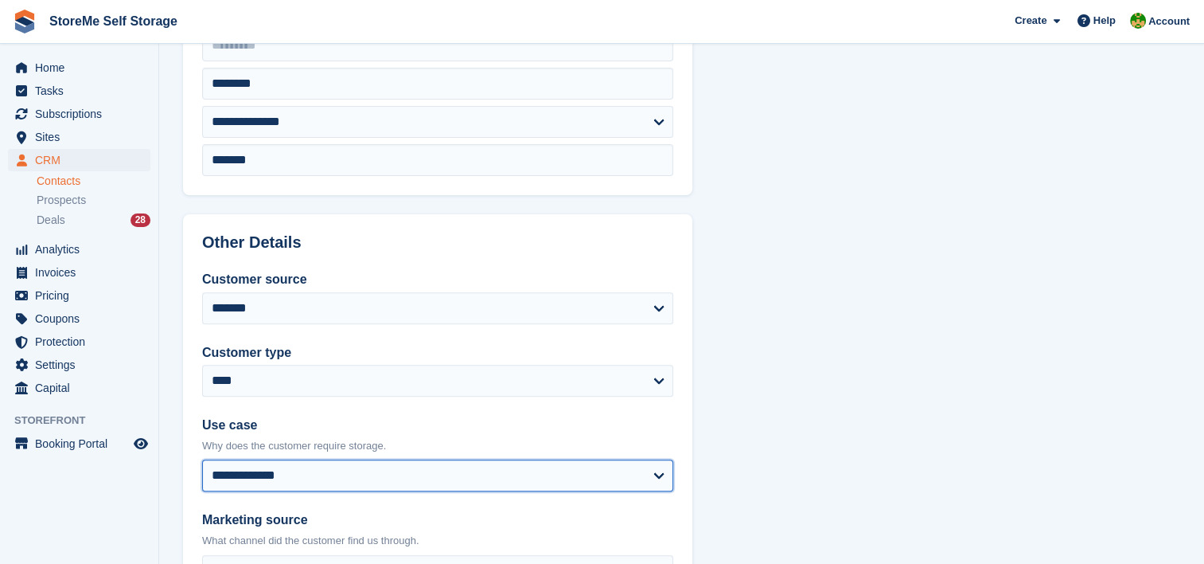
click at [279, 473] on select "**********" at bounding box center [437, 475] width 471 height 32
select select "**********"
click at [202, 459] on select "**********" at bounding box center [437, 475] width 471 height 32
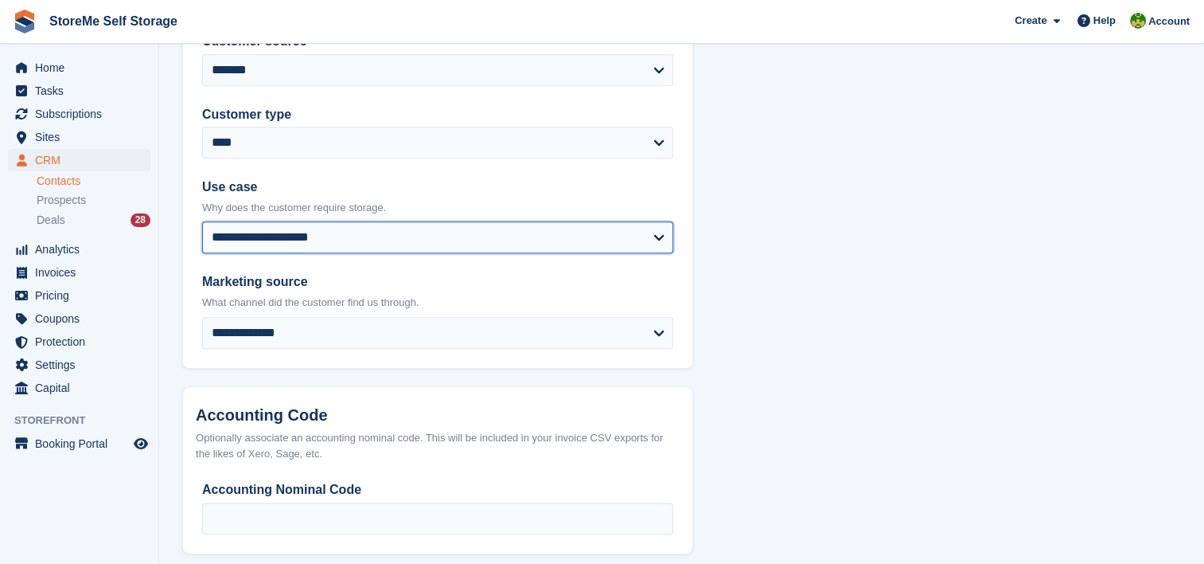
scroll to position [716, 0]
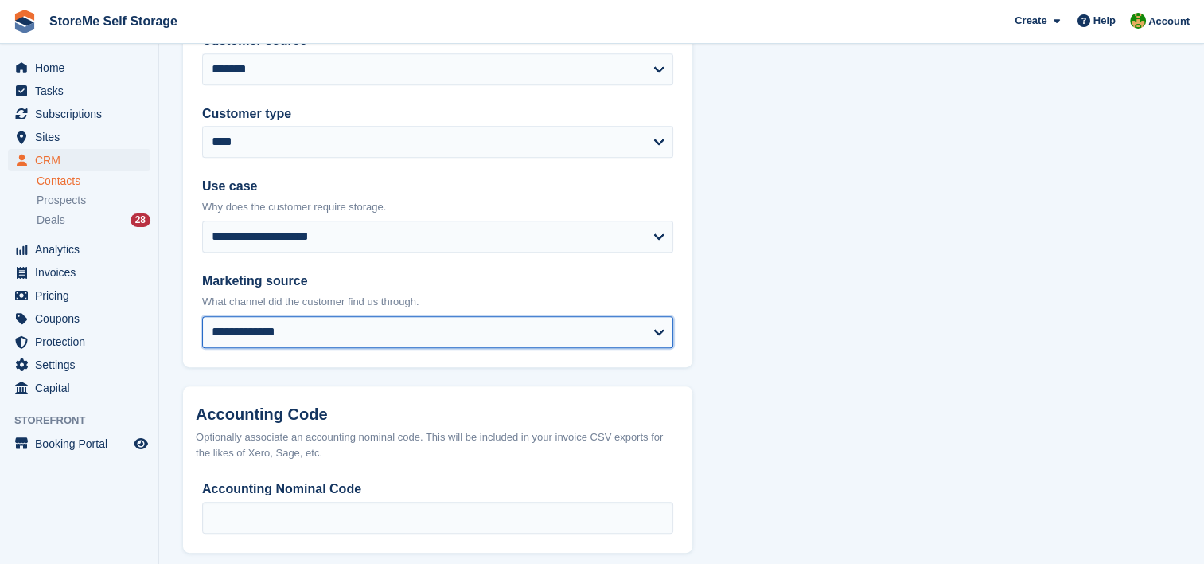
click at [249, 327] on select "**********" at bounding box center [437, 332] width 471 height 32
click at [202, 316] on select "**********" at bounding box center [437, 332] width 471 height 32
click at [284, 333] on select "**********" at bounding box center [437, 332] width 471 height 32
select select "**********"
click at [202, 316] on select "**********" at bounding box center [437, 332] width 471 height 32
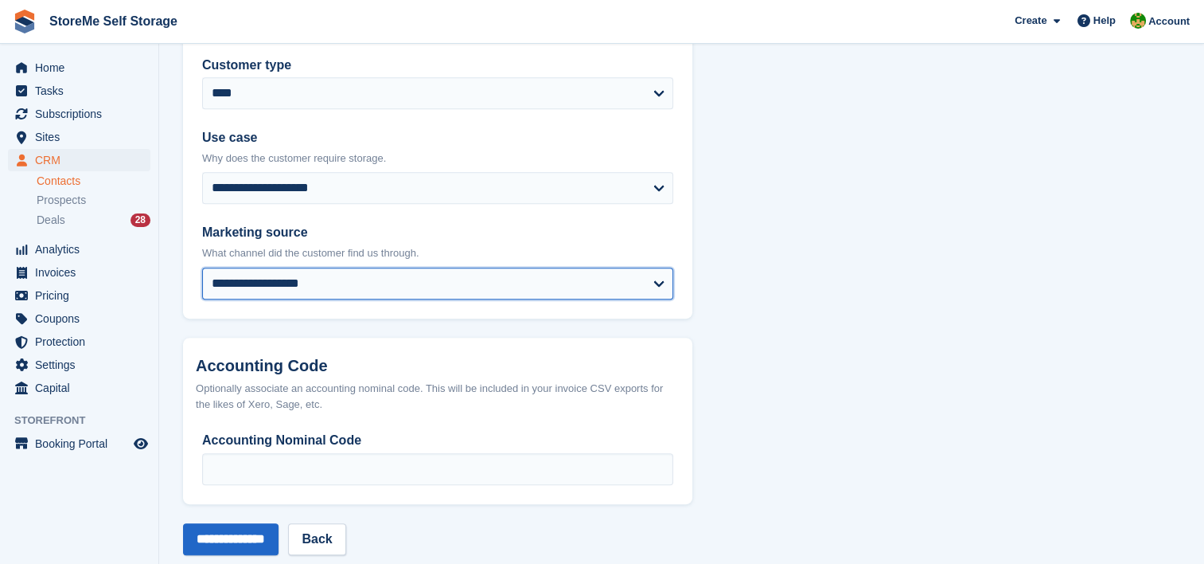
scroll to position [793, 0]
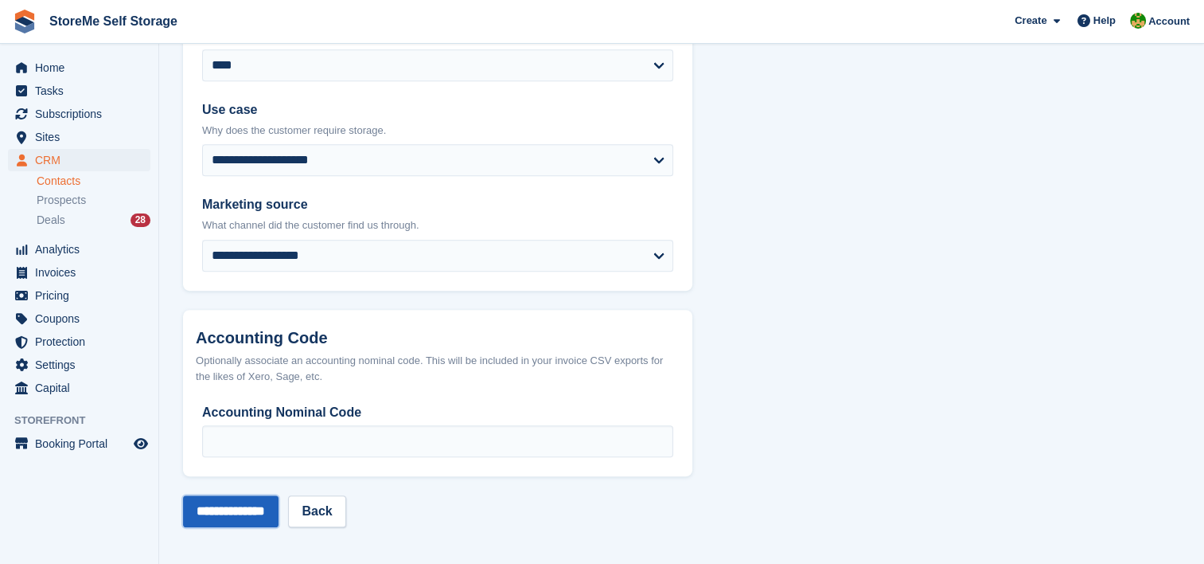
click at [255, 513] on input "**********" at bounding box center [231, 511] width 96 height 32
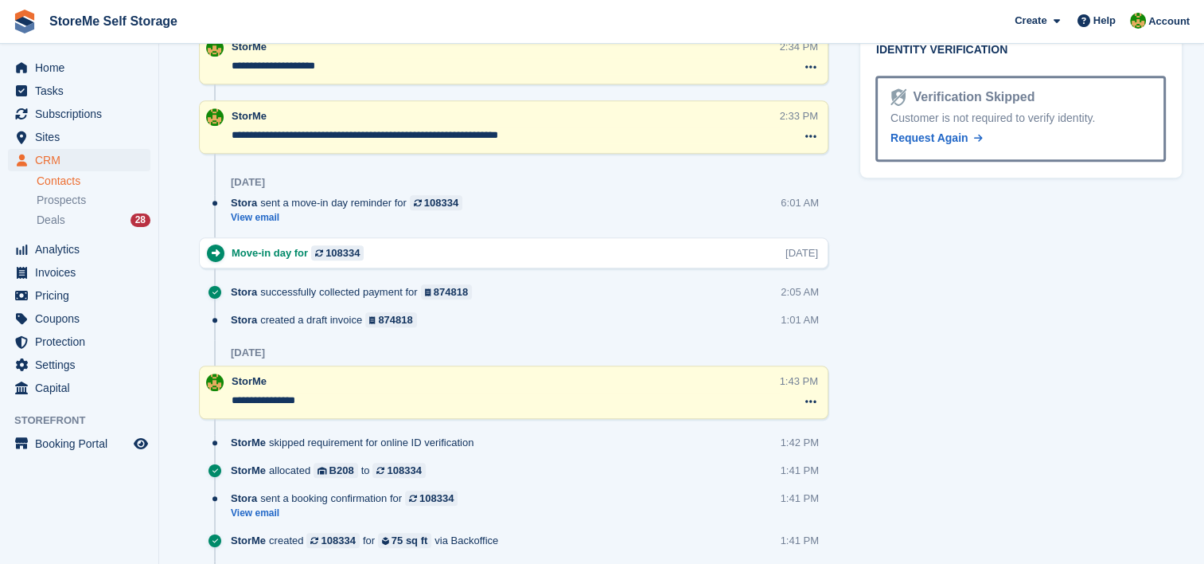
scroll to position [1037, 0]
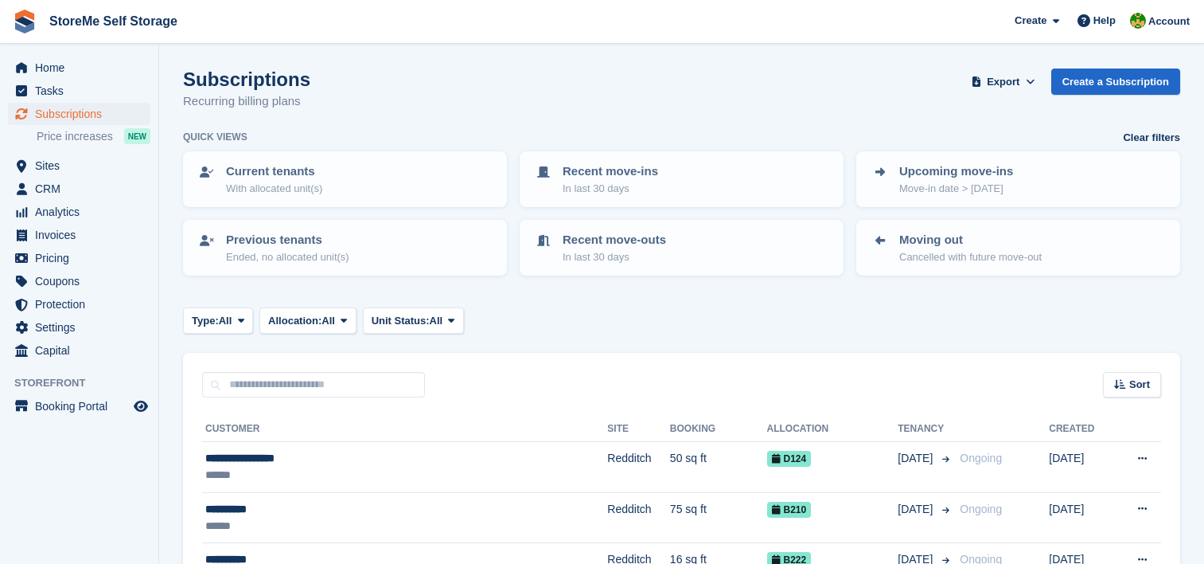
scroll to position [876, 0]
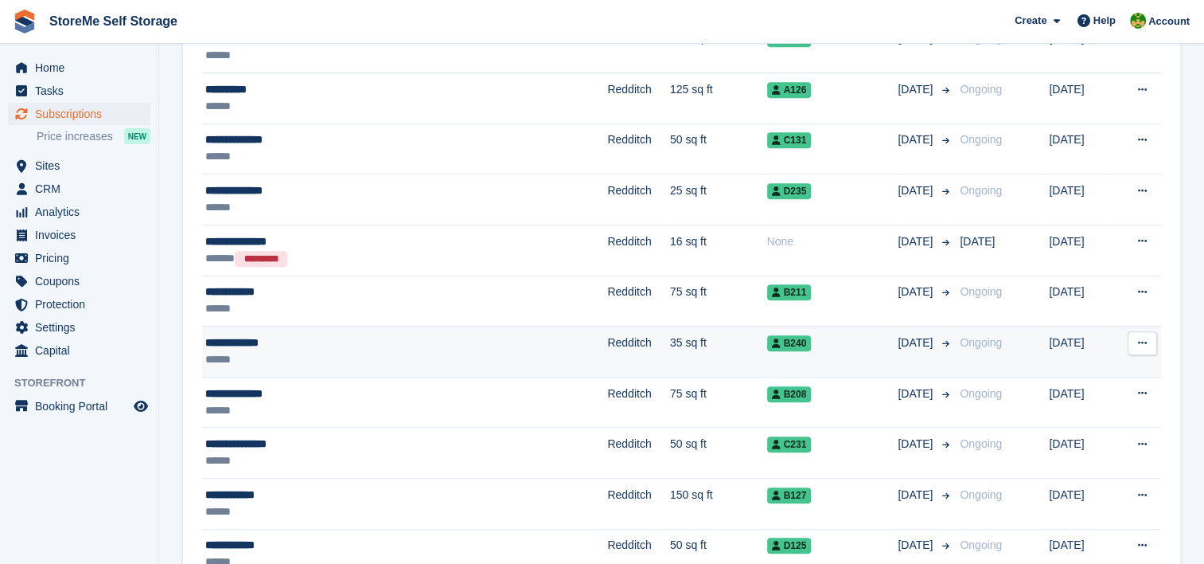
click at [607, 349] on td "Redditch" at bounding box center [638, 351] width 63 height 51
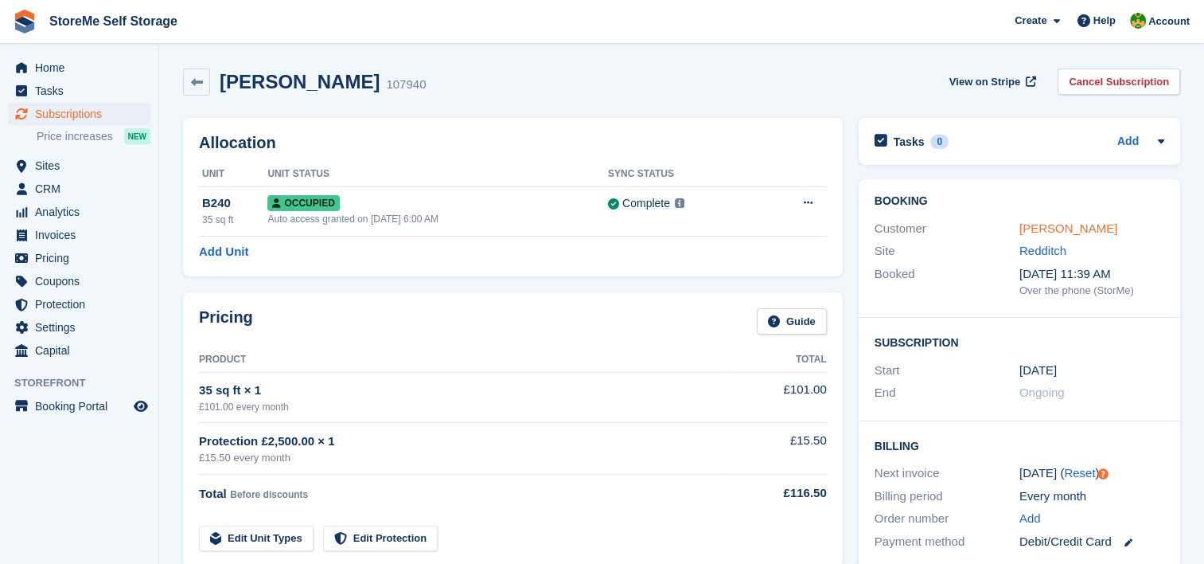
click at [1032, 226] on link "Craig Jenkins" at bounding box center [1069, 228] width 98 height 14
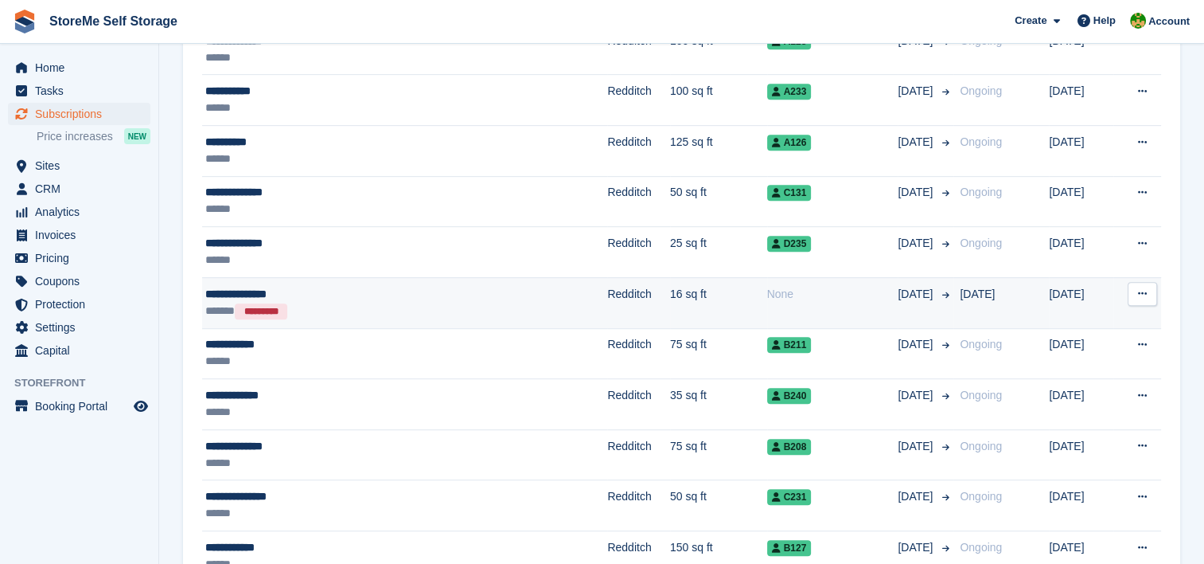
scroll to position [796, 0]
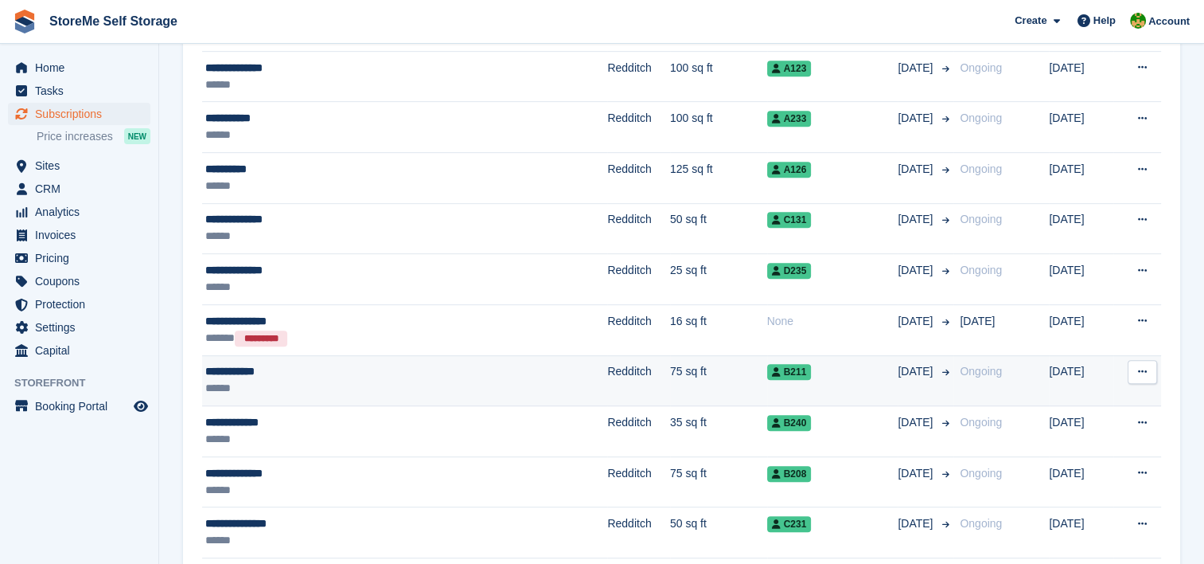
click at [424, 365] on div "**********" at bounding box center [346, 371] width 282 height 17
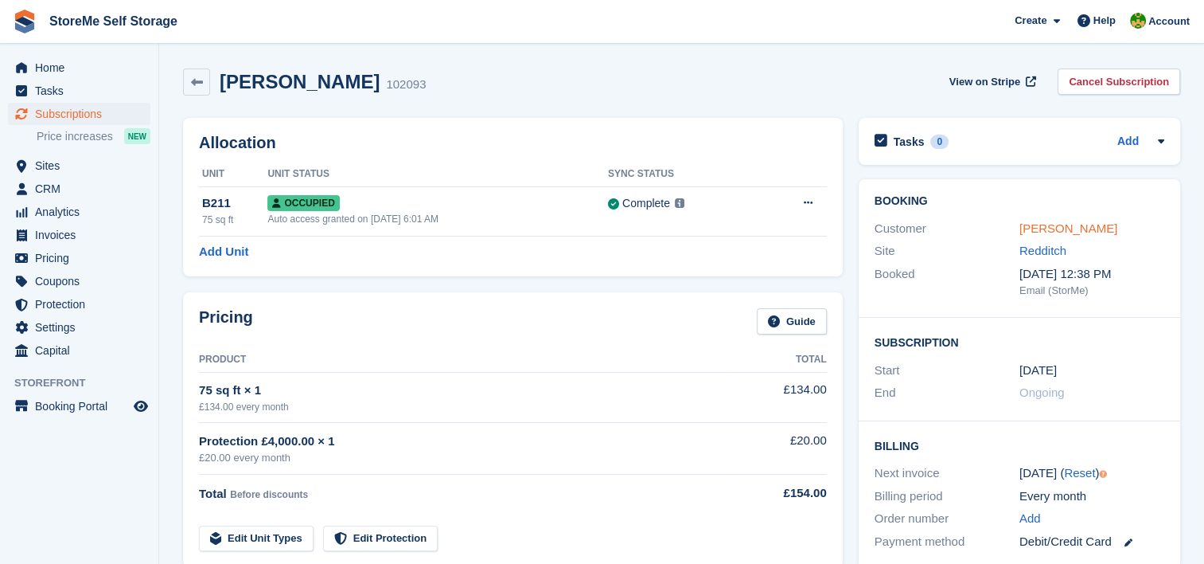
click at [1039, 224] on link "Carol Coombe" at bounding box center [1069, 228] width 98 height 14
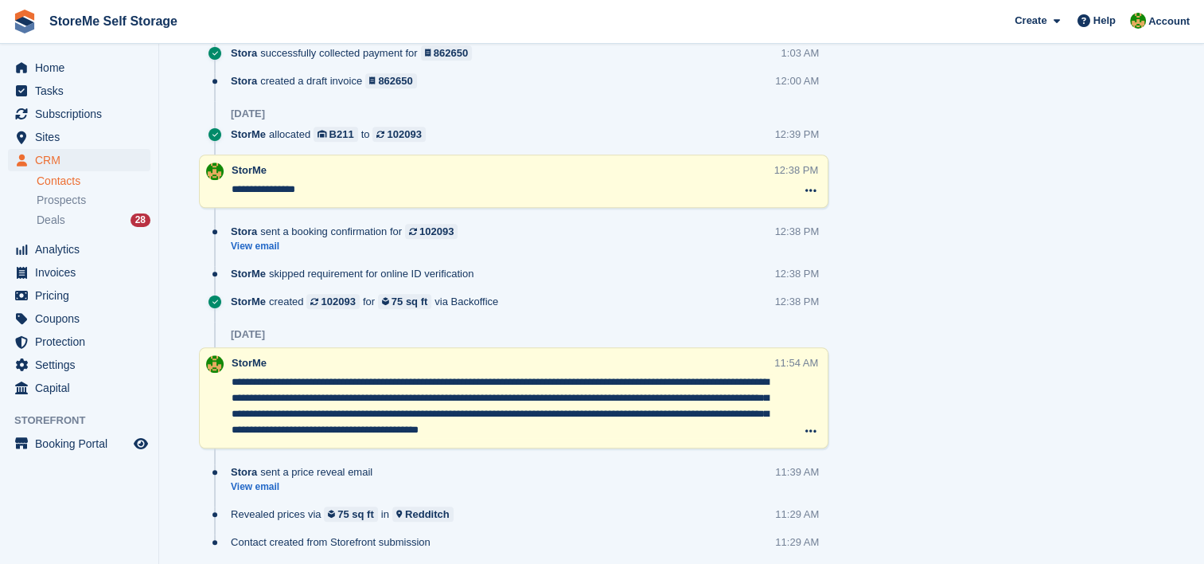
scroll to position [1143, 0]
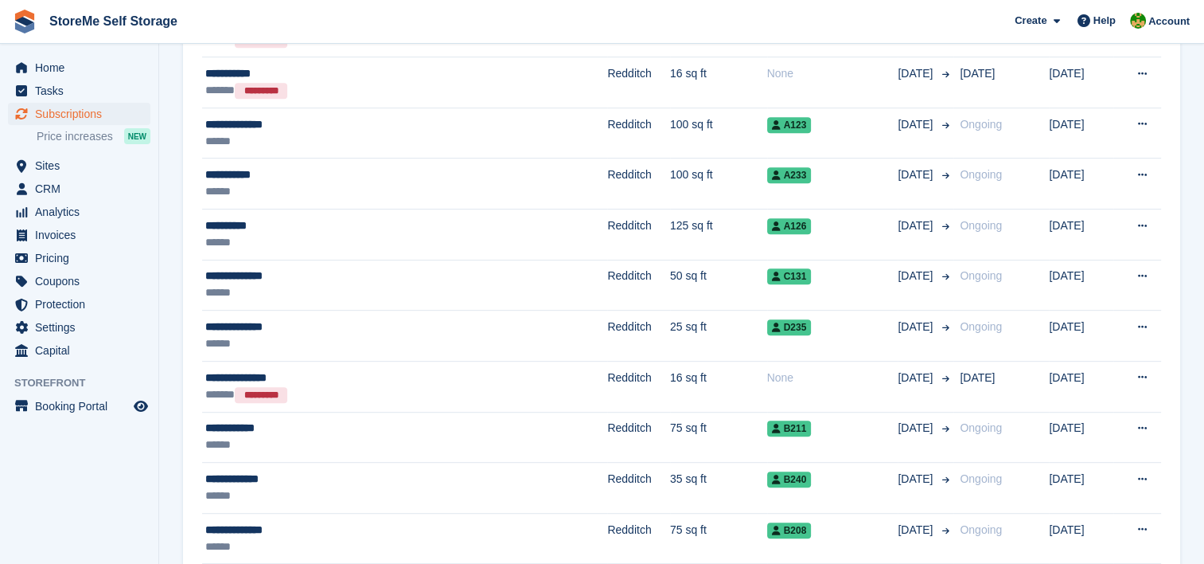
scroll to position [716, 0]
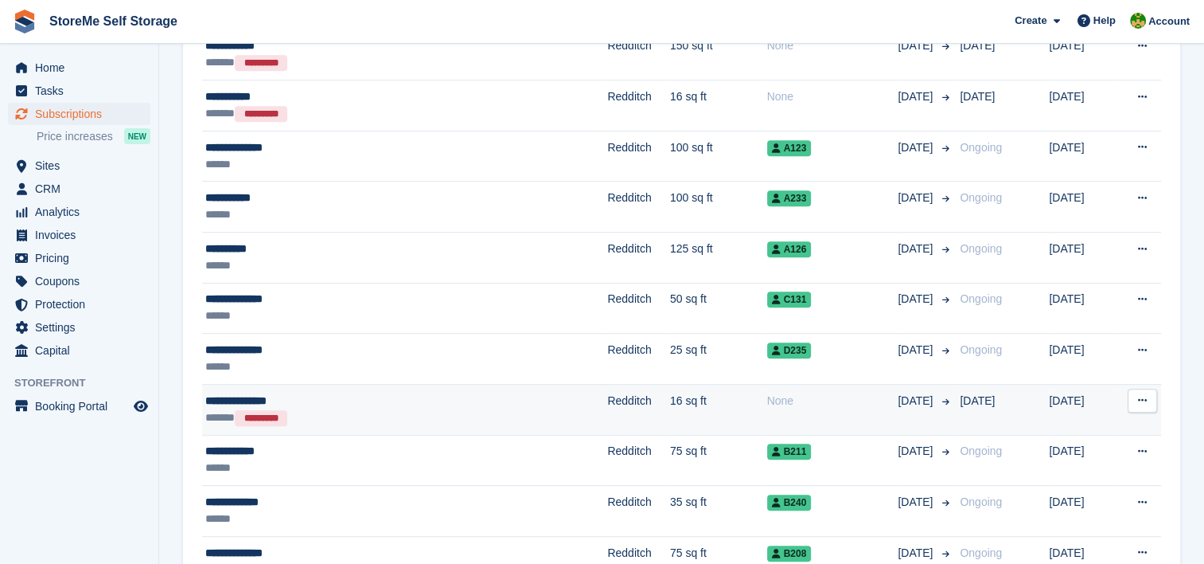
click at [670, 385] on td "16 sq ft" at bounding box center [718, 409] width 97 height 51
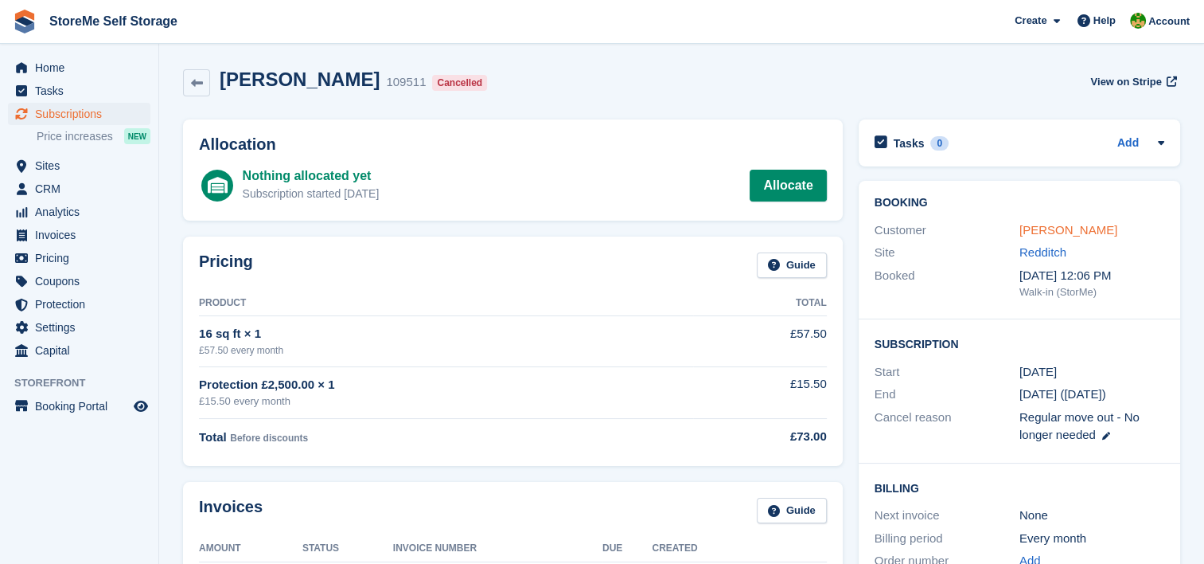
click at [1025, 223] on link "Michael Olomina" at bounding box center [1069, 230] width 98 height 14
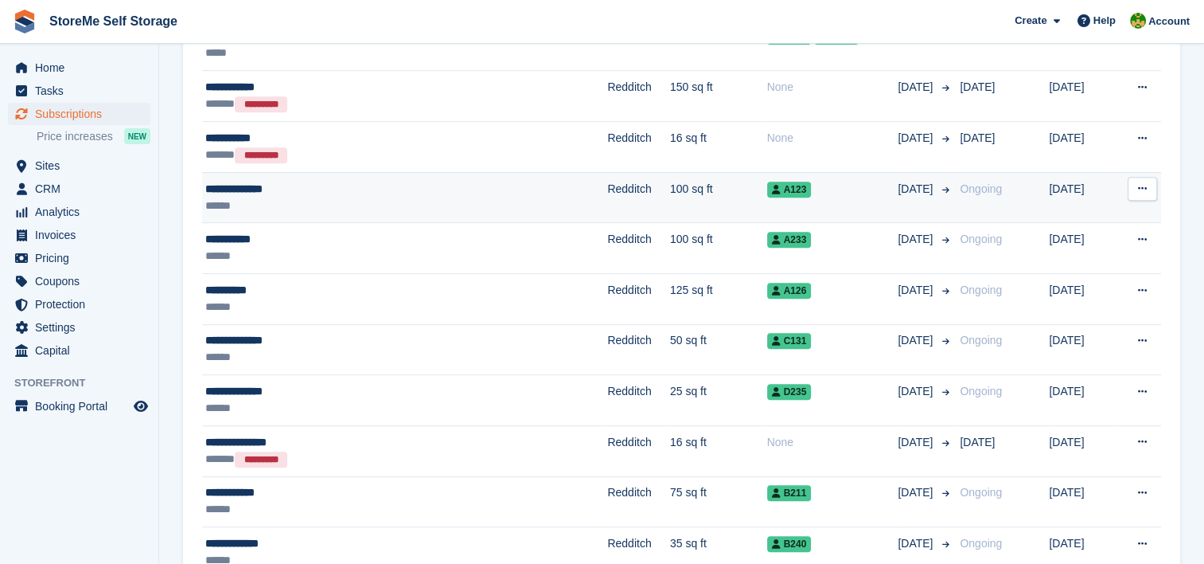
scroll to position [637, 0]
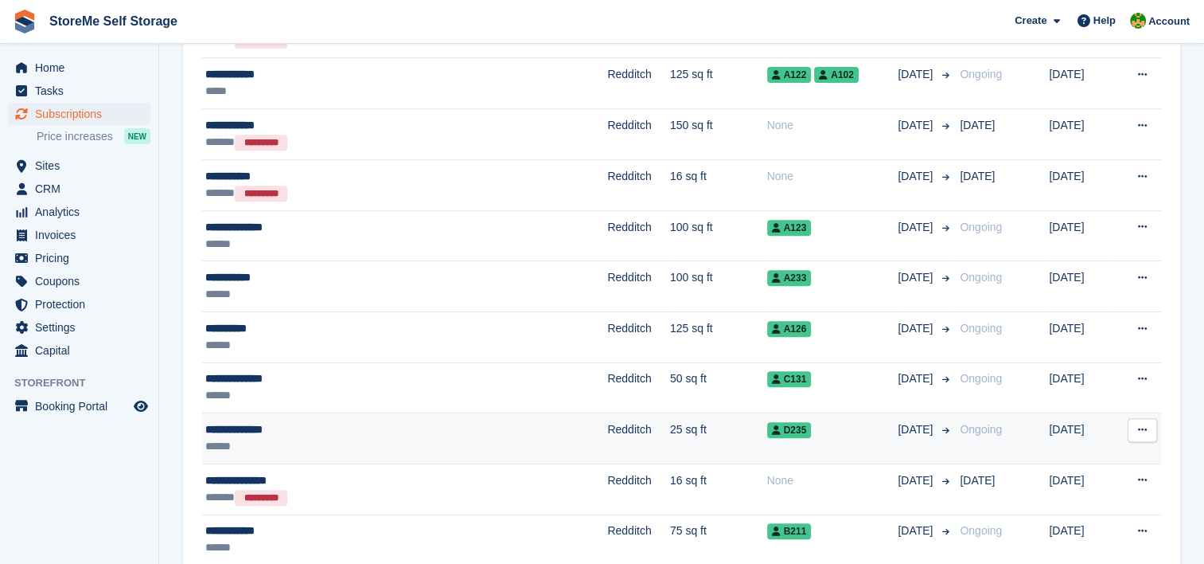
click at [607, 442] on td "Redditch" at bounding box center [638, 438] width 63 height 51
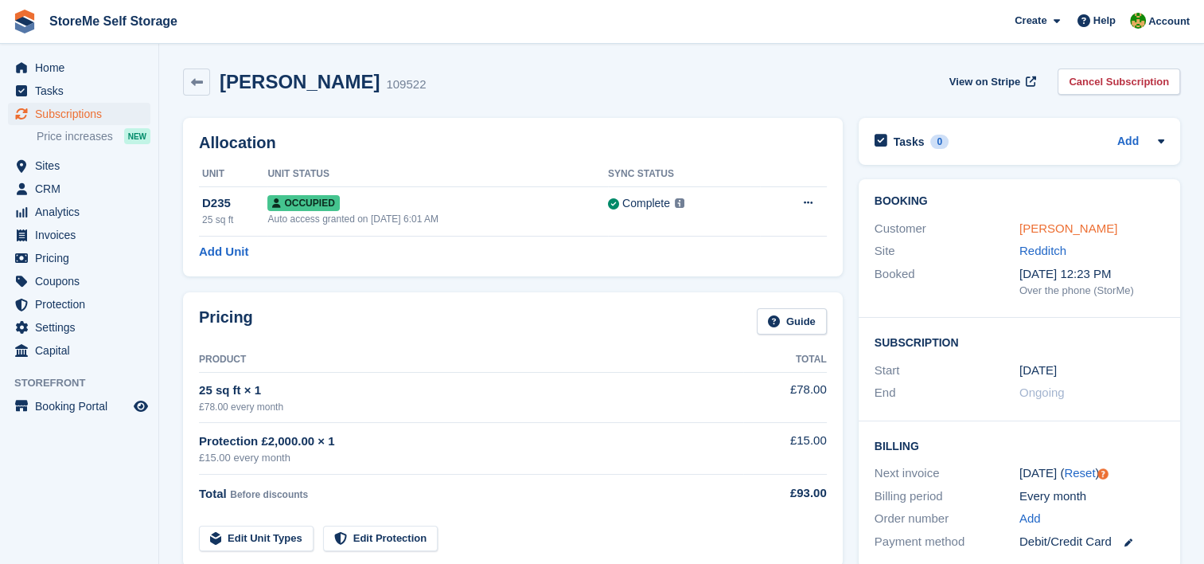
click at [1067, 232] on link "Edwina Collins" at bounding box center [1069, 228] width 98 height 14
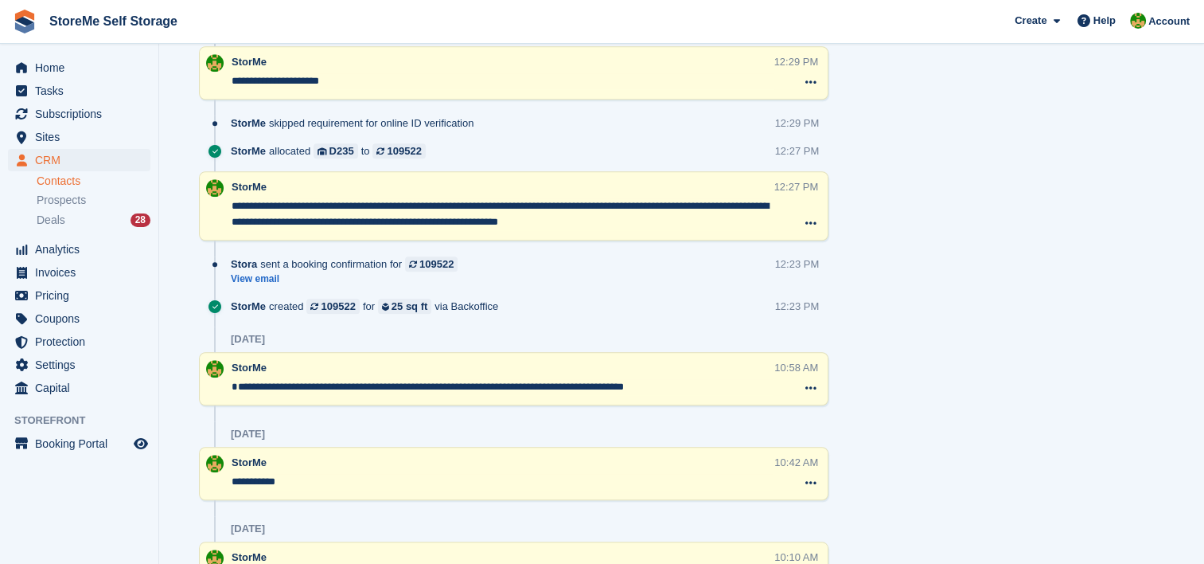
scroll to position [1211, 0]
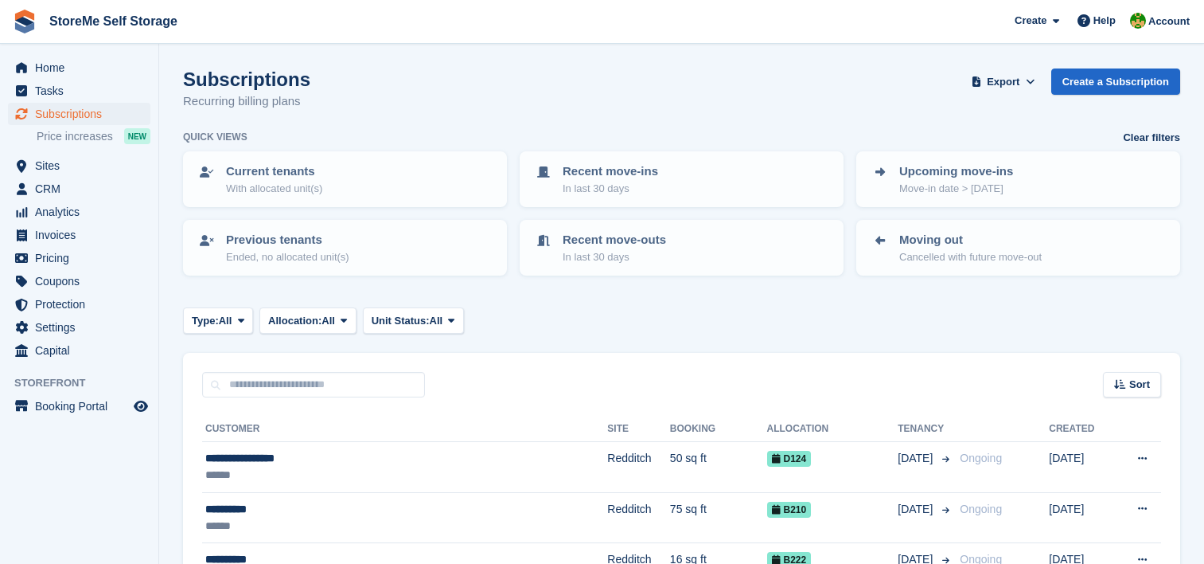
scroll to position [637, 0]
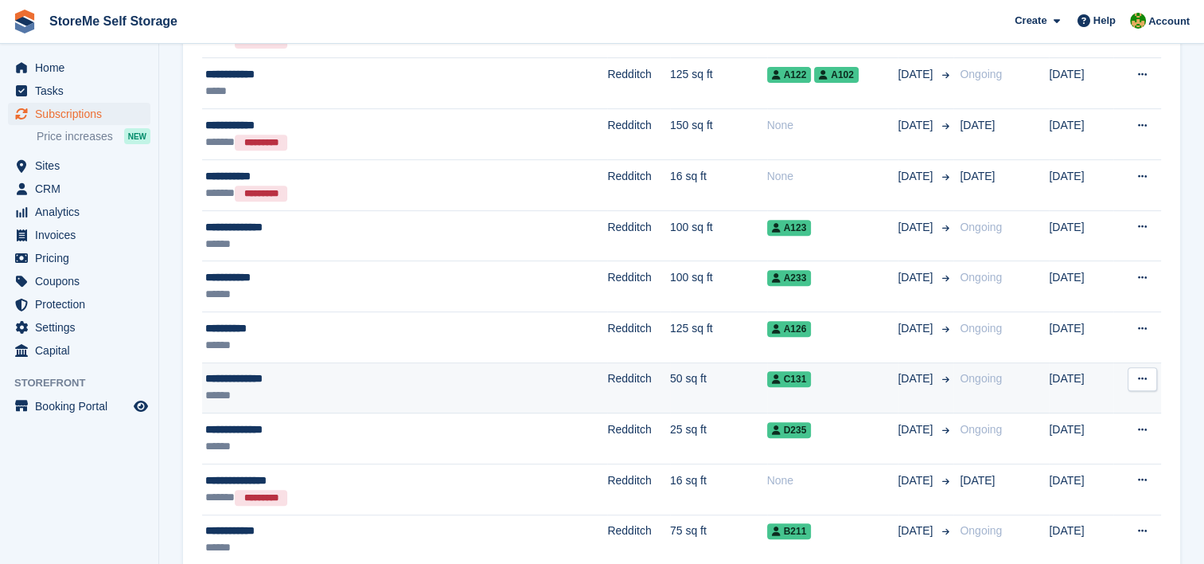
click at [445, 381] on div "**********" at bounding box center [346, 378] width 282 height 17
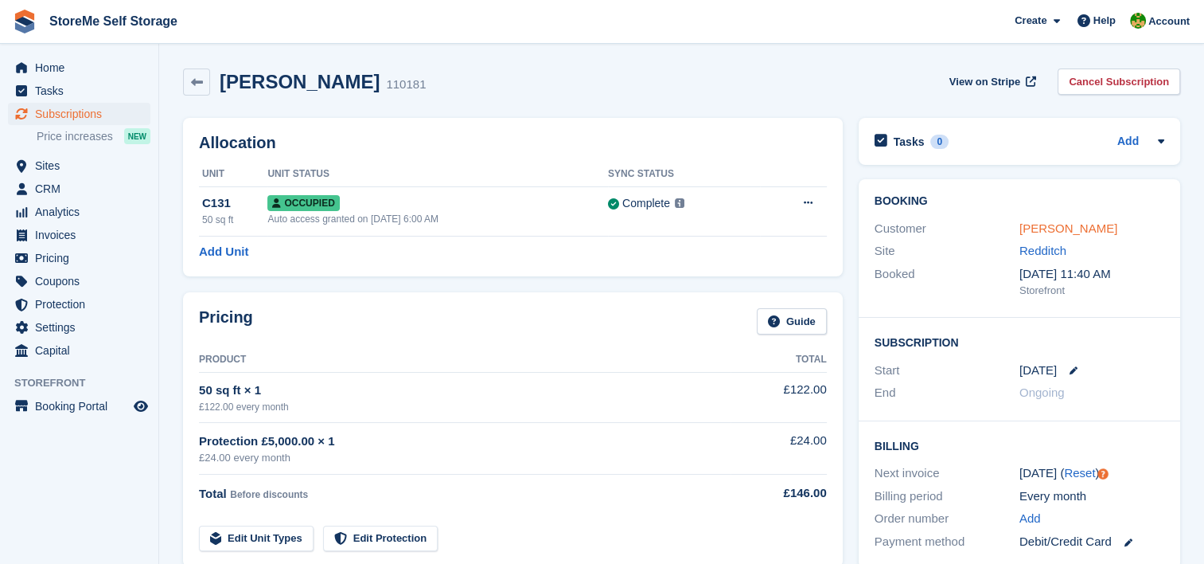
click at [1075, 226] on link "Carter Haywood" at bounding box center [1069, 228] width 98 height 14
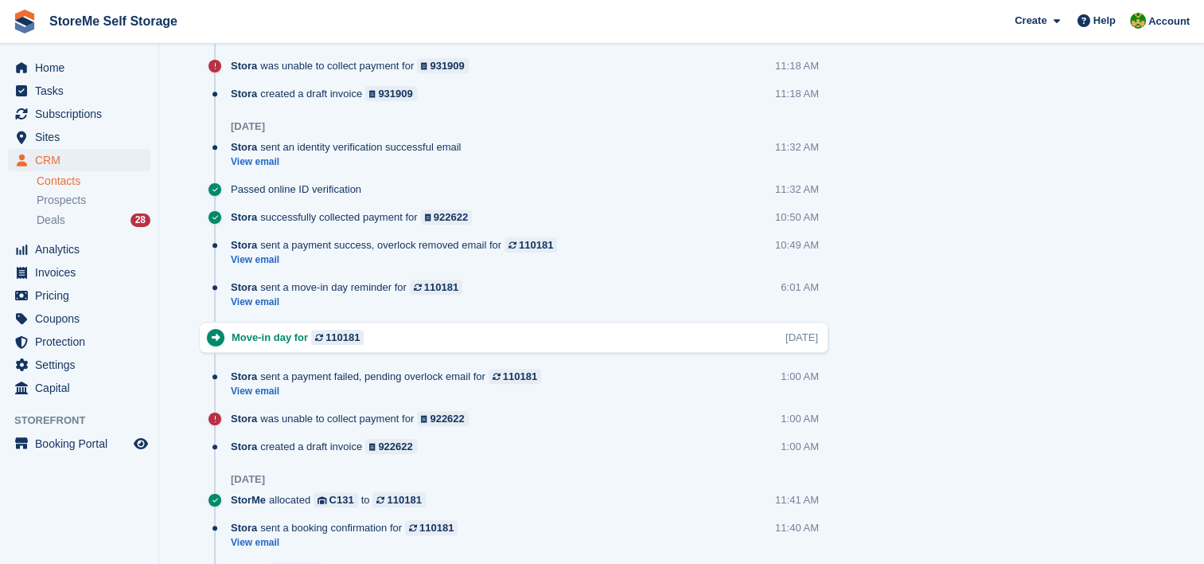
scroll to position [1323, 0]
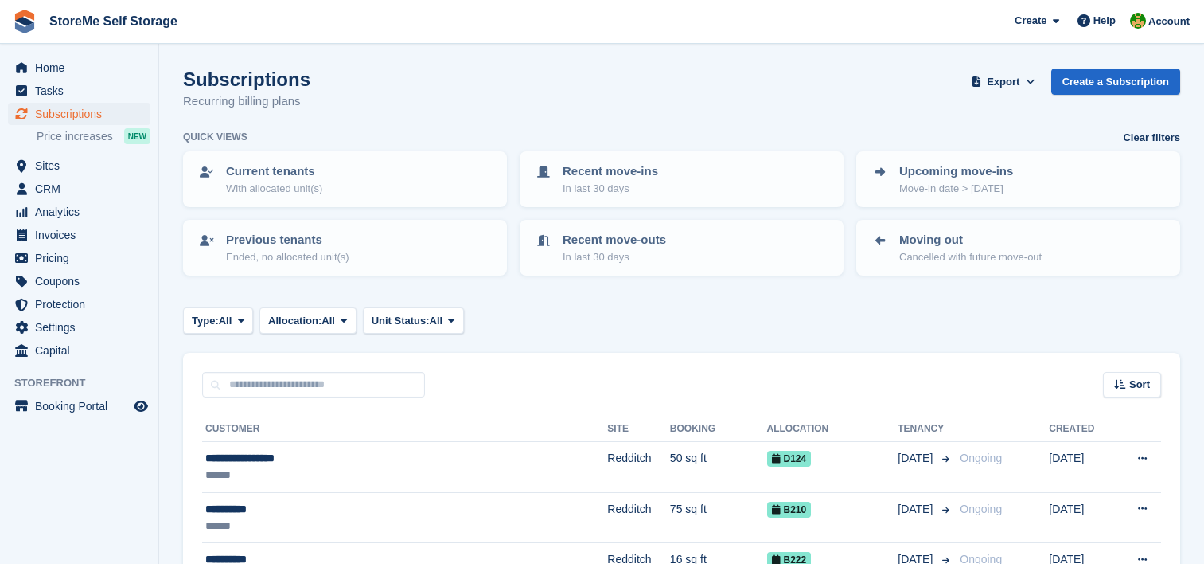
scroll to position [637, 0]
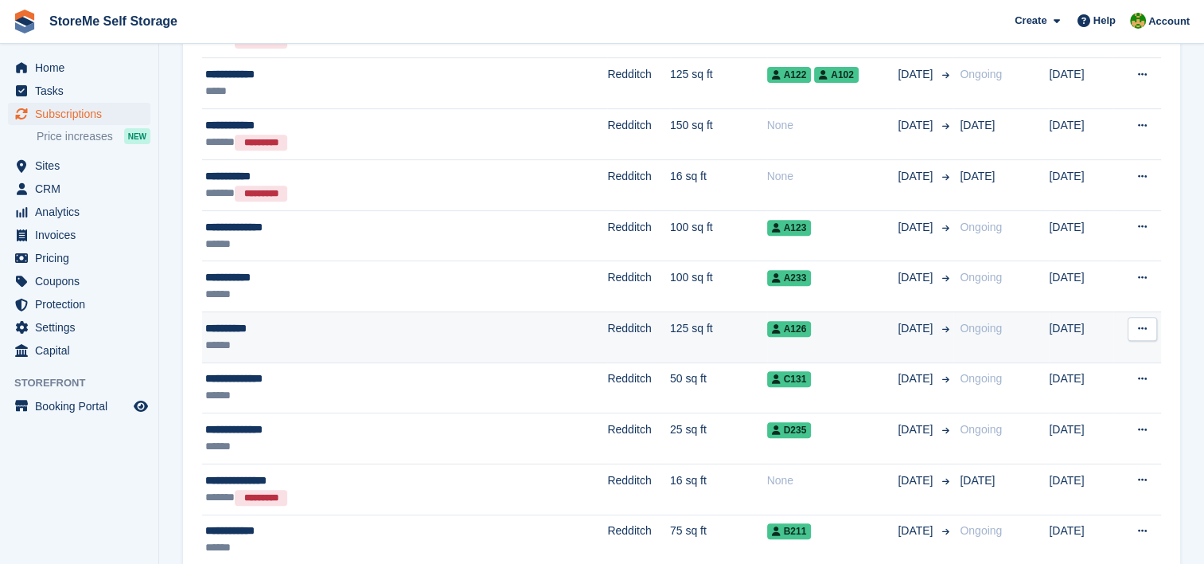
click at [670, 337] on td "125 sq ft" at bounding box center [718, 337] width 97 height 51
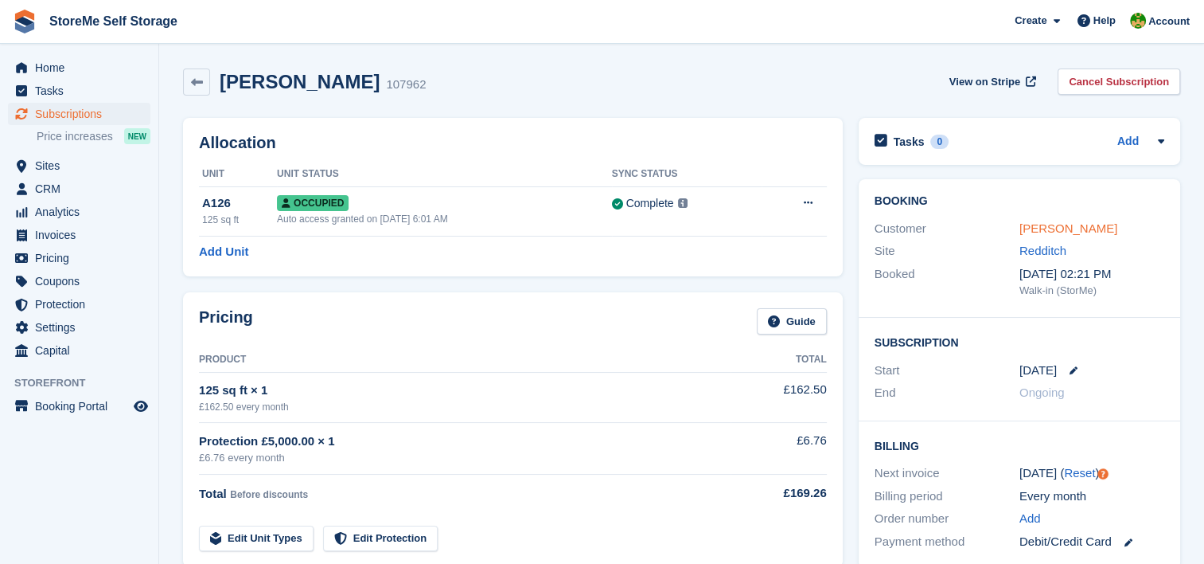
click at [1029, 222] on link "Craig Fish" at bounding box center [1069, 228] width 98 height 14
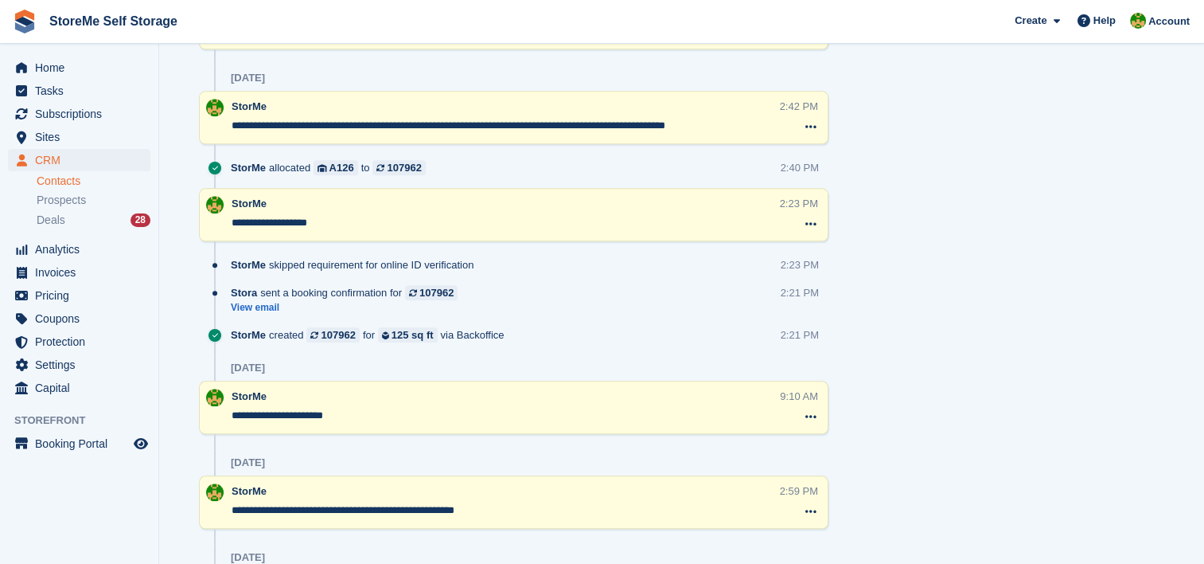
scroll to position [1630, 0]
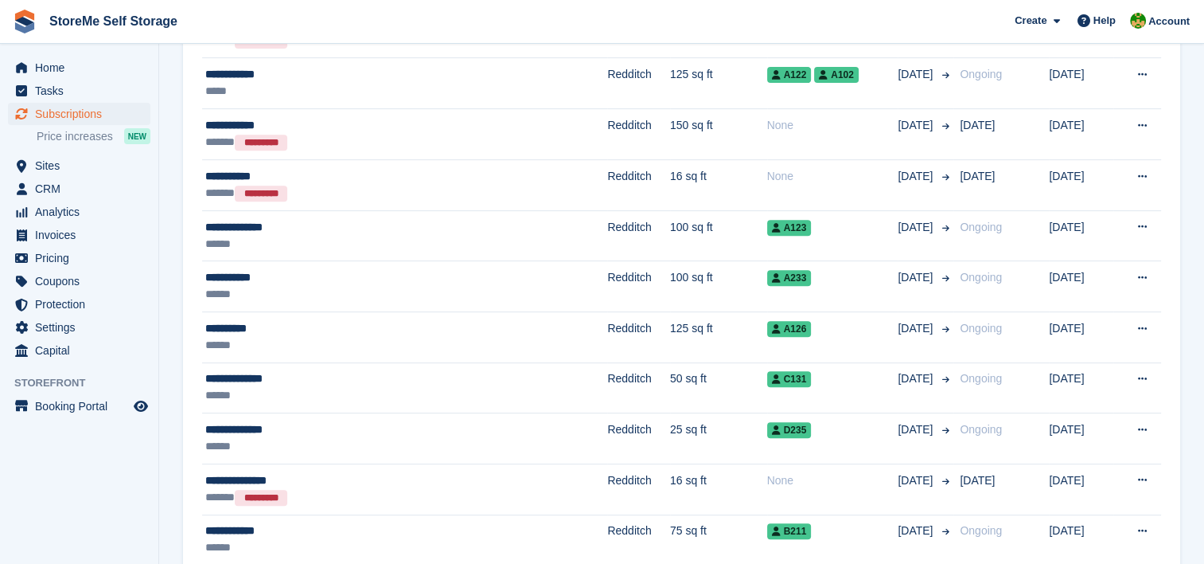
scroll to position [557, 0]
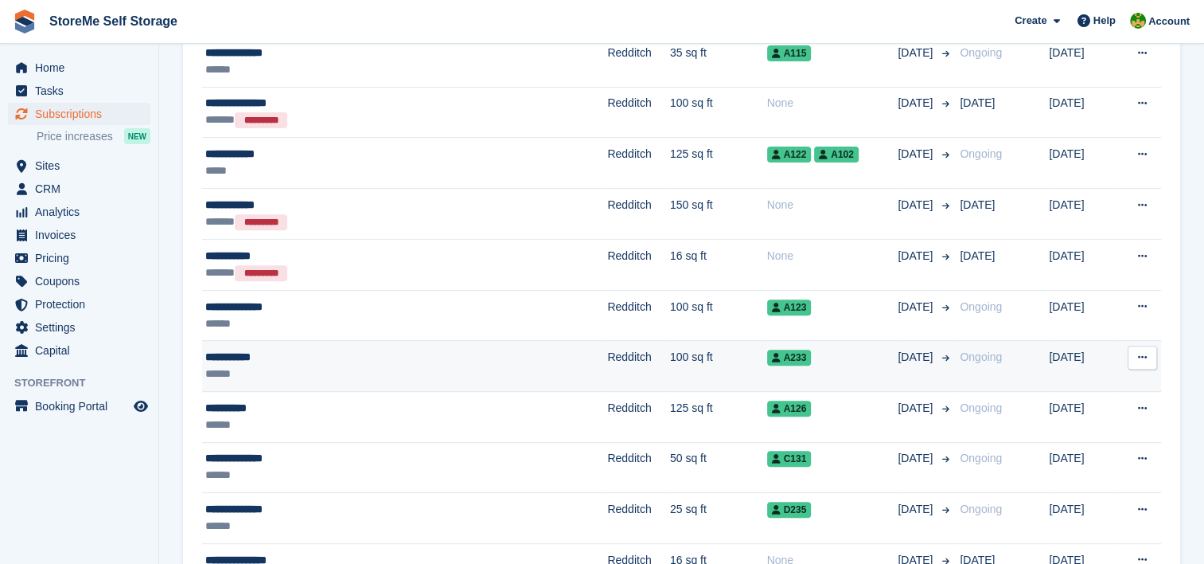
click at [455, 360] on div "**********" at bounding box center [346, 357] width 282 height 17
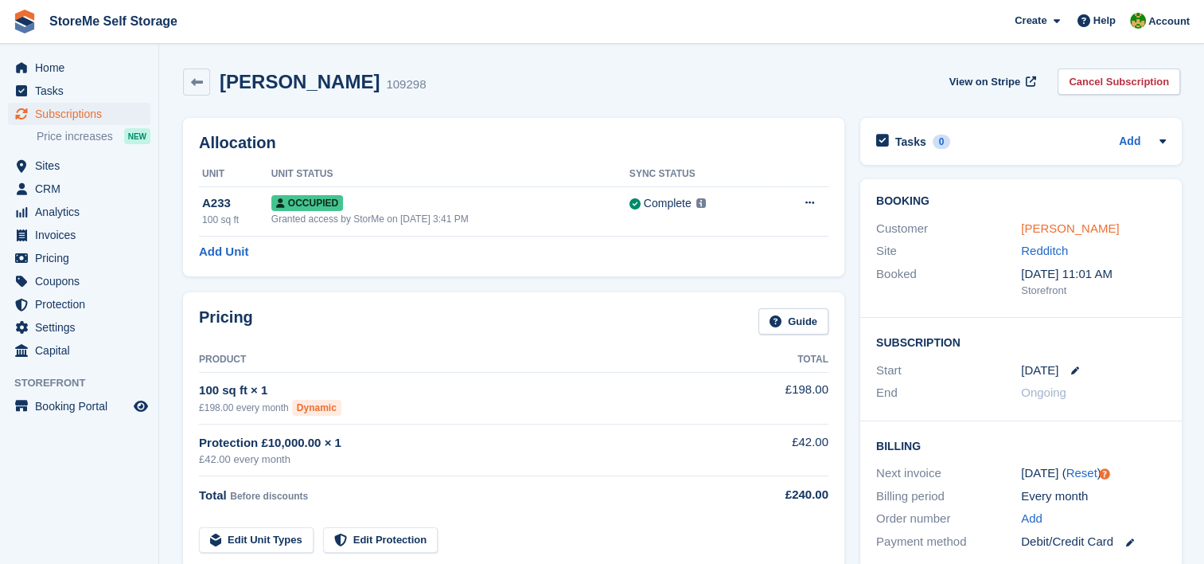
click at [1057, 224] on link "Sully Ullah" at bounding box center [1070, 228] width 98 height 14
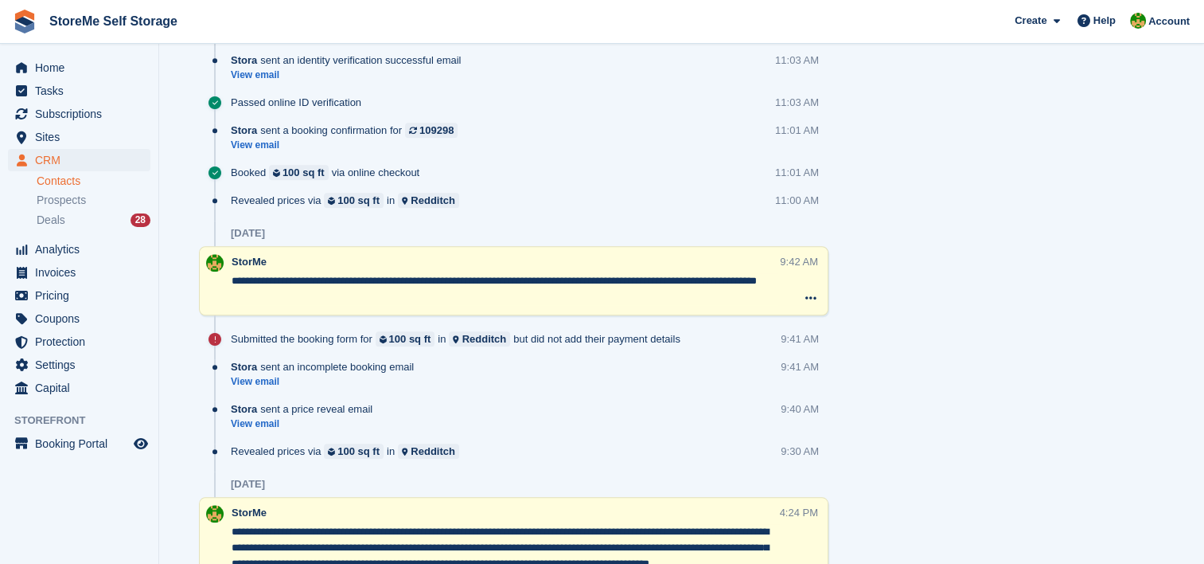
scroll to position [1685, 0]
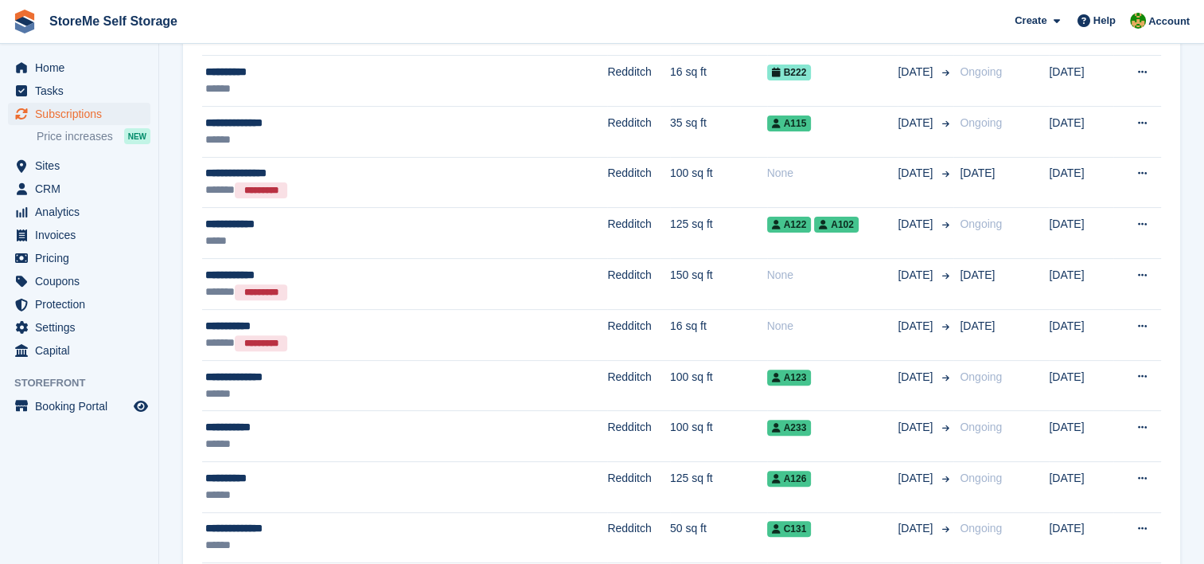
scroll to position [478, 0]
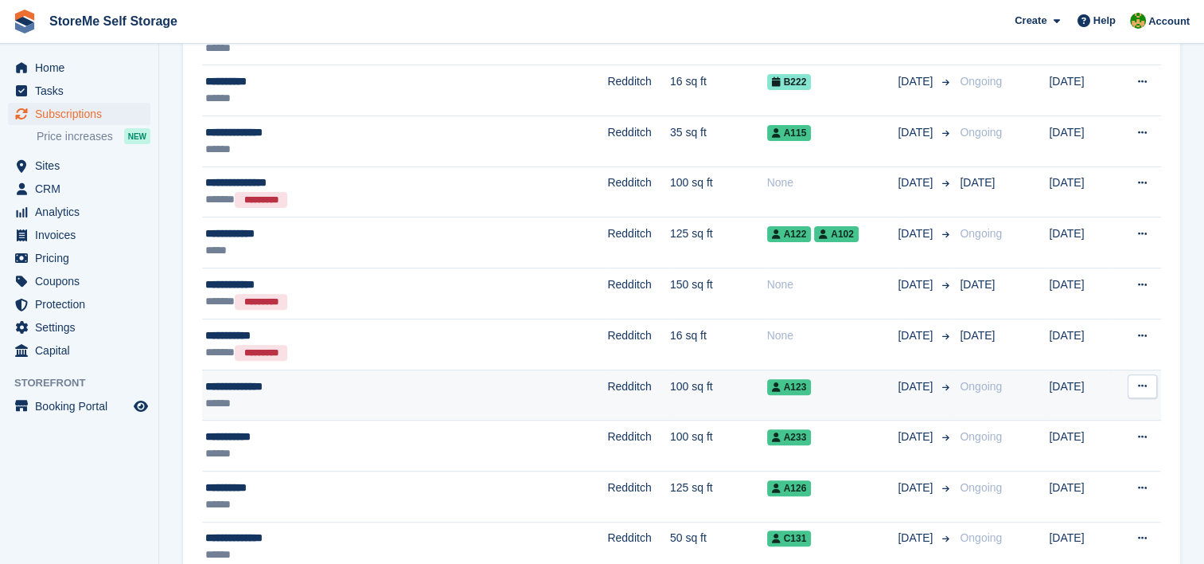
click at [607, 382] on td "Redditch" at bounding box center [638, 394] width 63 height 51
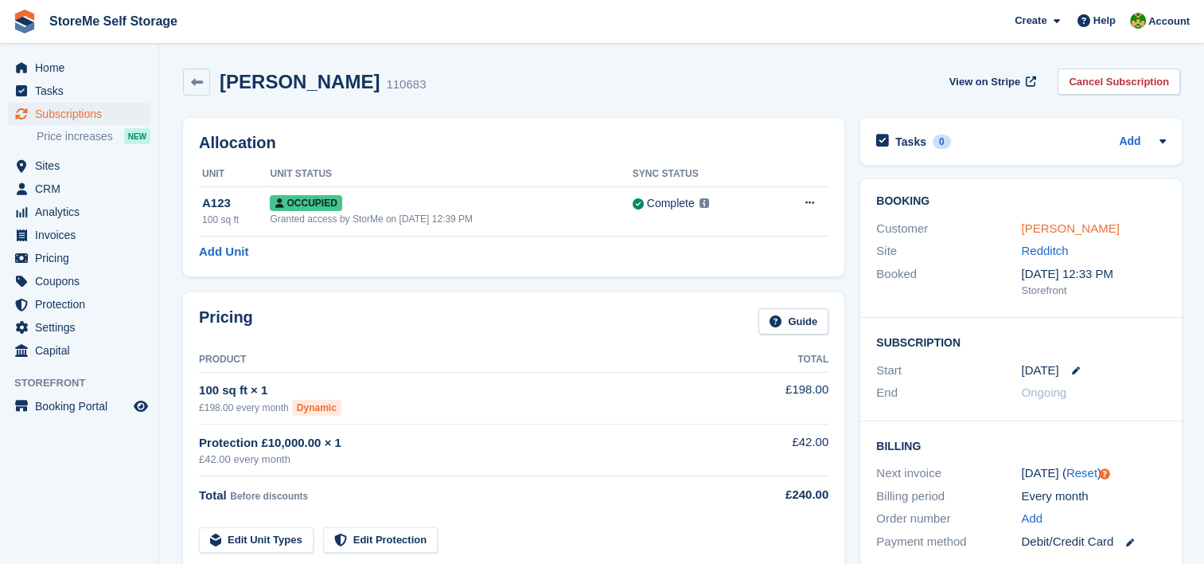
click at [1067, 229] on link "Gemma Mitchell" at bounding box center [1070, 228] width 98 height 14
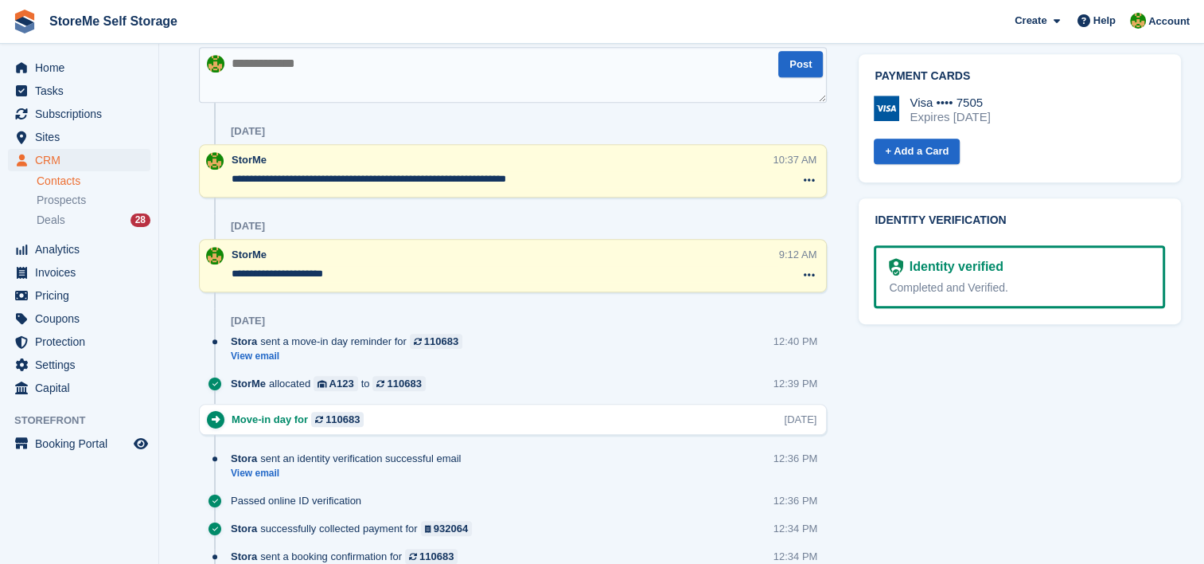
scroll to position [803, 0]
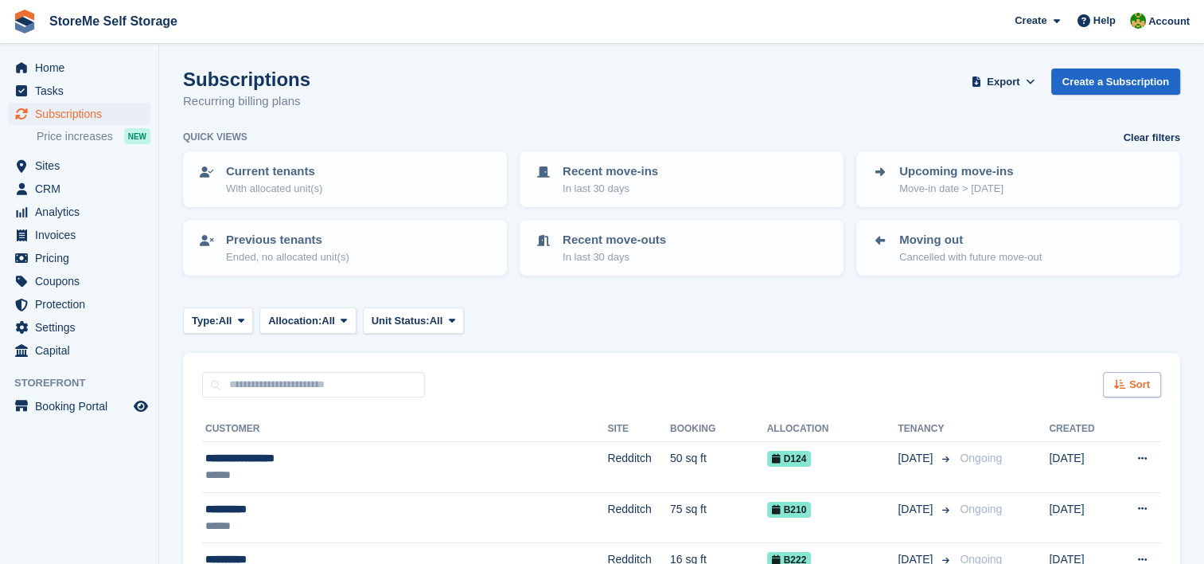
click at [1126, 383] on icon at bounding box center [1120, 384] width 12 height 10
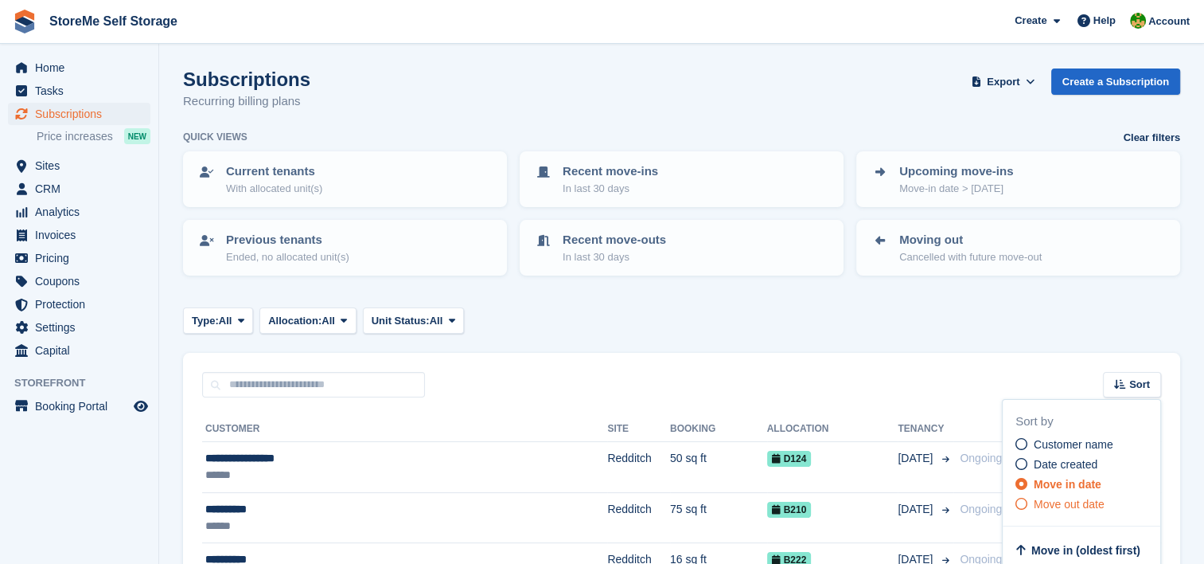
click at [1060, 500] on span "Move out date" at bounding box center [1069, 504] width 71 height 13
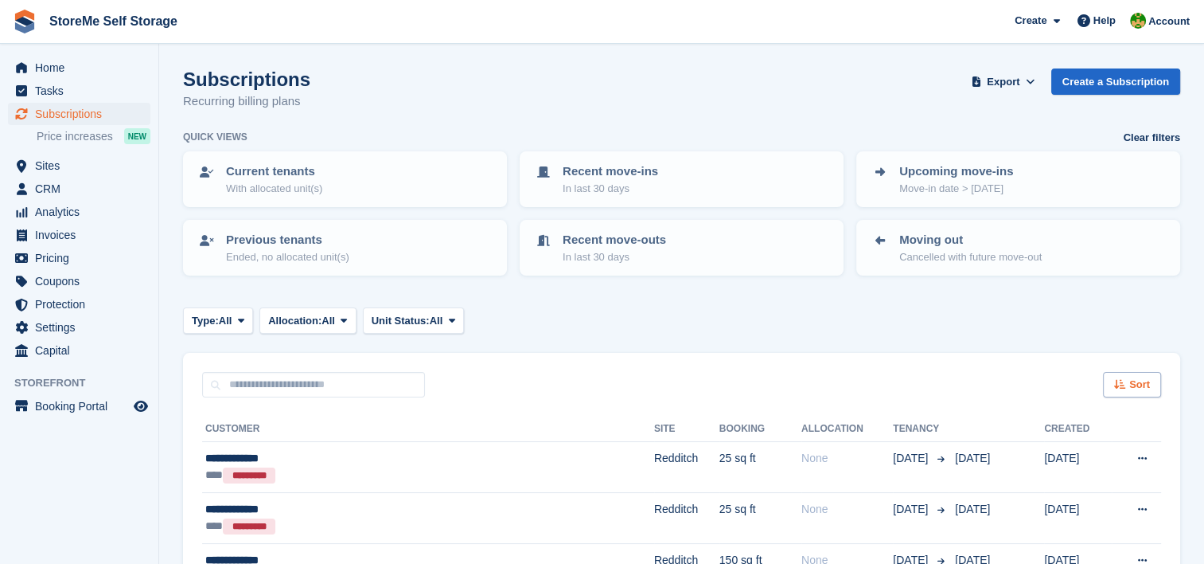
click at [1136, 382] on span "Sort" at bounding box center [1140, 385] width 21 height 16
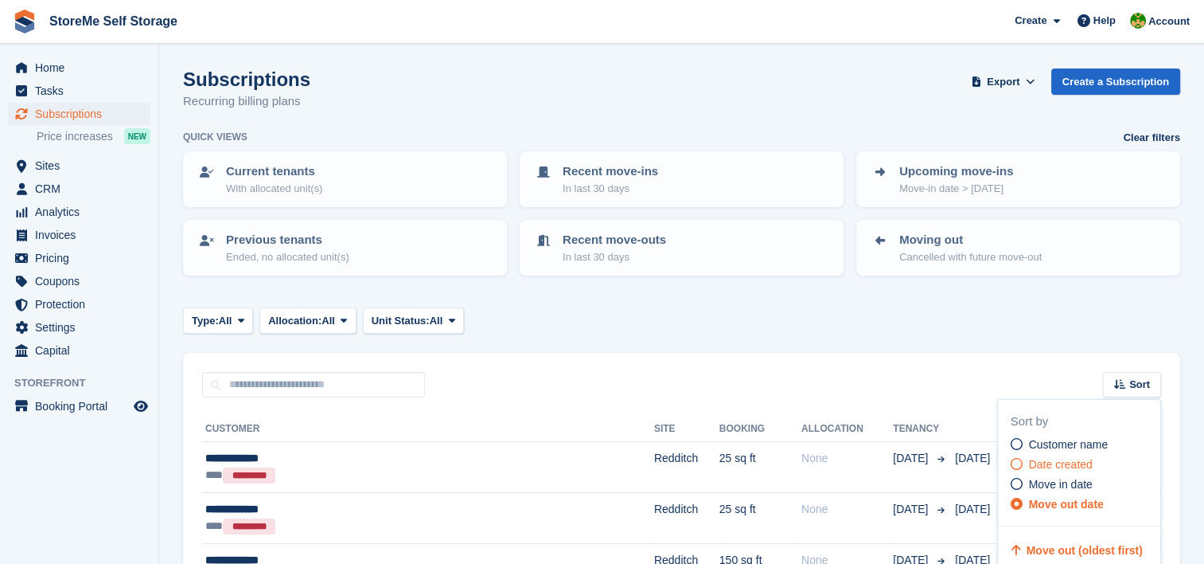
scroll to position [80, 0]
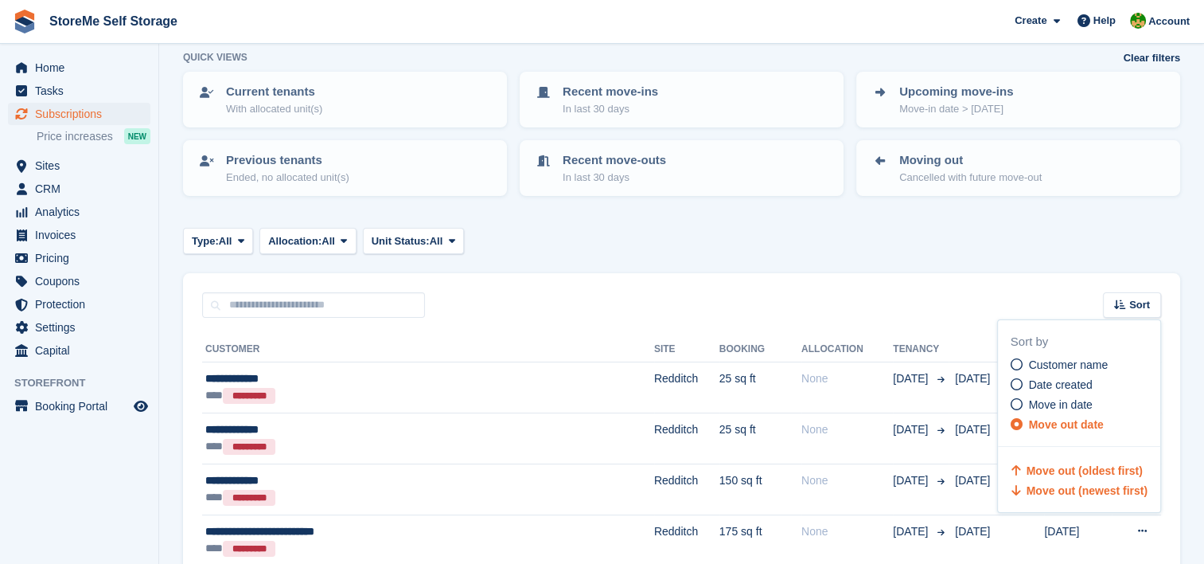
click at [1076, 484] on span "Move out (newest first)" at bounding box center [1087, 490] width 121 height 13
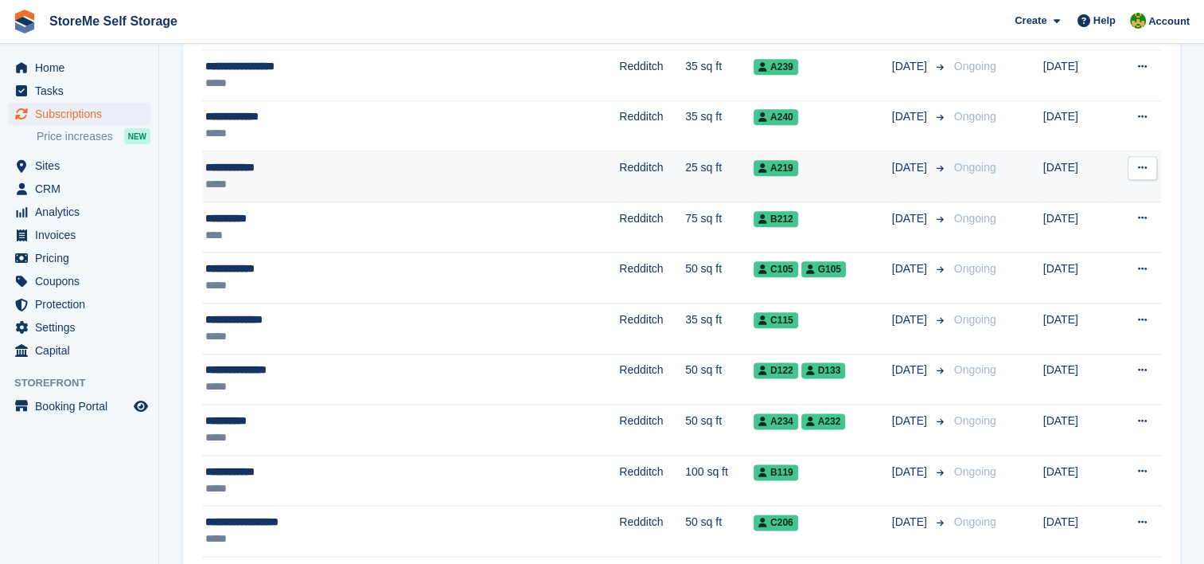
scroll to position [2468, 0]
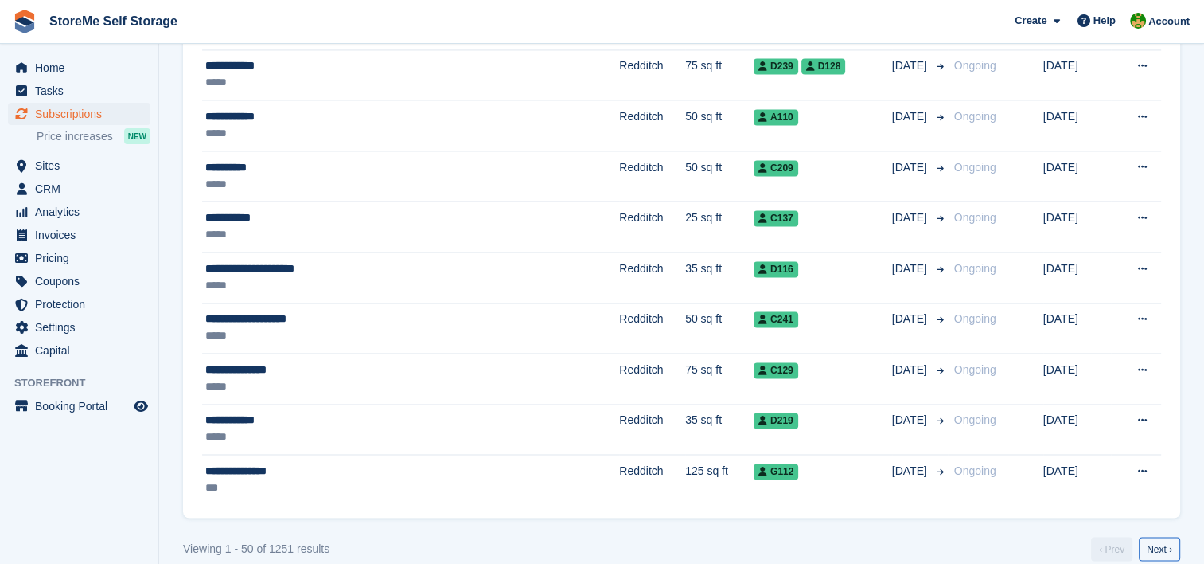
click at [1156, 541] on link "Next ›" at bounding box center [1159, 549] width 41 height 24
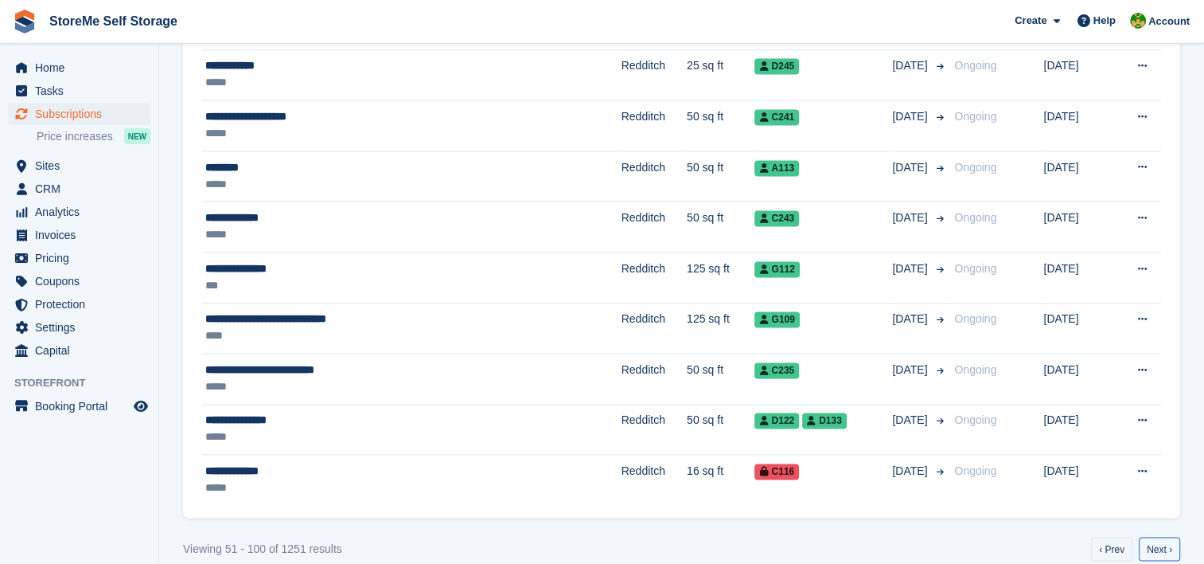
click at [1158, 541] on link "Next ›" at bounding box center [1159, 549] width 41 height 24
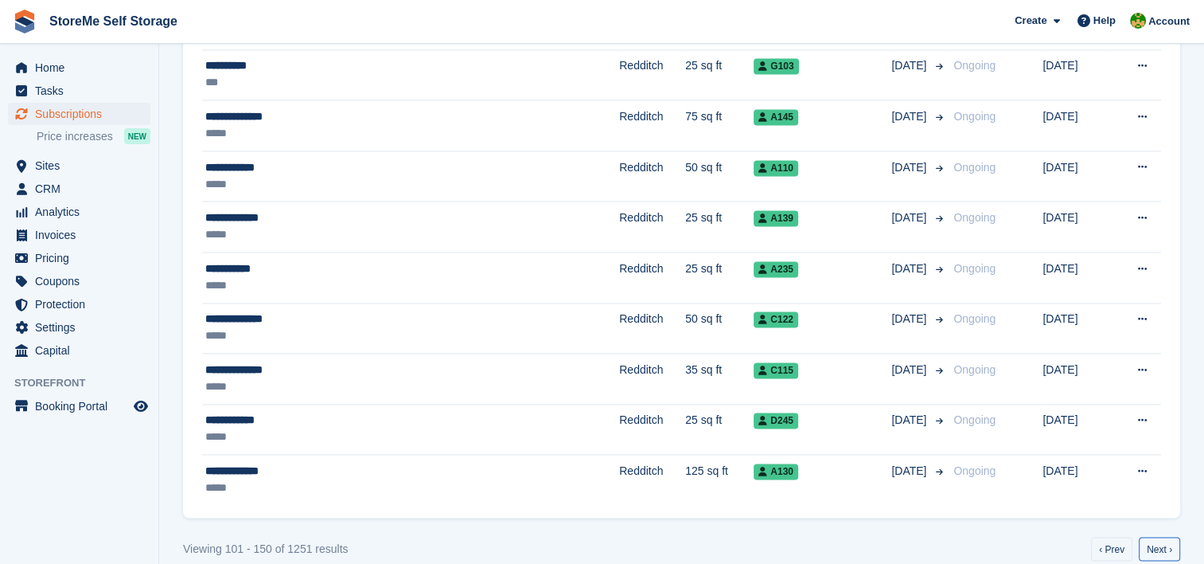
click at [1158, 541] on link "Next ›" at bounding box center [1159, 549] width 41 height 24
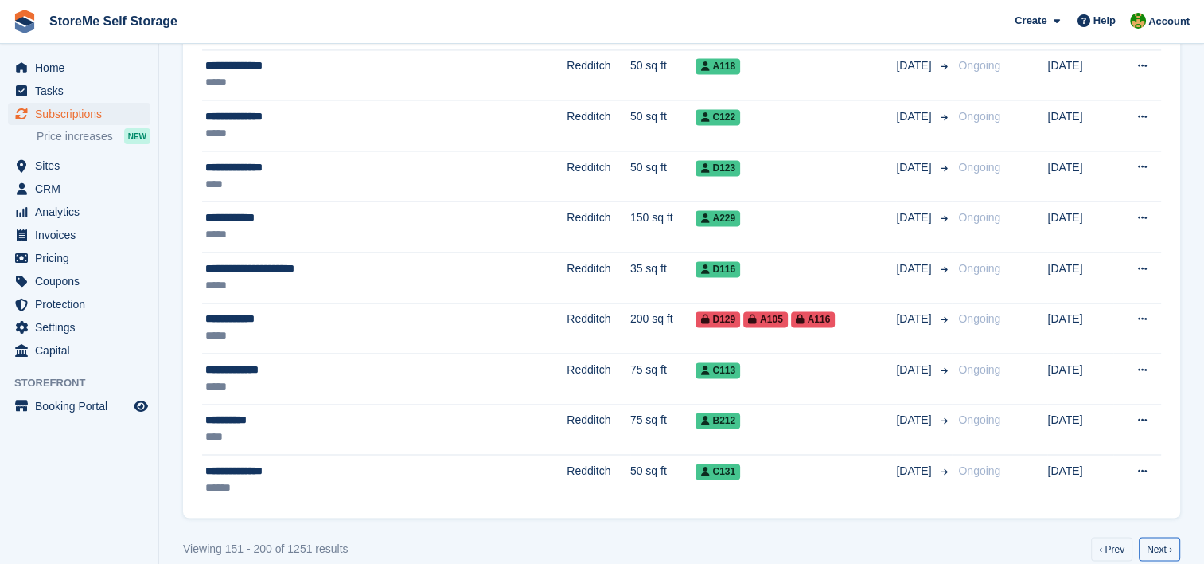
click at [1158, 541] on link "Next ›" at bounding box center [1159, 549] width 41 height 24
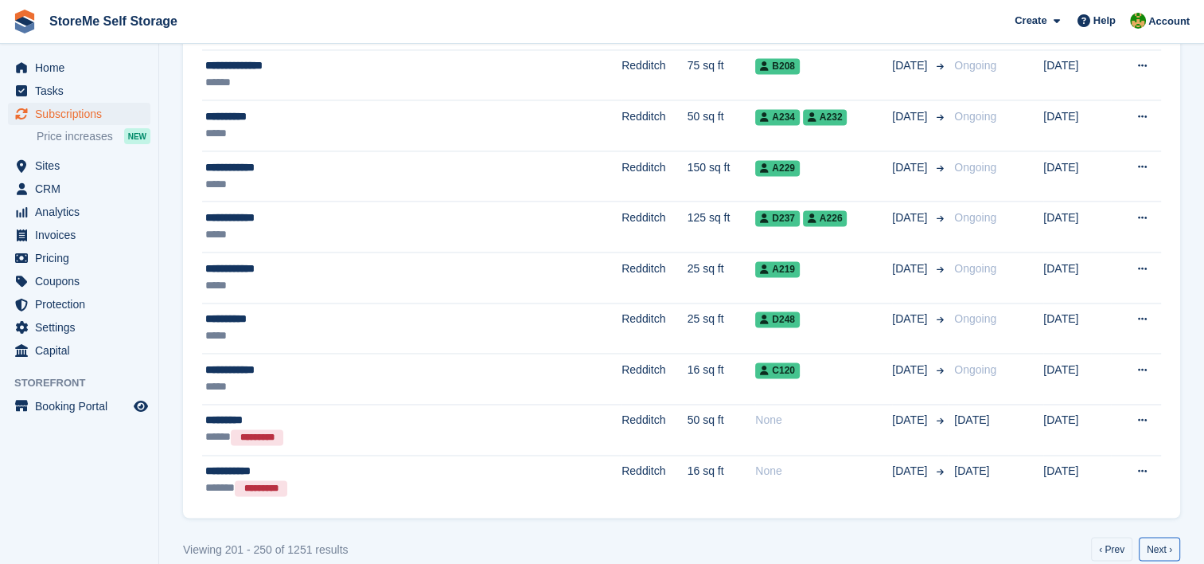
click at [1158, 541] on link "Next ›" at bounding box center [1159, 549] width 41 height 24
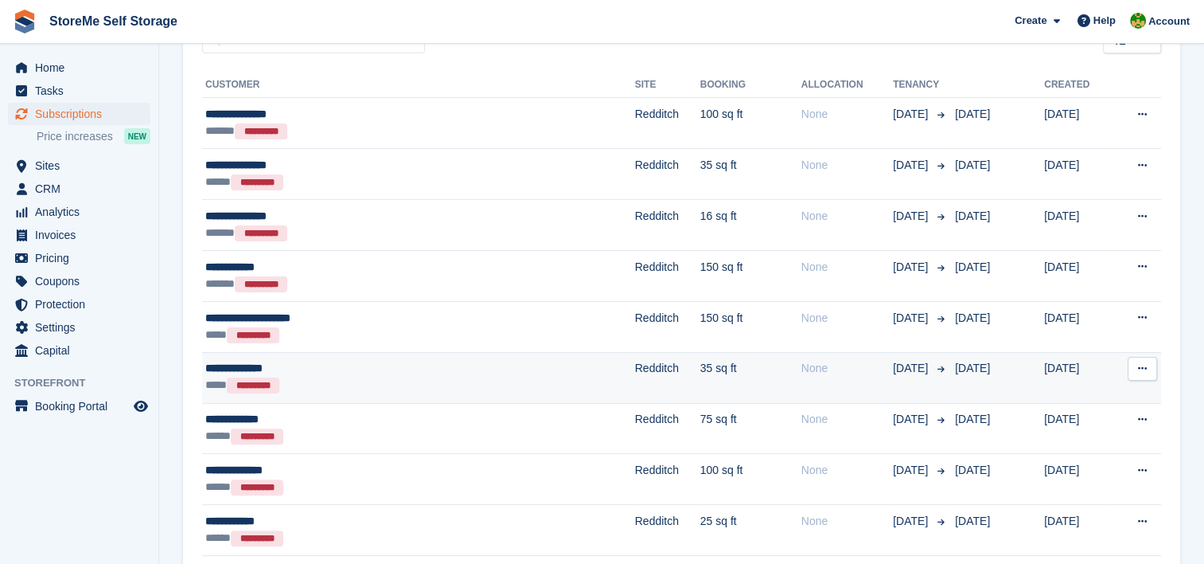
scroll to position [318, 0]
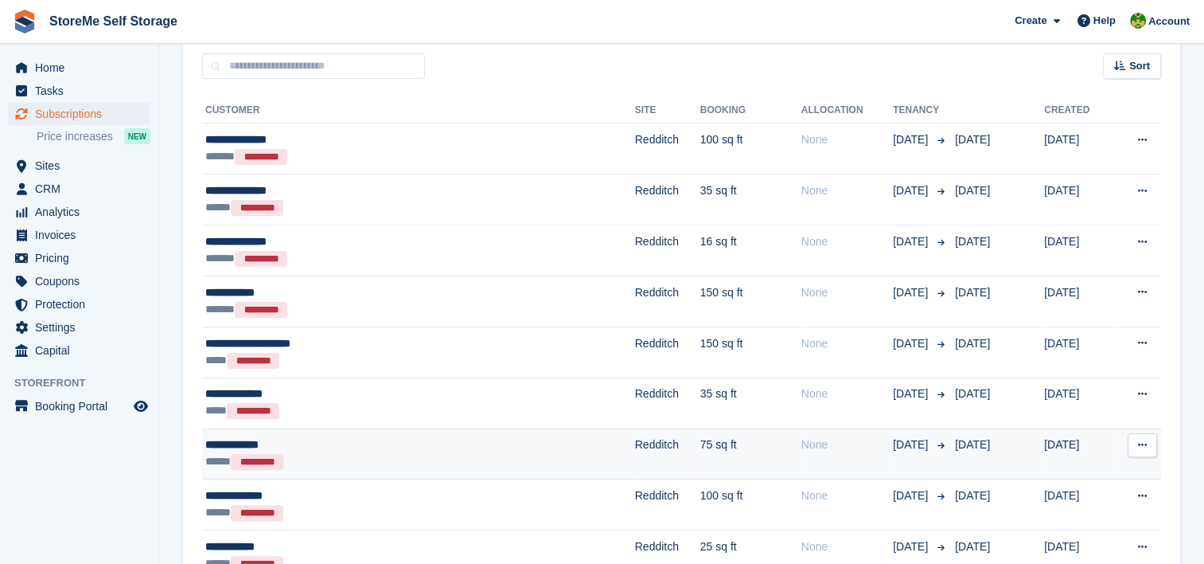
click at [701, 455] on td "75 sq ft" at bounding box center [751, 453] width 101 height 51
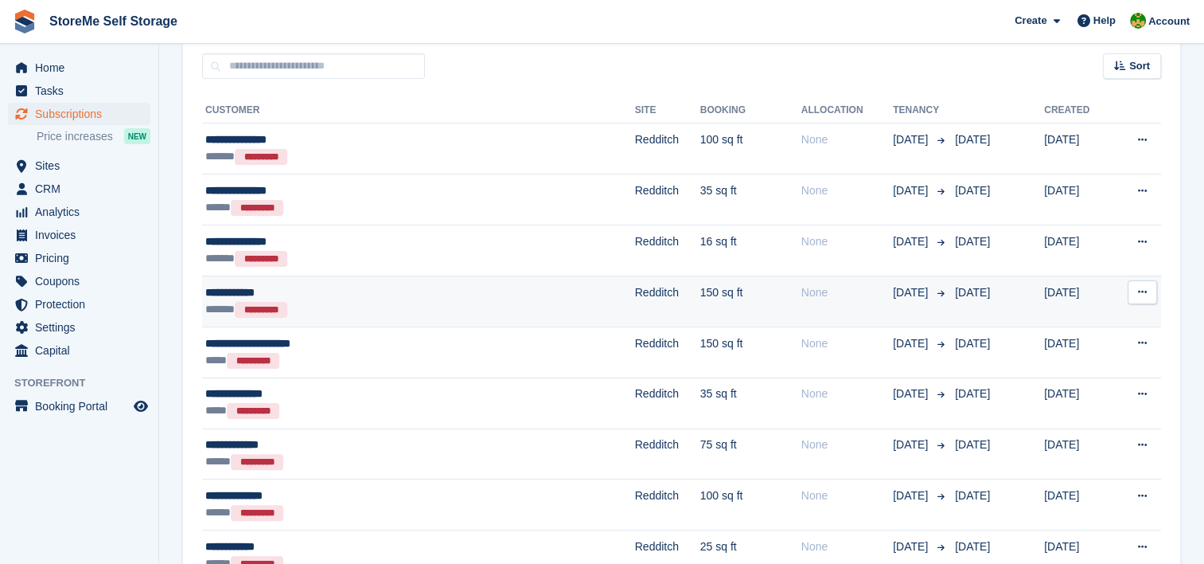
scroll to position [239, 0]
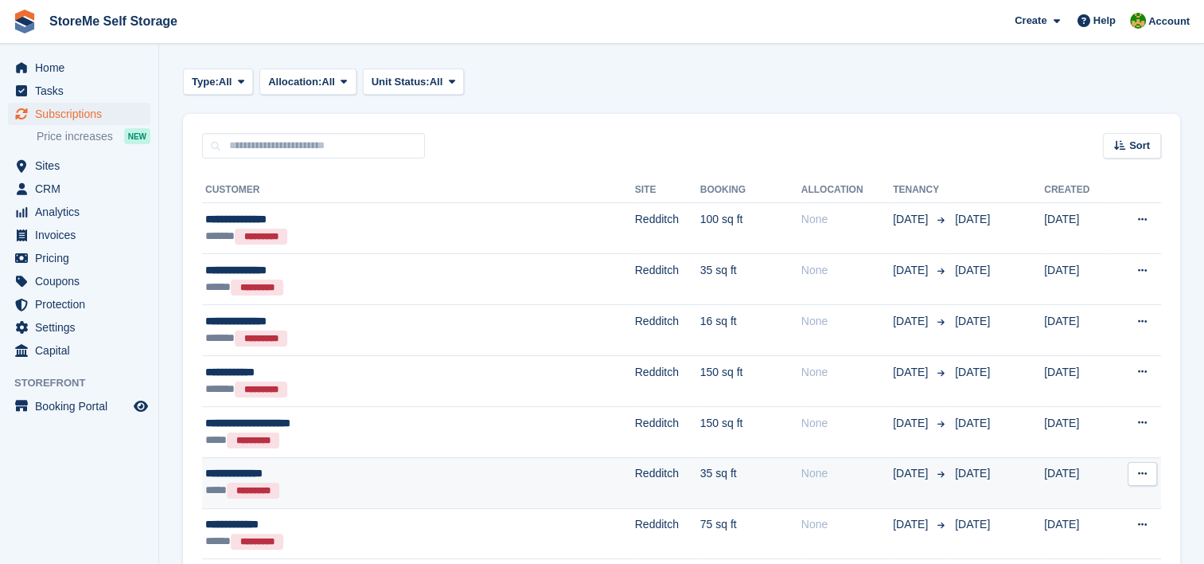
drag, startPoint x: 656, startPoint y: 476, endPoint x: 669, endPoint y: 468, distance: 15.0
click at [701, 476] on td "35 sq ft" at bounding box center [751, 482] width 101 height 51
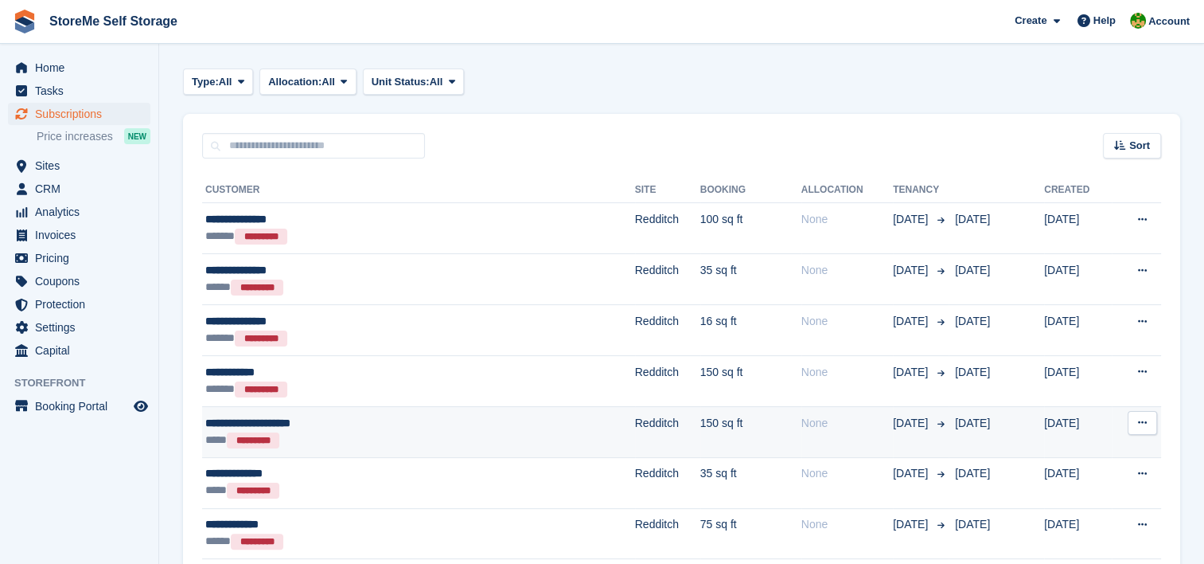
drag, startPoint x: 589, startPoint y: 420, endPoint x: 603, endPoint y: 408, distance: 18.6
click at [701, 420] on td "150 sq ft" at bounding box center [751, 431] width 101 height 51
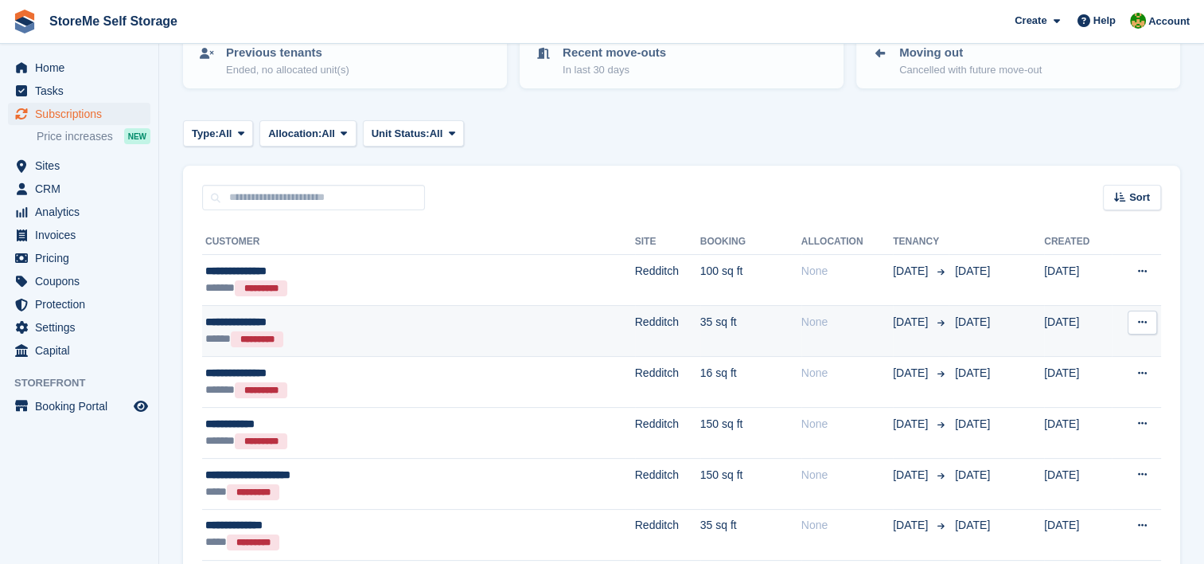
scroll to position [159, 0]
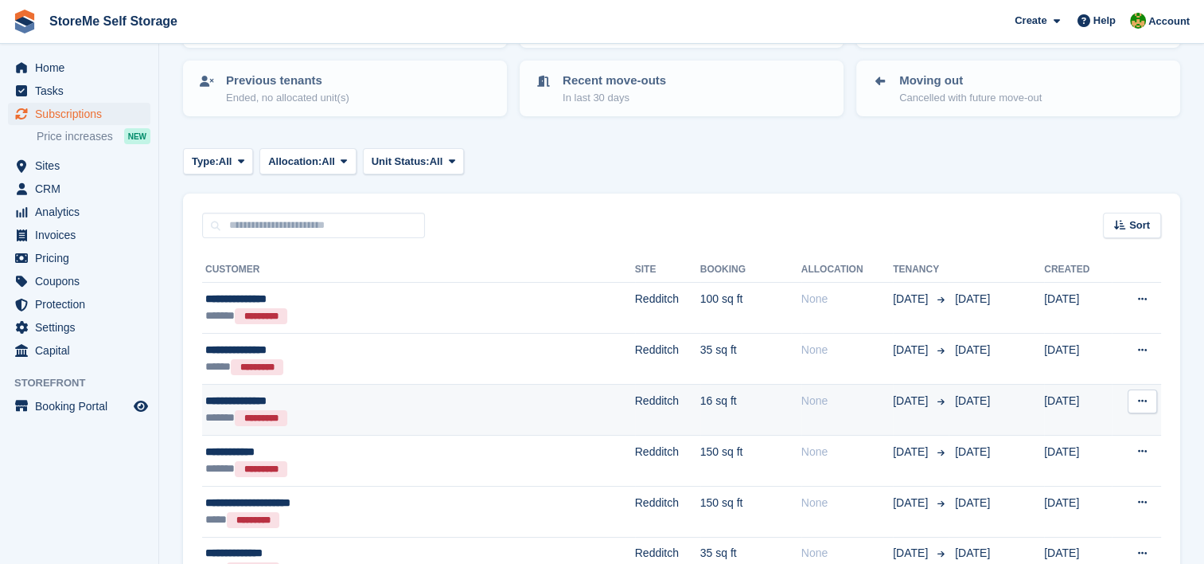
click at [701, 398] on td "16 sq ft" at bounding box center [751, 409] width 101 height 51
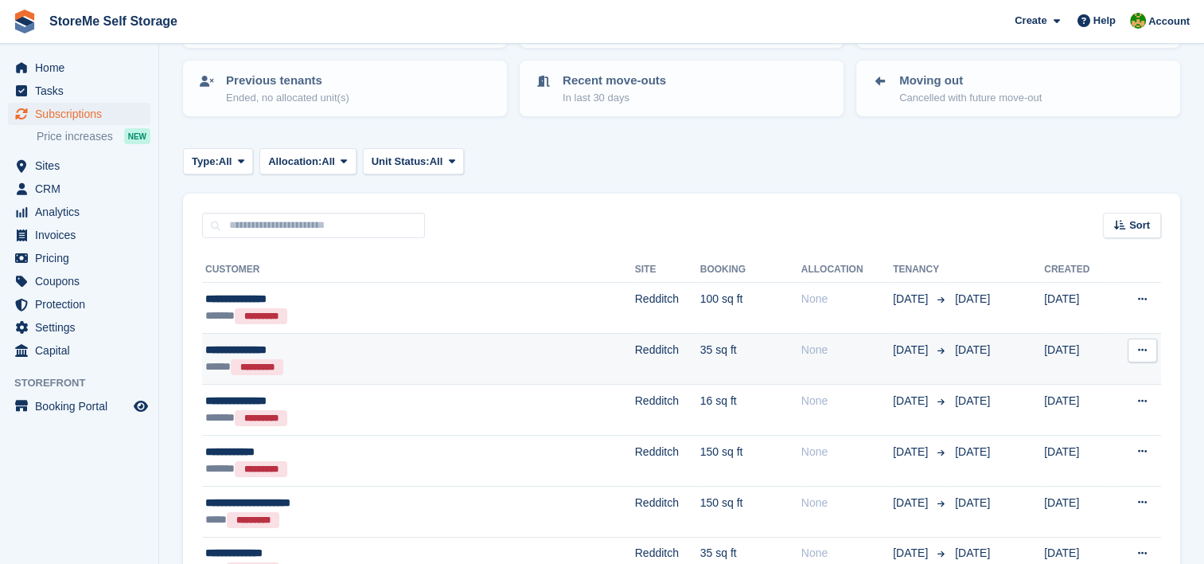
click at [635, 363] on td "Redditch" at bounding box center [667, 359] width 65 height 51
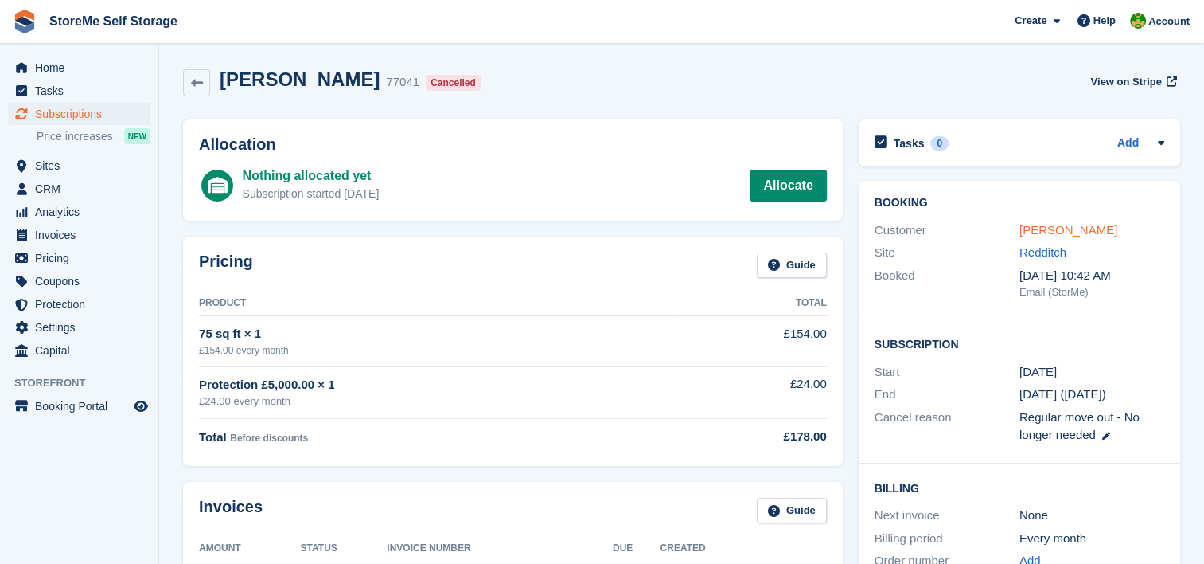
click at [1060, 224] on link "[PERSON_NAME]" at bounding box center [1069, 230] width 98 height 14
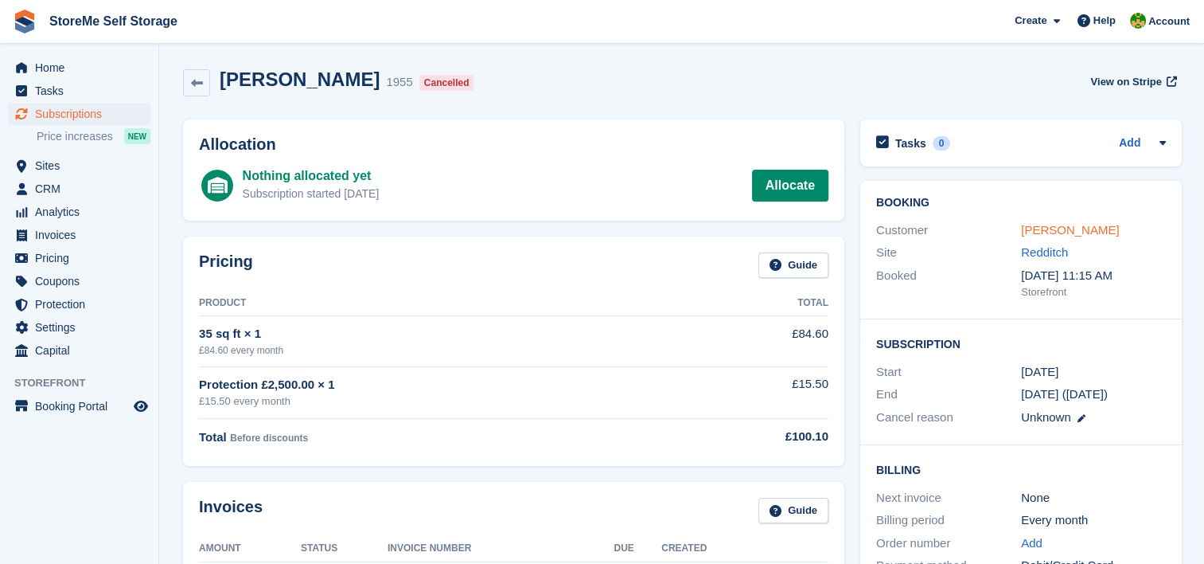
click at [1041, 223] on link "[PERSON_NAME]" at bounding box center [1070, 230] width 98 height 14
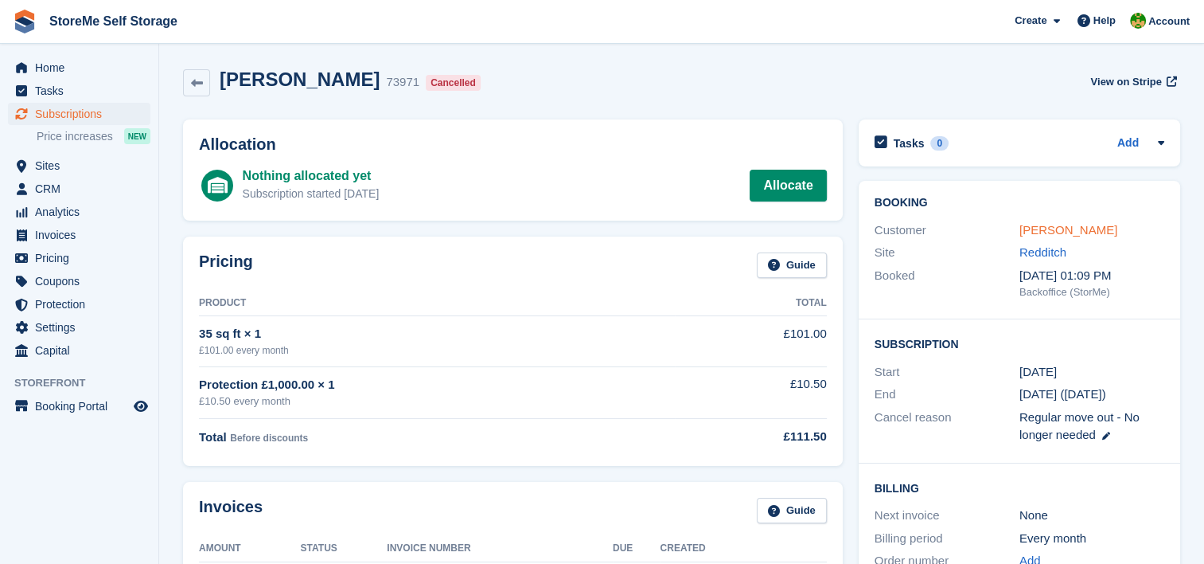
click at [1082, 228] on link "[PERSON_NAME]" at bounding box center [1069, 230] width 98 height 14
